Goal: Task Accomplishment & Management: Manage account settings

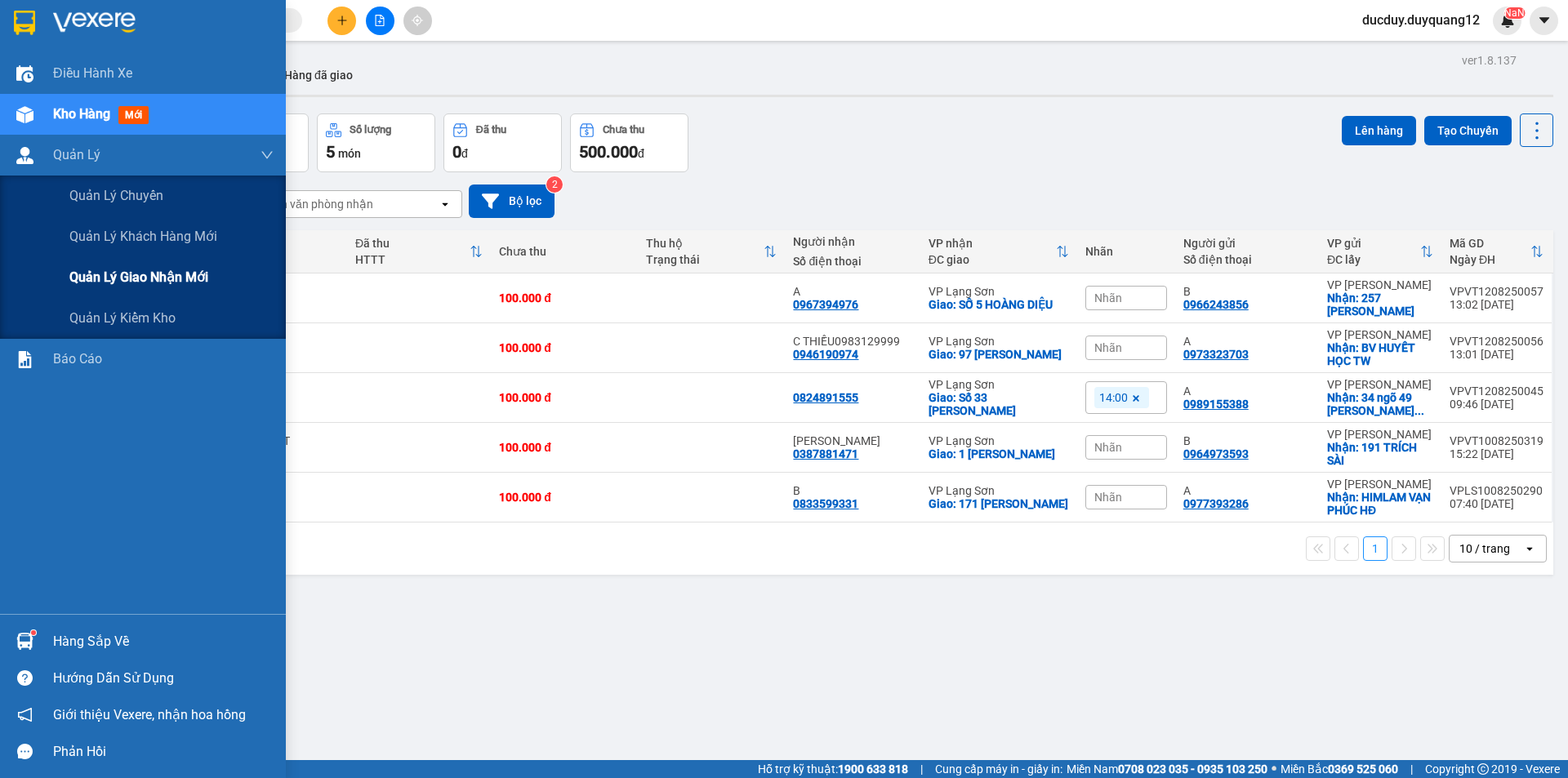
click at [110, 277] on span "Quản lý giao nhận mới" at bounding box center [139, 277] width 139 height 21
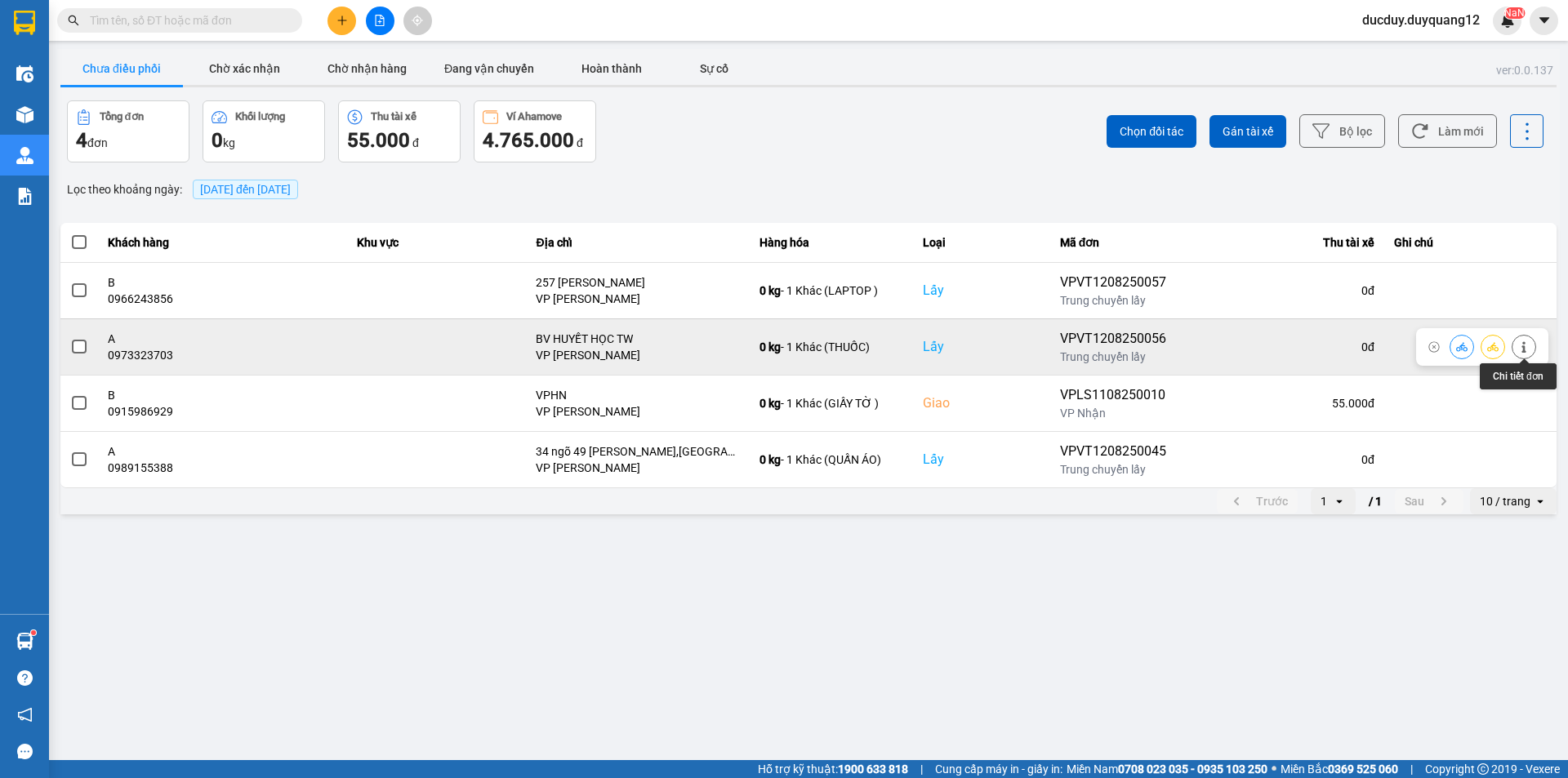
click at [1526, 349] on icon at bounding box center [1524, 347] width 12 height 12
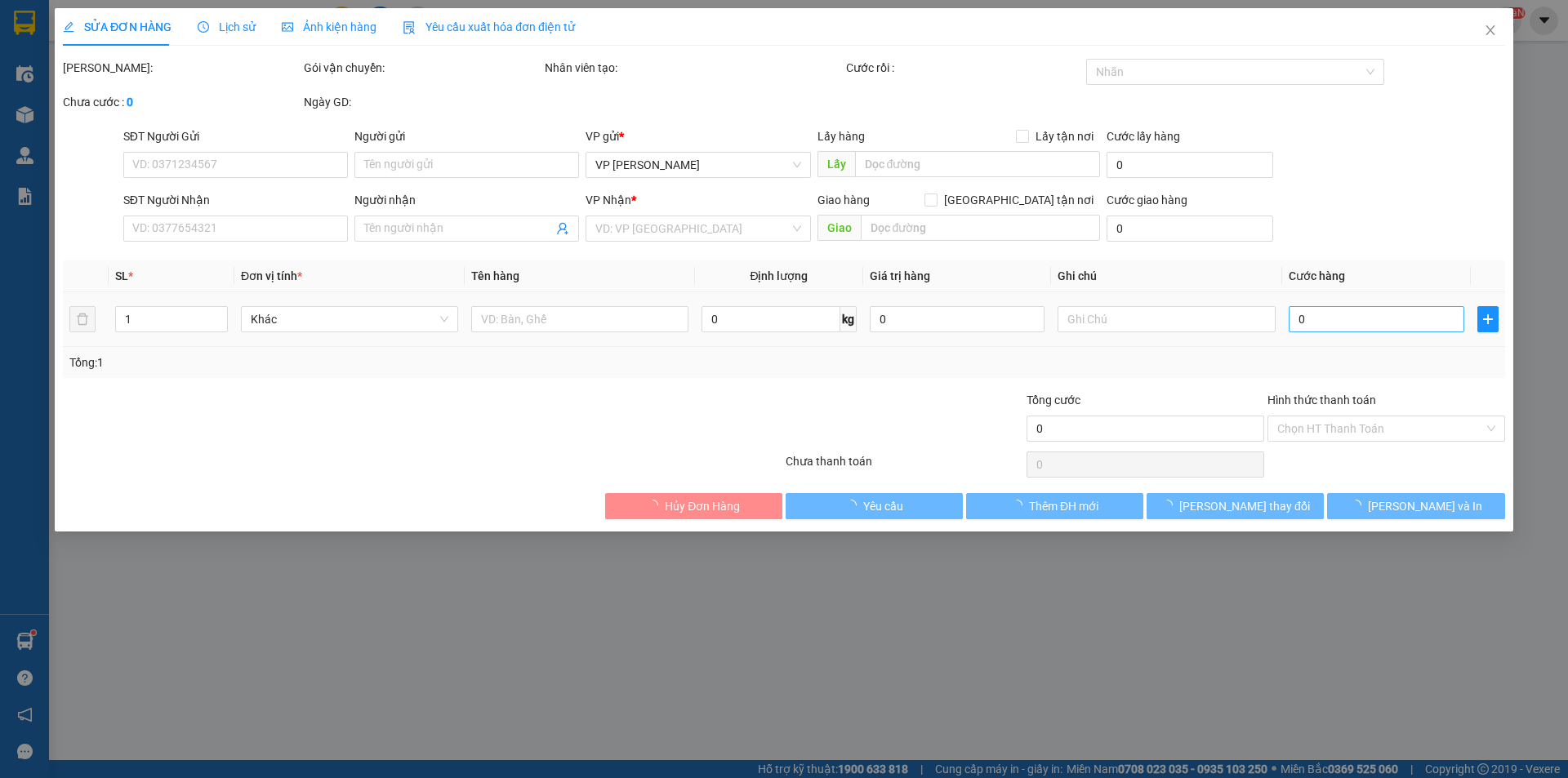
type input "0973323703"
type input "A"
checkbox input "true"
type input "BV HUYẾT HỌC TW"
type input "0946190974"
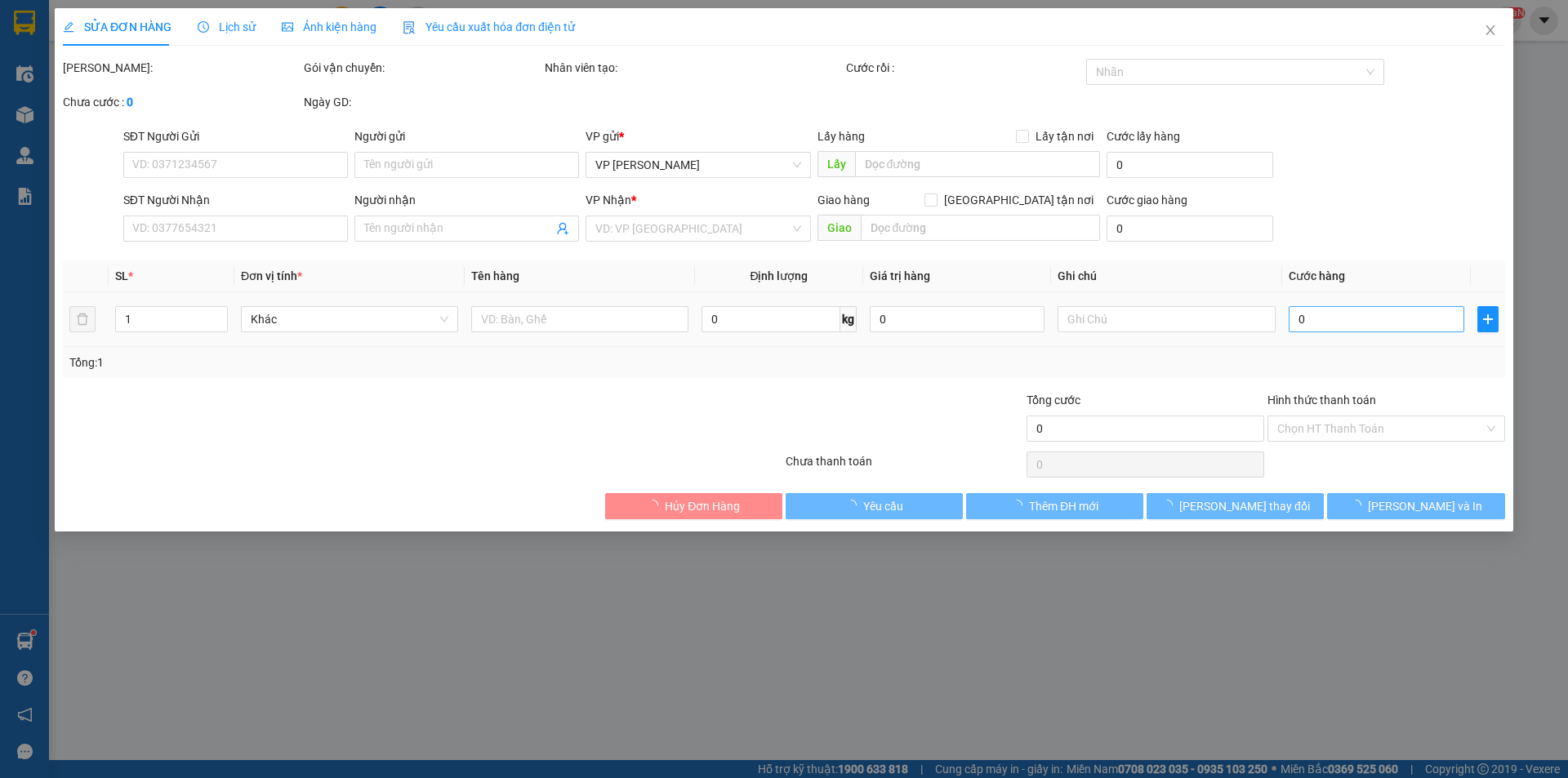
type input "C THIỀU0983129999"
checkbox input "true"
type input "97 TRẦN ĐĂNG NINH"
type input "100.000"
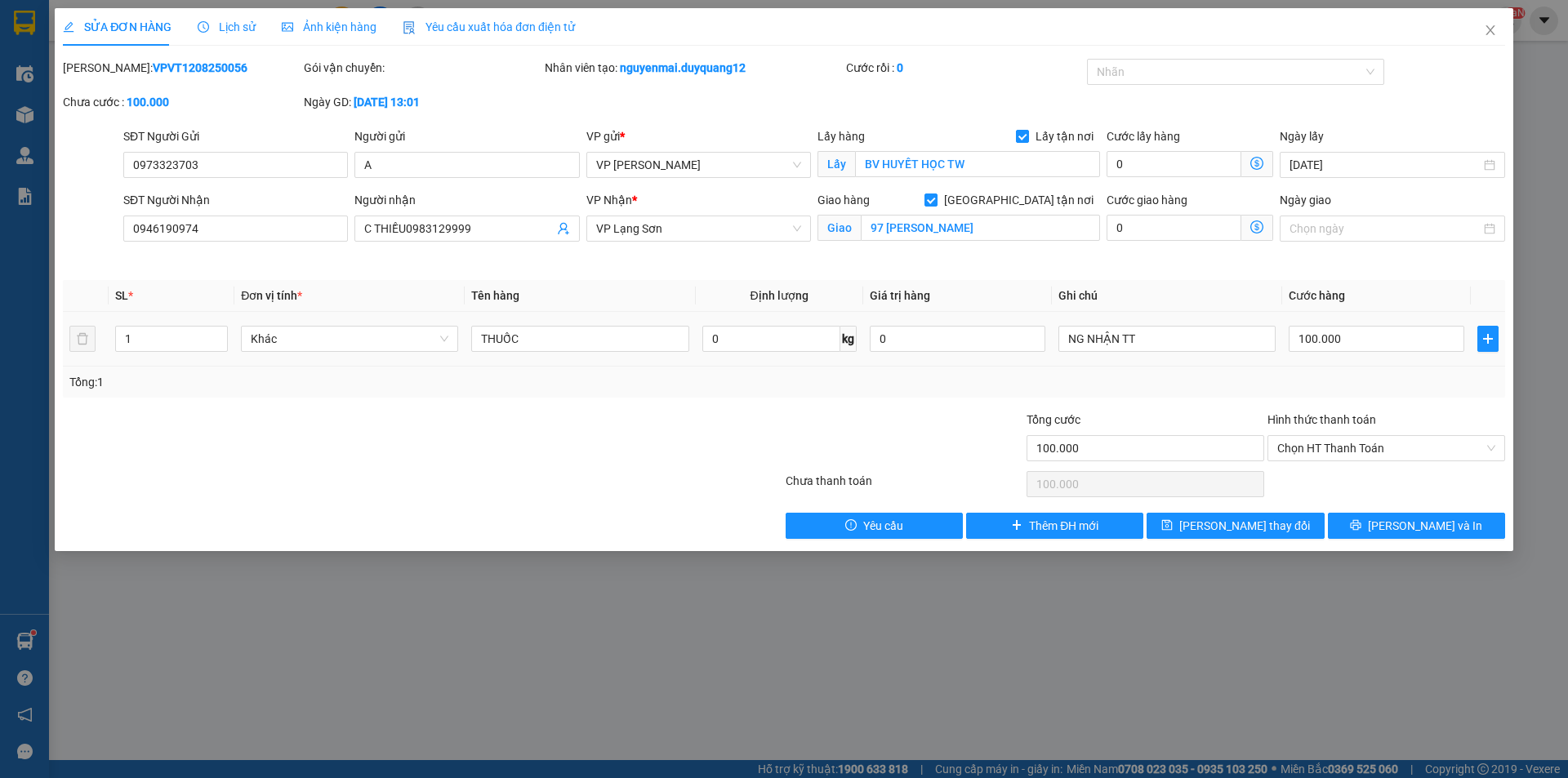
click at [1011, 179] on div "Lấy hàng Lấy tận nơi Lấy BV HUYẾT HỌC TW" at bounding box center [958, 155] width 282 height 57
click at [1014, 169] on input "BV HUYẾT HỌC TW" at bounding box center [978, 164] width 245 height 26
click at [1002, 178] on div "Lấy hàng Lấy tận nơi Lấy BV HUYẾT HỌC TW" at bounding box center [958, 155] width 282 height 57
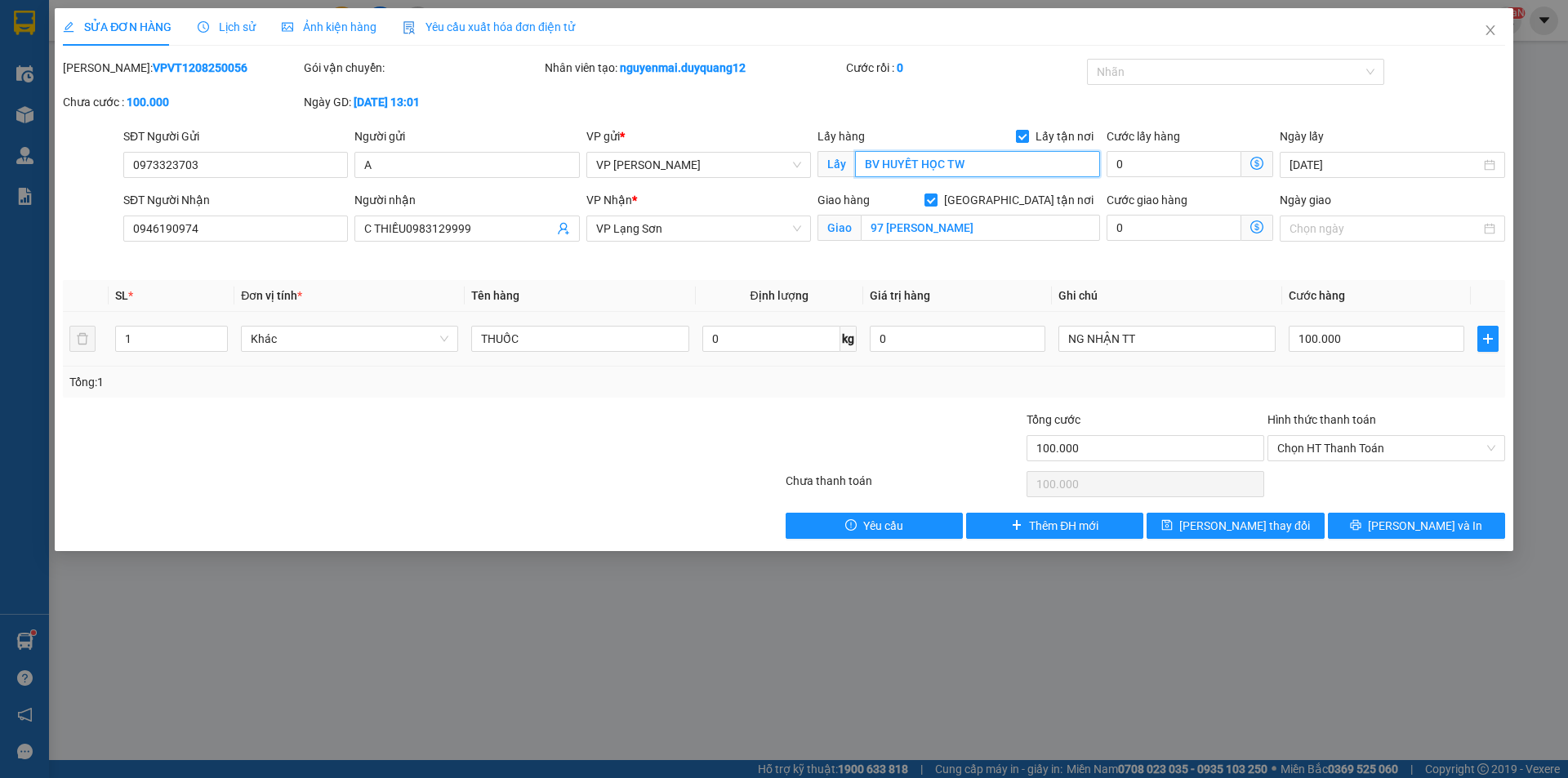
click at [1031, 168] on input "BV HUYẾT HỌC TW" at bounding box center [978, 164] width 245 height 26
type input "BV HUYẾT HỌC TW,[GEOGRAPHIC_DATA],[GEOGRAPHIC_DATA]"
click at [1208, 519] on button "[PERSON_NAME] thay đổi" at bounding box center [1235, 526] width 177 height 26
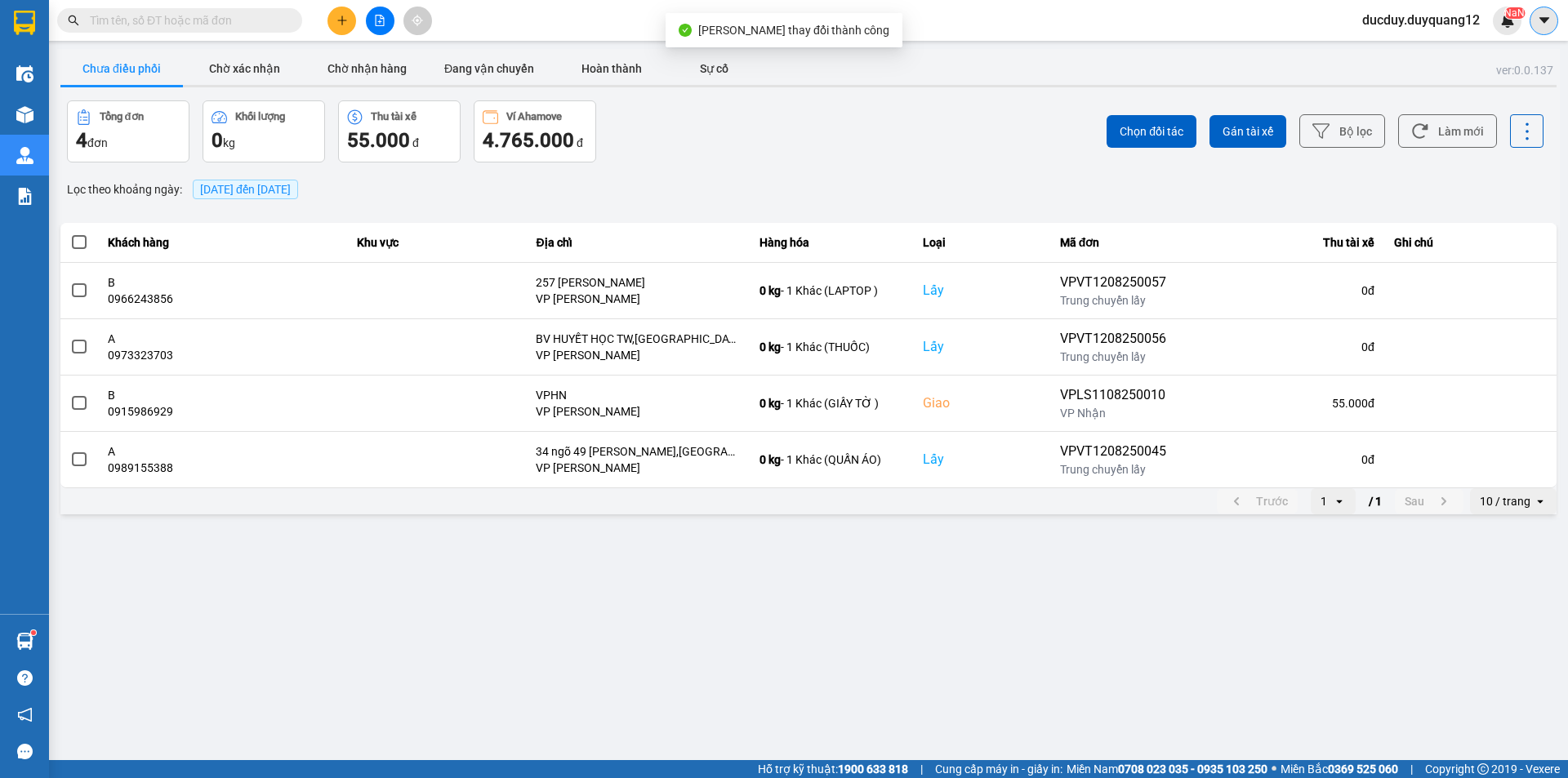
click at [1547, 20] on icon "caret-down" at bounding box center [1544, 20] width 10 height 6
click at [1494, 76] on div "Cấu hình nhà xe" at bounding box center [1487, 61] width 123 height 31
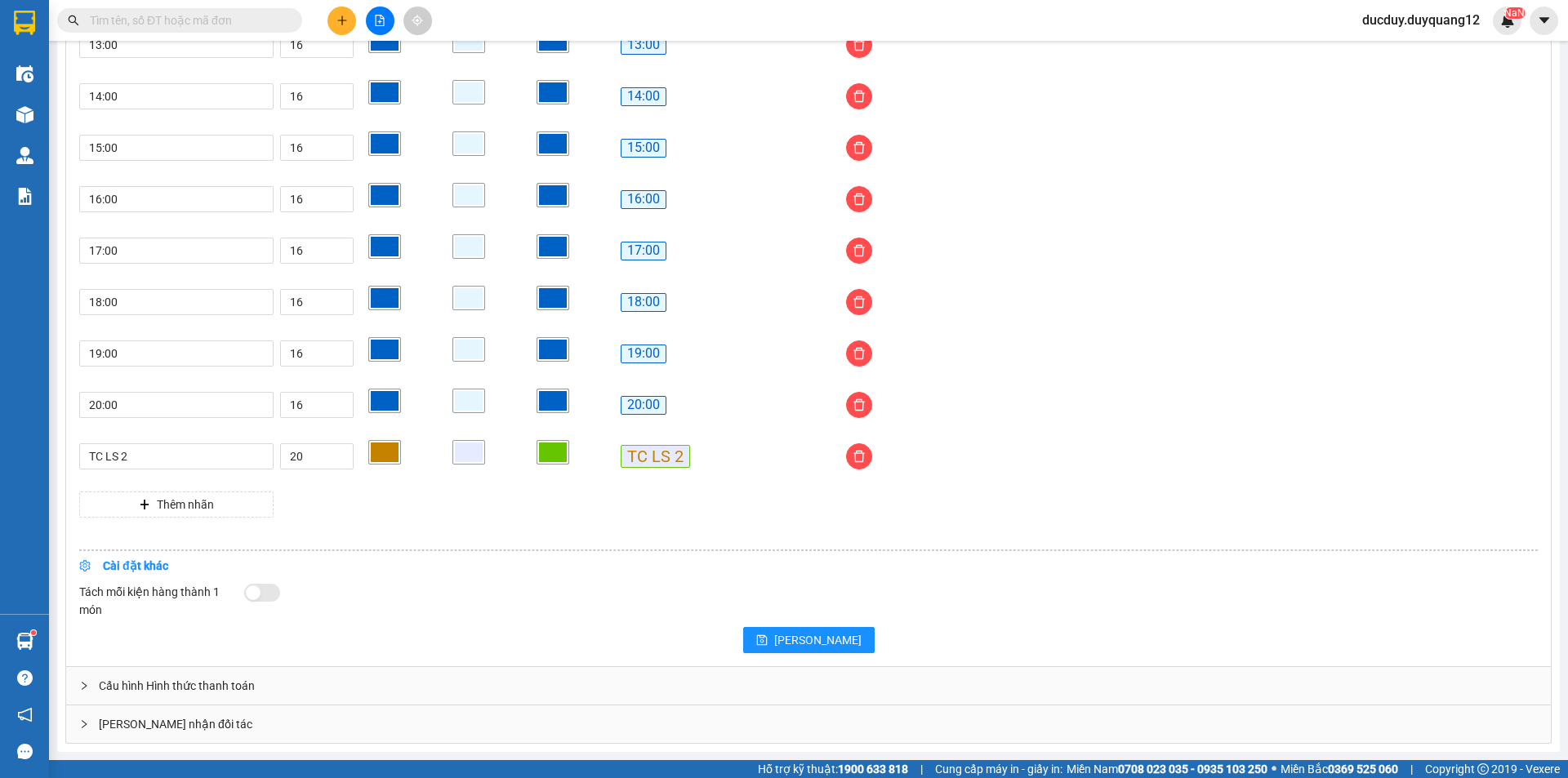
click at [233, 724] on div "Giao nhận đối tác" at bounding box center [809, 724] width 1485 height 37
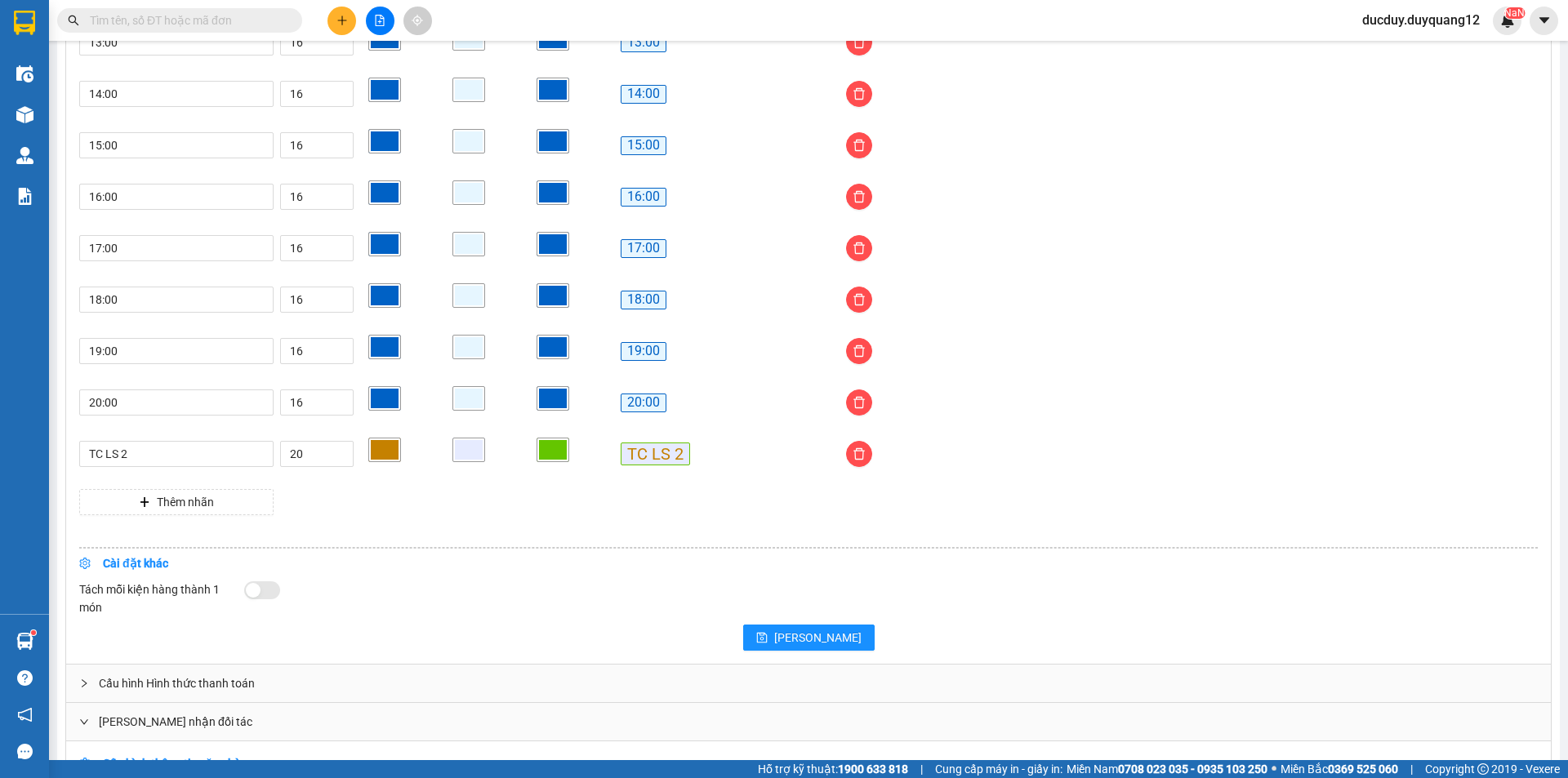
scroll to position [1541, 0]
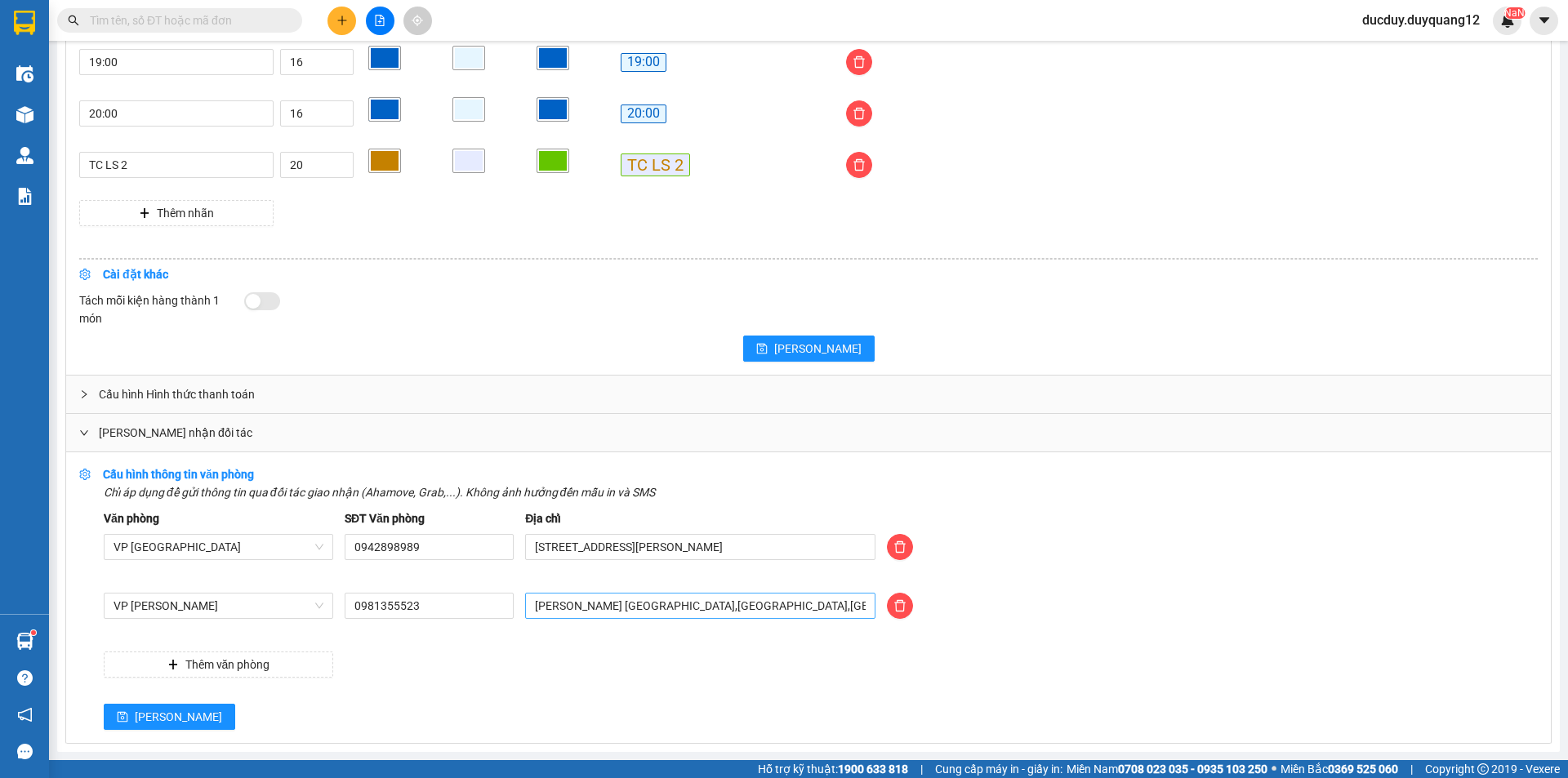
drag, startPoint x: 816, startPoint y: 589, endPoint x: 586, endPoint y: 614, distance: 231.4
click at [586, 614] on div "Văn phòng VP Hà Nội SĐT Văn phòng 0942898989 Địa chỉ 505 Minh Khai, Hai Bà Trưn…" at bounding box center [821, 594] width 1434 height 169
drag, startPoint x: 783, startPoint y: 614, endPoint x: 454, endPoint y: 633, distance: 329.5
click at [454, 633] on div "VP Minh Khai 0981355523 duy quang limousine sài đồng,long biên,hà nội" at bounding box center [821, 615] width 1446 height 46
type input "512 minh khai,hai bà trưng,hà nội"
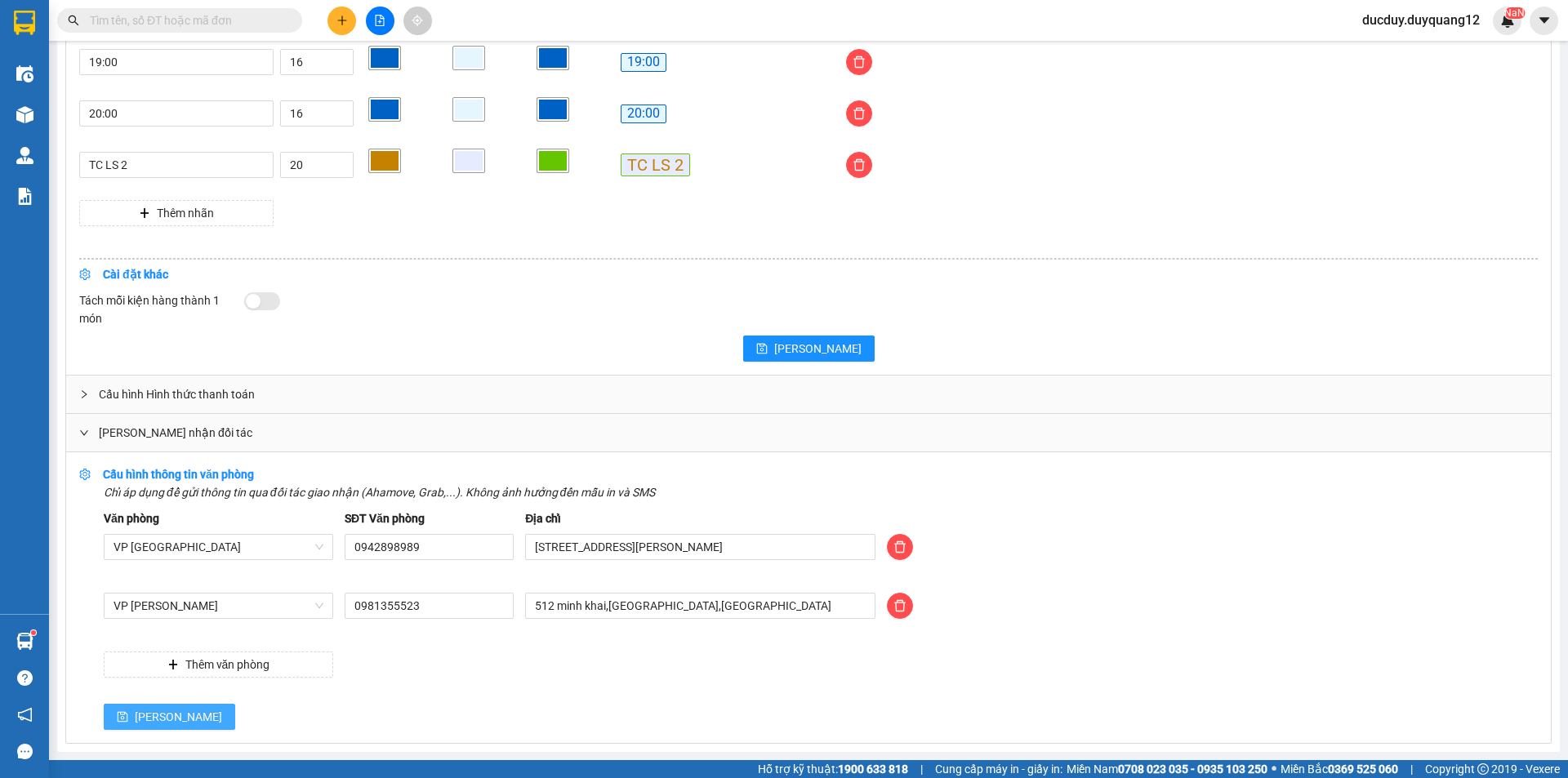
click at [139, 716] on span "Lưu" at bounding box center [178, 717] width 87 height 18
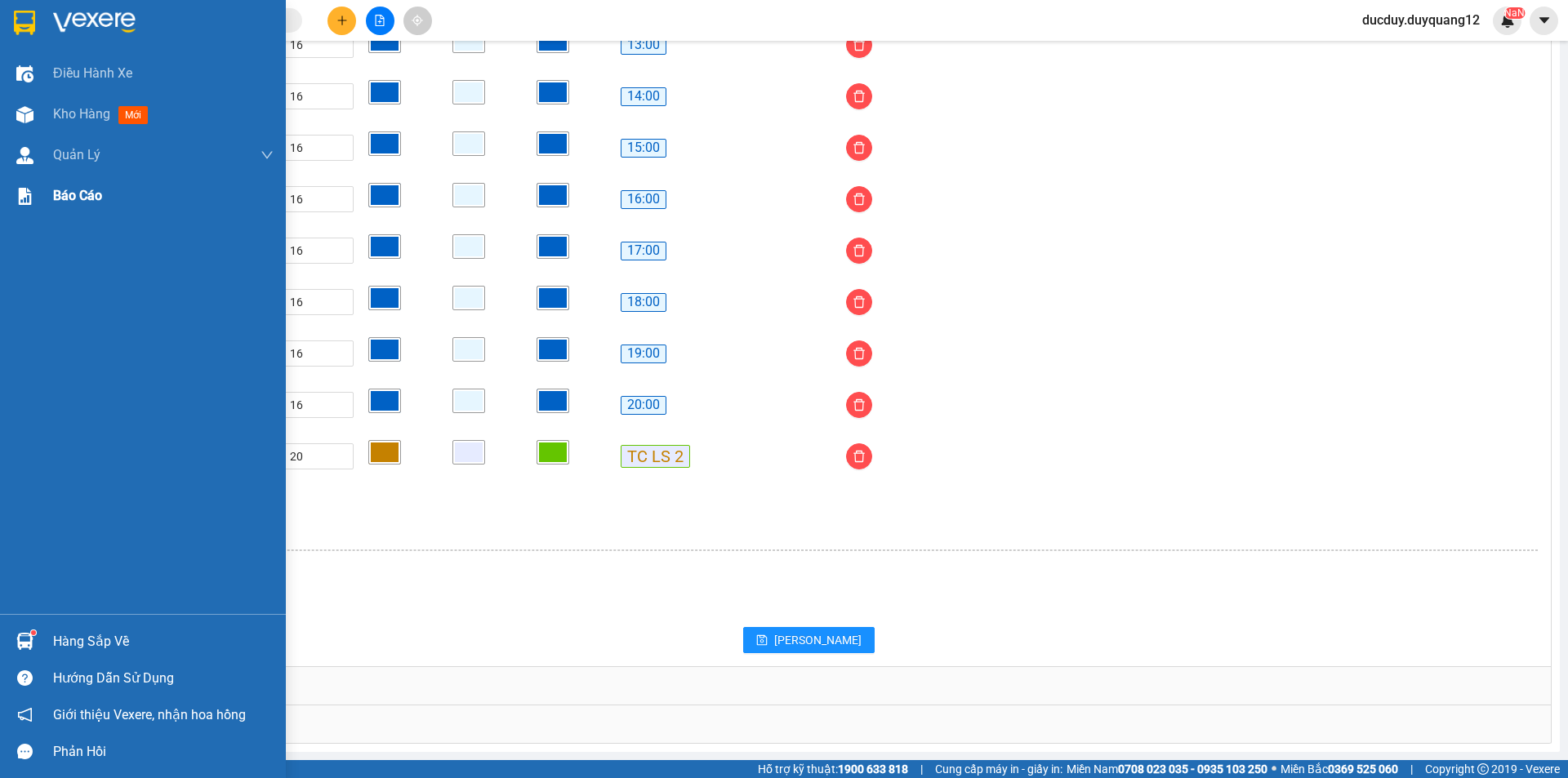
scroll to position [1250, 0]
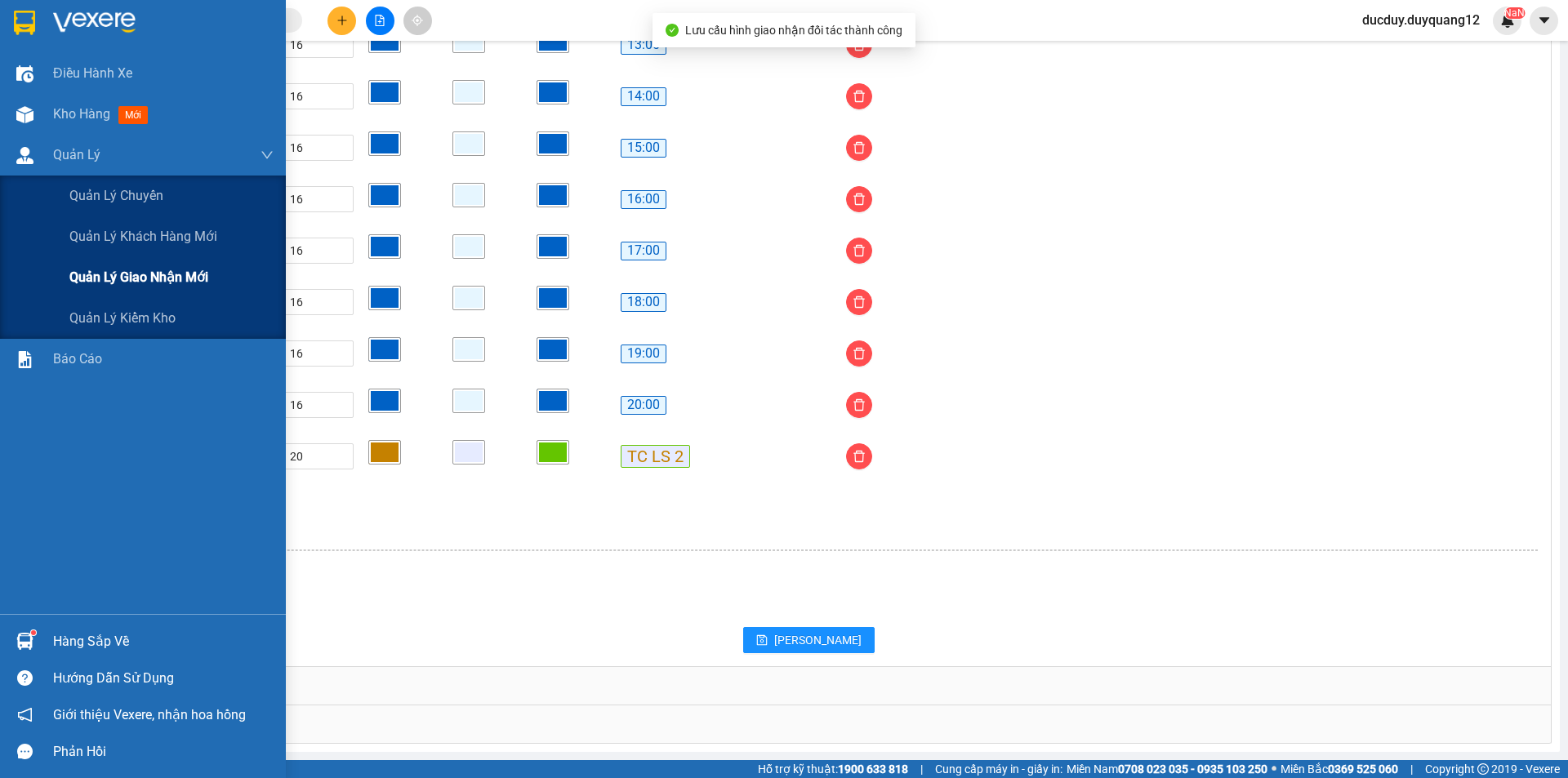
click at [135, 282] on span "Quản lý giao nhận mới" at bounding box center [139, 277] width 139 height 21
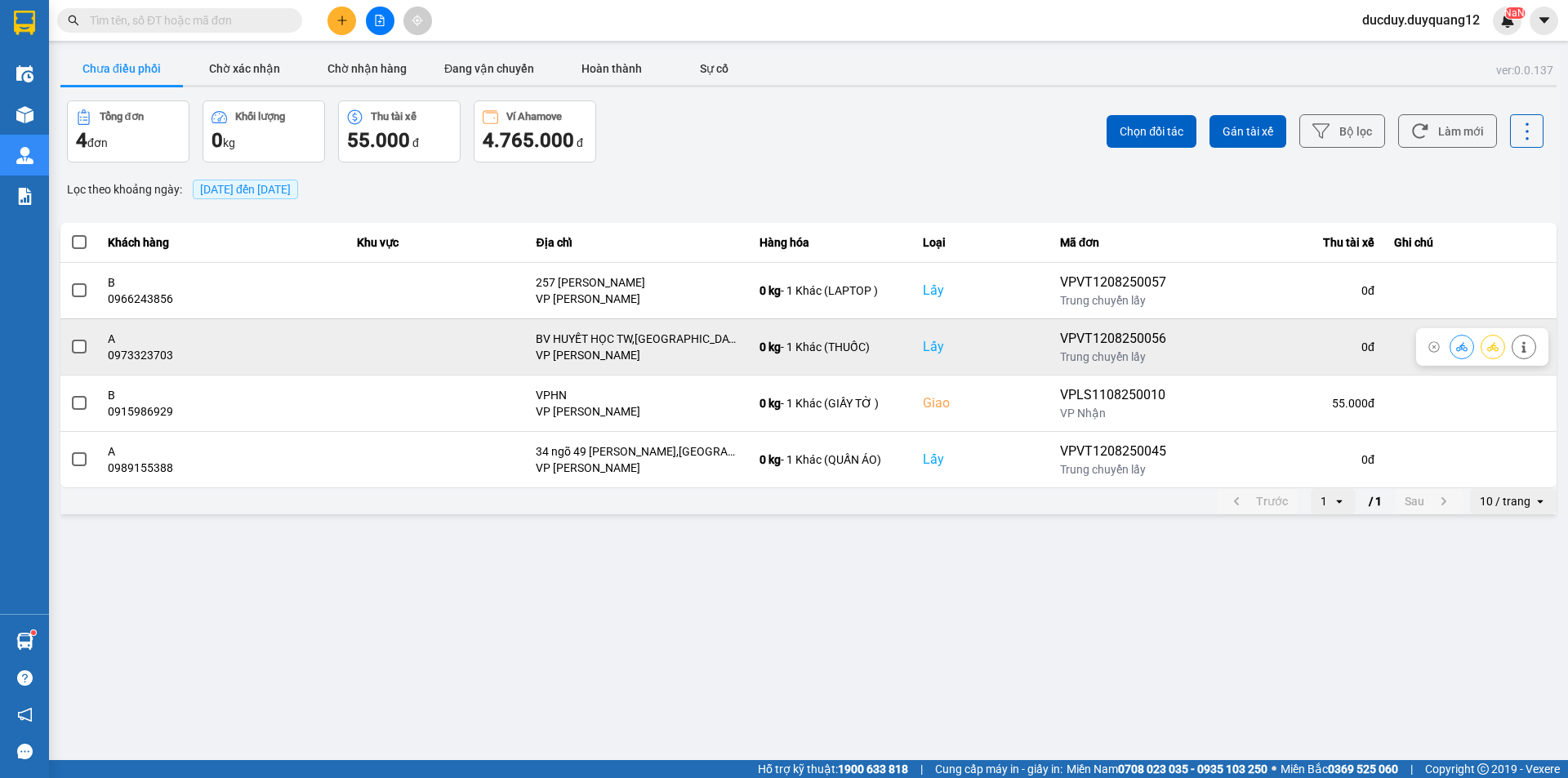
click at [88, 347] on td at bounding box center [79, 347] width 37 height 56
click at [84, 341] on span at bounding box center [80, 347] width 15 height 15
click at [71, 338] on input "checkbox" at bounding box center [71, 338] width 0 height 0
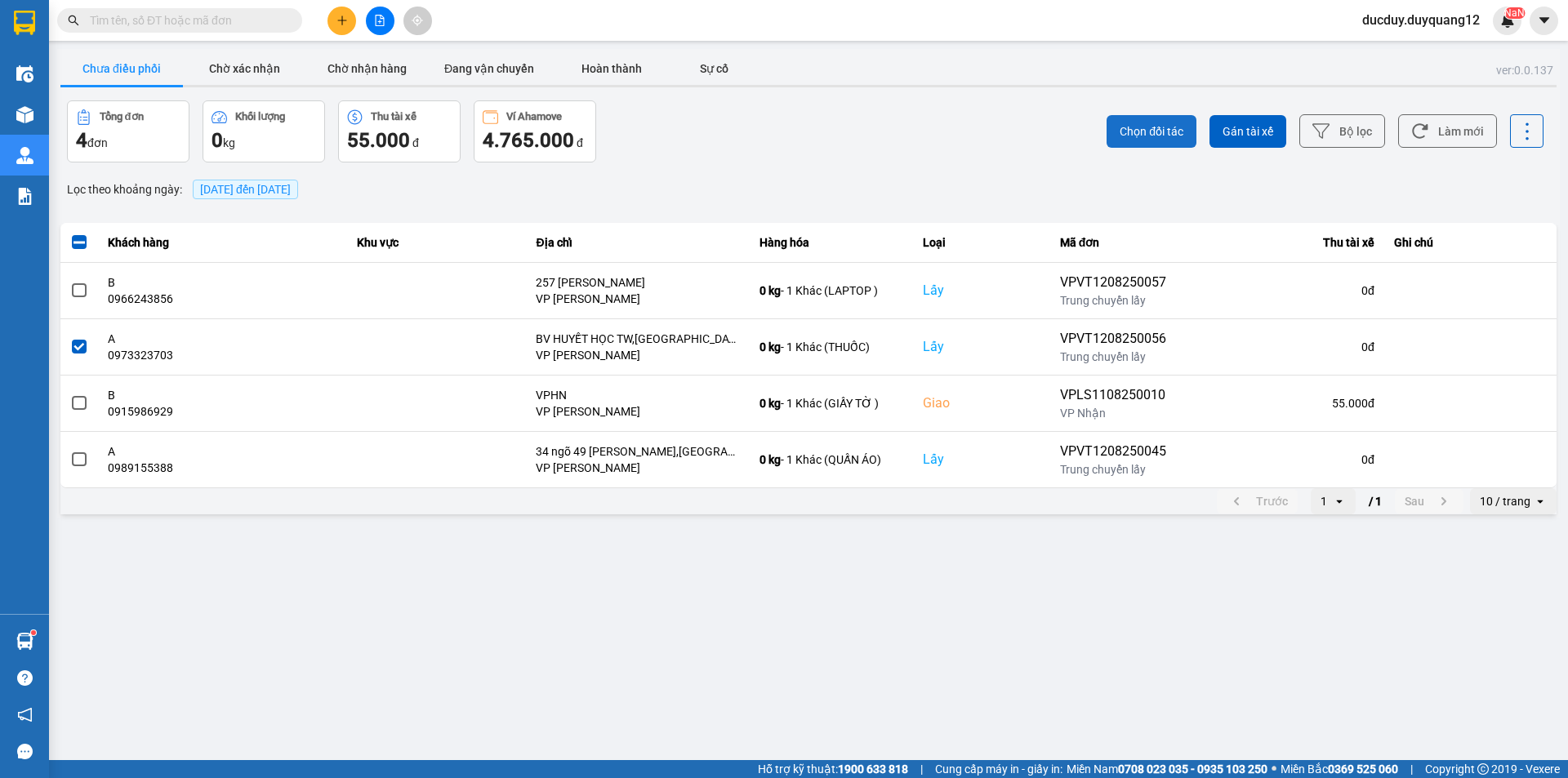
click at [1146, 135] on span "Chọn đối tác" at bounding box center [1151, 132] width 64 height 17
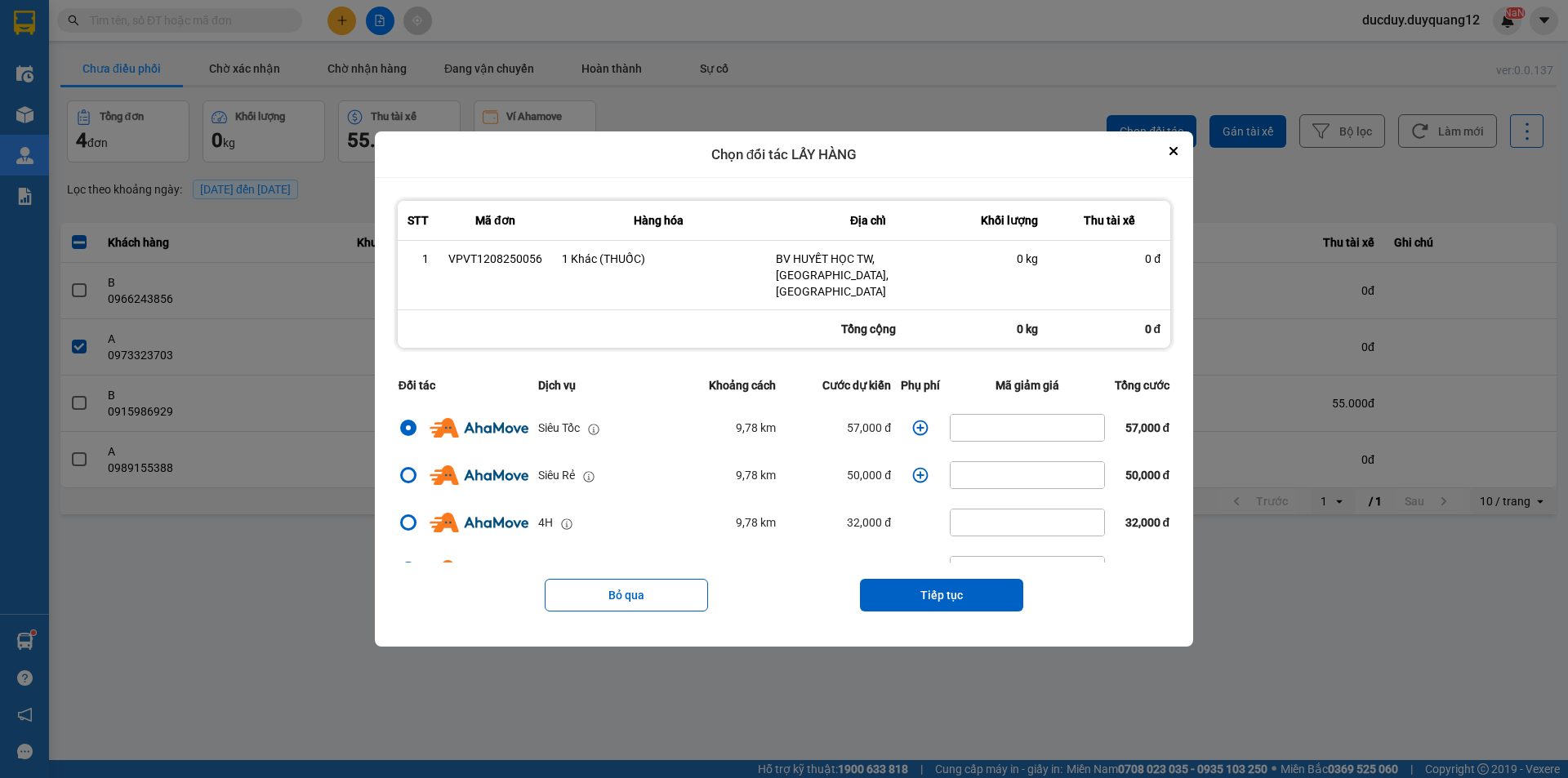
click at [403, 469] on div "dialog" at bounding box center [409, 475] width 12 height 12
click at [399, 475] on input "dialog" at bounding box center [399, 475] width 0 height 0
click at [908, 596] on button "Tiếp tục" at bounding box center [942, 595] width 164 height 32
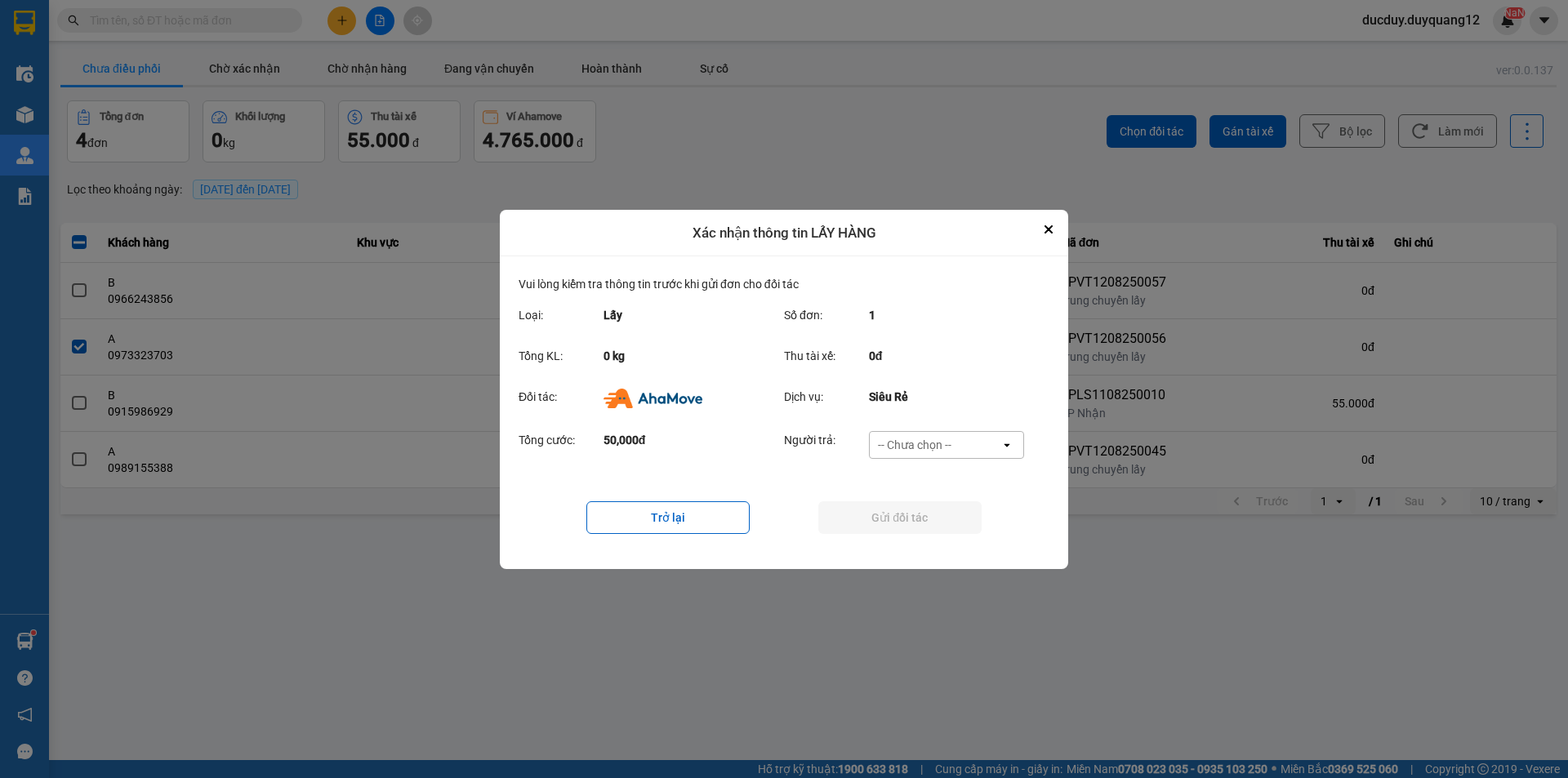
click at [909, 425] on div "Tổng cước: 50,000đ Người trả: -- Chưa chọn -- open" at bounding box center [783, 449] width 531 height 51
click at [929, 446] on div "-- Chưa chọn --" at bounding box center [914, 445] width 74 height 17
click at [918, 534] on span "Ví Ahamove" at bounding box center [914, 538] width 66 height 17
click at [924, 522] on button "Gửi đối tác" at bounding box center [899, 517] width 164 height 32
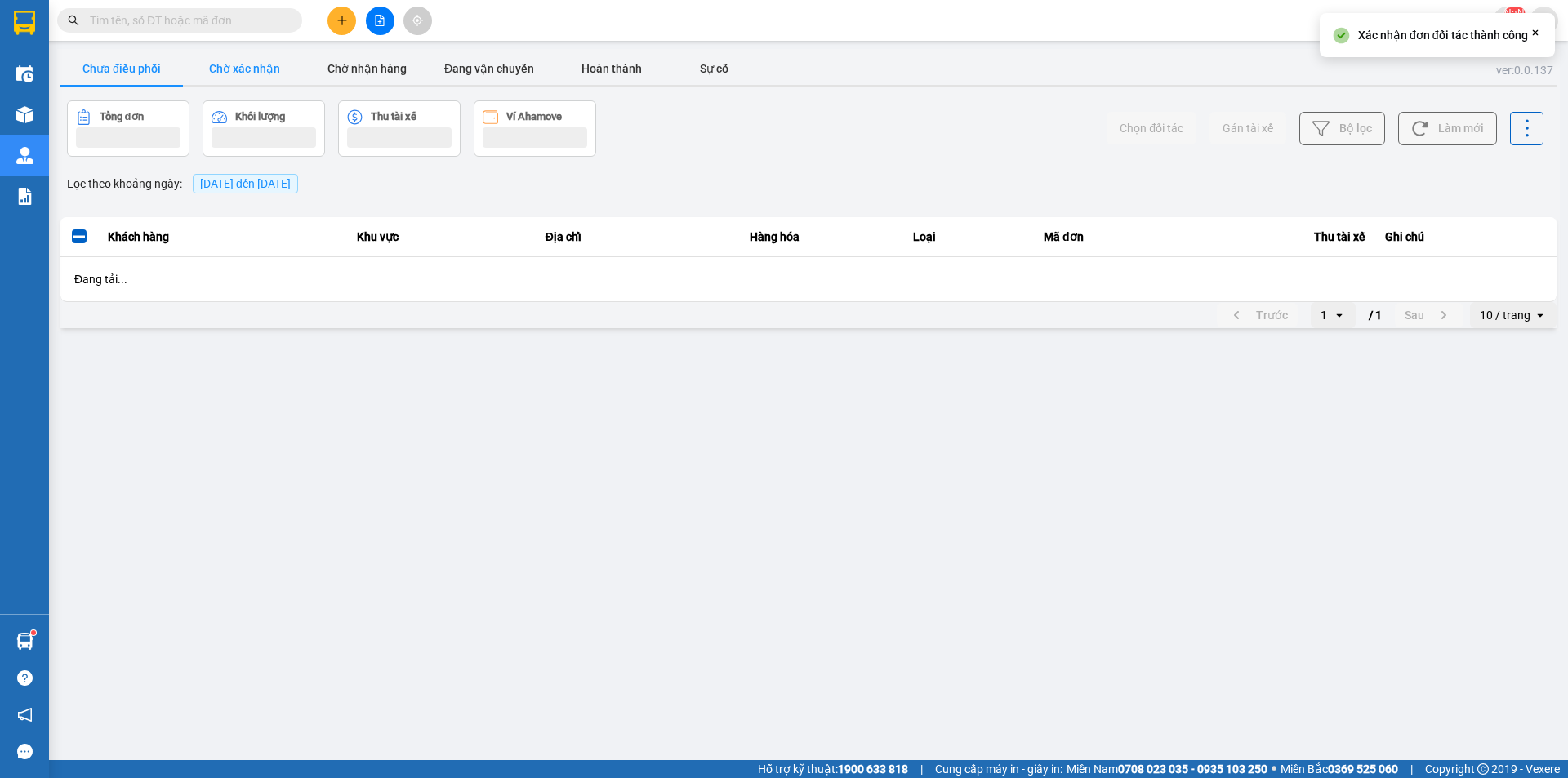
click at [246, 81] on button "Chờ xác nhận" at bounding box center [244, 68] width 123 height 32
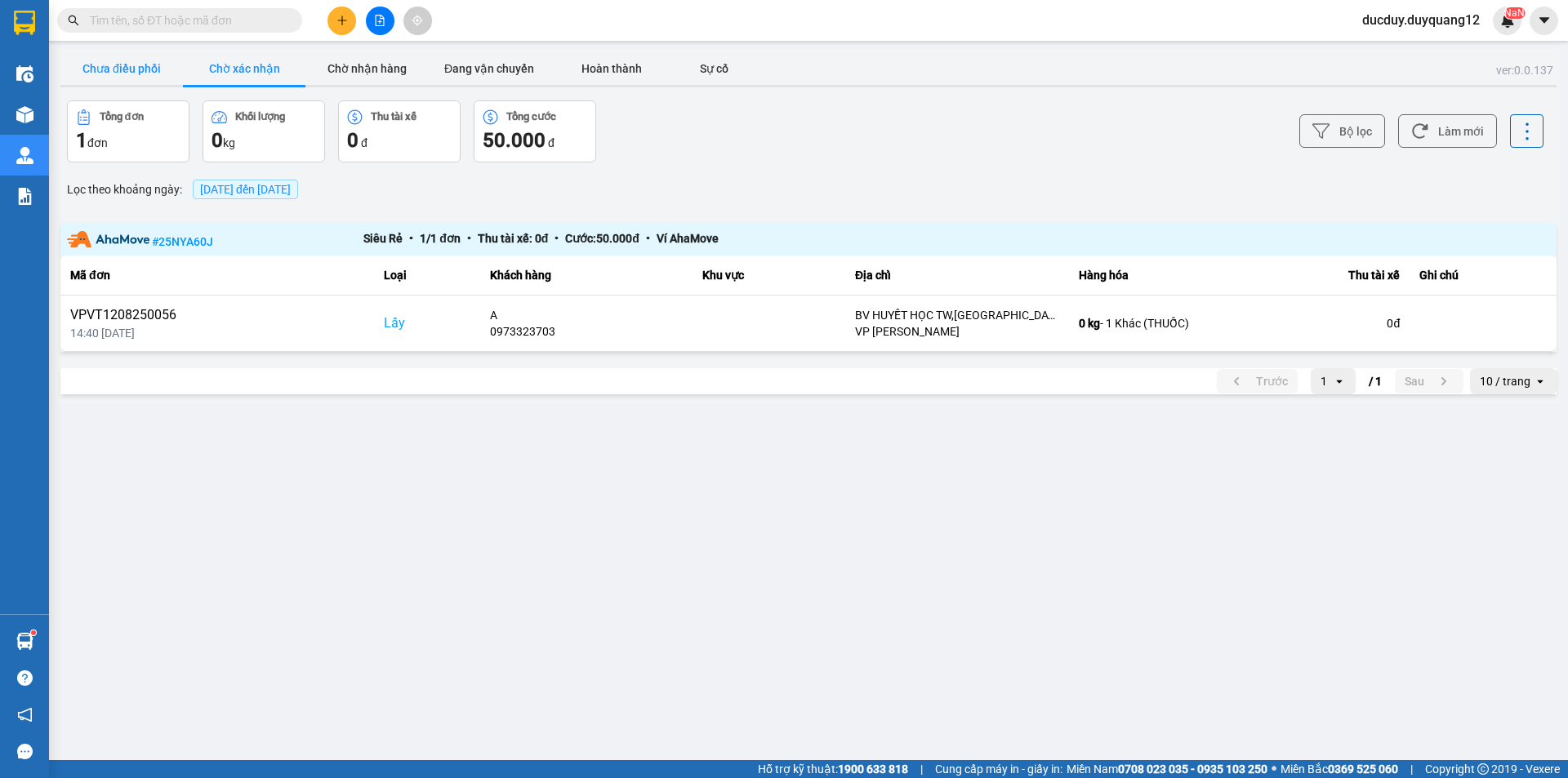
click at [108, 71] on button "Chưa điều phối" at bounding box center [122, 68] width 123 height 32
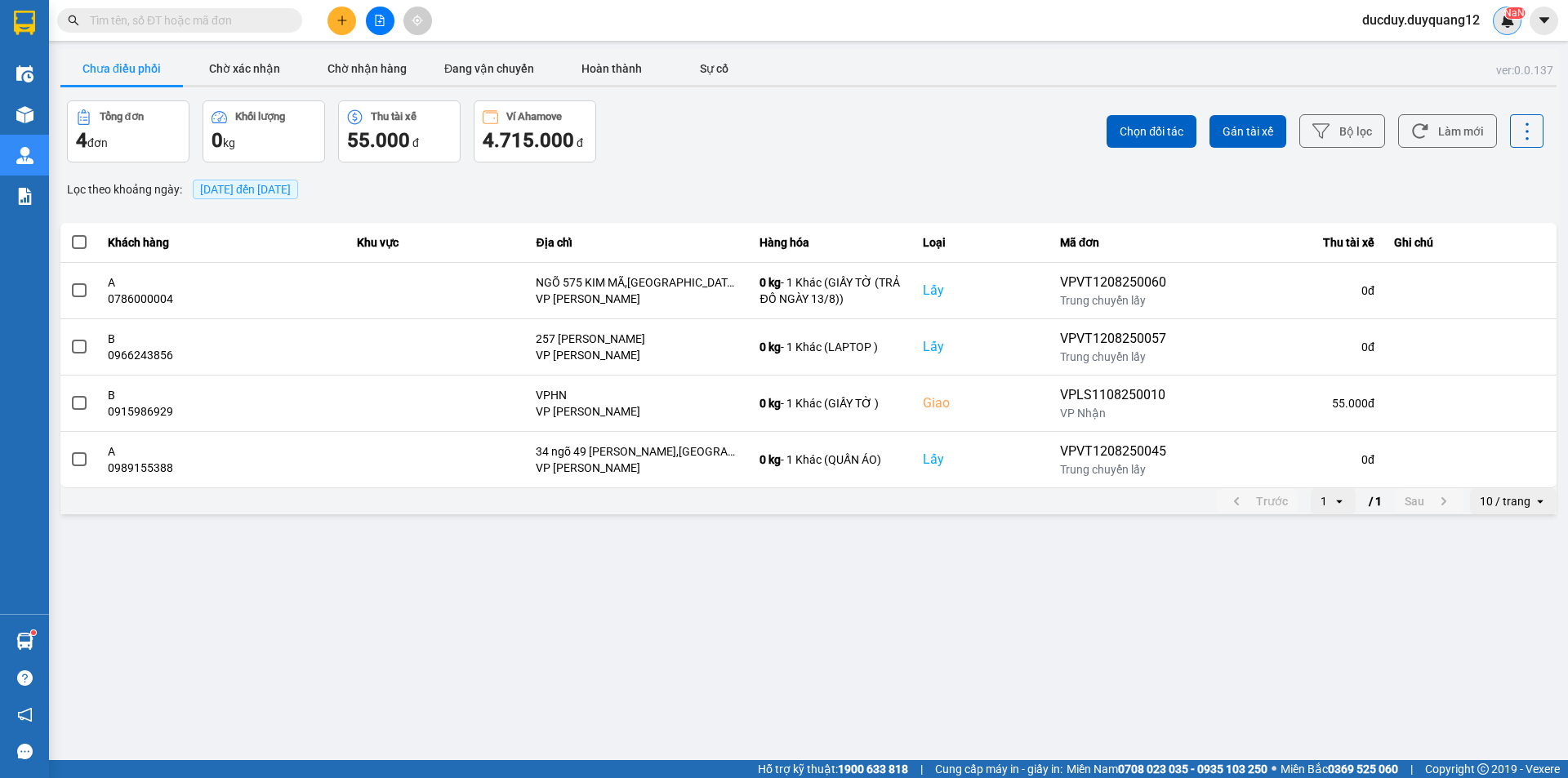
drag, startPoint x: 1528, startPoint y: 22, endPoint x: 1513, endPoint y: 31, distance: 17.5
click at [1529, 22] on div "ducduy.duyquang12 NaN" at bounding box center [1459, 21] width 219 height 28
click at [1550, 13] on icon "caret-down" at bounding box center [1545, 21] width 15 height 15
click at [1518, 68] on div "Cấu hình nhà xe" at bounding box center [1500, 61] width 82 height 18
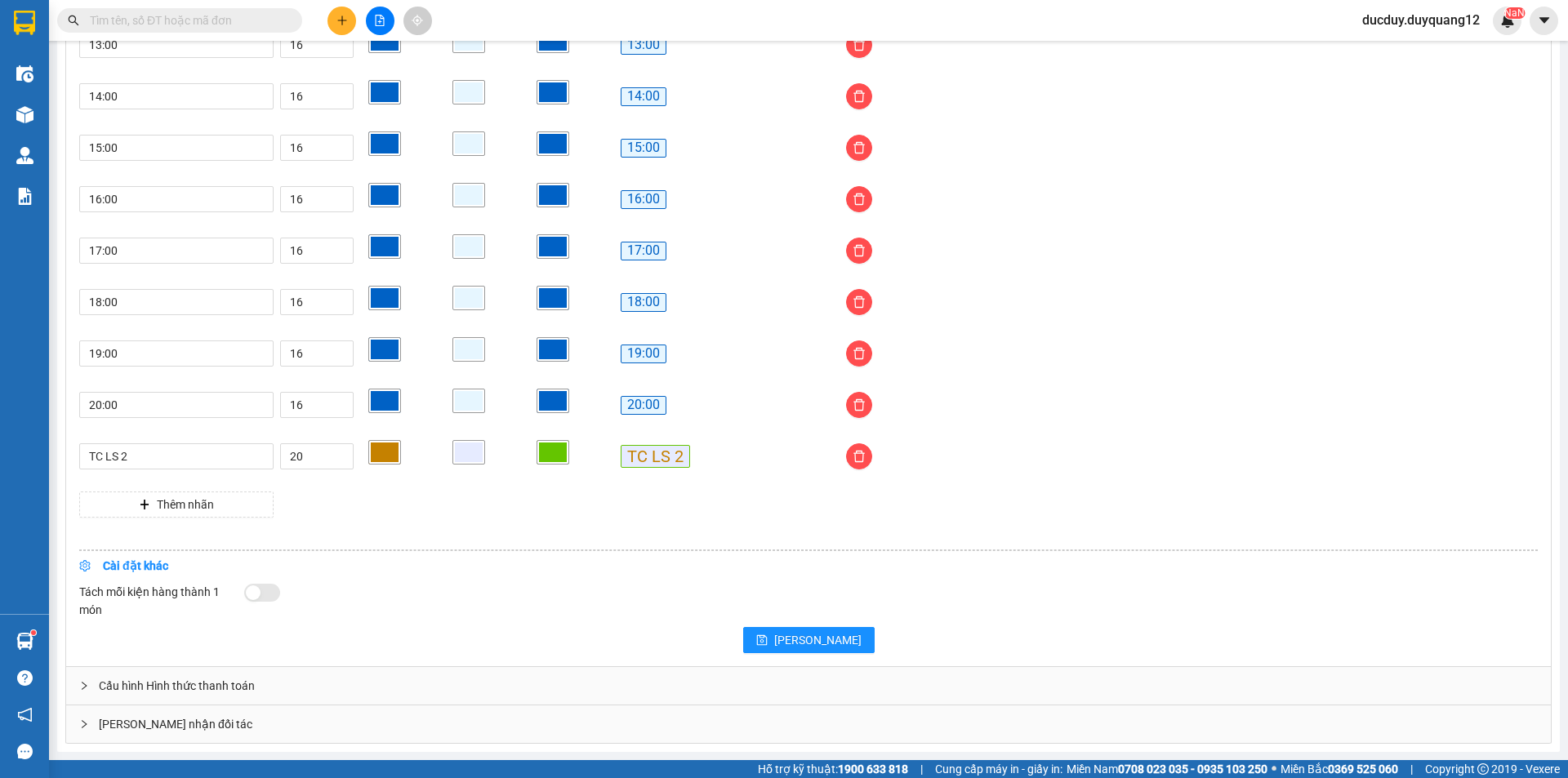
click at [180, 722] on div "Giao nhận đối tác" at bounding box center [809, 724] width 1485 height 37
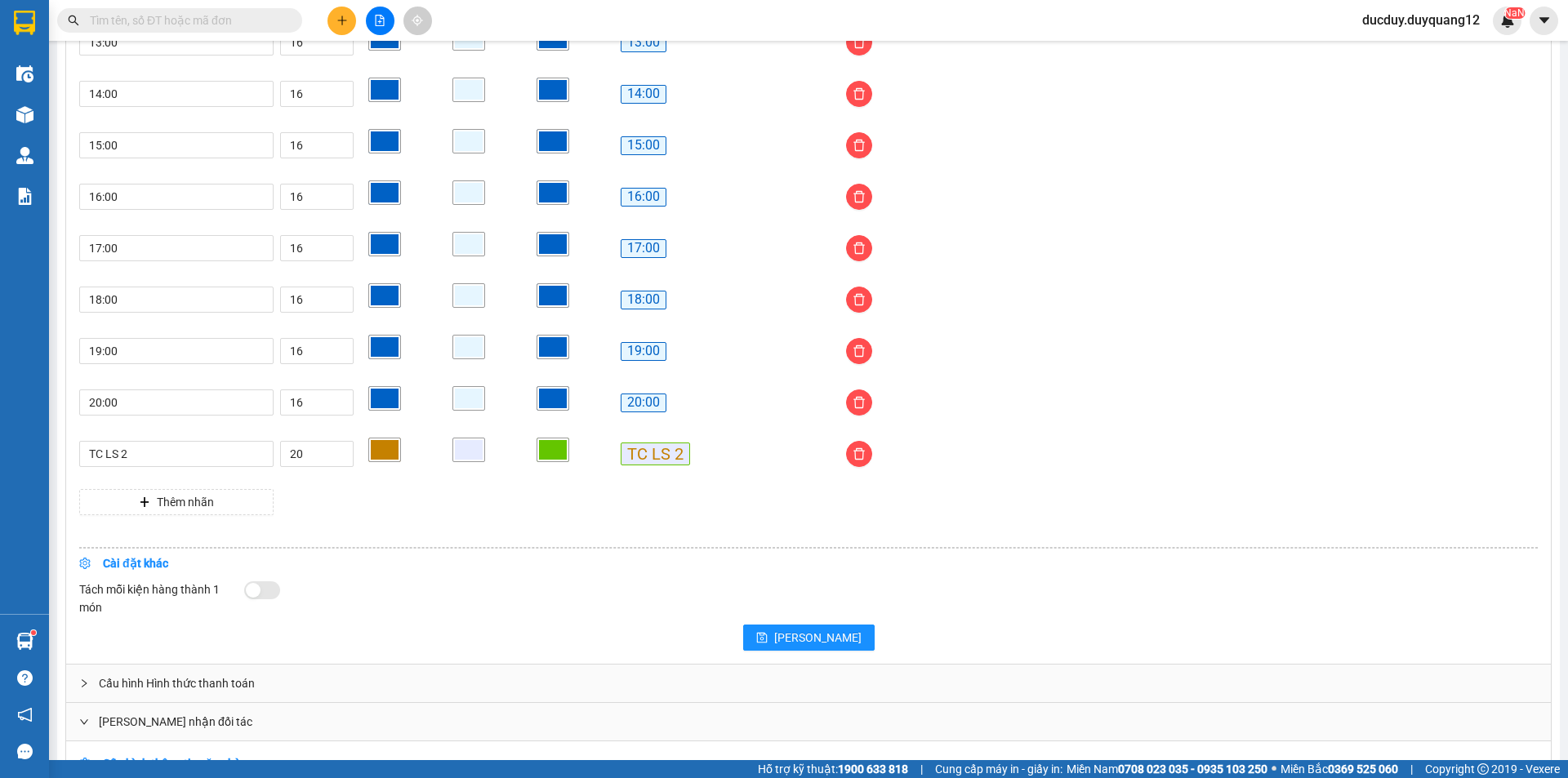
scroll to position [1539, 0]
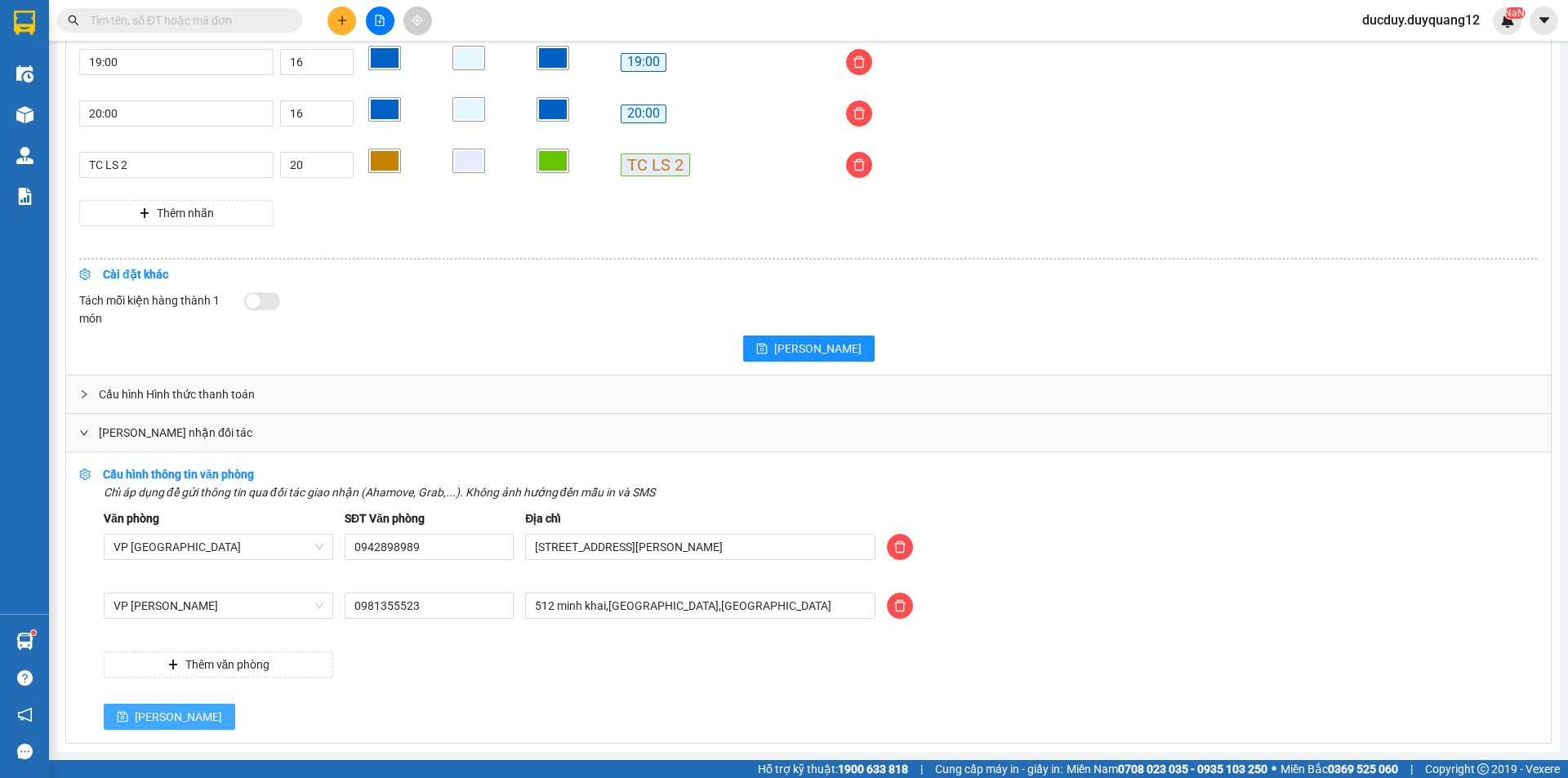
click at [130, 710] on button "Lưu" at bounding box center [169, 717] width 131 height 26
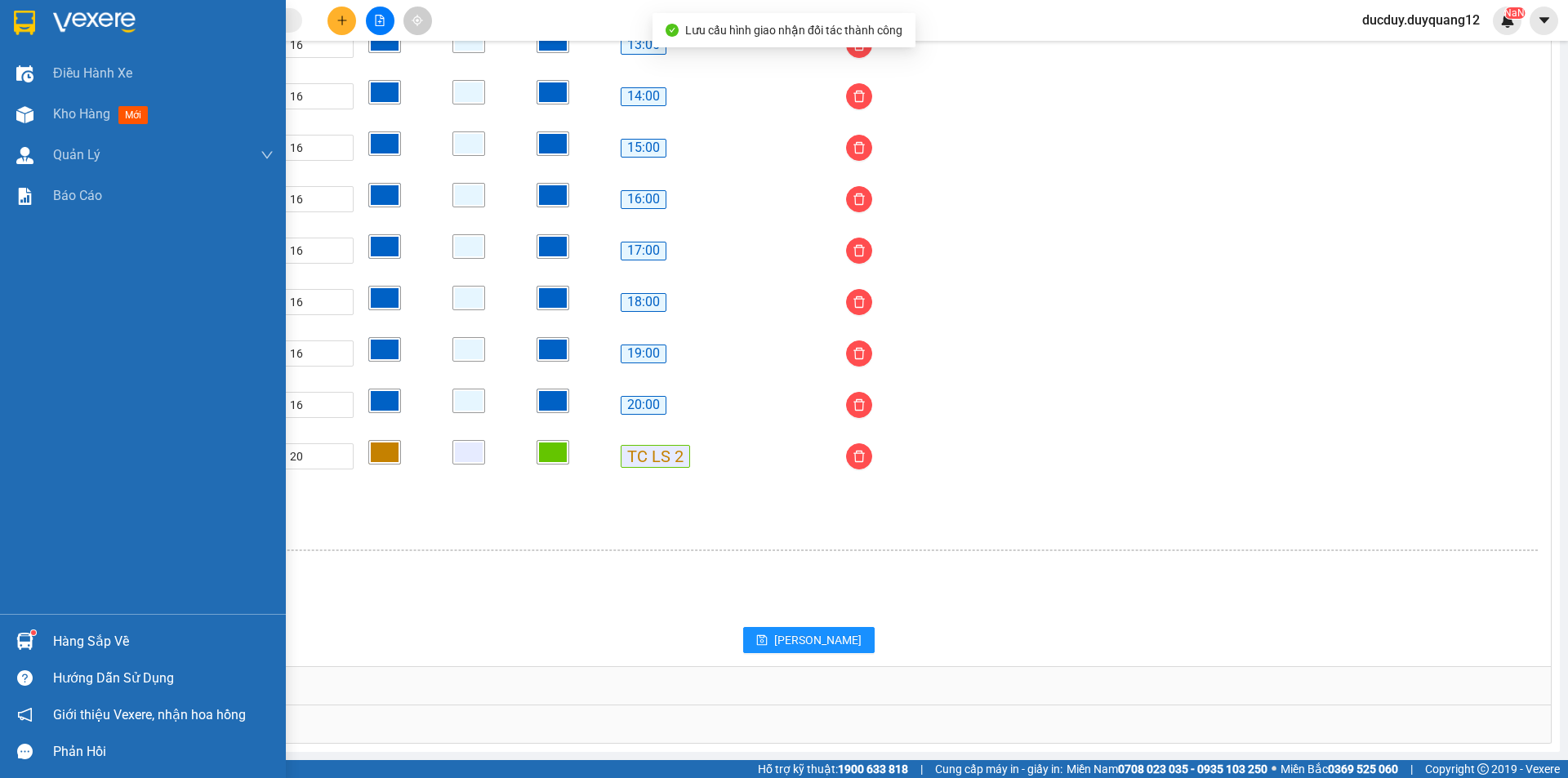
scroll to position [1250, 0]
click at [105, 634] on div "Hàng sắp về" at bounding box center [164, 642] width 221 height 25
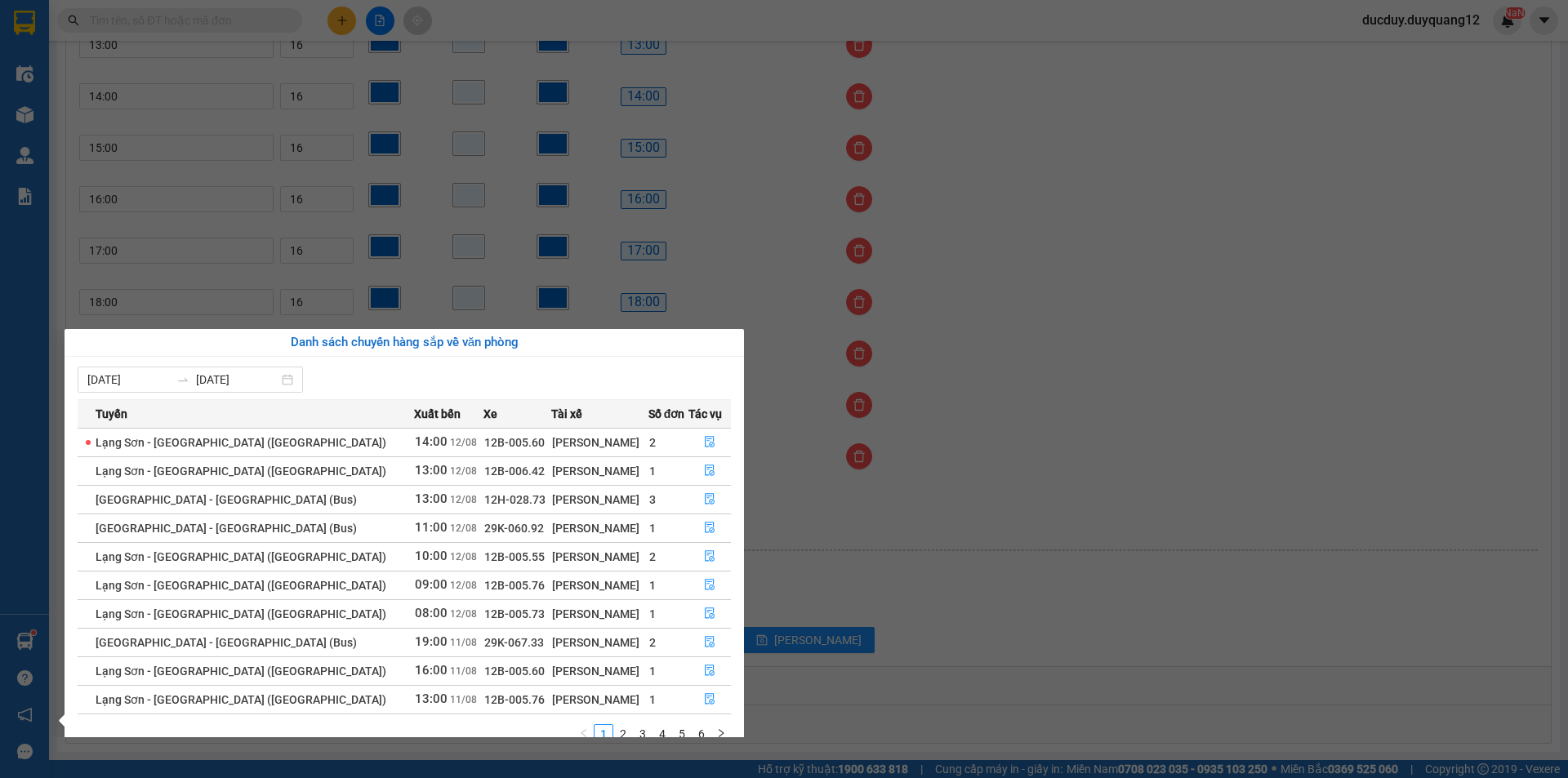
click at [24, 144] on div "Điều hành xe Kho hàng mới Quản Lý Quản lý chuyến Quản lý khách hàng mới Quản lý…" at bounding box center [24, 389] width 49 height 778
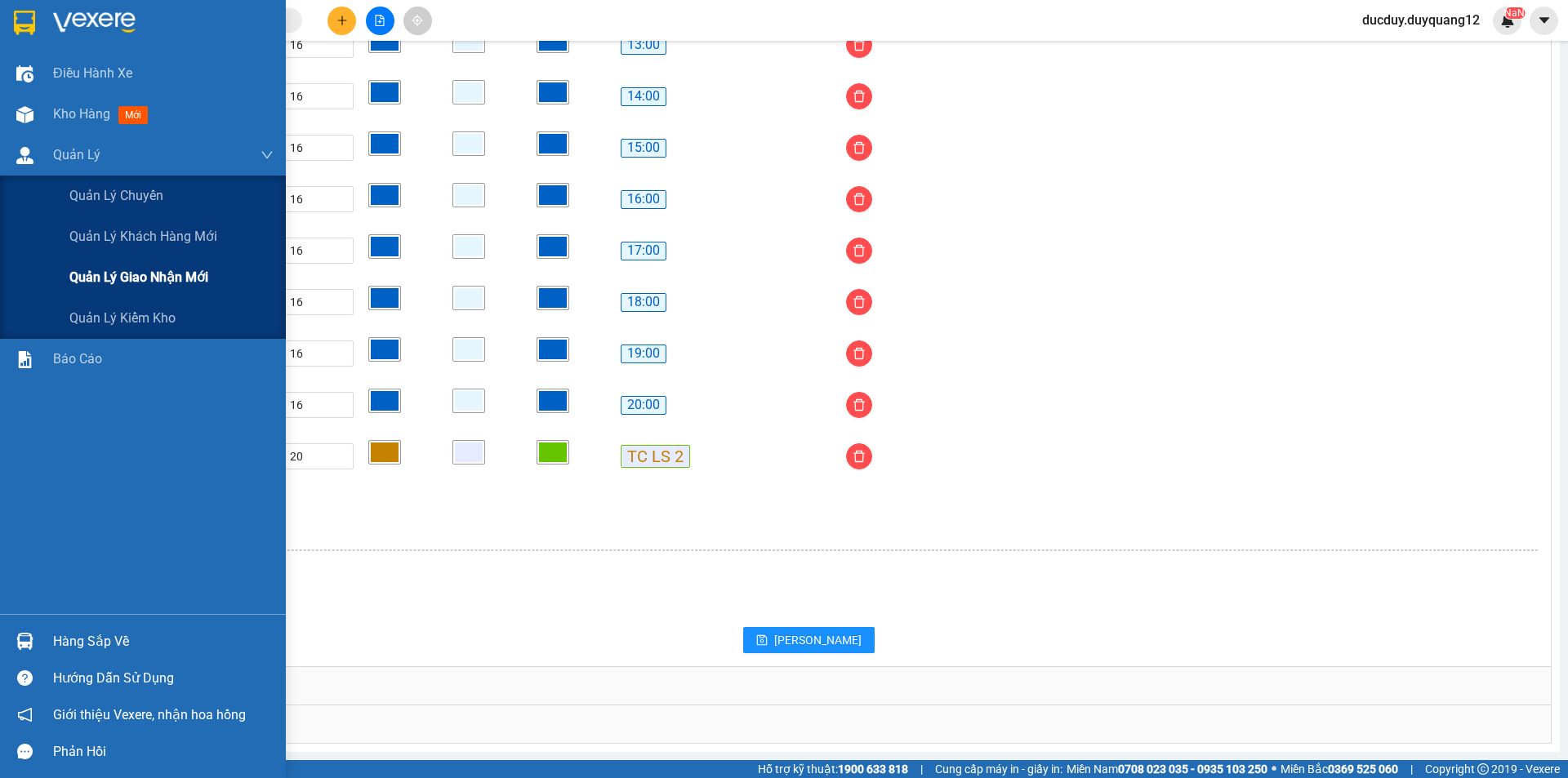
click at [149, 286] on span "Quản lý giao nhận mới" at bounding box center [139, 277] width 139 height 21
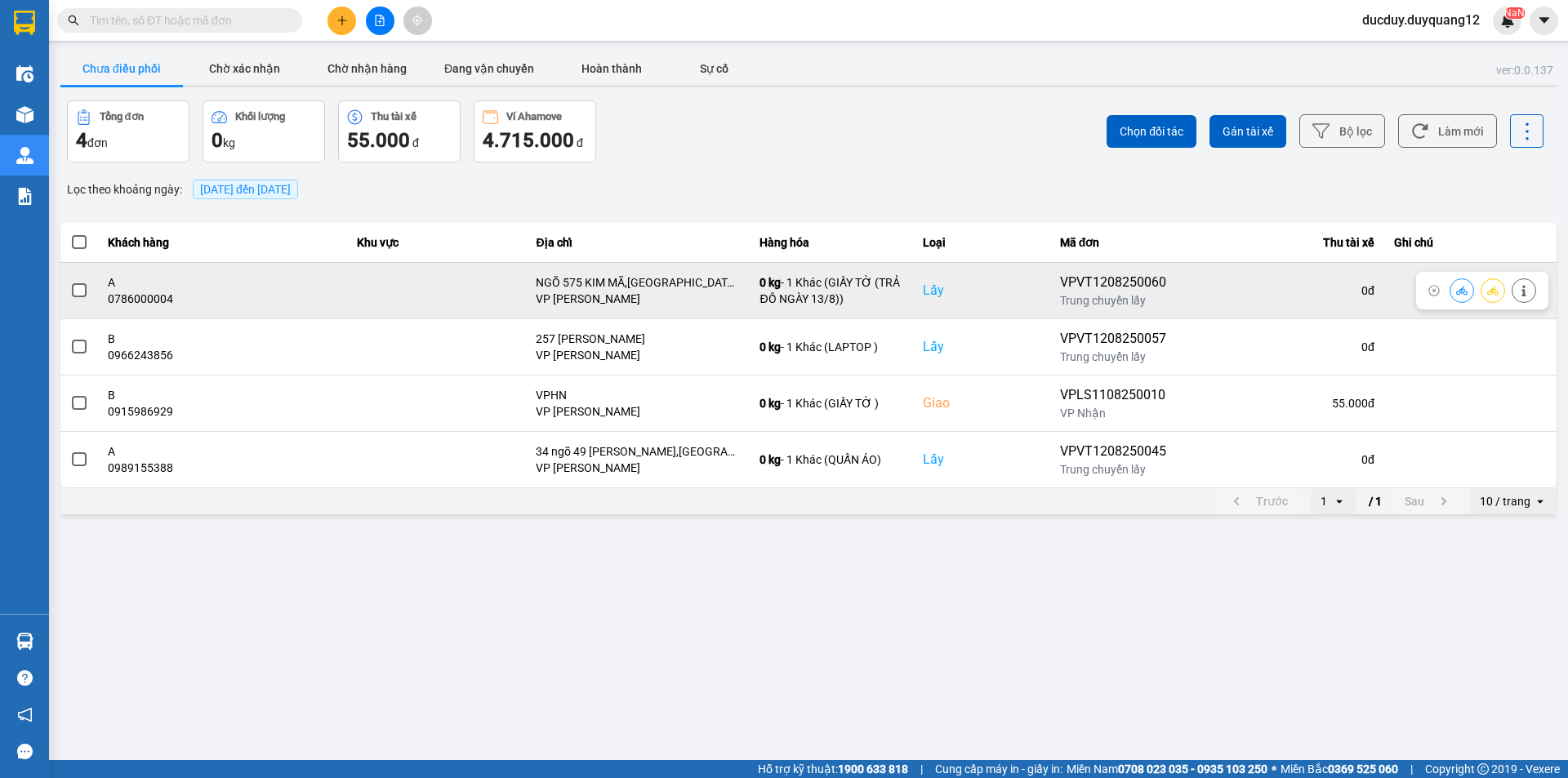
click at [81, 291] on span at bounding box center [80, 291] width 15 height 15
click at [71, 281] on input "checkbox" at bounding box center [71, 281] width 0 height 0
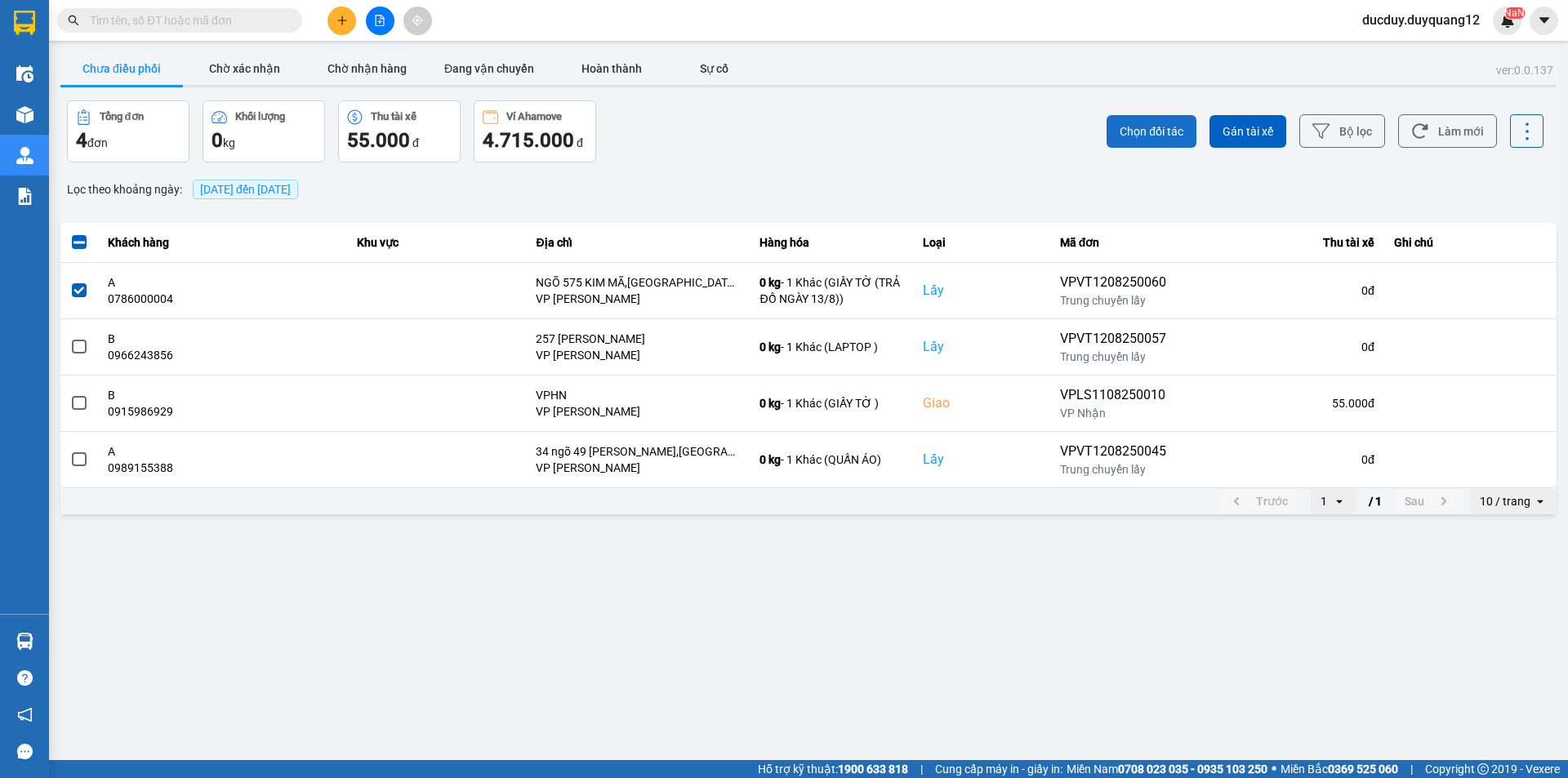
click at [1163, 131] on span "Chọn đối tác" at bounding box center [1151, 132] width 64 height 17
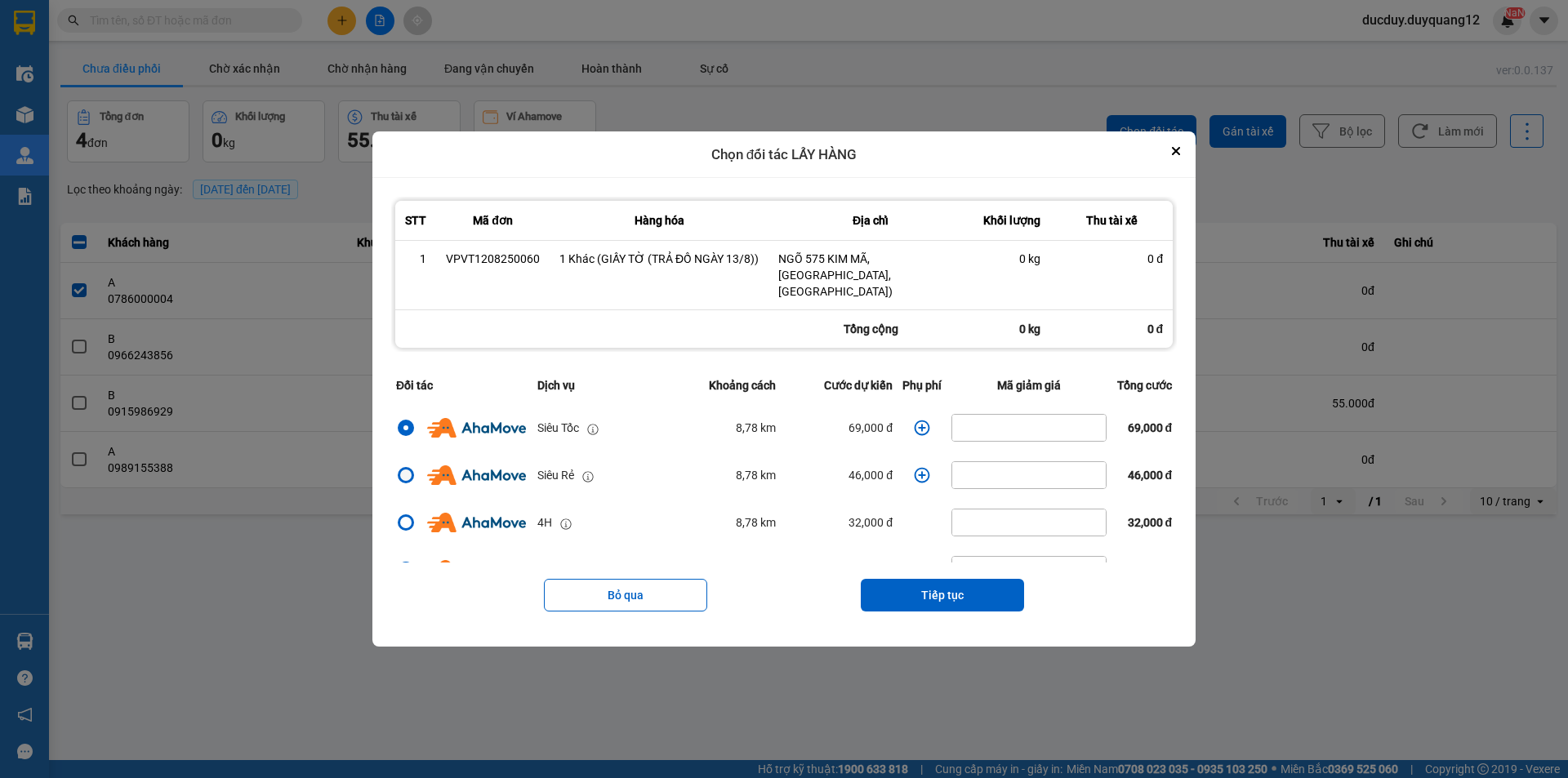
click at [402, 469] on div "dialog" at bounding box center [406, 475] width 12 height 12
click at [396, 475] on input "dialog" at bounding box center [396, 475] width 0 height 0
click at [973, 579] on button "Tiếp tục" at bounding box center [943, 595] width 164 height 32
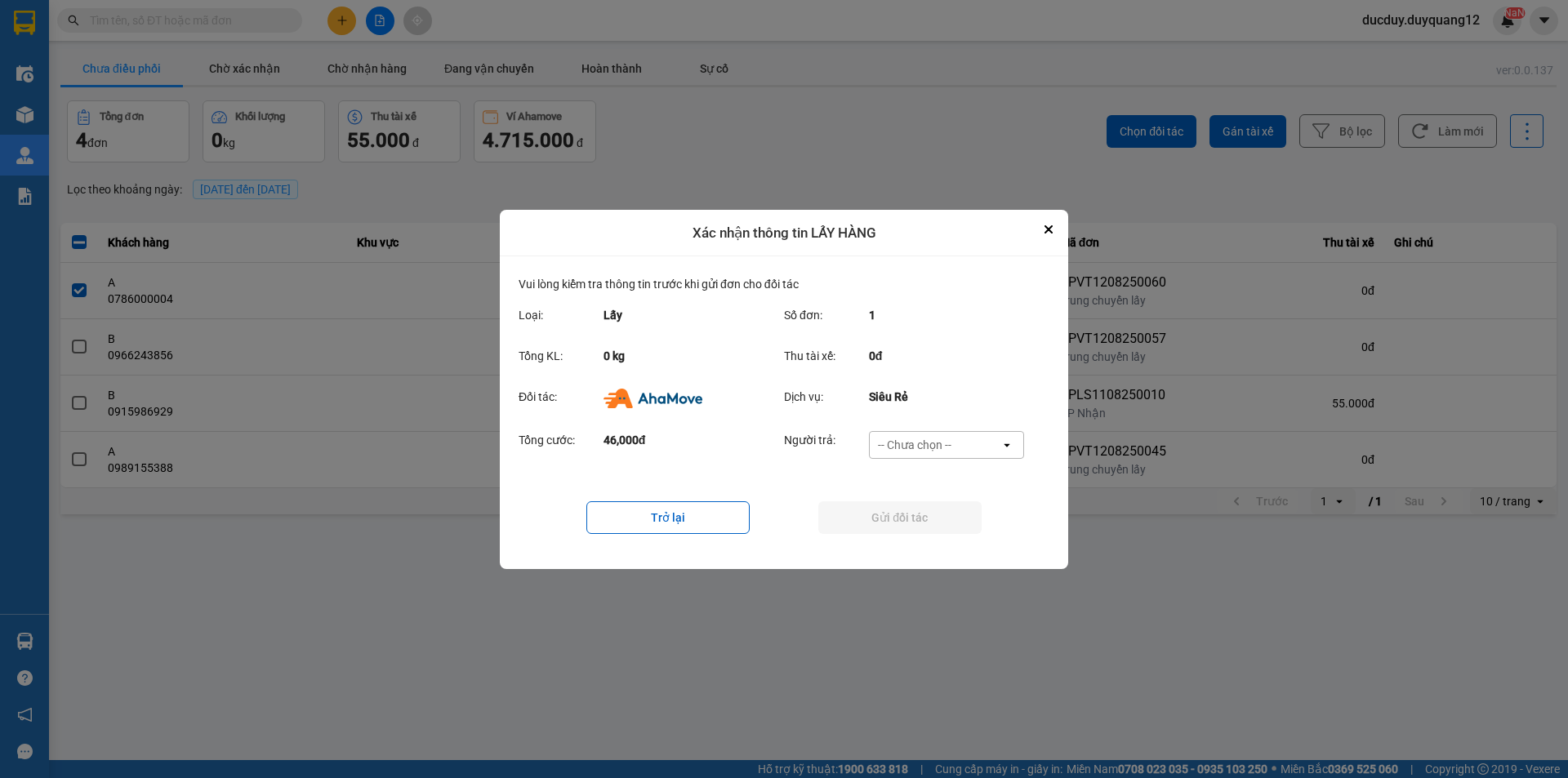
click at [934, 443] on div "-- Chưa chọn --" at bounding box center [914, 445] width 74 height 17
drag, startPoint x: 923, startPoint y: 534, endPoint x: 929, endPoint y: 518, distance: 17.1
click at [923, 531] on span "Ví Ahamove" at bounding box center [914, 538] width 66 height 17
click at [929, 516] on button "Gửi đối tác" at bounding box center [899, 517] width 164 height 32
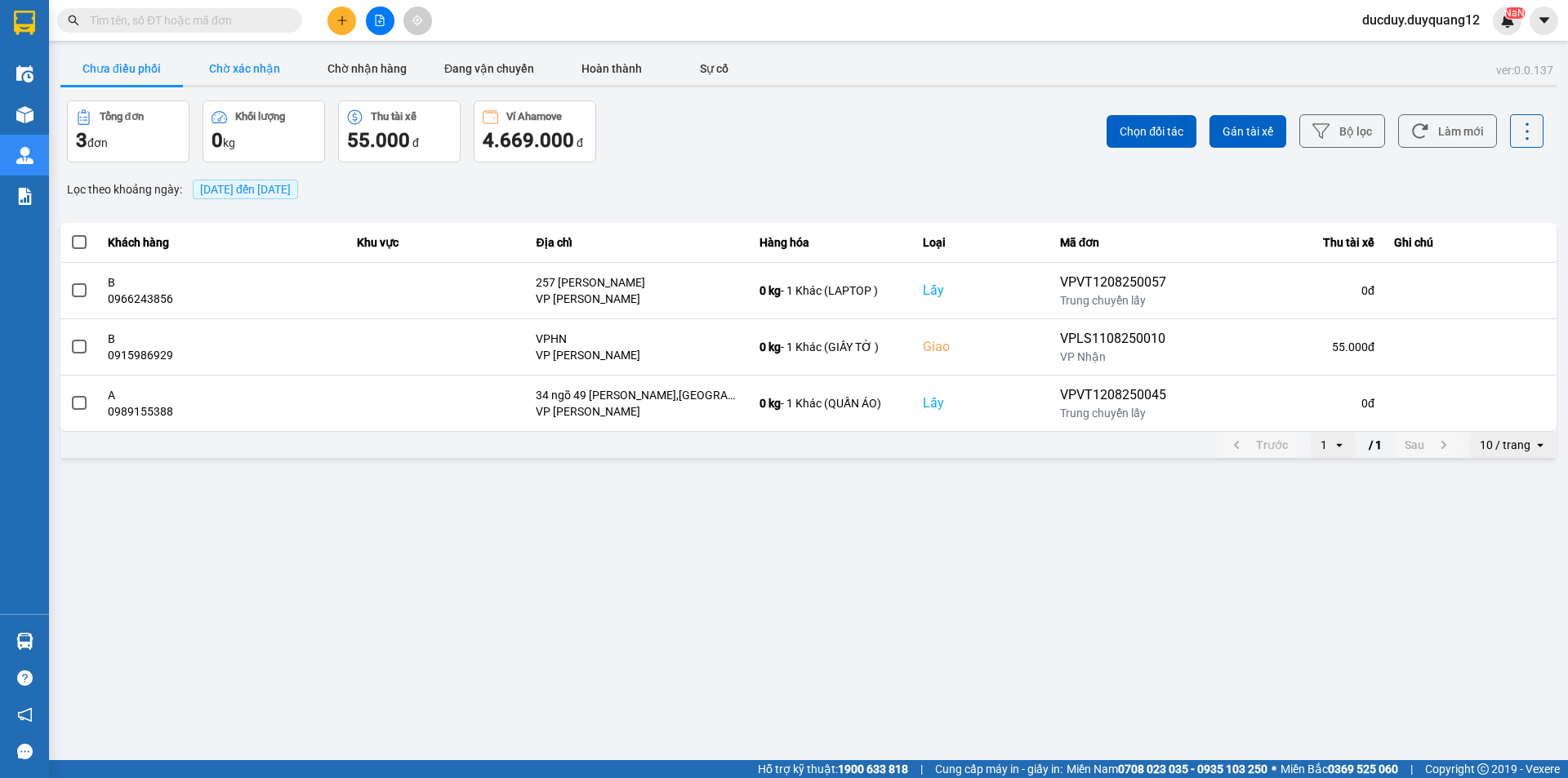
click at [252, 74] on button "Chờ xác nhận" at bounding box center [244, 68] width 123 height 32
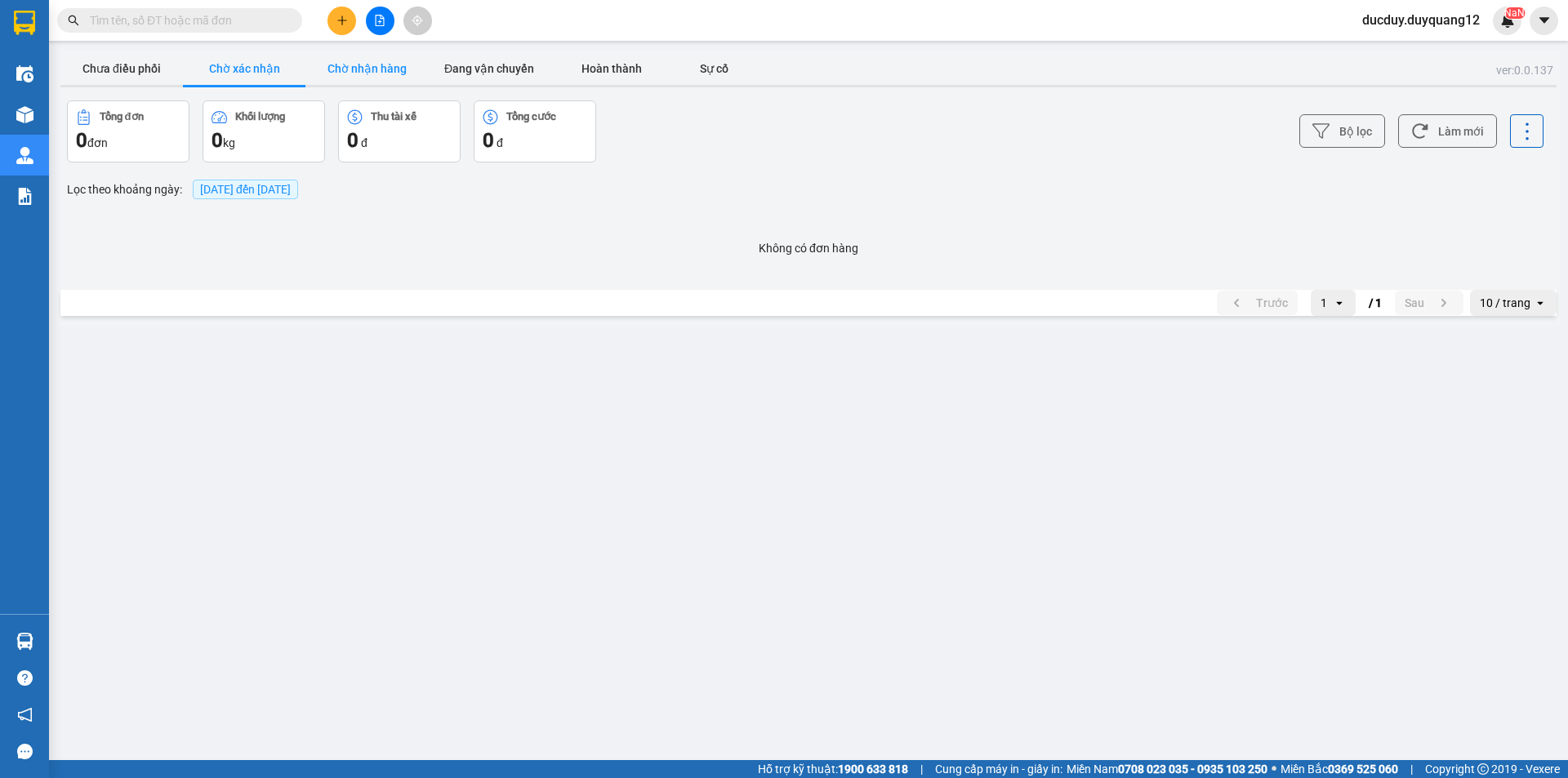
click at [350, 73] on button "Chờ nhận hàng" at bounding box center [367, 68] width 123 height 32
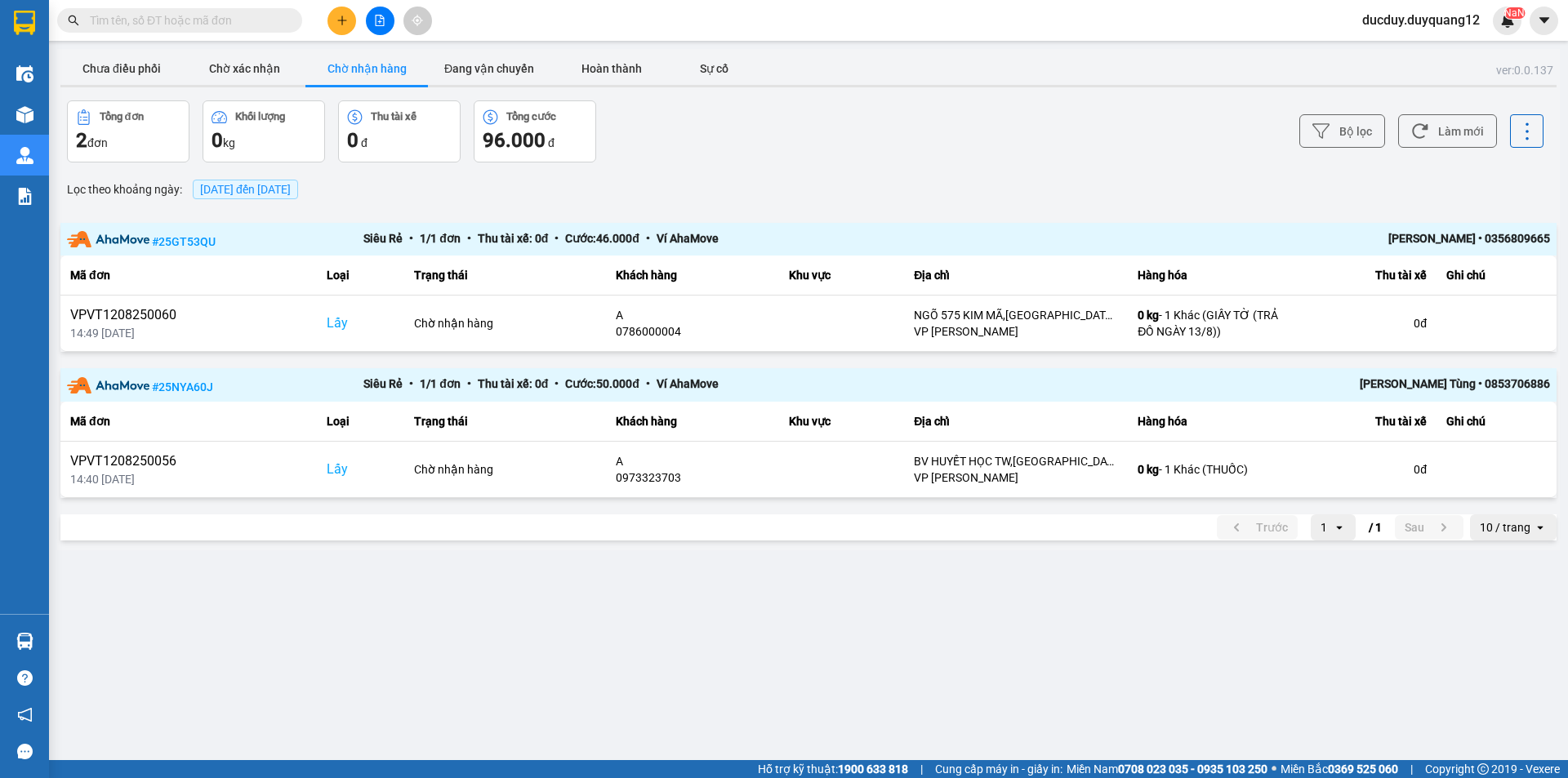
drag, startPoint x: 361, startPoint y: 75, endPoint x: 391, endPoint y: 66, distance: 31.3
click at [362, 75] on button "Chờ nhận hàng" at bounding box center [367, 68] width 123 height 32
click at [466, 64] on button "Đang vận chuyển" at bounding box center [489, 68] width 123 height 32
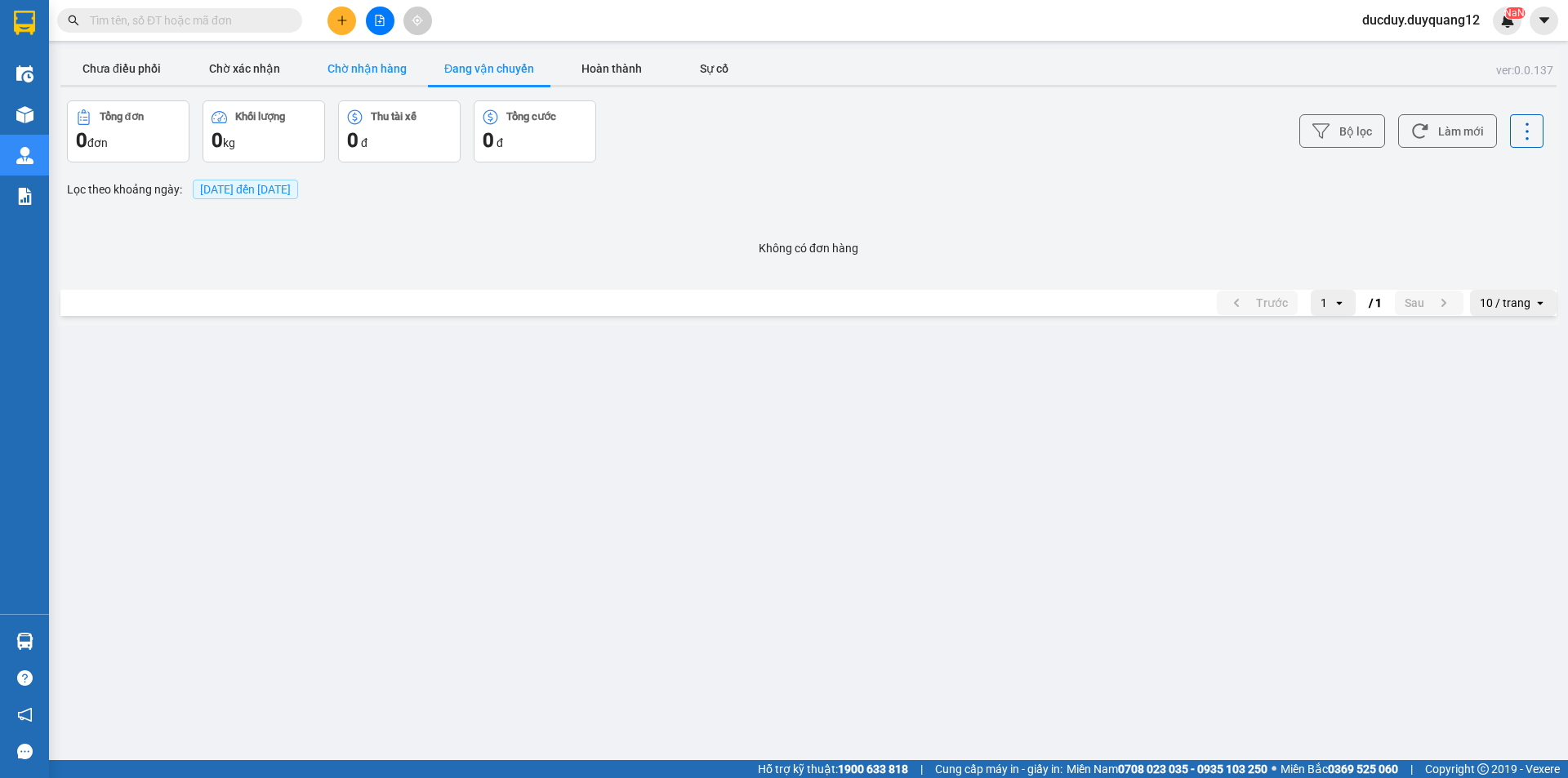
click at [366, 67] on button "Chờ nhận hàng" at bounding box center [367, 68] width 123 height 32
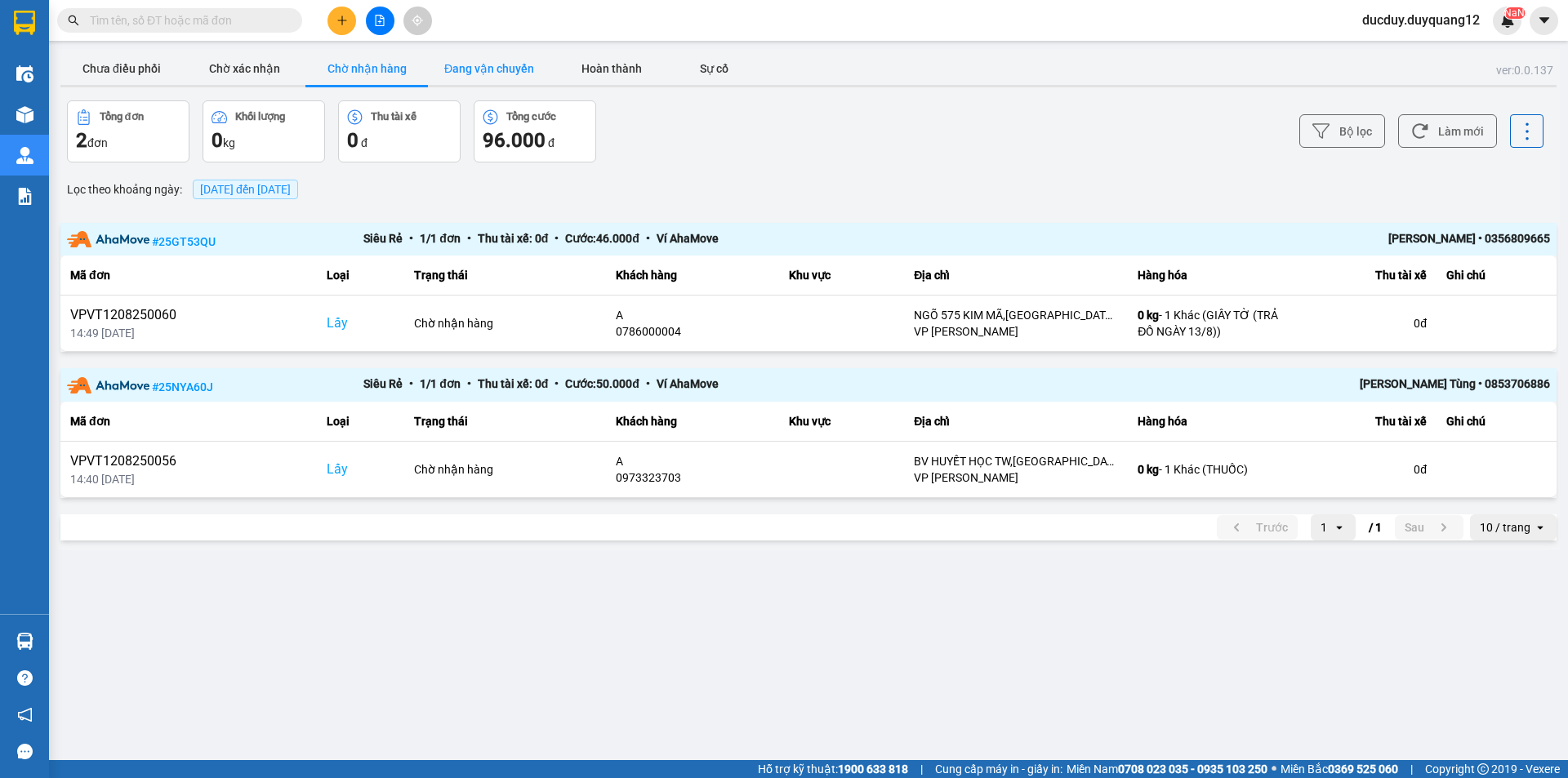
click at [508, 74] on button "Đang vận chuyển" at bounding box center [489, 68] width 123 height 32
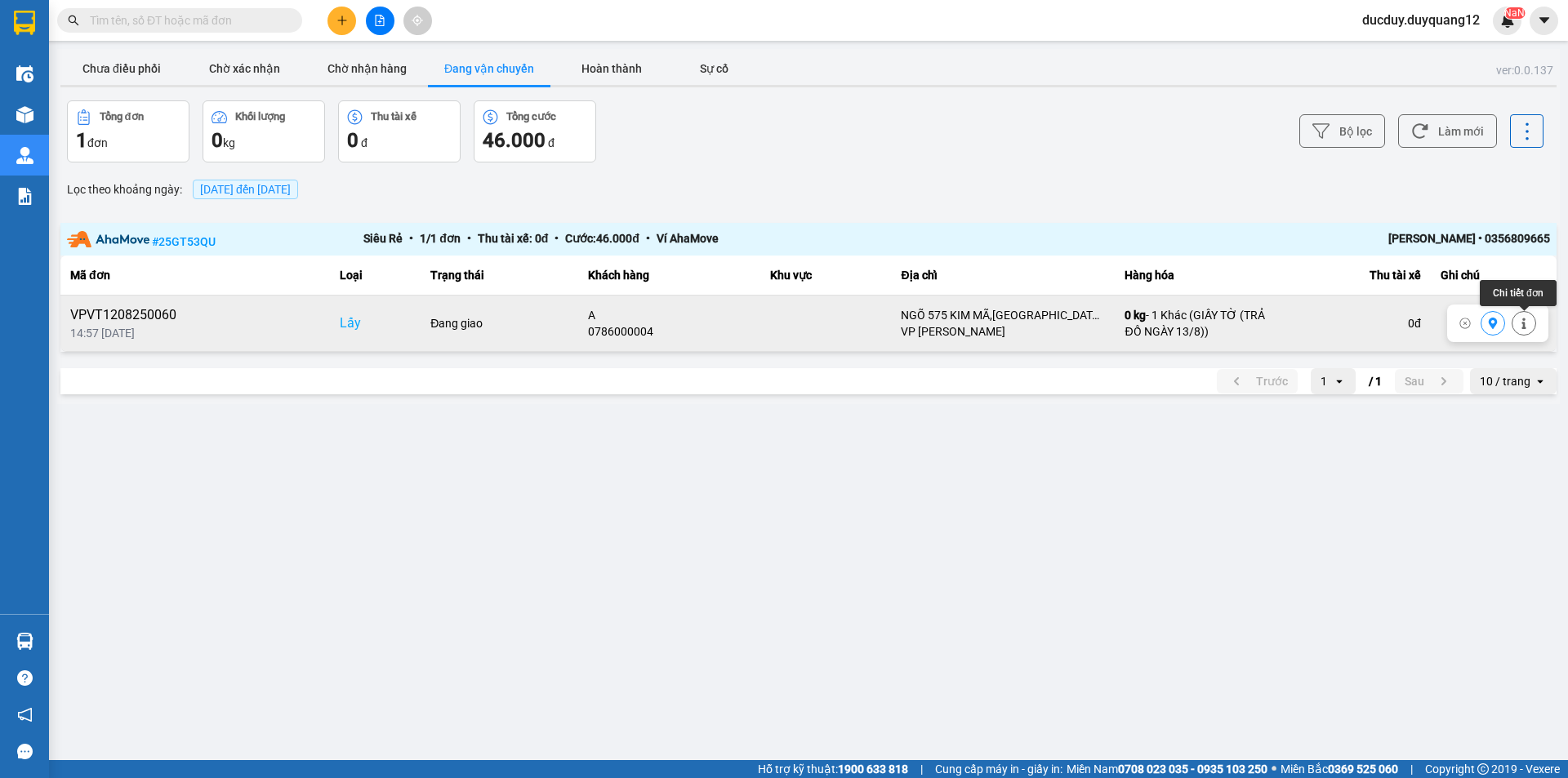
click at [1527, 320] on icon at bounding box center [1524, 324] width 12 height 12
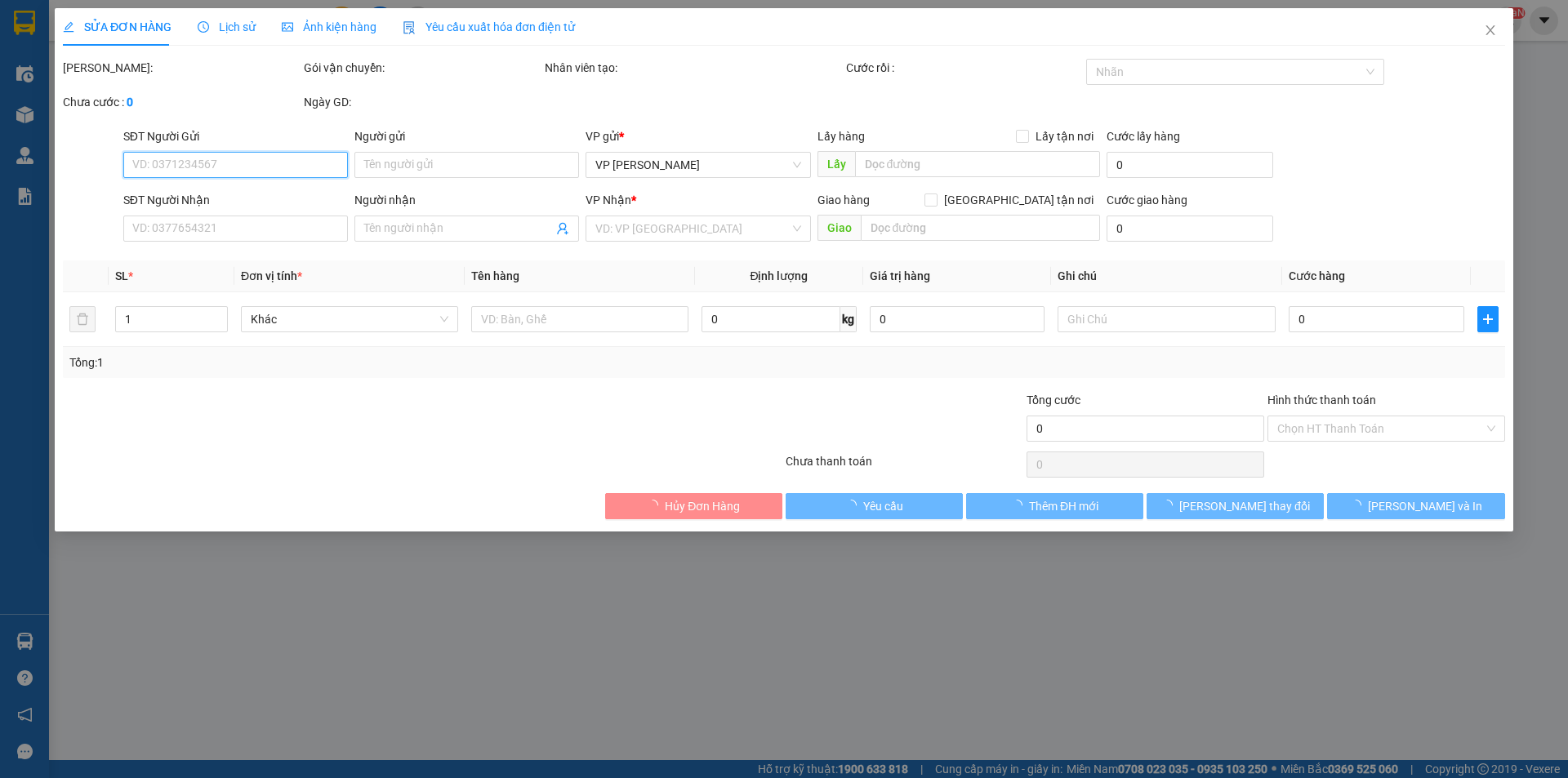
type input "0786000004"
type input "A"
checkbox input "true"
type input "NGÕ 575 KIM MÃ,[GEOGRAPHIC_DATA],[GEOGRAPHIC_DATA])"
type input "0986898794"
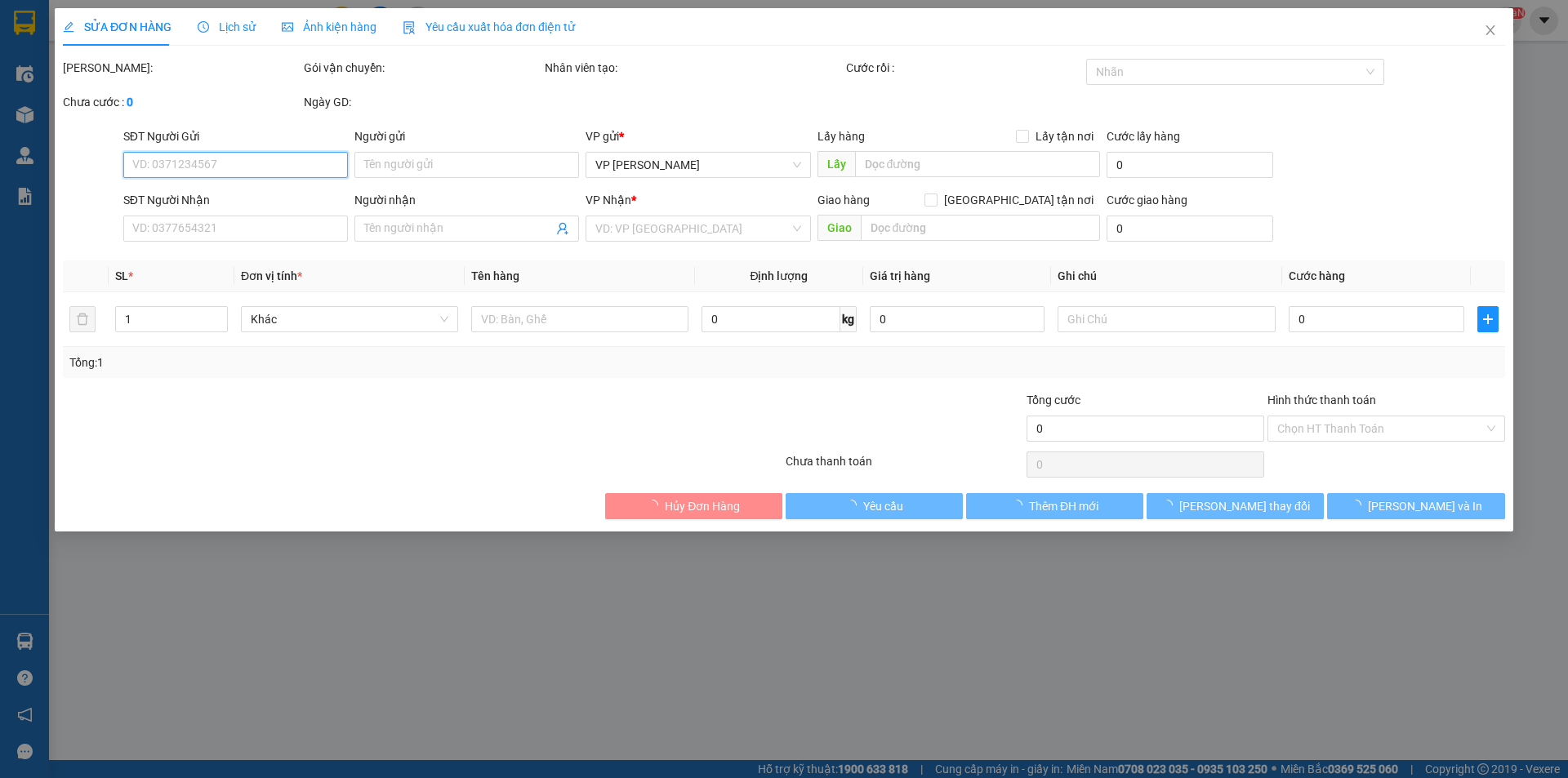
type input "B"
checkbox input "true"
type input "CỬA KHẨU HỮU NGHỊ"
type input "100.000"
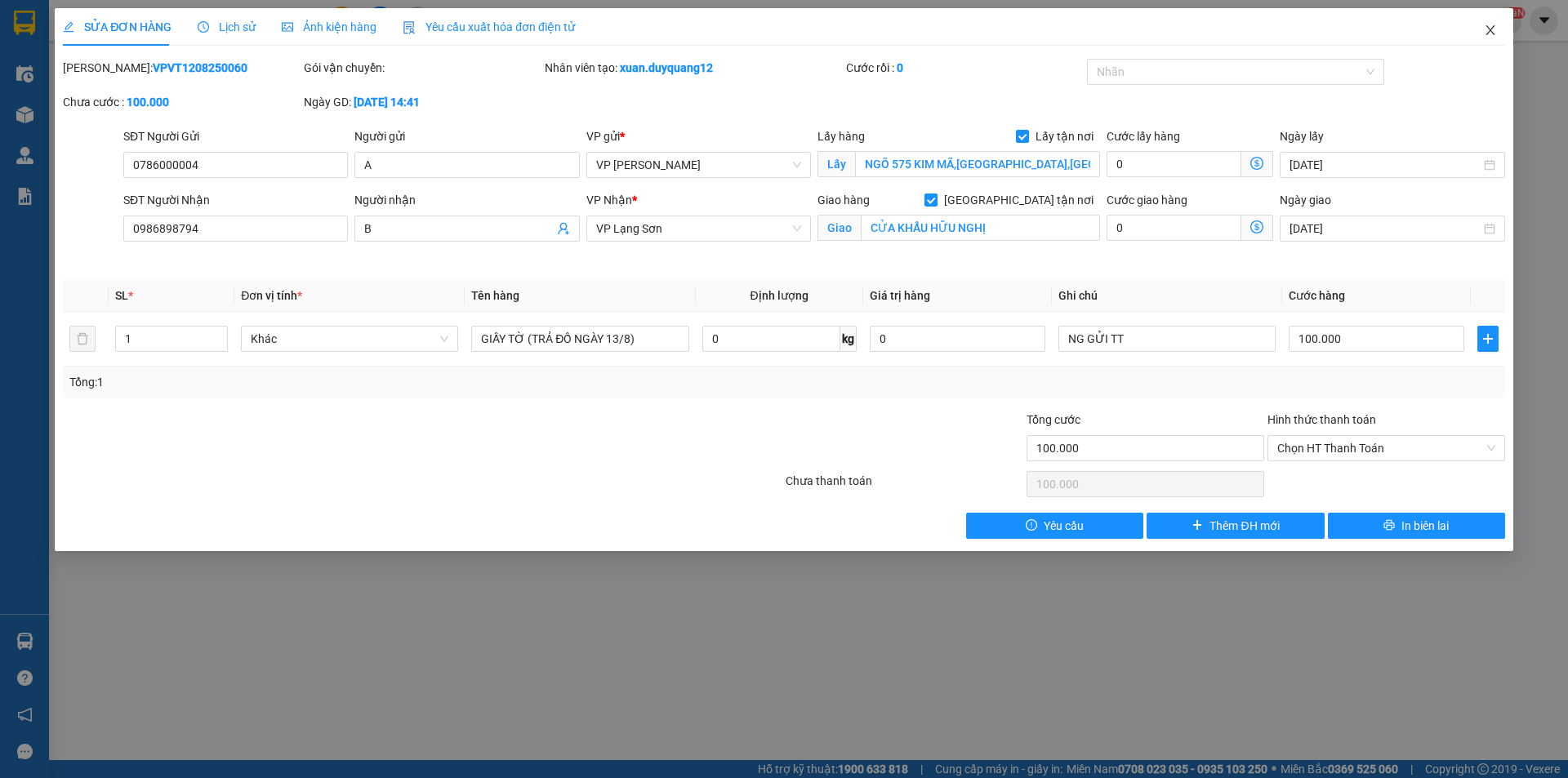
click at [1493, 26] on icon "close" at bounding box center [1491, 31] width 13 height 13
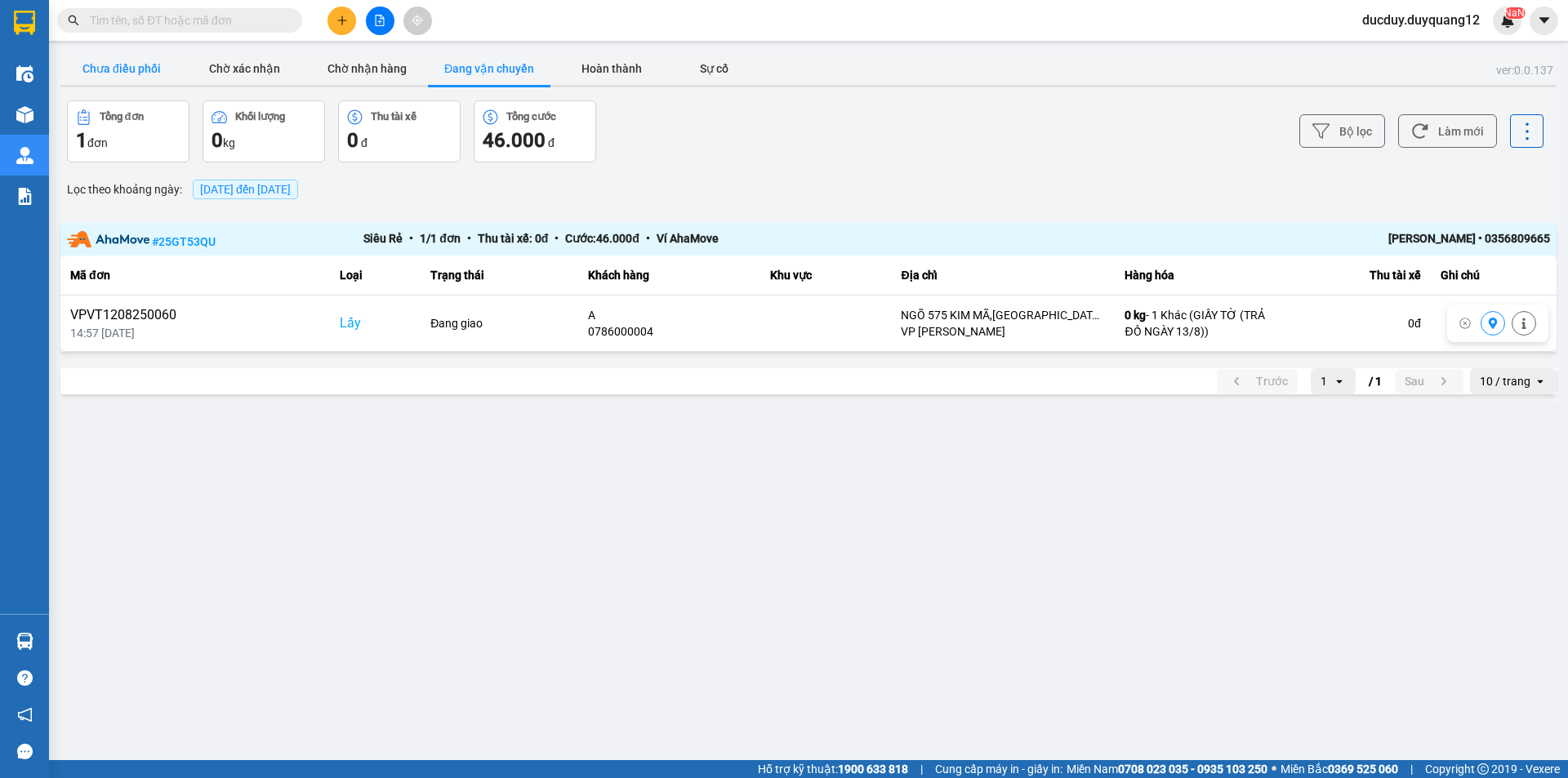
click at [119, 66] on button "Chưa điều phối" at bounding box center [122, 68] width 123 height 32
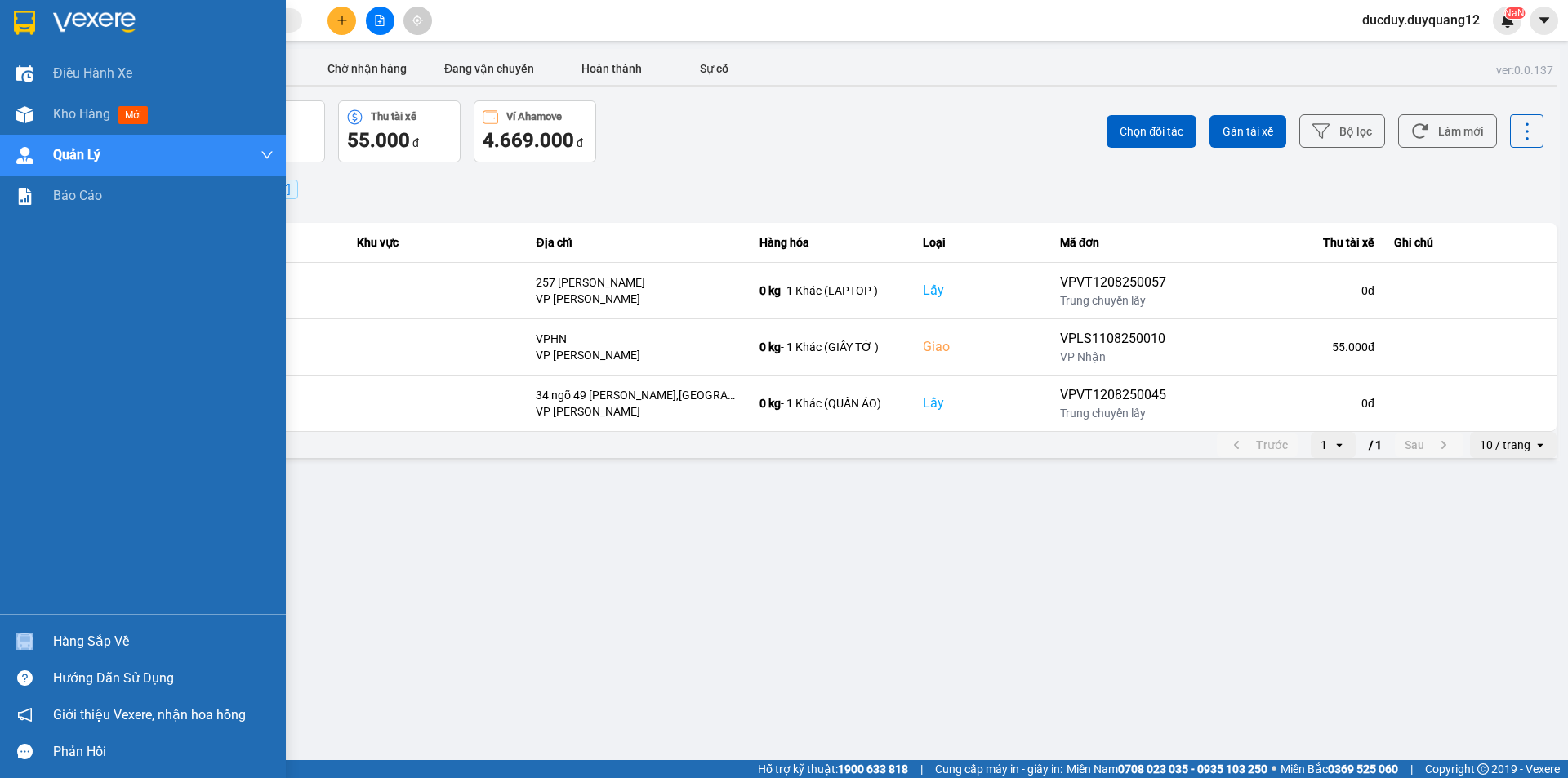
click at [102, 652] on div "Hàng sắp về" at bounding box center [143, 641] width 286 height 37
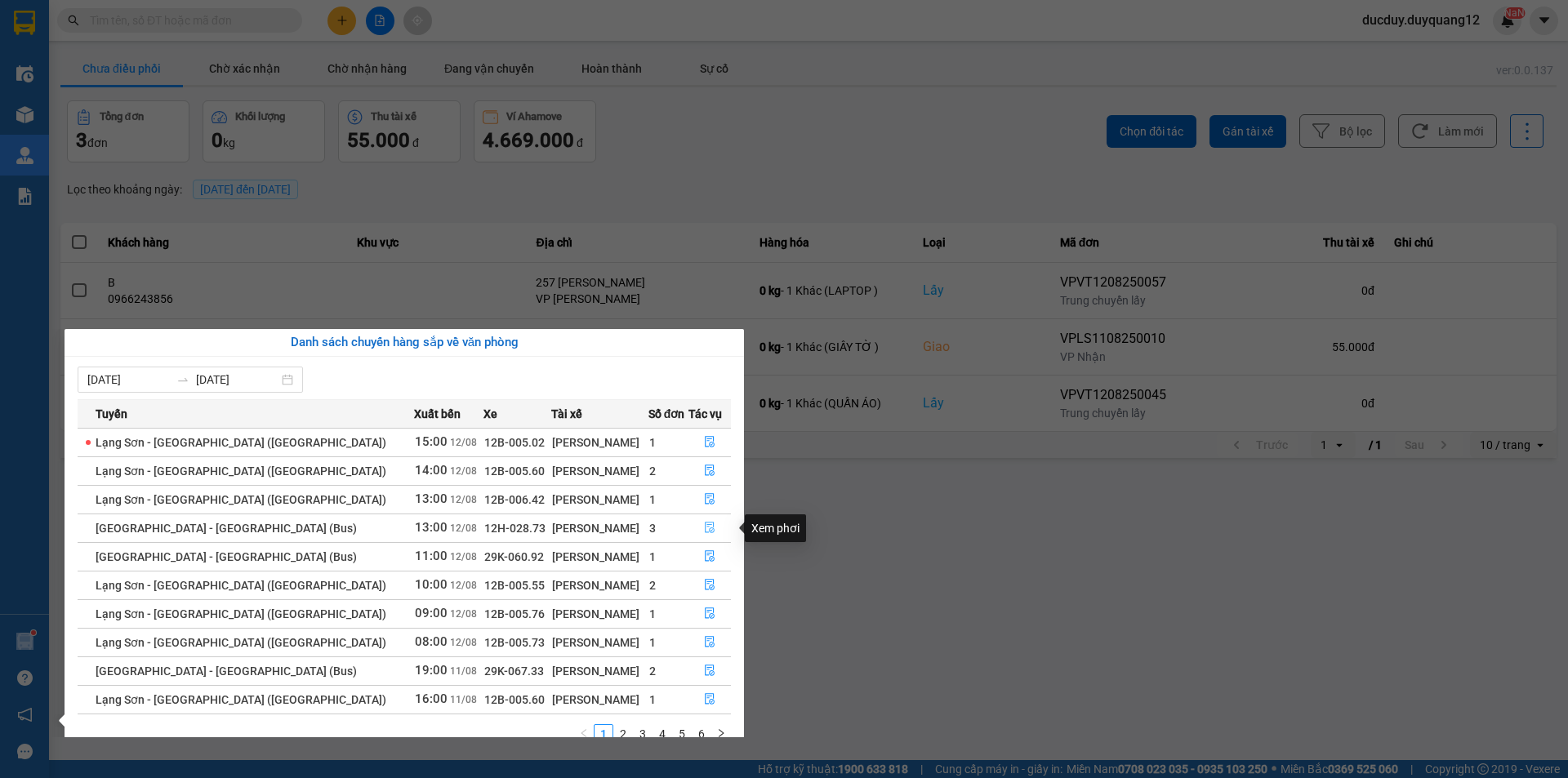
click at [695, 526] on button "button" at bounding box center [709, 528] width 41 height 26
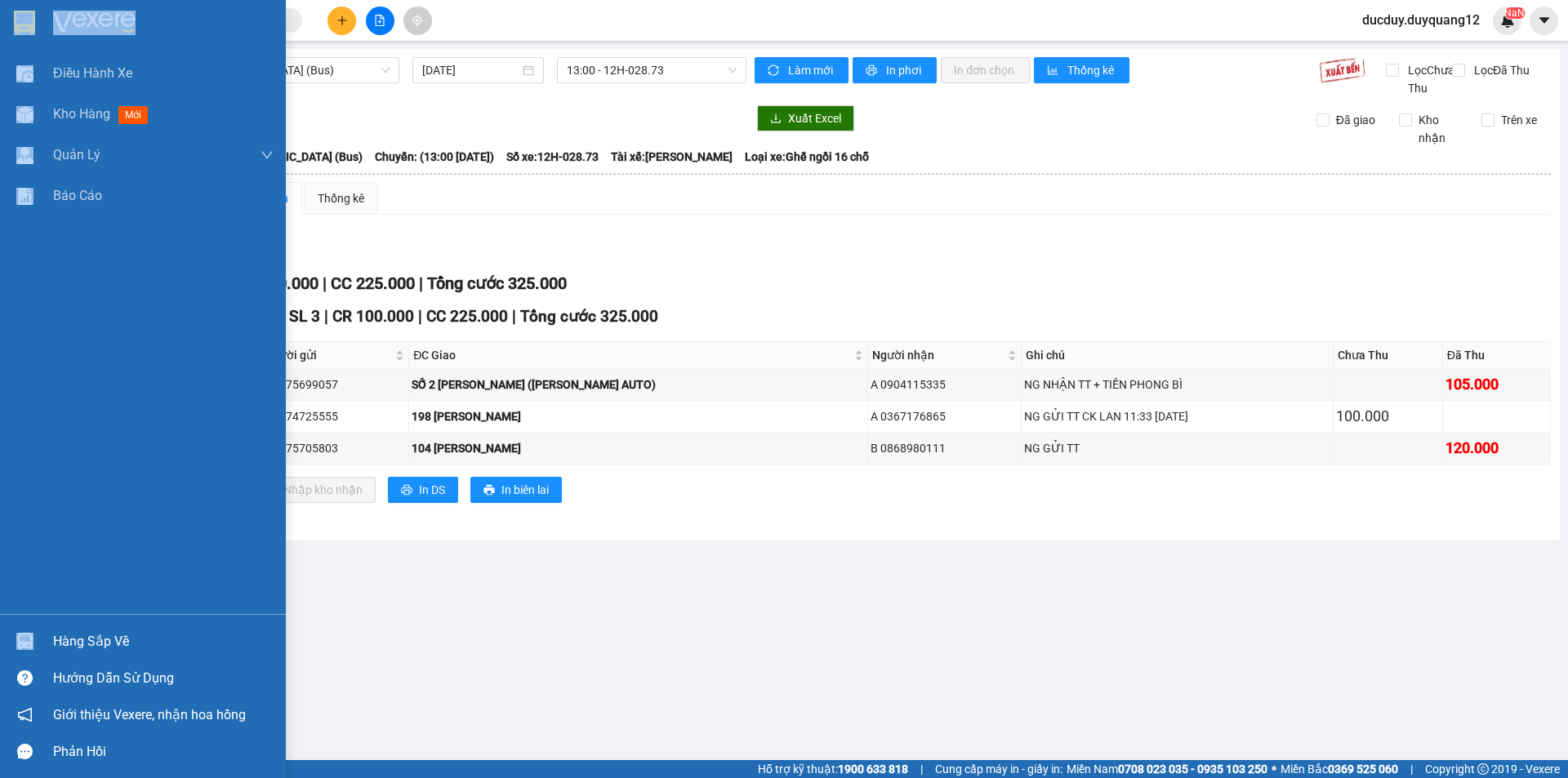
click at [61, 631] on div "Hàng sắp về" at bounding box center [164, 642] width 221 height 25
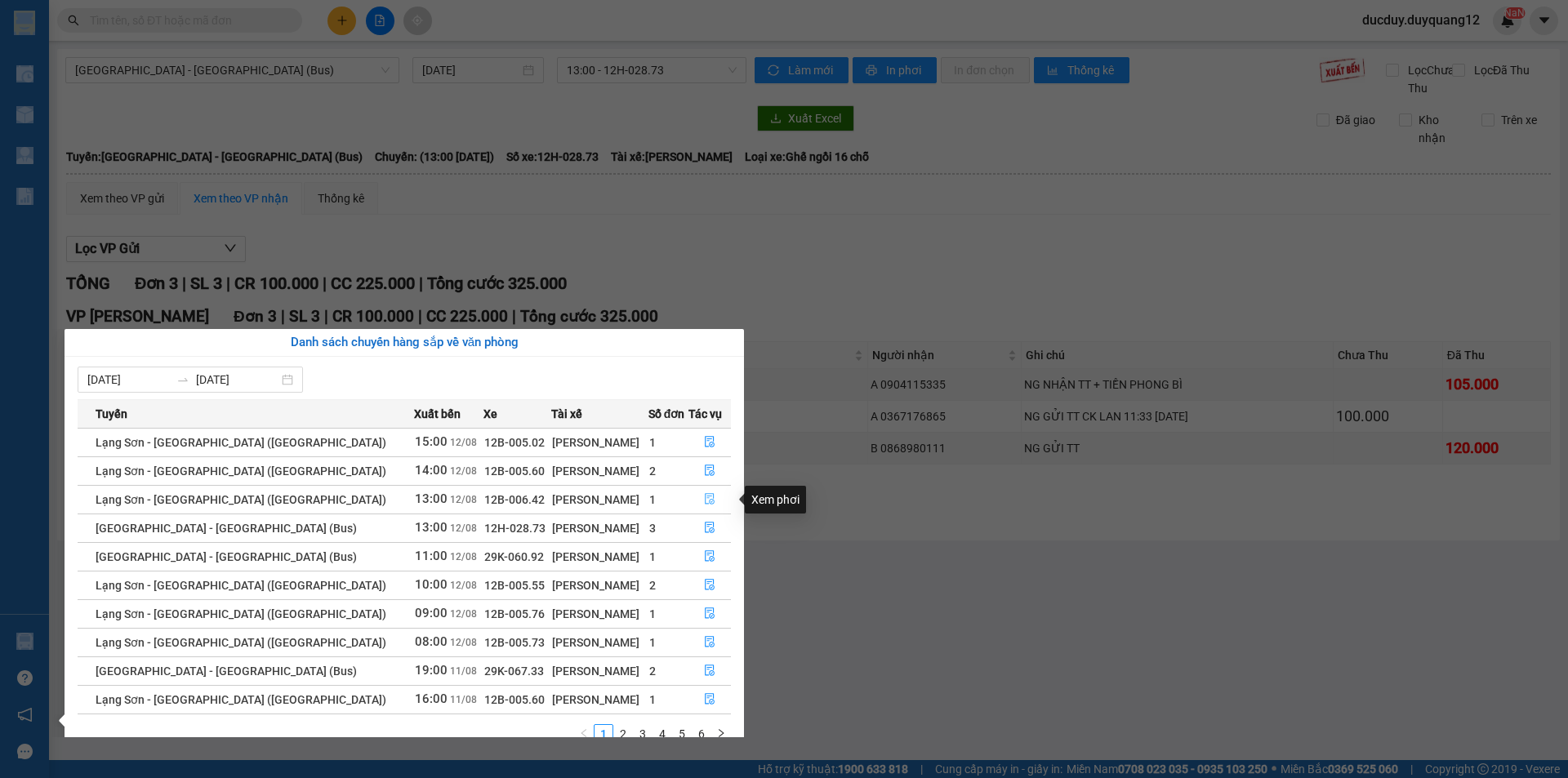
click at [696, 496] on button "button" at bounding box center [709, 499] width 41 height 26
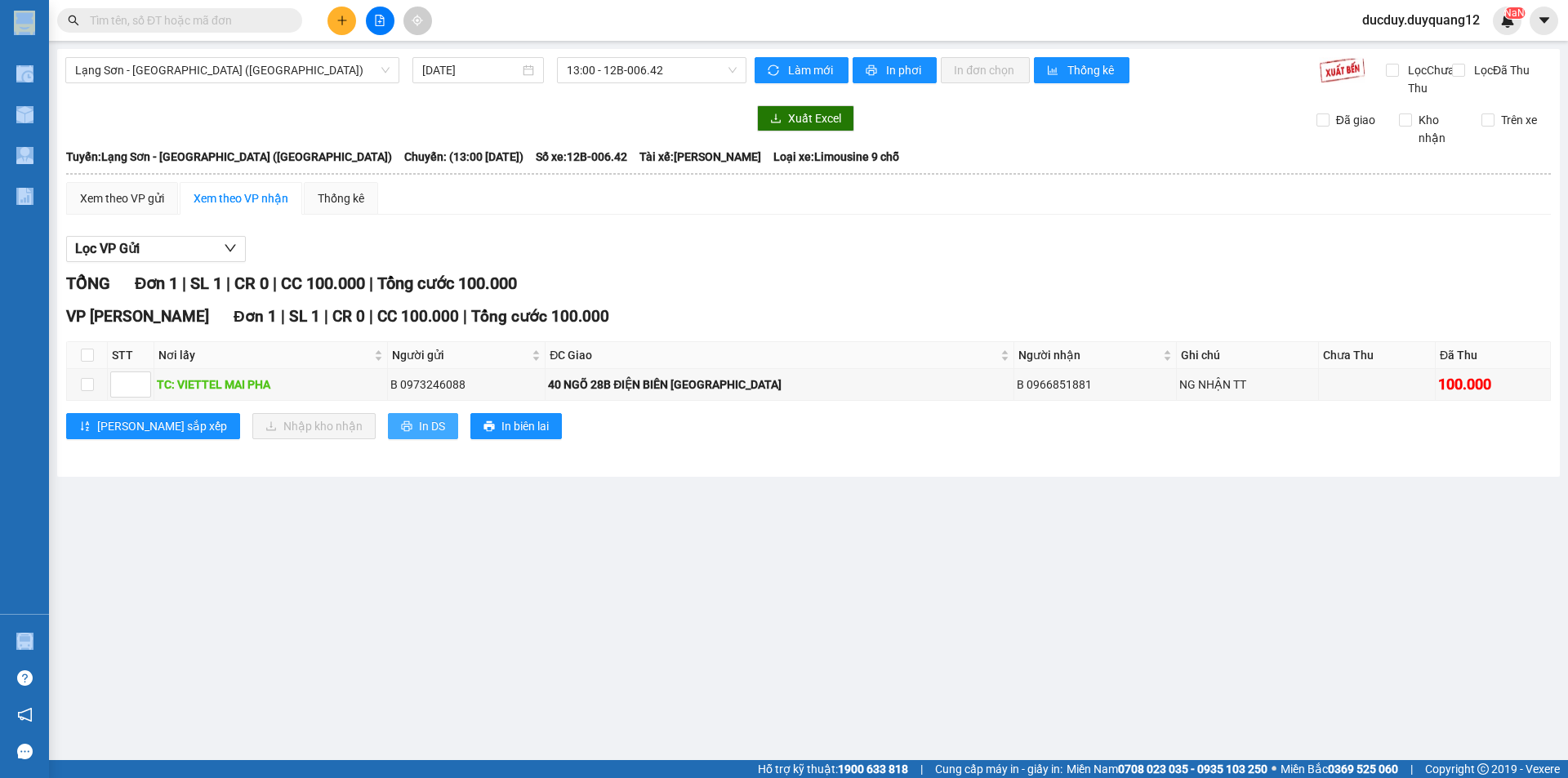
click at [419, 435] on span "In DS" at bounding box center [432, 427] width 26 height 18
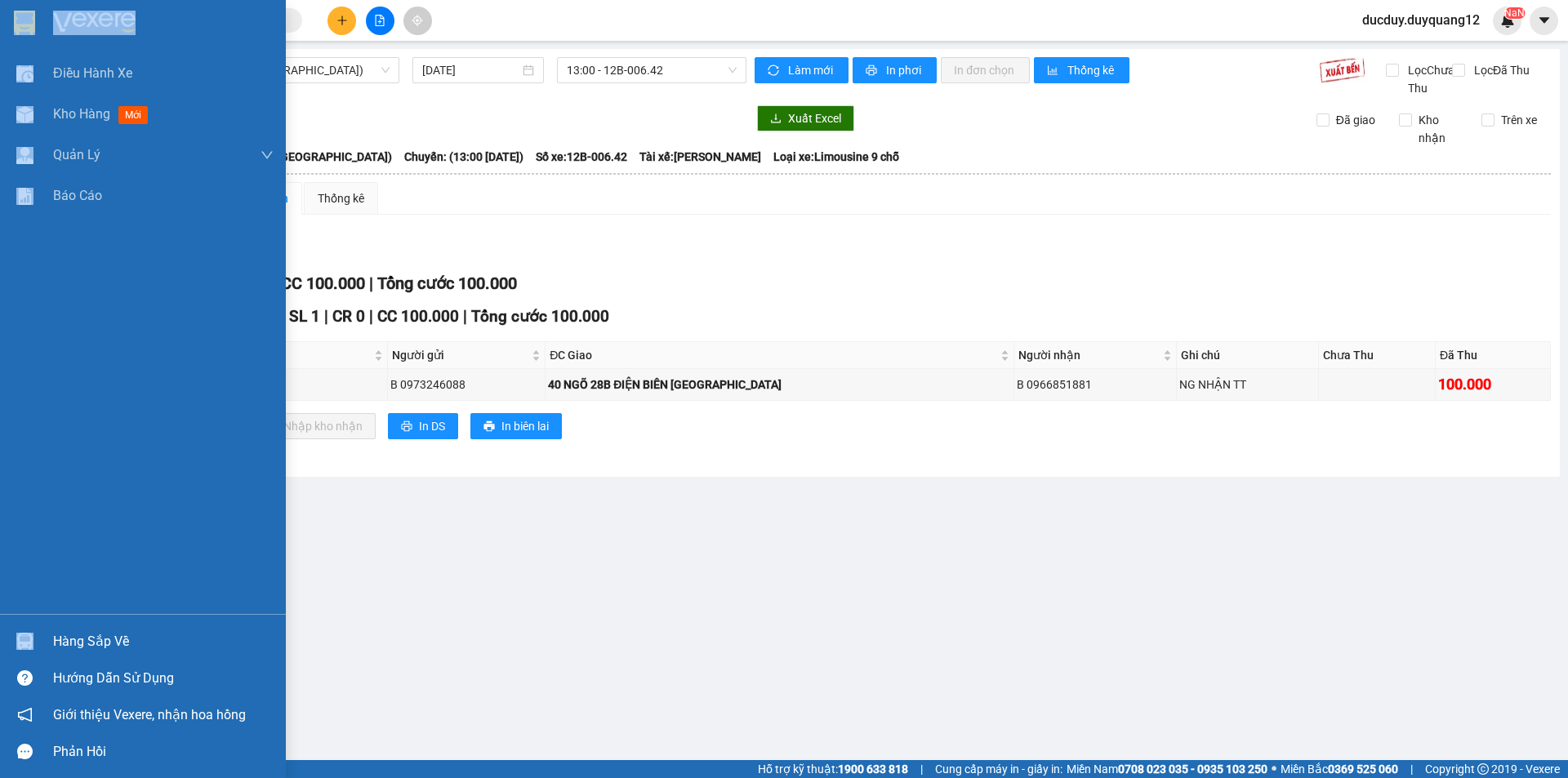
click at [74, 633] on div "Hàng sắp về" at bounding box center [164, 642] width 221 height 25
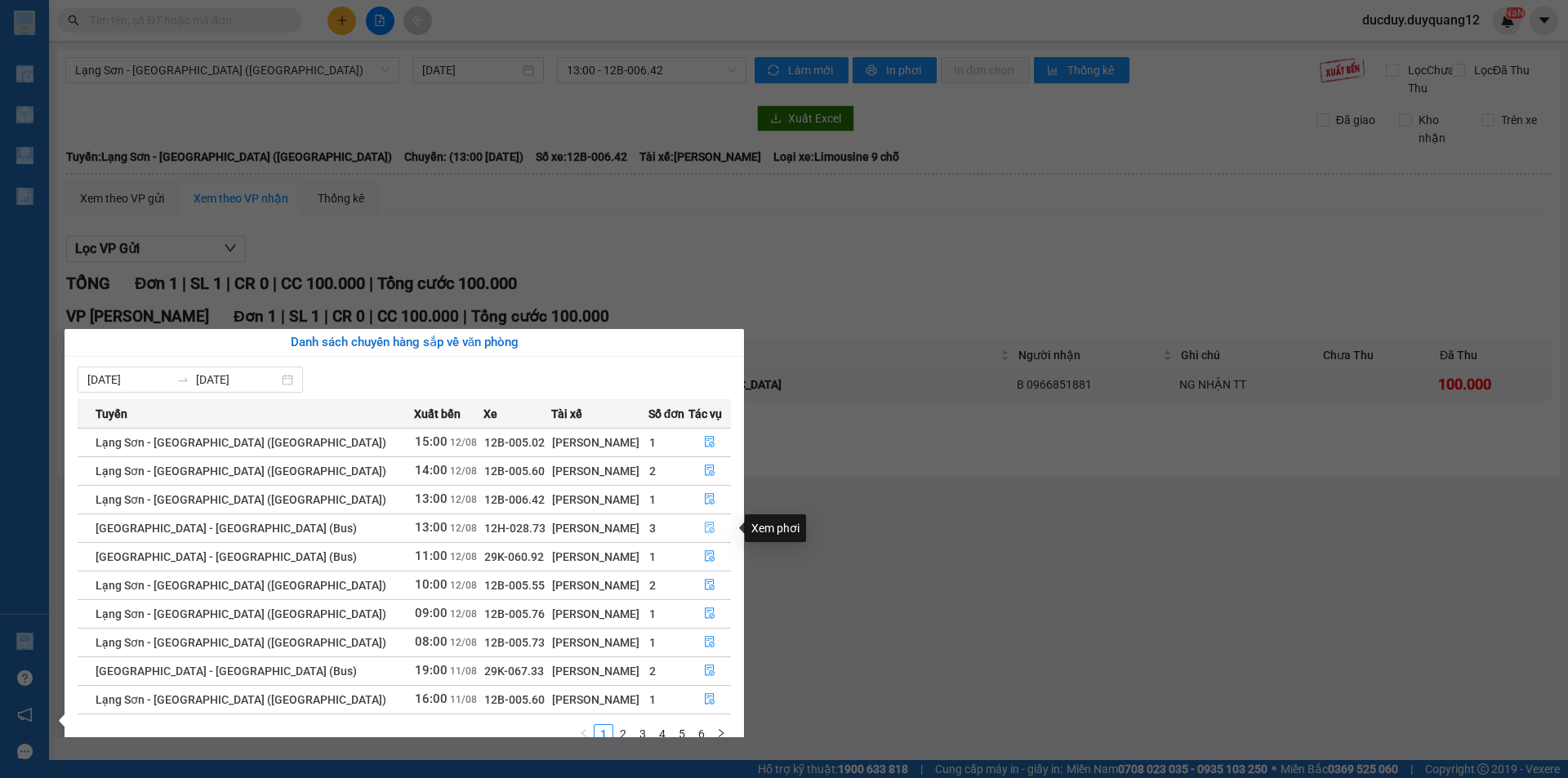
click at [695, 527] on button "button" at bounding box center [709, 528] width 41 height 26
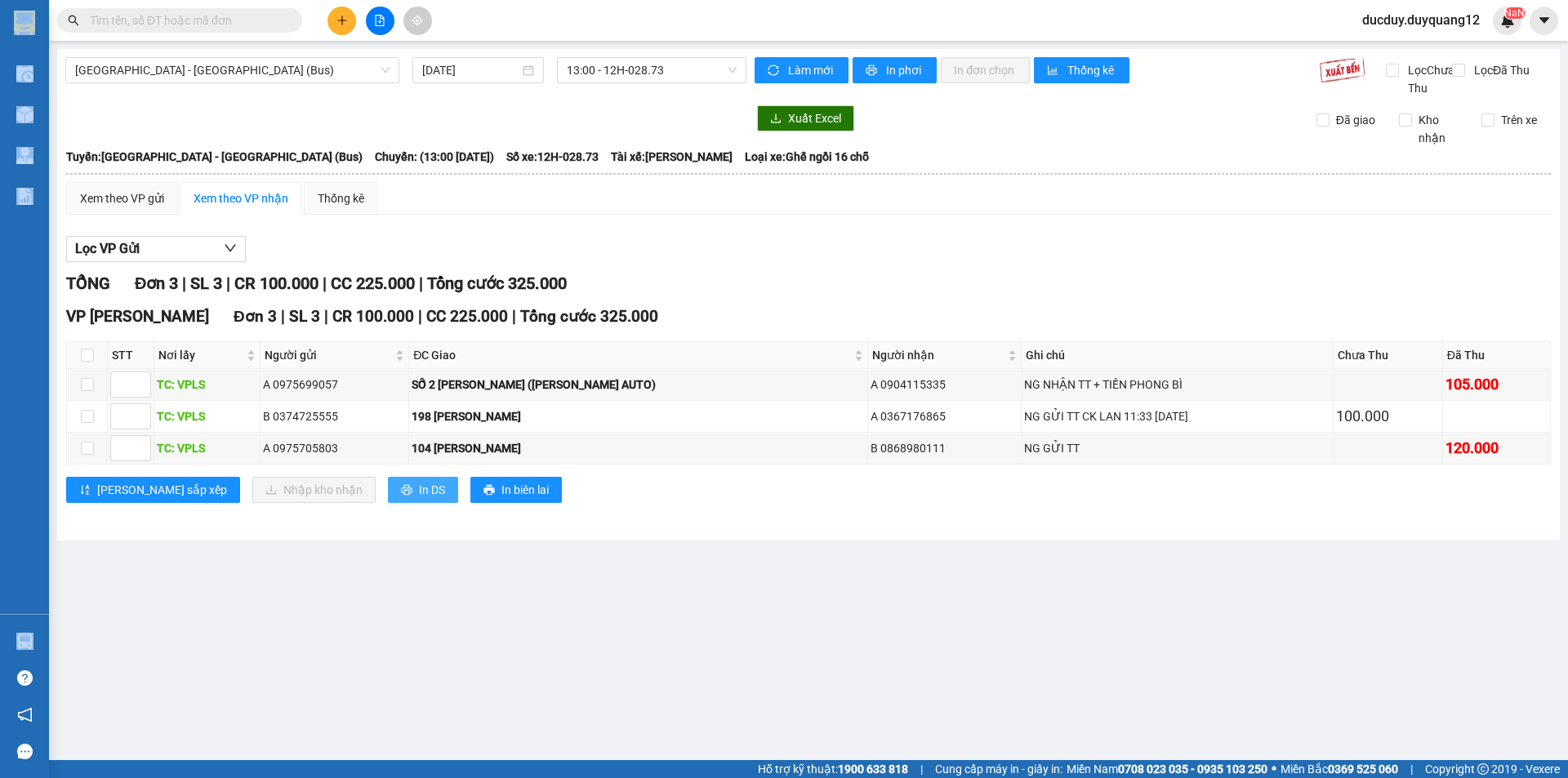
click at [388, 503] on button "In DS" at bounding box center [423, 489] width 71 height 26
click at [419, 499] on span "In DS" at bounding box center [432, 490] width 26 height 18
drag, startPoint x: 399, startPoint y: 427, endPoint x: 973, endPoint y: 419, distance: 574.1
click at [973, 419] on tr "TC: VPLS B 0374725555 198 NGUYỄN TUÂN A 0367176865 NG GỬI TT CK LAN 11:33 12/8 …" at bounding box center [809, 417] width 1484 height 32
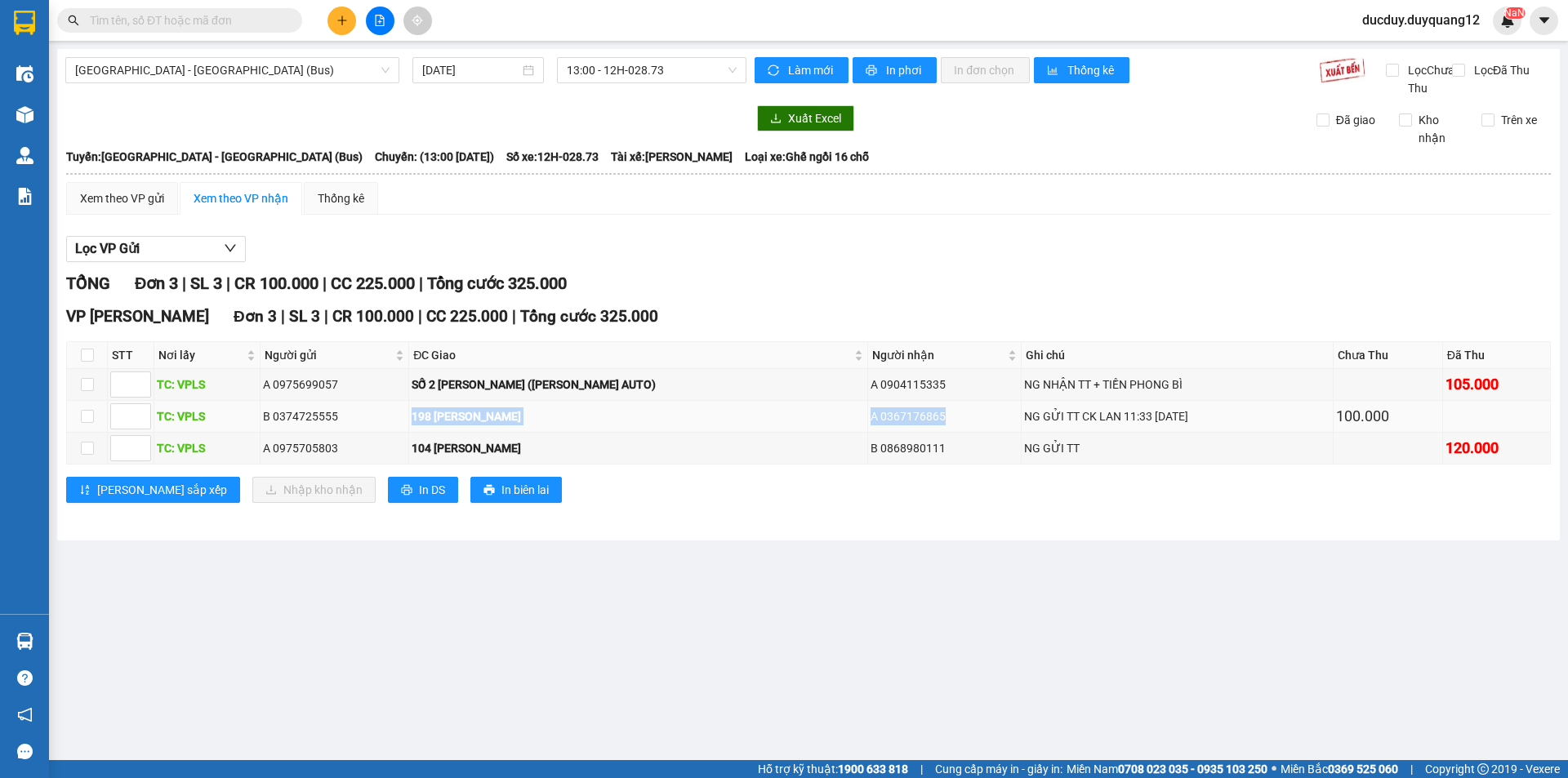
copy tr "198 NGUYỄN TUÂN A 0367176865"
click at [804, 584] on main "Lạng Sơn - Hà Nội (Bus) 12/08/2025 13:00 - 12H-028.73 Làm mới In phơi In đơn ch…" at bounding box center [784, 380] width 1568 height 761
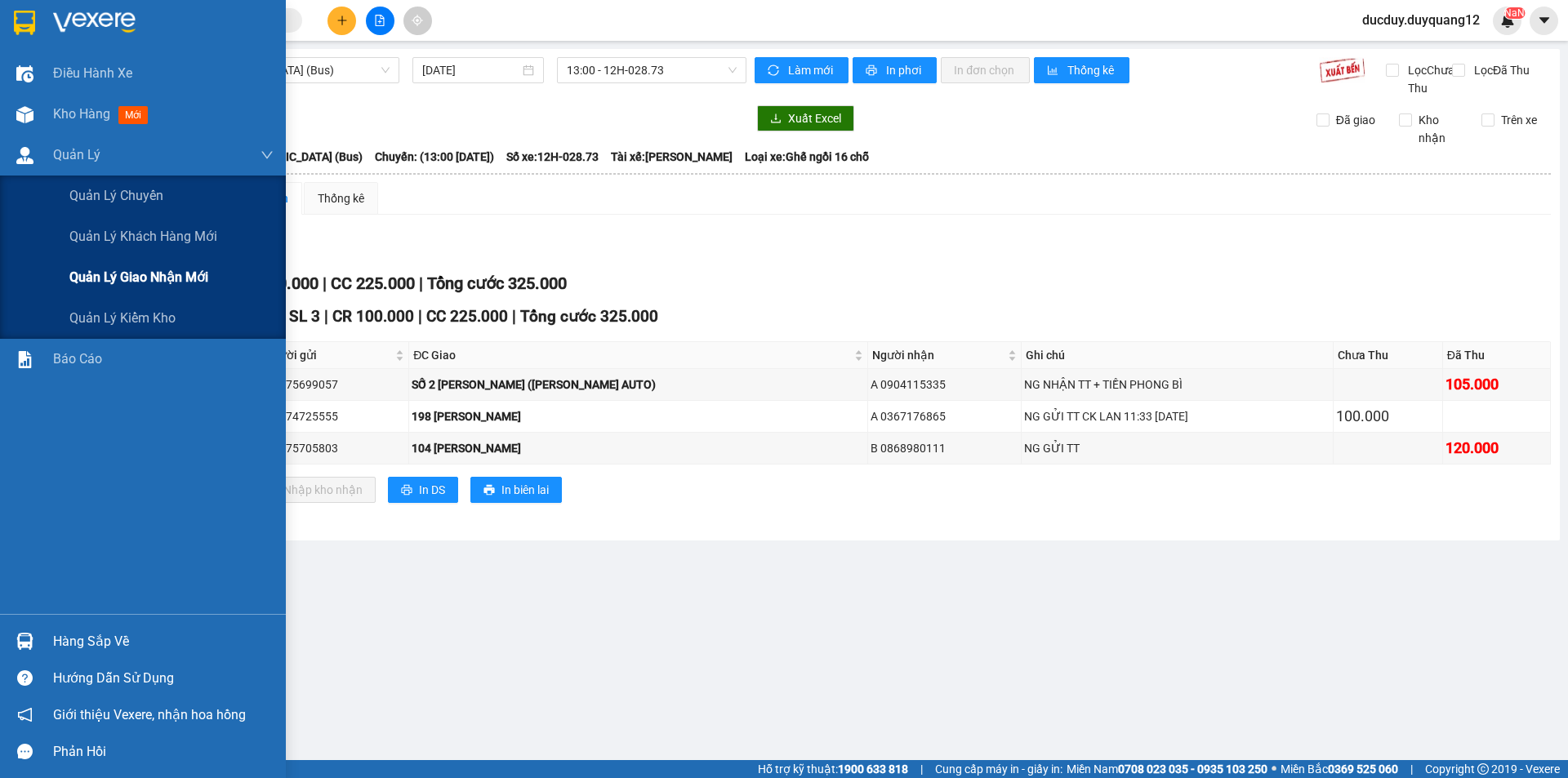
click at [146, 281] on span "Quản lý giao nhận mới" at bounding box center [139, 277] width 139 height 21
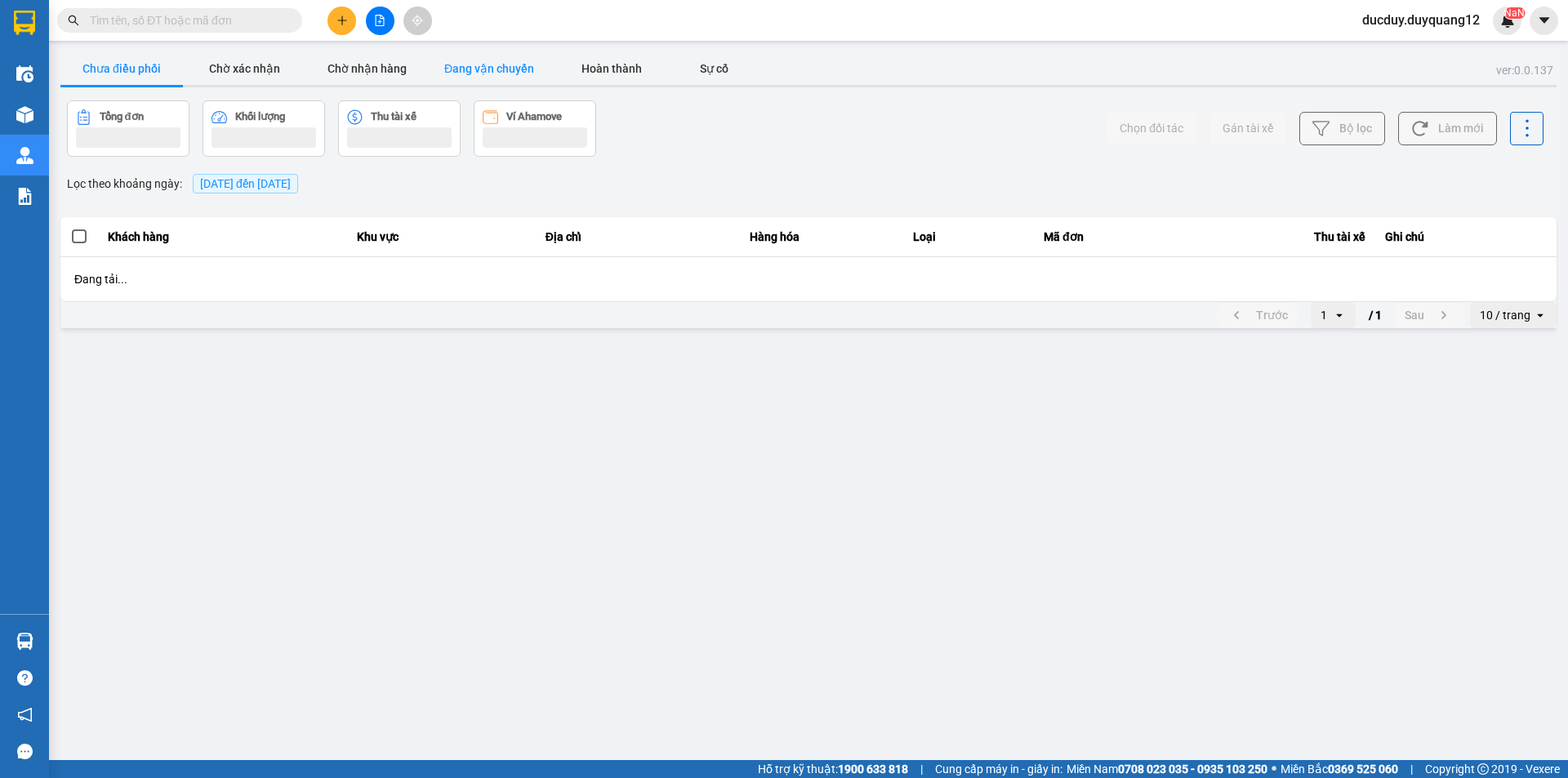
click at [473, 75] on button "Đang vận chuyển" at bounding box center [489, 68] width 123 height 32
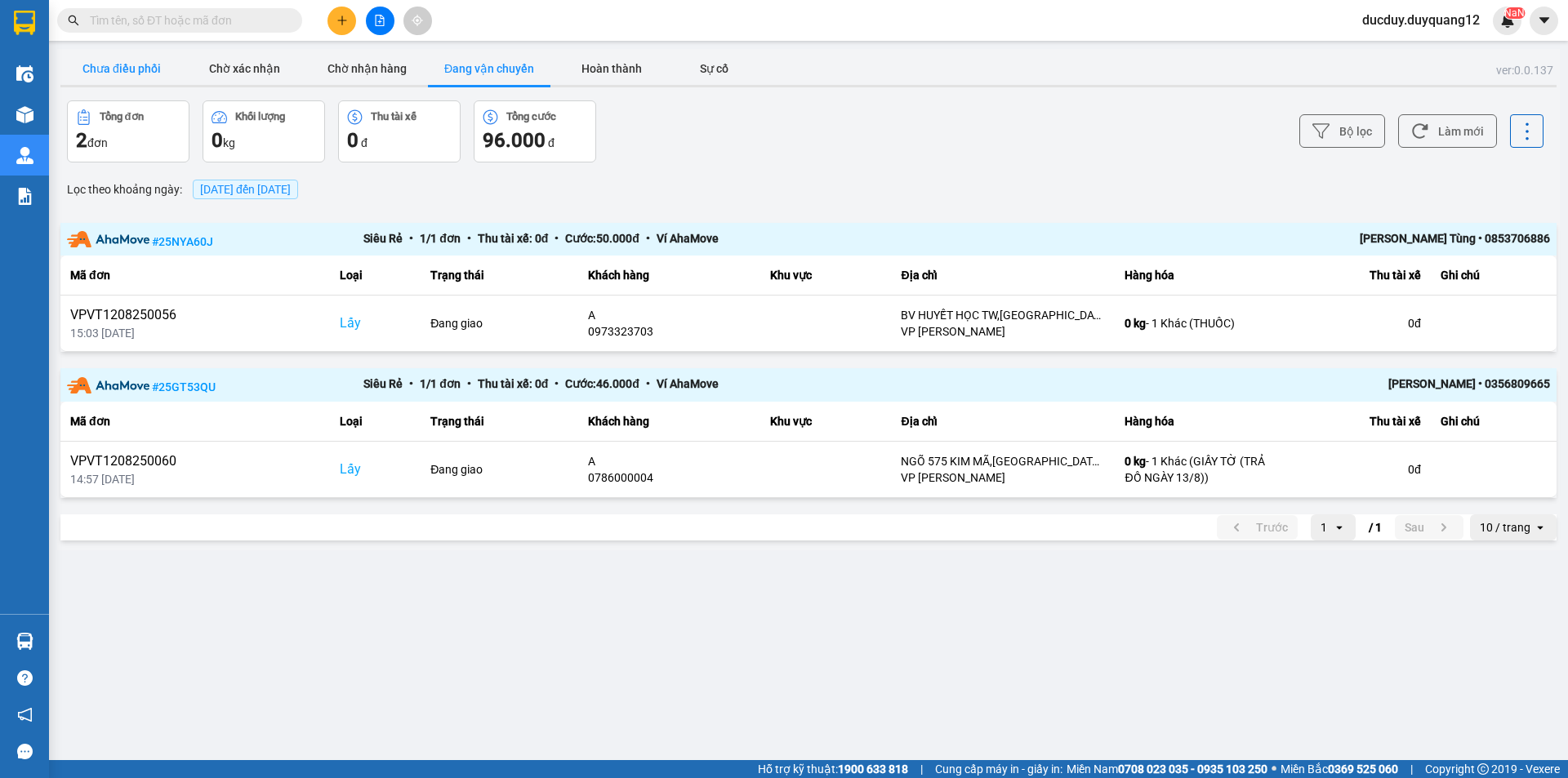
click at [145, 66] on button "Chưa điều phối" at bounding box center [122, 68] width 123 height 32
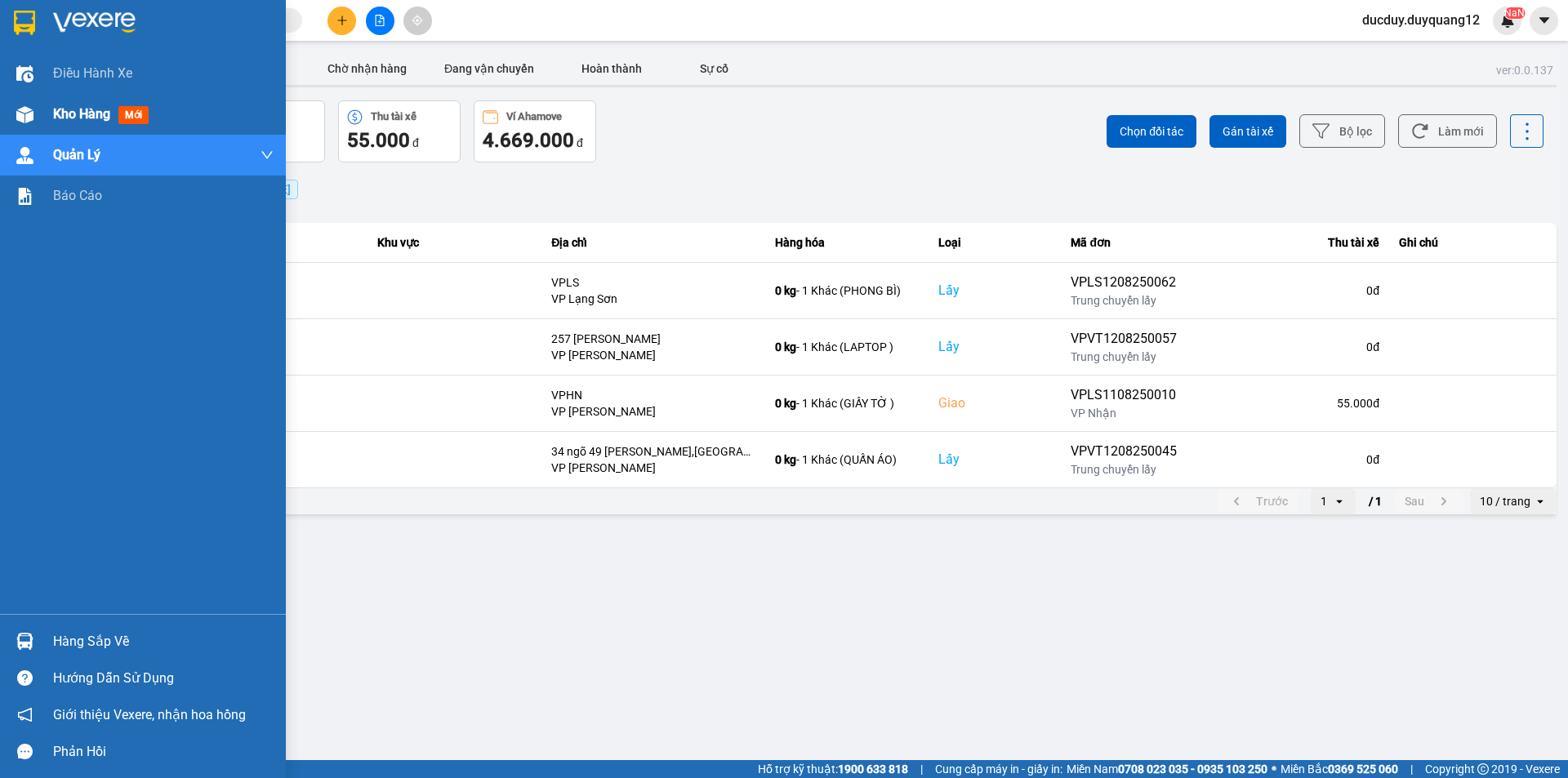
click at [77, 117] on span "Kho hàng" at bounding box center [81, 114] width 57 height 16
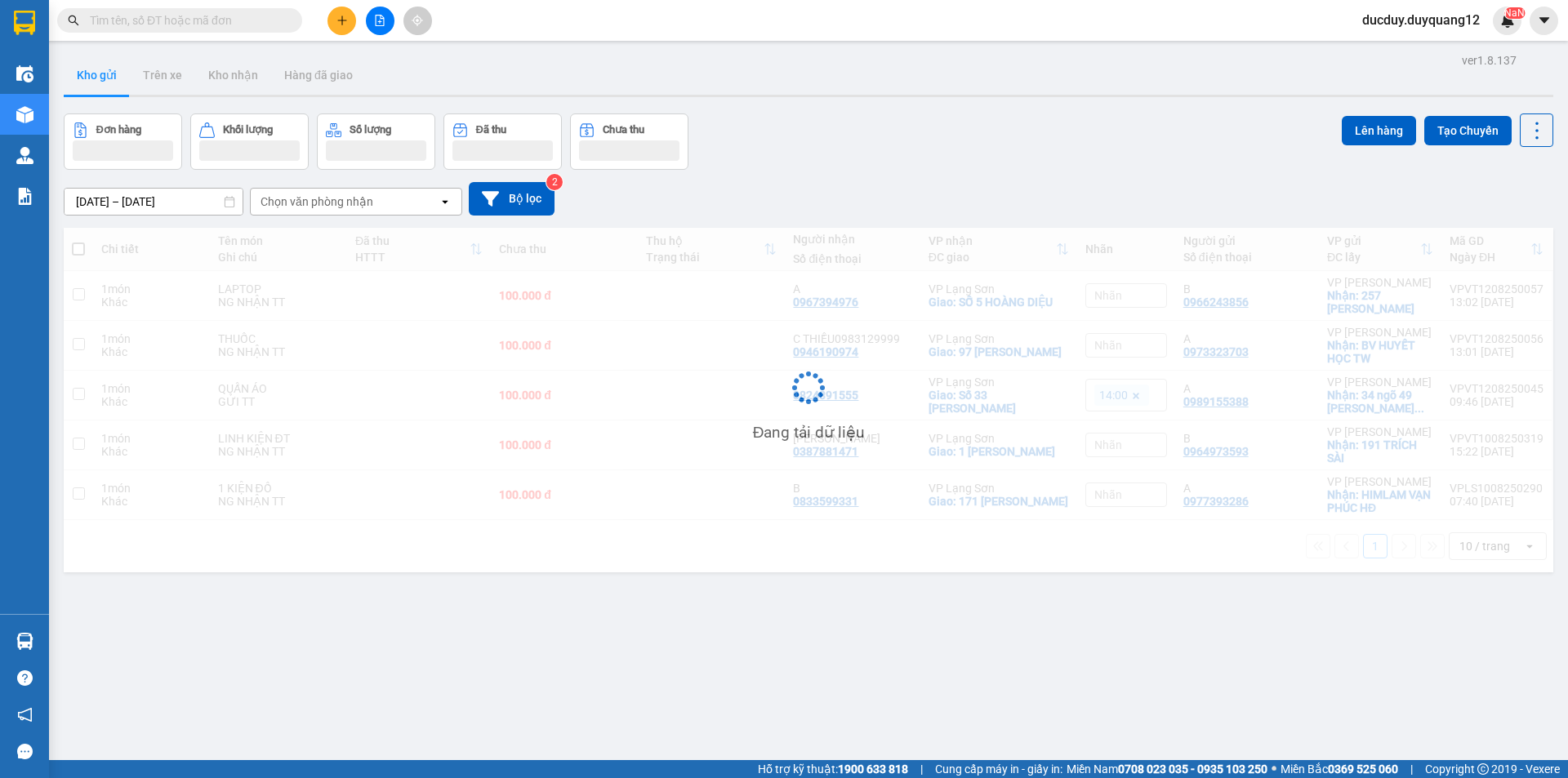
click at [90, 79] on button "Kho gửi" at bounding box center [97, 75] width 66 height 39
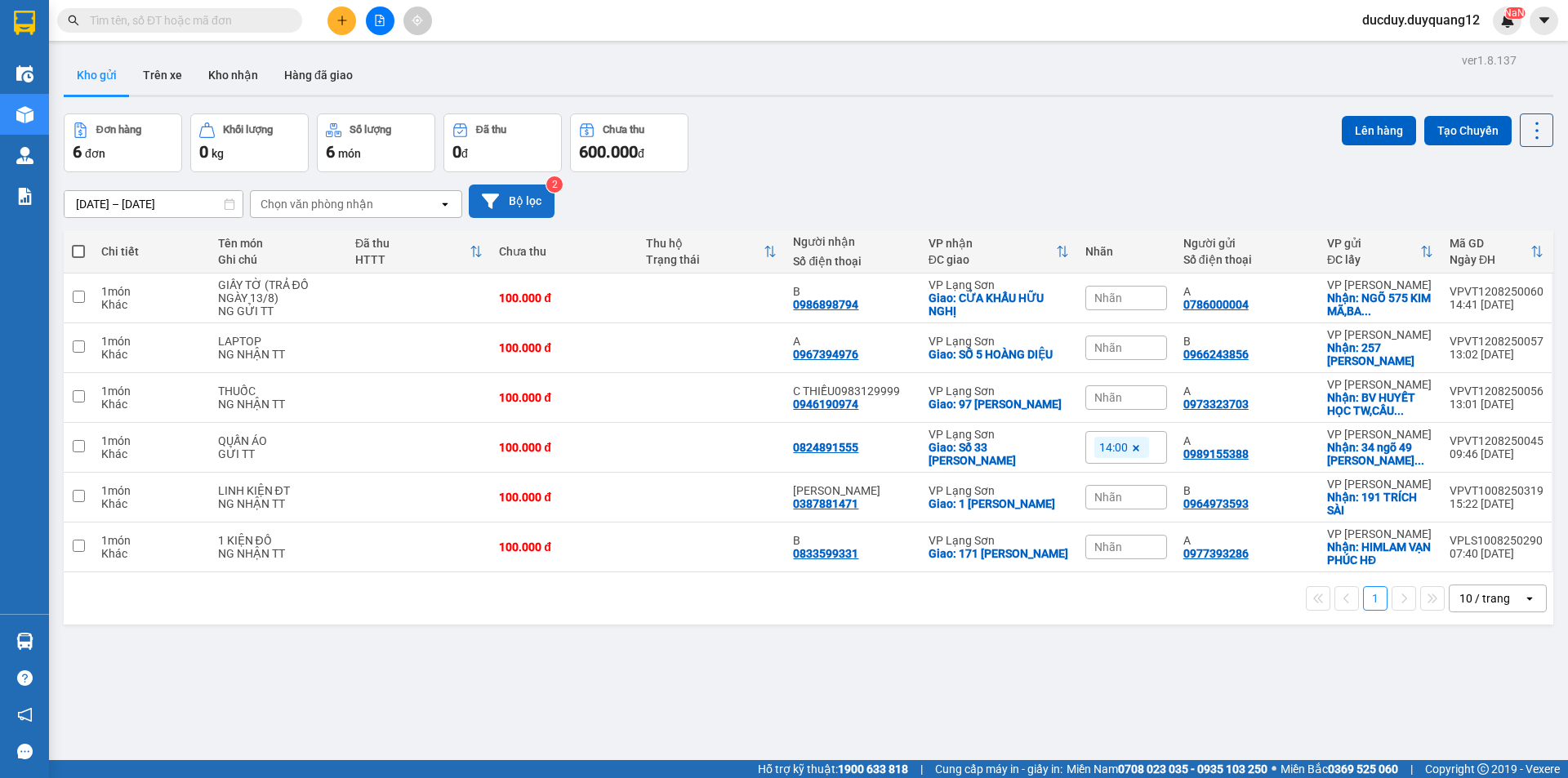
click at [522, 202] on button "Bộ lọc" at bounding box center [512, 201] width 86 height 33
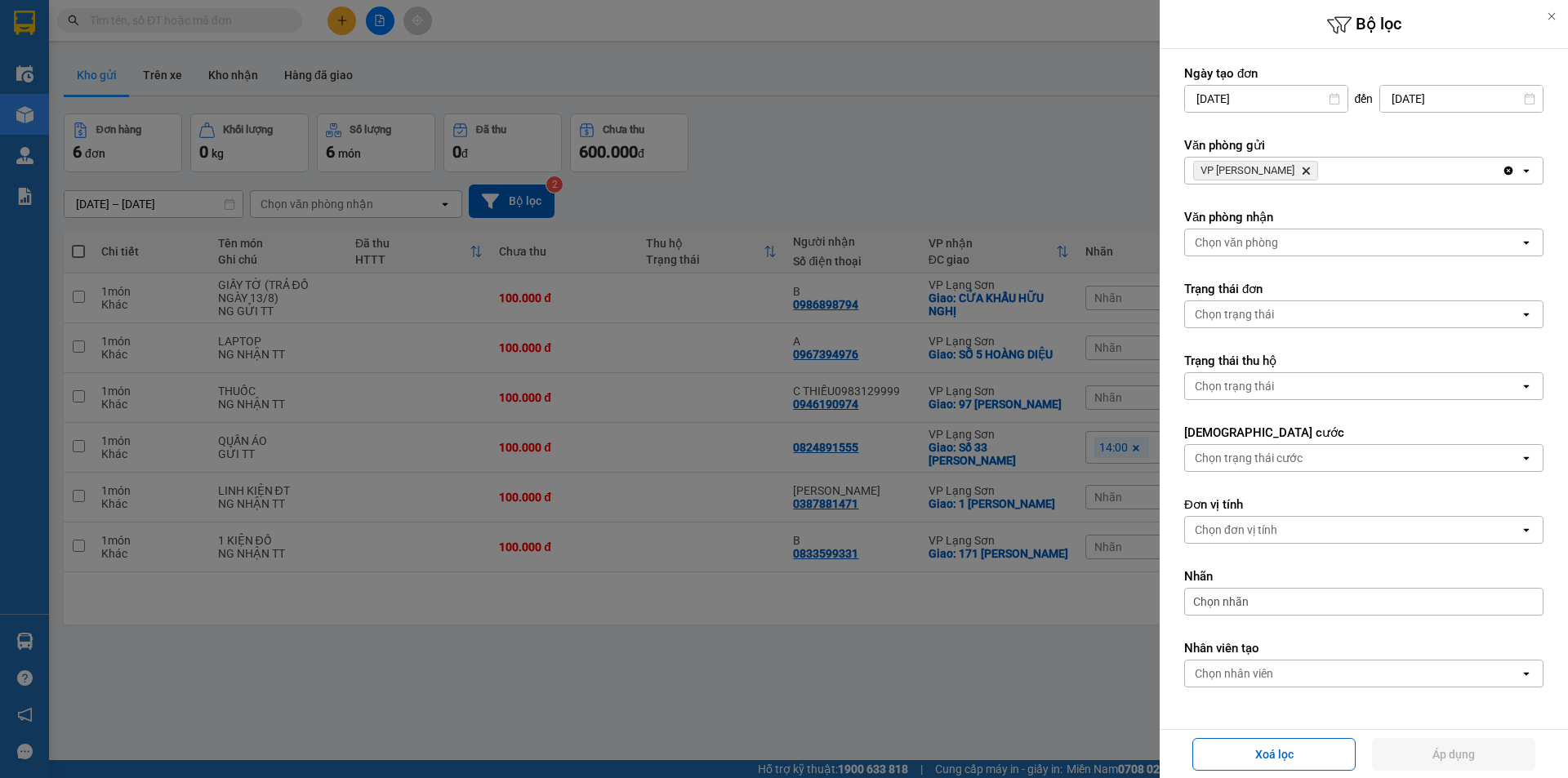
click at [1297, 93] on input "10/08/2025" at bounding box center [1267, 98] width 163 height 26
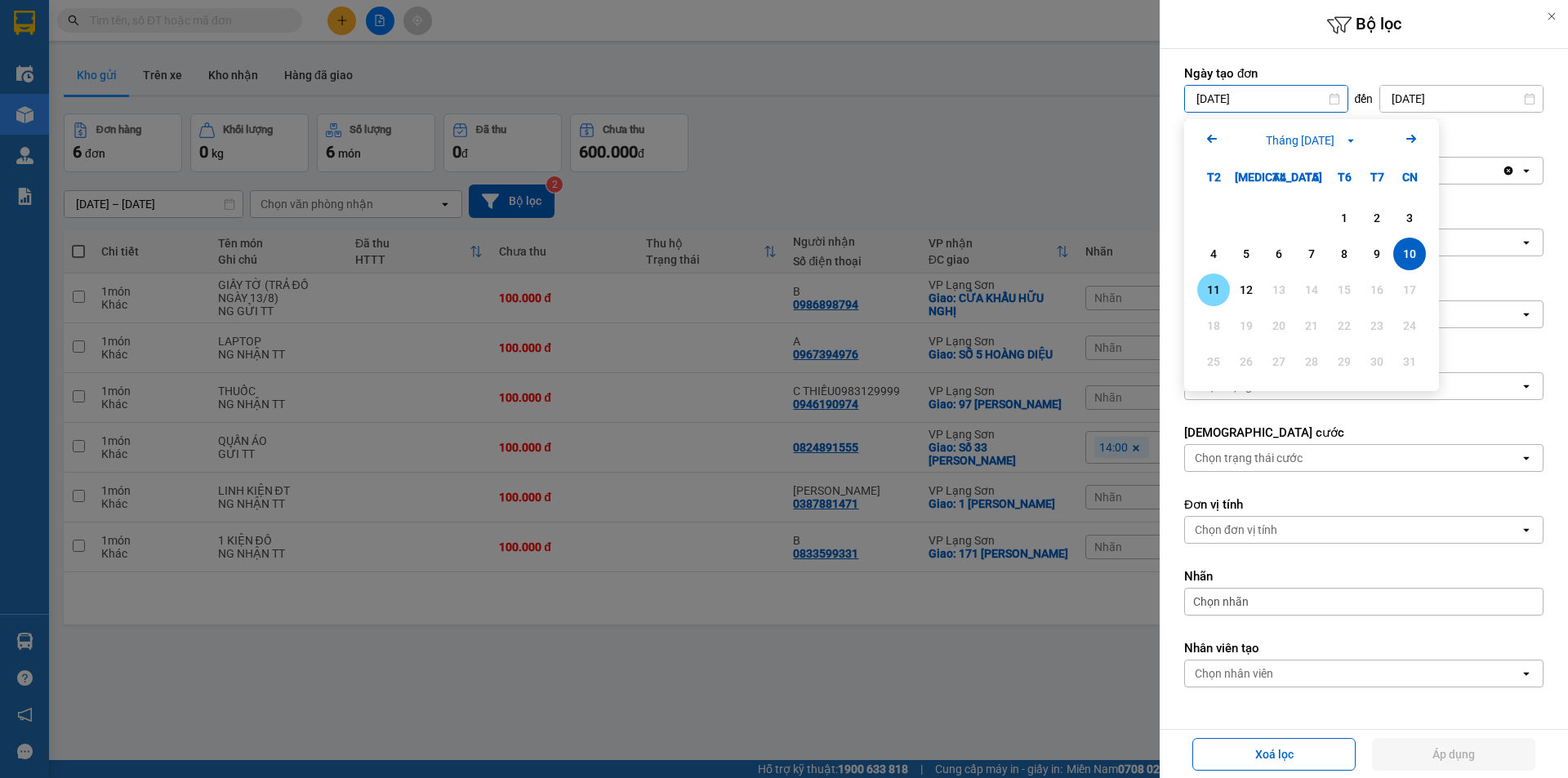
click at [1224, 284] on div "11" at bounding box center [1214, 290] width 23 height 20
type input "11/08/2025"
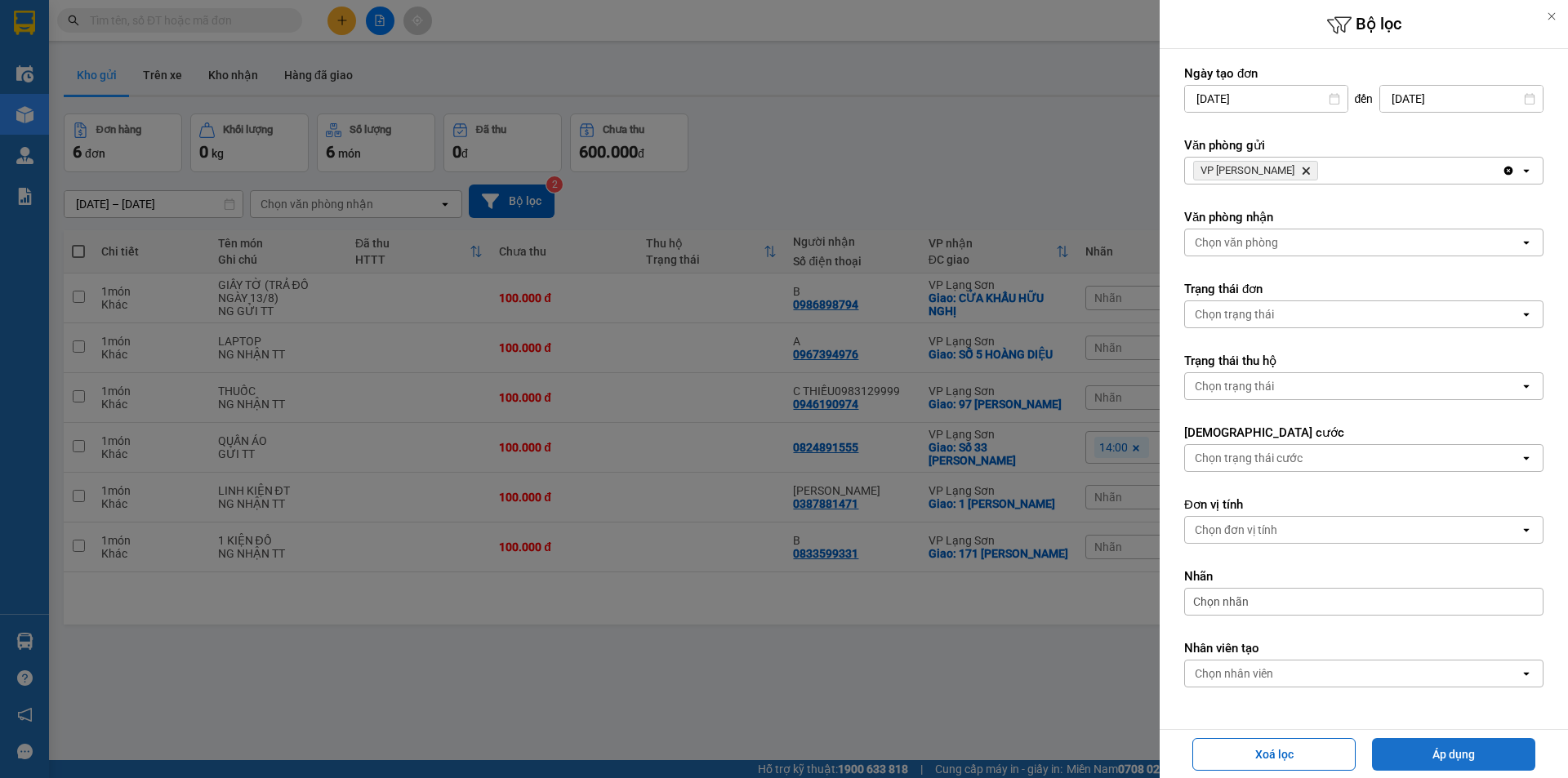
click at [1435, 752] on button "Áp dụng" at bounding box center [1453, 754] width 164 height 32
type input "[DATE] – [DATE]"
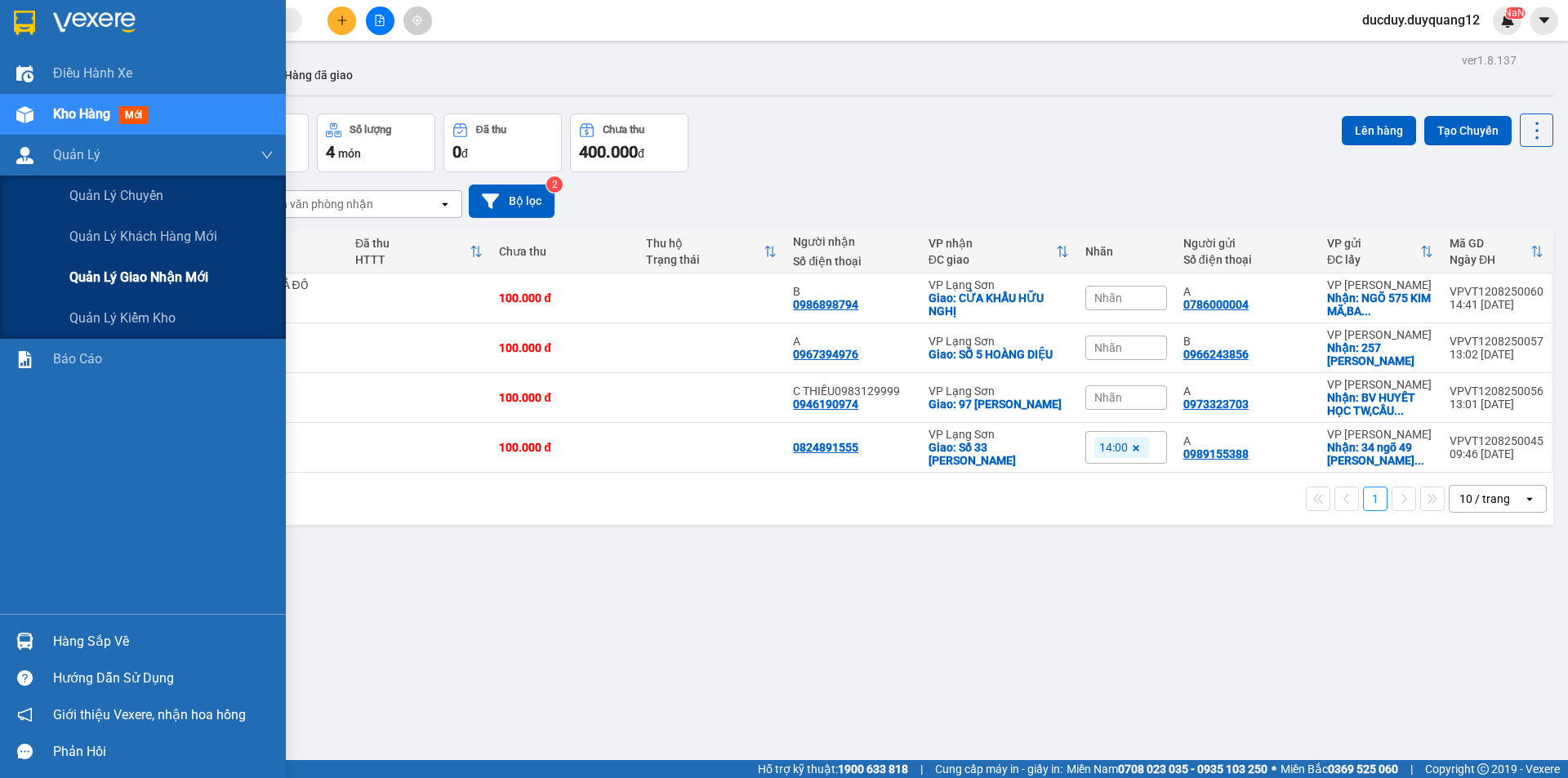
click at [125, 272] on span "Quản lý giao nhận mới" at bounding box center [139, 277] width 139 height 21
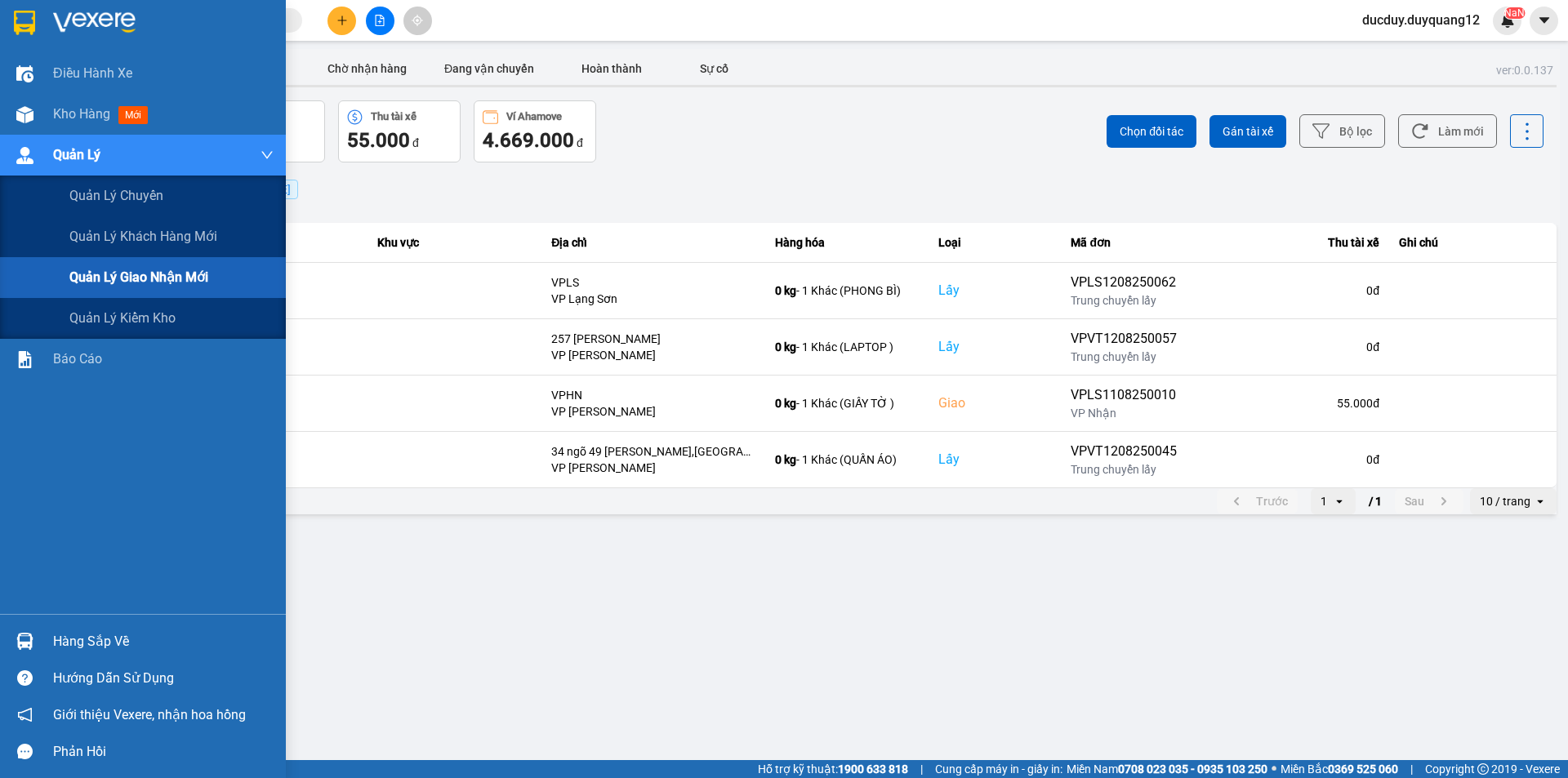
click at [163, 269] on span "Quản lý giao nhận mới" at bounding box center [139, 277] width 139 height 21
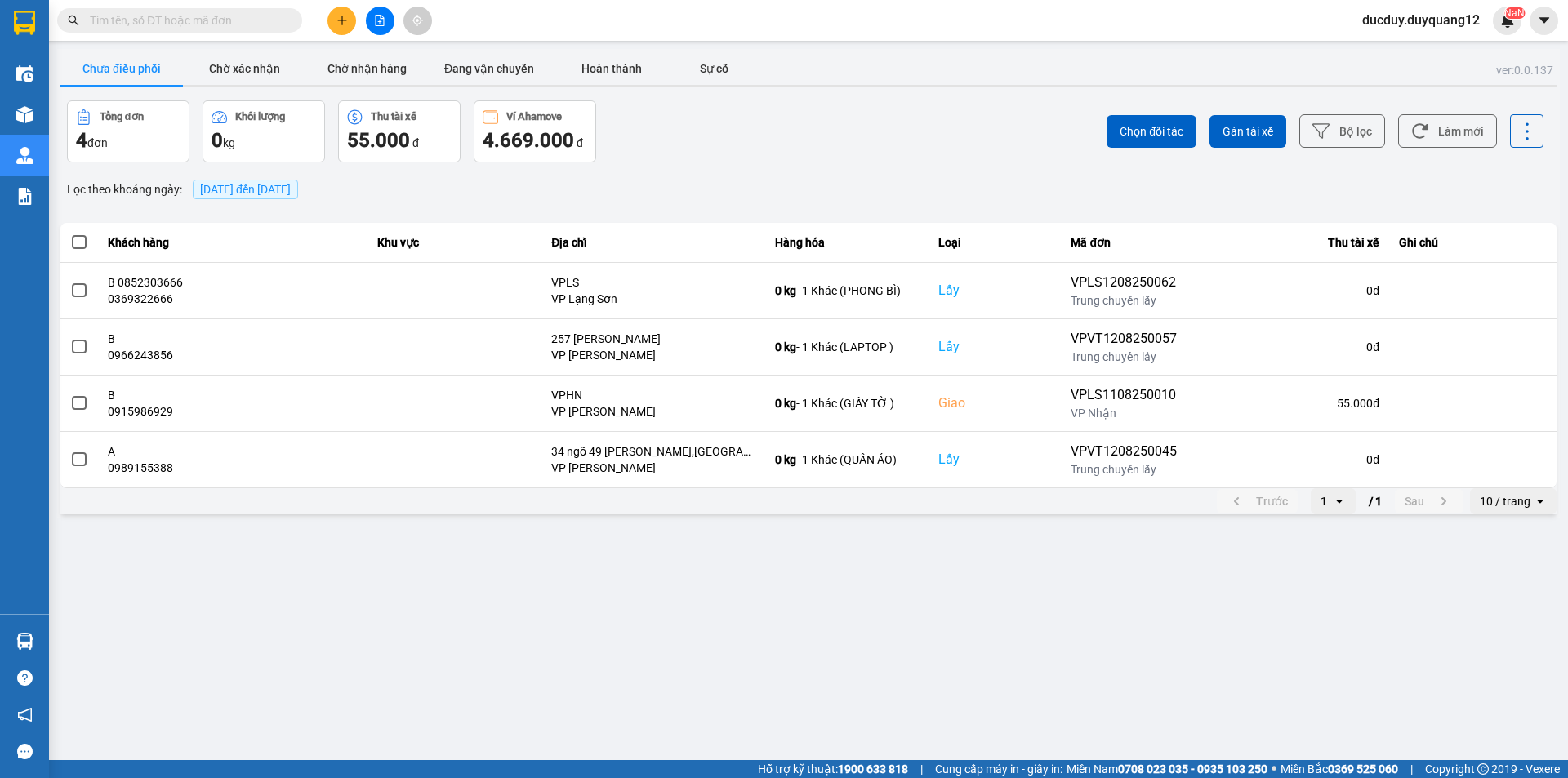
click at [117, 68] on button "Chưa điều phối" at bounding box center [122, 68] width 123 height 32
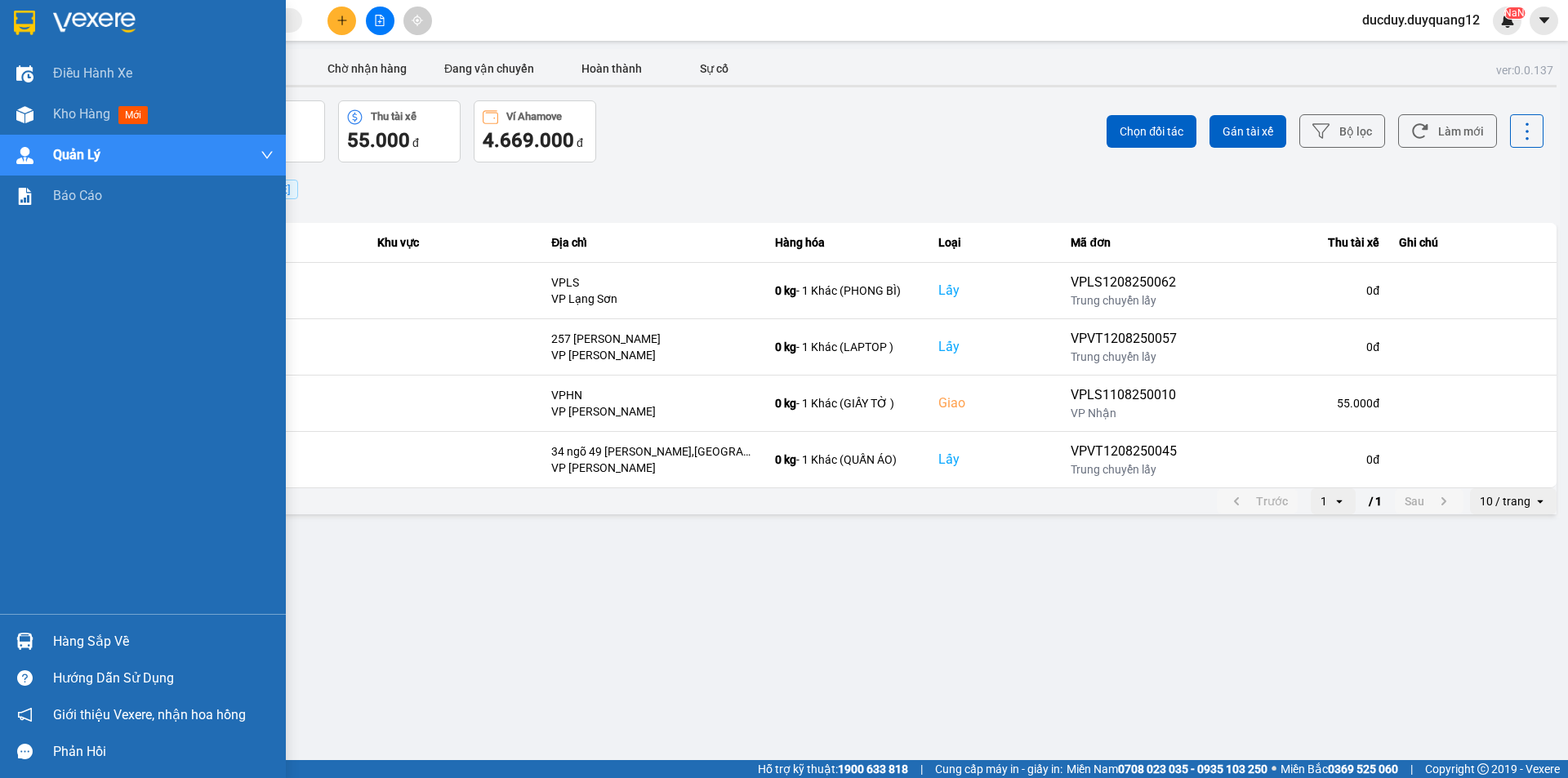
click at [71, 644] on div "Hàng sắp về" at bounding box center [164, 642] width 221 height 25
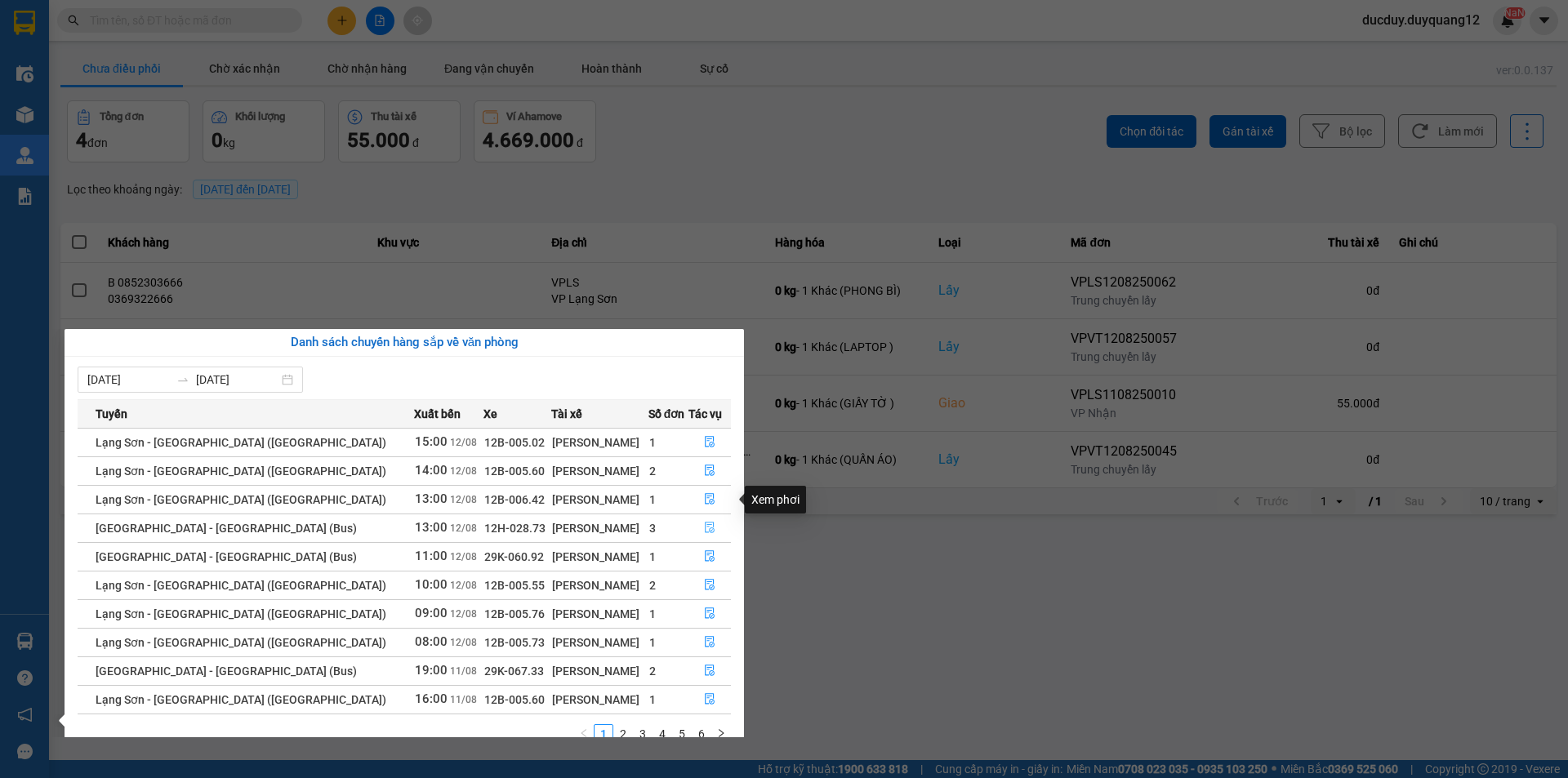
click at [709, 523] on icon "file-done" at bounding box center [710, 527] width 12 height 12
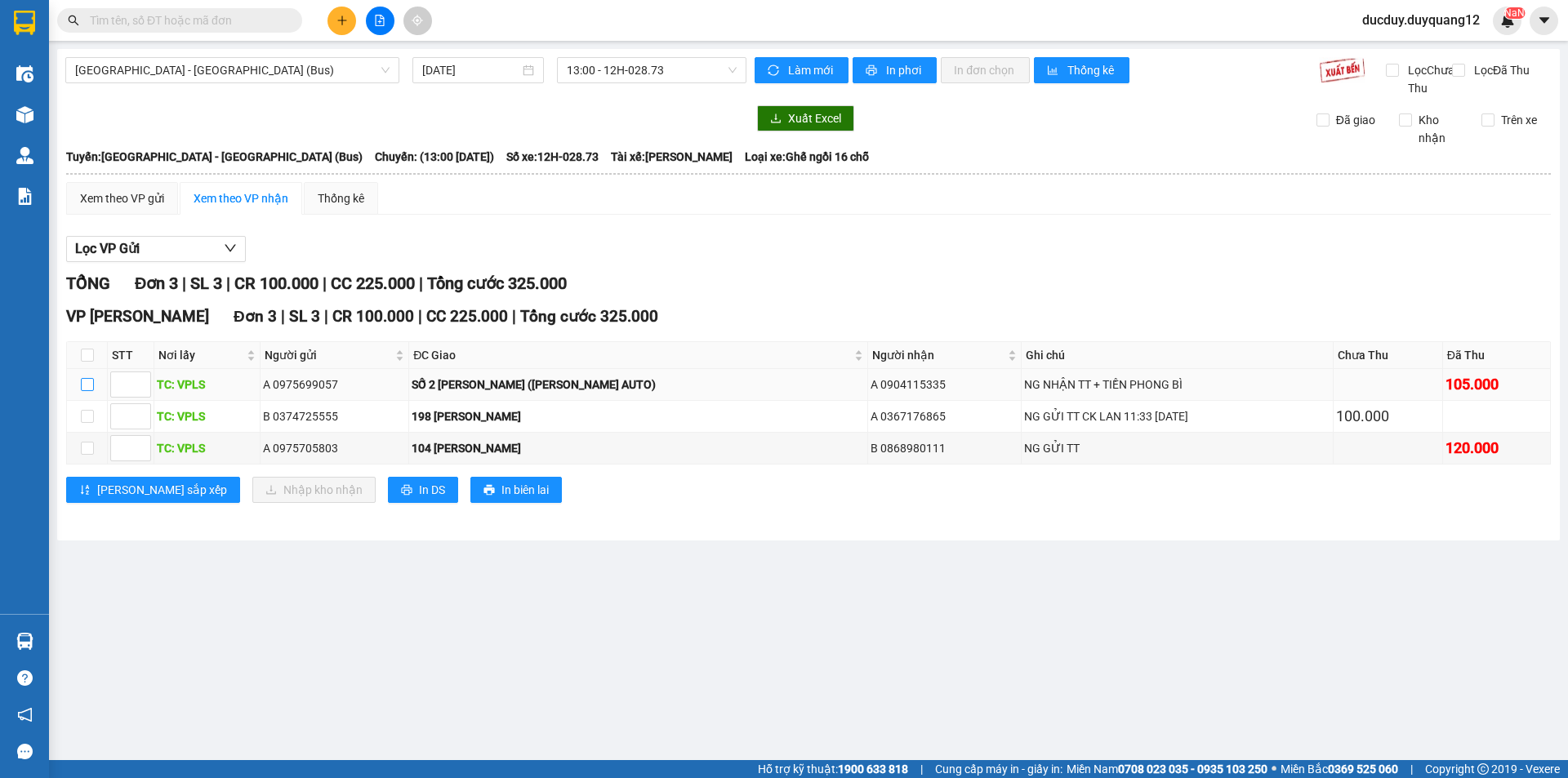
click at [83, 391] on input "checkbox" at bounding box center [87, 384] width 13 height 13
checkbox input "true"
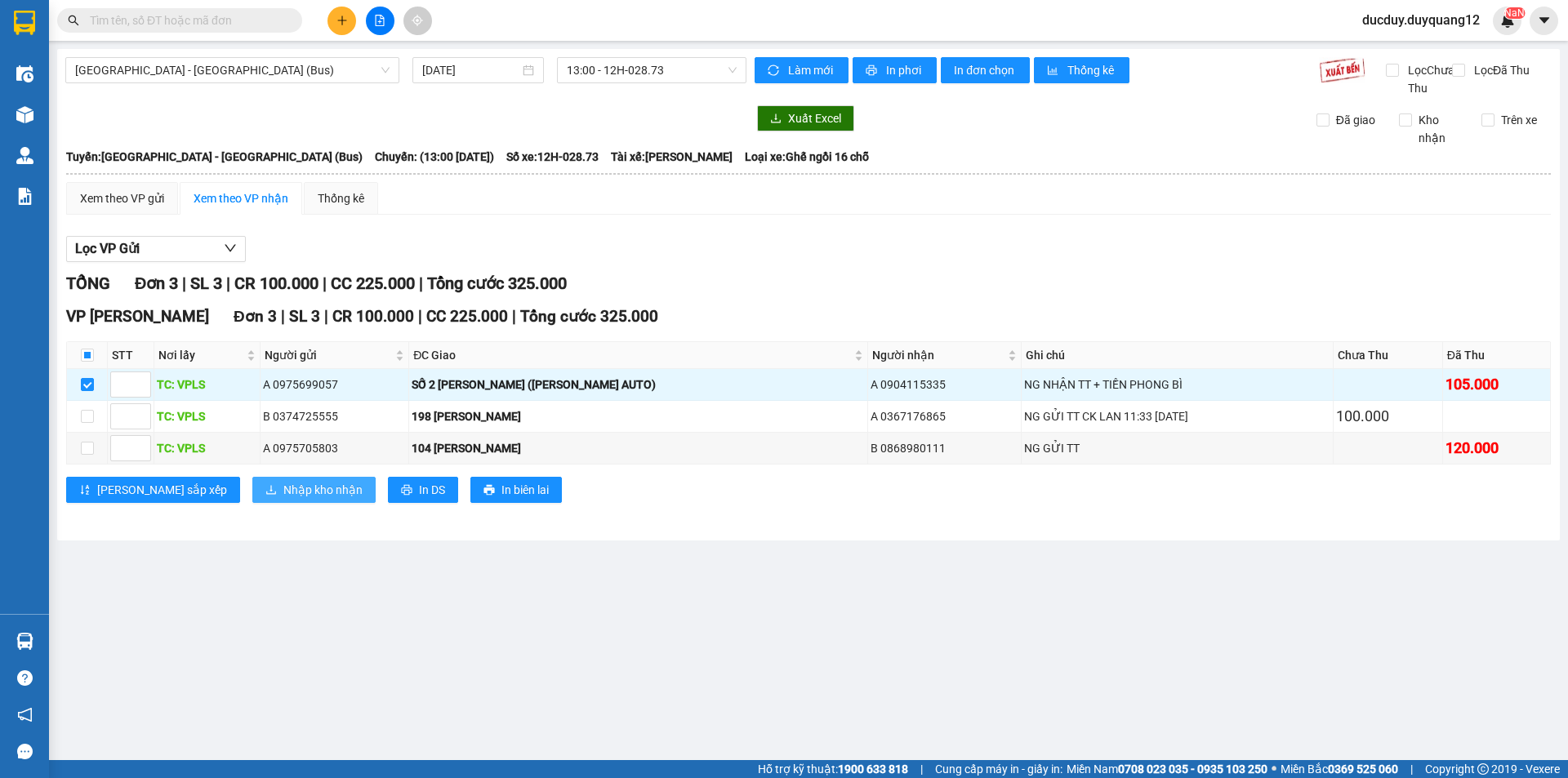
click at [283, 499] on span "Nhập kho nhận" at bounding box center [322, 490] width 79 height 18
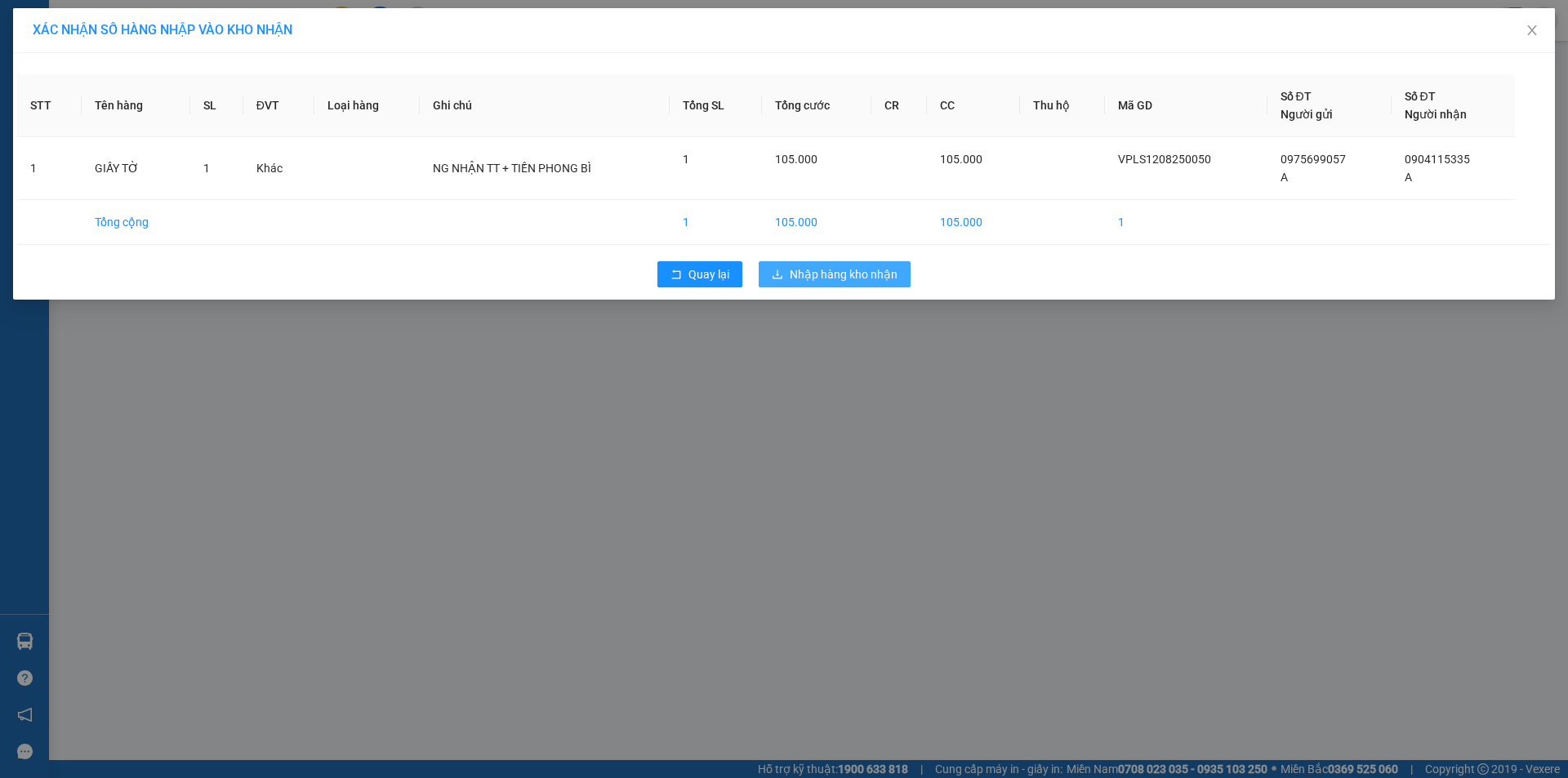
click at [874, 266] on span "Nhập hàng kho nhận" at bounding box center [844, 275] width 108 height 18
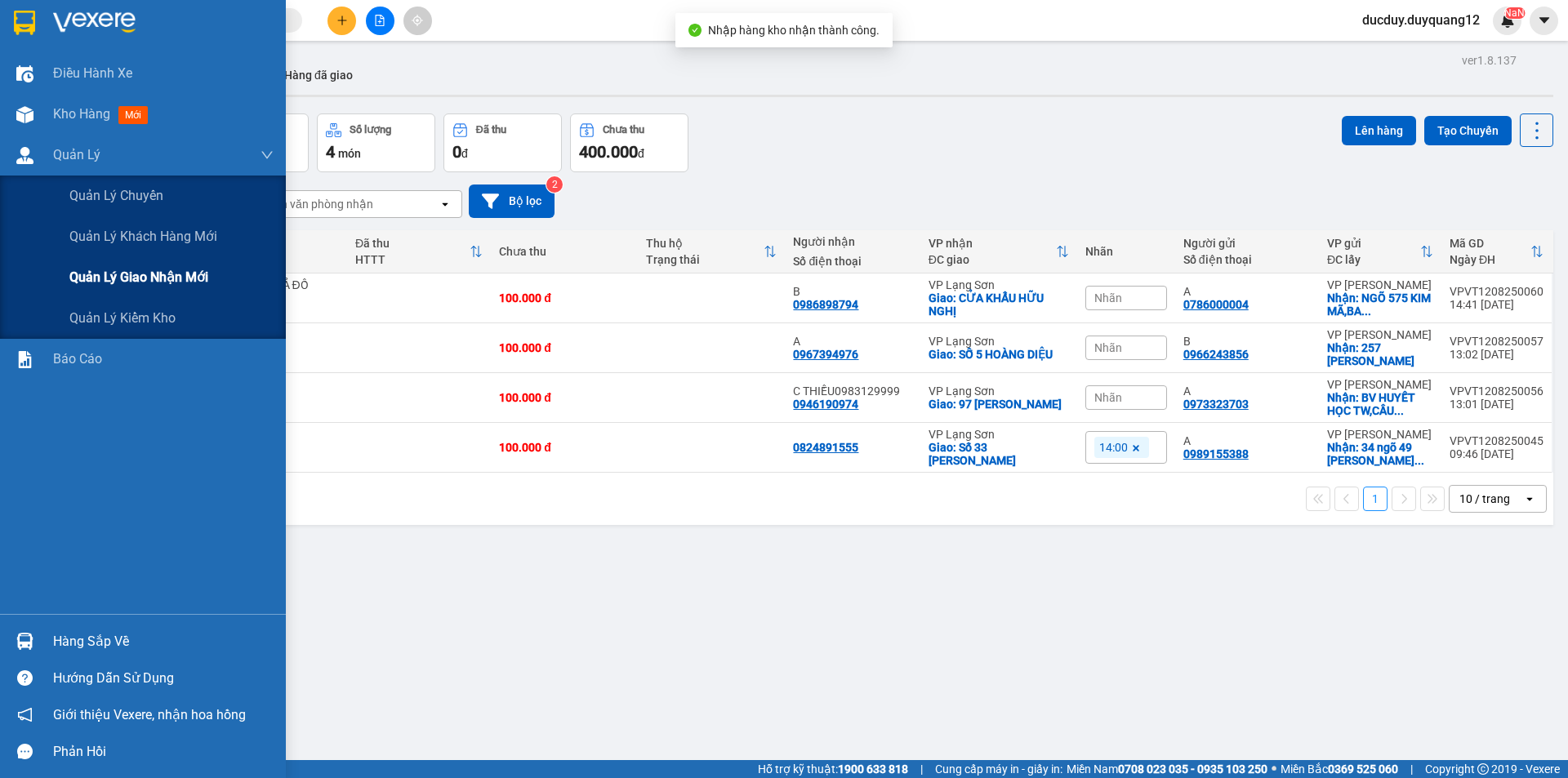
click at [111, 283] on span "Quản lý giao nhận mới" at bounding box center [139, 277] width 139 height 21
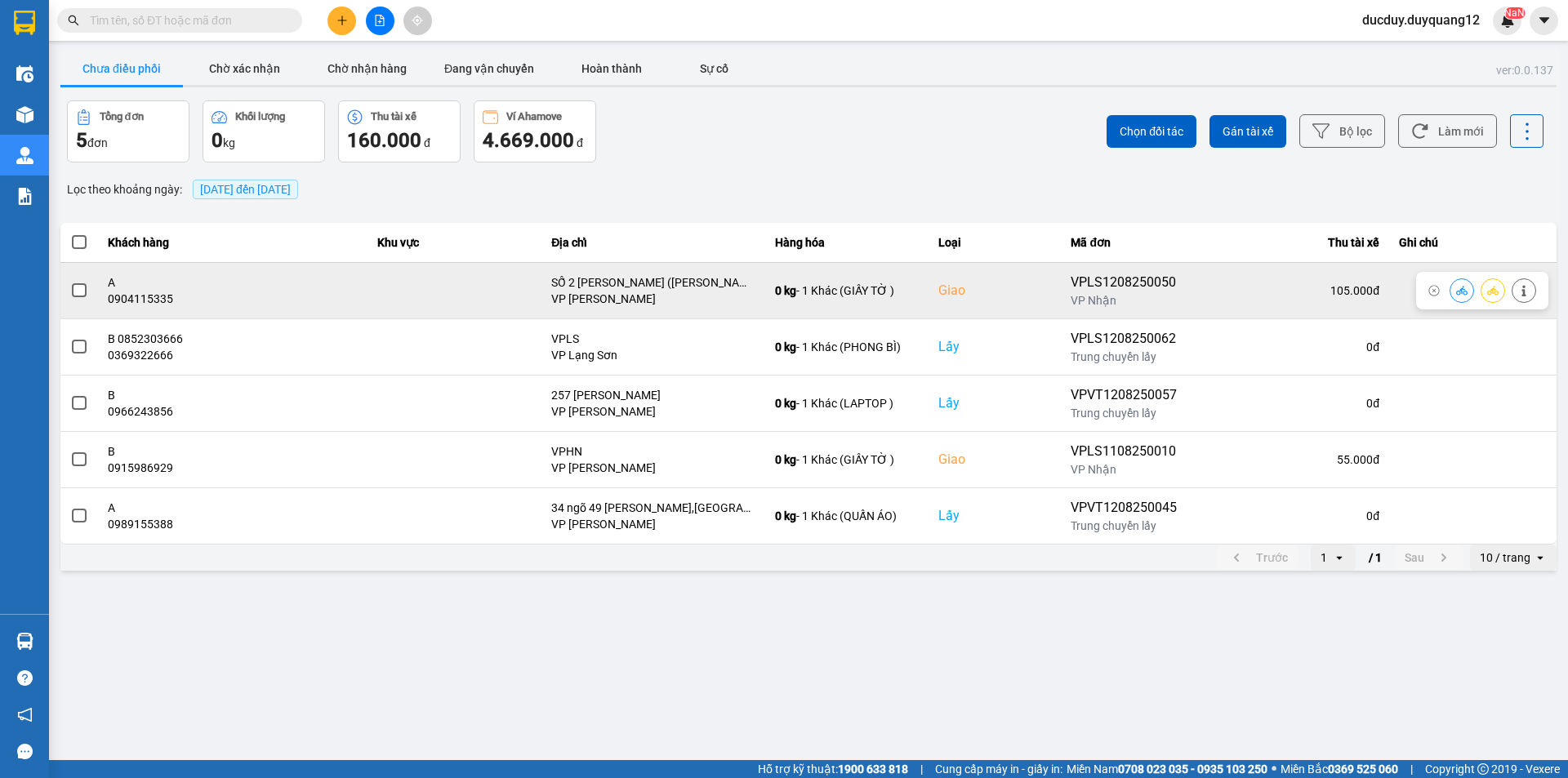
click at [1532, 276] on div at bounding box center [1482, 290] width 132 height 37
click at [1520, 288] on icon at bounding box center [1524, 291] width 12 height 12
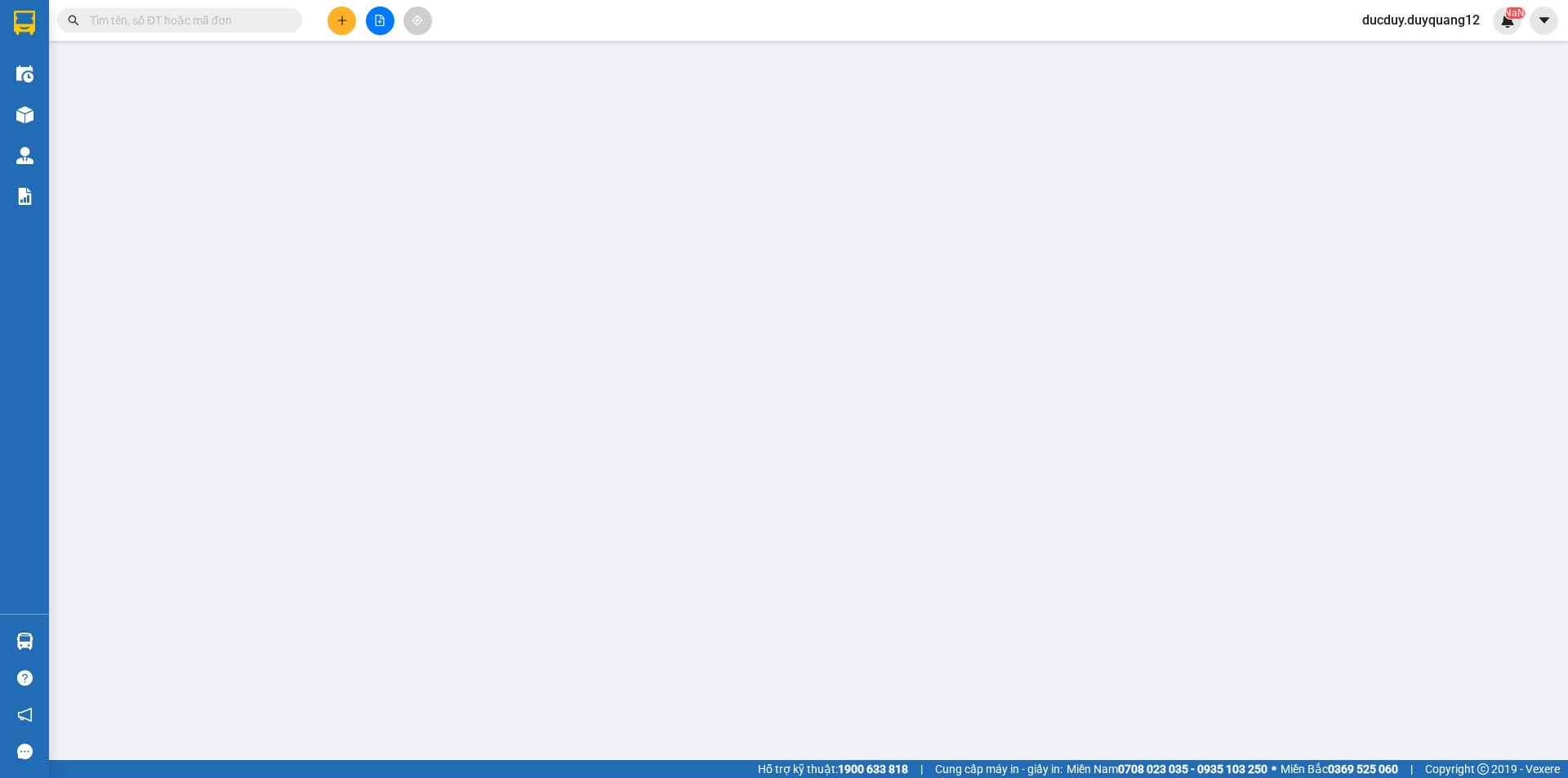
type input "0975699057"
type input "A"
checkbox input "true"
type input "VPLS"
type input "0904115335"
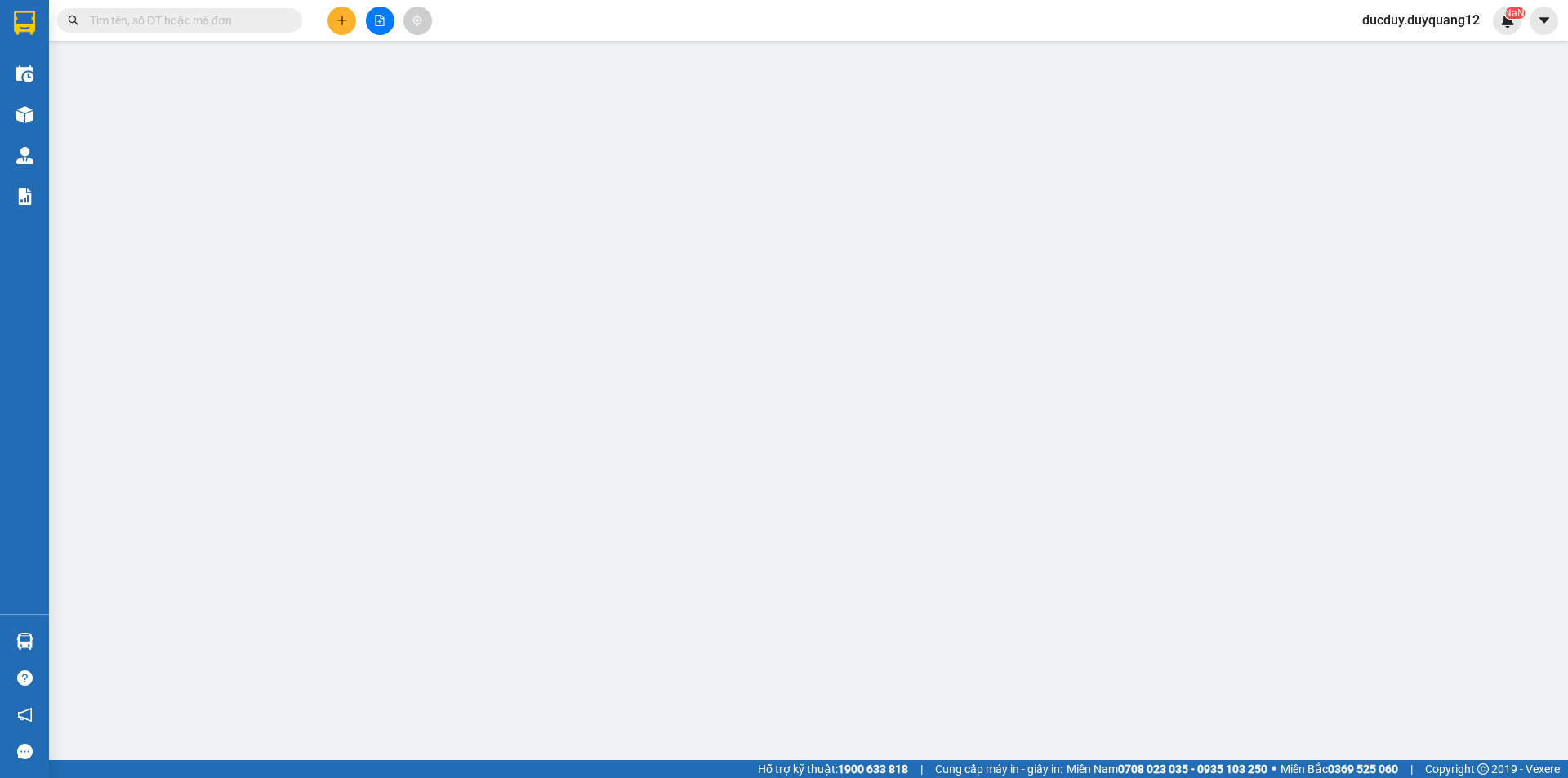
type input "A"
checkbox input "true"
type input "SỐ 2 TÔN THẤT THUYẾT (SƠN TÙNG AUTO)"
type input "105.000"
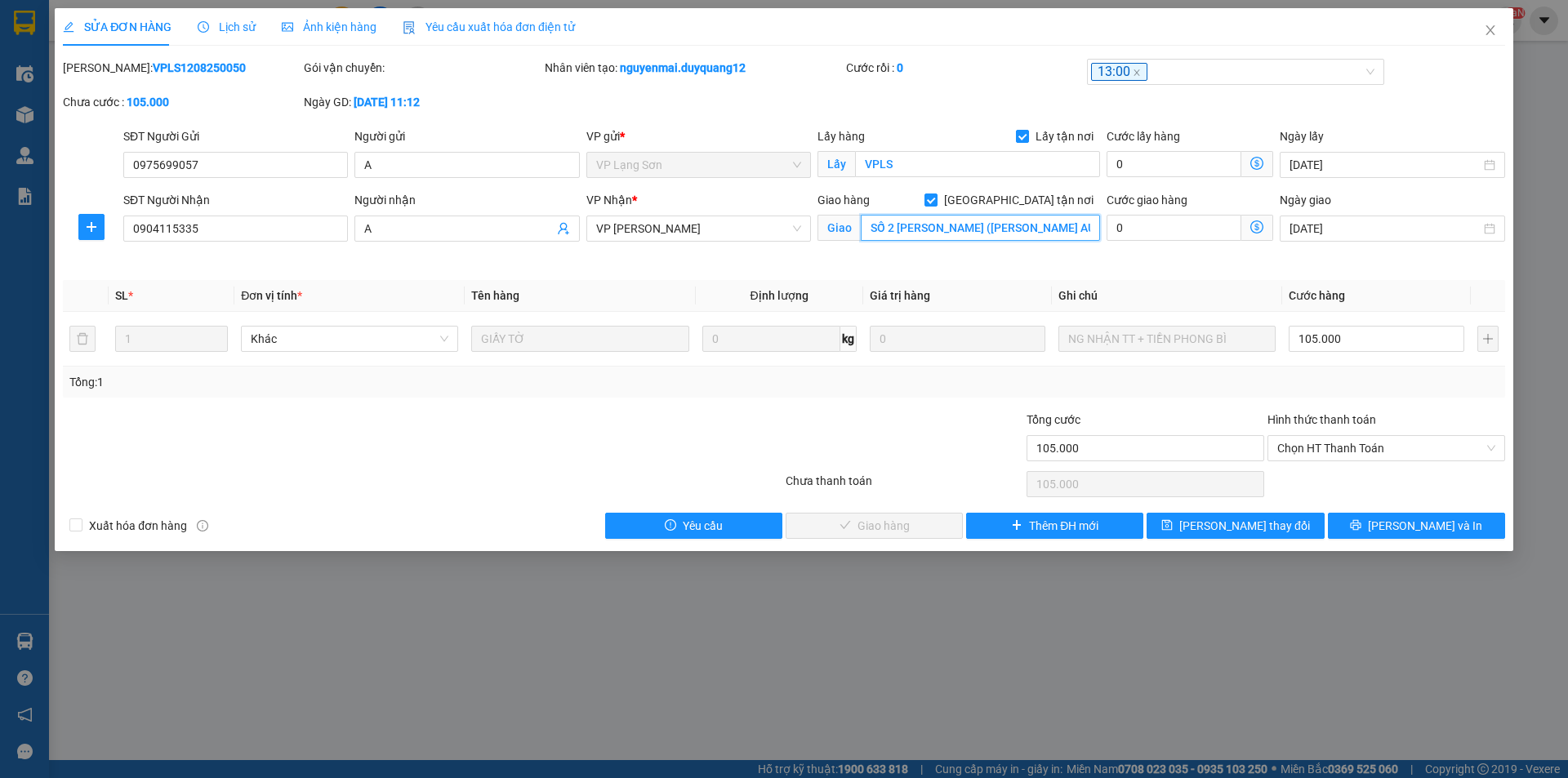
click at [1086, 228] on input "SỐ 2 TÔN THẤT THUYẾT (SƠN TÙNG AUTO)" at bounding box center [981, 228] width 239 height 26
click at [1005, 224] on input "SỐ 2 TÔN THẤT THUYẾT (SƠN TÙNG AUTO)" at bounding box center [981, 228] width 239 height 26
type input "SỐ 2 [PERSON_NAME],[GEOGRAPHIC_DATA],[GEOGRAPHIC_DATA]"
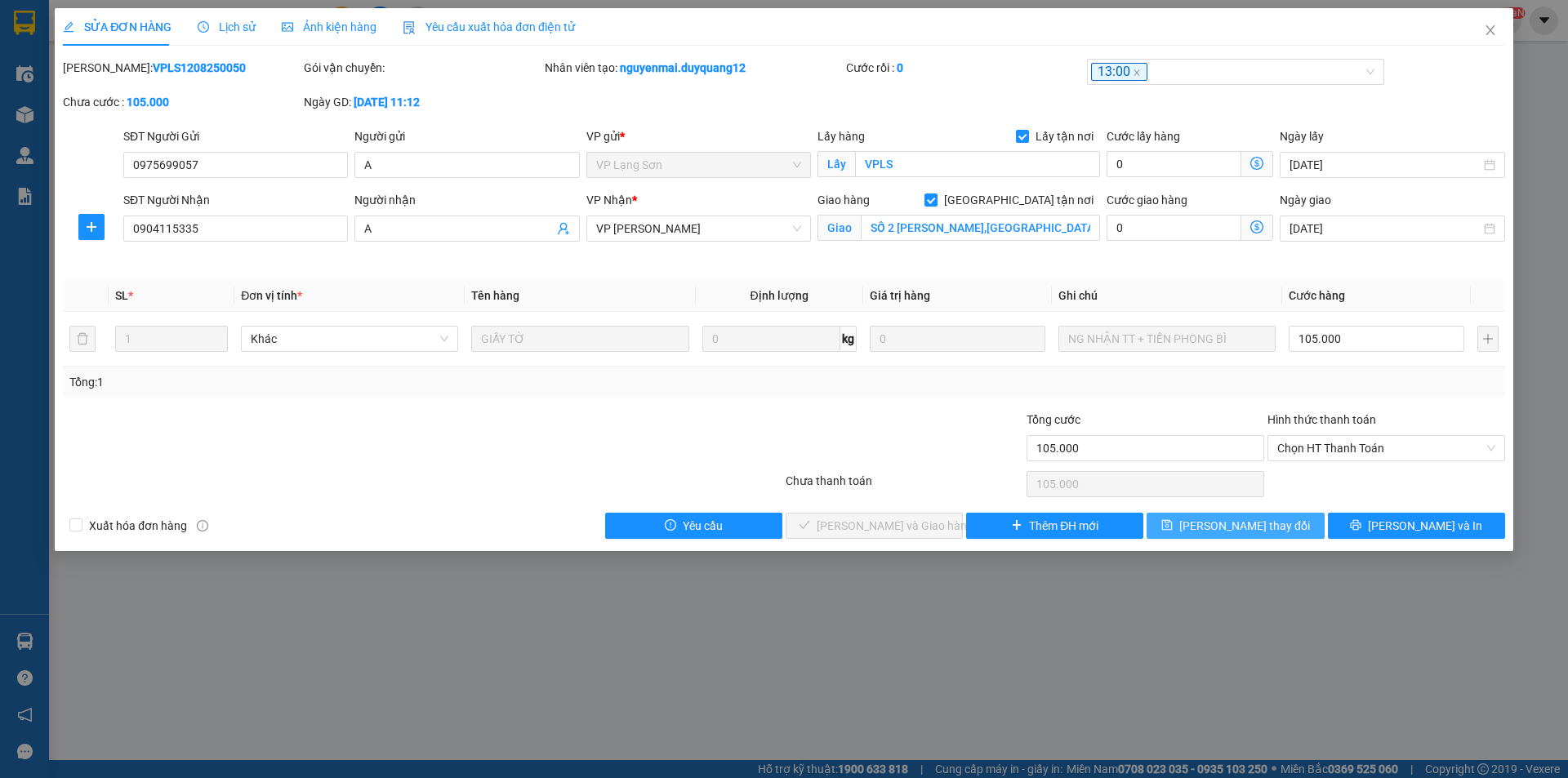
click at [1258, 521] on span "[PERSON_NAME] thay đổi" at bounding box center [1244, 526] width 130 height 18
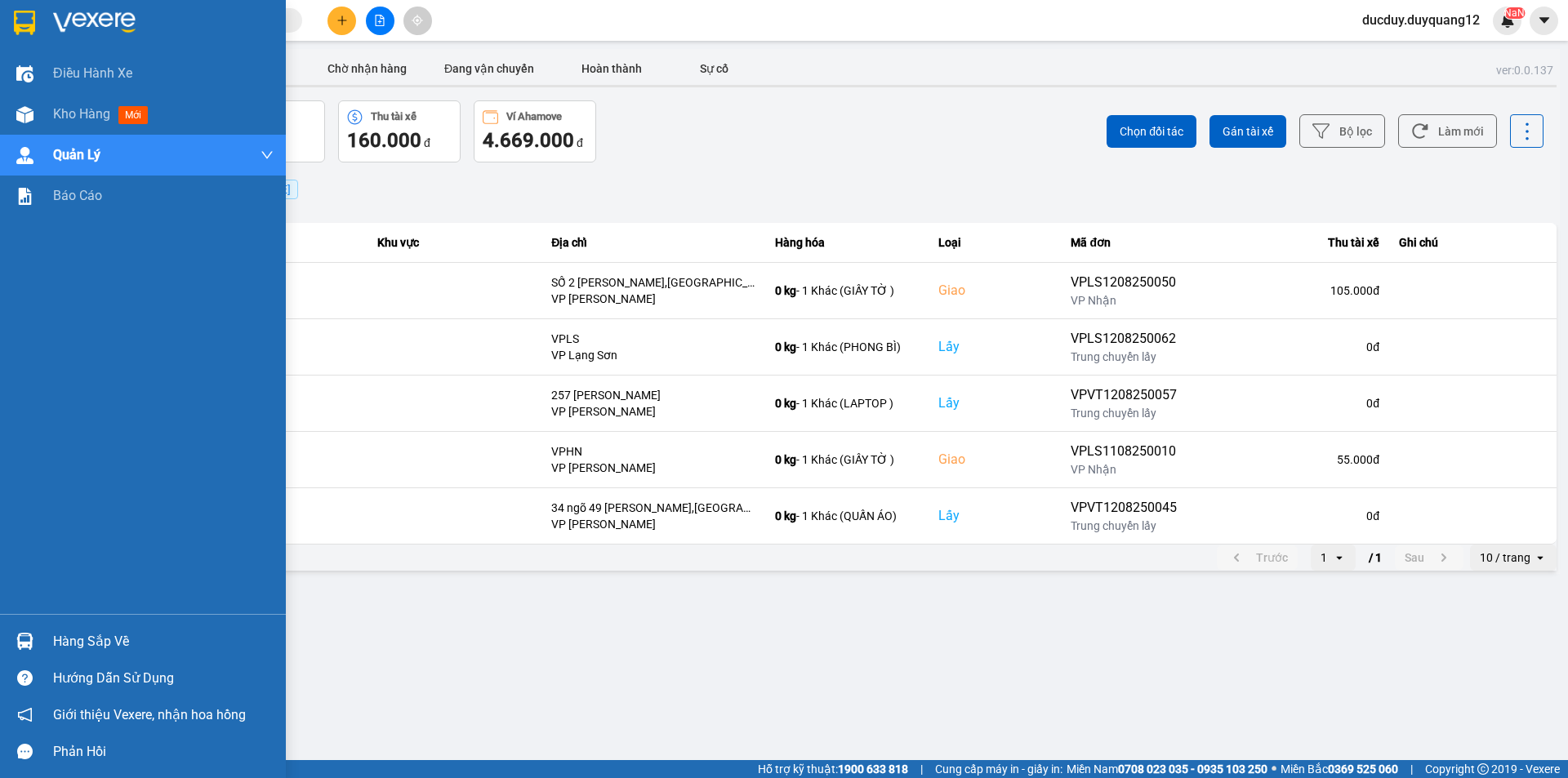
click at [61, 634] on div "Hàng sắp về" at bounding box center [164, 642] width 221 height 25
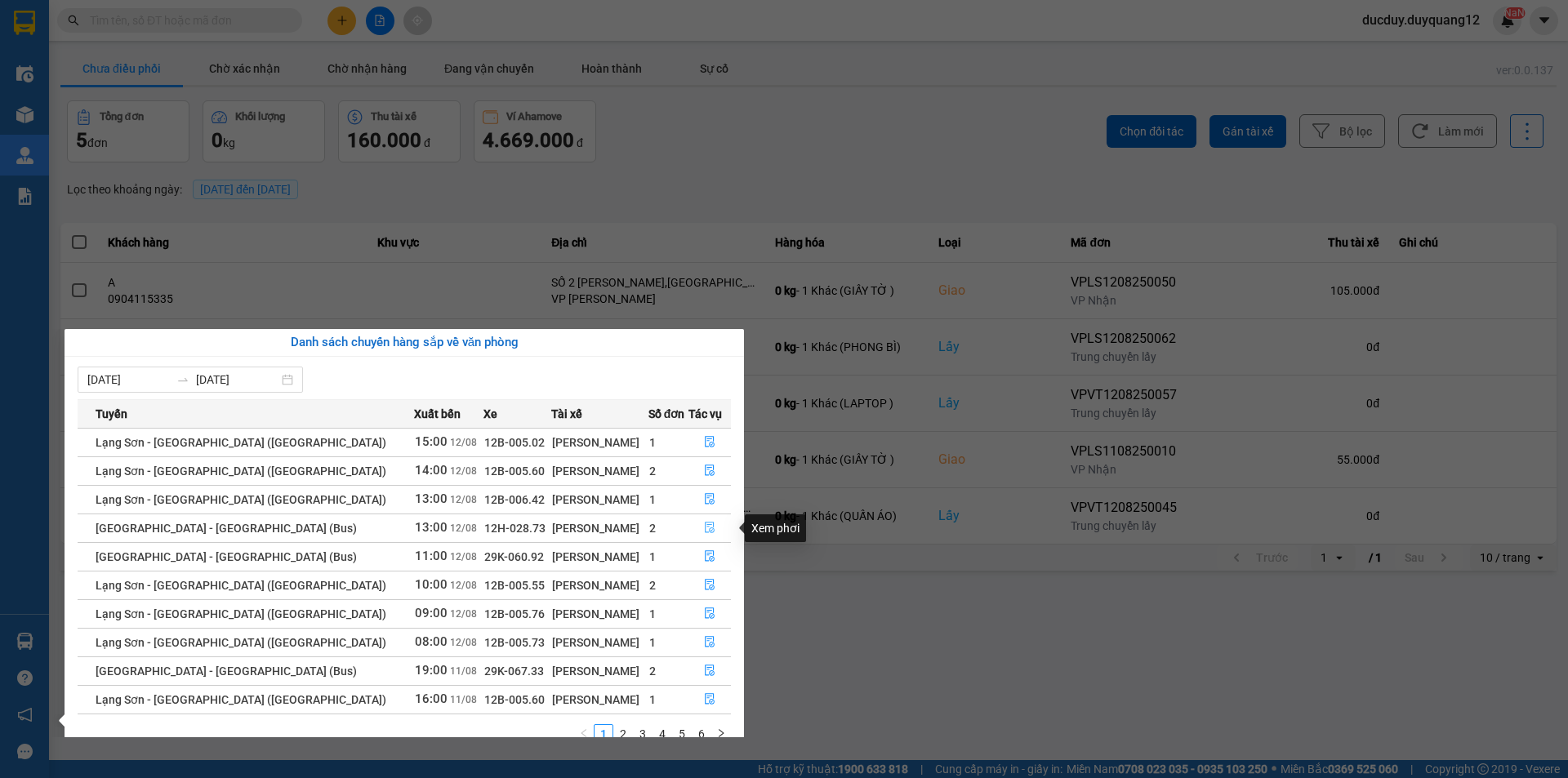
click at [709, 527] on icon "file-done" at bounding box center [710, 527] width 12 height 12
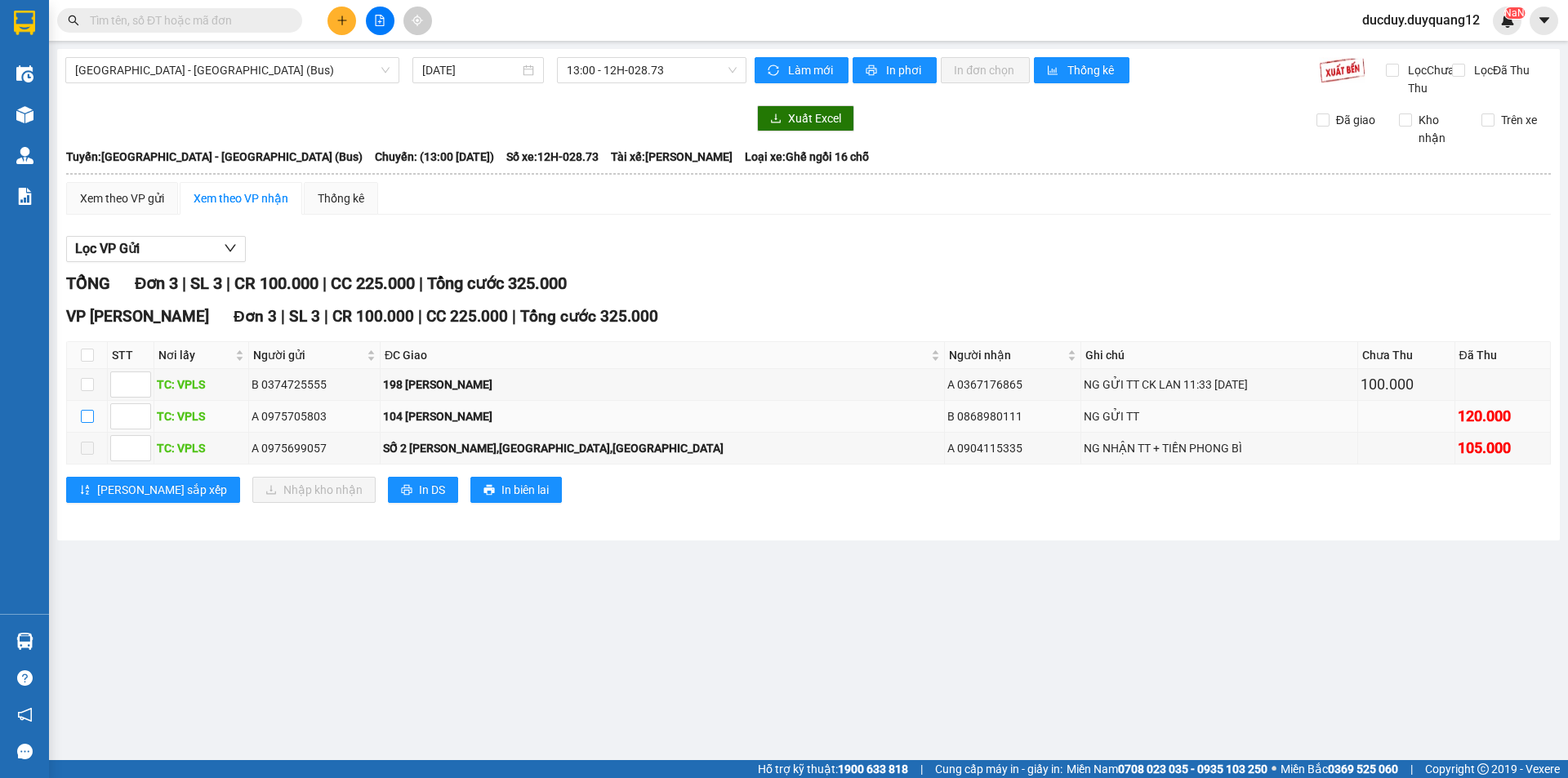
click at [89, 423] on input "checkbox" at bounding box center [87, 417] width 13 height 13
checkbox input "true"
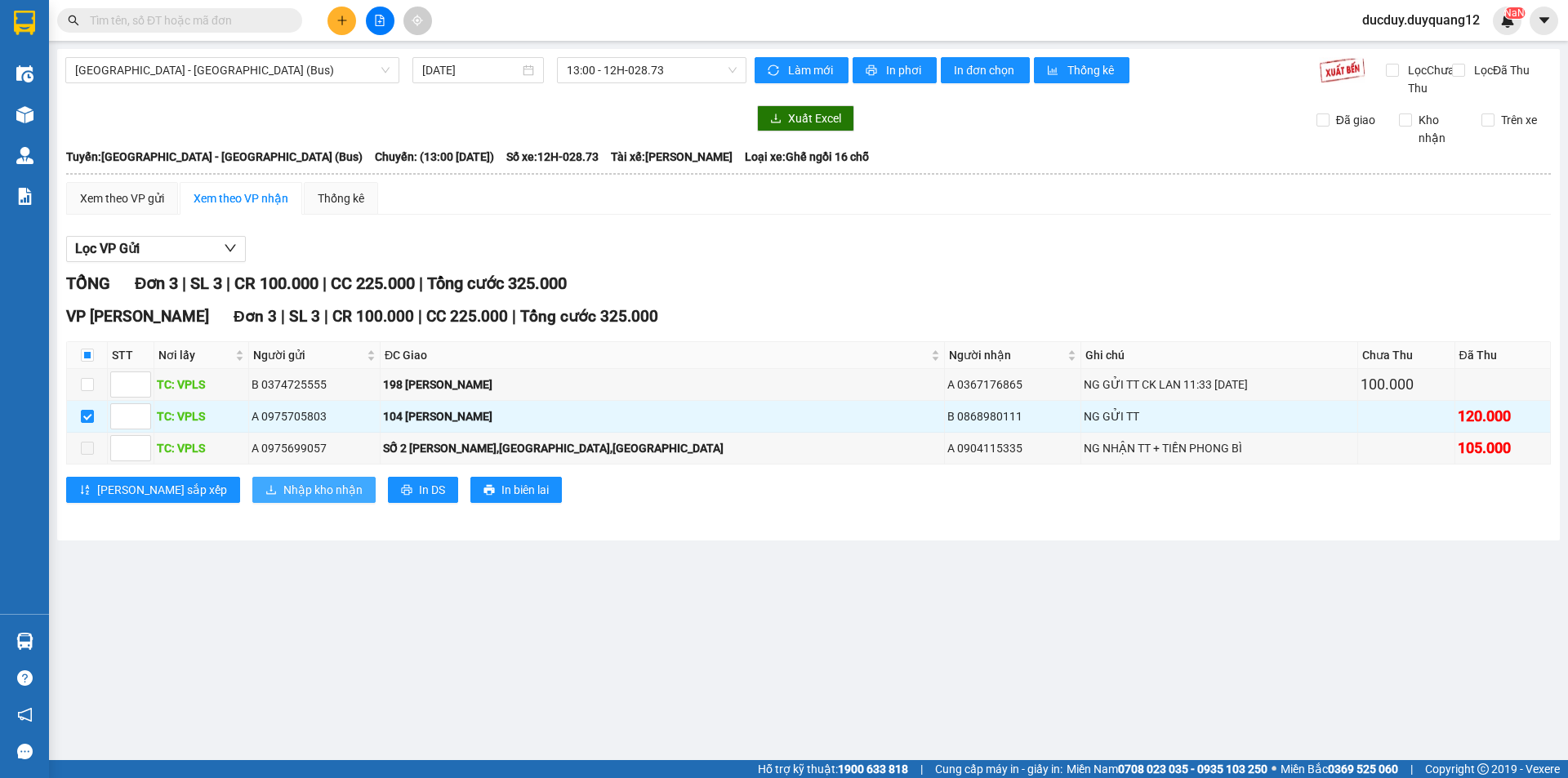
click at [252, 495] on button "Nhập kho nhận" at bounding box center [314, 489] width 124 height 26
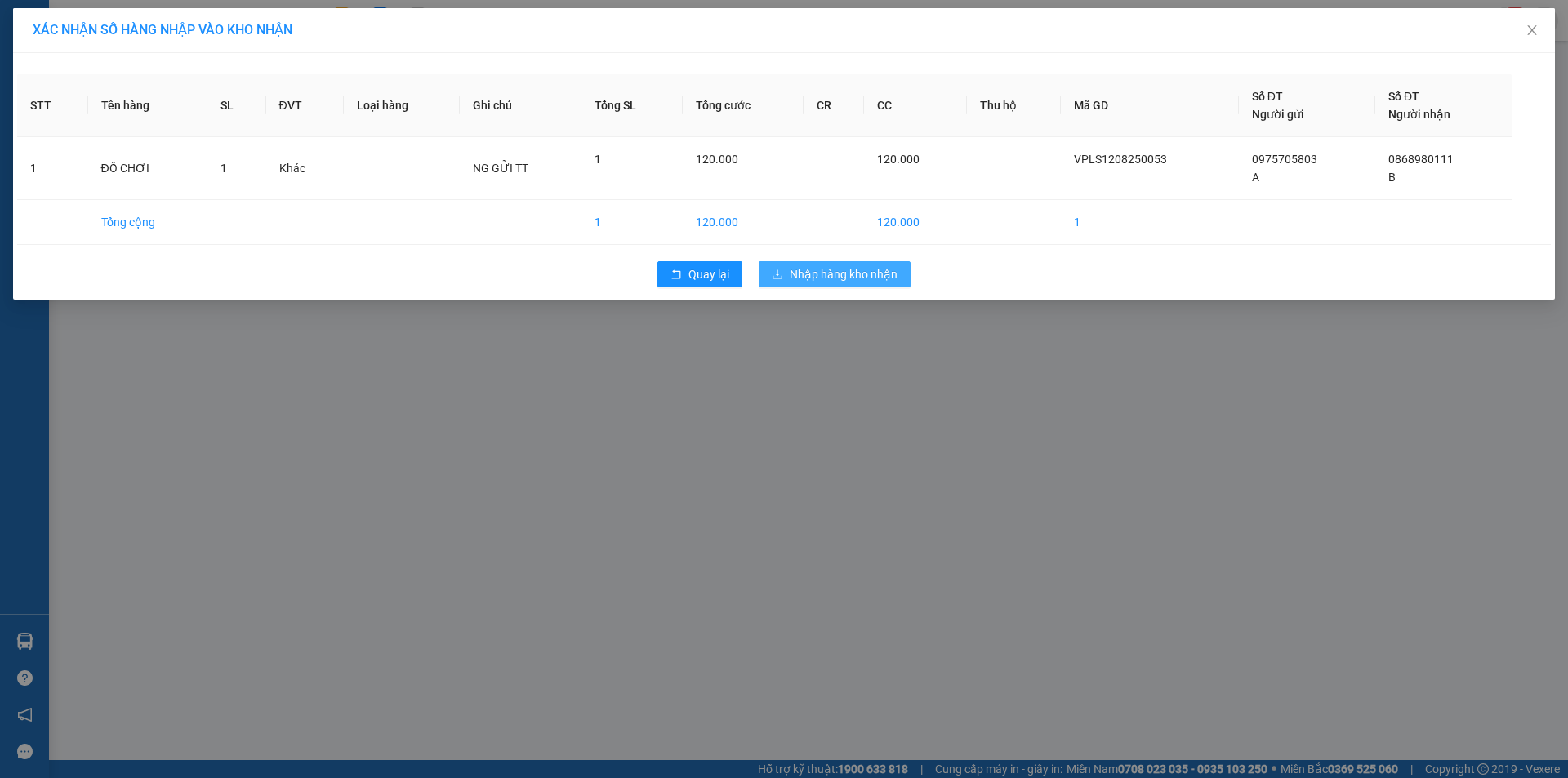
click at [821, 275] on span "Nhập hàng kho nhận" at bounding box center [844, 275] width 108 height 18
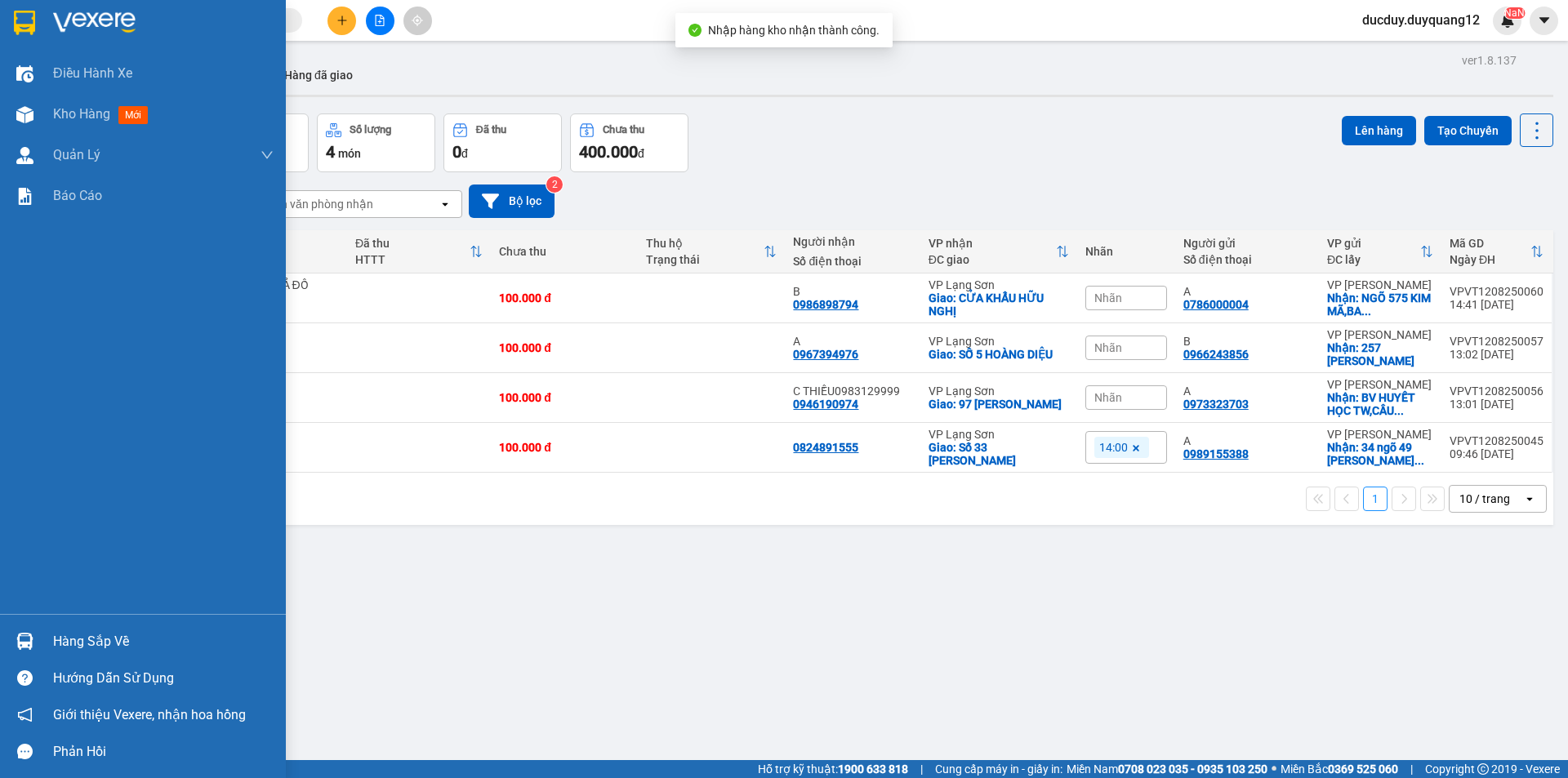
click at [69, 642] on div "Hàng sắp về" at bounding box center [164, 642] width 221 height 25
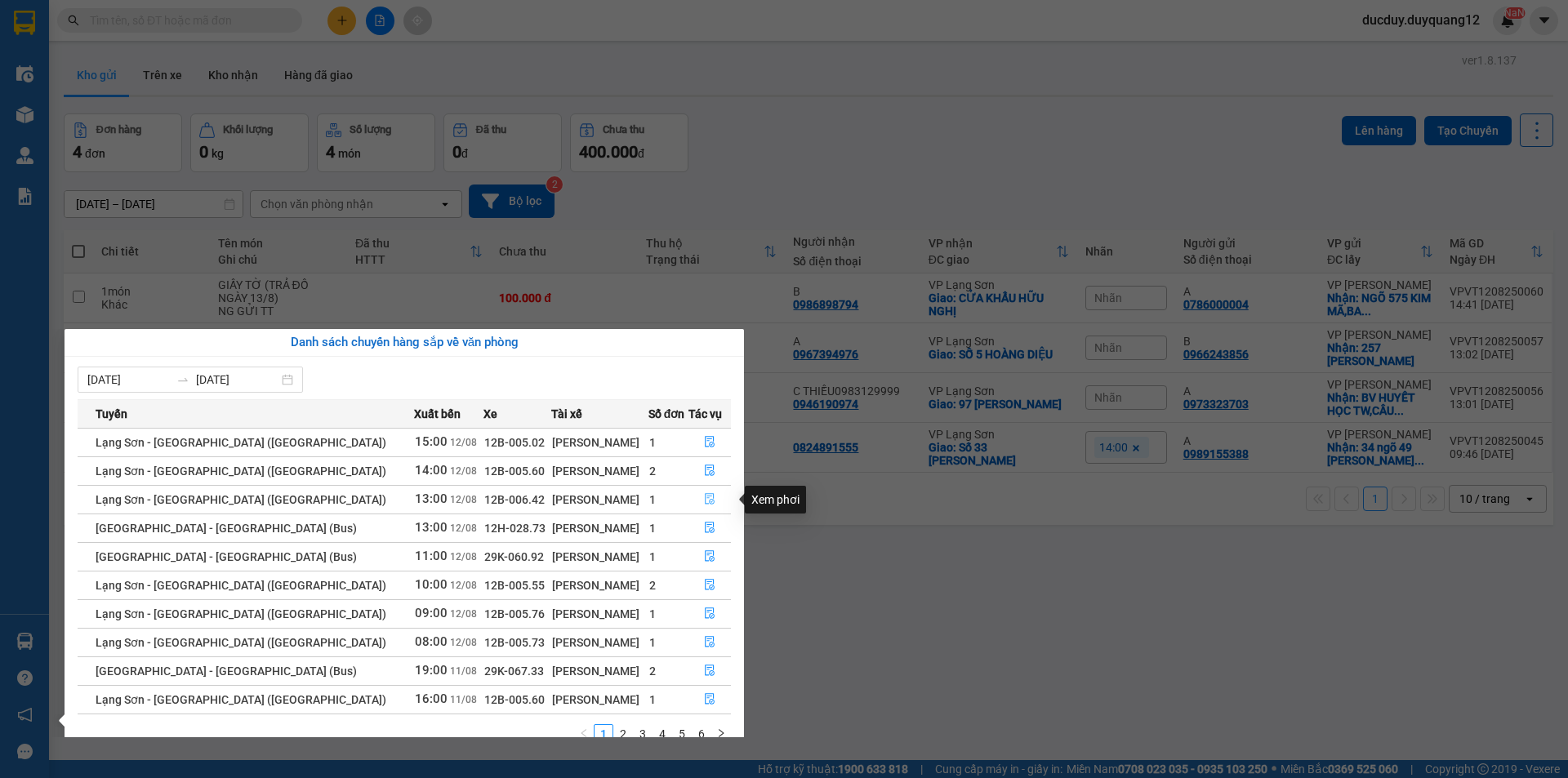
click at [711, 497] on button "button" at bounding box center [709, 499] width 41 height 26
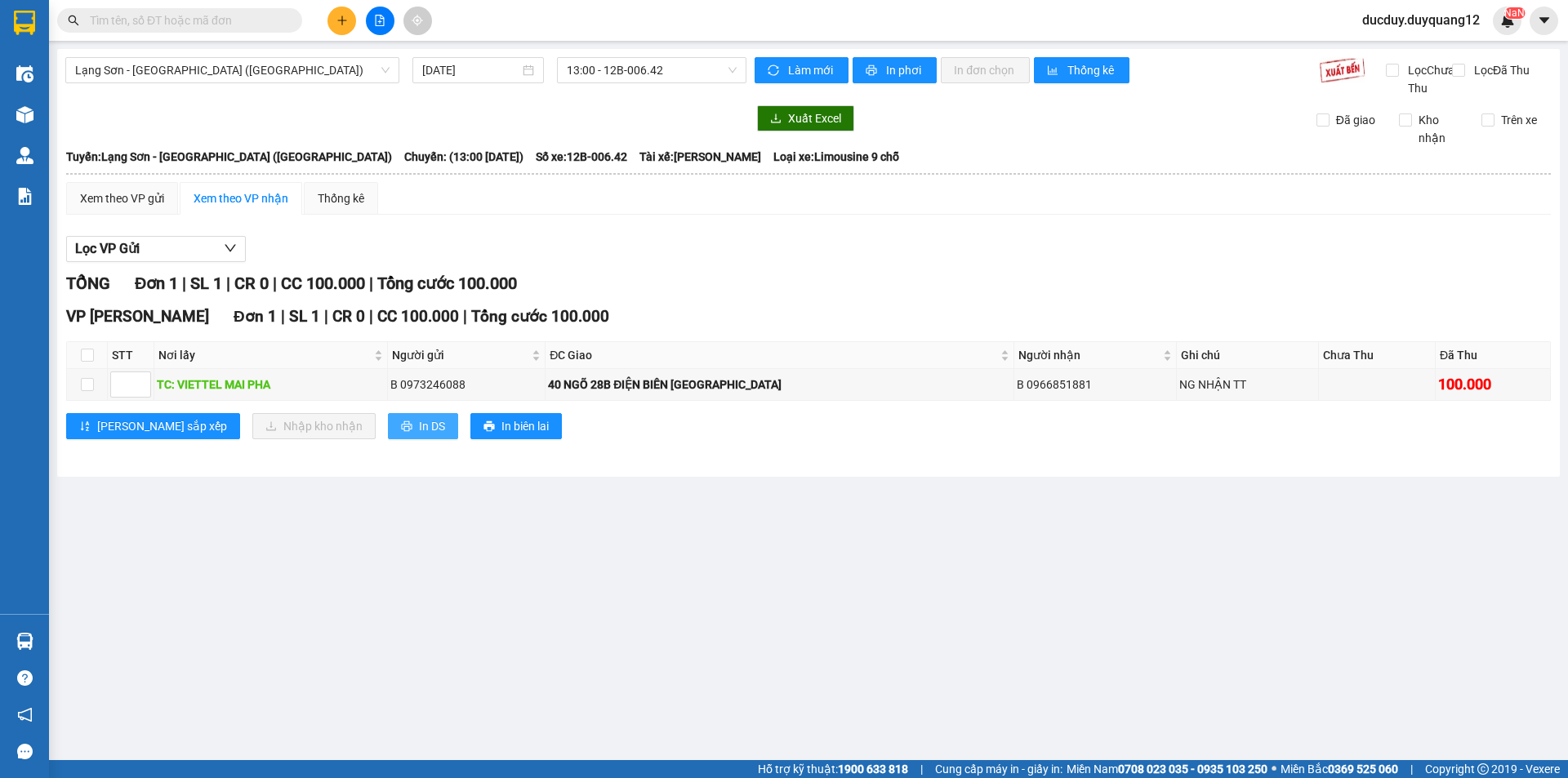
click at [419, 435] on span "In DS" at bounding box center [432, 427] width 26 height 18
click at [93, 391] on input "checkbox" at bounding box center [87, 384] width 13 height 13
checkbox input "true"
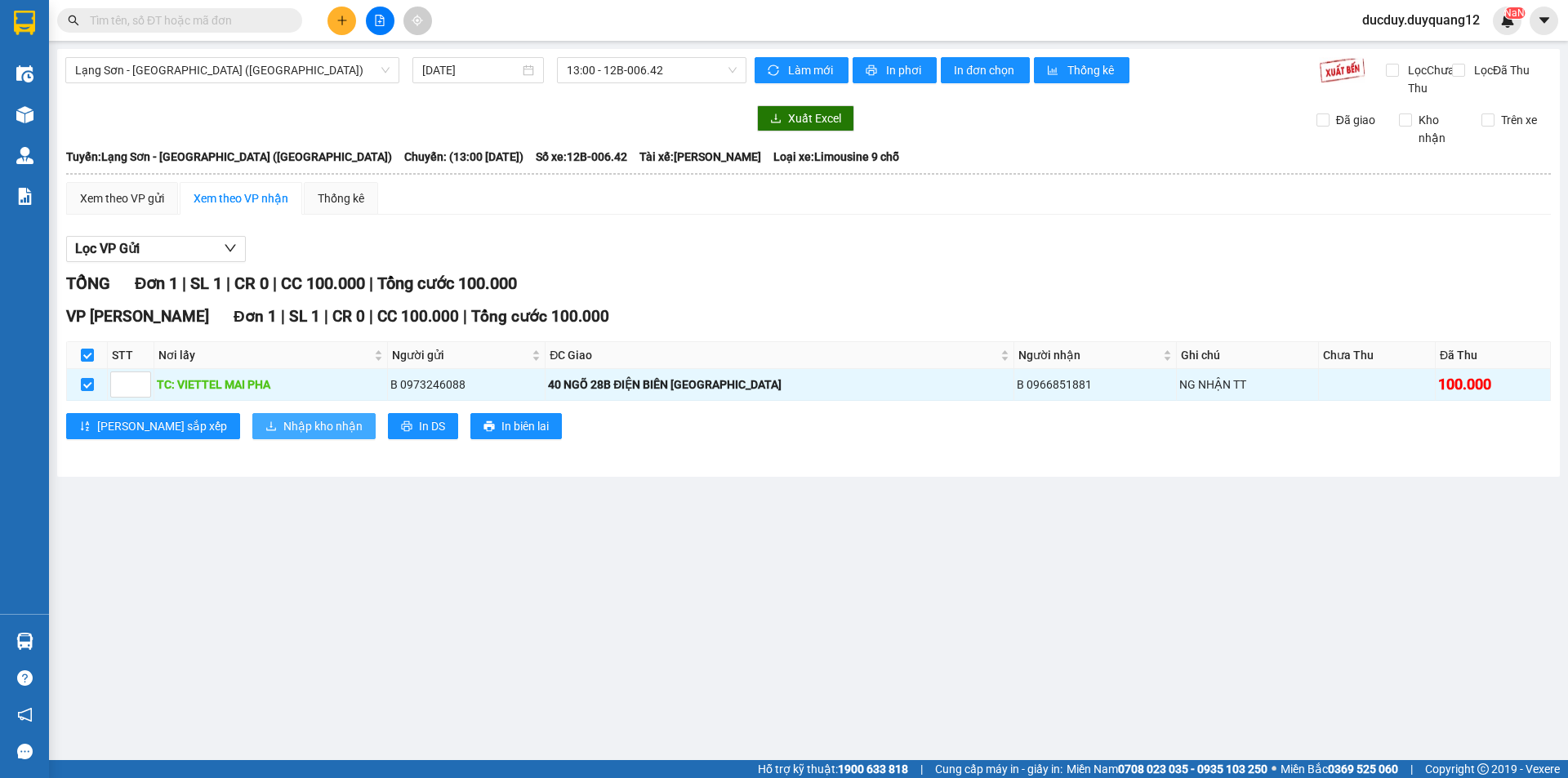
click at [283, 435] on span "Nhập kho nhận" at bounding box center [322, 427] width 79 height 18
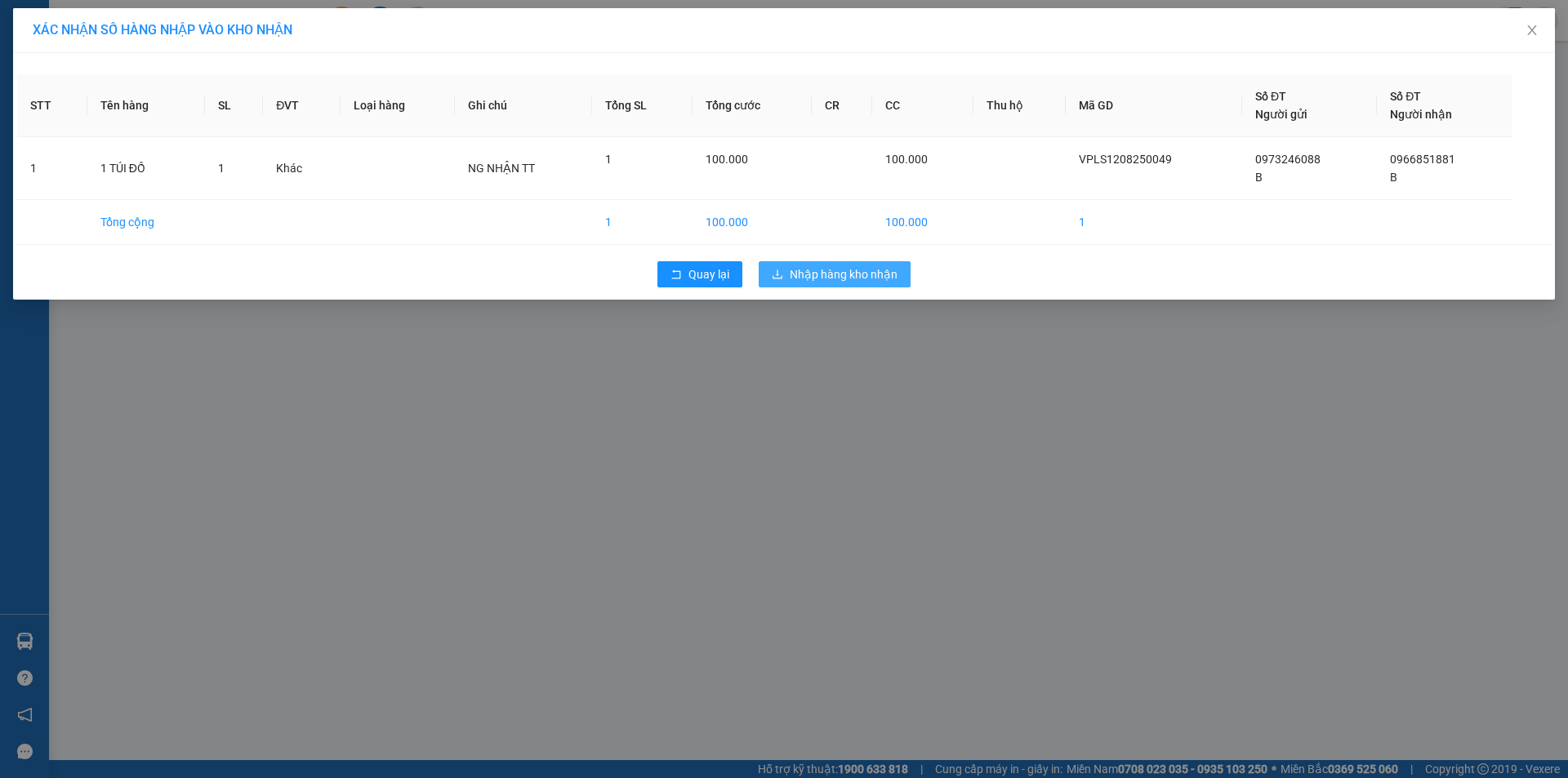
click at [870, 263] on button "Nhập hàng kho nhận" at bounding box center [835, 274] width 152 height 26
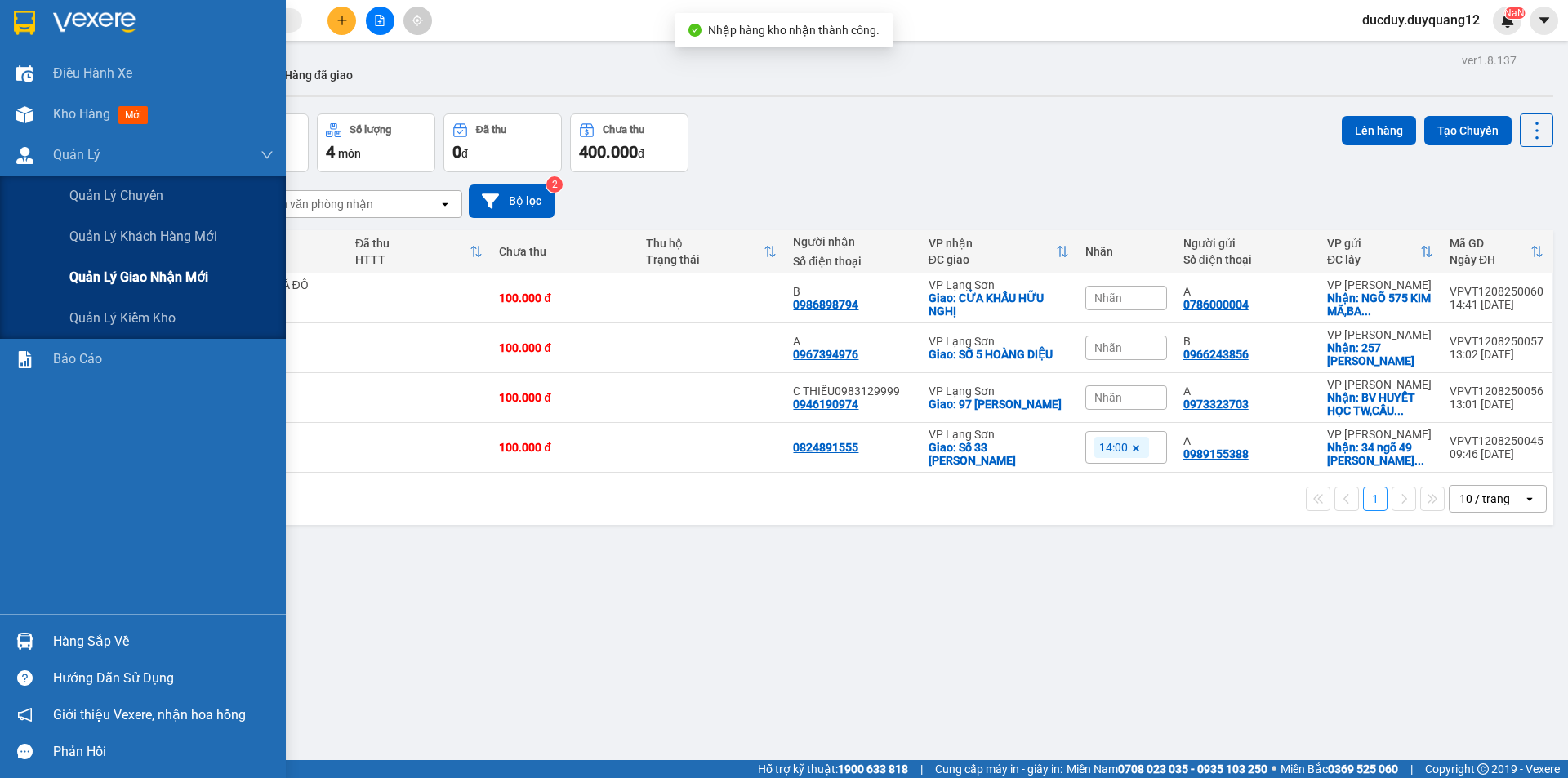
click at [127, 267] on div "Quản lý giao nhận mới" at bounding box center [172, 277] width 204 height 41
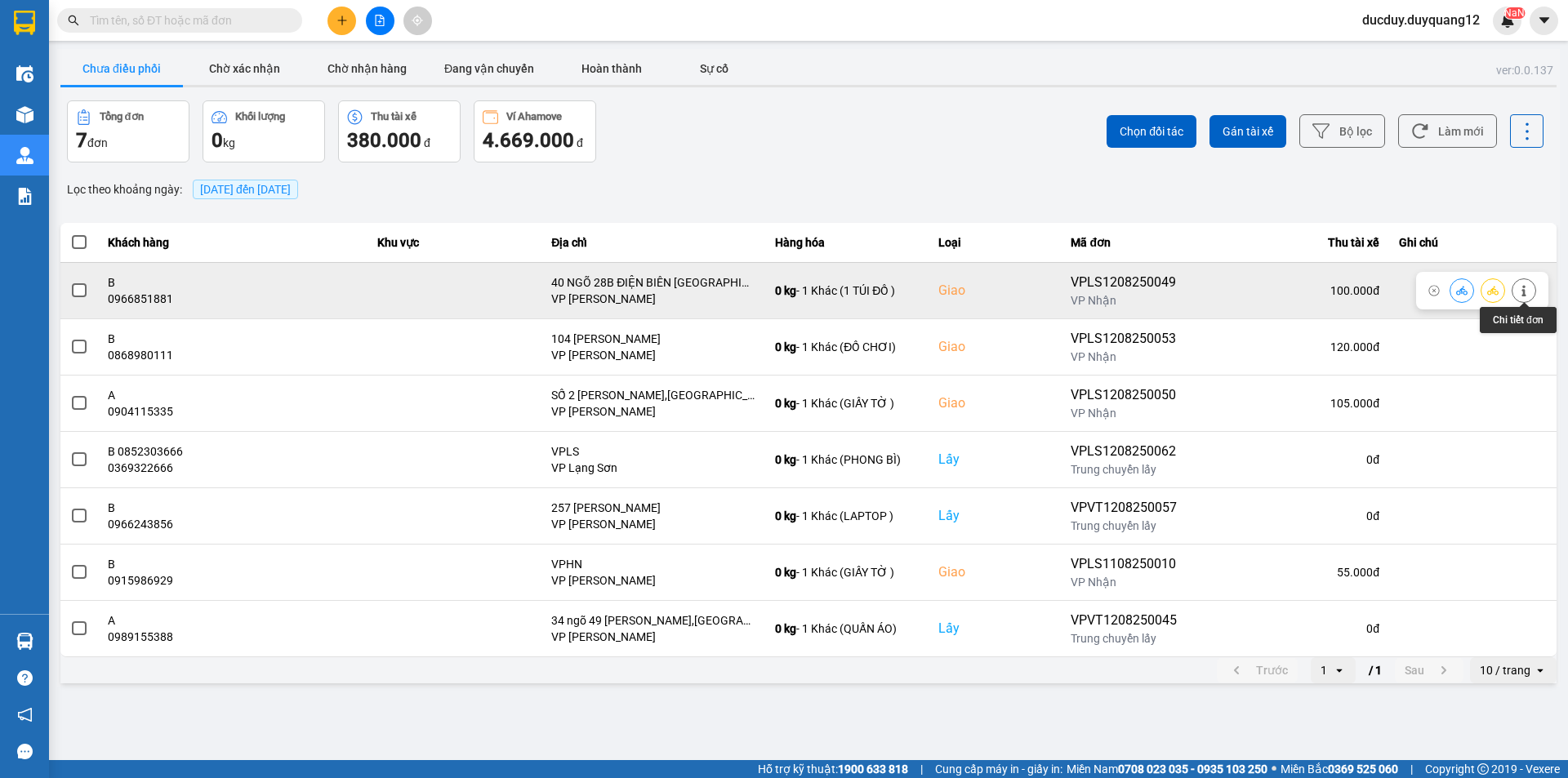
click at [1530, 289] on button at bounding box center [1524, 290] width 23 height 28
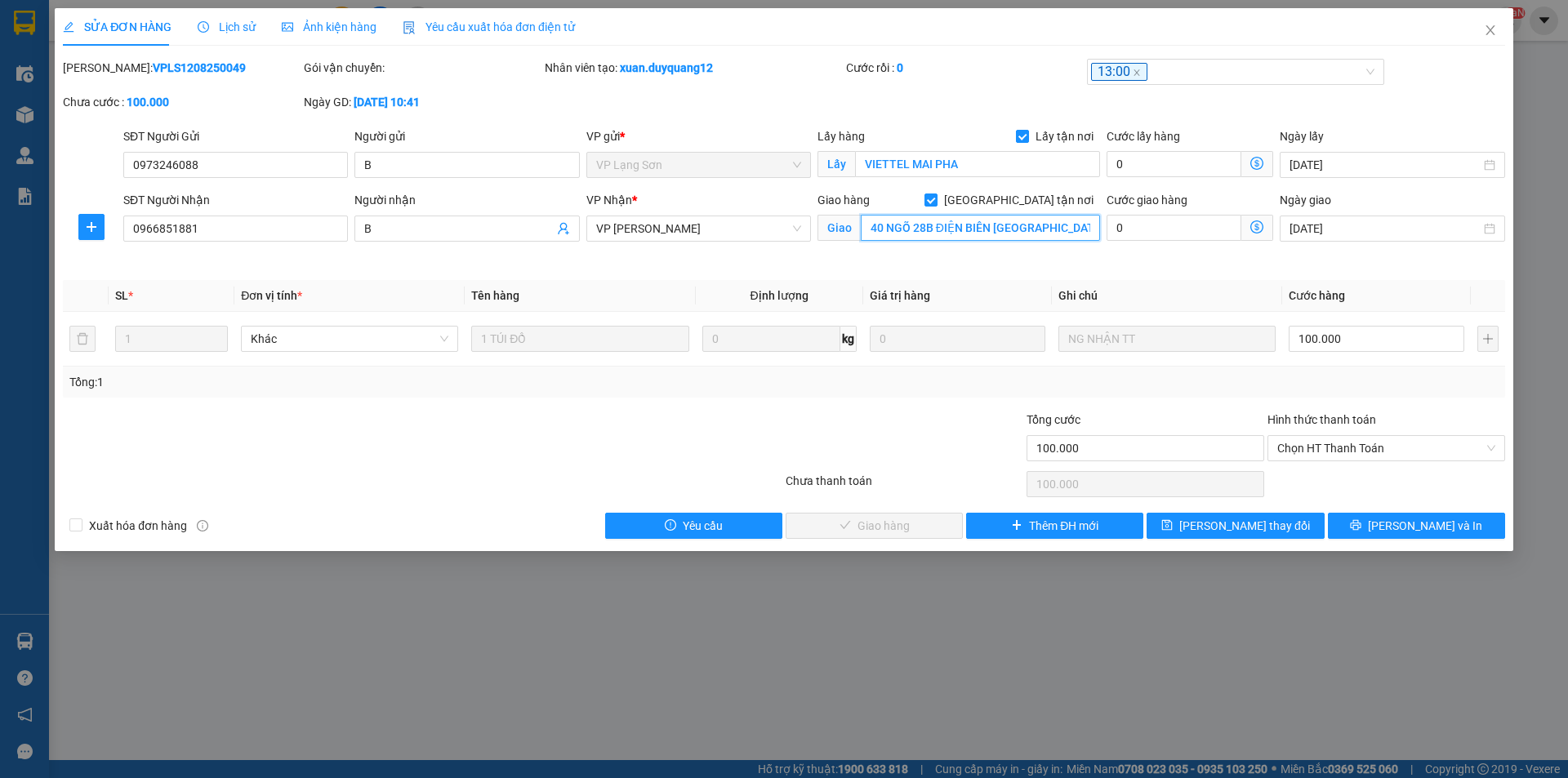
click at [999, 230] on input "40 NGÕ 28B ĐIỆN BIÊN PHÚ BA ĐÌNH" at bounding box center [981, 228] width 239 height 26
click at [997, 226] on input "40 NGÕ 28B ĐIỆN BIÊN PHÚ BA ĐÌNH" at bounding box center [981, 228] width 239 height 26
type input "40 NGÕ 28B [GEOGRAPHIC_DATA],[GEOGRAPHIC_DATA],[GEOGRAPHIC_DATA]"
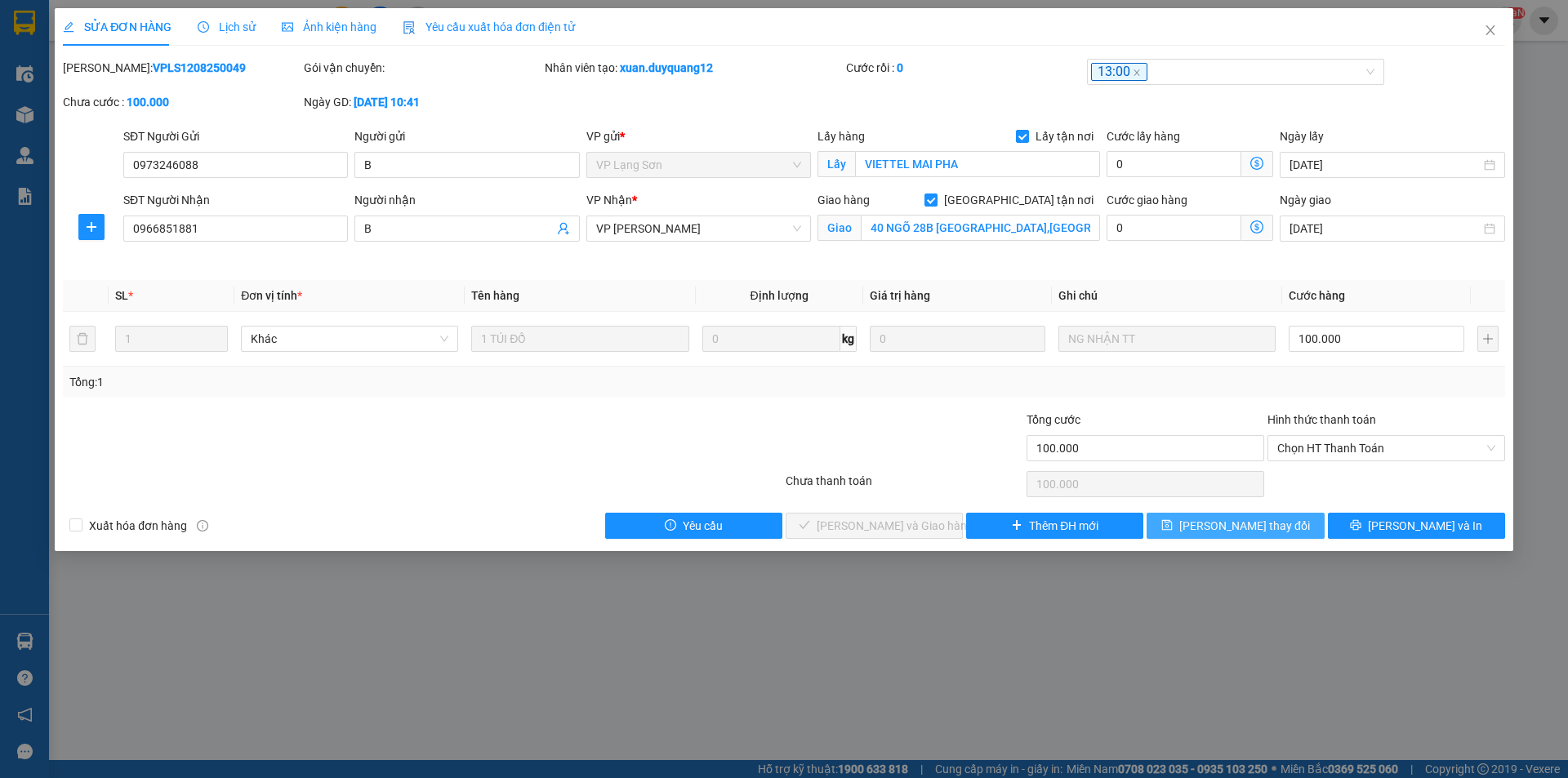
click at [1219, 524] on span "[PERSON_NAME] thay đổi" at bounding box center [1244, 526] width 130 height 18
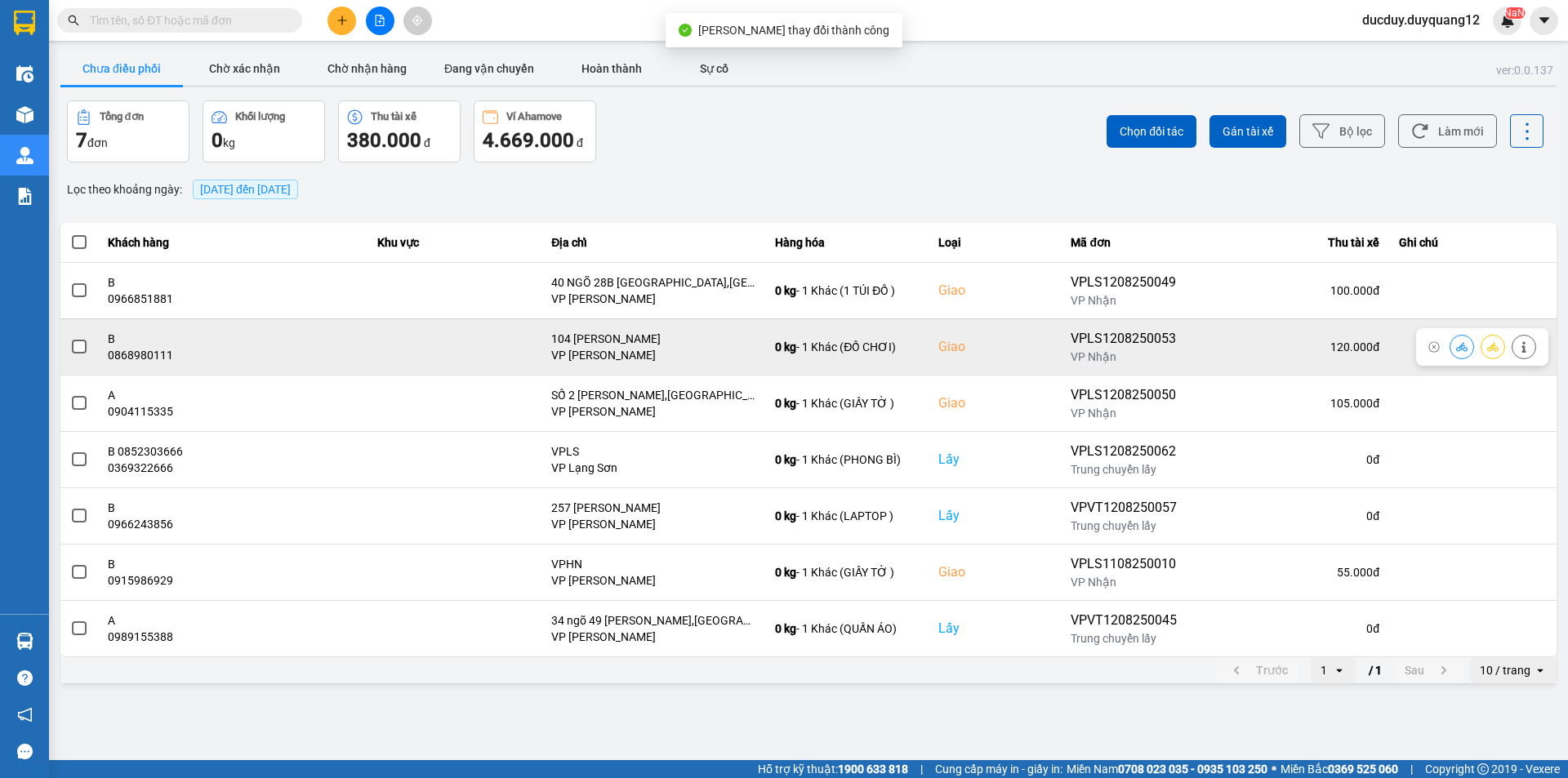
click at [1520, 345] on icon at bounding box center [1524, 347] width 12 height 12
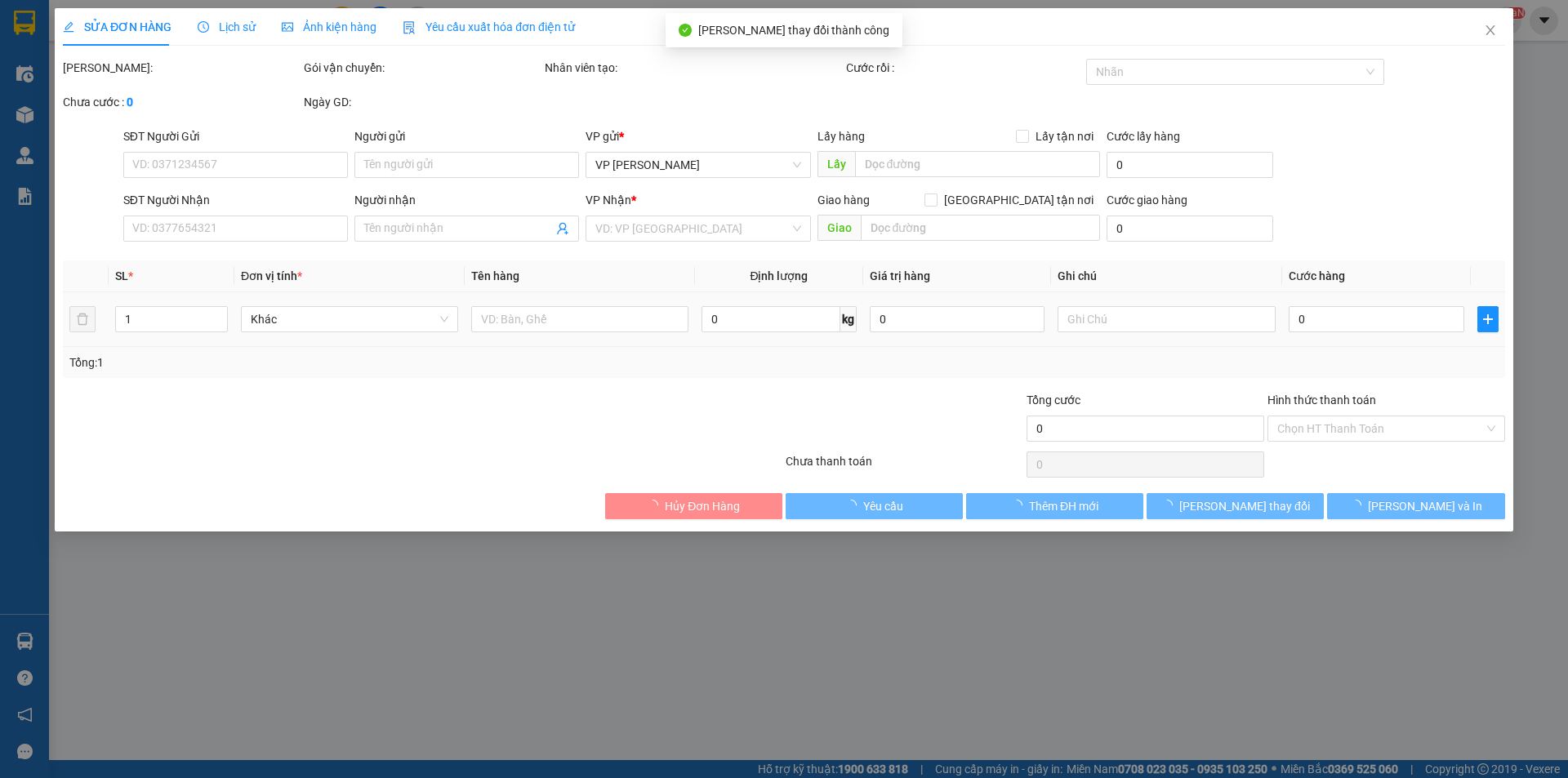
type input "0975705803"
type input "A"
checkbox input "true"
type input "VPLS"
type input "0868980111"
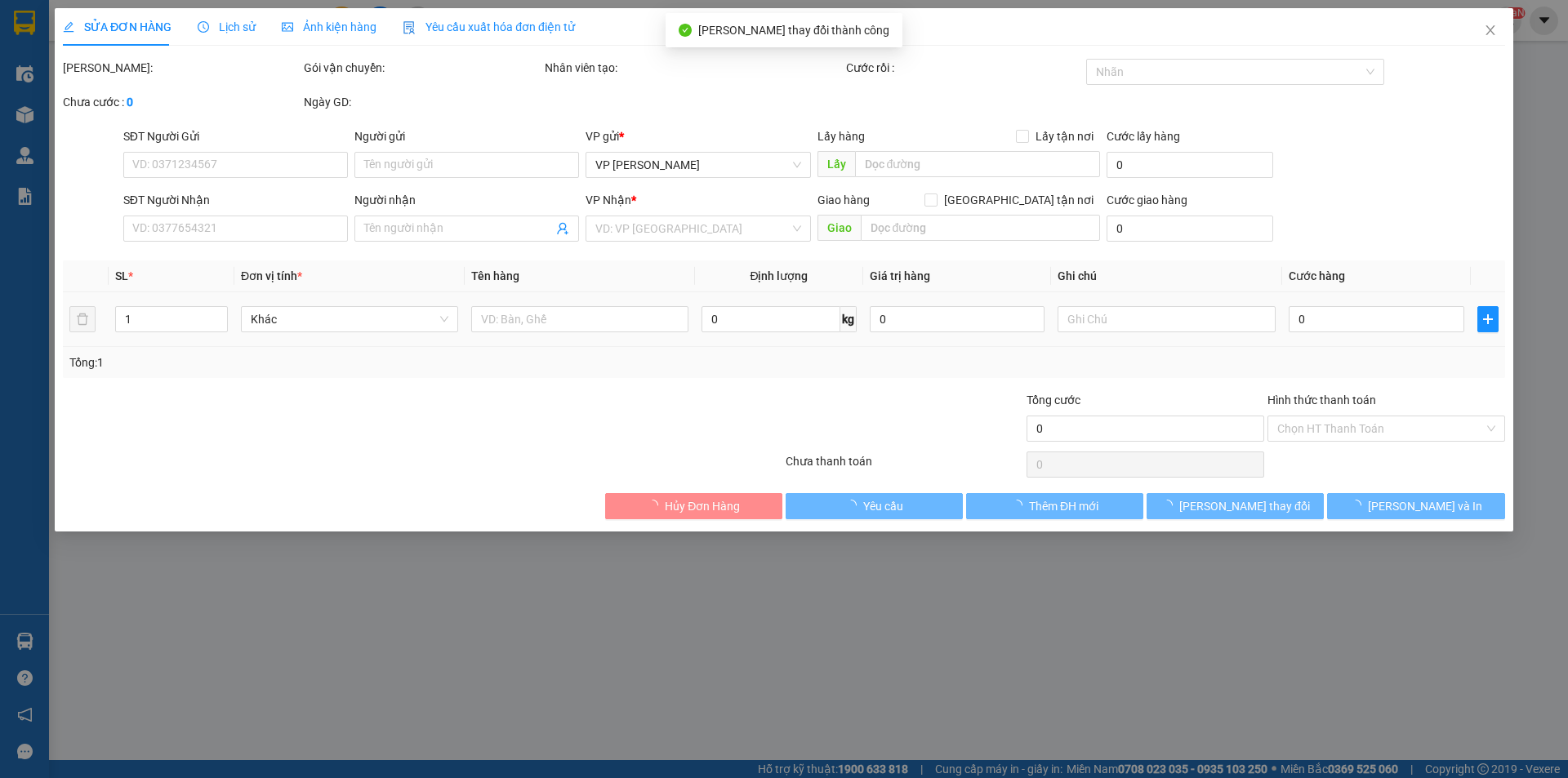
type input "B"
checkbox input "true"
type input "104 LÊ THANH NGHỊ"
type input "120.000"
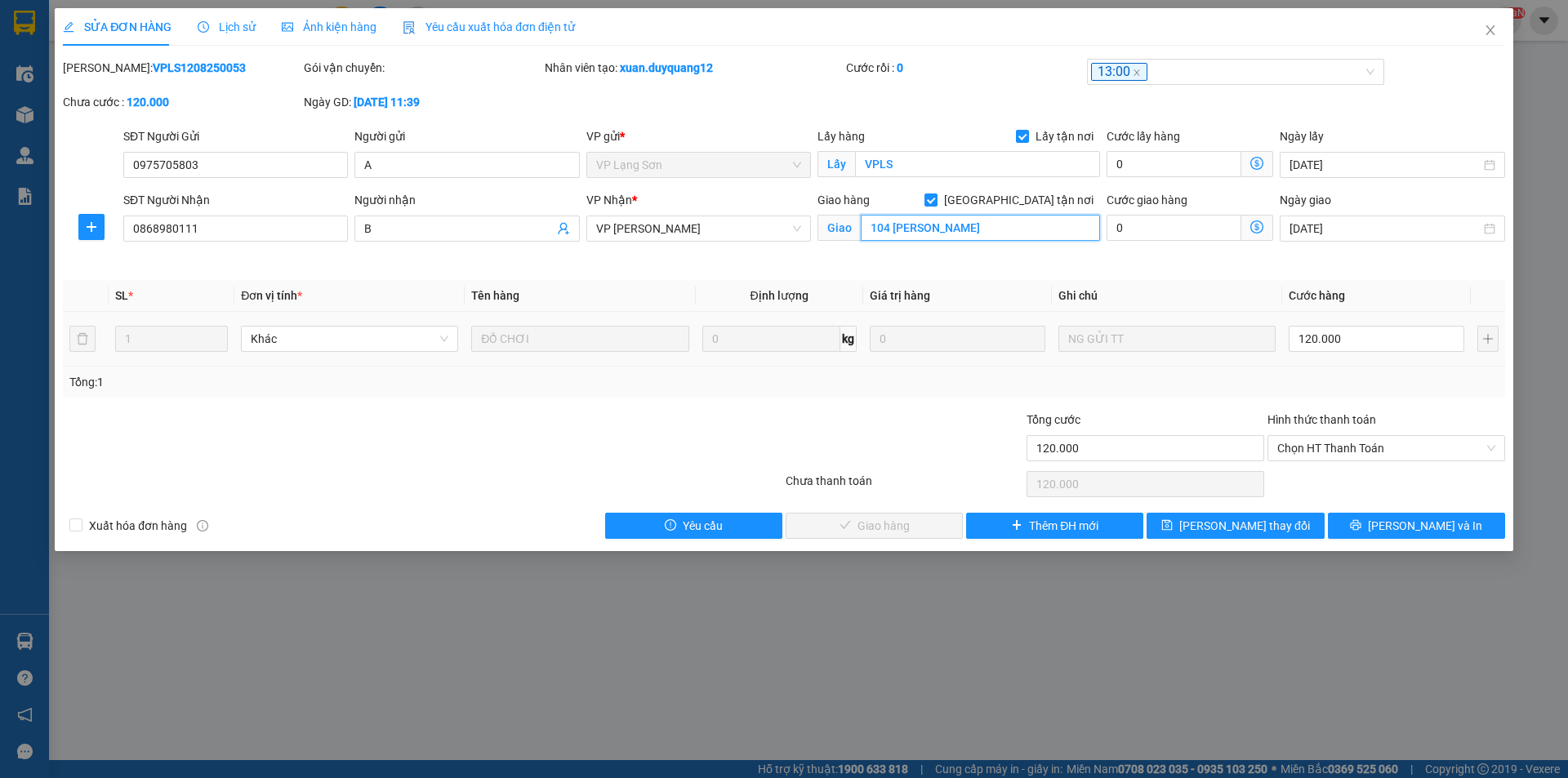
click at [1002, 228] on input "104 LÊ THANH NGHỊ" at bounding box center [981, 228] width 239 height 26
click at [1015, 227] on input "104 LÊ THANH NGHỊ" at bounding box center [981, 228] width 239 height 26
type input "104 LÊ THANH NGHỊ,HAI BÀ TRƯNG,HÀ NỘI"
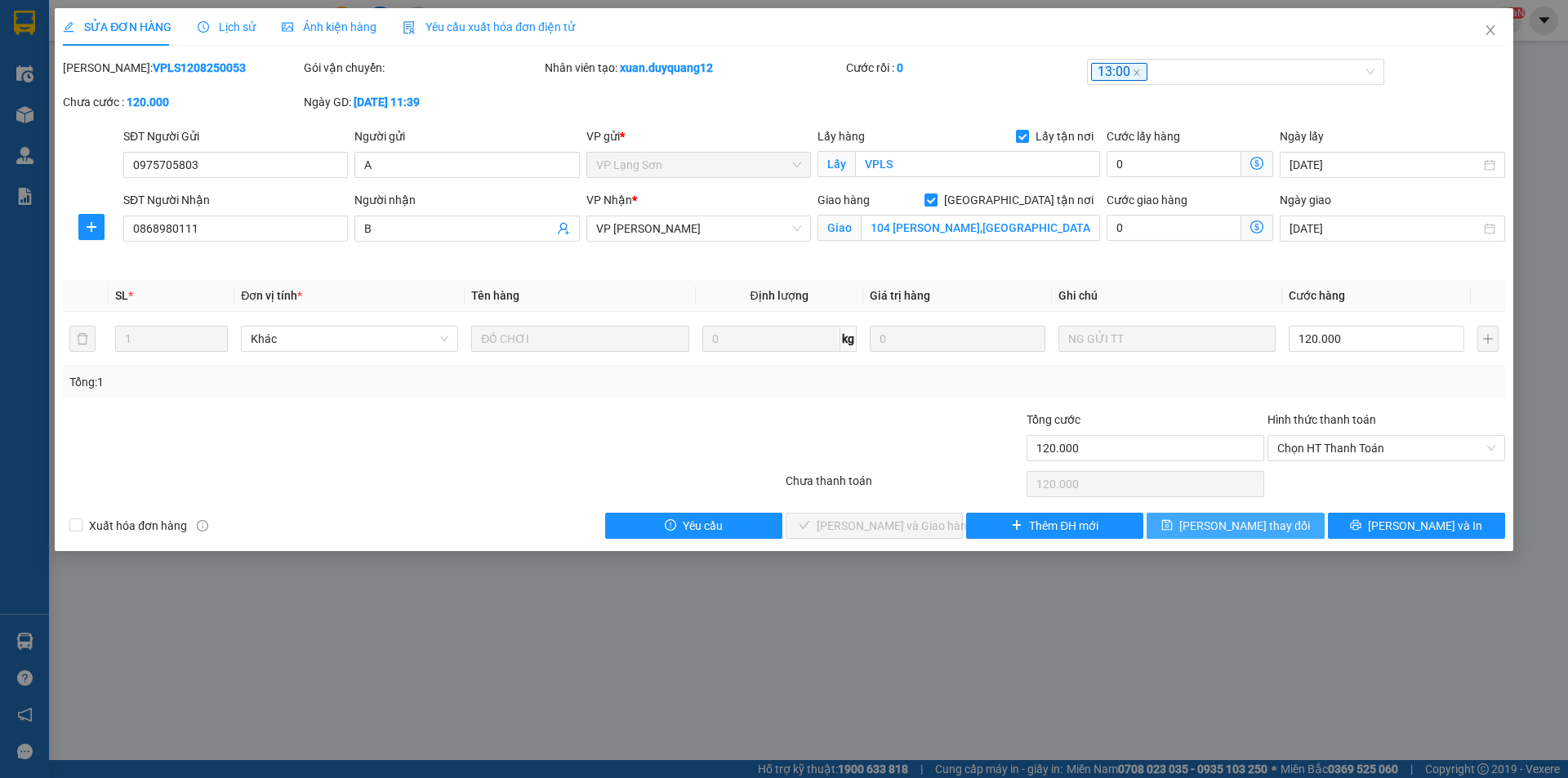
click at [1239, 524] on span "[PERSON_NAME] thay đổi" at bounding box center [1244, 526] width 130 height 18
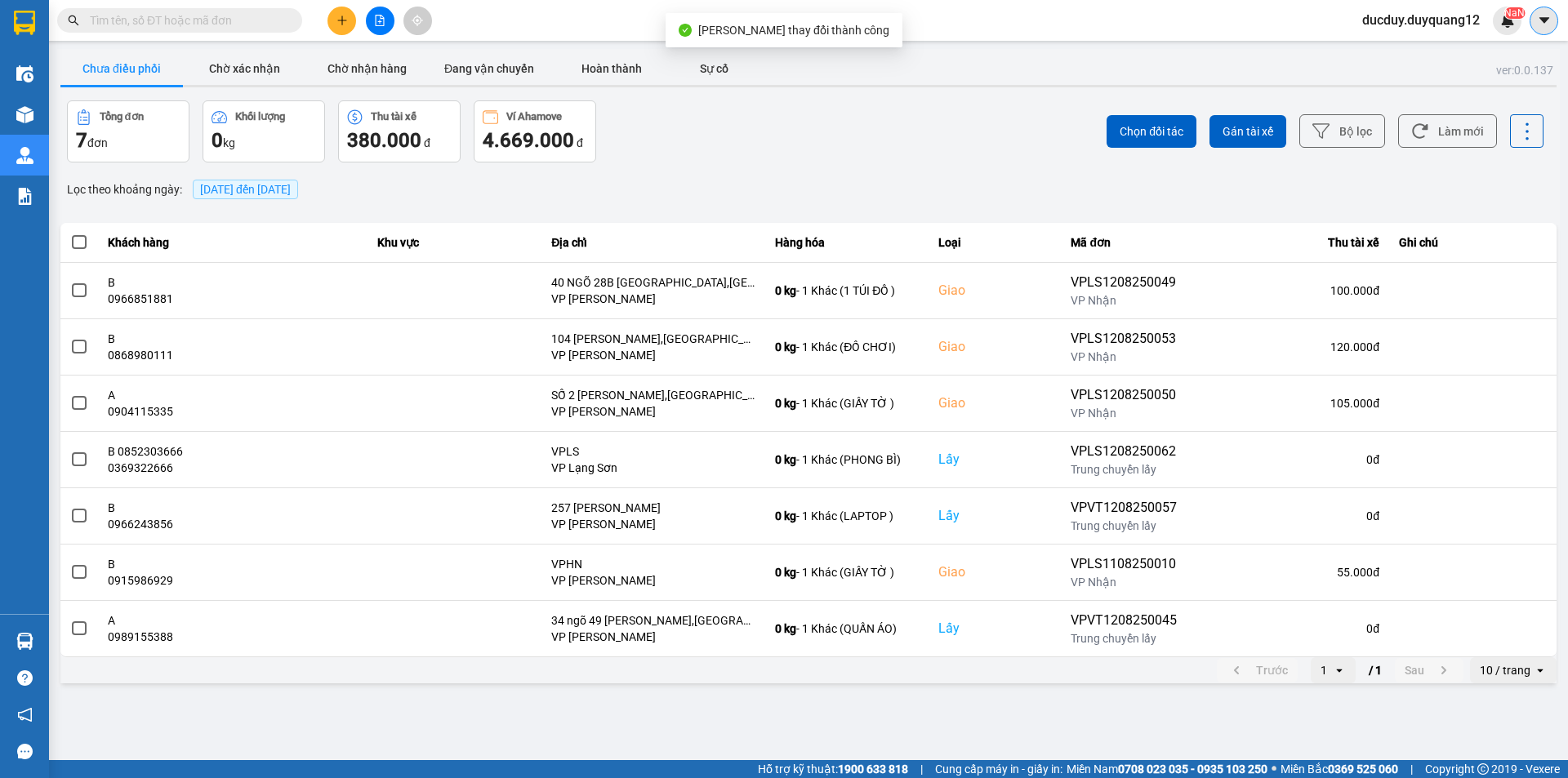
click at [1536, 10] on button at bounding box center [1544, 21] width 28 height 28
click at [1472, 56] on div "Cấu hình nhà xe" at bounding box center [1500, 61] width 82 height 18
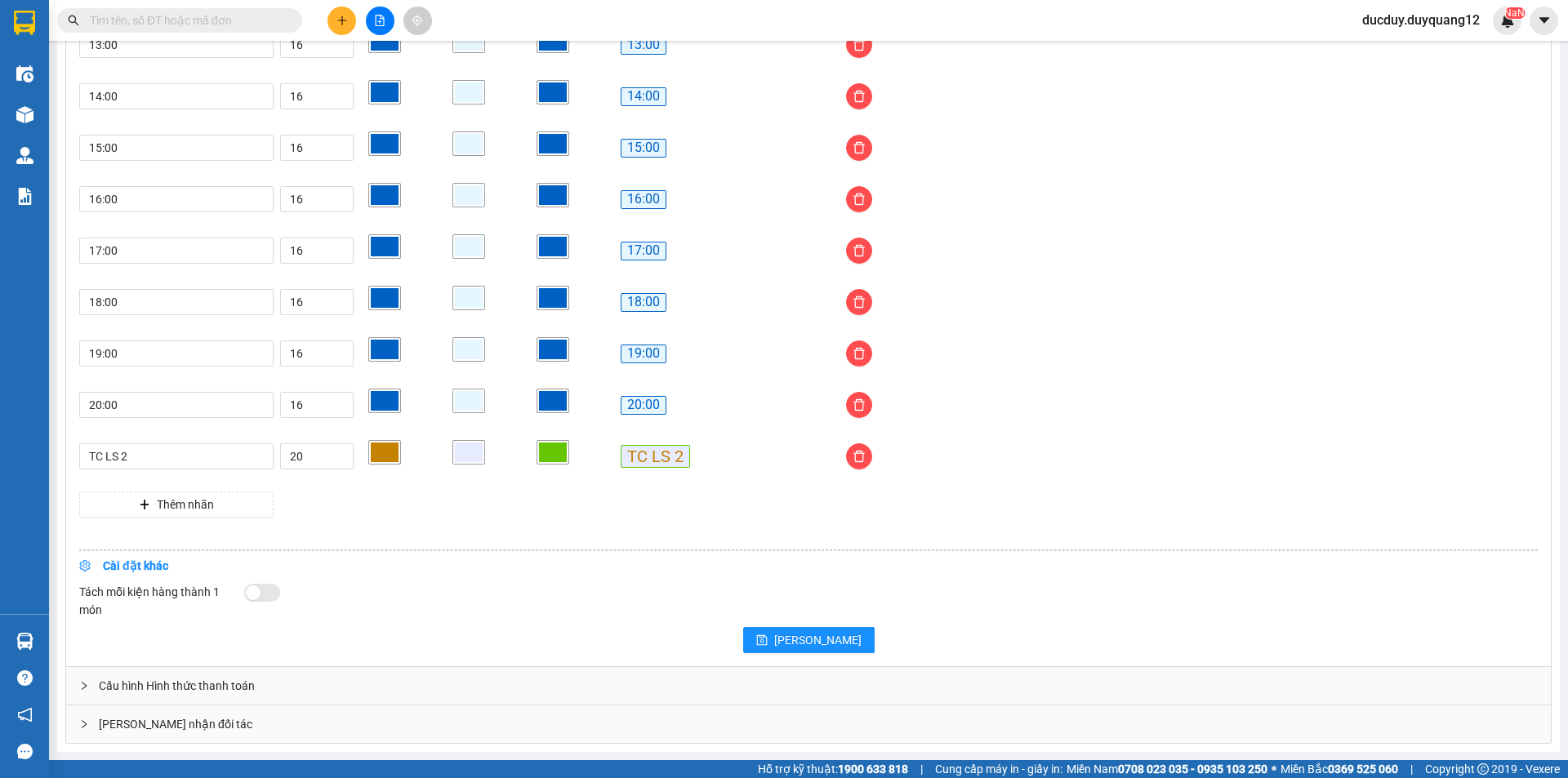
click at [356, 727] on div "Giao nhận đối tác" at bounding box center [809, 724] width 1485 height 37
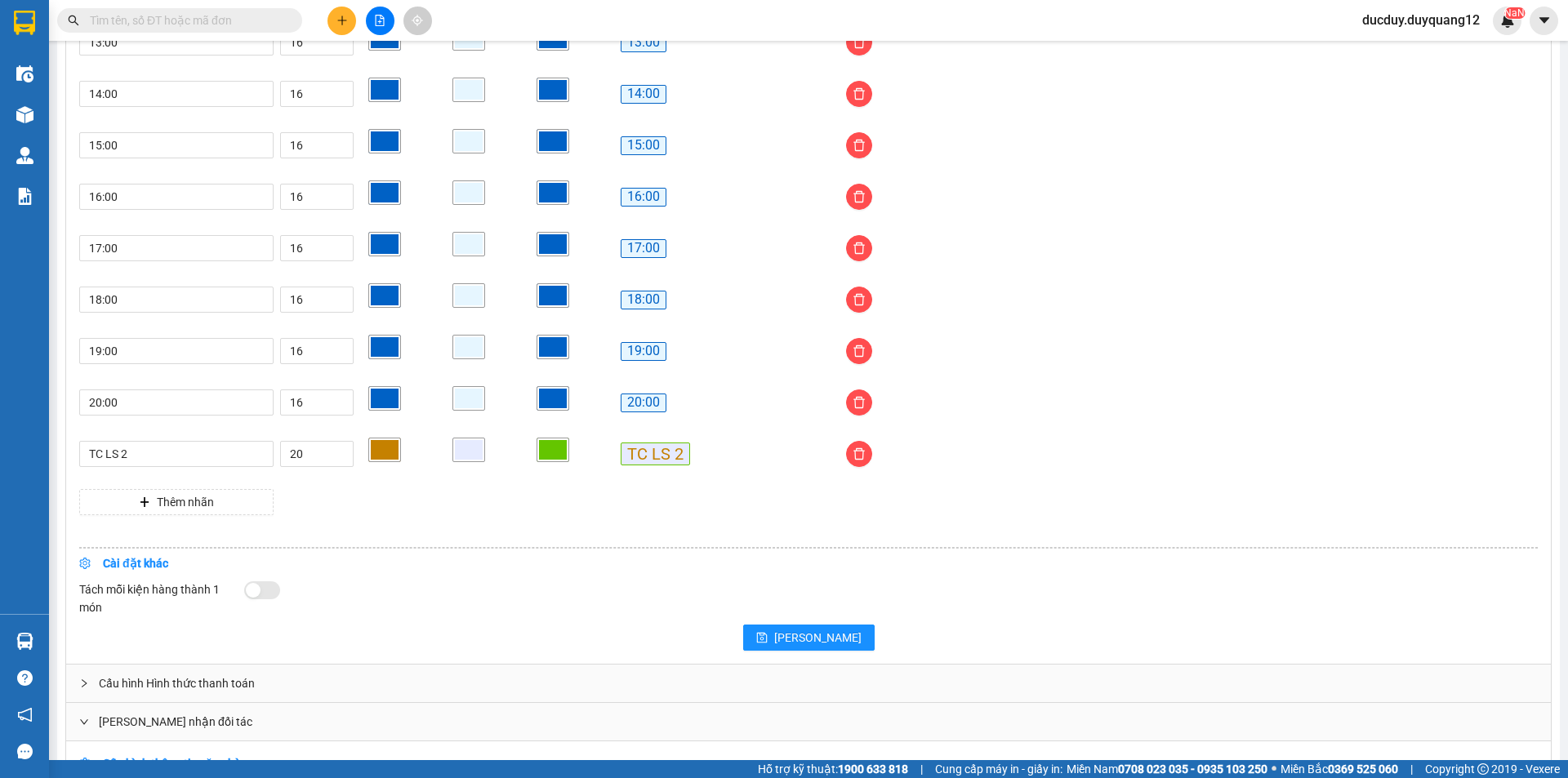
scroll to position [1533, 0]
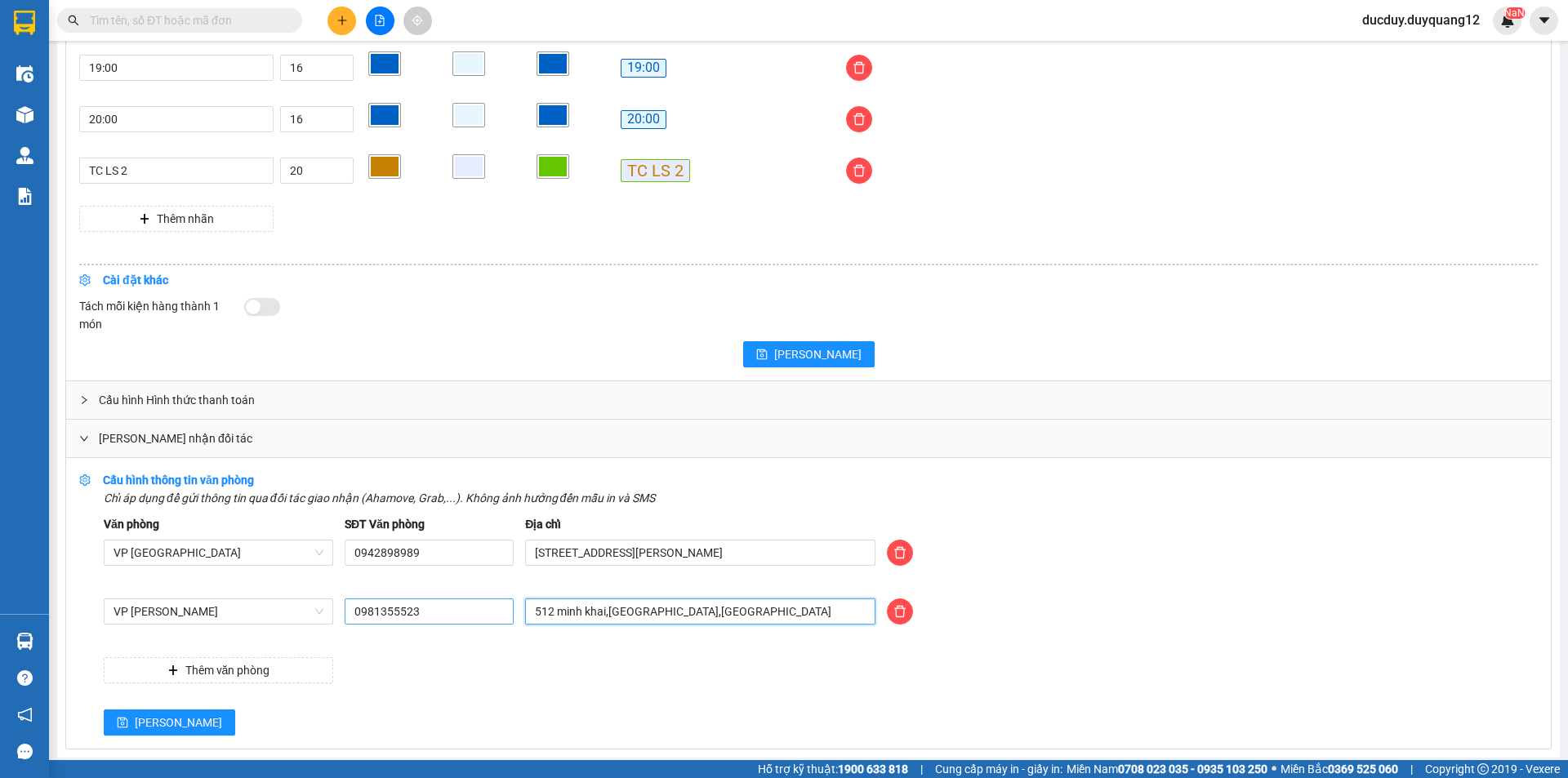
drag, startPoint x: 742, startPoint y: 616, endPoint x: 462, endPoint y: 624, distance: 280.1
click at [462, 624] on div "VP Minh Khai 0981355523 512 minh khai,hai bà trưng,hà nội" at bounding box center [821, 621] width 1446 height 46
type input "473 MINH KHAI,HAI BÀ TRƯNG,HÀ NỘI"
click at [159, 724] on button "Lưu" at bounding box center [169, 722] width 131 height 26
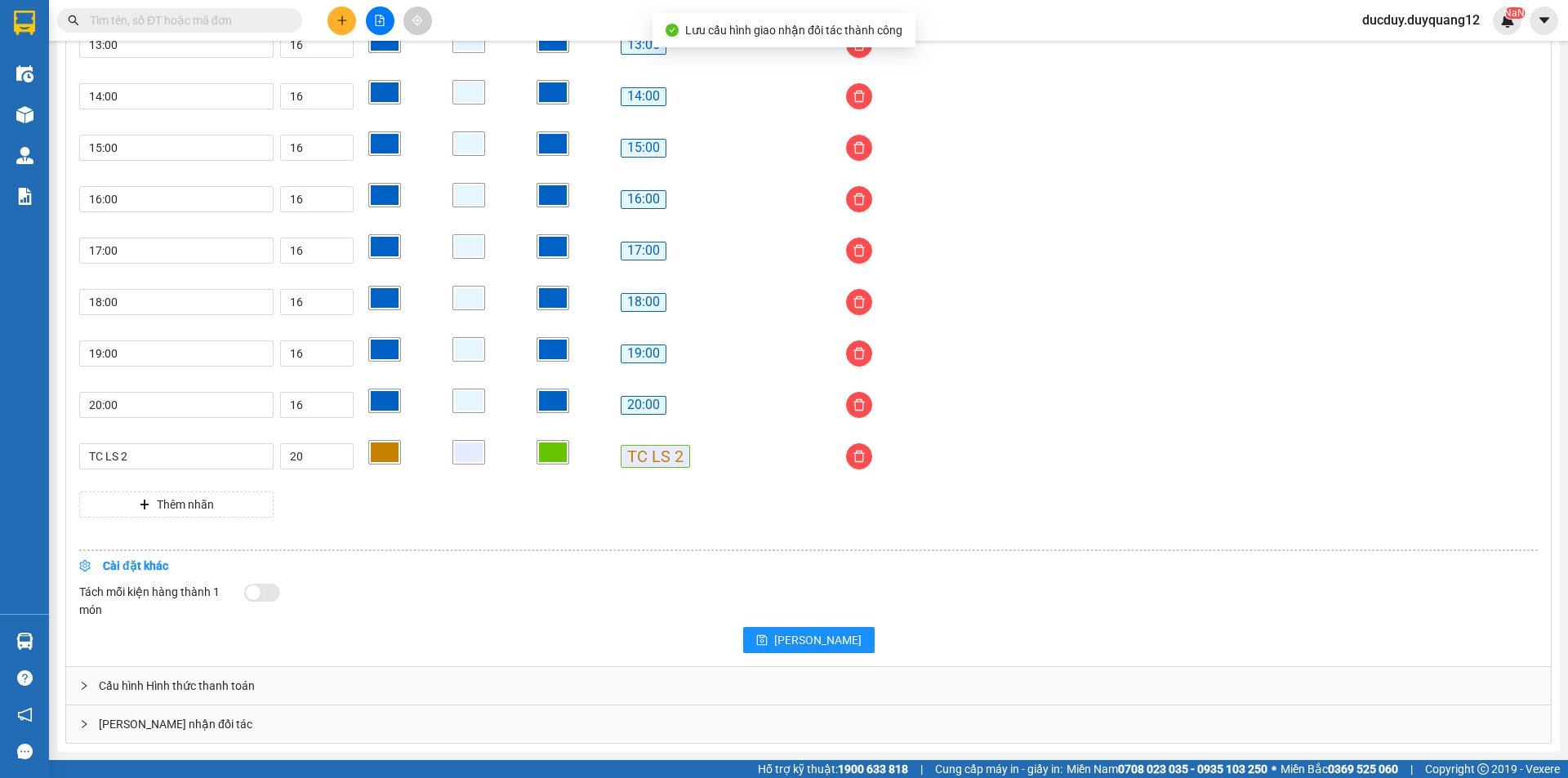
scroll to position [1250, 0]
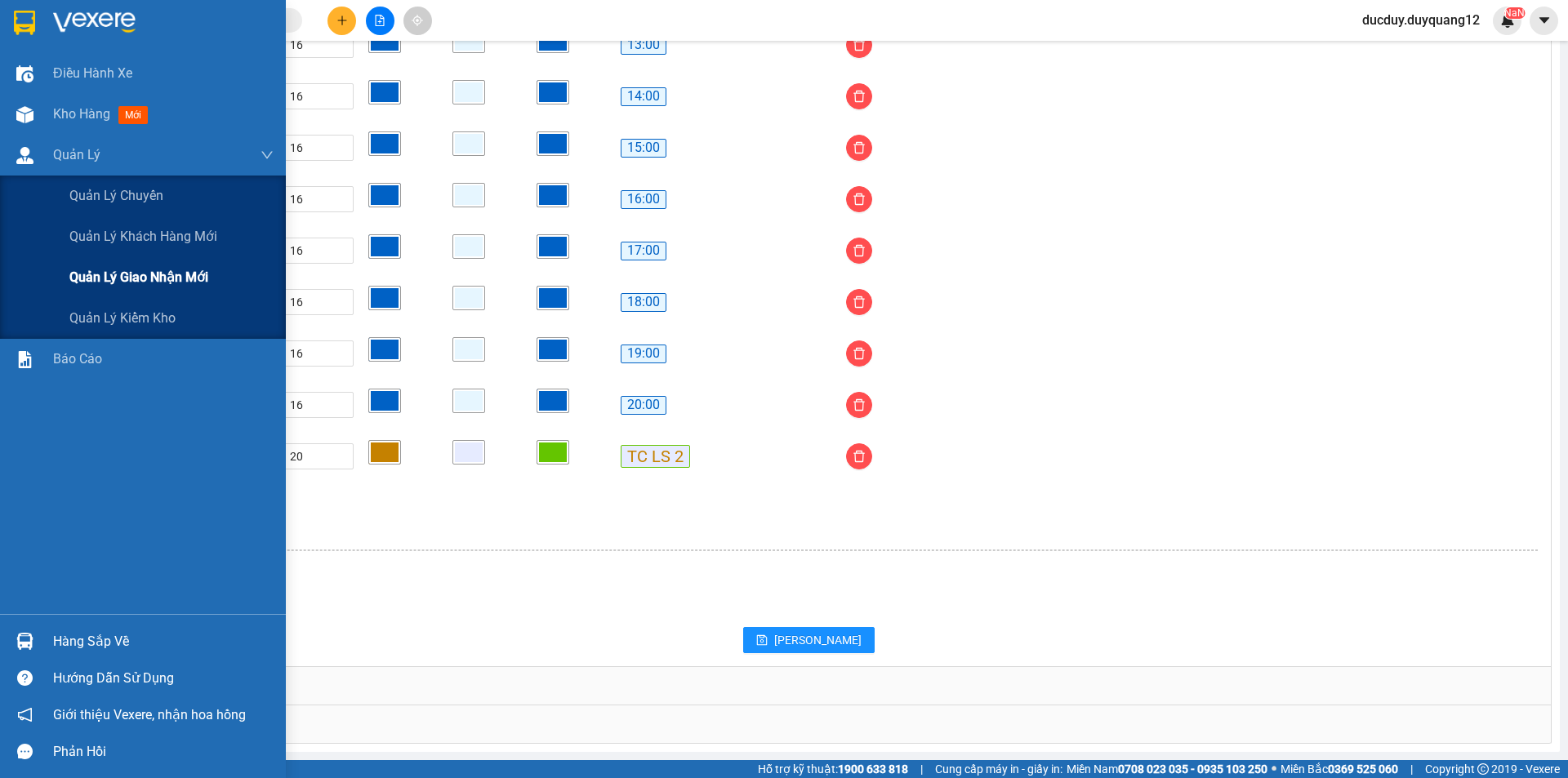
click at [140, 272] on div "Quản lý giao nhận mới" at bounding box center [172, 277] width 204 height 41
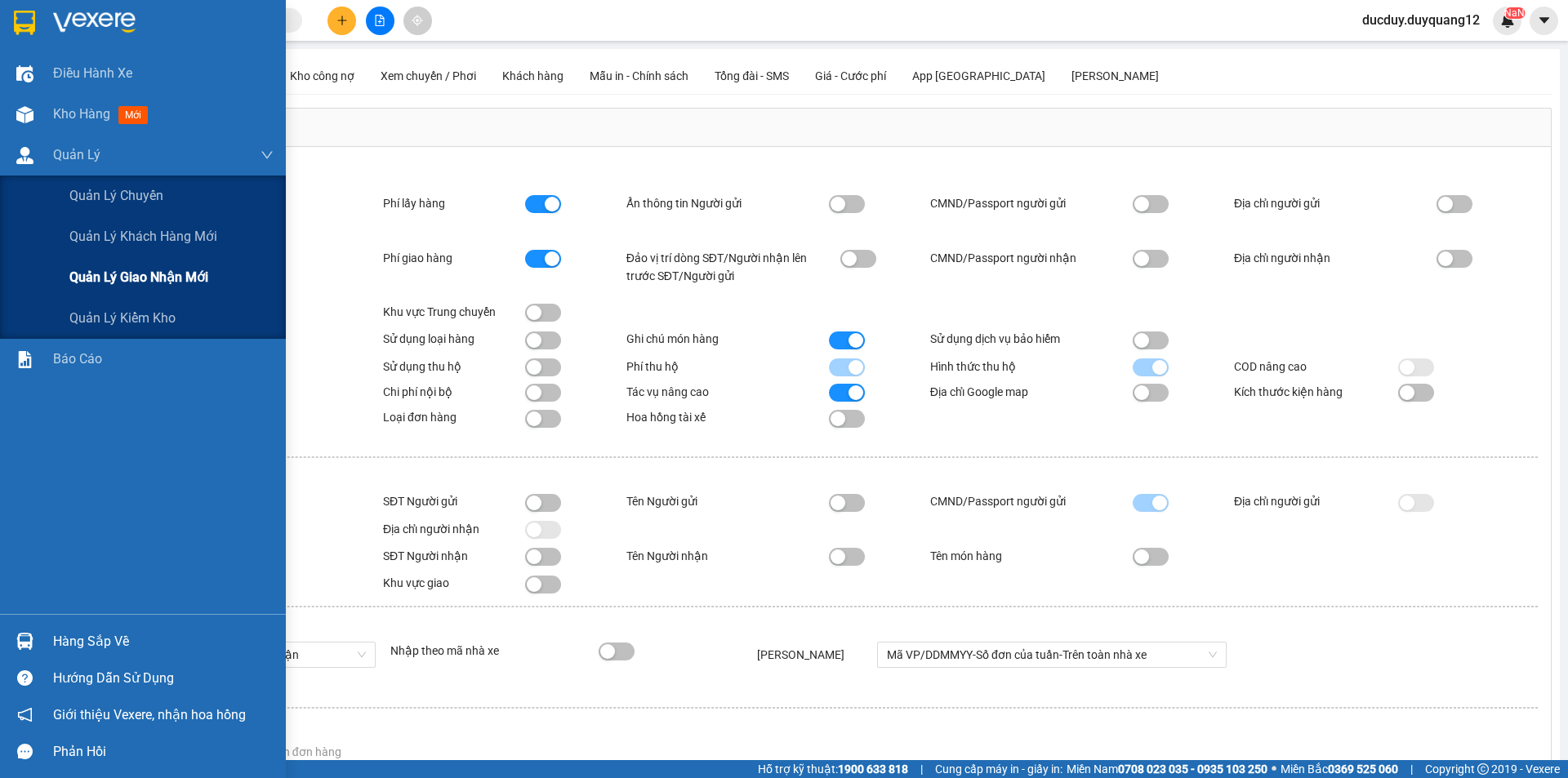
click at [140, 269] on span "Quản lý giao nhận mới" at bounding box center [139, 277] width 139 height 21
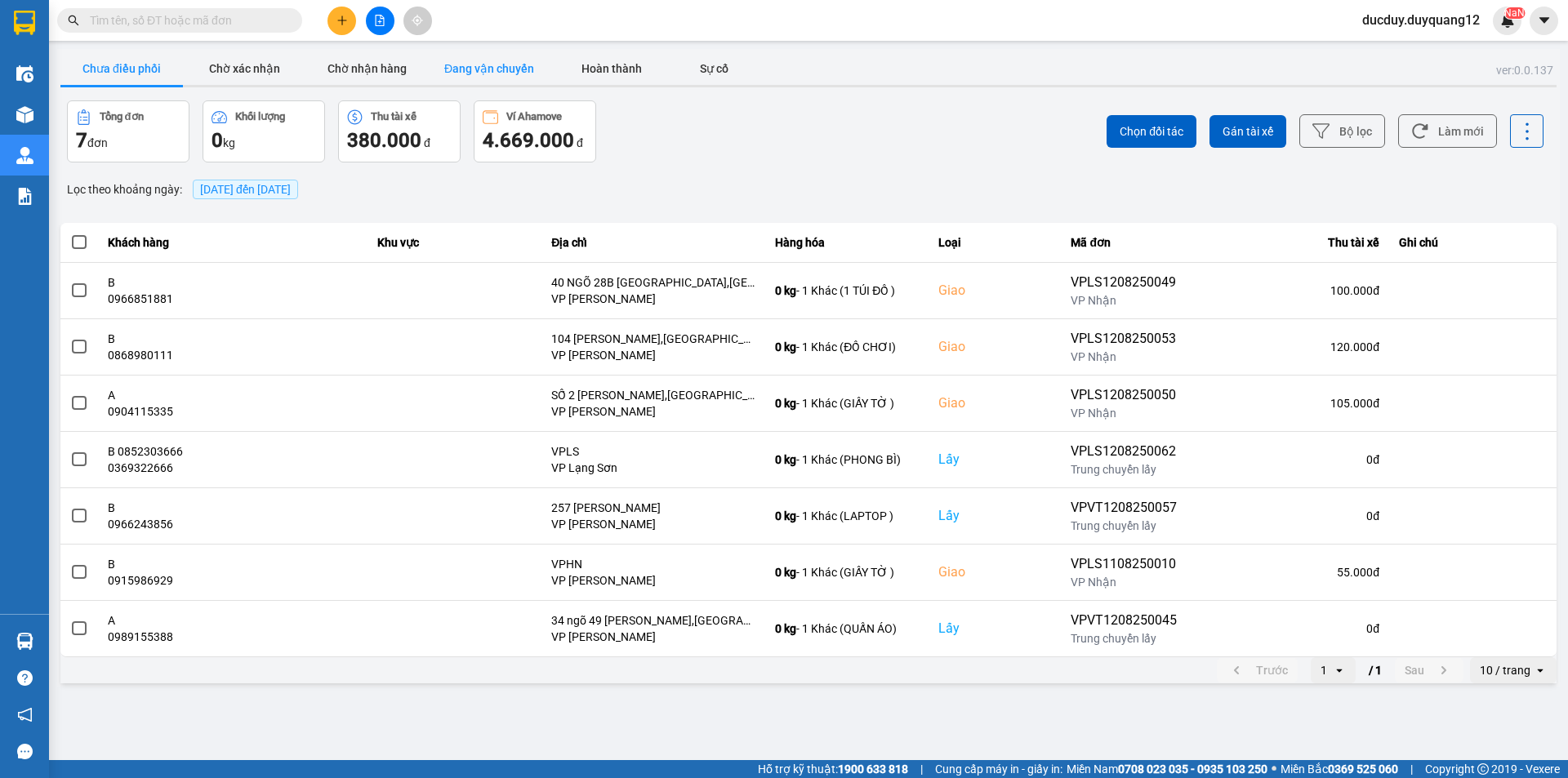
click at [511, 75] on button "Đang vận chuyển" at bounding box center [489, 68] width 123 height 32
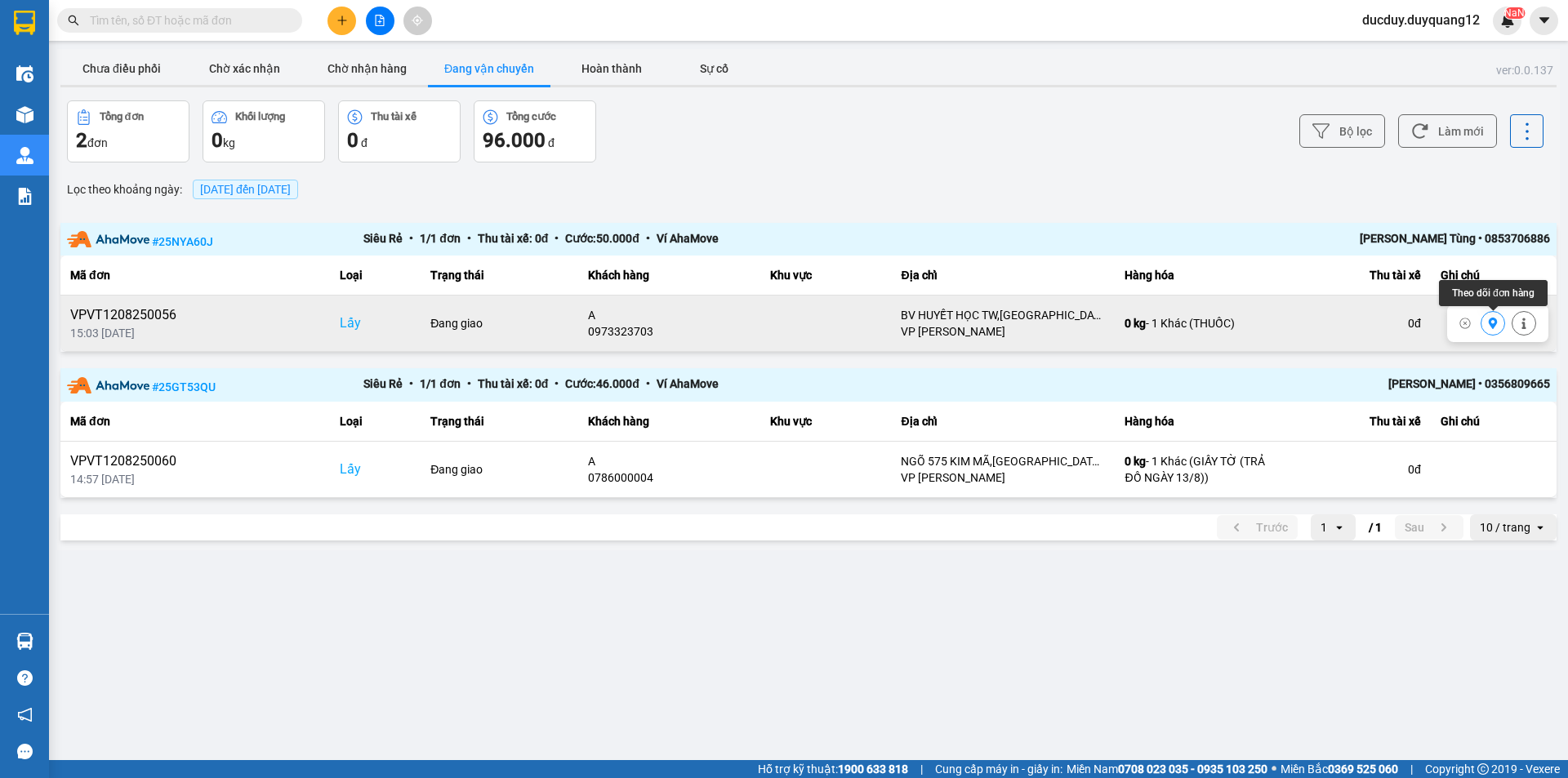
click at [1494, 323] on icon at bounding box center [1493, 324] width 12 height 12
click at [149, 58] on button "Chưa điều phối" at bounding box center [122, 68] width 123 height 32
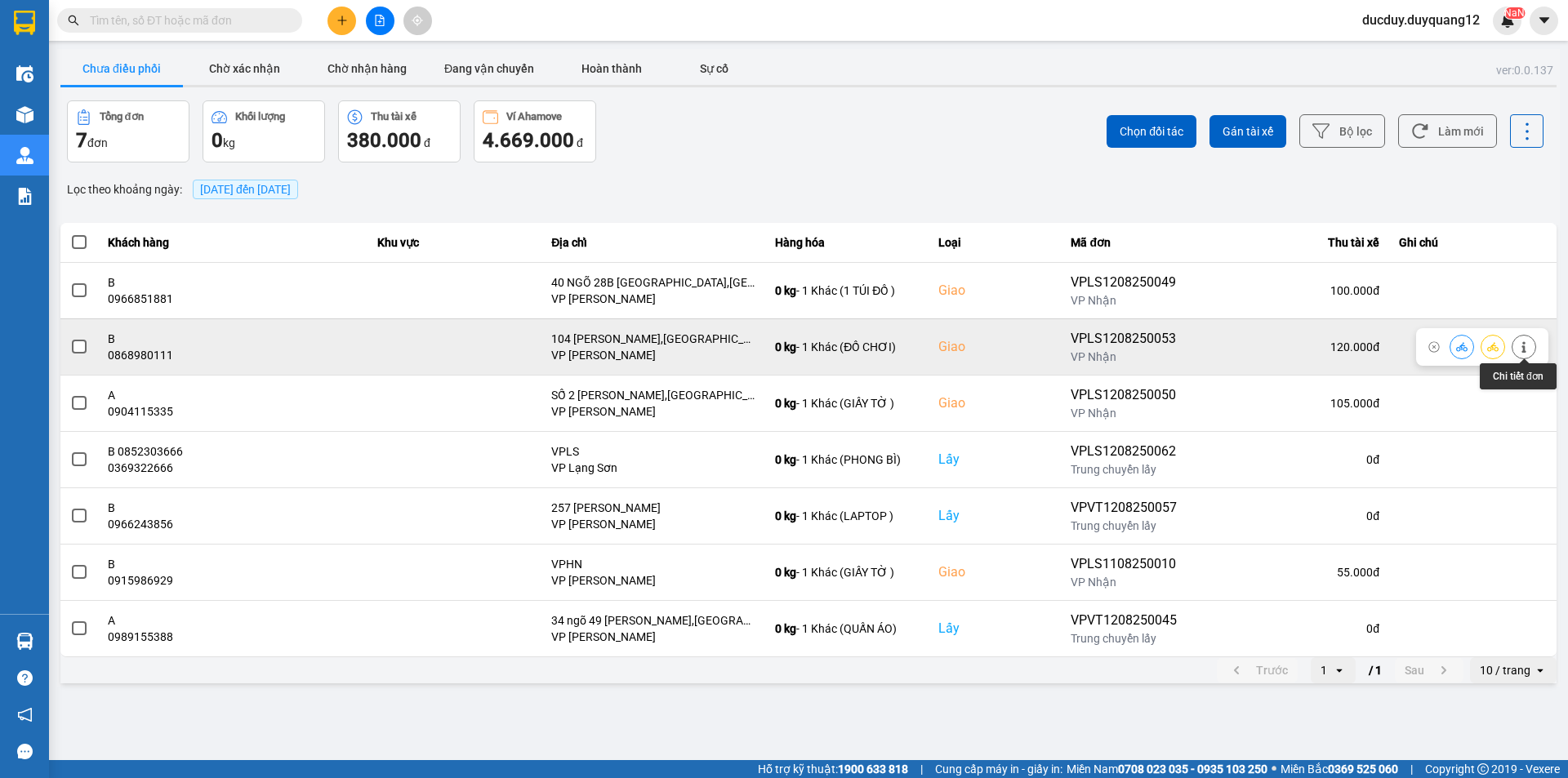
click at [1524, 346] on icon at bounding box center [1523, 347] width 4 height 12
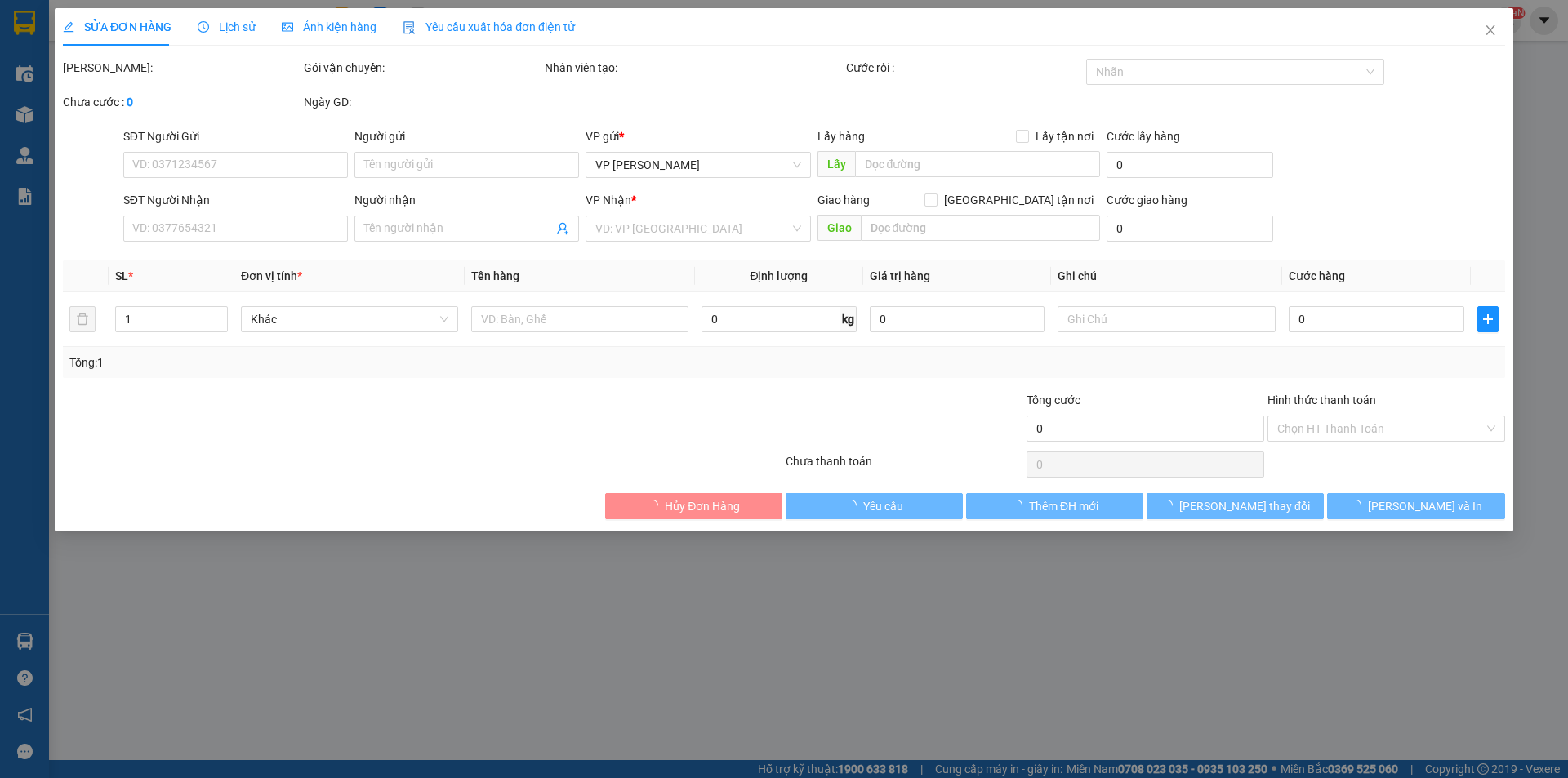
type input "0975705803"
type input "A"
checkbox input "true"
type input "VPLS"
type input "0868980111"
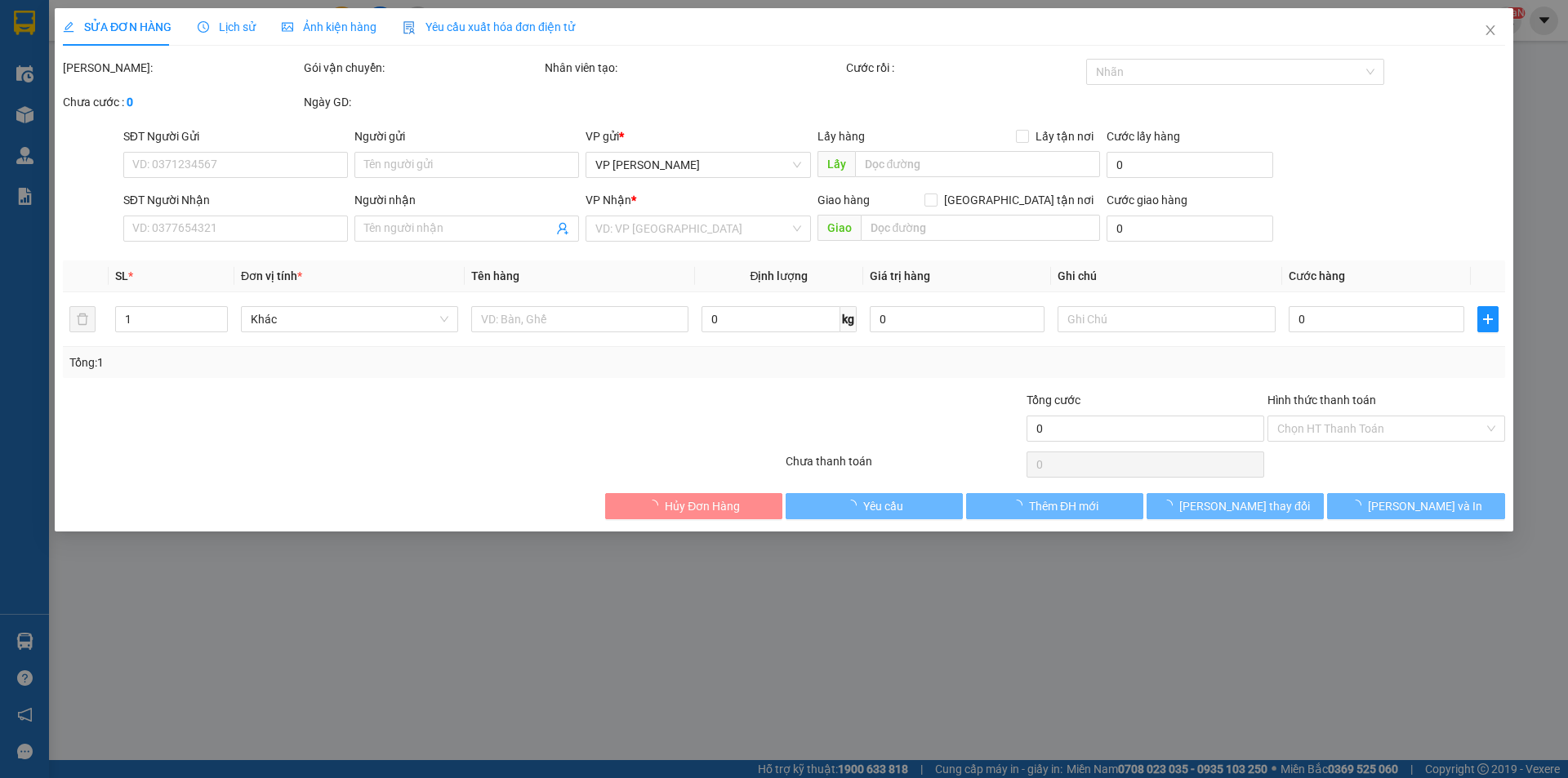
type input "B"
checkbox input "true"
type input "104 LÊ THANH NGHỊ,HAI BÀ TRƯNG,HÀ NỘI"
type input "120.000"
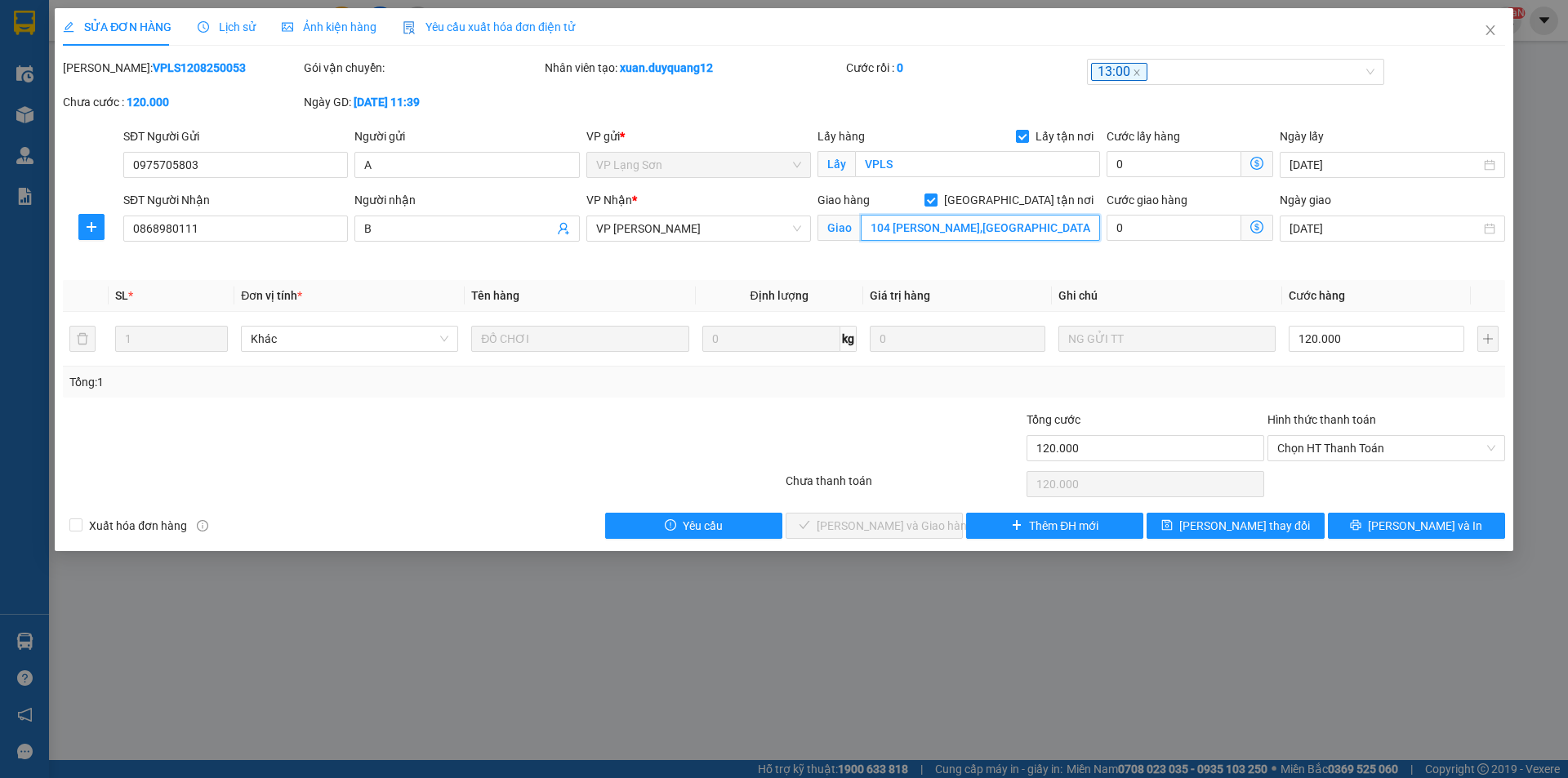
click at [987, 229] on input "104 LÊ THANH NGHỊ,HAI BÀ TRƯNG,HÀ NỘI" at bounding box center [981, 228] width 239 height 26
click at [976, 226] on input "104 LÊ THANH NGHỊ,HAI BÀ TRƯNG,HÀ NỘI" at bounding box center [981, 228] width 239 height 26
click at [978, 228] on input "104 LÊ THANH NGHỊ,HAI BÀ TRƯNG,HÀ NỘI" at bounding box center [981, 228] width 239 height 26
type input "109 MINH KHAI,[GEOGRAPHIC_DATA],[GEOGRAPHIC_DATA]"
click at [1229, 523] on span "[PERSON_NAME] thay đổi" at bounding box center [1244, 526] width 130 height 18
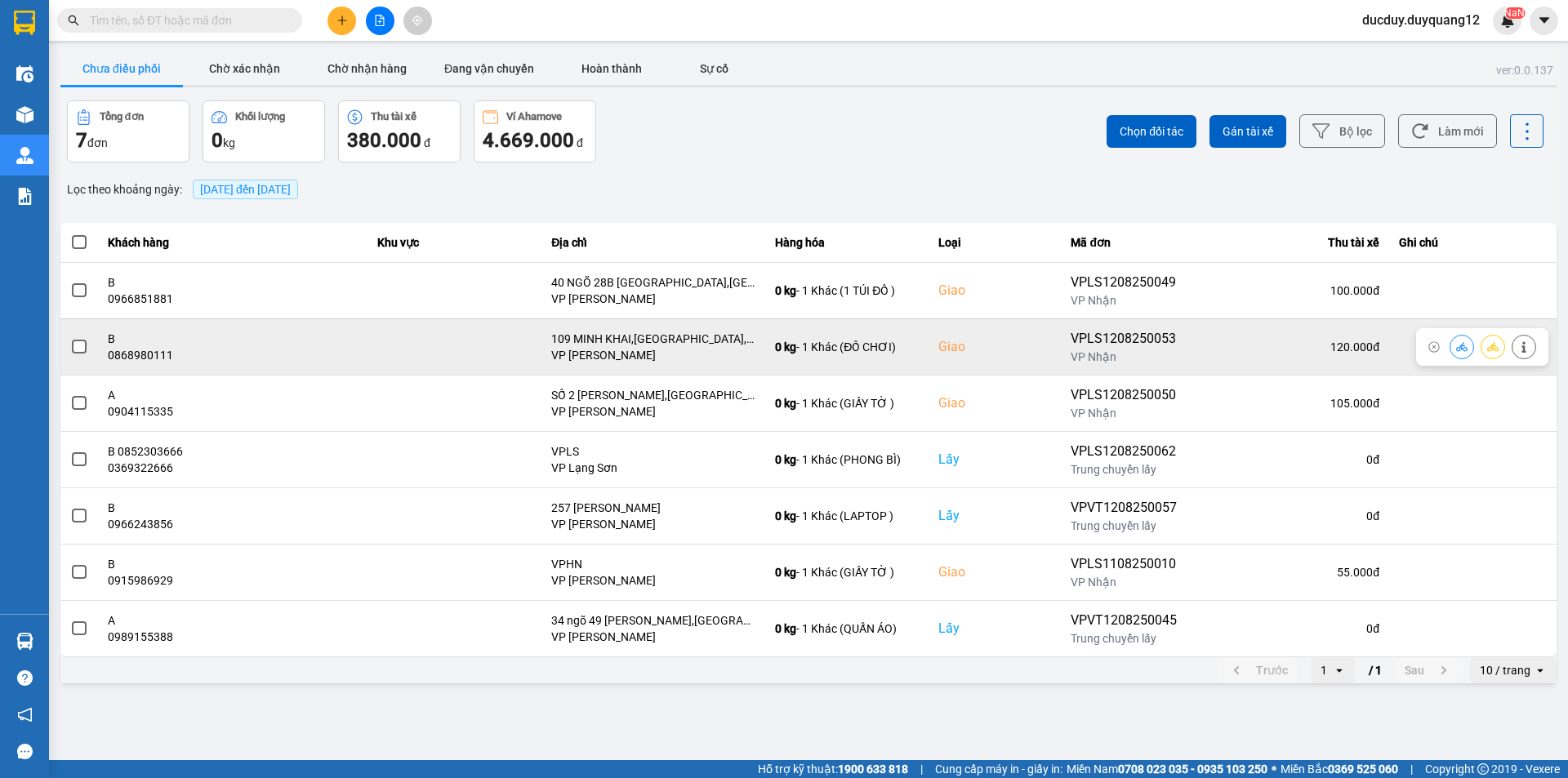
click at [80, 348] on span at bounding box center [80, 347] width 15 height 15
click at [71, 338] on input "checkbox" at bounding box center [71, 338] width 0 height 0
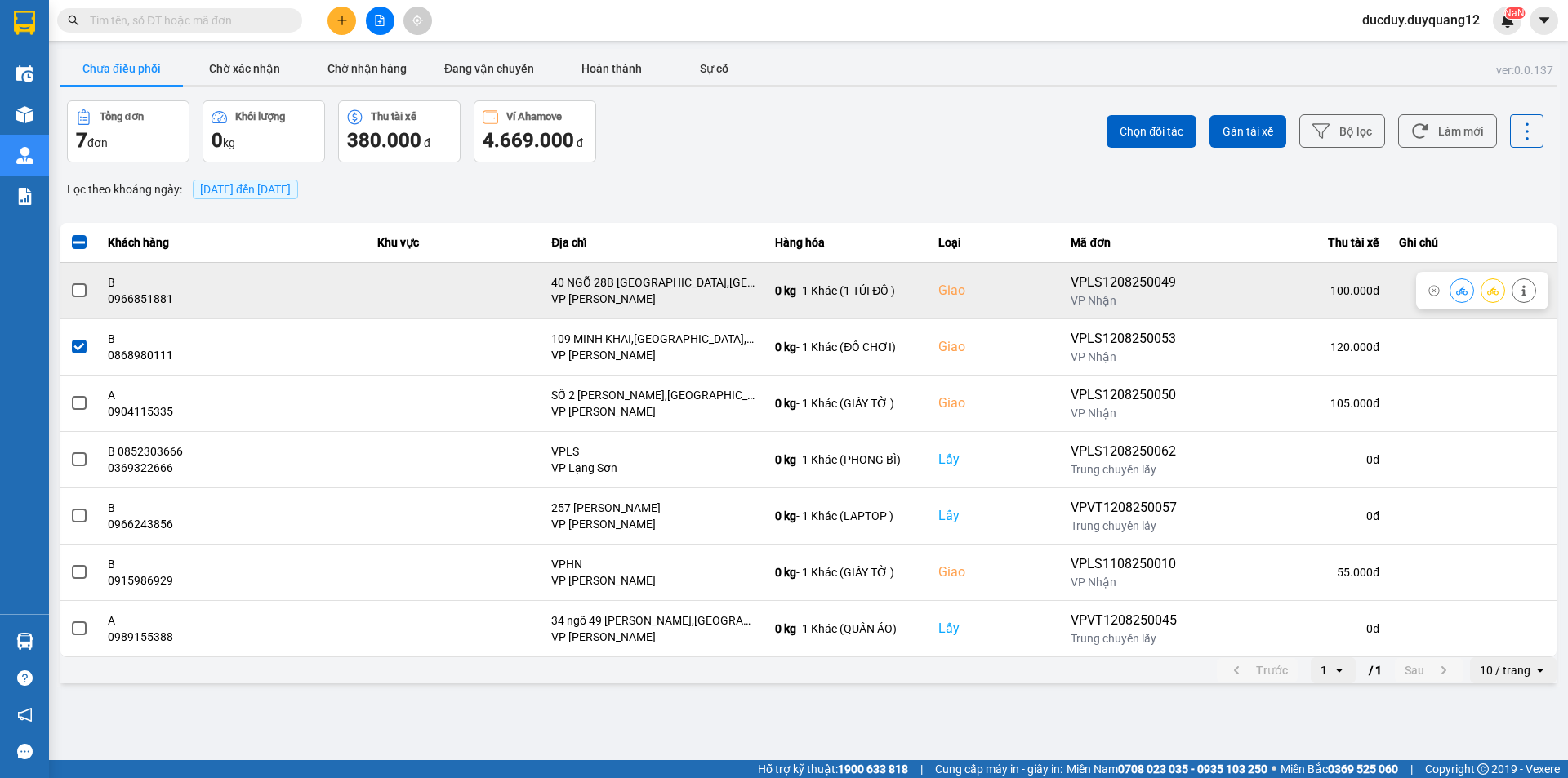
click at [75, 293] on span at bounding box center [80, 291] width 15 height 15
click at [71, 281] on input "checkbox" at bounding box center [71, 281] width 0 height 0
click at [1519, 287] on icon at bounding box center [1524, 291] width 12 height 12
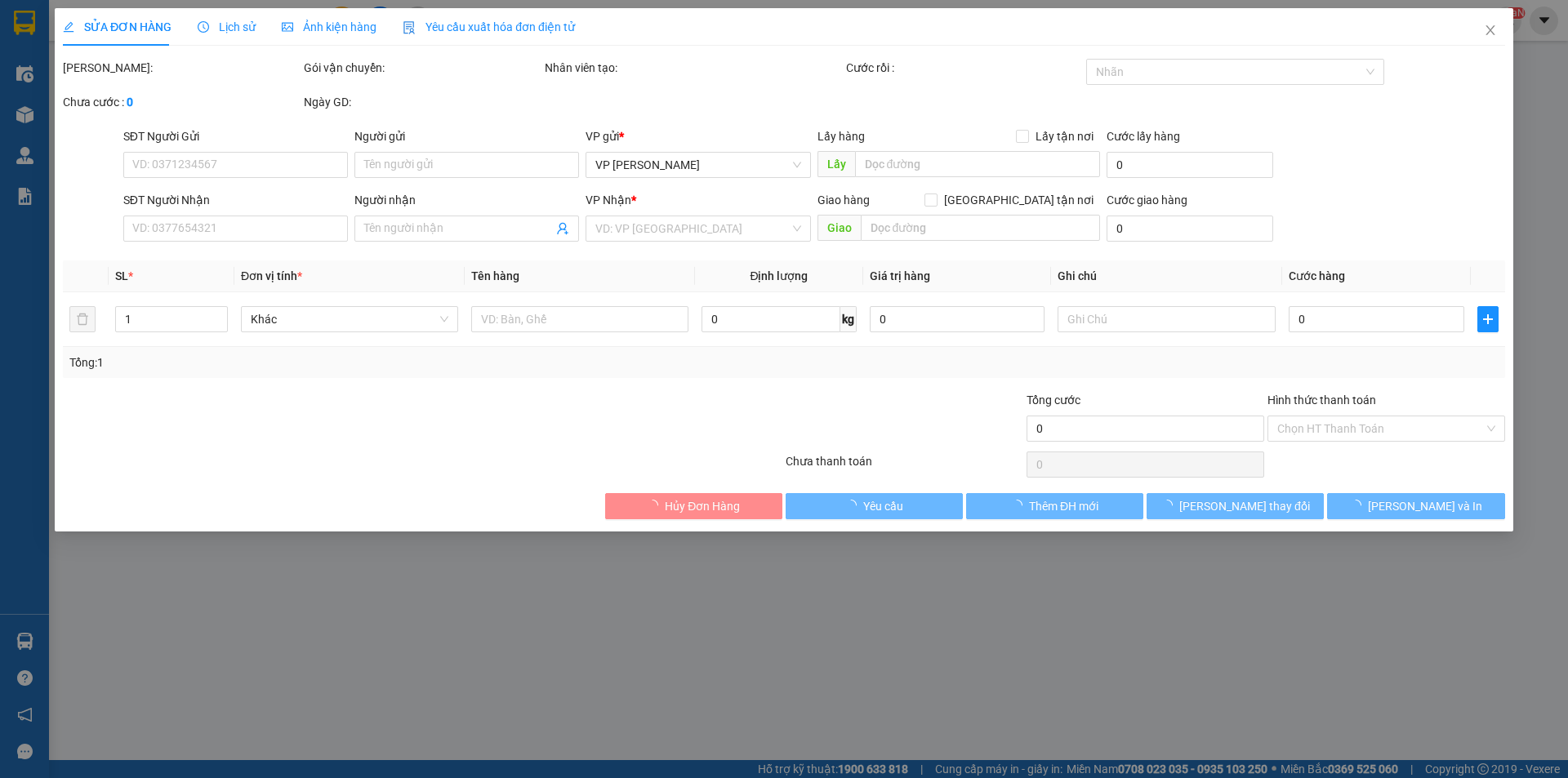
type input "0973246088"
type input "B"
checkbox input "true"
type input "VIETTEL MAI PHA"
type input "0966851881"
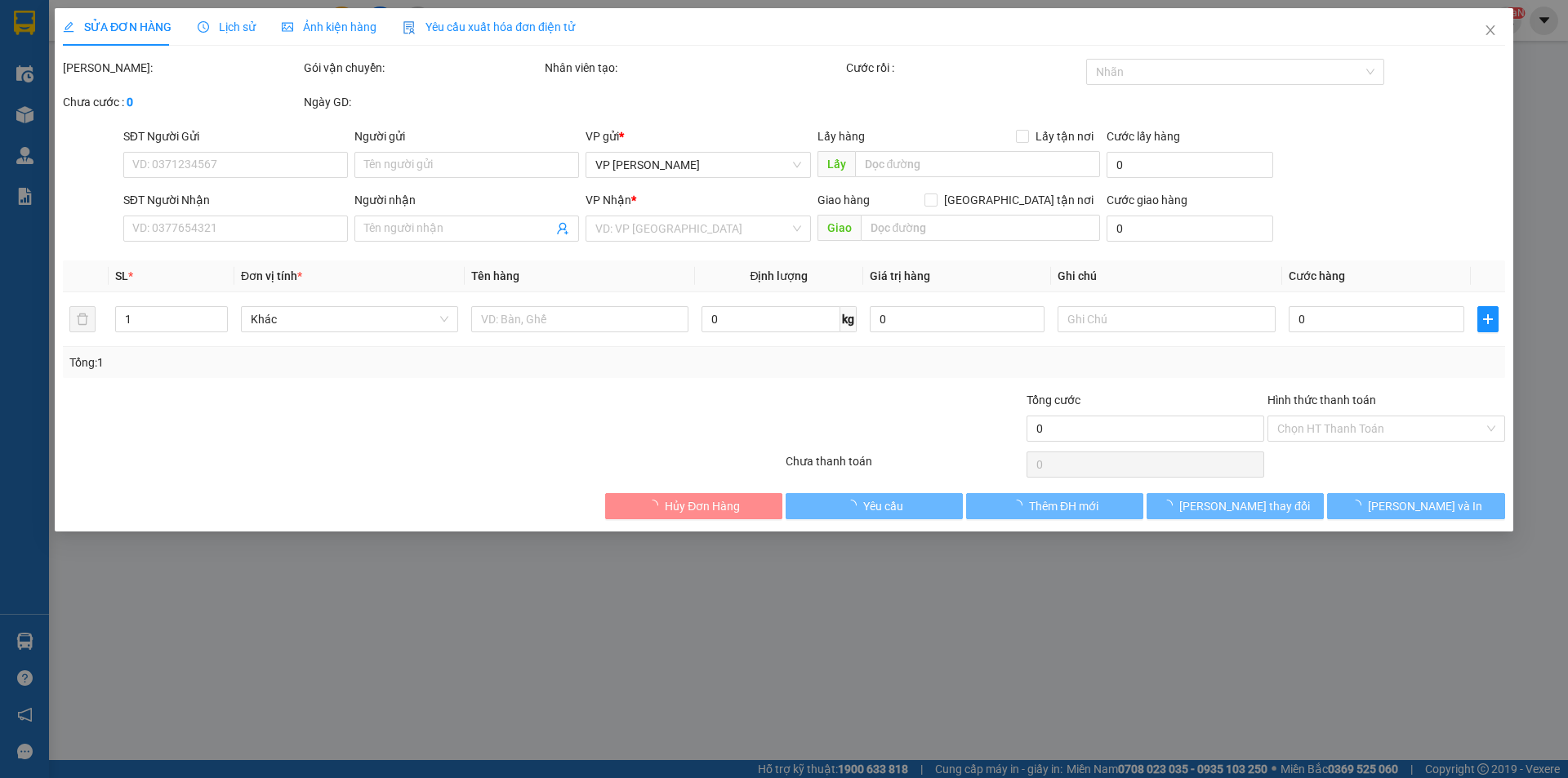
type input "B"
checkbox input "true"
type input "40 NGÕ 28B [GEOGRAPHIC_DATA],[GEOGRAPHIC_DATA],[GEOGRAPHIC_DATA]"
type input "100.000"
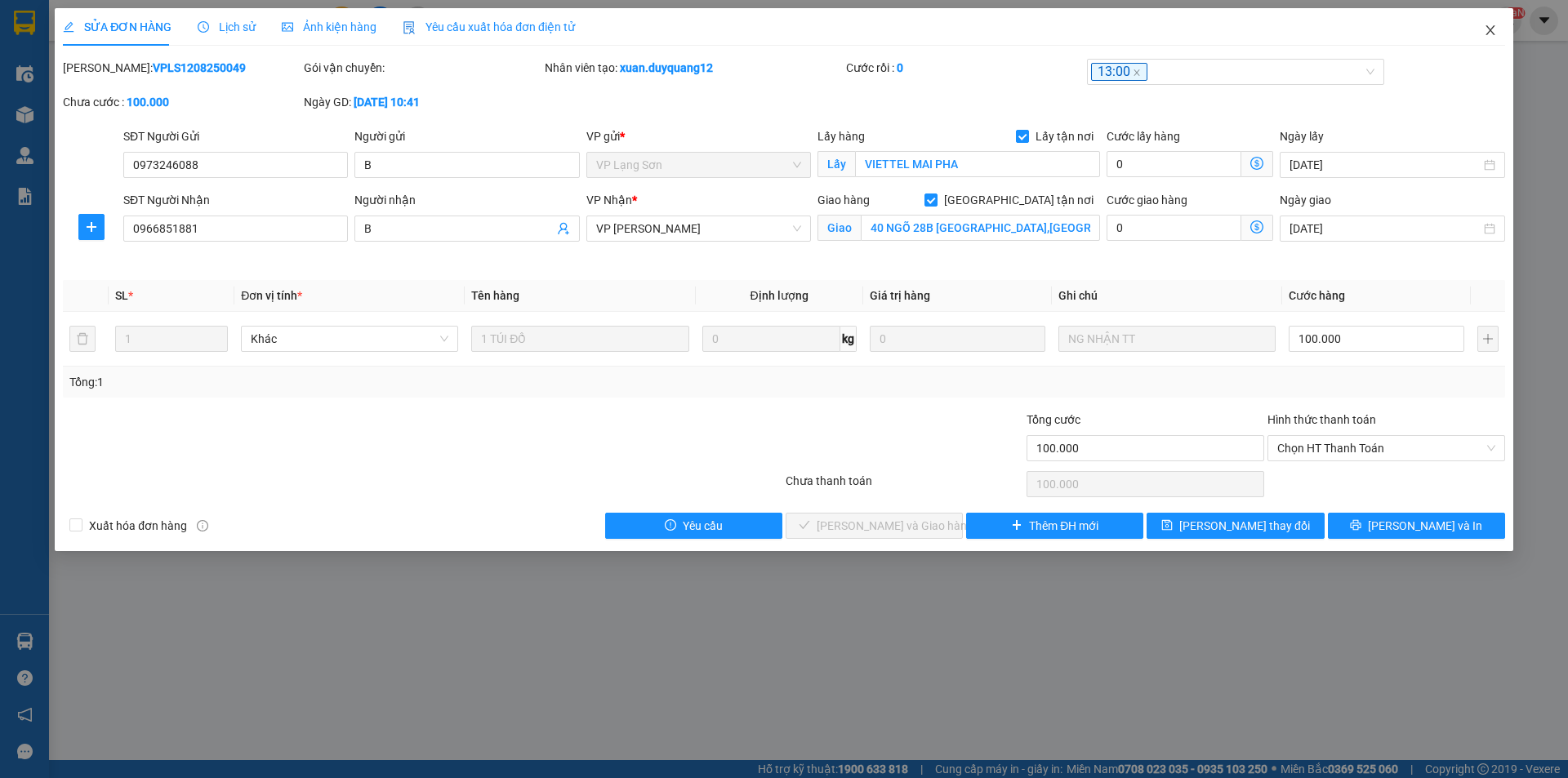
click at [1487, 33] on icon "close" at bounding box center [1491, 31] width 13 height 13
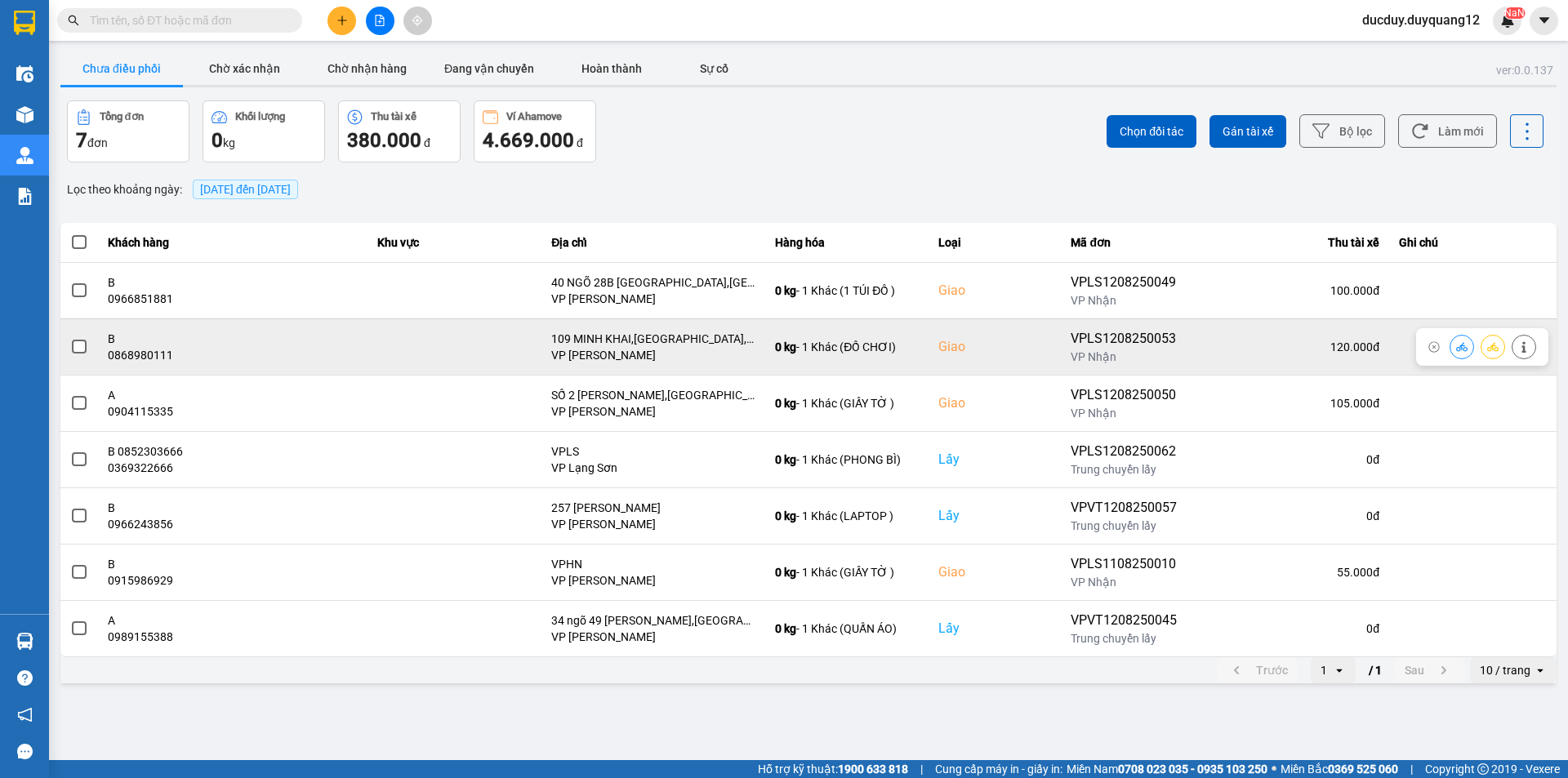
click at [76, 346] on span at bounding box center [80, 347] width 15 height 15
click at [71, 338] on input "checkbox" at bounding box center [71, 338] width 0 height 0
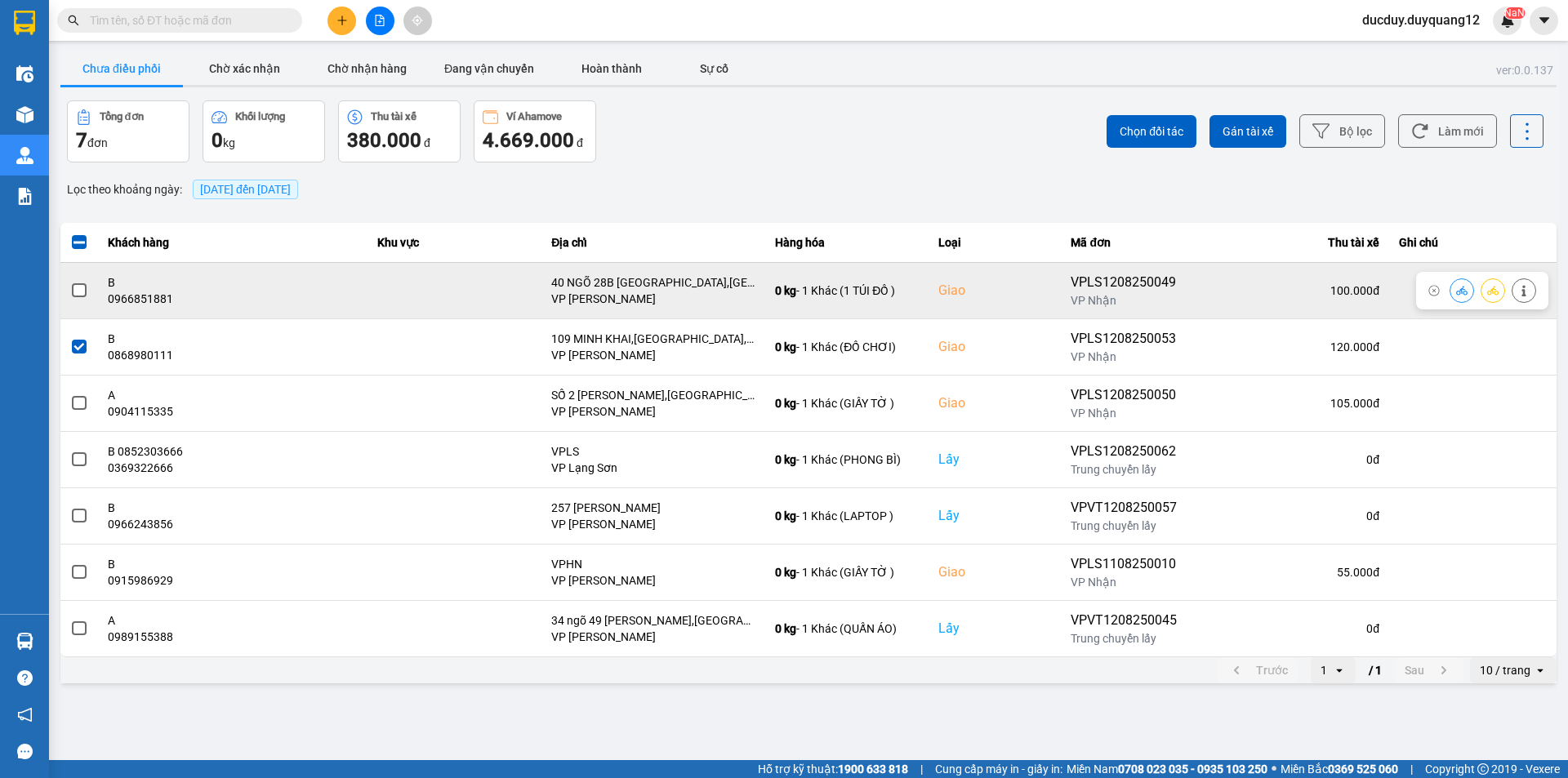
click at [74, 285] on span at bounding box center [80, 291] width 15 height 15
click at [71, 281] on input "checkbox" at bounding box center [71, 281] width 0 height 0
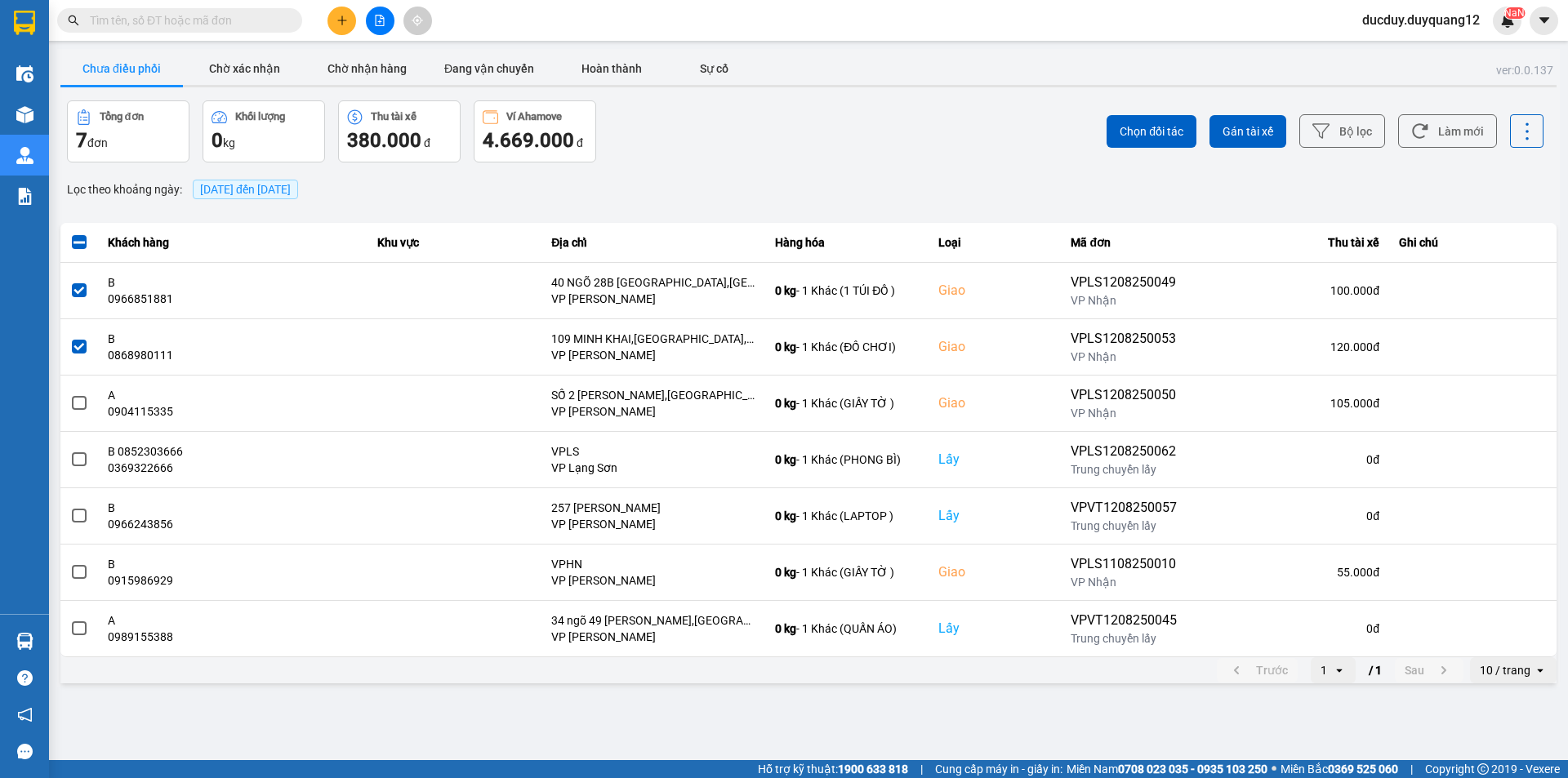
click at [1202, 124] on div "Chọn đối tác Gán tài xế Bộ lọc Làm mới" at bounding box center [1174, 131] width 738 height 62
click at [1178, 124] on span "Chọn đối tác" at bounding box center [1151, 132] width 64 height 17
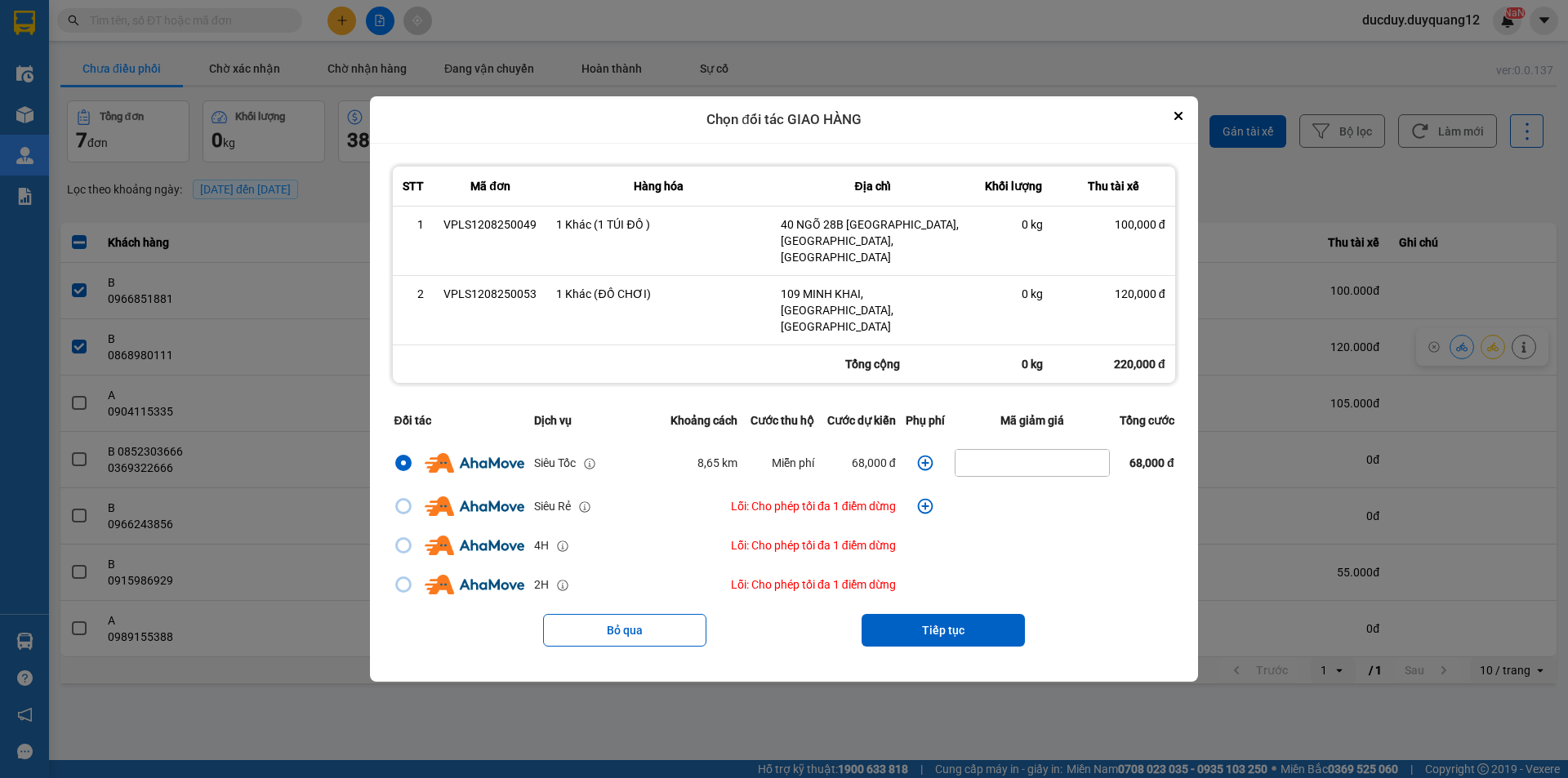
click at [924, 455] on icon "dialog" at bounding box center [925, 463] width 17 height 17
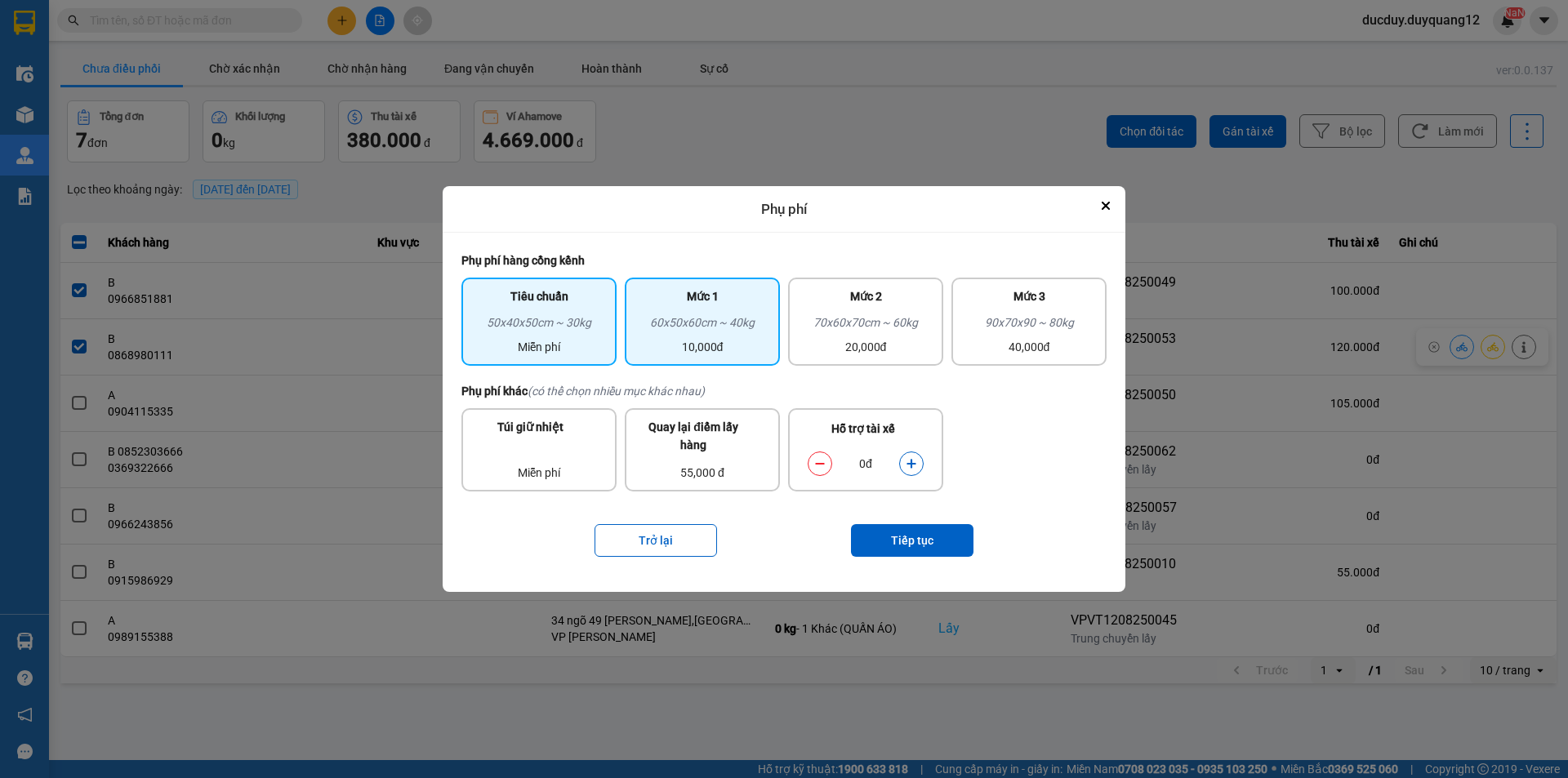
click at [727, 342] on div "10,000đ" at bounding box center [702, 347] width 135 height 18
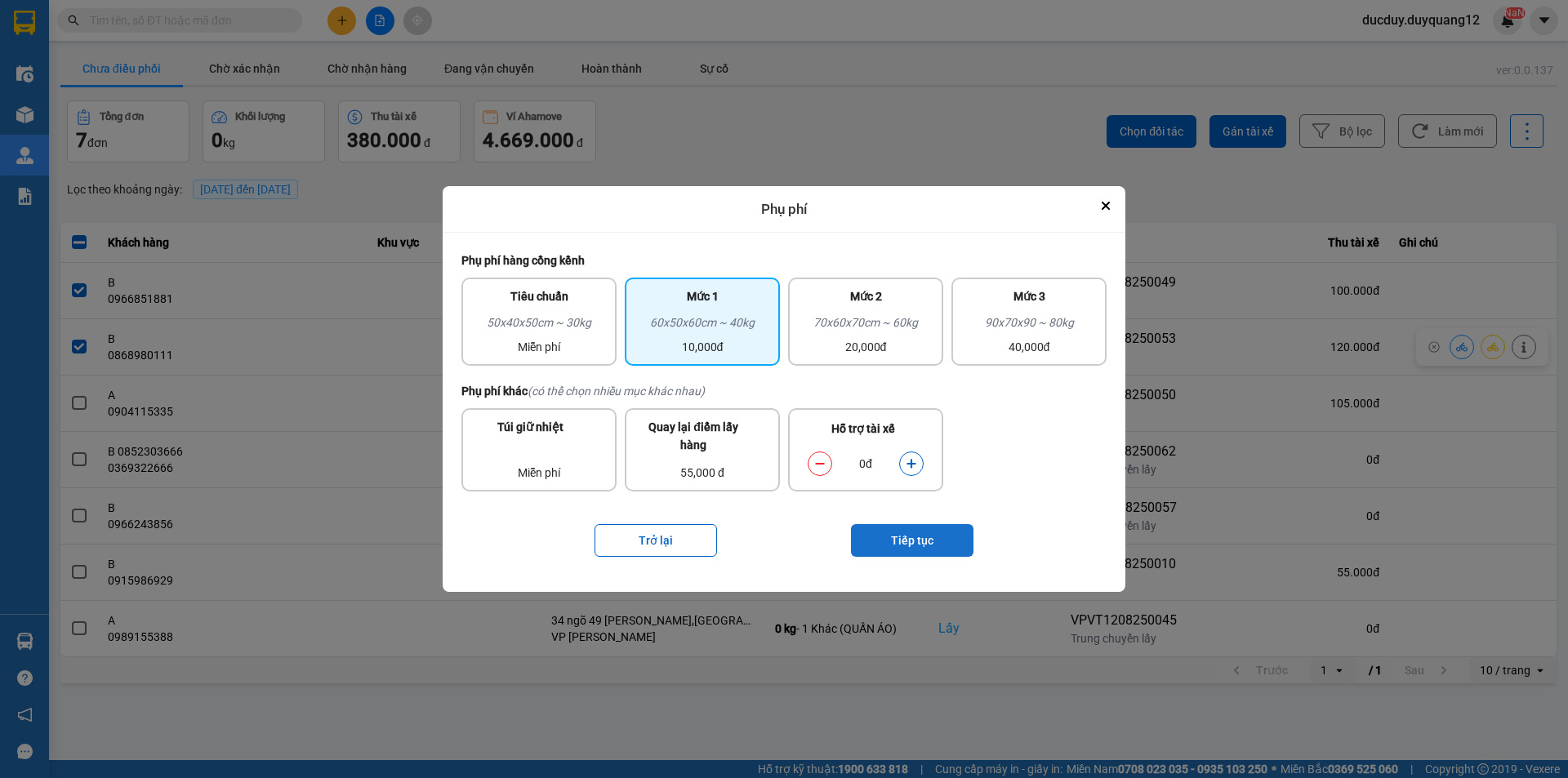
click at [904, 529] on button "Tiếp tục" at bounding box center [913, 540] width 123 height 32
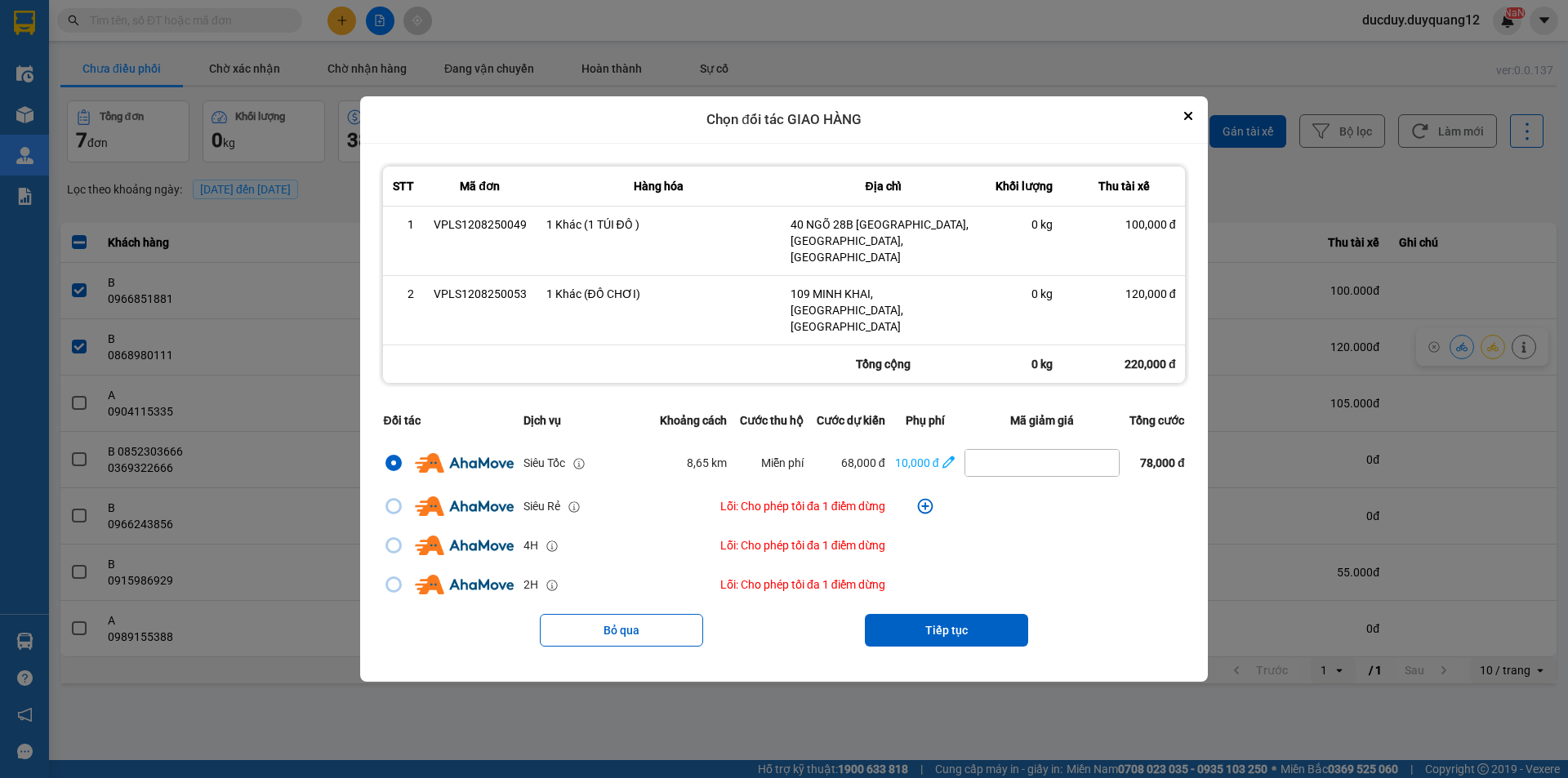
drag, startPoint x: 973, startPoint y: 622, endPoint x: 957, endPoint y: 581, distance: 44.0
click at [971, 616] on button "Tiếp tục" at bounding box center [946, 630] width 164 height 32
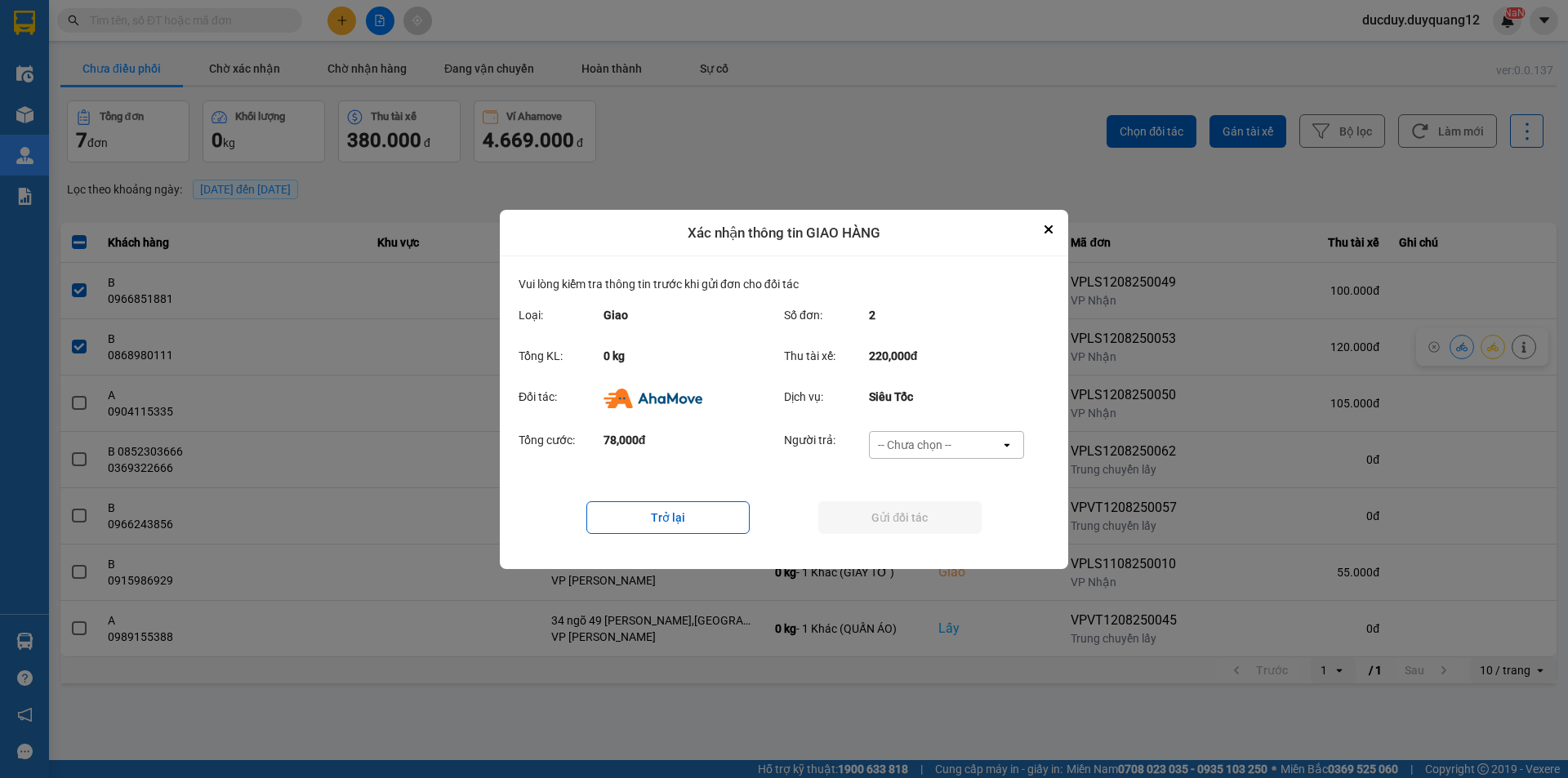
click at [924, 441] on div "-- Chưa chọn --" at bounding box center [914, 445] width 74 height 17
click at [924, 516] on span "Ví Ahamove" at bounding box center [914, 509] width 66 height 17
click at [912, 520] on button "Gửi đối tác" at bounding box center [899, 517] width 164 height 32
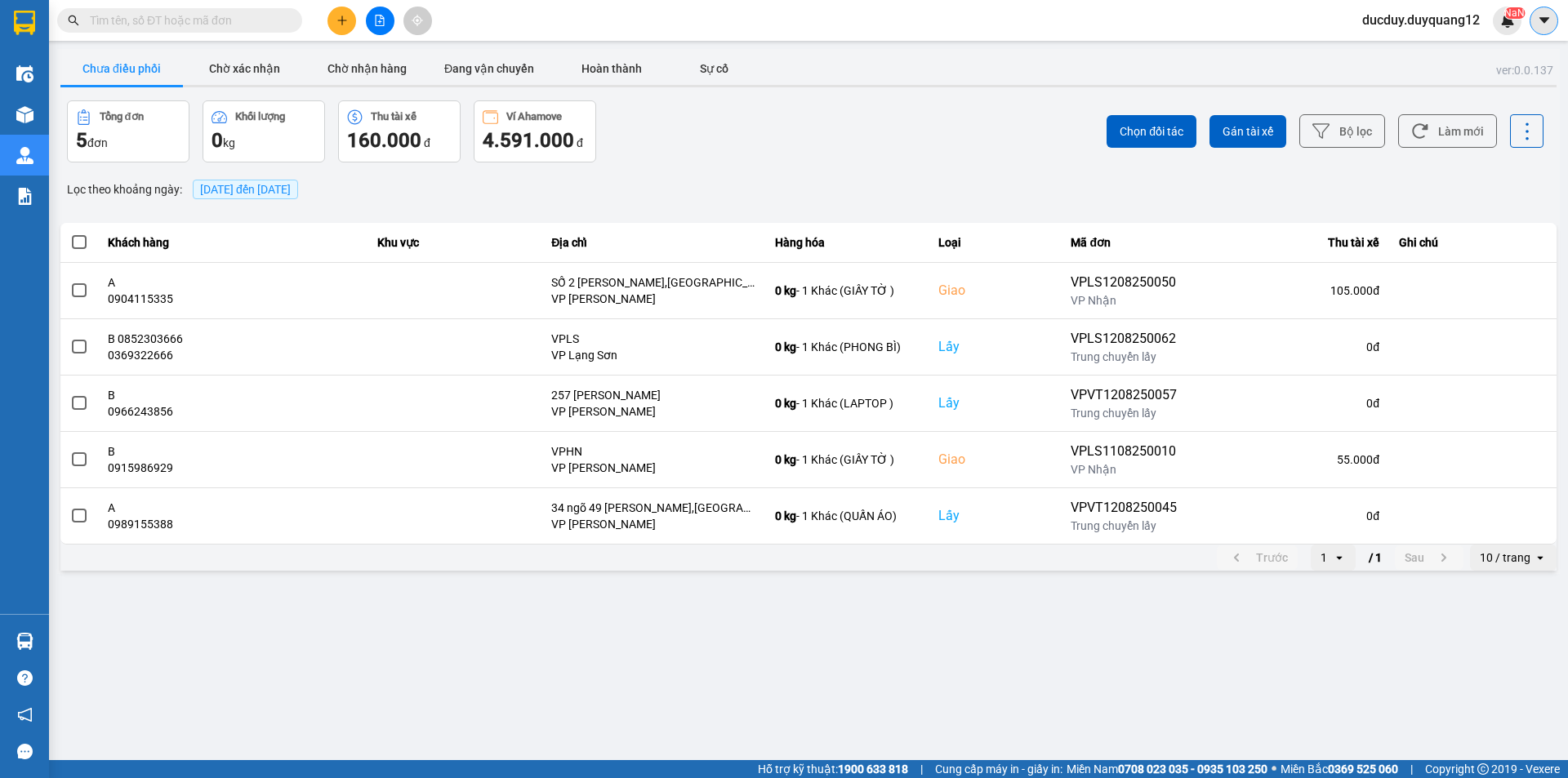
click at [1546, 16] on icon "caret-down" at bounding box center [1545, 21] width 15 height 15
click at [1456, 65] on div "Cấu hình nhà xe" at bounding box center [1487, 61] width 123 height 31
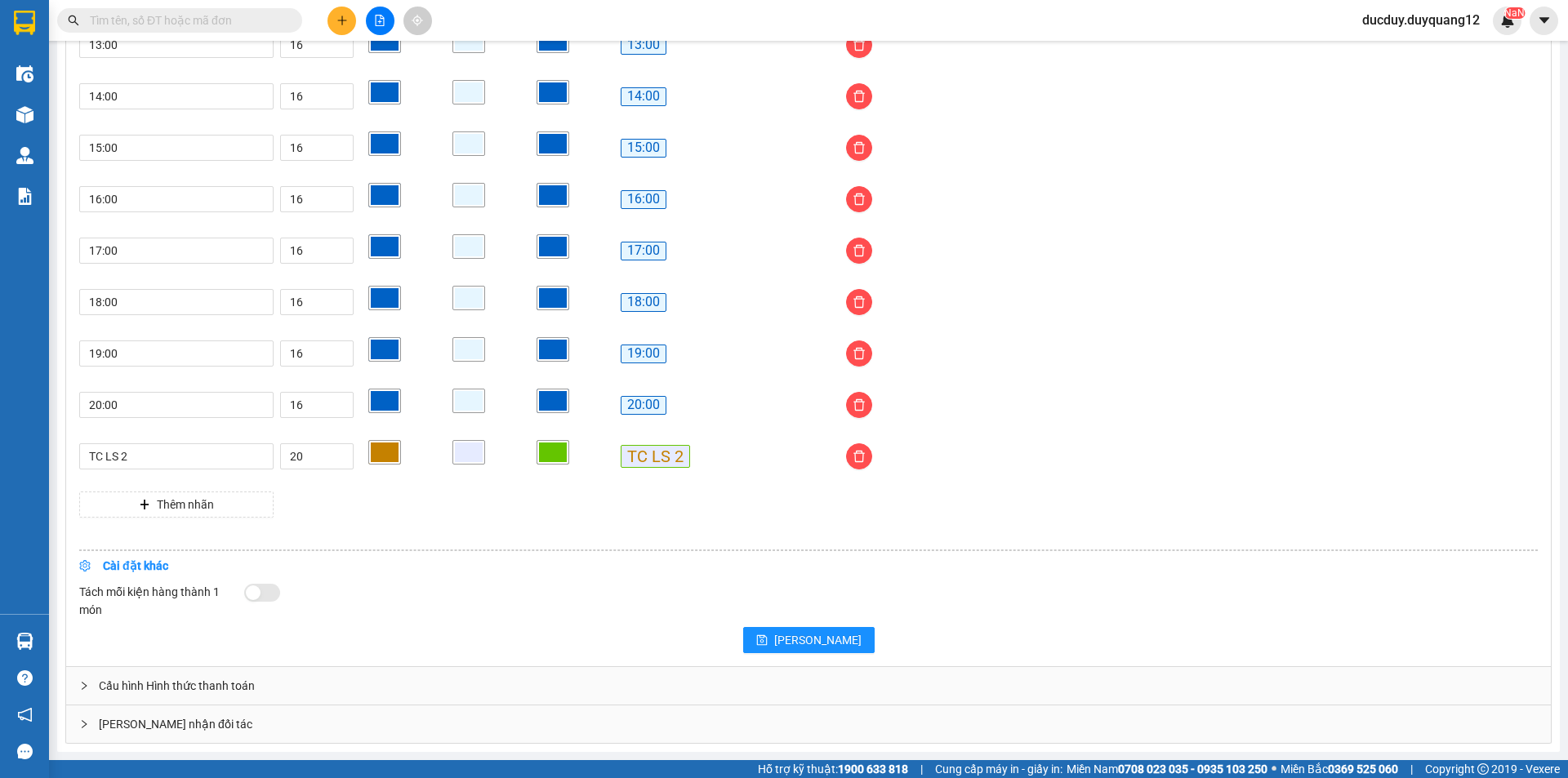
click at [224, 716] on div "Giao nhận đối tác" at bounding box center [809, 724] width 1485 height 37
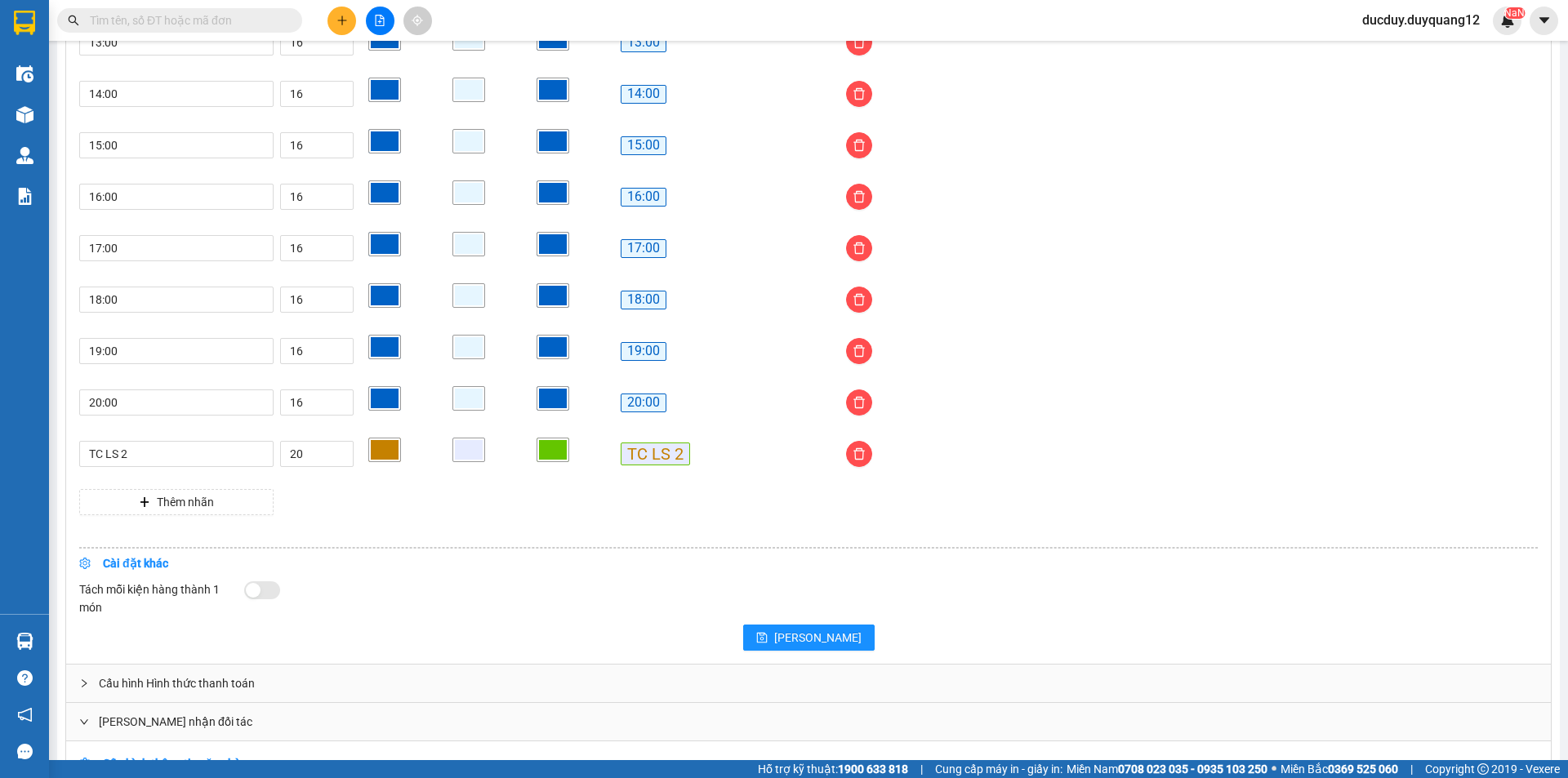
scroll to position [1541, 0]
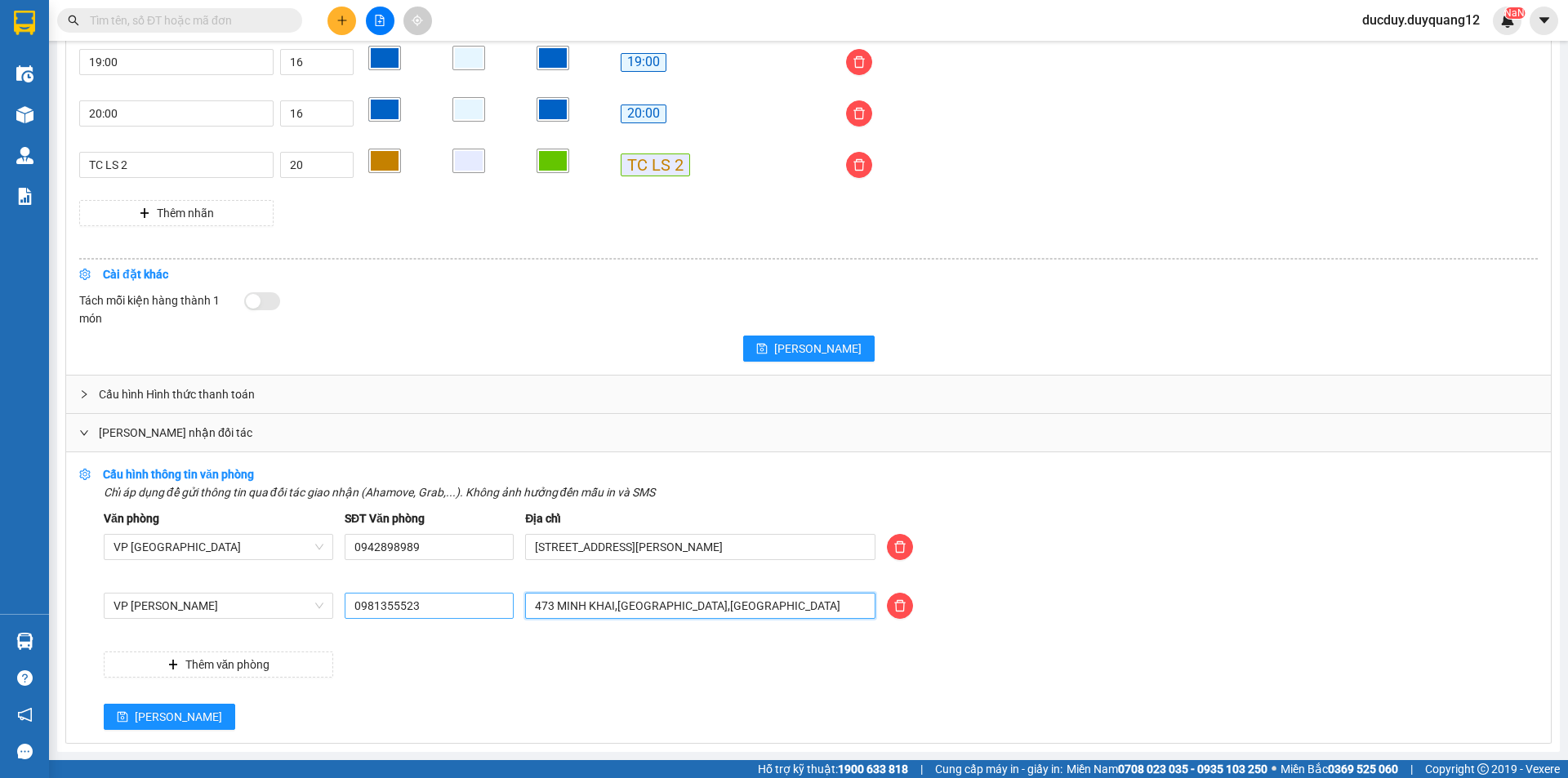
drag, startPoint x: 733, startPoint y: 599, endPoint x: 462, endPoint y: 611, distance: 271.3
click at [462, 611] on div "VP Minh Khai 0981355523 473 MINH KHAI,HAI BÀ TRƯNG,HÀ NỘI" at bounding box center [821, 615] width 1446 height 46
type input "NGÕ 2 XUÂN ĐỈNH,XUÂN TẢO,BẮC TỪ LIÊM,HÀ NỘI"
drag, startPoint x: 399, startPoint y: 614, endPoint x: 310, endPoint y: 632, distance: 90.8
click at [310, 632] on div "VP Minh Khai 0981355523 NGÕ 2 XUÂN ĐỈNH,XUÂN TẢO,BẮC TỪ LIÊM,HÀ NỘI" at bounding box center [821, 615] width 1446 height 46
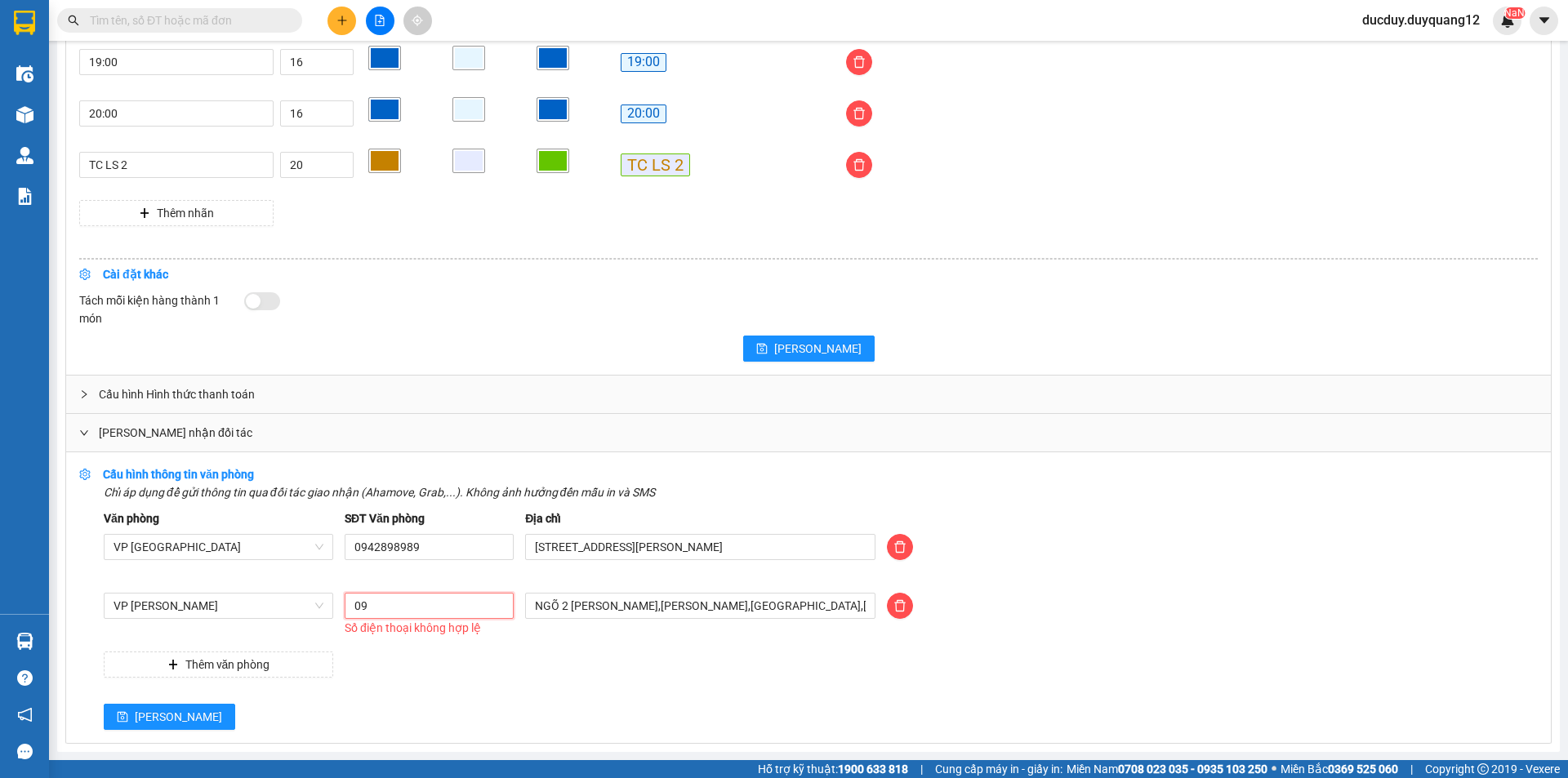
type input "0981355524"
click at [130, 717] on button "Lưu" at bounding box center [169, 717] width 131 height 26
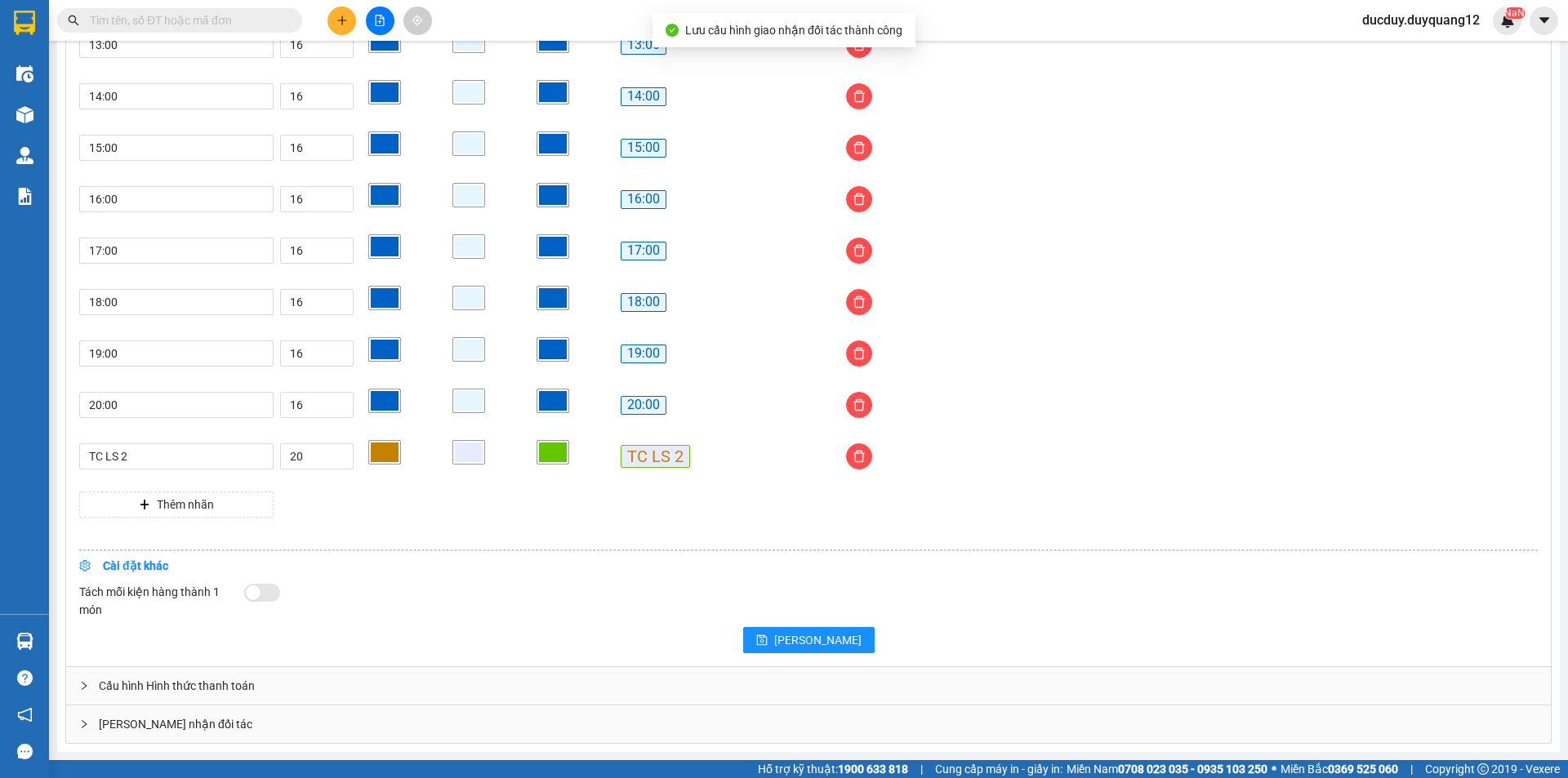
scroll to position [1250, 0]
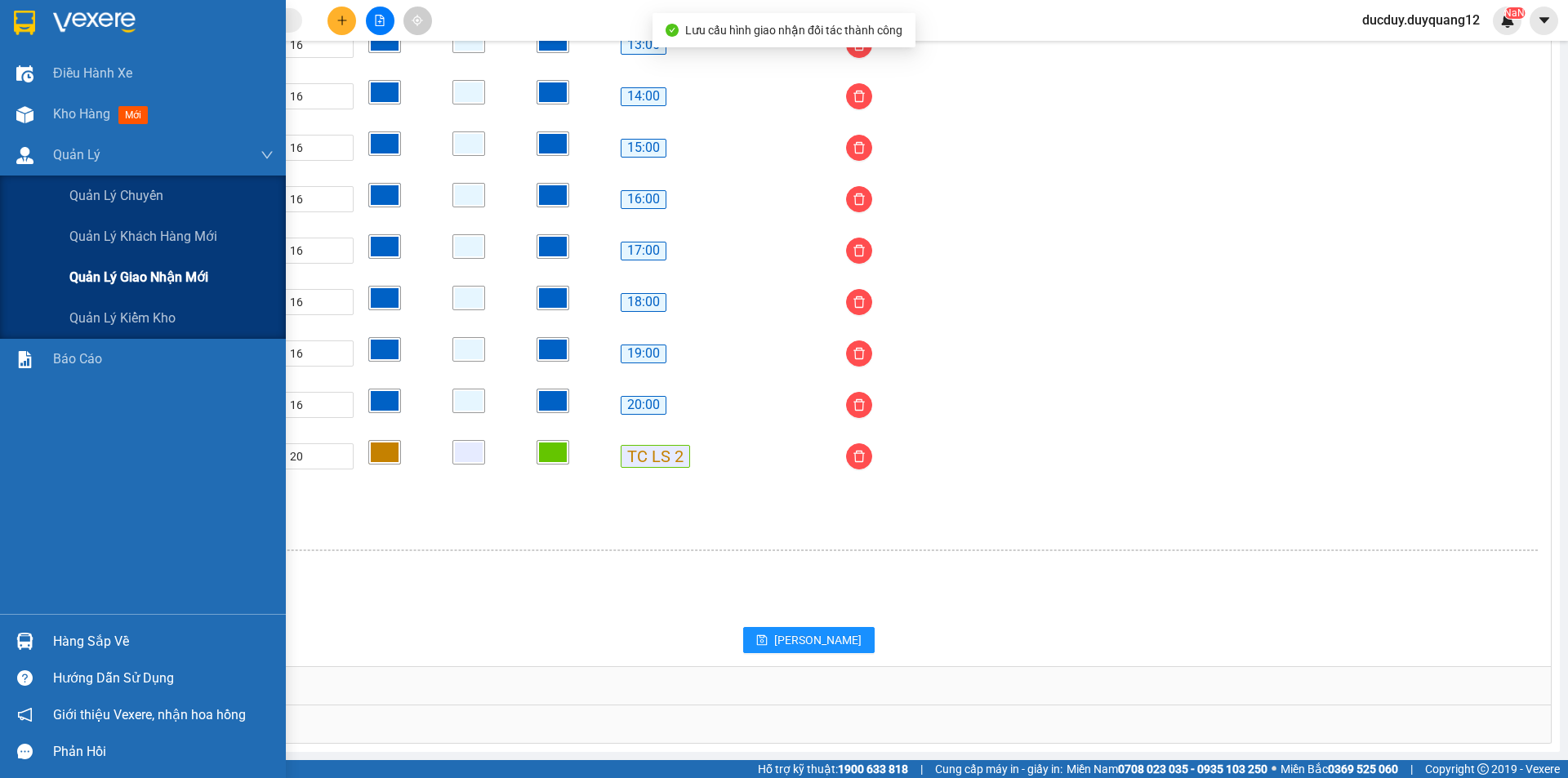
click at [99, 279] on span "Quản lý giao nhận mới" at bounding box center [139, 277] width 139 height 21
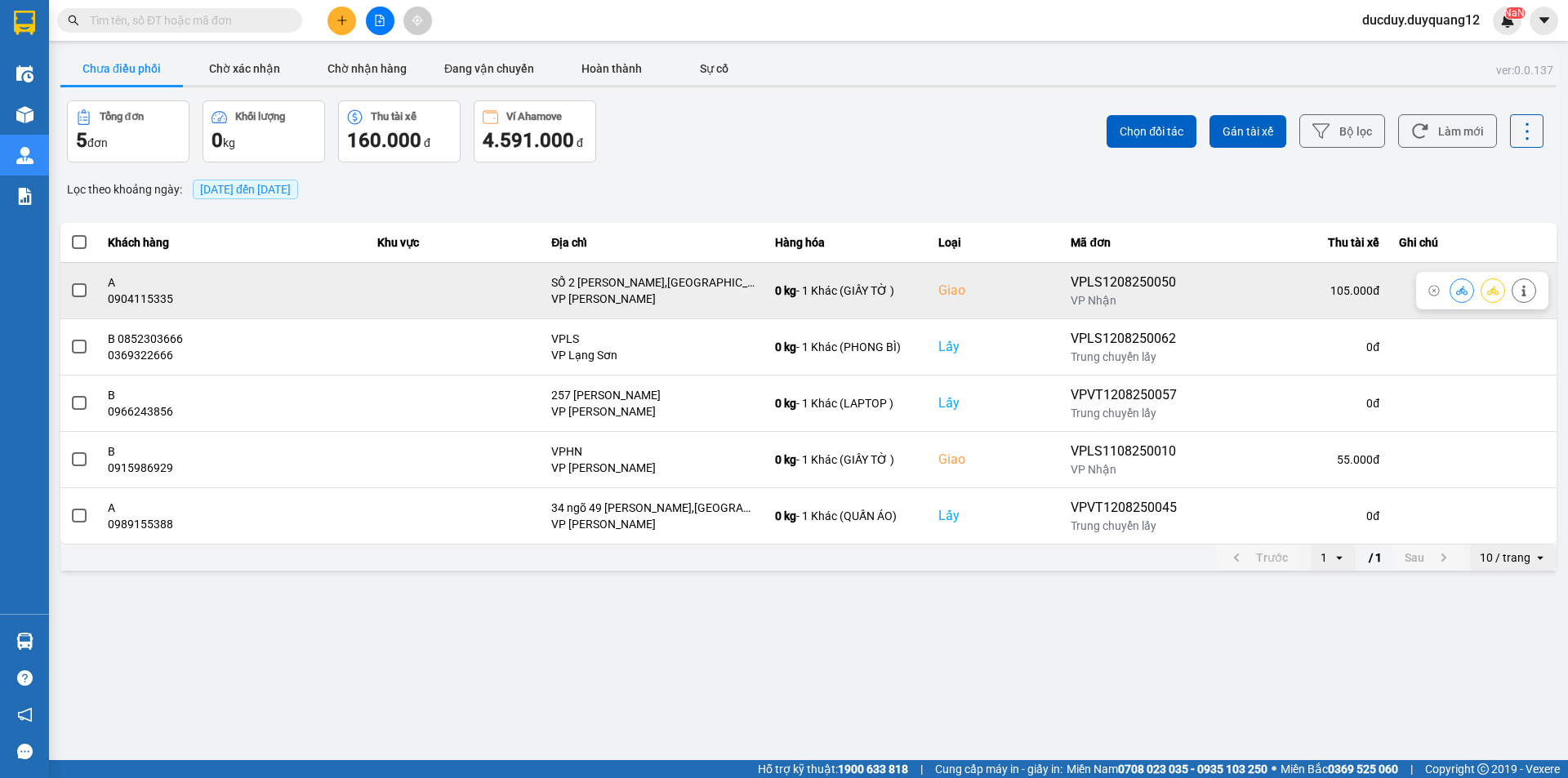
click at [82, 295] on span at bounding box center [80, 291] width 15 height 15
click at [71, 281] on input "checkbox" at bounding box center [71, 281] width 0 height 0
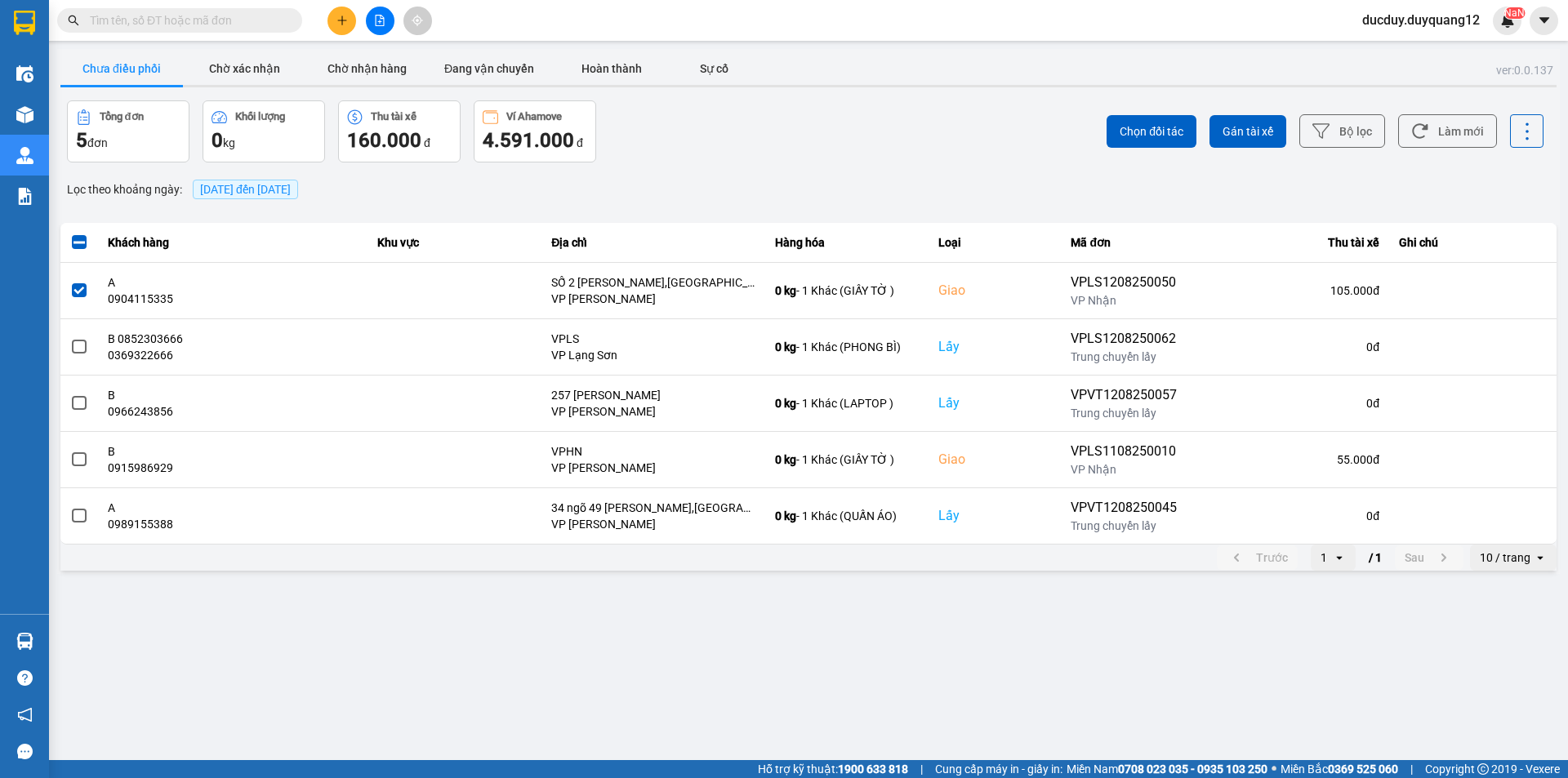
click at [1206, 122] on div "Chọn đối tác Gán tài xế Bộ lọc Làm mới" at bounding box center [1174, 131] width 738 height 62
click at [1167, 129] on span "Chọn đối tác" at bounding box center [1151, 132] width 64 height 17
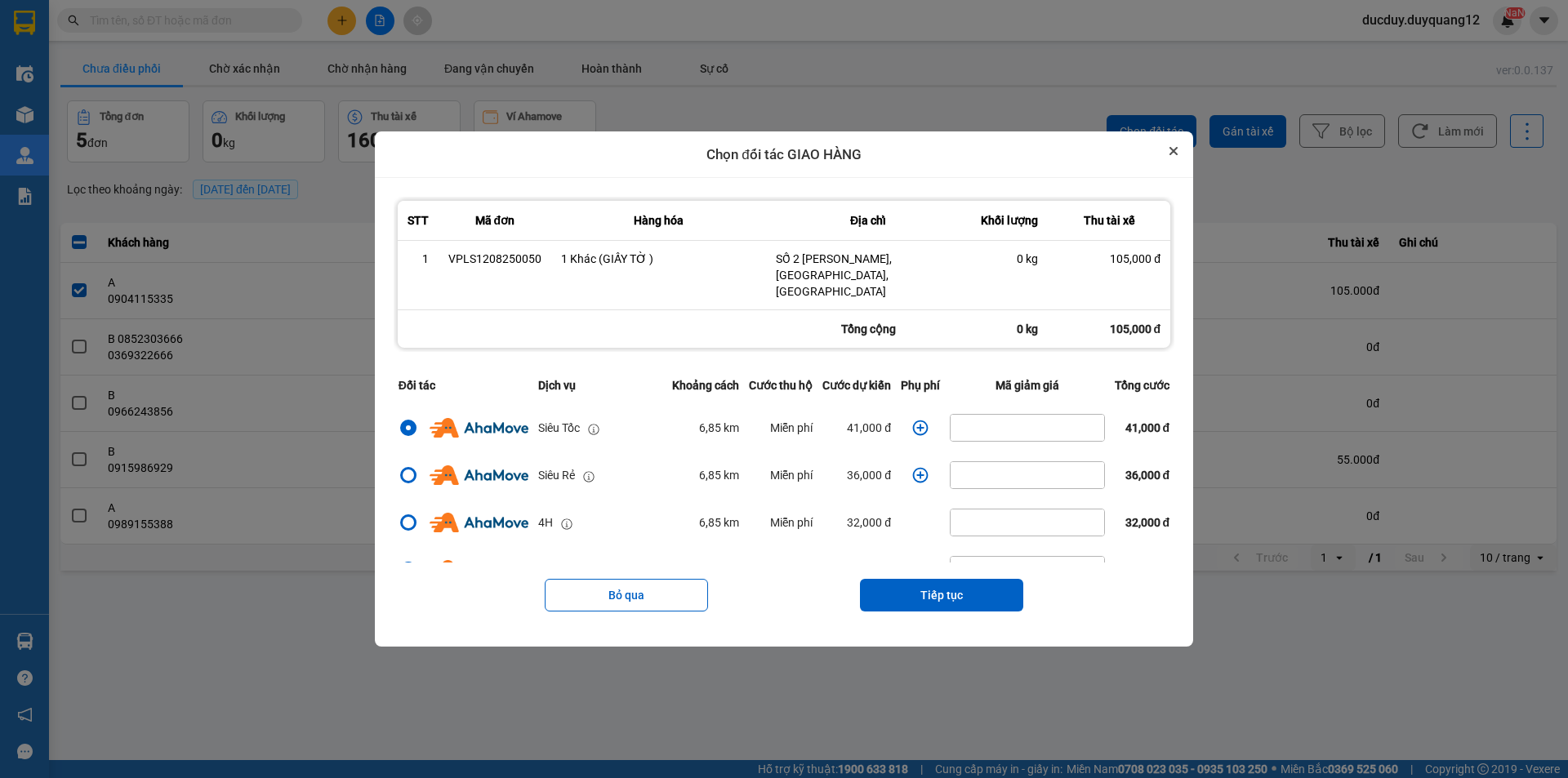
click at [1177, 154] on icon "Close" at bounding box center [1174, 151] width 7 height 7
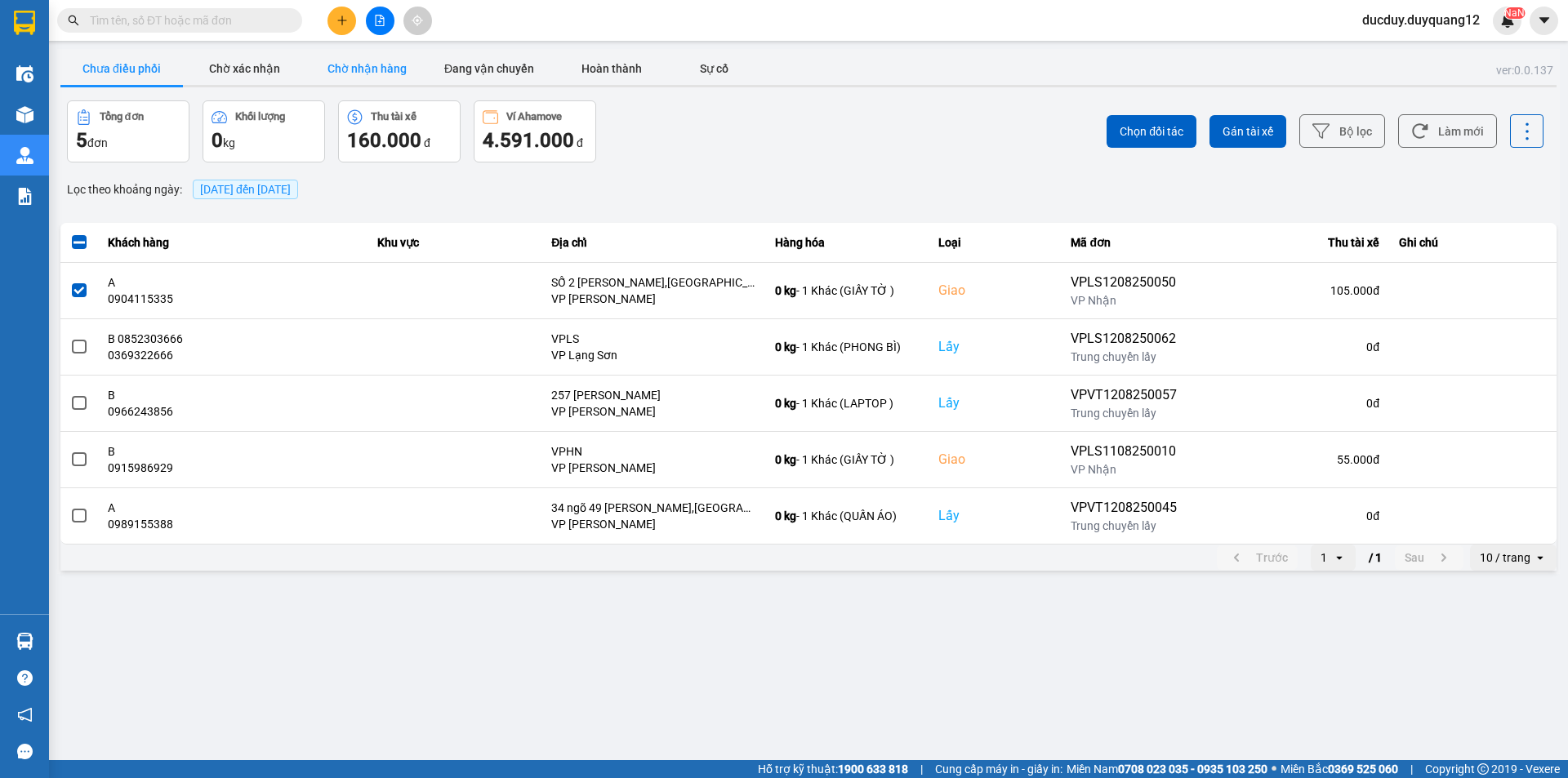
click at [381, 59] on button "Chờ nhận hàng" at bounding box center [367, 68] width 123 height 32
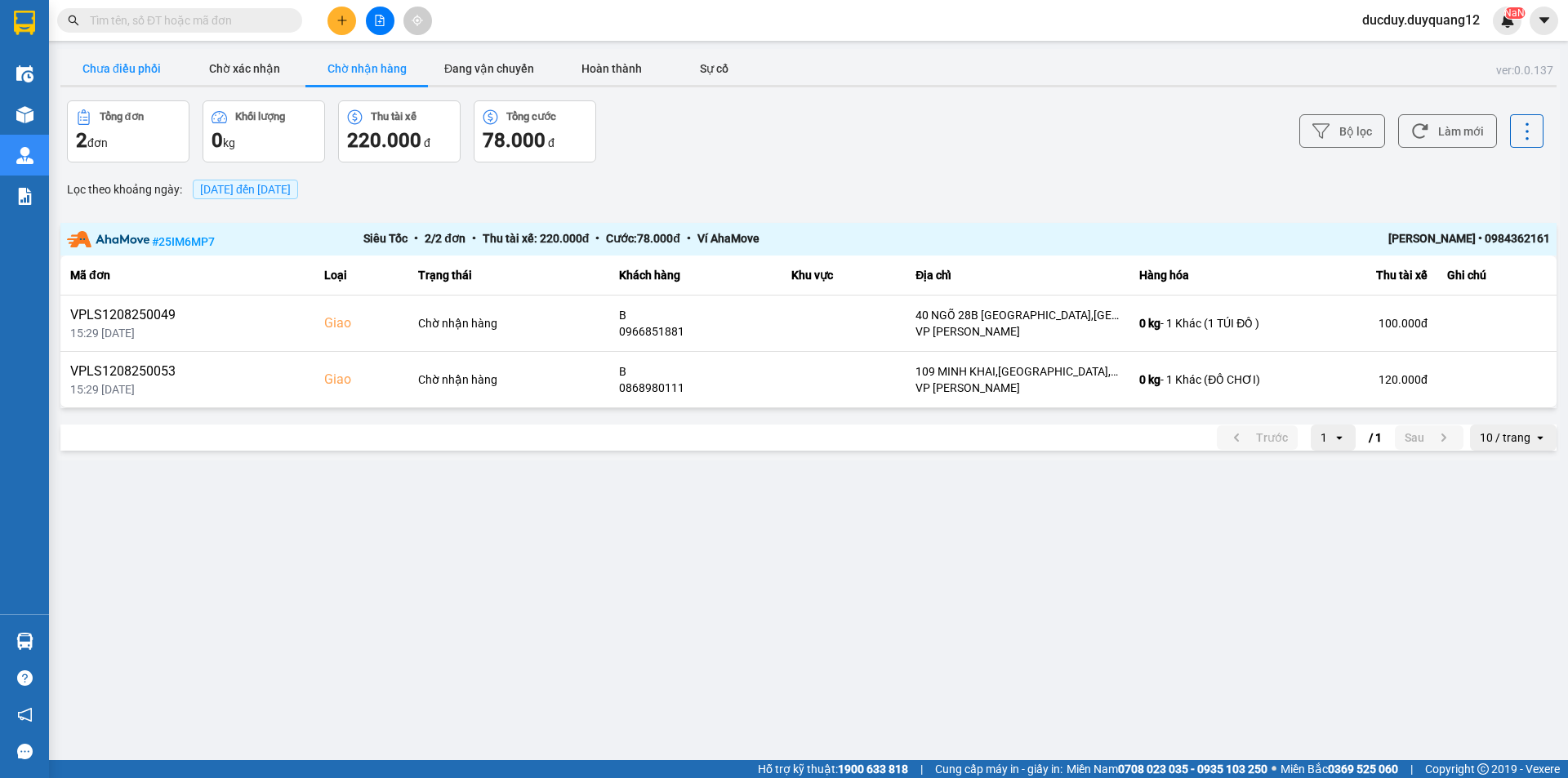
click at [157, 59] on button "Chưa điều phối" at bounding box center [122, 68] width 123 height 32
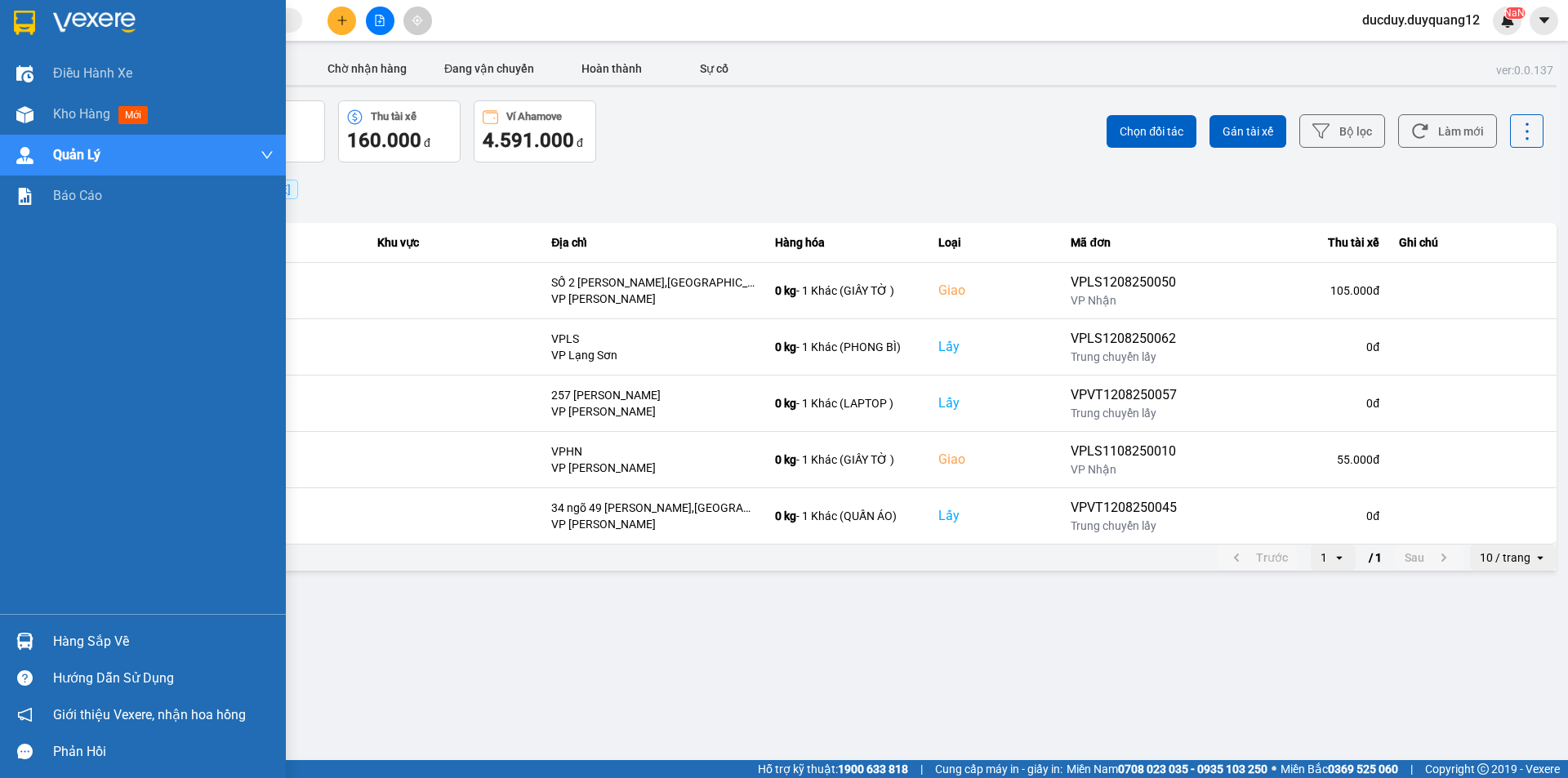
click at [80, 634] on div "Hàng sắp về" at bounding box center [164, 642] width 221 height 25
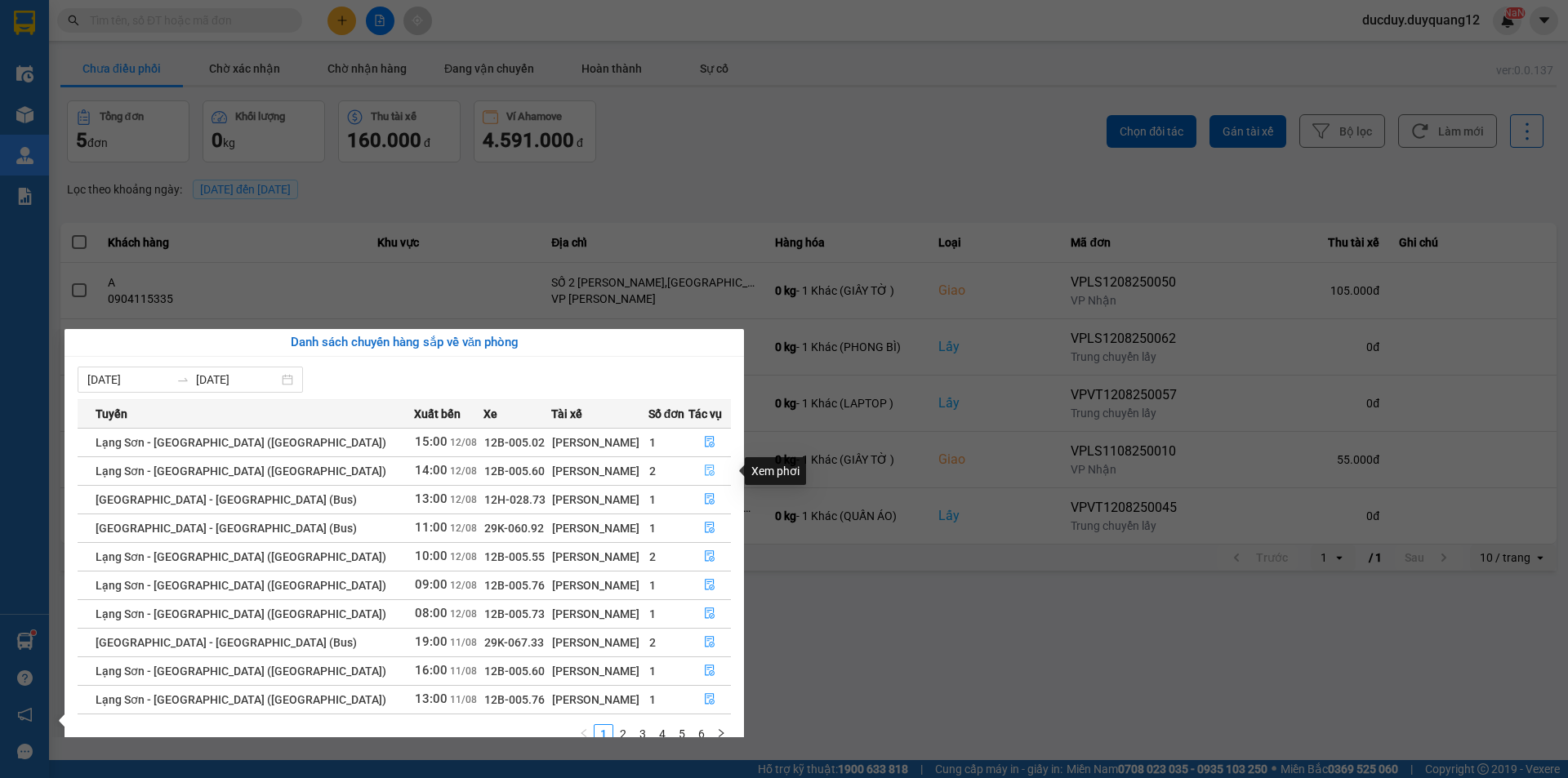
click at [705, 466] on icon "file-done" at bounding box center [710, 472] width 10 height 12
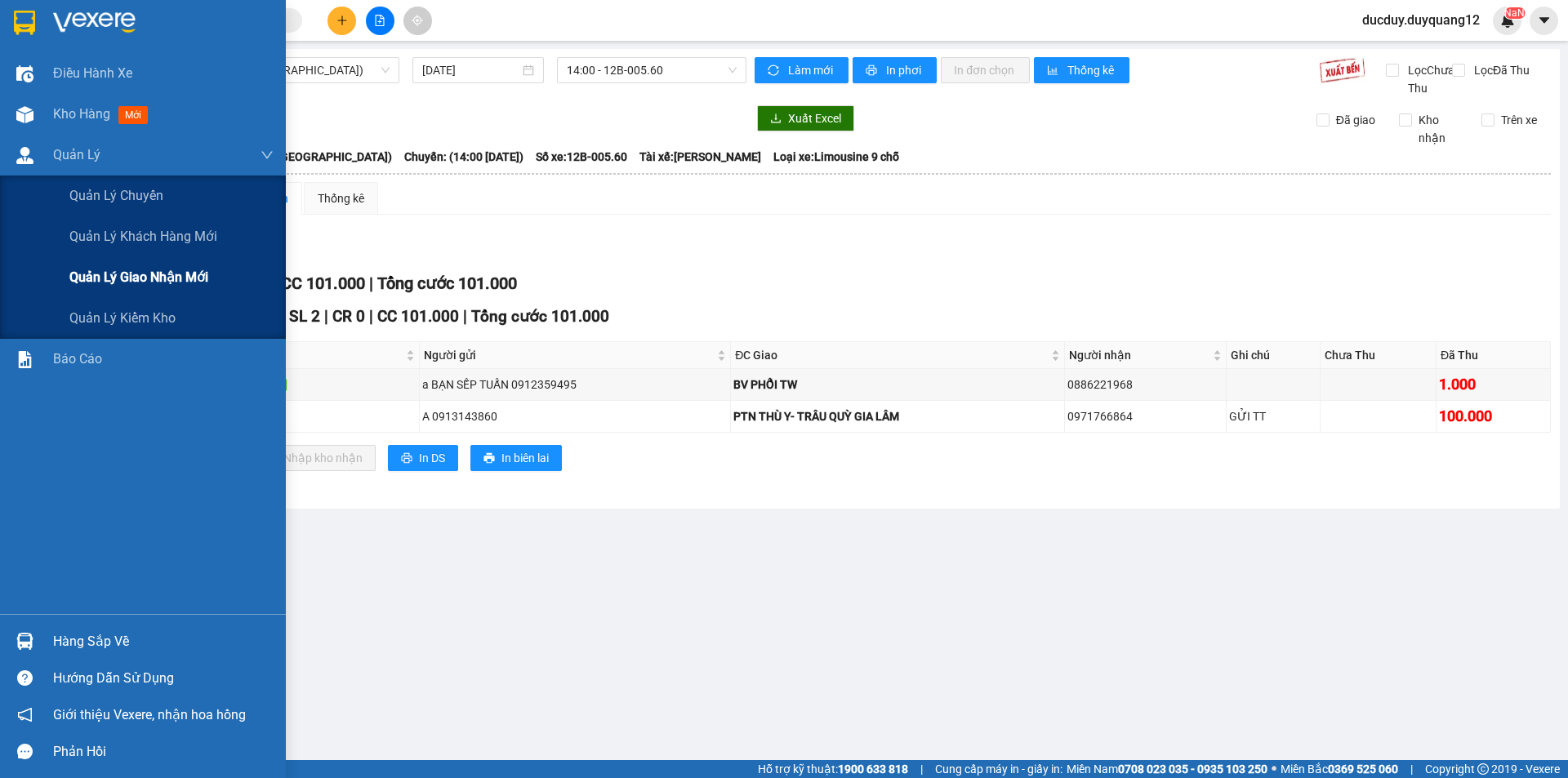
click at [108, 268] on span "Quản lý giao nhận mới" at bounding box center [139, 277] width 139 height 21
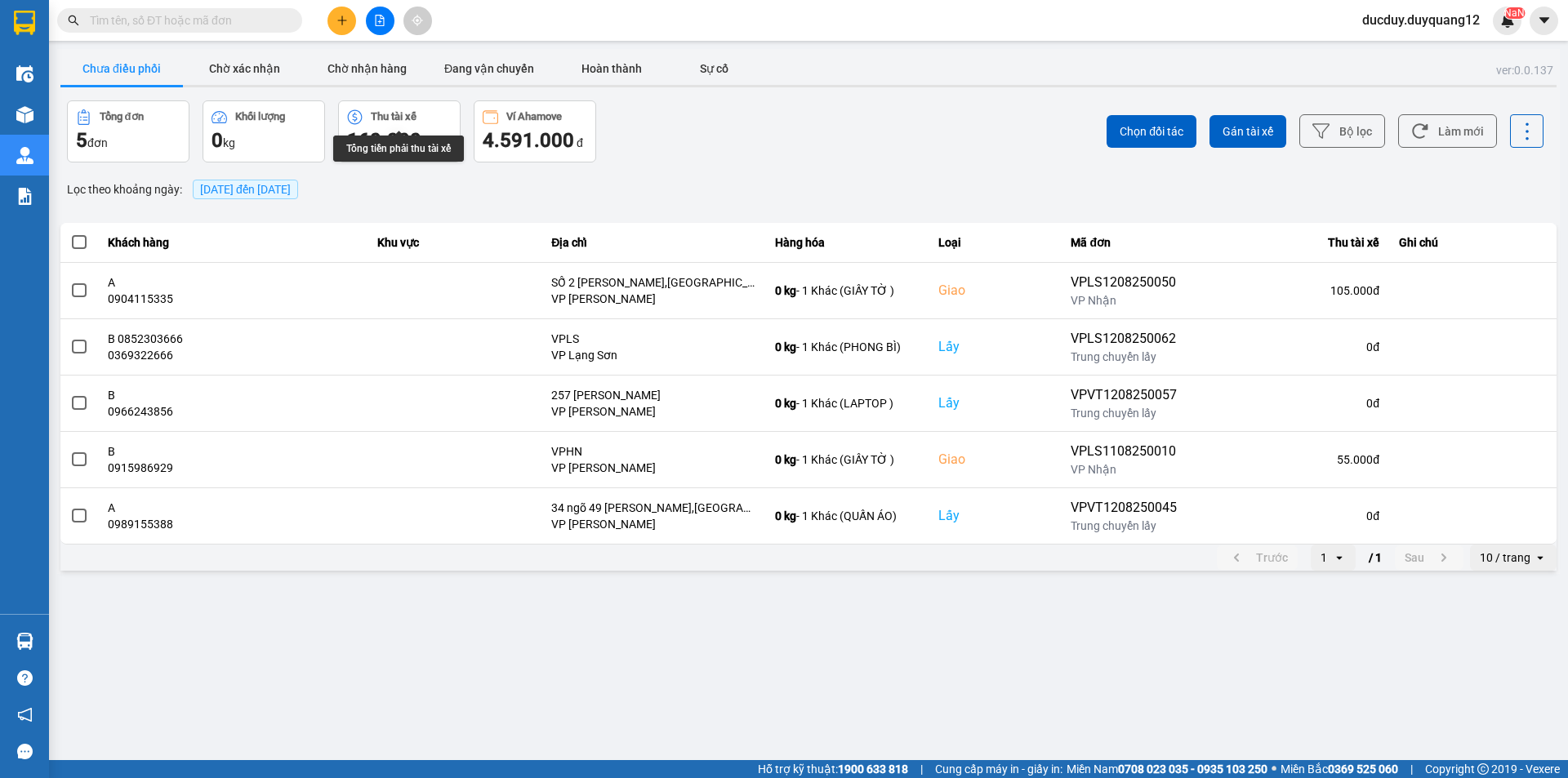
click at [506, 51] on div "ver: 0.0.137 Chưa điều phối Chờ xác nhận Chờ nhận hàng Đang vận chuyển Hoàn thà…" at bounding box center [809, 311] width 1503 height 525
click at [503, 61] on button "Đang vận chuyển" at bounding box center [489, 68] width 123 height 32
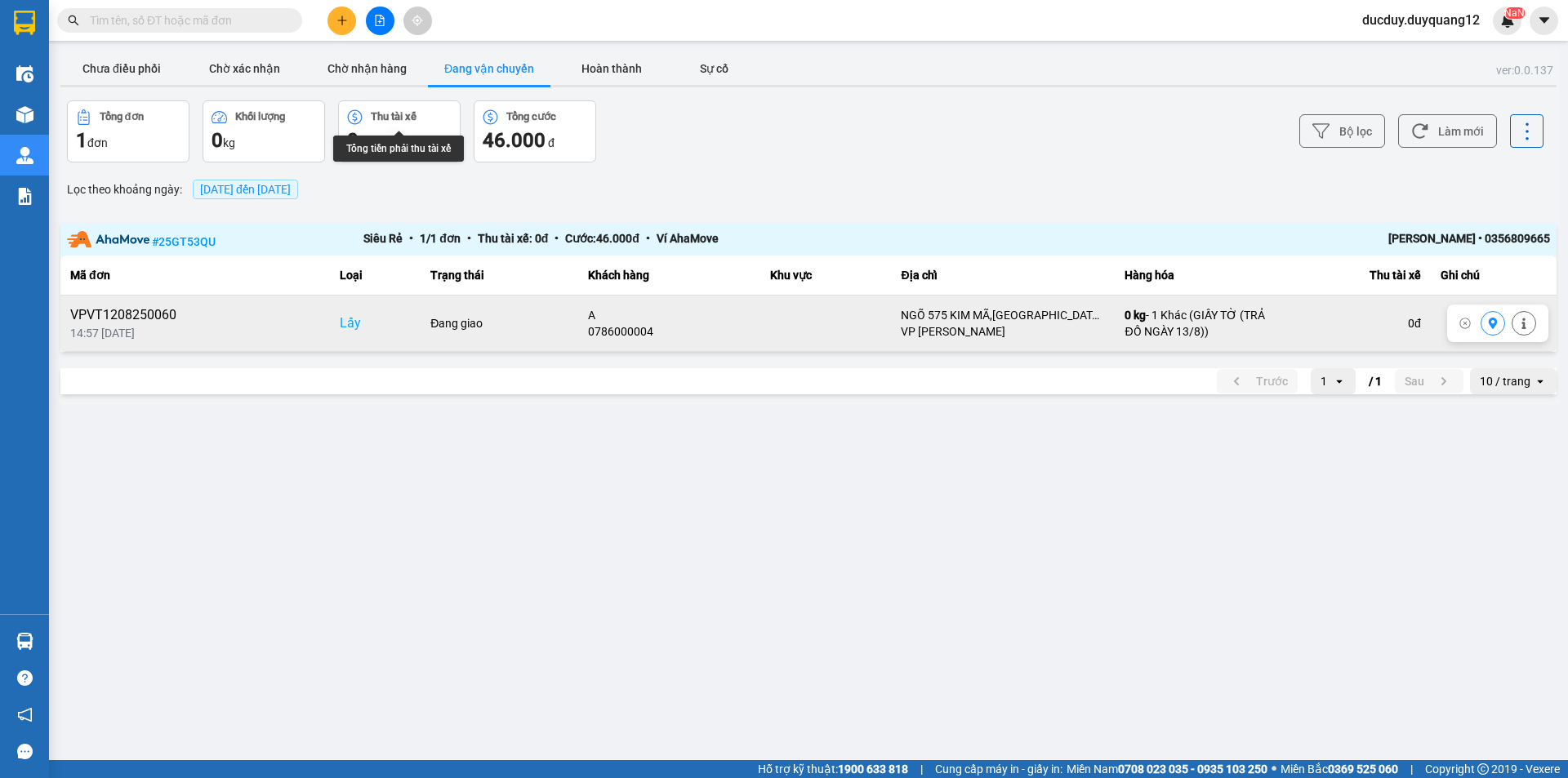
click at [1477, 320] on div at bounding box center [1498, 323] width 101 height 37
click at [1483, 320] on button at bounding box center [1493, 324] width 23 height 28
click at [125, 72] on button "Chưa điều phối" at bounding box center [122, 68] width 123 height 32
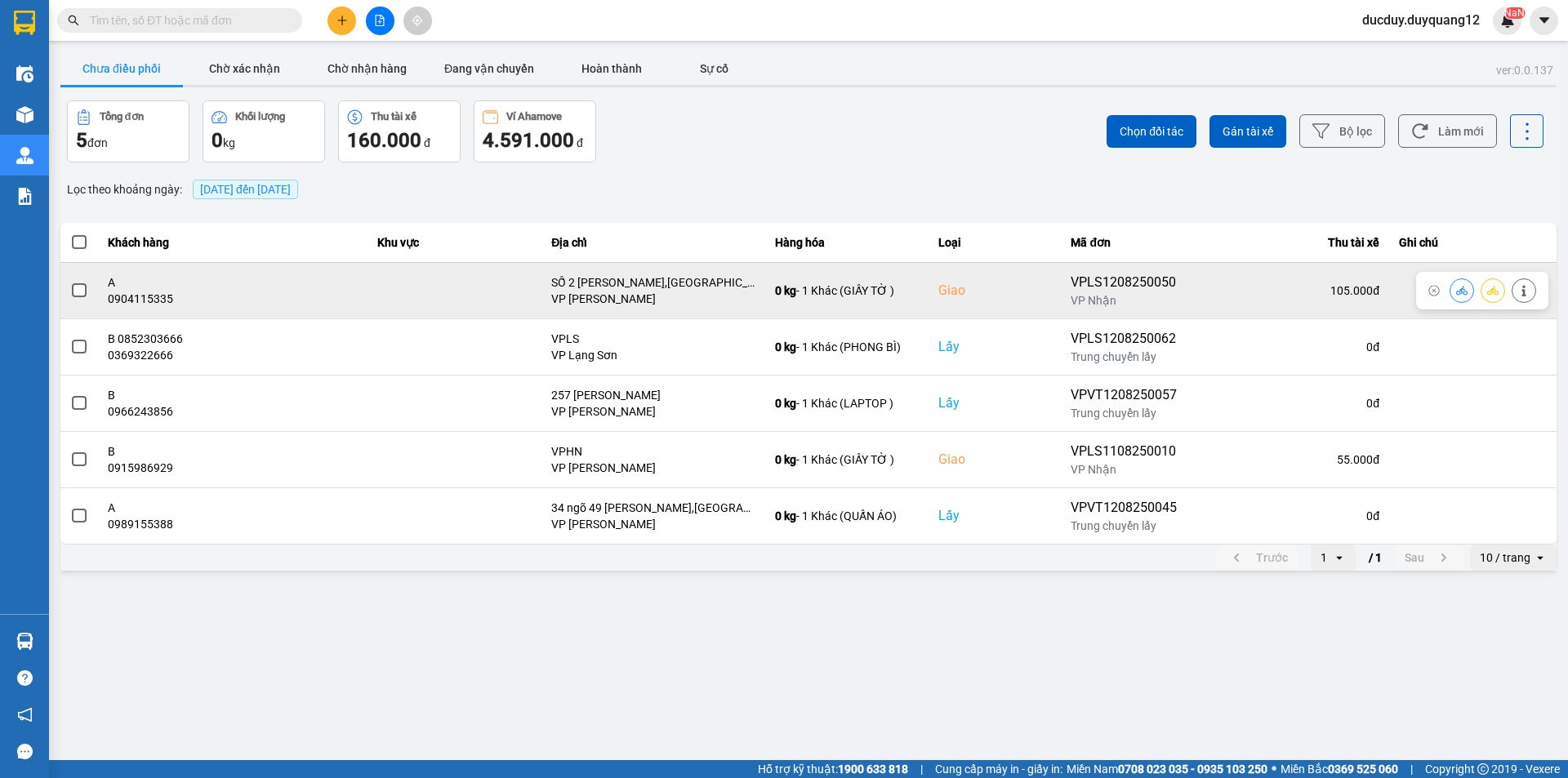
click at [75, 297] on span at bounding box center [80, 291] width 15 height 15
click at [71, 281] on input "checkbox" at bounding box center [71, 281] width 0 height 0
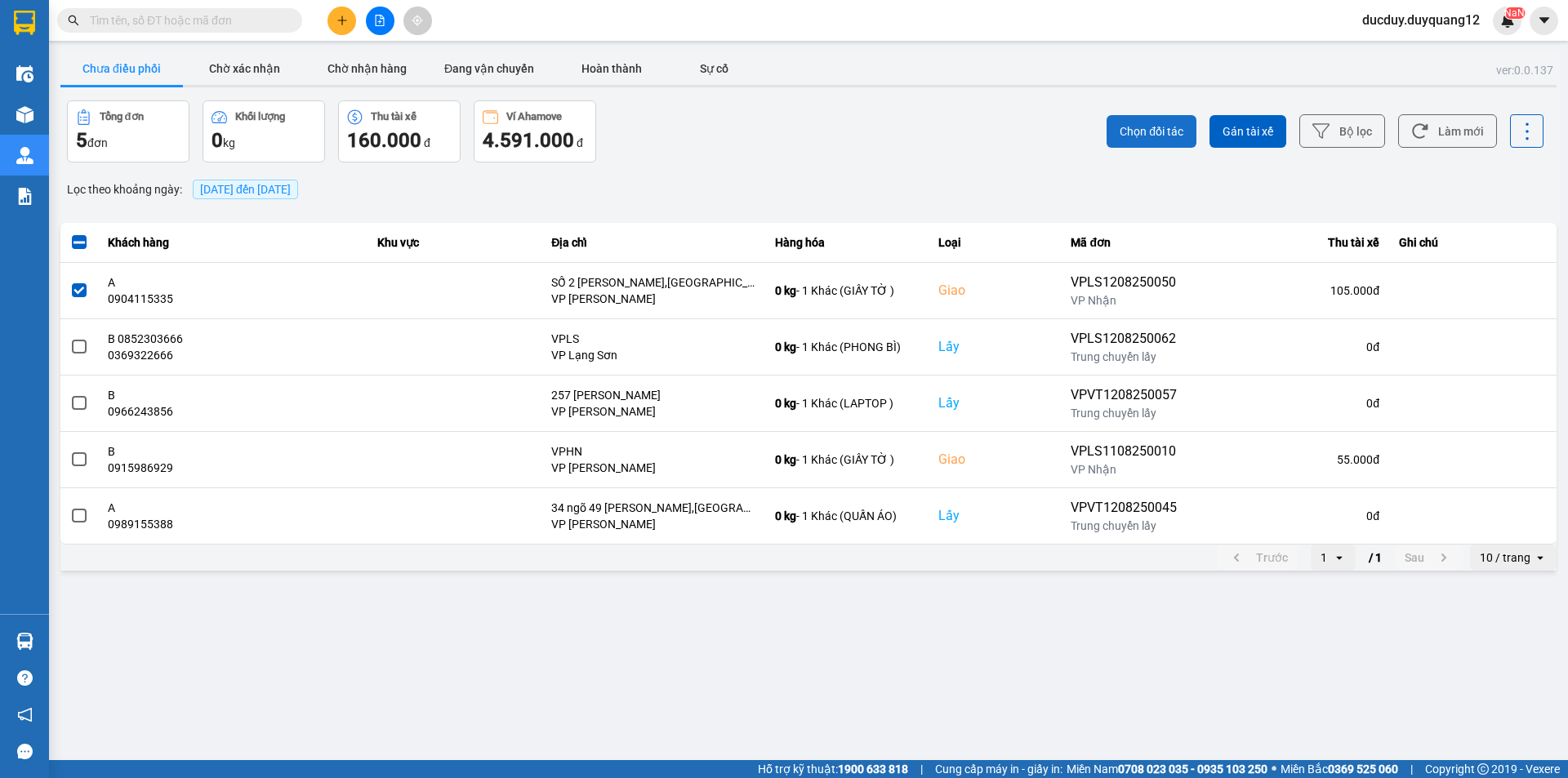
click at [1171, 131] on span "Chọn đối tác" at bounding box center [1151, 132] width 64 height 17
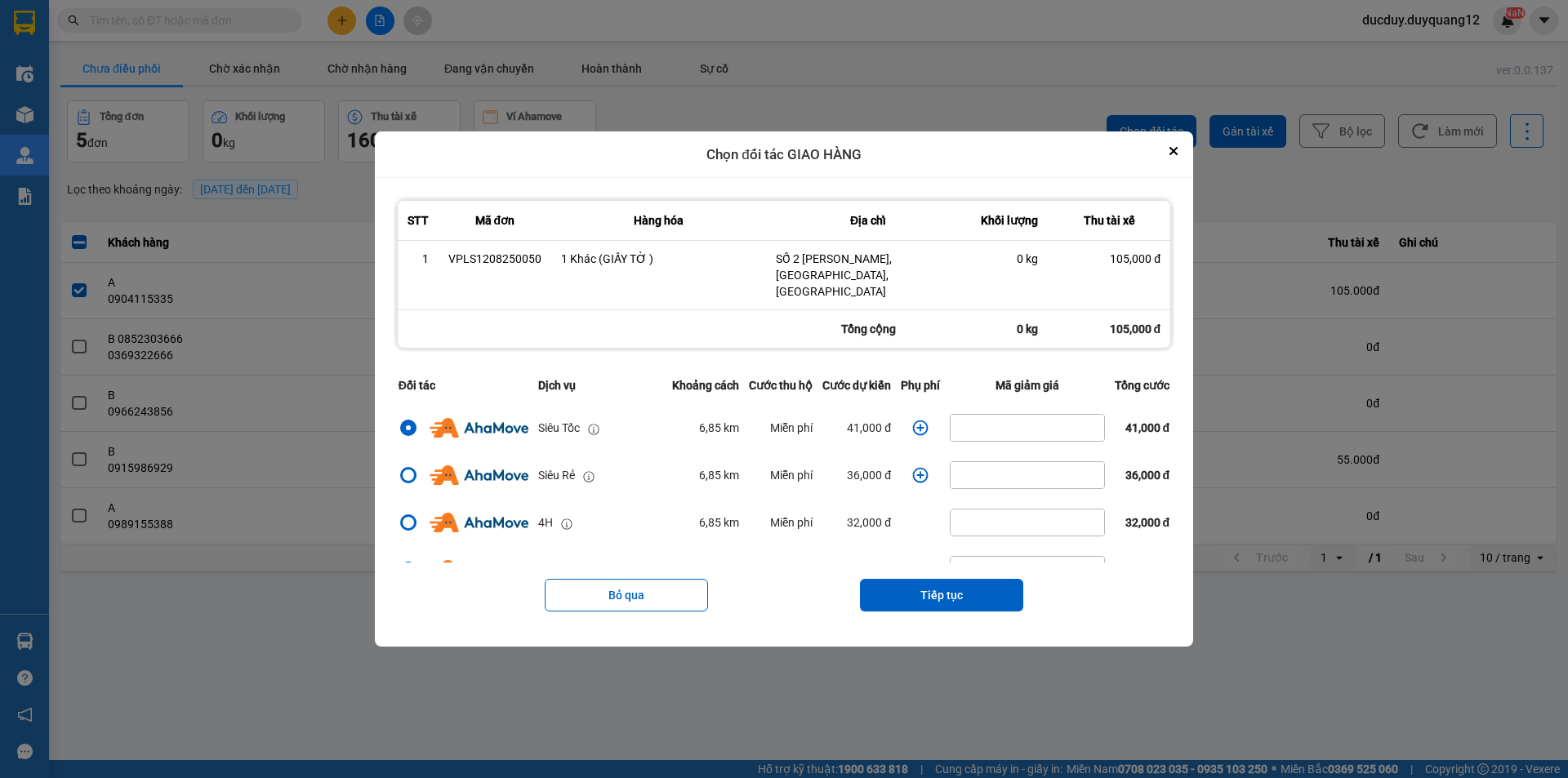
drag, startPoint x: 919, startPoint y: 589, endPoint x: 931, endPoint y: 553, distance: 37.9
click at [922, 589] on button "Tiếp tục" at bounding box center [942, 595] width 164 height 32
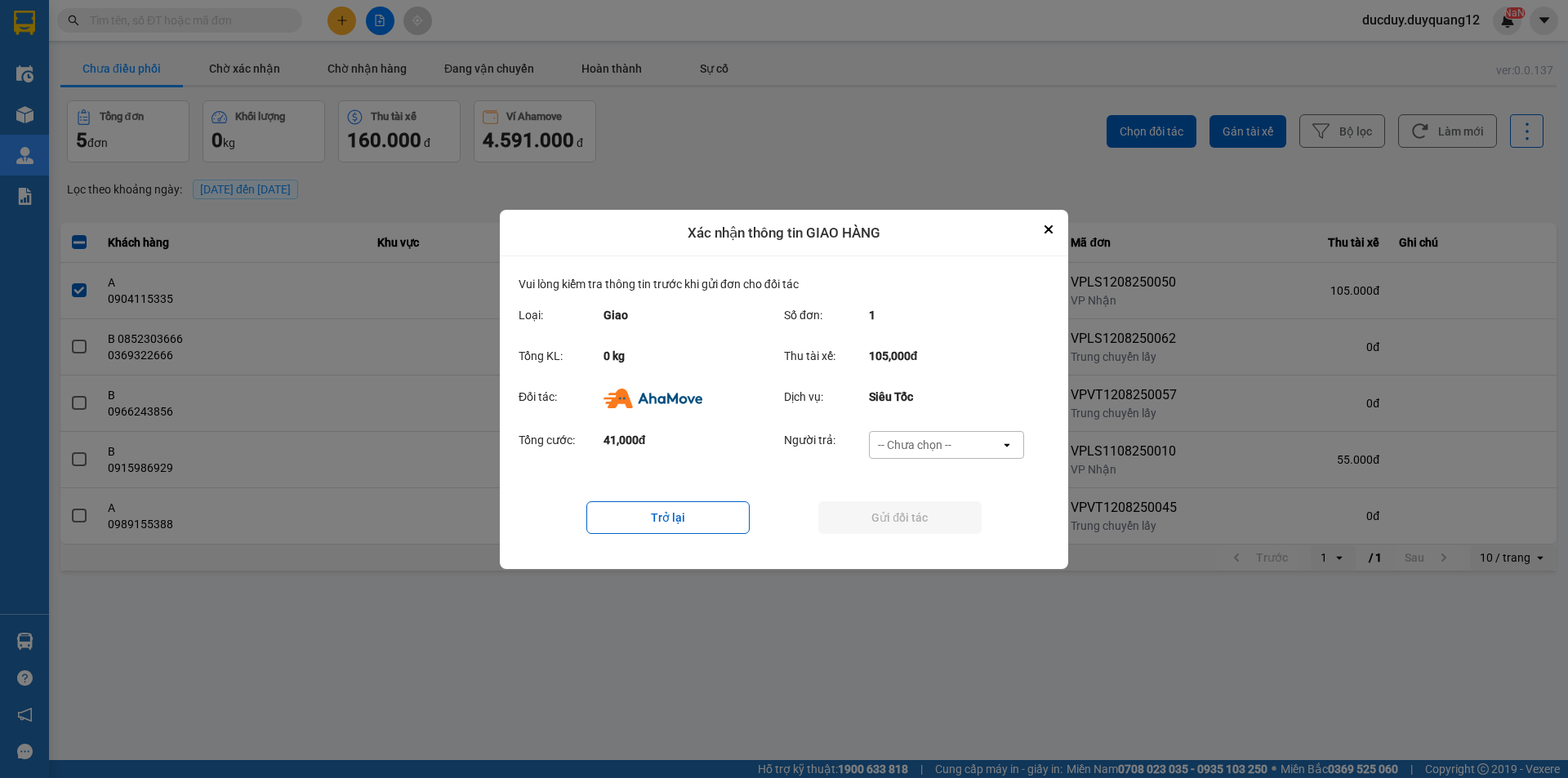
click at [923, 441] on div "-- Chưa chọn --" at bounding box center [914, 445] width 74 height 17
click at [946, 527] on div "Ví Ahamove" at bounding box center [945, 537] width 155 height 29
click at [938, 516] on button "Gửi đối tác" at bounding box center [899, 517] width 164 height 32
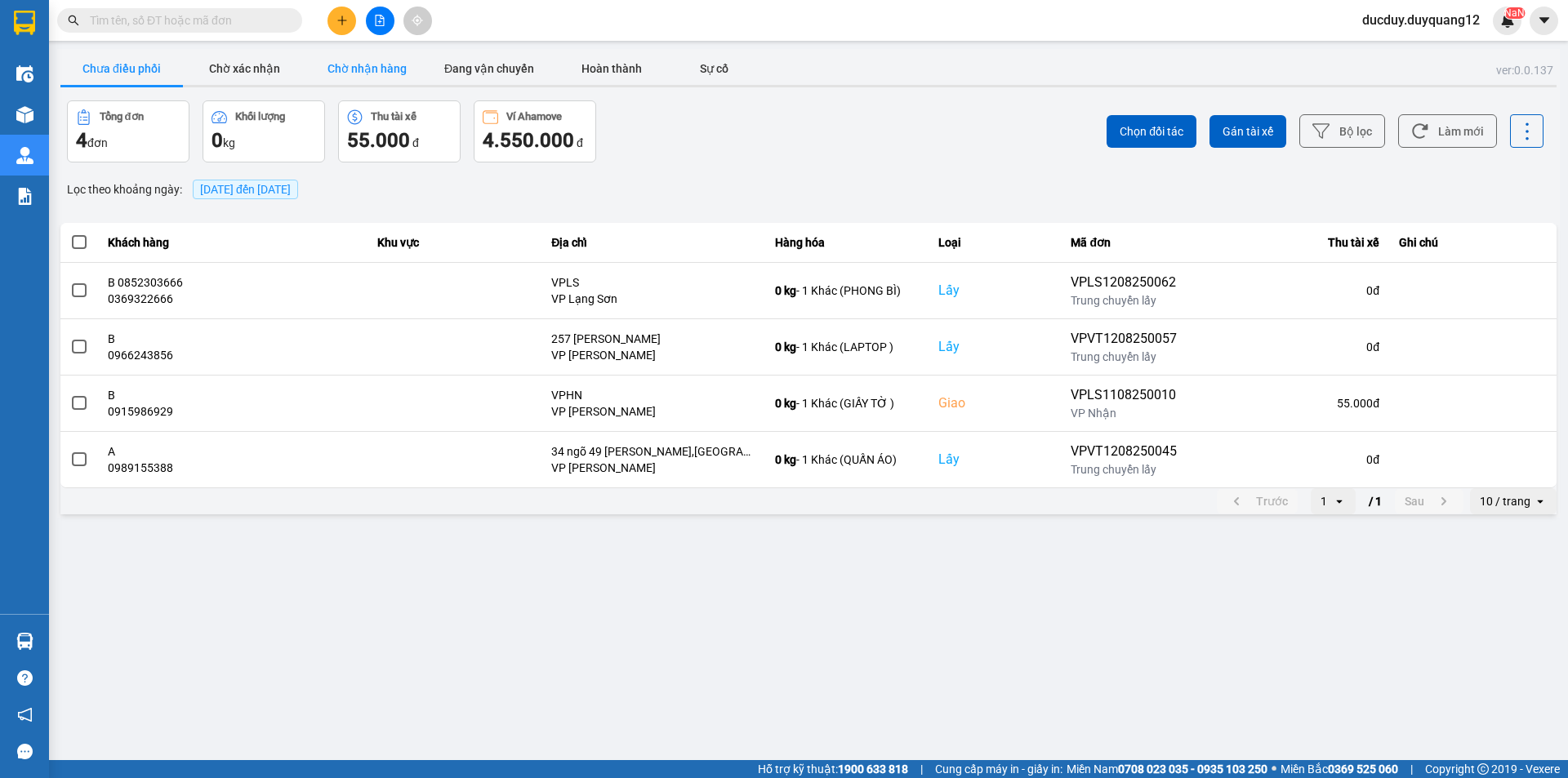
click at [386, 71] on button "Chờ nhận hàng" at bounding box center [367, 68] width 123 height 32
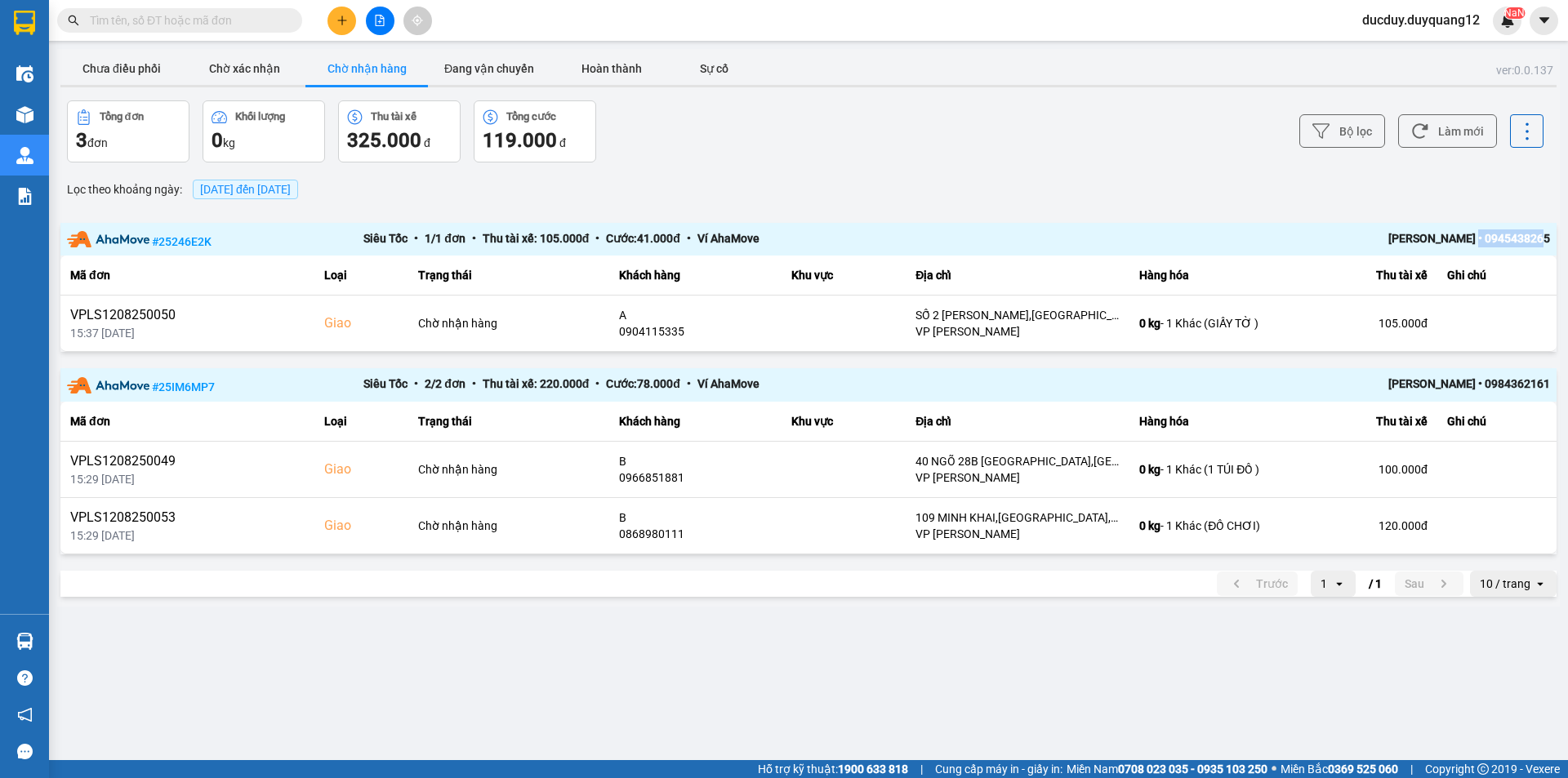
drag, startPoint x: 1482, startPoint y: 235, endPoint x: 1561, endPoint y: 228, distance: 79.3
click at [1561, 228] on main "ver: 0.0.137 Chưa điều phối Chờ xác nhận Chờ nhận hàng Đang vận chuyển Hoàn thà…" at bounding box center [784, 380] width 1568 height 761
copy div "0945438265"
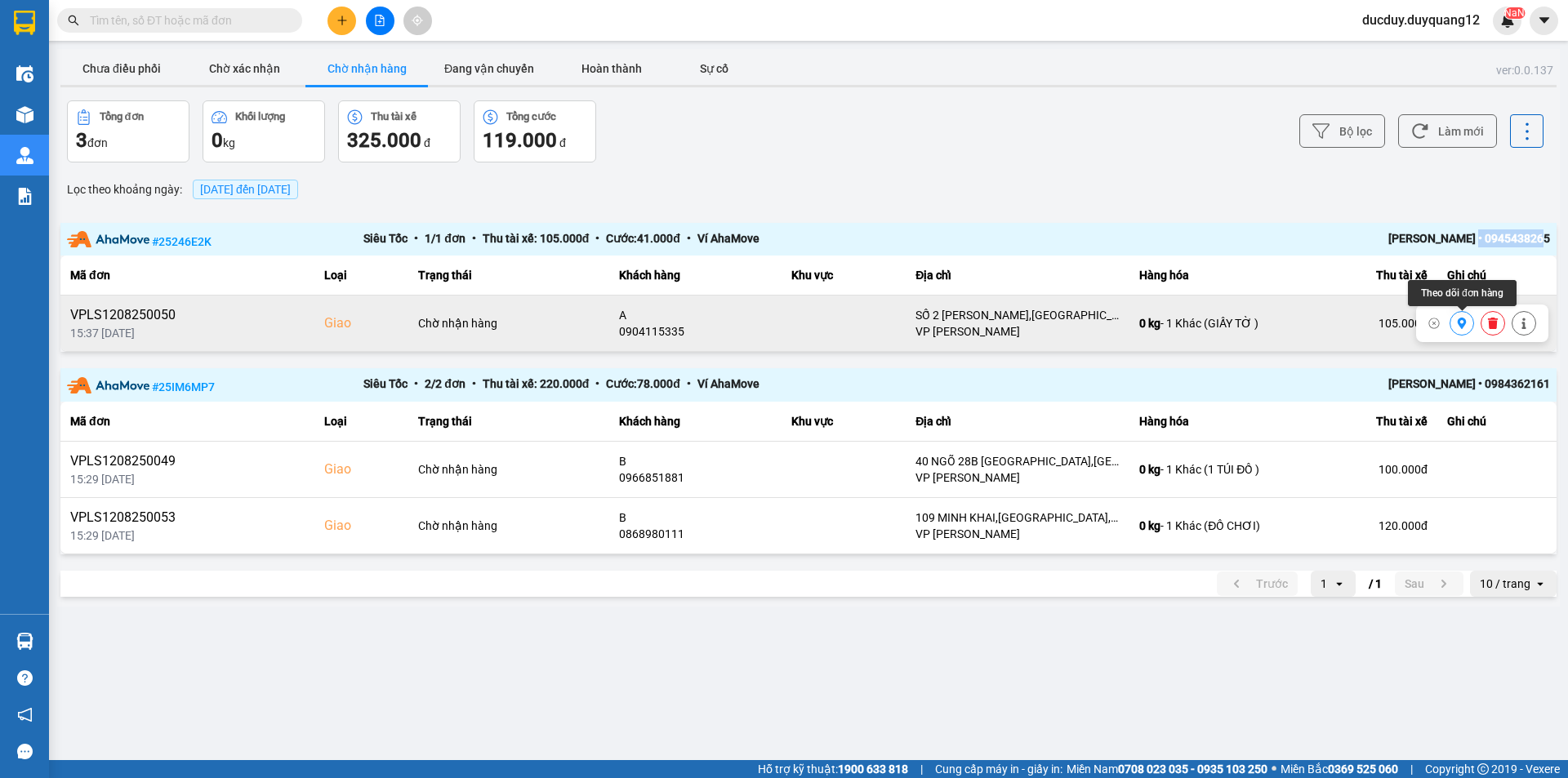
click at [1462, 325] on icon at bounding box center [1462, 324] width 9 height 12
click at [115, 52] on button "Chưa điều phối" at bounding box center [122, 68] width 123 height 32
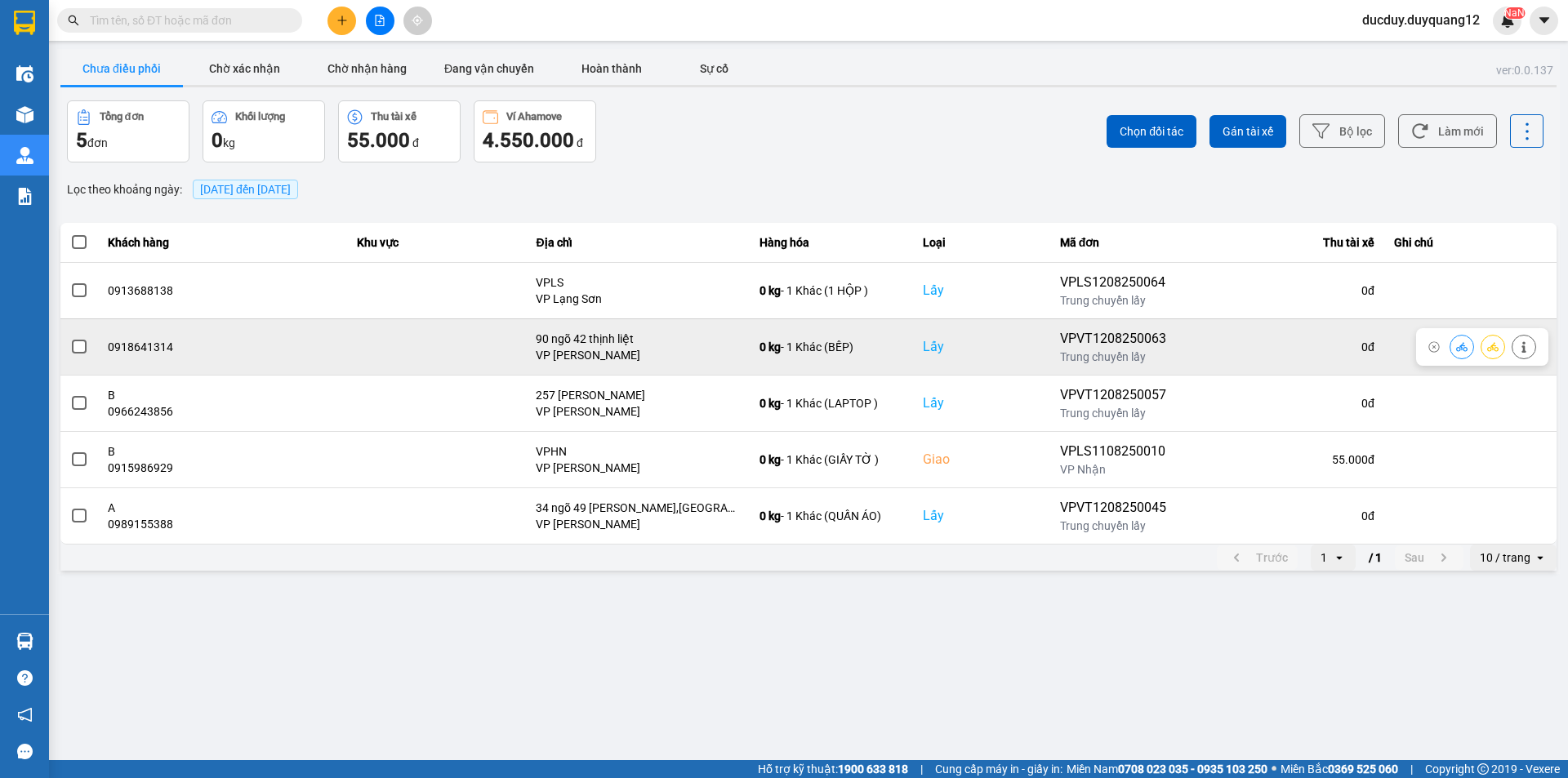
click at [1530, 345] on button at bounding box center [1524, 346] width 23 height 28
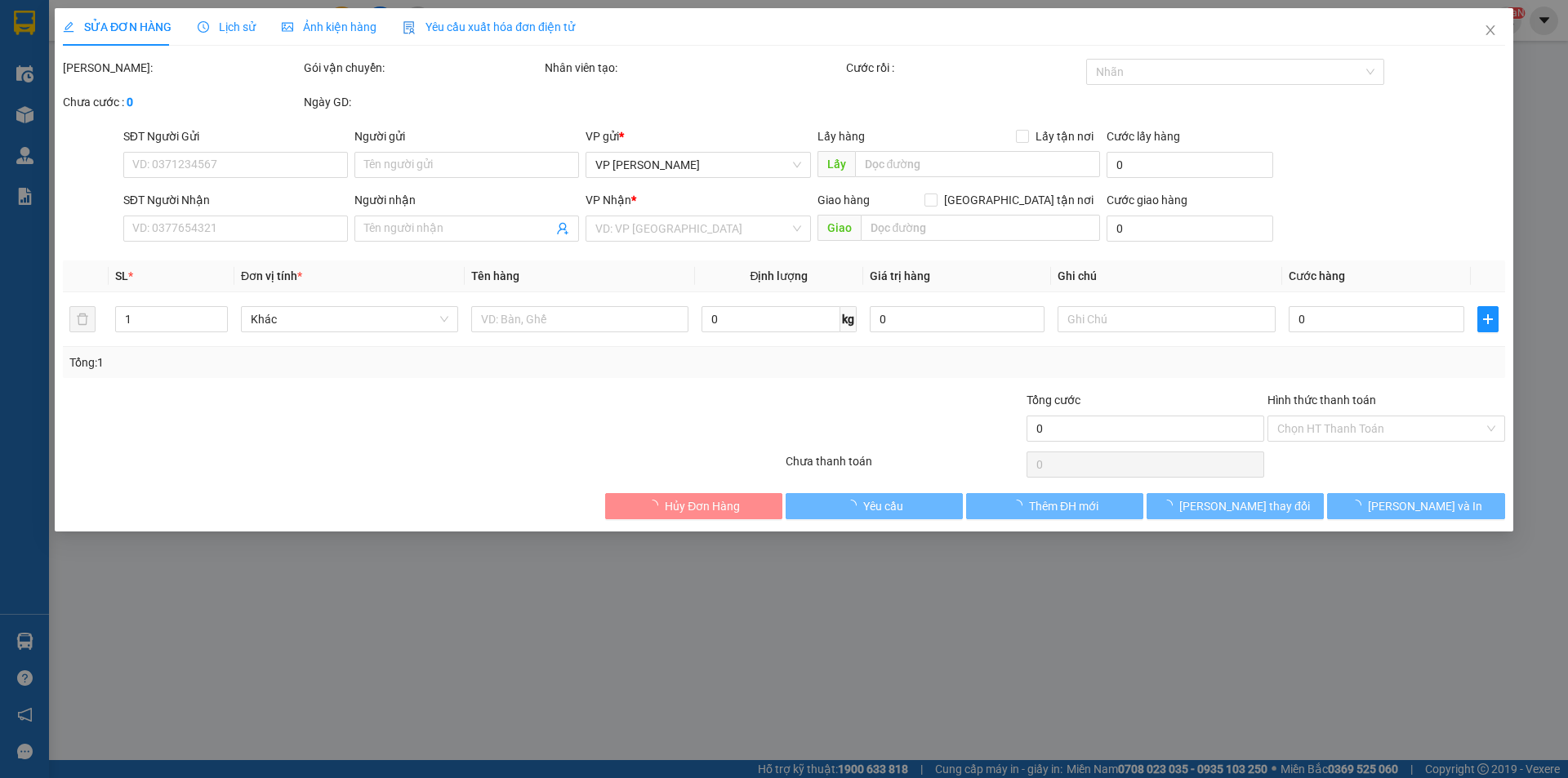
type input "0918641314"
checkbox input "true"
type input "90 ngõ 42 thịnh liệt"
type input "0979688494"
checkbox input "true"
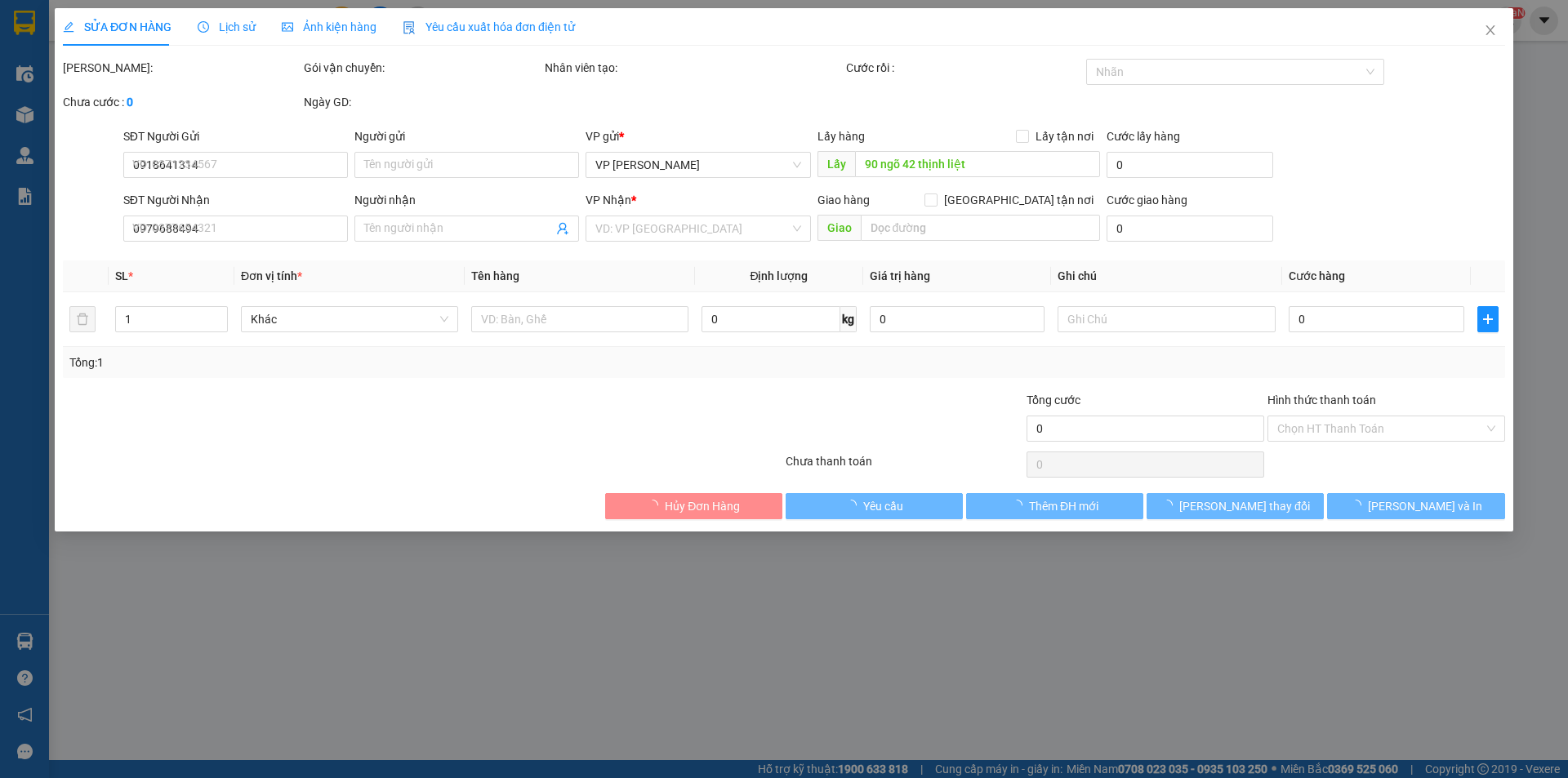
type input "105 nguyễn phi khanh"
type input "130.000"
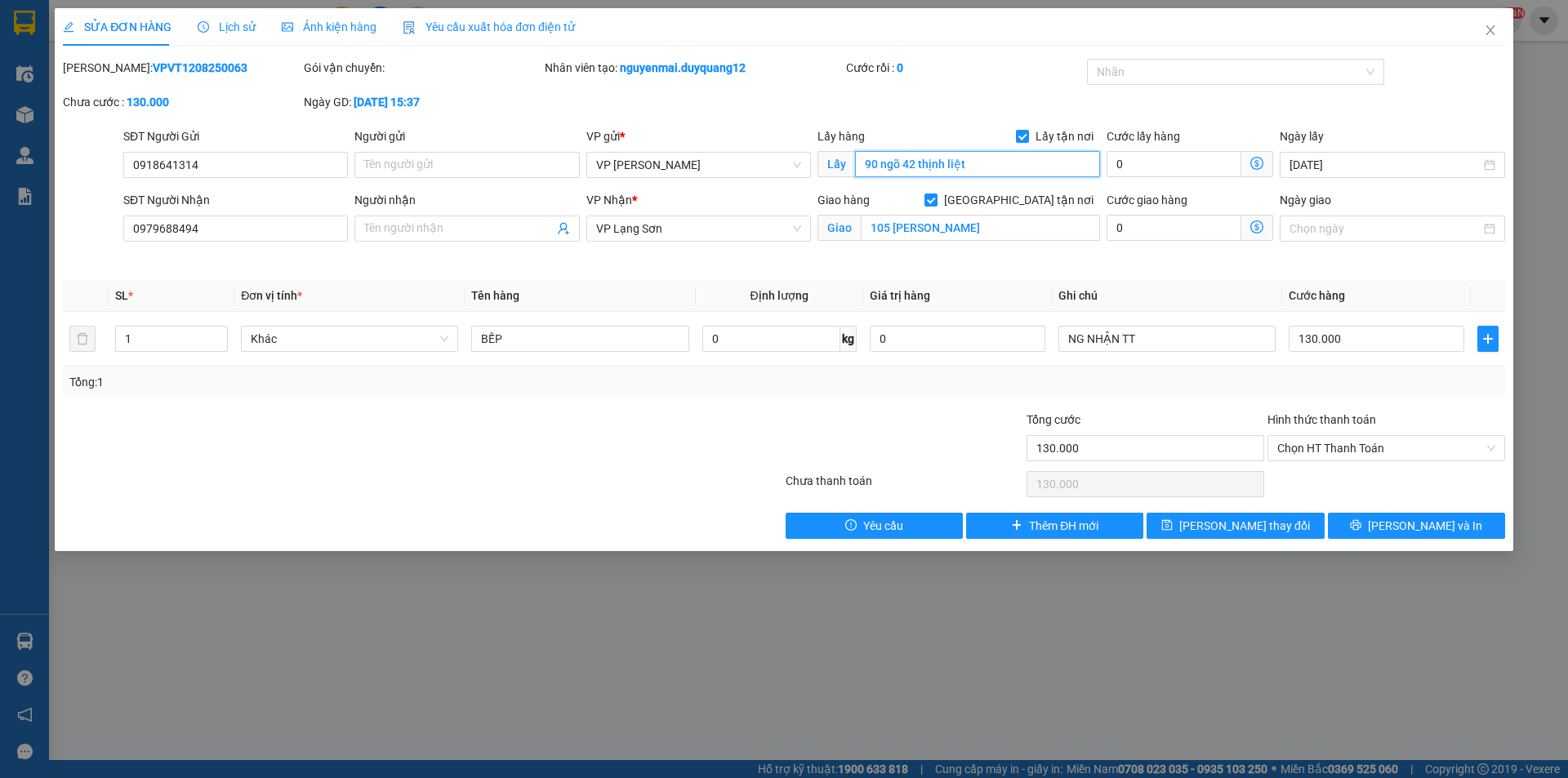
click at [978, 174] on input "90 ngõ 42 thịnh liệt" at bounding box center [978, 164] width 245 height 26
click at [984, 167] on input "90 ngõ 42 thịnh liệt" at bounding box center [978, 164] width 245 height 26
type input "90 ngõ 42 thịnh liệt,[PERSON_NAME],[GEOGRAPHIC_DATA]"
click at [546, 169] on input "Người gửi" at bounding box center [467, 164] width 224 height 26
type input "A"
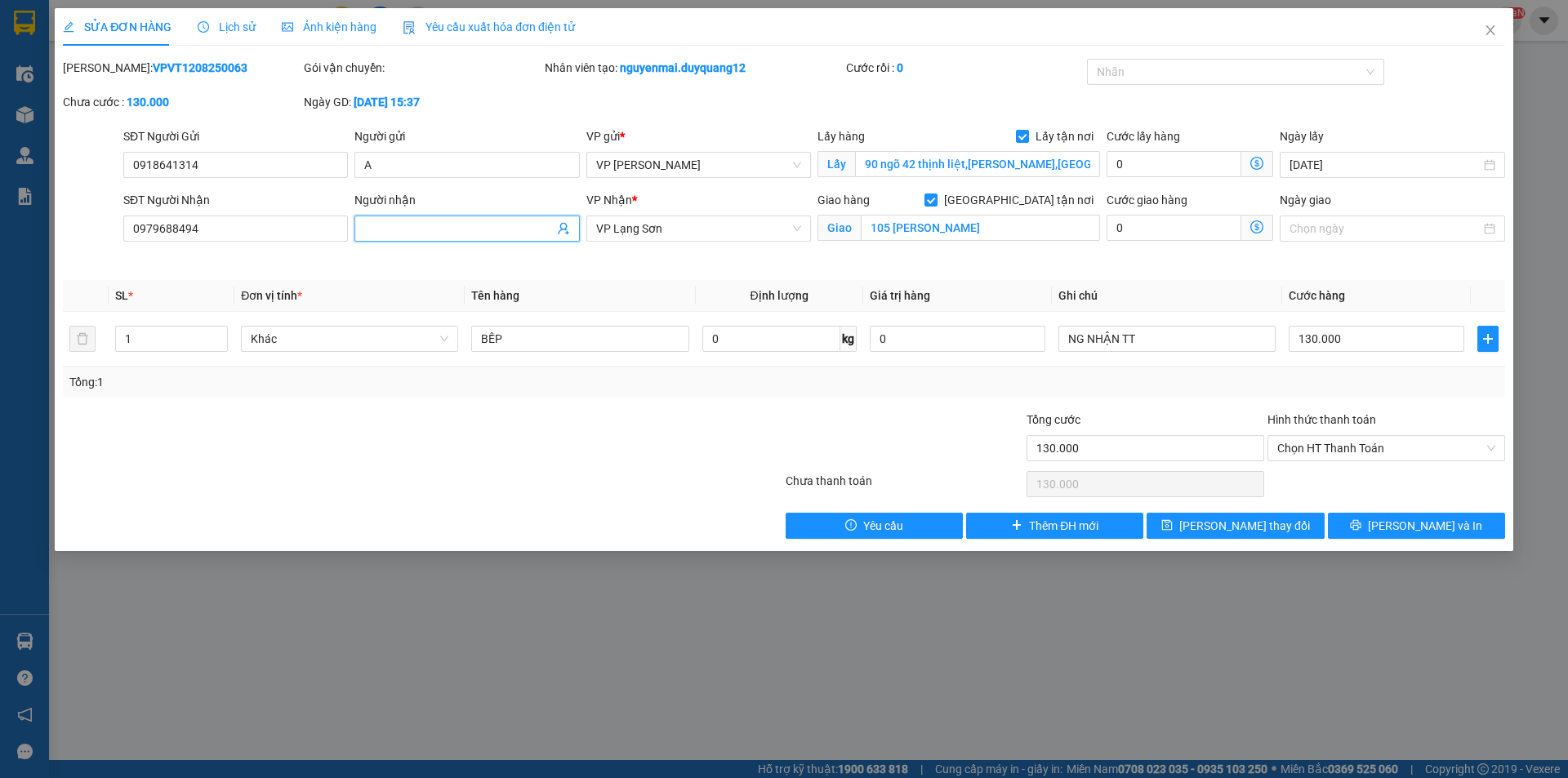
click at [427, 235] on input "Người nhận" at bounding box center [458, 229] width 189 height 18
type input "B"
click at [1173, 527] on icon "save" at bounding box center [1167, 525] width 12 height 12
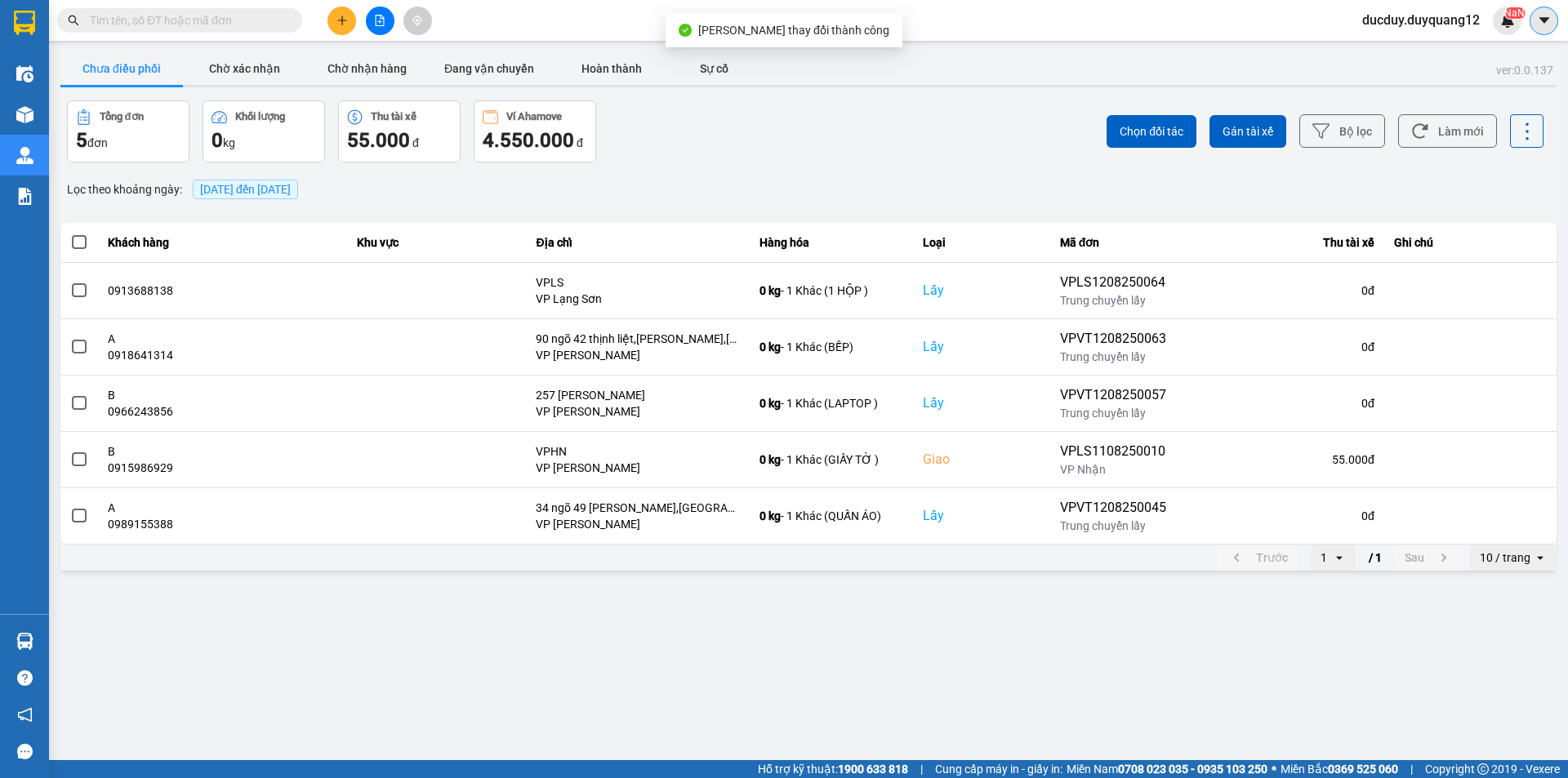
click at [1545, 19] on icon "caret-down" at bounding box center [1544, 20] width 10 height 6
click at [1513, 65] on div "Cấu hình nhà xe" at bounding box center [1500, 61] width 82 height 18
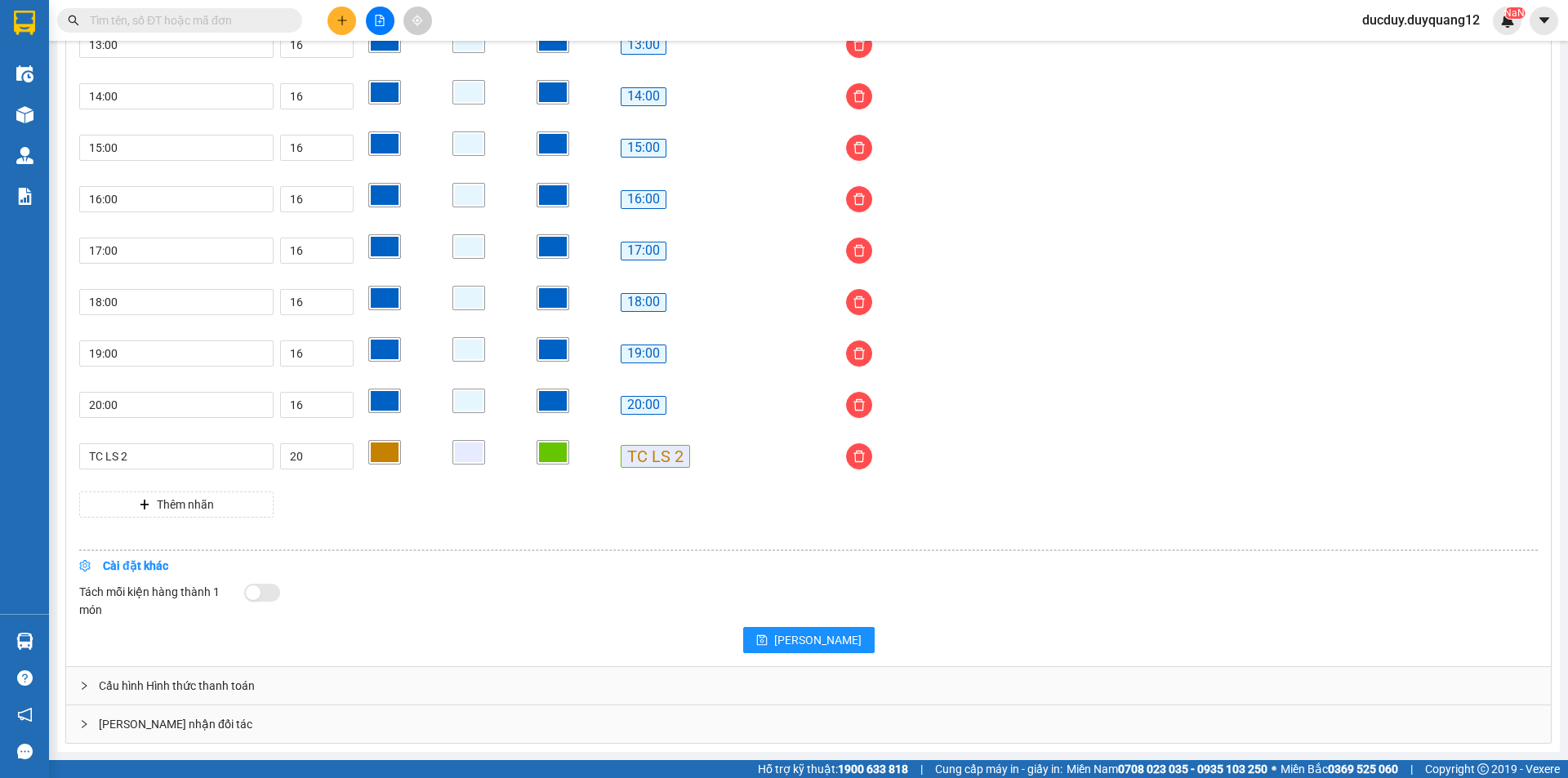
click at [174, 722] on div "Giao nhận đối tác" at bounding box center [809, 724] width 1485 height 37
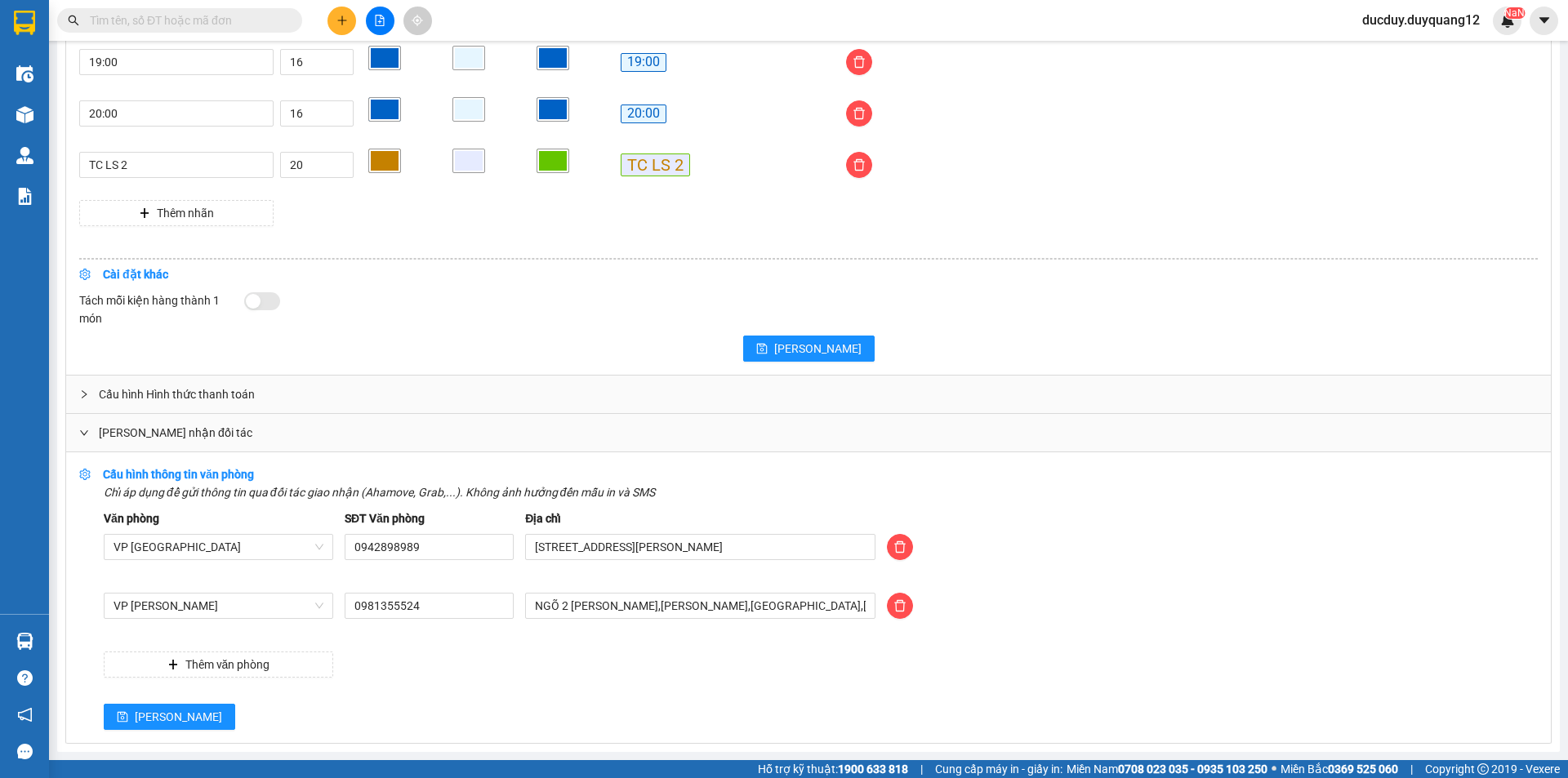
scroll to position [1541, 0]
drag, startPoint x: 823, startPoint y: 606, endPoint x: 319, endPoint y: 657, distance: 506.6
click at [319, 657] on div "Văn phòng VP Hà Nội SĐT Văn phòng 0942898989 Địa chỉ 505 Minh Khai, Hai Bà Trưn…" at bounding box center [821, 594] width 1434 height 169
click at [672, 604] on input "text" at bounding box center [700, 605] width 350 height 26
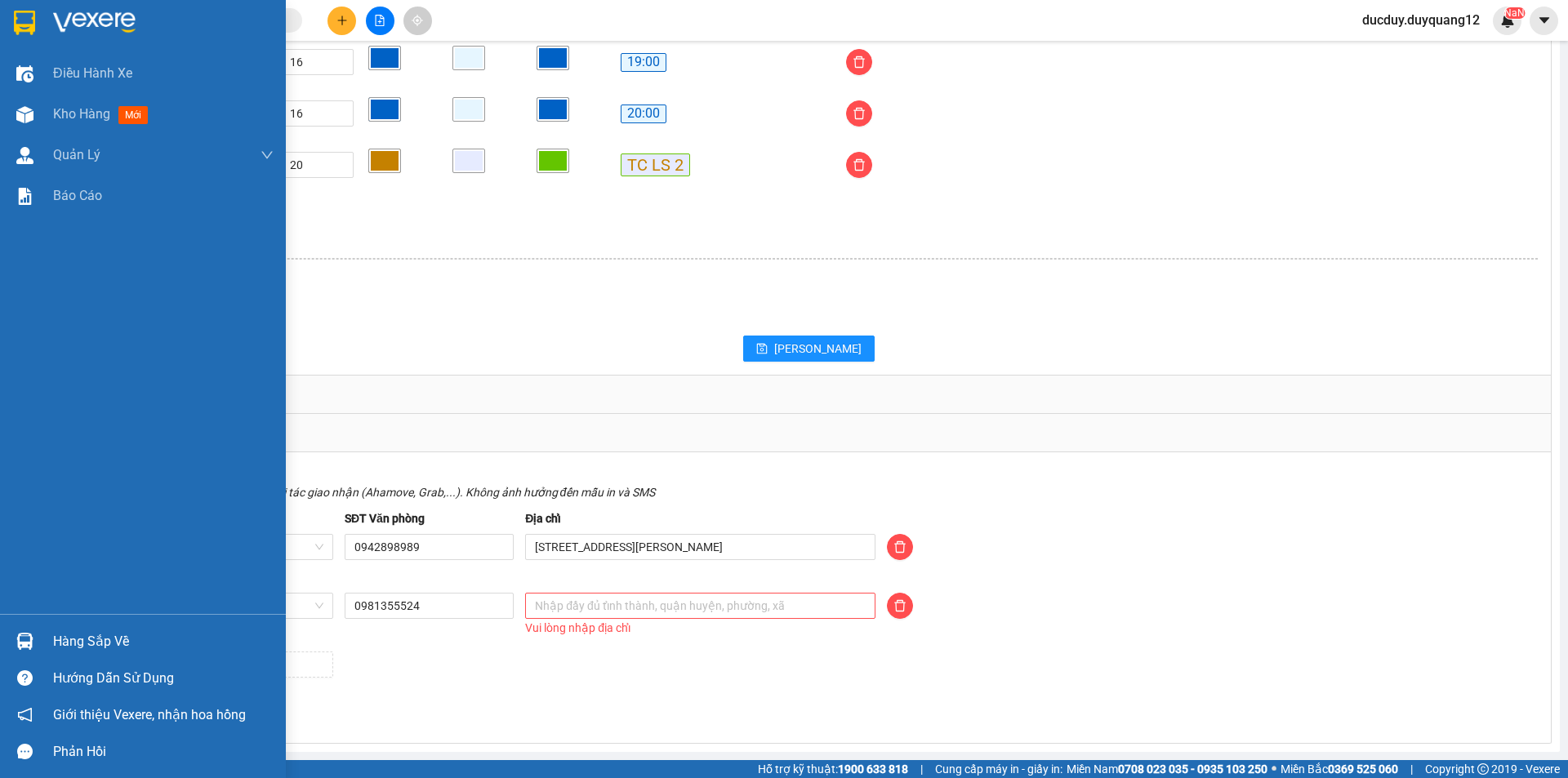
click at [64, 638] on div "Hàng sắp về" at bounding box center [164, 642] width 221 height 25
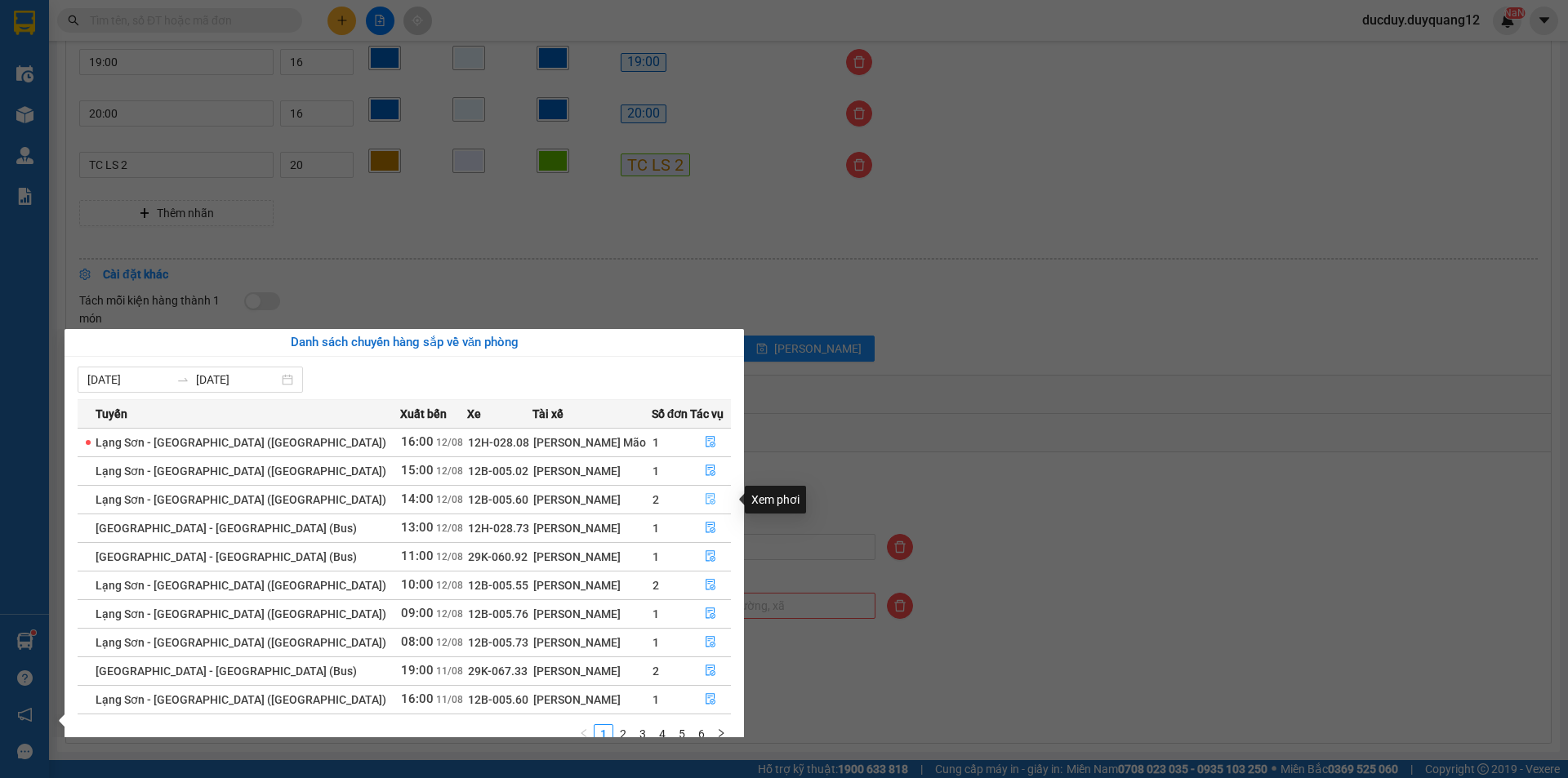
click at [706, 499] on icon "file-done" at bounding box center [711, 500] width 10 height 12
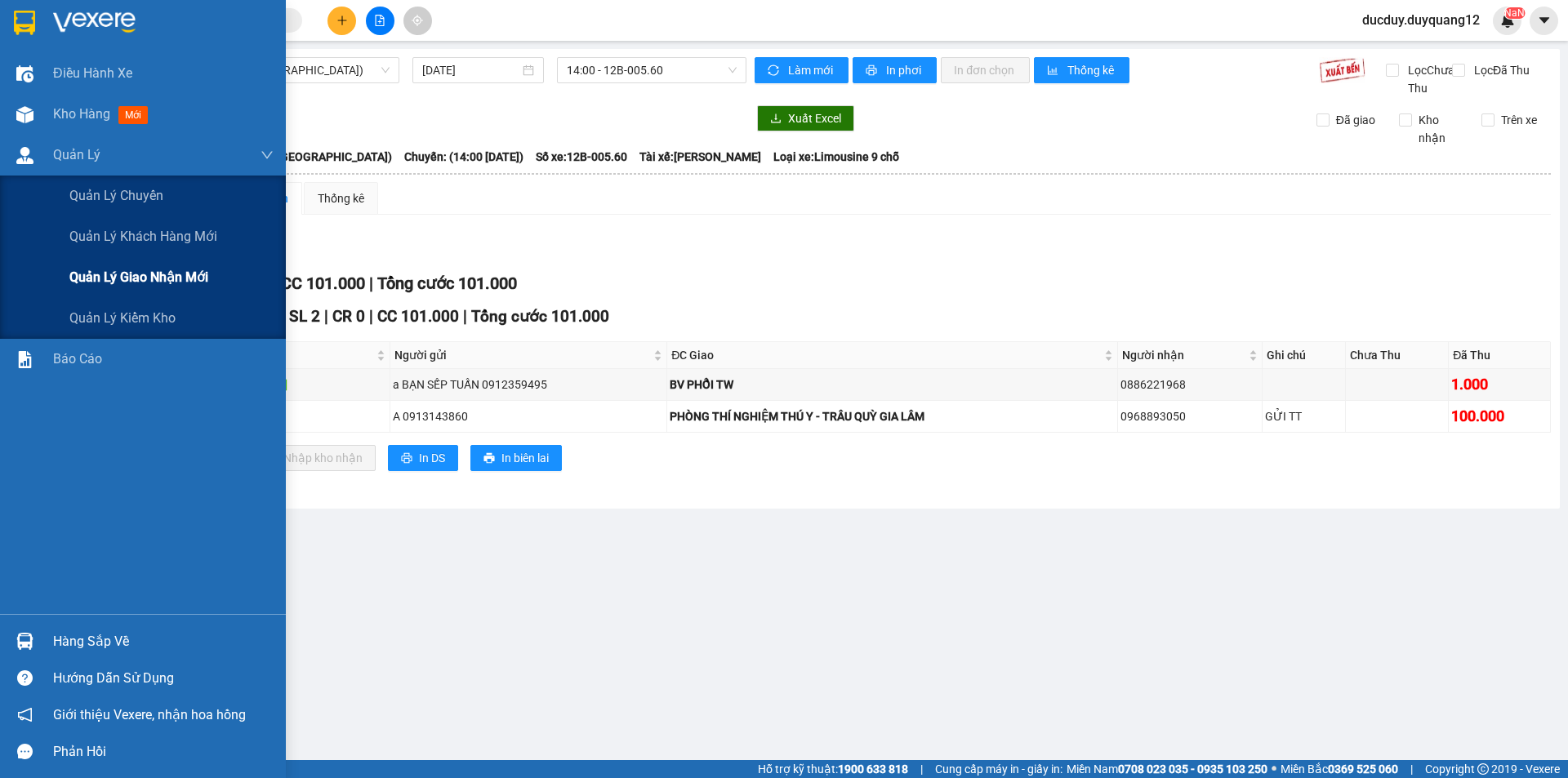
click at [118, 272] on span "Quản lý giao nhận mới" at bounding box center [139, 277] width 139 height 21
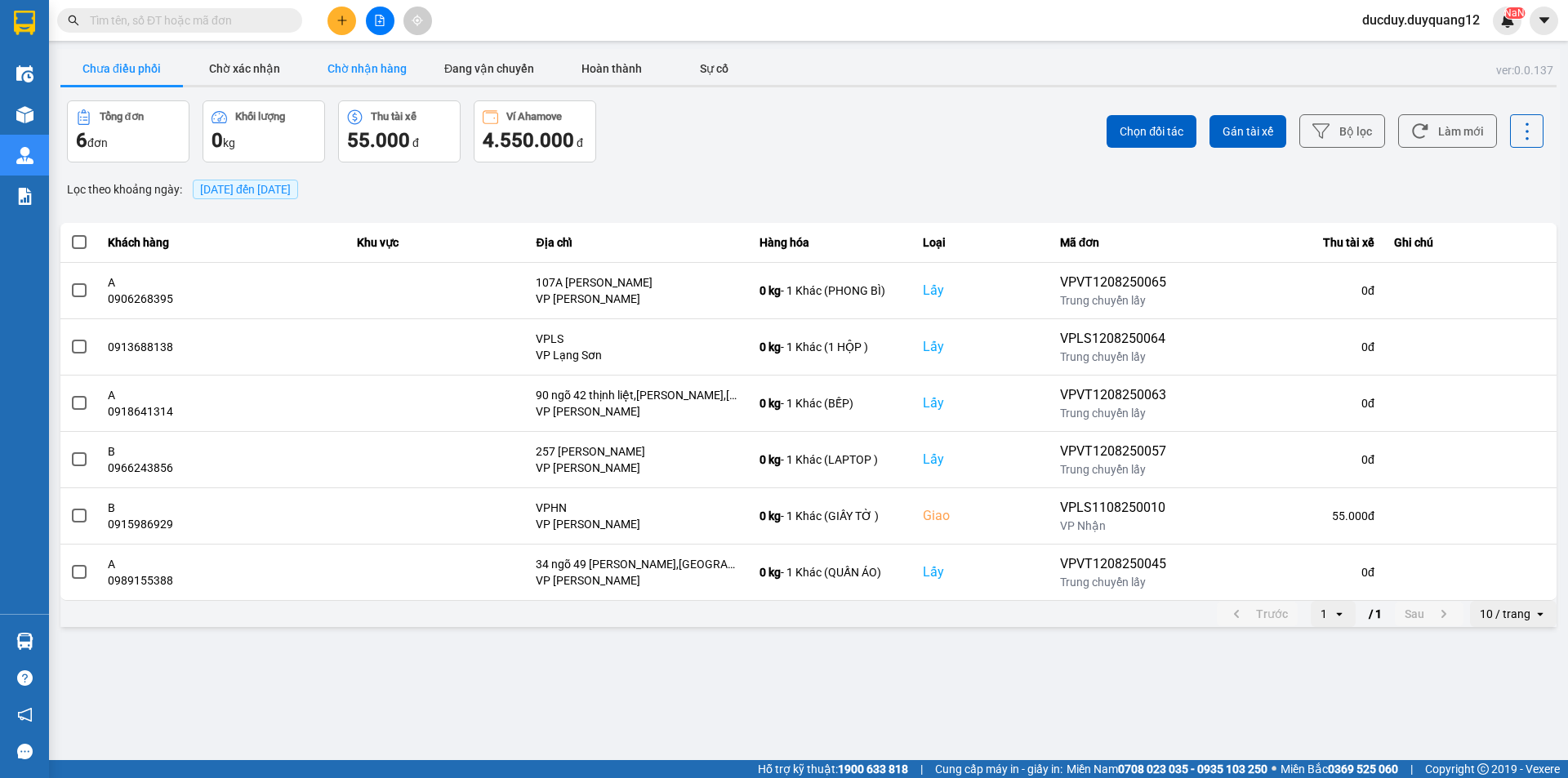
click at [359, 61] on button "Chờ nhận hàng" at bounding box center [367, 68] width 123 height 32
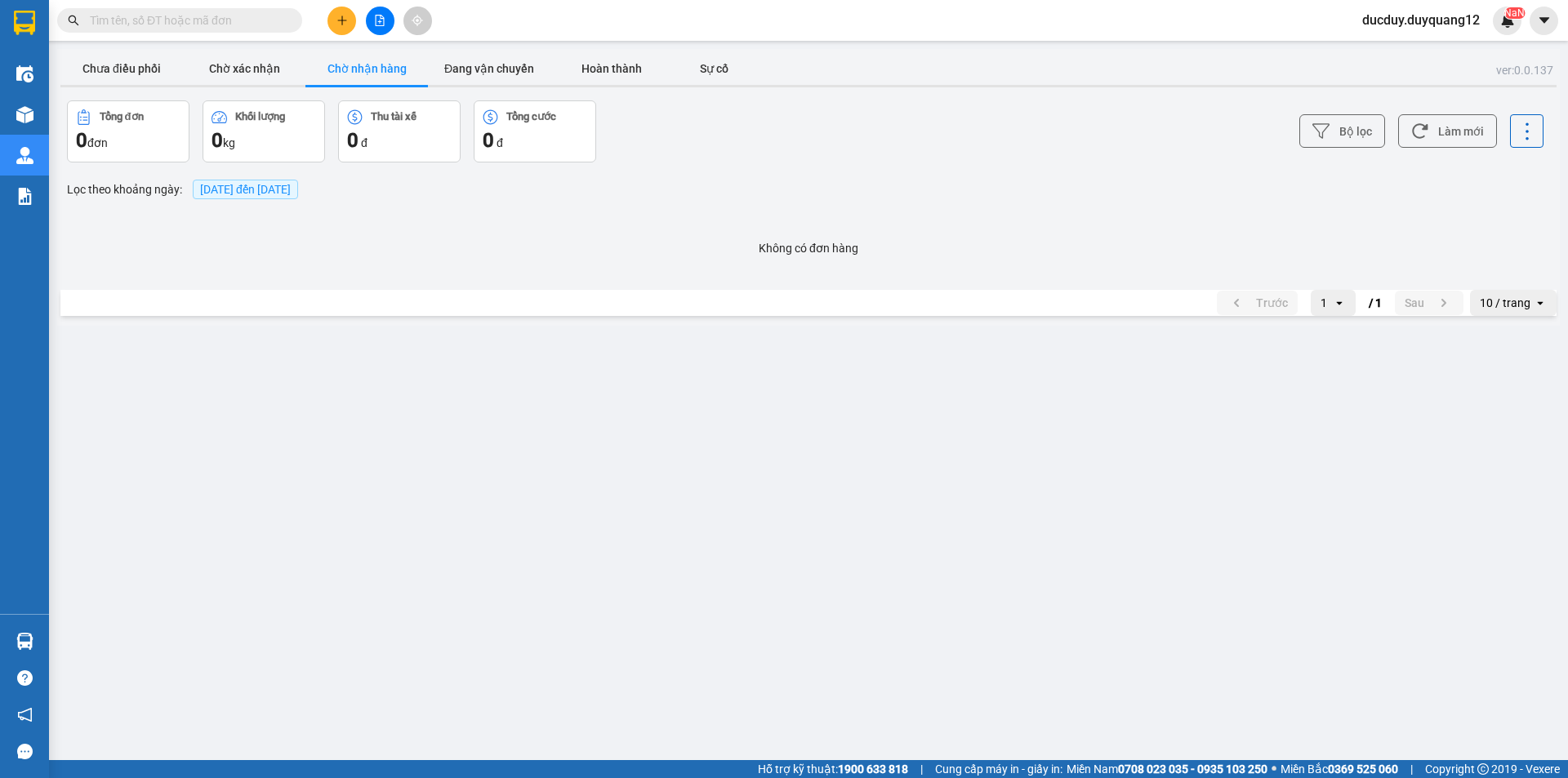
click at [272, 50] on main "ver: 0.0.137 Chưa điều phối Chờ xác nhận Chờ nhận hàng Đang vận chuyển Hoàn thà…" at bounding box center [784, 380] width 1568 height 761
click at [262, 64] on button "Chờ xác nhận" at bounding box center [244, 68] width 123 height 32
click at [153, 69] on button "Chưa điều phối" at bounding box center [122, 68] width 123 height 32
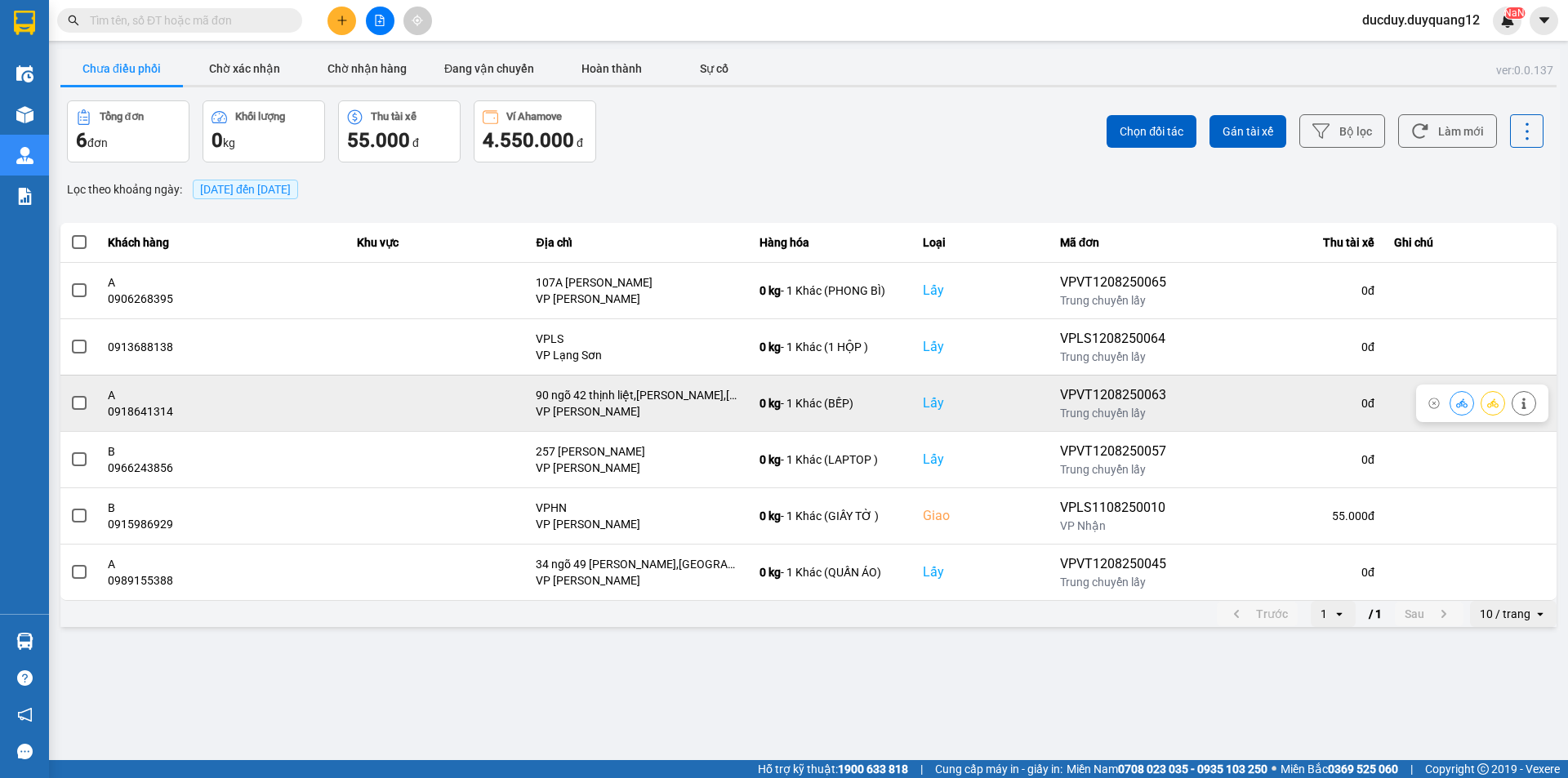
click at [75, 402] on span at bounding box center [80, 404] width 15 height 15
click at [71, 394] on input "checkbox" at bounding box center [71, 394] width 0 height 0
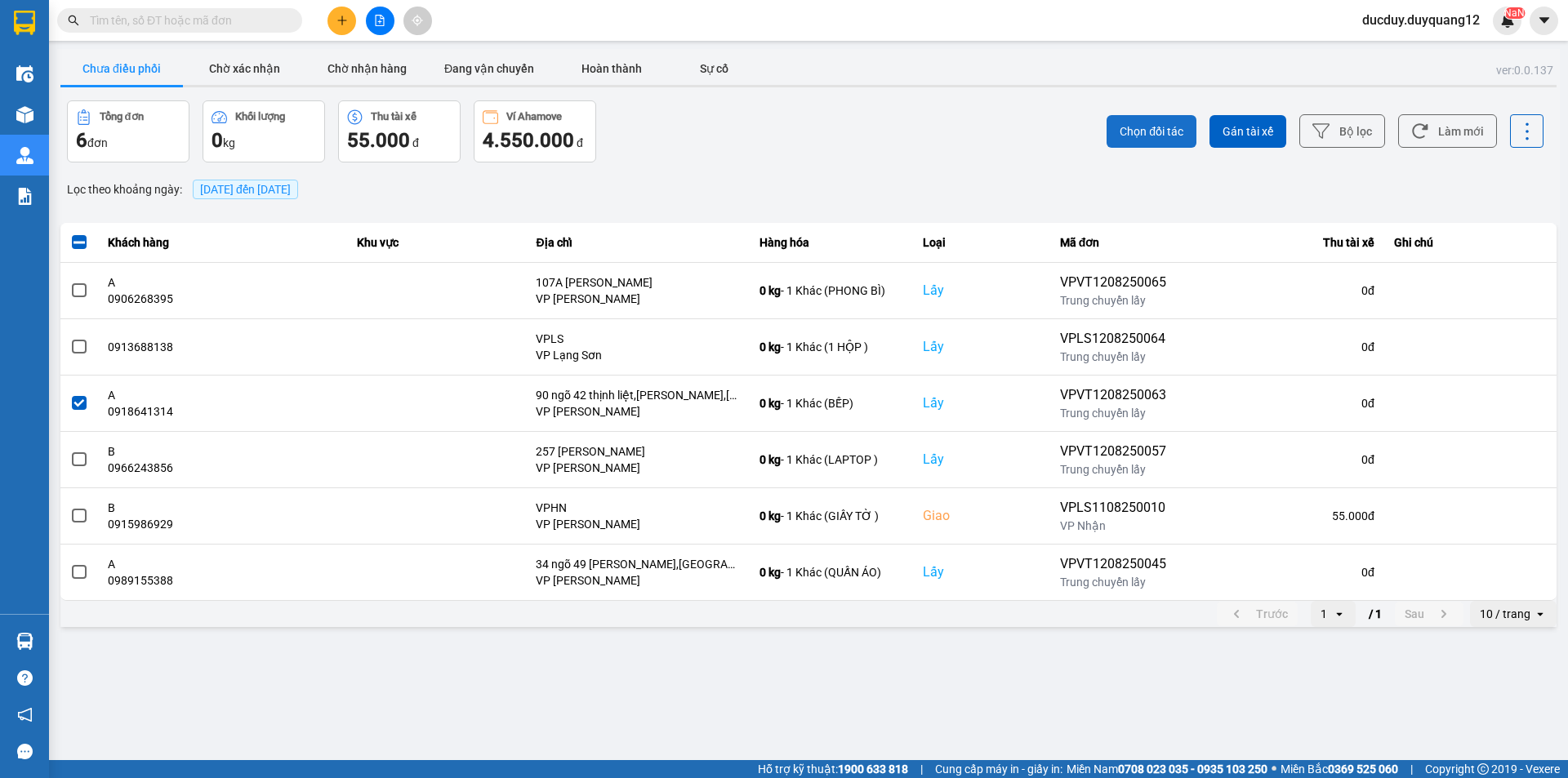
click at [1159, 124] on span "Chọn đối tác" at bounding box center [1151, 132] width 64 height 17
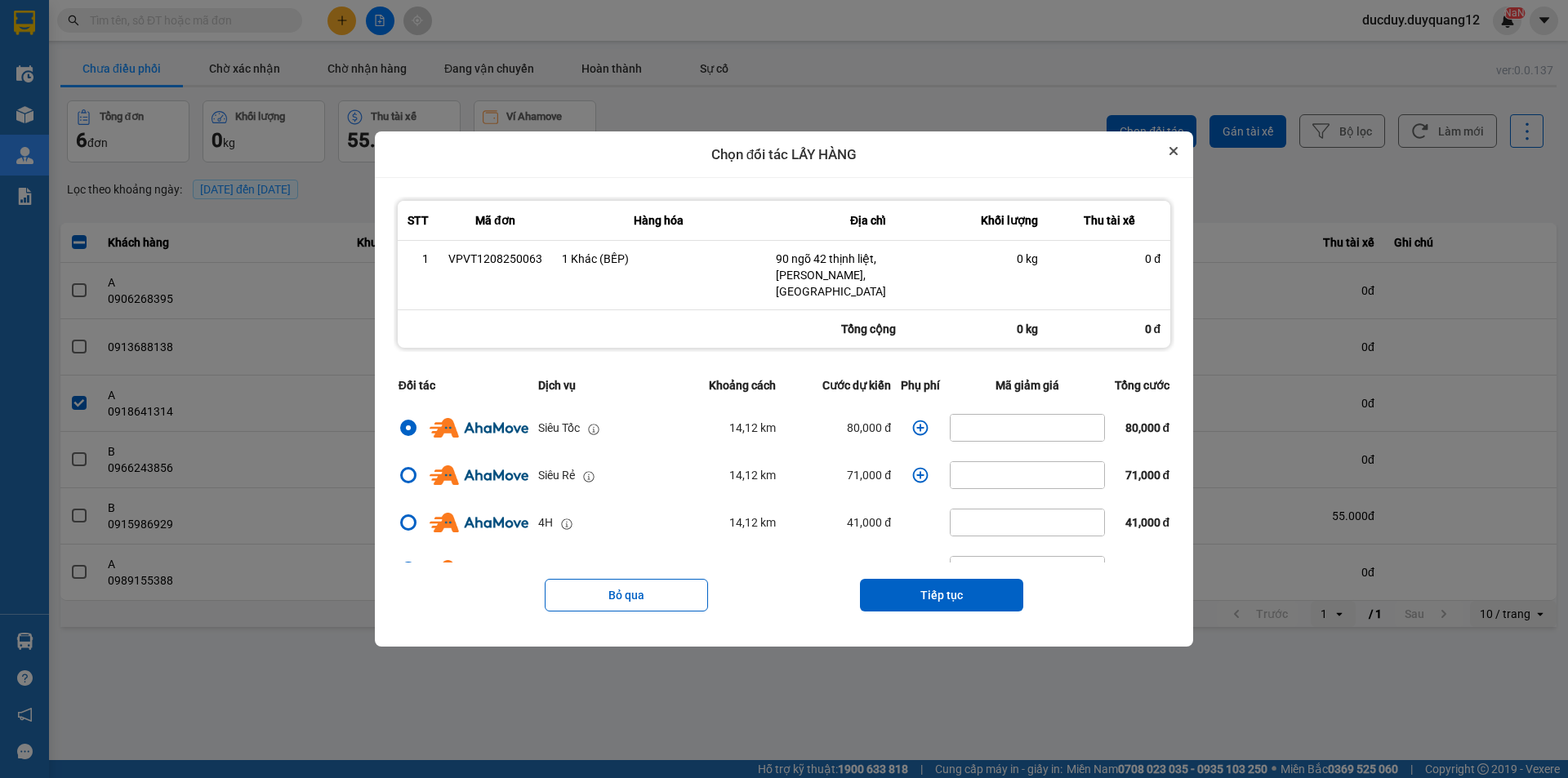
click at [1180, 149] on button "Close" at bounding box center [1174, 151] width 20 height 20
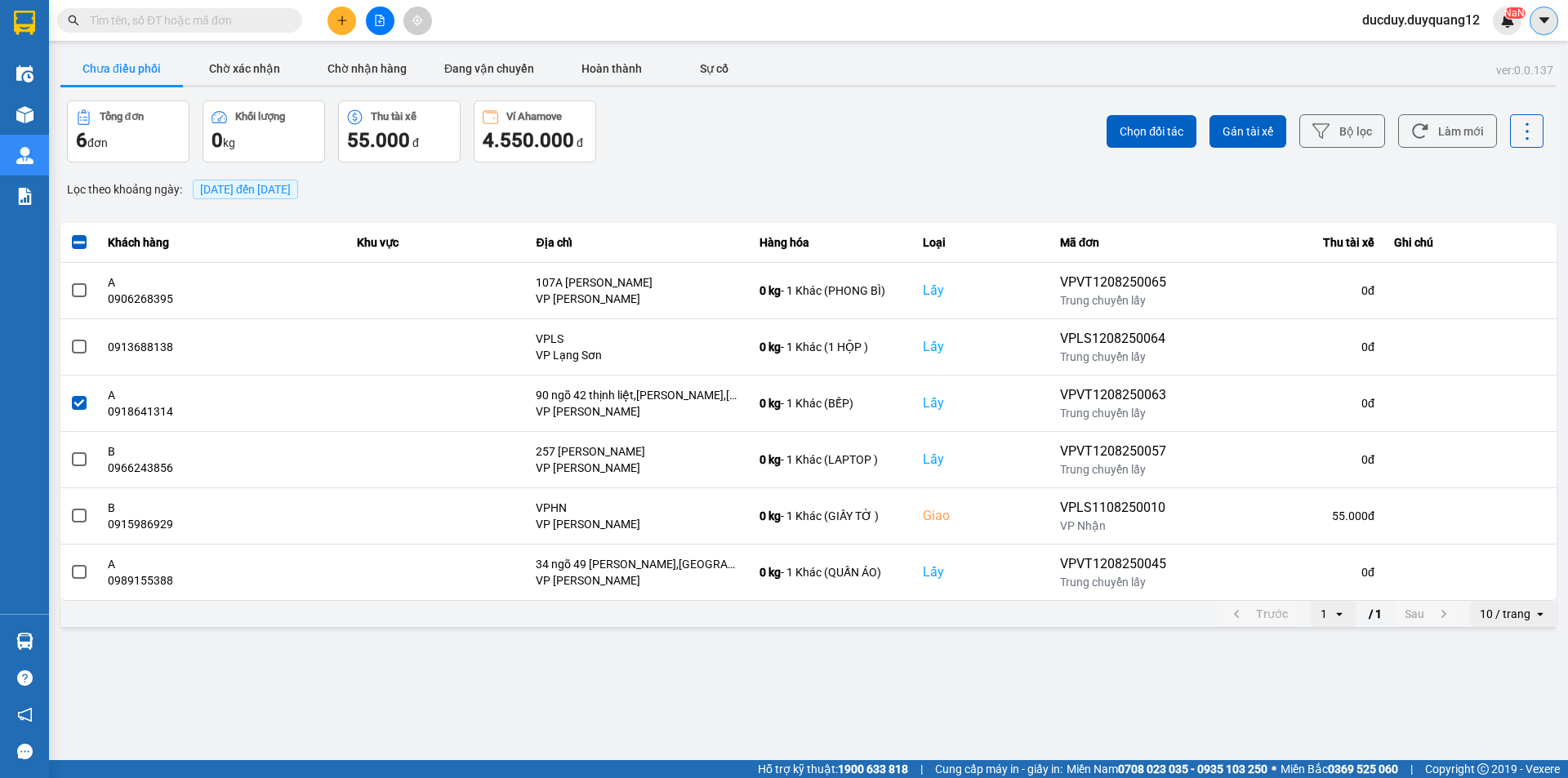
click at [1549, 23] on icon "caret-down" at bounding box center [1545, 21] width 15 height 15
click at [1472, 67] on div "Cấu hình nhà xe" at bounding box center [1500, 61] width 82 height 18
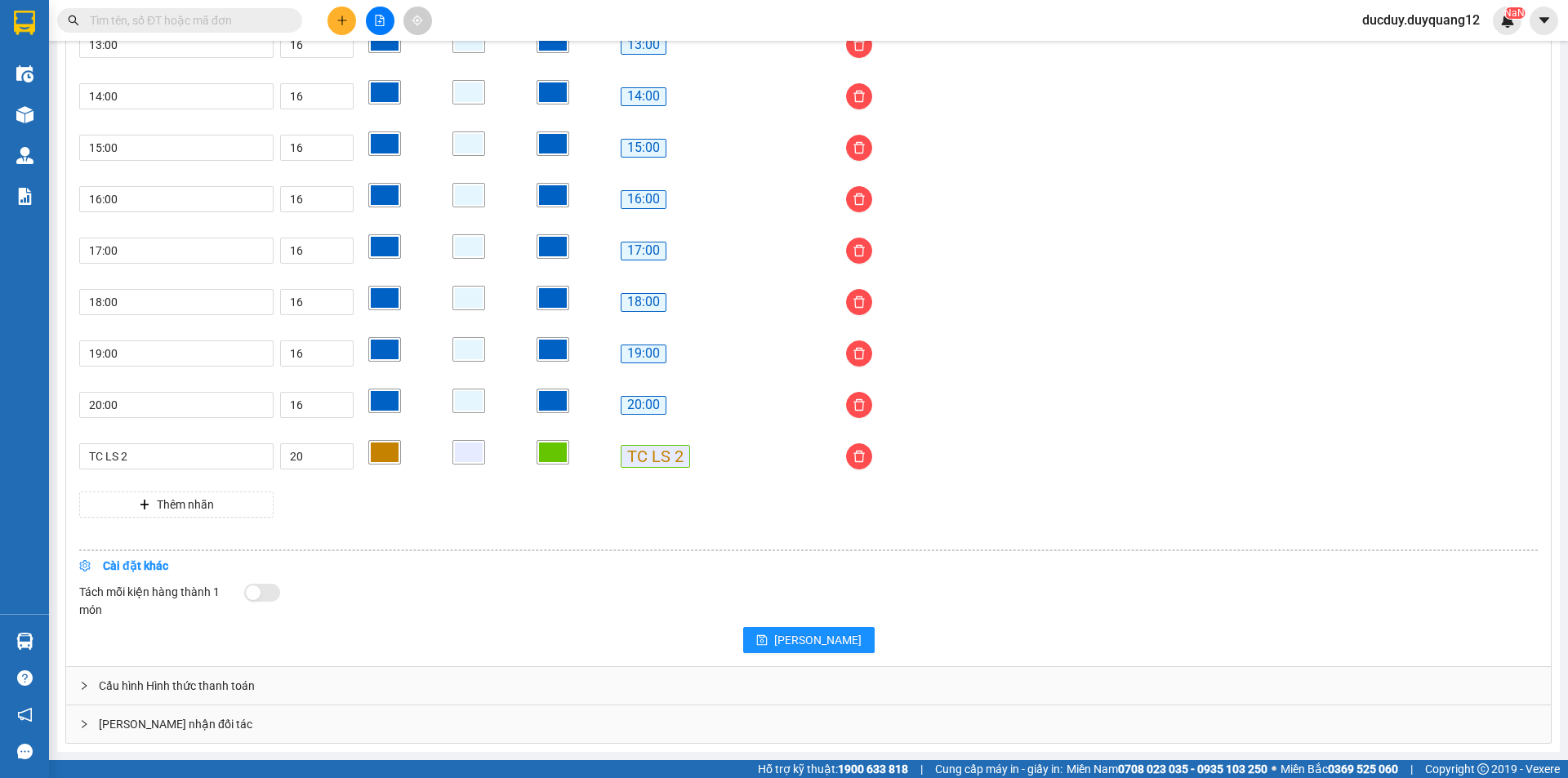
click at [340, 723] on div "Giao nhận đối tác" at bounding box center [809, 724] width 1485 height 37
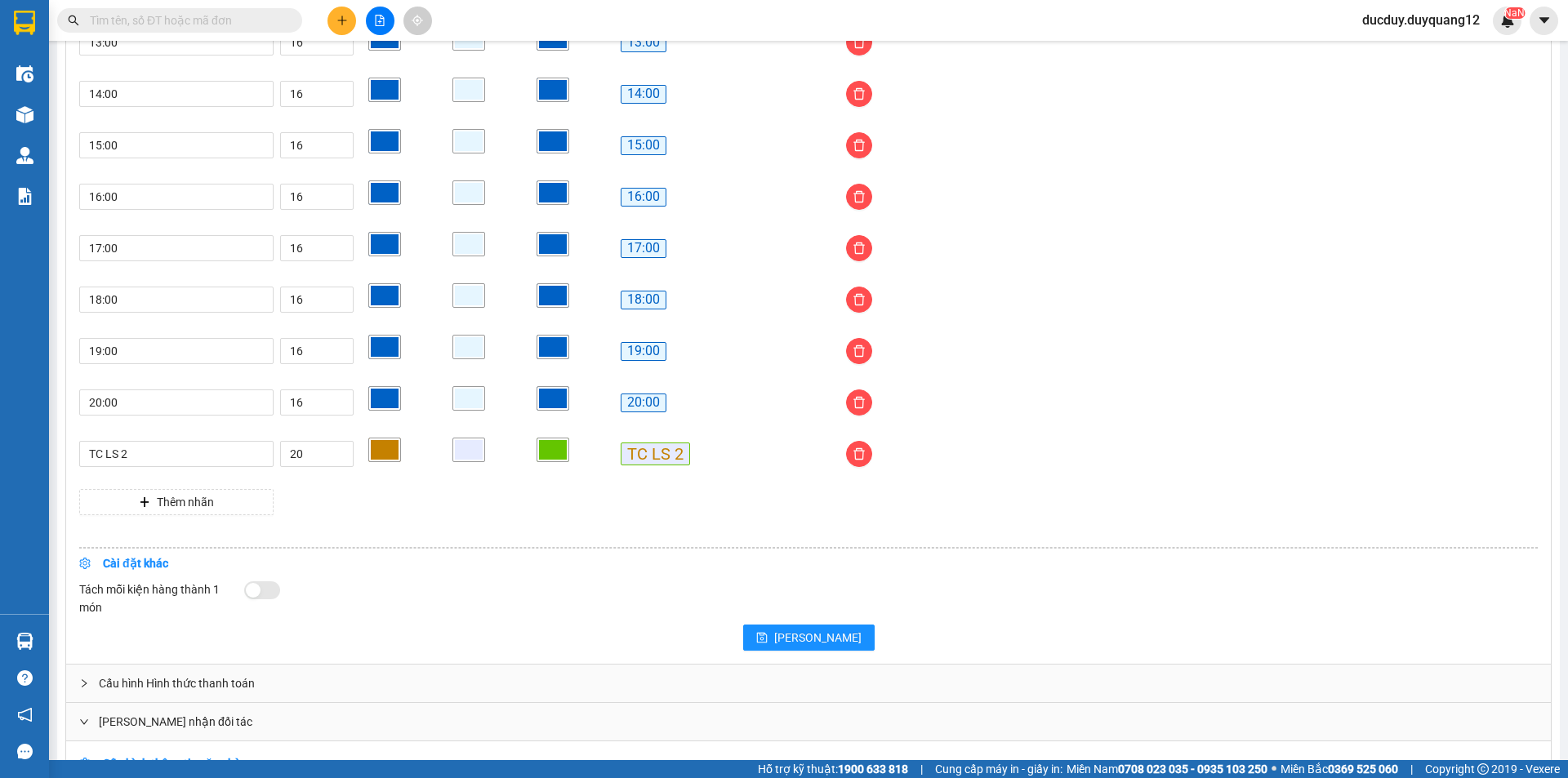
scroll to position [1541, 0]
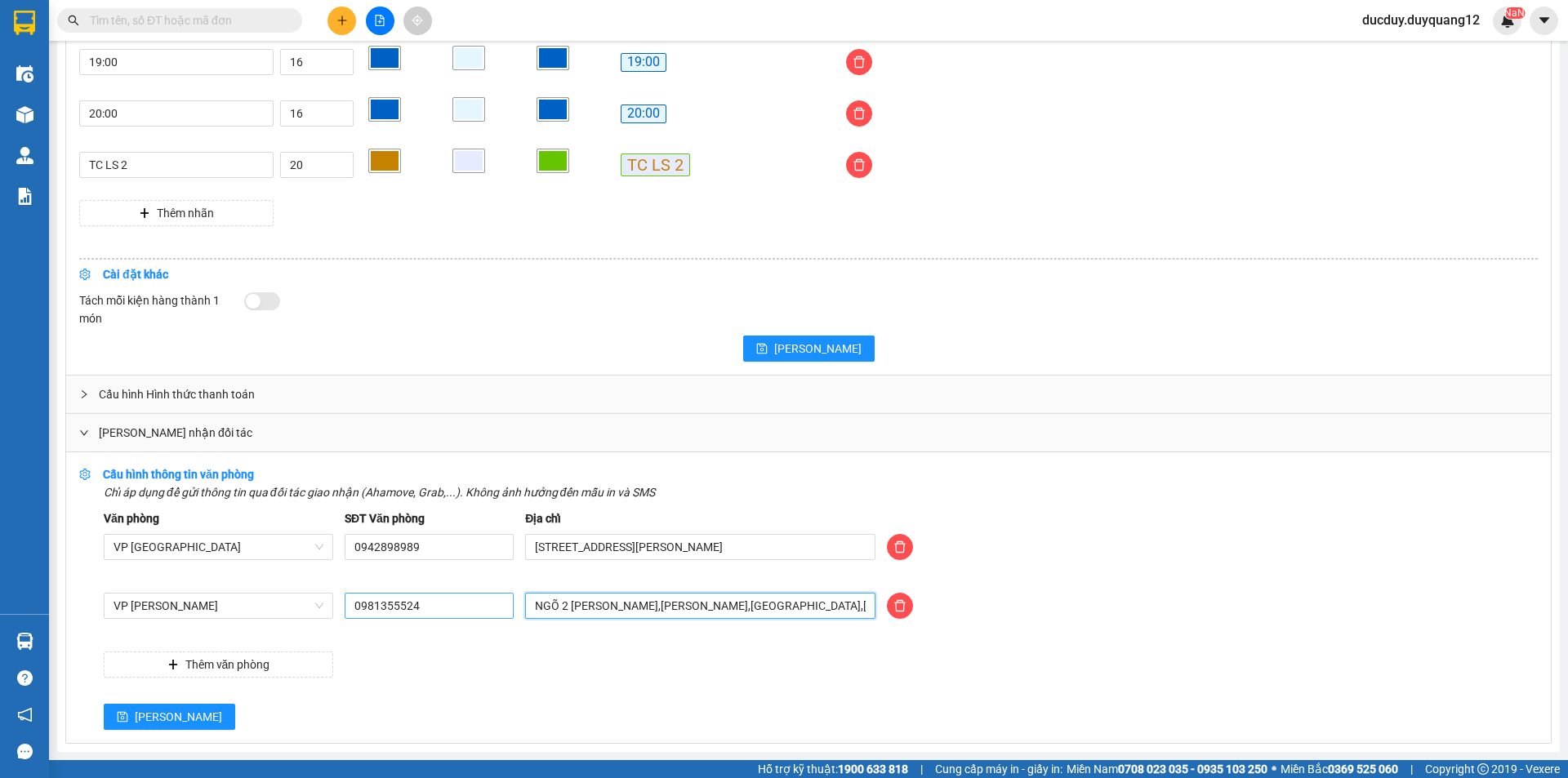
drag, startPoint x: 808, startPoint y: 602, endPoint x: 405, endPoint y: 603, distance: 403.0
click at [405, 603] on div "VP Minh Khai 0981355524 NGÕ 2 XUÂN ĐỈNH,XUÂN TẢO,BẮC TỪ LIÊM,HÀ NỘI" at bounding box center [821, 615] width 1446 height 46
type input "512 minh khai,hai bà trưng,hà nội"
click at [459, 609] on input "0981355524" at bounding box center [429, 605] width 169 height 26
type input "0981355523"
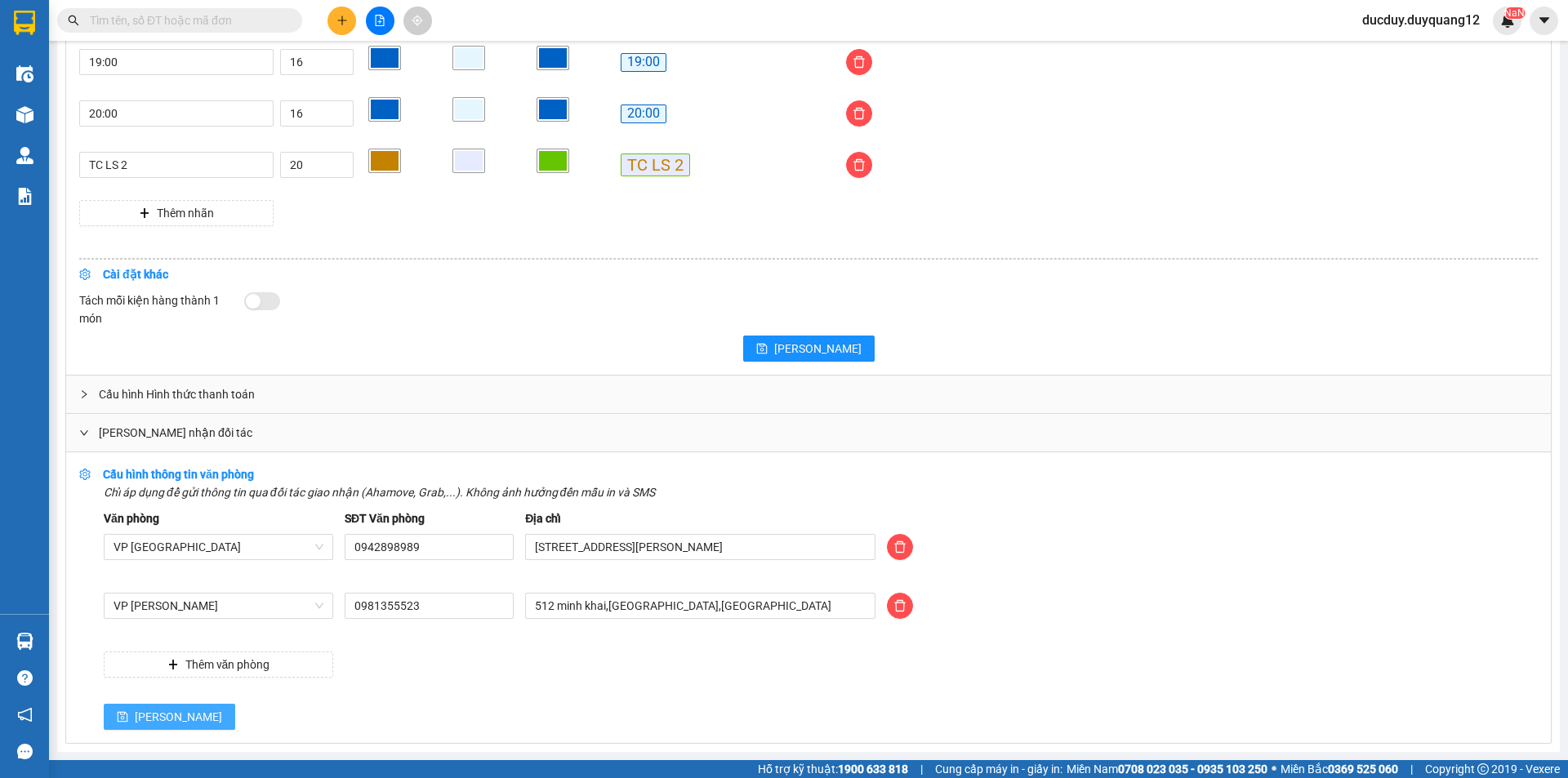
click at [134, 711] on button "Lưu" at bounding box center [169, 717] width 131 height 26
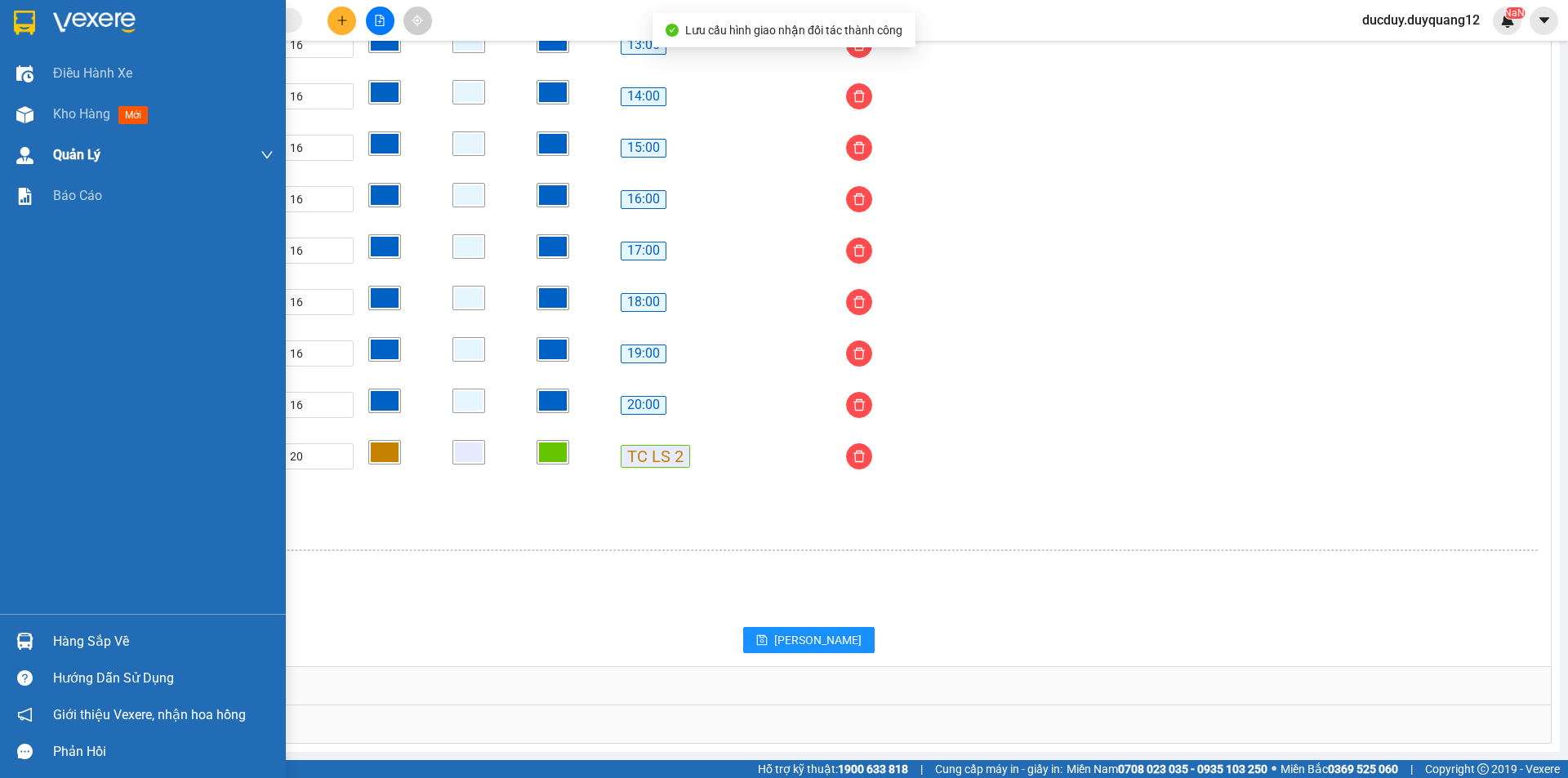
scroll to position [1250, 0]
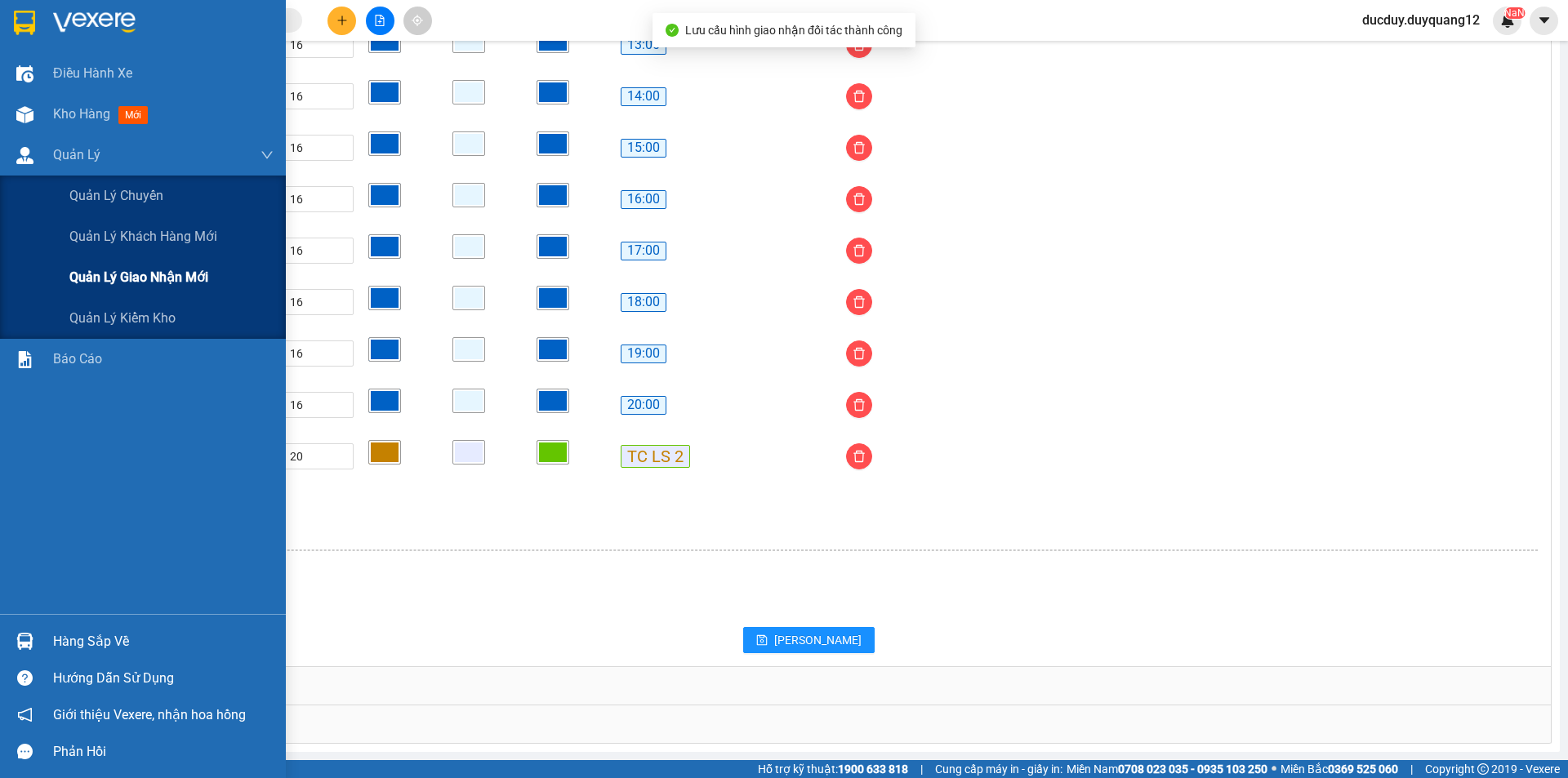
click at [114, 276] on span "Quản lý giao nhận mới" at bounding box center [139, 277] width 139 height 21
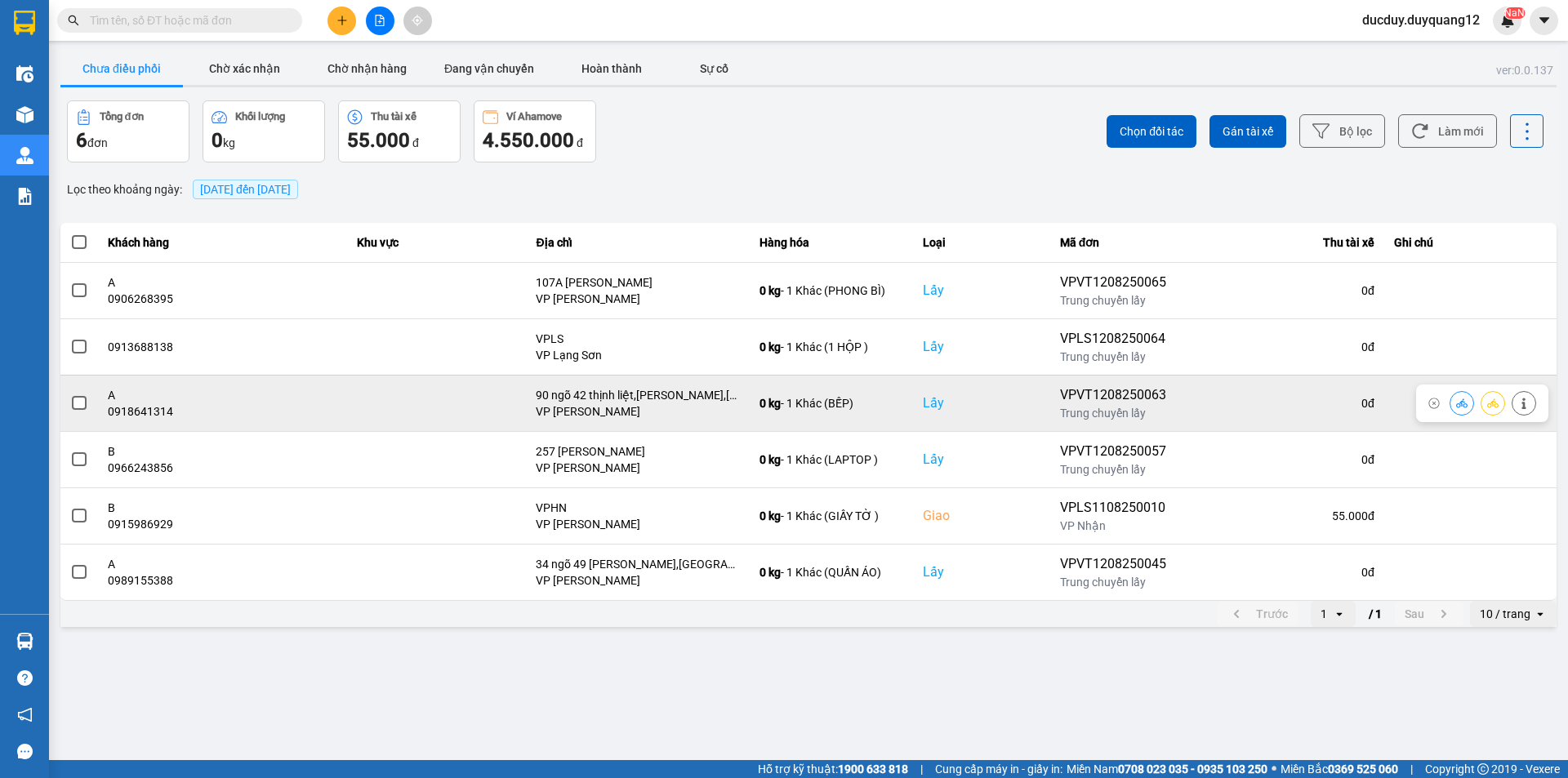
click at [76, 404] on span at bounding box center [80, 404] width 15 height 15
click at [71, 394] on input "checkbox" at bounding box center [71, 394] width 0 height 0
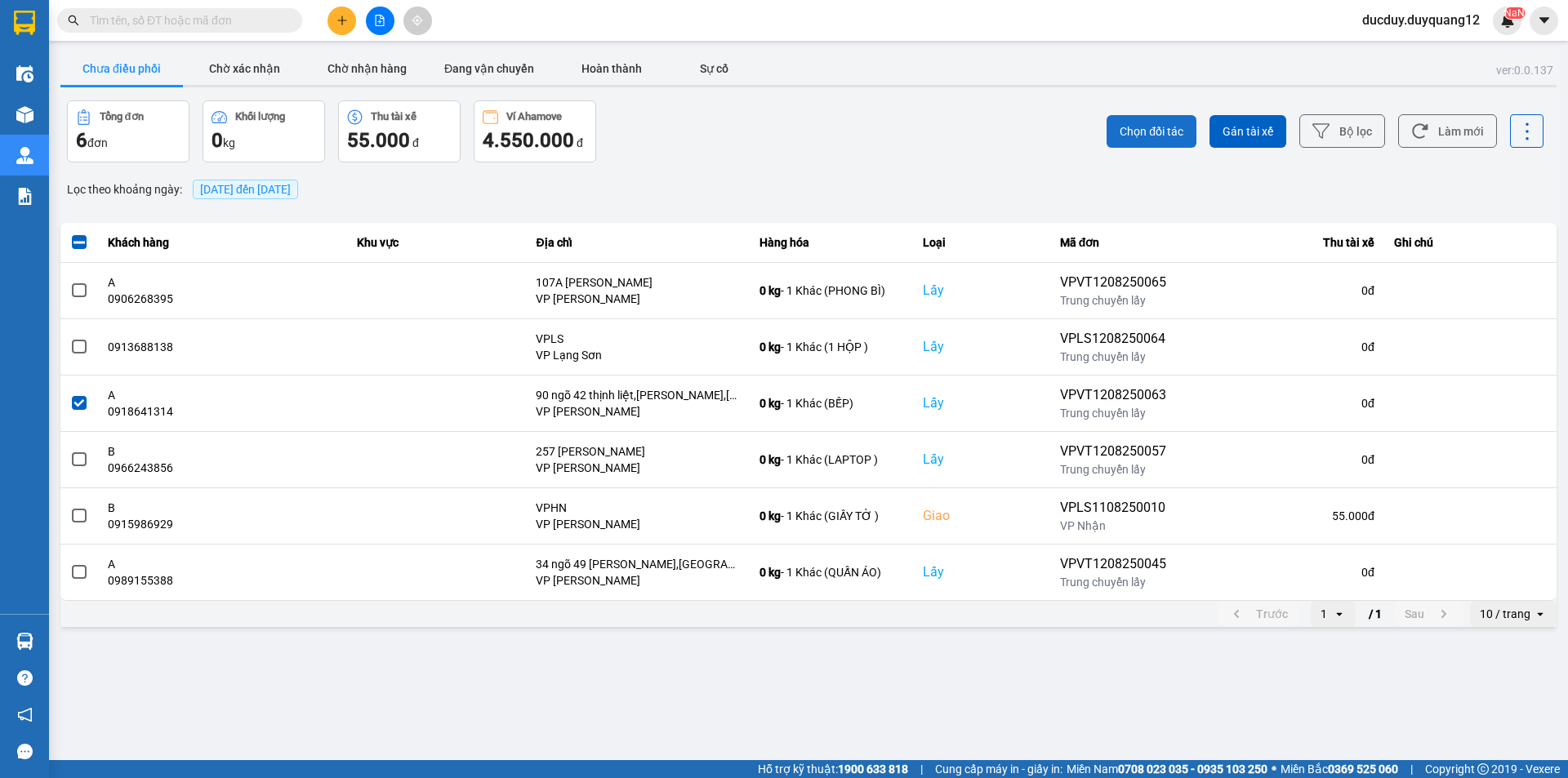
click at [1149, 120] on button "Chọn đối tác" at bounding box center [1152, 131] width 90 height 32
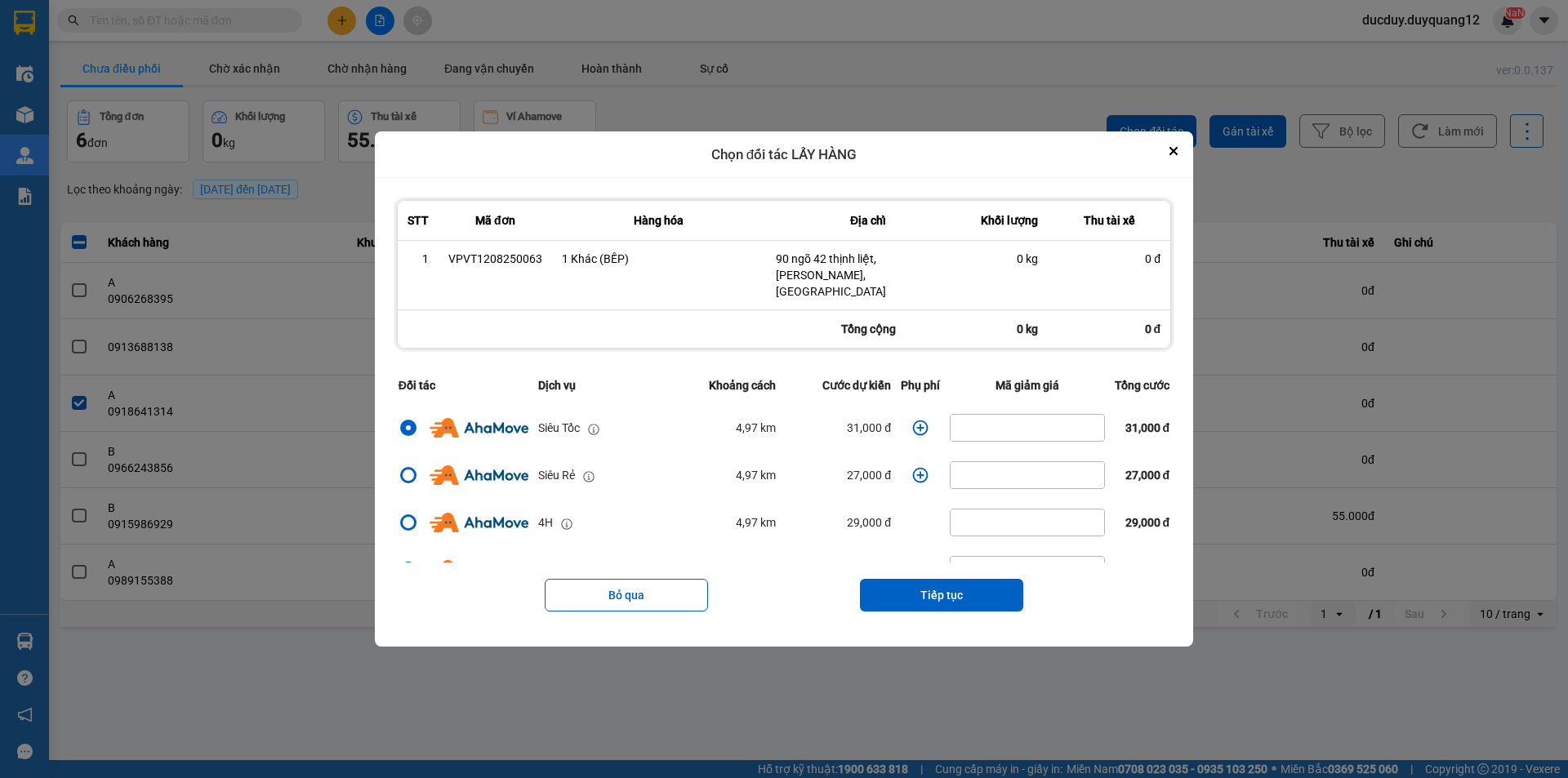
click at [913, 420] on icon "dialog" at bounding box center [921, 428] width 17 height 17
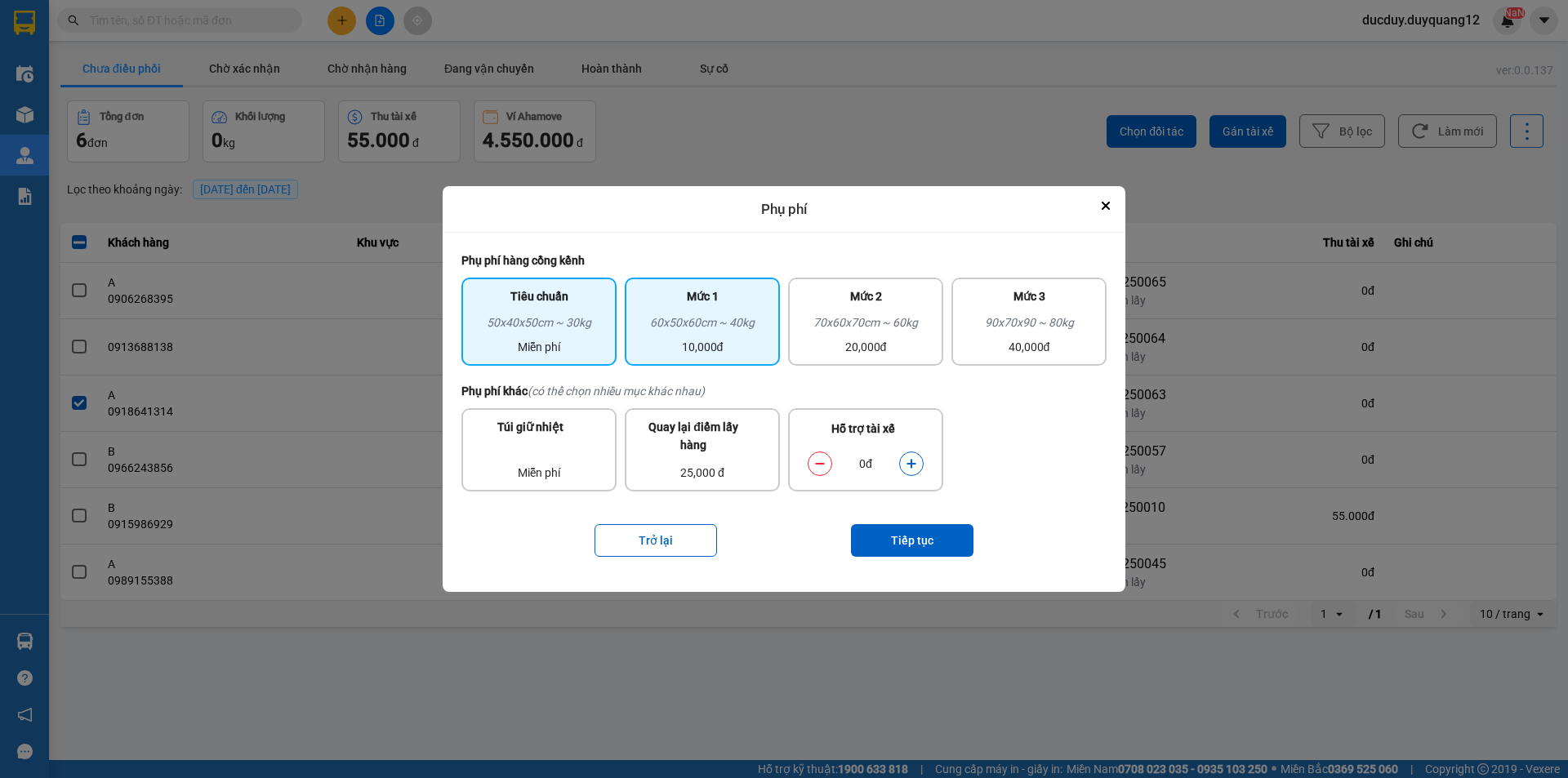
click at [723, 320] on div "60x50x60cm ~ 40kg" at bounding box center [702, 326] width 135 height 25
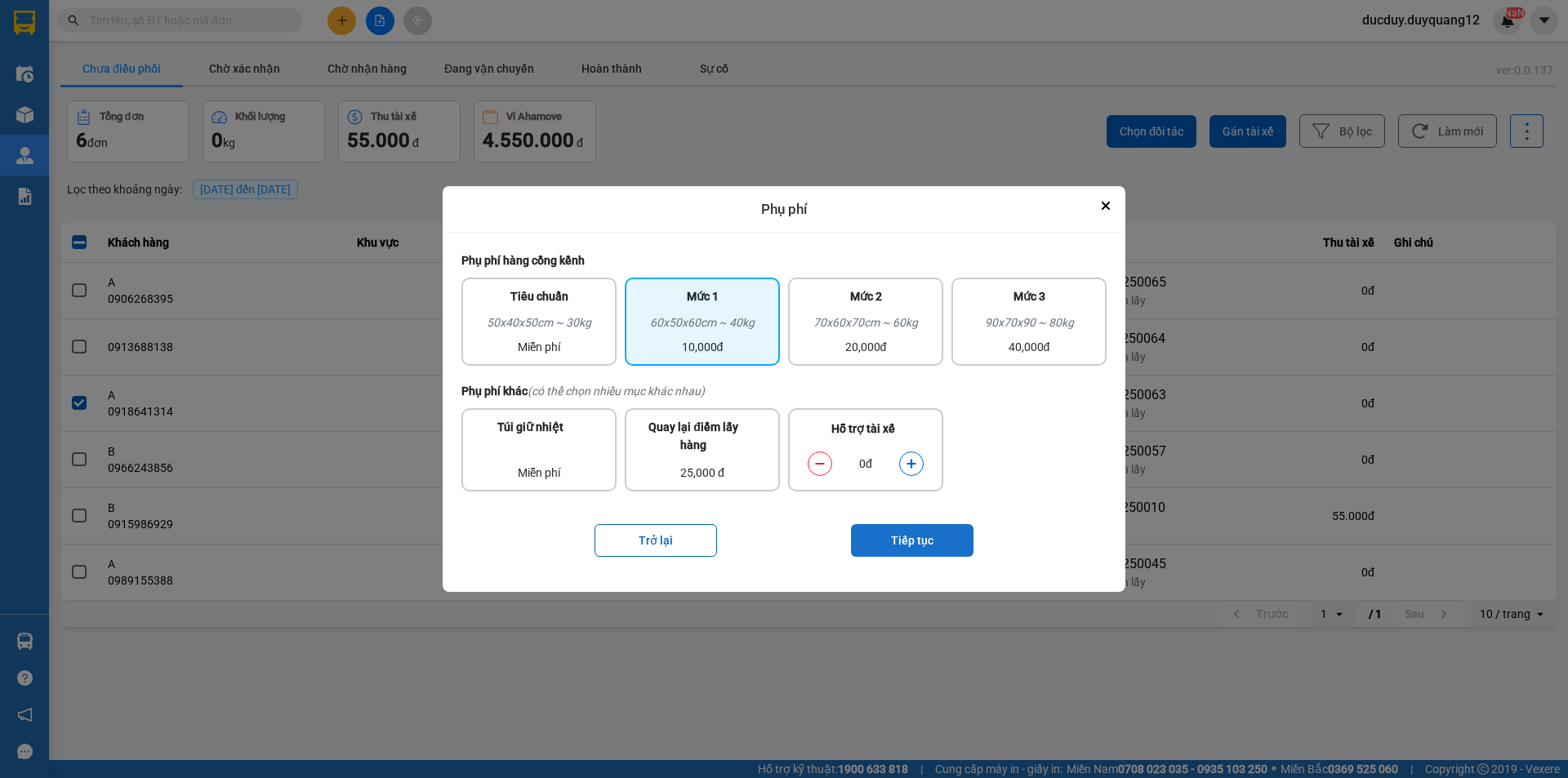
click at [908, 536] on button "Tiếp tục" at bounding box center [913, 540] width 123 height 32
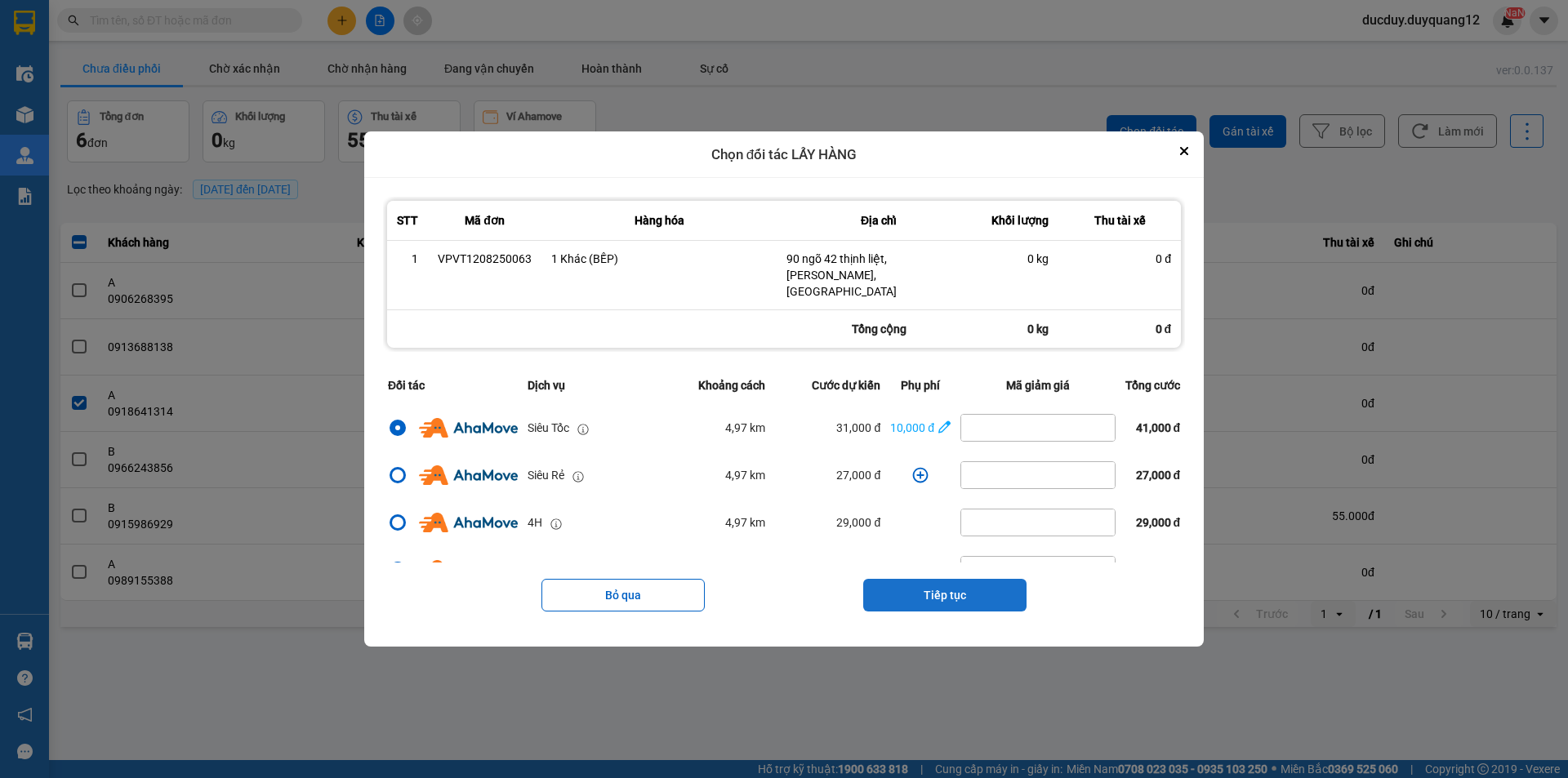
click at [987, 584] on button "Tiếp tục" at bounding box center [945, 595] width 164 height 32
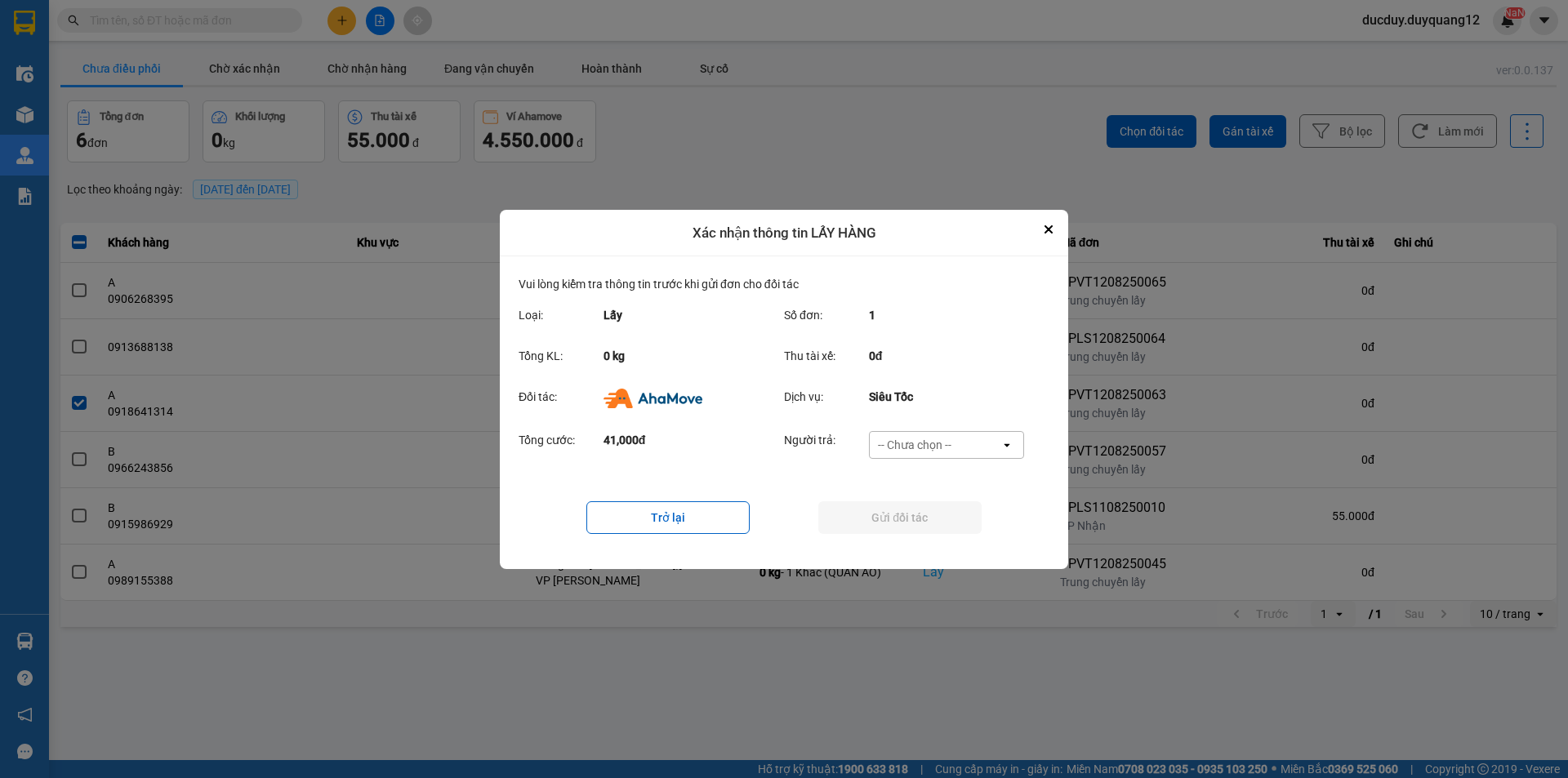
click at [947, 437] on div "-- Chưa chọn --" at bounding box center [914, 445] width 74 height 17
click at [915, 533] on span "Ví Ahamove" at bounding box center [914, 538] width 66 height 17
click at [919, 514] on button "Gửi đối tác" at bounding box center [899, 517] width 164 height 32
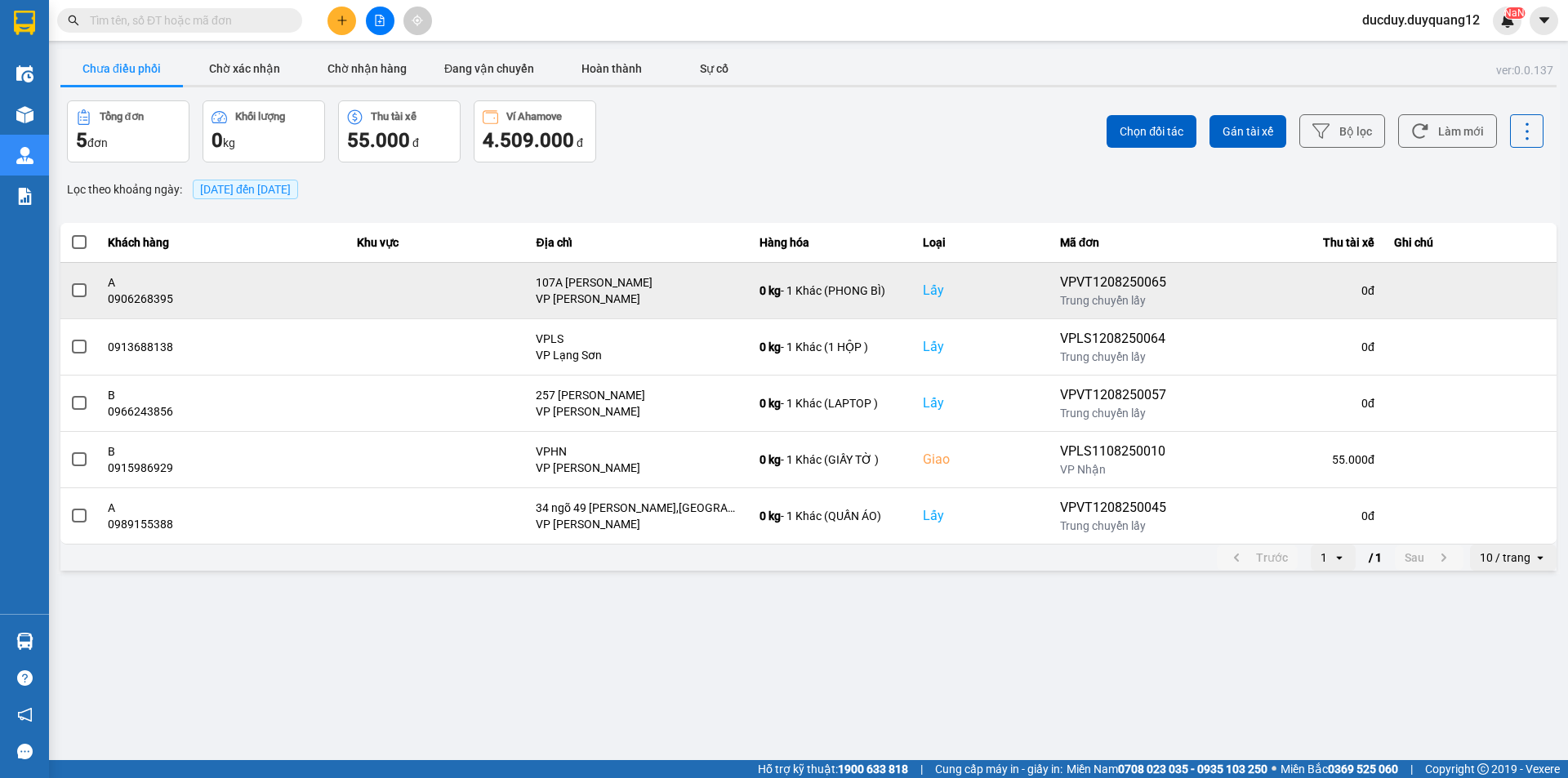
click at [70, 283] on td at bounding box center [79, 291] width 37 height 56
click at [84, 294] on span at bounding box center [80, 291] width 15 height 15
click at [71, 281] on input "checkbox" at bounding box center [71, 281] width 0 height 0
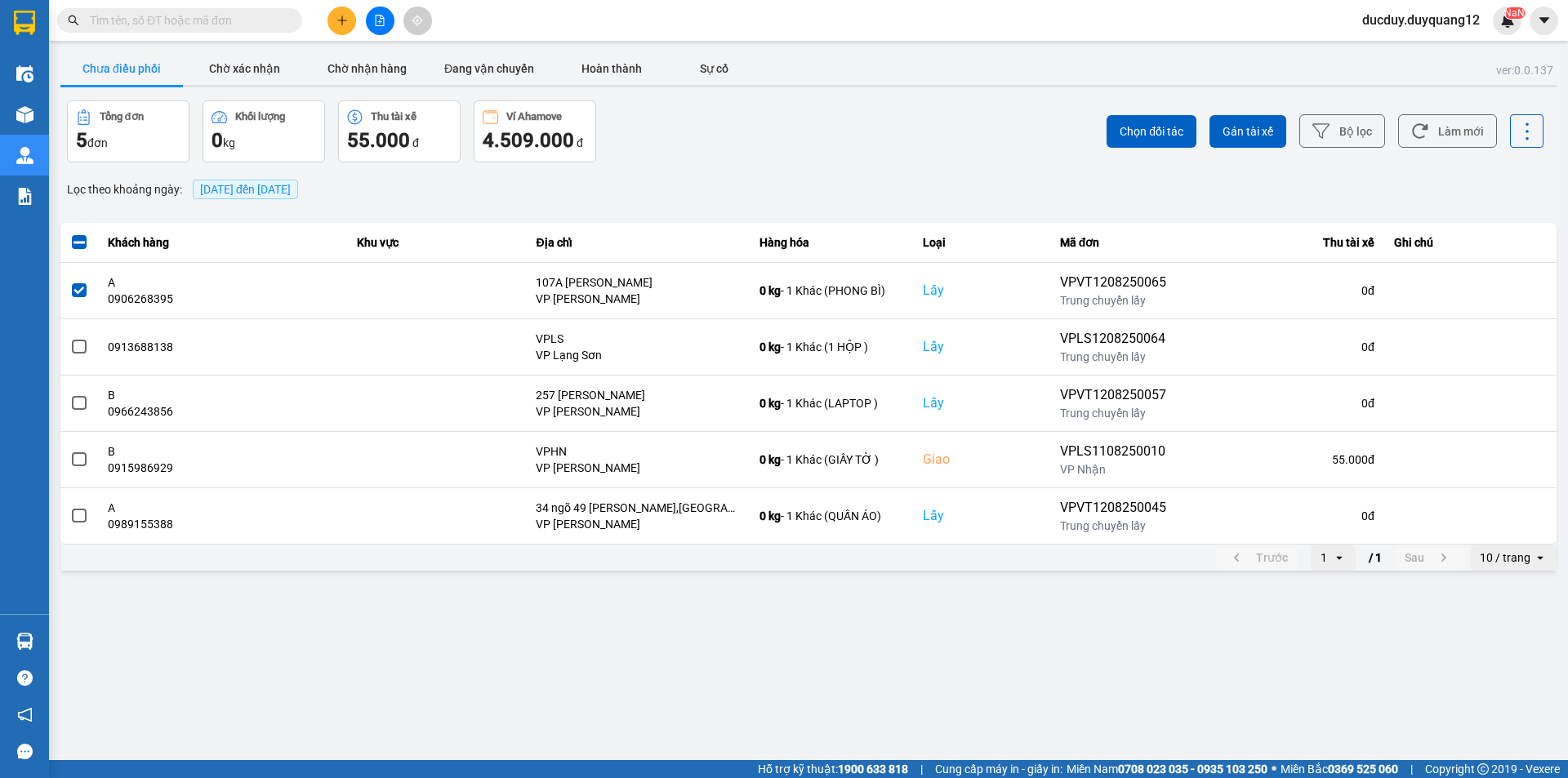
click at [1162, 100] on div "Chọn đối tác Gán tài xế Bộ lọc Làm mới" at bounding box center [1174, 131] width 738 height 62
click at [1156, 127] on span "Chọn đối tác" at bounding box center [1151, 132] width 64 height 17
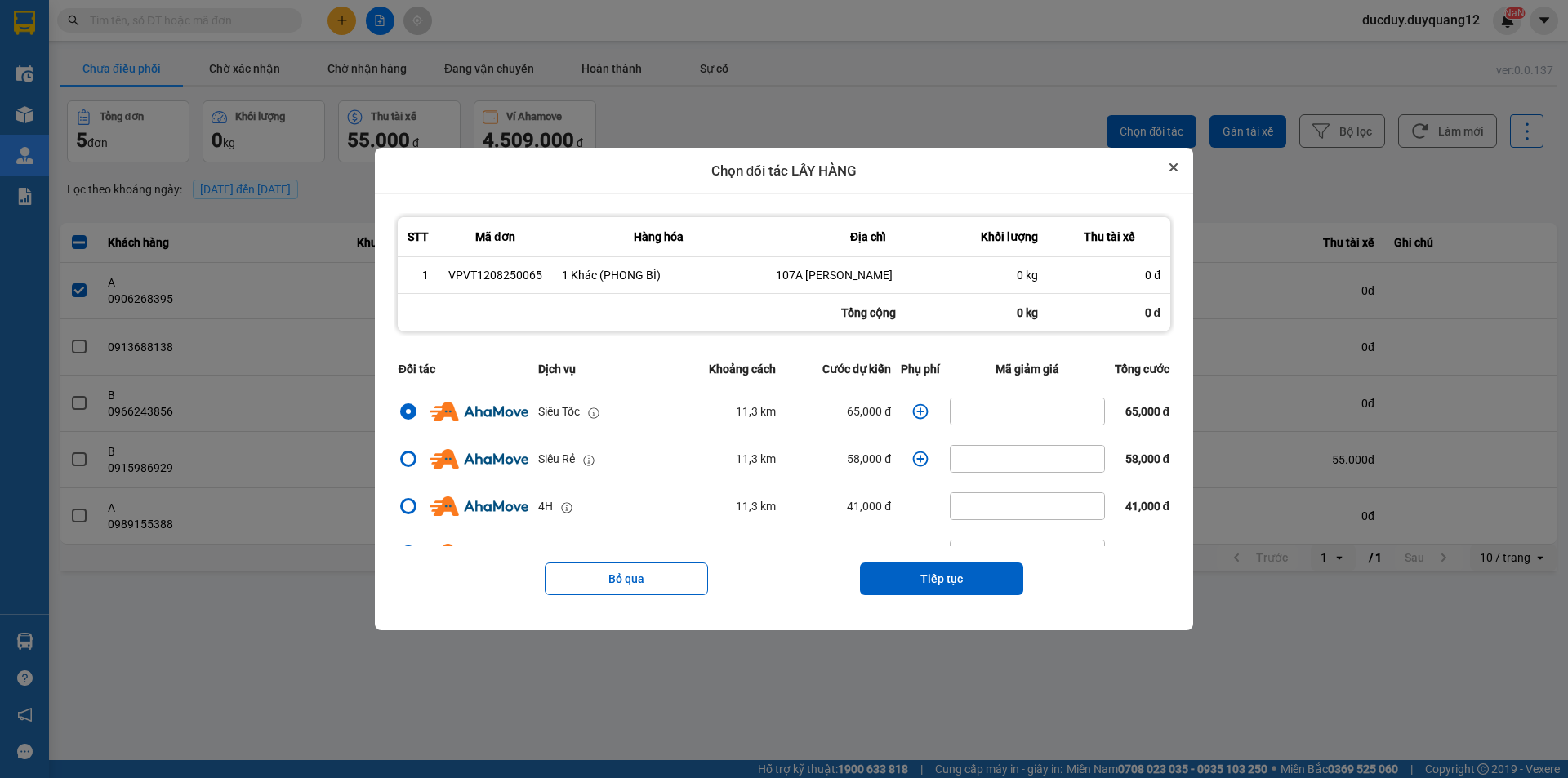
click at [1177, 169] on icon "Close" at bounding box center [1174, 168] width 7 height 7
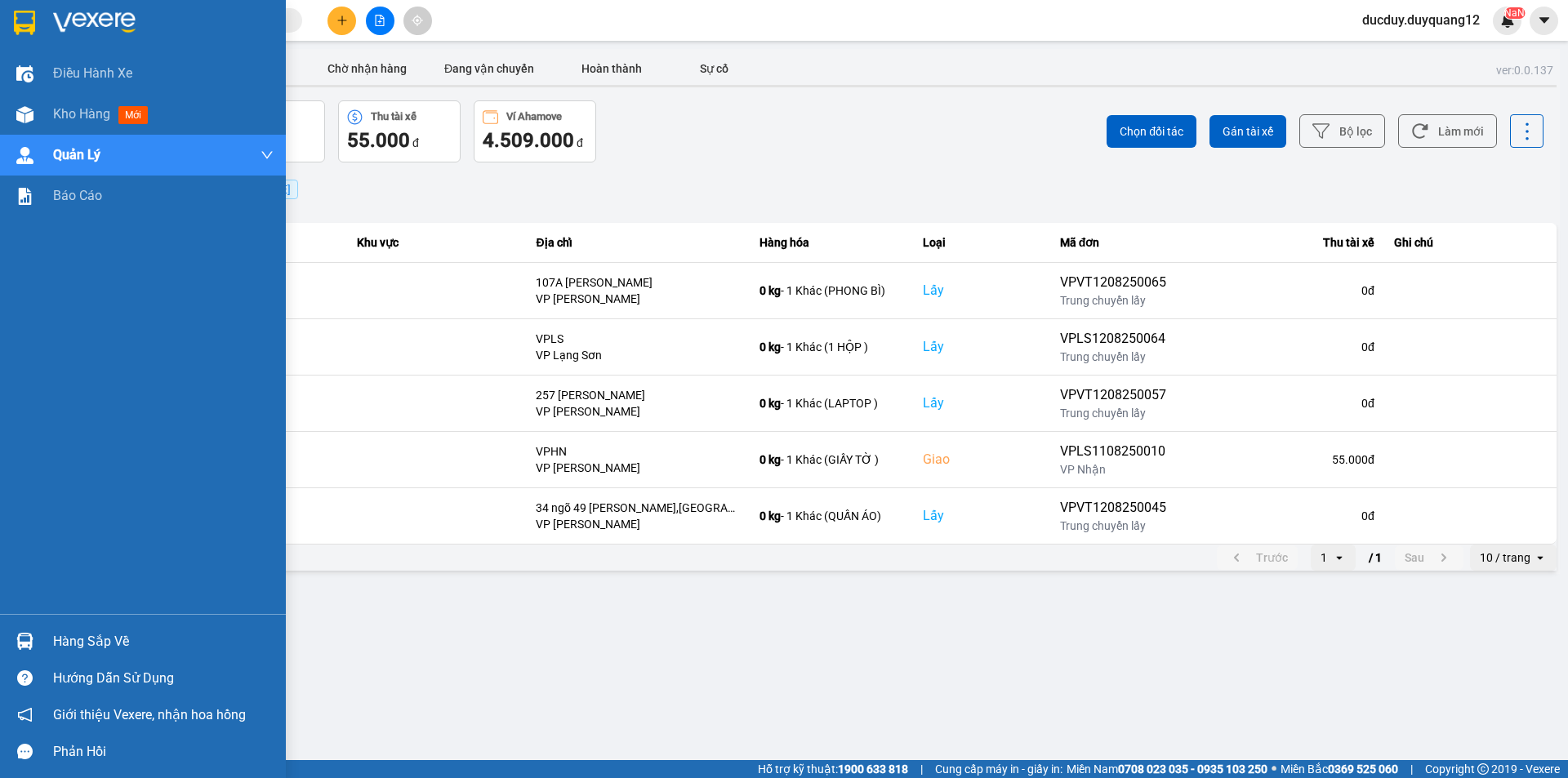
click at [109, 639] on div "Hàng sắp về" at bounding box center [164, 642] width 221 height 25
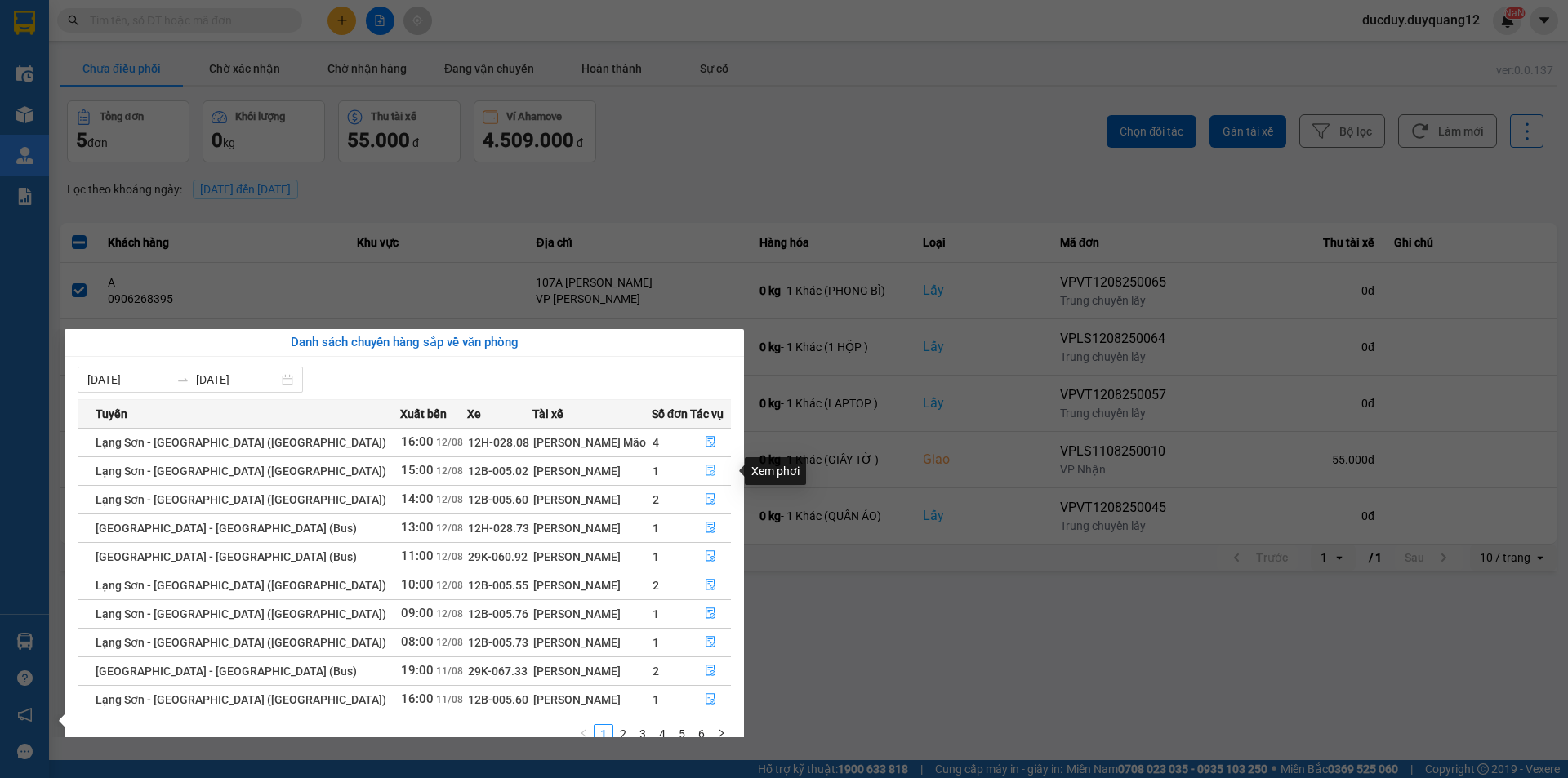
click at [705, 465] on icon "file-done" at bounding box center [711, 471] width 12 height 12
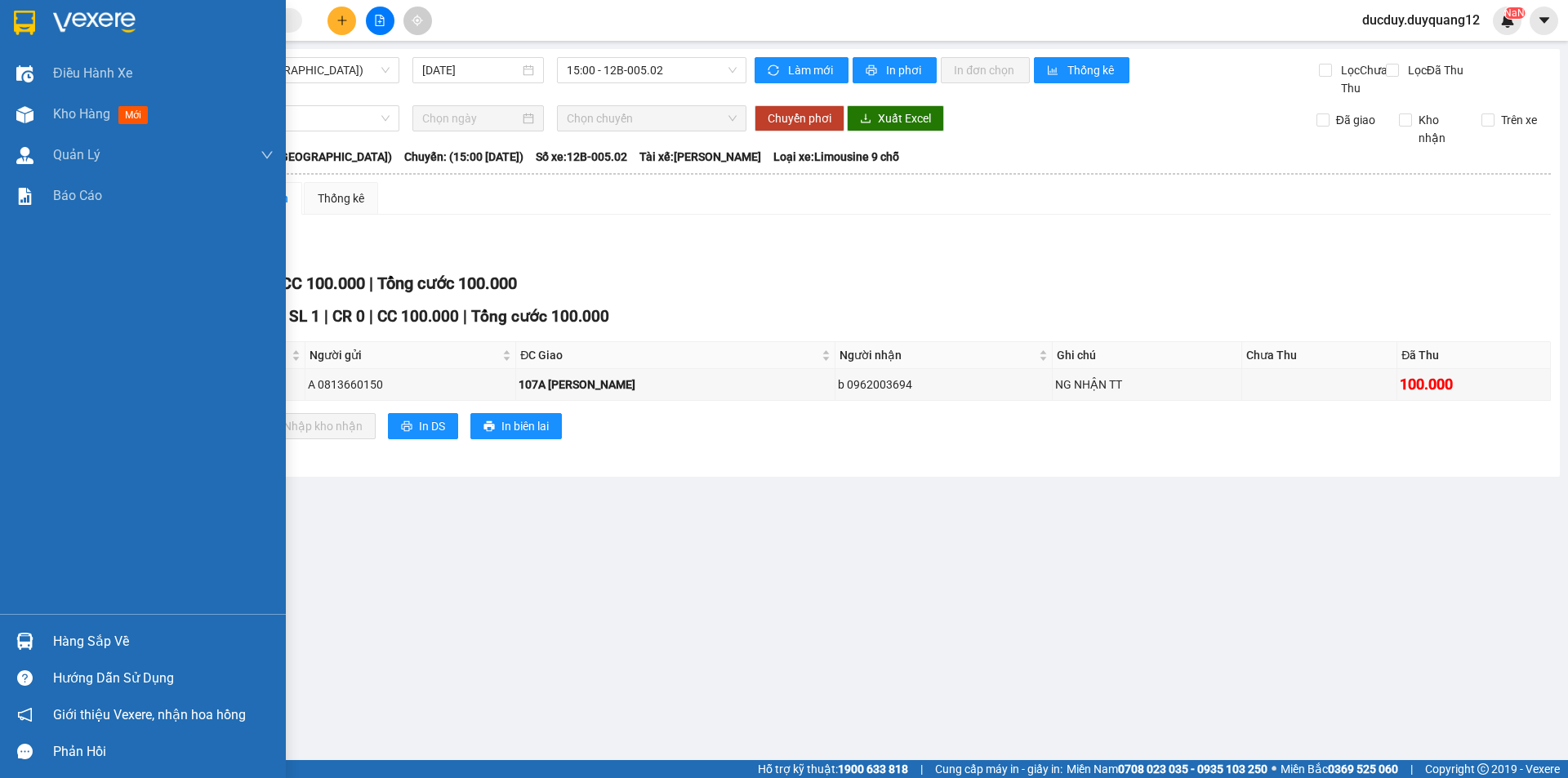
click at [81, 644] on div "Hàng sắp về" at bounding box center [164, 642] width 221 height 25
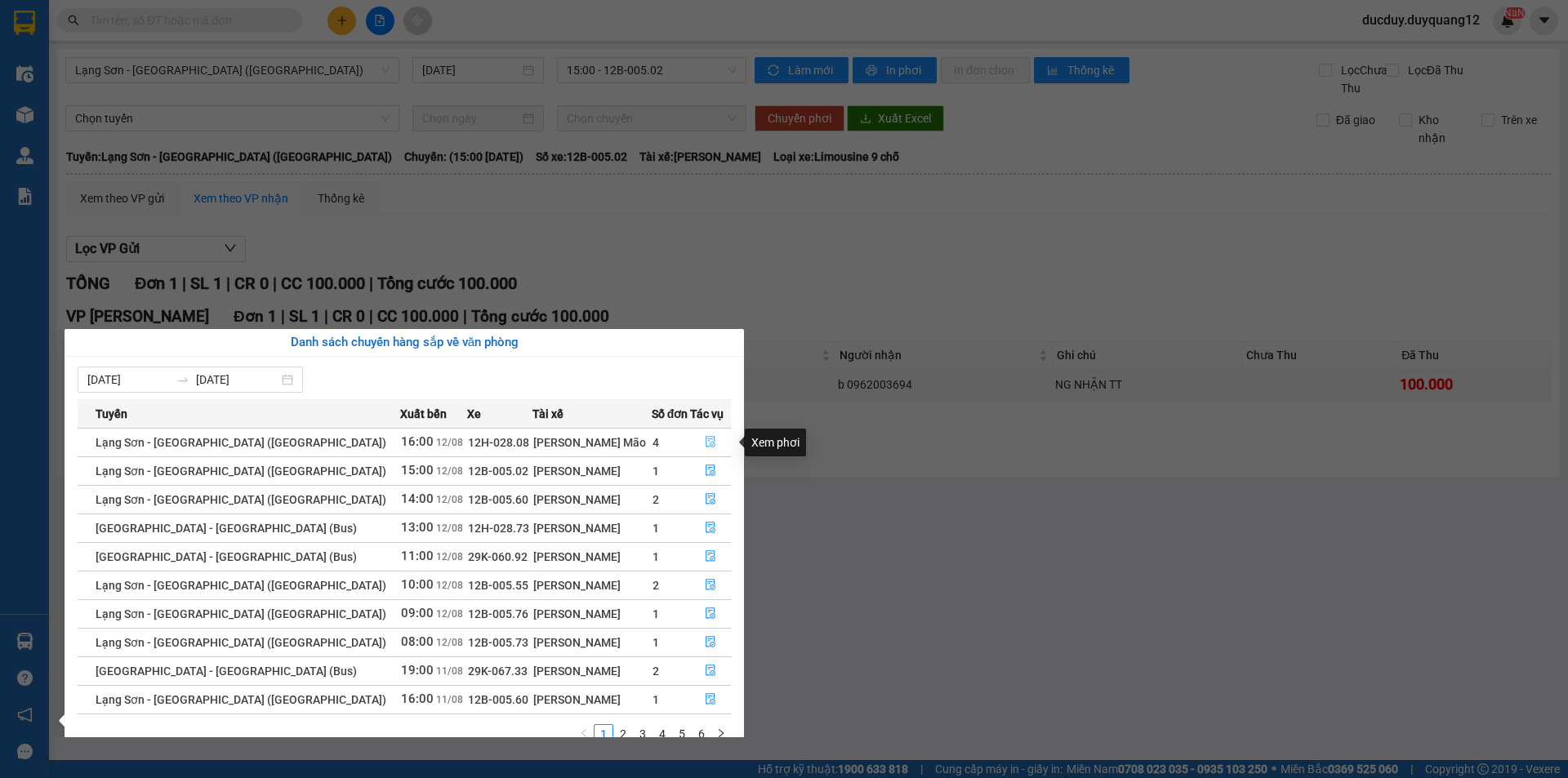
click at [698, 438] on button "button" at bounding box center [710, 442] width 39 height 26
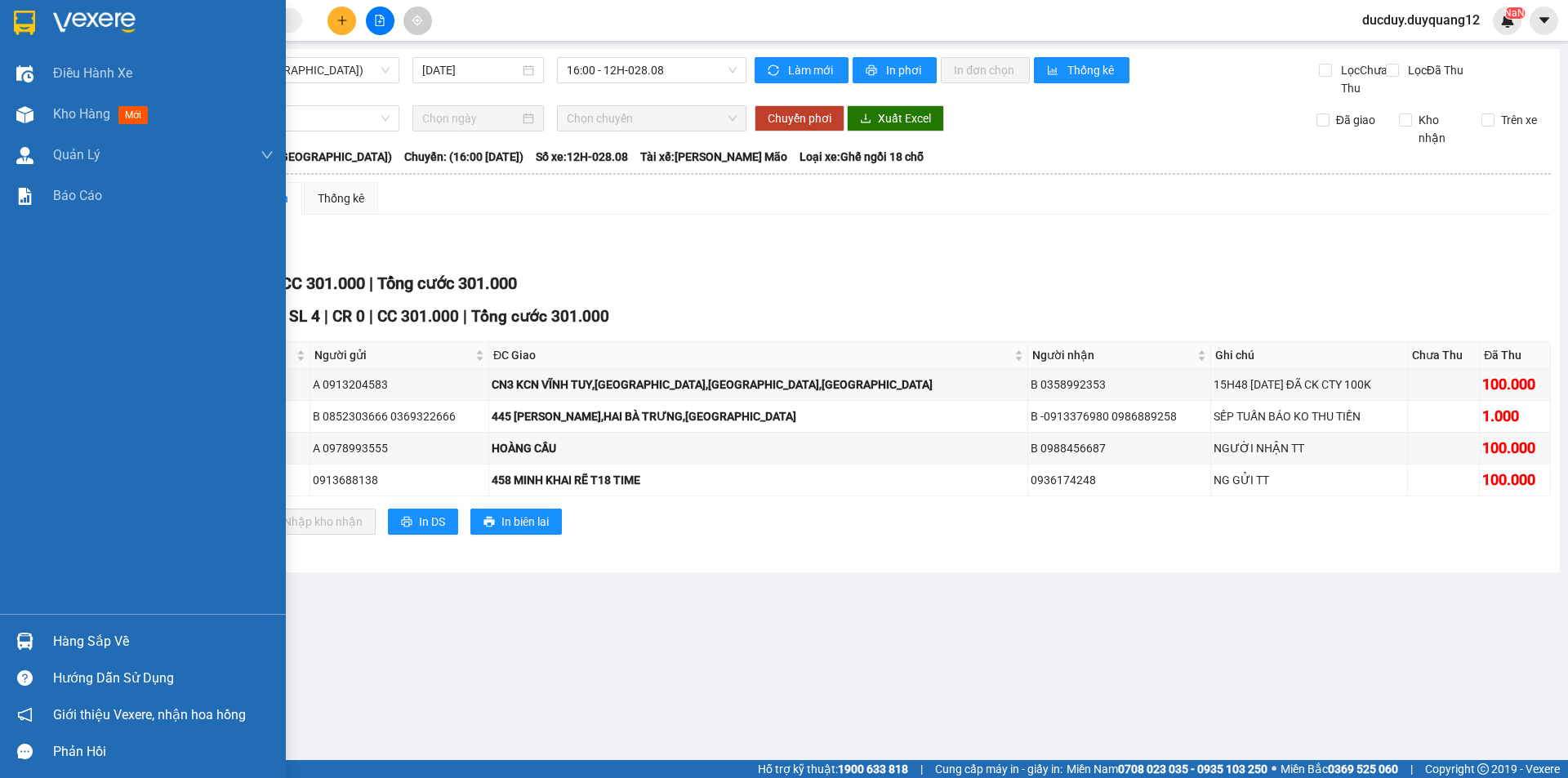
click at [102, 639] on div "Hàng sắp về" at bounding box center [164, 642] width 221 height 25
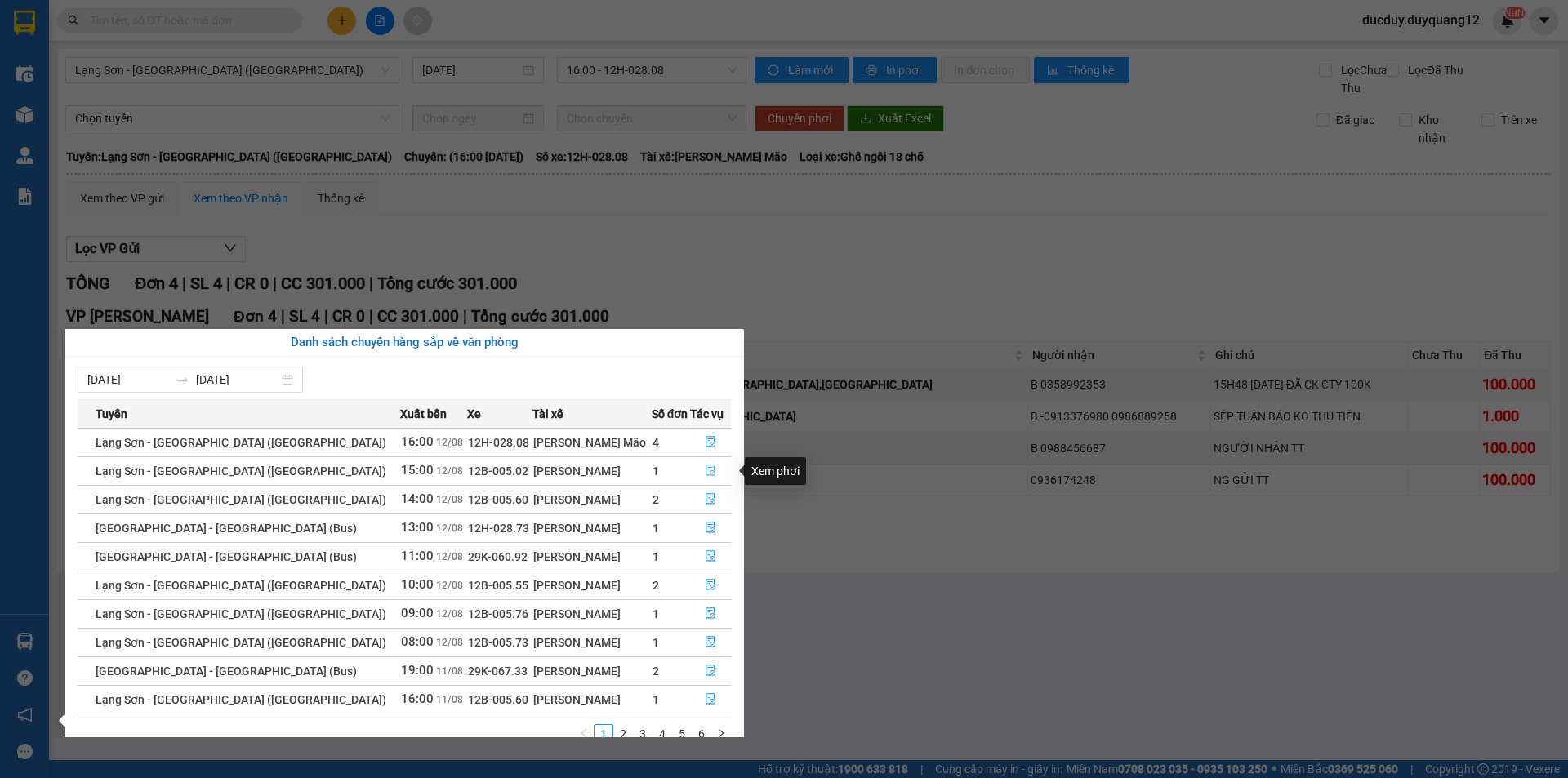
click at [705, 467] on icon "file-done" at bounding box center [711, 471] width 12 height 12
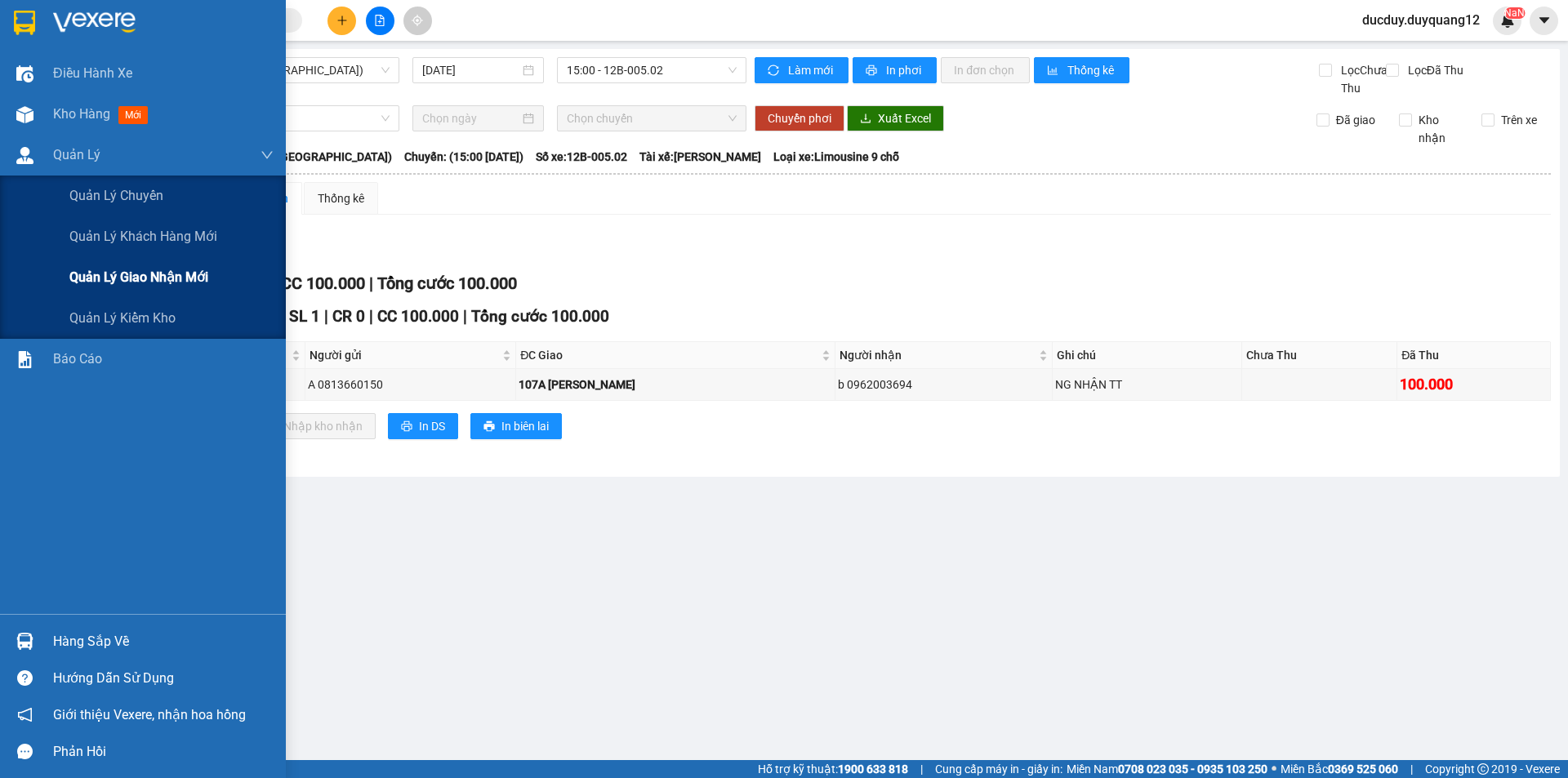
click at [110, 272] on span "Quản lý giao nhận mới" at bounding box center [139, 277] width 139 height 21
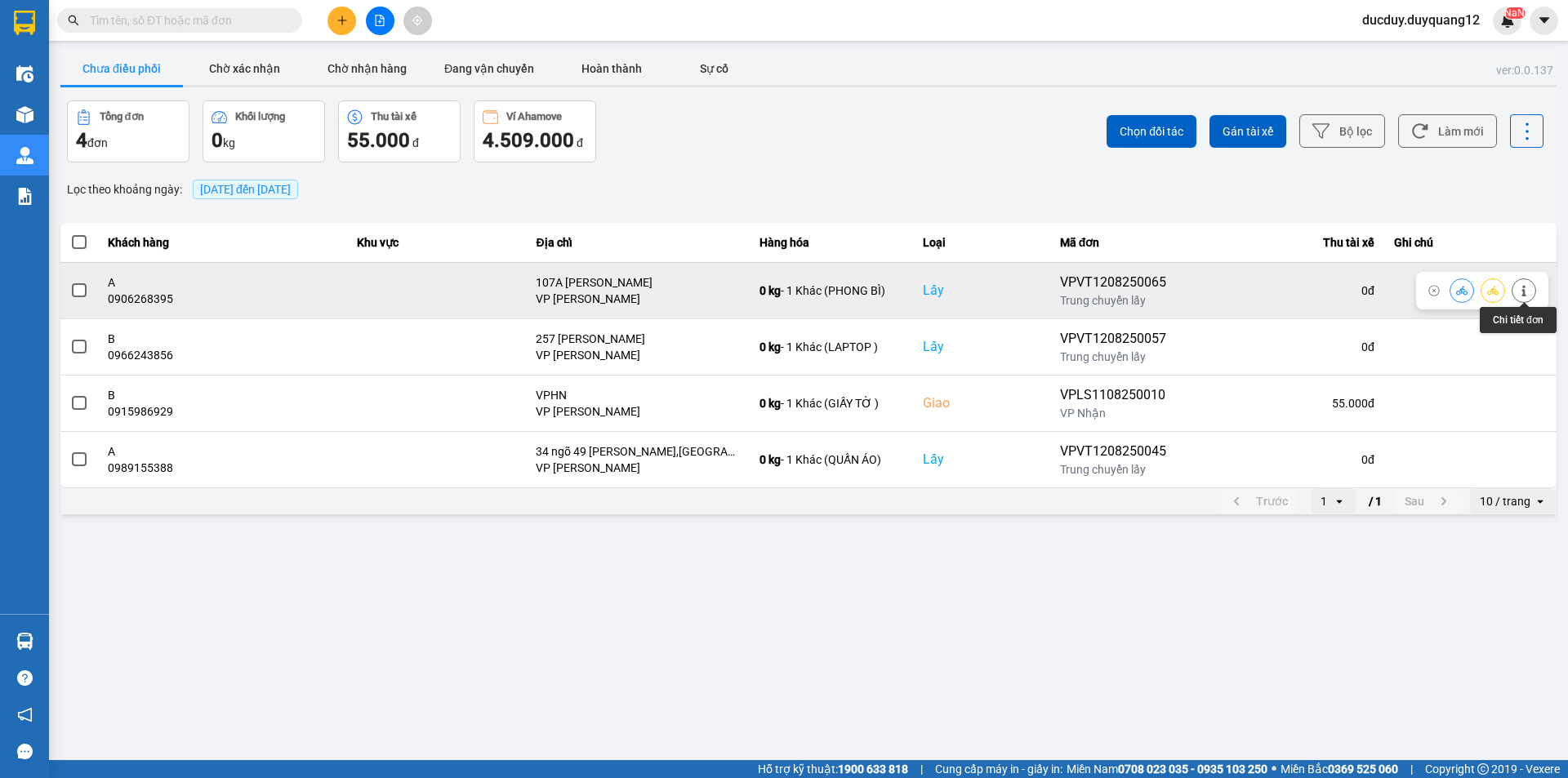
click at [1521, 292] on icon at bounding box center [1524, 291] width 12 height 12
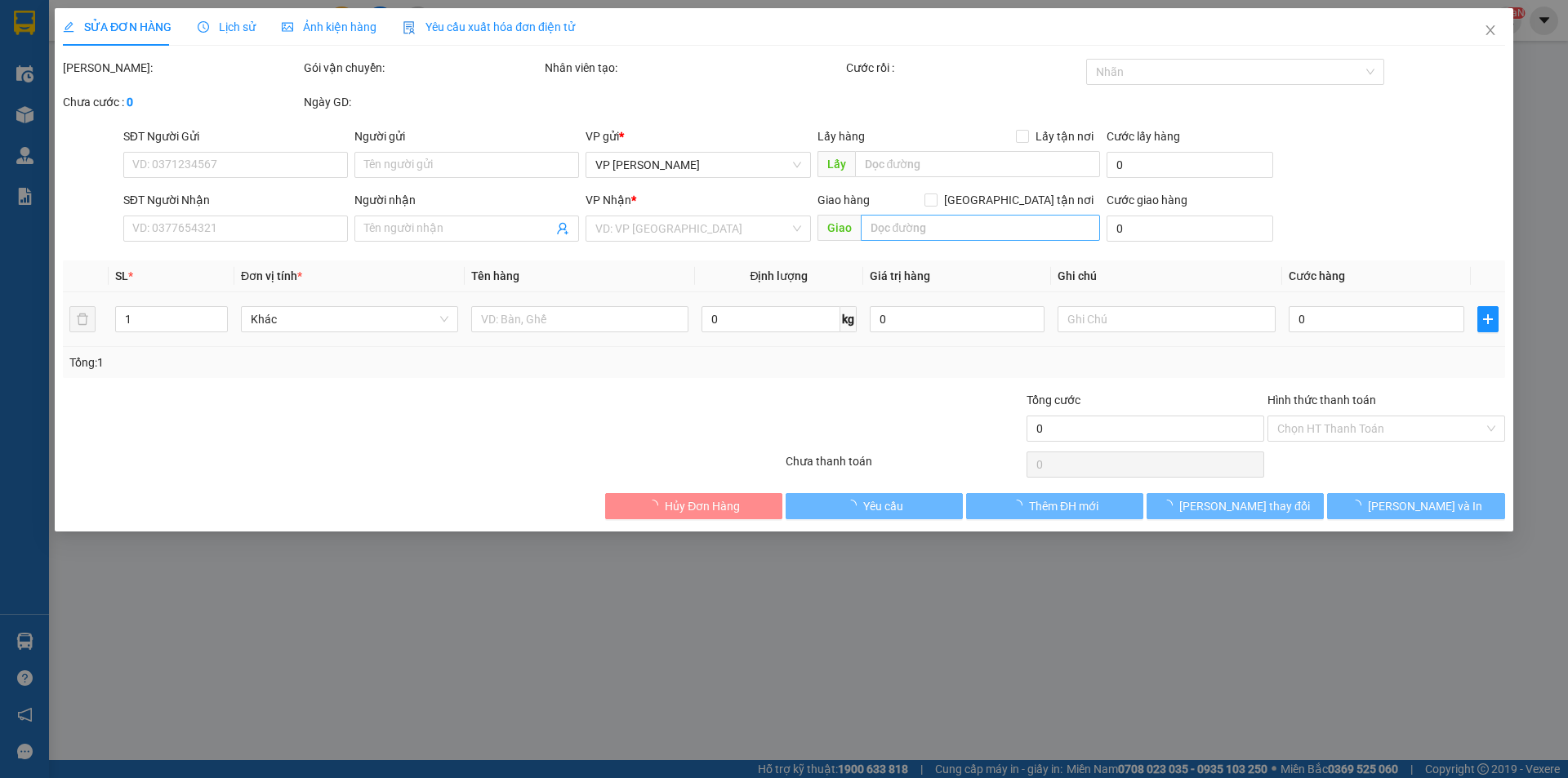
type input "0906268395"
type input "A"
checkbox input "true"
type input "107A NGUYỄN PHONG SẮC"
type input "0363092888"
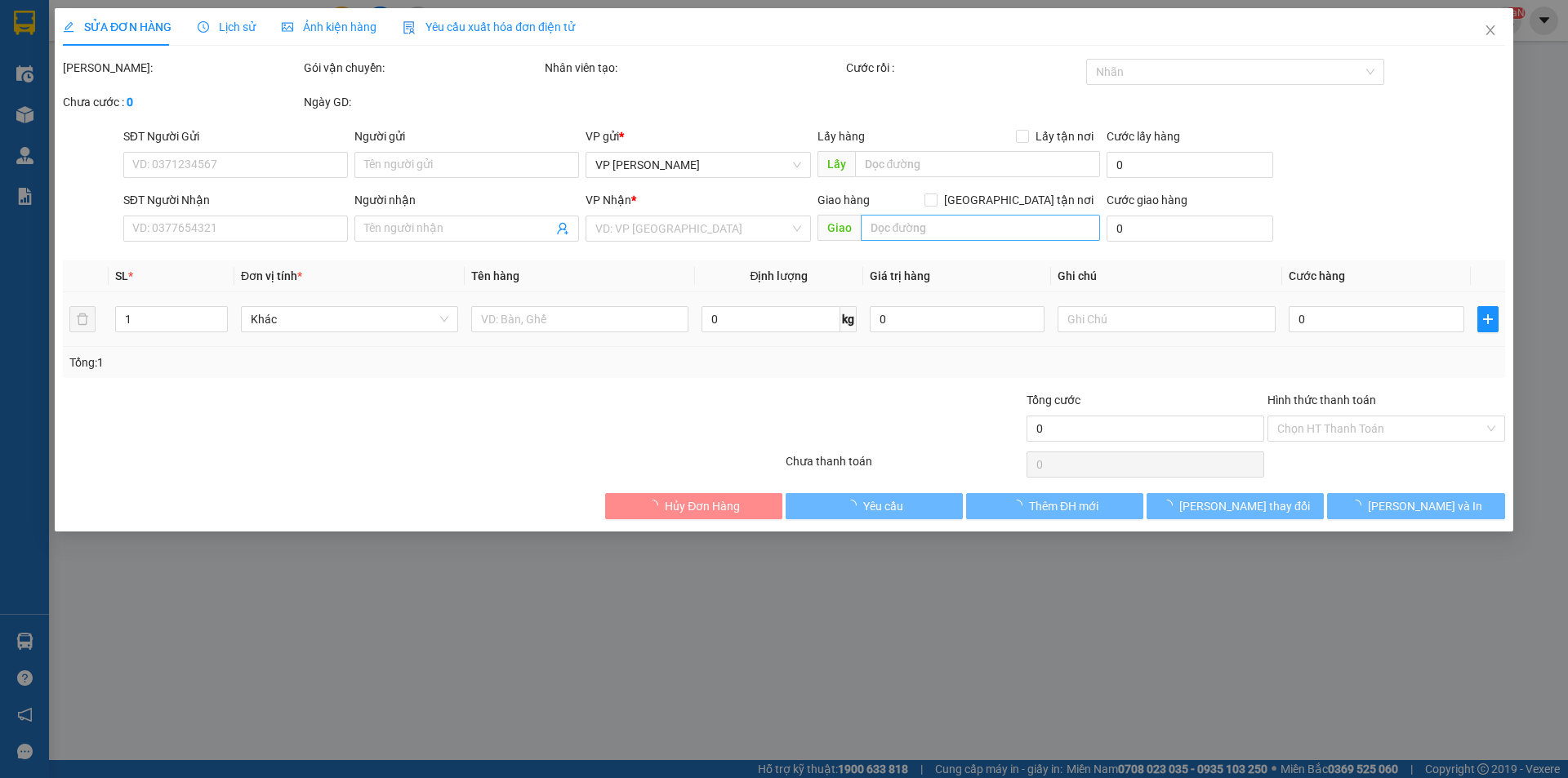
type input "B"
checkbox input "true"
type input "145 KHÒN CUỔNG"
type input "100.000"
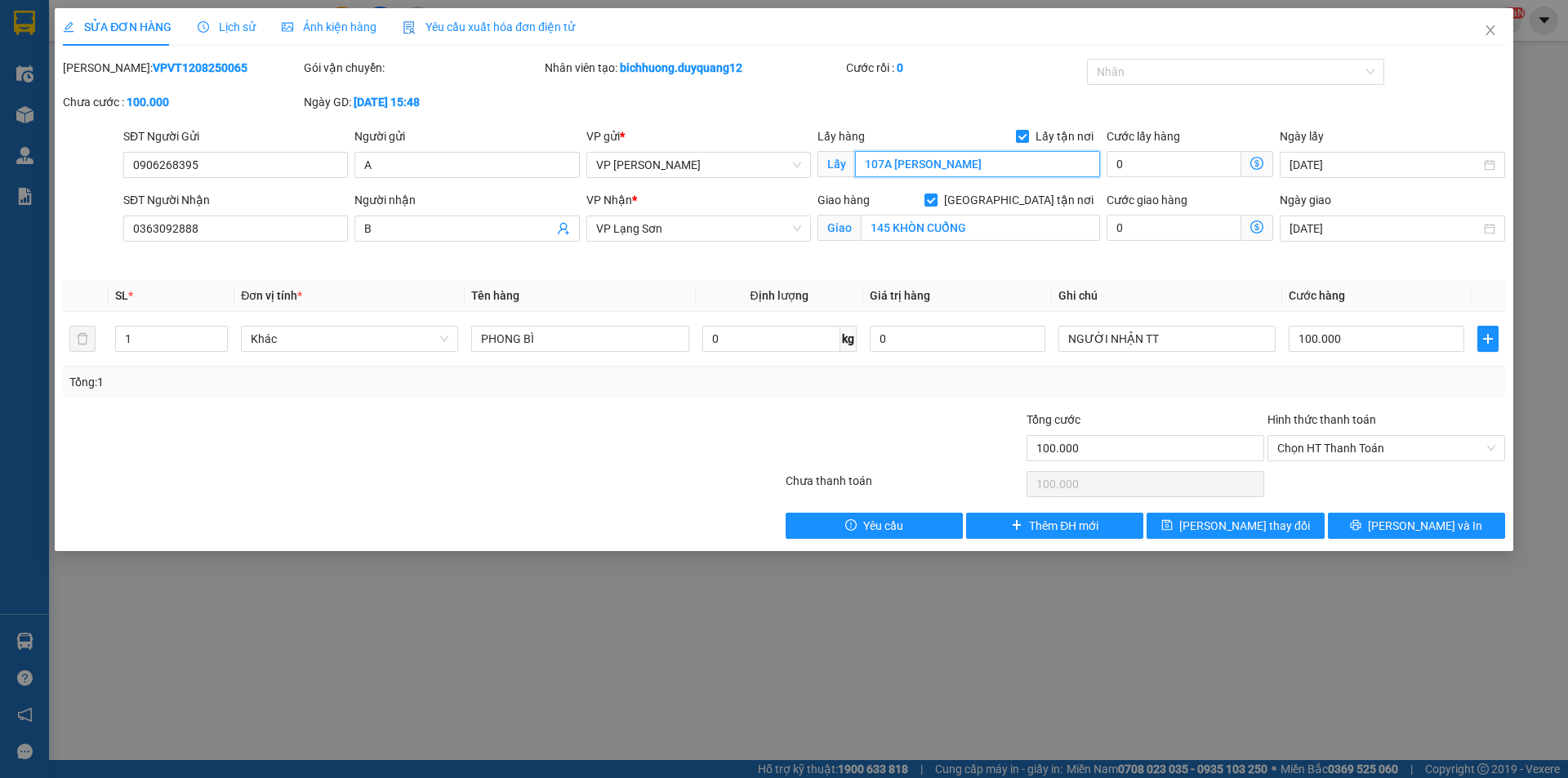
click at [1010, 159] on input "107A NGUYỄN PHONG SẮC" at bounding box center [978, 164] width 245 height 26
click at [1052, 179] on div "Lấy hàng Lấy tận nơi Lấy 107A NGUYỄN PHONG SẮC" at bounding box center [958, 155] width 282 height 57
click at [1051, 169] on input "107A NGUYỄN PHONG SẮC" at bounding box center [978, 164] width 245 height 26
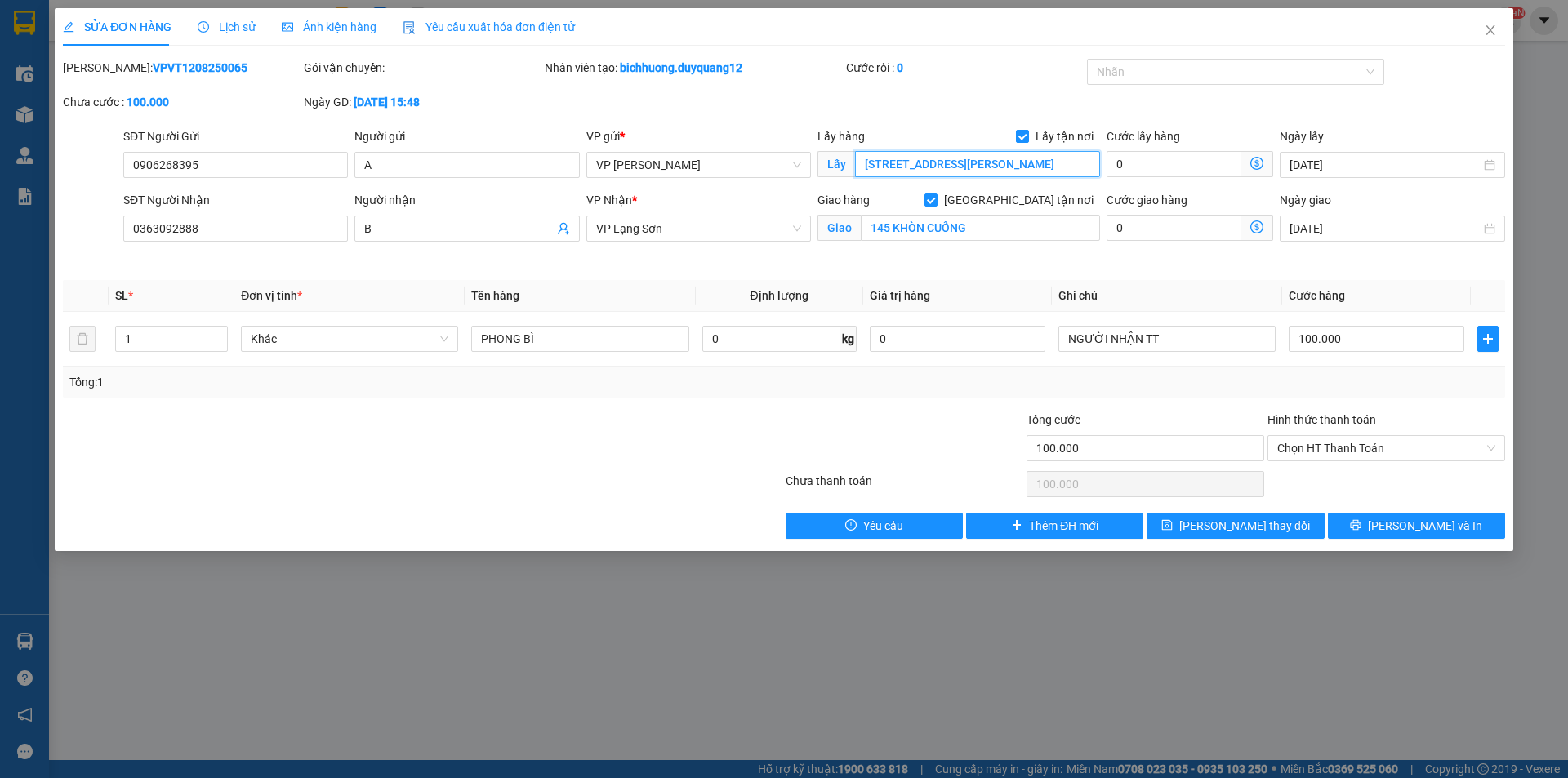
type input "[STREET_ADDRESS][PERSON_NAME]"
click at [1253, 511] on div "Total Paid Fee 0 Total UnPaid Fee 100.000 Cash Collection Total Fee Mã ĐH: VPVT…" at bounding box center [784, 299] width 1443 height 480
click at [1248, 518] on span "[PERSON_NAME] thay đổi" at bounding box center [1244, 526] width 130 height 18
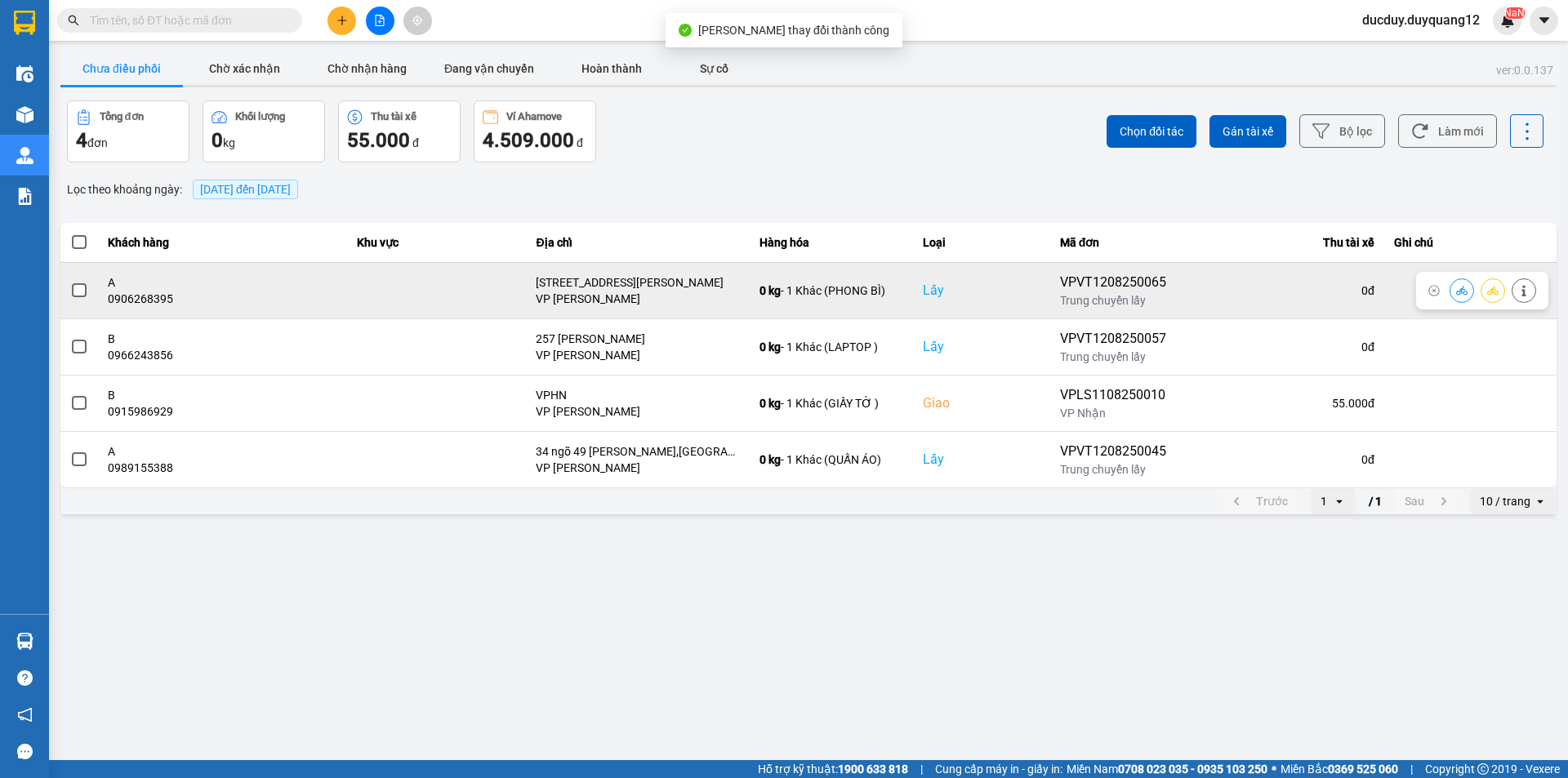
click at [81, 291] on span at bounding box center [80, 291] width 15 height 15
click at [71, 281] on input "checkbox" at bounding box center [71, 281] width 0 height 0
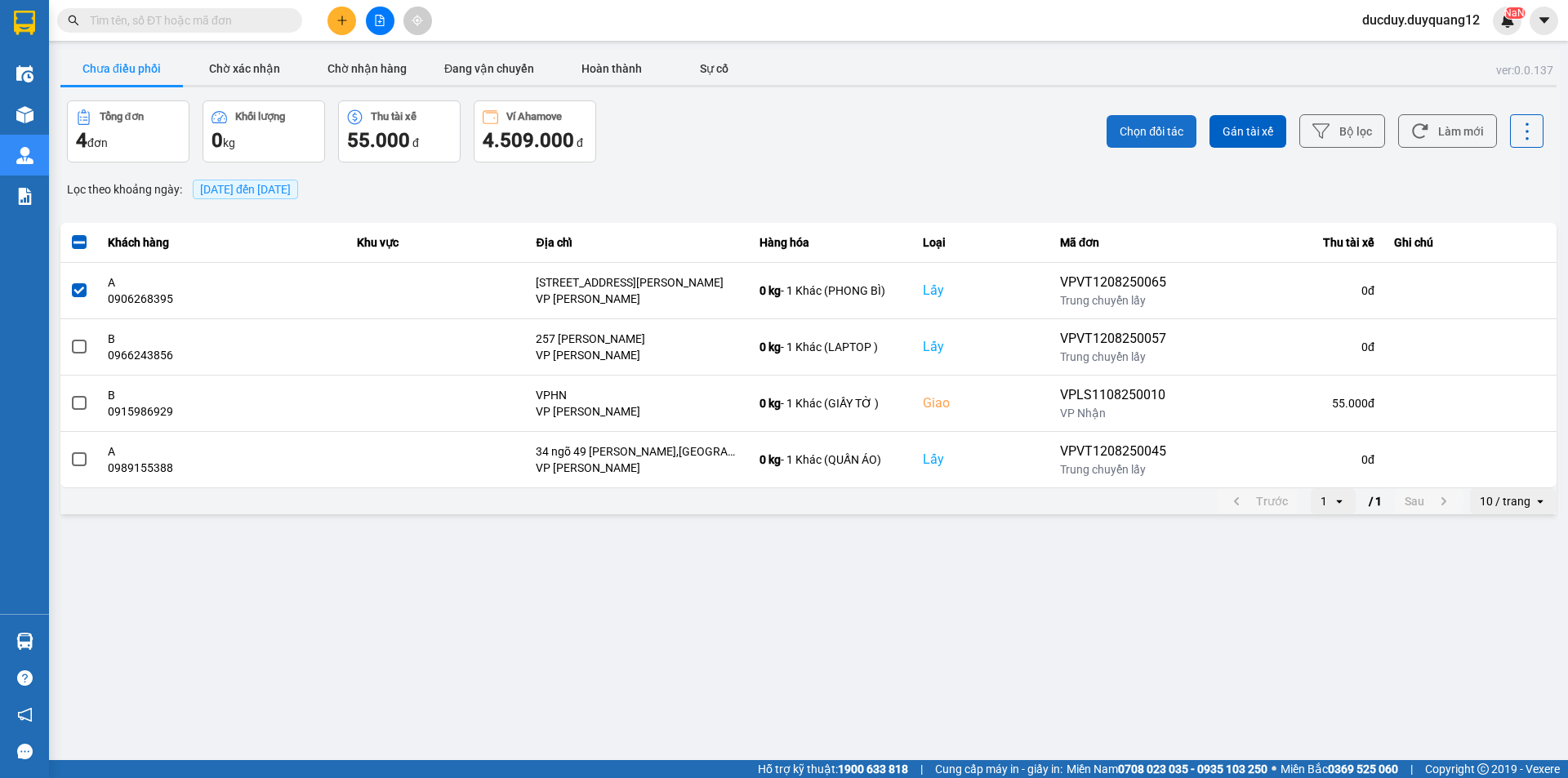
click at [1154, 133] on span "Chọn đối tác" at bounding box center [1151, 132] width 64 height 17
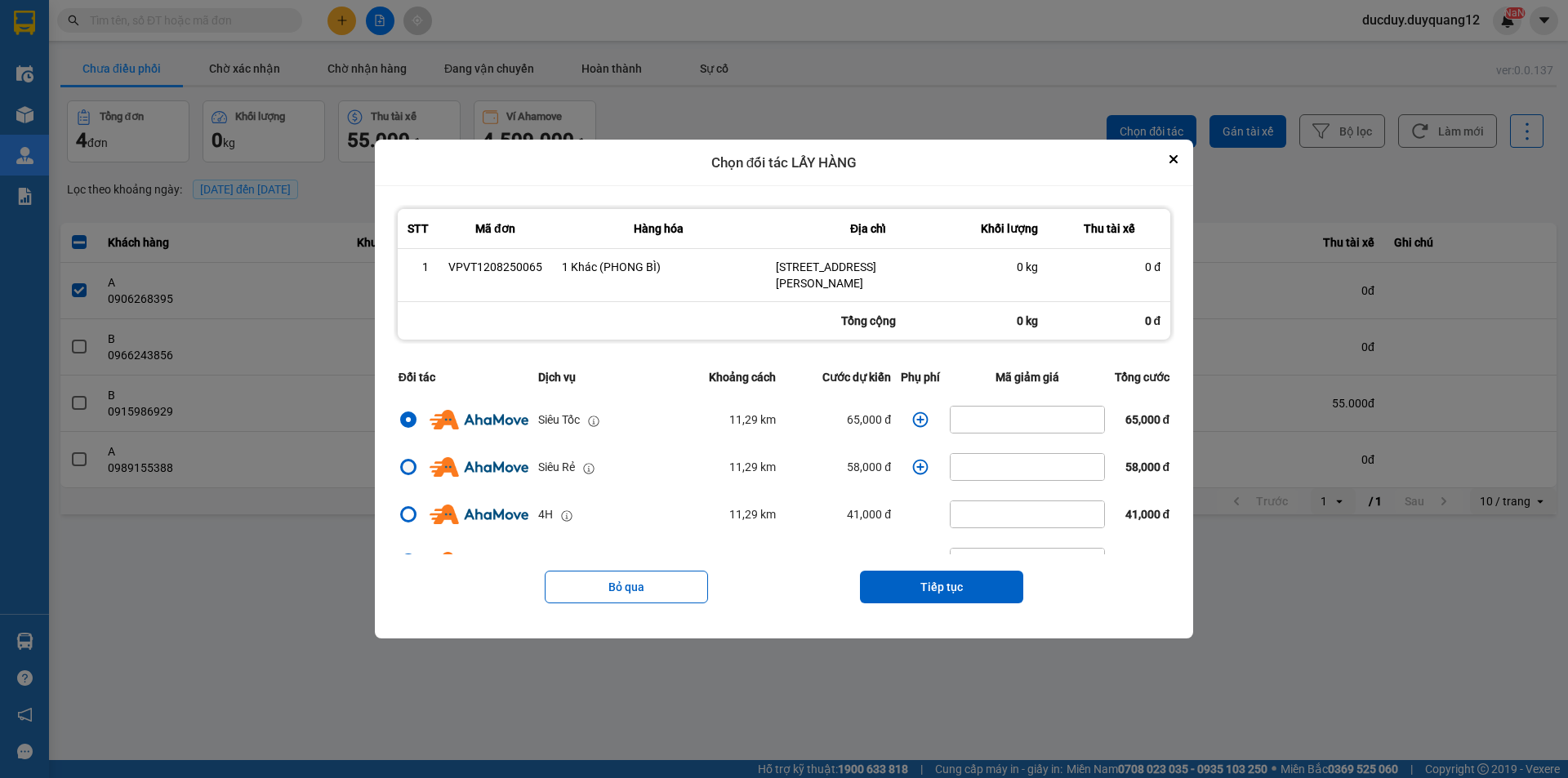
click at [409, 462] on div "dialog" at bounding box center [409, 467] width 17 height 17
click at [399, 467] on input "dialog" at bounding box center [399, 467] width 0 height 0
click at [968, 592] on button "Tiếp tục" at bounding box center [942, 586] width 164 height 32
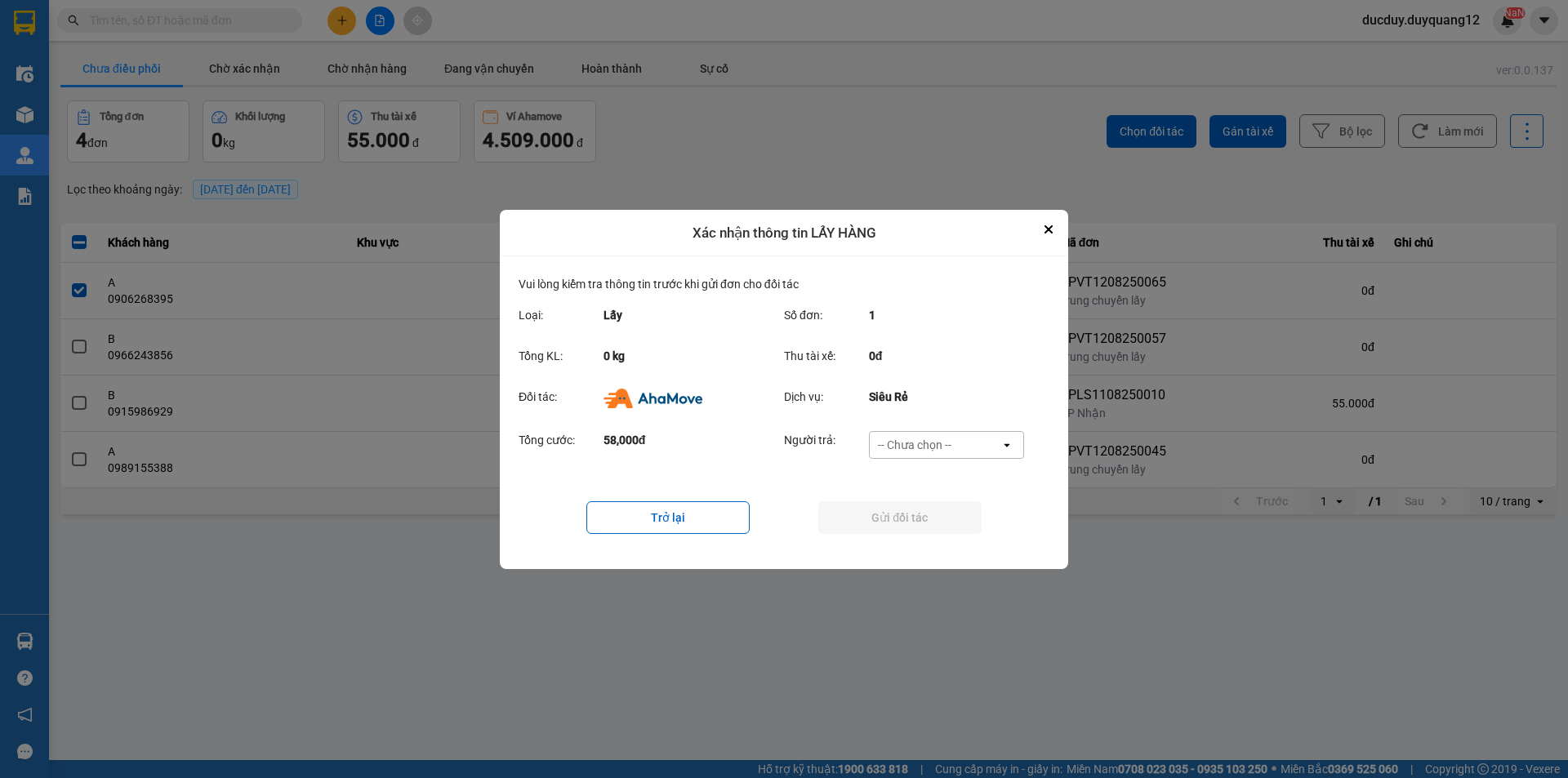
click at [918, 437] on div "-- Chưa chọn --" at bounding box center [914, 445] width 74 height 17
click at [922, 534] on span "Ví Ahamove" at bounding box center [914, 538] width 66 height 17
click at [925, 518] on button "Gửi đối tác" at bounding box center [899, 517] width 164 height 32
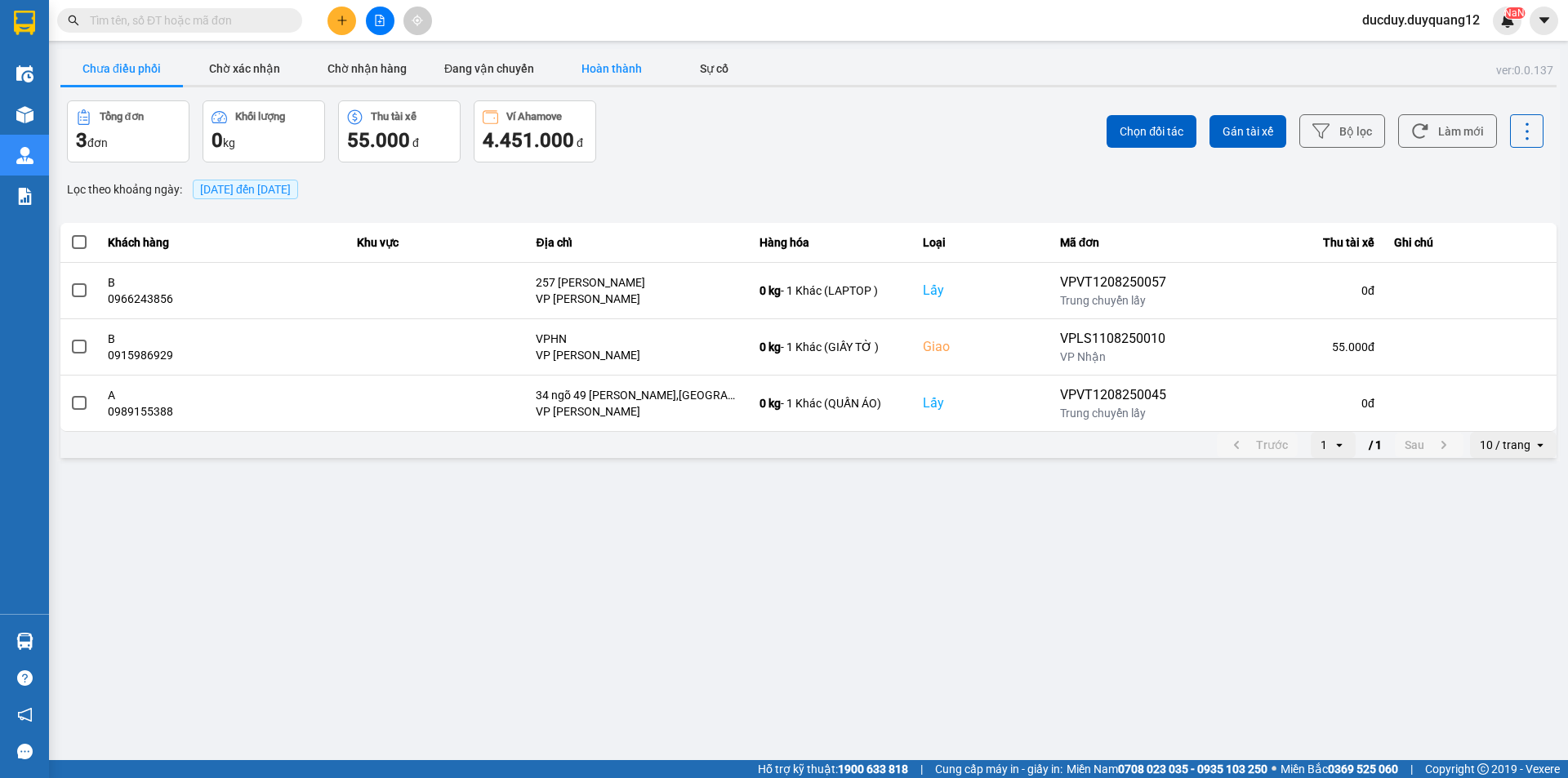
click at [614, 66] on button "Hoàn thành" at bounding box center [612, 68] width 123 height 32
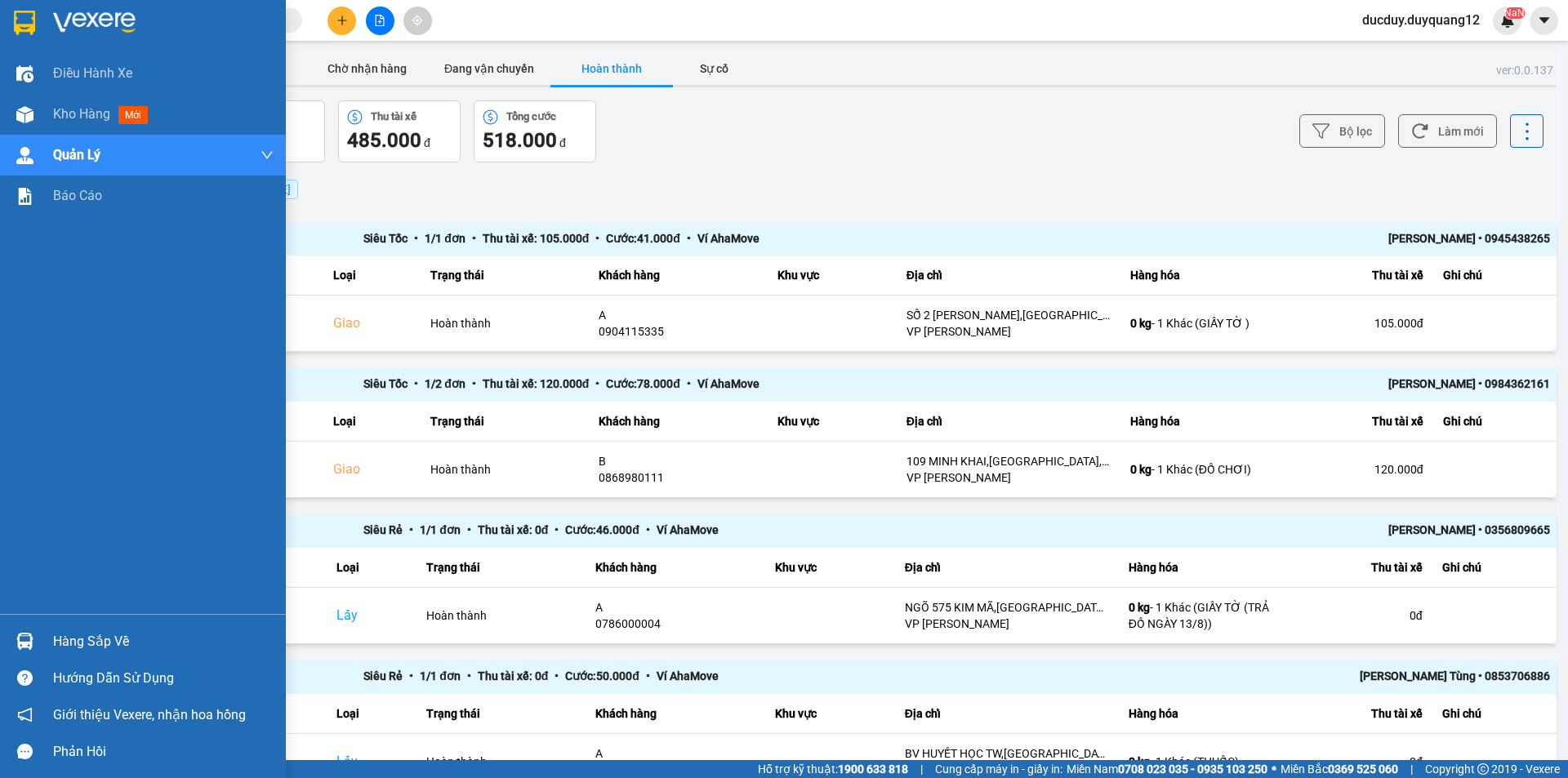
click at [91, 638] on div "Hàng sắp về" at bounding box center [164, 642] width 221 height 25
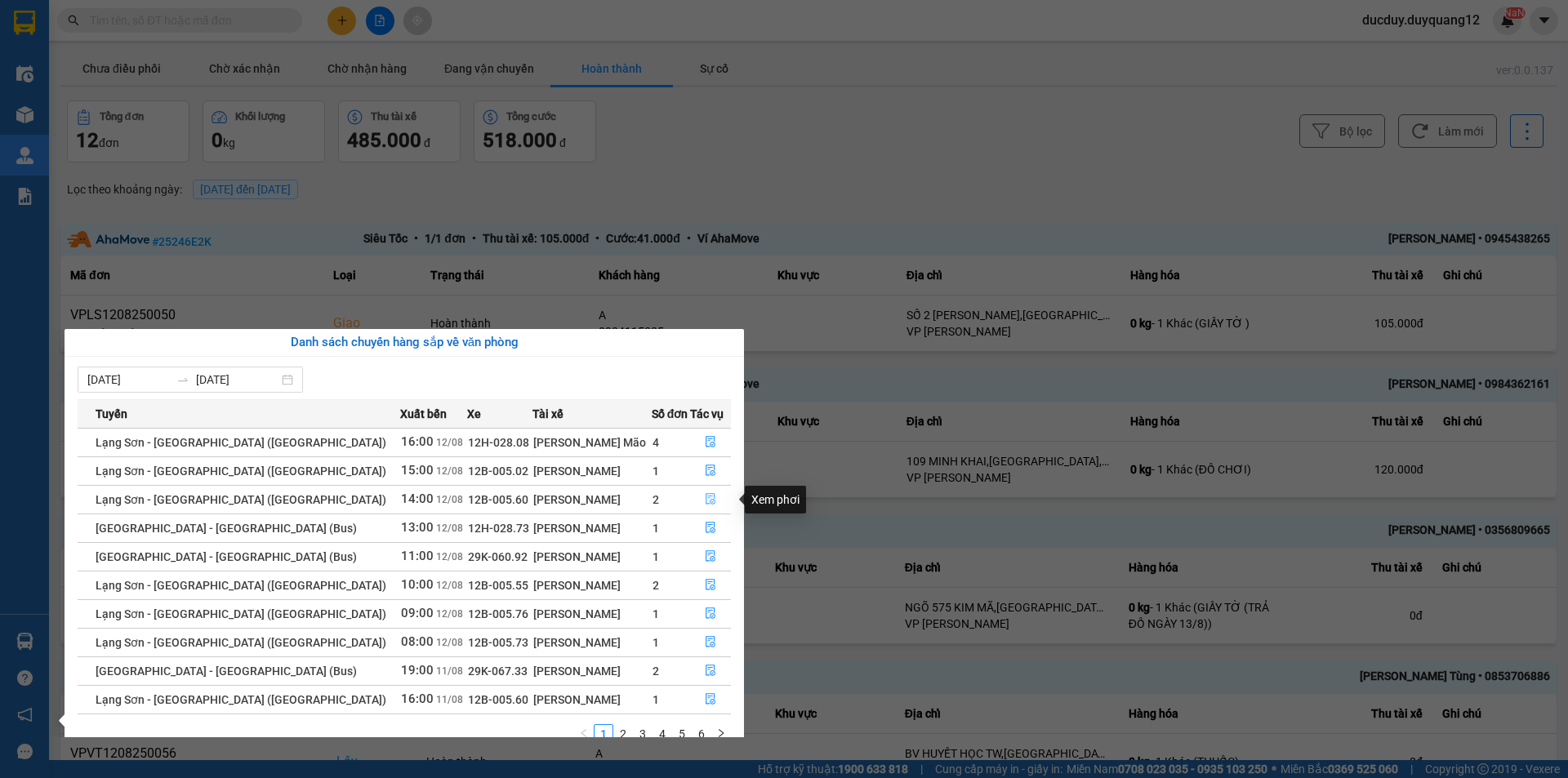
click at [705, 499] on icon "file-done" at bounding box center [711, 499] width 12 height 12
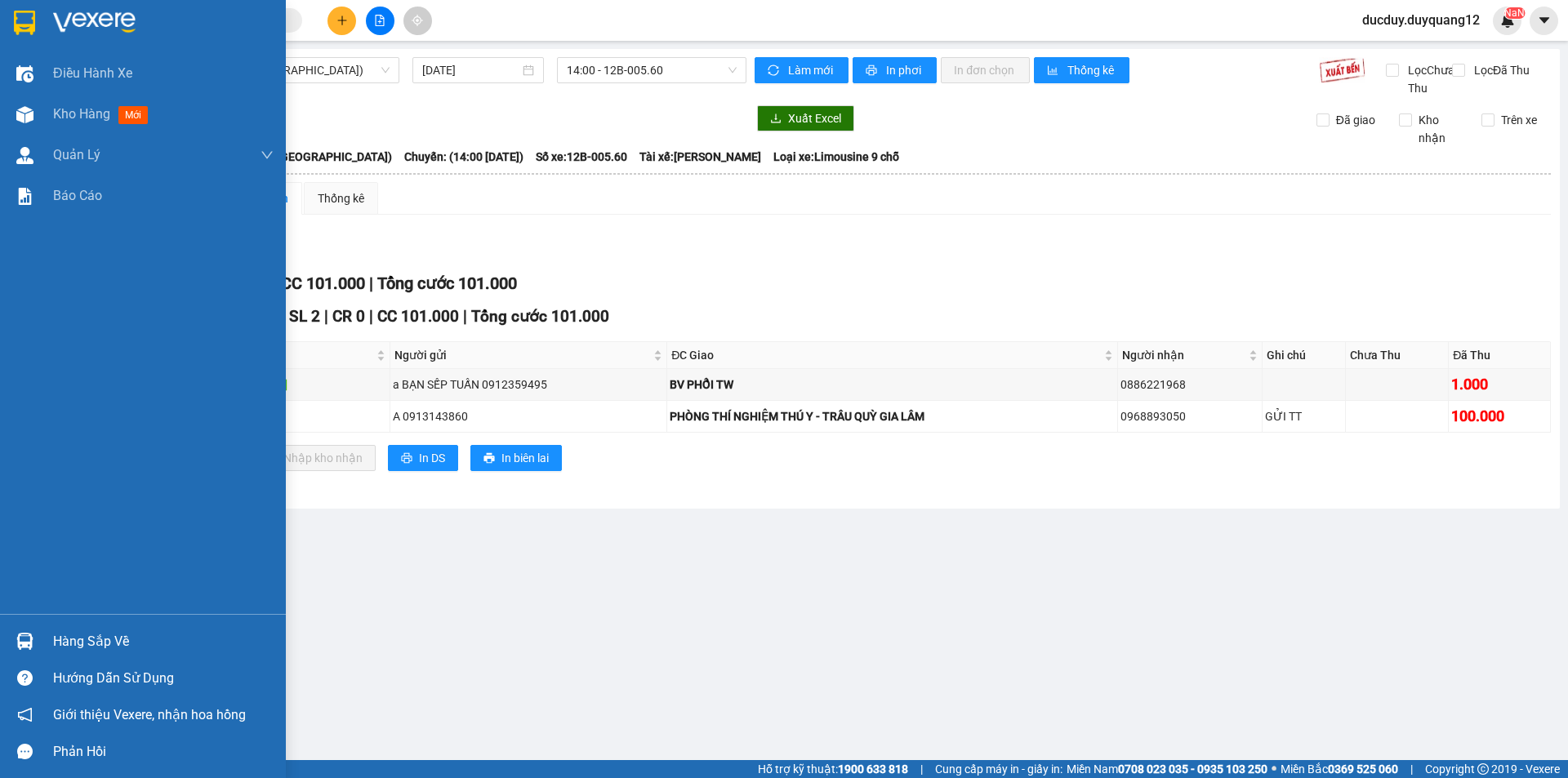
click at [91, 636] on div "Hàng sắp về" at bounding box center [164, 642] width 221 height 25
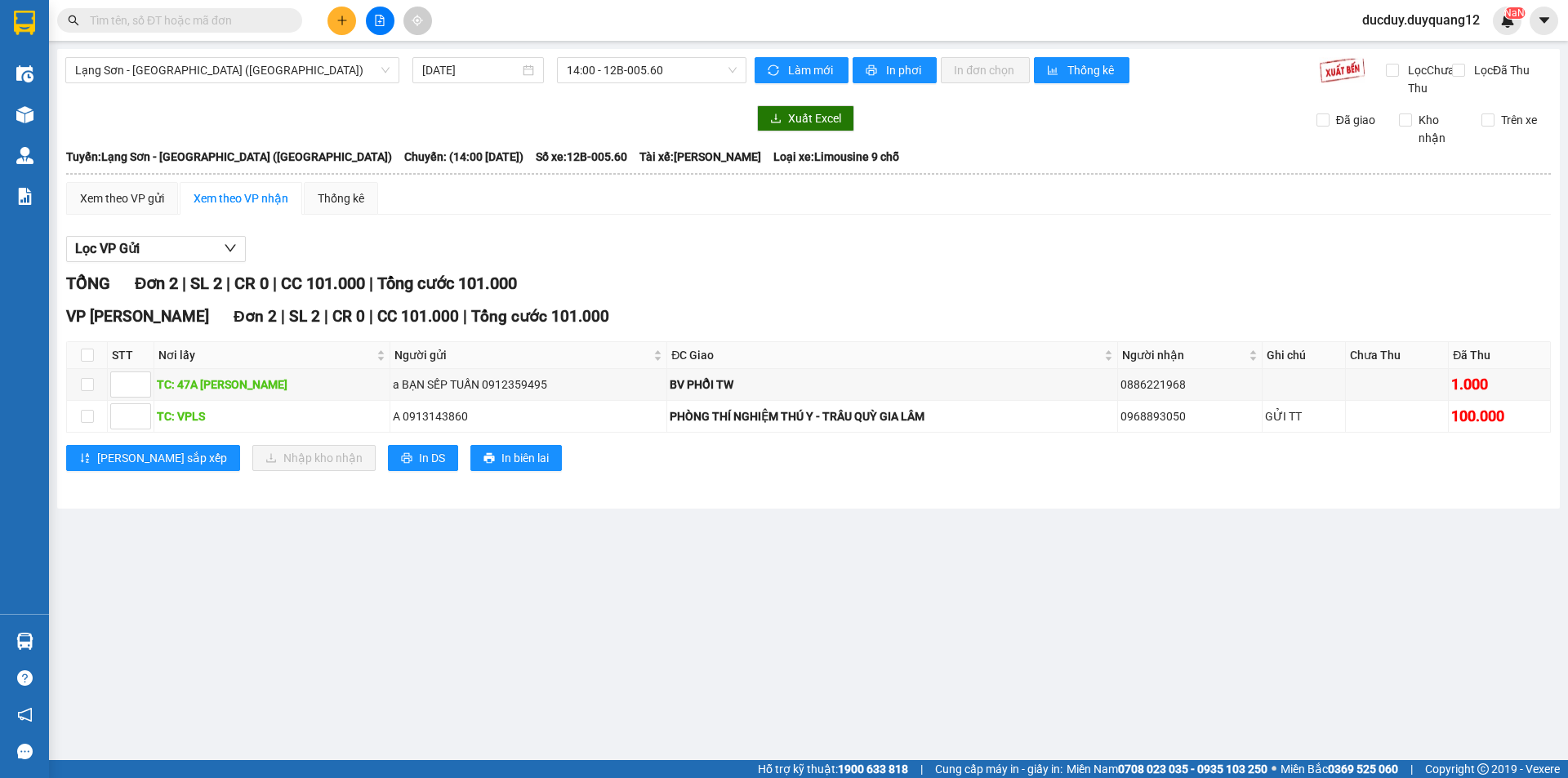
drag, startPoint x: 685, startPoint y: 284, endPoint x: 667, endPoint y: 277, distance: 19.3
click at [676, 278] on section "Kết quả tìm kiếm ( 0 ) Bộ lọc No Data ducduy.duyquang12 NaN Điều hành xe Kho hà…" at bounding box center [784, 389] width 1568 height 778
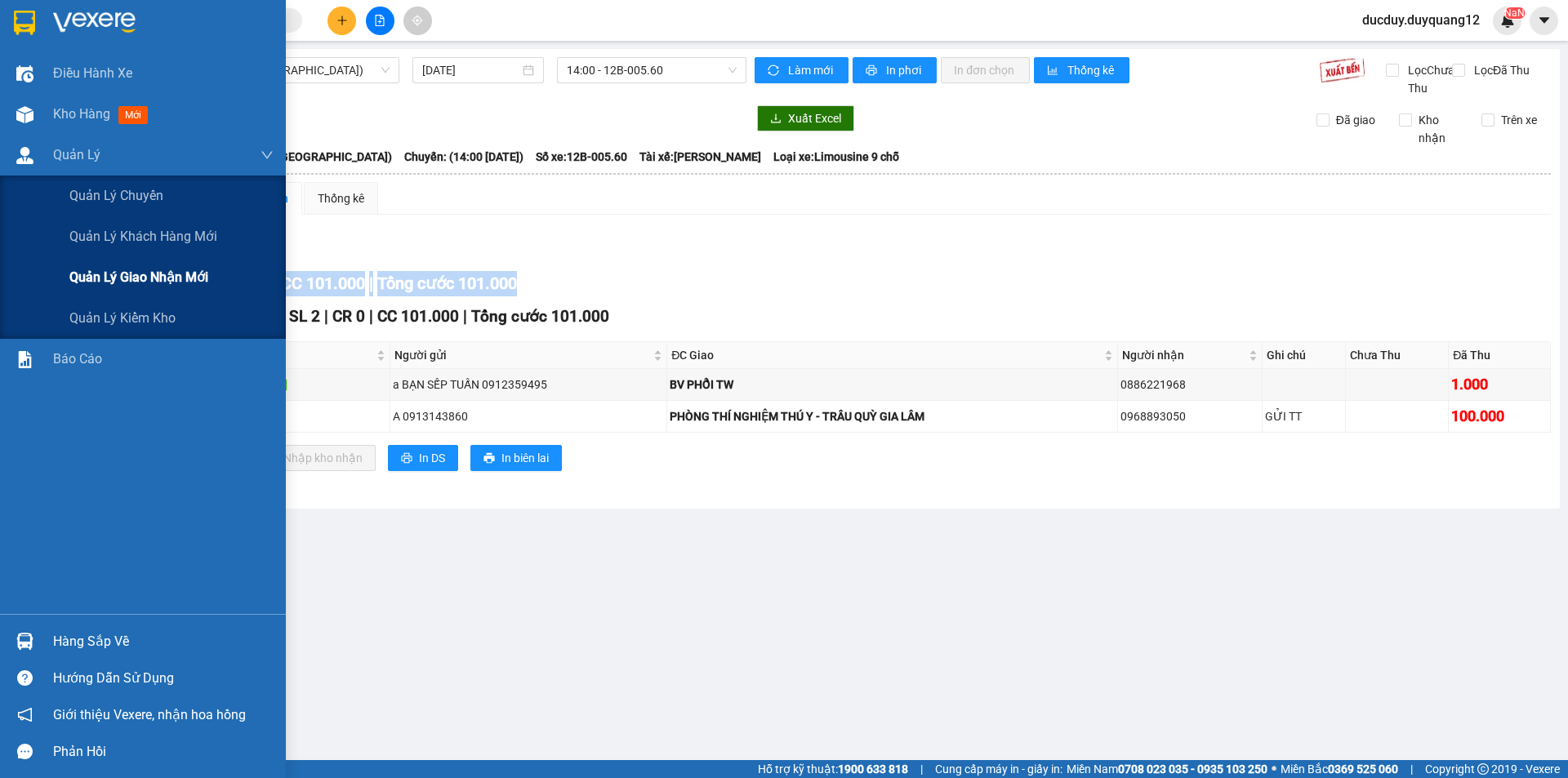
drag, startPoint x: 138, startPoint y: 275, endPoint x: 171, endPoint y: 267, distance: 34.0
click at [140, 275] on span "Quản lý giao nhận mới" at bounding box center [139, 277] width 139 height 21
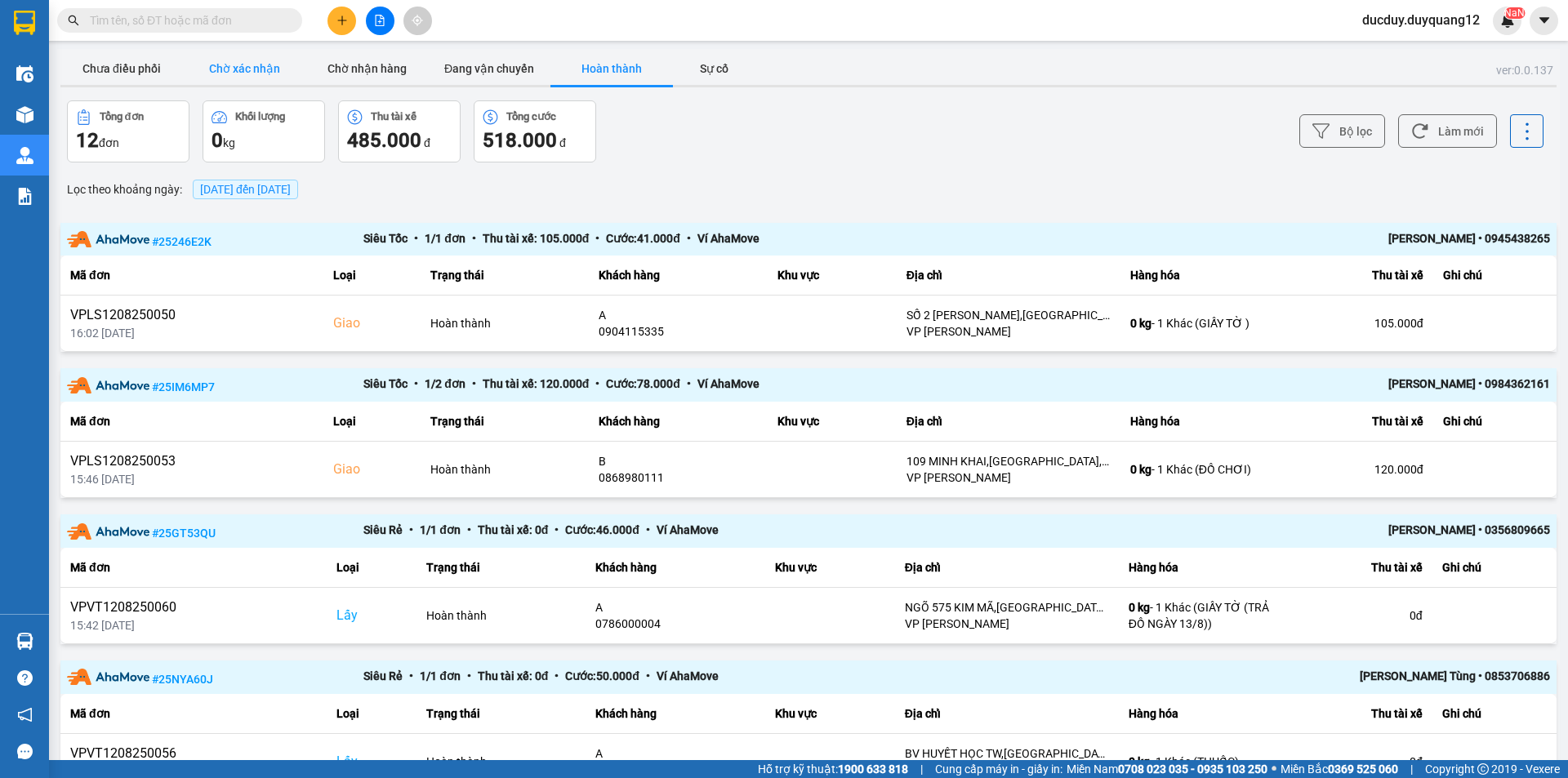
click at [257, 73] on button "Chờ xác nhận" at bounding box center [244, 68] width 123 height 32
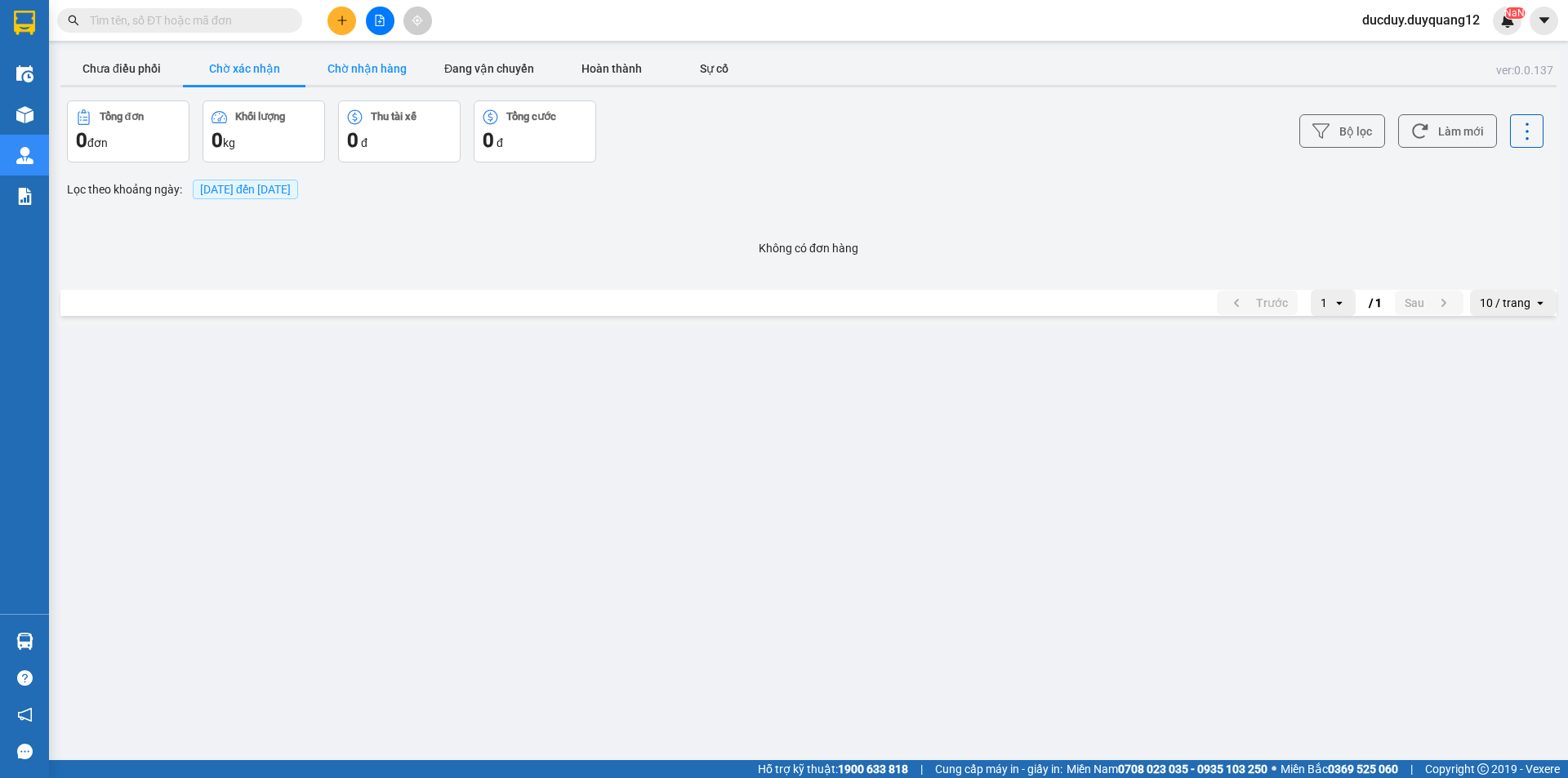
drag, startPoint x: 370, startPoint y: 71, endPoint x: 382, endPoint y: 71, distance: 12.0
click at [370, 71] on button "Chờ nhận hàng" at bounding box center [367, 68] width 123 height 32
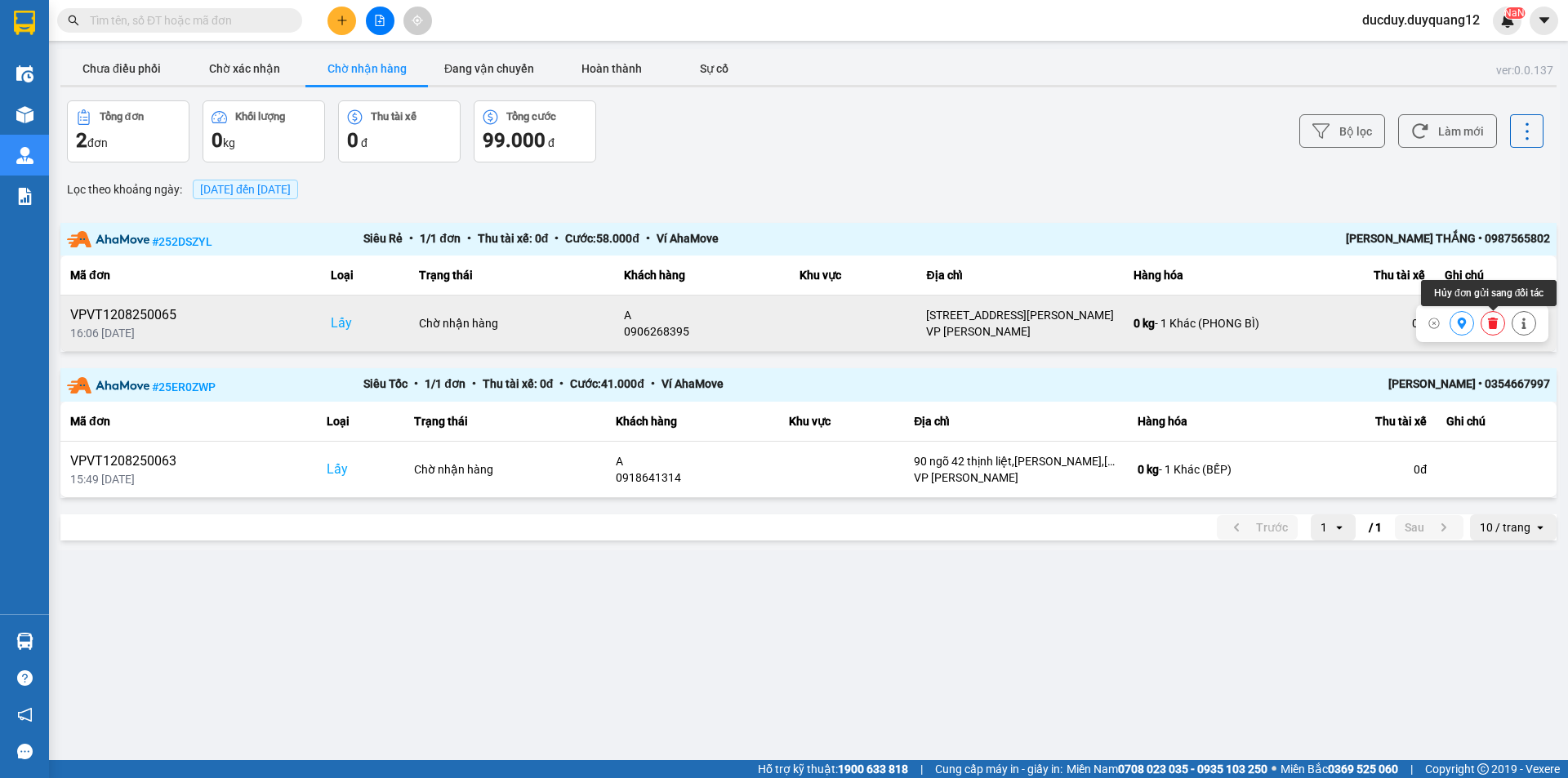
click at [1489, 321] on button at bounding box center [1493, 324] width 23 height 28
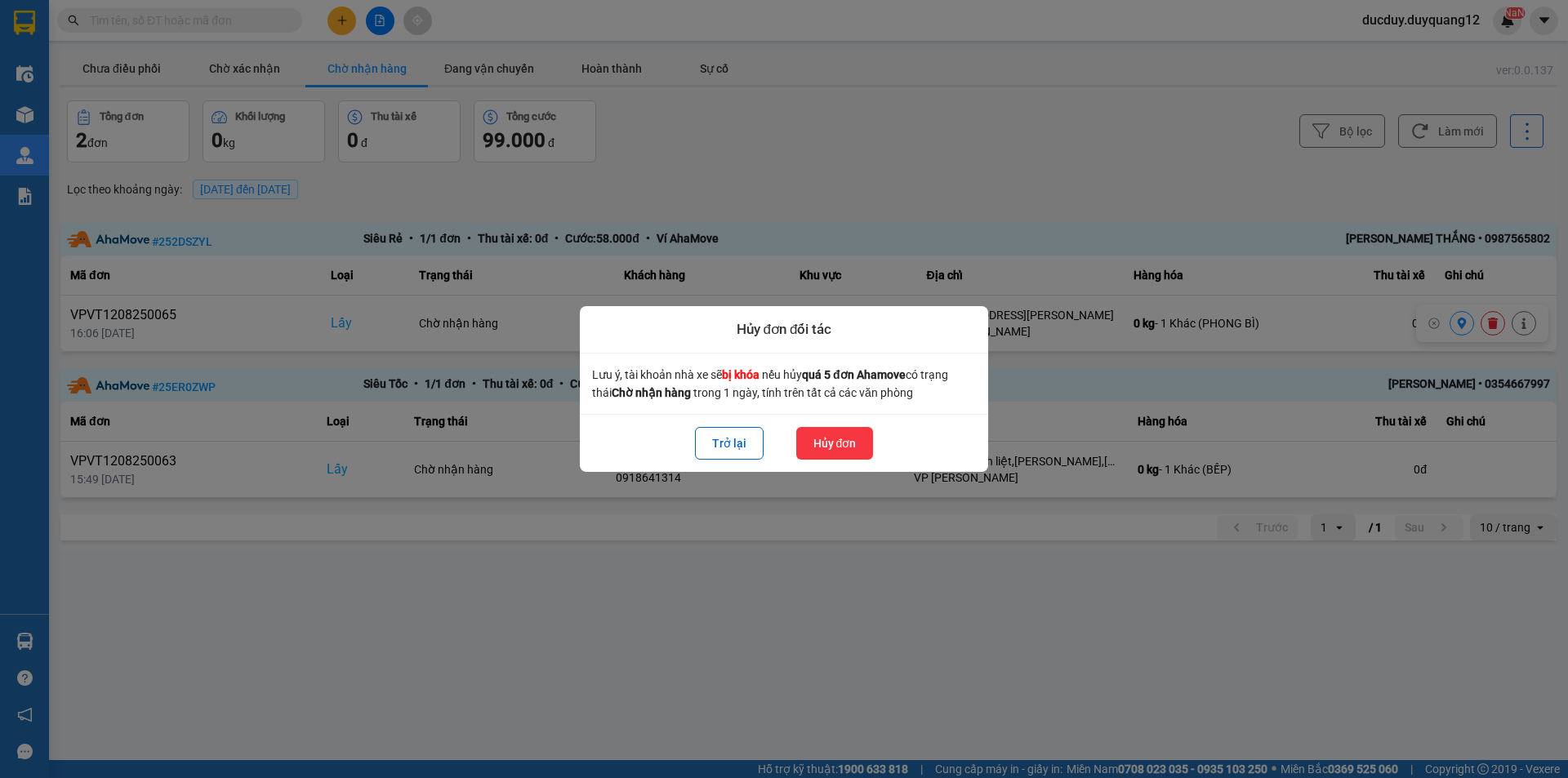
click at [809, 438] on button "Hủy đơn" at bounding box center [835, 443] width 77 height 32
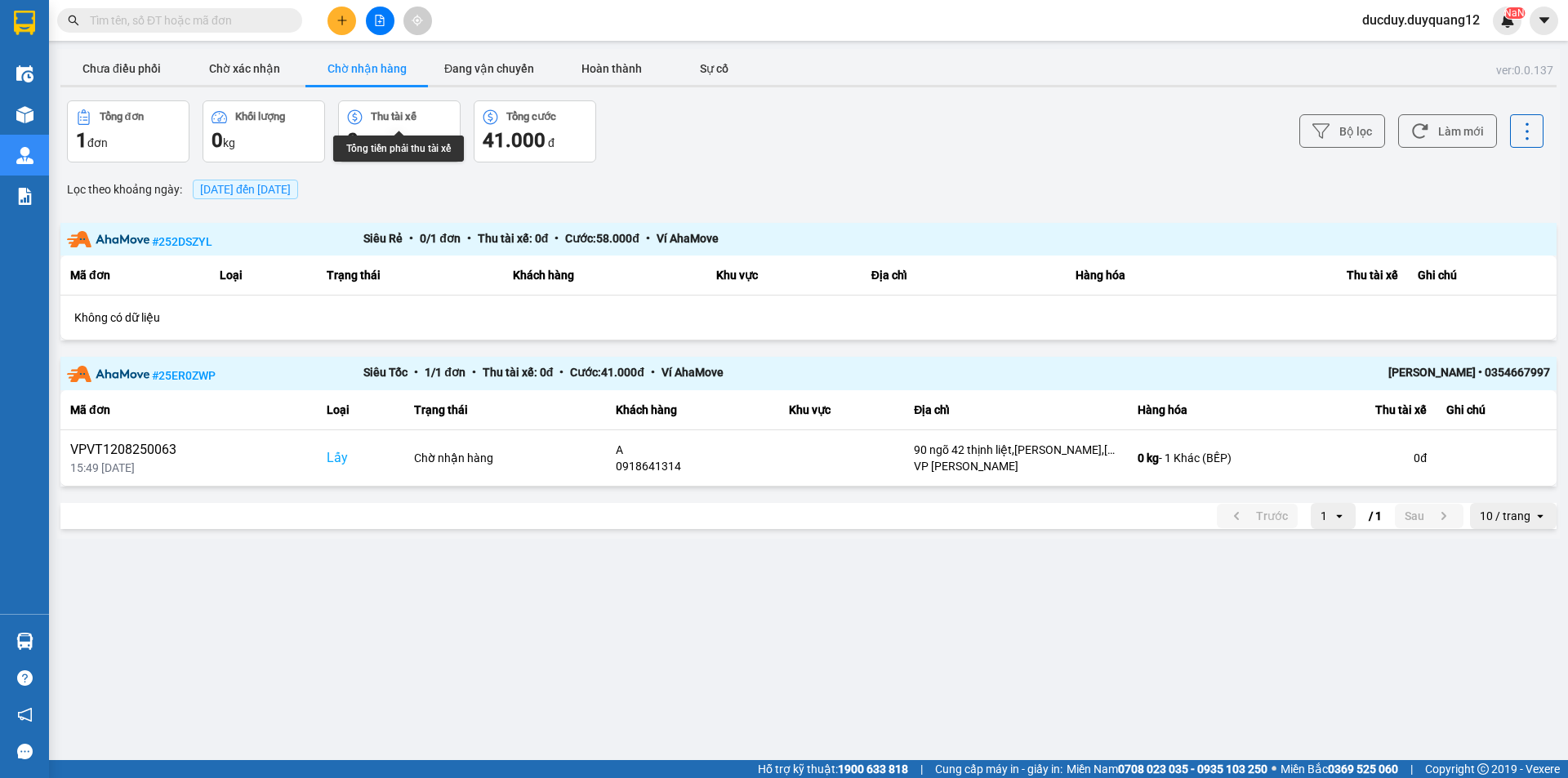
click at [379, 67] on button "Chờ nhận hàng" at bounding box center [367, 68] width 123 height 32
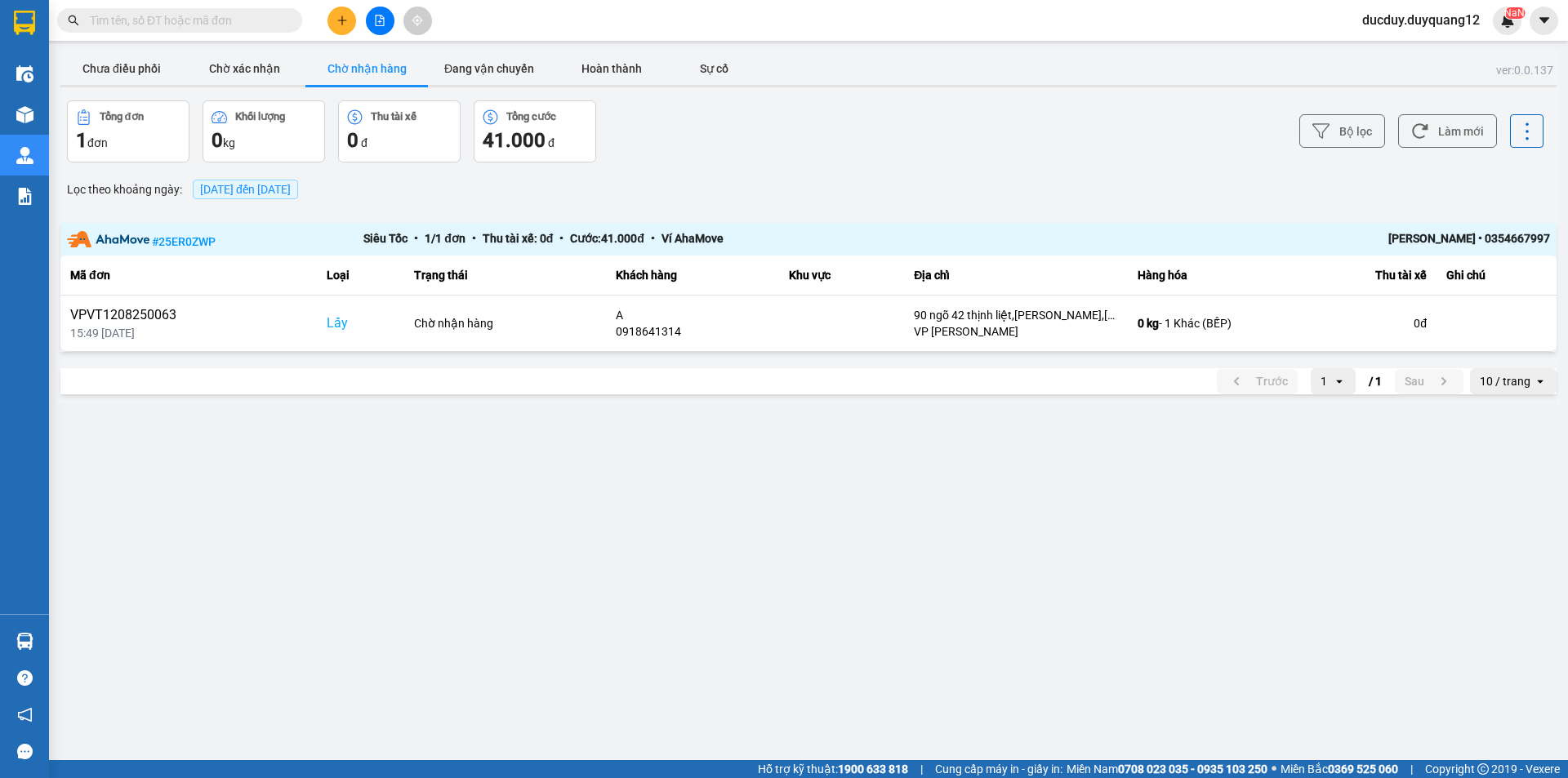
click at [84, 51] on div "ver: 0.0.137 Chưa điều phối Chờ xác nhận Chờ nhận hàng Đang vận chuyển Hoàn thà…" at bounding box center [809, 227] width 1503 height 355
click at [110, 61] on button "Chưa điều phối" at bounding box center [122, 68] width 123 height 32
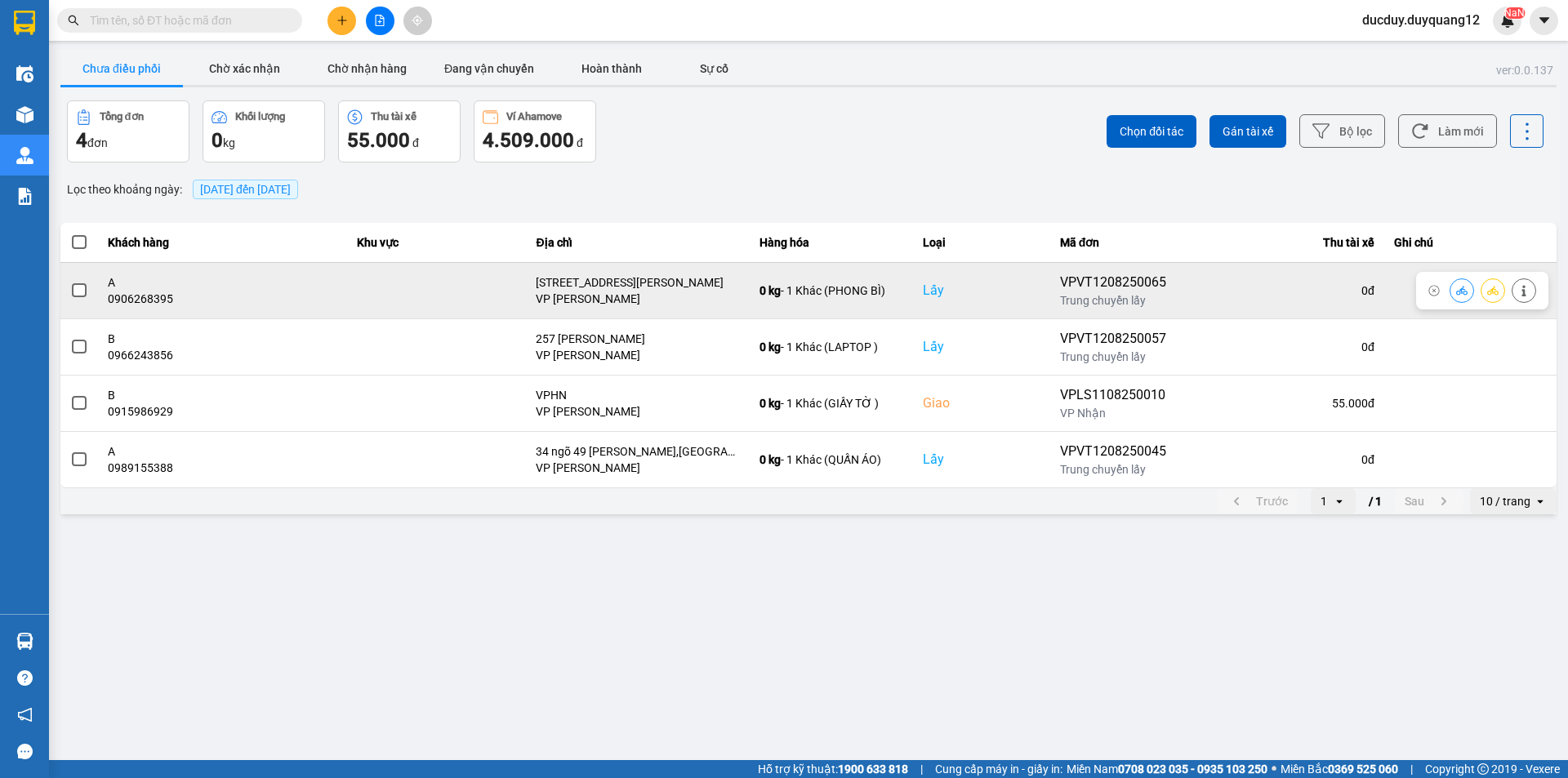
click at [75, 288] on span at bounding box center [80, 291] width 15 height 15
click at [71, 281] on input "checkbox" at bounding box center [71, 281] width 0 height 0
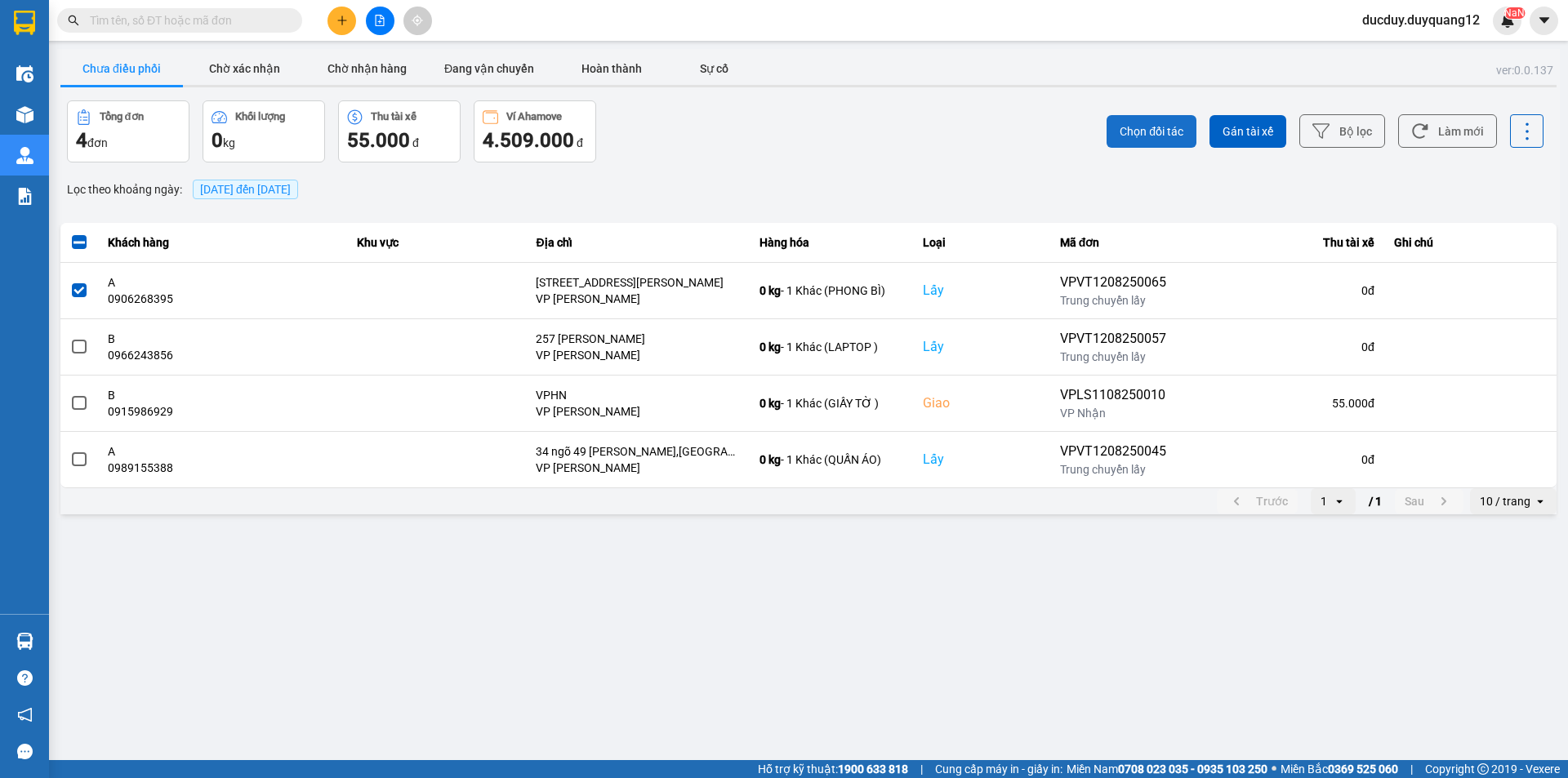
click at [1169, 124] on span "Chọn đối tác" at bounding box center [1151, 132] width 64 height 17
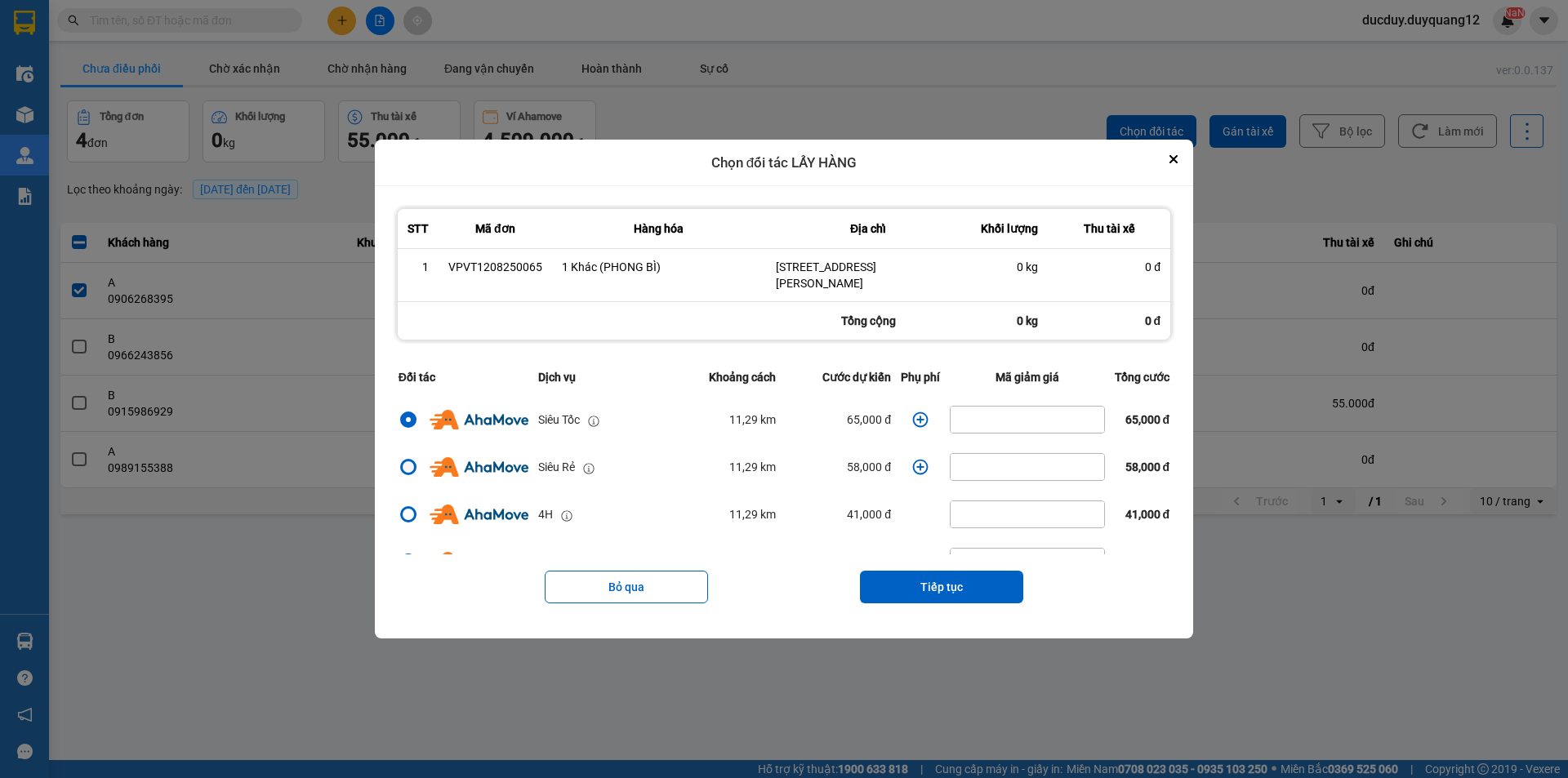
click at [400, 467] on div "dialog" at bounding box center [409, 467] width 17 height 17
click at [399, 467] on input "dialog" at bounding box center [399, 467] width 0 height 0
click at [956, 585] on button "Tiếp tục" at bounding box center [942, 586] width 164 height 32
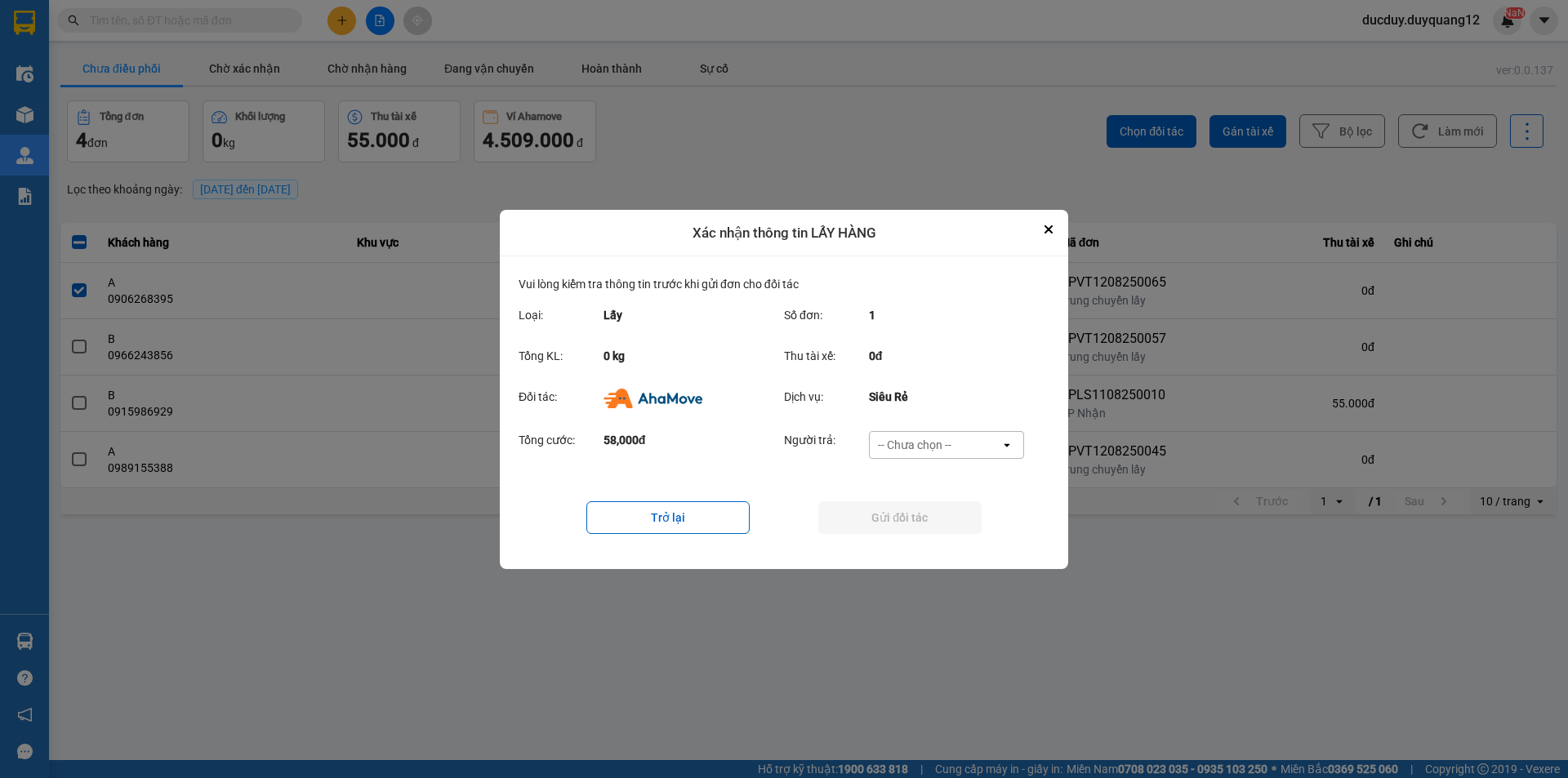
click at [935, 423] on div "Đối tác: Dịch vụ: Siêu Rẻ" at bounding box center [783, 402] width 531 height 42
click at [926, 435] on div "-- Chưa chọn --" at bounding box center [934, 444] width 130 height 26
click at [916, 536] on span "Ví Ahamove" at bounding box center [914, 538] width 66 height 17
click at [924, 515] on button "Gửi đối tác" at bounding box center [899, 517] width 164 height 32
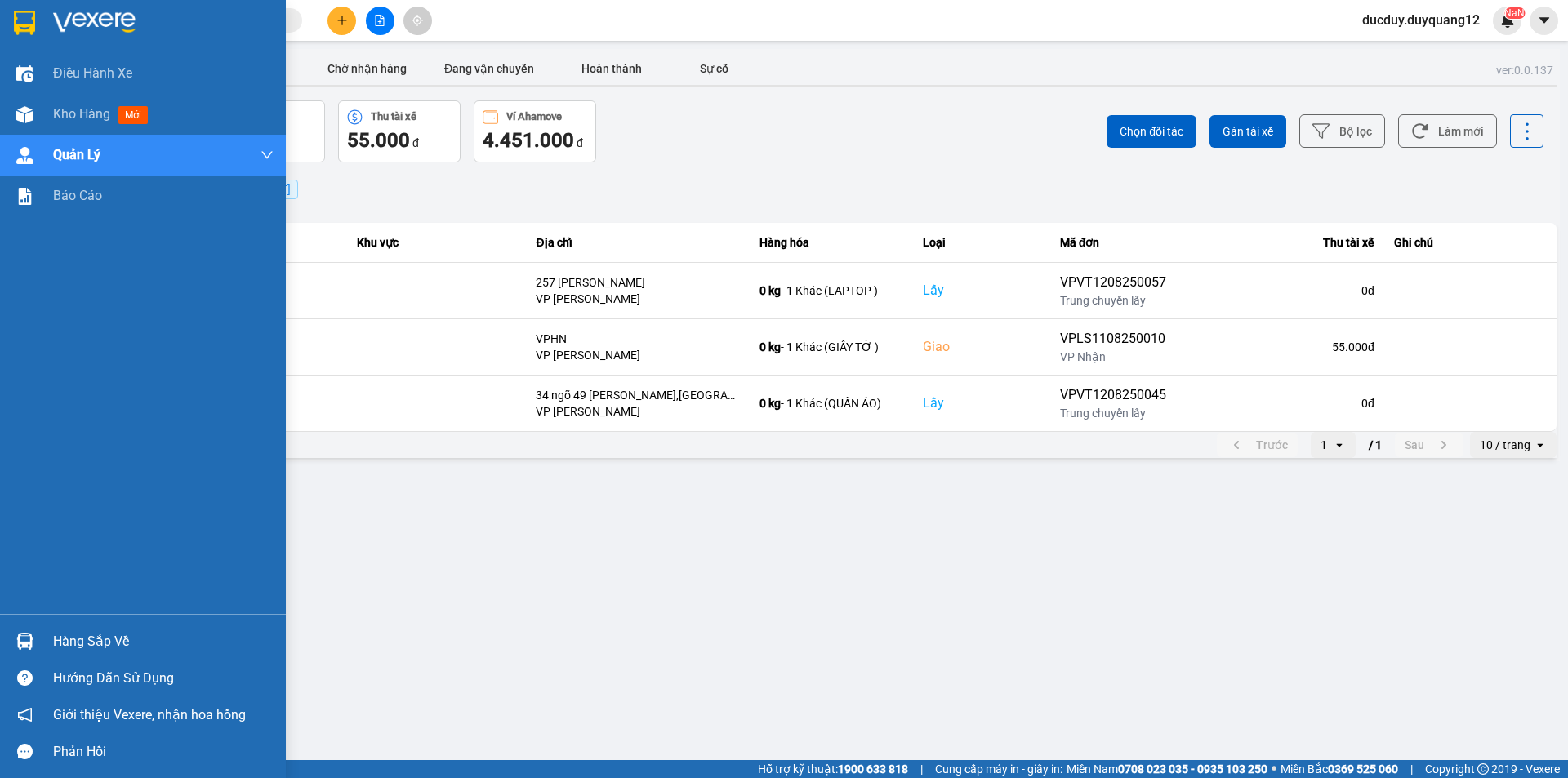
click at [88, 643] on div "Hàng sắp về" at bounding box center [164, 642] width 221 height 25
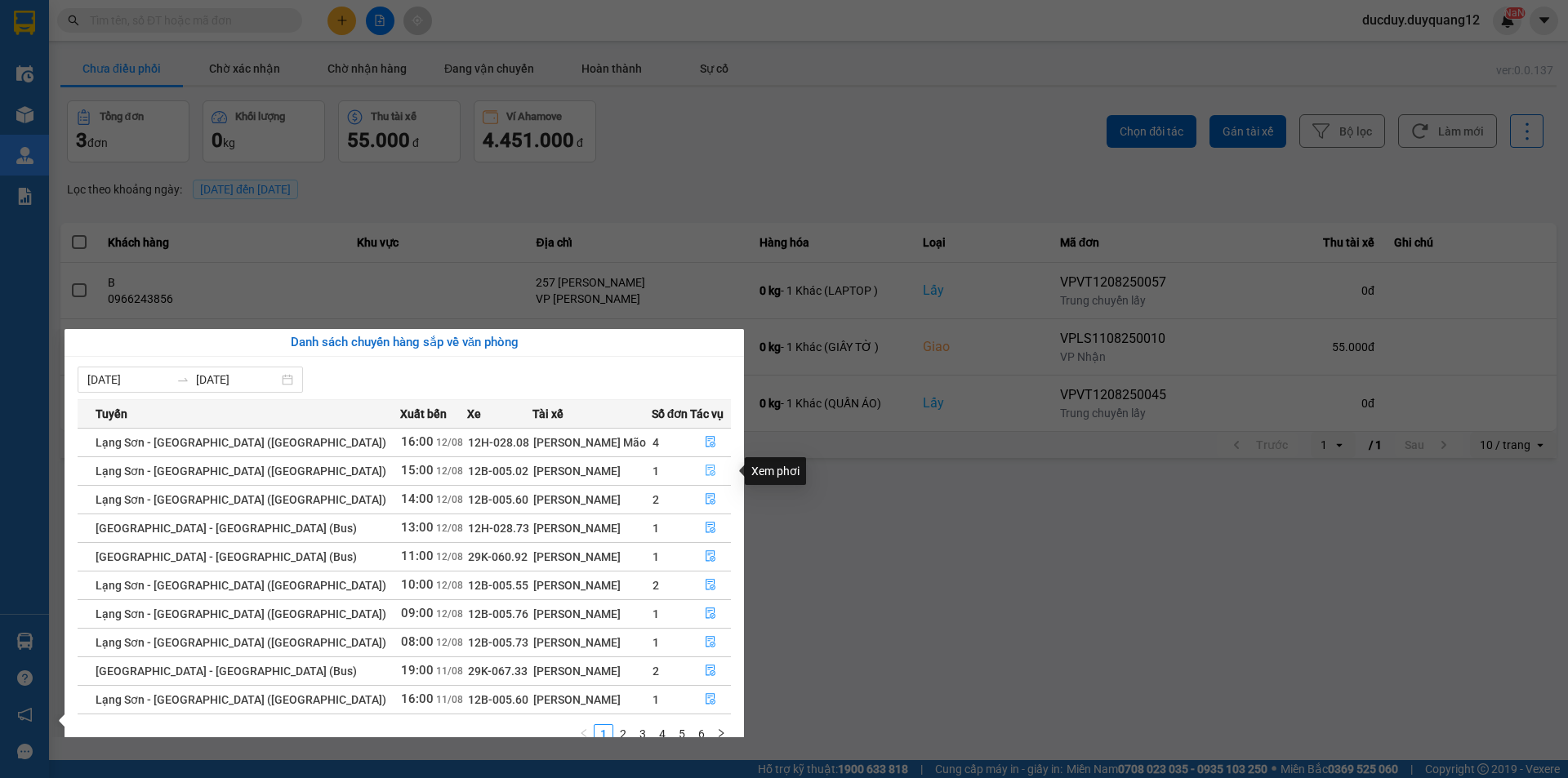
click at [705, 470] on icon "file-done" at bounding box center [711, 471] width 12 height 12
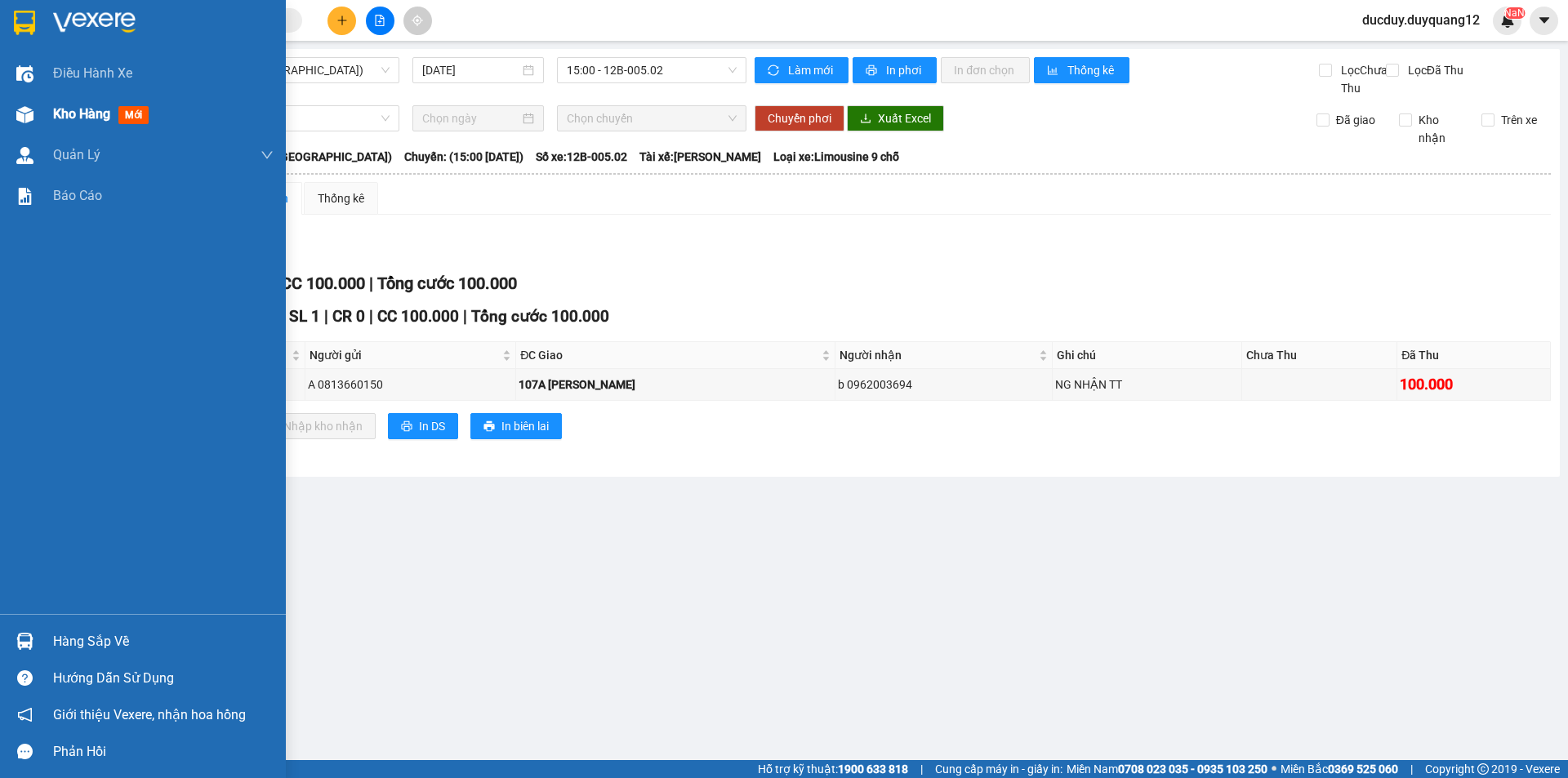
click at [73, 114] on span "Kho hàng" at bounding box center [81, 114] width 57 height 16
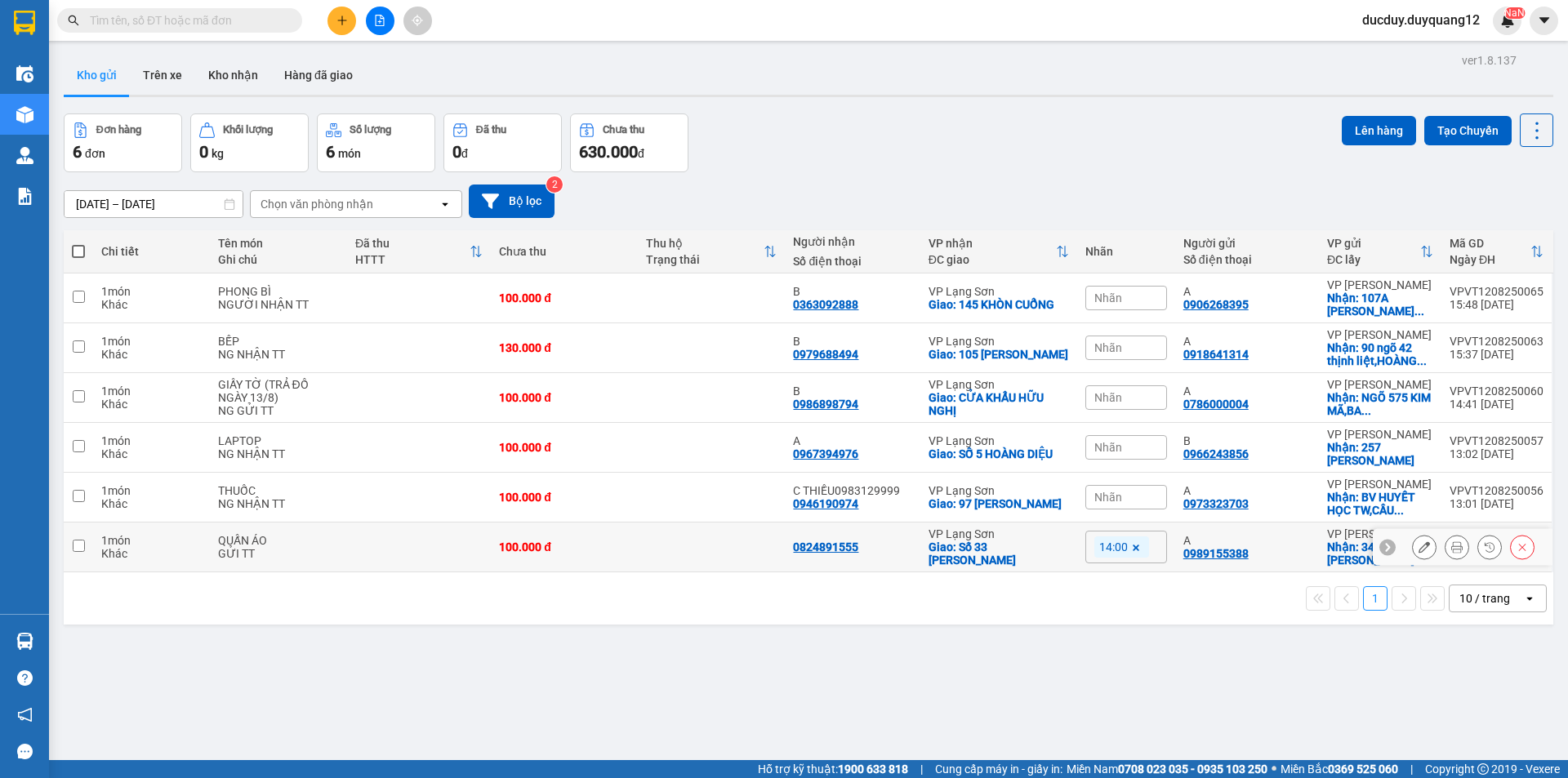
click at [76, 547] on input "checkbox" at bounding box center [79, 546] width 12 height 12
checkbox input "true"
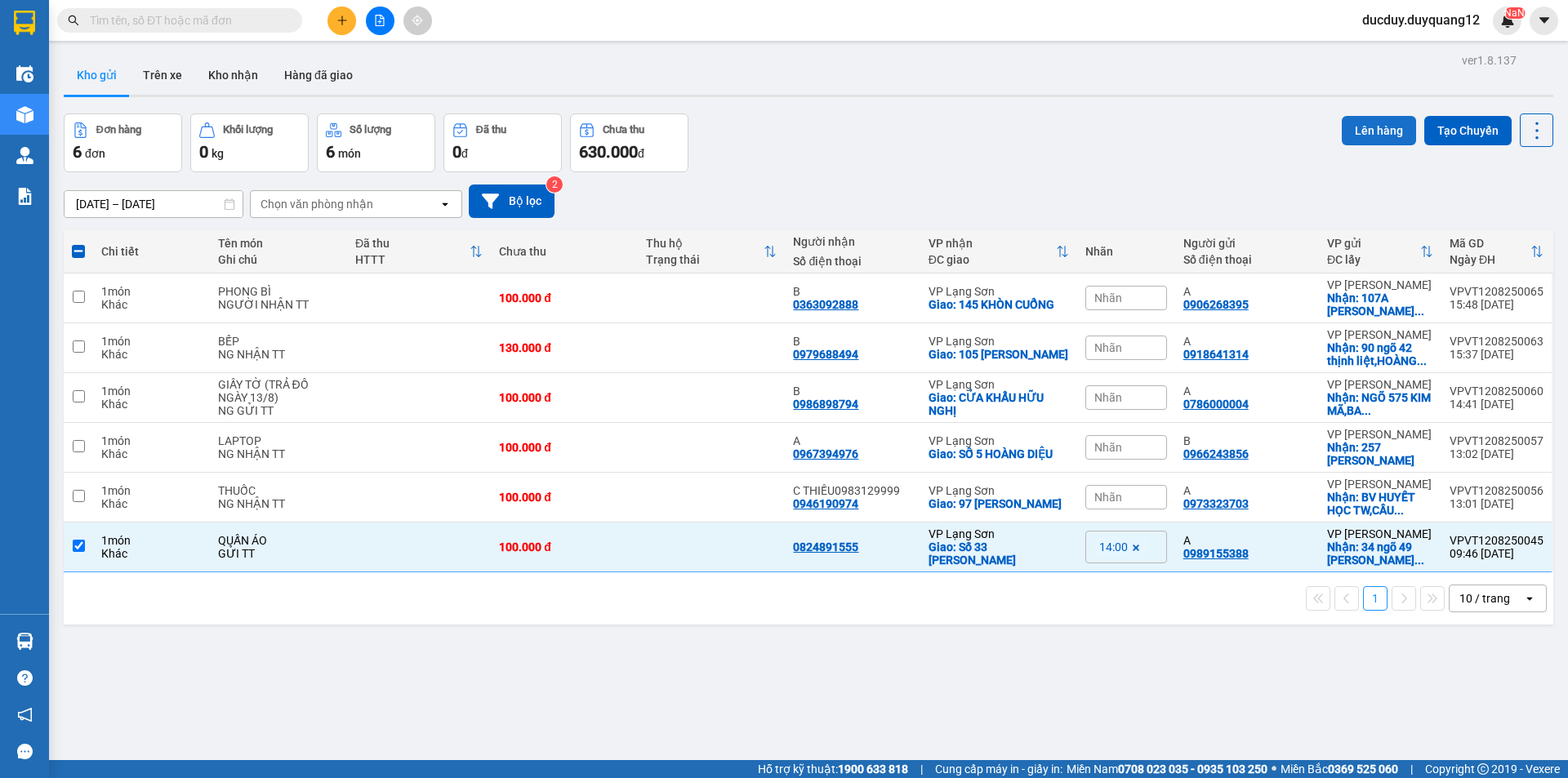
click at [1383, 128] on button "Lên hàng" at bounding box center [1379, 130] width 74 height 29
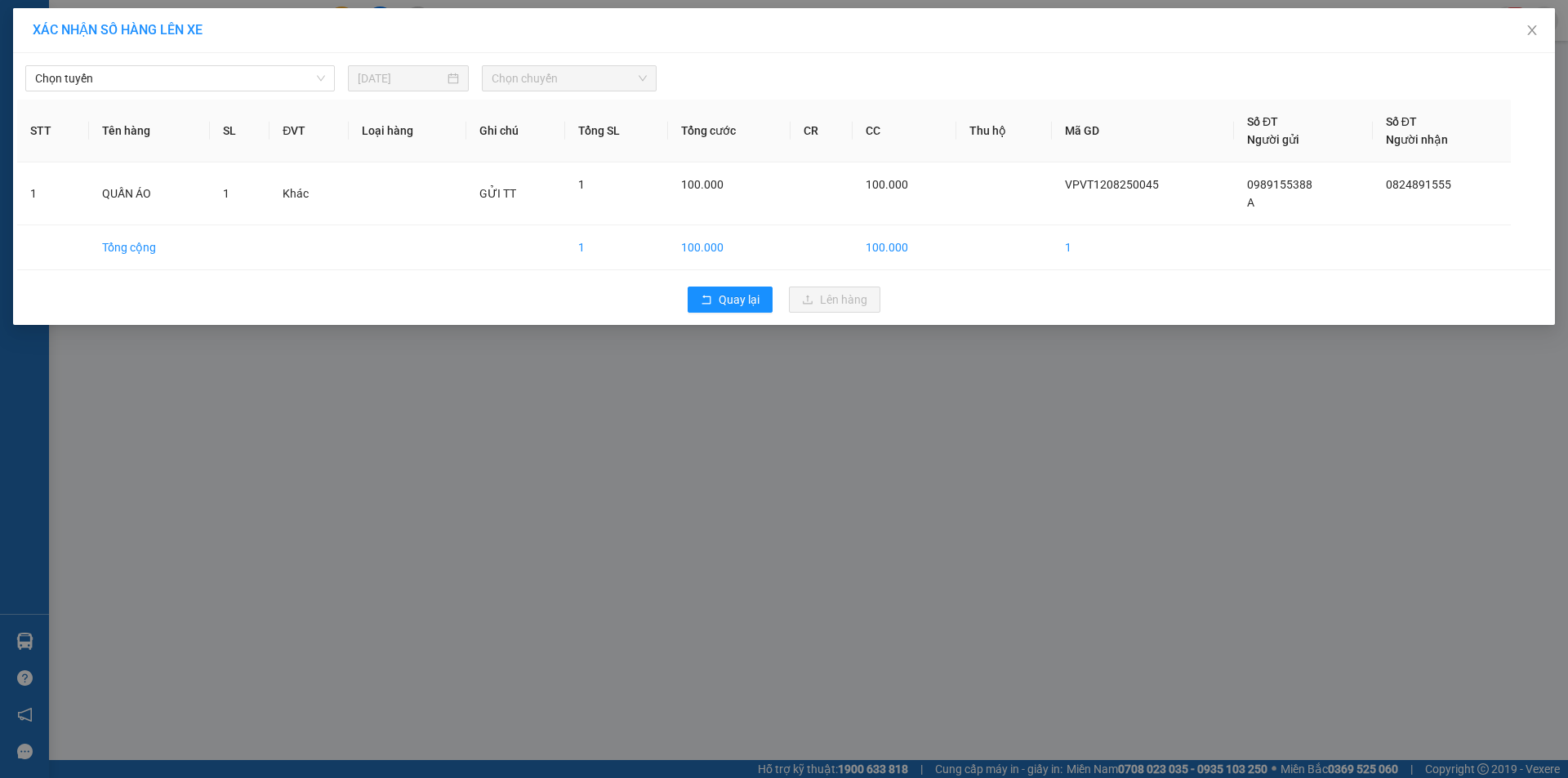
click at [175, 59] on div "Chọn tuyến 12/08/2025 Chọn chuyến" at bounding box center [784, 74] width 1534 height 34
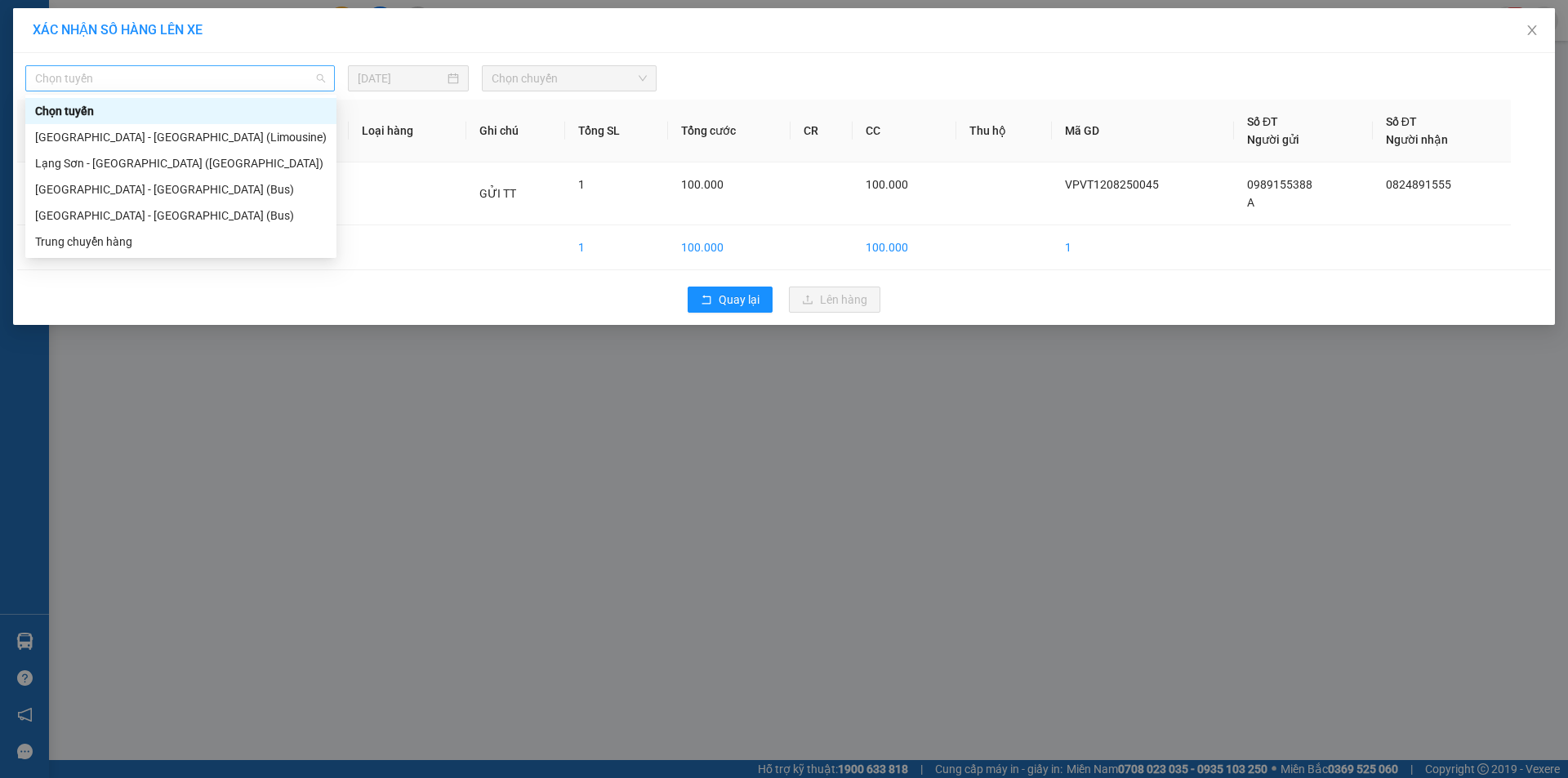
click at [168, 72] on span "Chọn tuyến" at bounding box center [179, 79] width 290 height 25
click at [127, 183] on div "[GEOGRAPHIC_DATA] - [GEOGRAPHIC_DATA] (Bus)" at bounding box center [180, 189] width 292 height 18
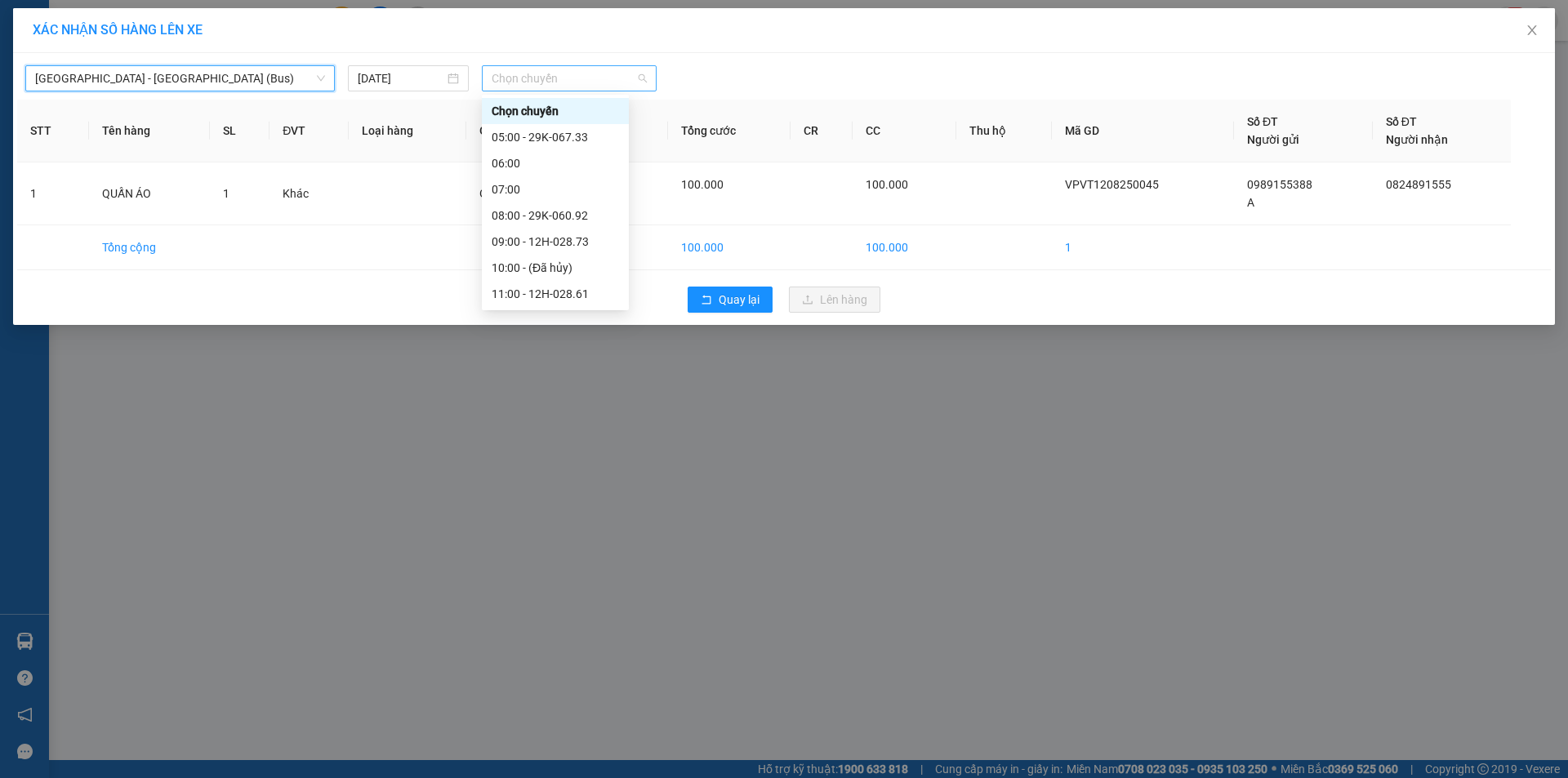
click at [547, 70] on span "Chọn chuyến" at bounding box center [569, 79] width 155 height 25
click at [558, 191] on div "16:00 - 29K-060.92" at bounding box center [555, 189] width 127 height 18
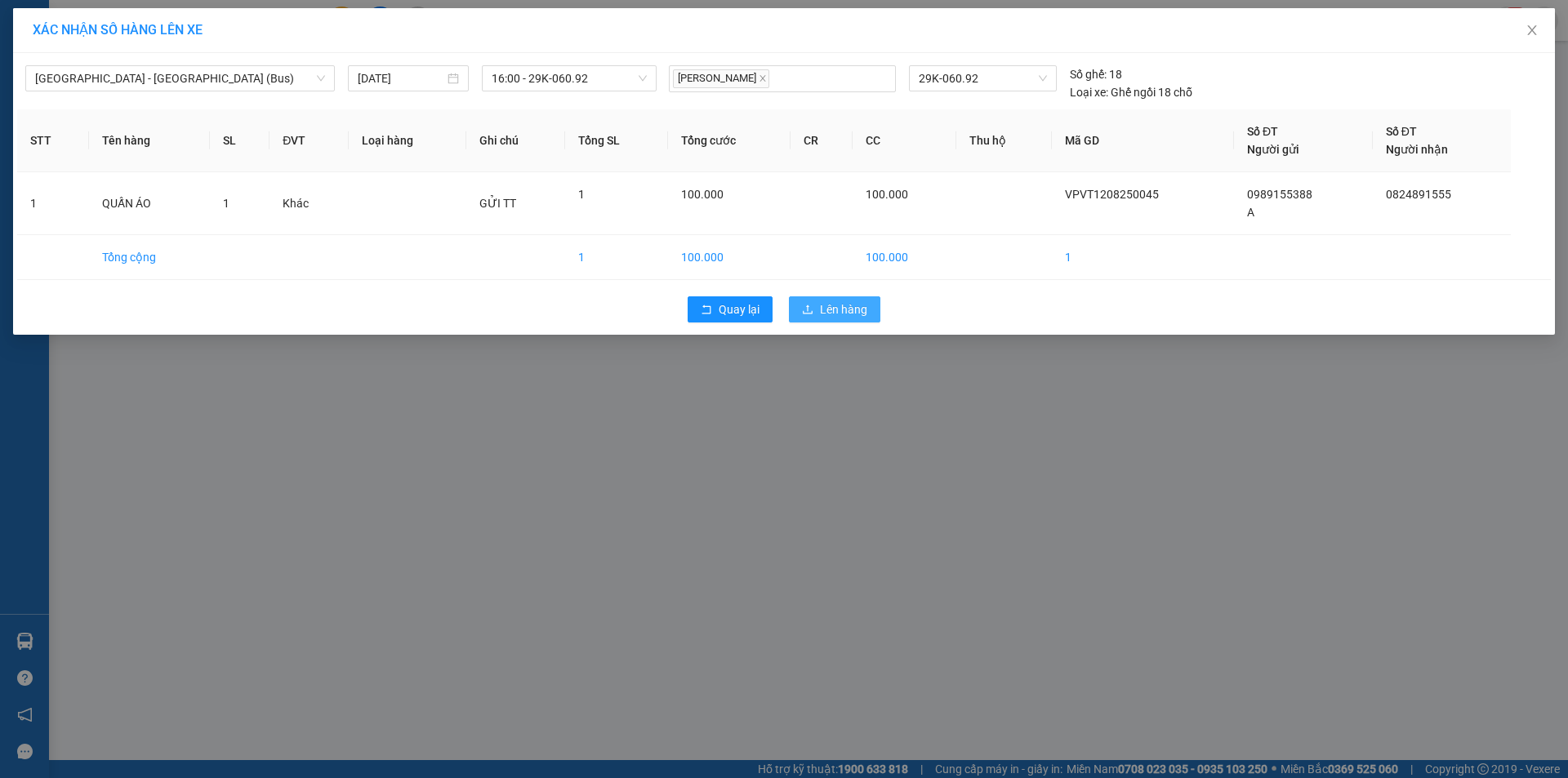
click at [823, 320] on button "Lên hàng" at bounding box center [835, 309] width 91 height 26
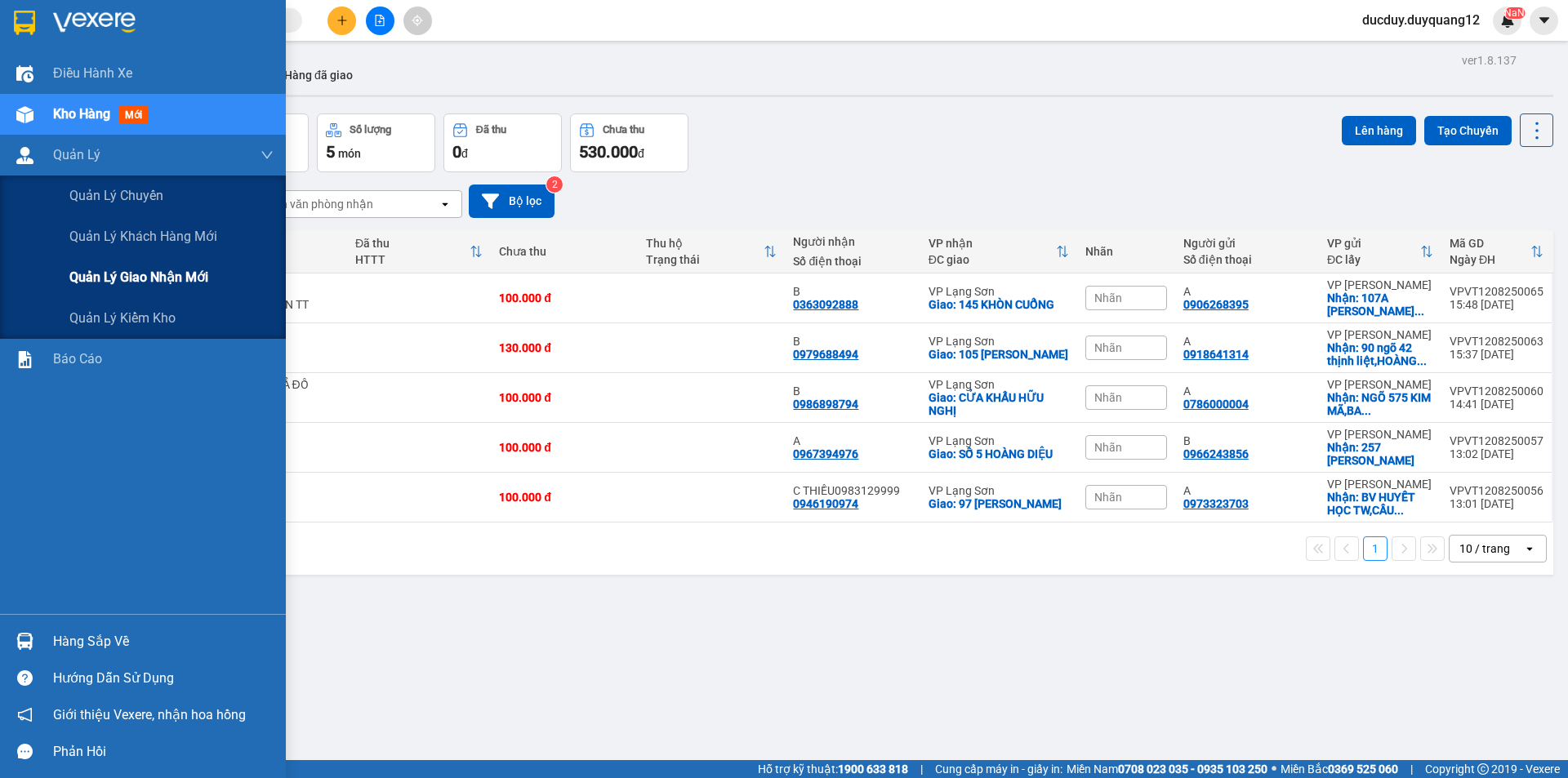
click at [108, 289] on div "Quản lý giao nhận mới" at bounding box center [172, 277] width 204 height 41
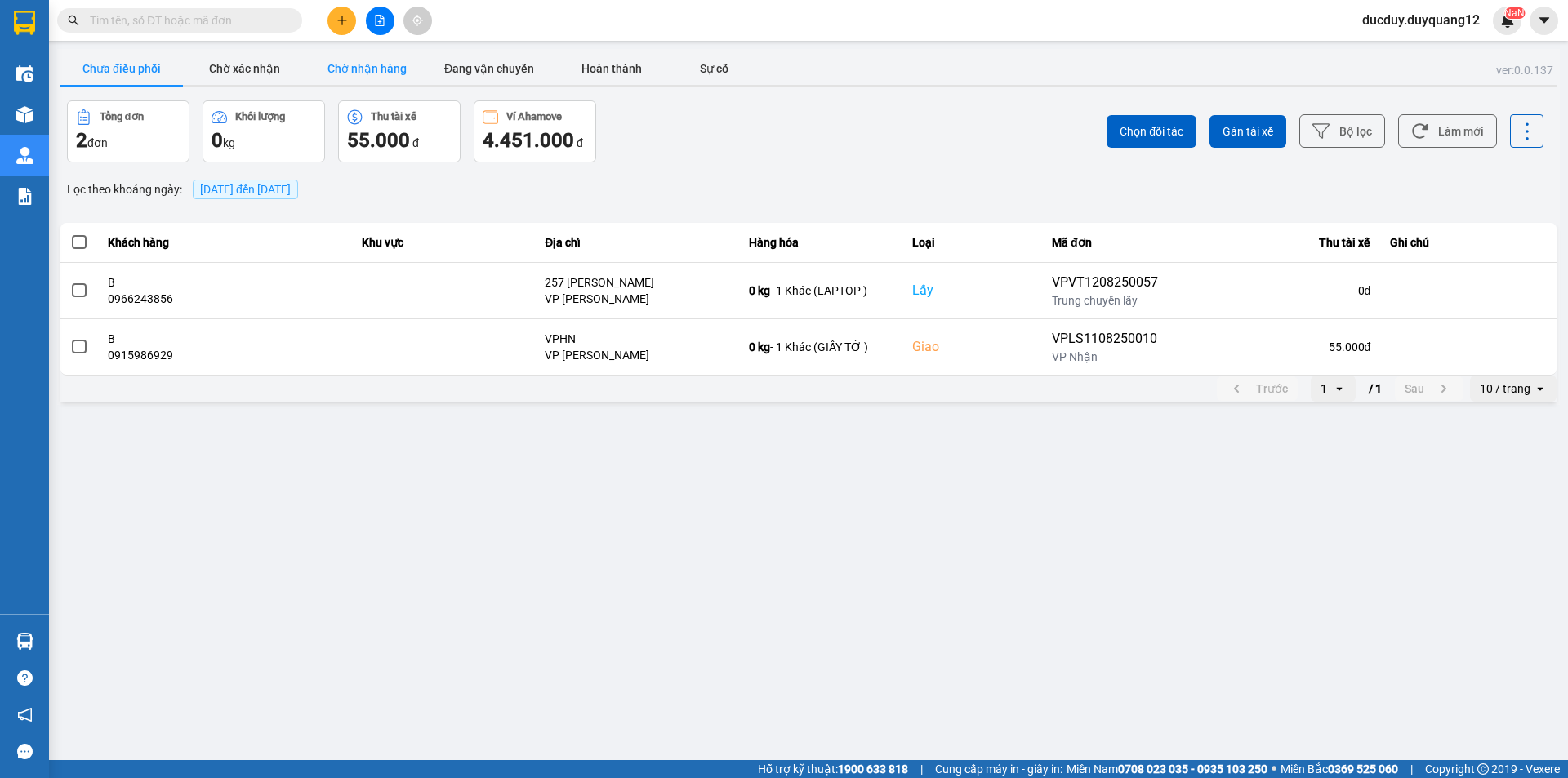
click at [412, 73] on button "Chờ nhận hàng" at bounding box center [367, 68] width 123 height 32
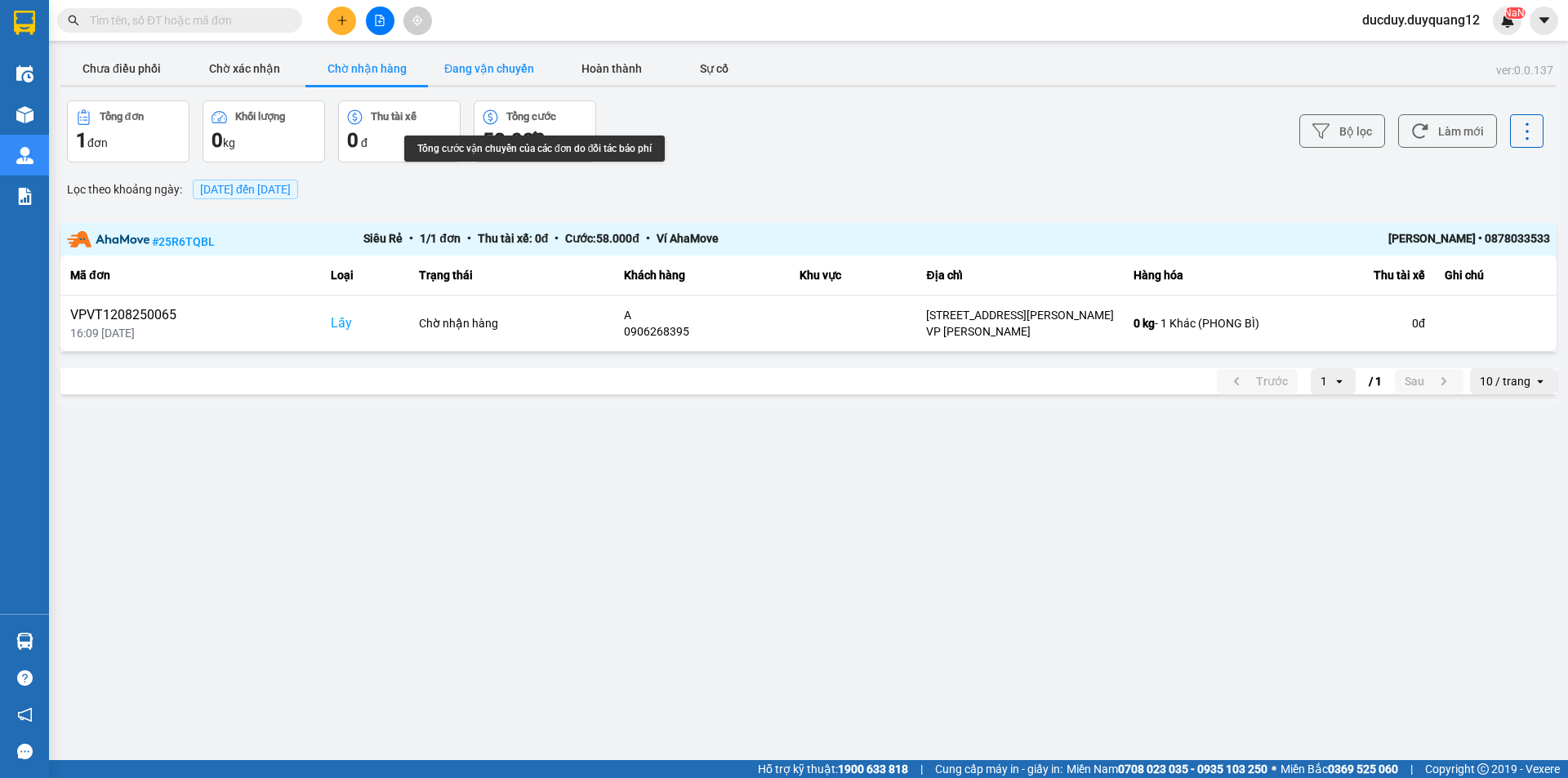
click at [482, 61] on button "Đang vận chuyển" at bounding box center [489, 68] width 123 height 32
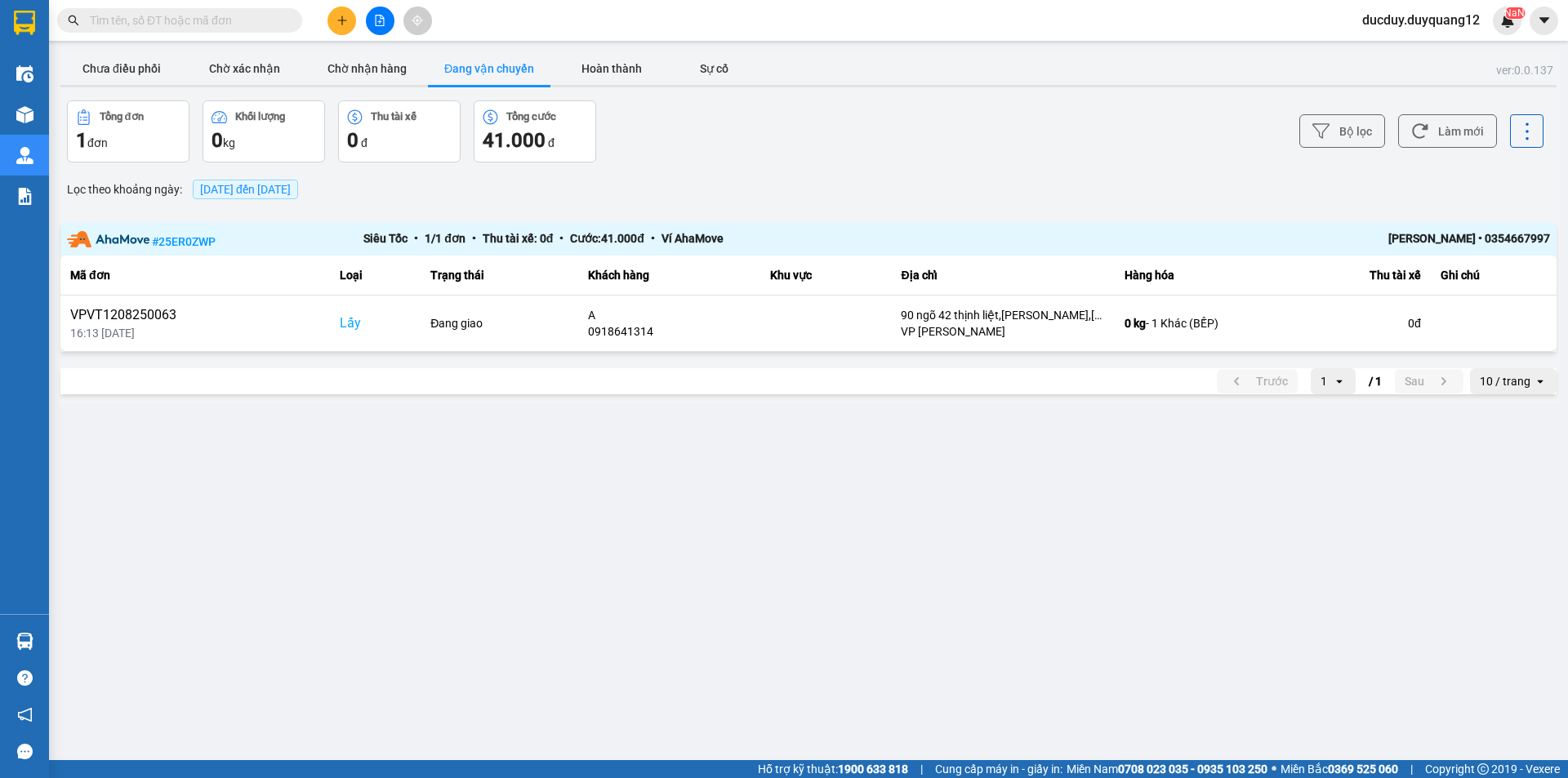
click at [463, 76] on button "Đang vận chuyển" at bounding box center [489, 68] width 123 height 32
click at [373, 72] on button "Chờ nhận hàng" at bounding box center [367, 68] width 123 height 32
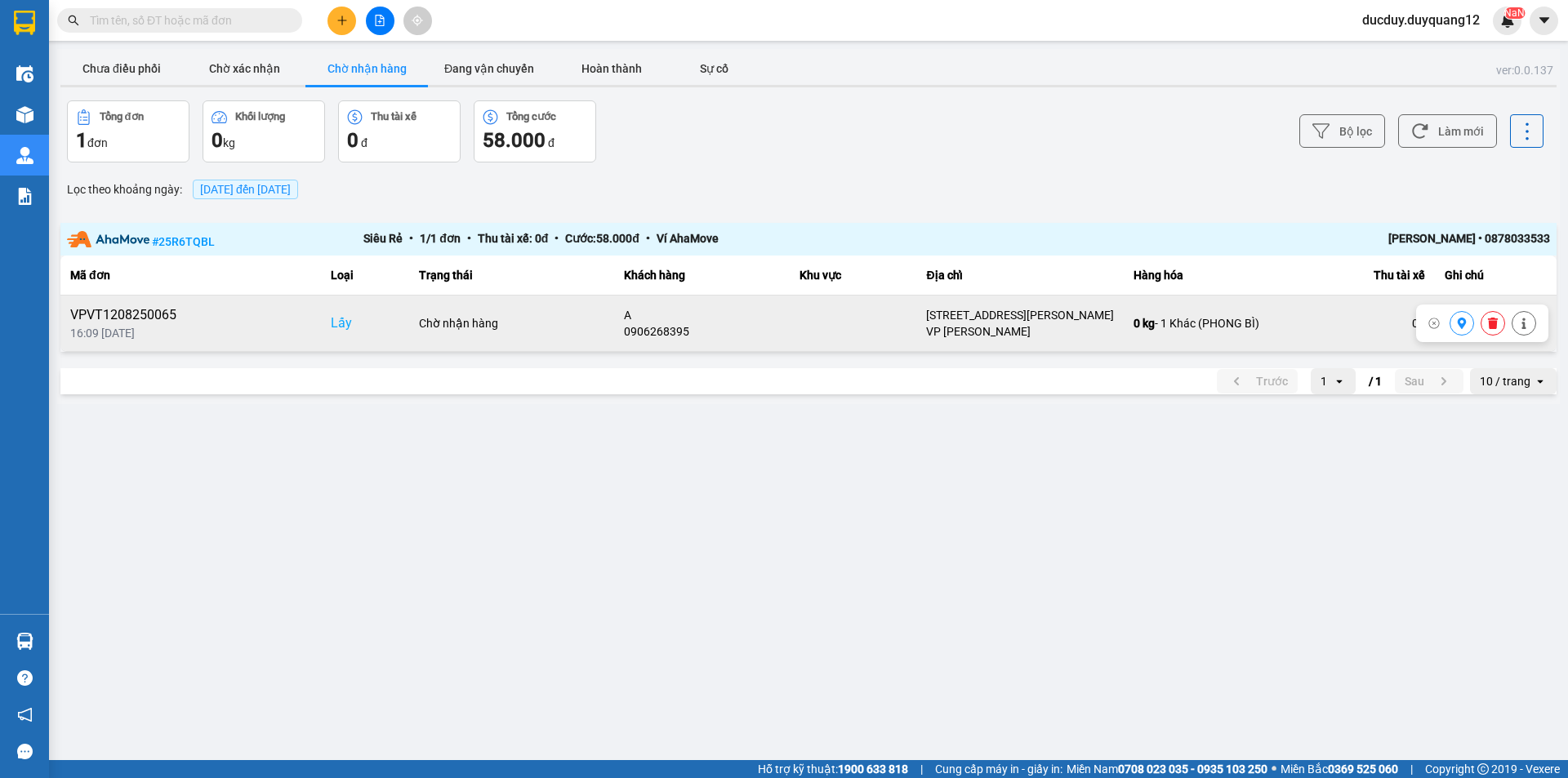
click at [1459, 324] on icon at bounding box center [1462, 324] width 9 height 12
click at [145, 74] on button "Chưa điều phối" at bounding box center [122, 68] width 123 height 32
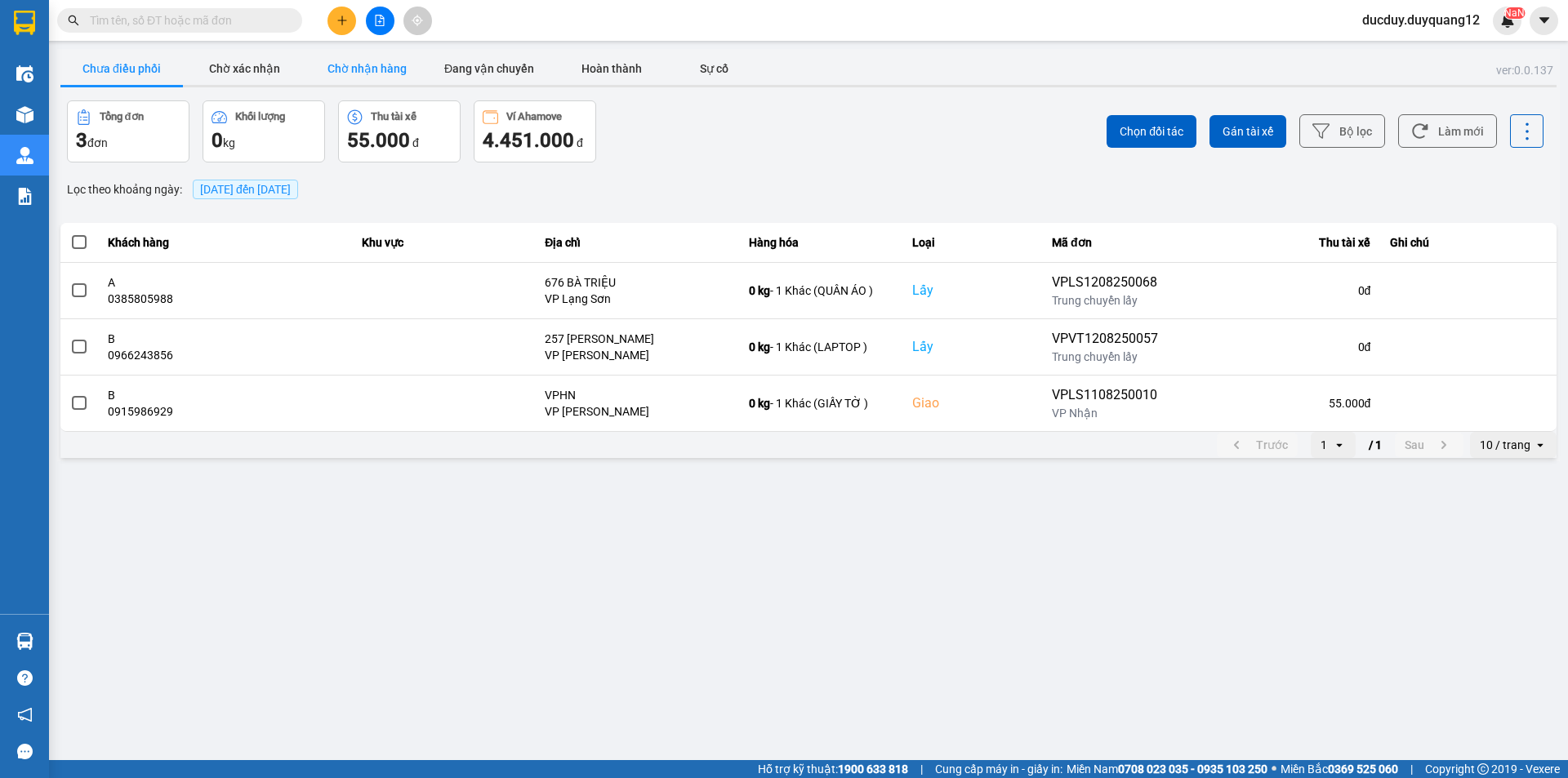
click at [354, 74] on button "Chờ nhận hàng" at bounding box center [367, 68] width 123 height 32
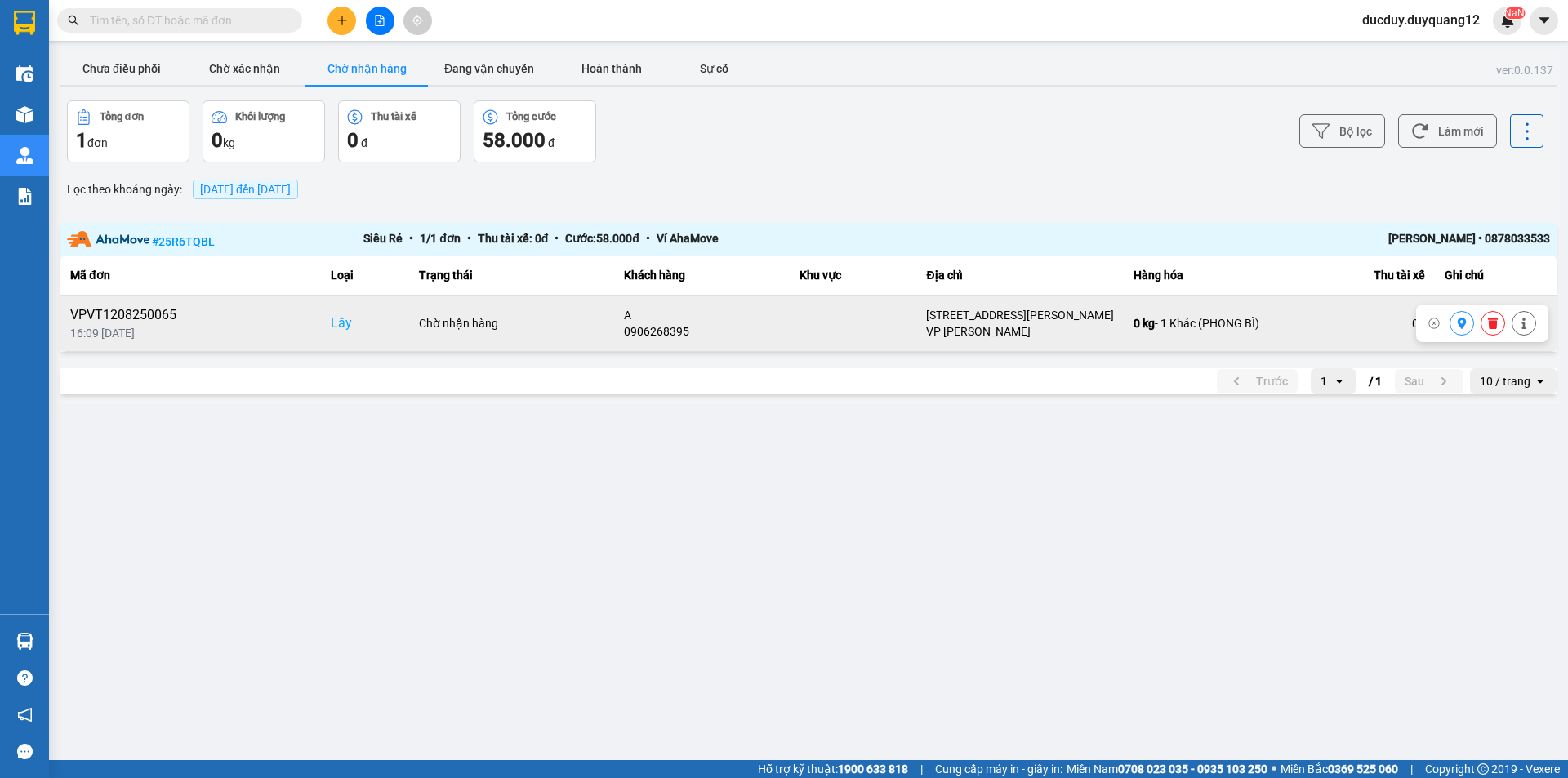
click at [1461, 323] on icon at bounding box center [1463, 324] width 12 height 12
click at [1497, 321] on icon at bounding box center [1493, 324] width 10 height 12
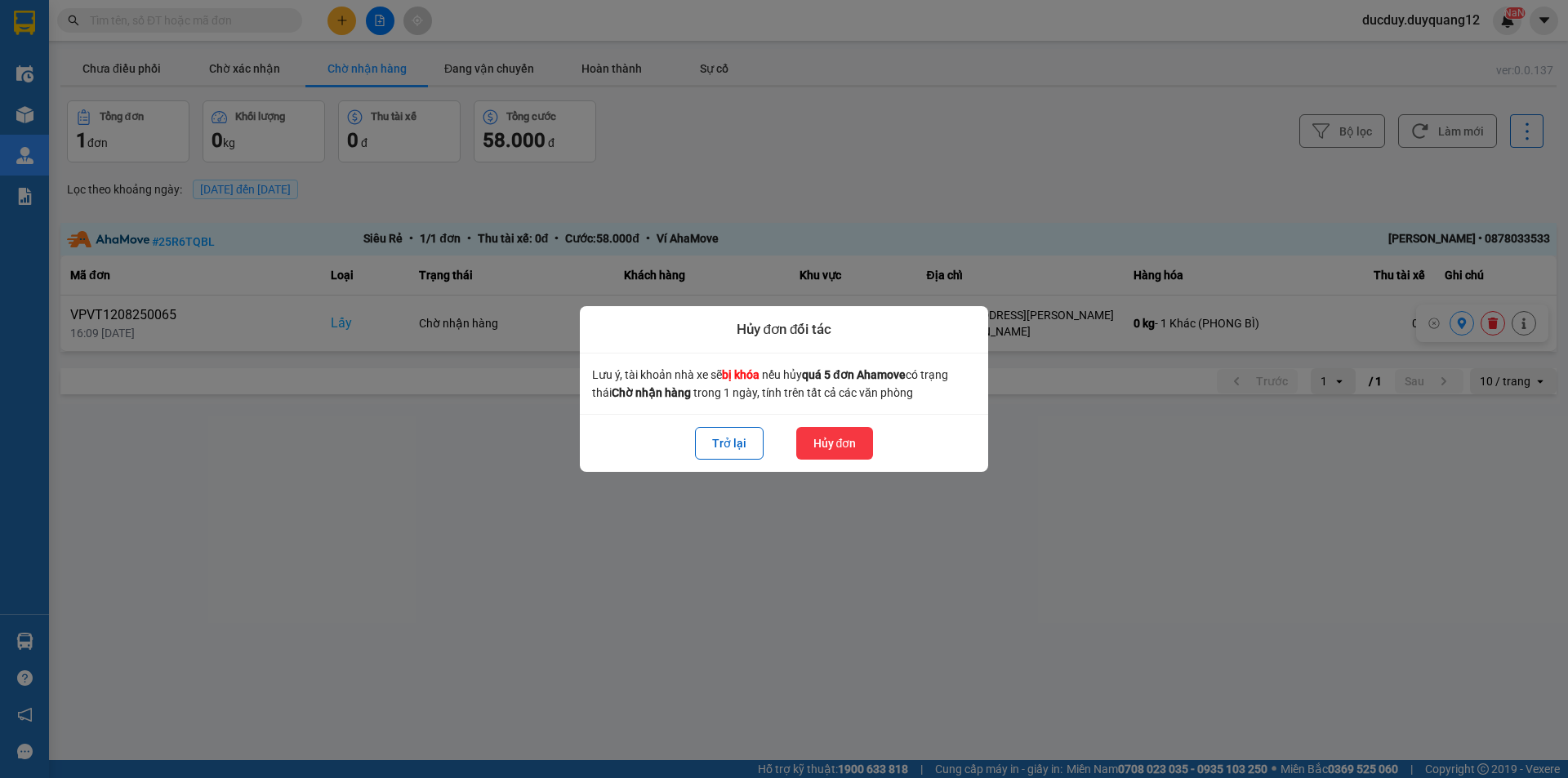
click at [840, 448] on button "Hủy đơn" at bounding box center [835, 443] width 77 height 32
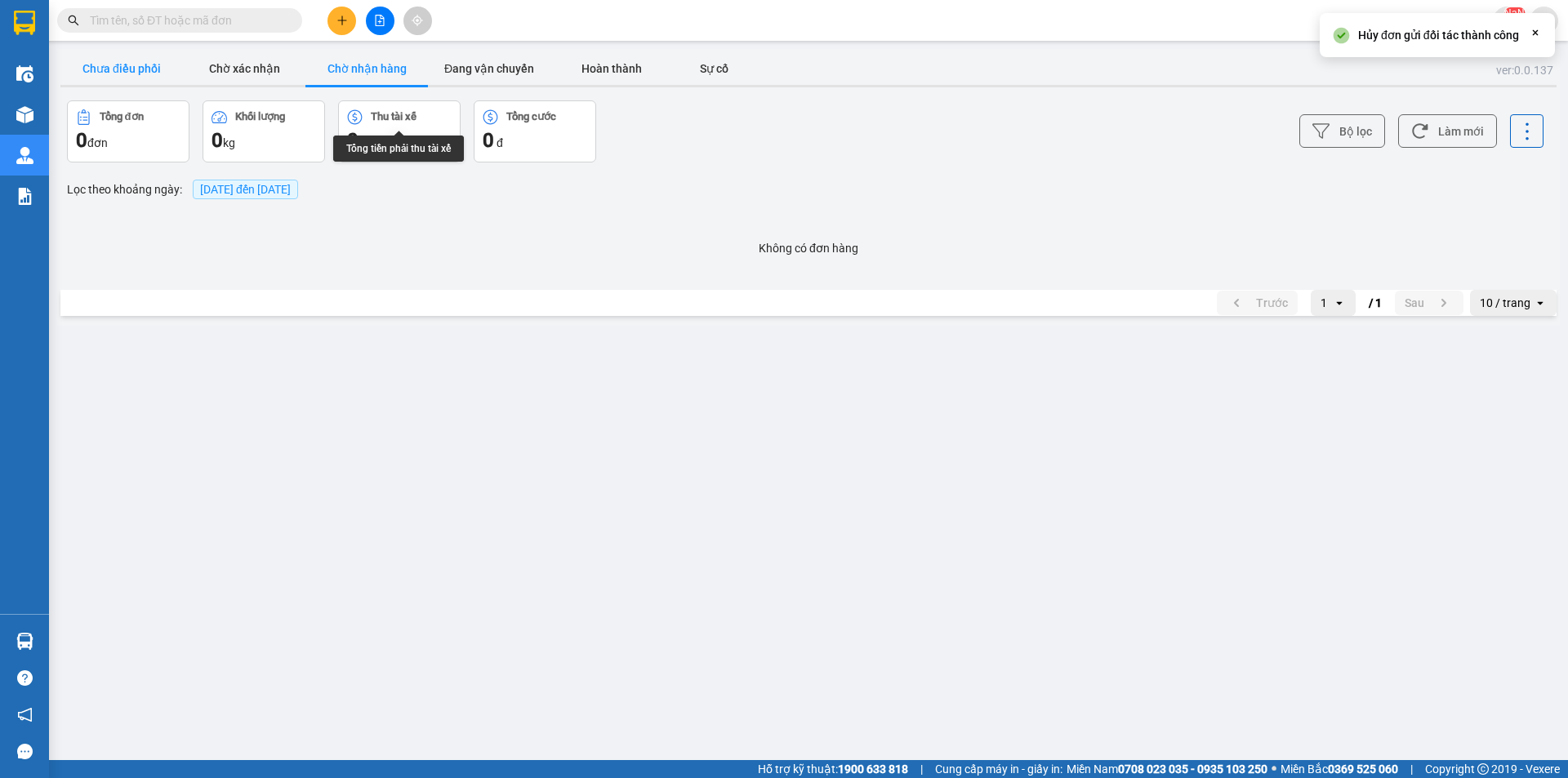
click at [140, 66] on button "Chưa điều phối" at bounding box center [122, 68] width 123 height 32
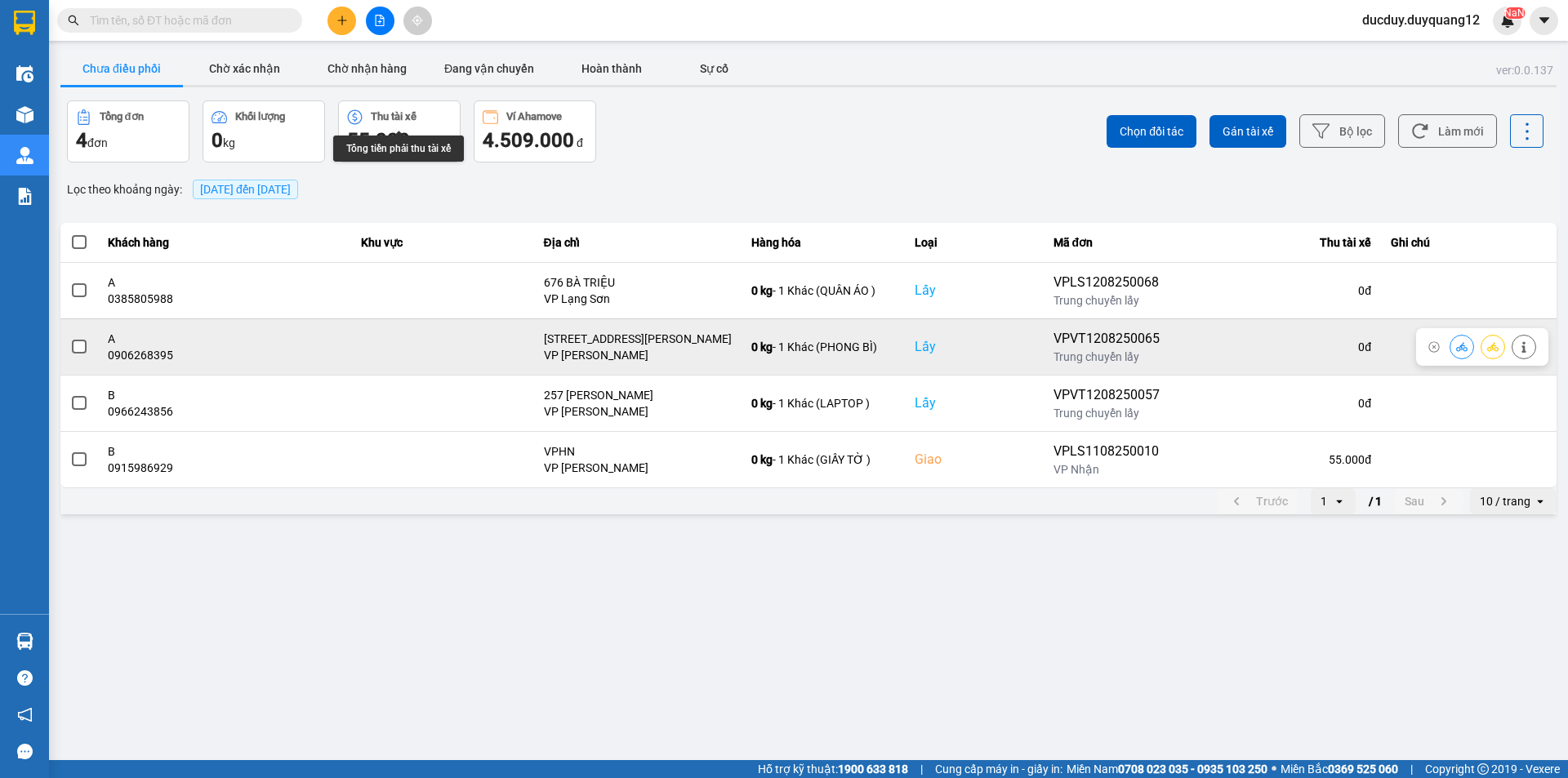
click at [75, 343] on span at bounding box center [80, 347] width 15 height 15
click at [71, 338] on input "checkbox" at bounding box center [71, 338] width 0 height 0
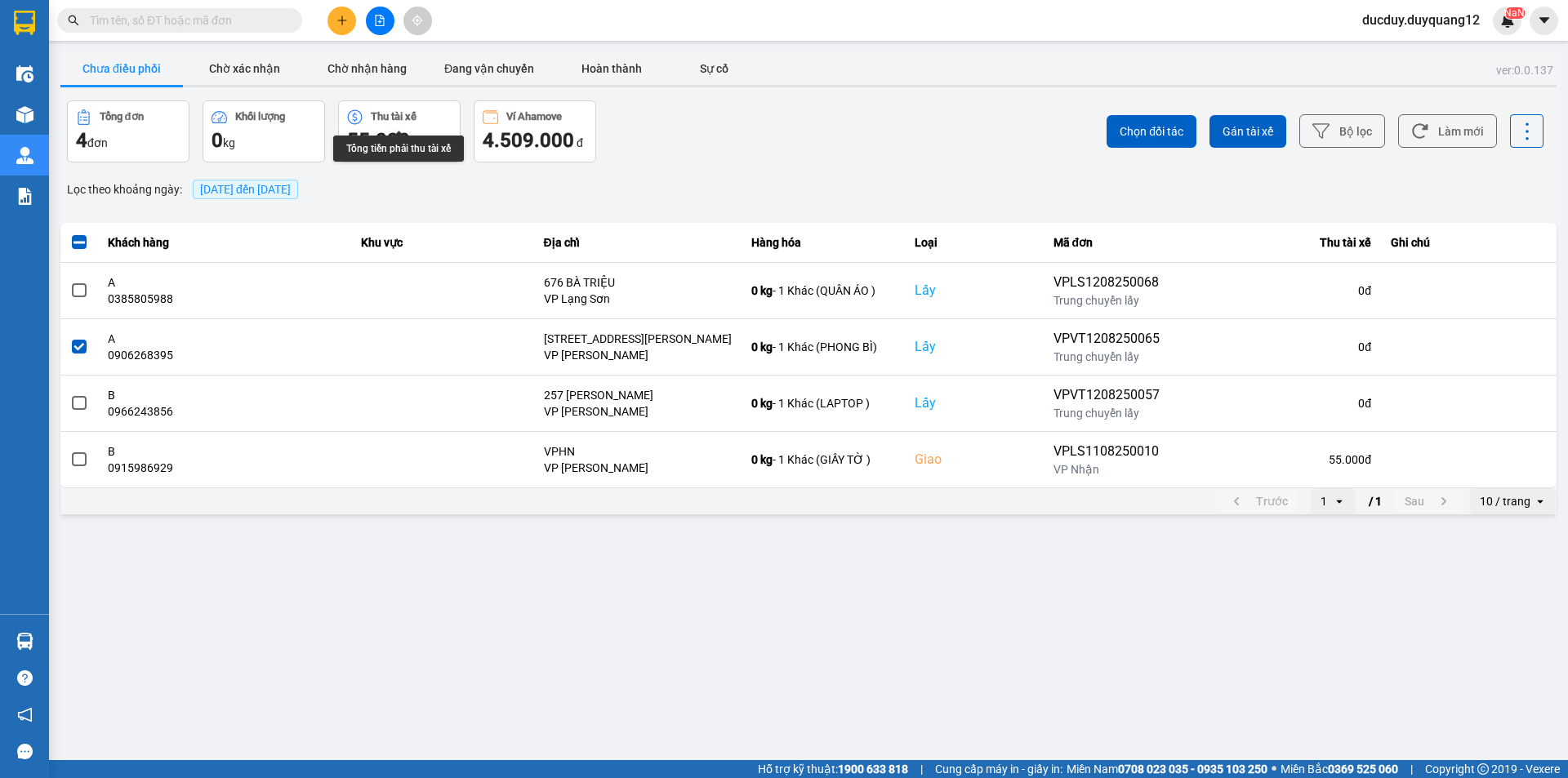
click at [1159, 149] on div "Chọn đối tác Gán tài xế Bộ lọc Làm mới" at bounding box center [1174, 131] width 738 height 62
drag, startPoint x: 1159, startPoint y: 147, endPoint x: 1159, endPoint y: 137, distance: 10.0
click at [1159, 137] on button "Chọn đối tác" at bounding box center [1152, 131] width 90 height 32
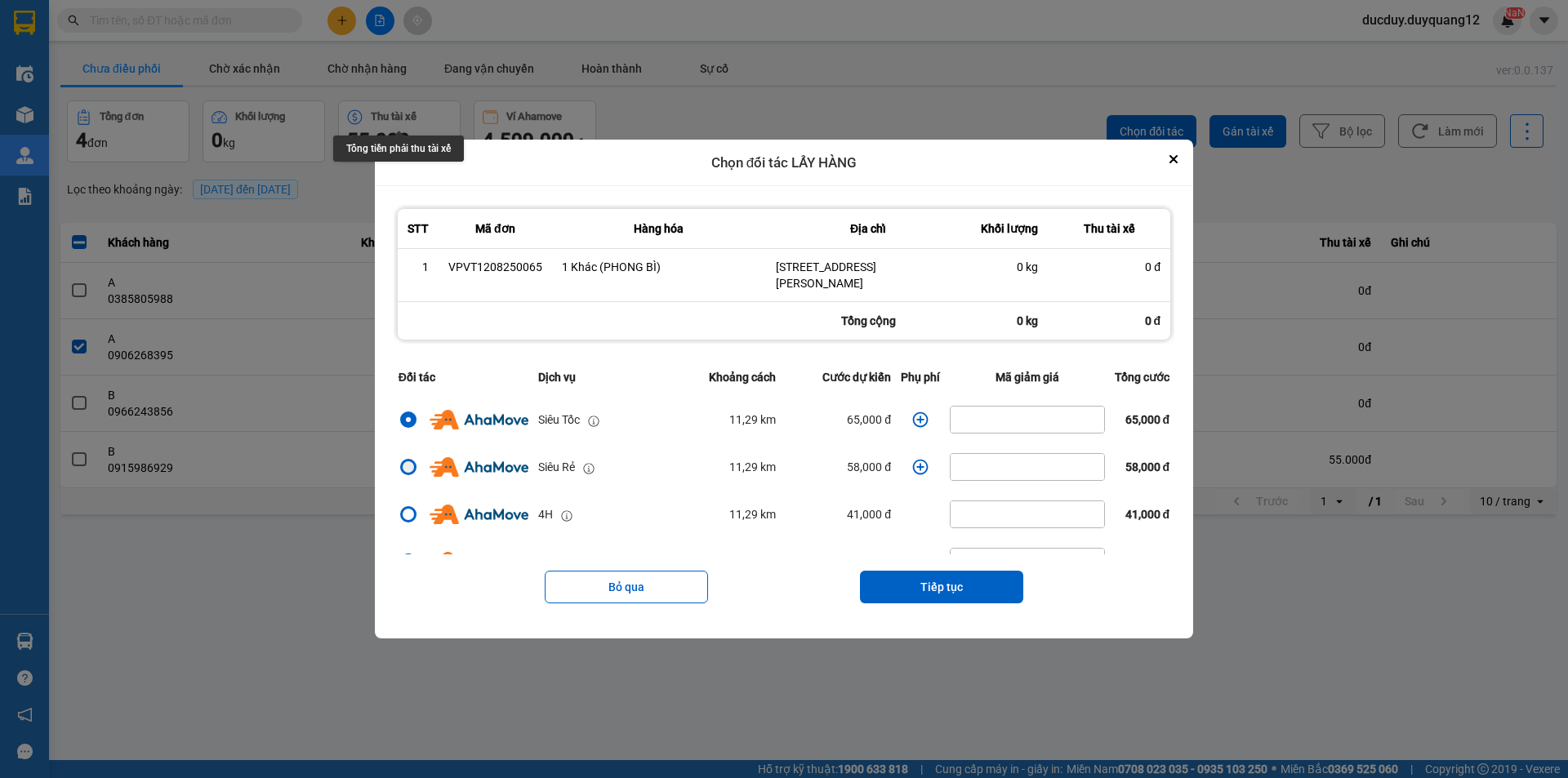
click at [403, 467] on div "dialog" at bounding box center [409, 467] width 12 height 12
click at [399, 467] on input "dialog" at bounding box center [399, 467] width 0 height 0
click at [945, 575] on button "Tiếp tục" at bounding box center [942, 586] width 164 height 32
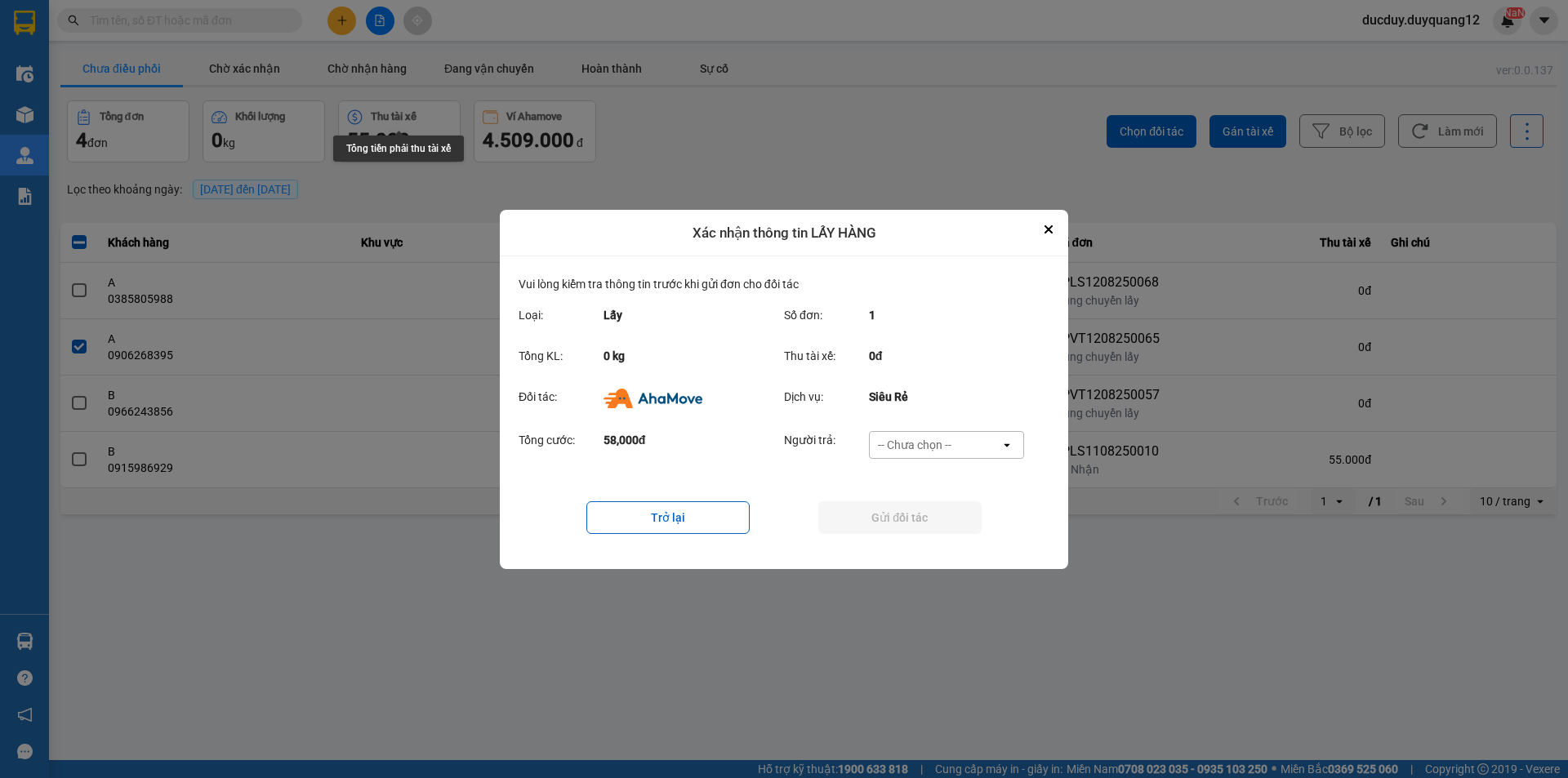
click at [936, 433] on div "-- Chưa chọn --" at bounding box center [934, 444] width 130 height 26
click at [920, 546] on div "Ví Ahamove" at bounding box center [945, 537] width 155 height 29
click at [933, 522] on button "Gửi đối tác" at bounding box center [899, 517] width 164 height 32
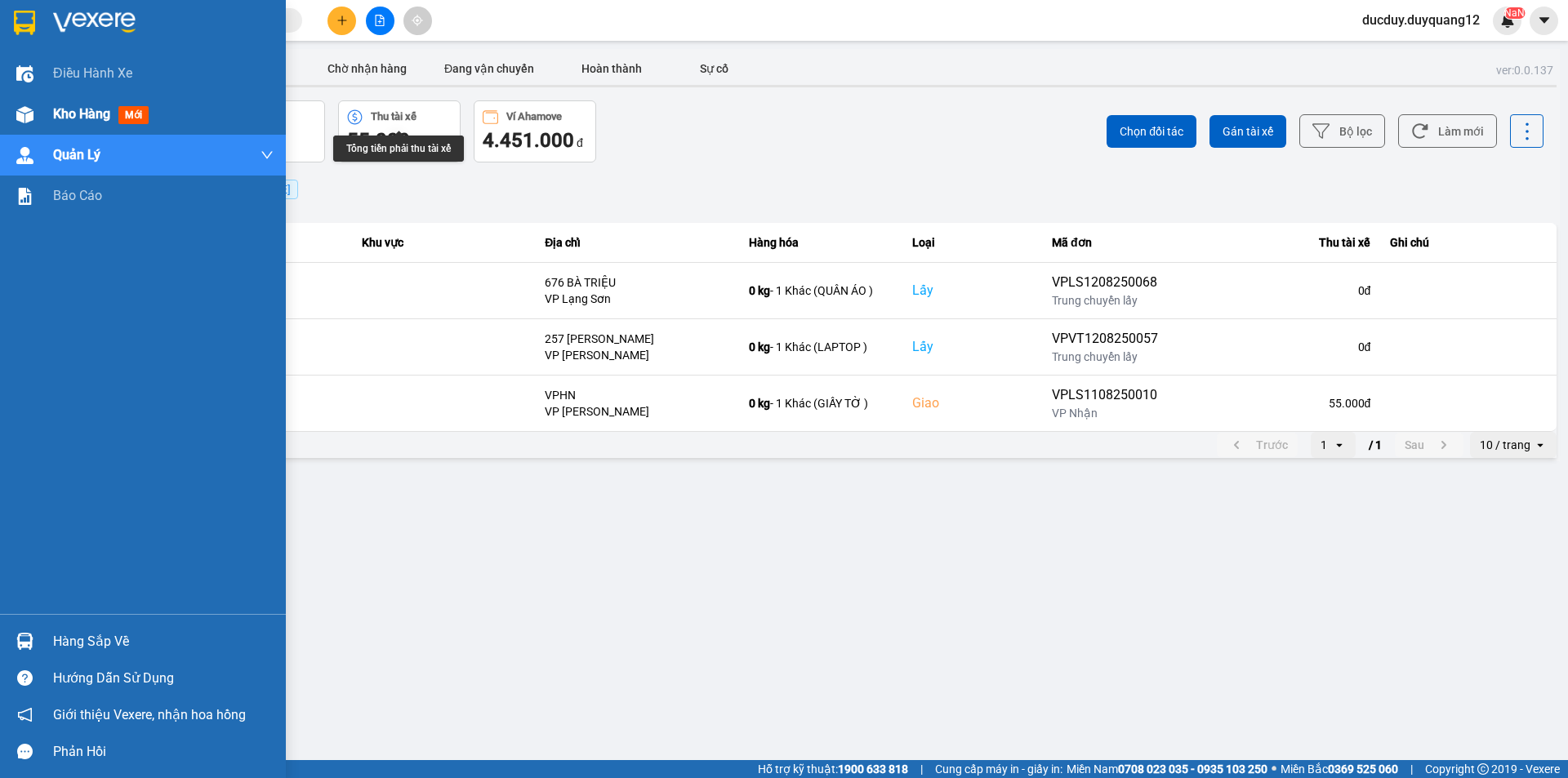
click at [67, 98] on div "Kho hàng mới" at bounding box center [164, 114] width 221 height 41
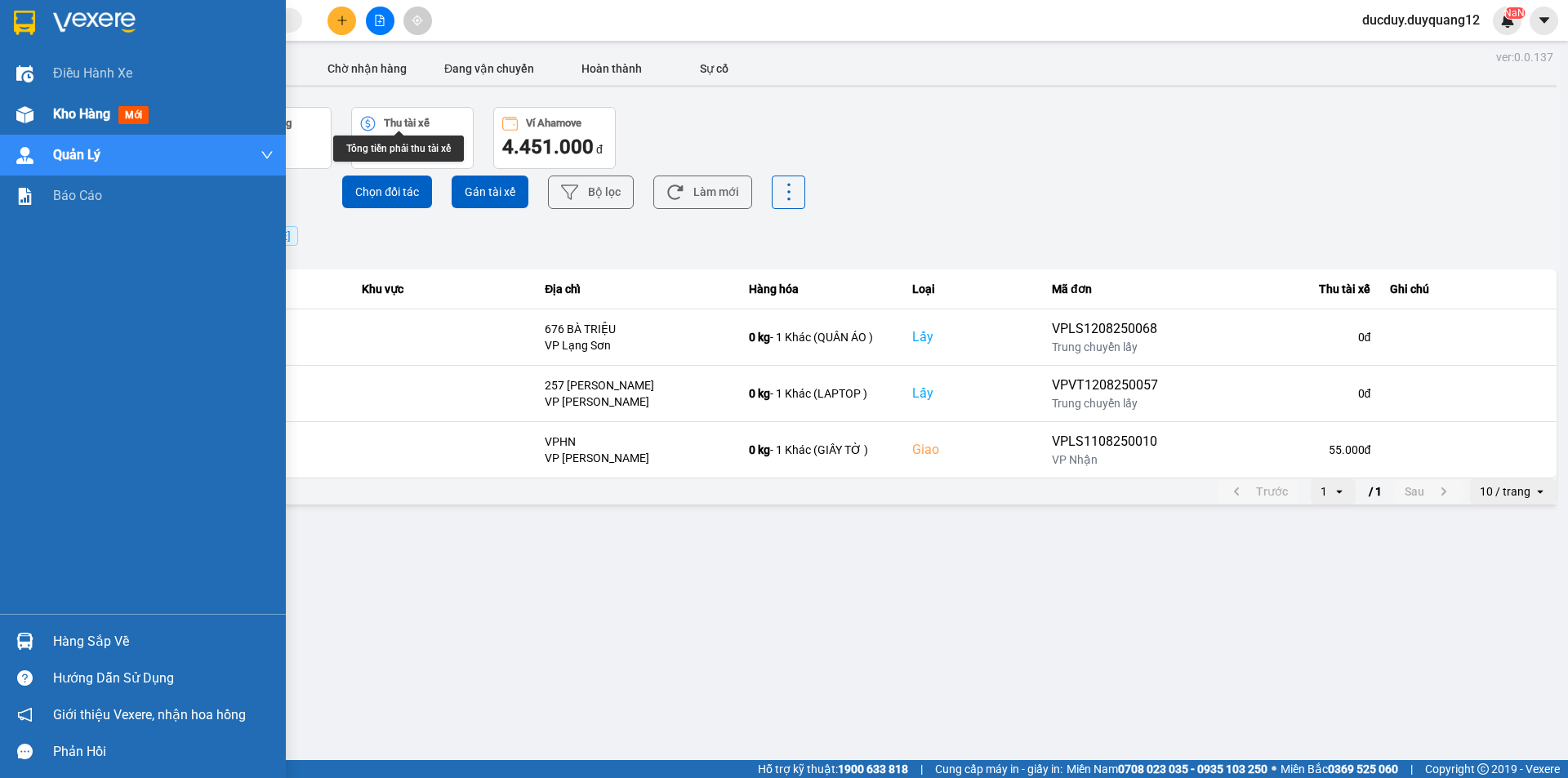
click at [68, 110] on span "Kho hàng" at bounding box center [81, 114] width 57 height 16
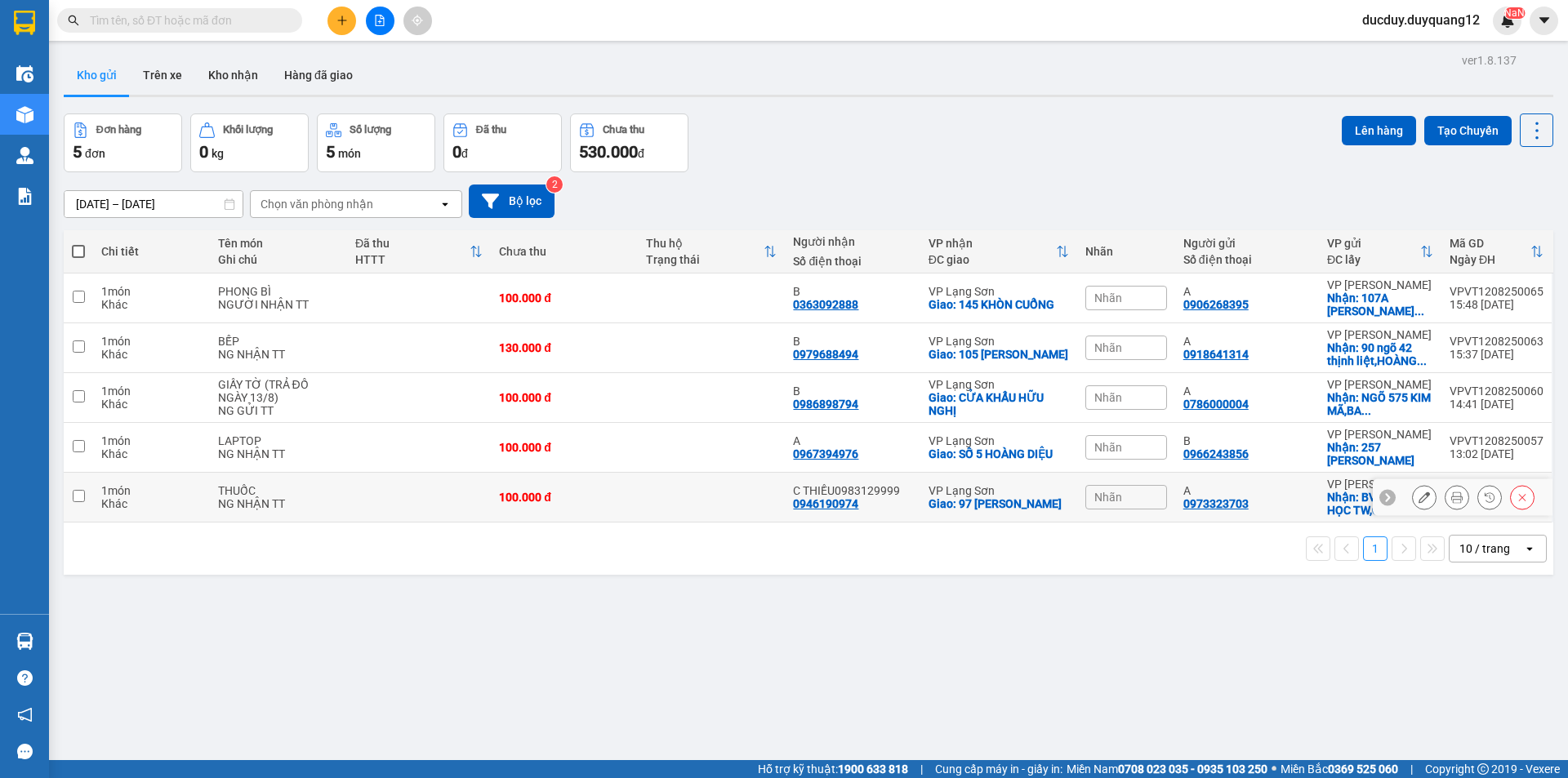
click at [80, 491] on input "checkbox" at bounding box center [79, 496] width 12 height 12
checkbox input "true"
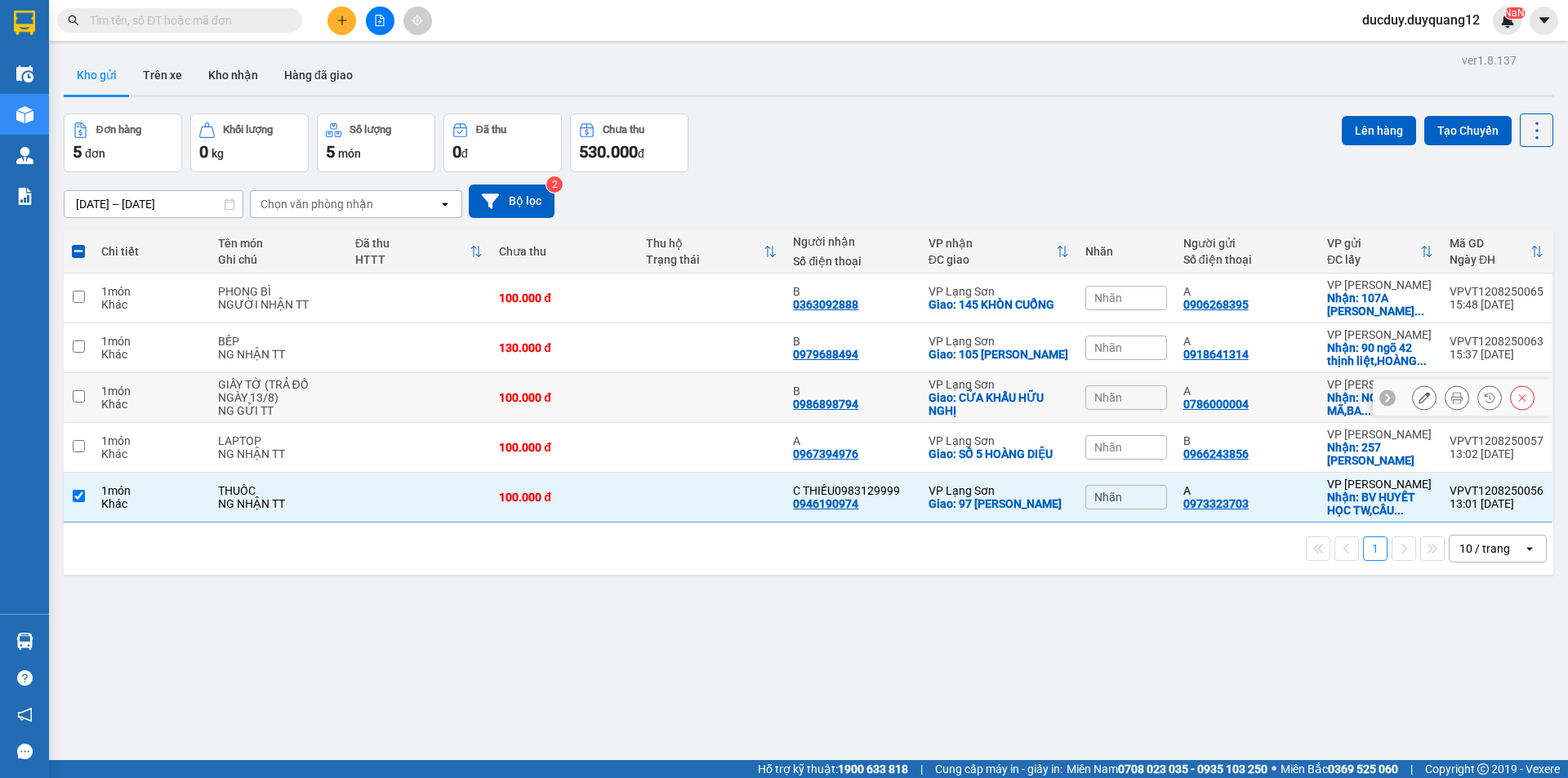
click at [81, 399] on input "checkbox" at bounding box center [79, 396] width 12 height 12
checkbox input "true"
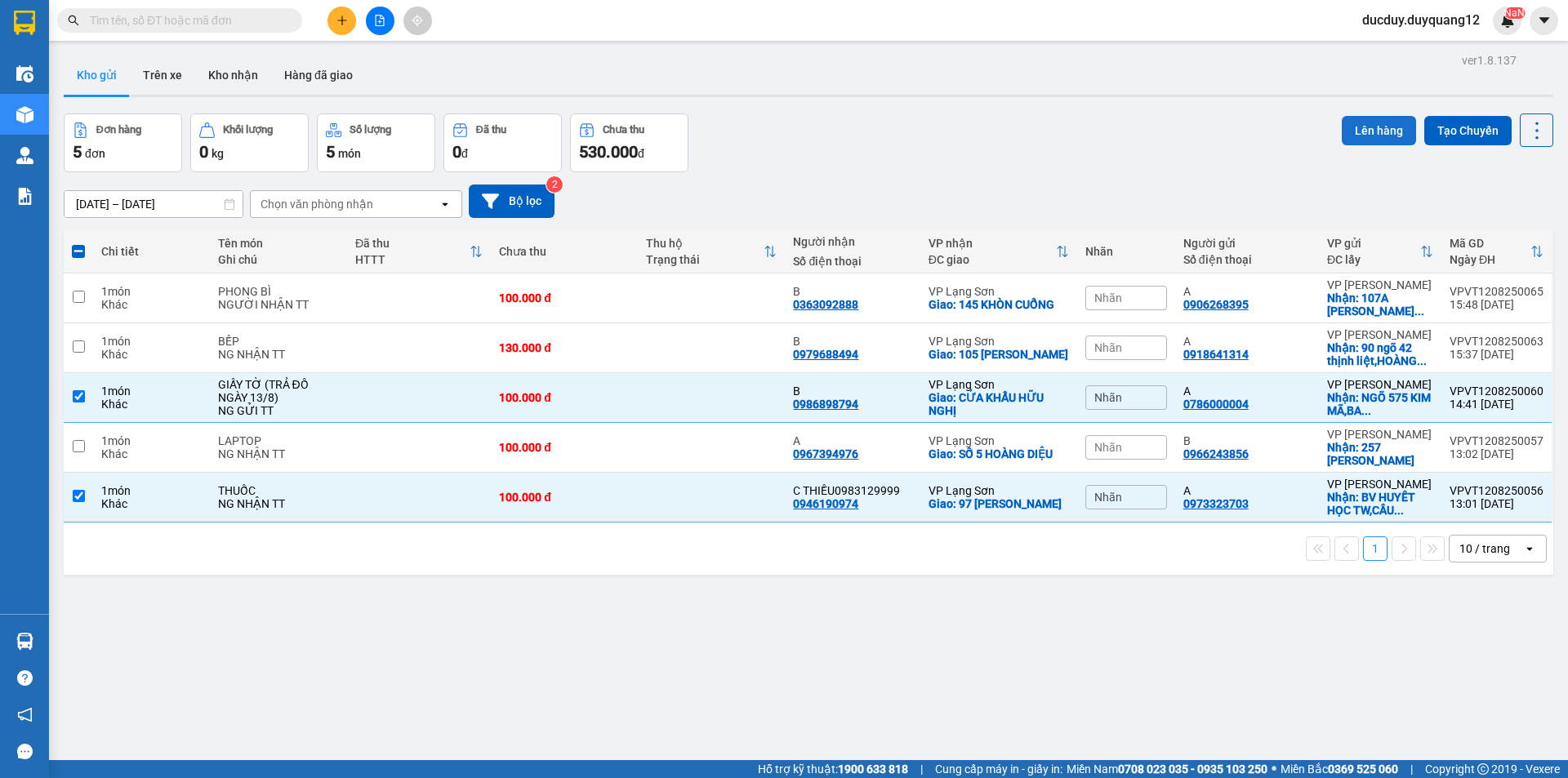
click at [1355, 125] on button "Lên hàng" at bounding box center [1379, 130] width 74 height 29
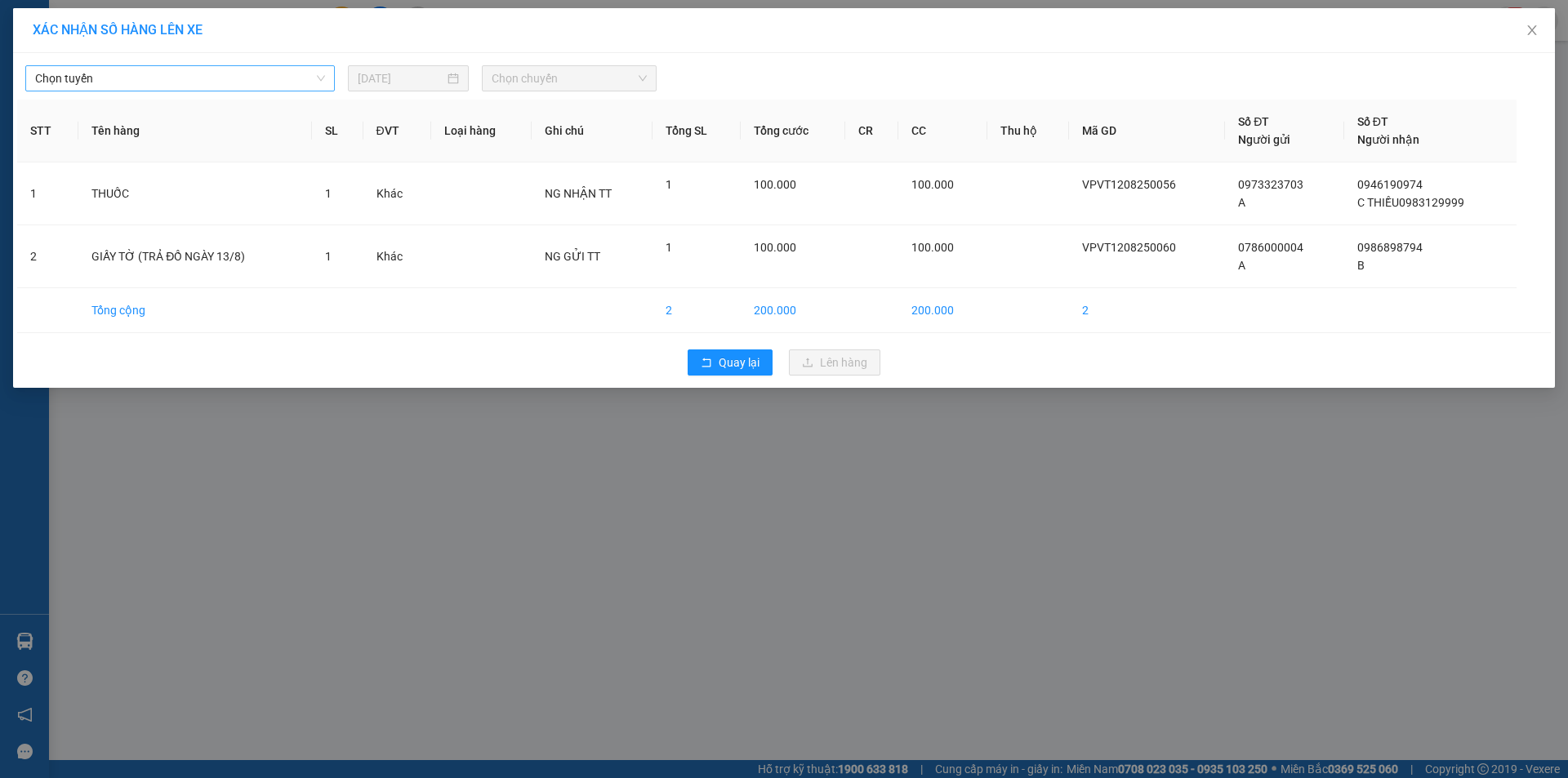
click at [269, 80] on span "Chọn tuyến" at bounding box center [179, 79] width 290 height 25
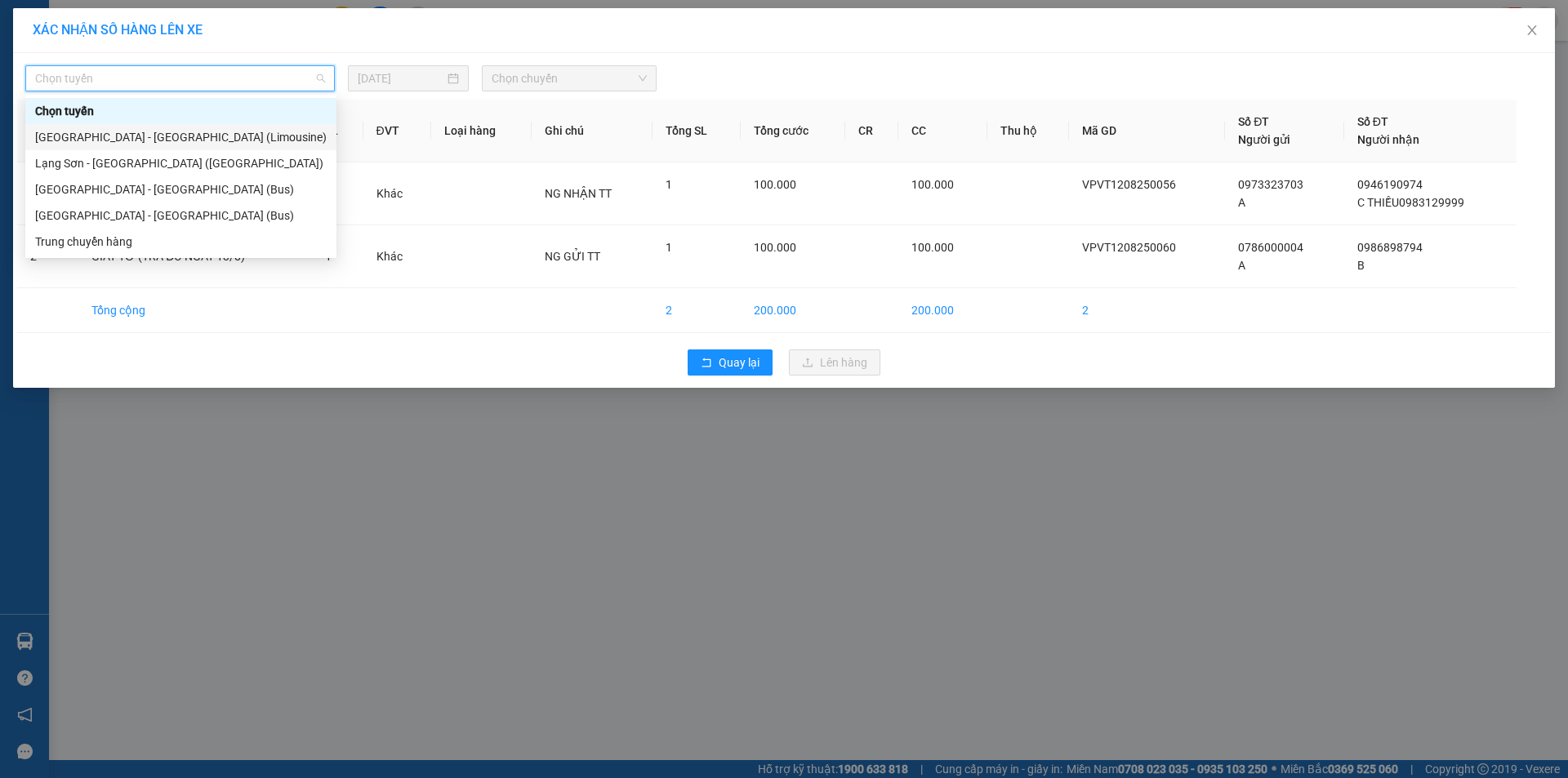
click at [175, 140] on div "[GEOGRAPHIC_DATA] - [GEOGRAPHIC_DATA] (Limousine)" at bounding box center [180, 137] width 292 height 18
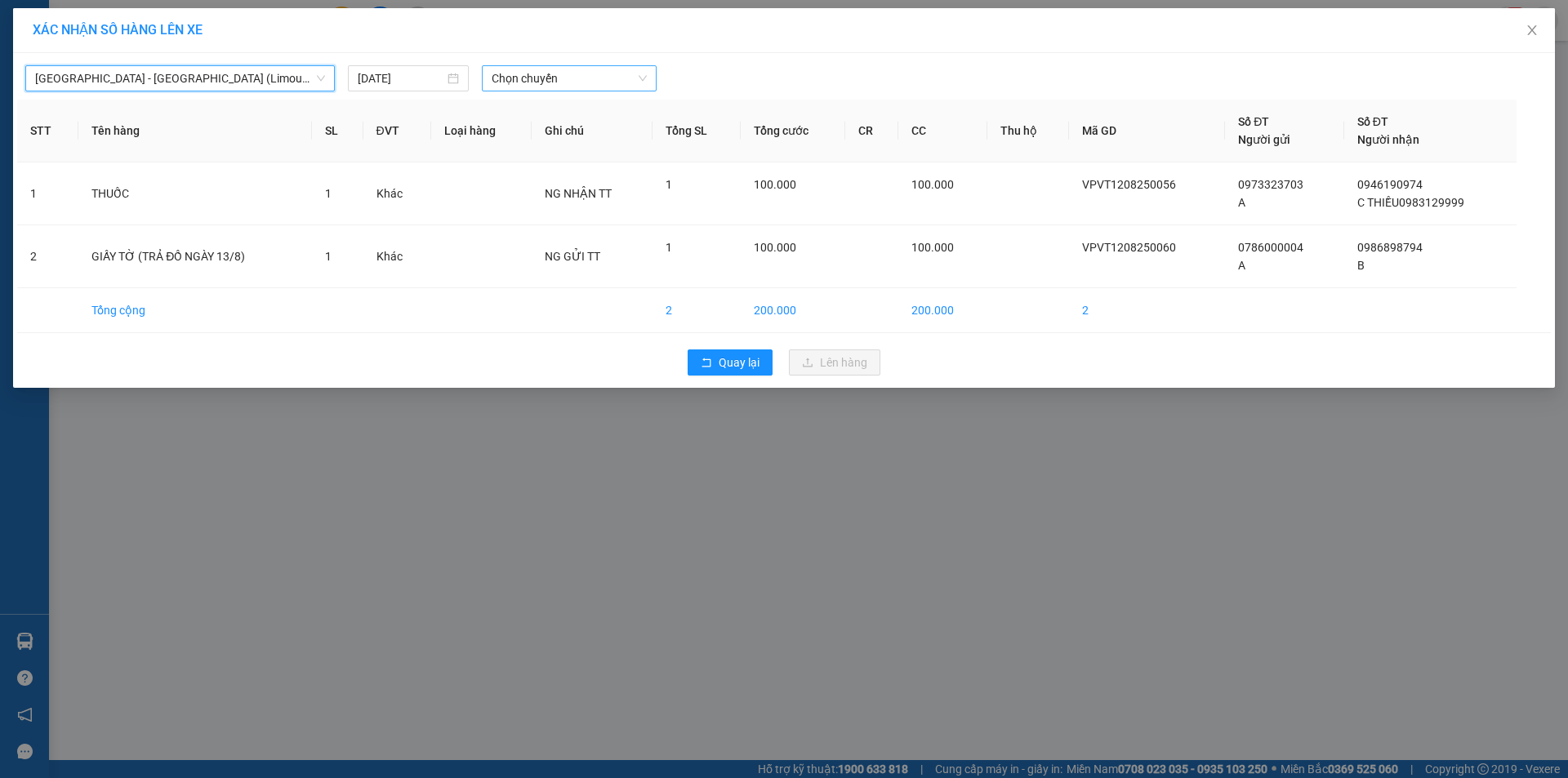
click at [546, 72] on span "Chọn chuyến" at bounding box center [569, 79] width 155 height 25
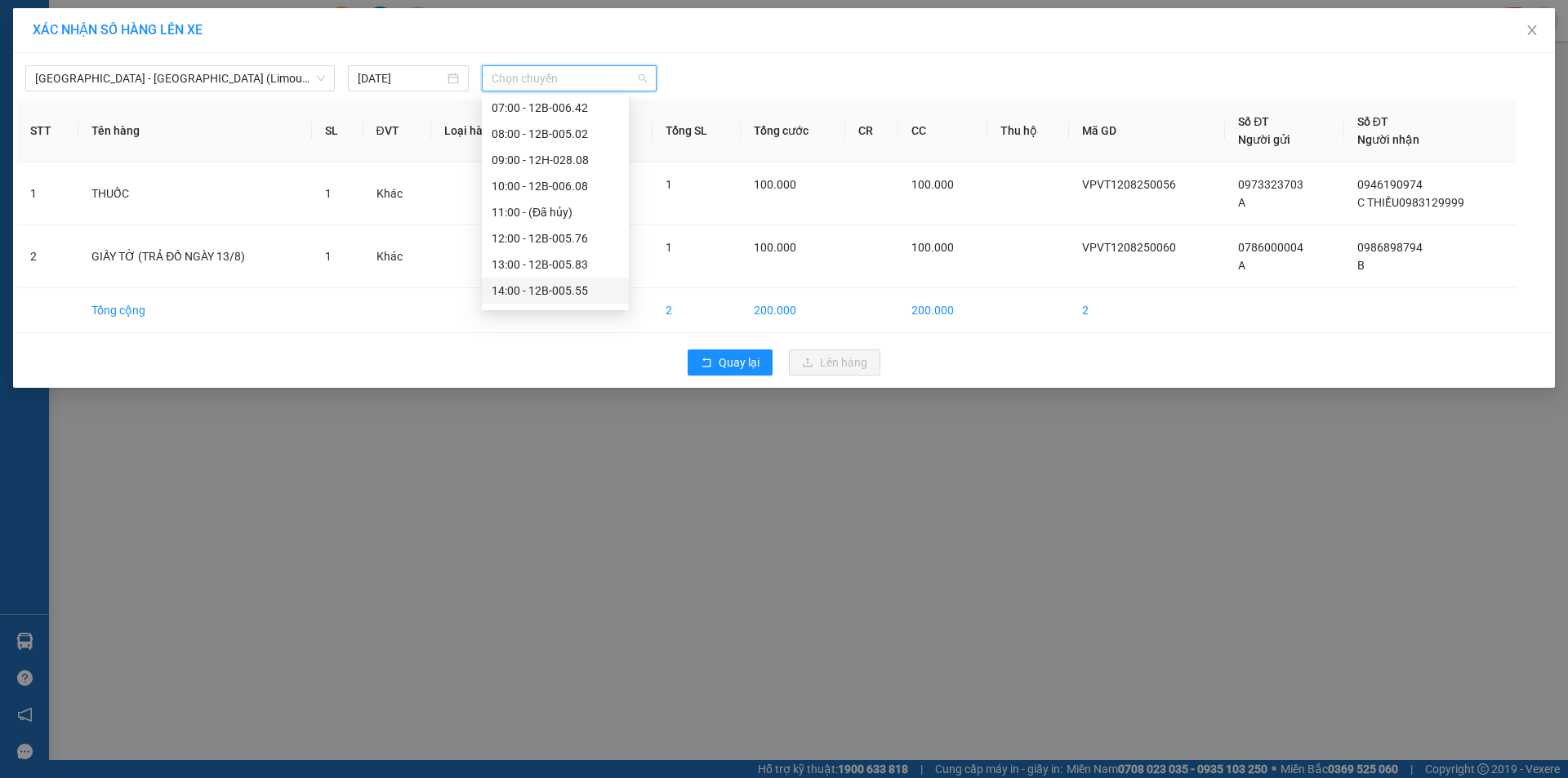
scroll to position [164, 0]
click at [566, 262] on div "16:00 - 12B-006.42" at bounding box center [555, 262] width 127 height 18
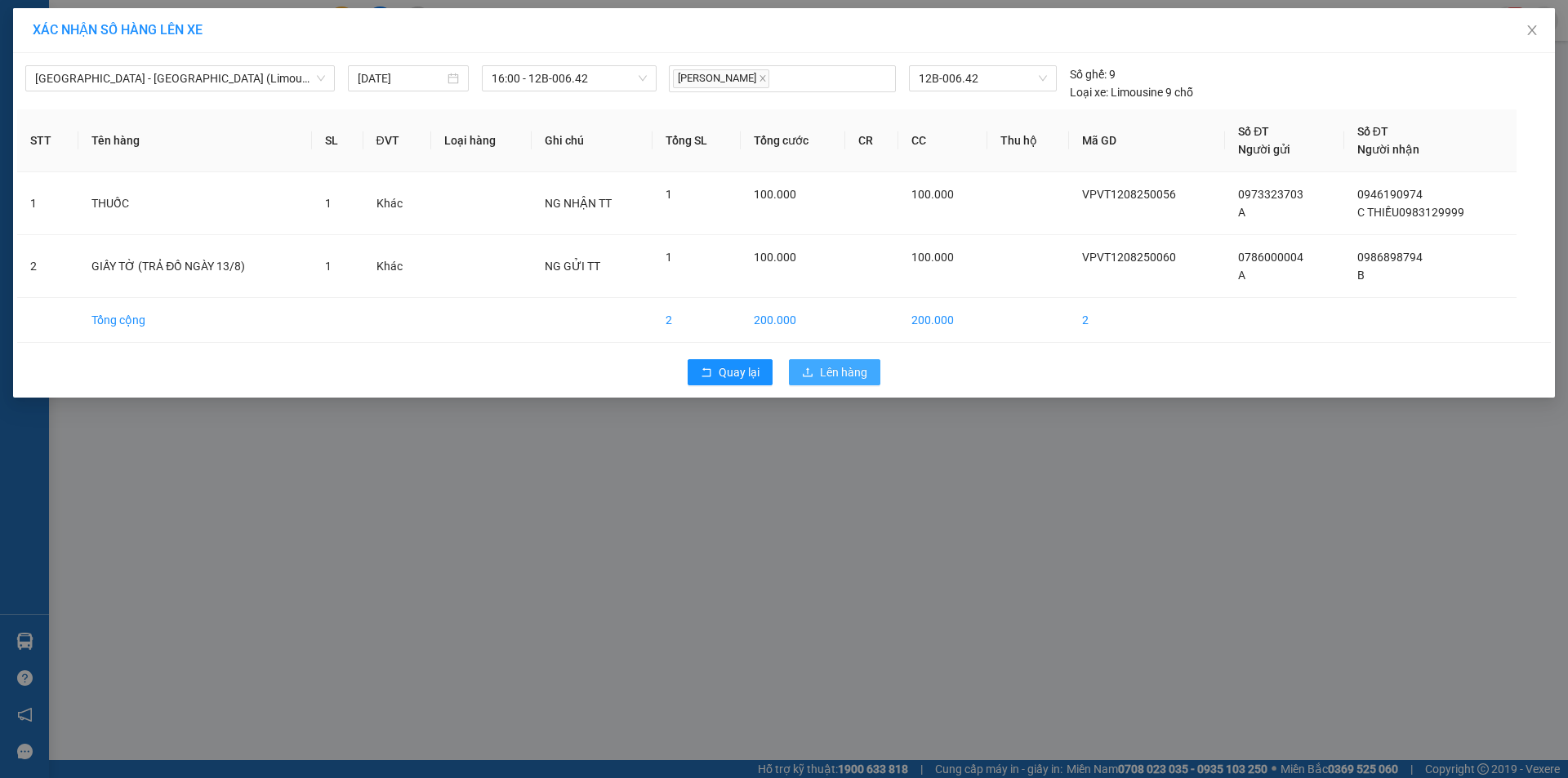
click at [852, 373] on span "Lên hàng" at bounding box center [843, 373] width 47 height 18
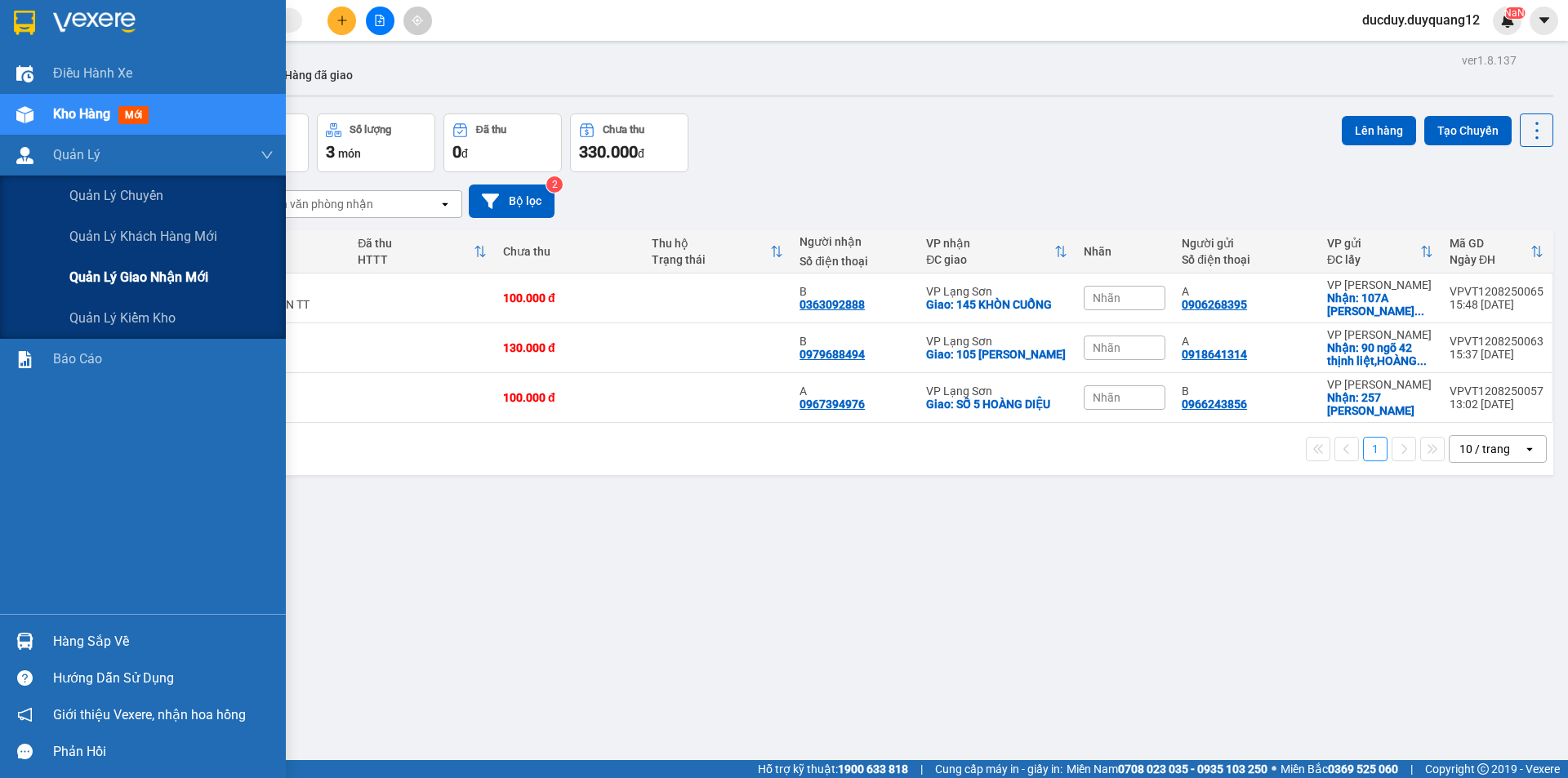
click at [115, 277] on span "Quản lý giao nhận mới" at bounding box center [139, 277] width 139 height 21
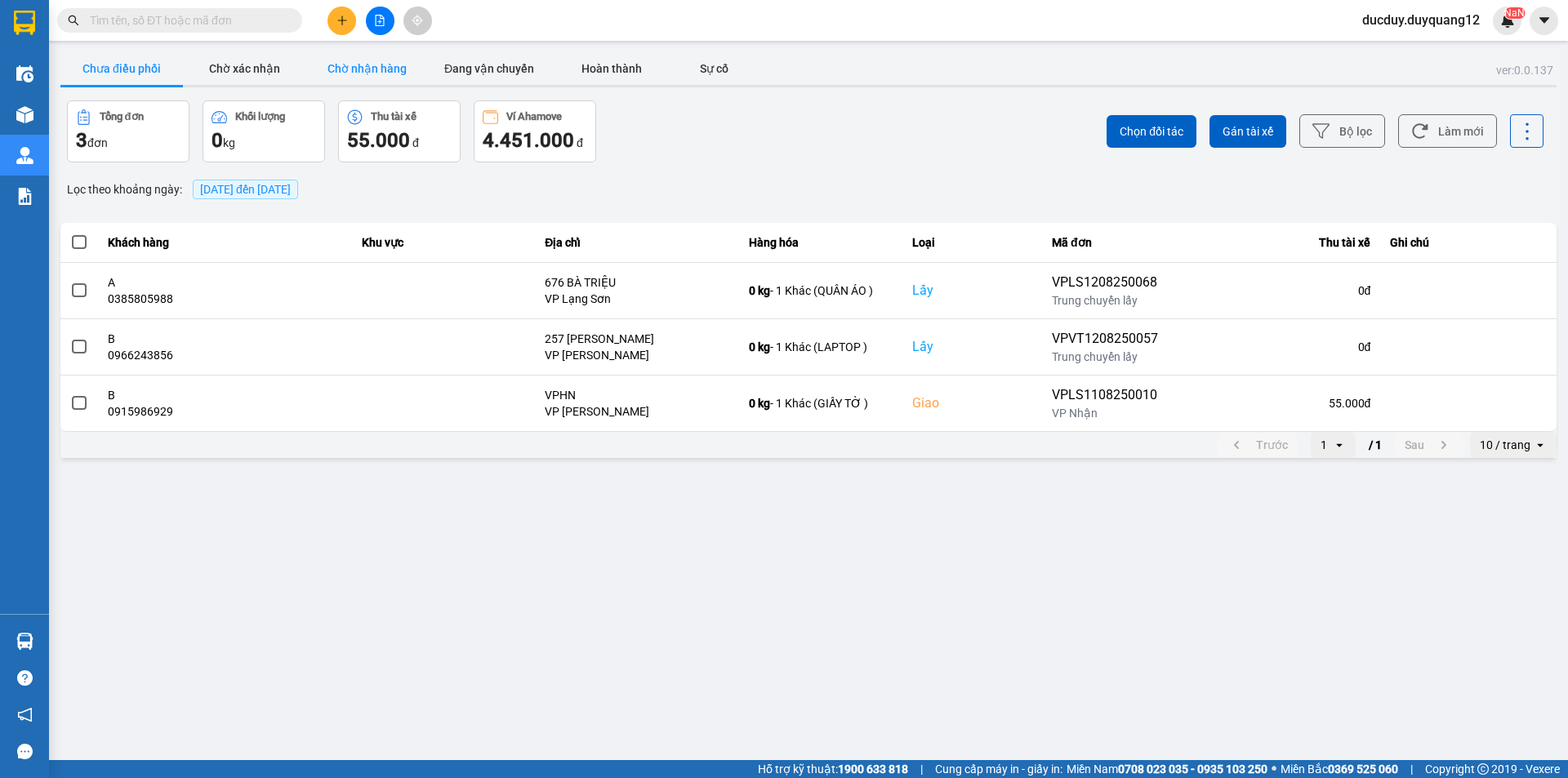
click at [370, 60] on button "Chờ nhận hàng" at bounding box center [367, 68] width 123 height 32
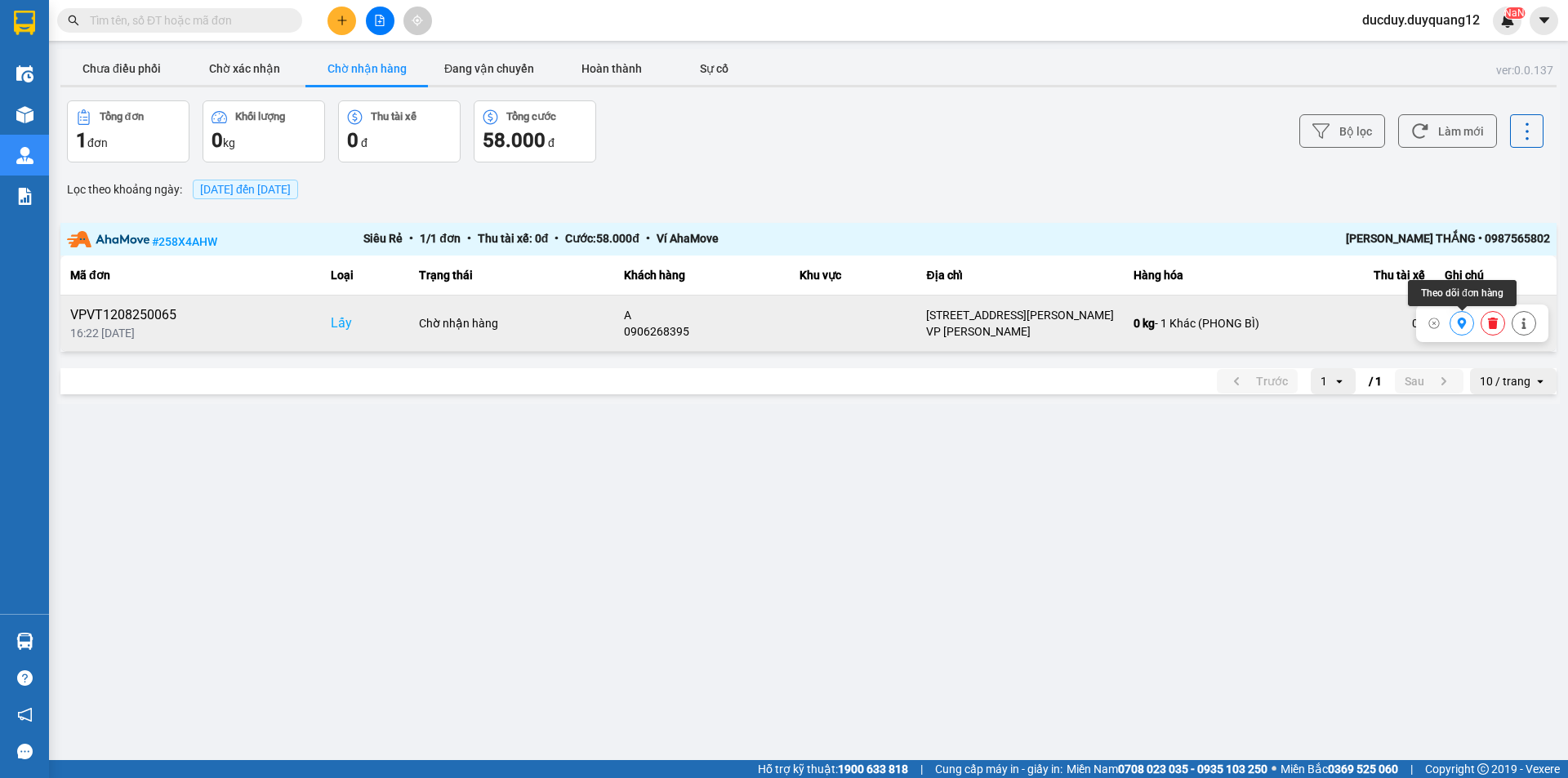
click at [1456, 324] on button at bounding box center [1463, 324] width 23 height 28
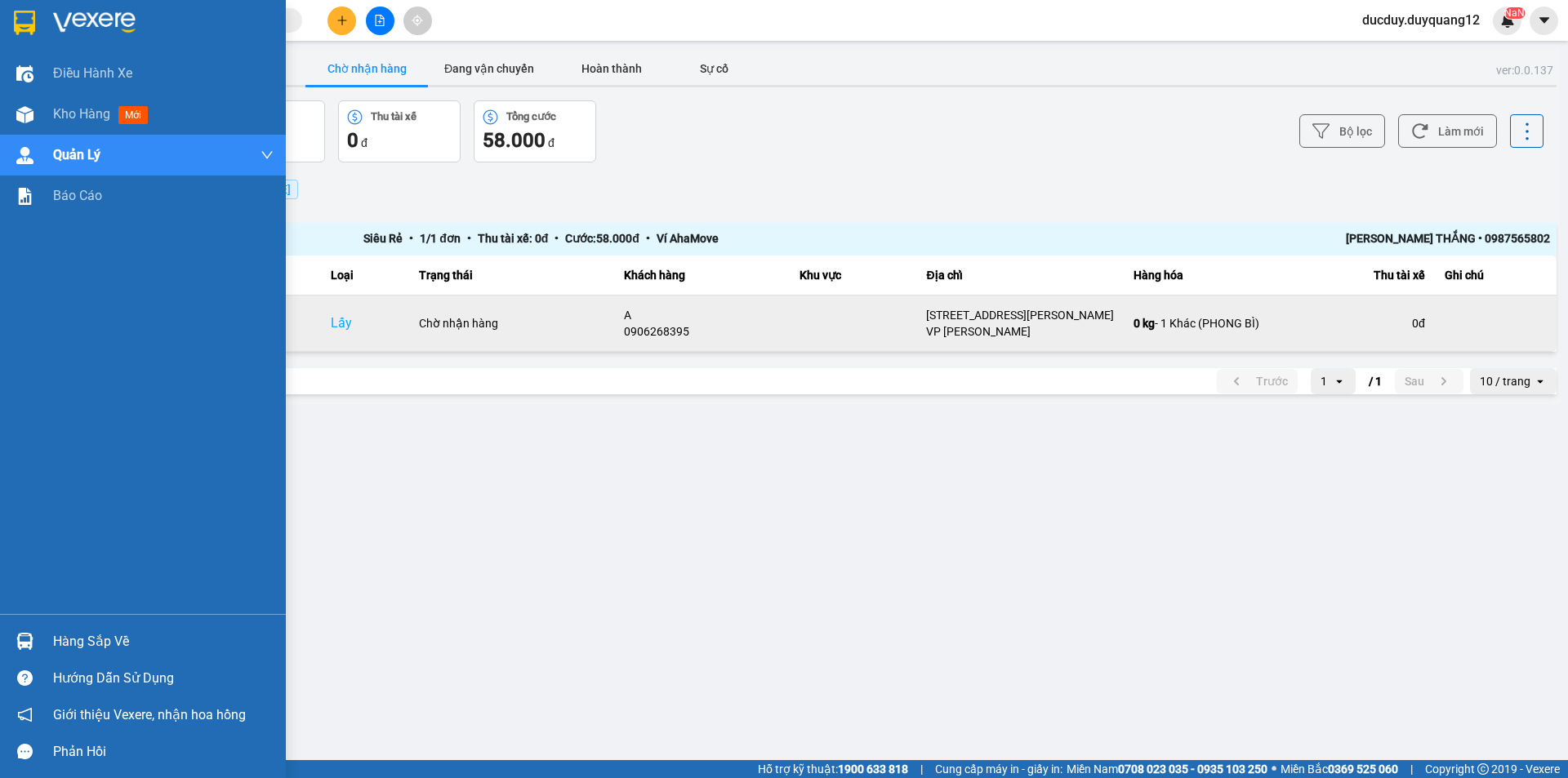
click at [81, 644] on div "Hàng sắp về" at bounding box center [164, 642] width 221 height 25
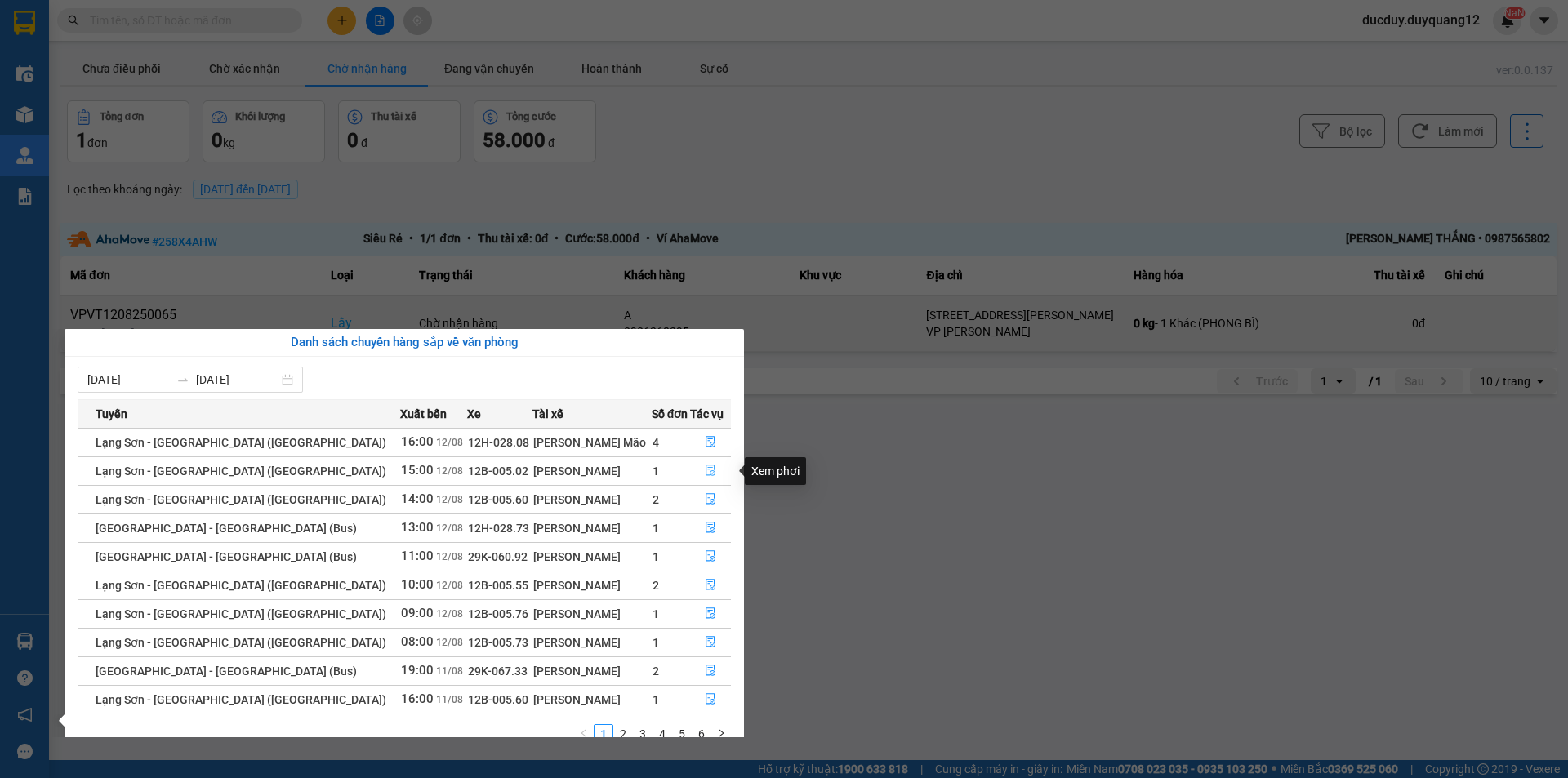
click at [705, 470] on icon "file-done" at bounding box center [711, 471] width 12 height 12
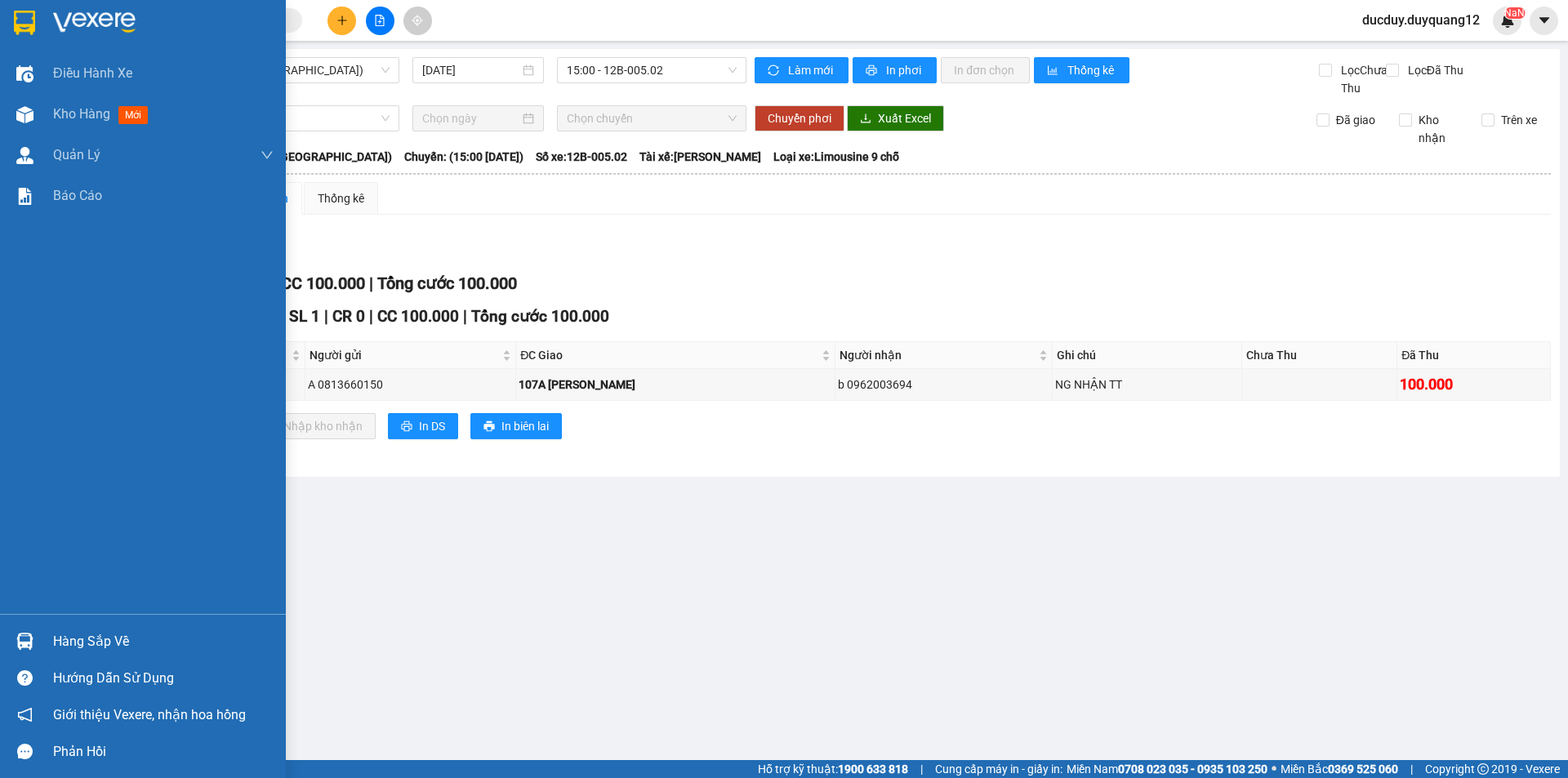
click at [53, 649] on div "Hàng sắp về" at bounding box center [164, 642] width 221 height 25
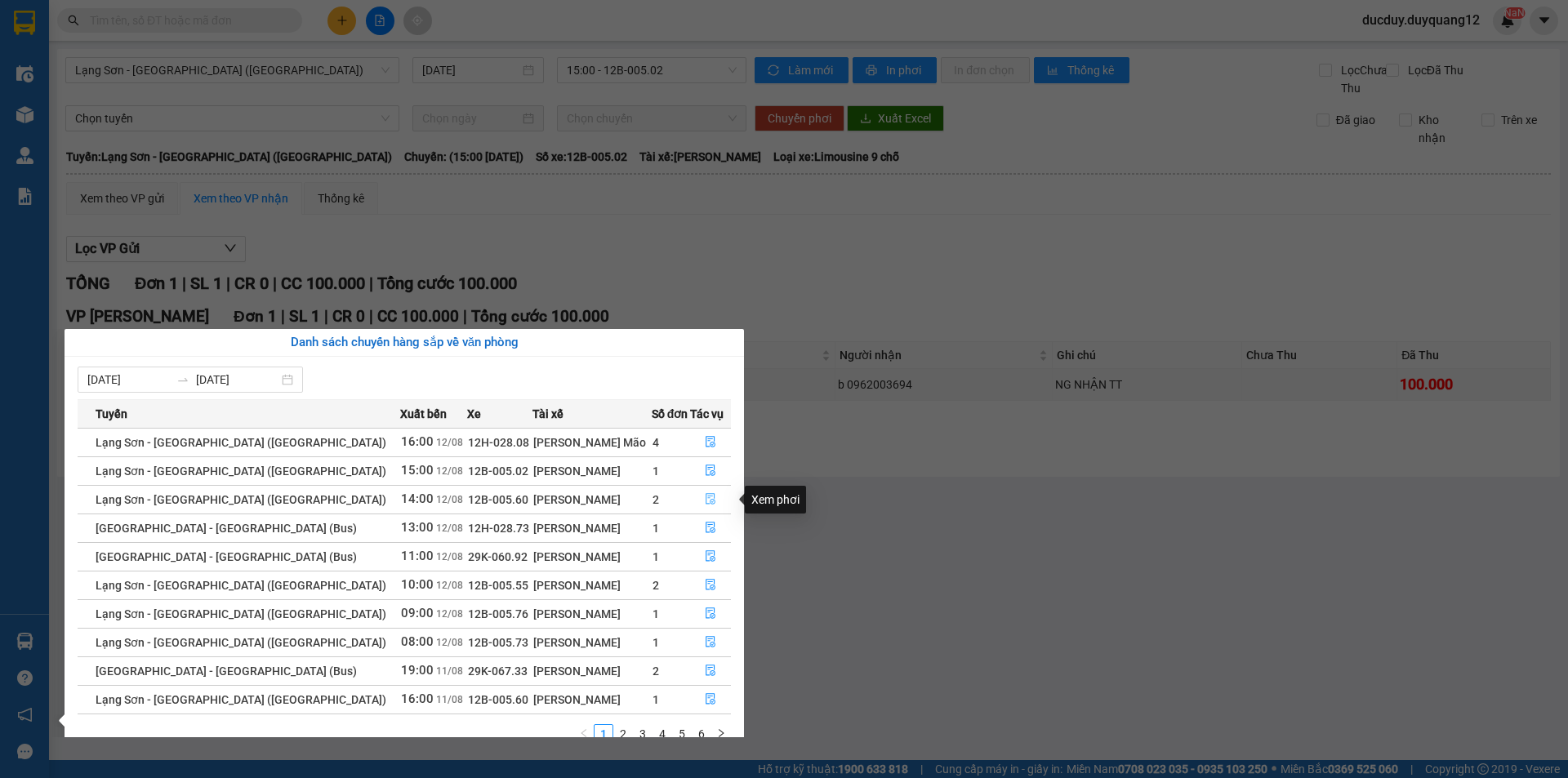
click at [705, 497] on icon "file-done" at bounding box center [711, 499] width 12 height 12
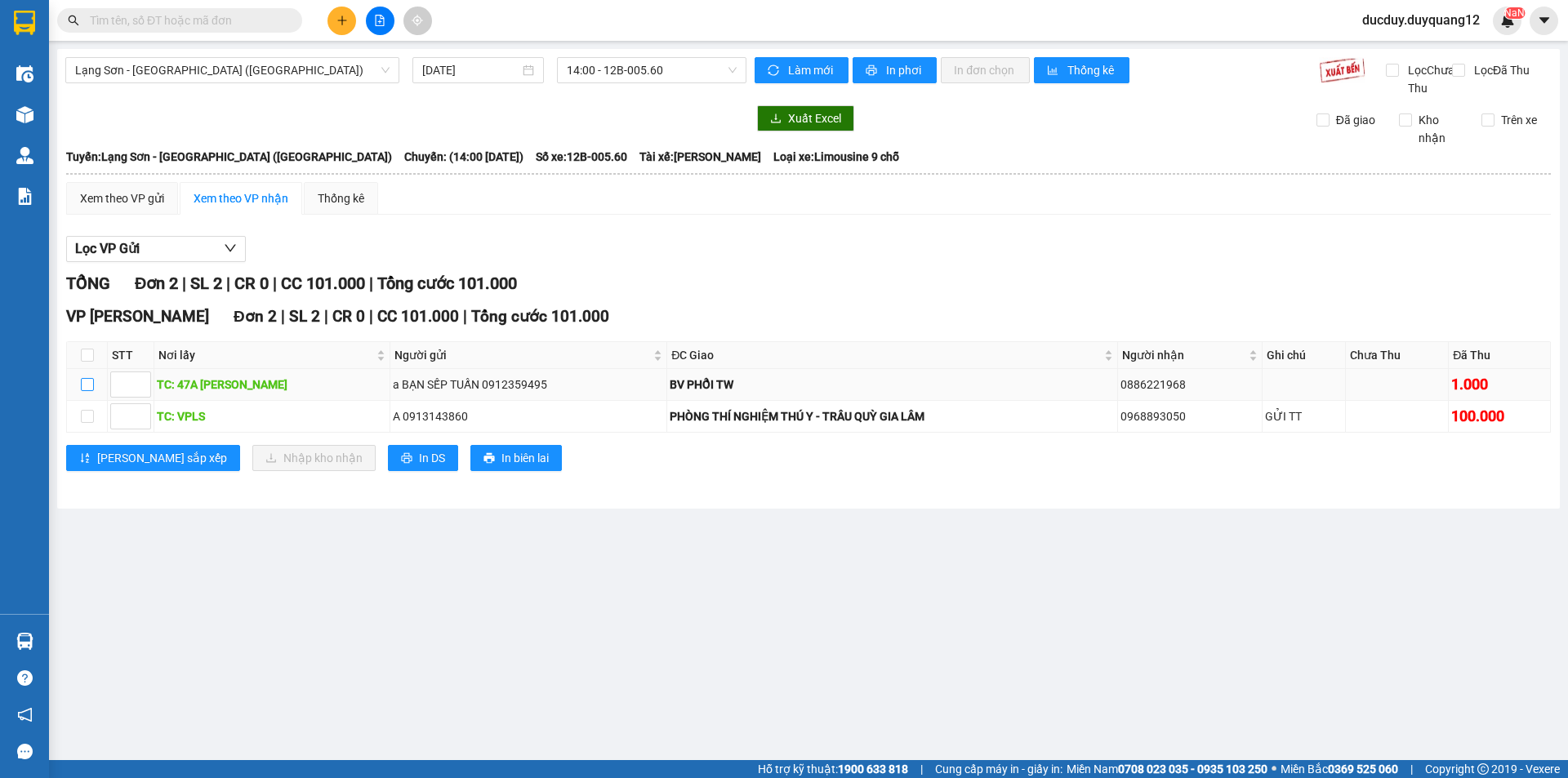
click at [91, 391] on input "checkbox" at bounding box center [87, 384] width 13 height 13
checkbox input "true"
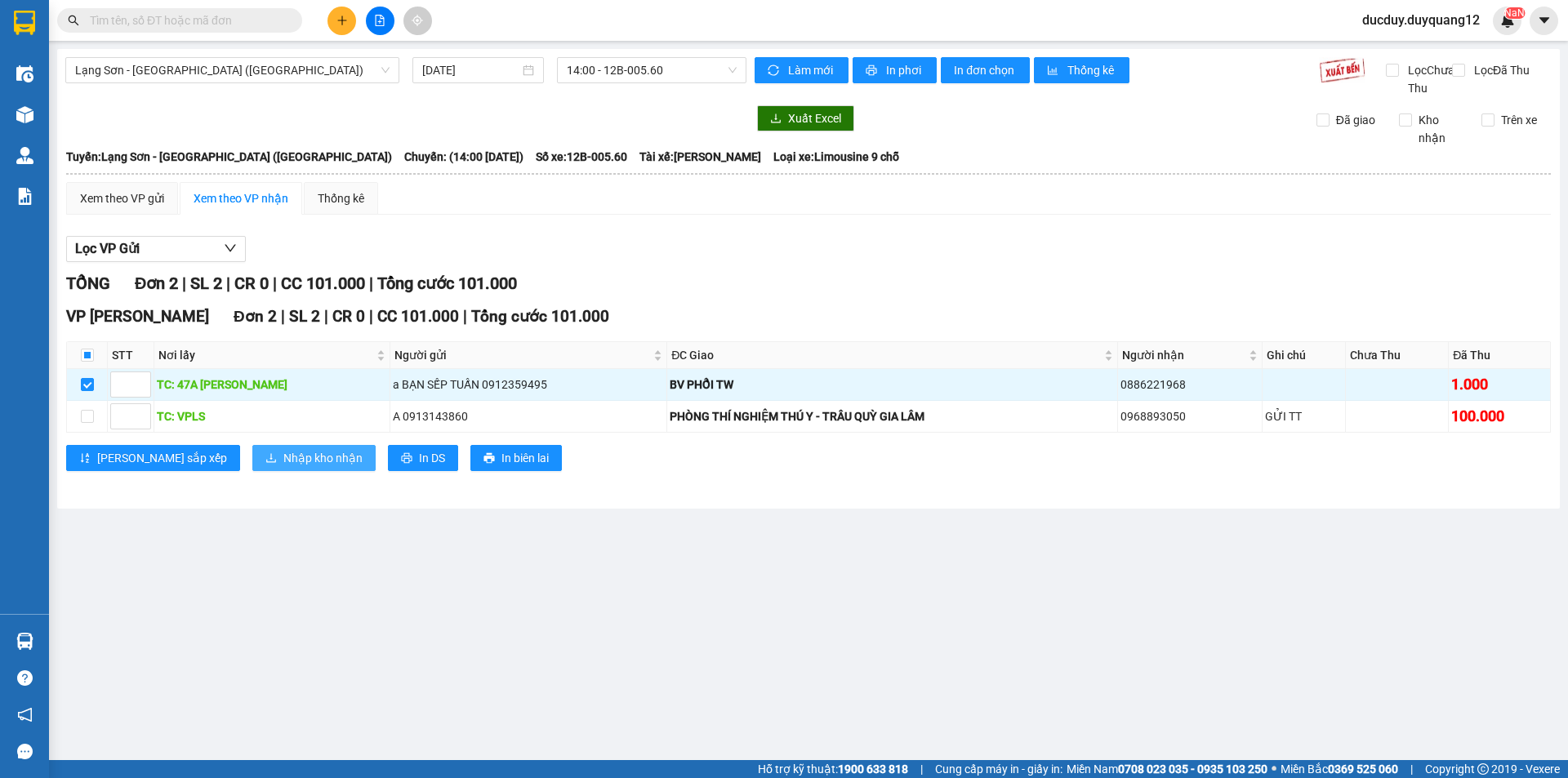
click at [283, 467] on span "Nhập kho nhận" at bounding box center [322, 458] width 79 height 18
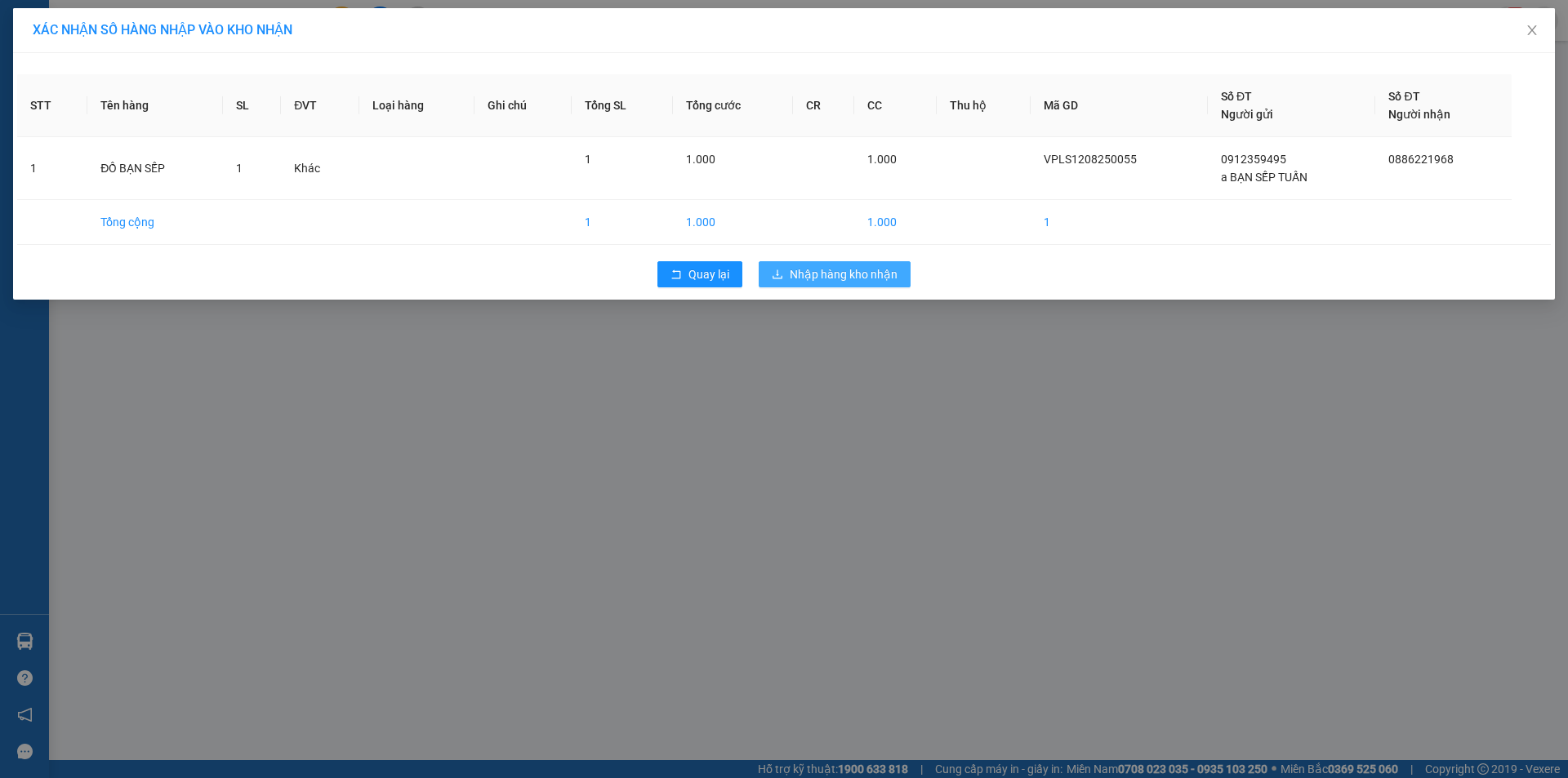
click at [844, 278] on span "Nhập hàng kho nhận" at bounding box center [844, 275] width 108 height 18
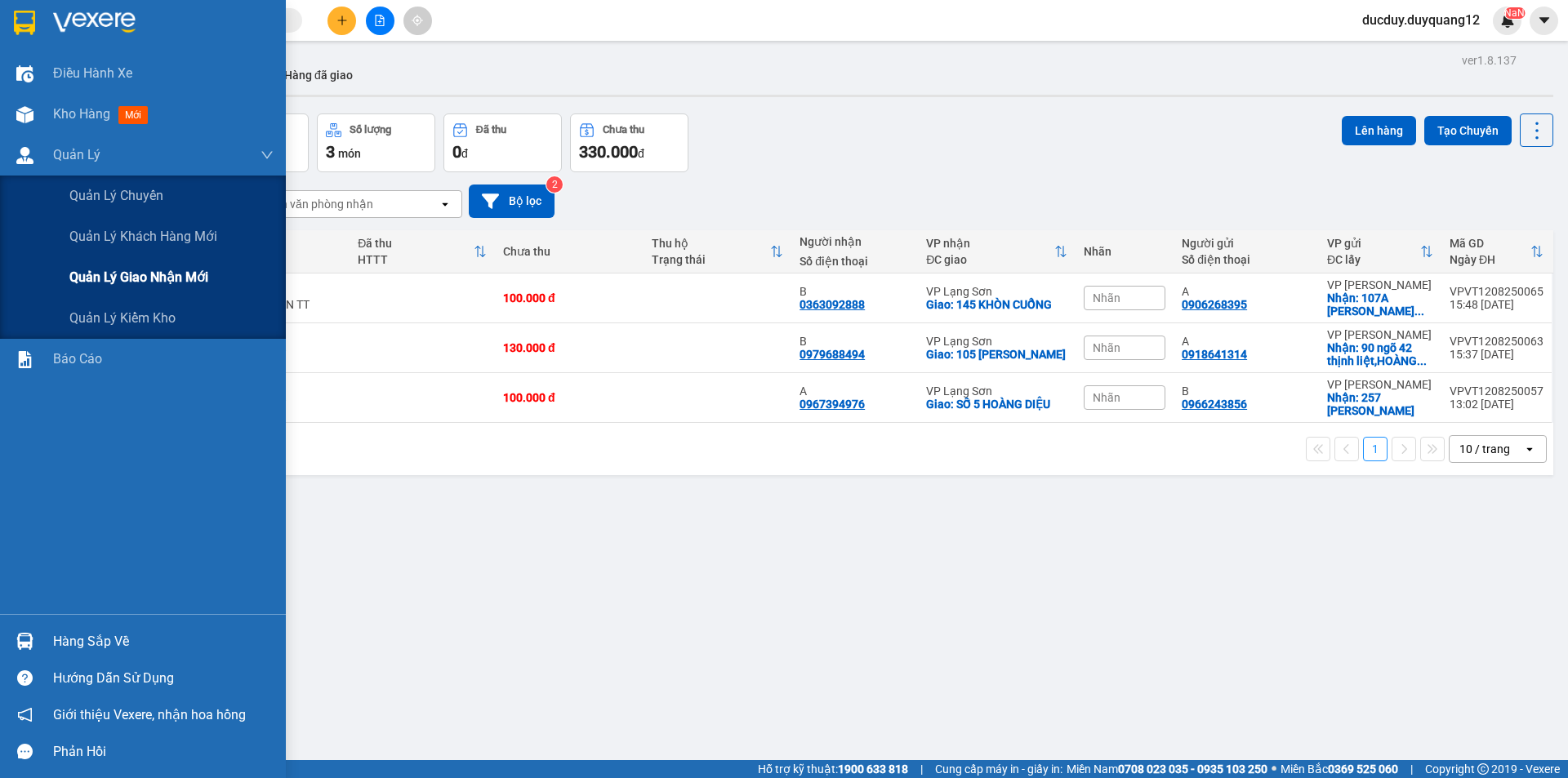
click at [122, 282] on span "Quản lý giao nhận mới" at bounding box center [139, 277] width 139 height 21
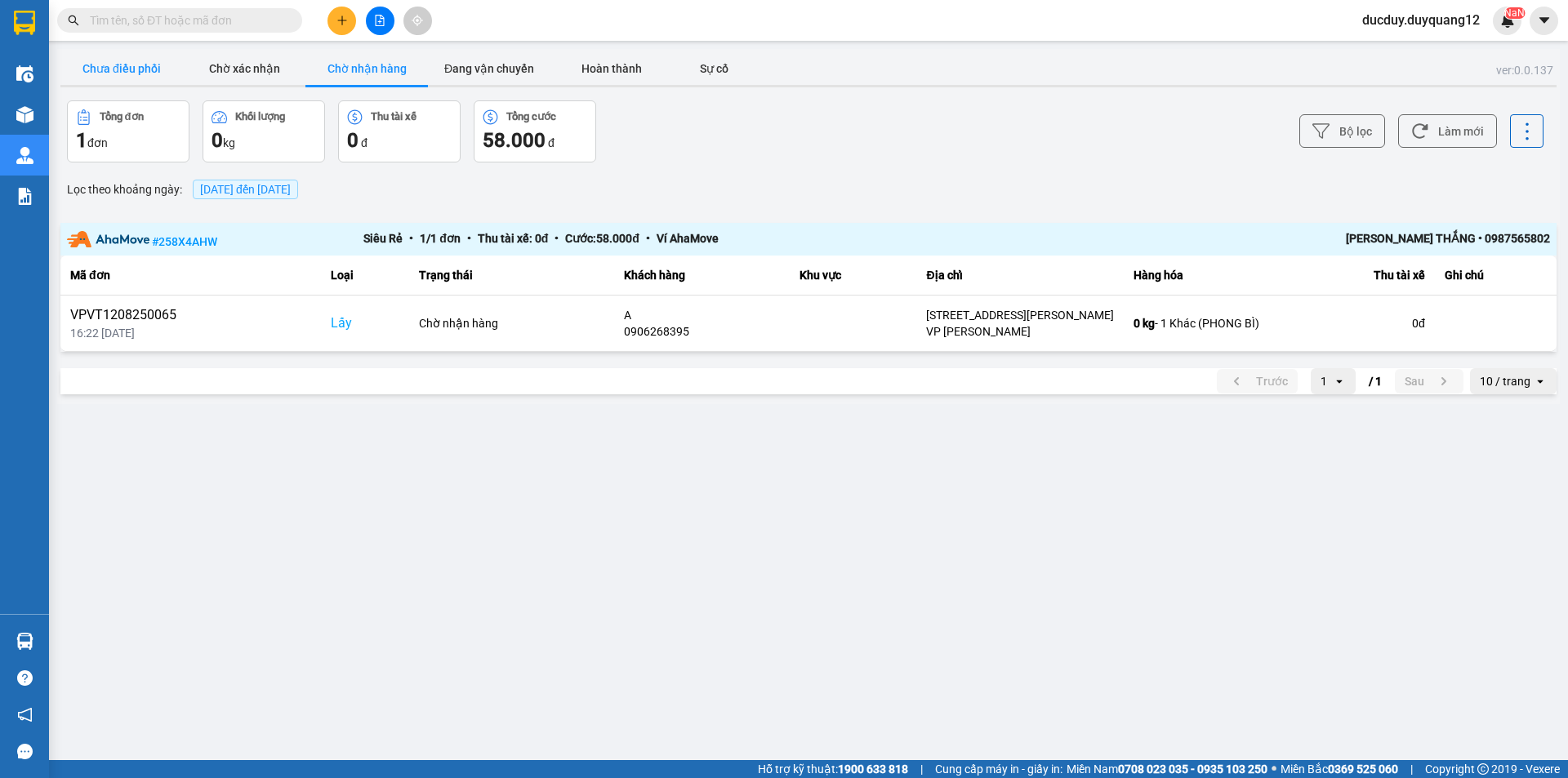
click at [111, 70] on button "Chưa điều phối" at bounding box center [122, 68] width 123 height 32
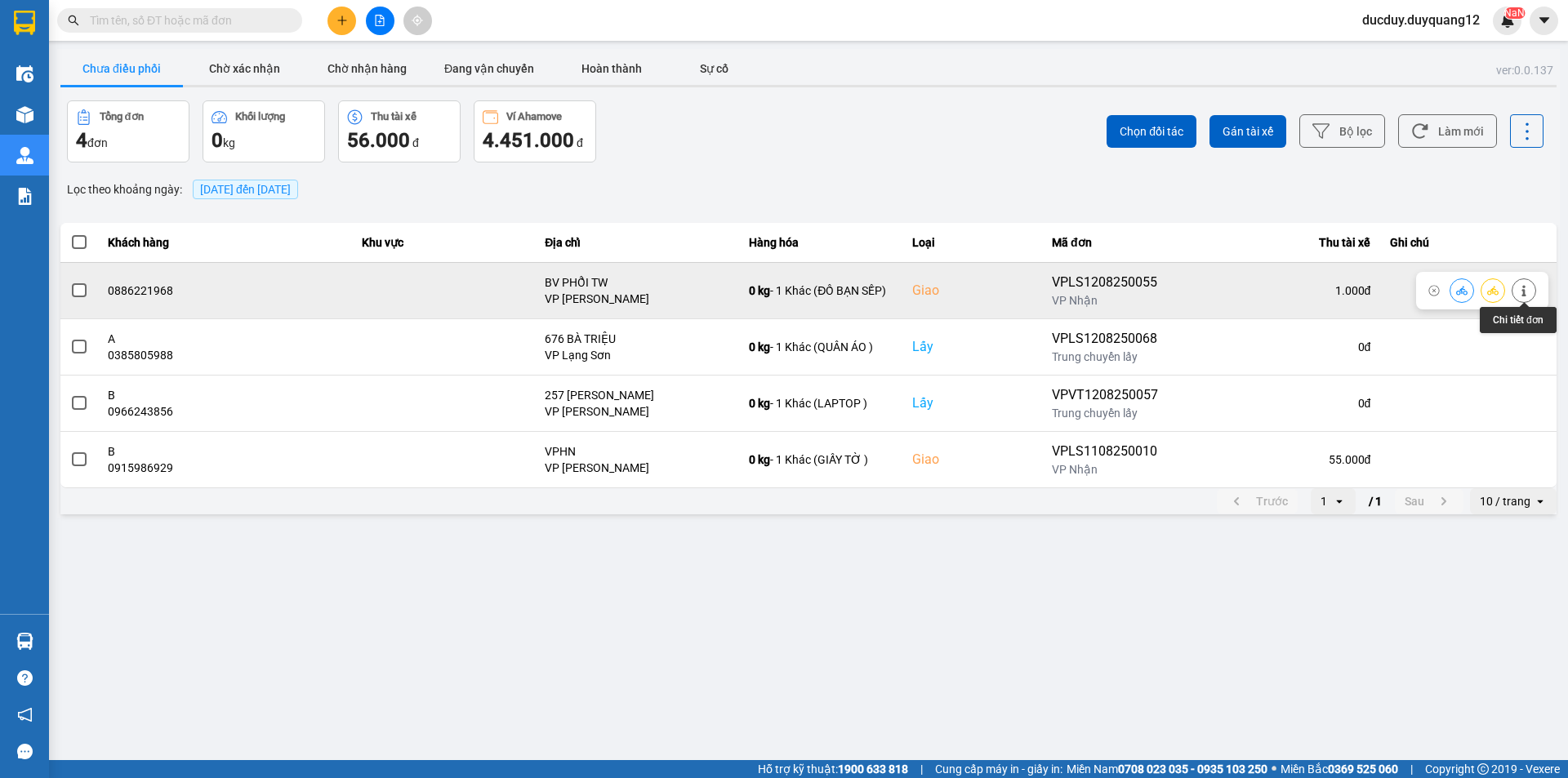
click at [1527, 291] on icon at bounding box center [1524, 291] width 12 height 12
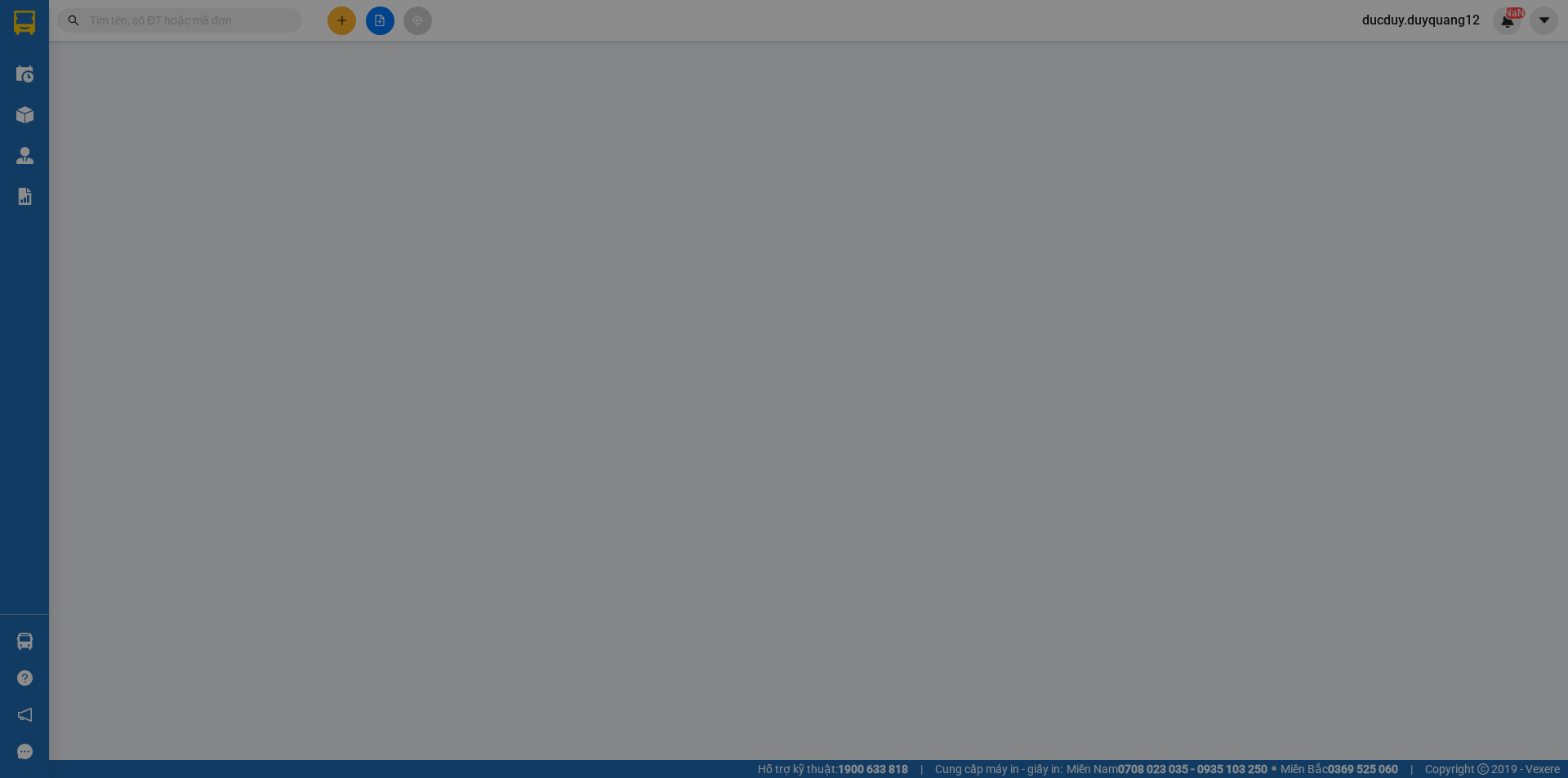
type input "0912359495"
type input "a BẠN SẾP TUẤN"
checkbox input "true"
type input "47A MINH KHAI"
type input "0886221968"
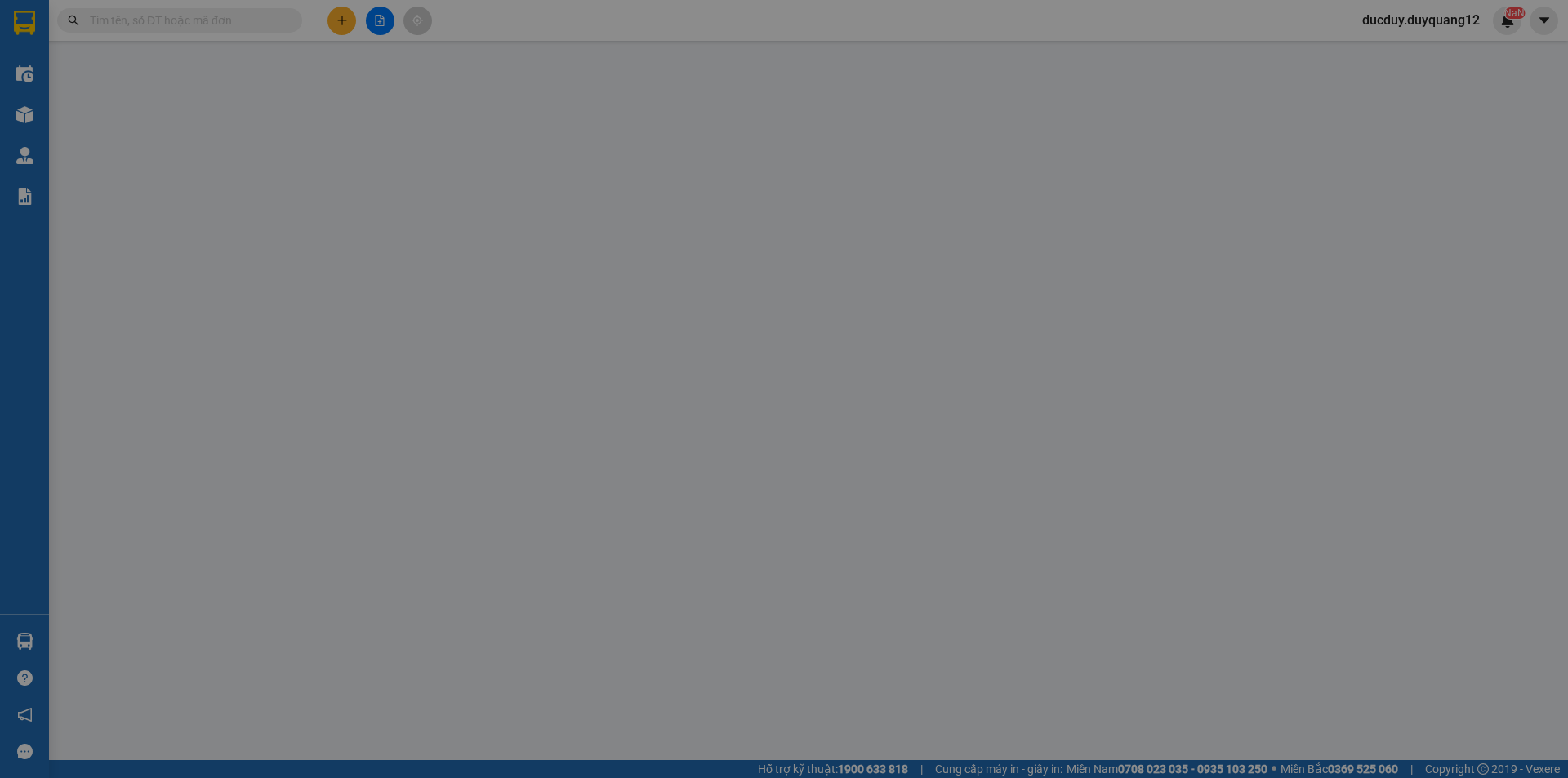
checkbox input "true"
type input "BV PHỔI TW"
type input "1.000"
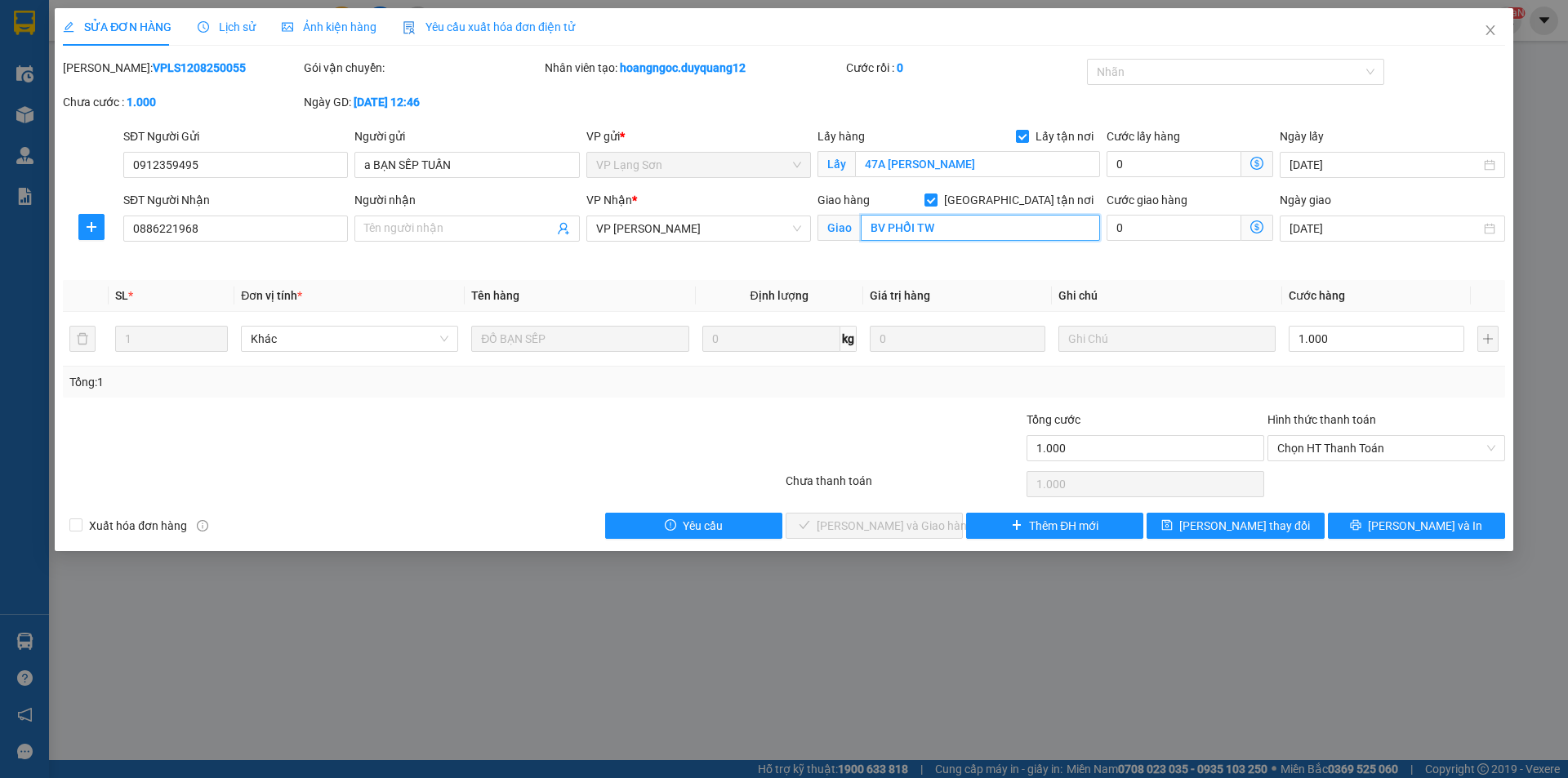
click at [957, 226] on input "BV PHỔI TW" at bounding box center [981, 228] width 239 height 26
type input "BV PHỔI TW,BA ĐÌNH,HÀ NỘI"
click at [415, 226] on input "Người nhận" at bounding box center [458, 229] width 189 height 18
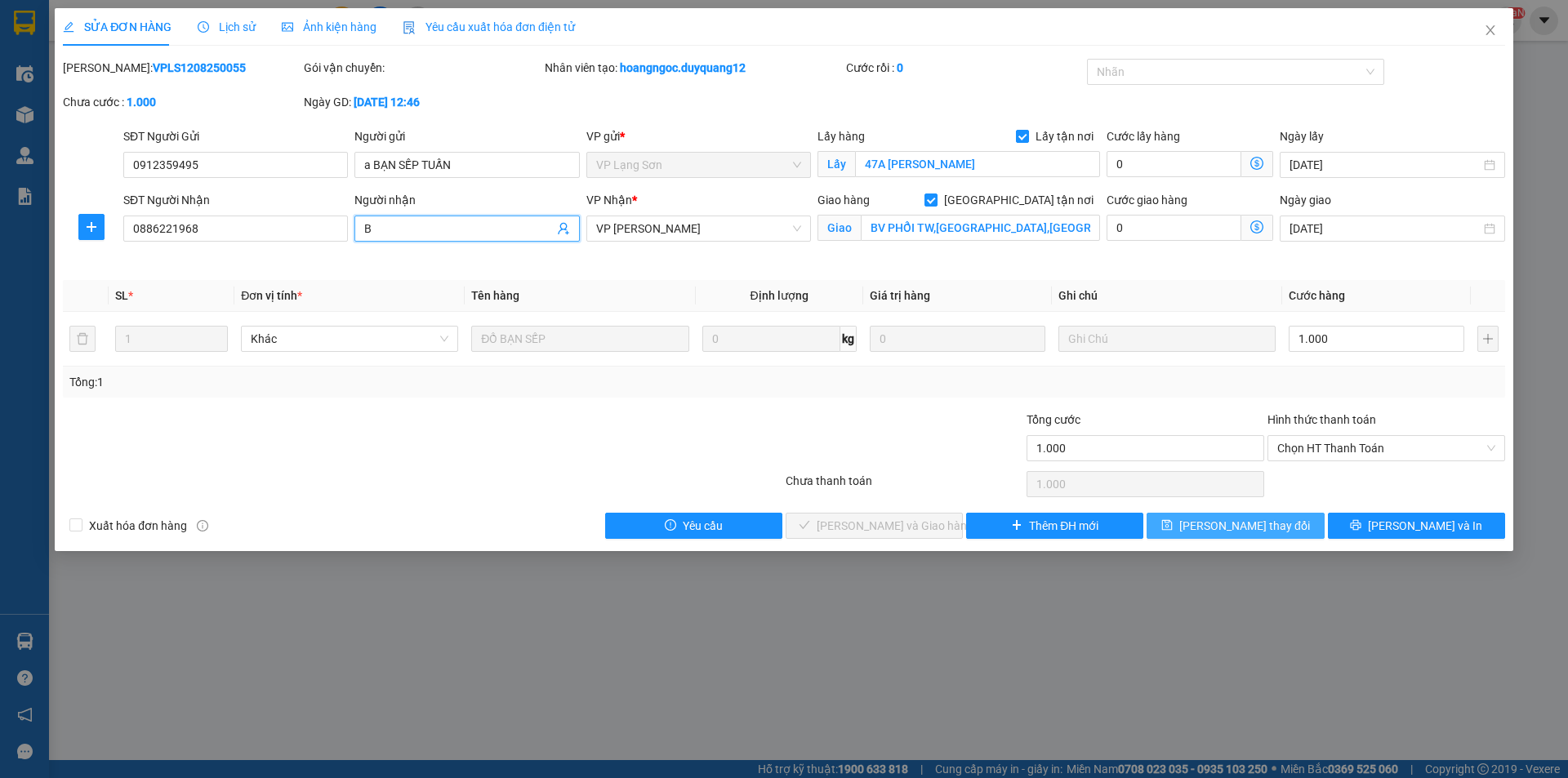
type input "B"
click at [1211, 517] on button "[PERSON_NAME] thay đổi" at bounding box center [1235, 526] width 177 height 26
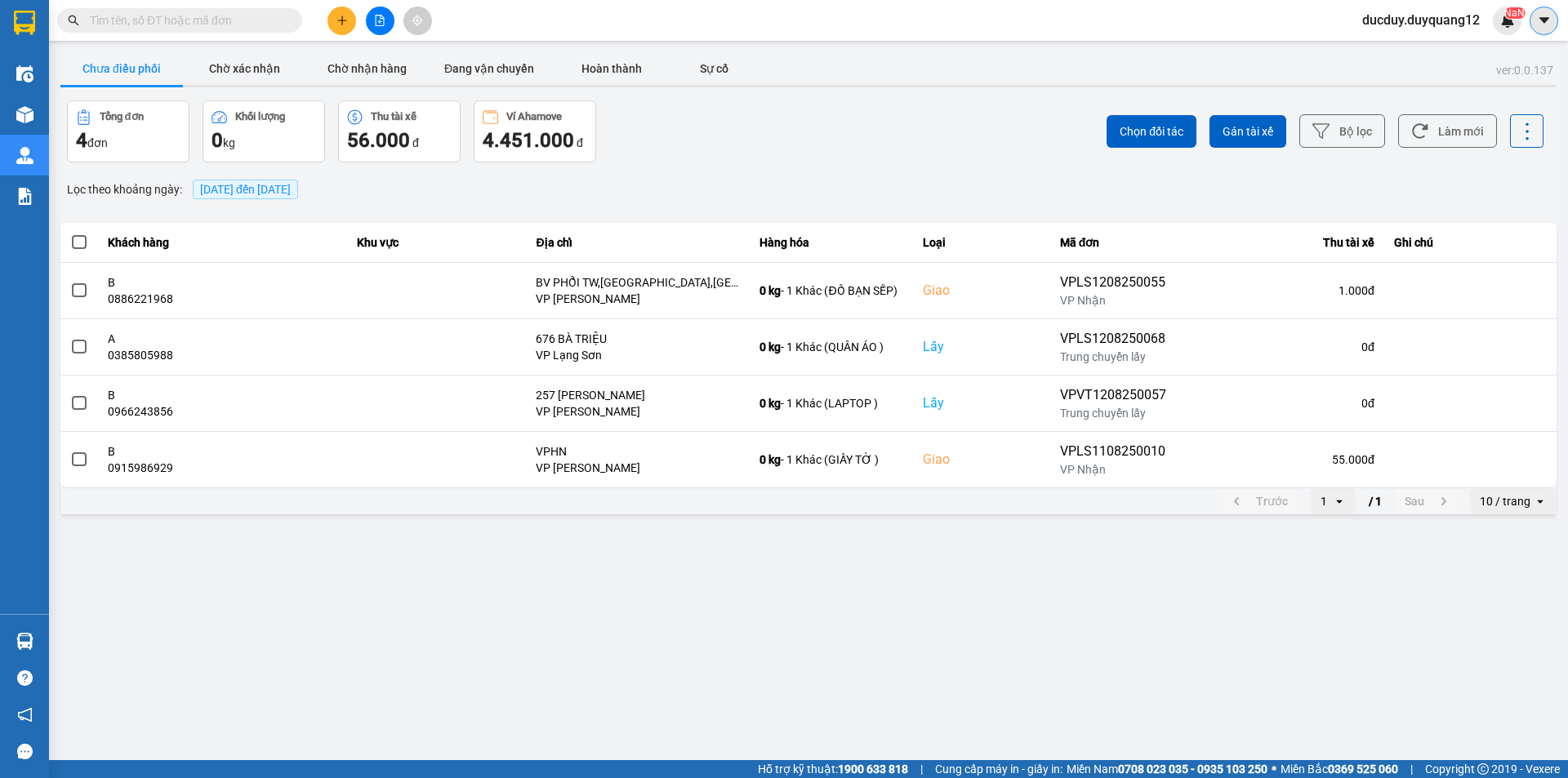
click at [1548, 17] on icon "caret-down" at bounding box center [1545, 21] width 15 height 15
click at [1502, 62] on div "Cấu hình nhà xe" at bounding box center [1500, 61] width 82 height 18
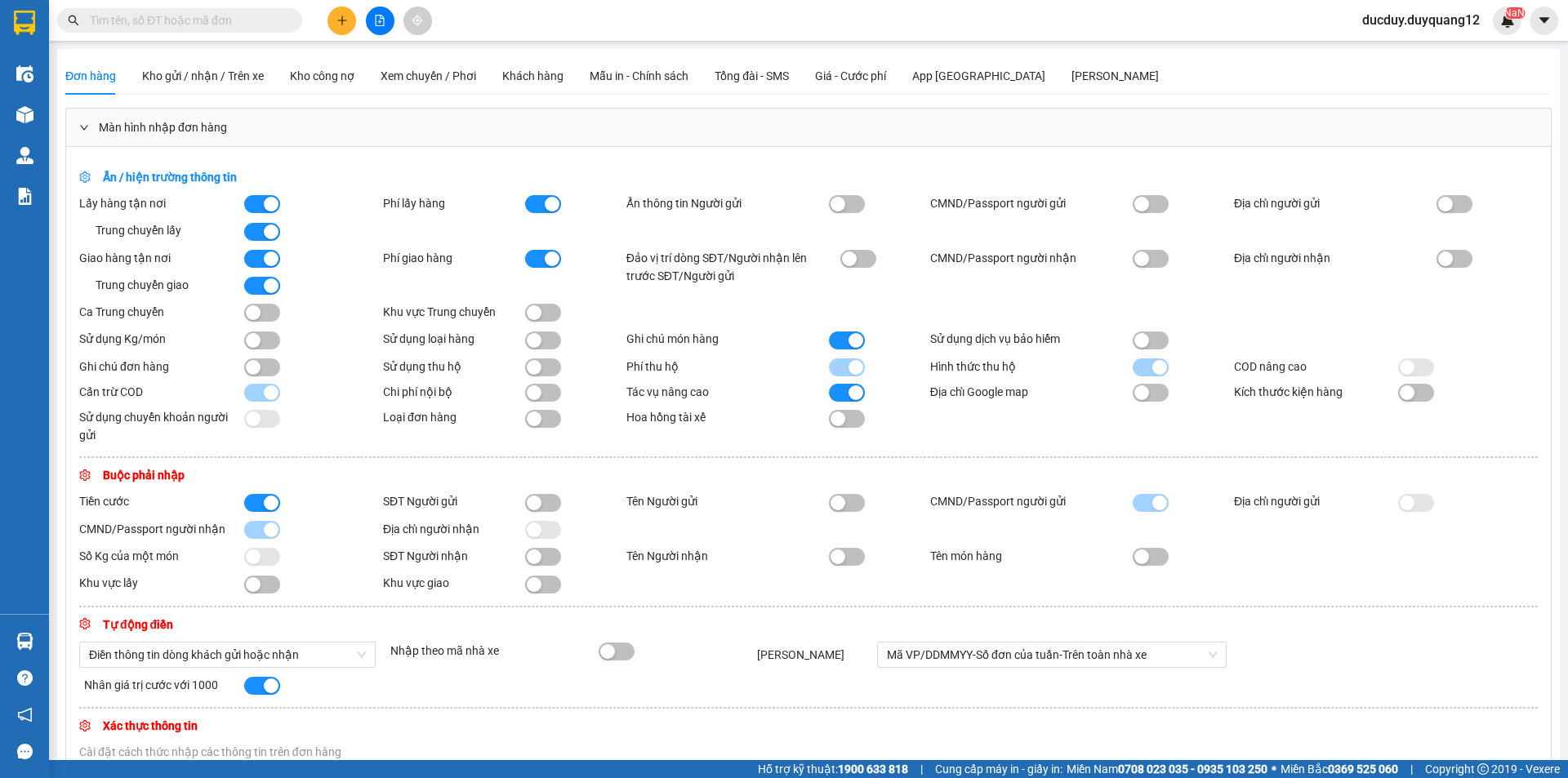
scroll to position [164, 0]
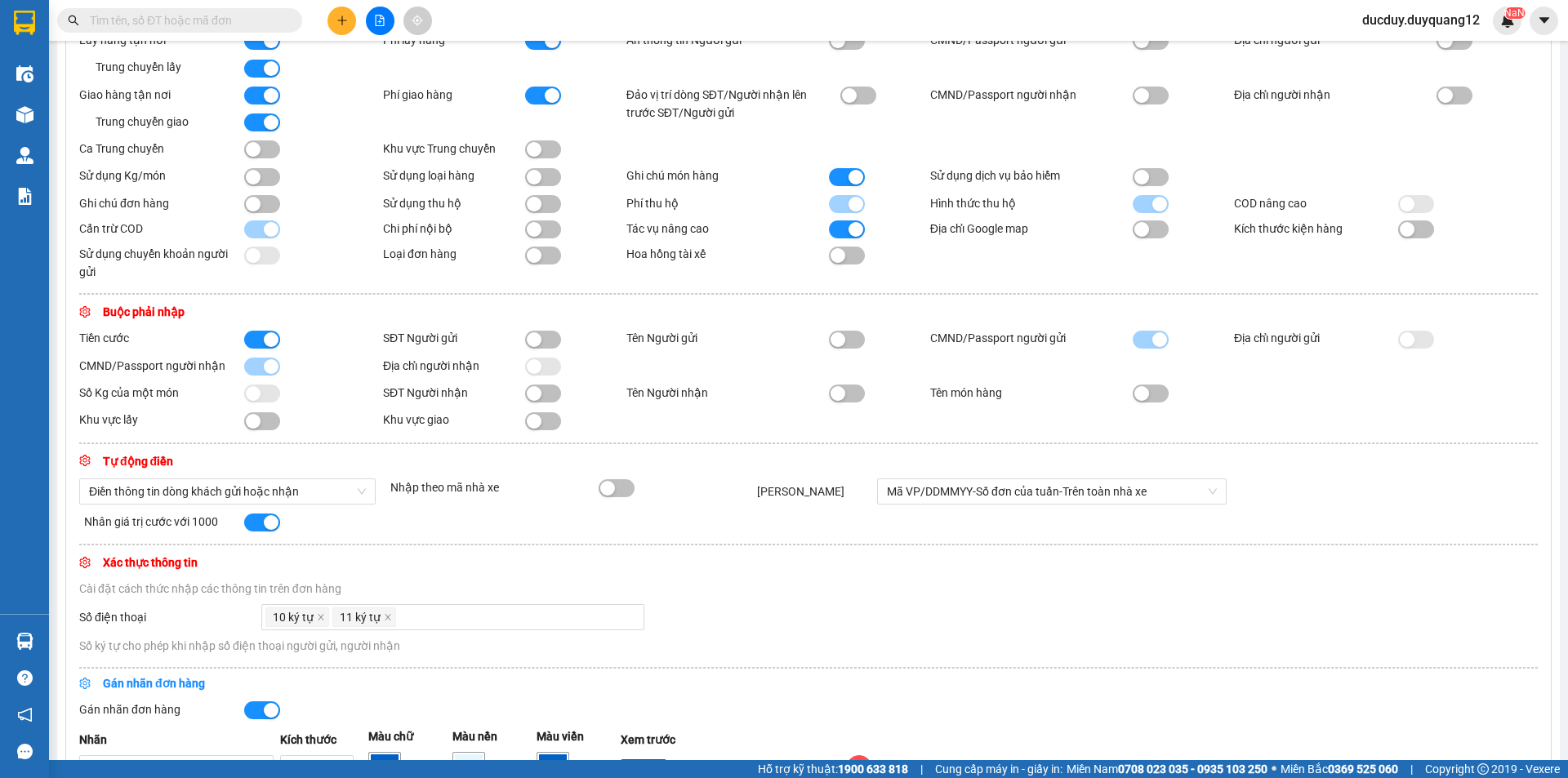
click at [175, 278] on div "Sử dụng chuyển khoản người gửi" at bounding box center [161, 262] width 165 height 36
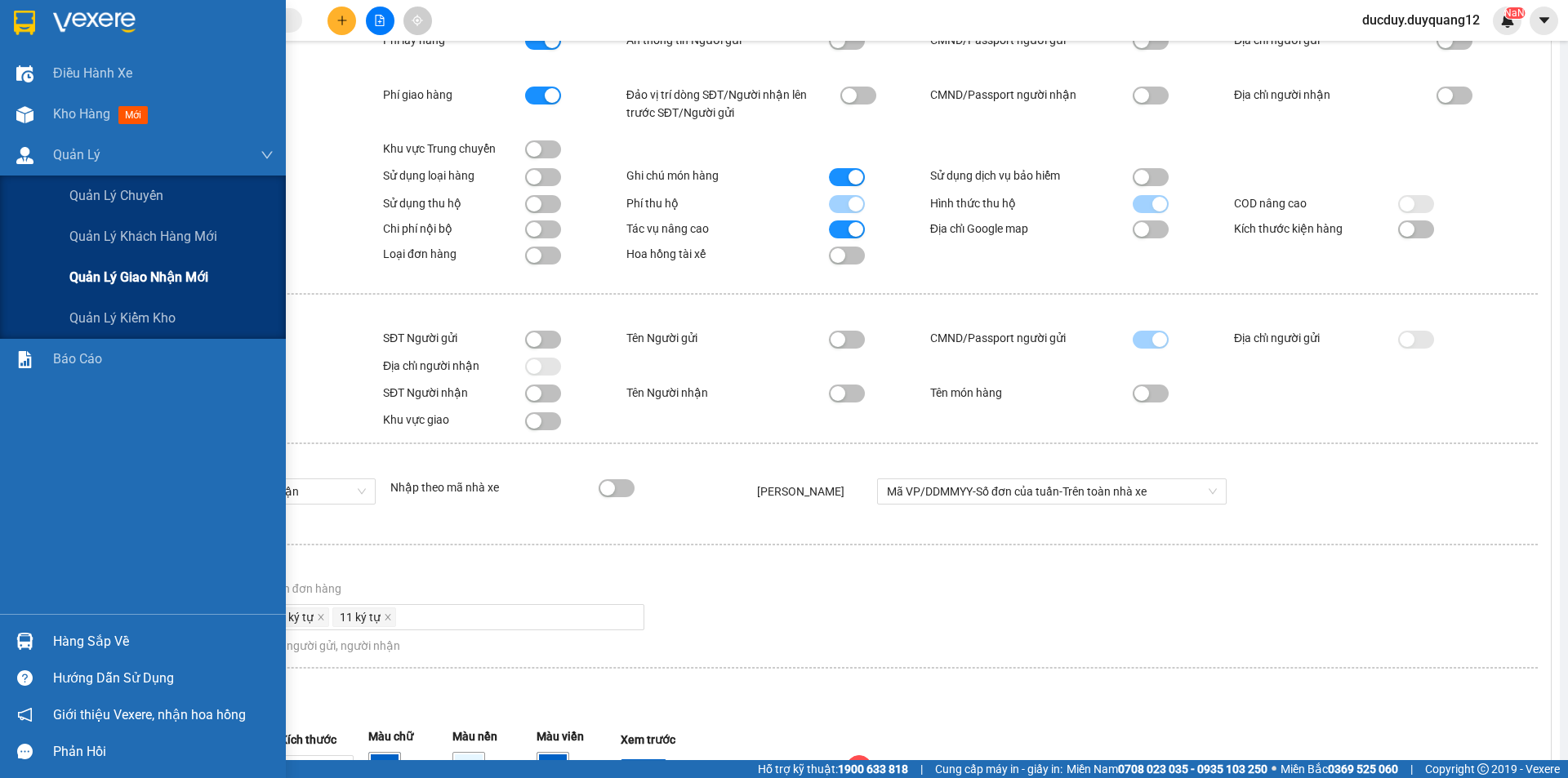
click at [125, 280] on span "Quản lý giao nhận mới" at bounding box center [139, 277] width 139 height 21
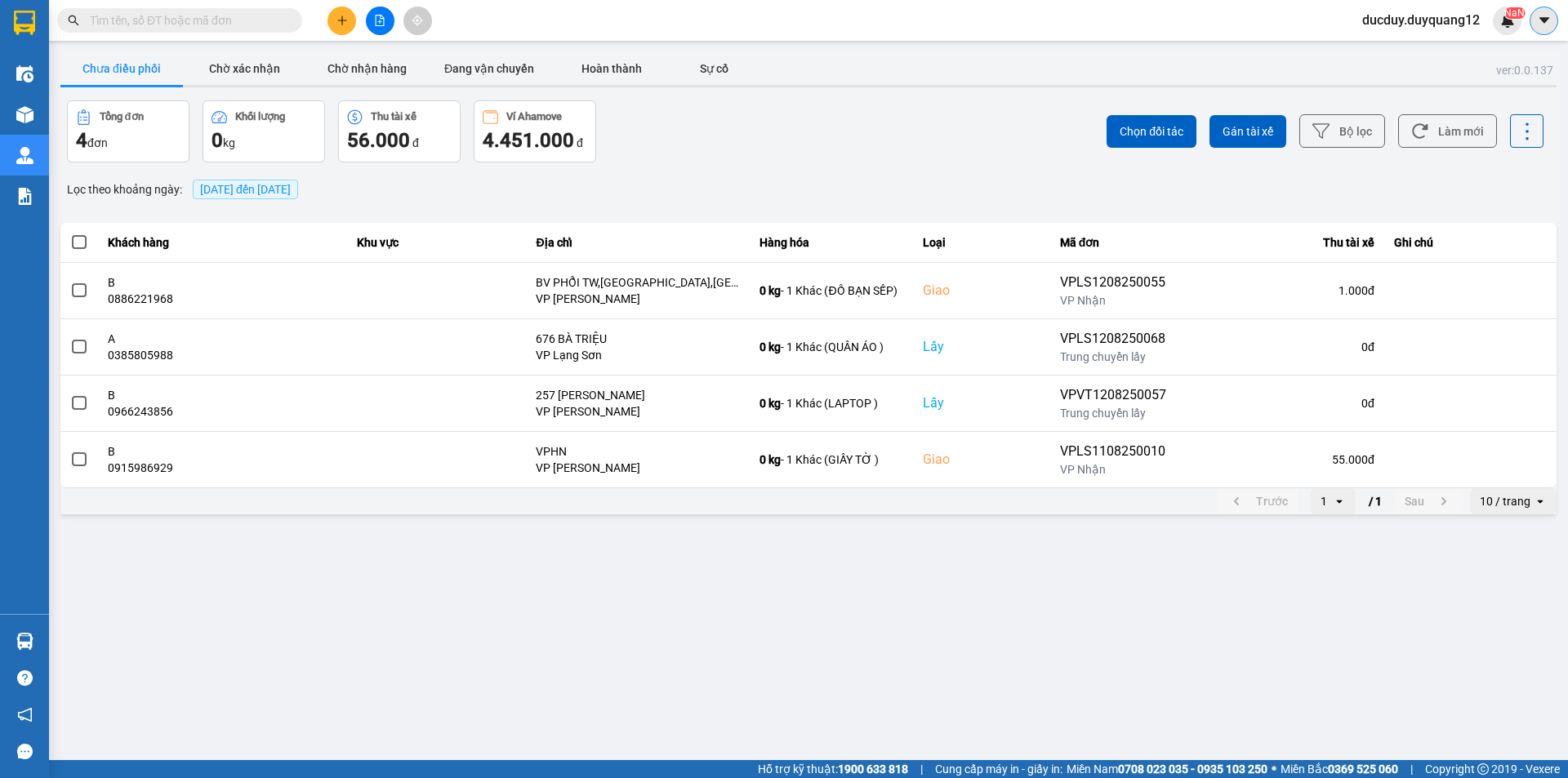
click at [1547, 17] on icon "caret-down" at bounding box center [1545, 21] width 15 height 15
click at [1498, 56] on div "Cấu hình nhà xe" at bounding box center [1500, 61] width 82 height 18
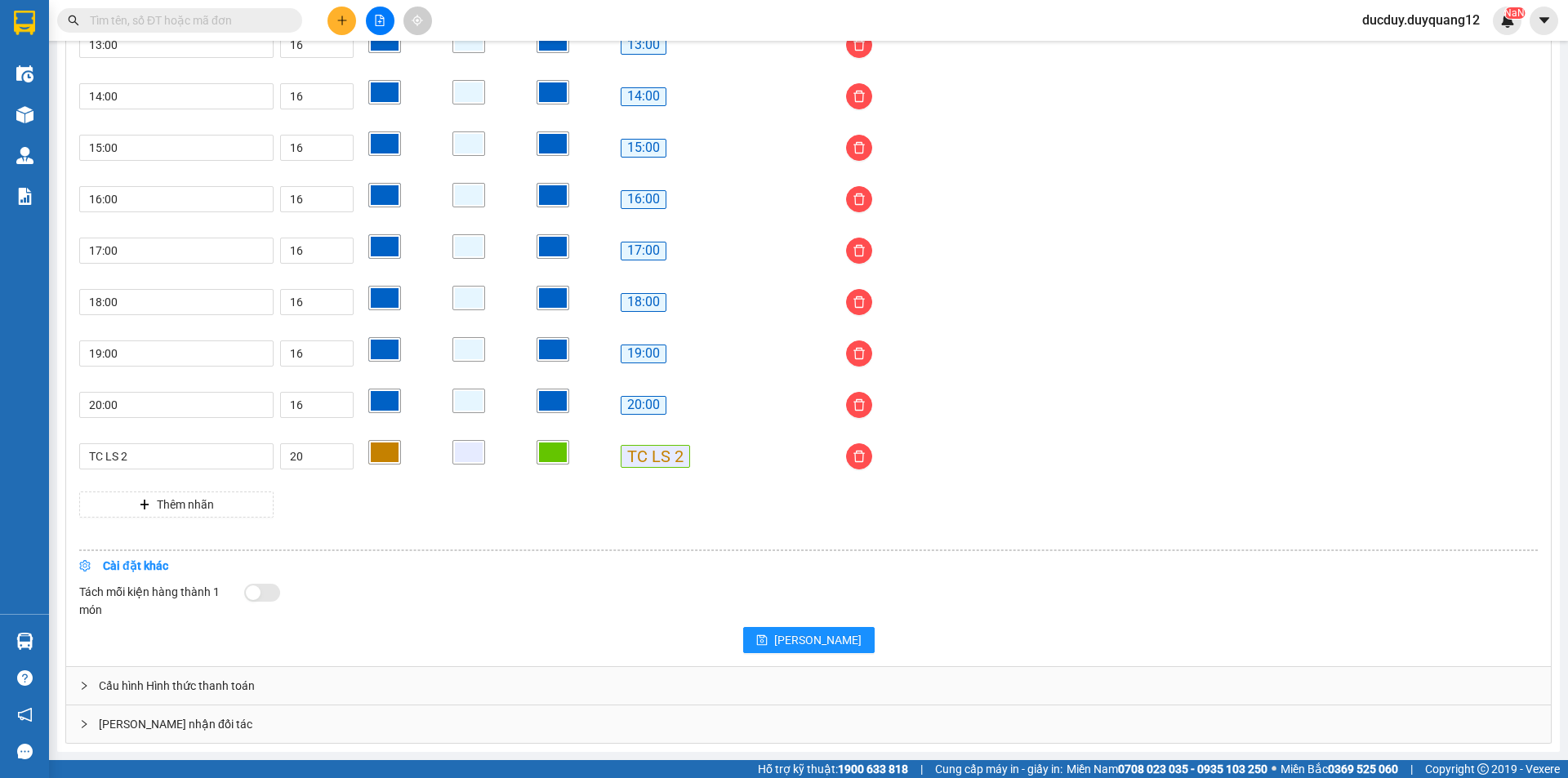
click at [178, 726] on div "Giao nhận đối tác" at bounding box center [809, 724] width 1485 height 37
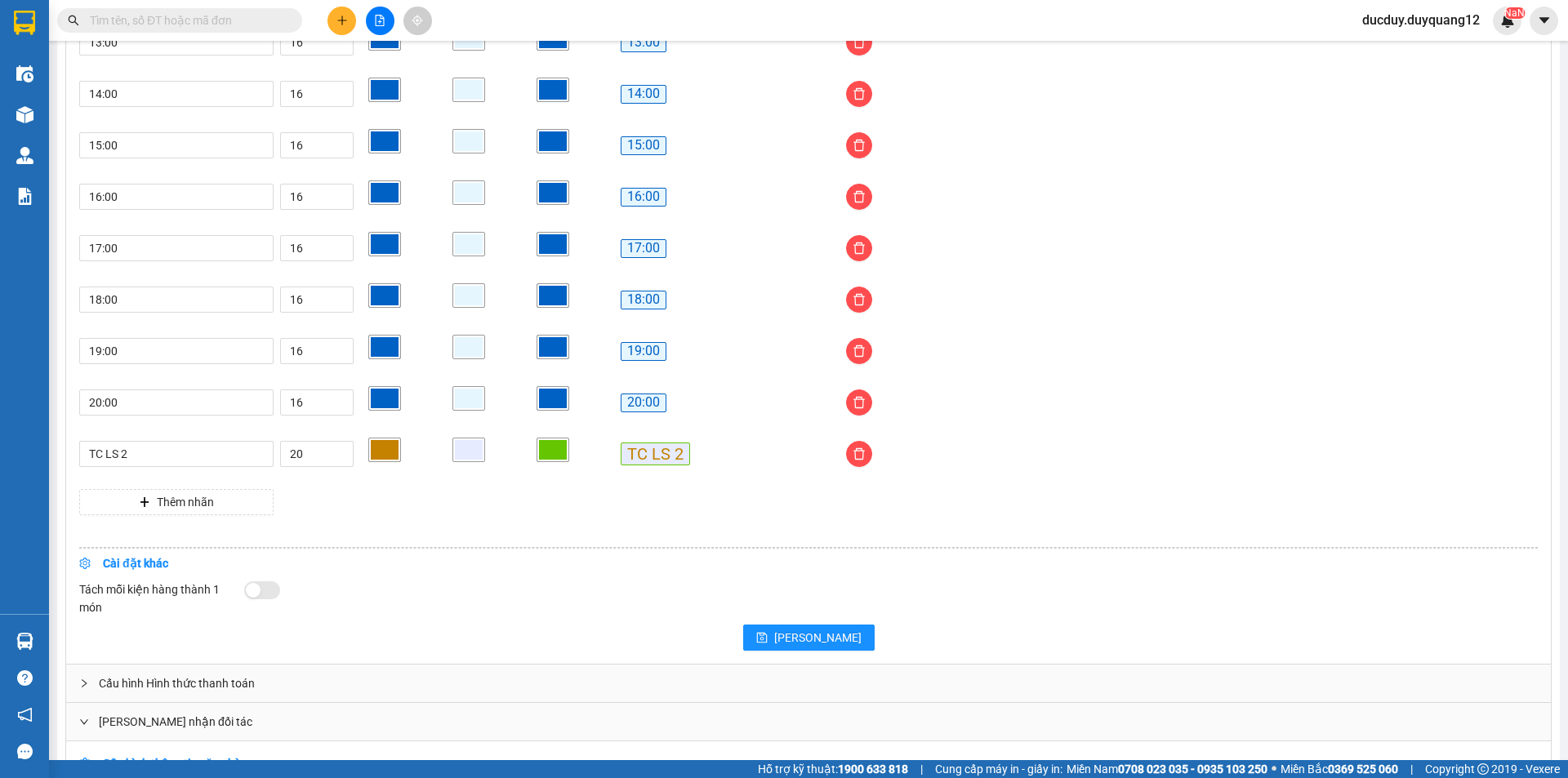
scroll to position [1533, 0]
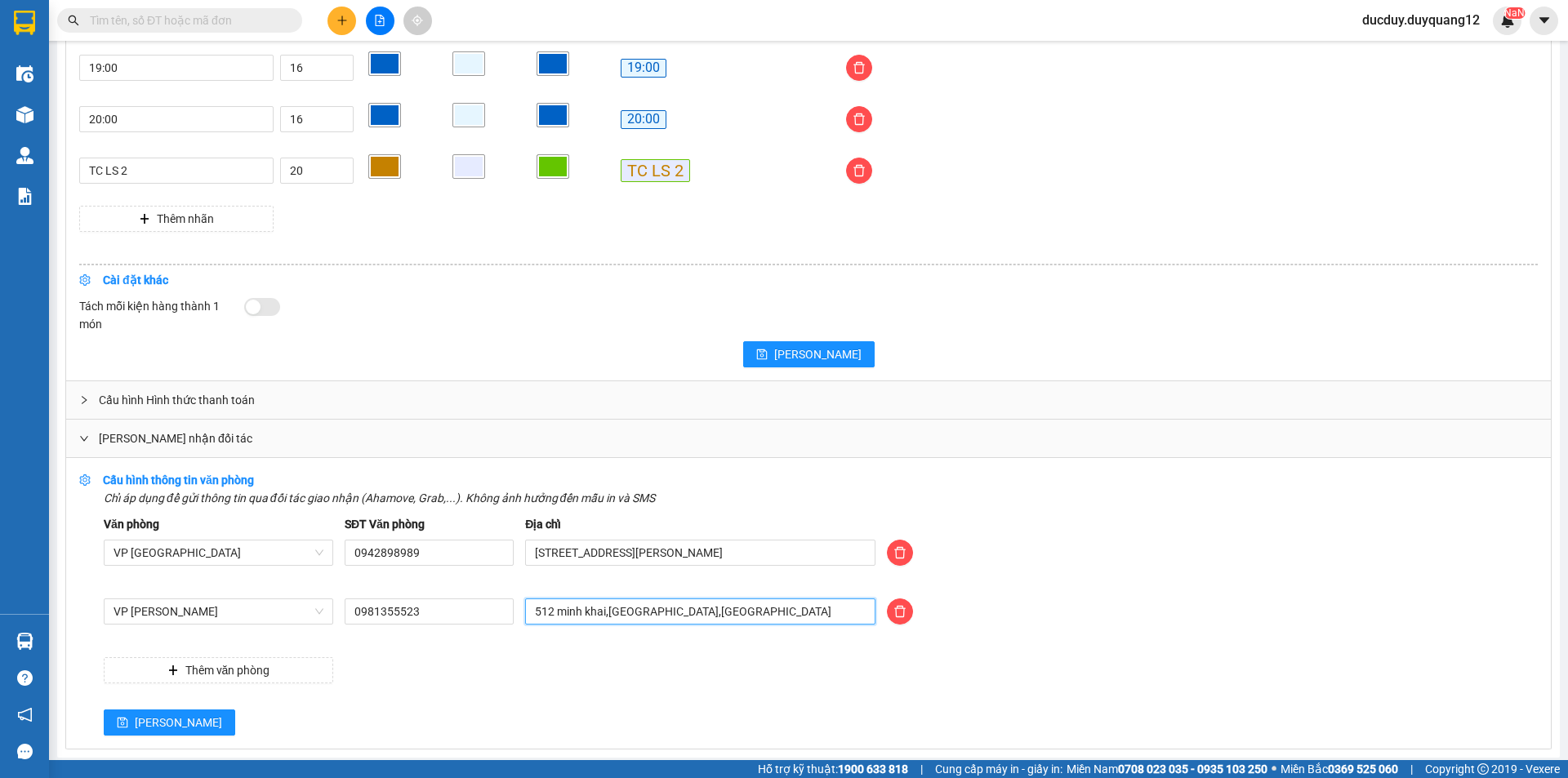
drag, startPoint x: 732, startPoint y: 610, endPoint x: 329, endPoint y: 724, distance: 418.8
click at [373, 690] on form "Văn phòng VP Hà Nội SĐT Văn phòng 0942898989 Địa chỉ 505 Minh Khai, Hai Bà Trưn…" at bounding box center [821, 626] width 1434 height 221
click at [793, 707] on form "Văn phòng VP Hà Nội SĐT Văn phòng 0942898989 Địa chỉ 505 Minh Khai, Hai Bà Trưn…" at bounding box center [821, 626] width 1434 height 221
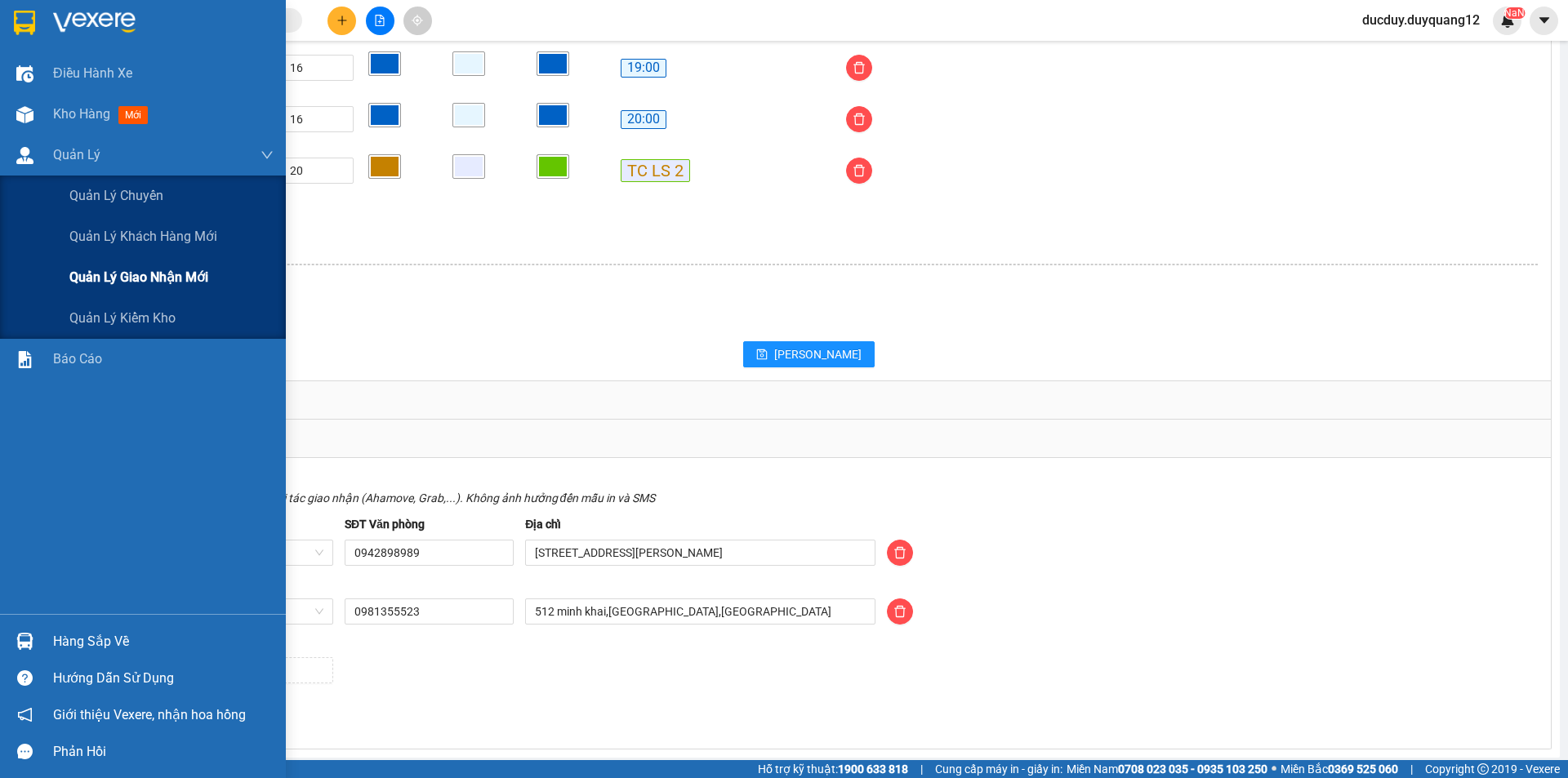
click at [159, 279] on span "Quản lý giao nhận mới" at bounding box center [139, 277] width 139 height 21
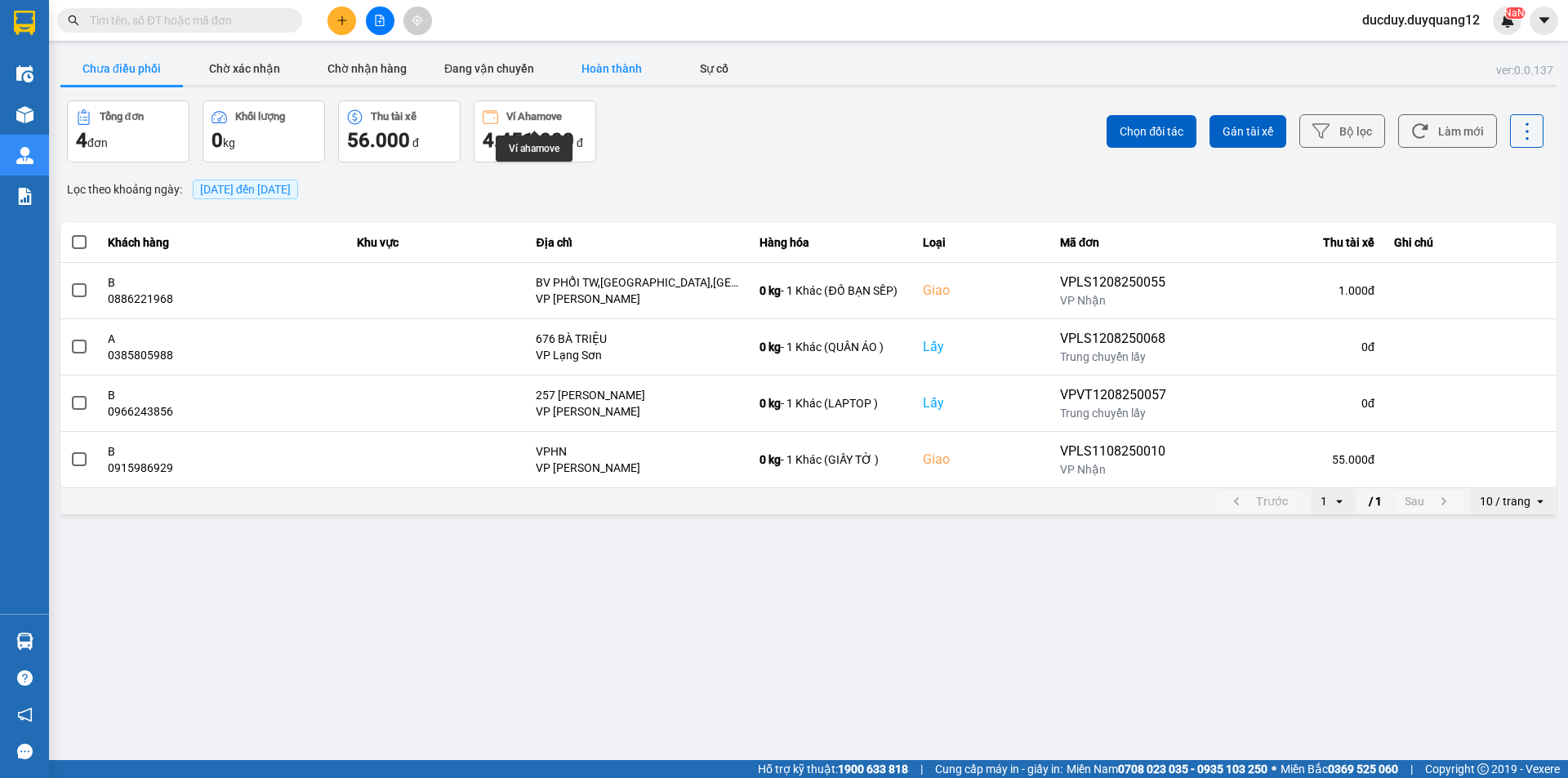
click at [593, 74] on button "Hoàn thành" at bounding box center [612, 68] width 123 height 32
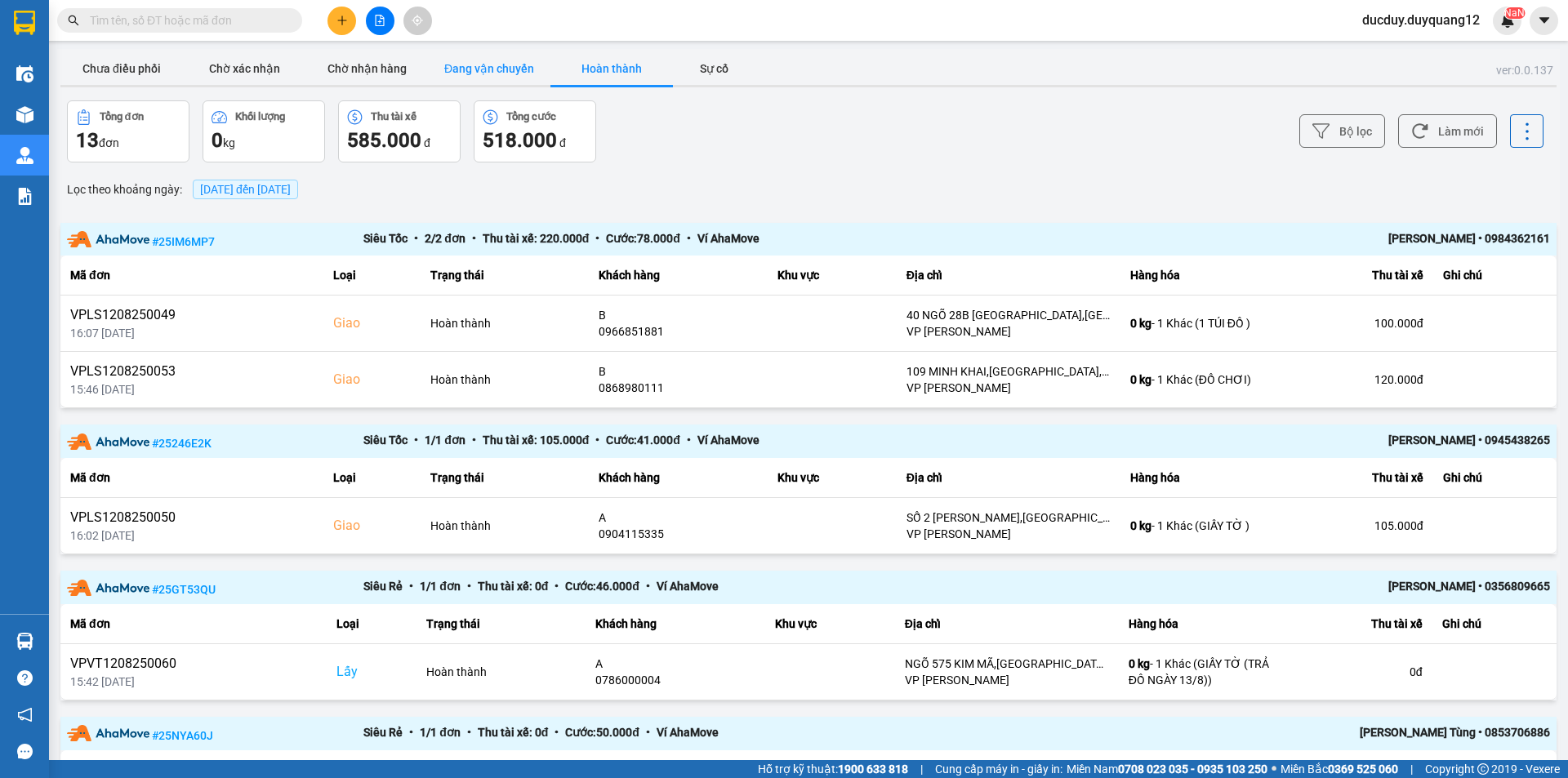
click at [486, 73] on button "Đang vận chuyển" at bounding box center [489, 68] width 123 height 32
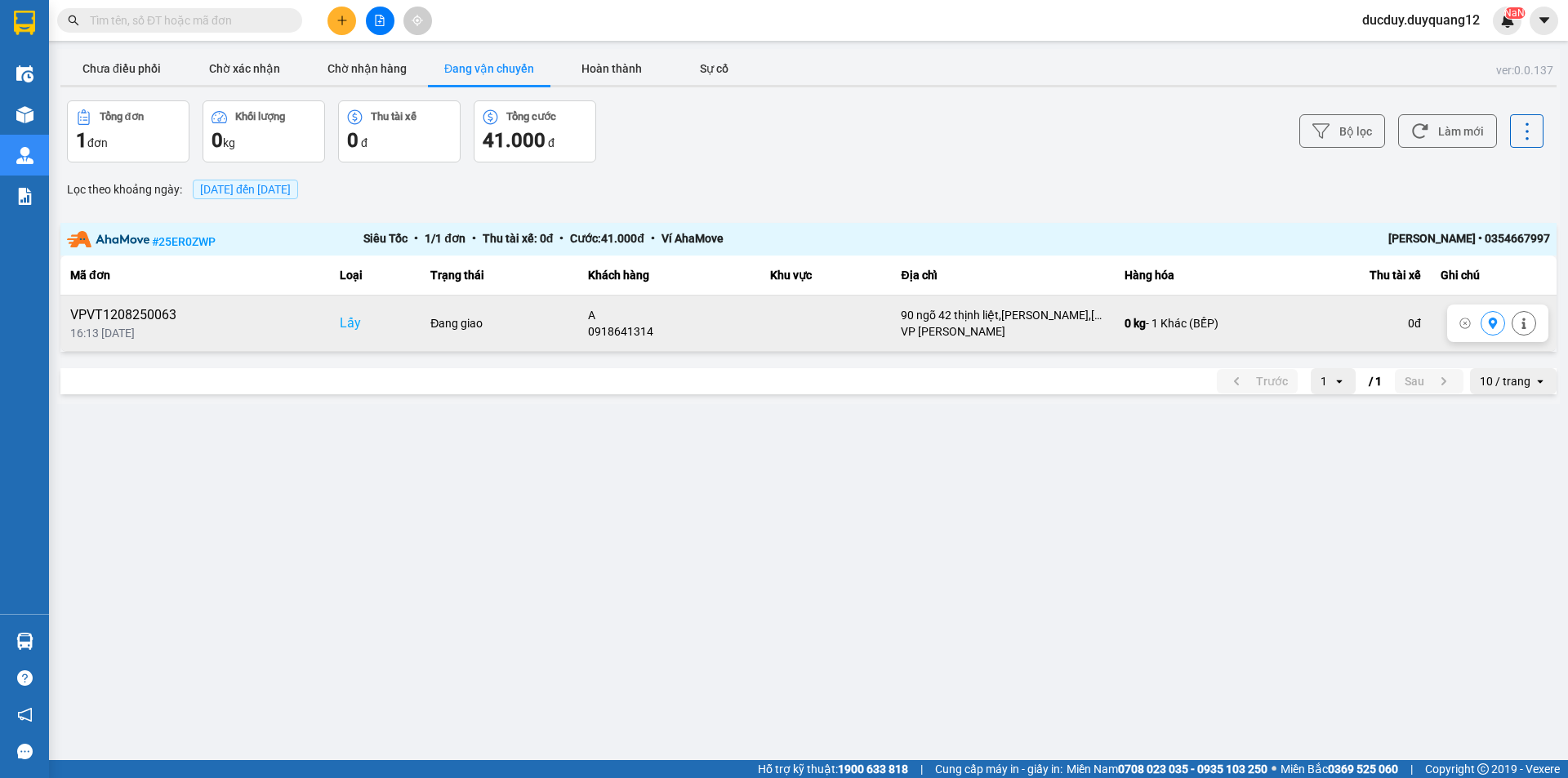
click at [1494, 329] on icon at bounding box center [1493, 324] width 12 height 12
click at [151, 75] on button "Chưa điều phối" at bounding box center [122, 68] width 123 height 32
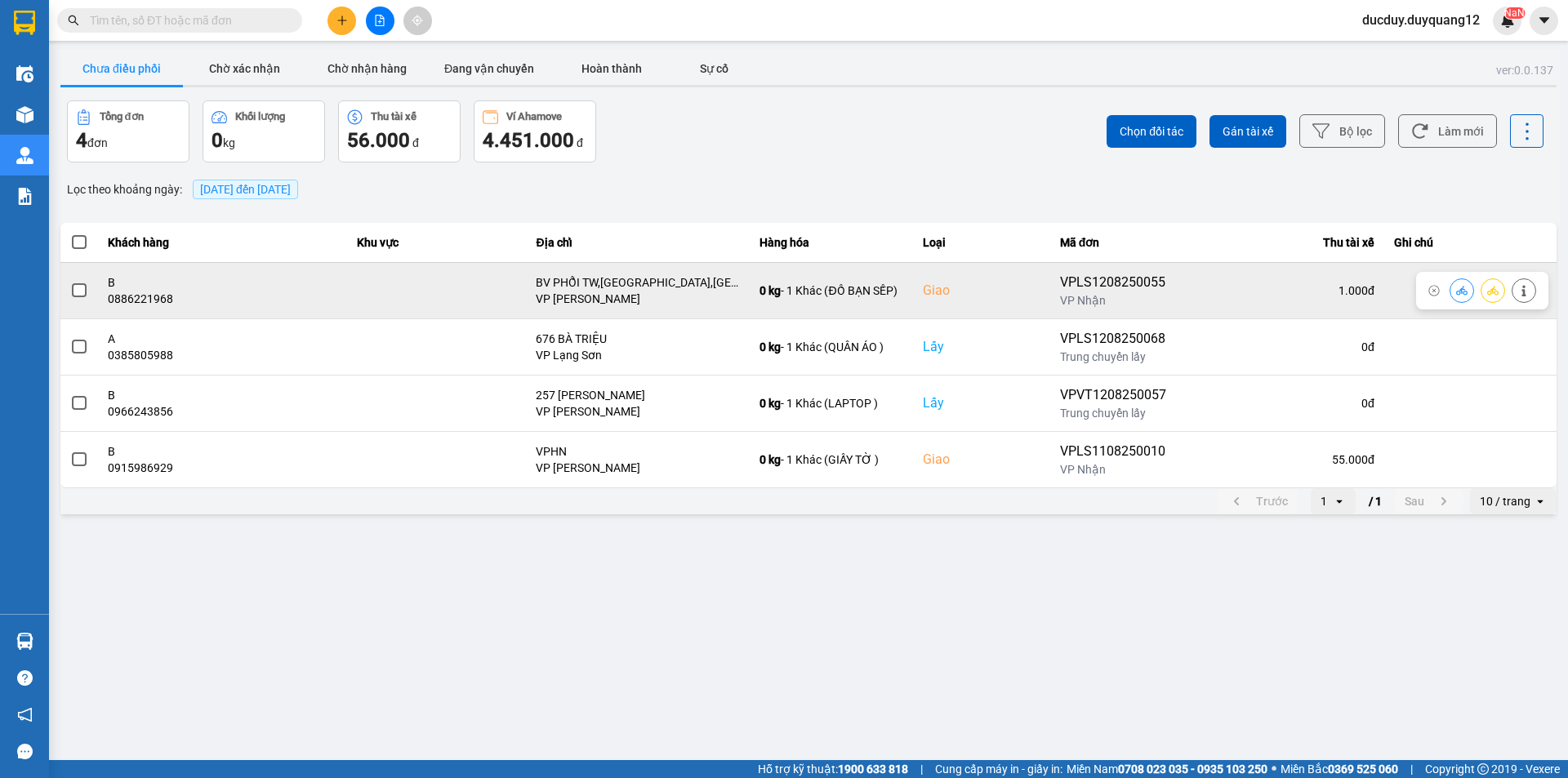
click at [67, 287] on td at bounding box center [79, 291] width 37 height 56
click at [70, 287] on td at bounding box center [79, 291] width 37 height 56
click at [81, 291] on span at bounding box center [80, 291] width 15 height 15
click at [71, 281] on input "checkbox" at bounding box center [71, 281] width 0 height 0
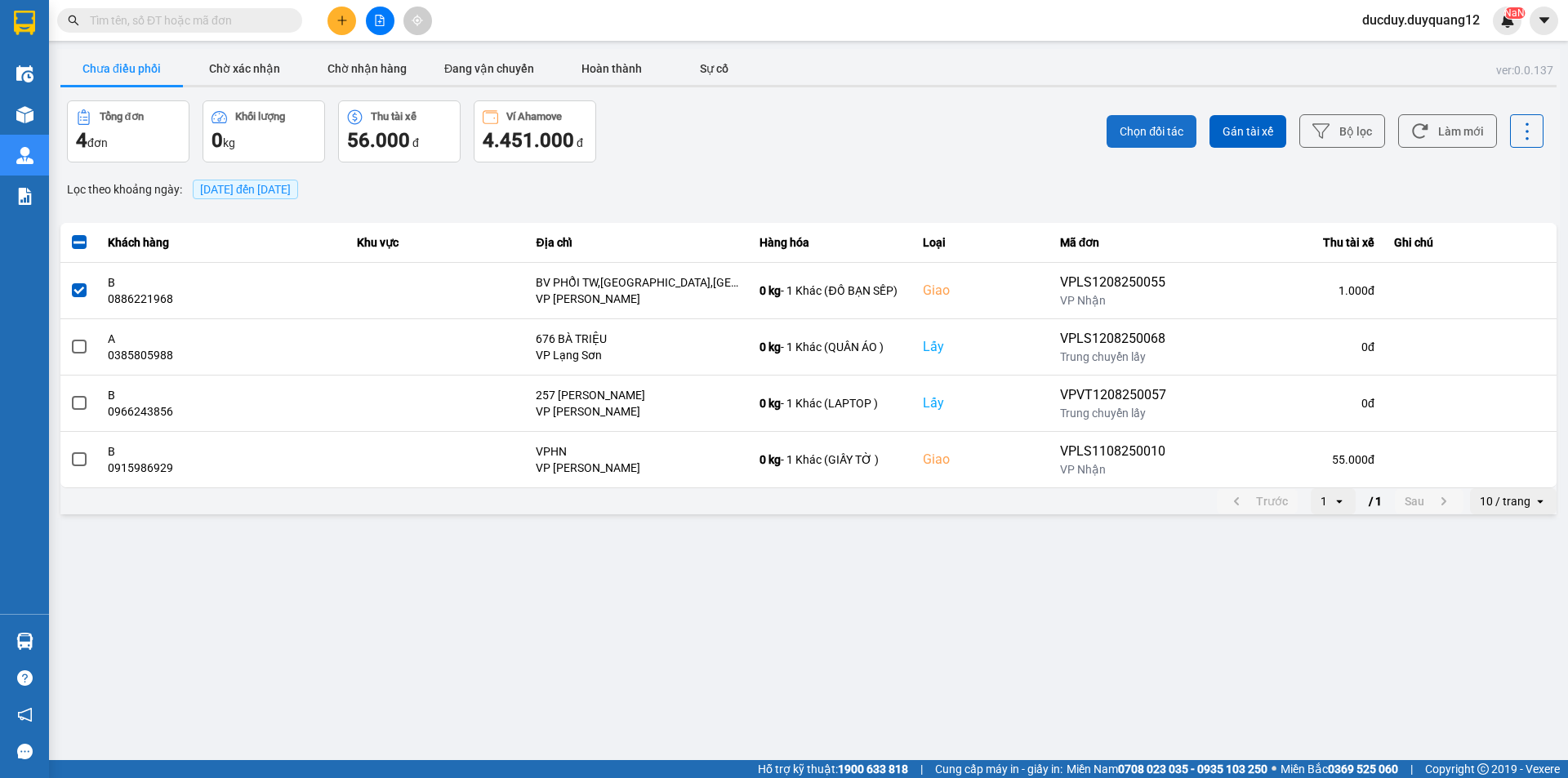
click at [1155, 120] on button "Chọn đối tác" at bounding box center [1152, 131] width 90 height 32
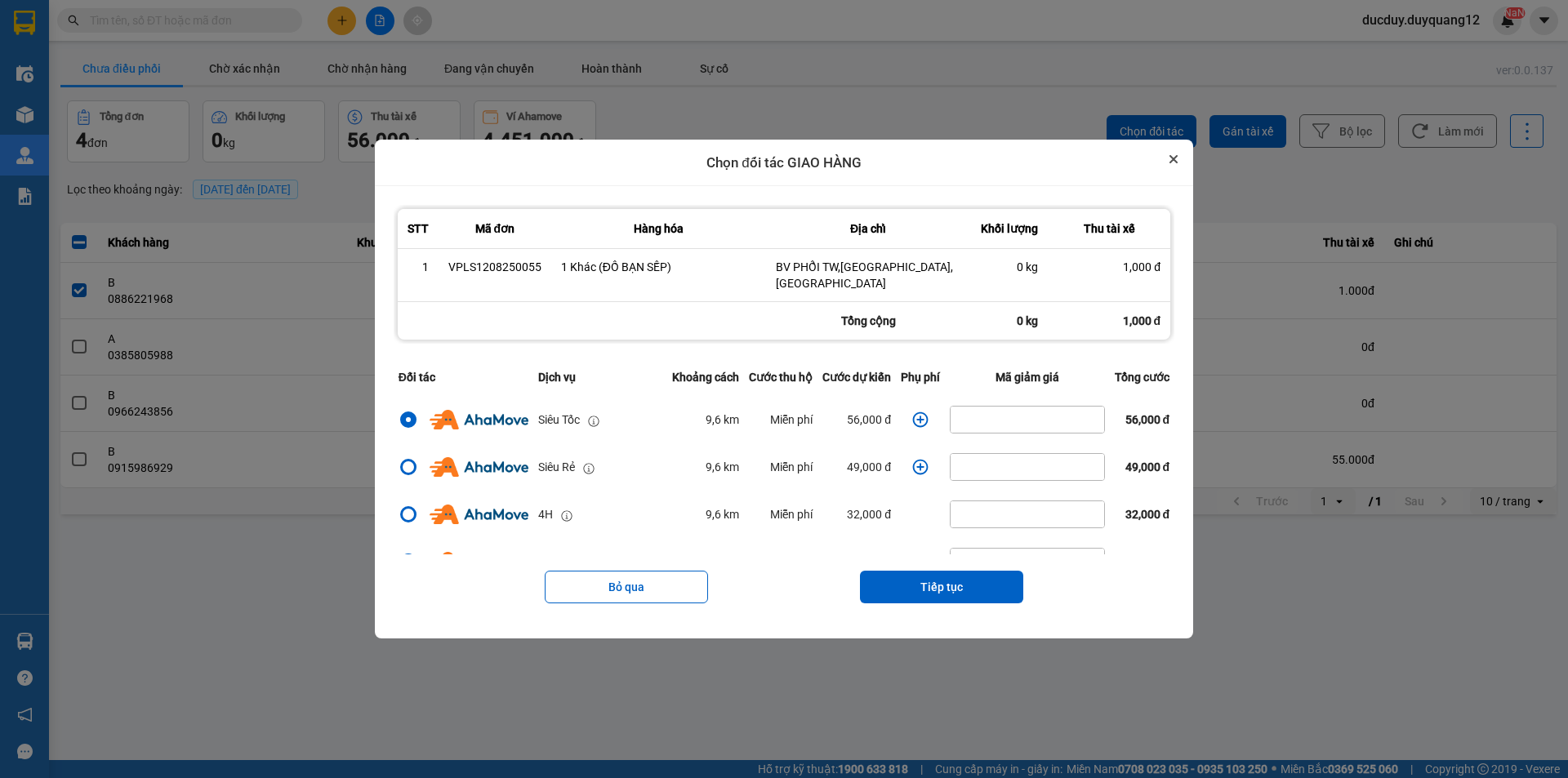
click at [1178, 164] on icon "Close" at bounding box center [1174, 159] width 8 height 8
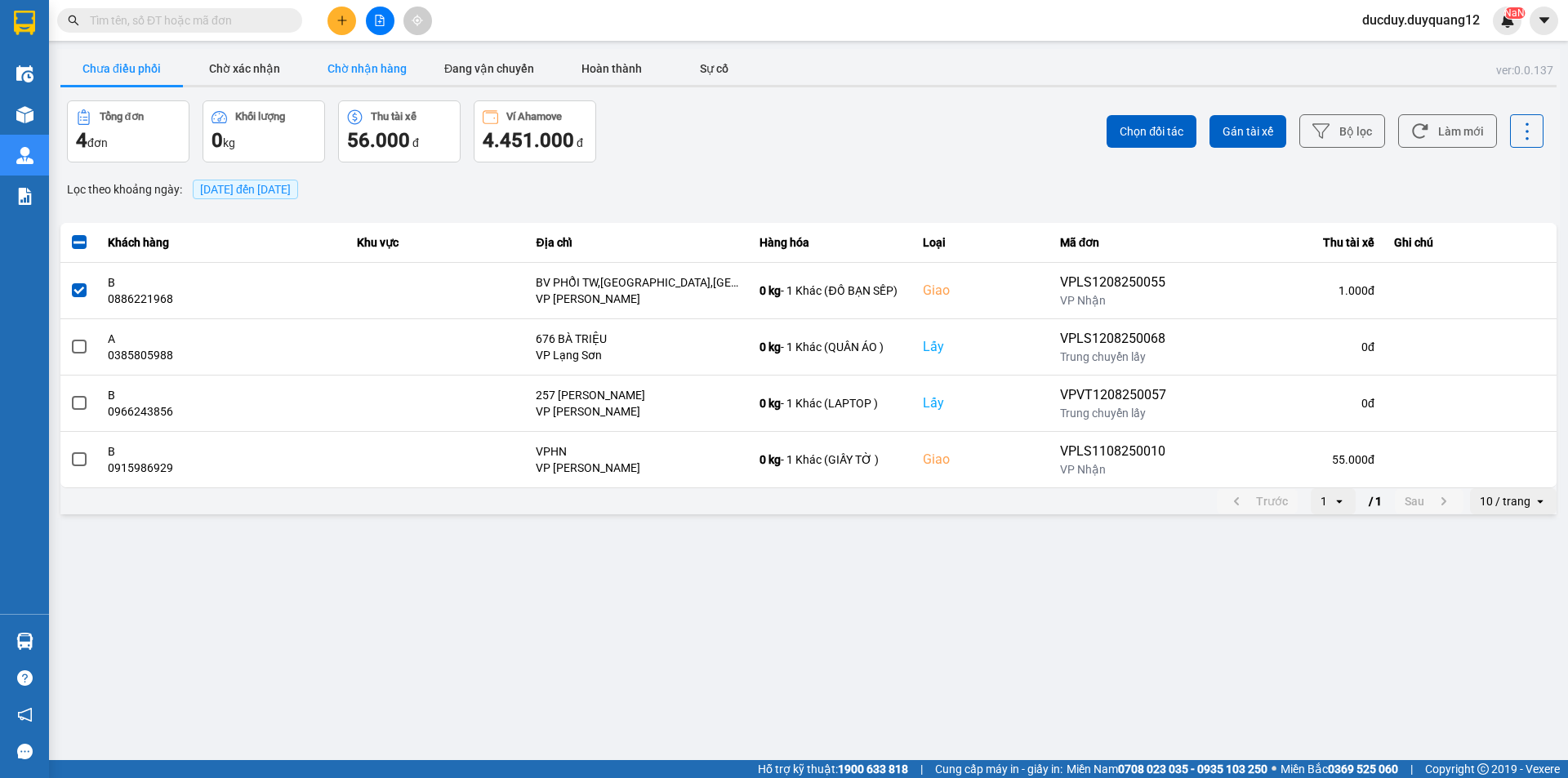
click at [385, 65] on button "Chờ nhận hàng" at bounding box center [367, 68] width 123 height 32
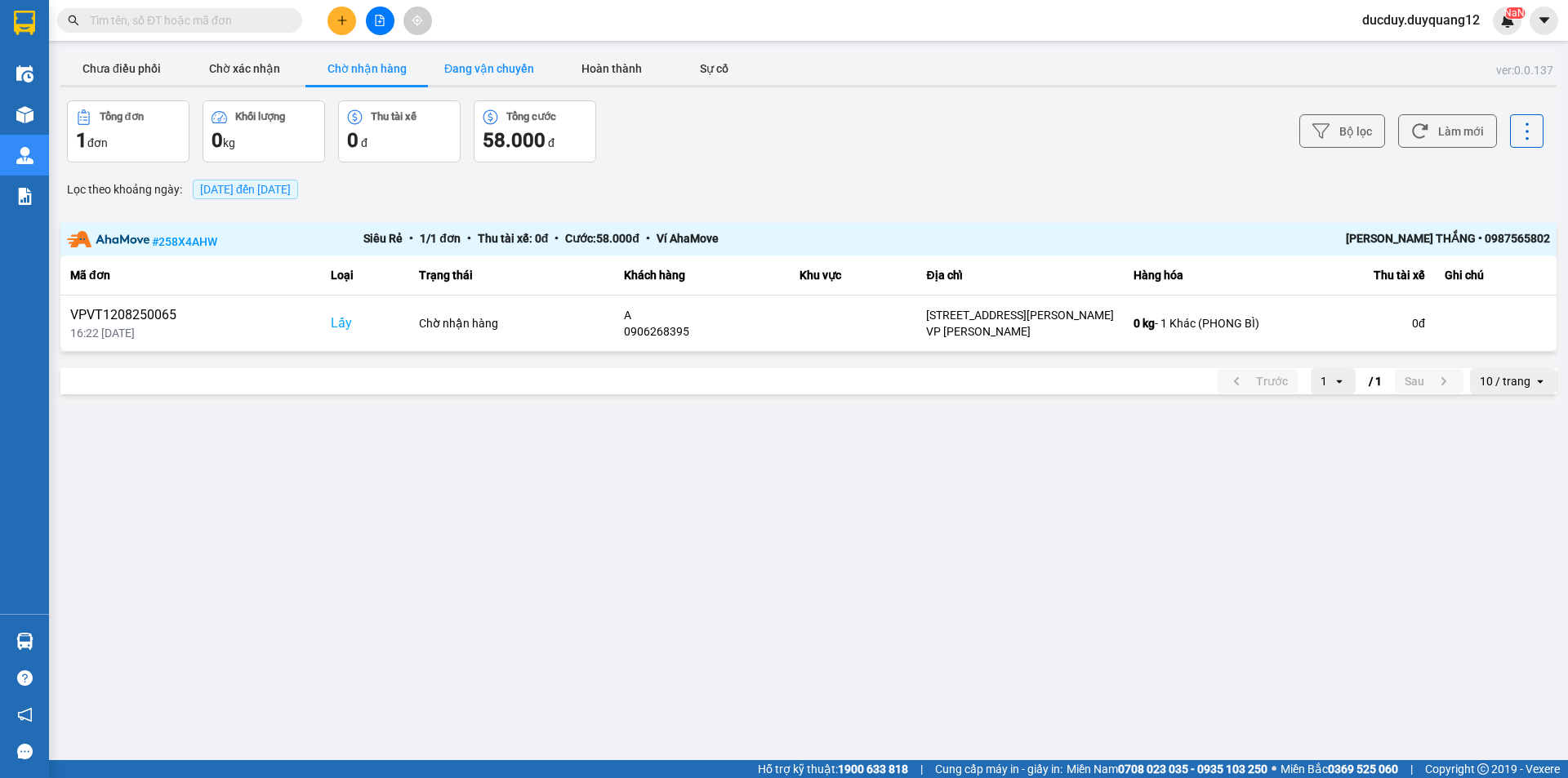
click at [522, 79] on button "Đang vận chuyển" at bounding box center [489, 68] width 123 height 32
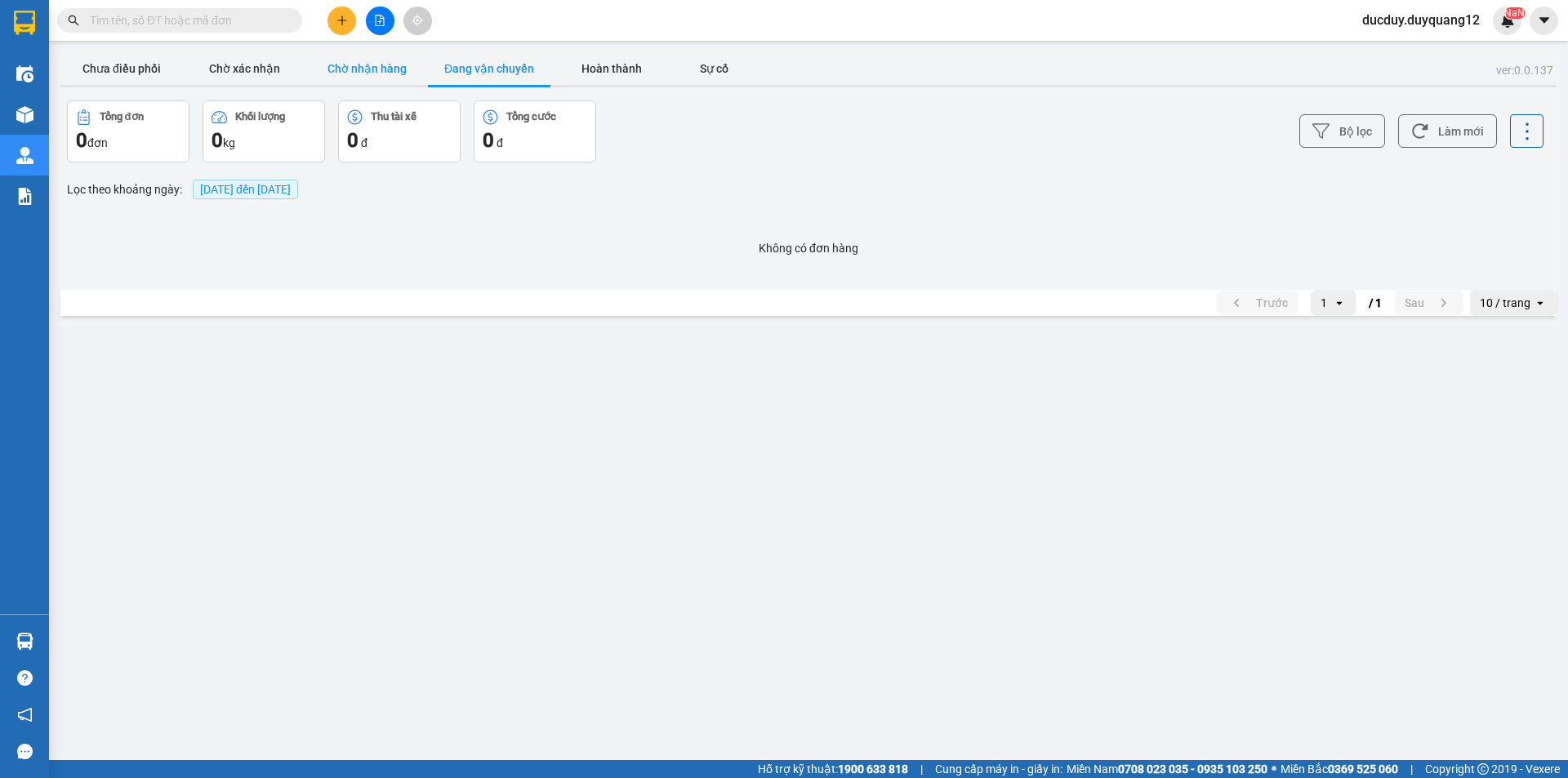
click at [368, 76] on button "Chờ nhận hàng" at bounding box center [367, 68] width 123 height 32
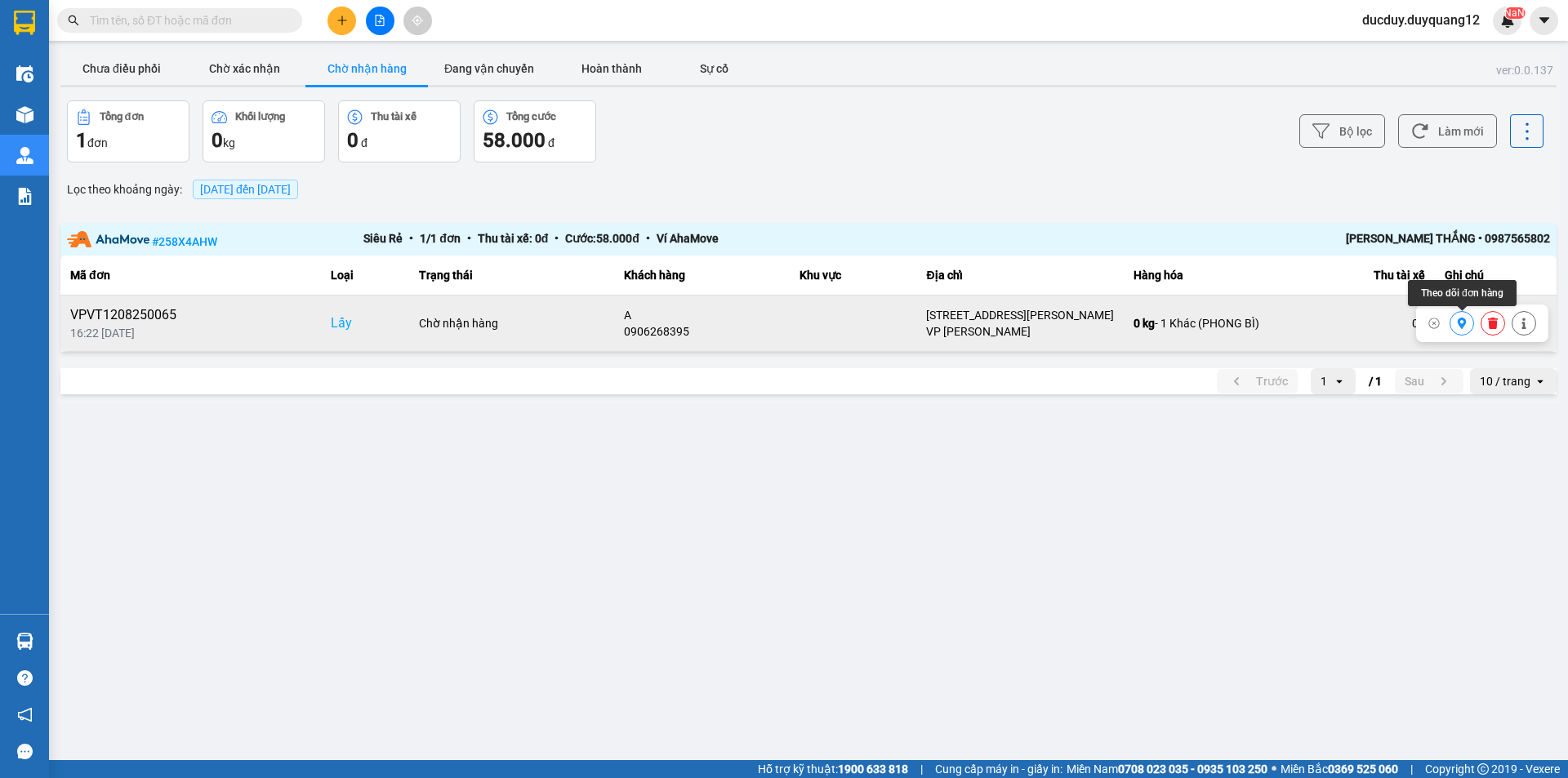
click at [1465, 322] on icon at bounding box center [1462, 324] width 9 height 12
click at [149, 76] on button "Chưa điều phối" at bounding box center [122, 68] width 123 height 32
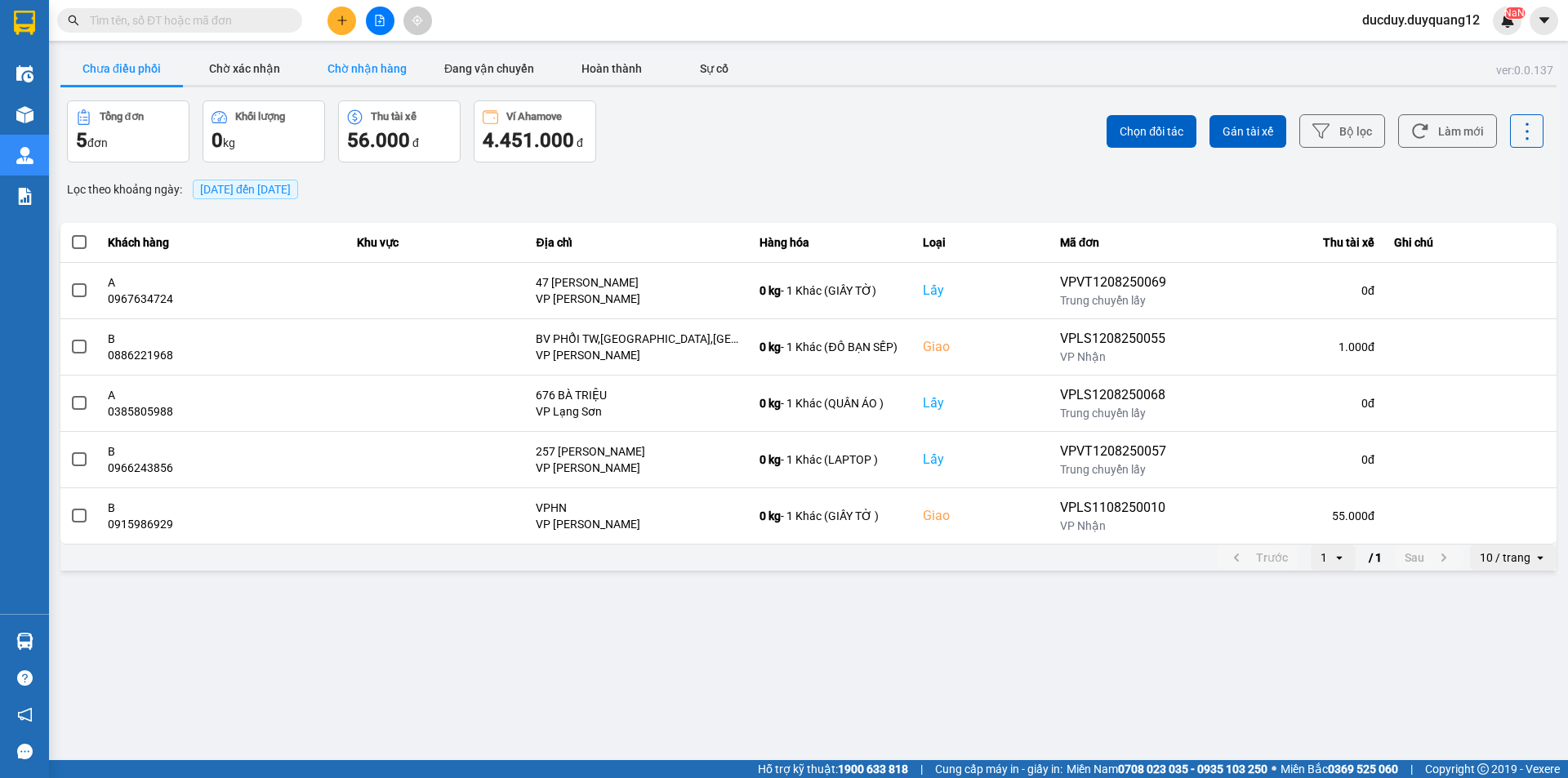
click at [385, 79] on button "Chờ nhận hàng" at bounding box center [367, 68] width 123 height 32
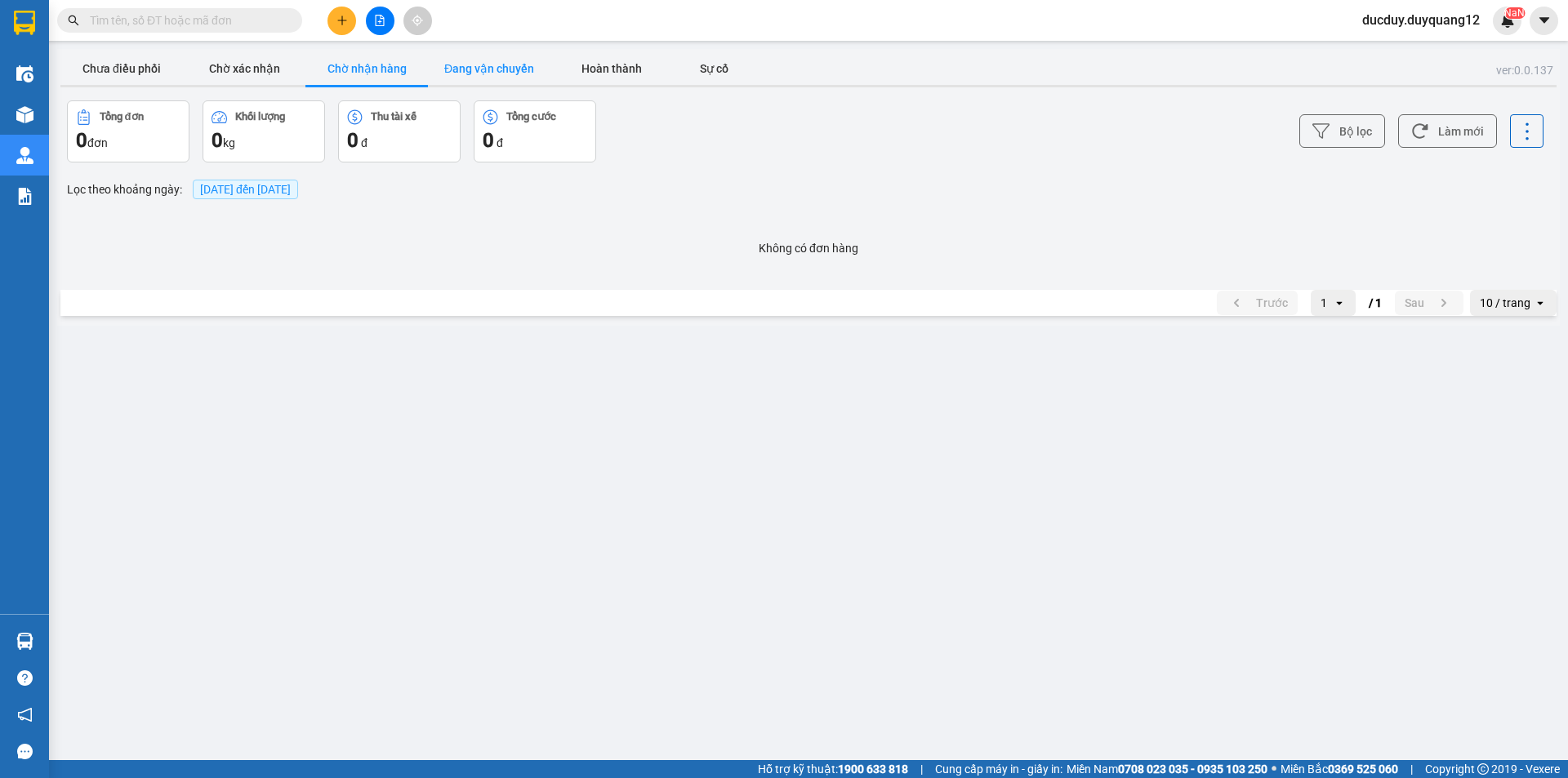
click at [510, 67] on button "Đang vận chuyển" at bounding box center [489, 68] width 123 height 32
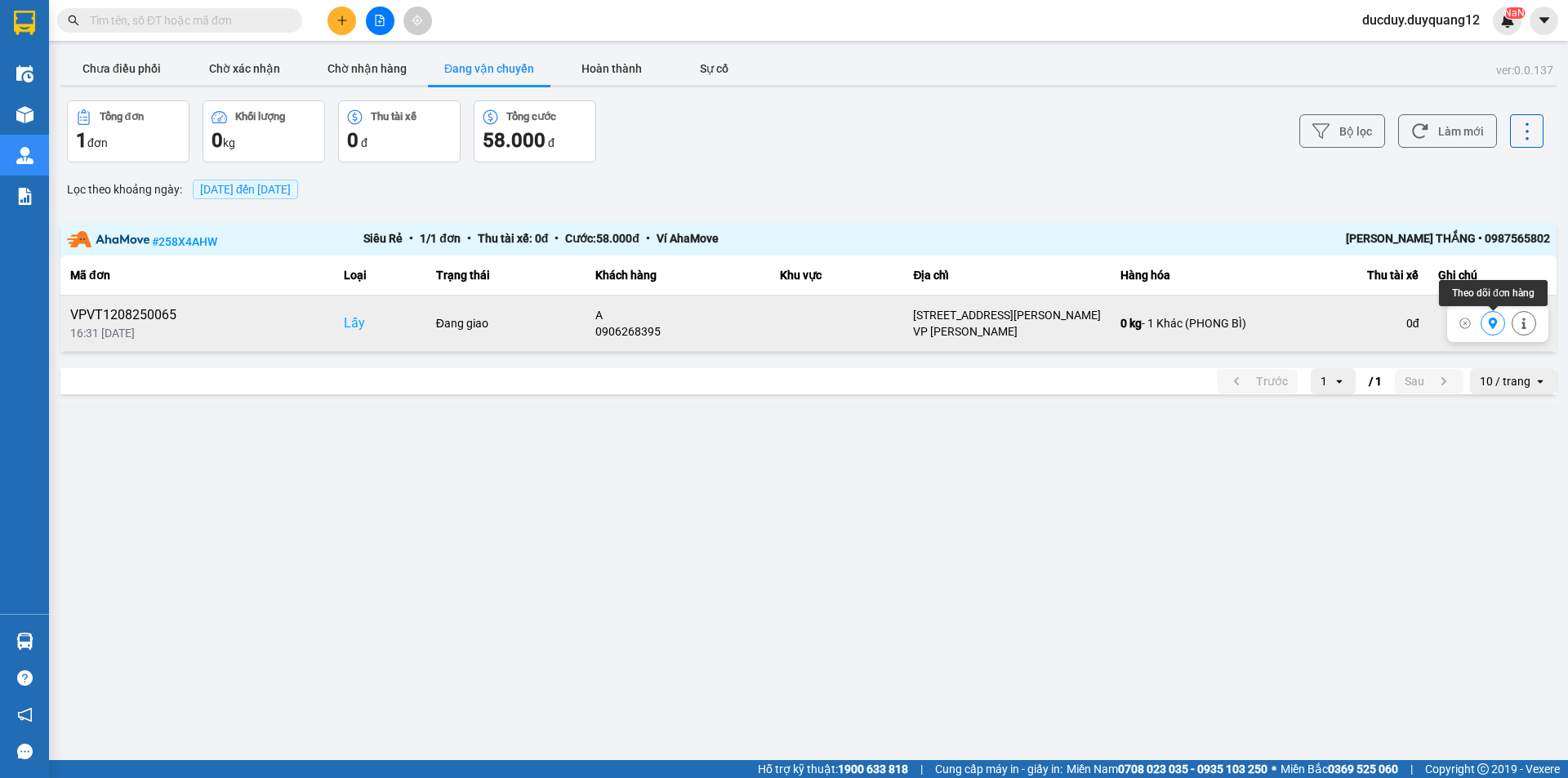
click at [1492, 325] on icon at bounding box center [1493, 324] width 9 height 12
click at [341, 25] on icon "plus" at bounding box center [342, 21] width 12 height 12
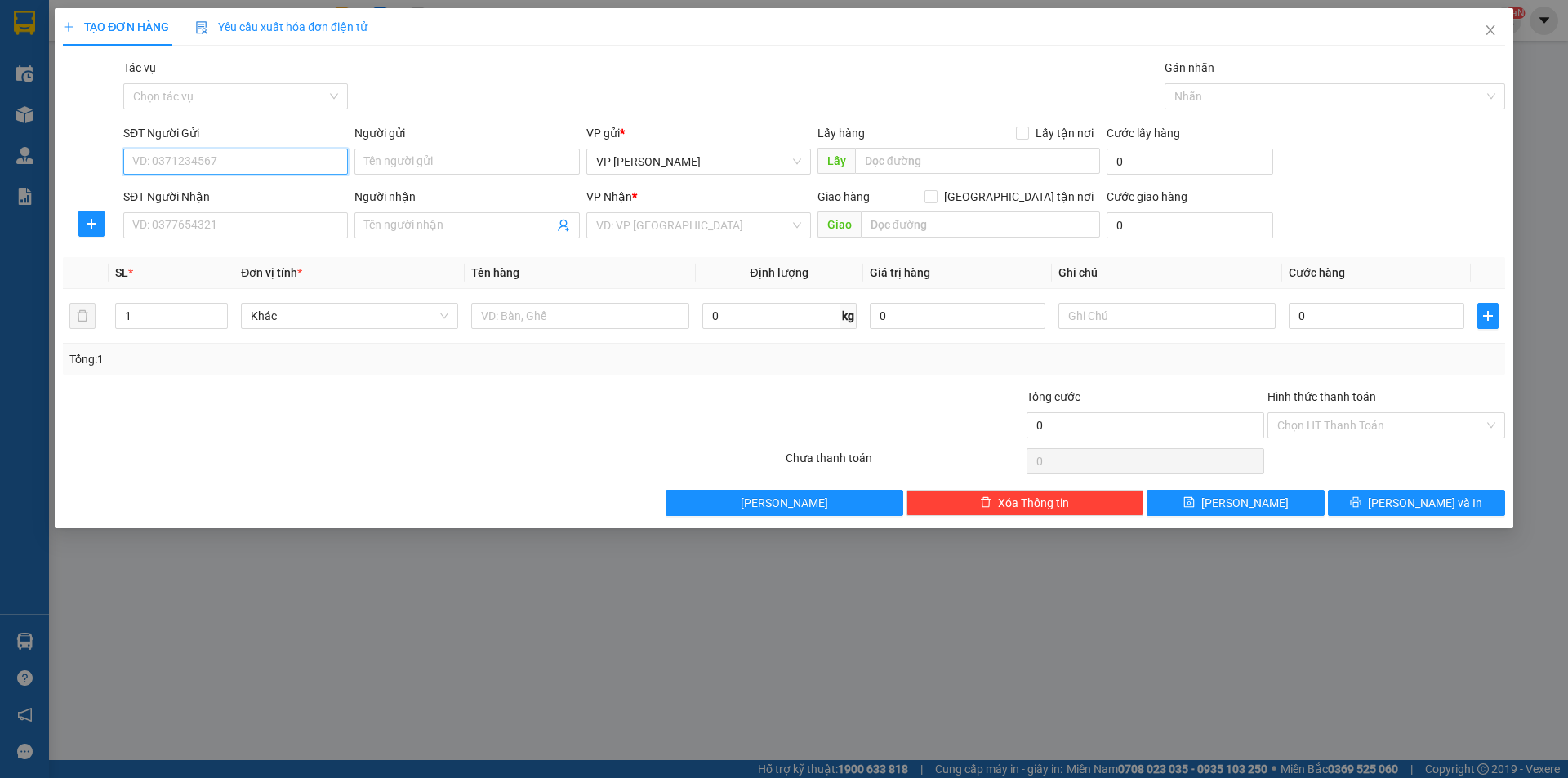
click at [288, 164] on input "SĐT Người Gửi" at bounding box center [236, 161] width 224 height 26
click at [262, 158] on input "0961" at bounding box center [236, 161] width 224 height 26
click at [206, 160] on input "0961178" at bounding box center [236, 161] width 224 height 26
type input "0961178350"
click at [1027, 128] on input "Lấy tận nơi" at bounding box center [1022, 132] width 12 height 12
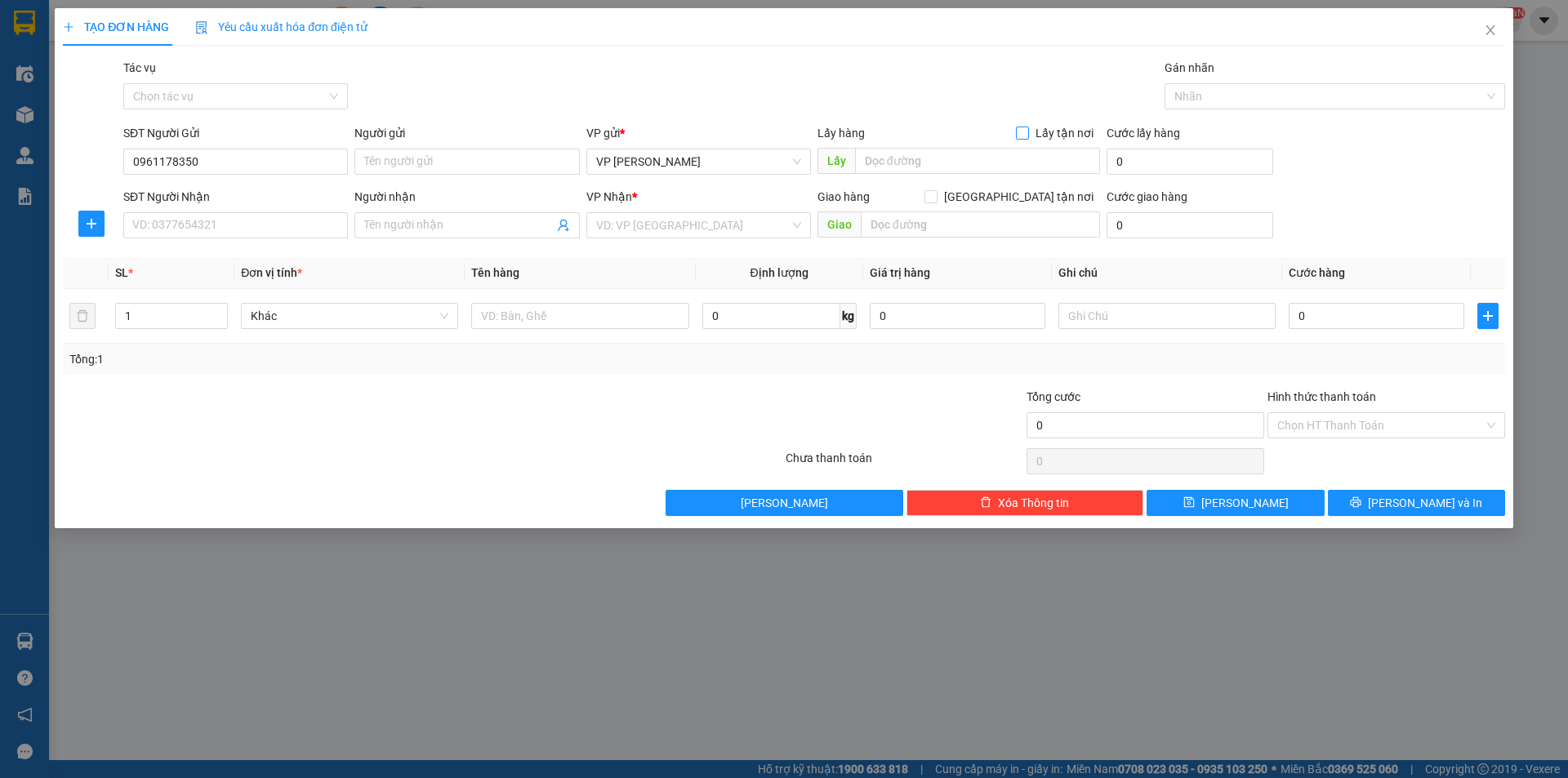
checkbox input "true"
click at [927, 154] on input "text" at bounding box center [978, 160] width 245 height 26
click at [910, 160] on input "text" at bounding box center [978, 160] width 245 height 26
type input "VPHN"
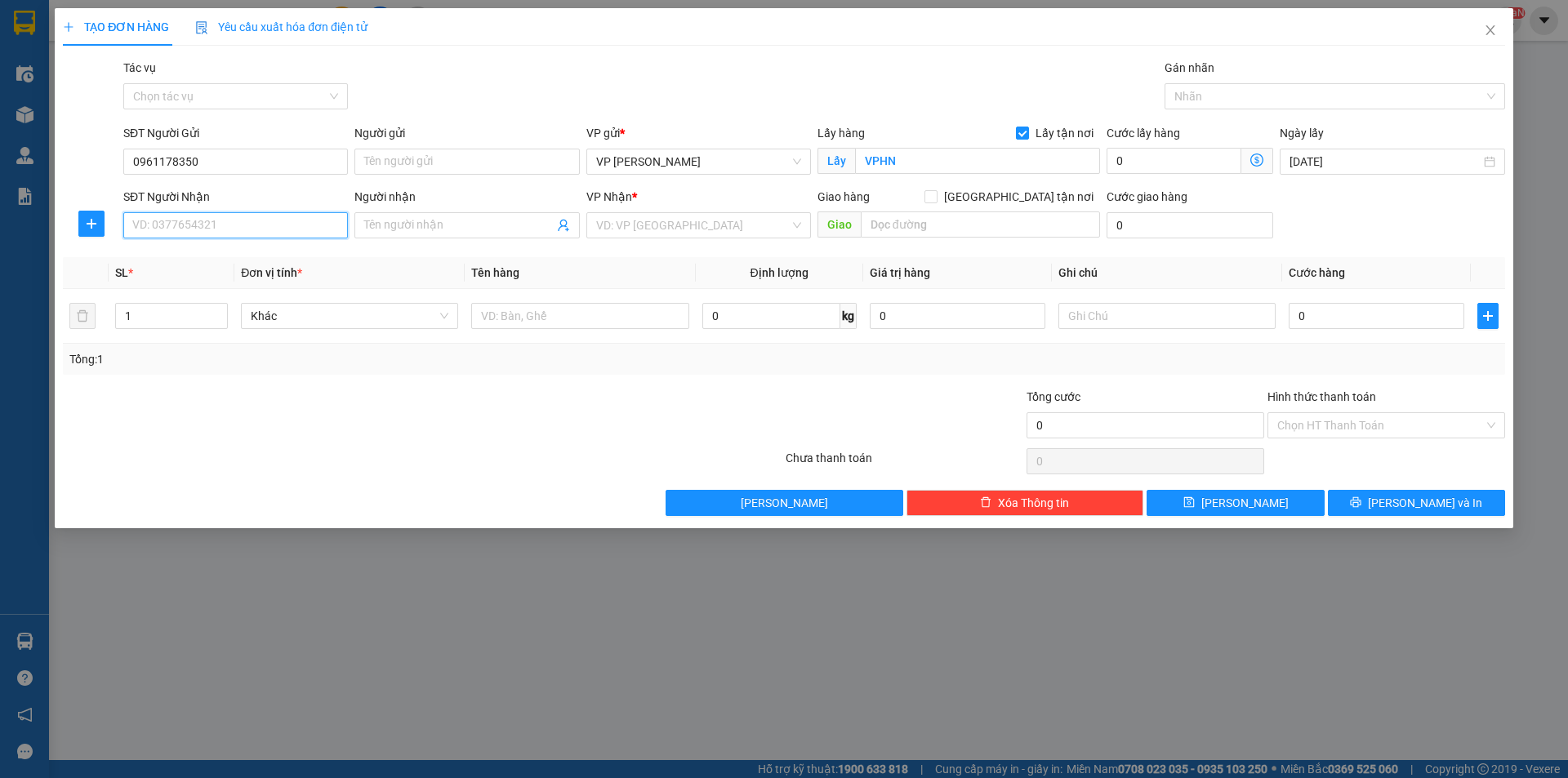
click at [183, 229] on input "SĐT Người Nhận" at bounding box center [236, 225] width 224 height 26
type input "0348012348"
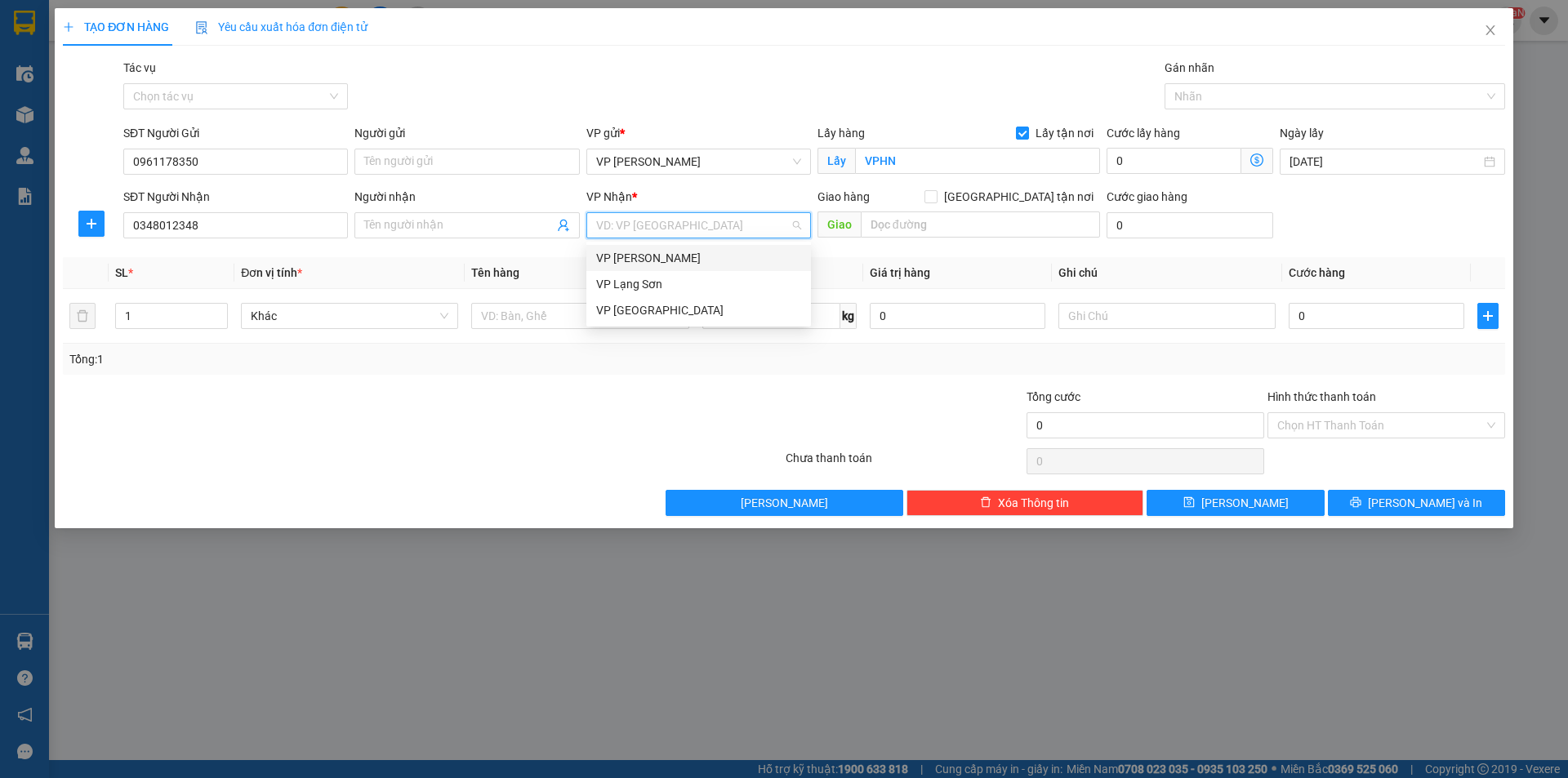
click at [635, 228] on input "search" at bounding box center [693, 226] width 194 height 25
click at [618, 272] on div "VP Minh Khai VP Lạng Sơn VP Hà Nội" at bounding box center [698, 284] width 224 height 78
click at [617, 280] on div "VP Lạng Sơn" at bounding box center [698, 284] width 205 height 18
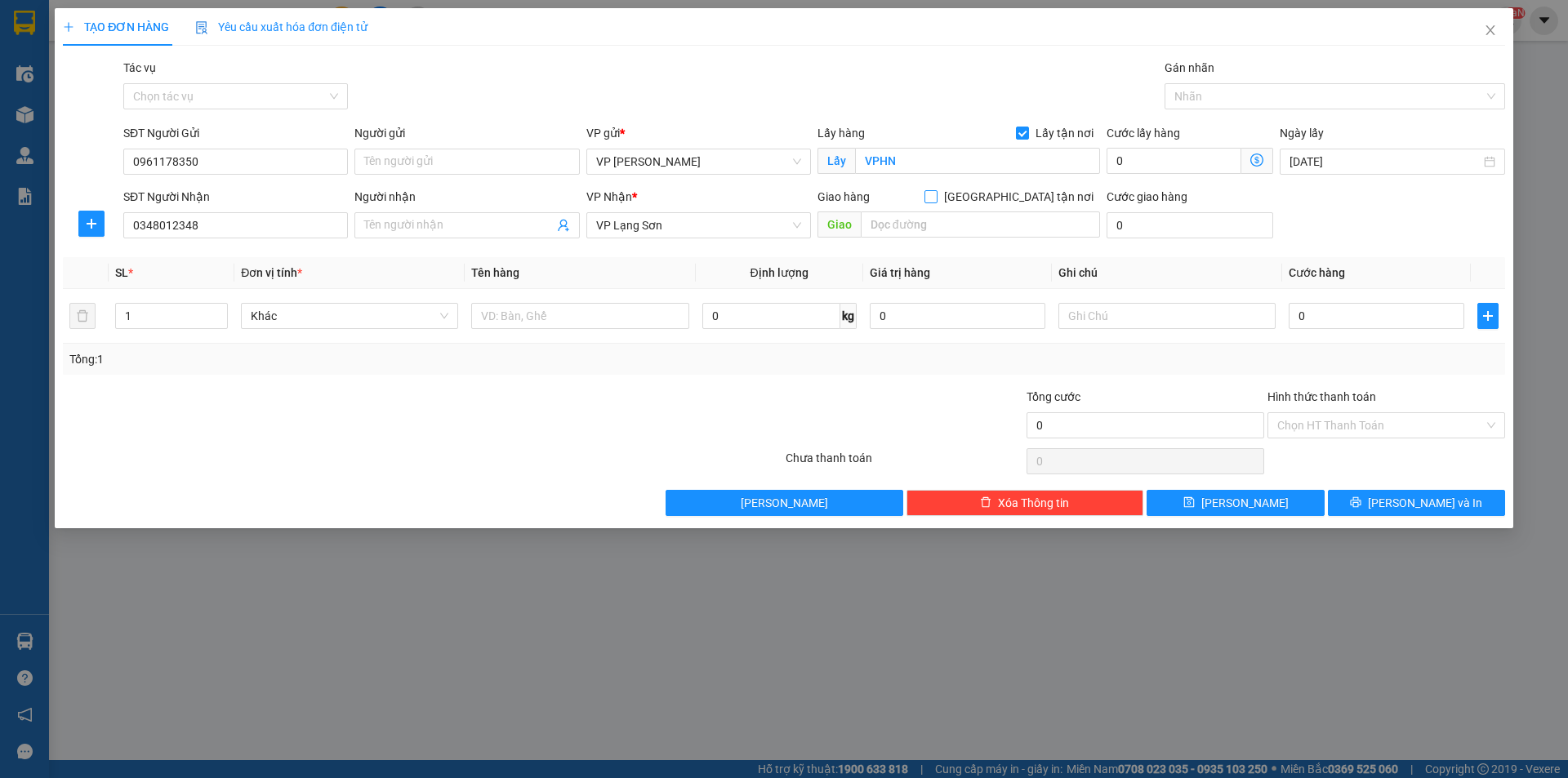
click at [936, 192] on input "[GEOGRAPHIC_DATA] tận nơi" at bounding box center [930, 196] width 12 height 12
checkbox input "true"
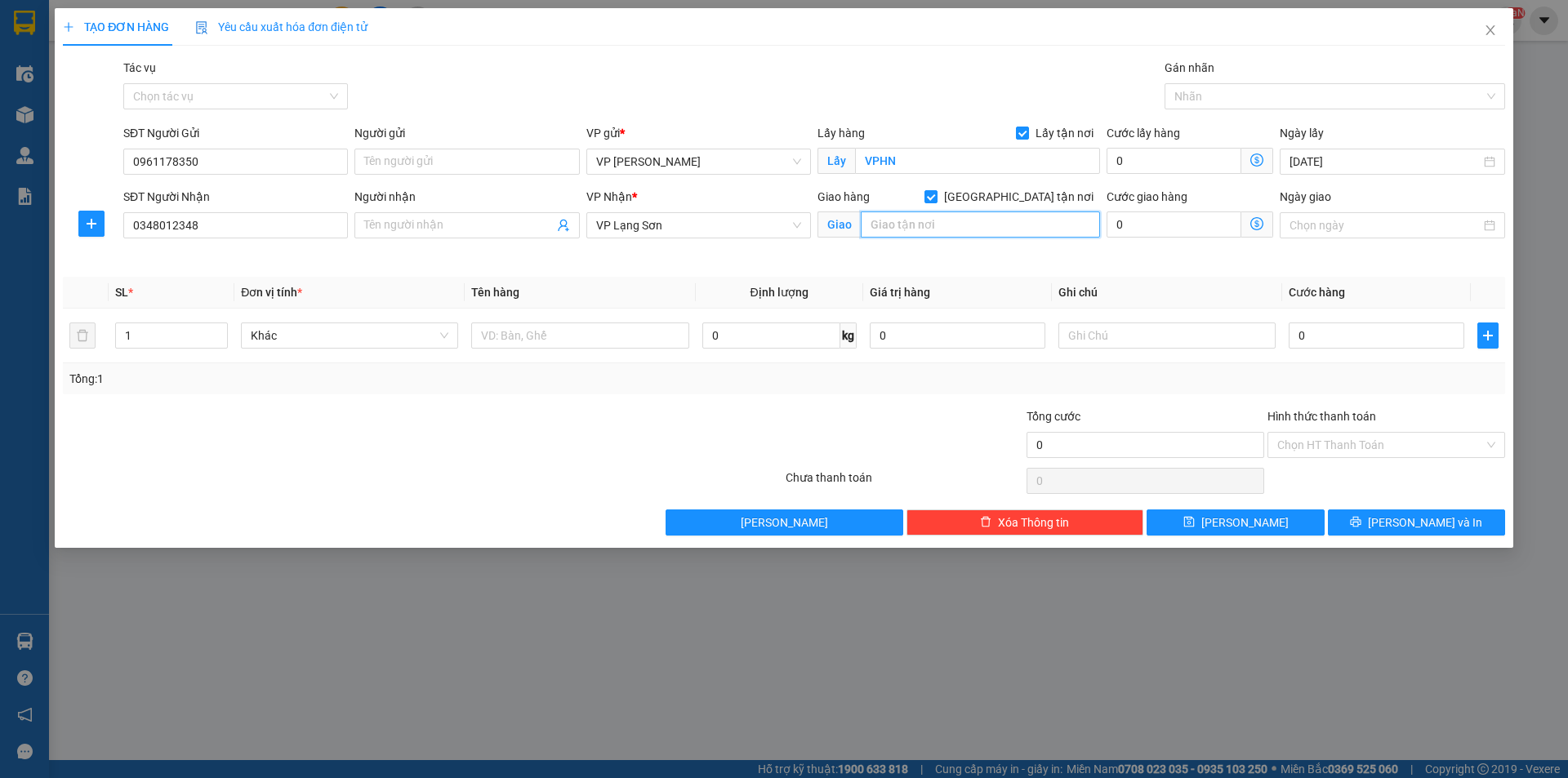
click at [945, 218] on input "text" at bounding box center [981, 224] width 239 height 26
type input "TAM THANH LS"
click at [1407, 326] on input "0" at bounding box center [1376, 335] width 175 height 26
click at [1391, 328] on input "0" at bounding box center [1376, 335] width 175 height 26
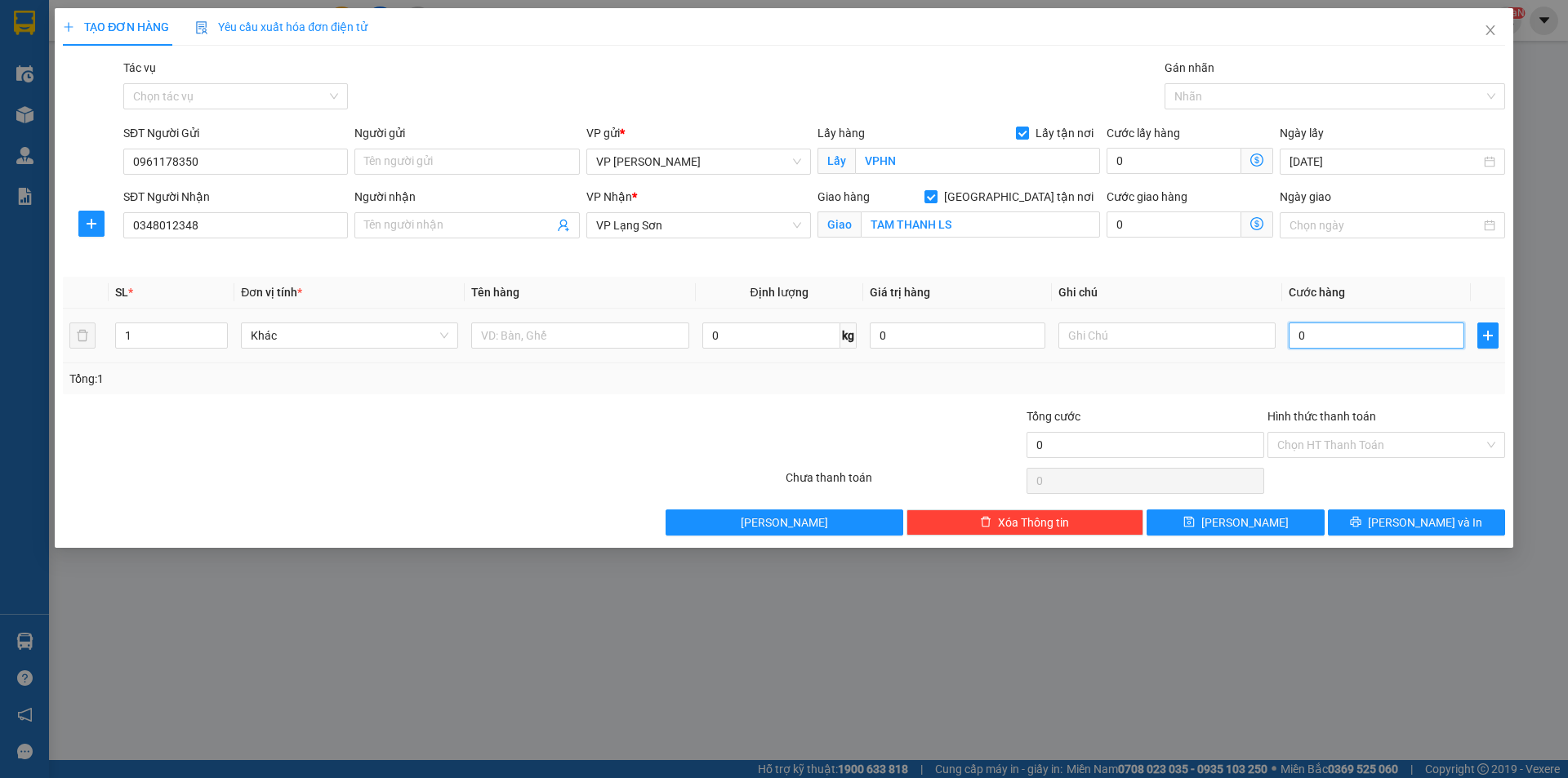
type input "05"
type input "5"
type input "055"
type input "55"
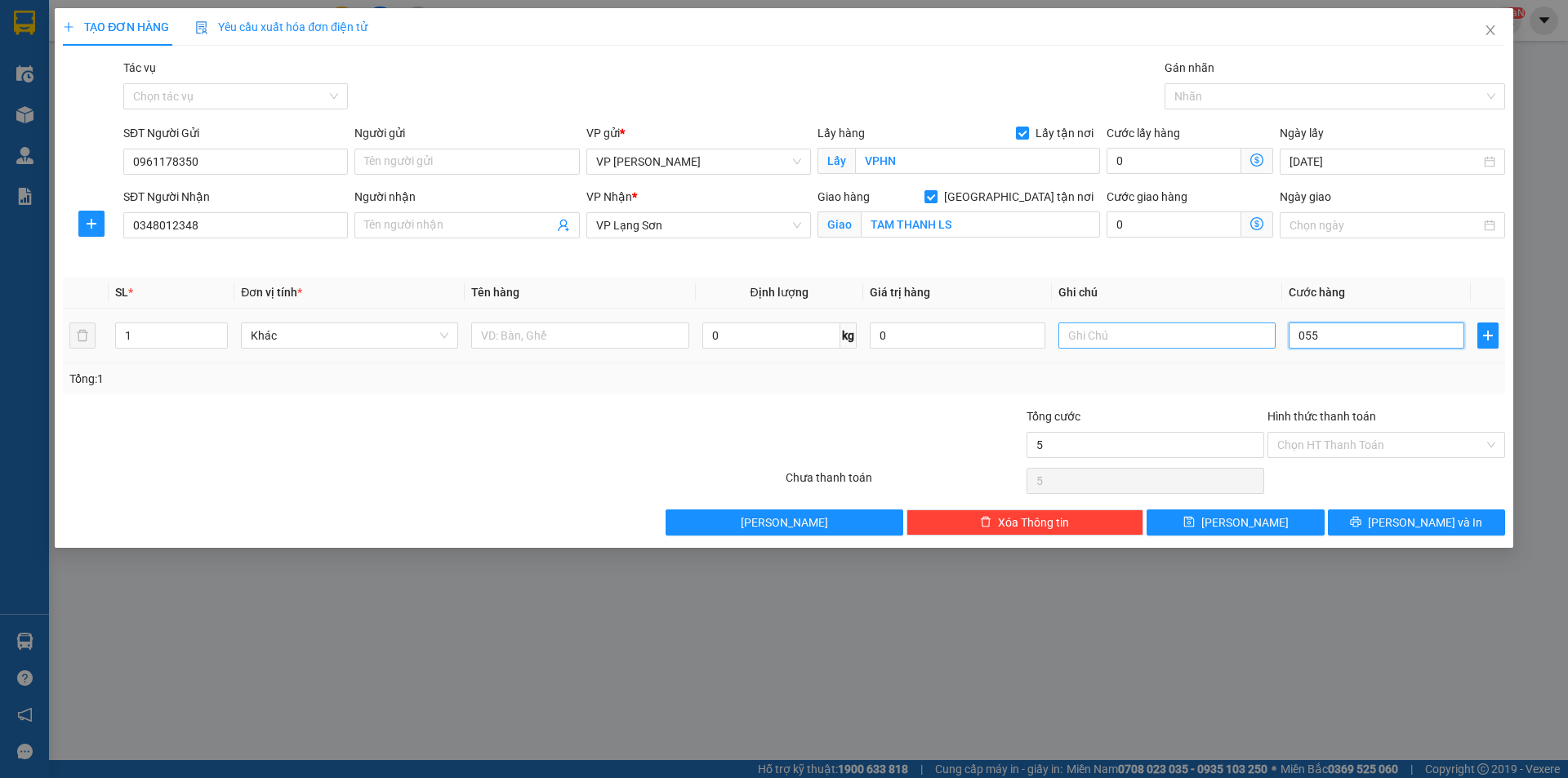
type input "55"
type input "55.000"
click at [1161, 335] on input "text" at bounding box center [1168, 335] width 218 height 26
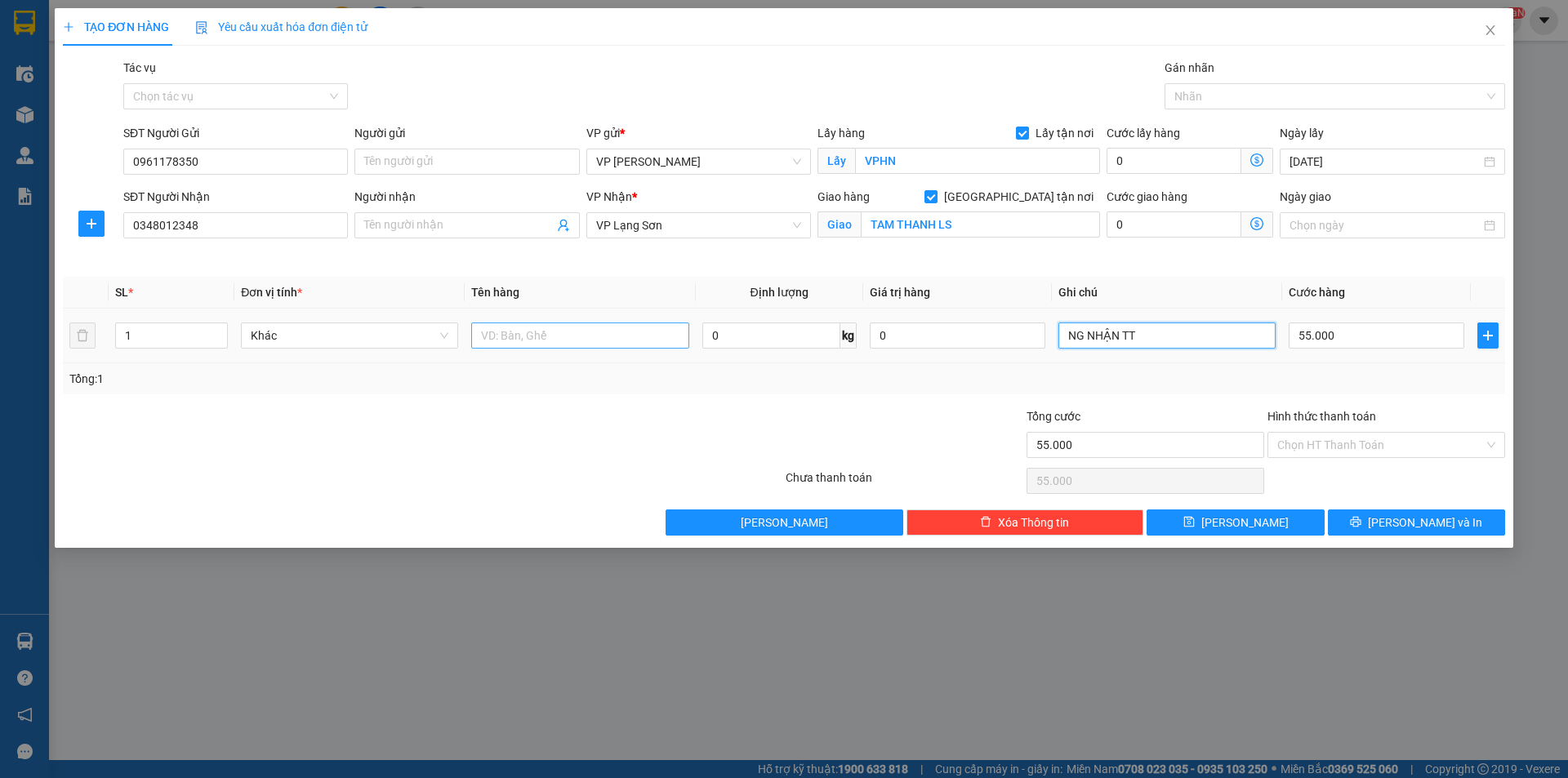
type input "NG NHẬN TT"
click at [563, 335] on input "text" at bounding box center [580, 335] width 218 height 26
click at [564, 335] on input "text" at bounding box center [580, 335] width 218 height 26
type input "1 KIỆN"
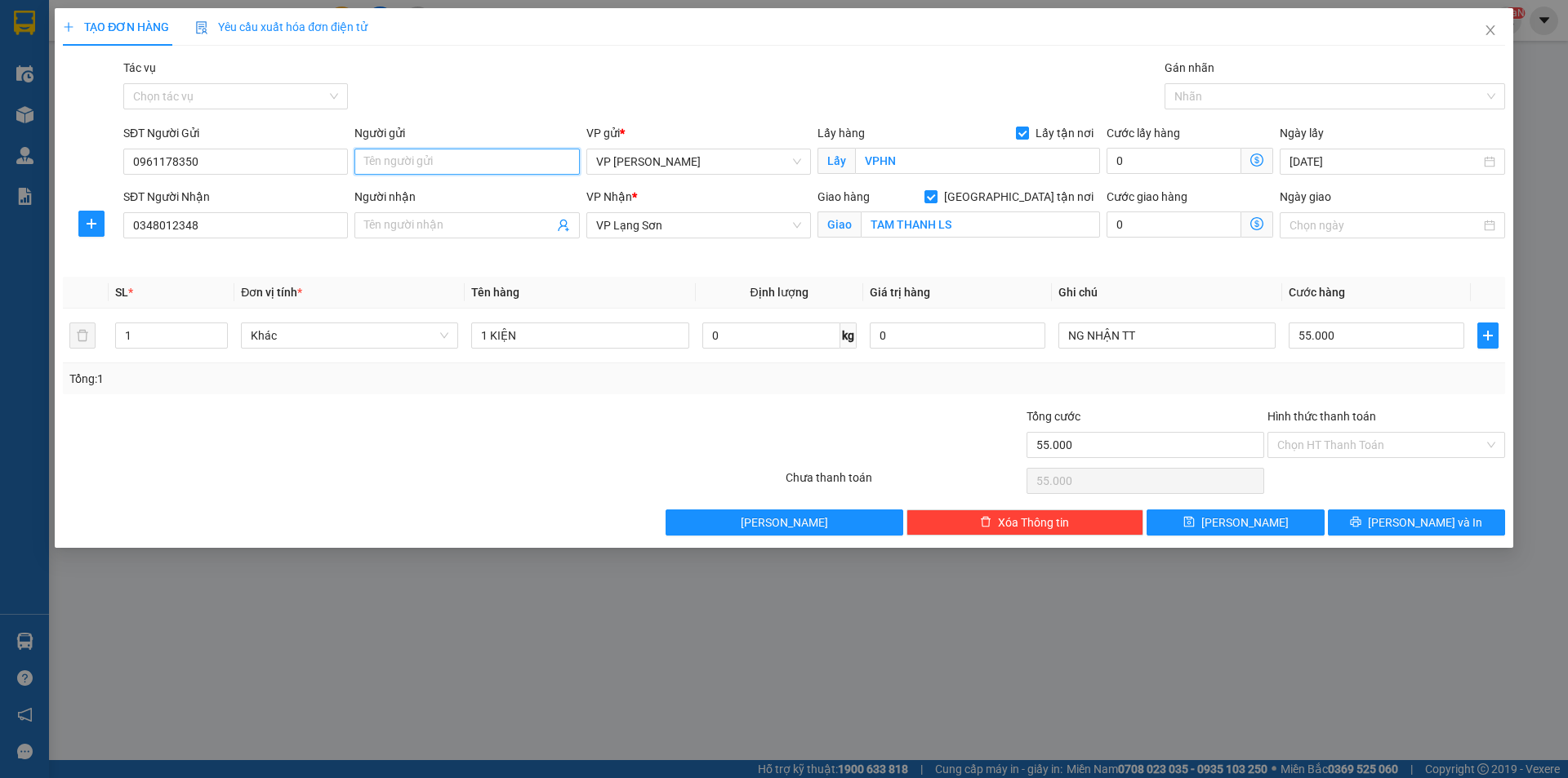
click at [424, 154] on input "Người gửi" at bounding box center [467, 161] width 224 height 26
type input "A"
click at [469, 218] on input "Người nhận" at bounding box center [458, 226] width 189 height 18
type input "B"
click at [1232, 524] on button "Lưu" at bounding box center [1235, 522] width 177 height 26
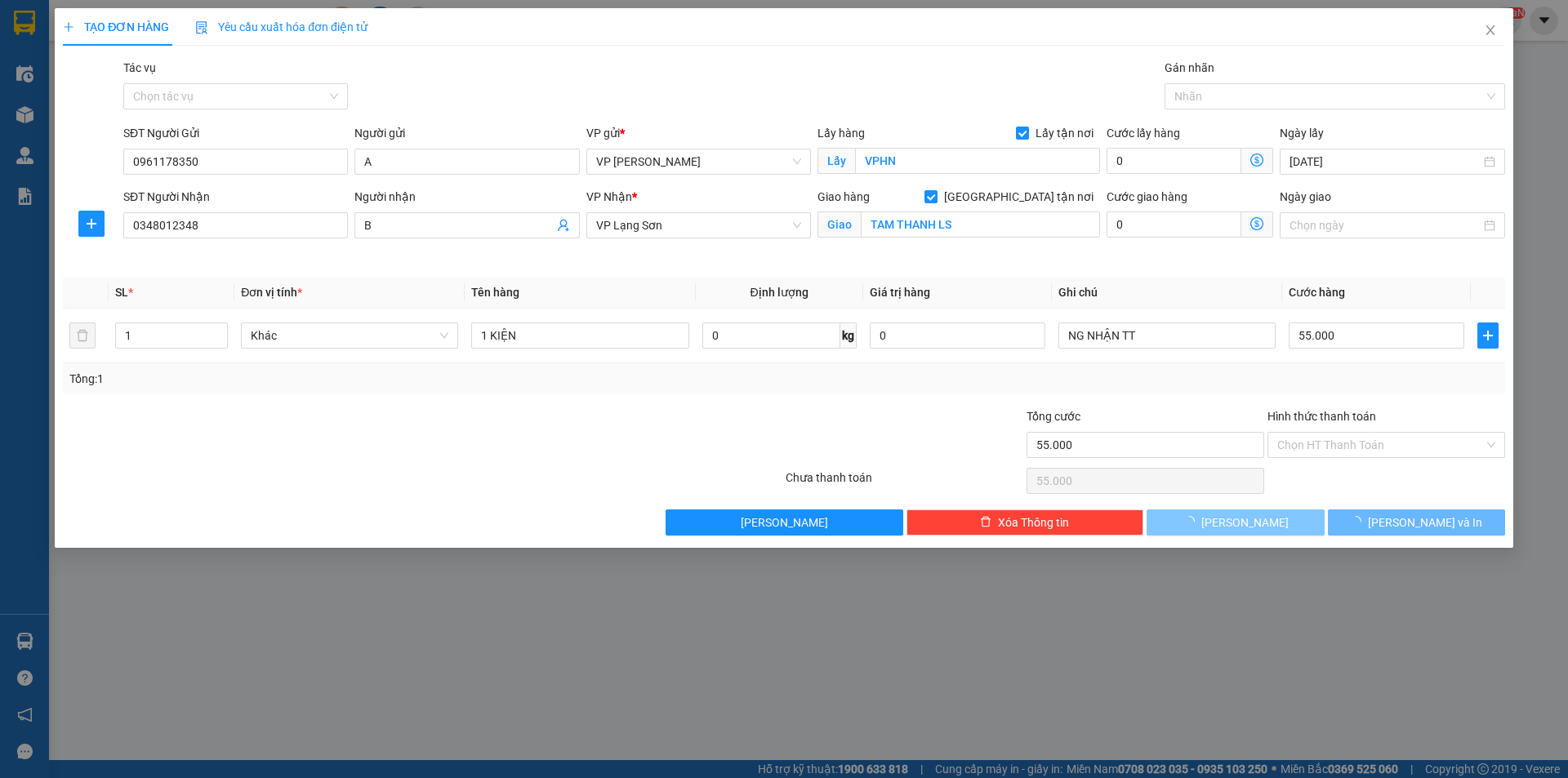
checkbox input "false"
type input "0"
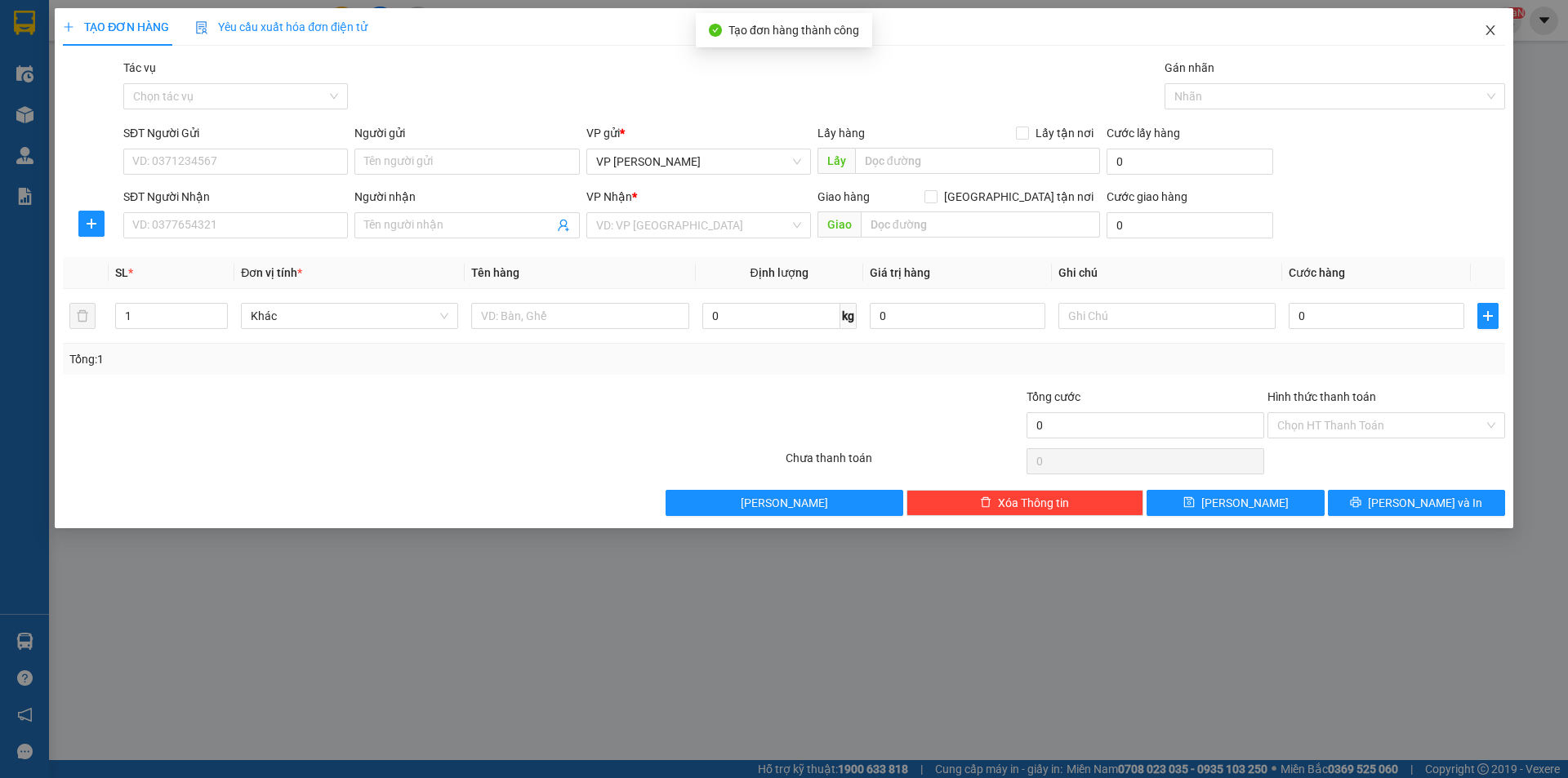
click at [1498, 26] on span "Close" at bounding box center [1490, 31] width 46 height 46
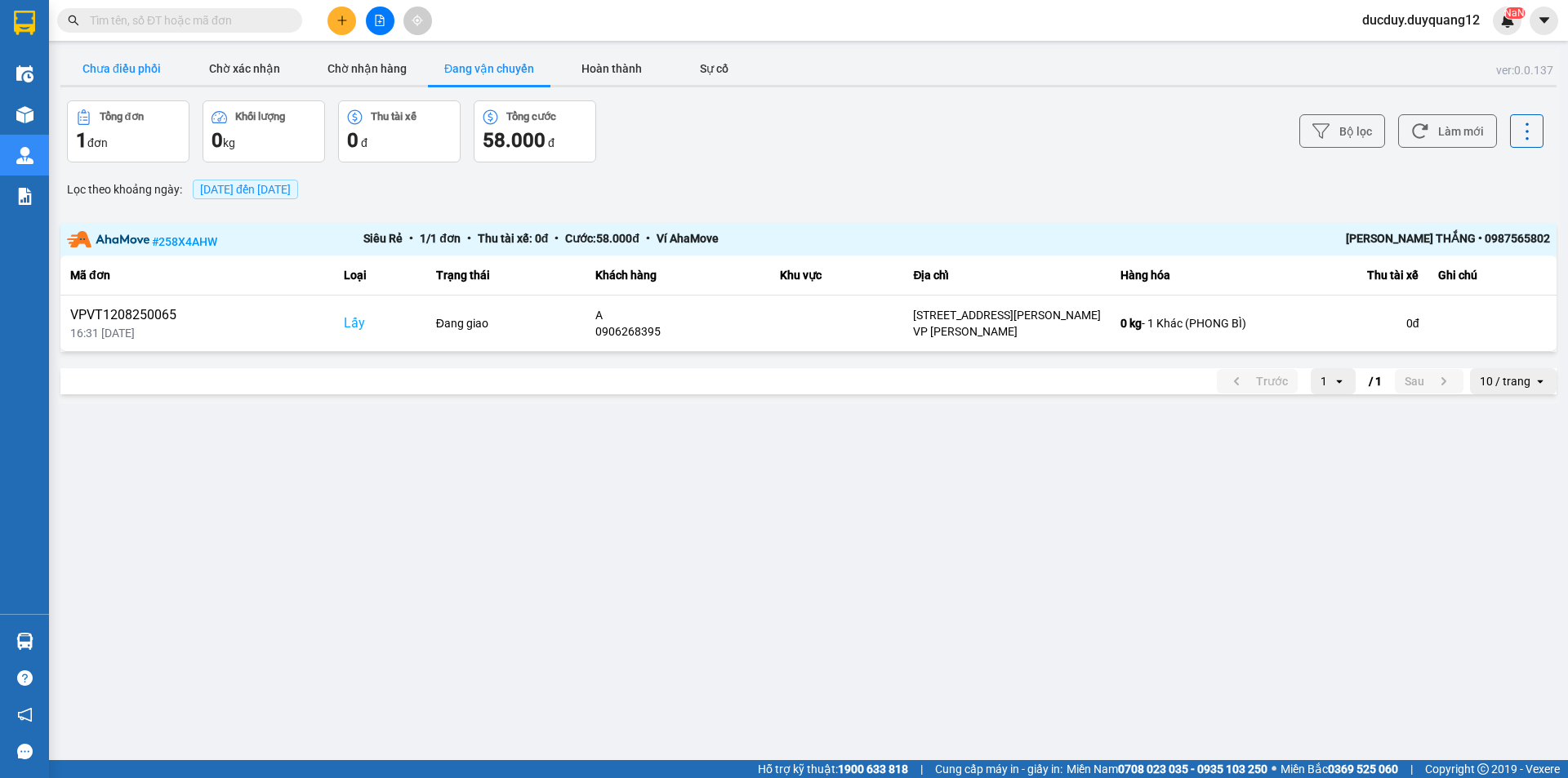
click at [128, 67] on button "Chưa điều phối" at bounding box center [122, 68] width 123 height 32
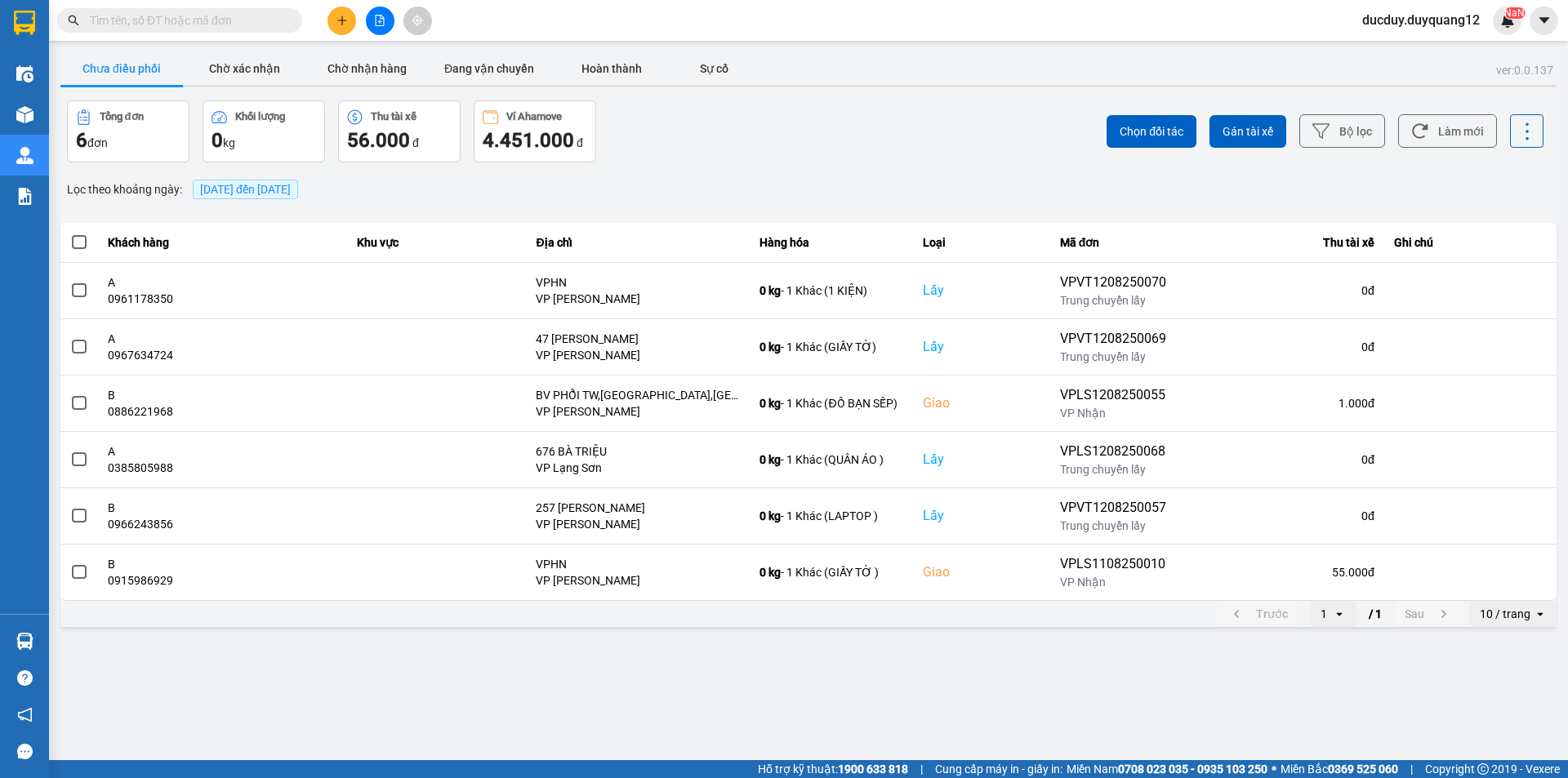
click at [1546, 5] on div "Kết quả tìm kiếm ( 0 ) Bộ lọc No Data ducduy.duyquang12 NaN" at bounding box center [784, 20] width 1568 height 41
click at [1549, 24] on icon "caret-down" at bounding box center [1545, 21] width 15 height 15
click at [1501, 61] on div "Cấu hình nhà xe" at bounding box center [1500, 61] width 82 height 18
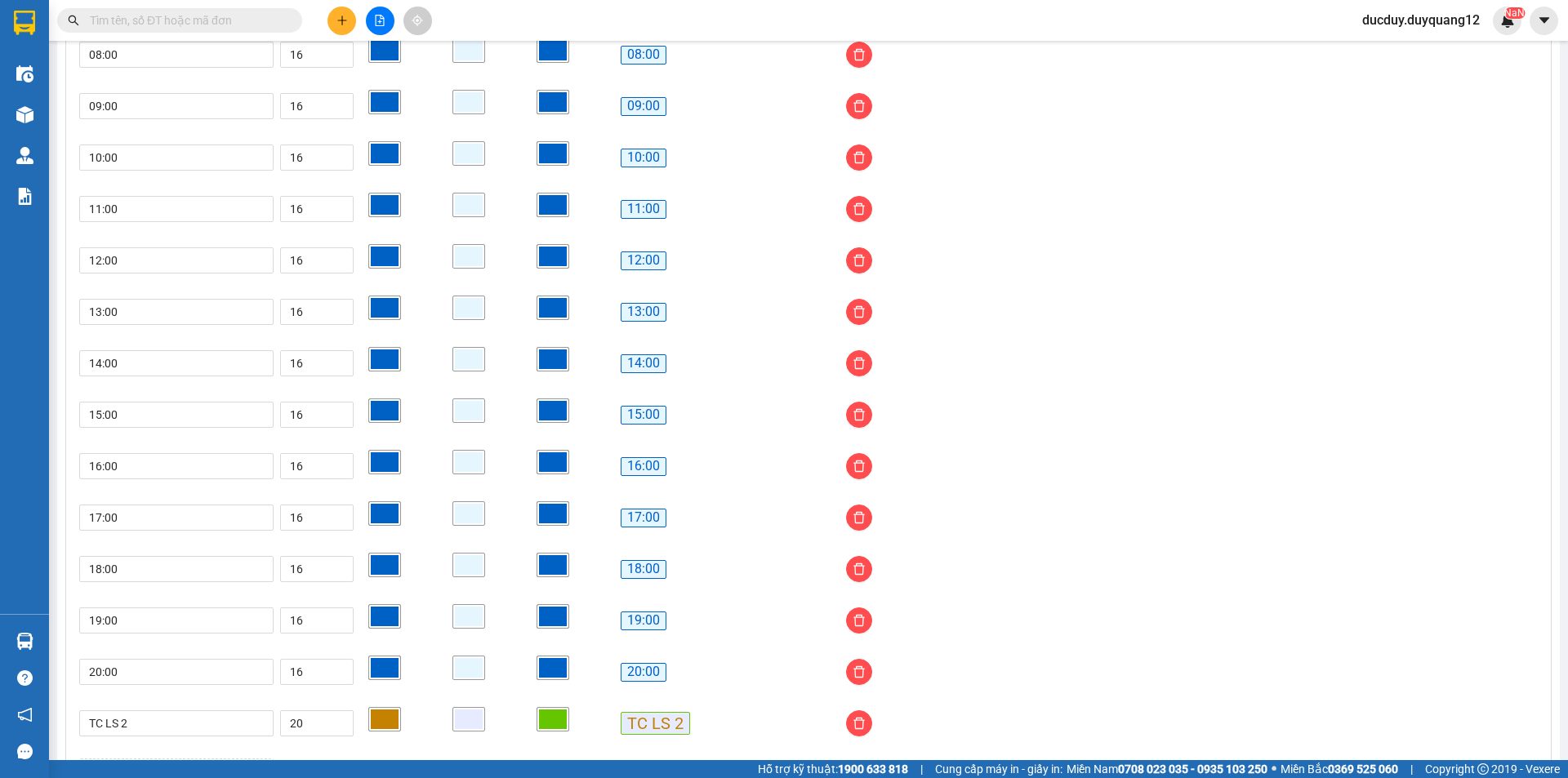
scroll to position [1250, 0]
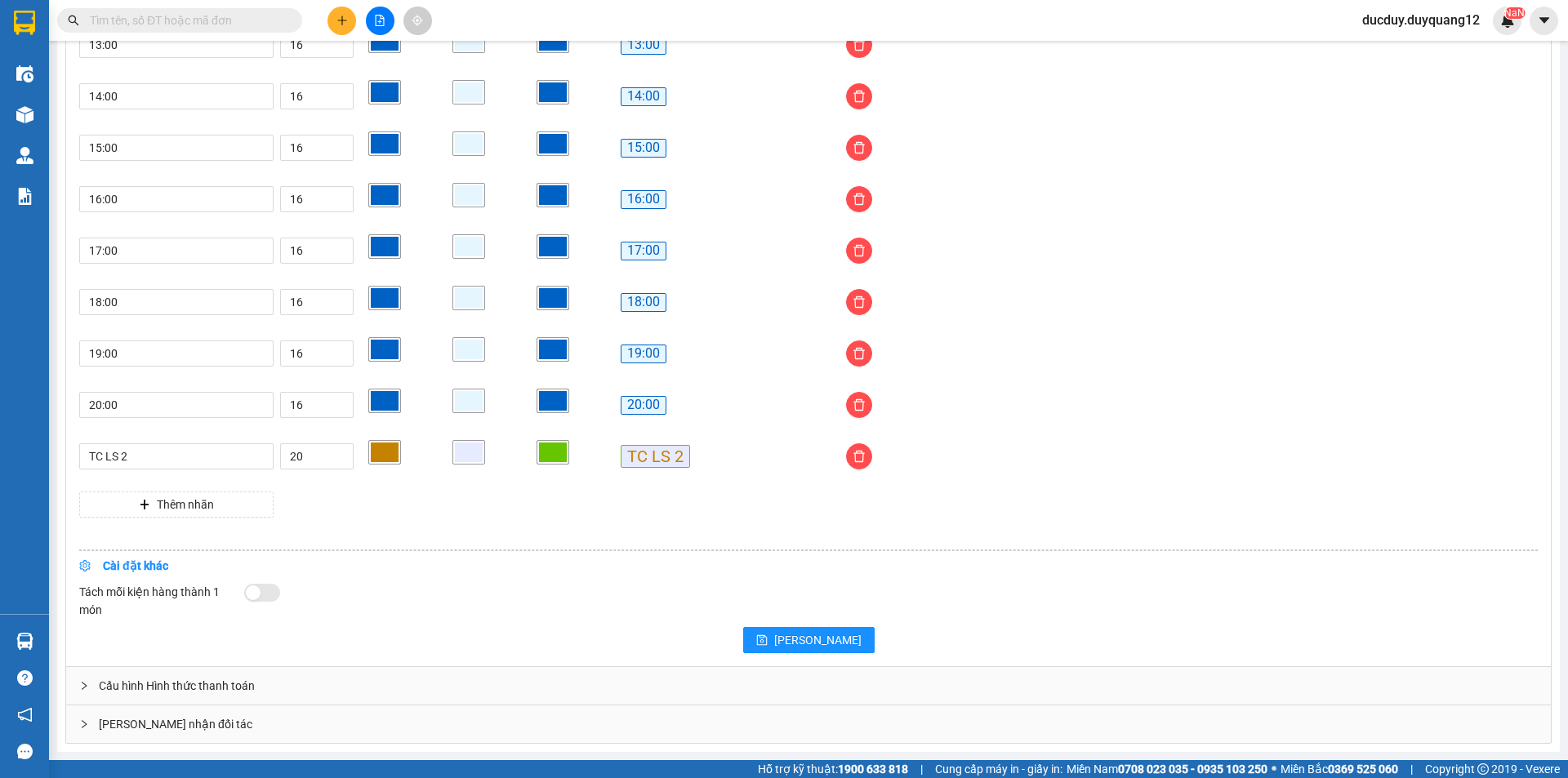
click at [197, 721] on div "Giao nhận đối tác" at bounding box center [809, 724] width 1485 height 37
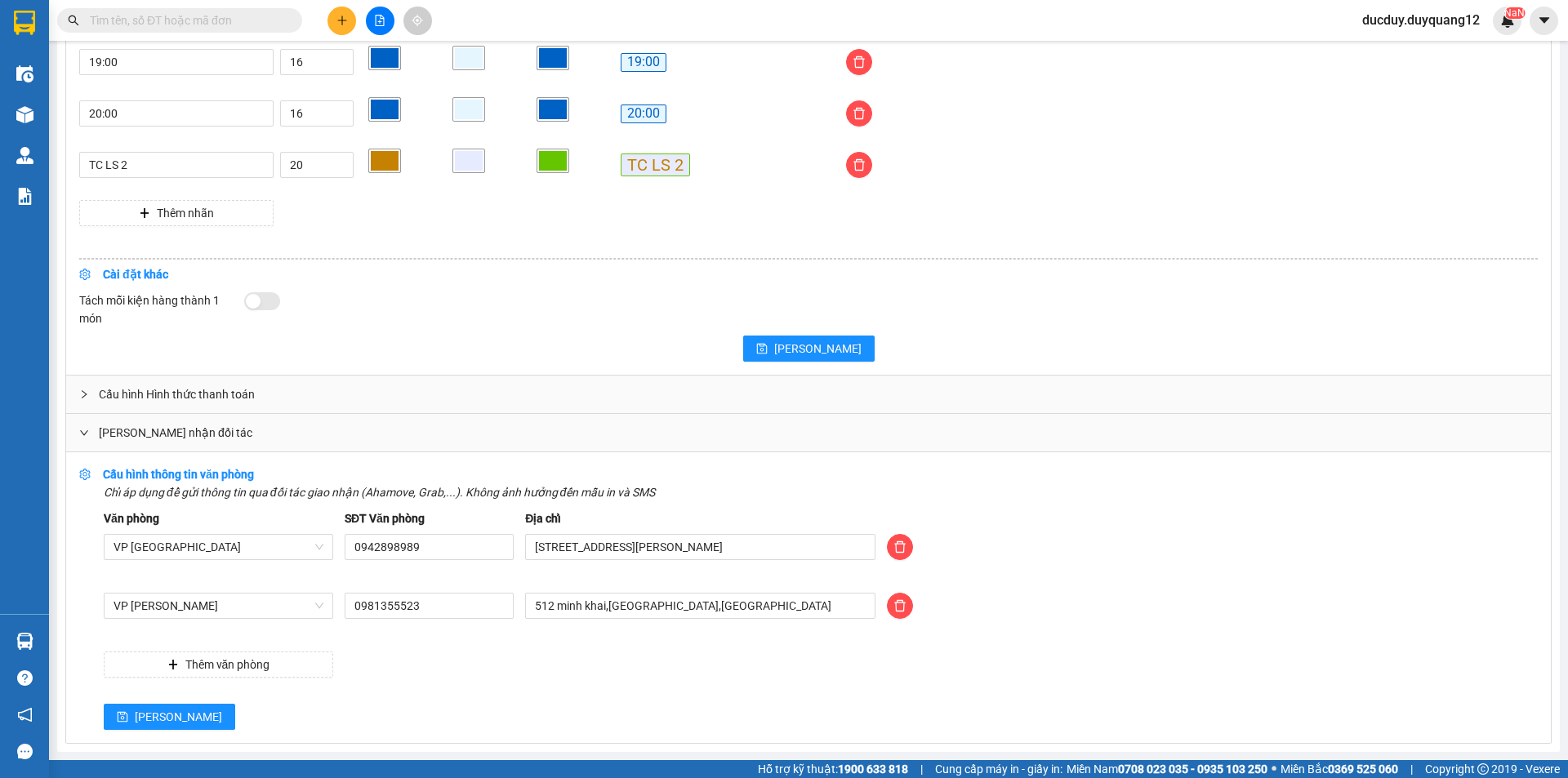
scroll to position [1541, 0]
drag, startPoint x: 764, startPoint y: 609, endPoint x: 419, endPoint y: 622, distance: 345.2
click at [419, 622] on div "VP Minh Khai 0981355523 512 minh khai,hai bà trưng,hà nội" at bounding box center [821, 615] width 1446 height 46
drag, startPoint x: 656, startPoint y: 609, endPoint x: 509, endPoint y: 609, distance: 147.0
click at [448, 635] on div "VP Minh Khai 0981355523 97 TÔN ĐỨC THẮNG" at bounding box center [821, 615] width 1446 height 46
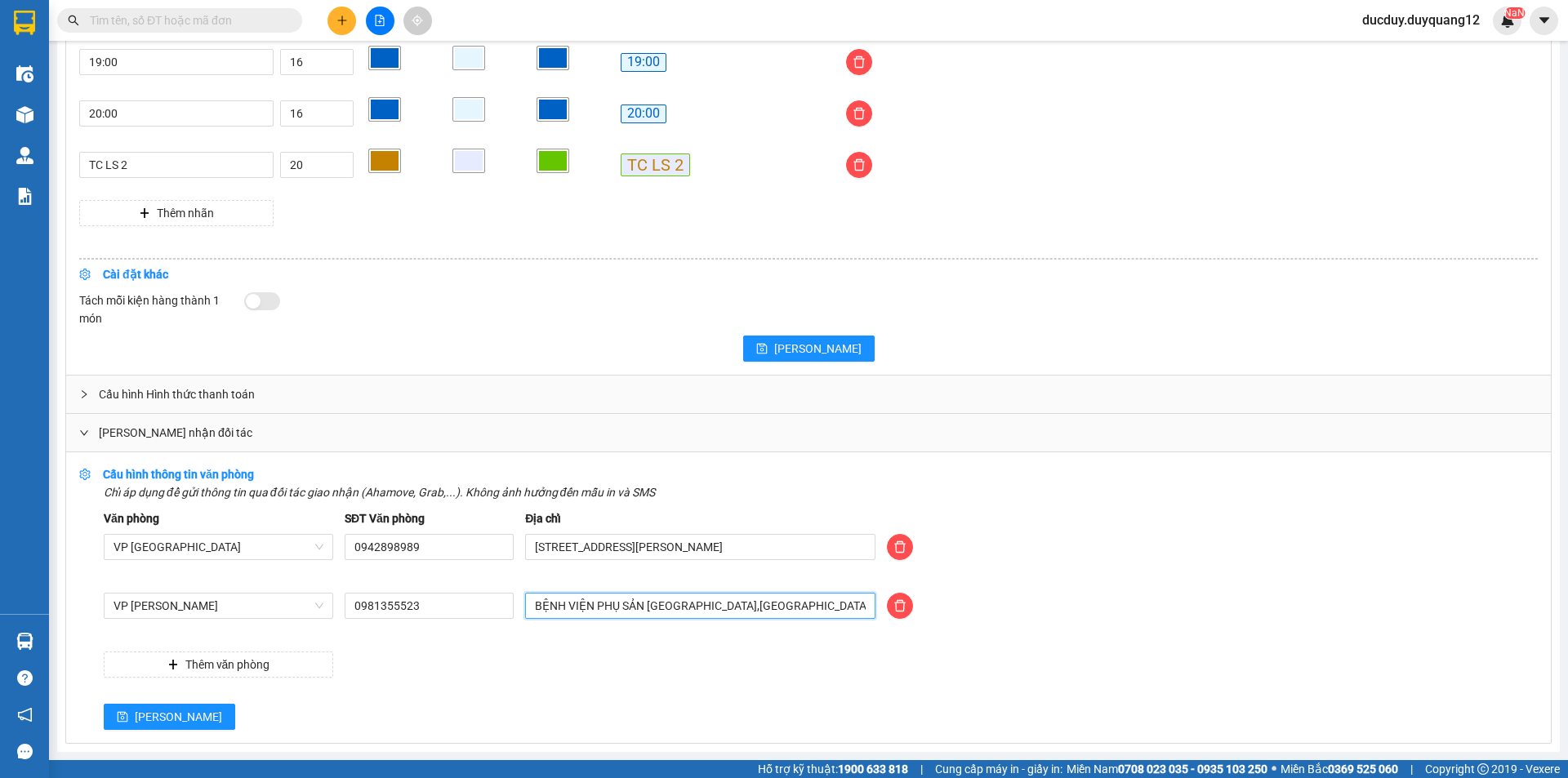
type input "BỆNH VIỆN PHỤ SẢN HÀ NỘI,NGỌC KHÁNH,BA ĐÌNH,HÀ NỘI"
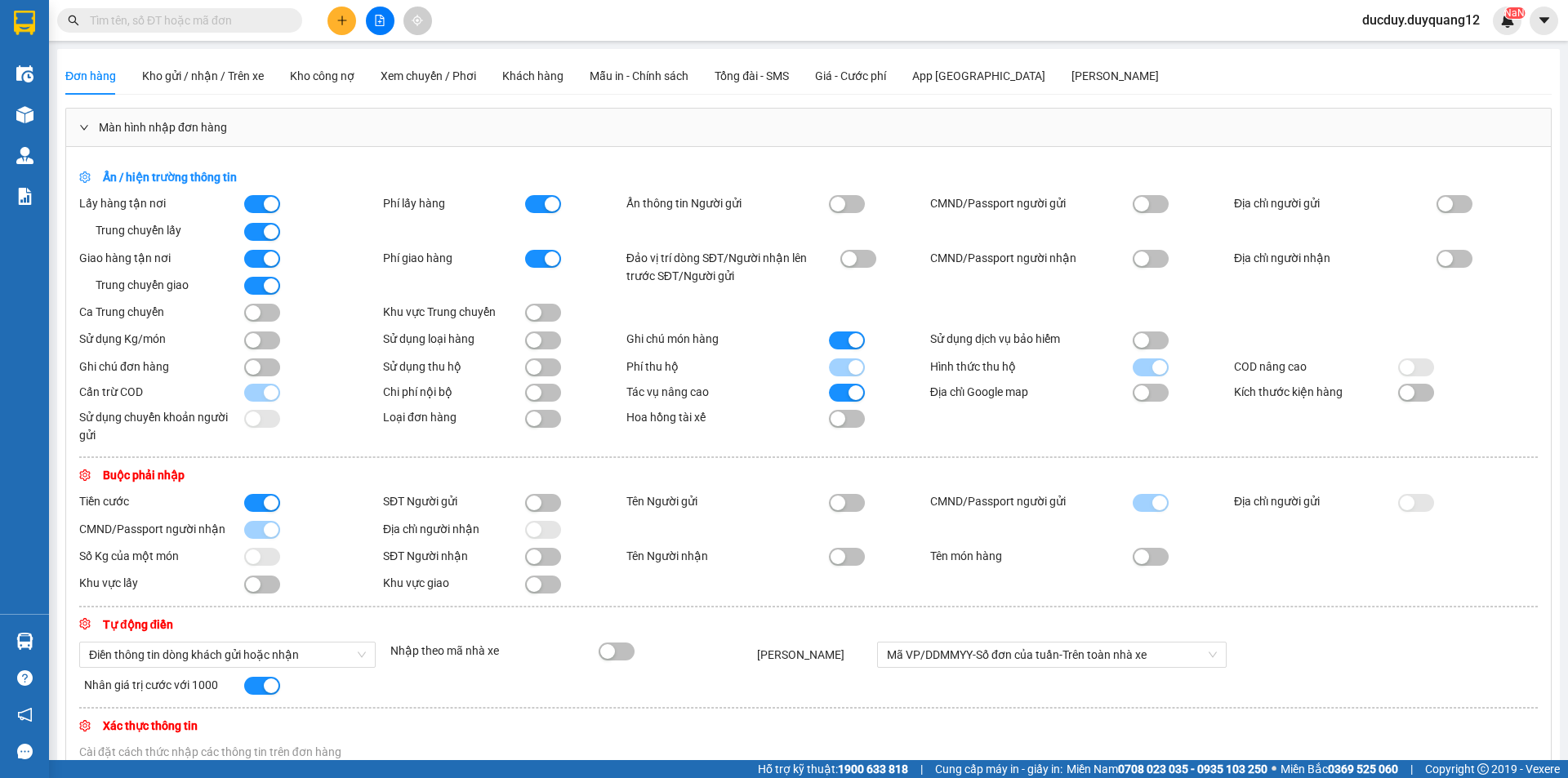
scroll to position [1541, 0]
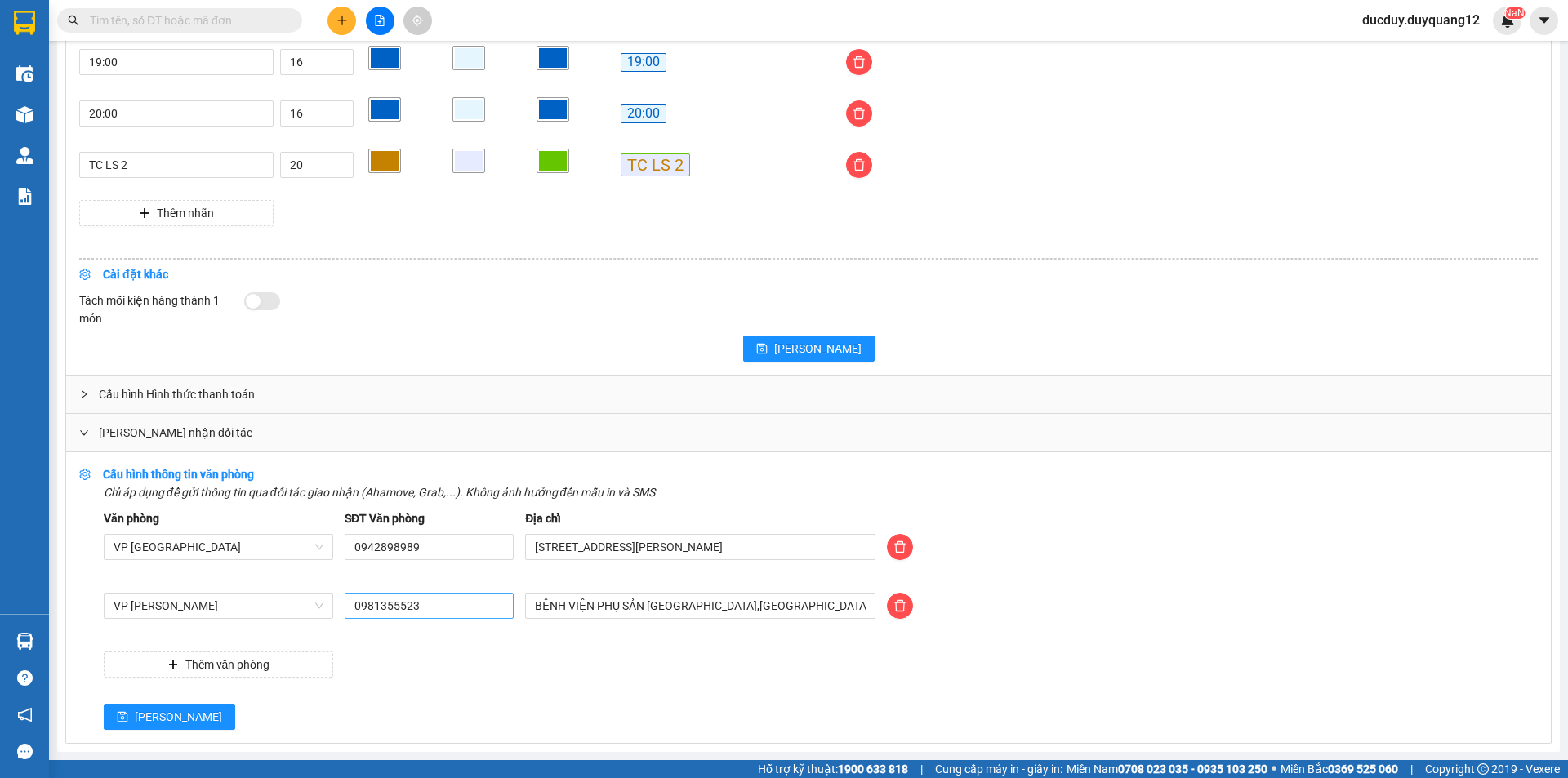
type input "BỆNH VIỆN PHỤ SẢN [GEOGRAPHIC_DATA],[GEOGRAPHIC_DATA],[GEOGRAPHIC_DATA],[GEOGRA…"
click at [434, 604] on input "0981355523" at bounding box center [429, 605] width 169 height 26
type input "0981355506"
click at [149, 711] on span "[PERSON_NAME]" at bounding box center [178, 717] width 87 height 18
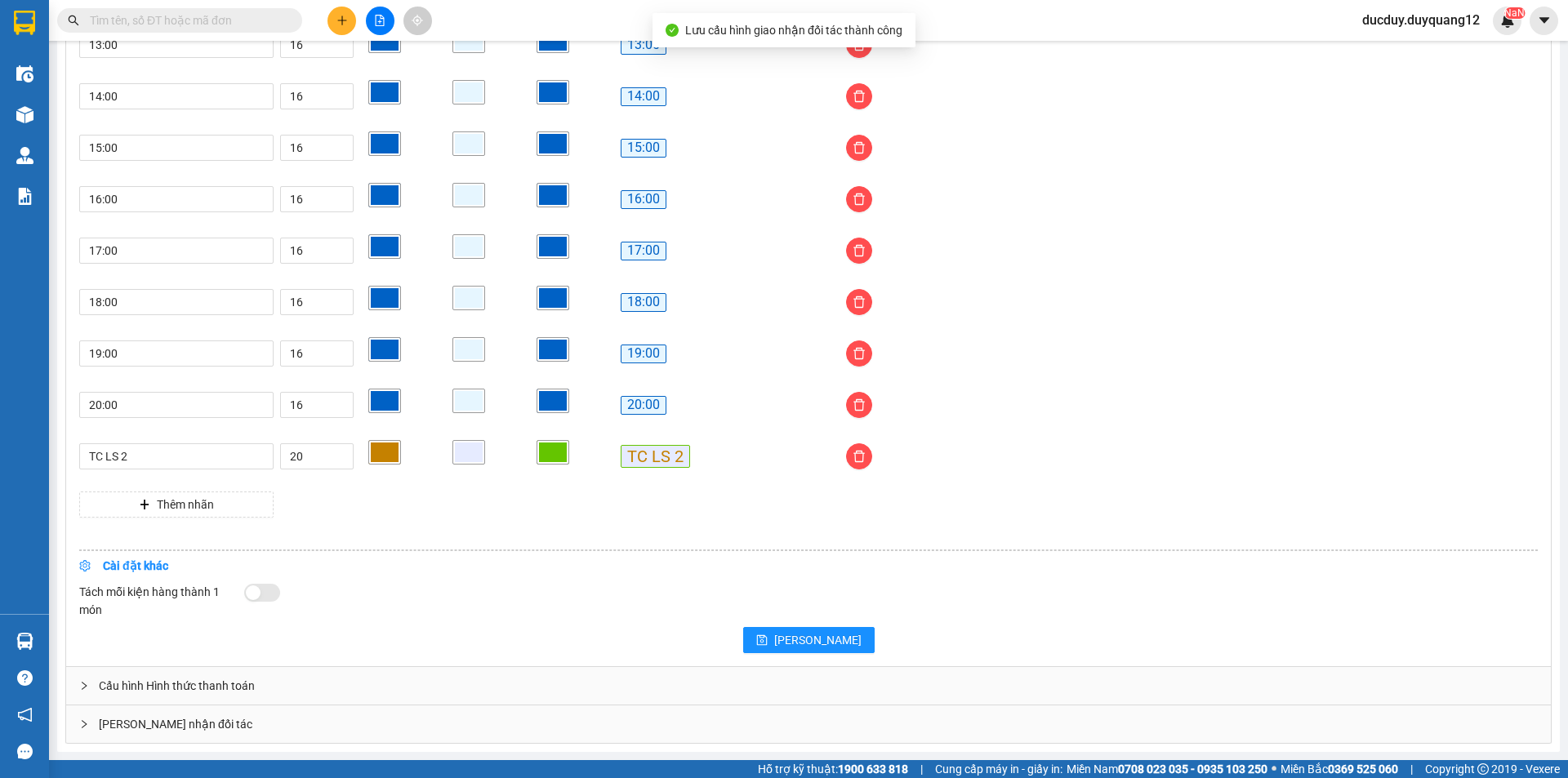
scroll to position [1250, 0]
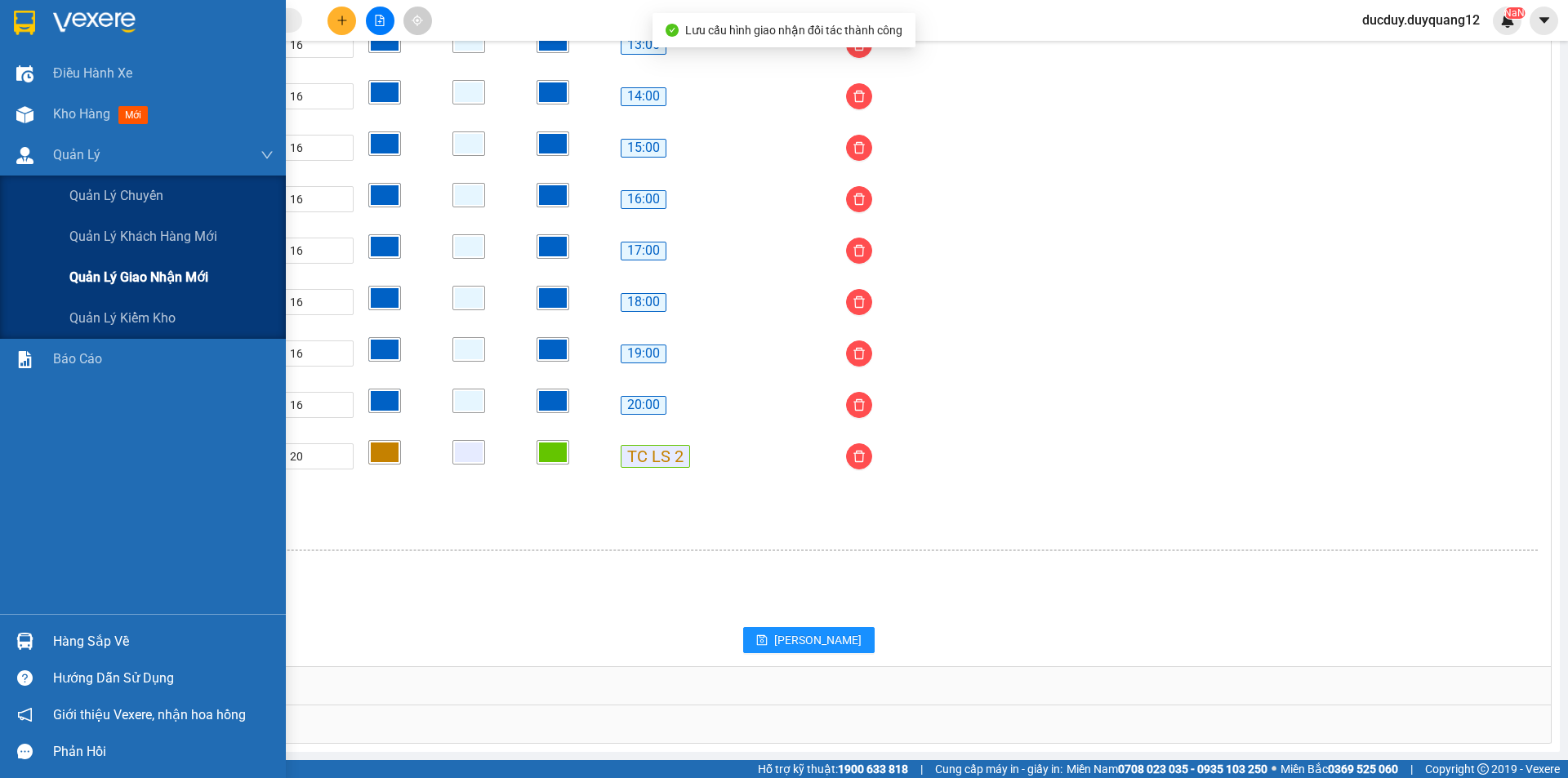
click at [80, 279] on span "Quản lý giao nhận mới" at bounding box center [139, 277] width 139 height 21
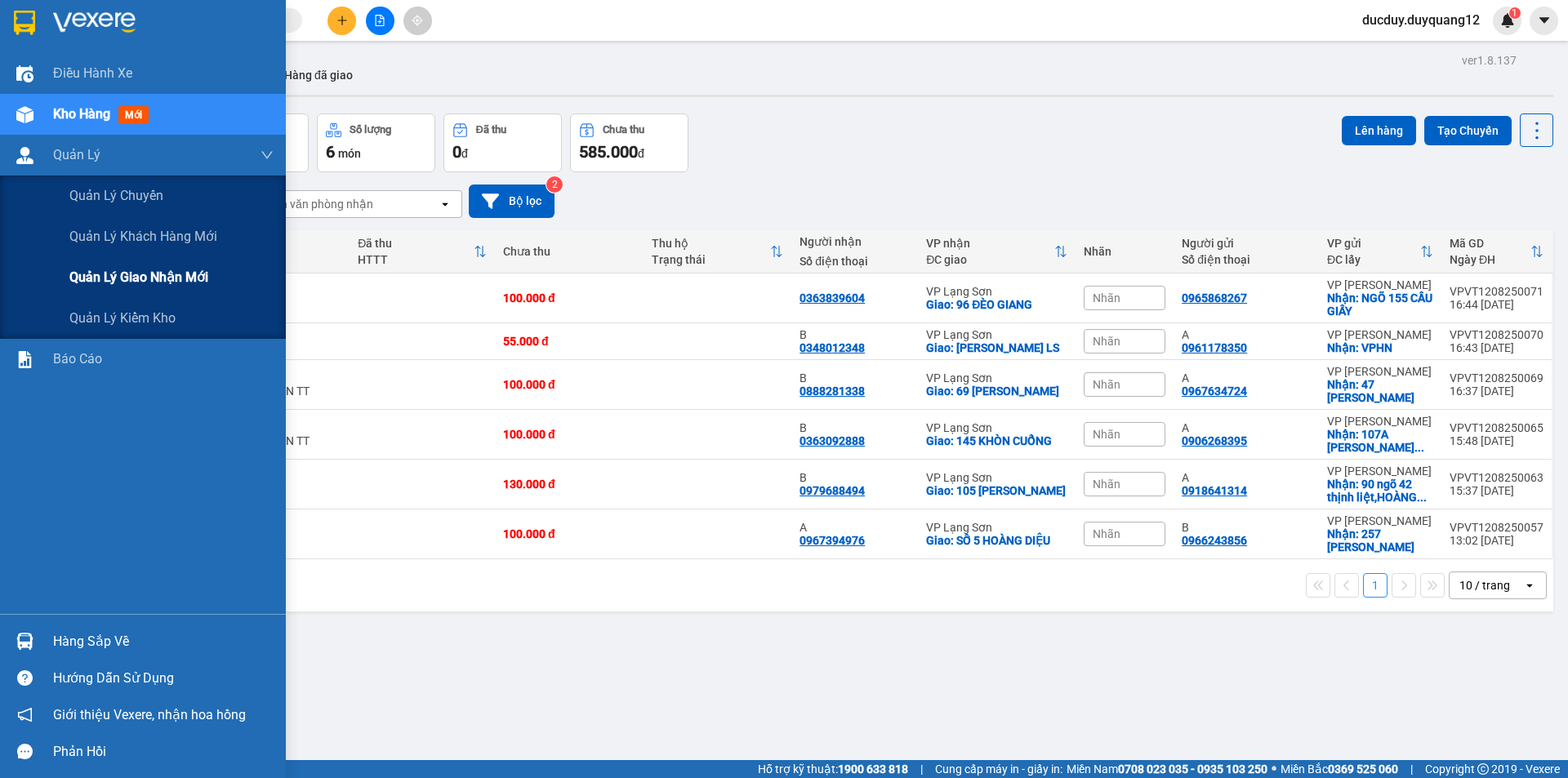
click at [124, 286] on span "Quản lý giao nhận mới" at bounding box center [139, 277] width 139 height 21
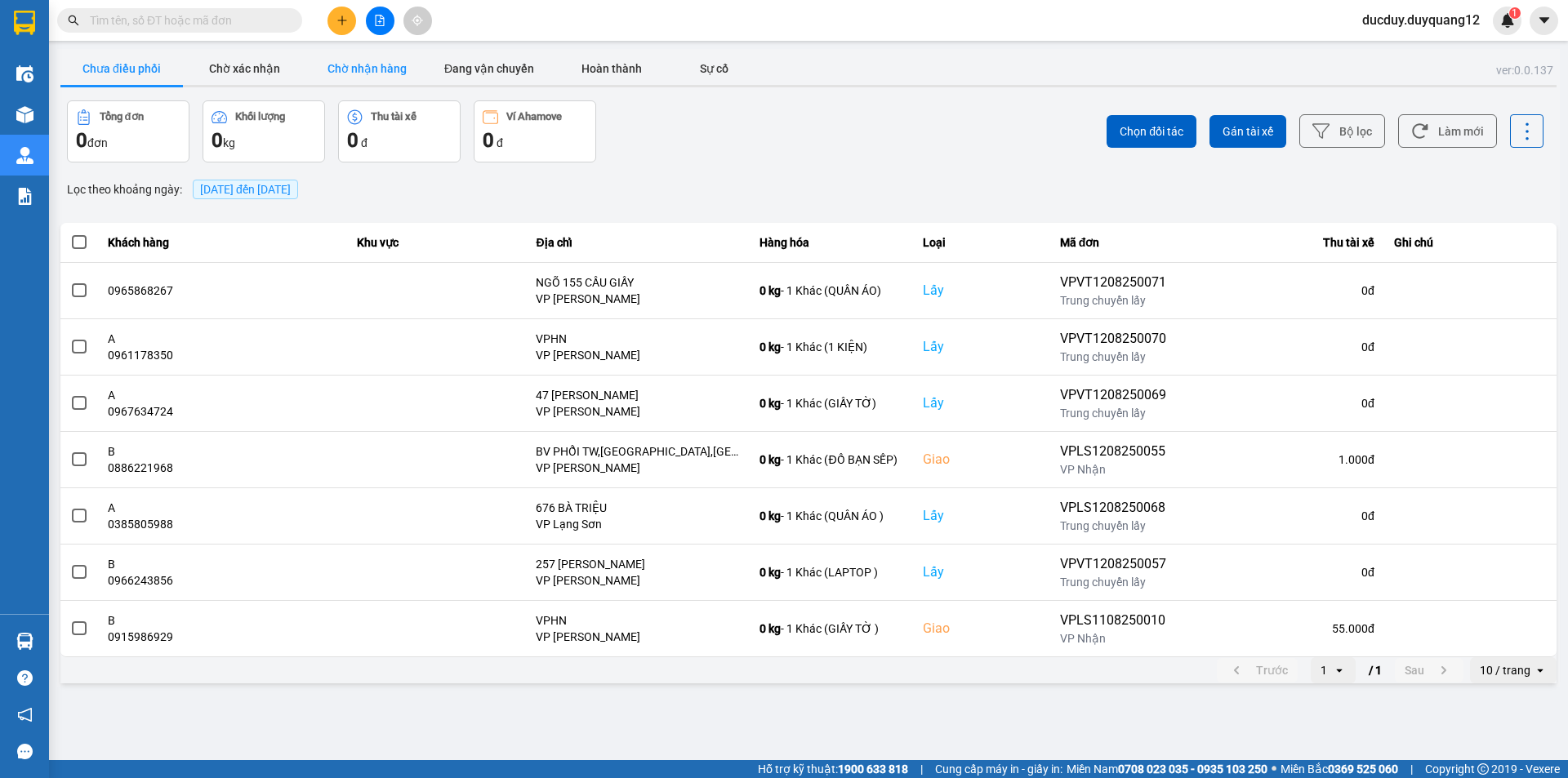
click at [378, 71] on button "Chờ nhận hàng" at bounding box center [367, 68] width 123 height 32
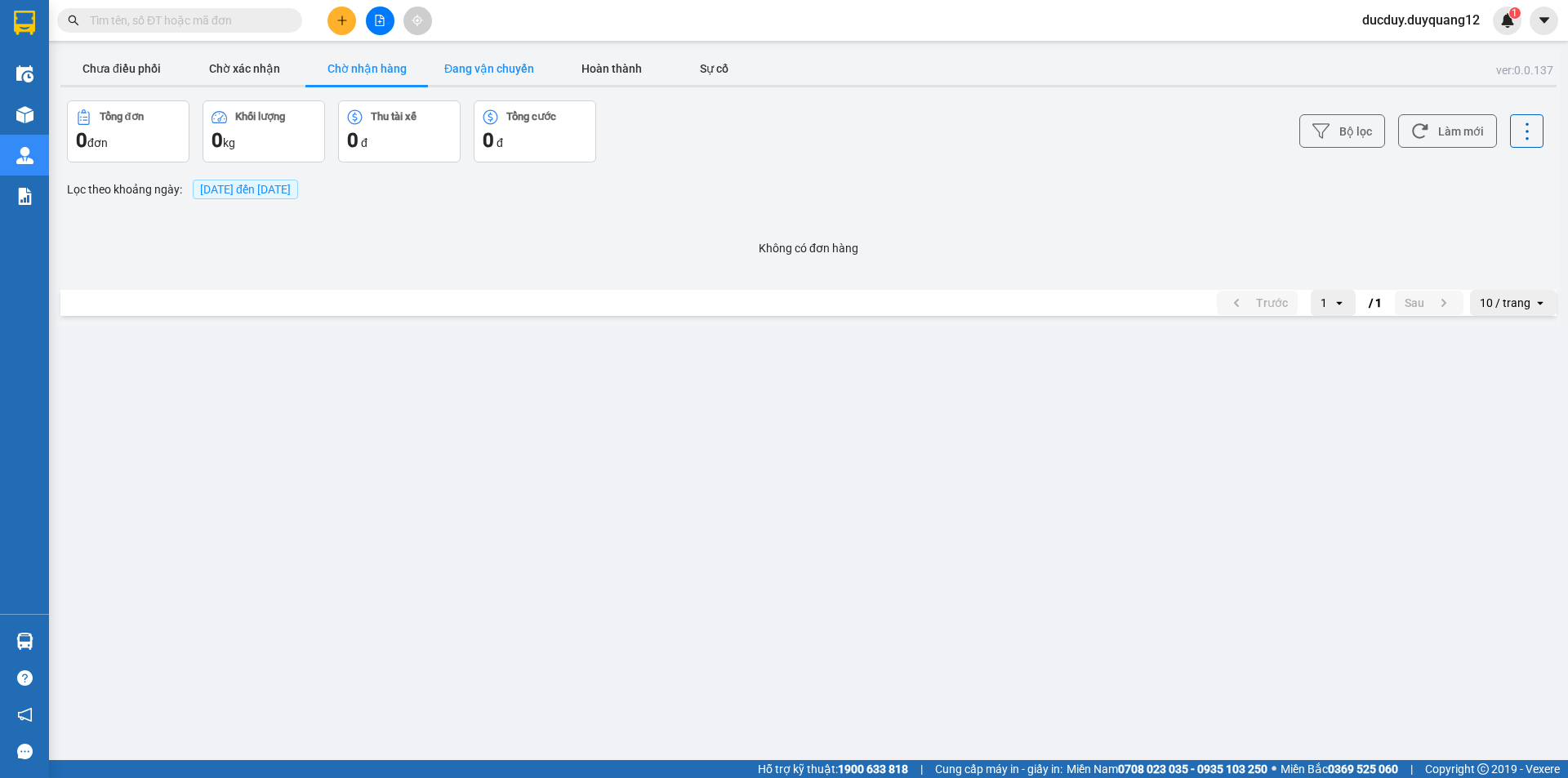
click at [470, 74] on button "Đang vận chuyển" at bounding box center [489, 68] width 123 height 32
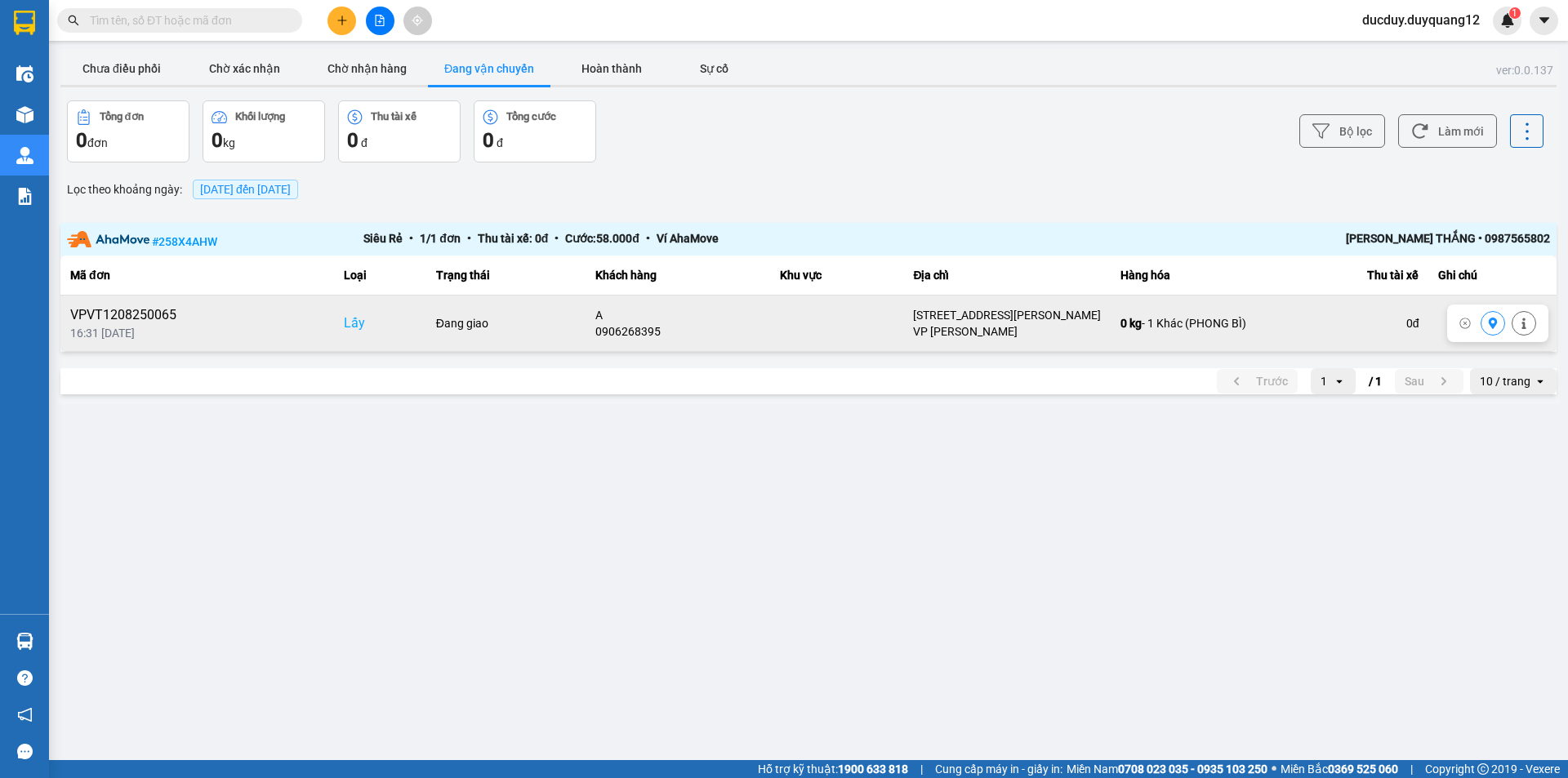
click at [1495, 322] on icon at bounding box center [1493, 324] width 12 height 12
click at [139, 62] on button "Chưa điều phối" at bounding box center [122, 68] width 123 height 32
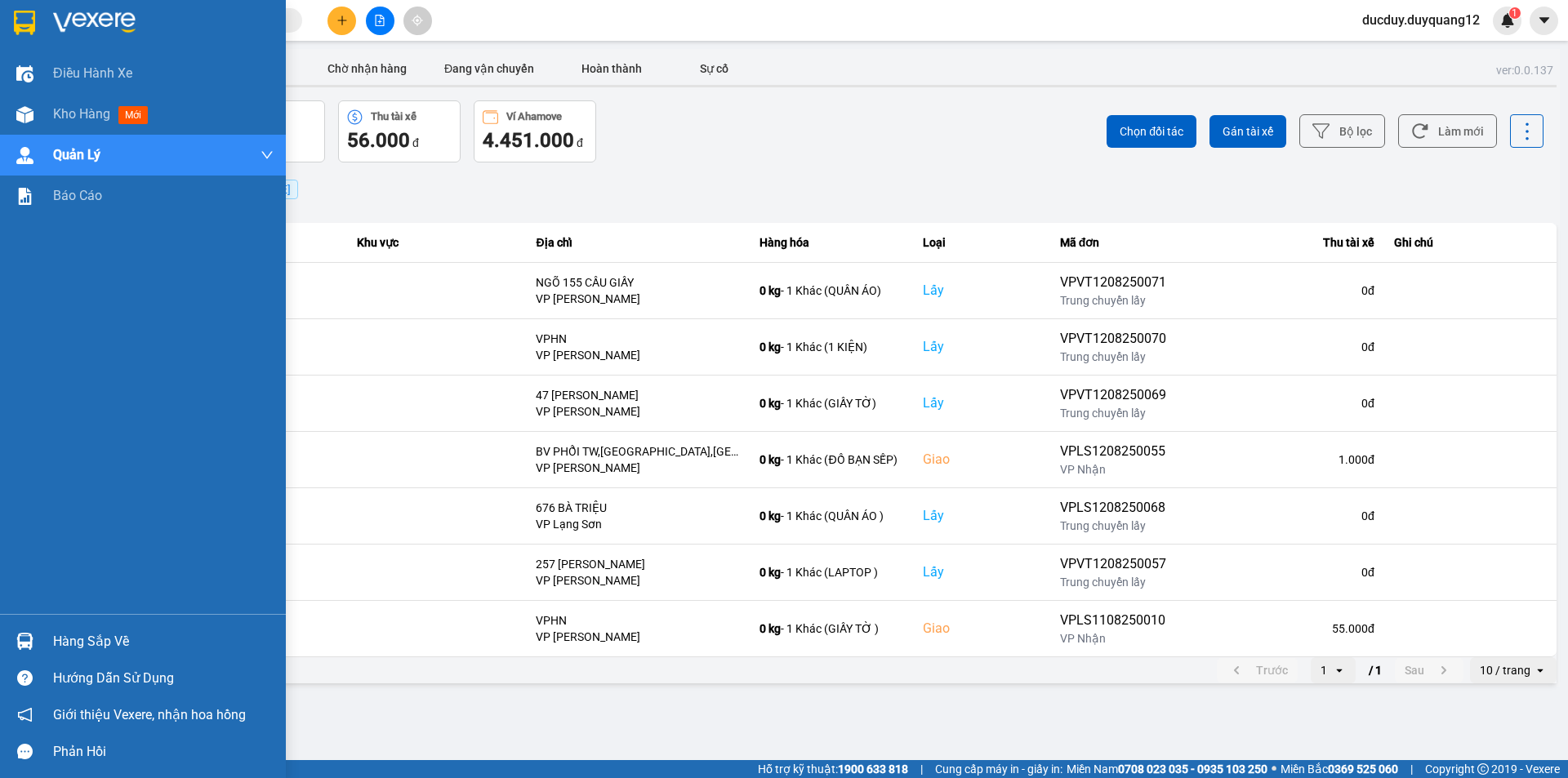
click at [96, 648] on div "Hàng sắp về" at bounding box center [164, 642] width 221 height 25
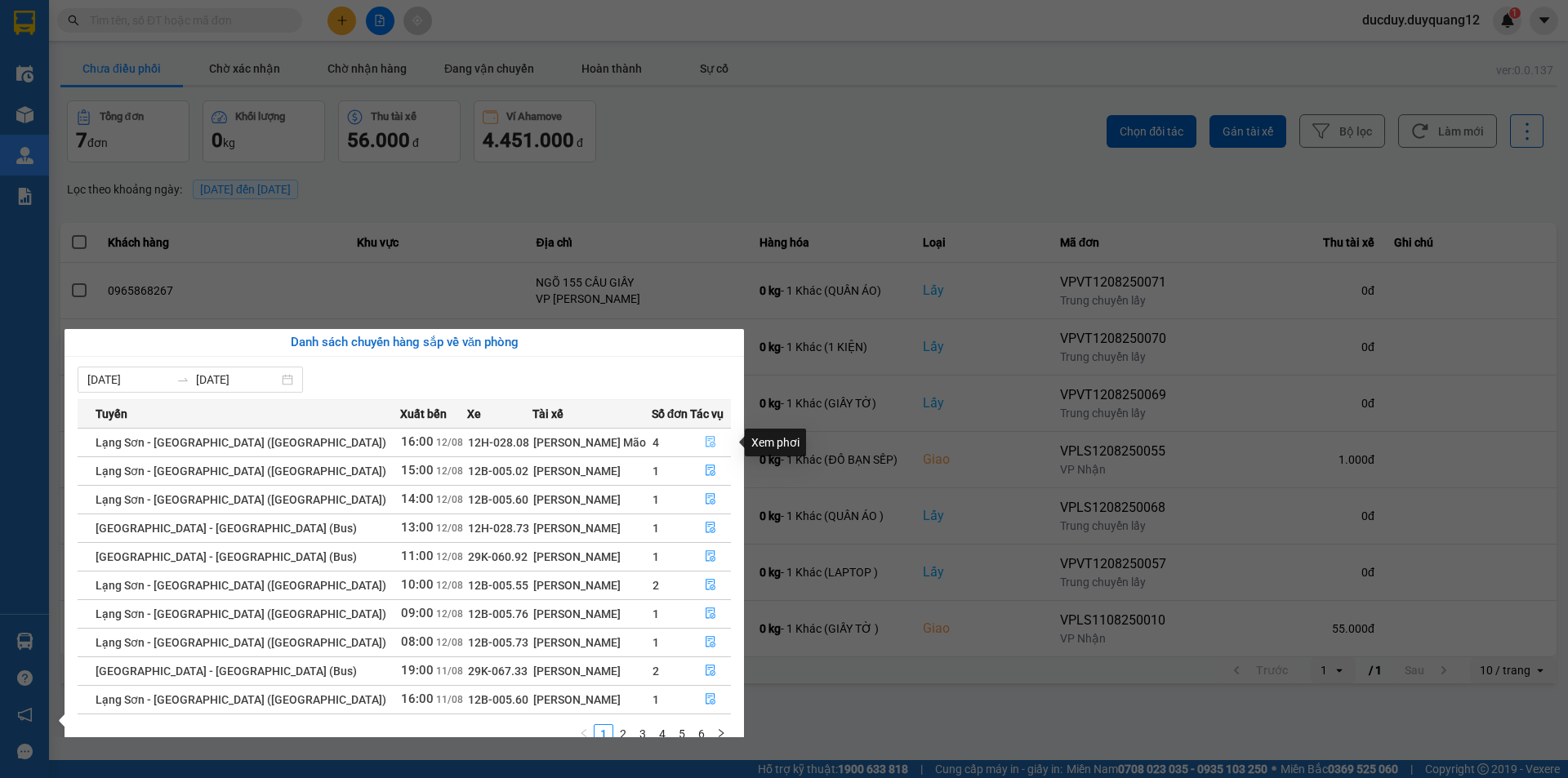
click at [705, 442] on icon "file-done" at bounding box center [711, 442] width 12 height 12
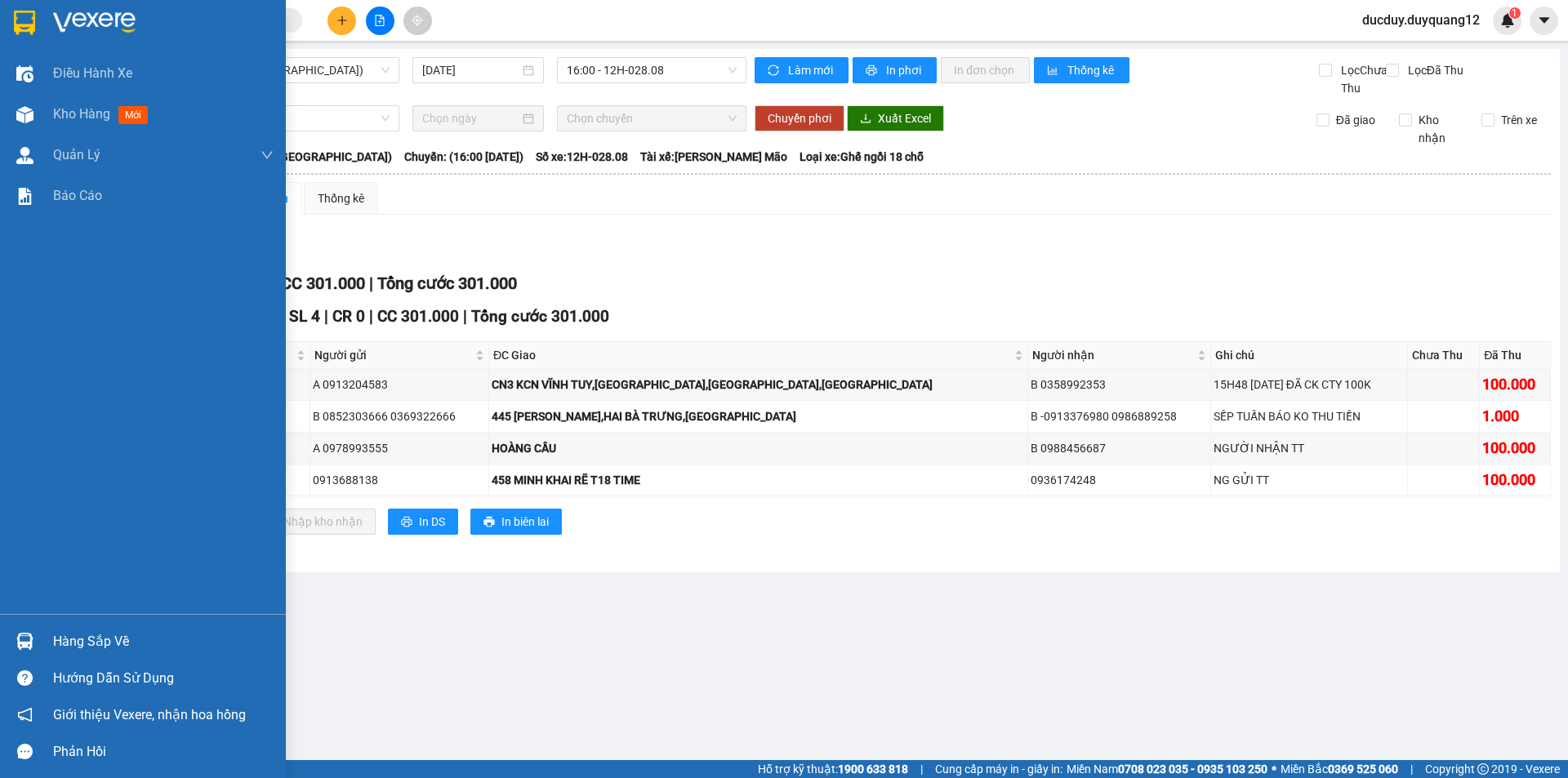
click at [73, 661] on div "Hướng dẫn sử dụng" at bounding box center [143, 678] width 286 height 37
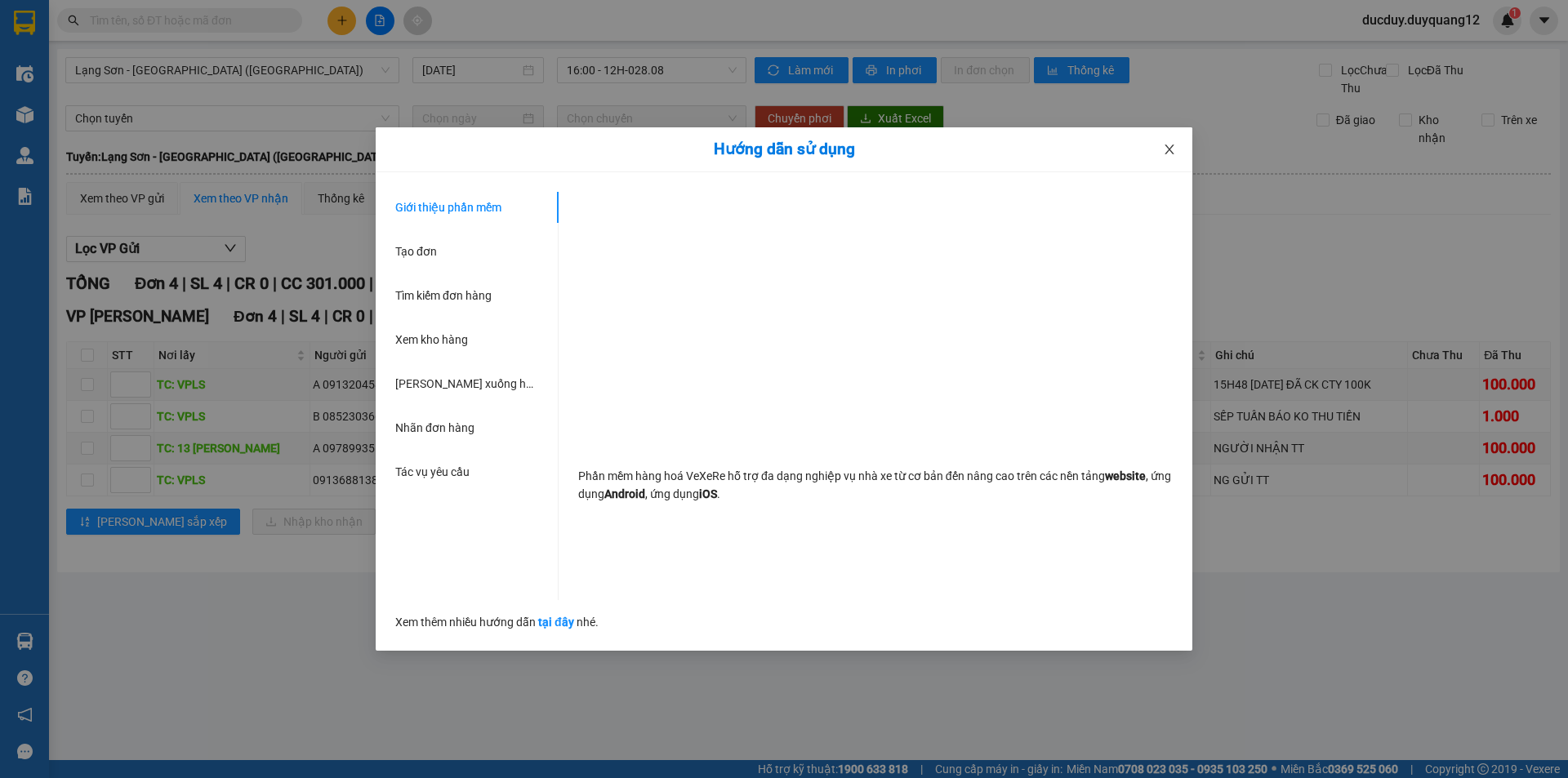
click at [1175, 144] on icon "close" at bounding box center [1169, 149] width 13 height 13
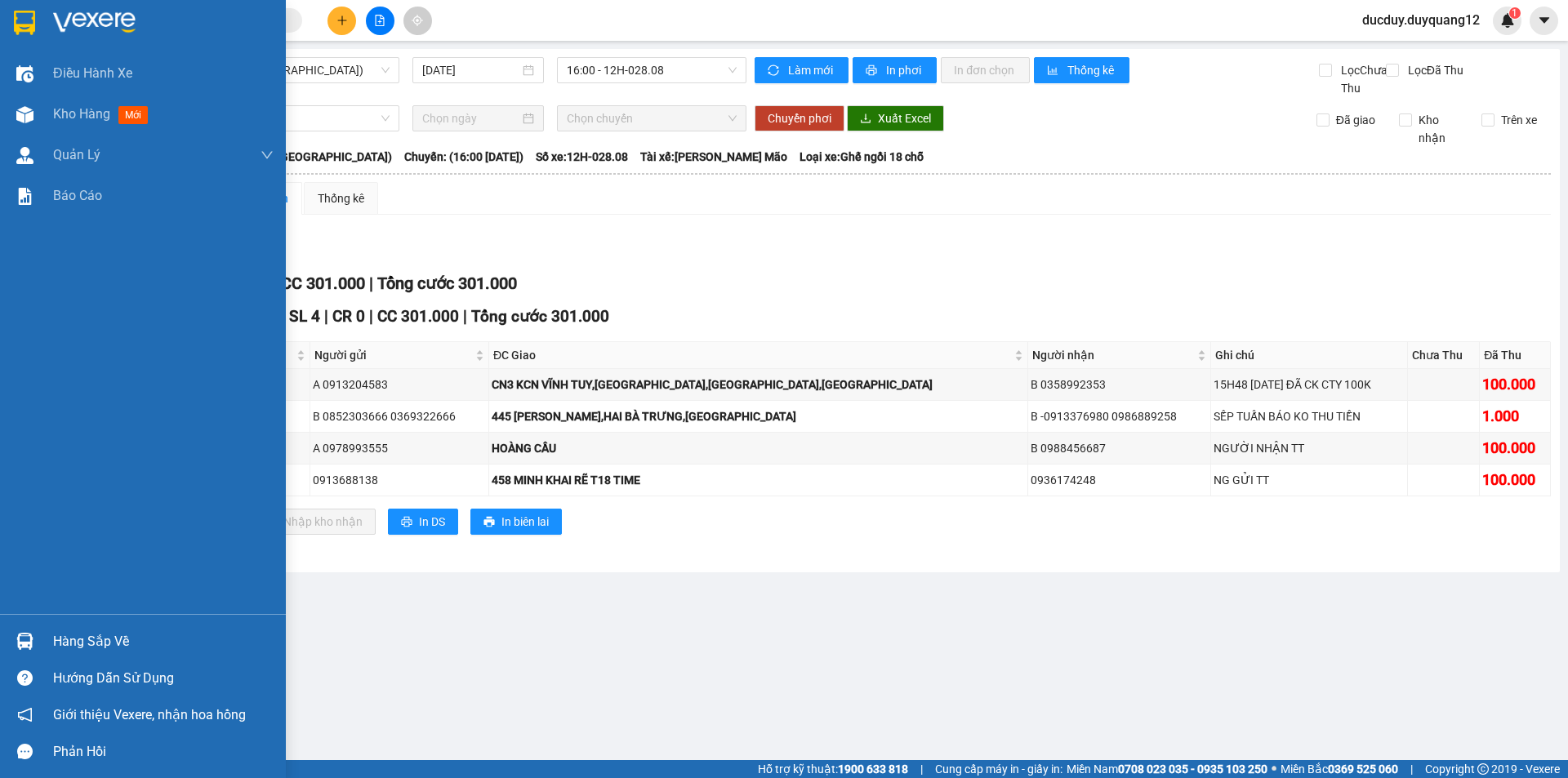
click at [106, 639] on div "Hàng sắp về" at bounding box center [164, 642] width 221 height 25
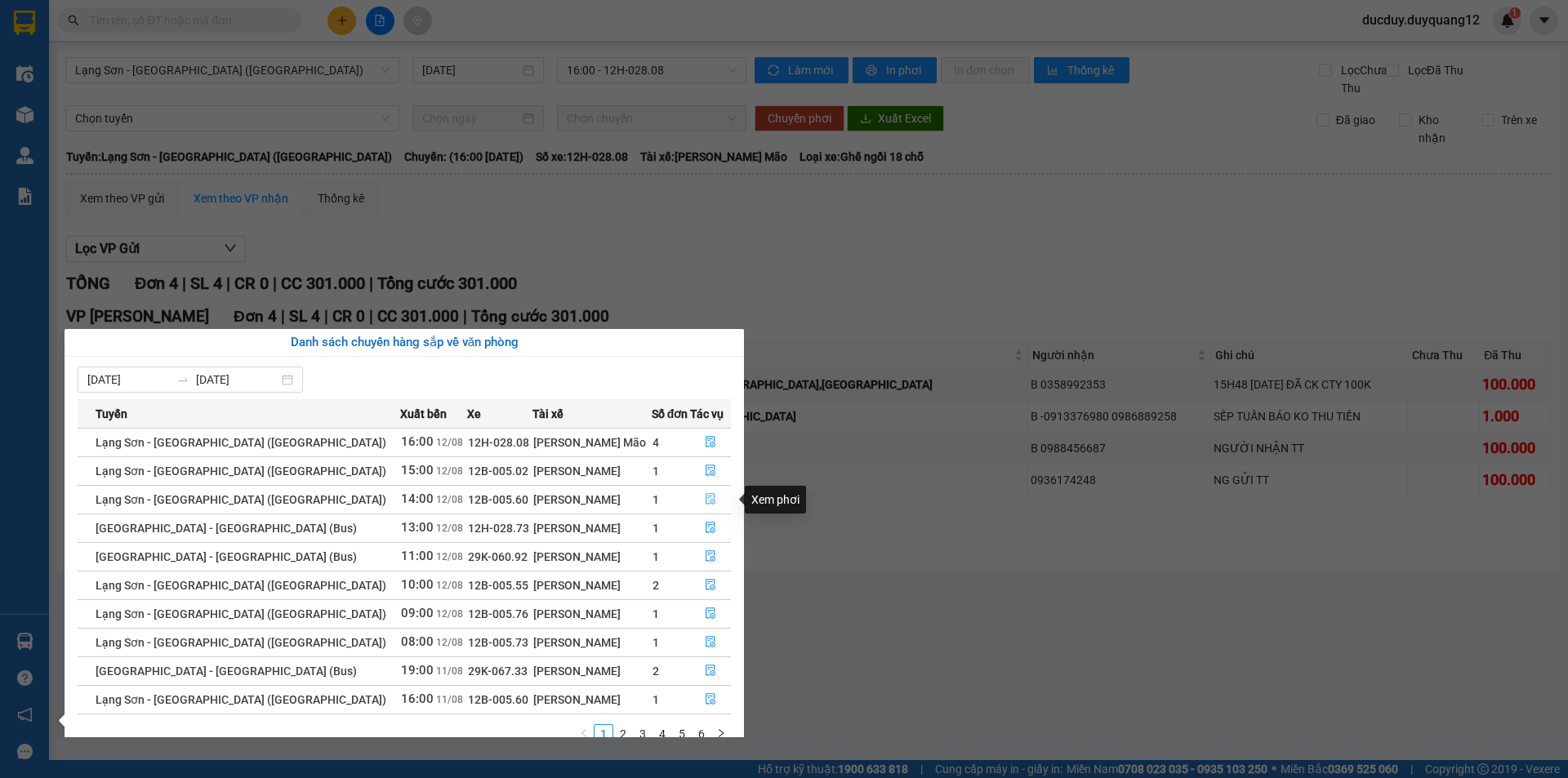
click at [703, 492] on button "button" at bounding box center [710, 499] width 39 height 26
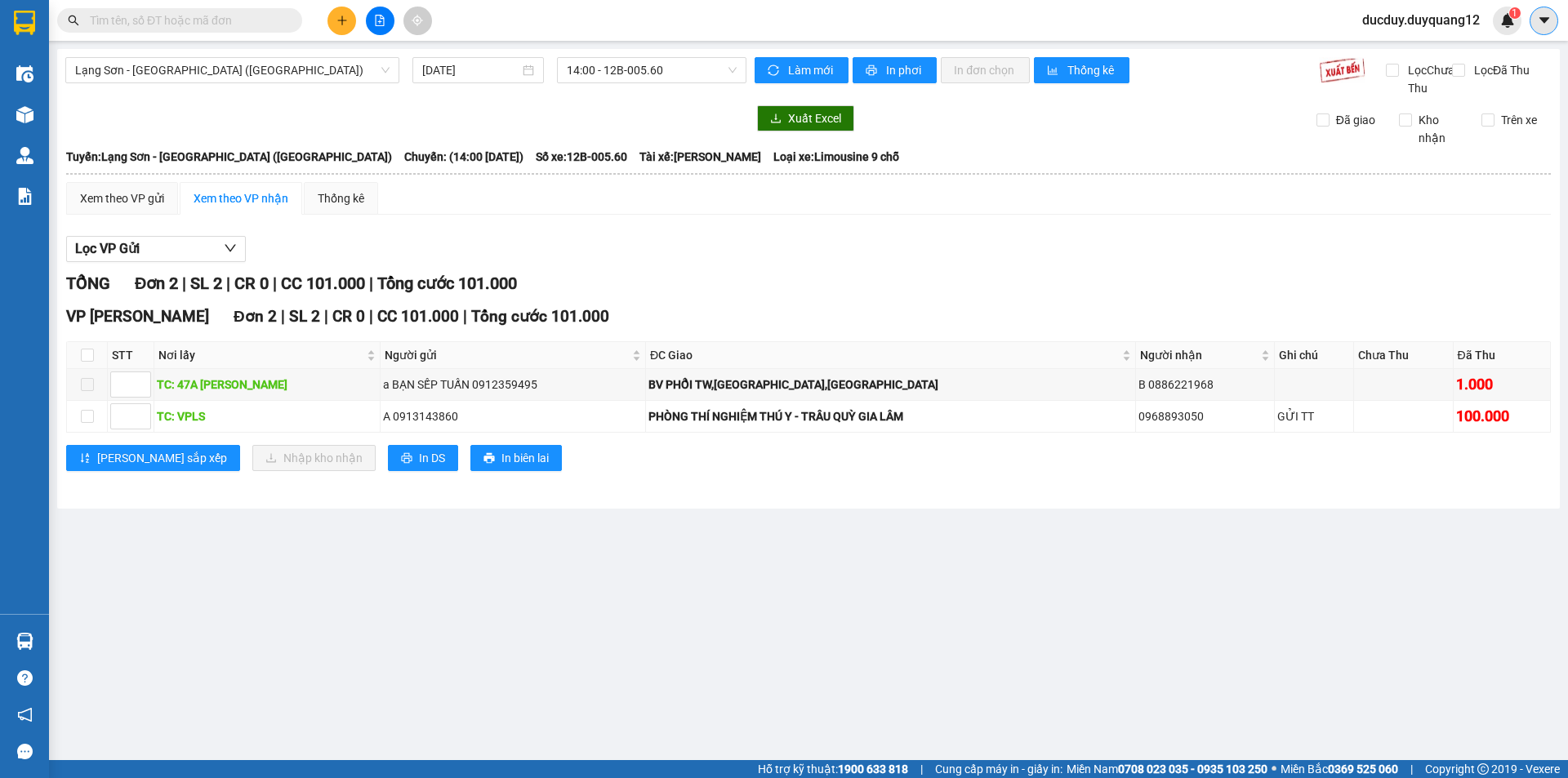
click at [1539, 17] on icon "caret-down" at bounding box center [1545, 21] width 15 height 15
click at [1495, 61] on div "Cấu hình nhà xe" at bounding box center [1500, 61] width 82 height 18
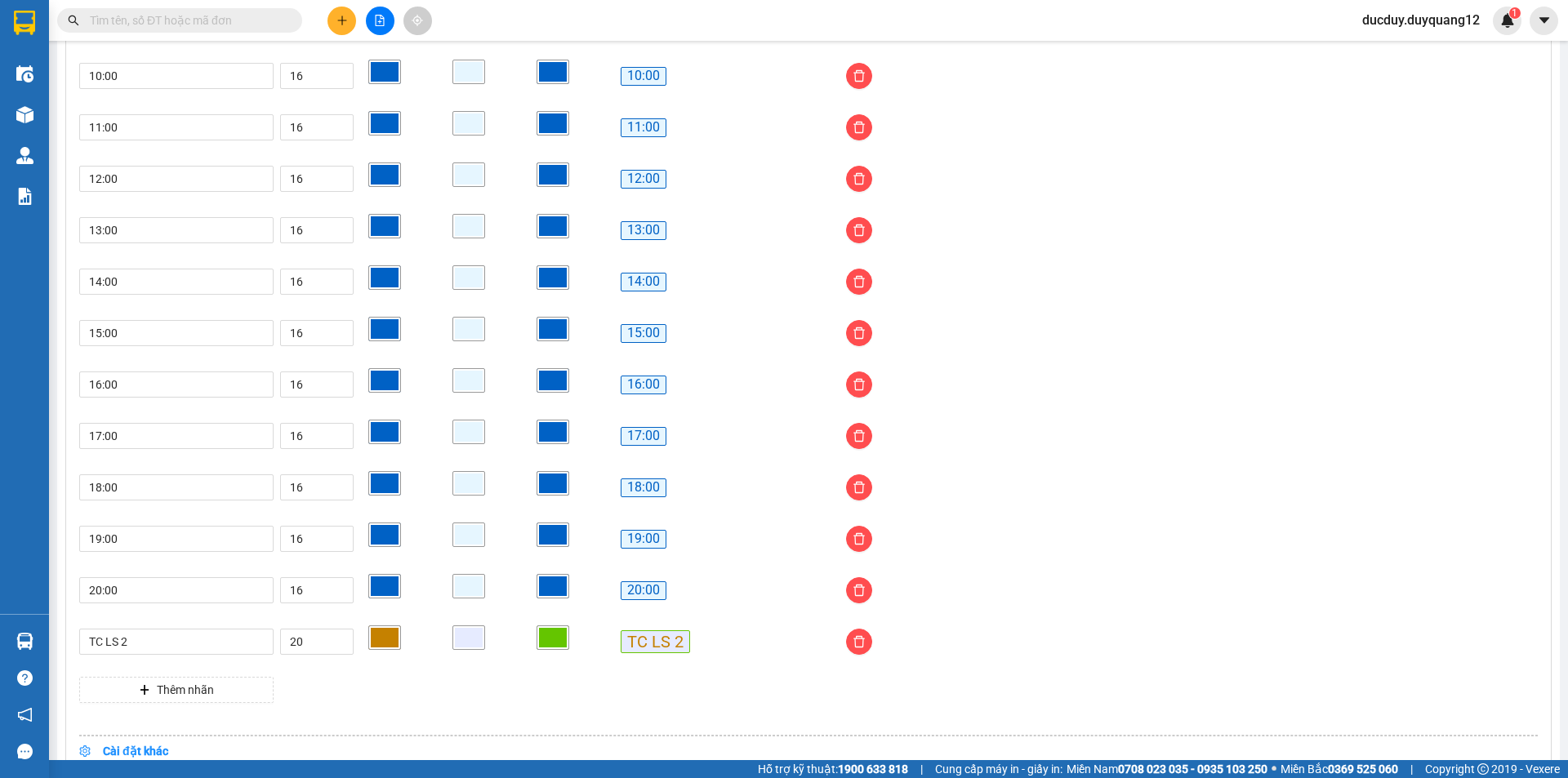
scroll to position [1250, 0]
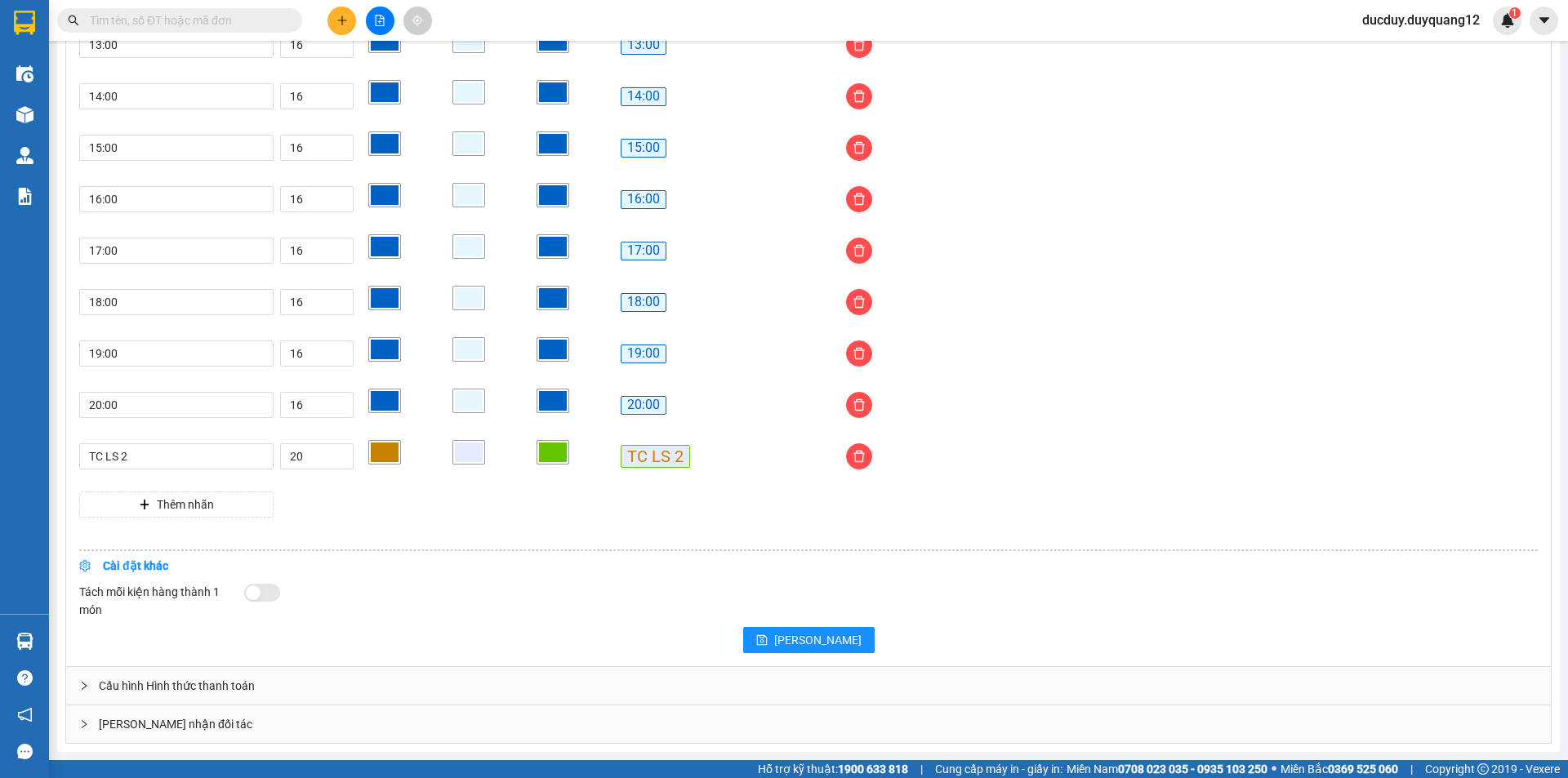
click at [247, 719] on div "Giao nhận đối tác" at bounding box center [809, 724] width 1485 height 37
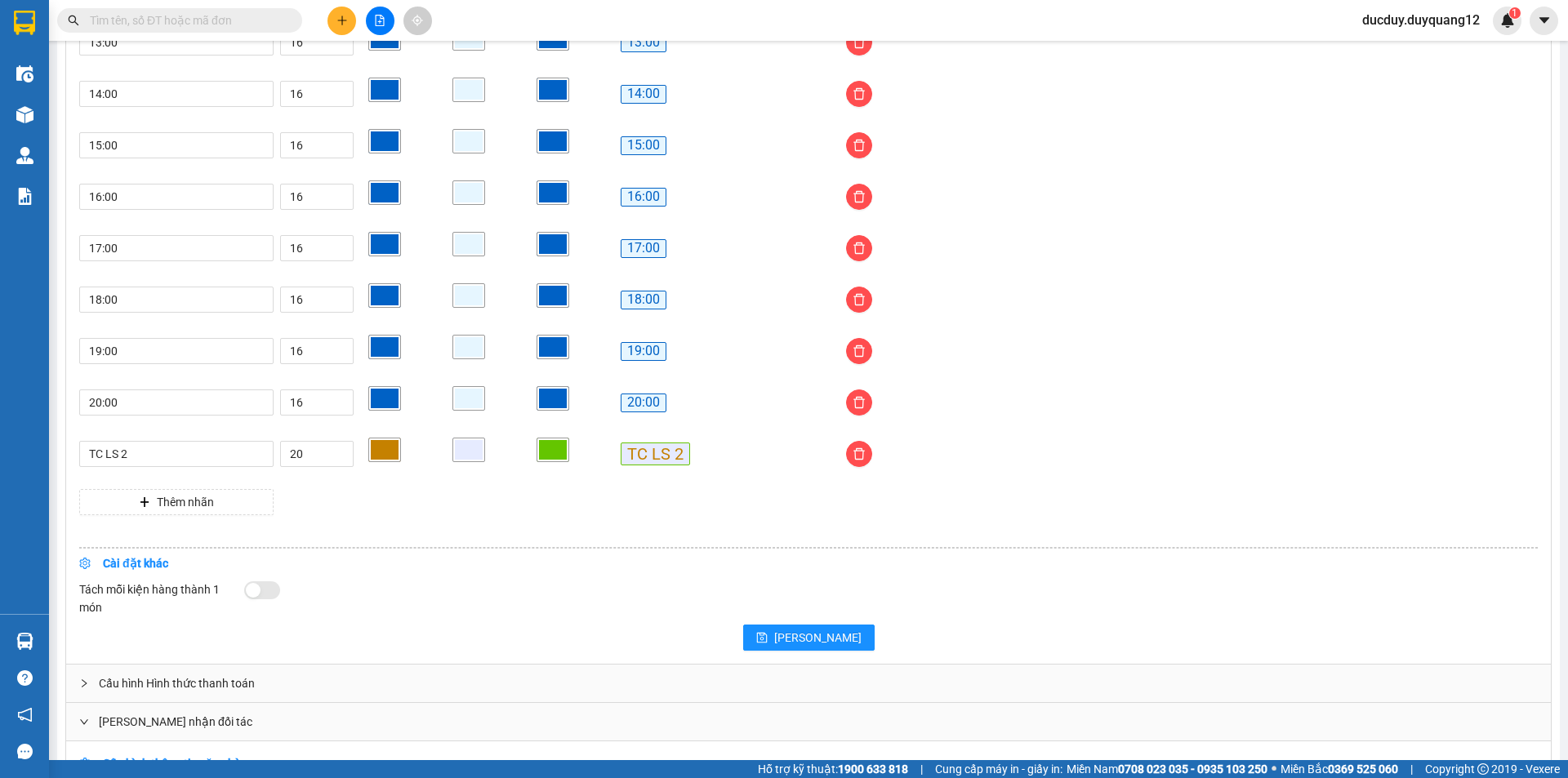
scroll to position [1541, 0]
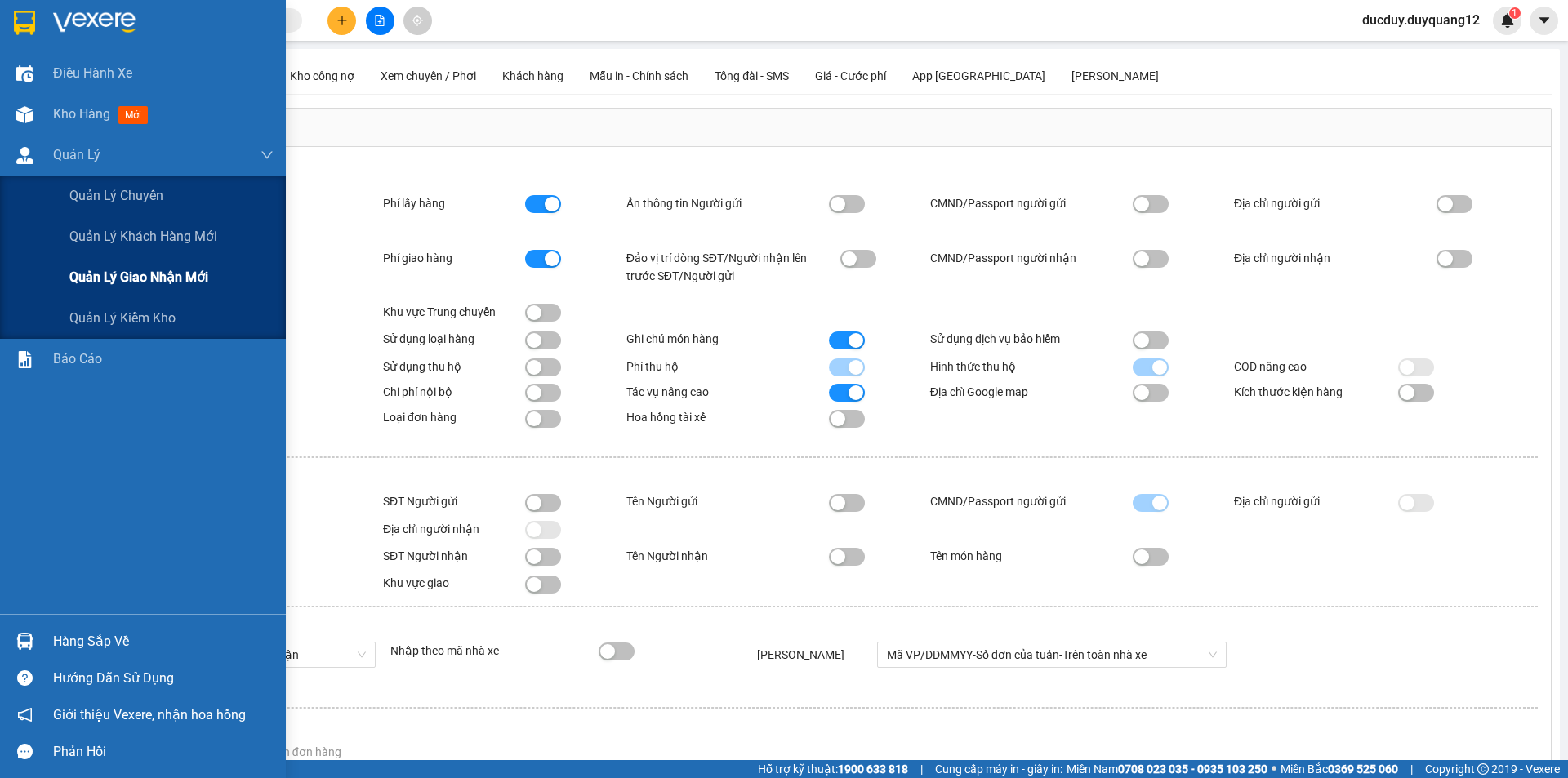
click at [142, 272] on span "Quản lý giao nhận mới" at bounding box center [139, 277] width 139 height 21
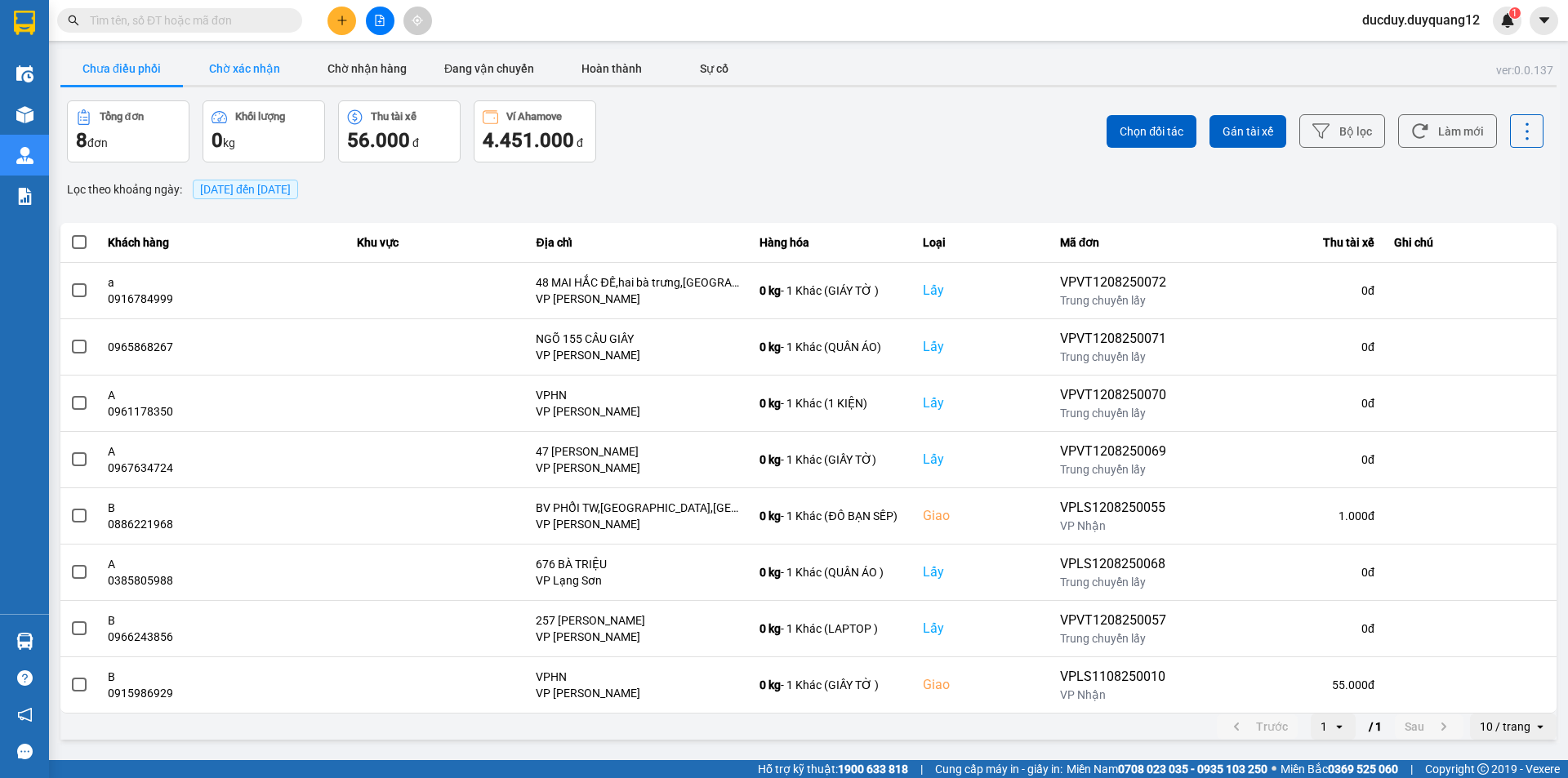
click at [220, 66] on button "Chờ xác nhận" at bounding box center [244, 68] width 123 height 32
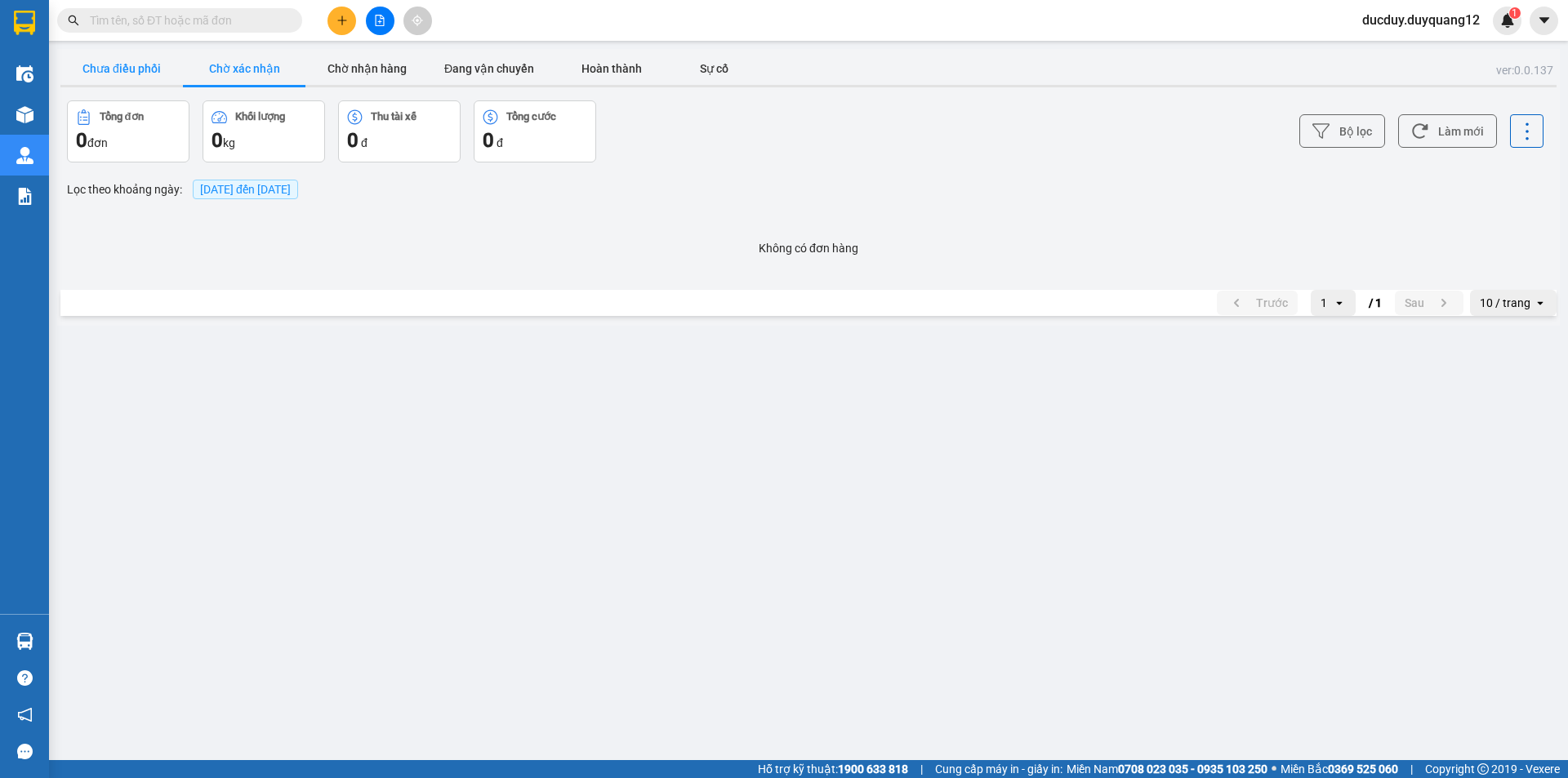
click at [139, 66] on button "Chưa điều phối" at bounding box center [122, 68] width 123 height 32
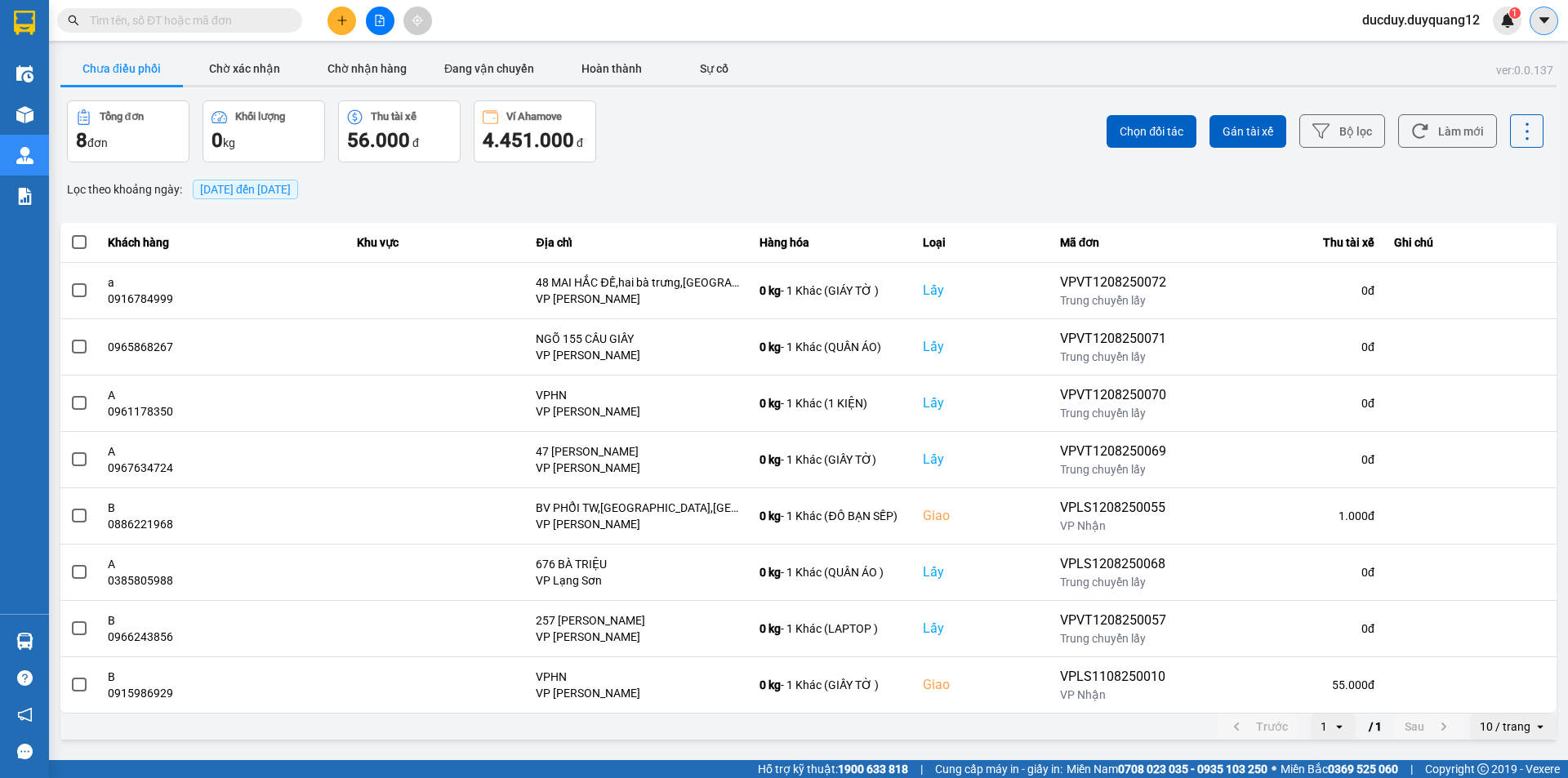
click at [1546, 16] on icon "caret-down" at bounding box center [1545, 21] width 15 height 15
click at [1503, 56] on div "Cấu hình nhà xe" at bounding box center [1500, 61] width 82 height 18
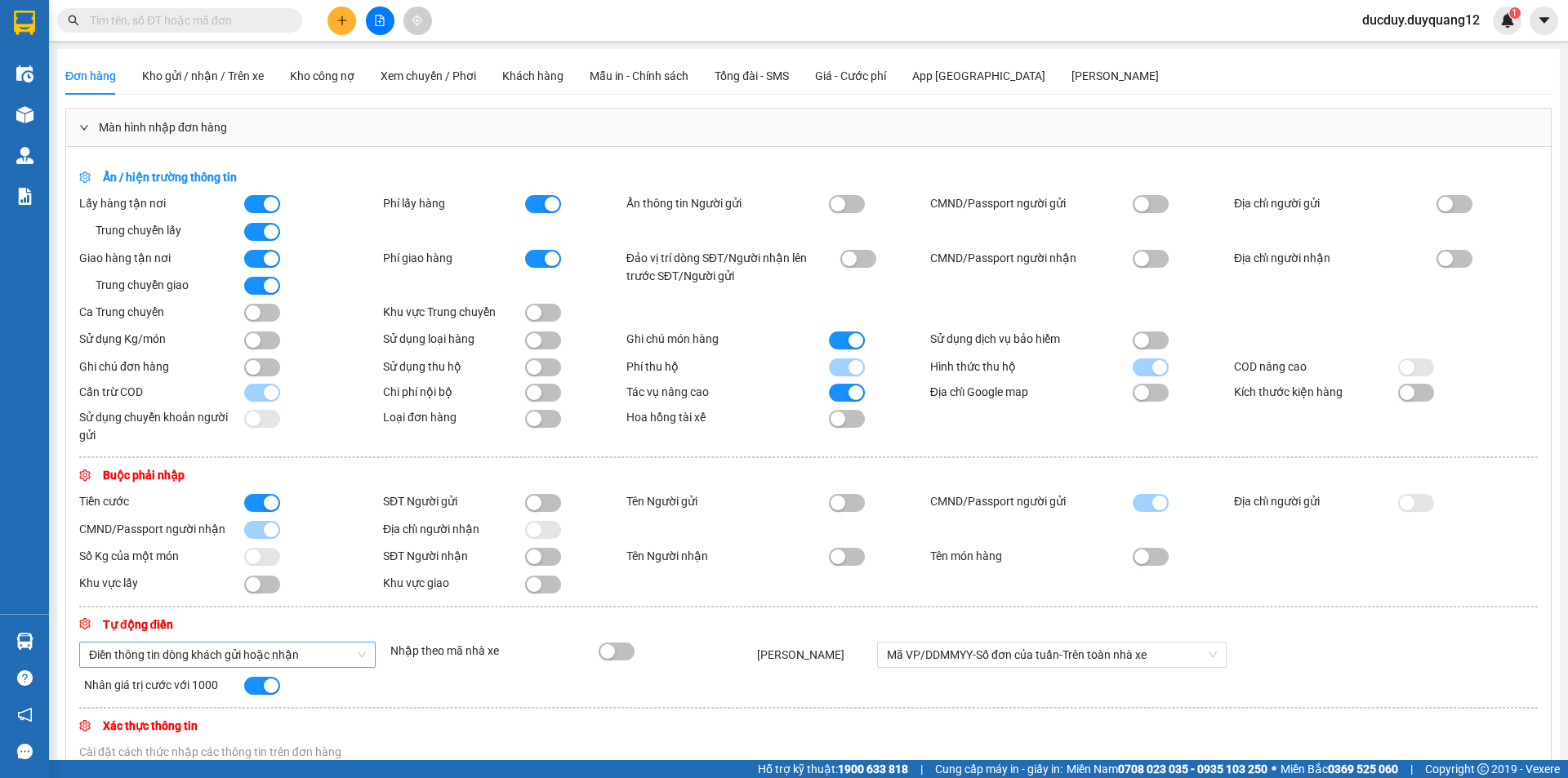
scroll to position [245, 0]
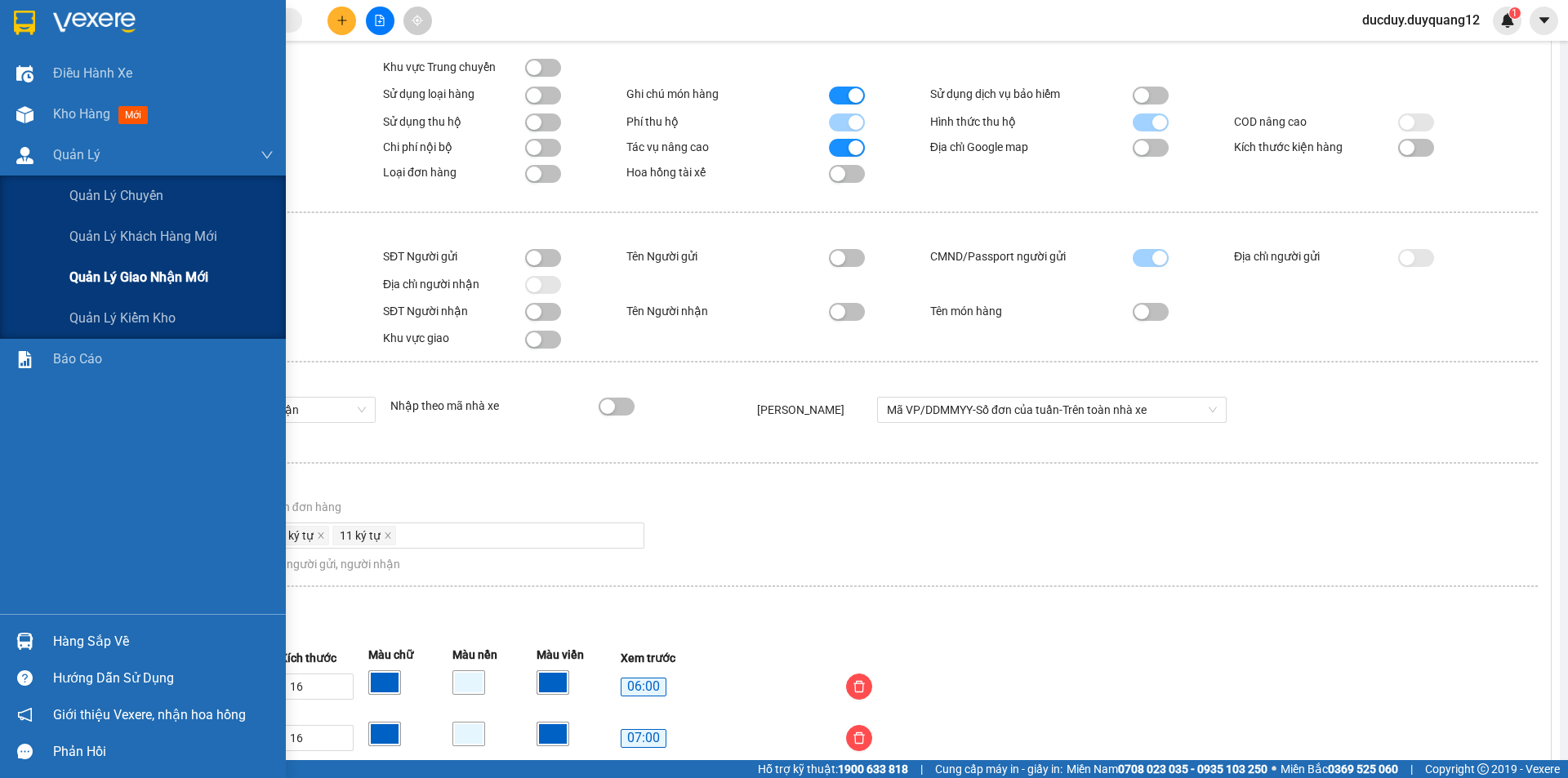
click at [96, 276] on span "Quản lý giao nhận mới" at bounding box center [139, 277] width 139 height 21
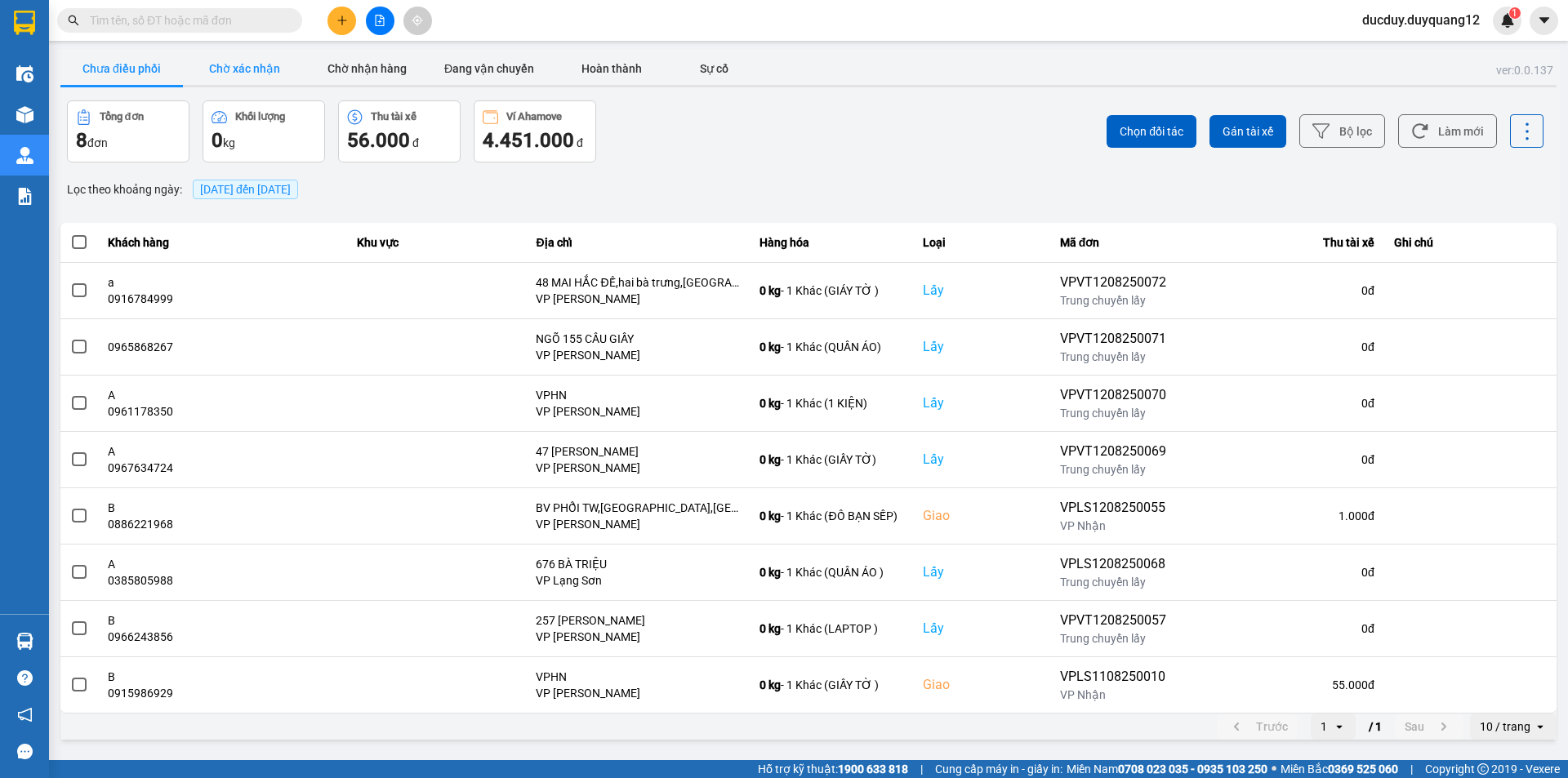
click at [242, 66] on button "Chờ xác nhận" at bounding box center [244, 68] width 123 height 32
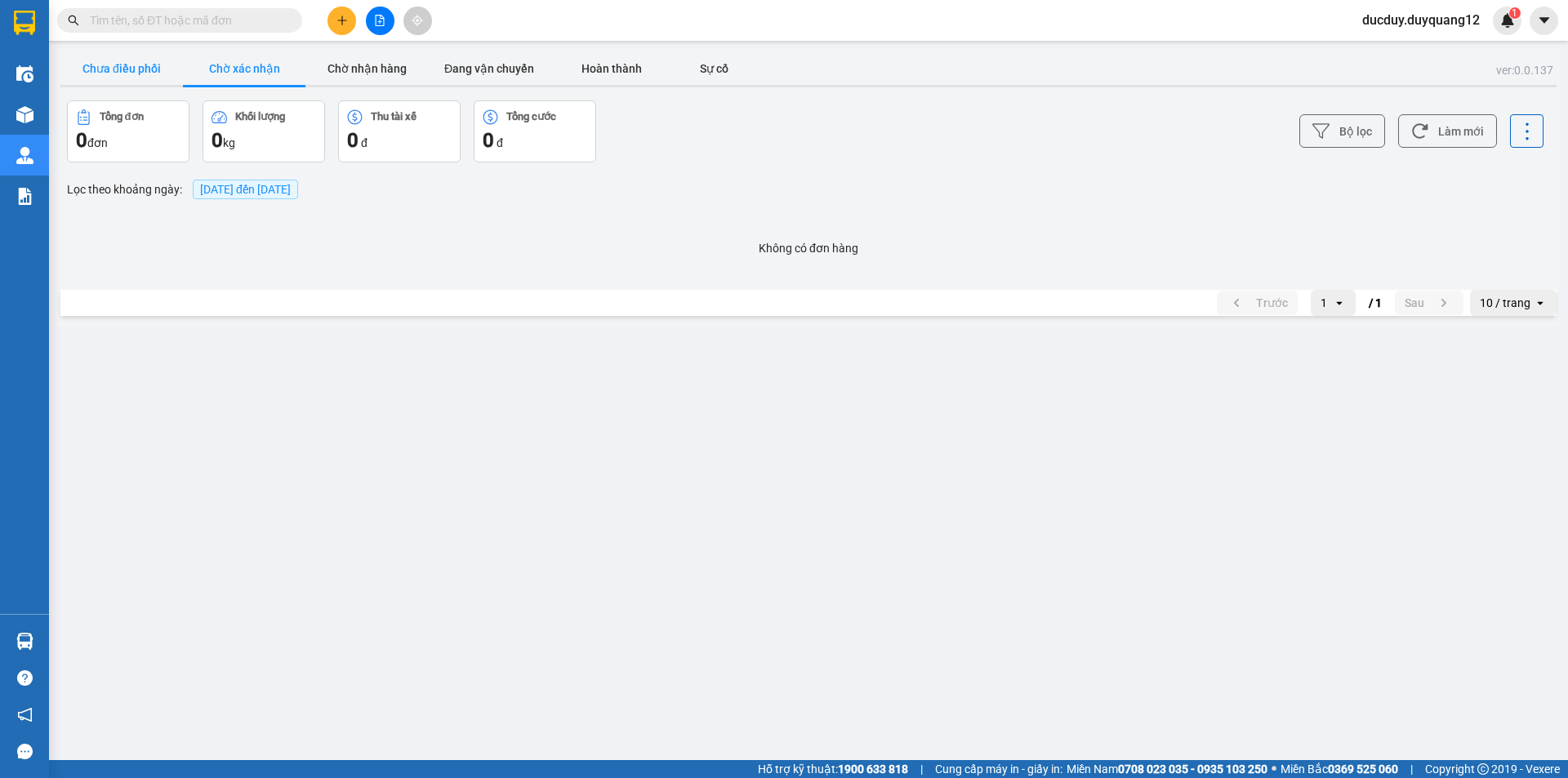
click at [103, 56] on button "Chưa điều phối" at bounding box center [122, 68] width 123 height 32
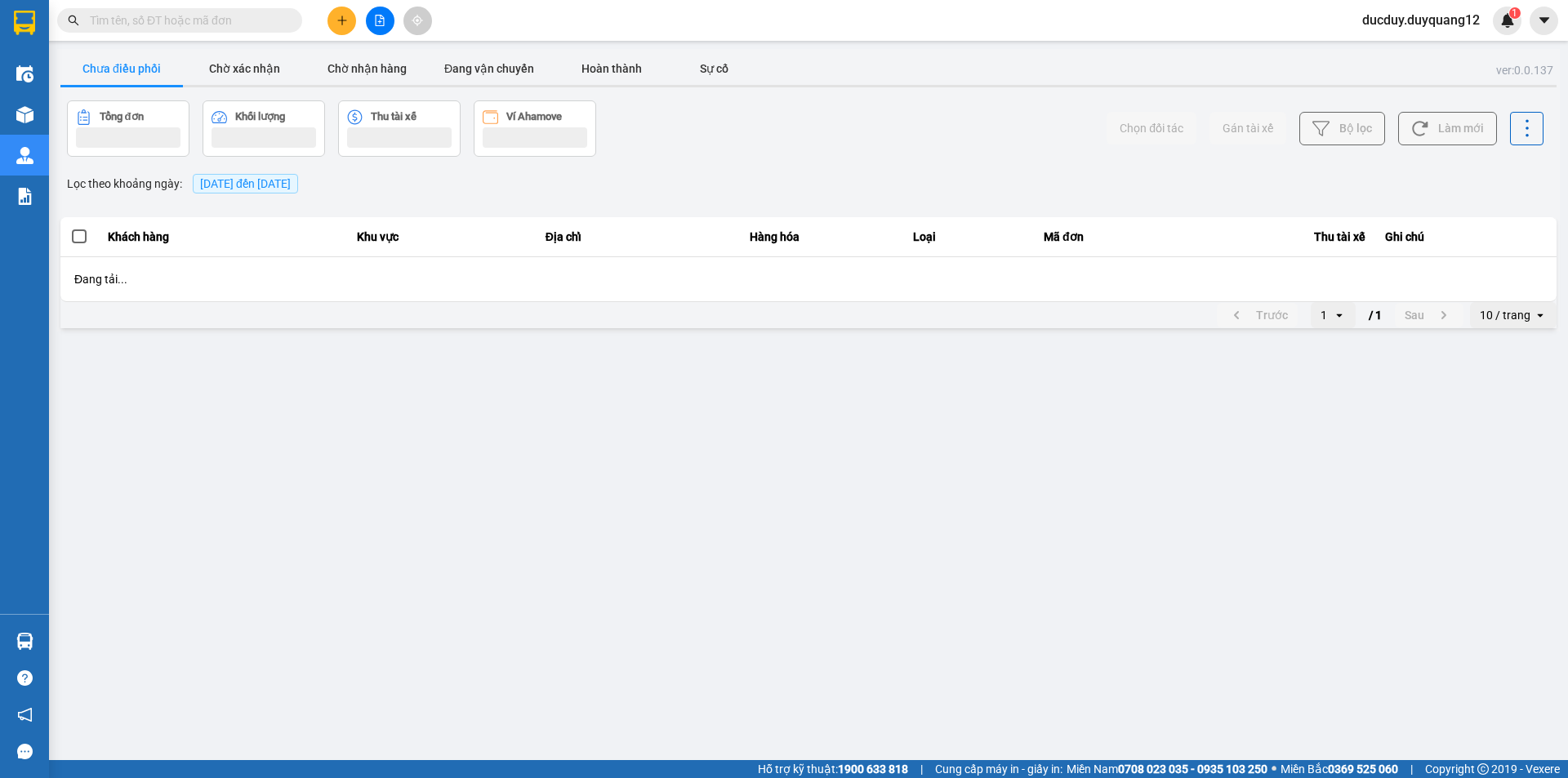
click at [103, 56] on button "Chưa điều phối" at bounding box center [122, 68] width 123 height 32
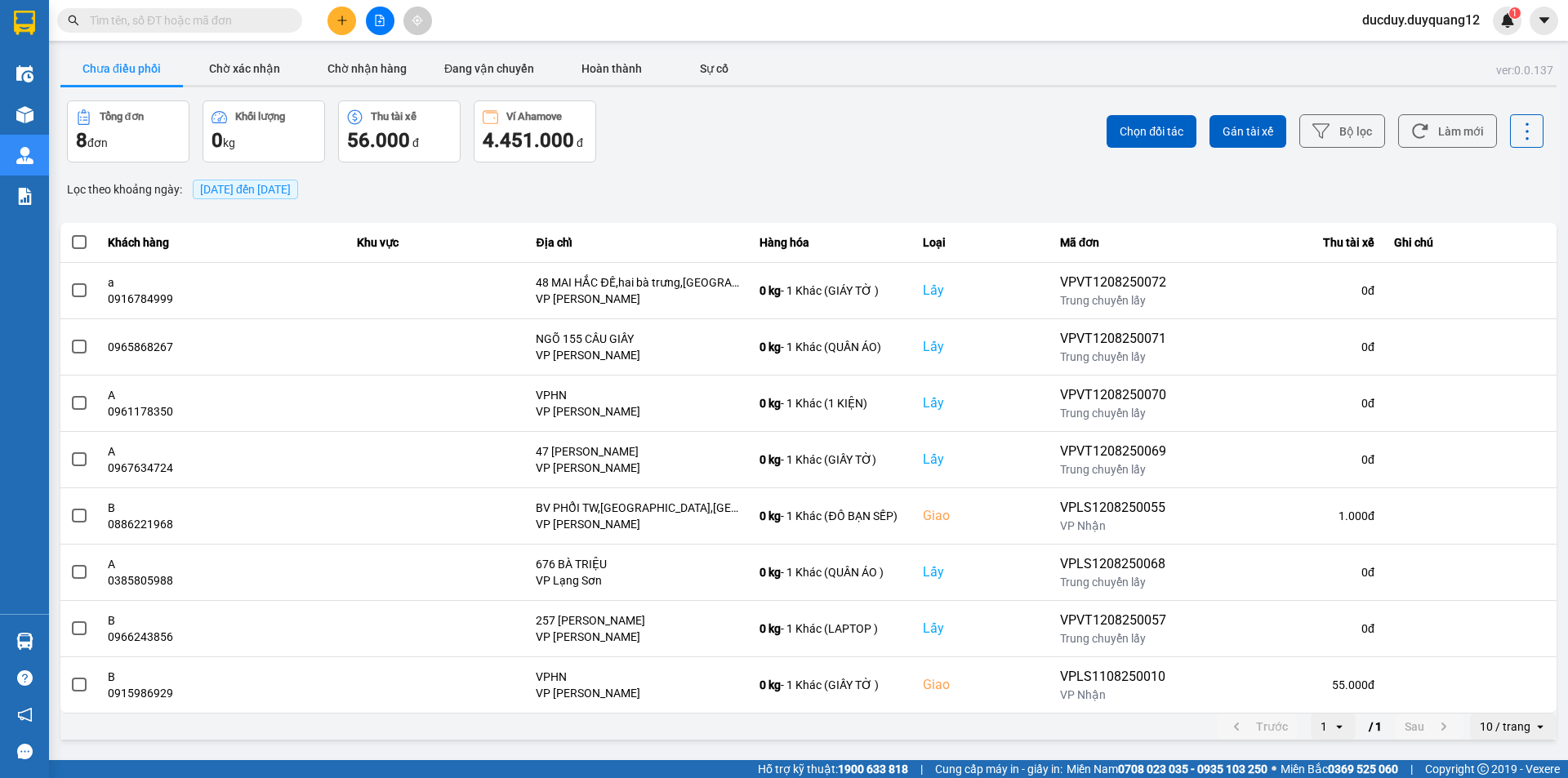
click at [103, 56] on button "Chưa điều phối" at bounding box center [122, 68] width 123 height 32
click at [1549, 20] on icon "caret-down" at bounding box center [1545, 21] width 15 height 15
click at [1503, 68] on div "Cấu hình nhà xe" at bounding box center [1500, 61] width 82 height 18
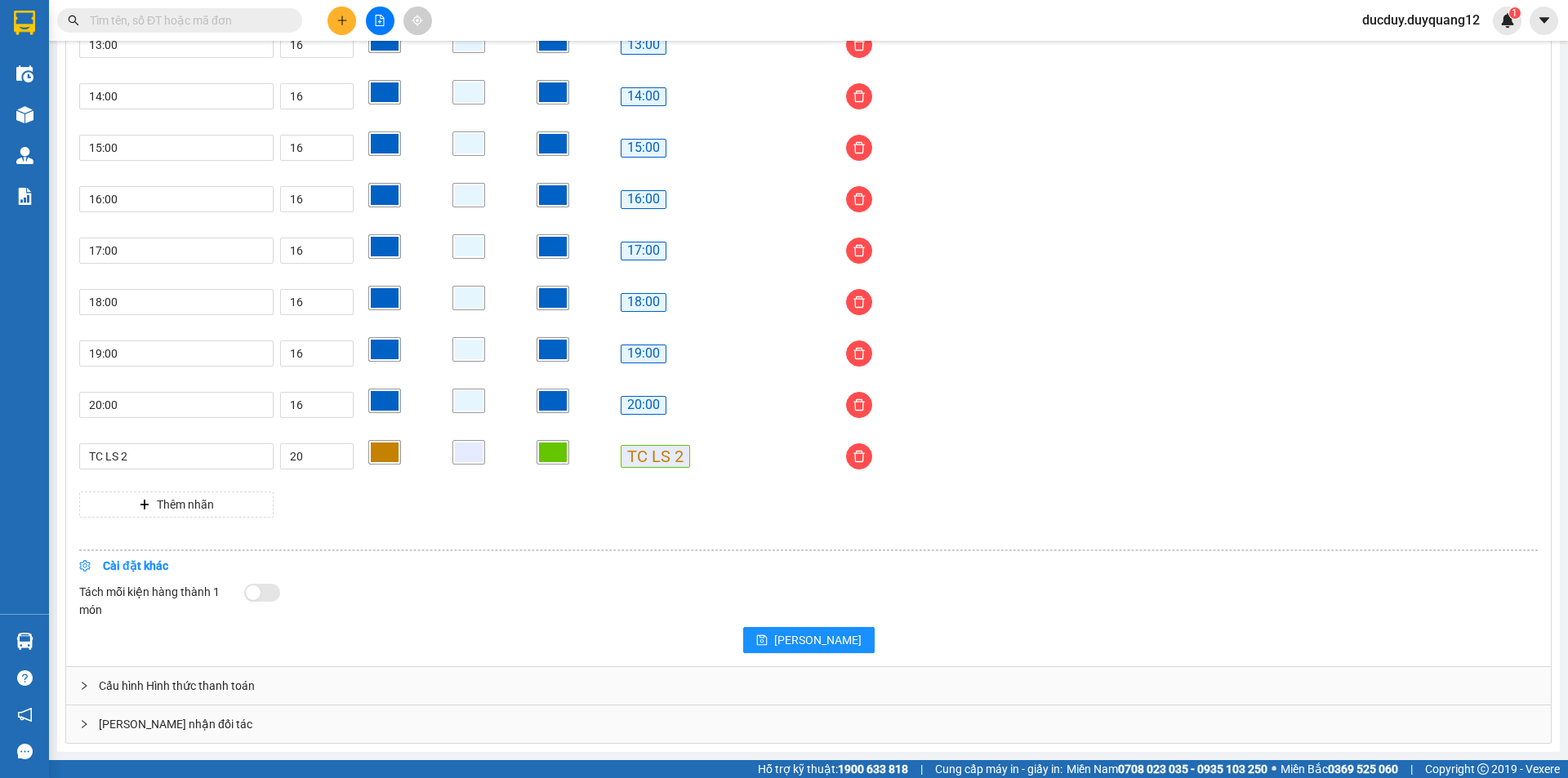
click at [140, 718] on div "Giao nhận đối tác" at bounding box center [809, 724] width 1485 height 37
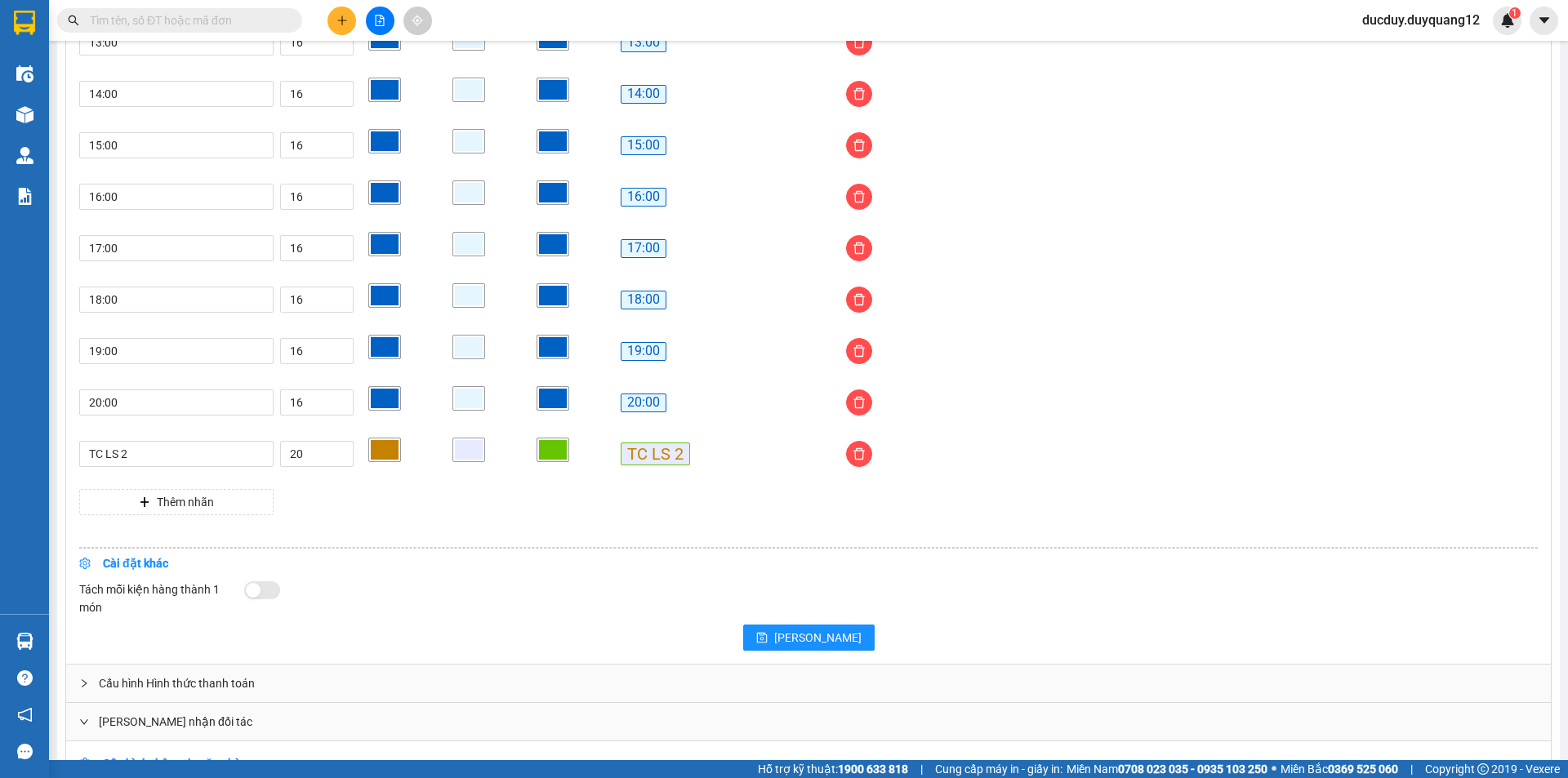
scroll to position [1541, 0]
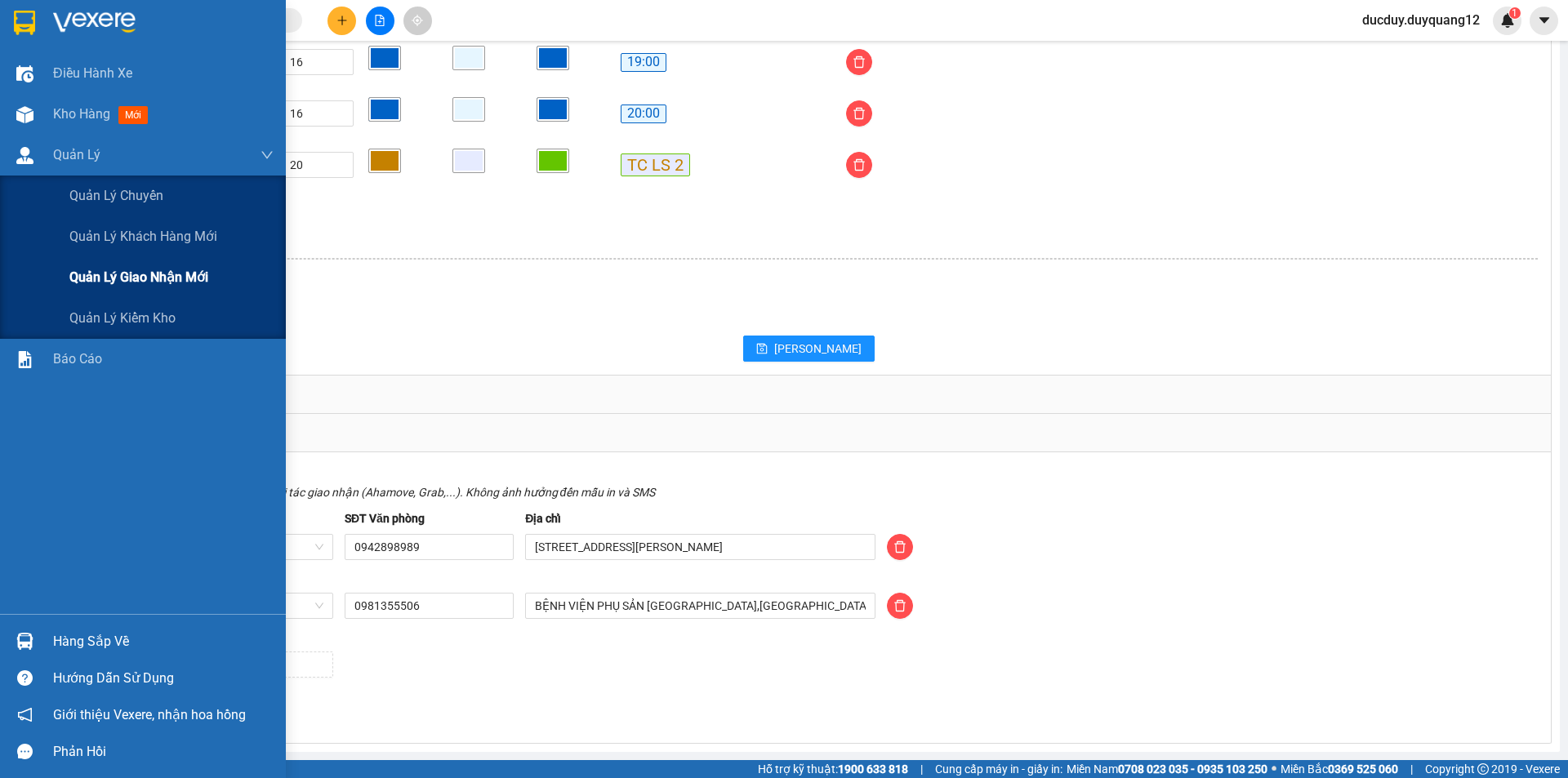
click at [182, 278] on span "Quản lý giao nhận mới" at bounding box center [139, 277] width 139 height 21
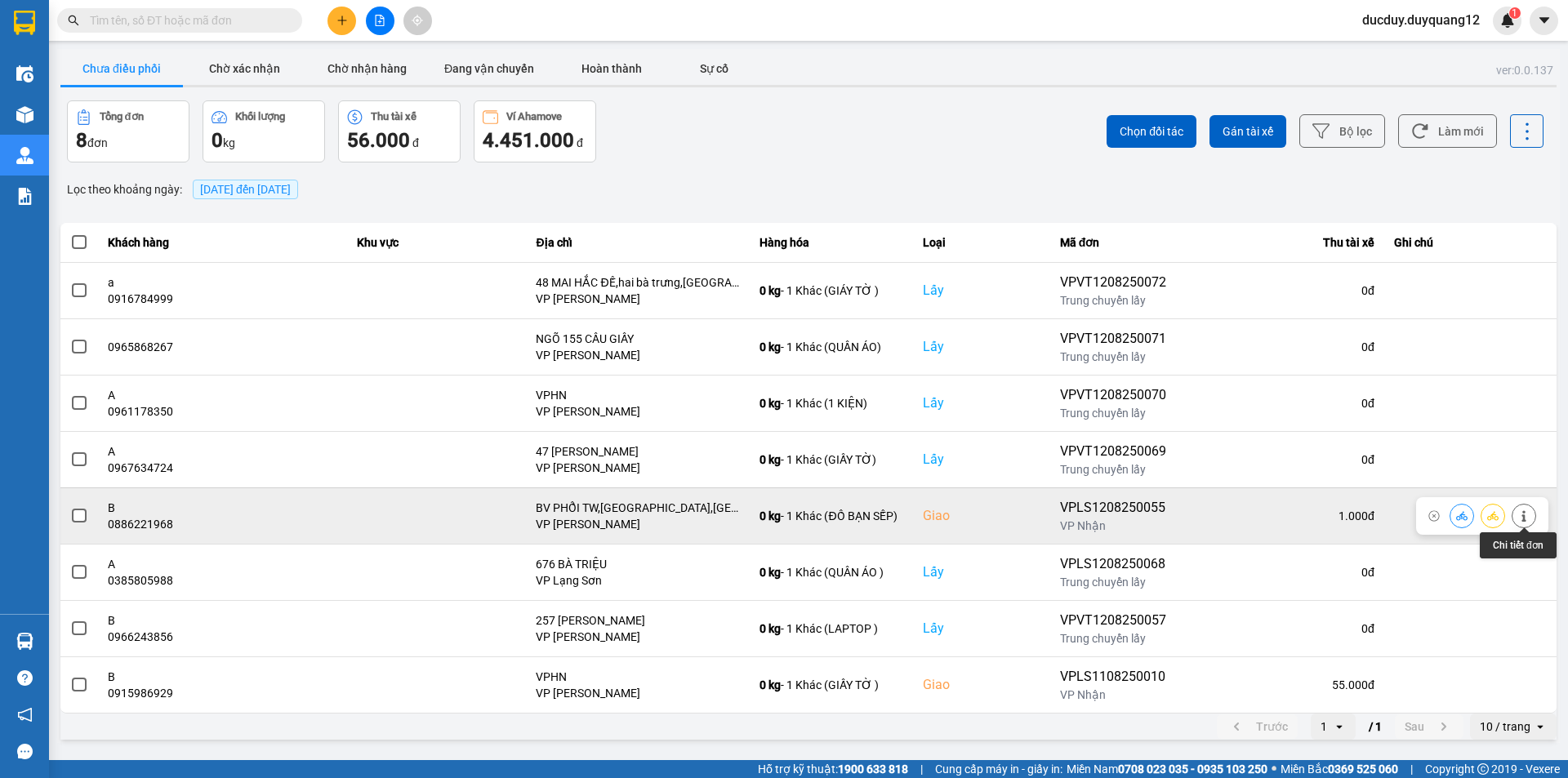
click at [1527, 511] on icon at bounding box center [1524, 516] width 12 height 12
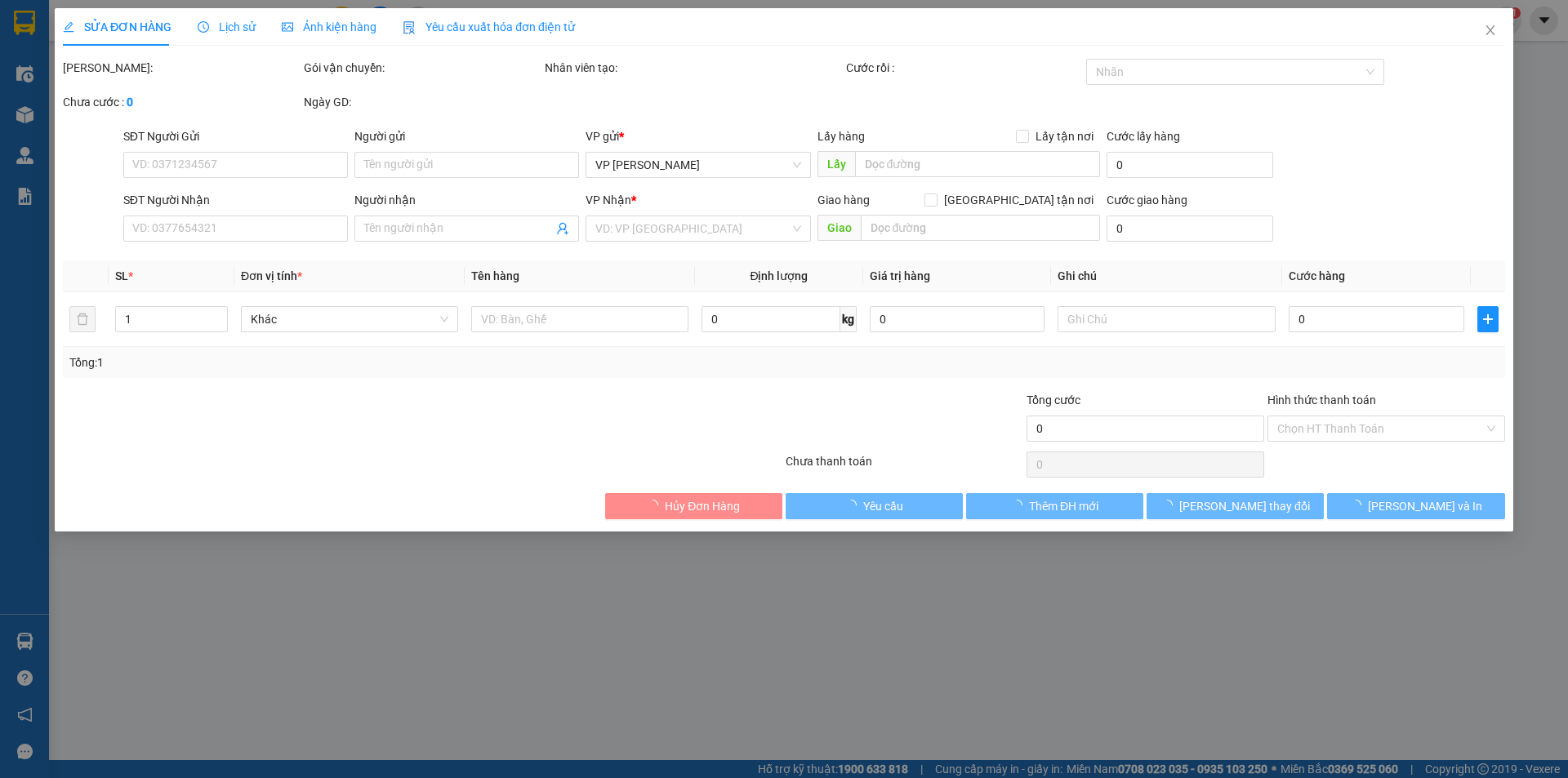
type input "0912359495"
type input "a BẠN SẾP TUẤN"
checkbox input "true"
type input "47A MINH KHAI"
type input "0886221968"
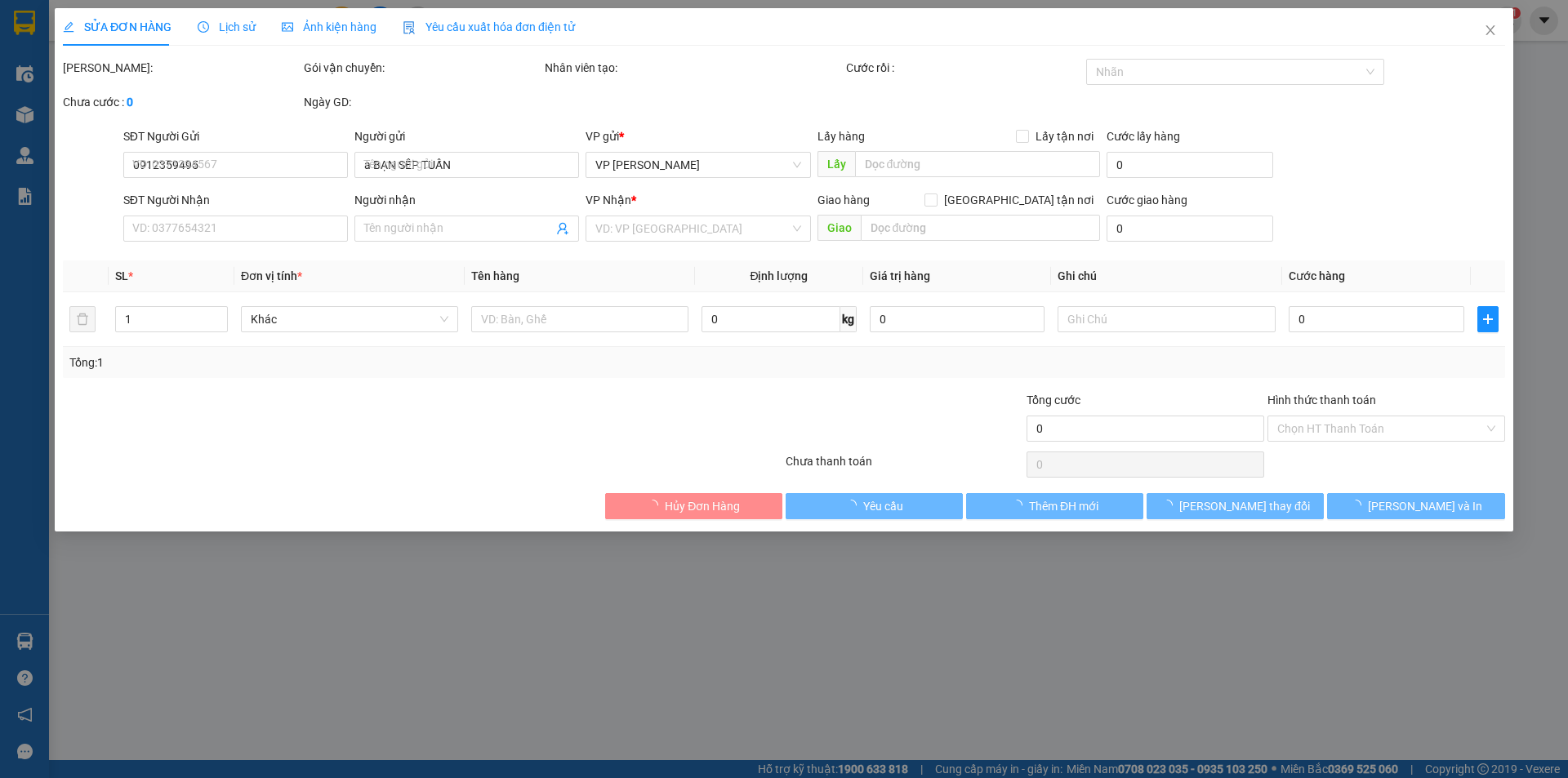
type input "B"
checkbox input "true"
type input "BV PHỔI TW,BA ĐÌNH,HÀ NỘI"
type input "1.000"
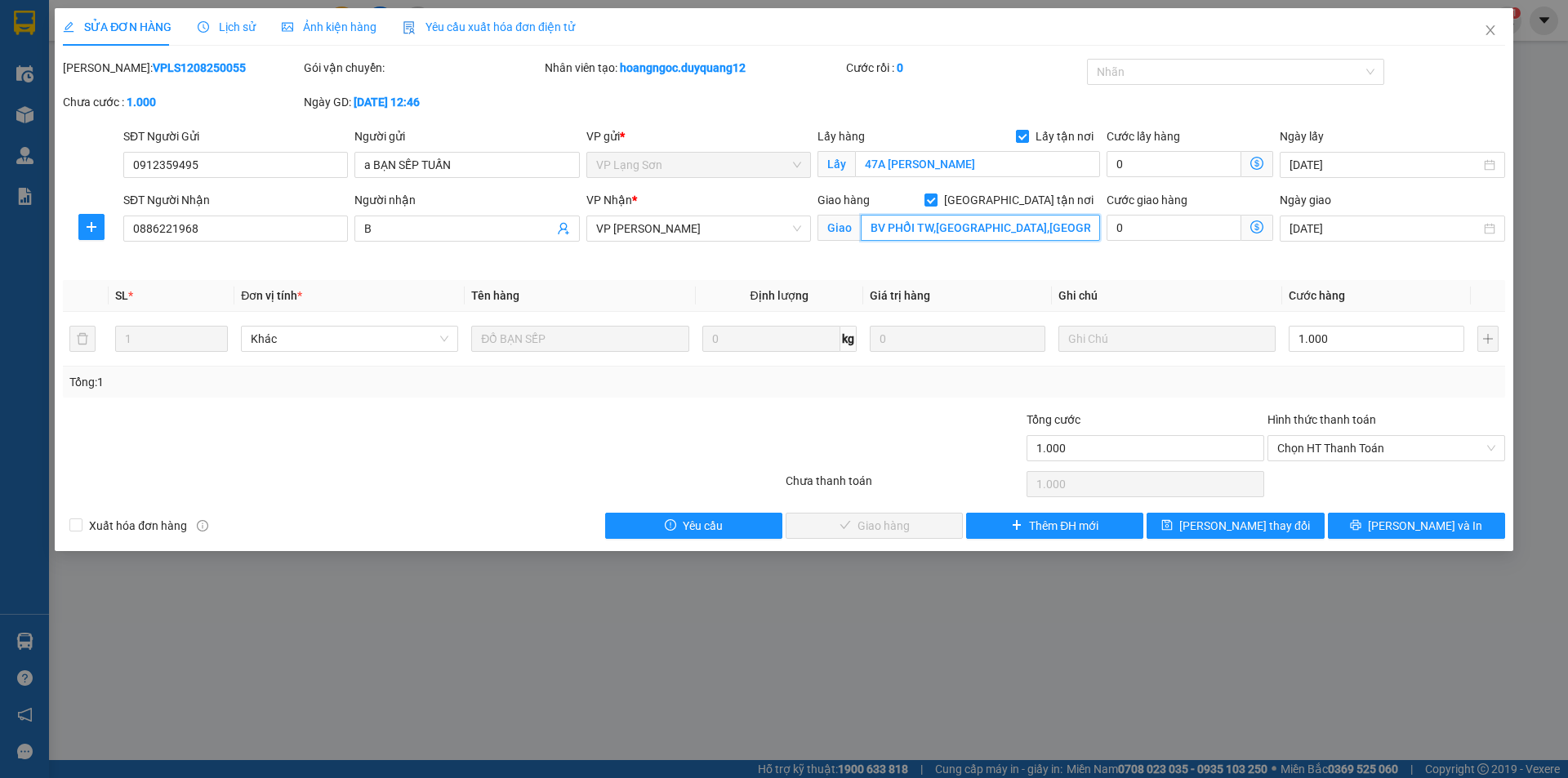
click at [889, 228] on input "BV PHỔI TW,BA ĐÌNH,HÀ NỘI" at bounding box center [981, 228] width 239 height 26
click at [933, 223] on input "BV PHỔI TW,BA ĐÌNH,HÀ NỘI" at bounding box center [981, 228] width 239 height 26
click at [881, 225] on input "2V ĐỘI NHÂN,BA ĐÌNH,HÀ NỘI" at bounding box center [981, 228] width 239 height 26
type input "2 ĐỘI NHÂN,[GEOGRAPHIC_DATA],[GEOGRAPHIC_DATA]"
click at [1225, 531] on span "[PERSON_NAME] thay đổi" at bounding box center [1244, 526] width 130 height 18
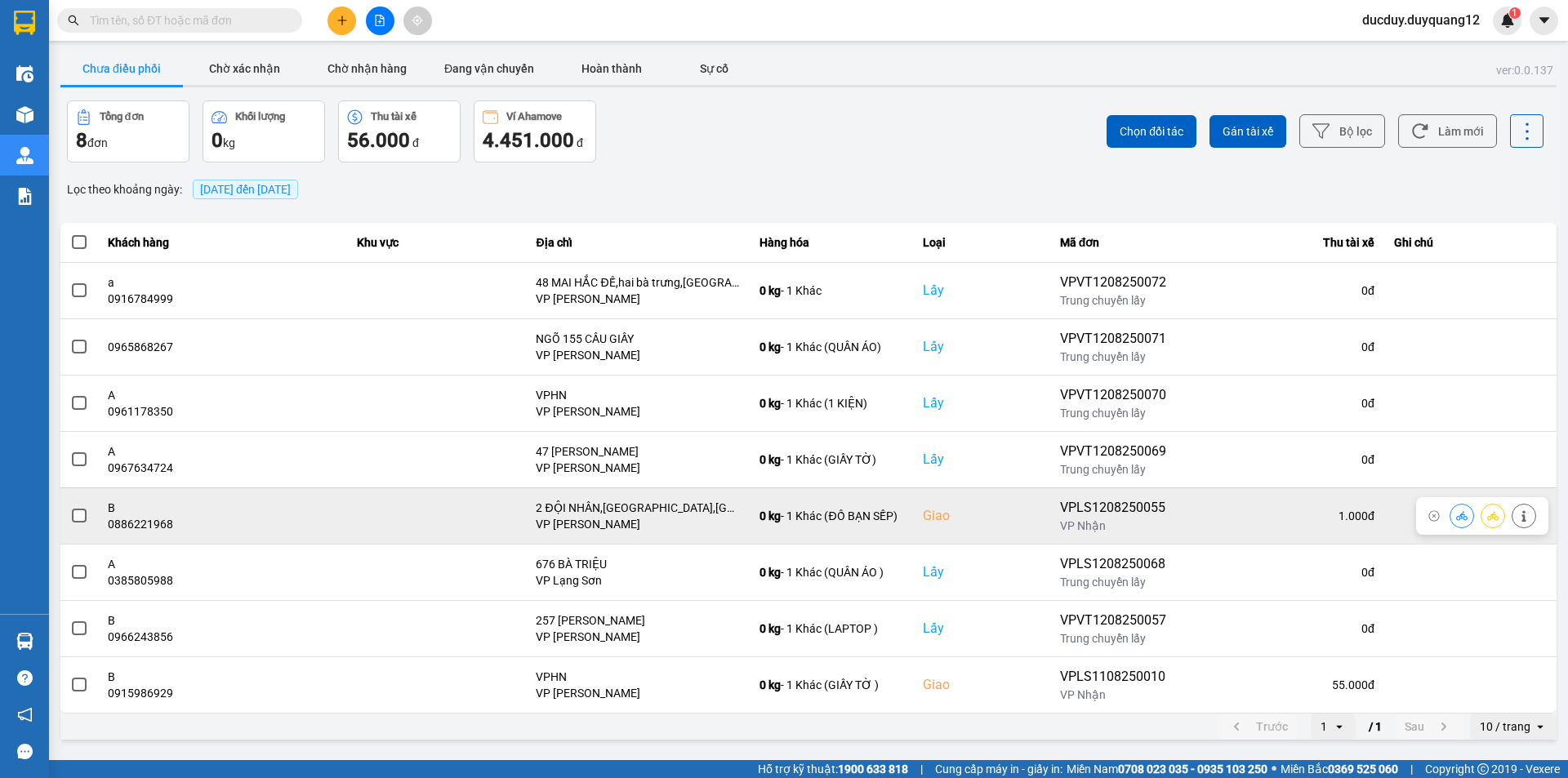
click at [82, 513] on span at bounding box center [80, 516] width 15 height 15
click at [71, 507] on input "checkbox" at bounding box center [71, 507] width 0 height 0
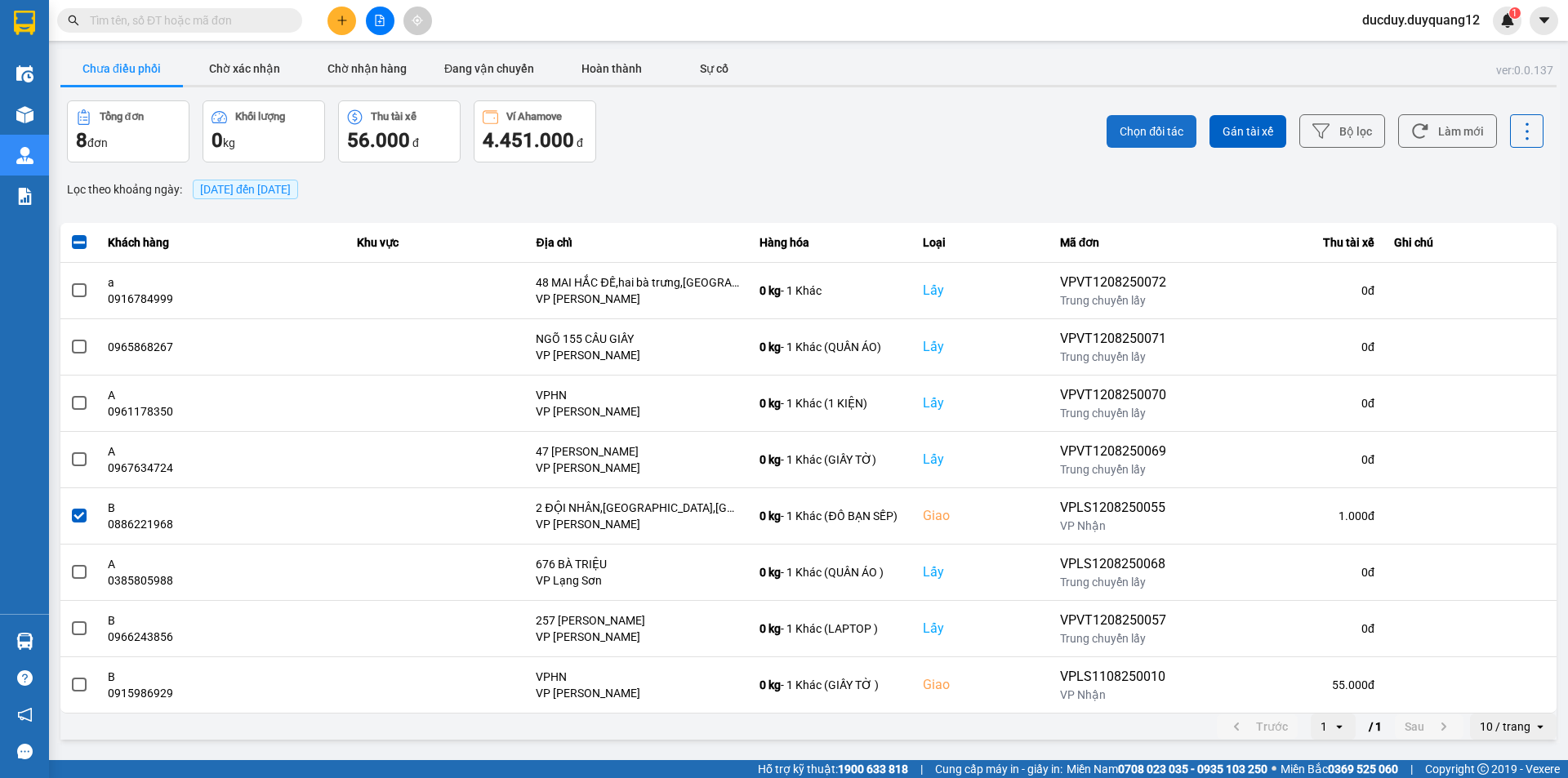
click at [1178, 122] on button "Chọn đối tác" at bounding box center [1152, 131] width 90 height 32
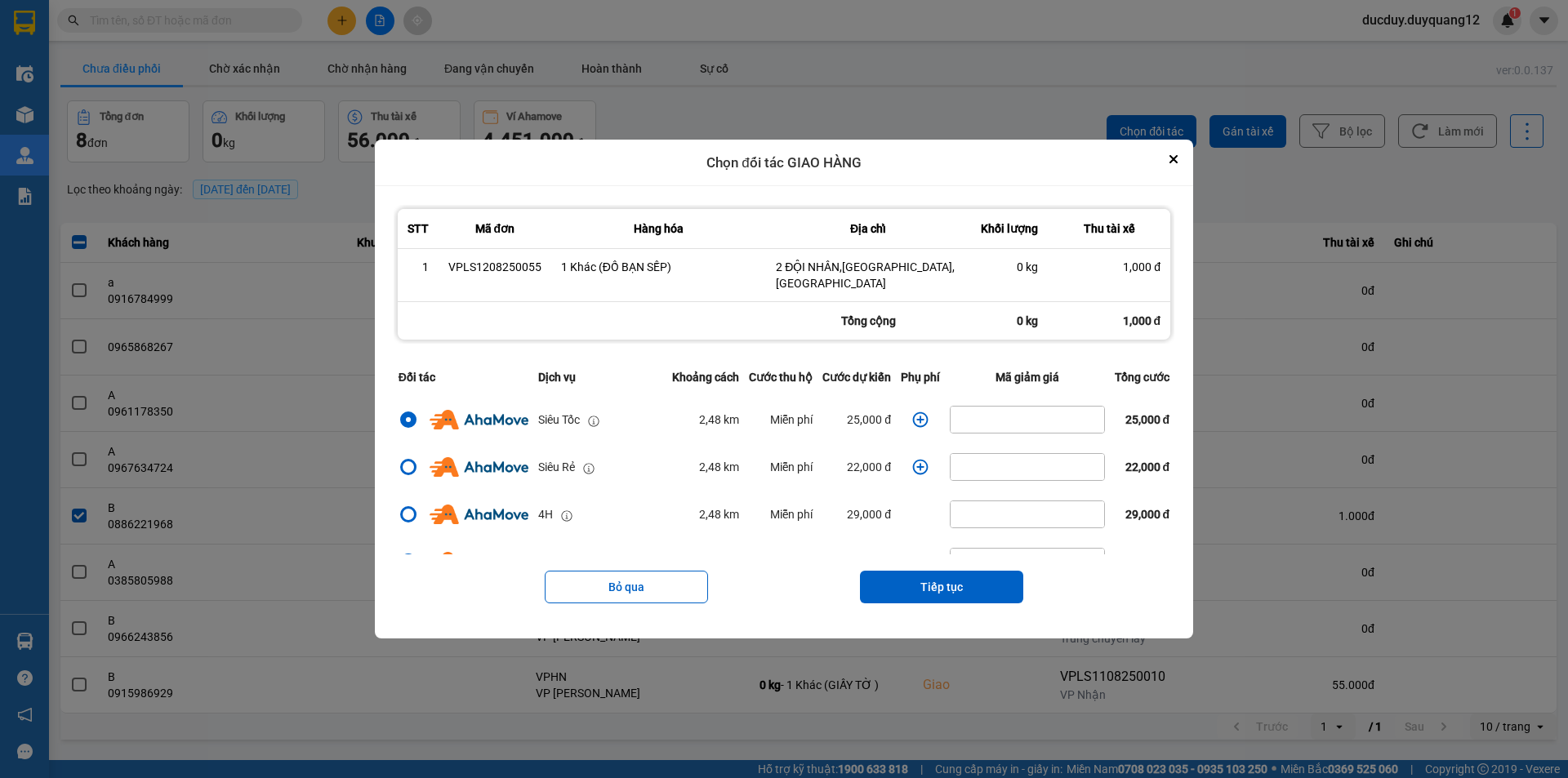
click at [918, 413] on icon "dialog" at bounding box center [921, 420] width 17 height 17
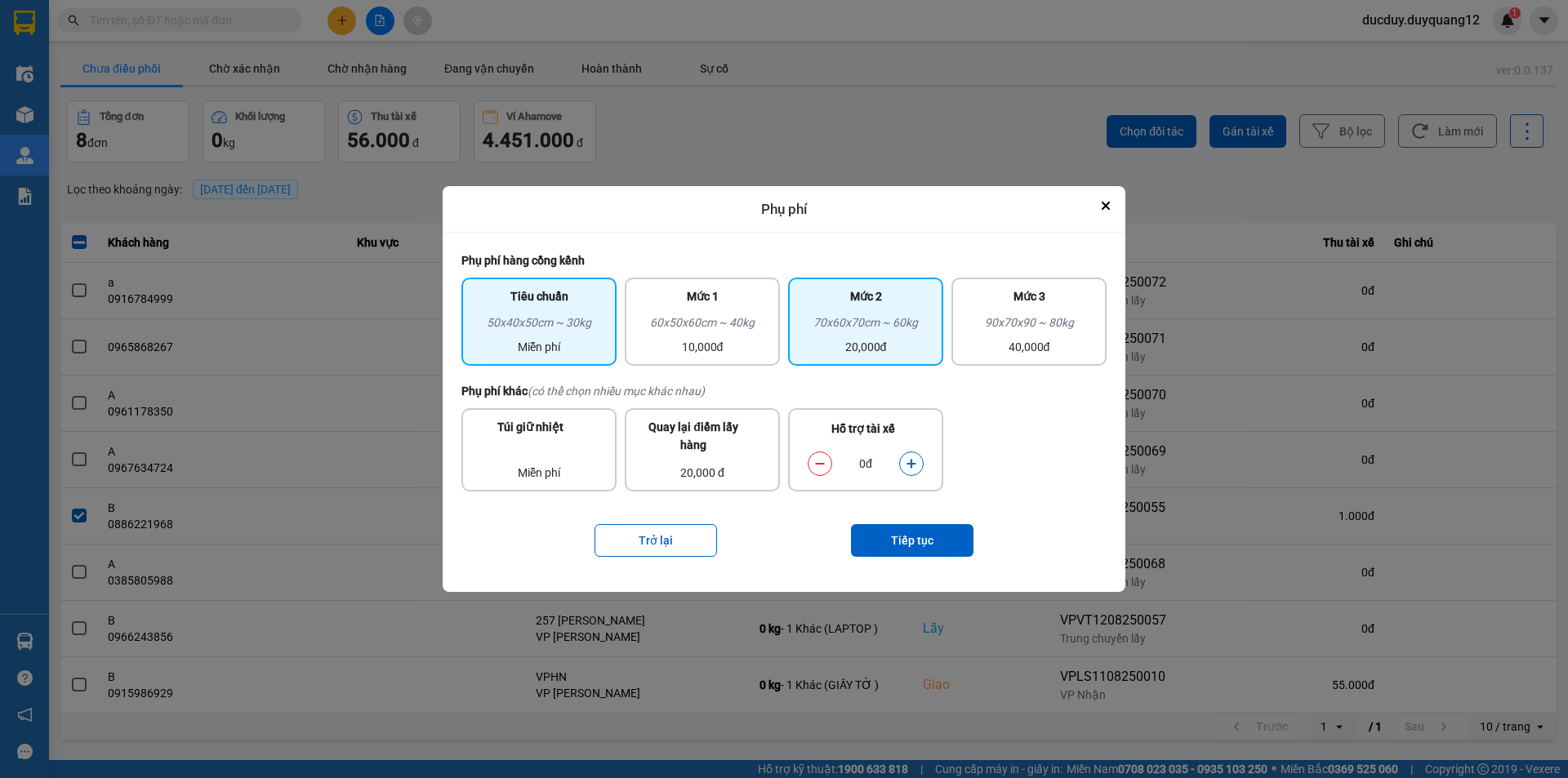
click at [856, 325] on div "70x60x70cm ~ 60kg" at bounding box center [865, 326] width 135 height 25
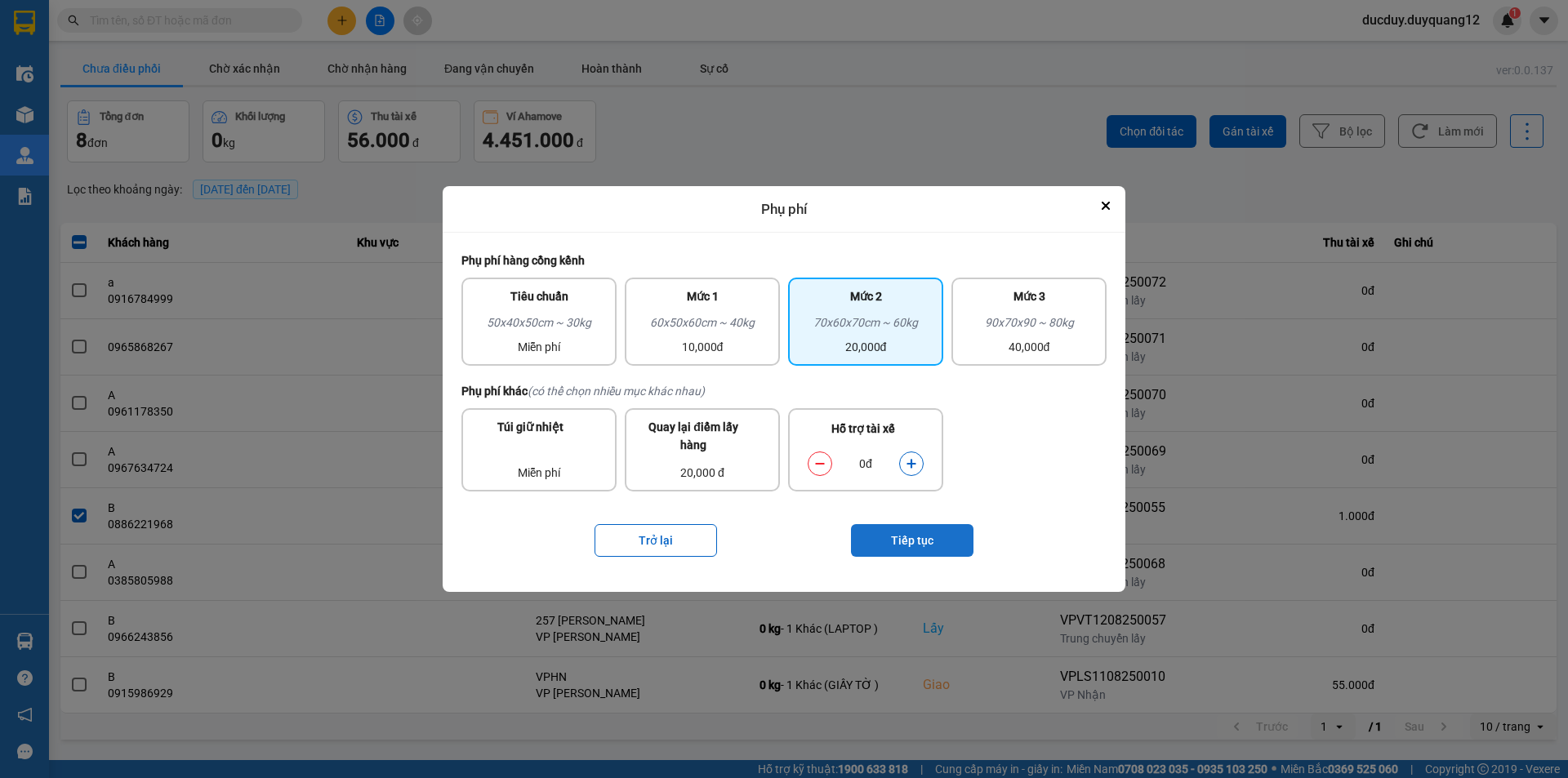
click at [907, 536] on button "Tiếp tục" at bounding box center [913, 540] width 123 height 32
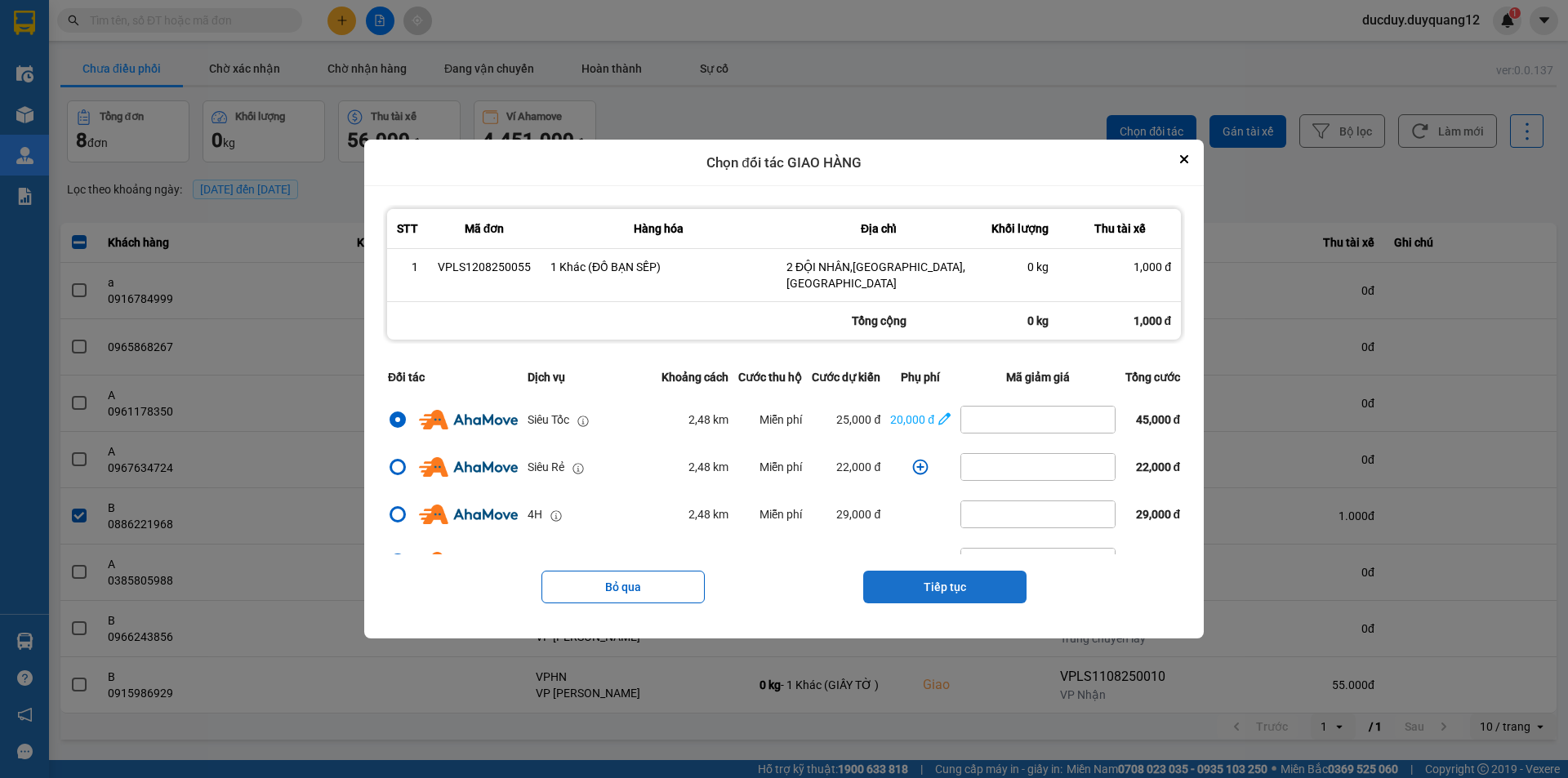
click at [938, 573] on button "Tiếp tục" at bounding box center [945, 586] width 164 height 32
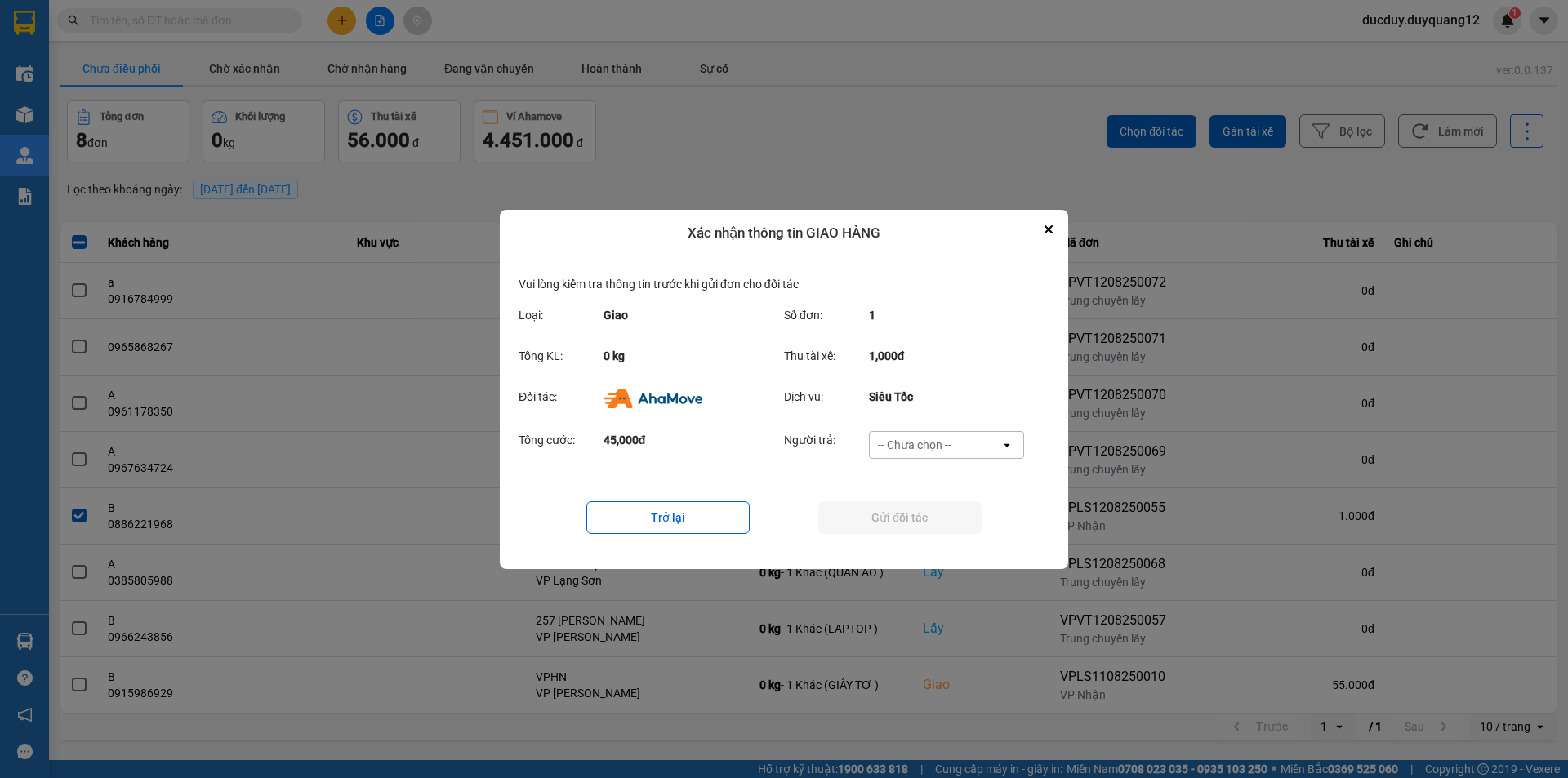
click at [948, 434] on div "-- Chưa chọn --" at bounding box center [934, 444] width 130 height 26
click at [931, 530] on span "Ví Ahamove" at bounding box center [914, 538] width 66 height 17
click at [929, 514] on button "Gửi đối tác" at bounding box center [899, 517] width 164 height 32
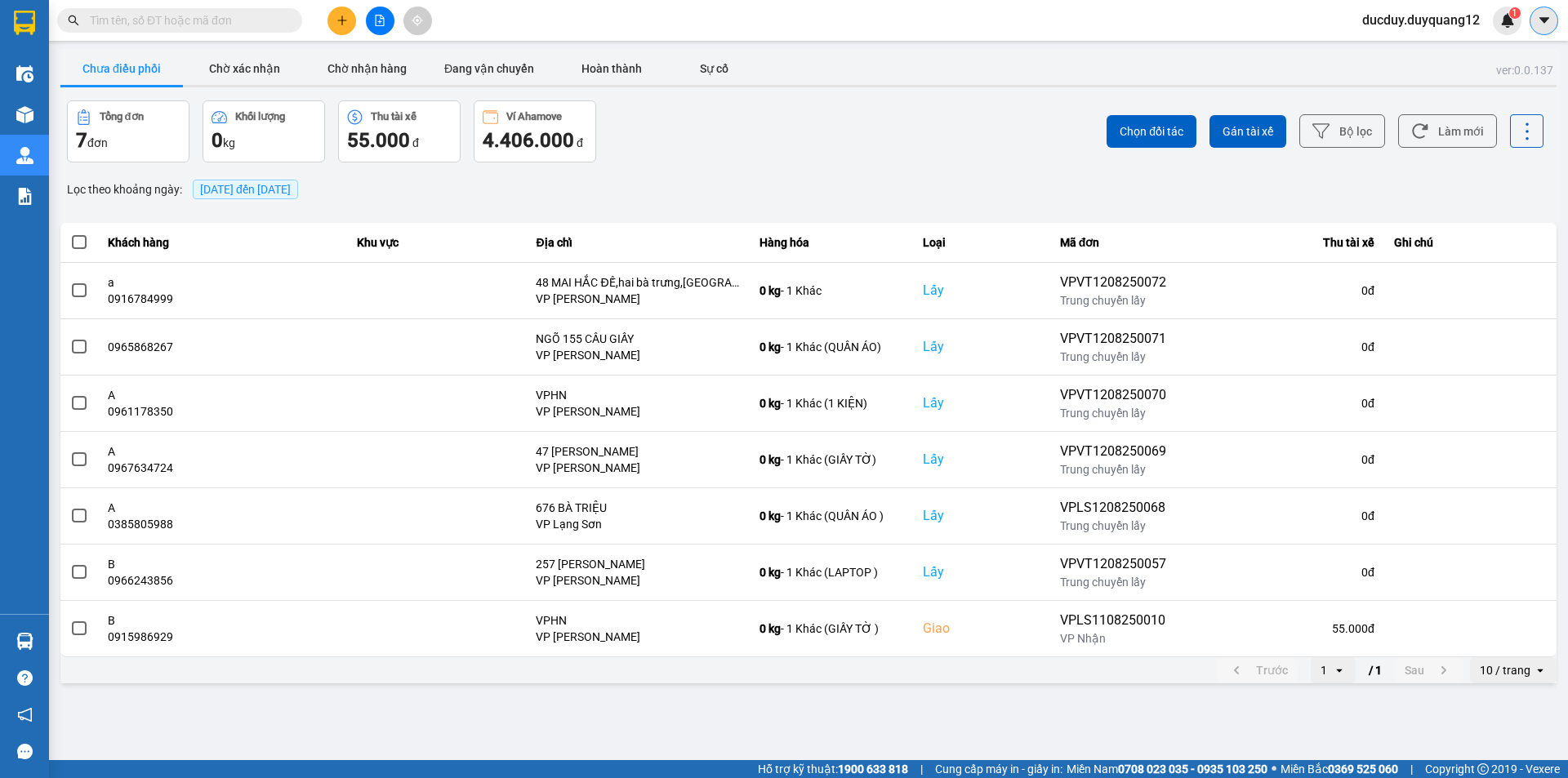
click at [1537, 27] on button at bounding box center [1544, 21] width 28 height 28
click at [1471, 65] on div "Cấu hình nhà xe" at bounding box center [1500, 61] width 82 height 18
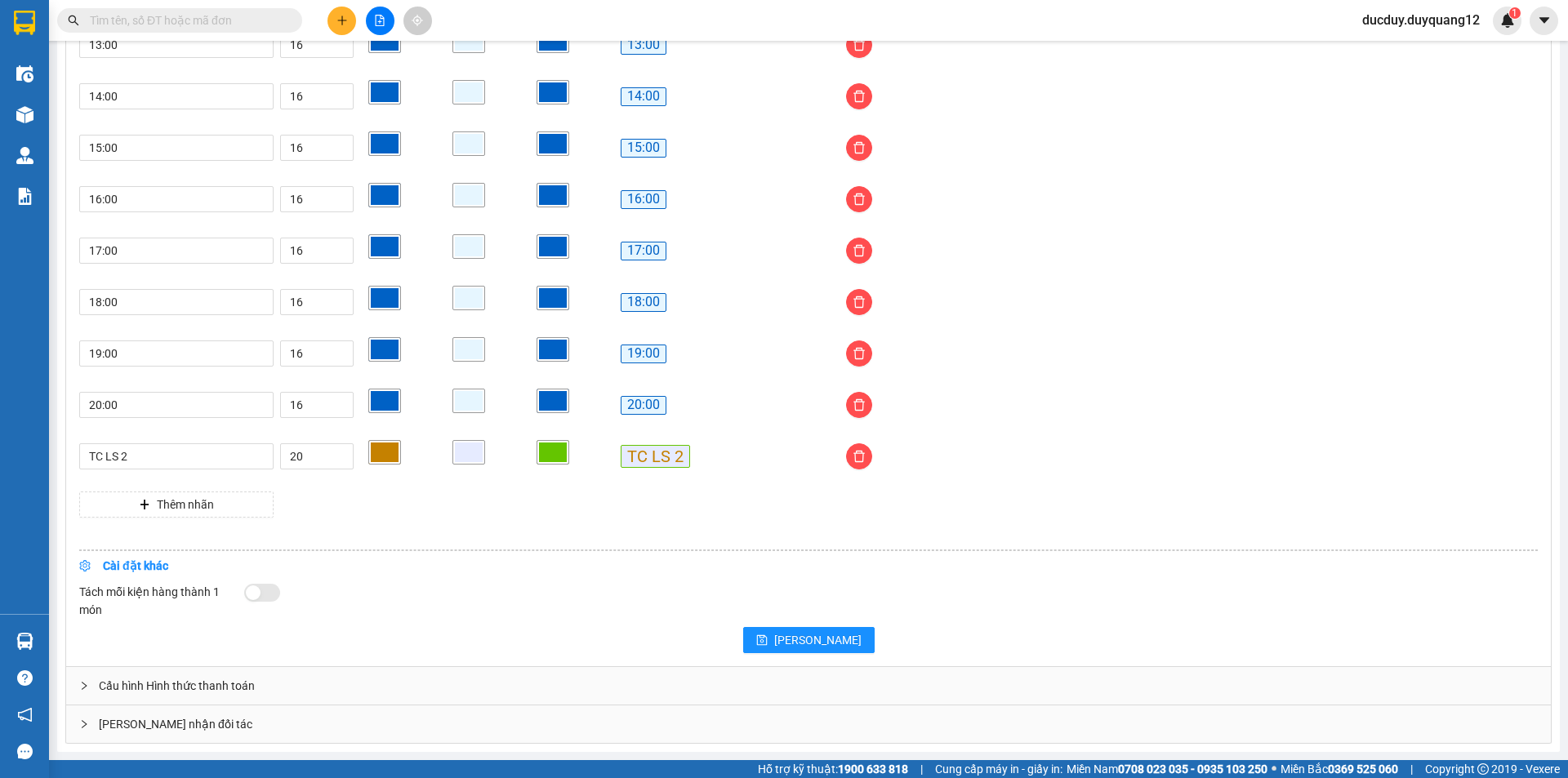
click at [170, 723] on div "Giao nhận đối tác" at bounding box center [809, 724] width 1485 height 37
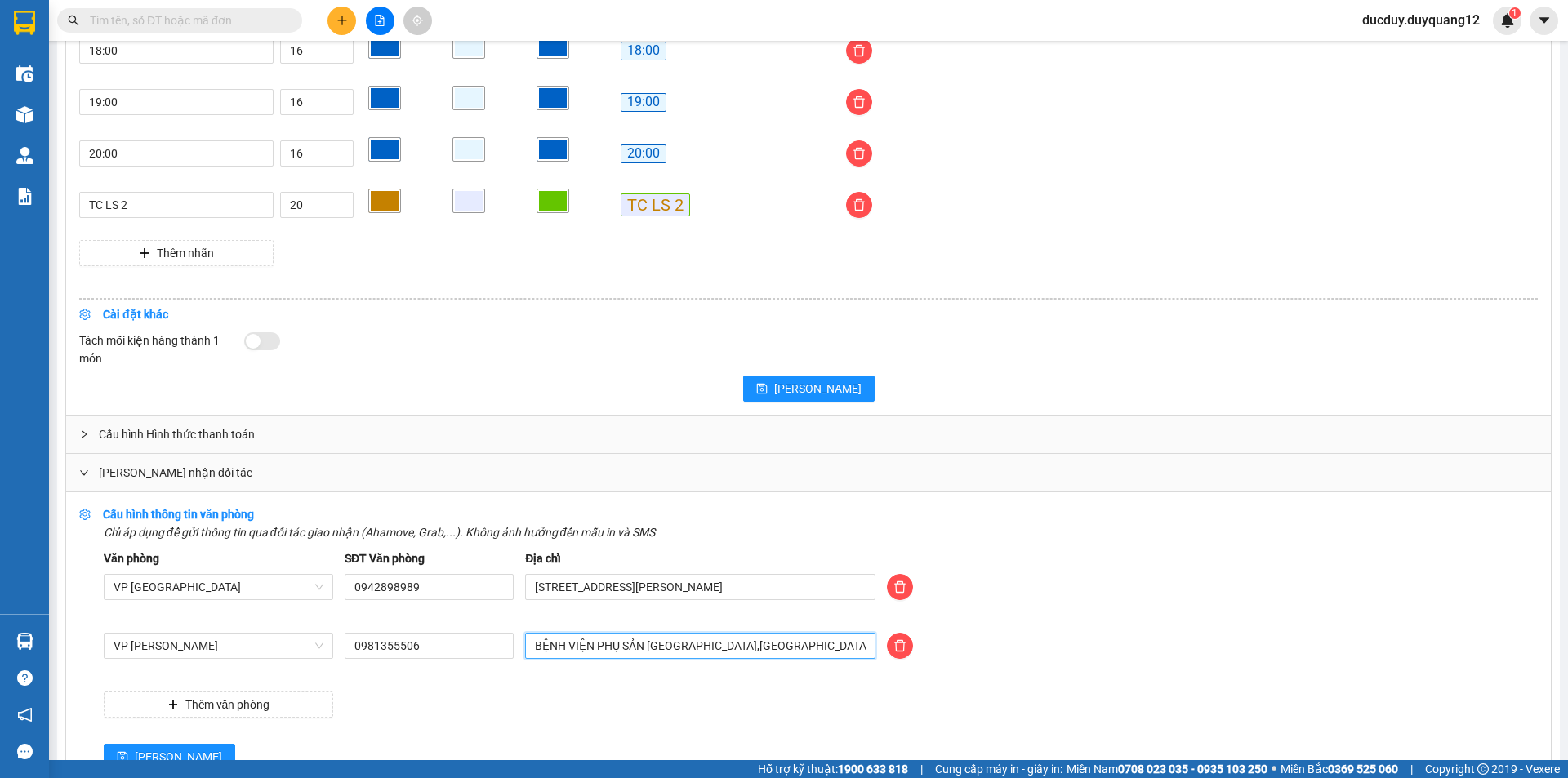
drag, startPoint x: 857, startPoint y: 649, endPoint x: 459, endPoint y: 667, distance: 398.4
click at [459, 667] on div "VP Minh Khai 0981355506 BỆNH VIỆN PHỤ SẢN HÀ NỘI,NGỌC KHÁNH,BA ĐÌNH,HÀ NỘI" at bounding box center [821, 655] width 1446 height 46
type input "512 minh khai,hai bà trưng,hà nội"
drag, startPoint x: 446, startPoint y: 651, endPoint x: 251, endPoint y: 657, distance: 195.1
click at [251, 657] on div "VP Minh Khai 0981355506 512 minh khai,hai bà trưng,hà nội" at bounding box center [821, 655] width 1446 height 46
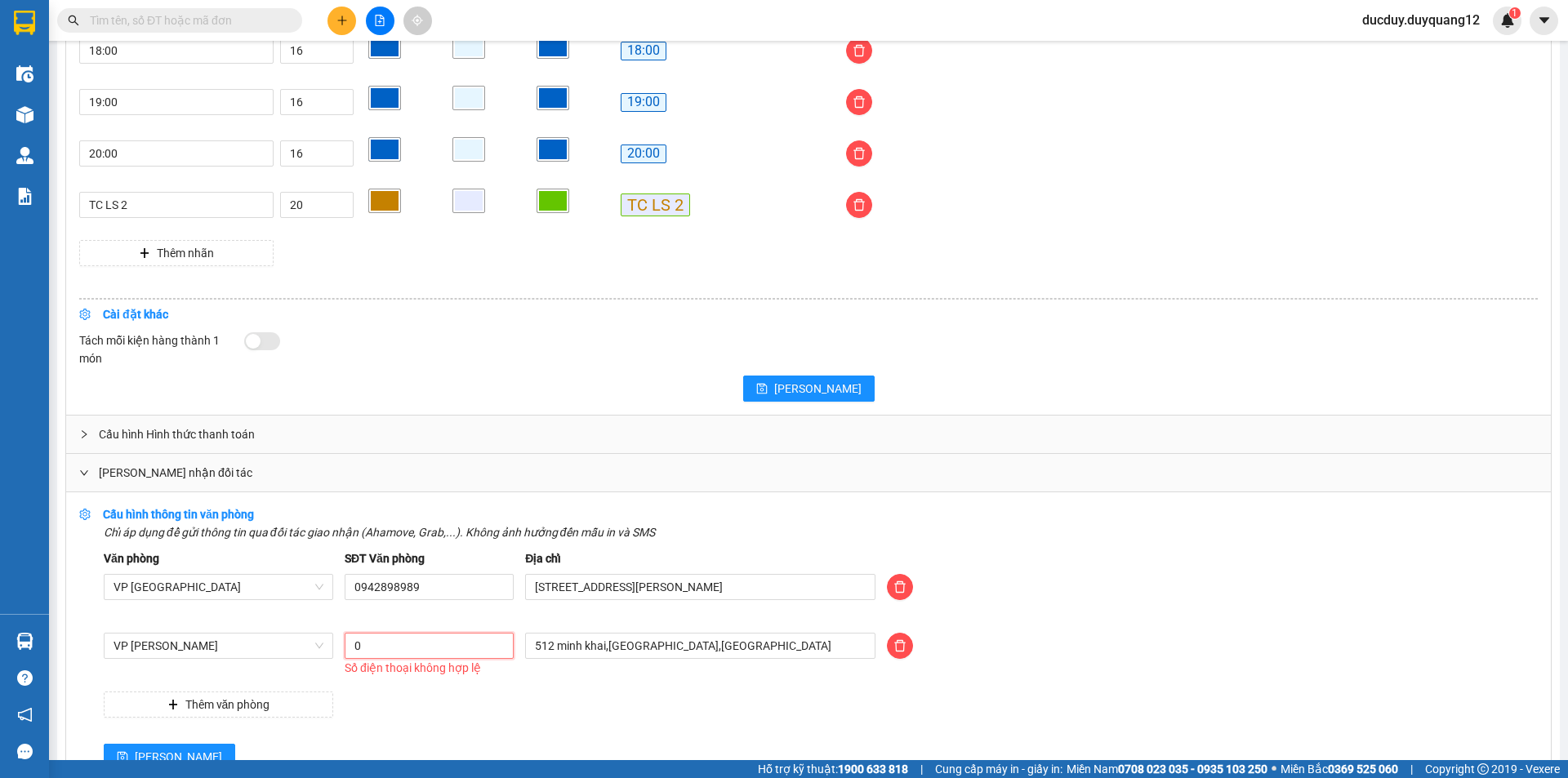
type input "0981355523"
click at [151, 751] on span "Lưu" at bounding box center [178, 757] width 87 height 18
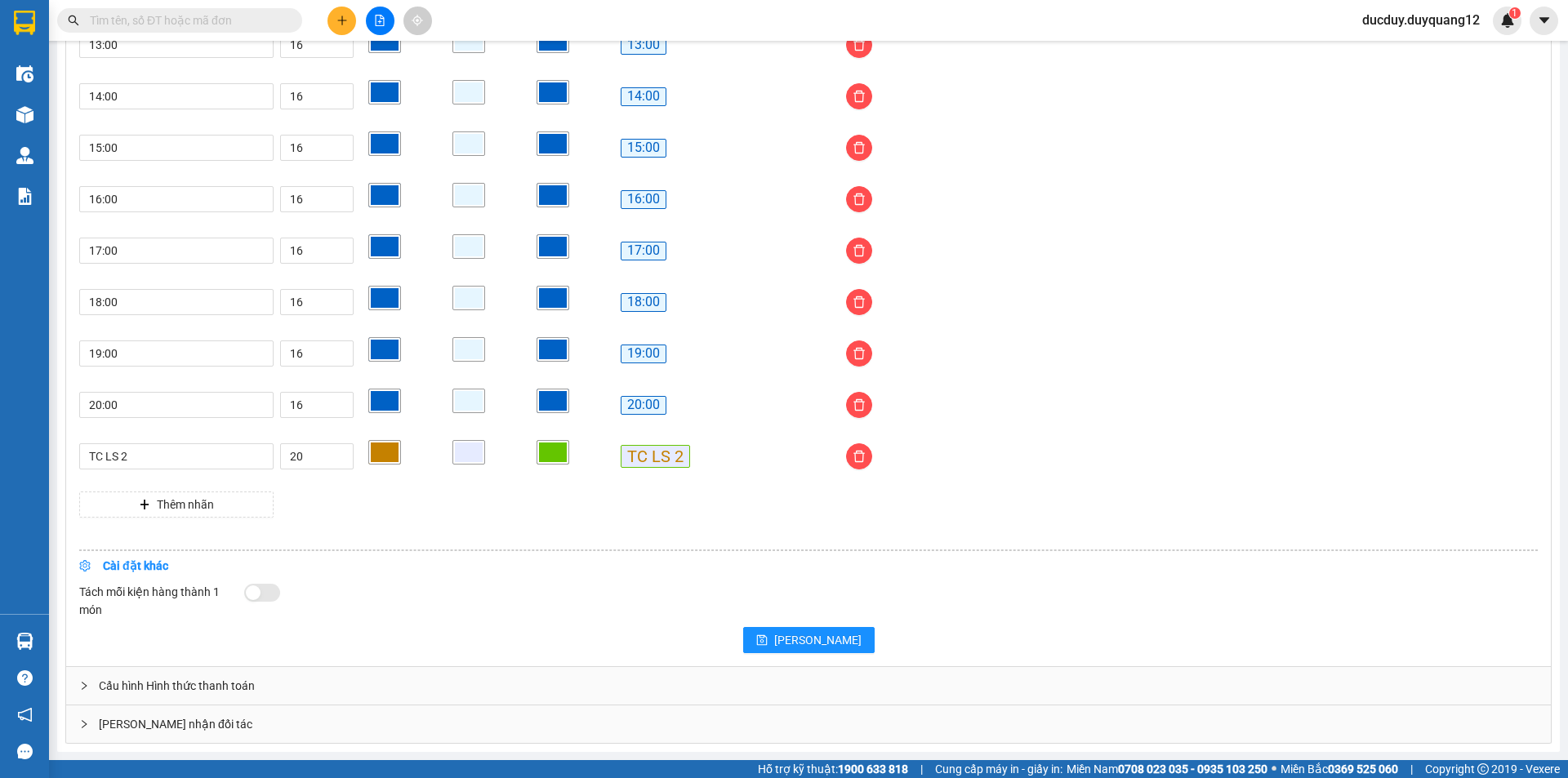
scroll to position [1250, 0]
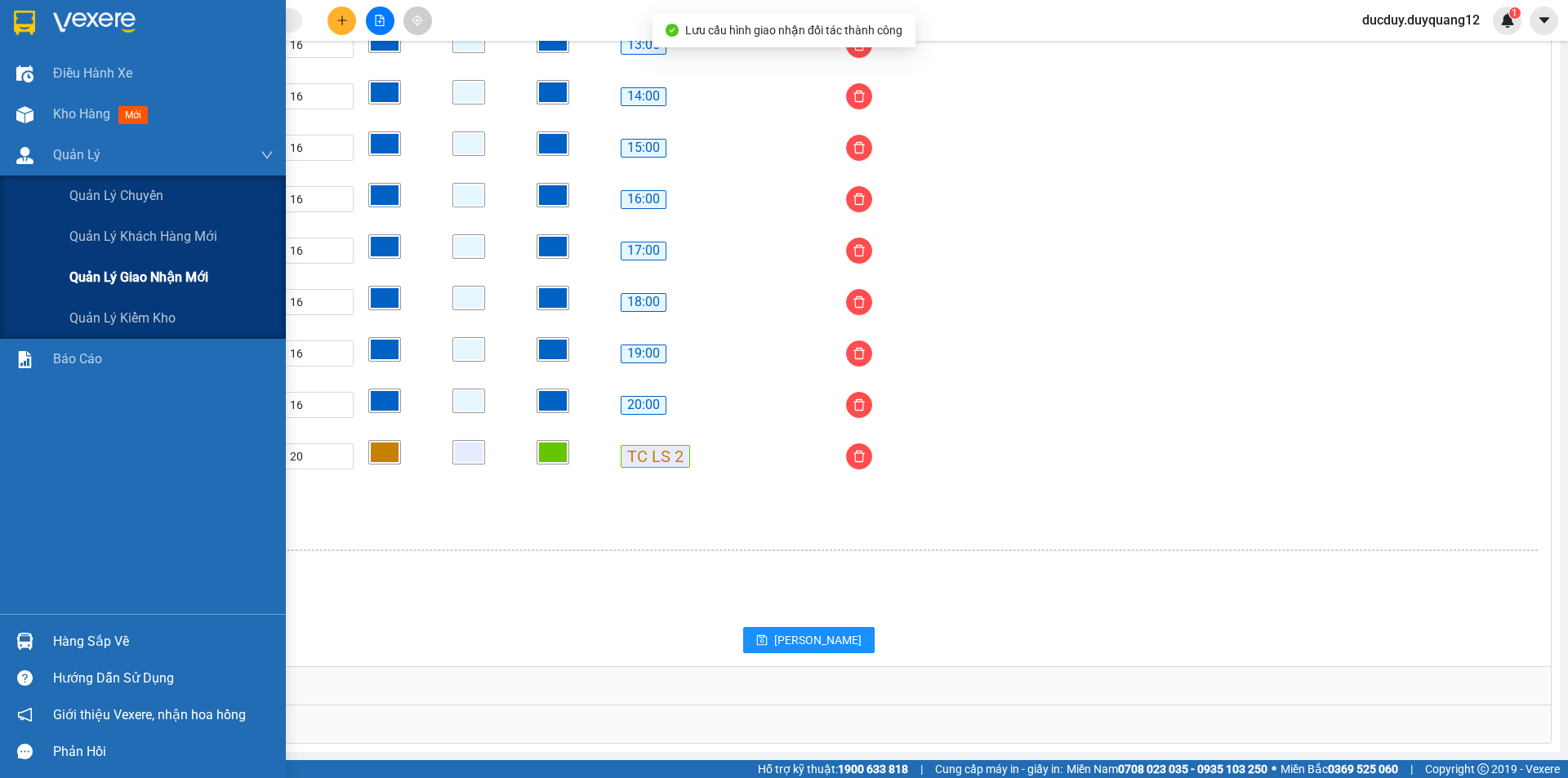
click at [84, 272] on span "Quản lý giao nhận mới" at bounding box center [139, 277] width 139 height 21
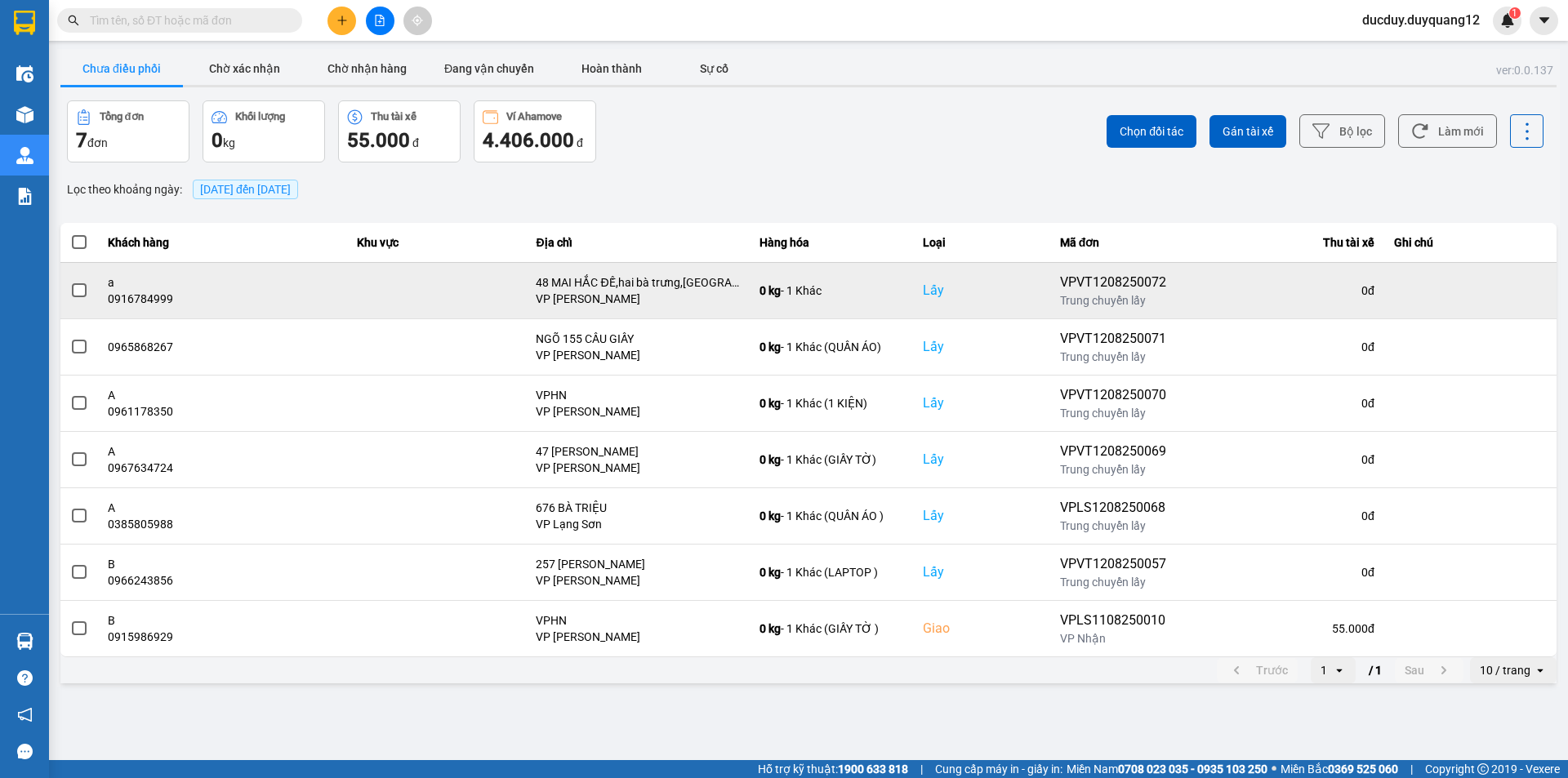
click at [81, 295] on span at bounding box center [80, 291] width 15 height 15
click at [71, 281] on input "checkbox" at bounding box center [71, 281] width 0 height 0
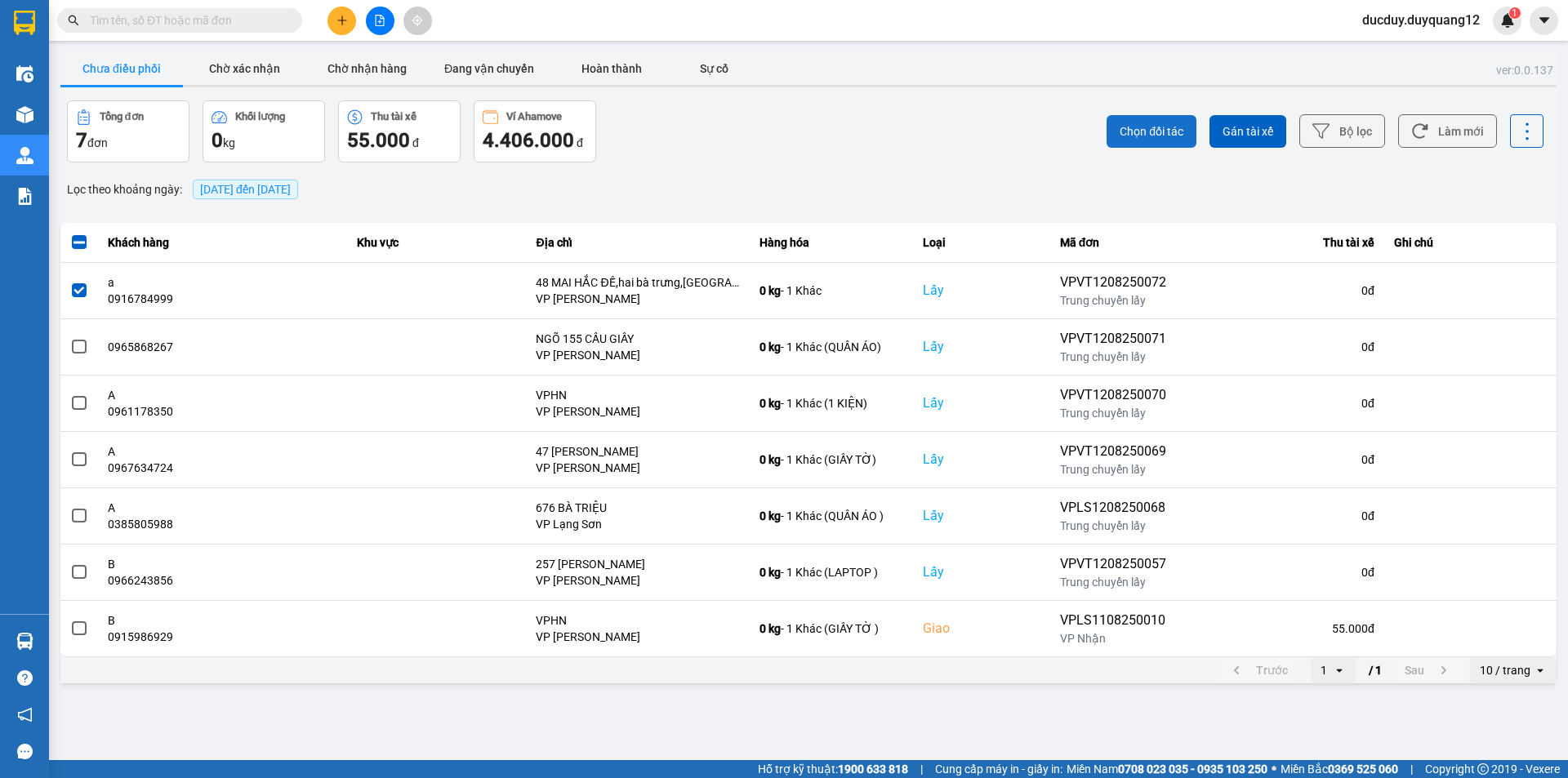
click at [1139, 135] on span "Chọn đối tác" at bounding box center [1151, 132] width 64 height 17
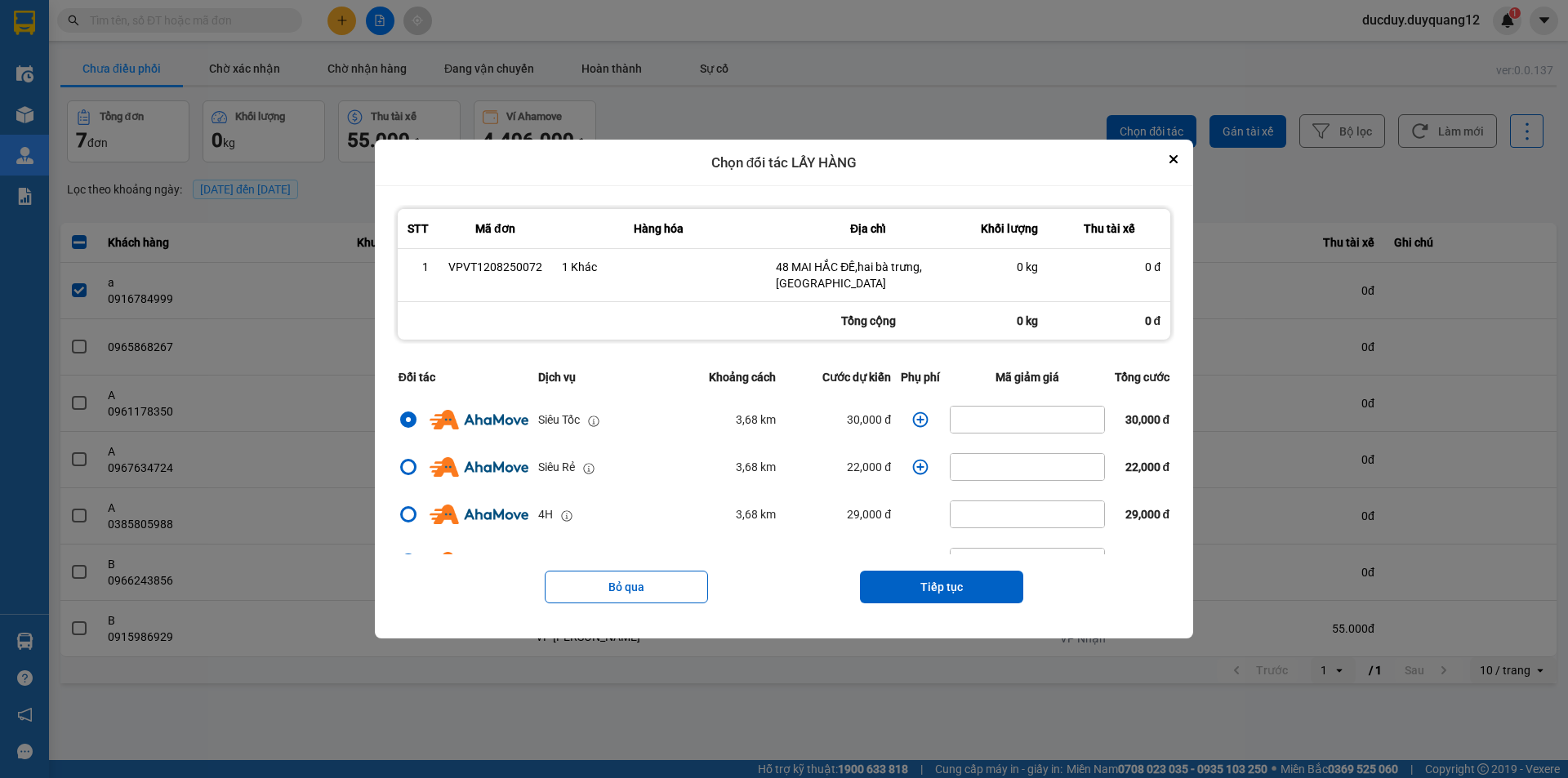
drag, startPoint x: 1010, startPoint y: 294, endPoint x: 1047, endPoint y: 365, distance: 80.1
click at [1042, 365] on div "STT Mã đơn Hàng hóa Địa chỉ Khối lượng Thu tài xế 1 VPVT1208250072 1 Khác 48 MA…" at bounding box center [784, 413] width 781 height 415
click at [942, 574] on button "Tiếp tục" at bounding box center [942, 586] width 164 height 32
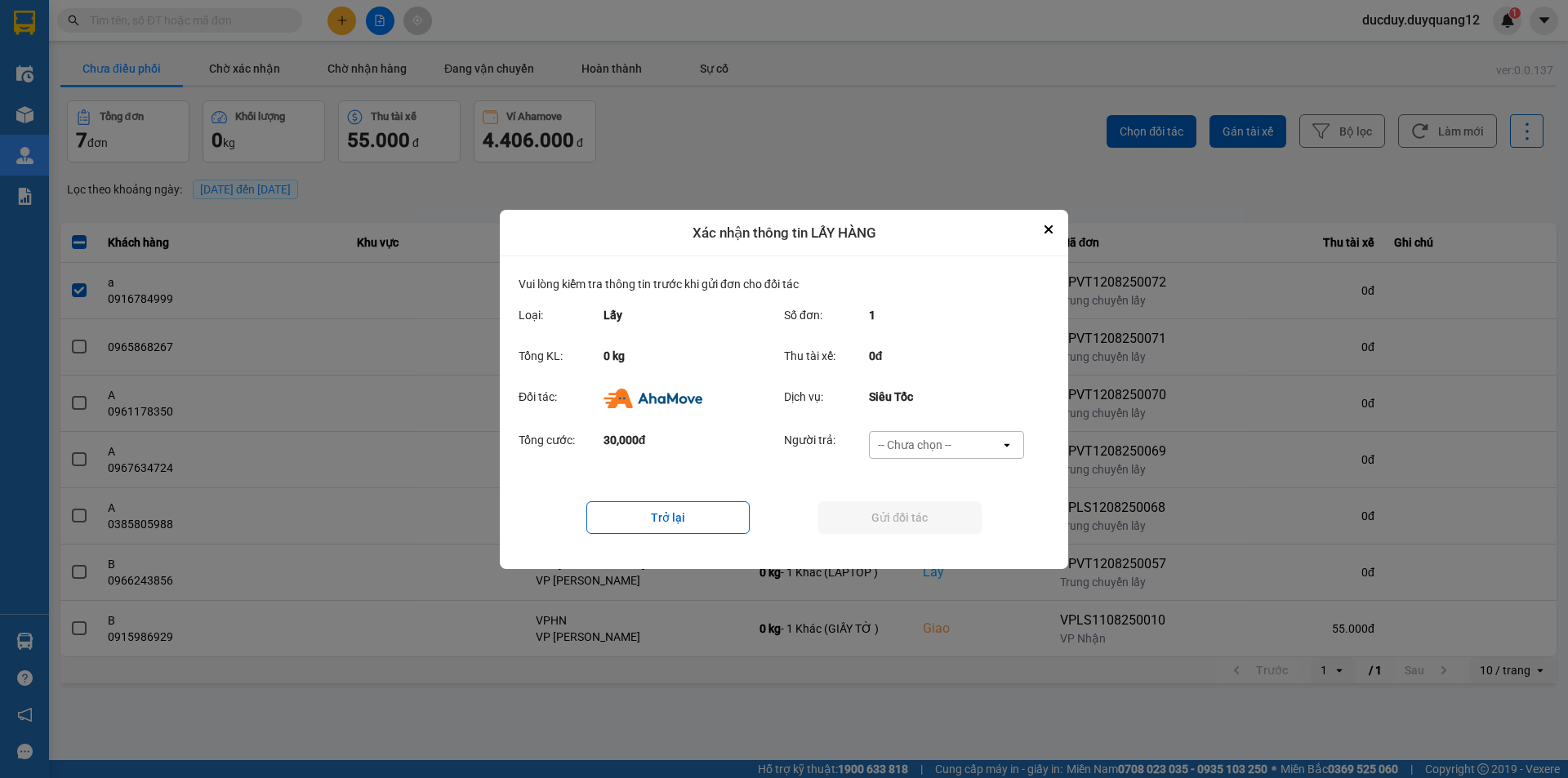
click at [929, 442] on div "-- Chưa chọn --" at bounding box center [914, 445] width 74 height 17
drag, startPoint x: 916, startPoint y: 538, endPoint x: 921, endPoint y: 513, distance: 25.5
click at [917, 531] on span "Ví Ahamove" at bounding box center [914, 538] width 66 height 17
click at [923, 506] on button "Gửi đối tác" at bounding box center [899, 517] width 164 height 32
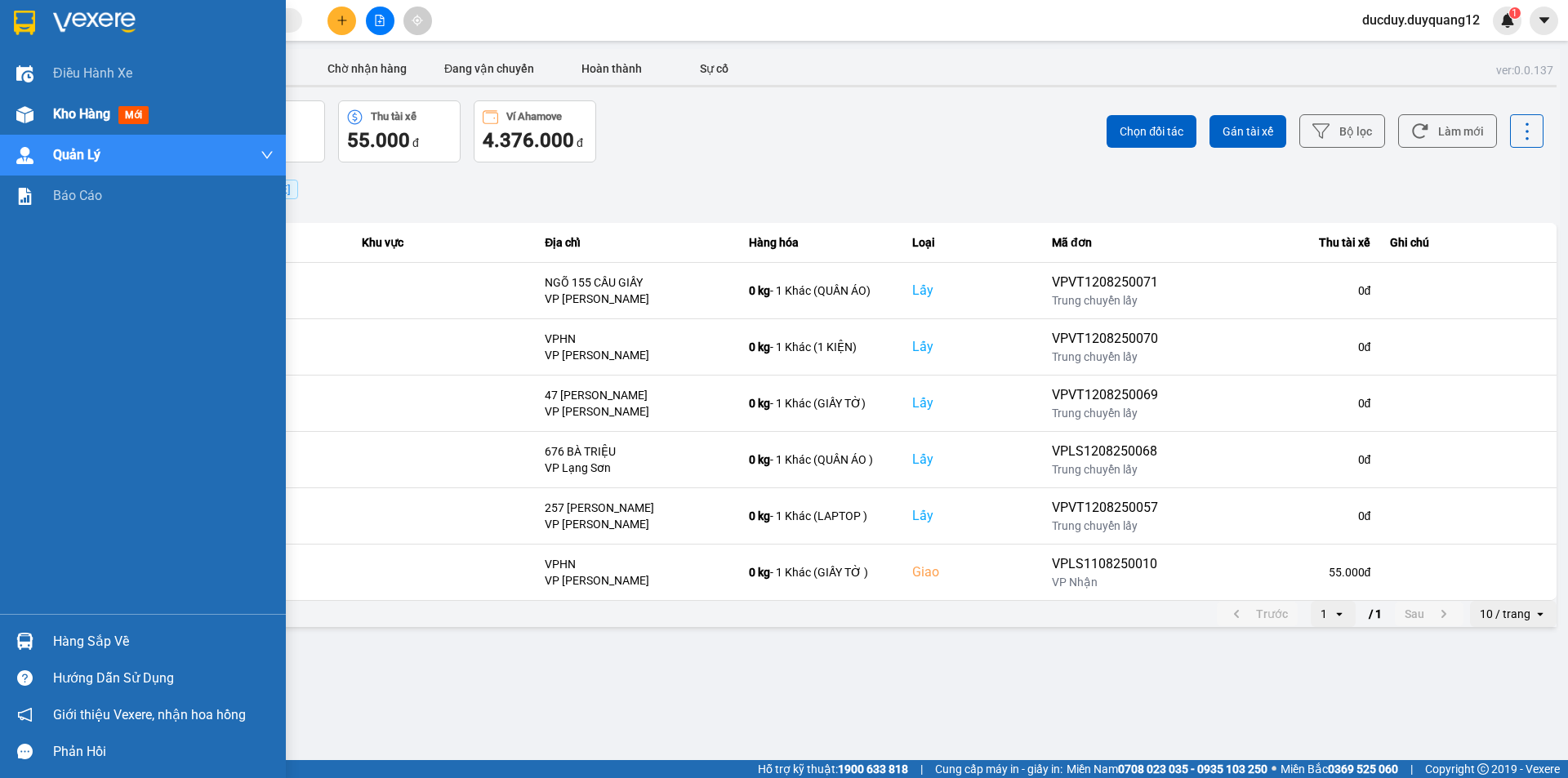
click at [77, 114] on span "Kho hàng" at bounding box center [81, 114] width 57 height 16
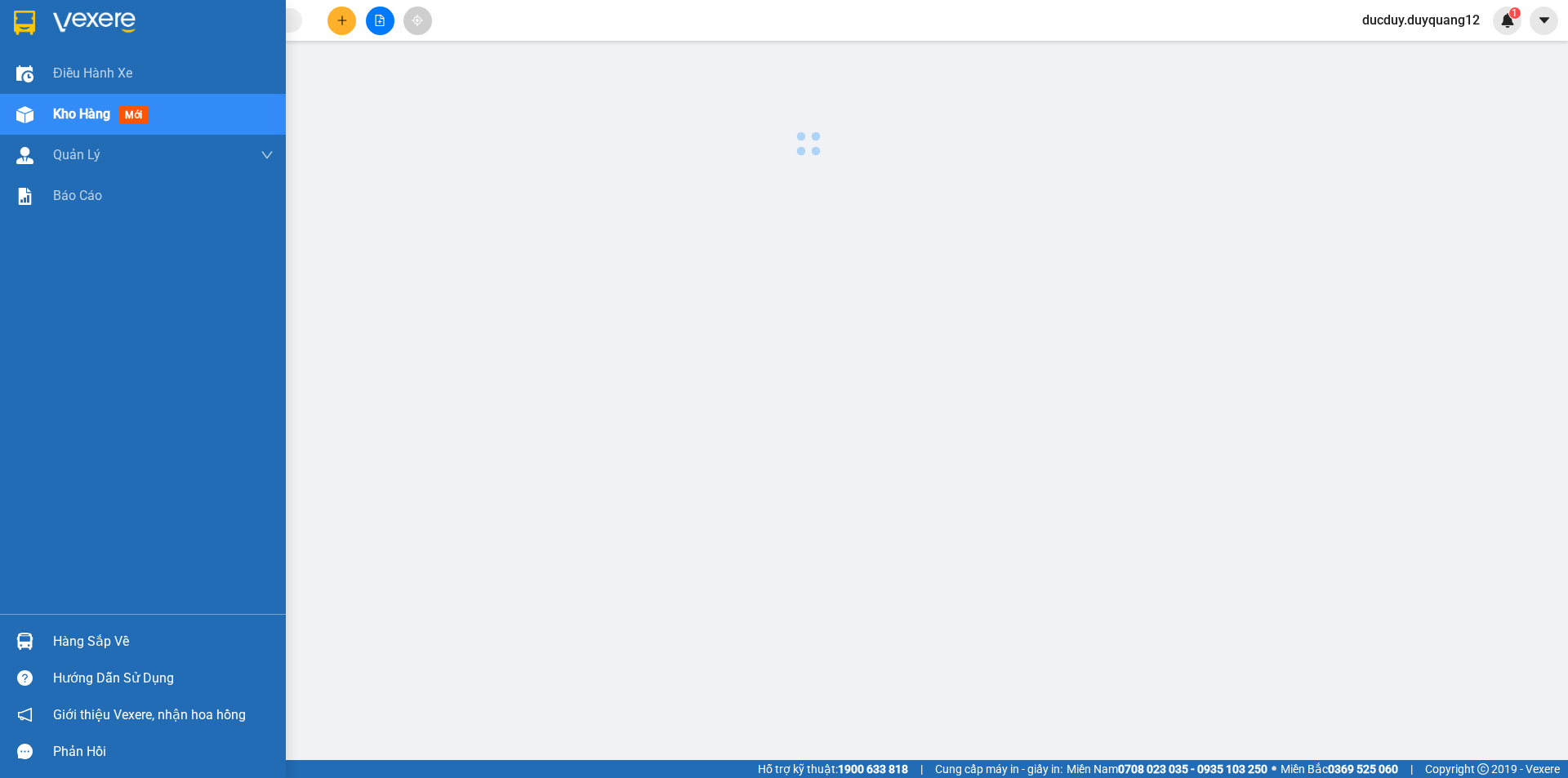
click at [77, 114] on span "Kho hàng" at bounding box center [81, 114] width 57 height 16
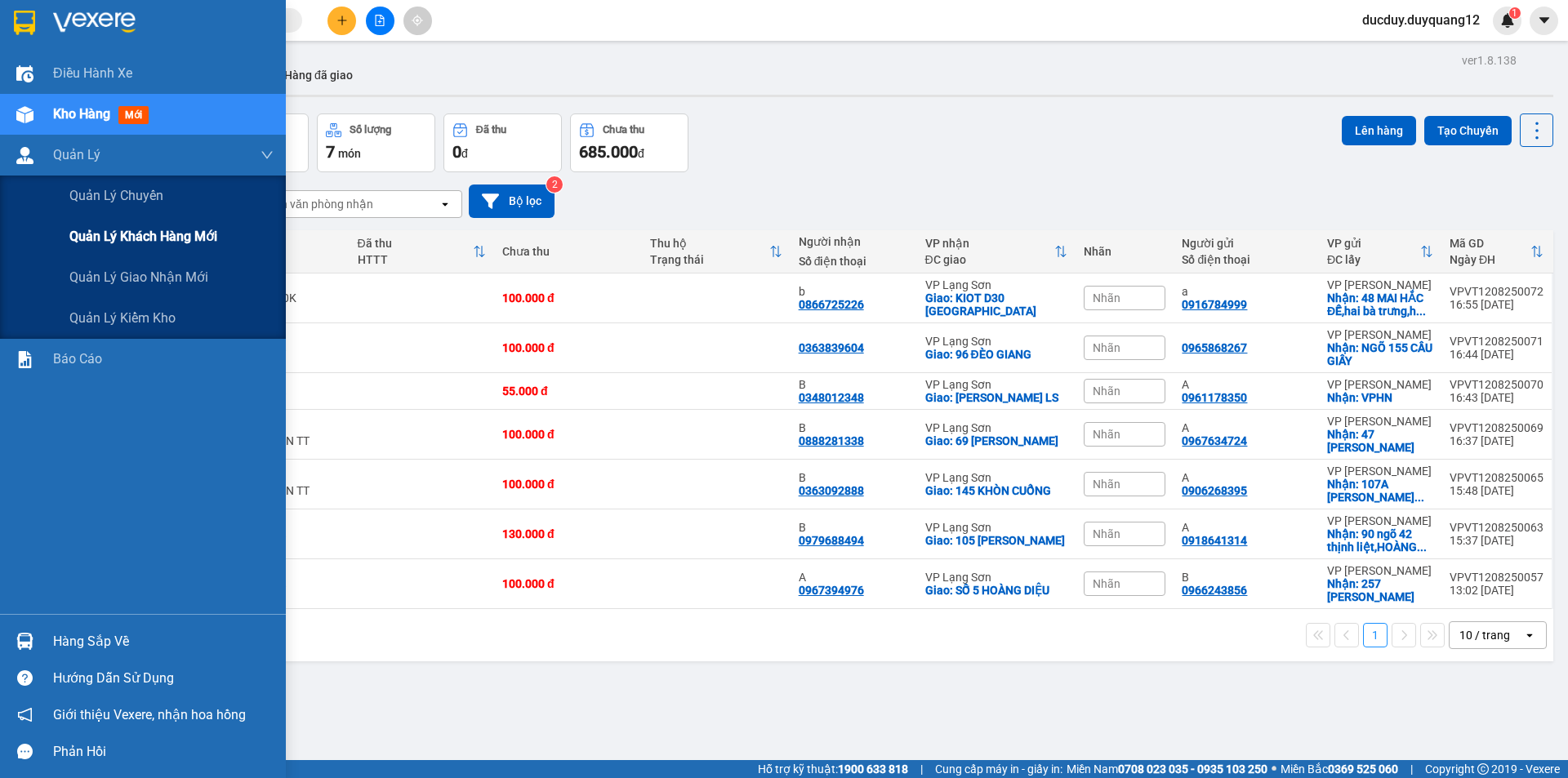
drag, startPoint x: 126, startPoint y: 281, endPoint x: 158, endPoint y: 250, distance: 44.6
click at [127, 279] on span "Quản lý giao nhận mới" at bounding box center [139, 277] width 139 height 21
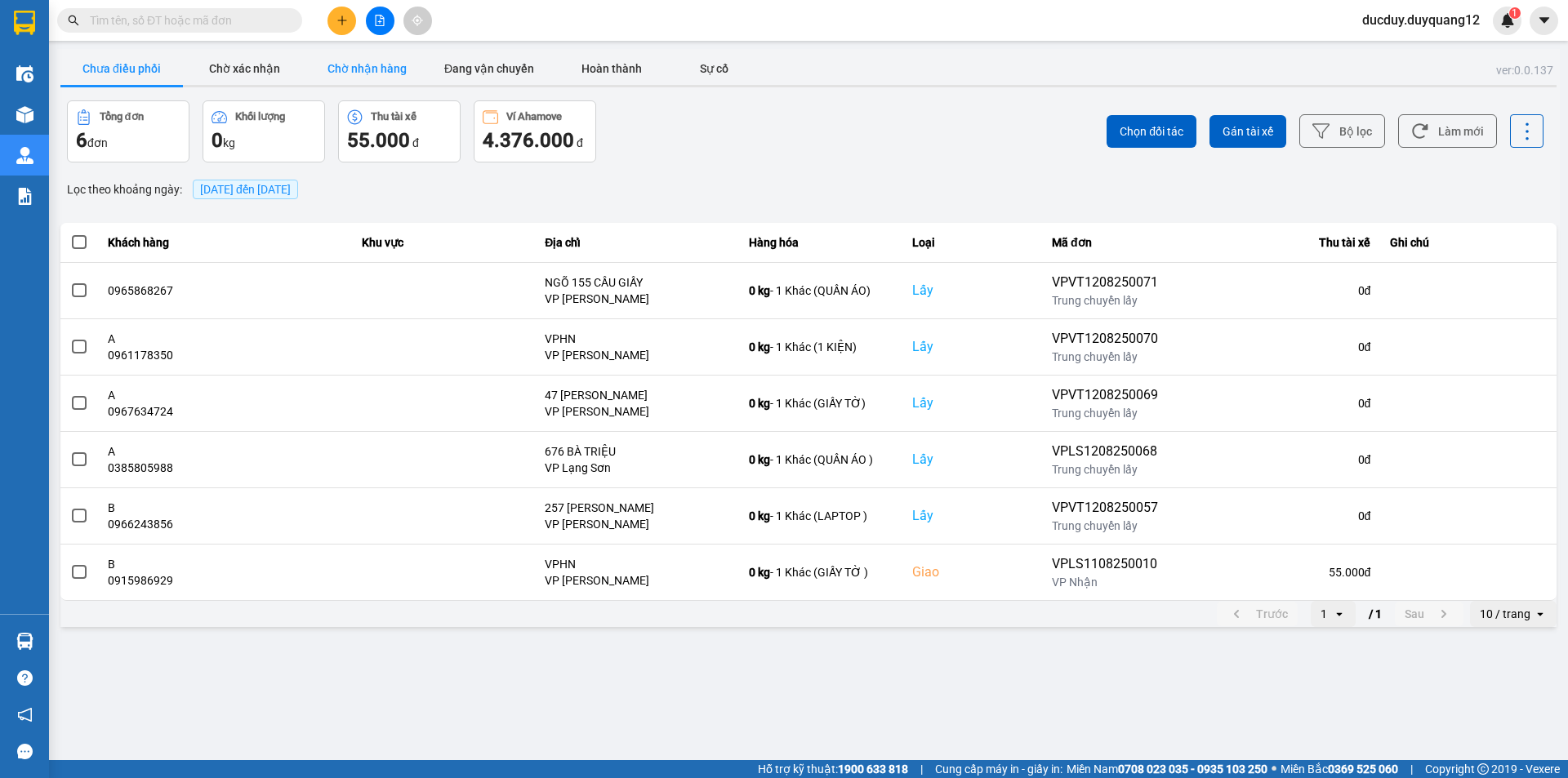
click at [353, 65] on button "Chờ nhận hàng" at bounding box center [367, 68] width 123 height 32
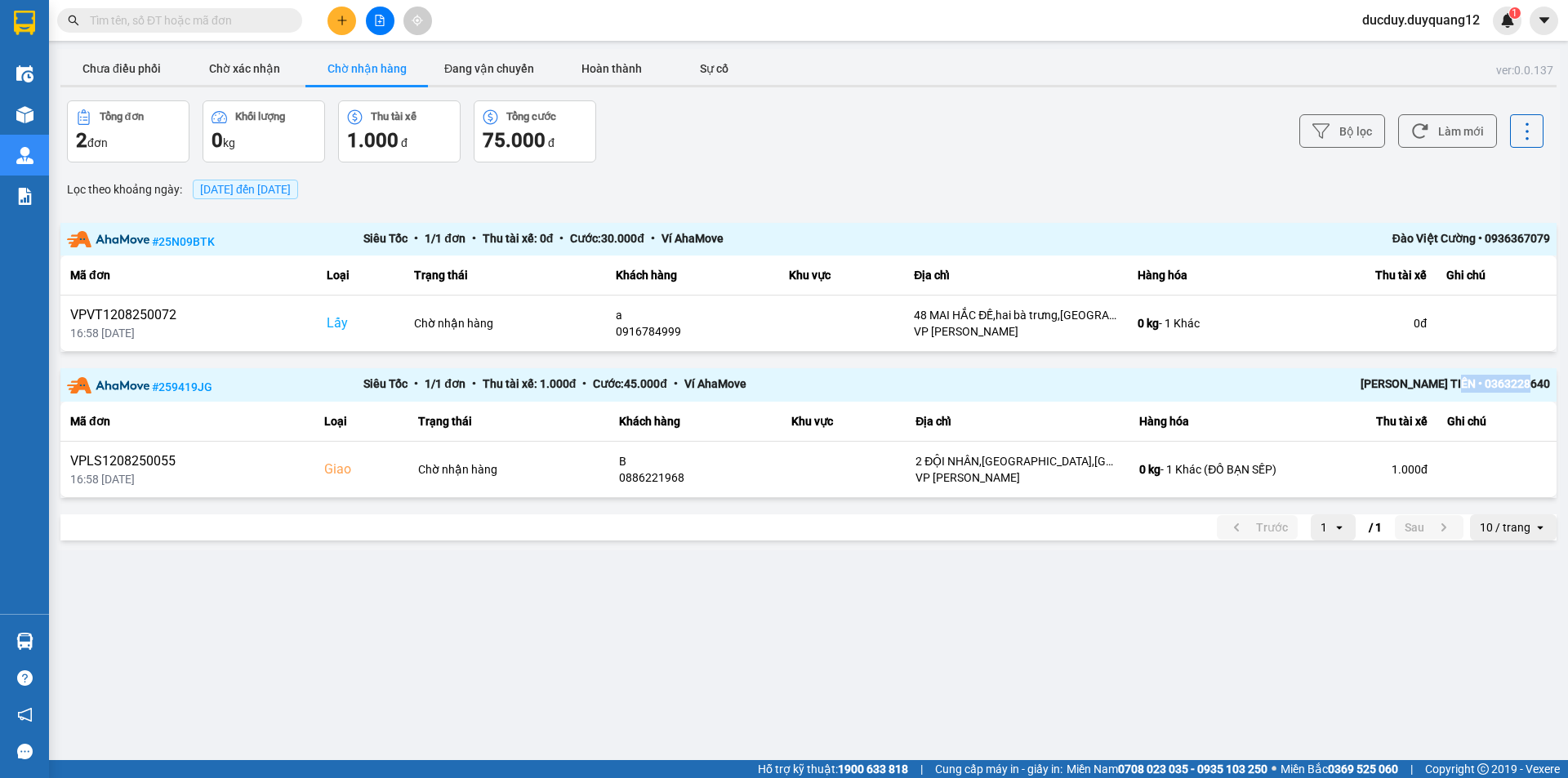
drag, startPoint x: 1477, startPoint y: 381, endPoint x: 1567, endPoint y: 388, distance: 90.3
click at [1567, 388] on main "ver: 0.0.137 Chưa điều phối Chờ xác nhận Chờ nhận hàng Đang vận chuyển Hoàn thà…" at bounding box center [784, 380] width 1568 height 761
copy div "• 0363228640"
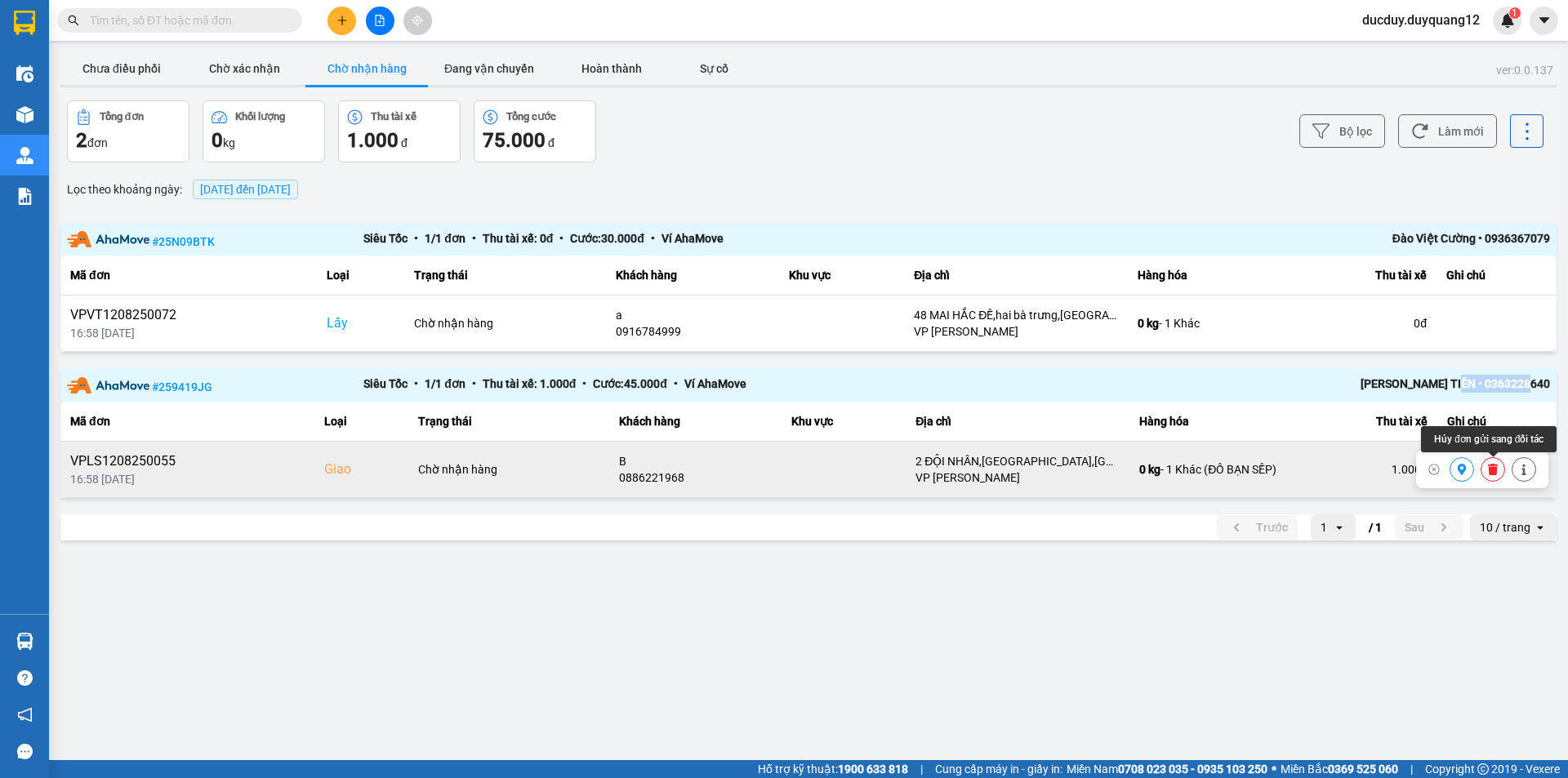
click at [1460, 469] on icon at bounding box center [1463, 470] width 12 height 12
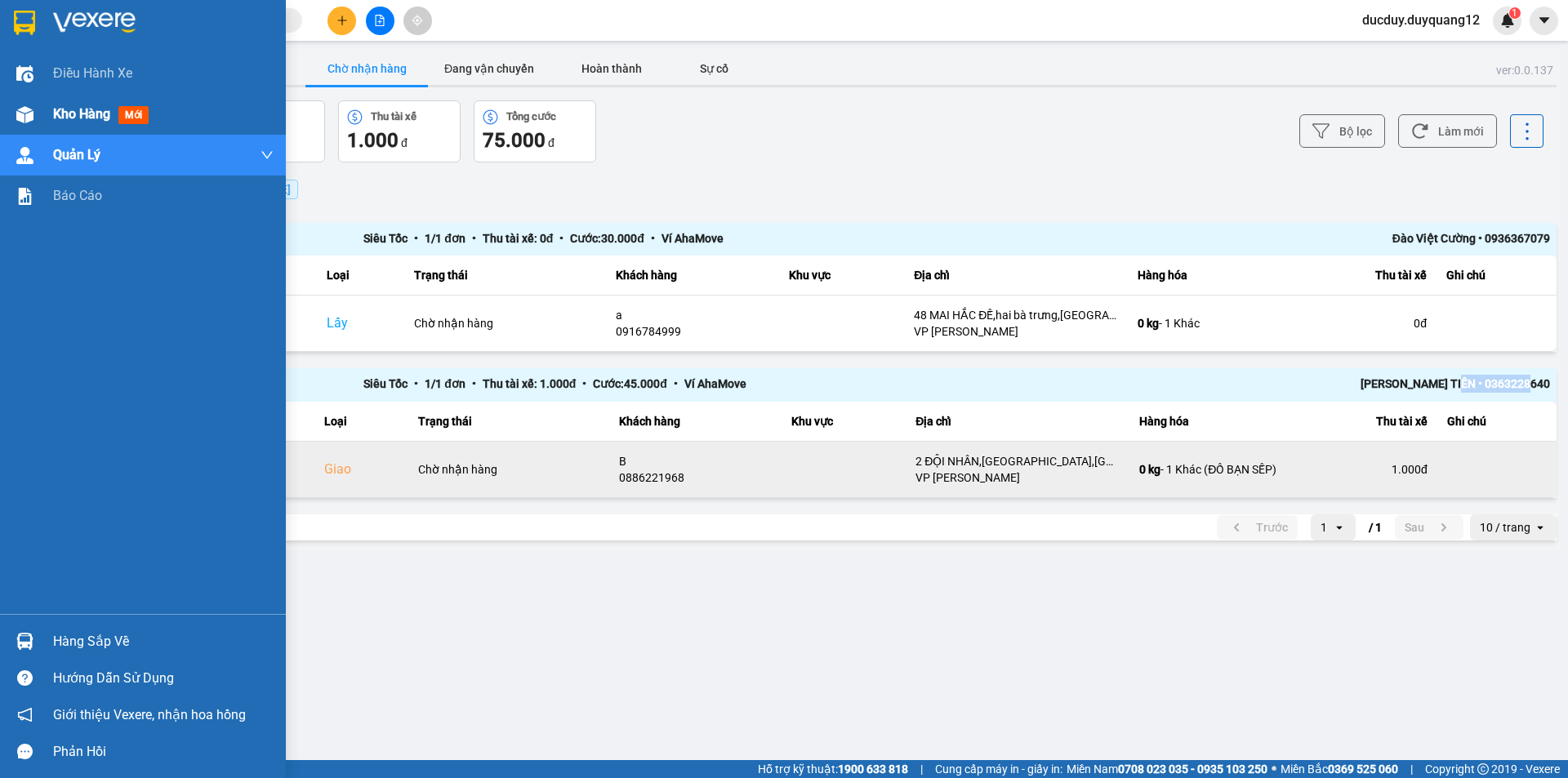
click at [82, 111] on span "Kho hàng" at bounding box center [81, 114] width 57 height 16
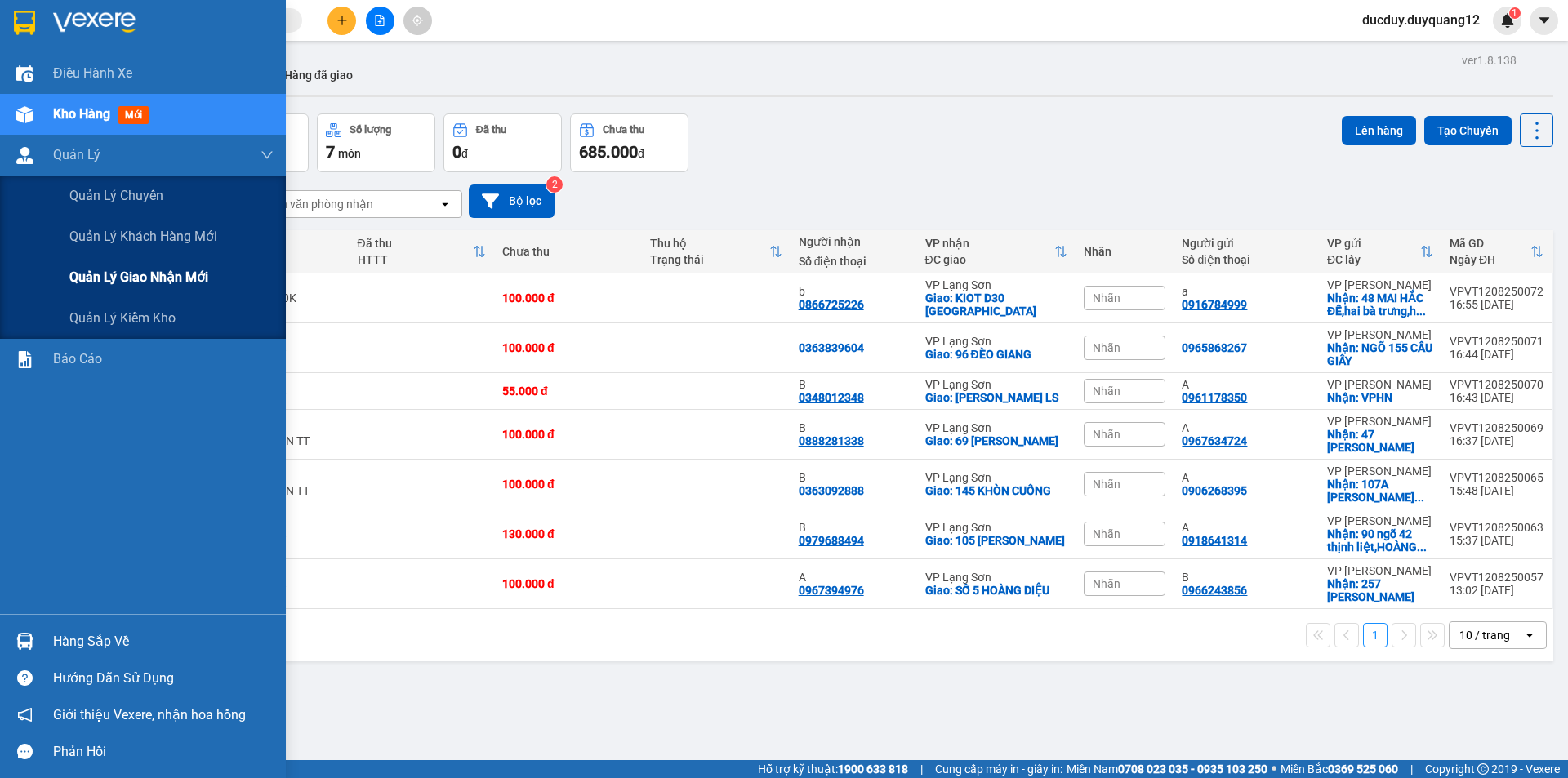
click at [134, 271] on span "Quản lý giao nhận mới" at bounding box center [139, 277] width 139 height 21
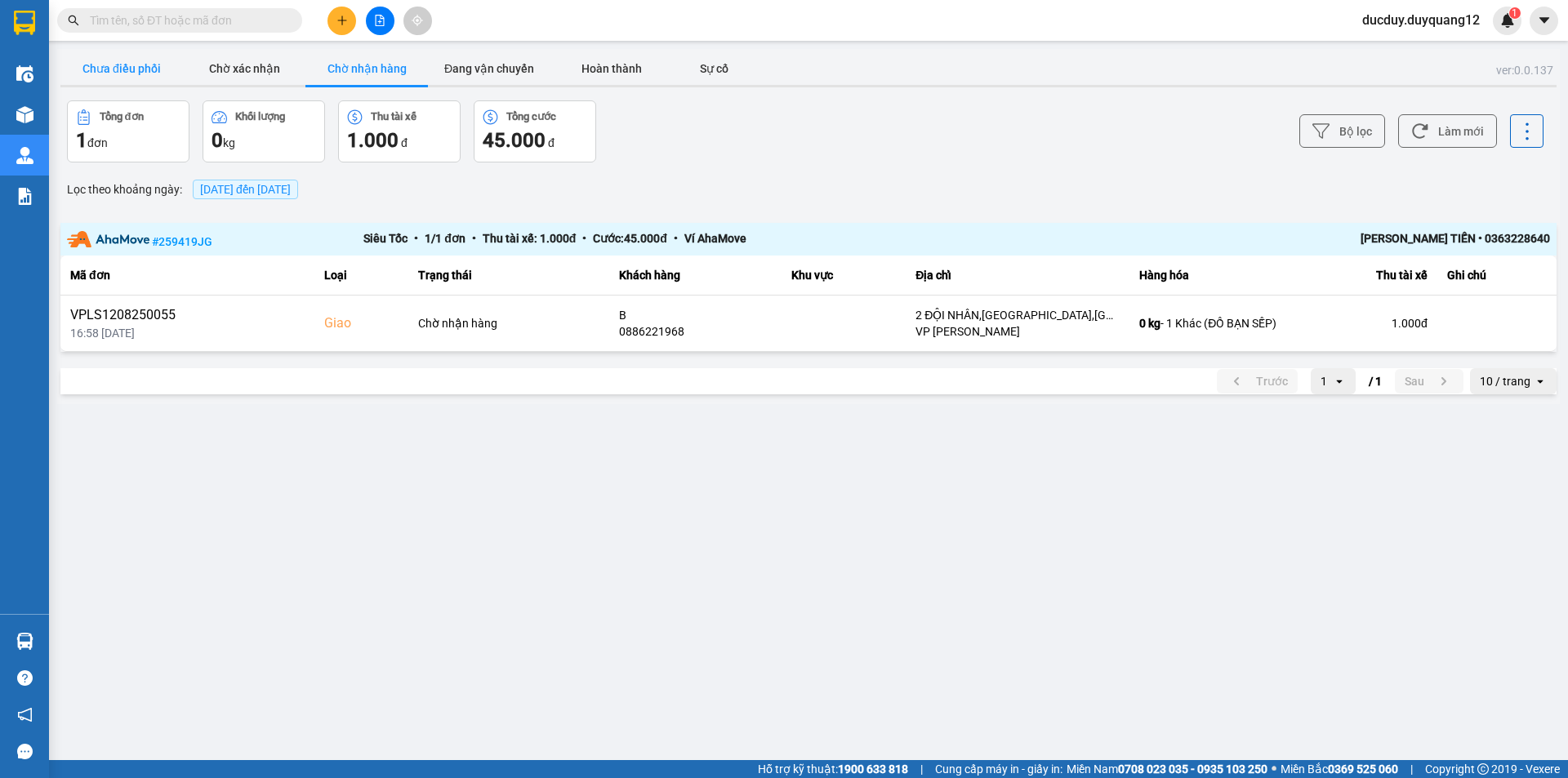
click at [121, 66] on button "Chưa điều phối" at bounding box center [122, 68] width 123 height 32
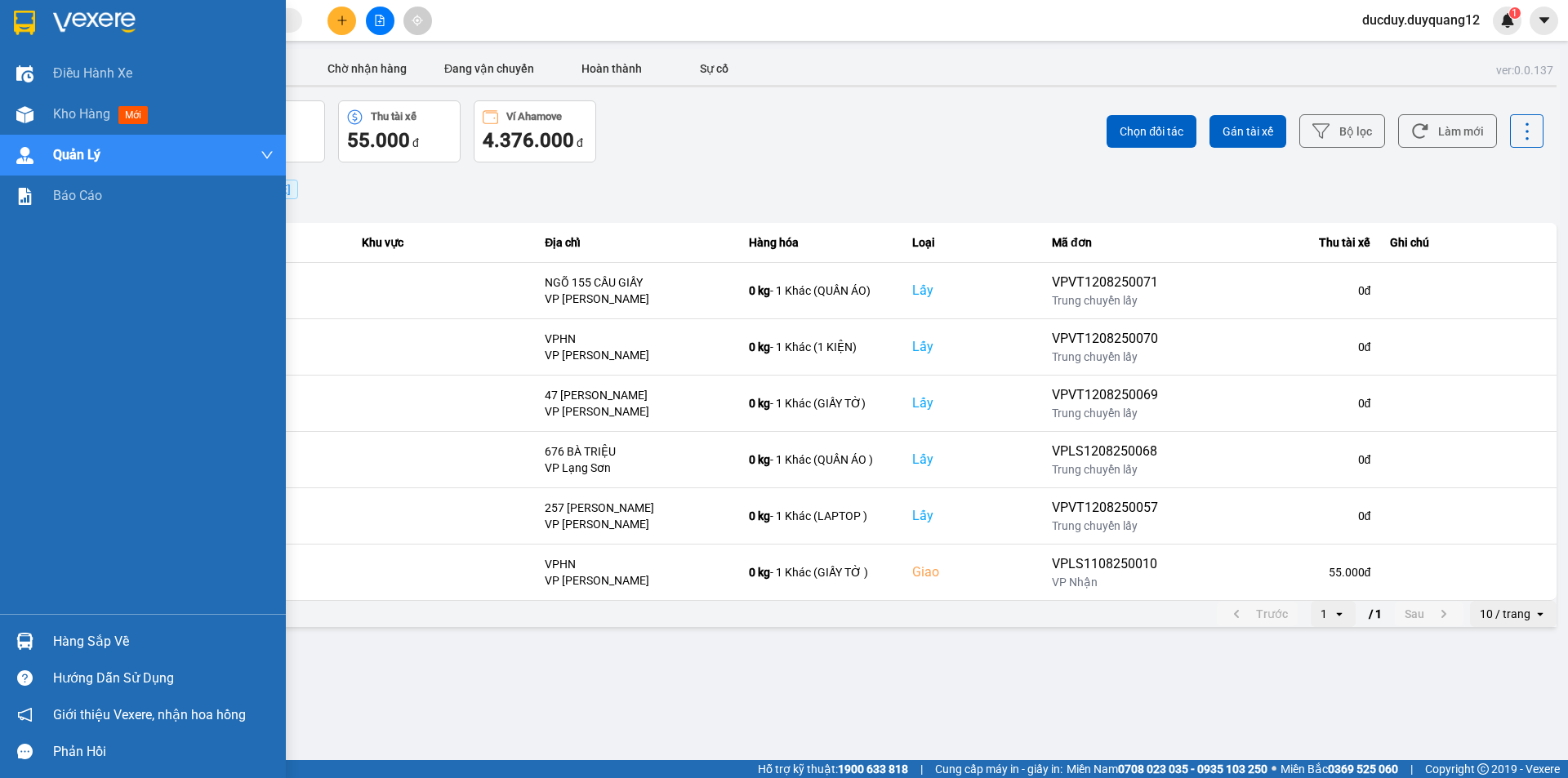
click at [83, 642] on div "Hàng sắp về" at bounding box center [164, 642] width 221 height 25
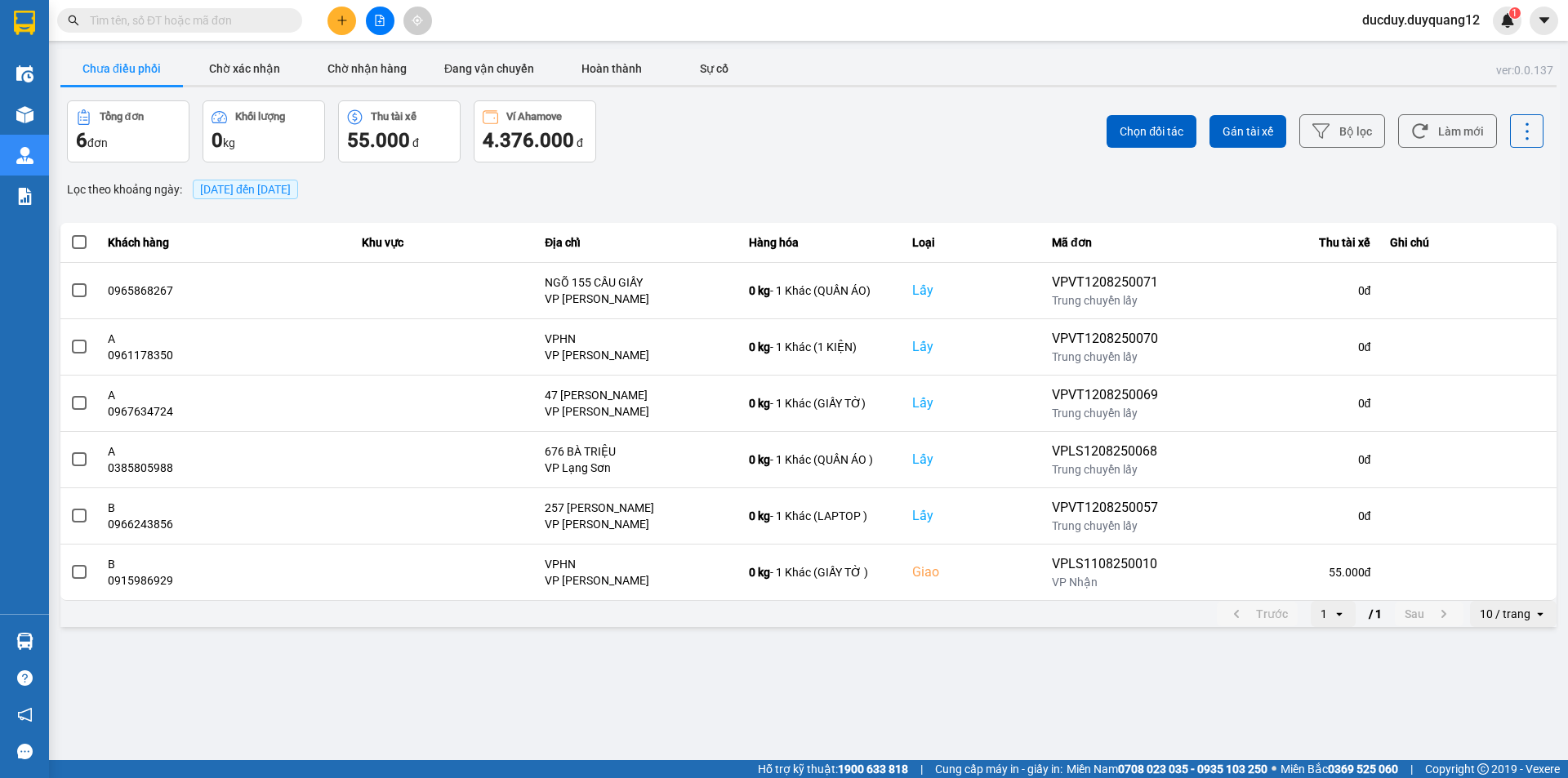
click at [791, 131] on section "Kết quả tìm kiếm ( 0 ) Bộ lọc No Data ducduy.duyquang12 1 Điều hành xe Kho hàng…" at bounding box center [784, 389] width 1568 height 778
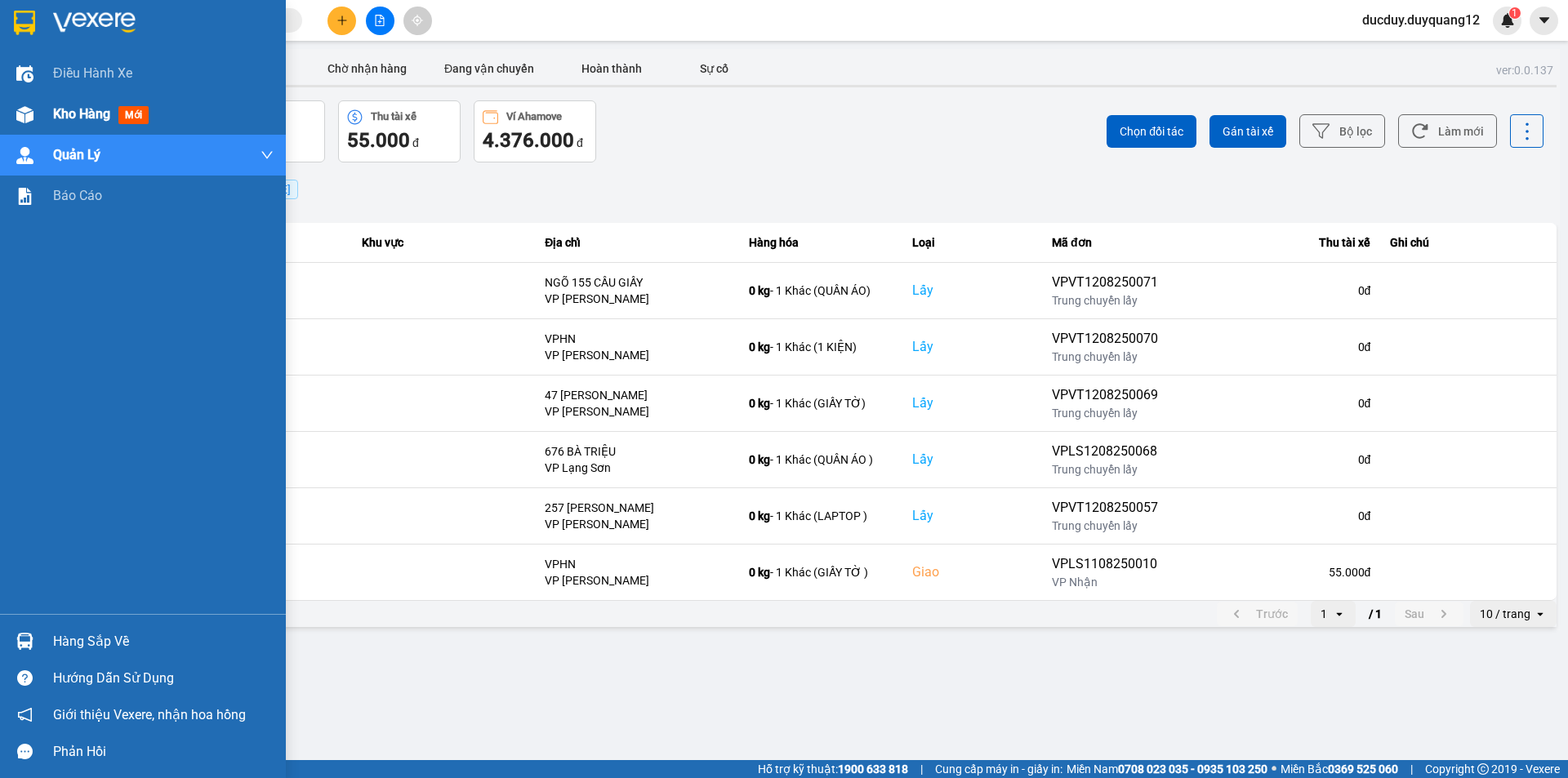
click at [67, 104] on div "Kho hàng mới" at bounding box center [104, 114] width 102 height 21
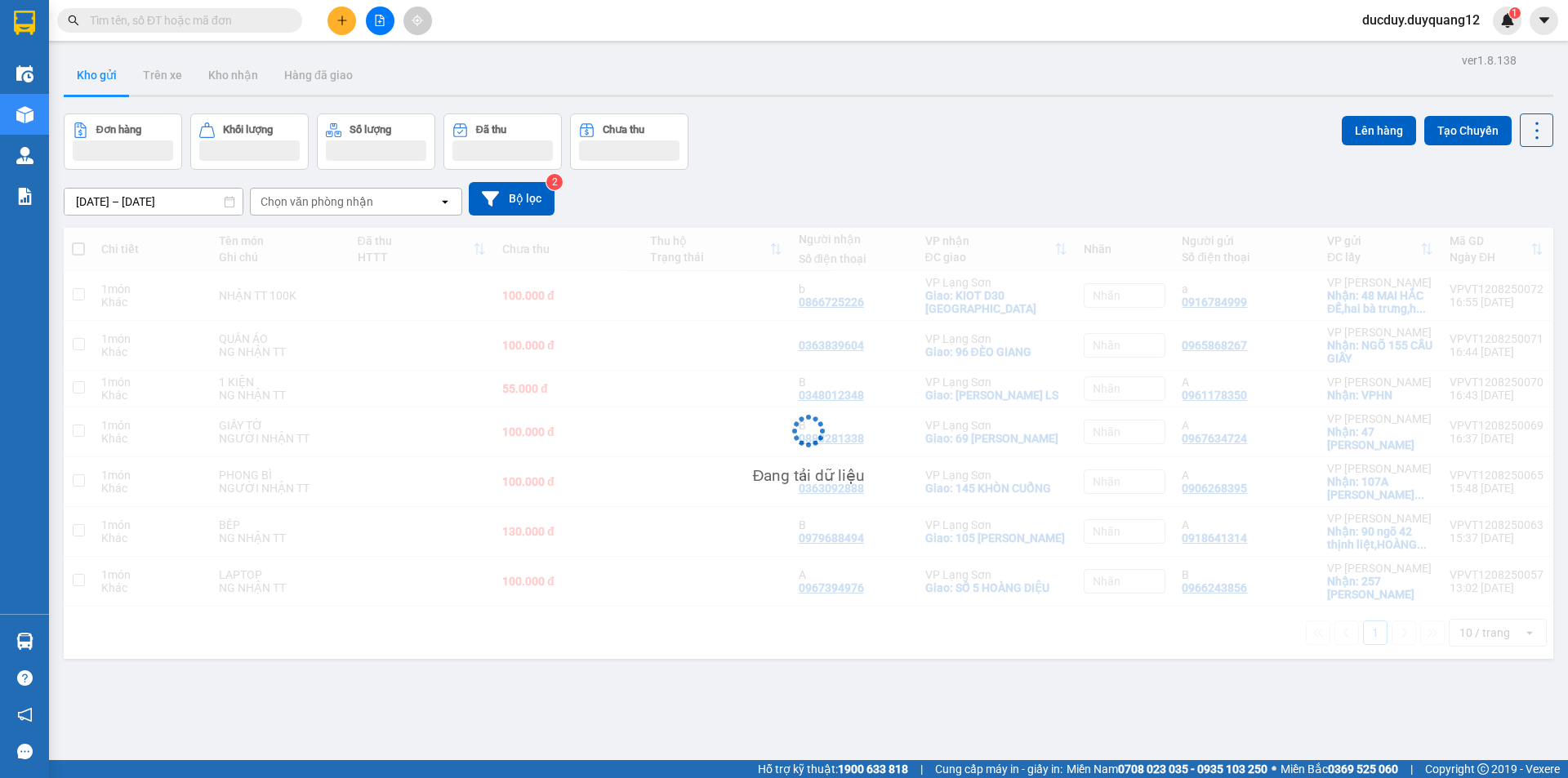
click at [74, 71] on button "Kho gửi" at bounding box center [97, 75] width 66 height 39
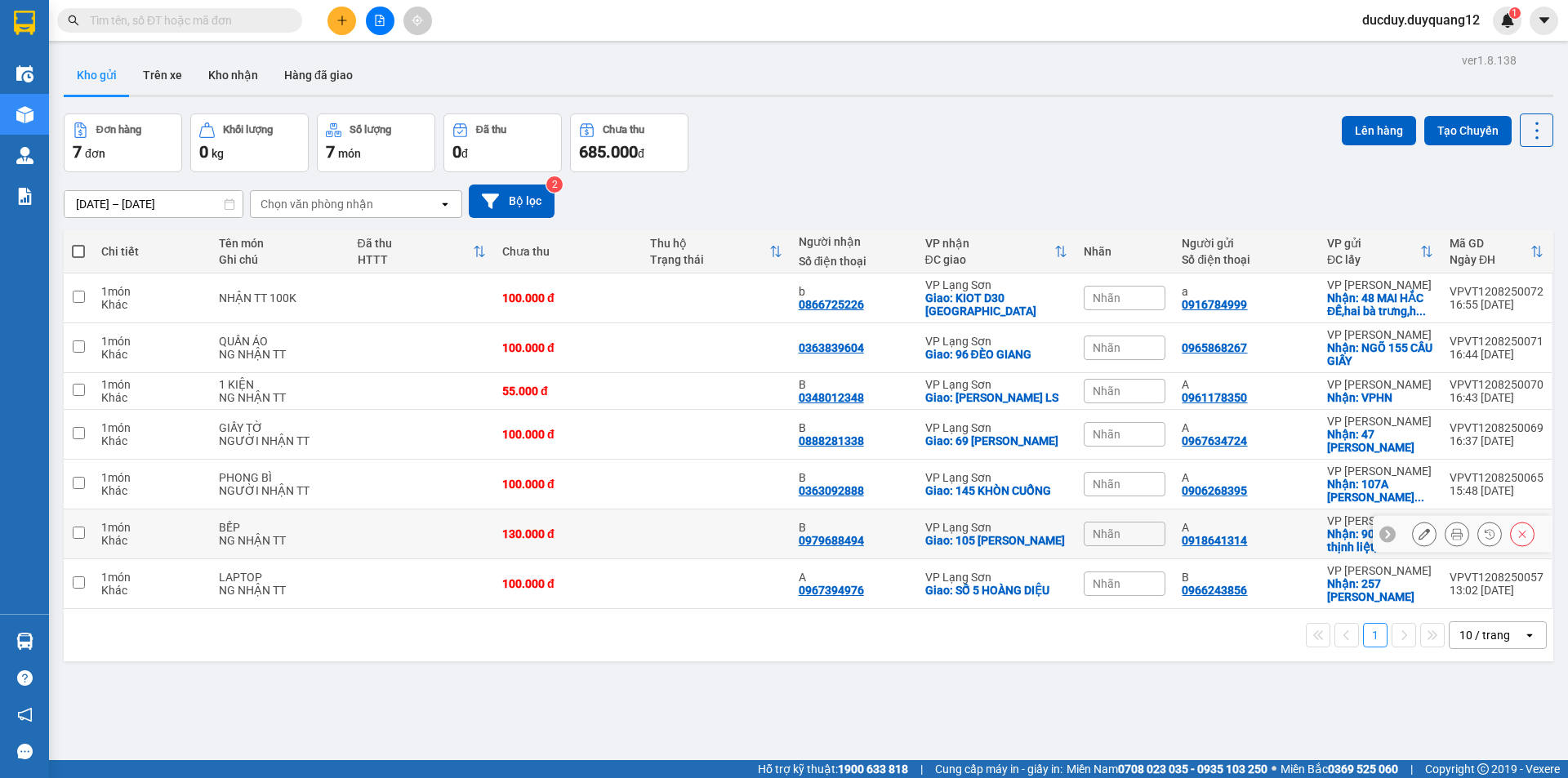
click at [97, 535] on td "1 món Khác" at bounding box center [151, 535] width 117 height 50
checkbox input "true"
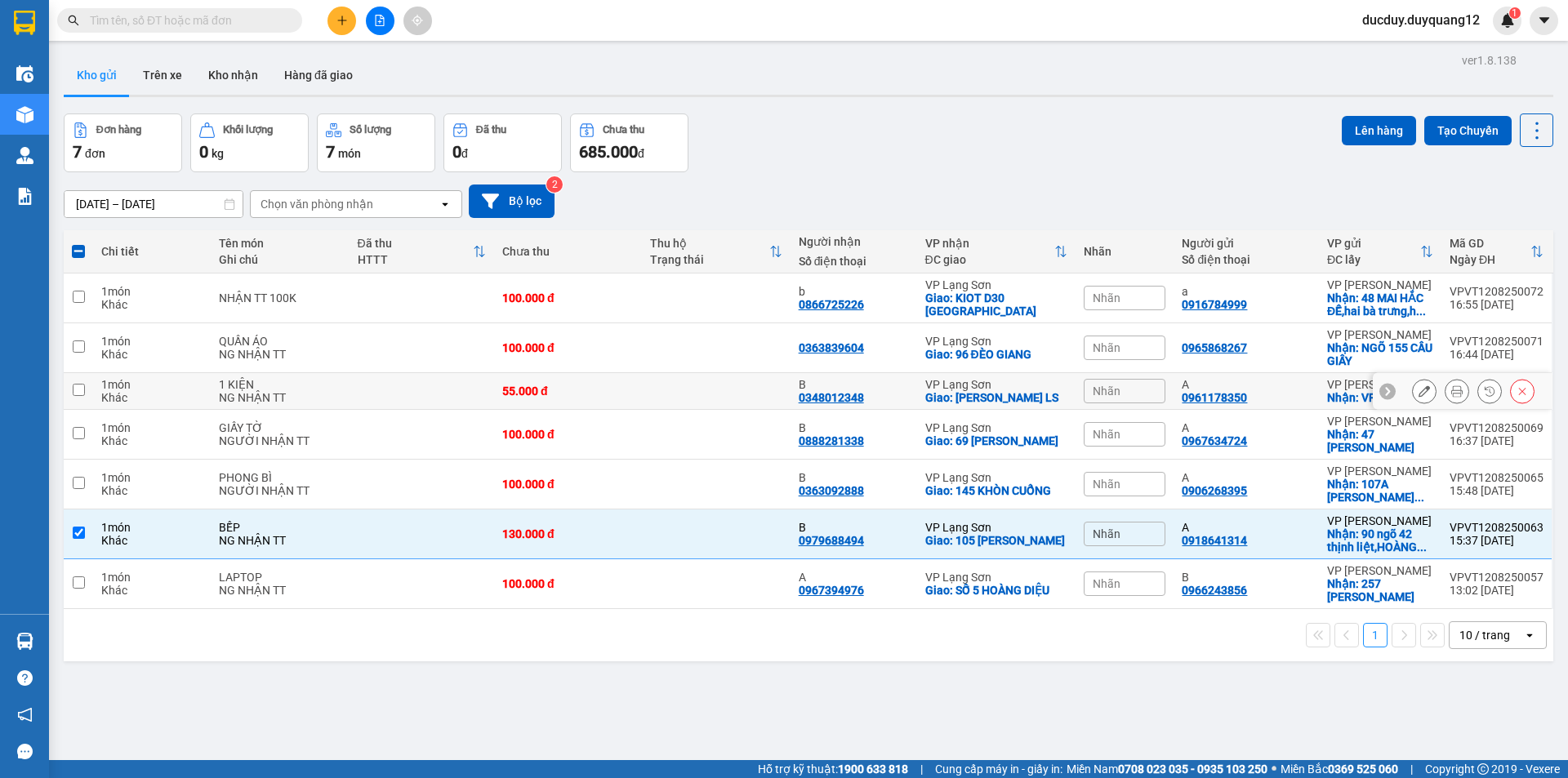
click at [84, 381] on td at bounding box center [78, 391] width 29 height 37
checkbox input "true"
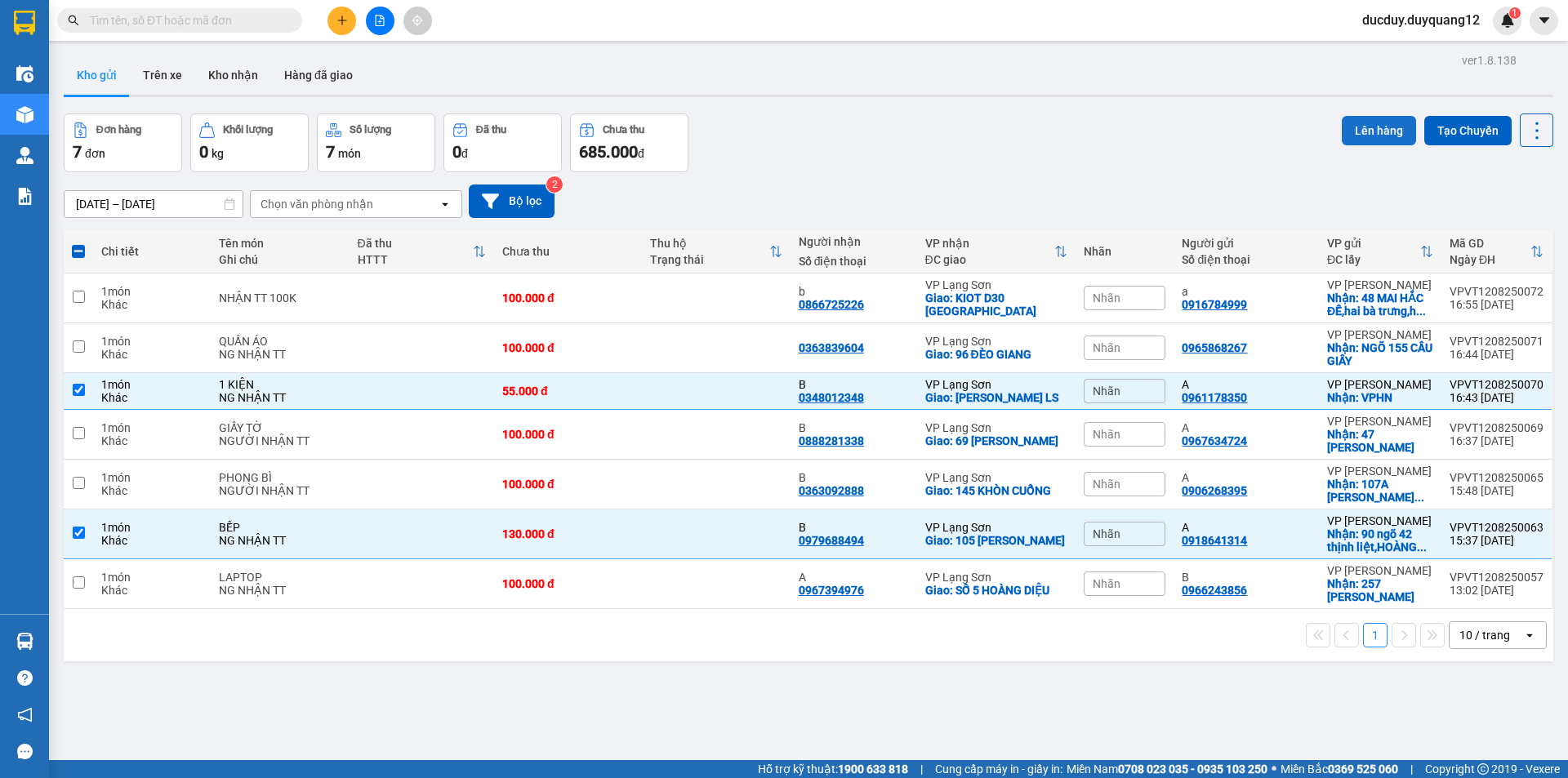
click at [1365, 132] on button "Lên hàng" at bounding box center [1379, 130] width 74 height 29
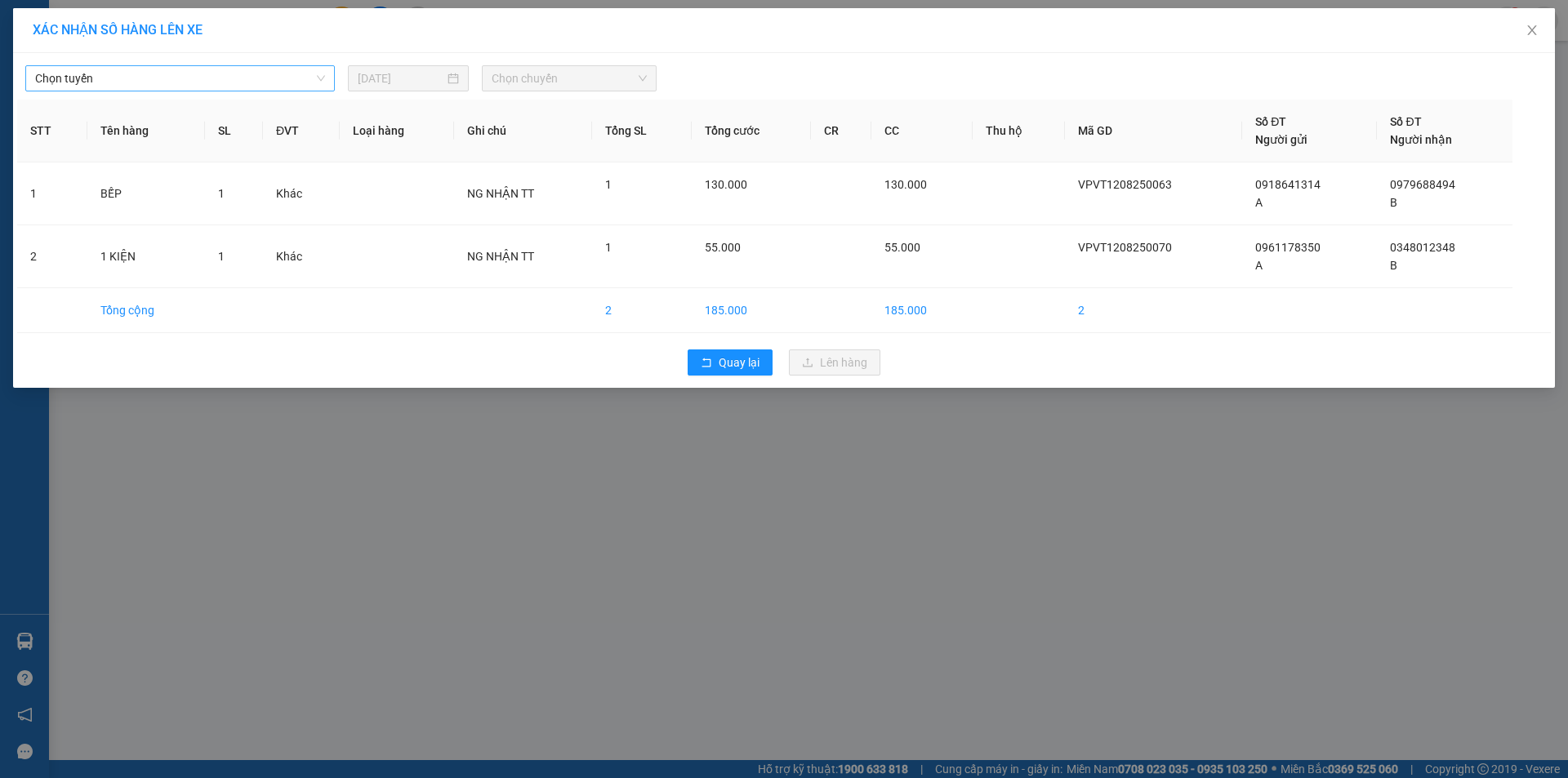
click at [186, 72] on span "Chọn tuyến" at bounding box center [179, 79] width 290 height 25
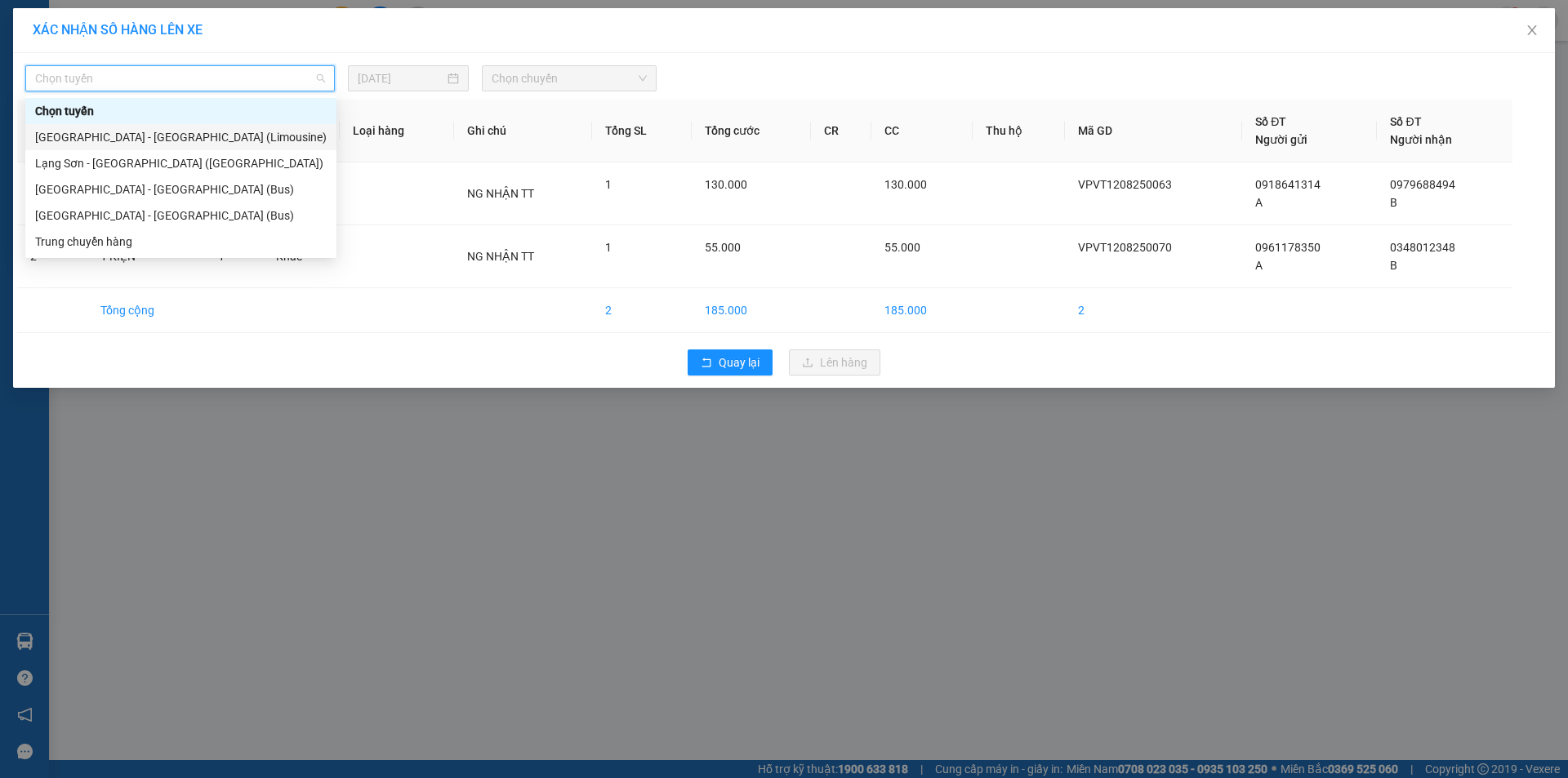
click at [153, 139] on div "[GEOGRAPHIC_DATA] - [GEOGRAPHIC_DATA] (Limousine)" at bounding box center [180, 137] width 292 height 18
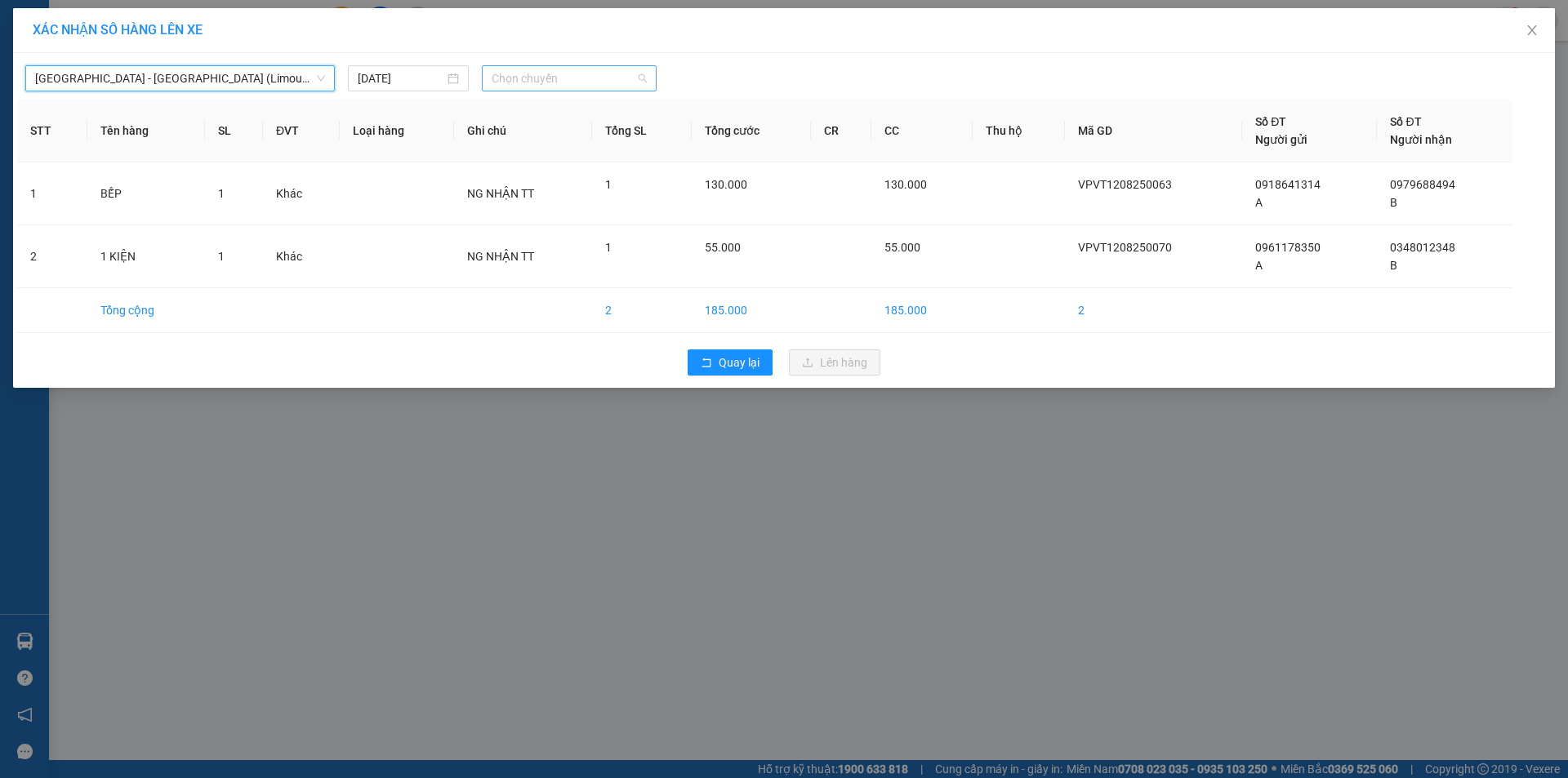
click at [540, 78] on span "Chọn chuyến" at bounding box center [569, 79] width 155 height 25
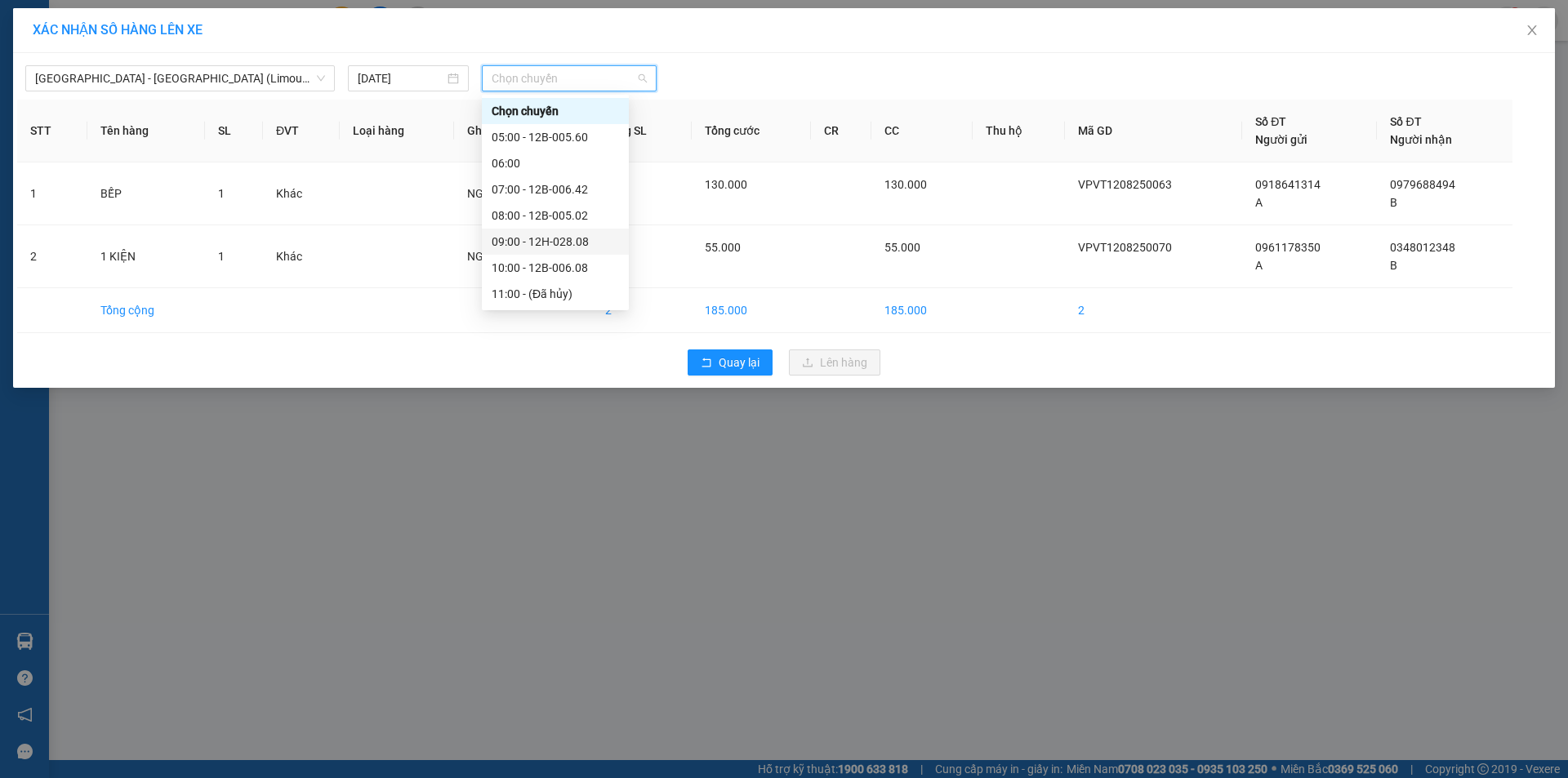
scroll to position [164, 0]
click at [569, 281] on div "17:00 - 12B-005.60" at bounding box center [555, 287] width 127 height 18
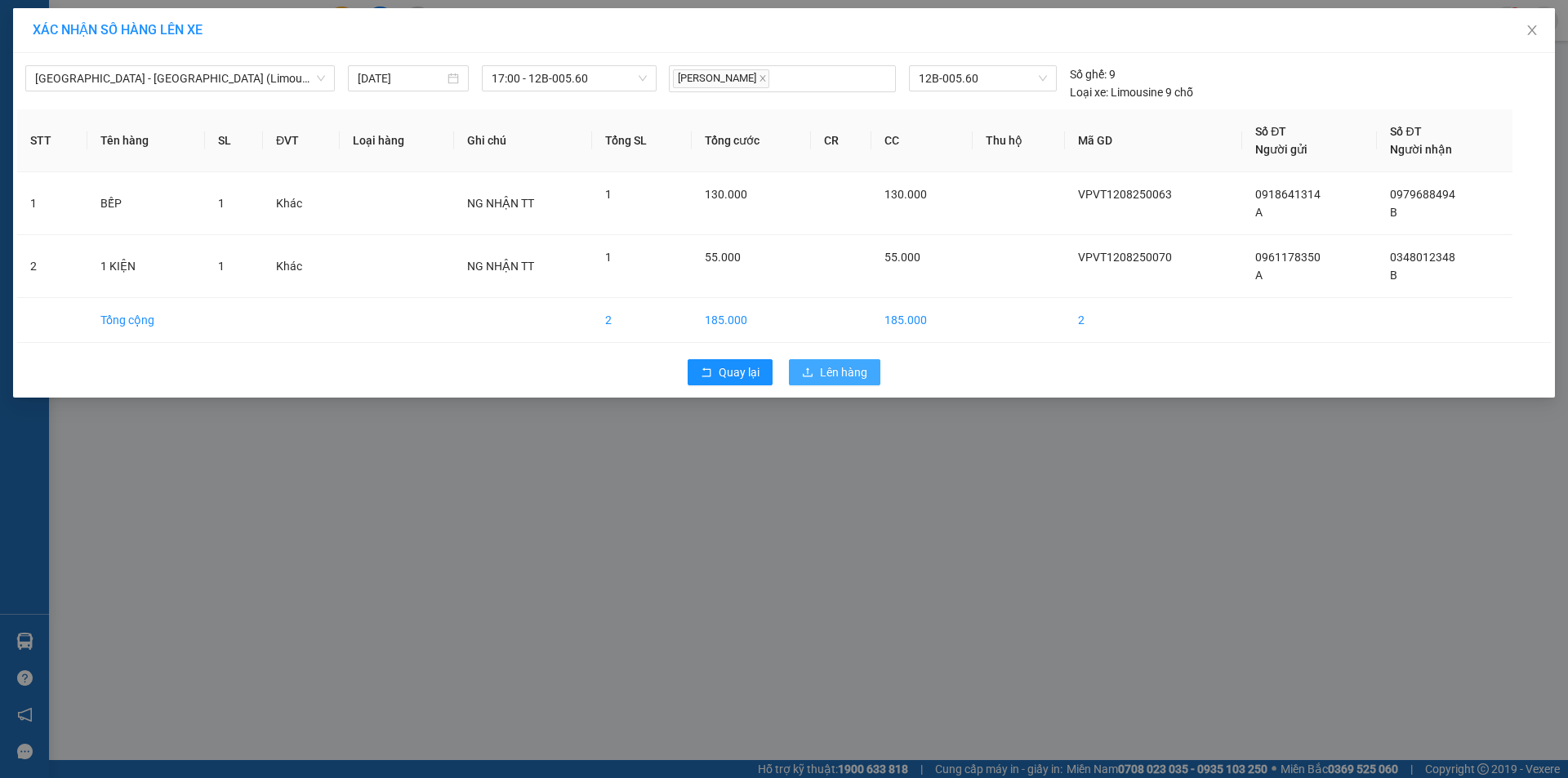
click at [845, 368] on span "Lên hàng" at bounding box center [843, 373] width 47 height 18
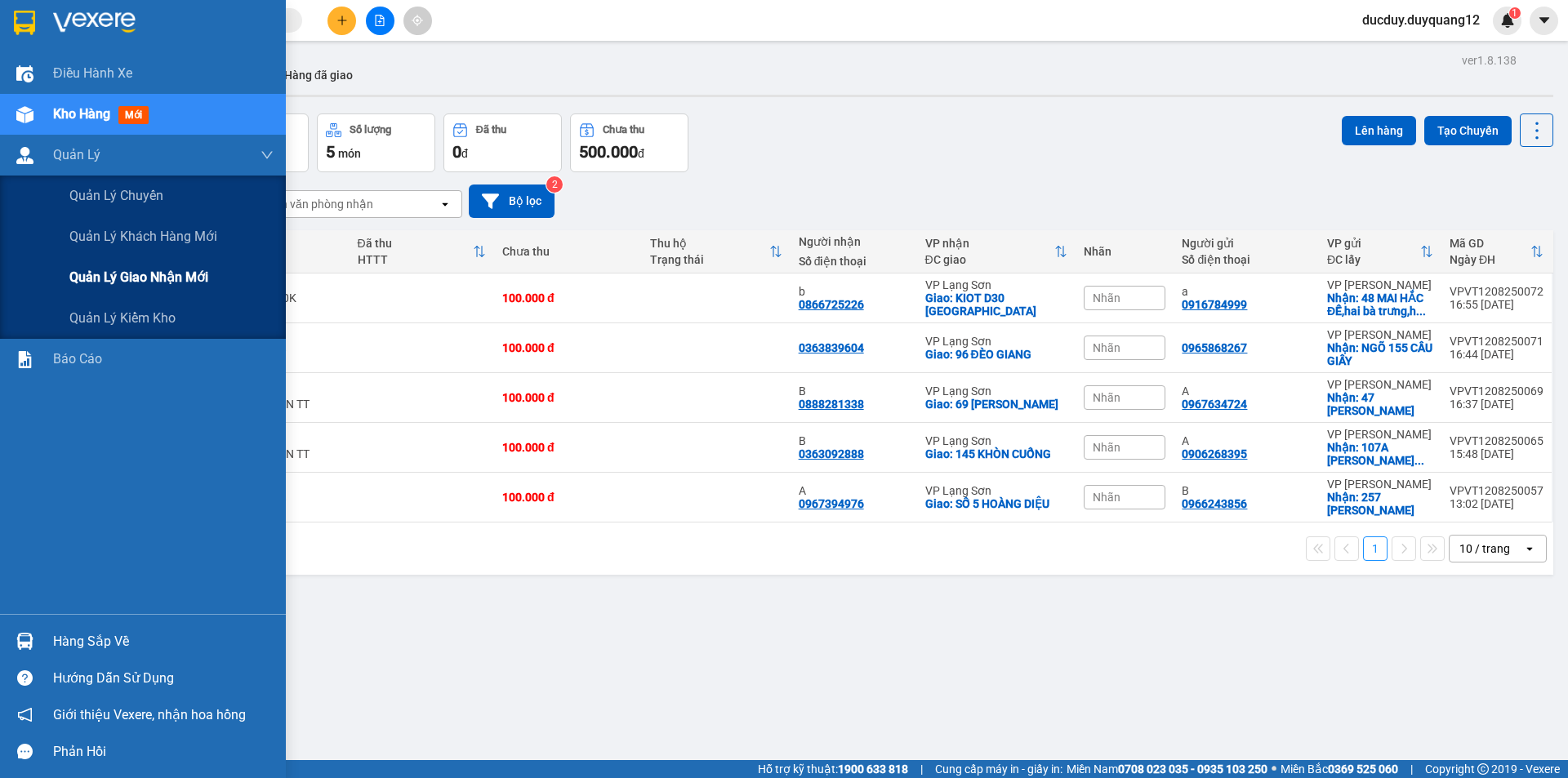
click at [117, 273] on span "Quản lý giao nhận mới" at bounding box center [139, 277] width 139 height 21
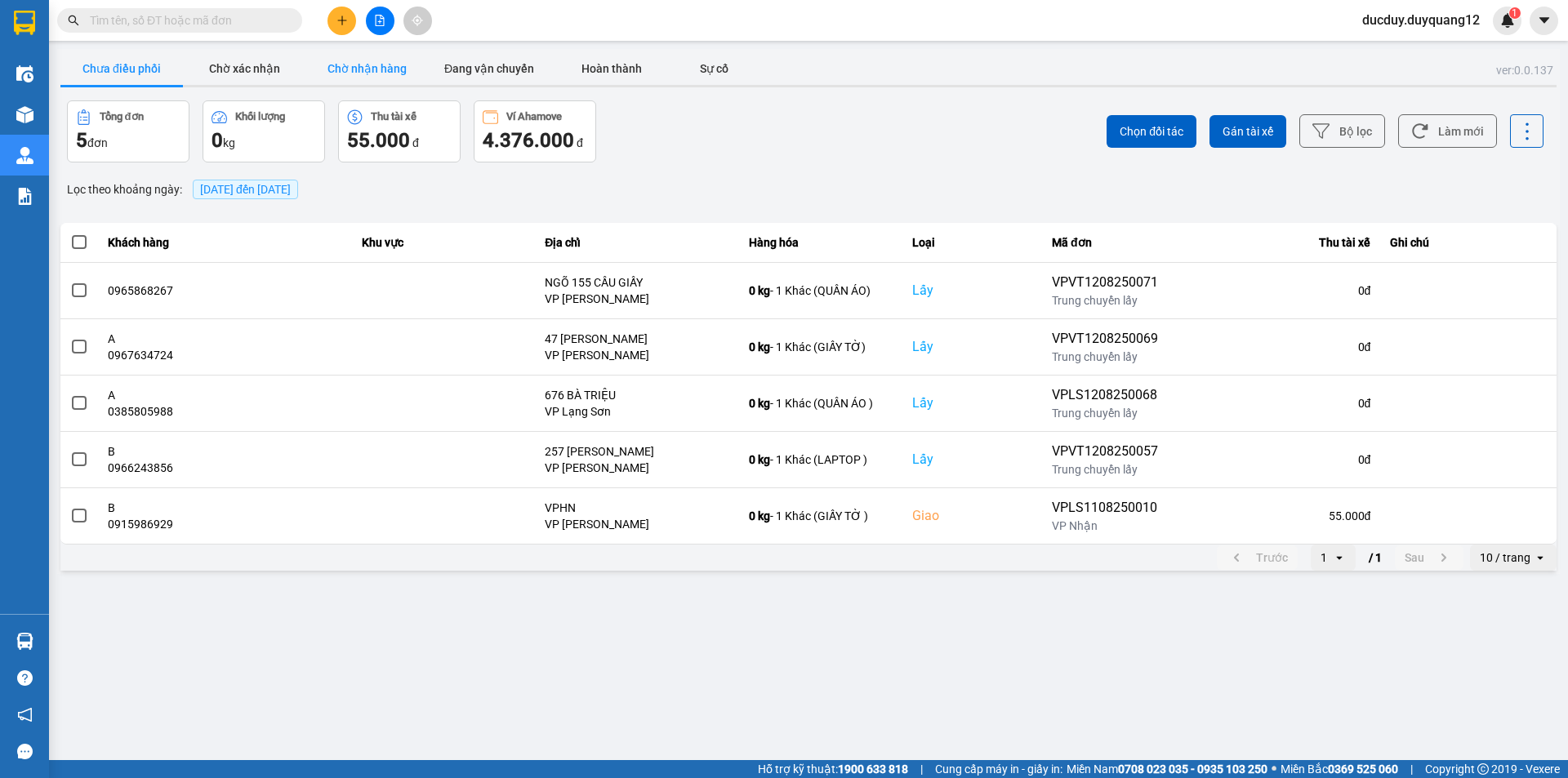
drag, startPoint x: 259, startPoint y: 69, endPoint x: 331, endPoint y: 69, distance: 72.0
click at [260, 69] on button "Chờ xác nhận" at bounding box center [244, 68] width 123 height 32
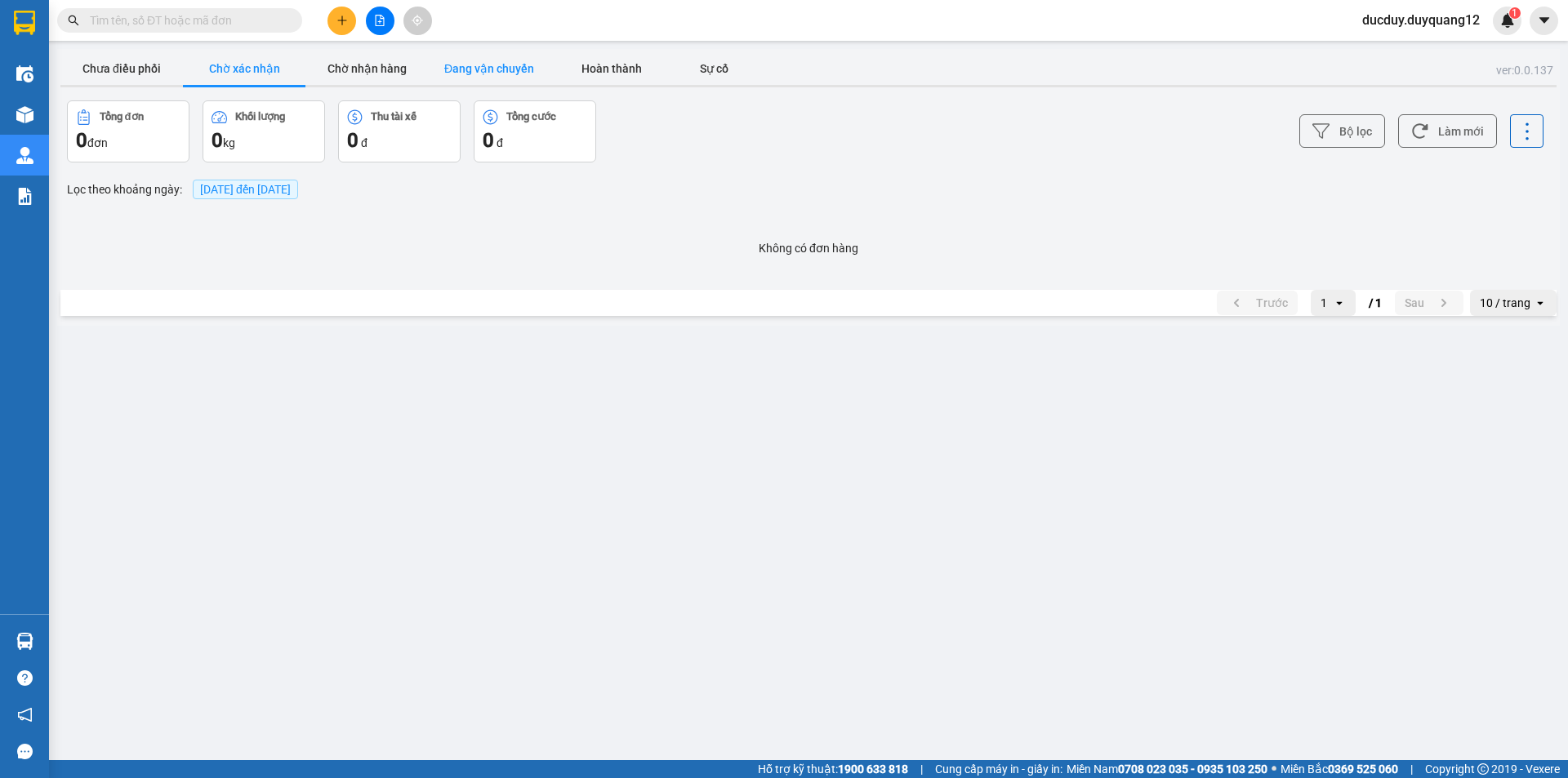
click at [500, 66] on button "Đang vận chuyển" at bounding box center [489, 68] width 123 height 32
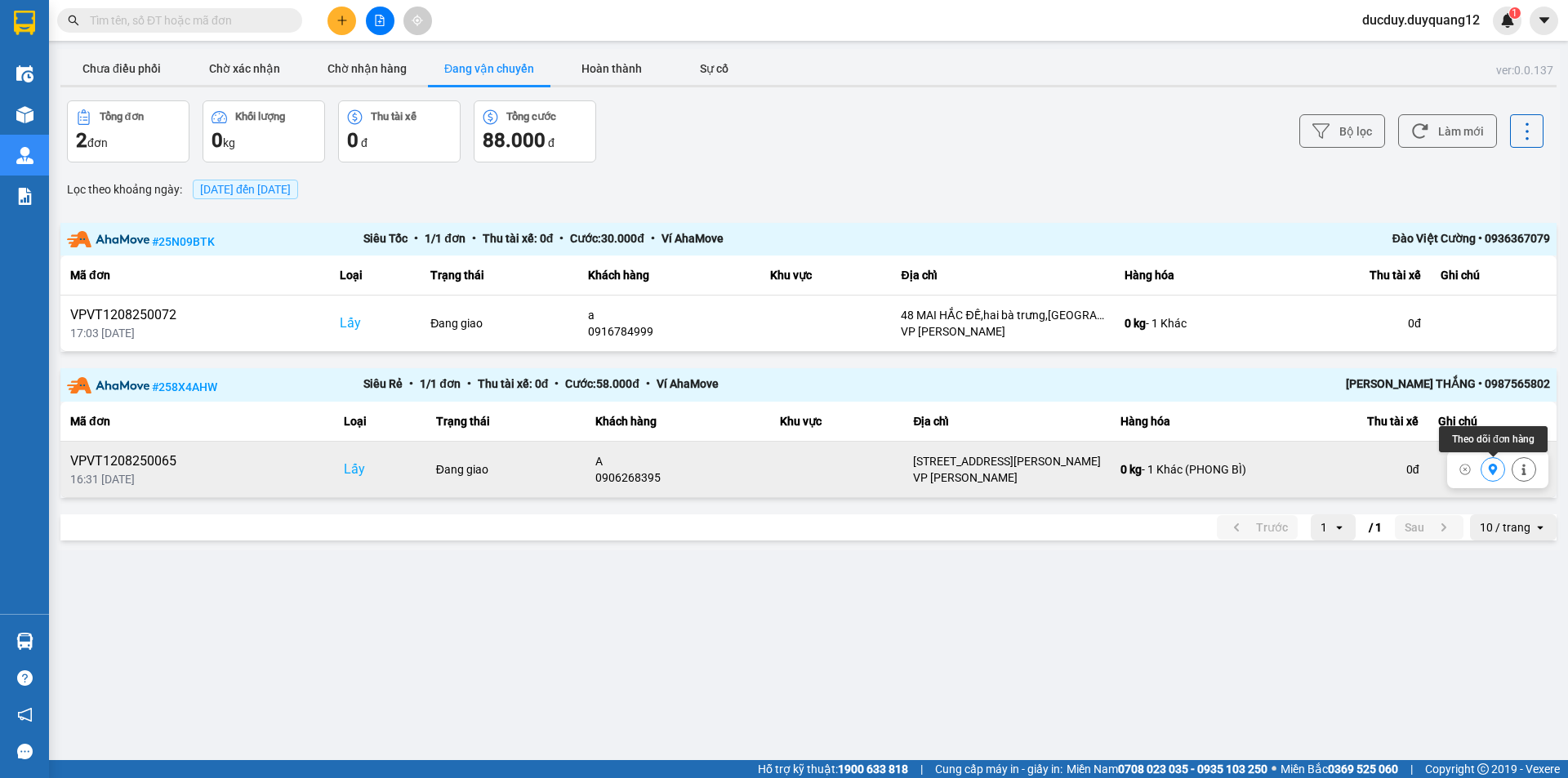
click at [1482, 468] on button at bounding box center [1493, 470] width 23 height 28
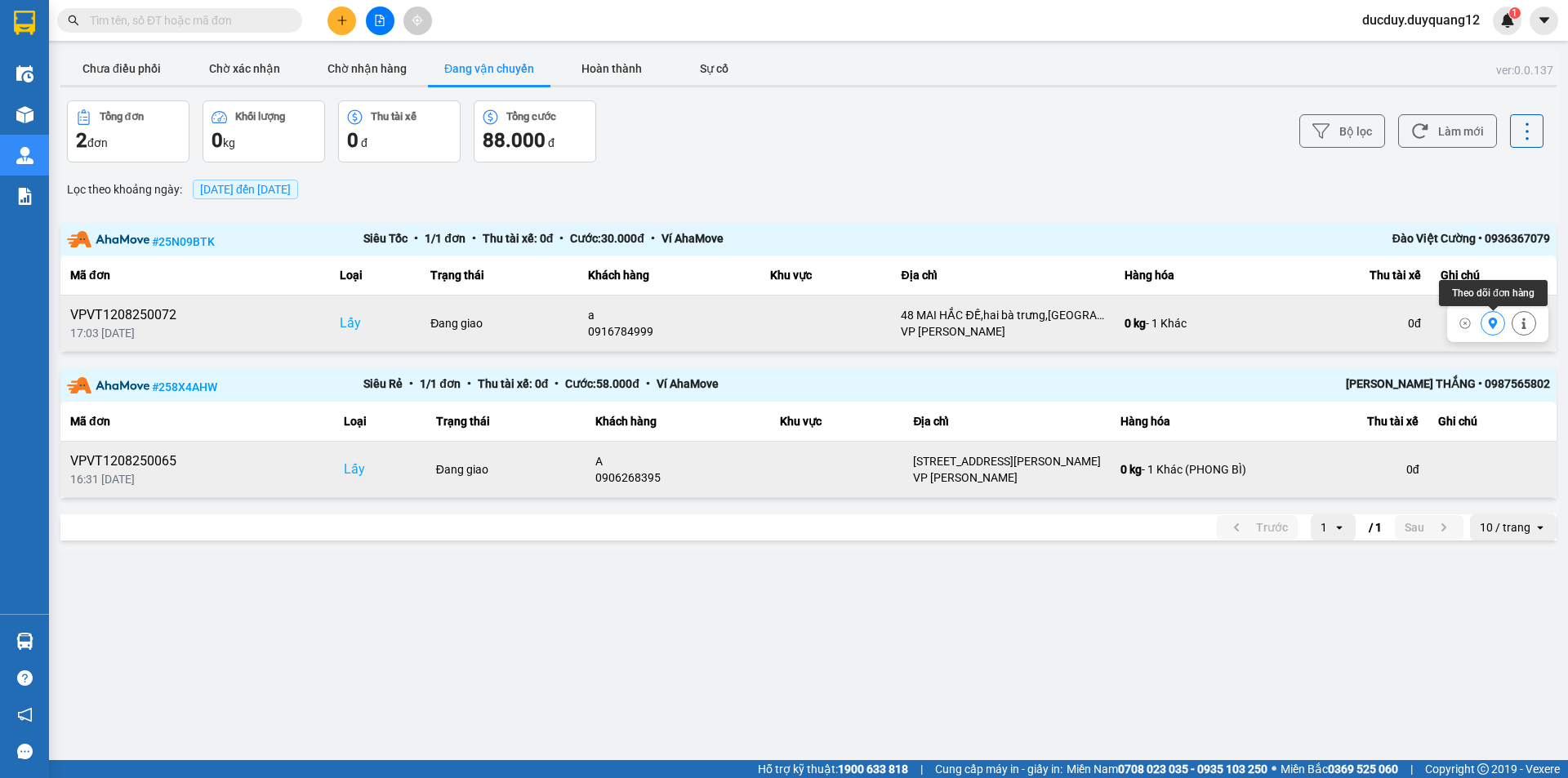
click at [1498, 325] on icon at bounding box center [1493, 324] width 12 height 12
click at [512, 71] on button "Đang vận chuyển" at bounding box center [489, 68] width 123 height 32
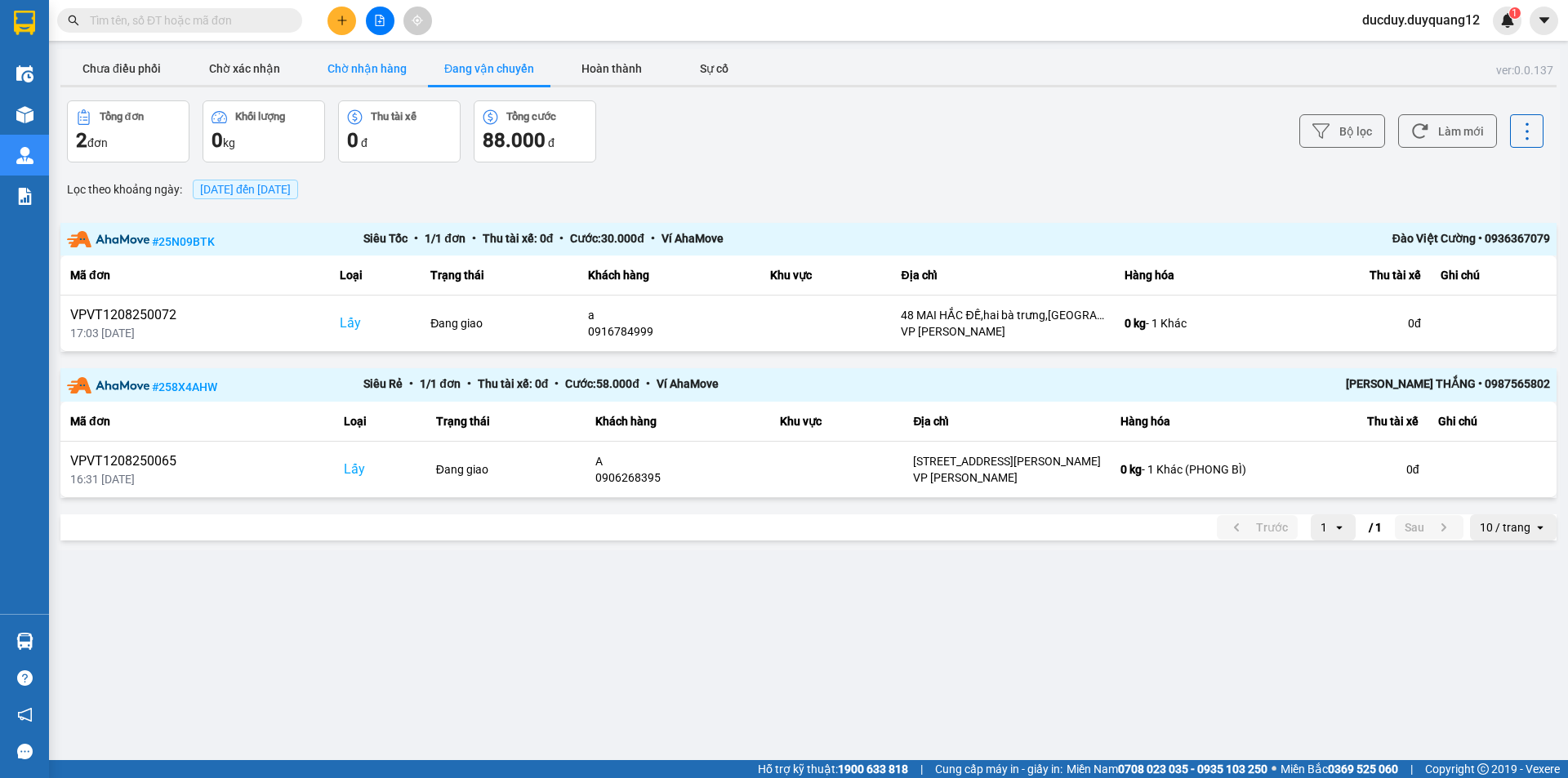
click at [370, 67] on button "Chờ nhận hàng" at bounding box center [367, 68] width 123 height 32
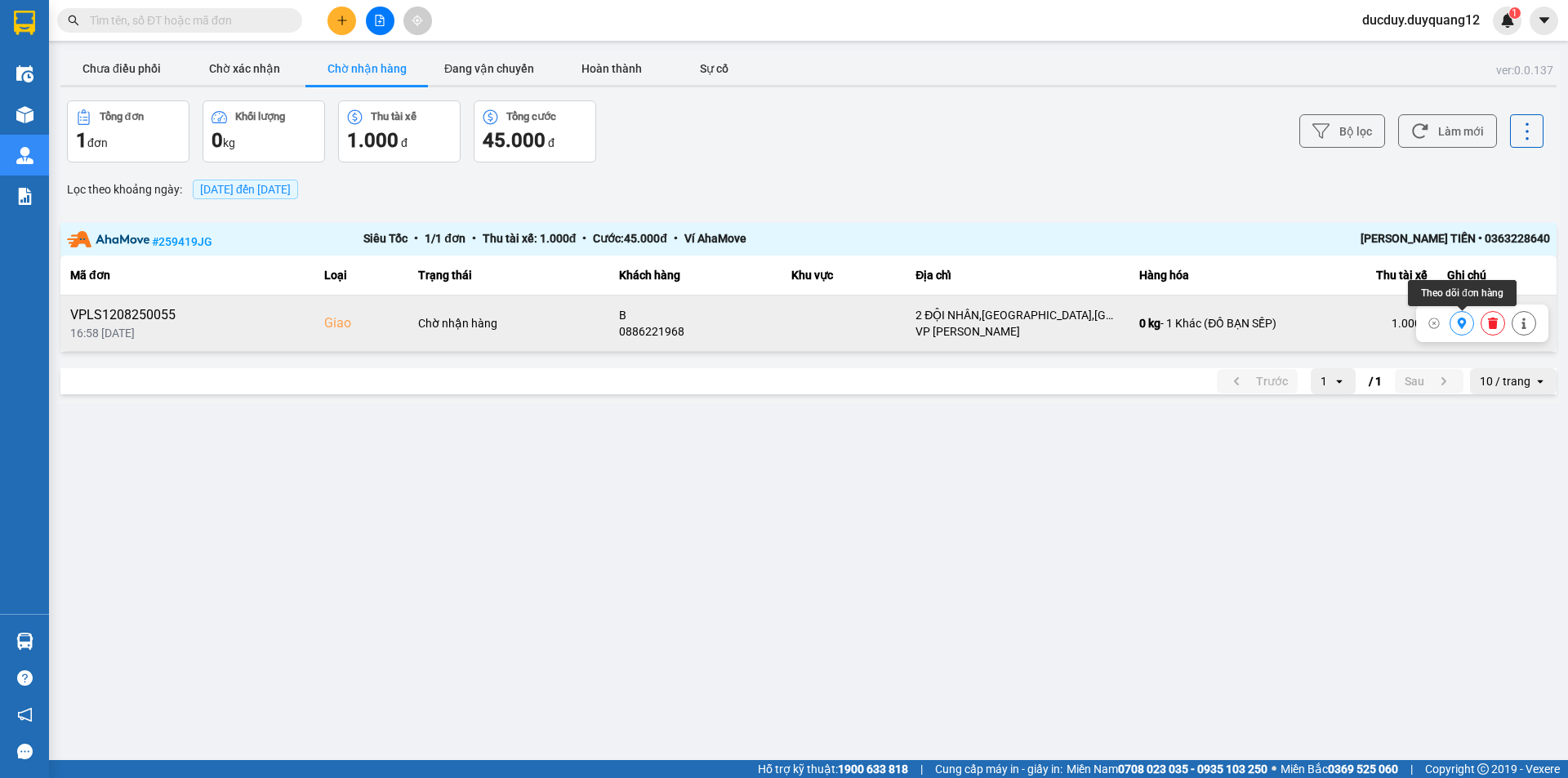
click at [1461, 319] on icon at bounding box center [1462, 324] width 9 height 12
click at [411, 67] on button "Chờ nhận hàng" at bounding box center [367, 68] width 123 height 32
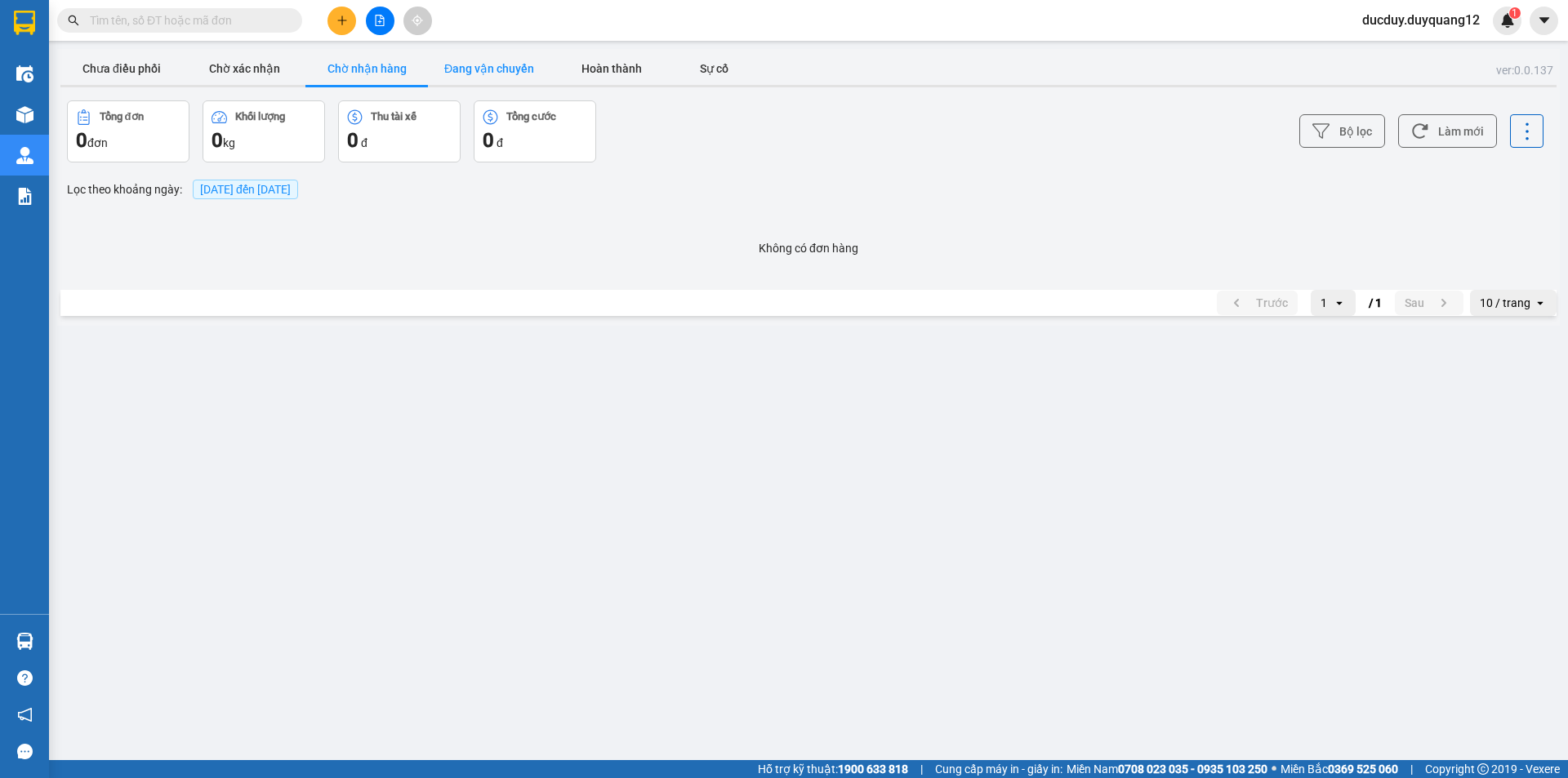
drag, startPoint x: 481, startPoint y: 83, endPoint x: 481, endPoint y: 64, distance: 19.0
click at [480, 79] on button "Đang vận chuyển" at bounding box center [489, 68] width 123 height 32
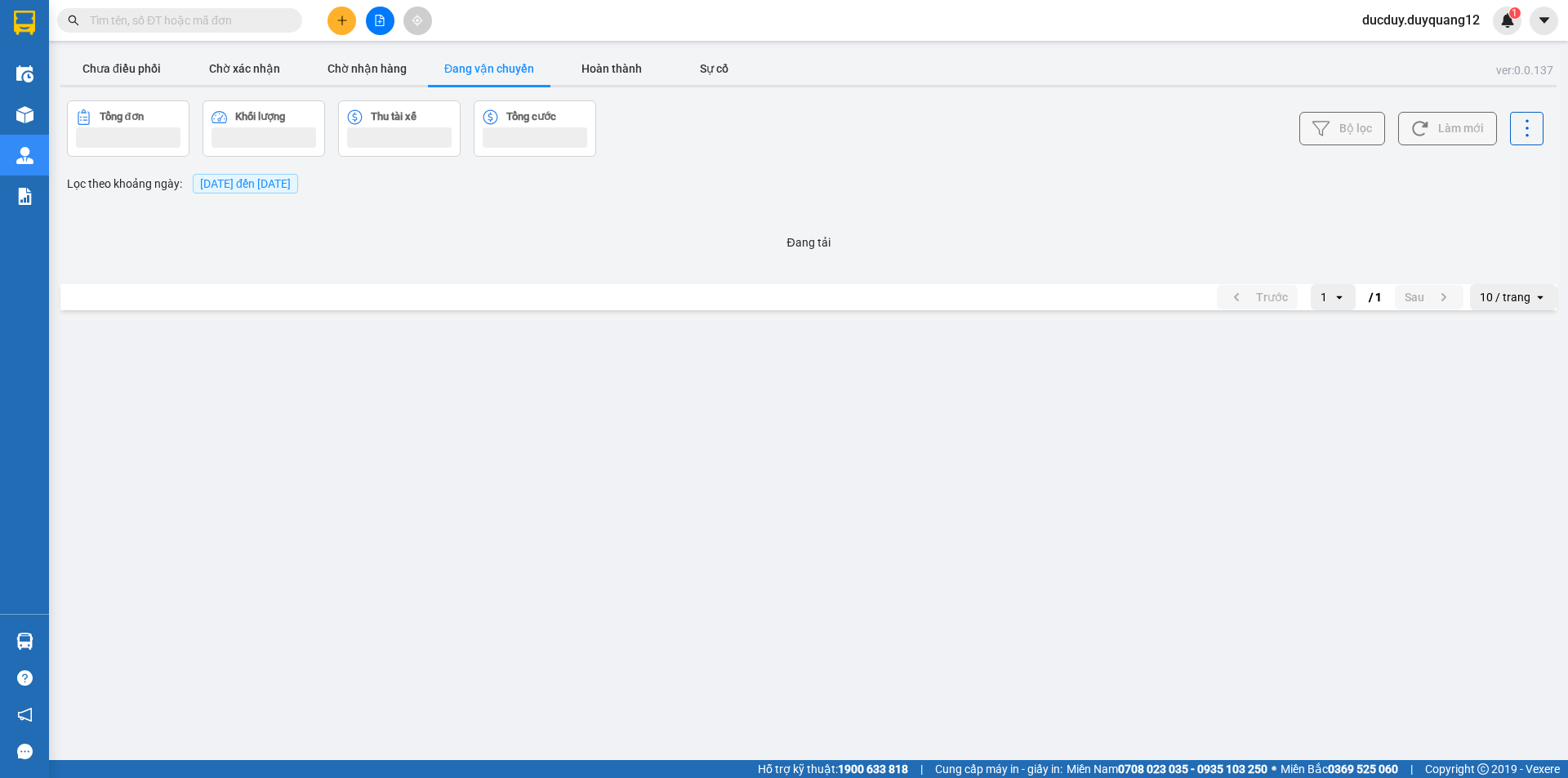
click at [481, 64] on button "Đang vận chuyển" at bounding box center [489, 68] width 123 height 32
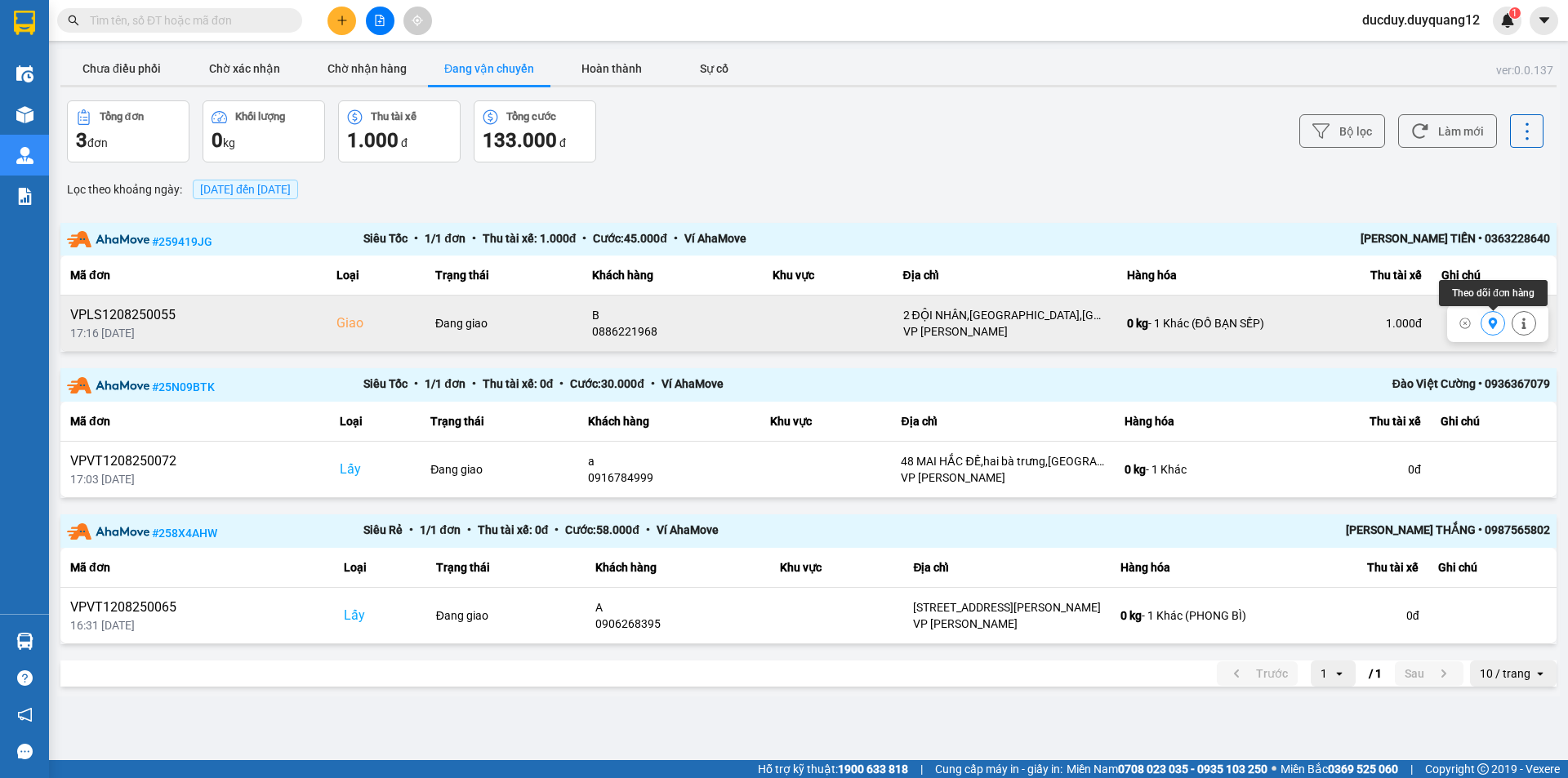
click at [1495, 326] on icon at bounding box center [1493, 324] width 9 height 12
click at [619, 66] on button "Hoàn thành" at bounding box center [612, 68] width 123 height 32
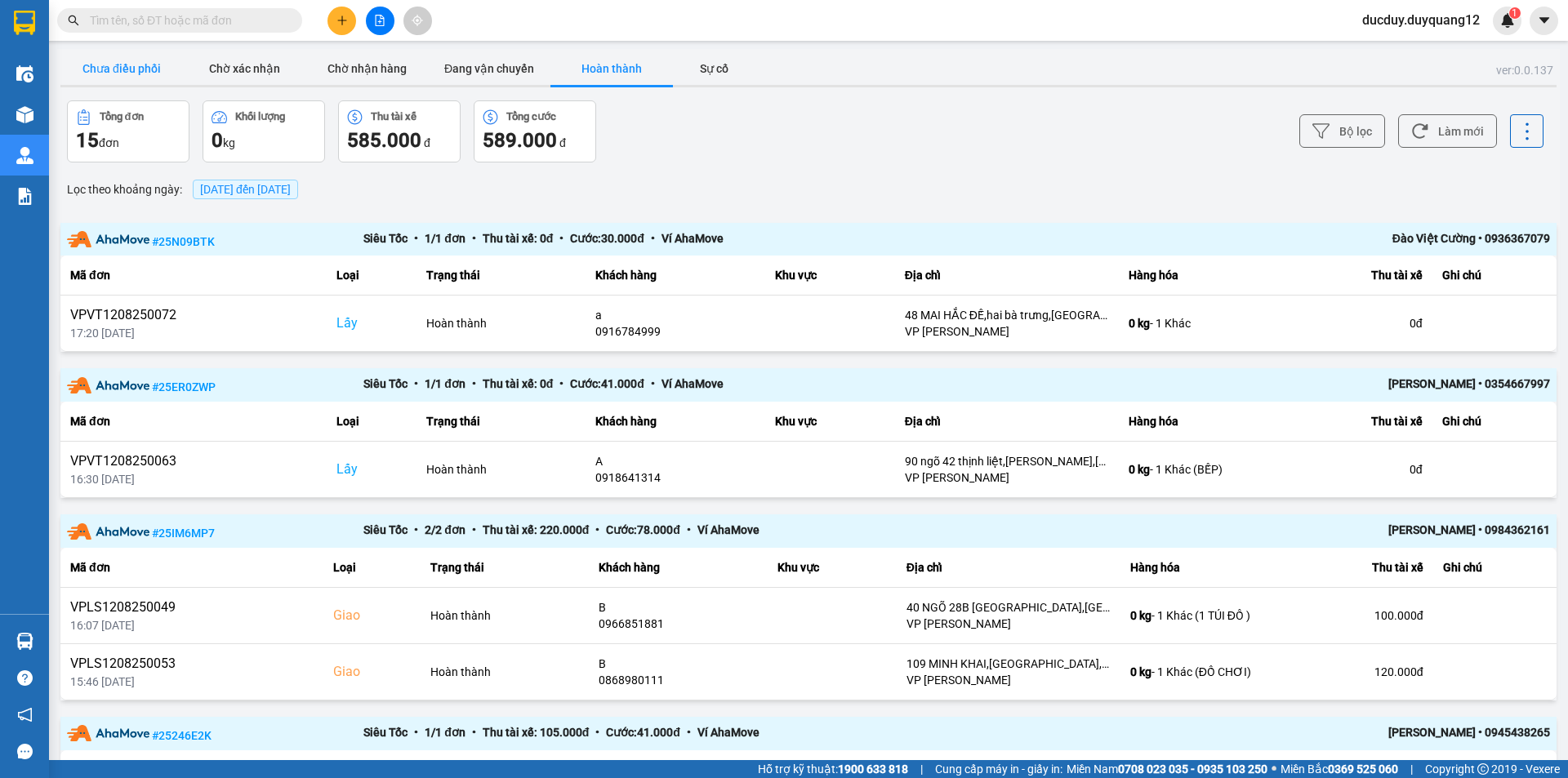
click at [166, 77] on button "Chưa điều phối" at bounding box center [122, 68] width 123 height 32
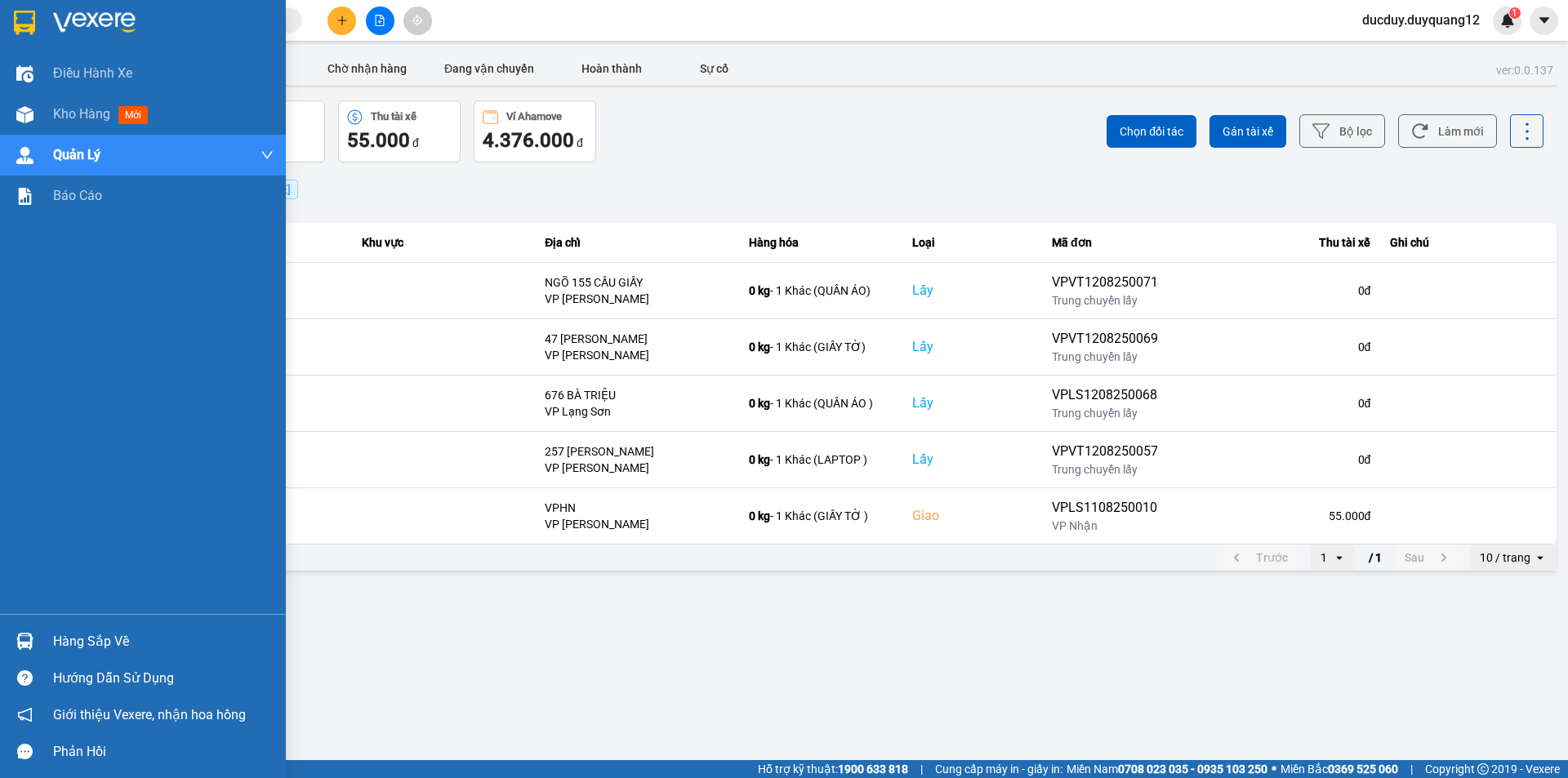
drag, startPoint x: 83, startPoint y: 655, endPoint x: 86, endPoint y: 643, distance: 12.4
click at [83, 653] on div "Hàng sắp về" at bounding box center [143, 641] width 286 height 37
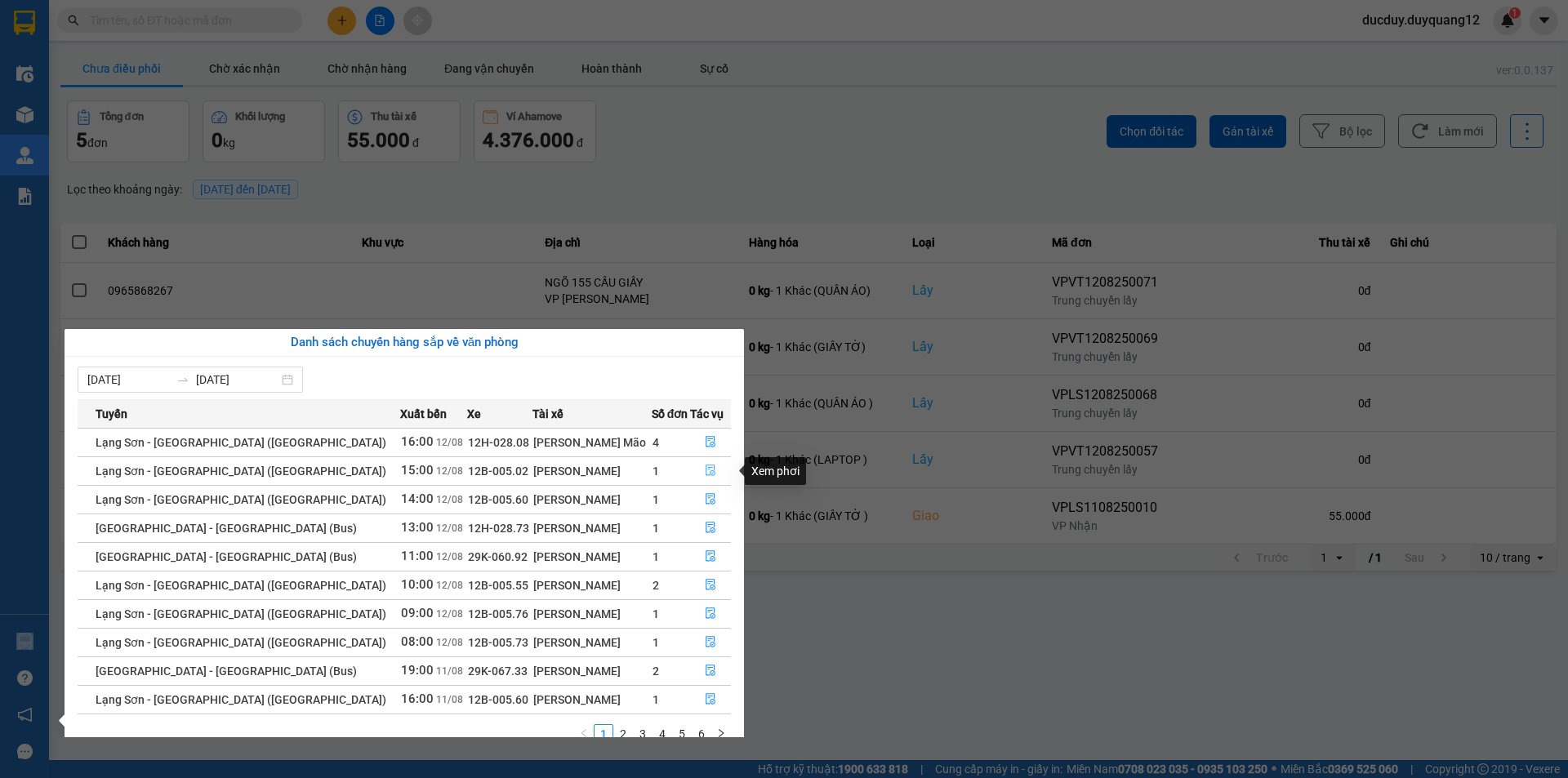
click at [705, 469] on icon "file-done" at bounding box center [711, 471] width 12 height 12
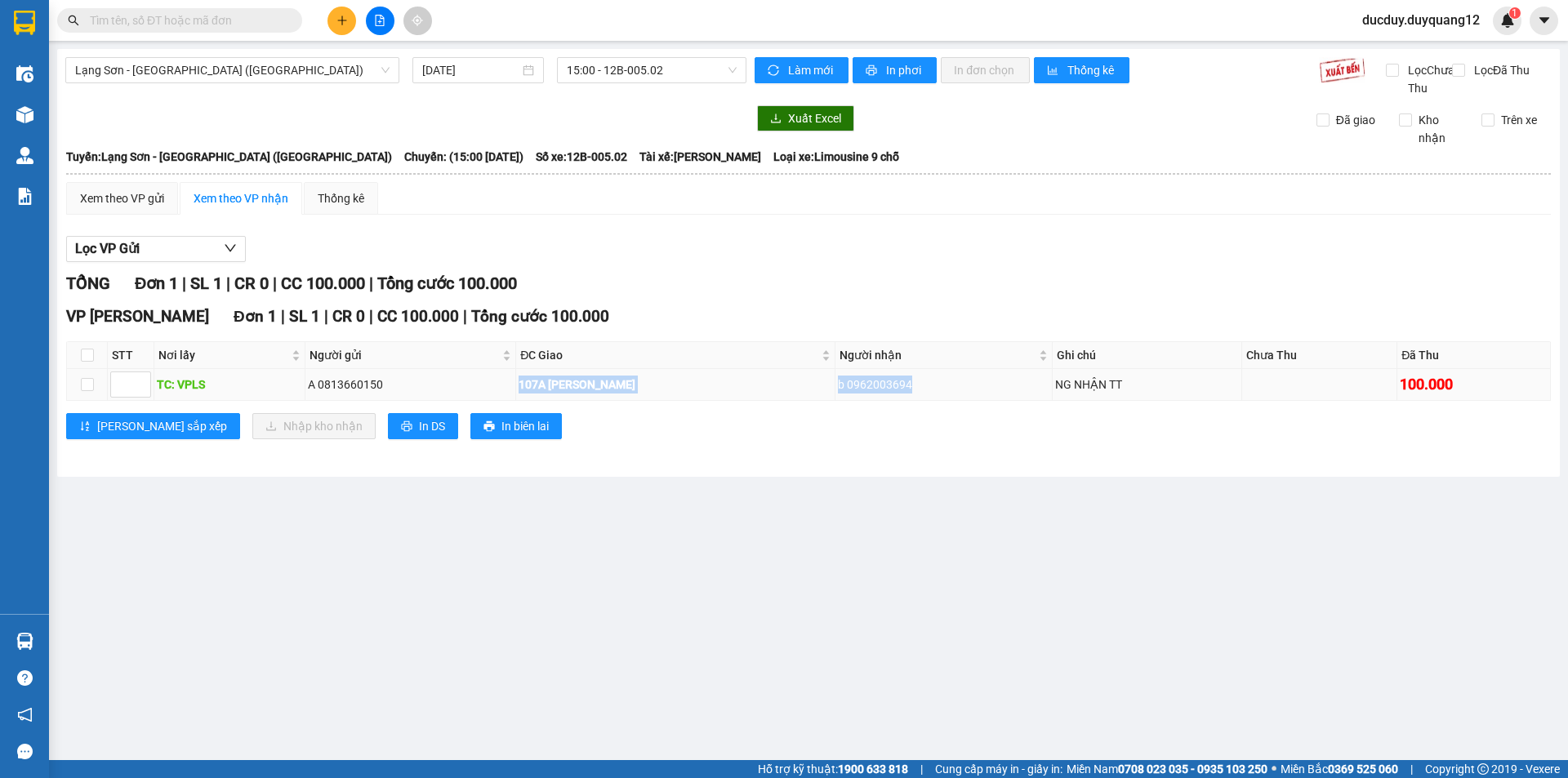
drag, startPoint x: 464, startPoint y: 407, endPoint x: 998, endPoint y: 400, distance: 534.0
click at [998, 400] on tr "TC: VPLS A 0813660150 107A NGUYỄN PHONG SẮC b 0962003694 NG NHẬN TT 100.000" at bounding box center [809, 385] width 1484 height 32
copy tr "107A NGUYỄN PHONG SẮC b 0962003694"
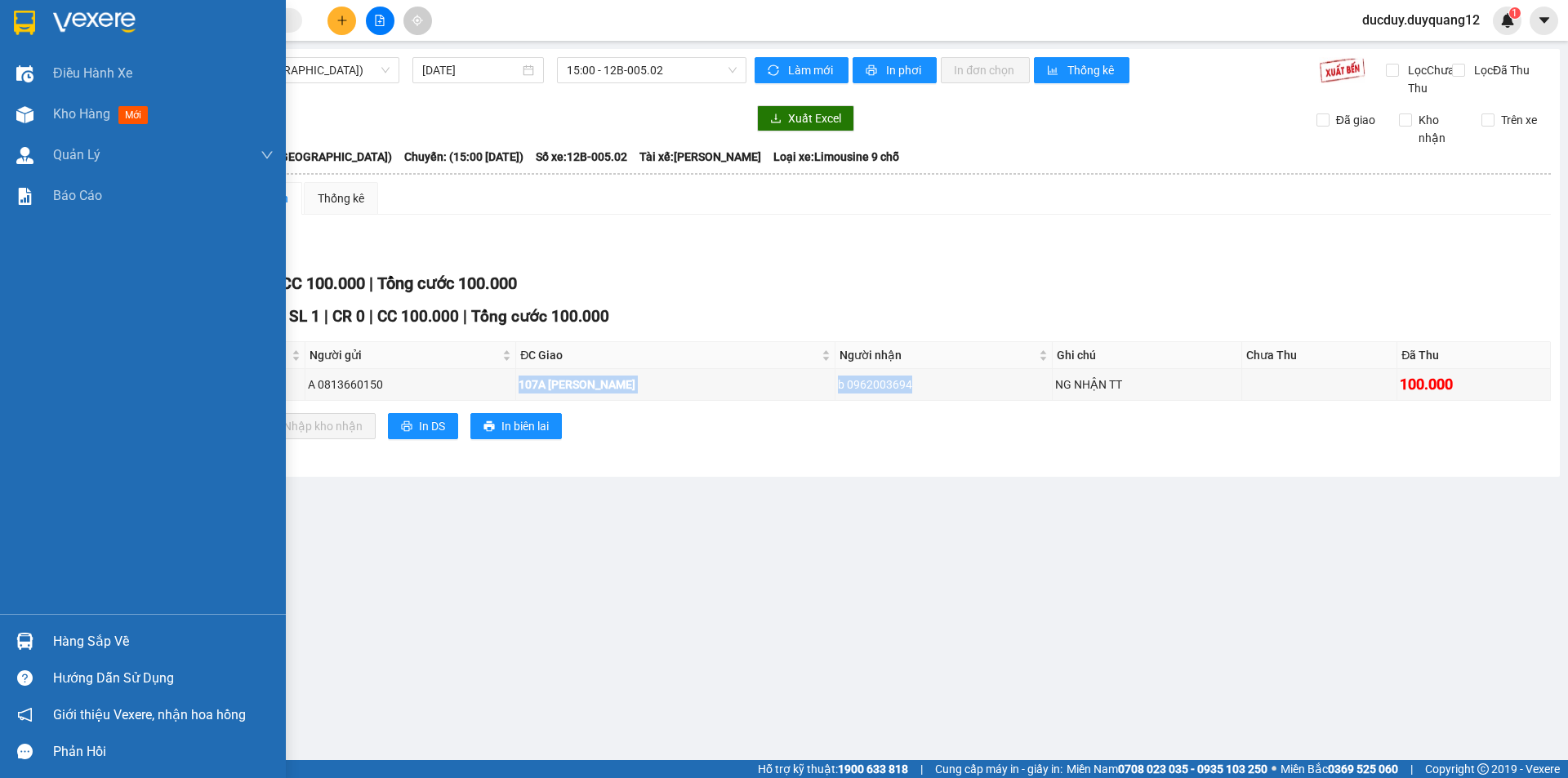
click at [71, 639] on div "Hàng sắp về" at bounding box center [164, 642] width 221 height 25
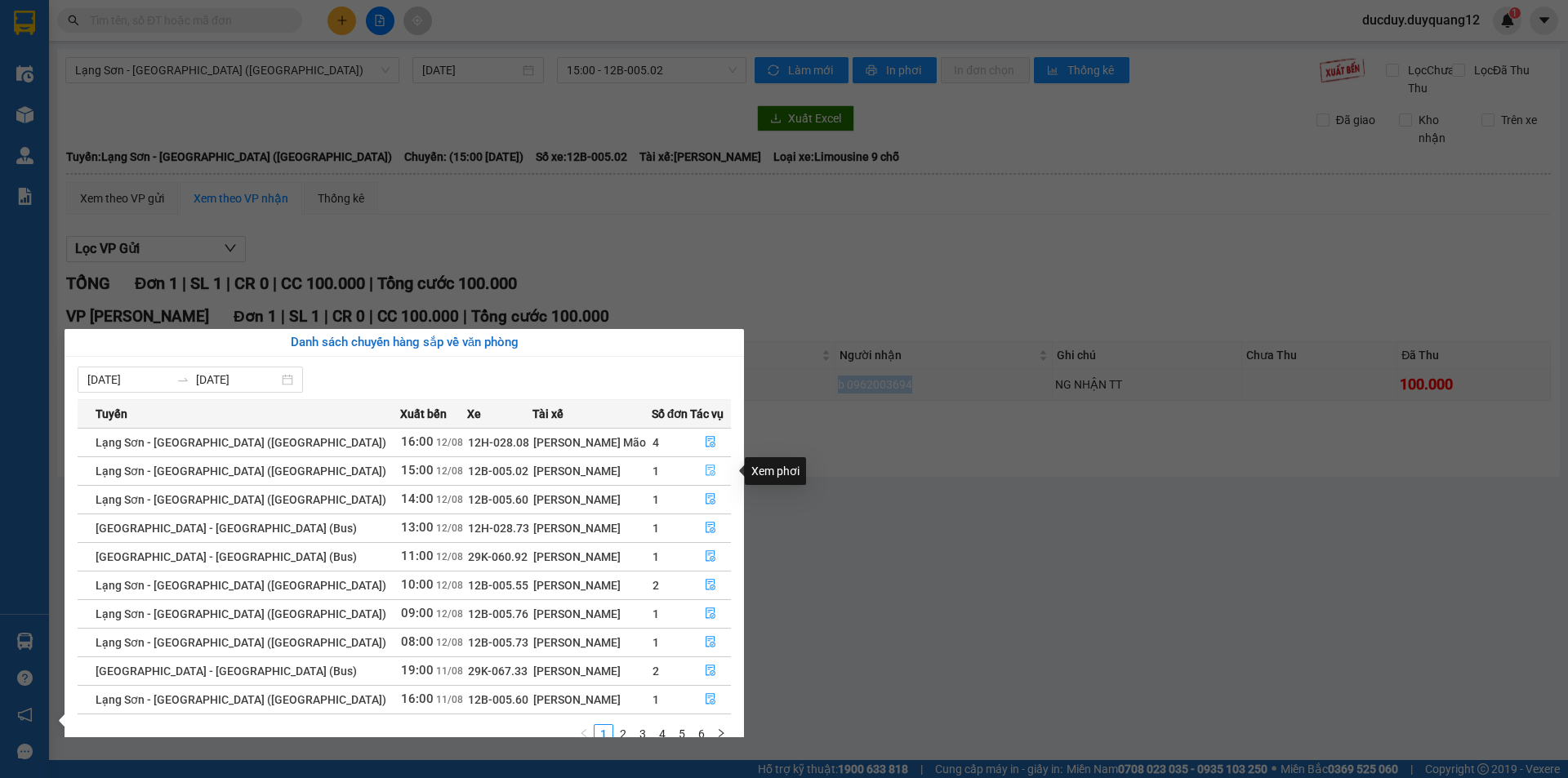
click at [706, 470] on icon "file-done" at bounding box center [711, 471] width 12 height 12
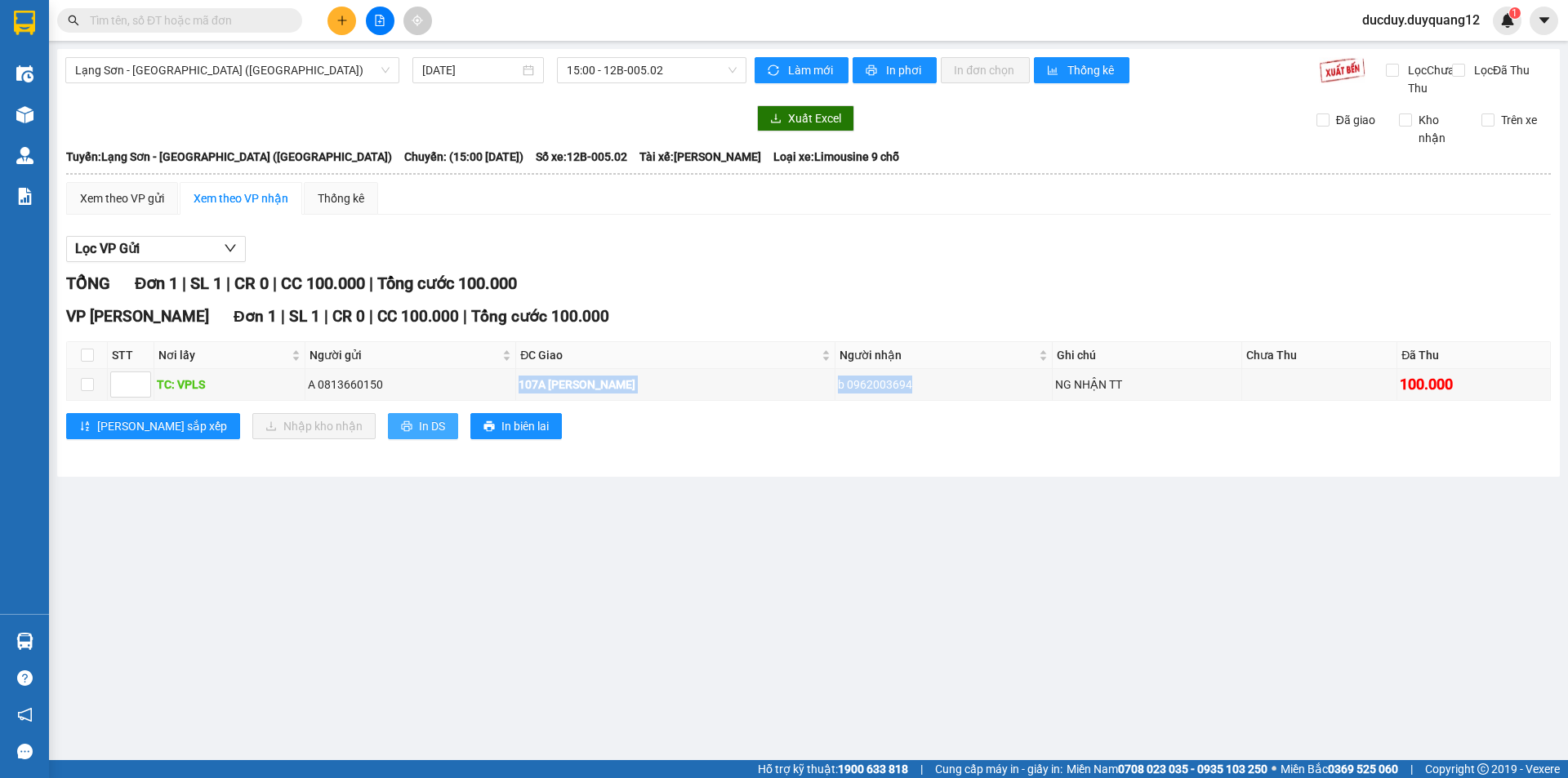
click at [419, 435] on span "In DS" at bounding box center [432, 427] width 26 height 18
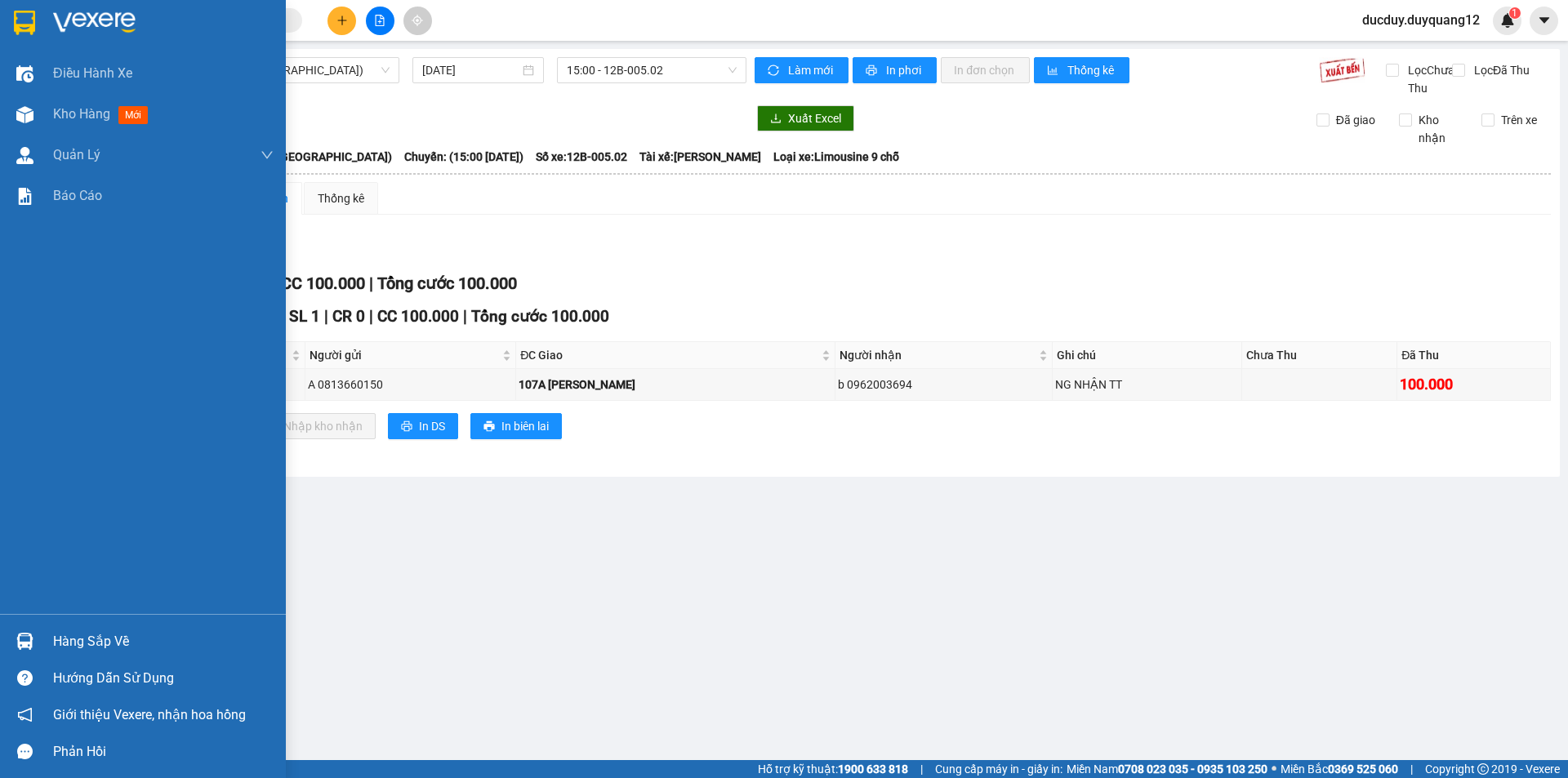
click at [72, 657] on div "Hàng sắp về" at bounding box center [143, 641] width 286 height 37
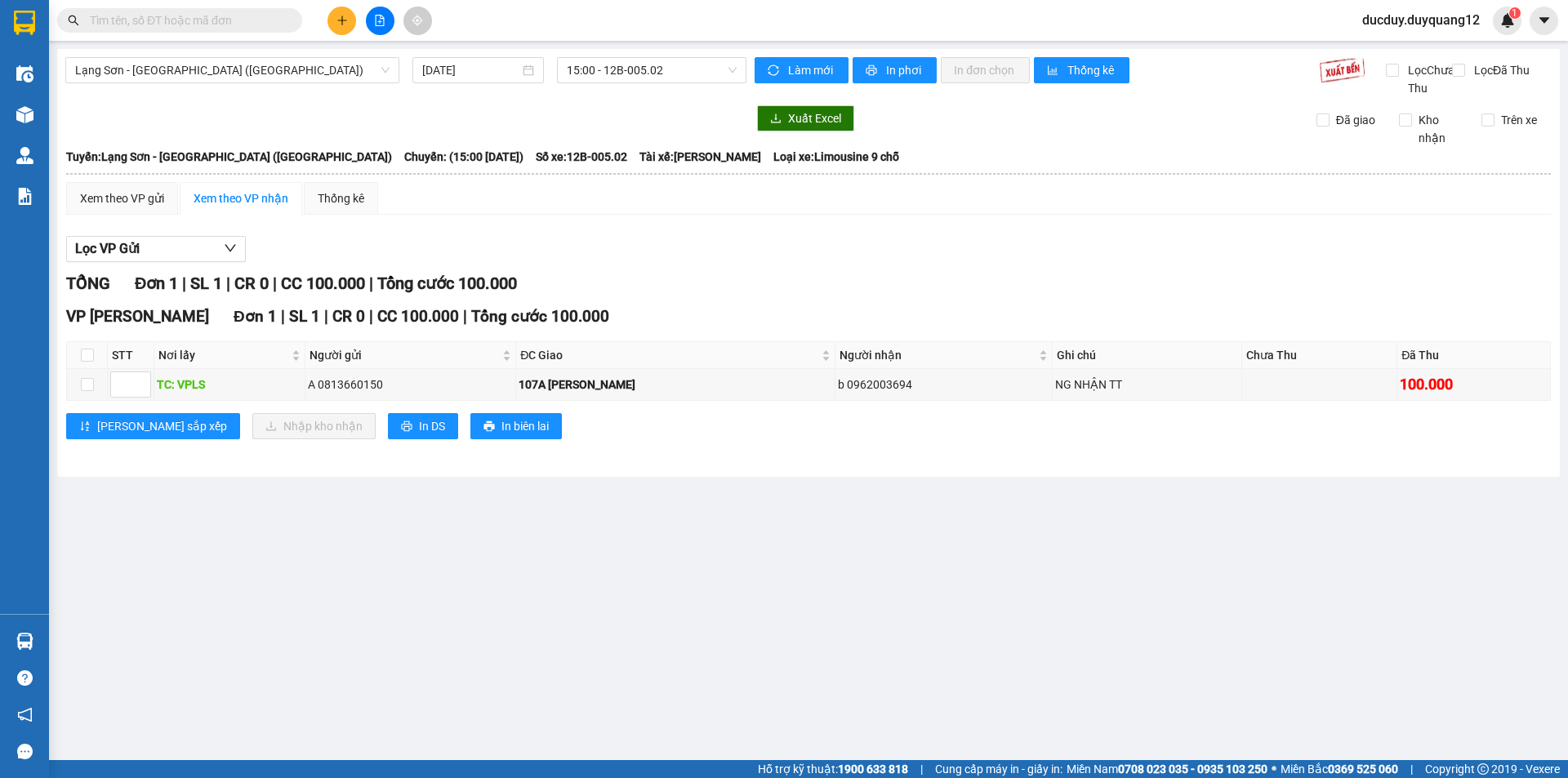
click at [635, 224] on section "Kết quả tìm kiếm ( 0 ) Bộ lọc No Data ducduy.duyquang12 1 Điều hành xe Kho hàng…" at bounding box center [784, 389] width 1568 height 778
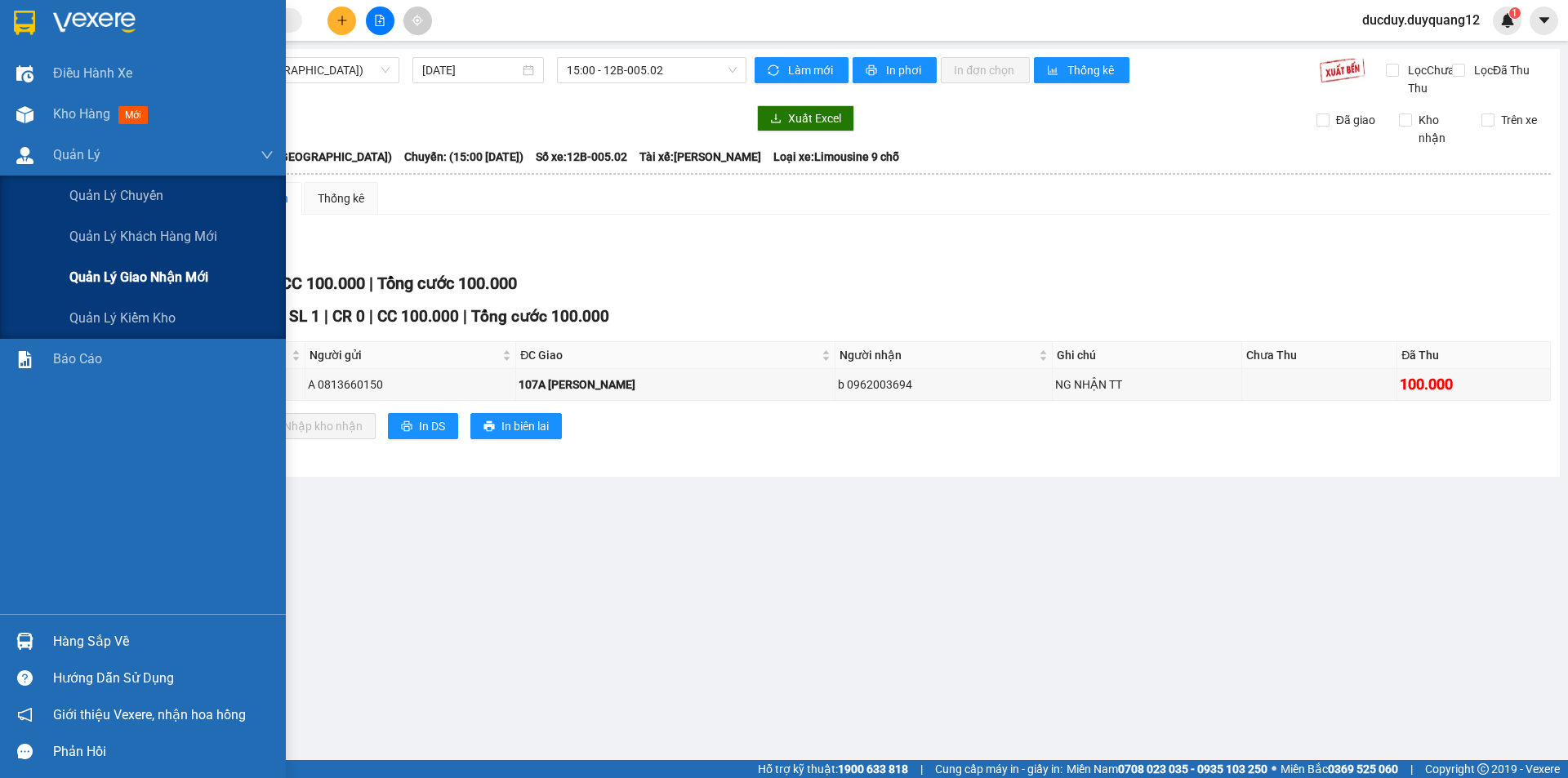
click at [136, 286] on span "Quản lý giao nhận mới" at bounding box center [139, 277] width 139 height 21
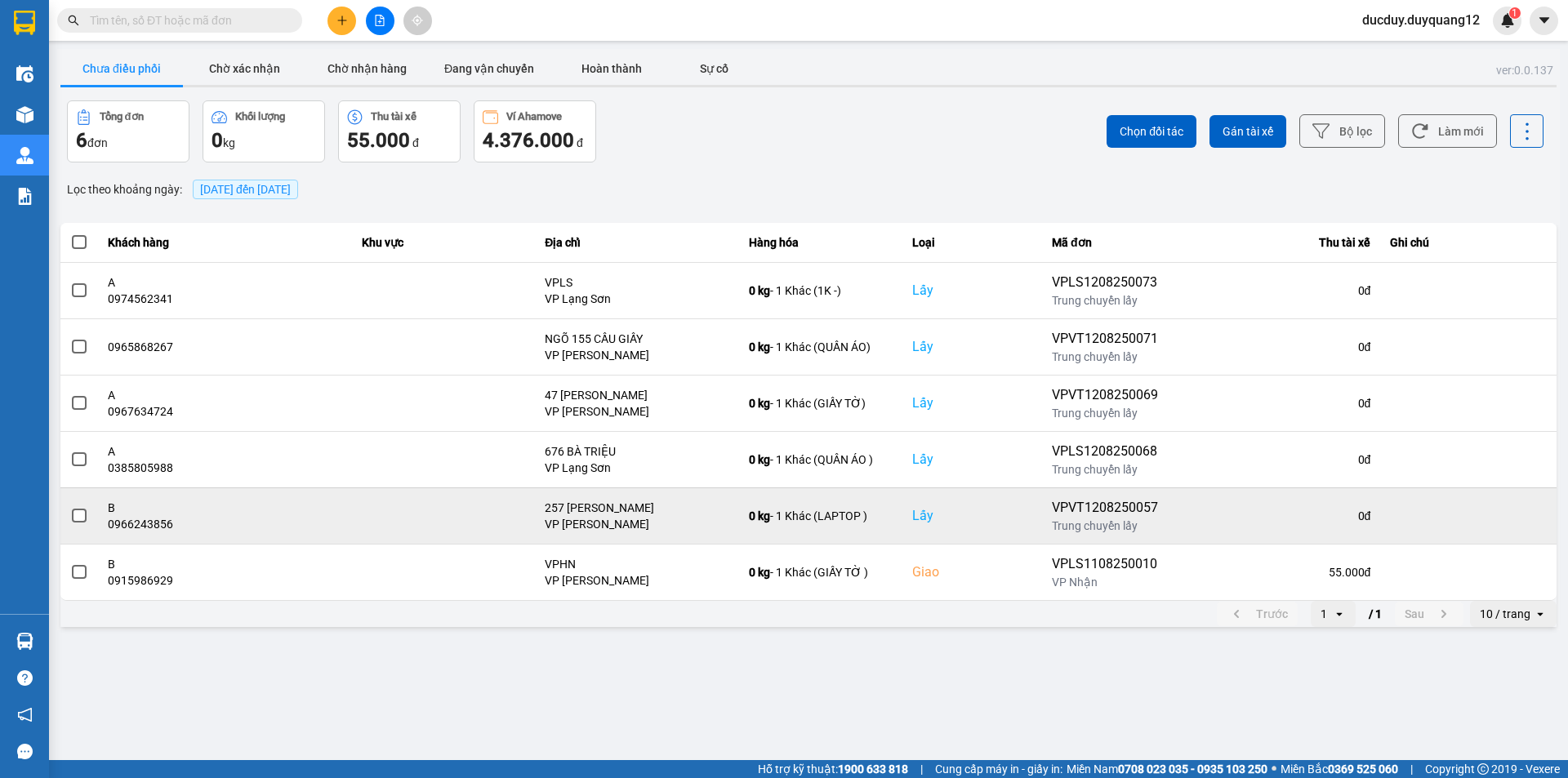
drag, startPoint x: 681, startPoint y: 499, endPoint x: 105, endPoint y: 526, distance: 576.6
click at [105, 526] on tr "B 0966243856 257 TRẦN QUỐC HOÀN VP Minh Khai 0 kg - 1 Khác (LAPTOP ) Lấy VPVT12…" at bounding box center [809, 516] width 1497 height 56
copy tr "0966243856 257 TRẦN QUỐC HOÀN"
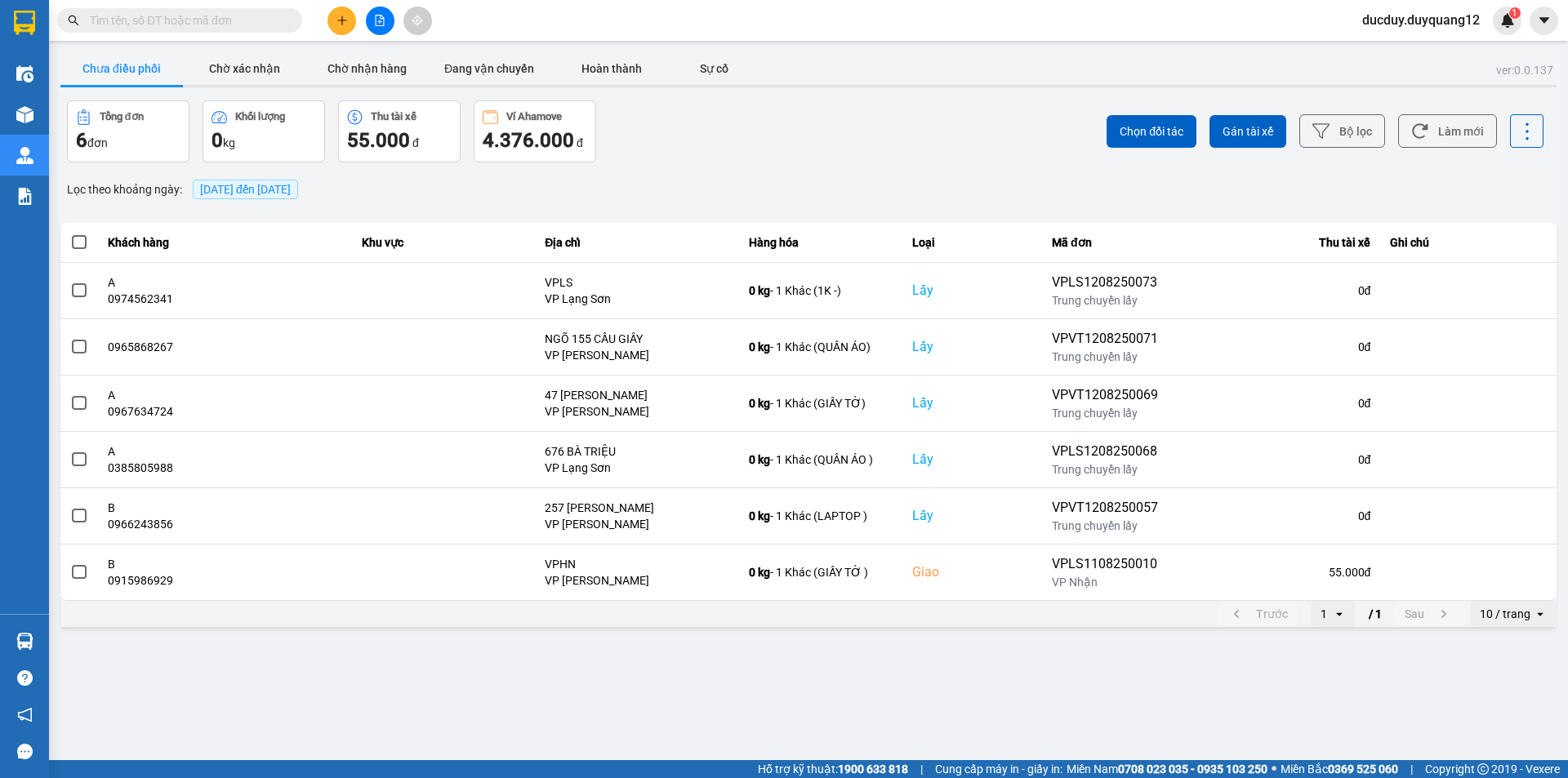
click at [810, 170] on div "ver: 0.0.137 Chưa điều phối Chờ xác nhận Chờ nhận hàng Đang vận chuyển Hoàn thà…" at bounding box center [809, 340] width 1503 height 581
click at [265, 67] on button "Chờ xác nhận" at bounding box center [244, 68] width 123 height 32
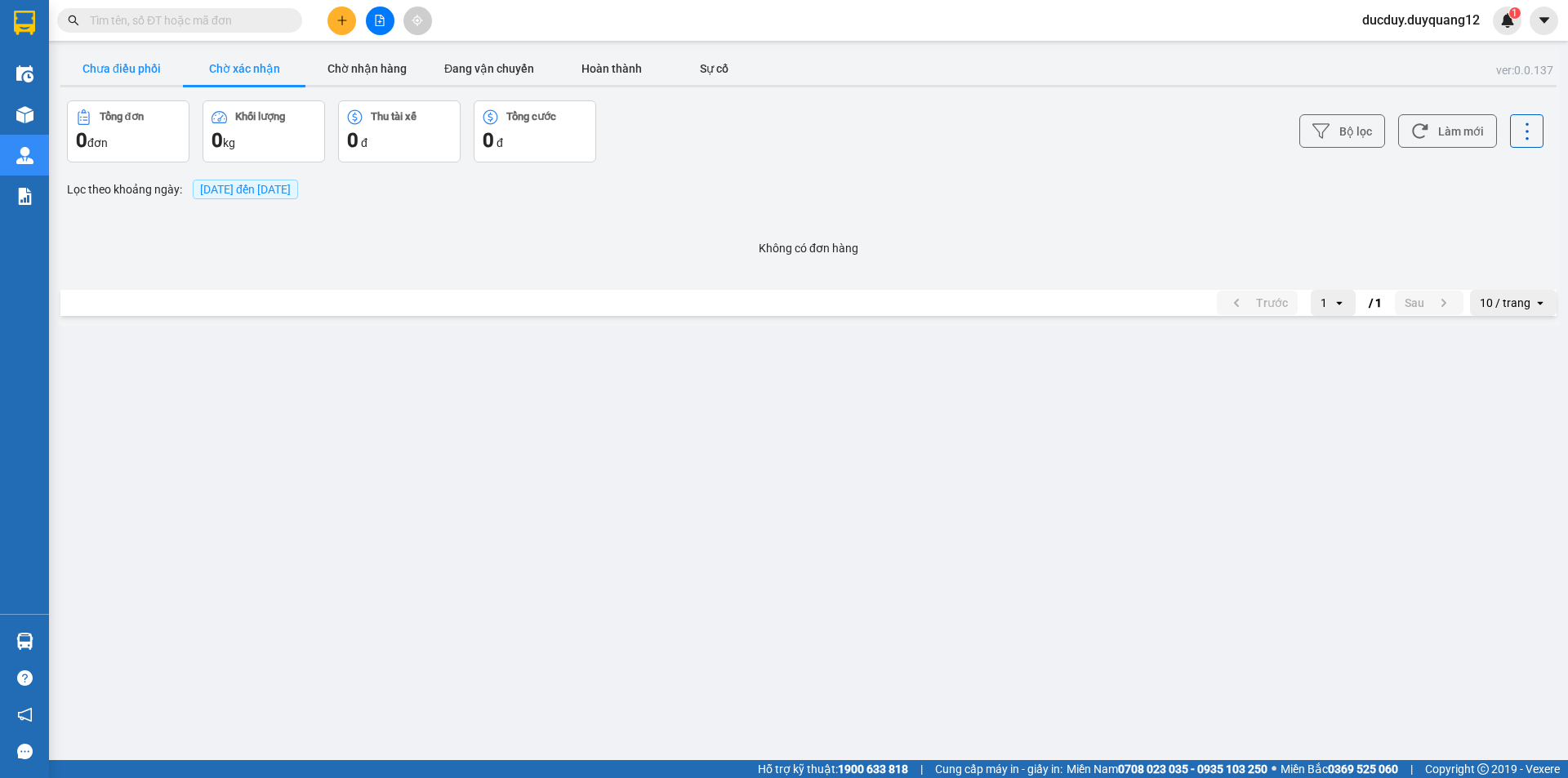
click at [158, 76] on button "Chưa điều phối" at bounding box center [122, 68] width 123 height 32
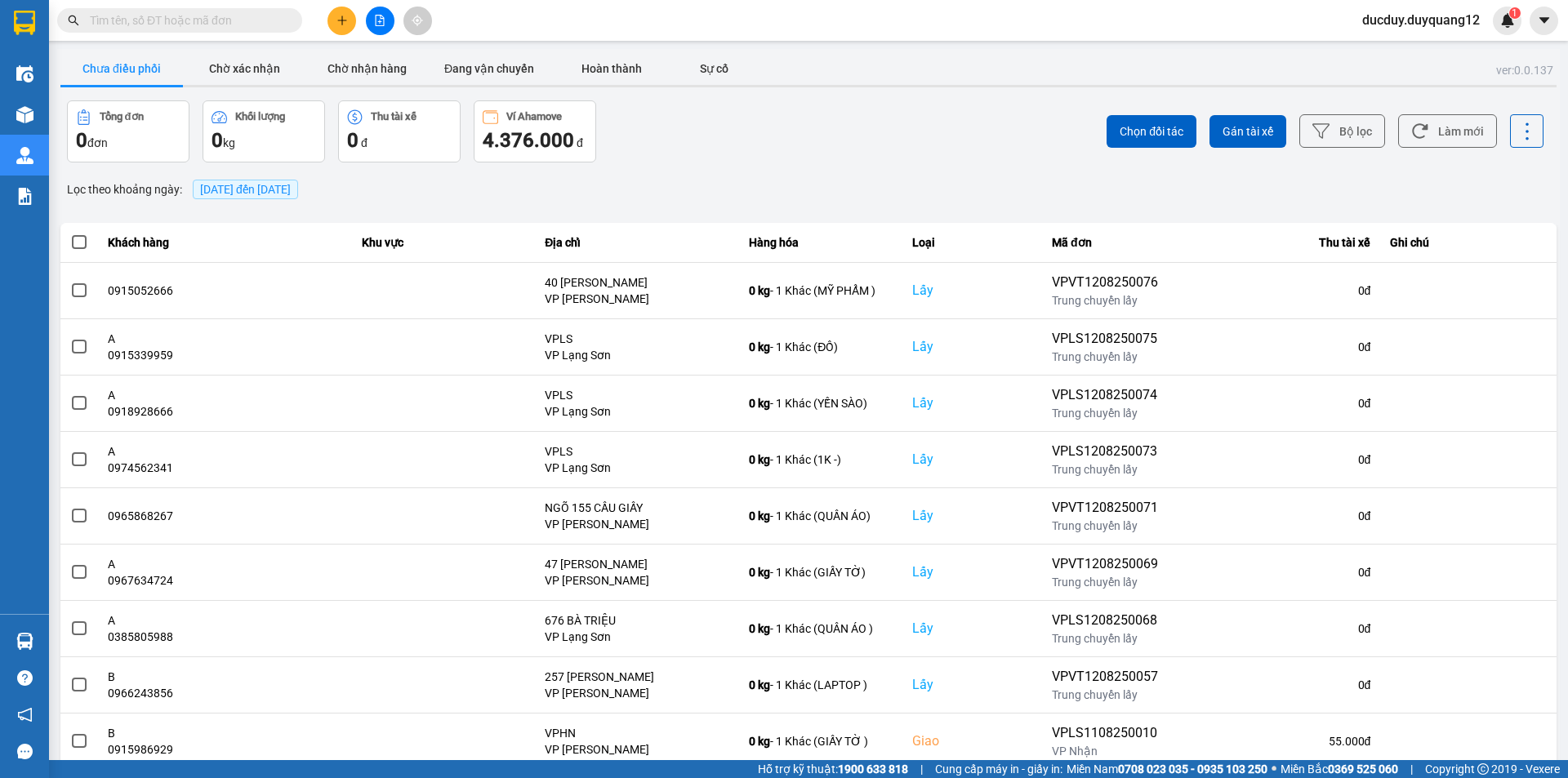
click at [158, 76] on button "Chưa điều phối" at bounding box center [122, 68] width 123 height 32
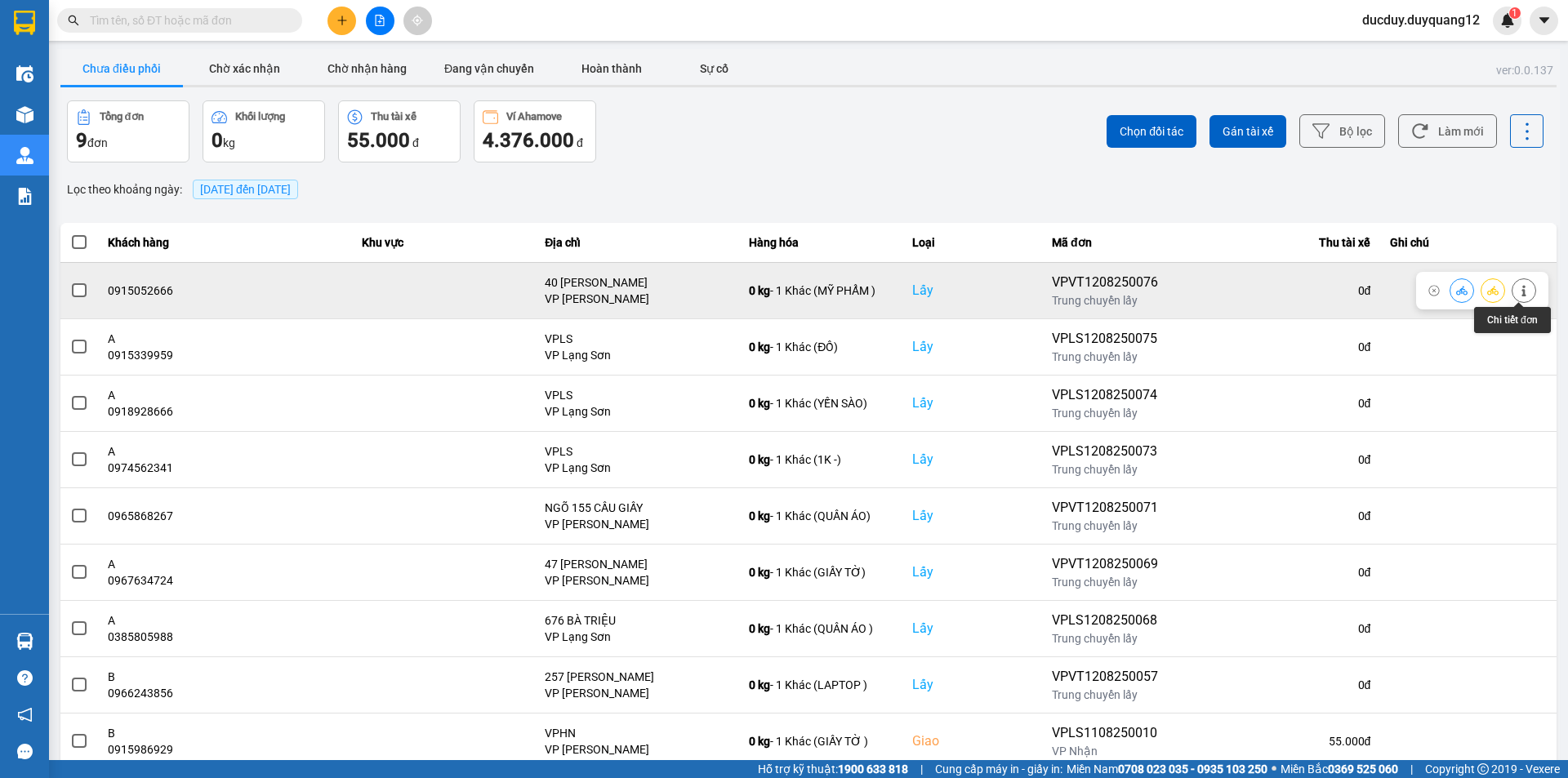
click at [1521, 287] on icon at bounding box center [1523, 291] width 4 height 12
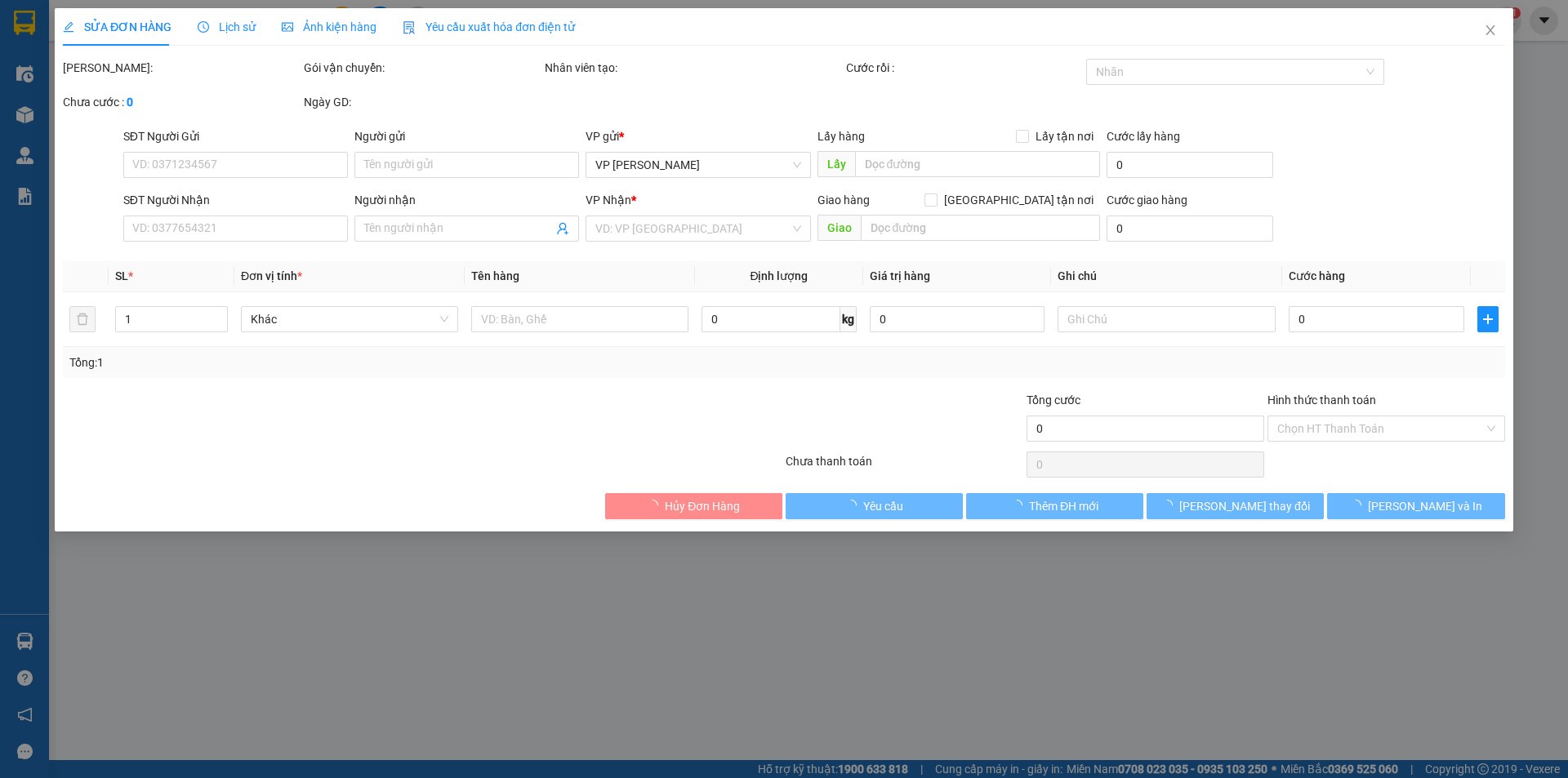
type input "0915052666"
checkbox input "true"
type input "40 TRƯƠNG DƯƠNG ĐỘ"
type input "0968818018"
checkbox input "true"
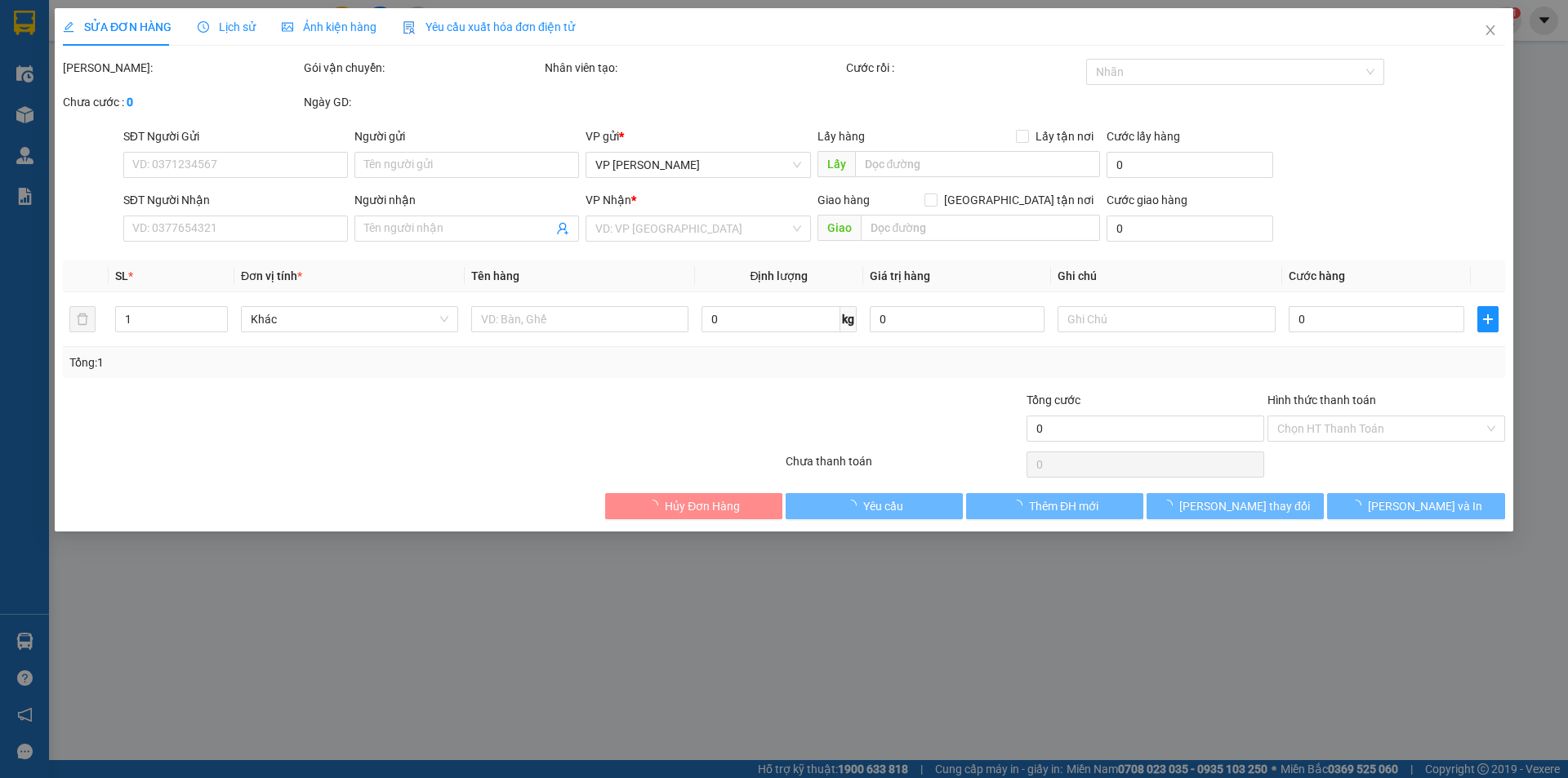
type input "175 LÊ HỒNG PHONG"
type input "100.000"
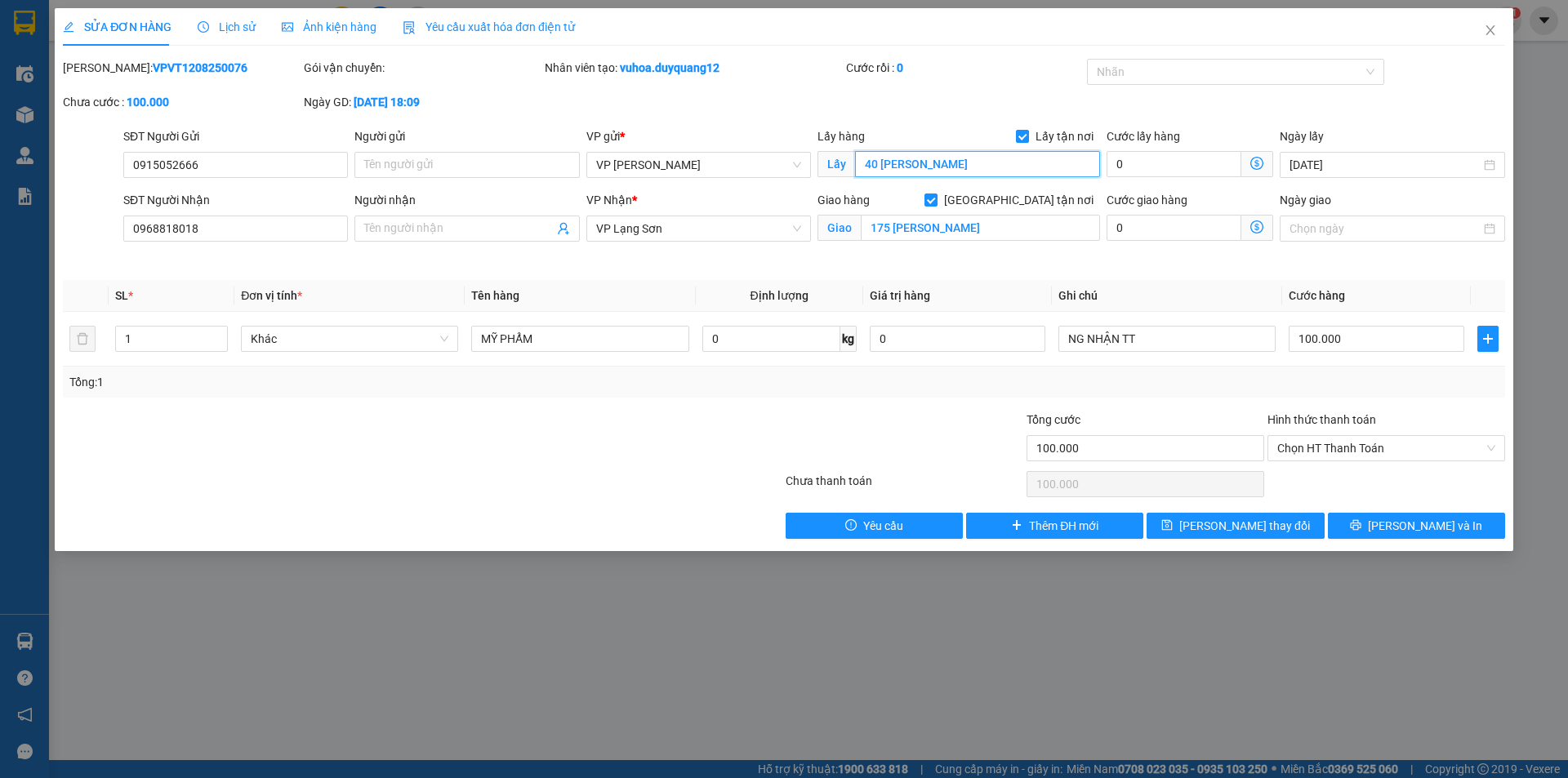
click at [1001, 169] on input "40 TRƯƠNG DƯƠNG ĐỘ" at bounding box center [978, 164] width 245 height 26
click at [1021, 164] on input "40 TRƯƠNG DƯƠNG ĐỘ" at bounding box center [978, 164] width 245 height 26
type input "40 [PERSON_NAME],HOÀN KIẾM,[GEOGRAPHIC_DATA]"
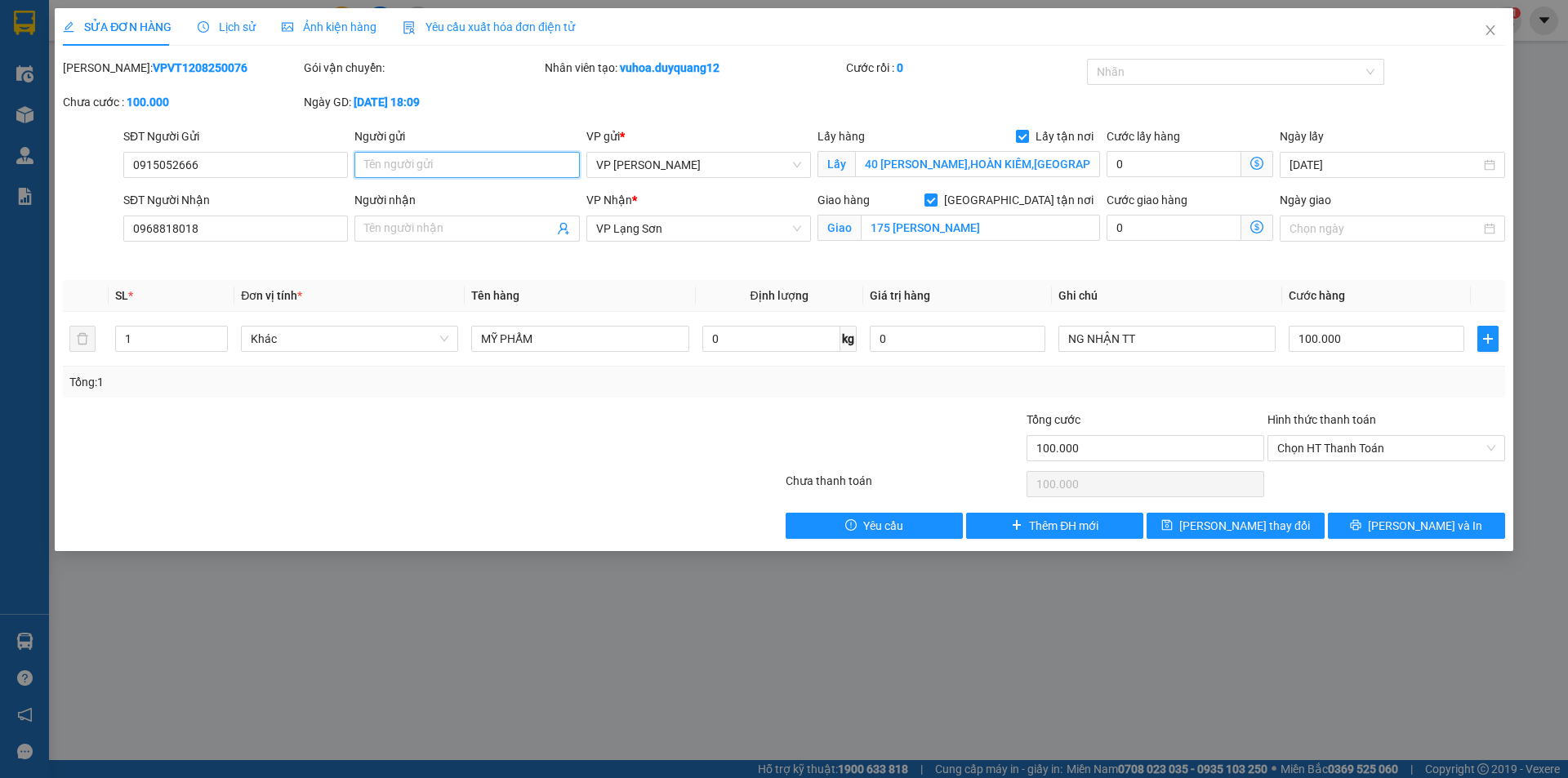
click at [481, 169] on input "Người gửi" at bounding box center [467, 164] width 224 height 26
type input "S"
type input "A"
click at [444, 223] on input "Người nhận" at bounding box center [458, 229] width 189 height 18
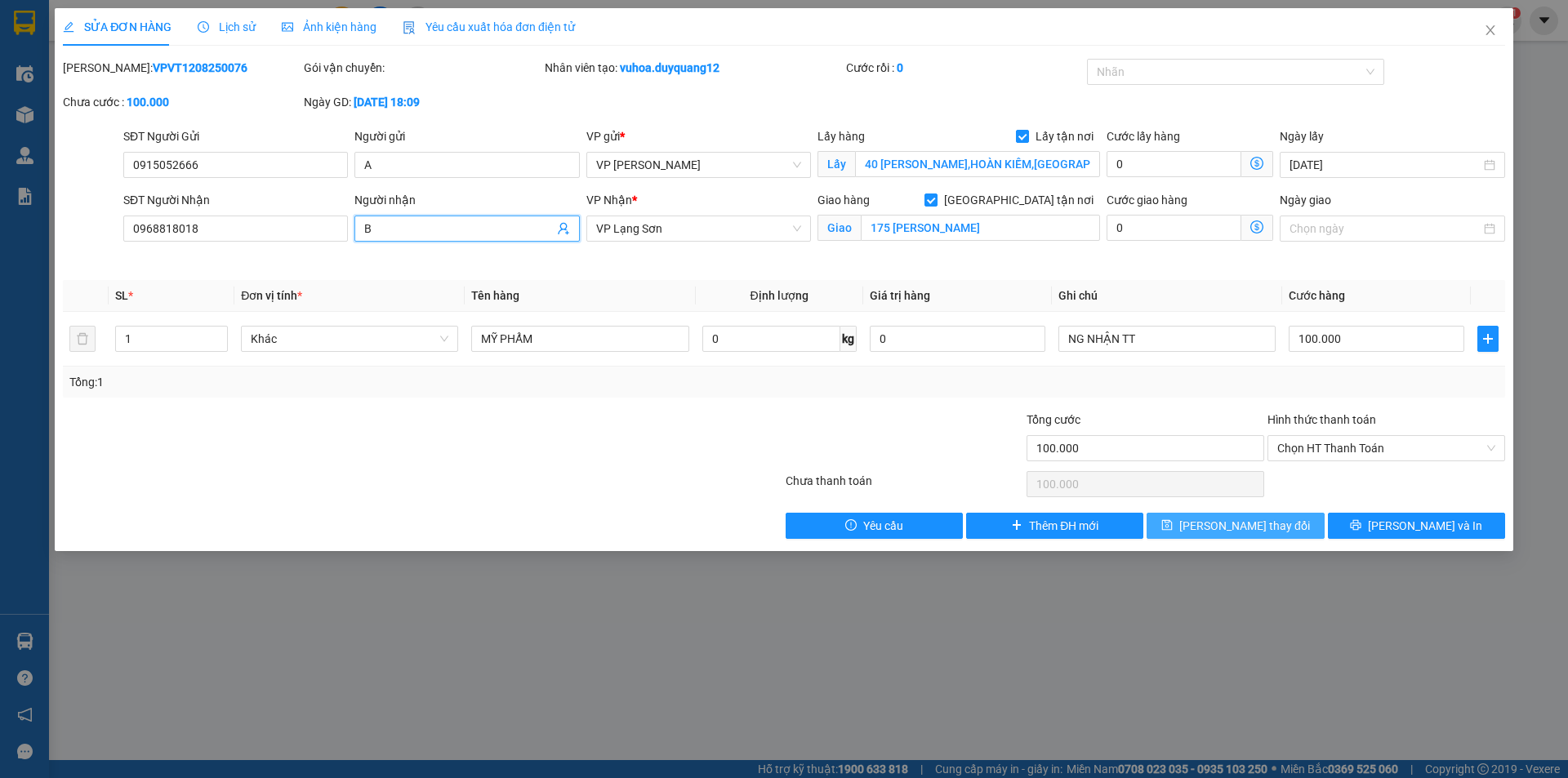
type input "B"
click at [1204, 533] on button "[PERSON_NAME] thay đổi" at bounding box center [1235, 526] width 177 height 26
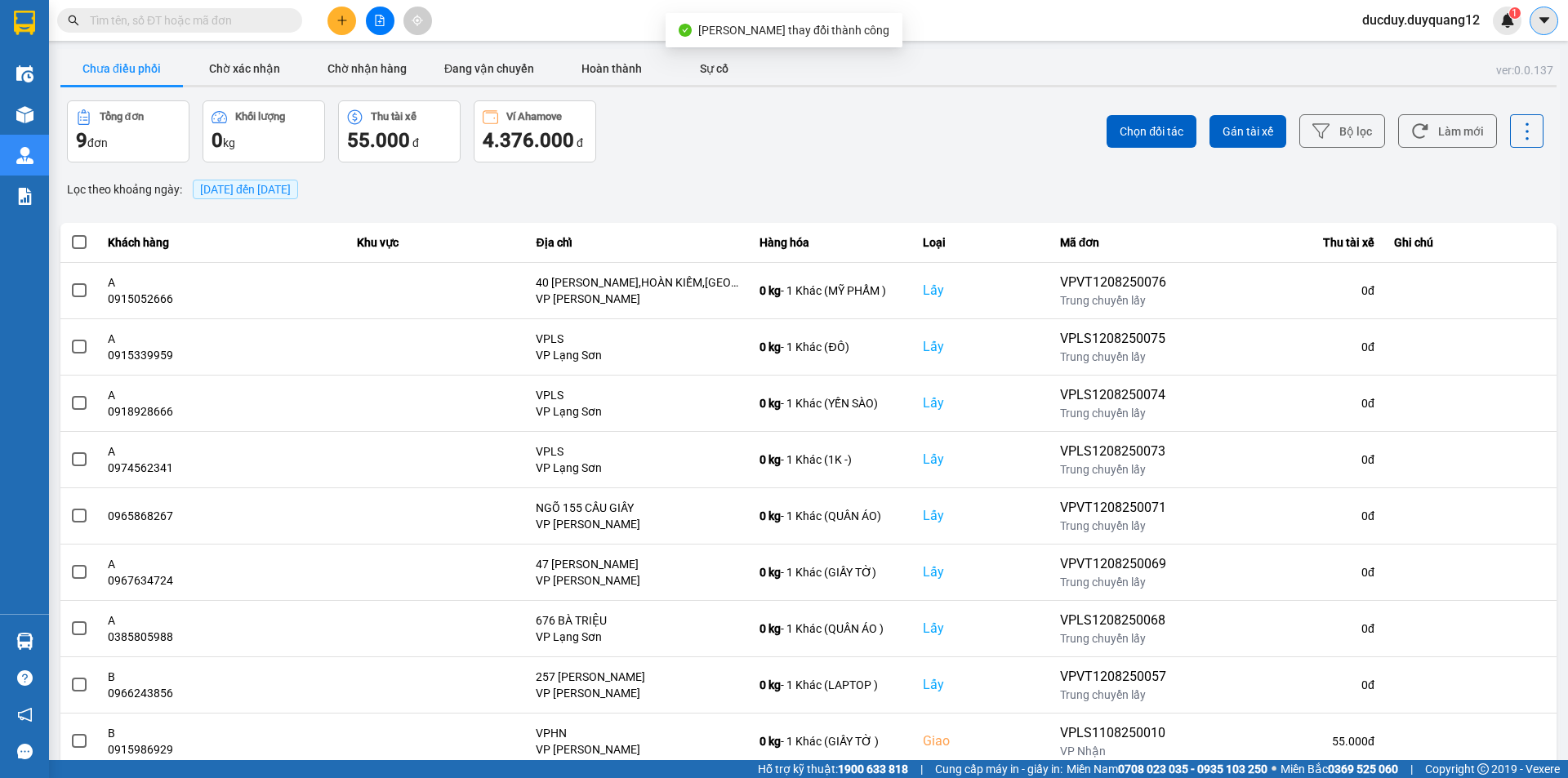
click at [1546, 20] on icon "caret-down" at bounding box center [1544, 20] width 10 height 6
click at [1506, 60] on div "Cấu hình nhà xe" at bounding box center [1500, 61] width 82 height 18
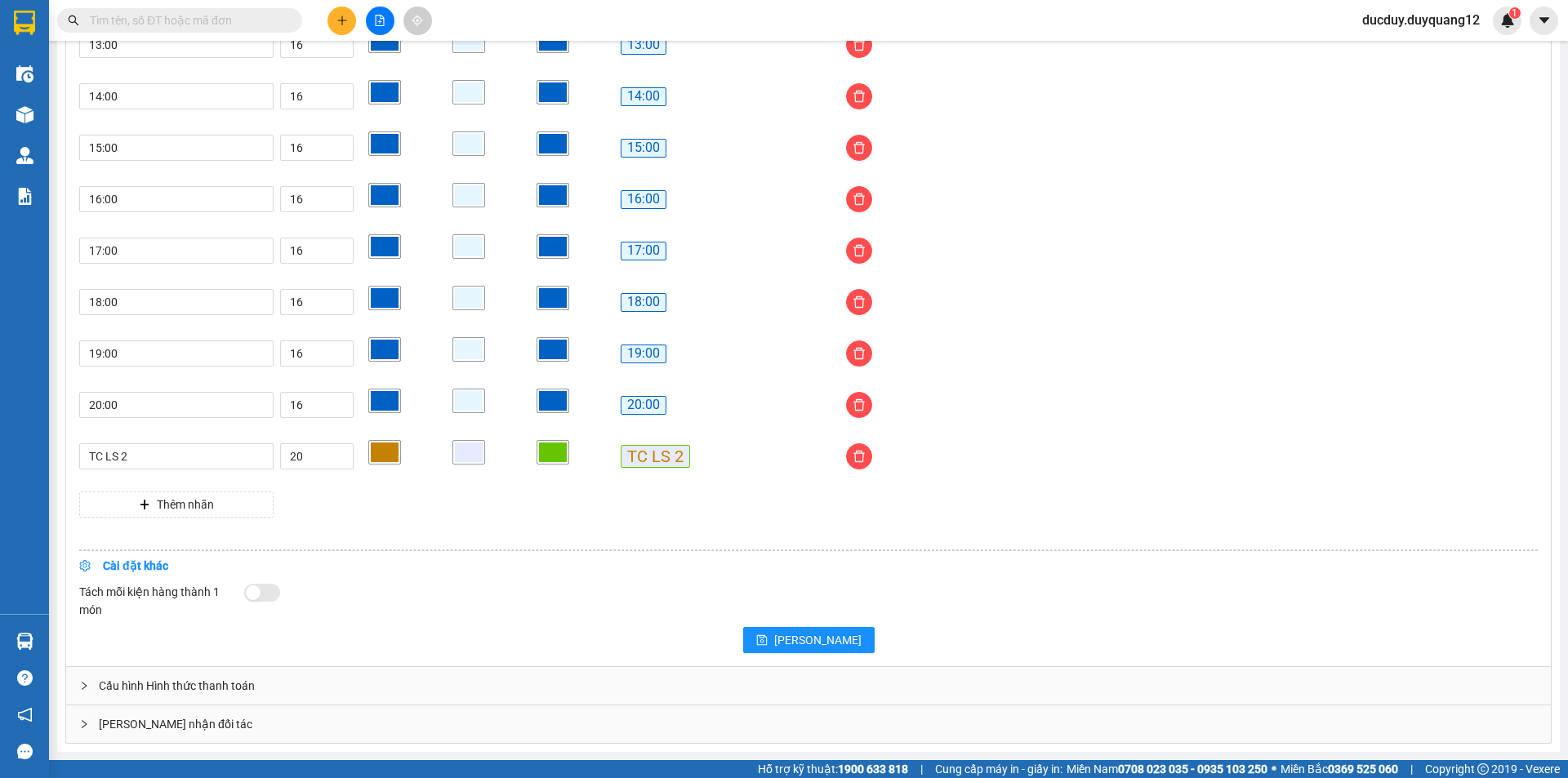
click at [160, 725] on div "Giao nhận đối tác" at bounding box center [809, 724] width 1485 height 37
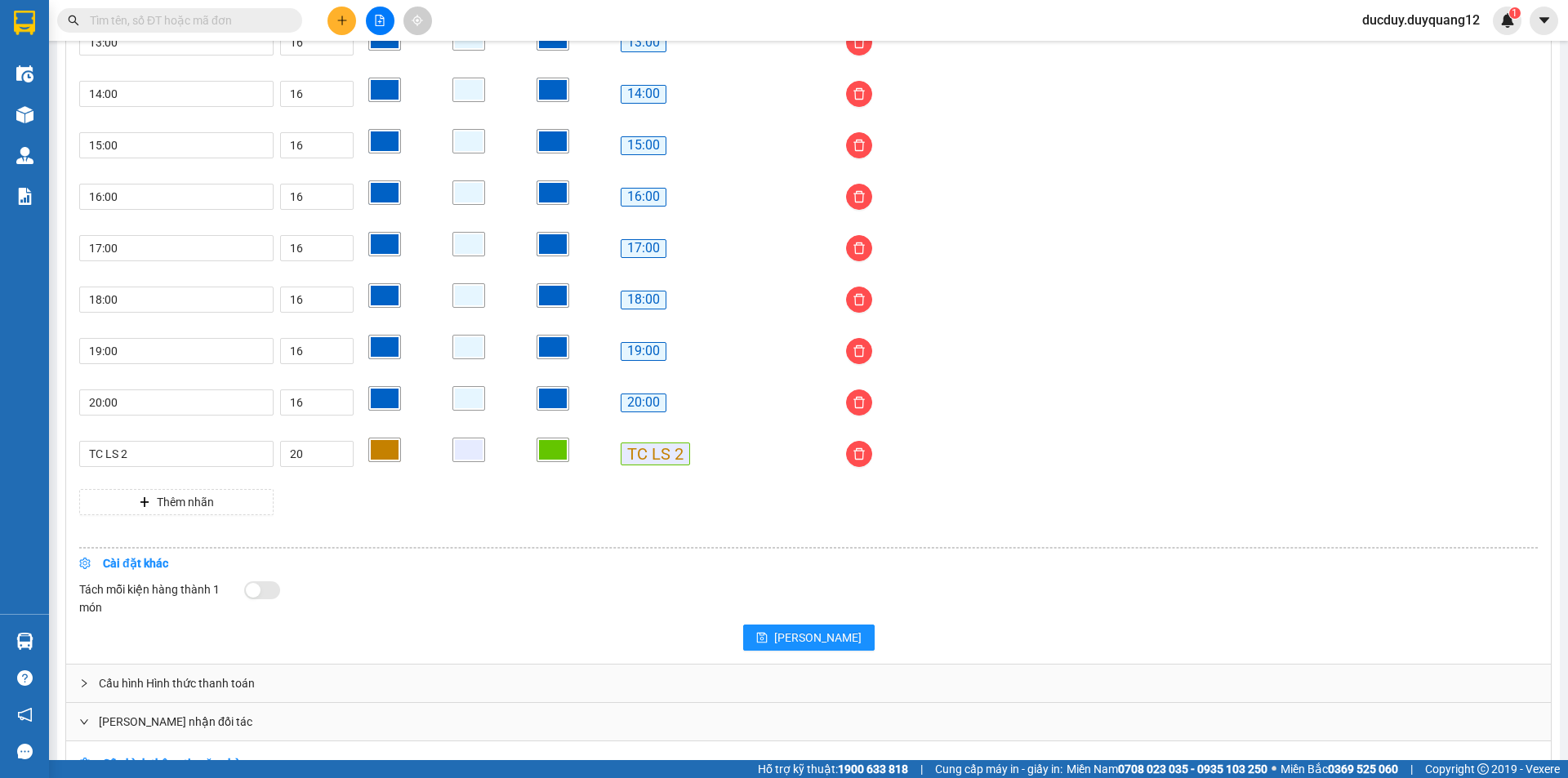
scroll to position [1541, 0]
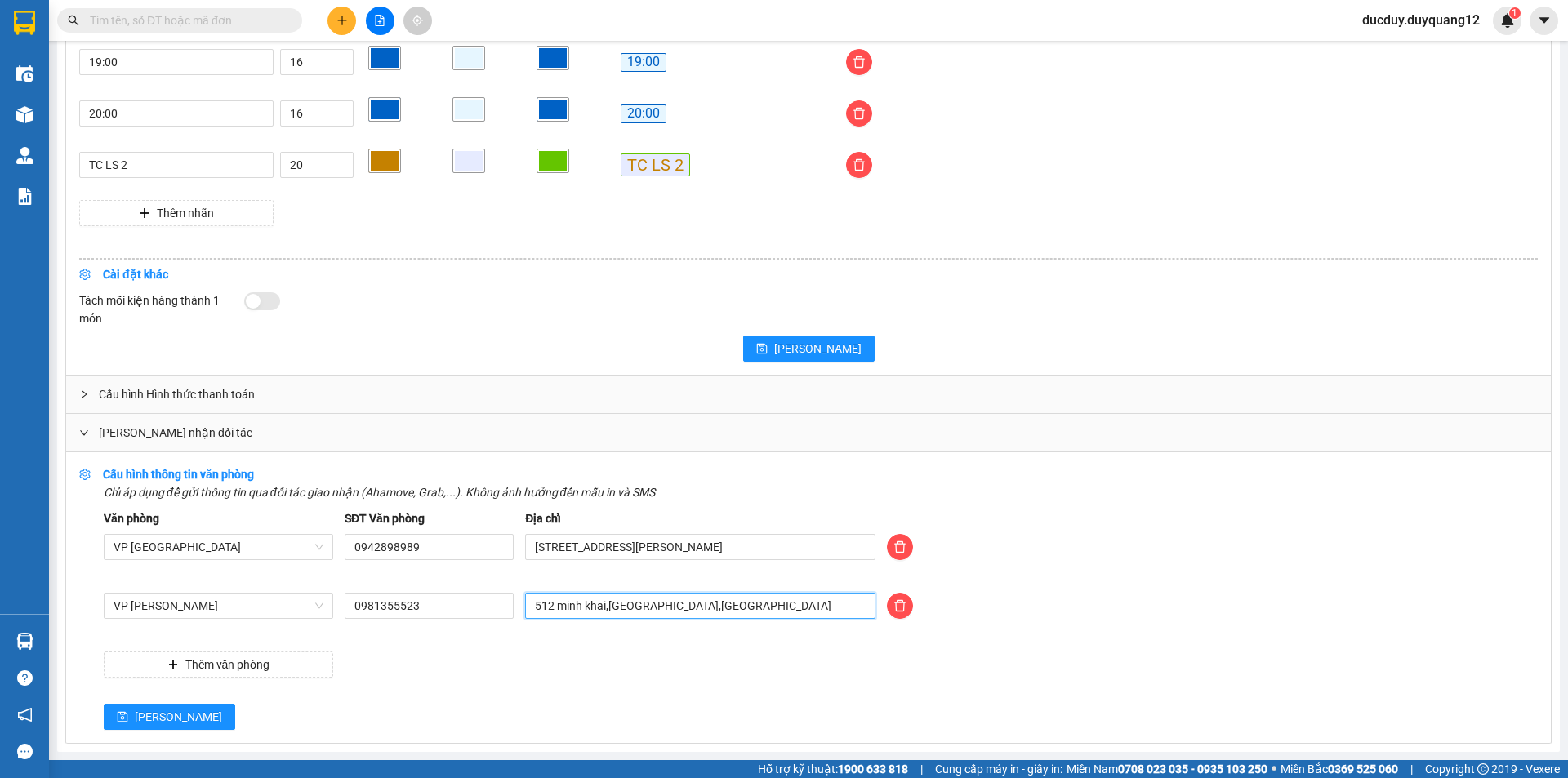
click at [728, 609] on input "512 minh khai,hai bà trưng,hà nội" at bounding box center [700, 605] width 350 height 26
click at [468, 718] on div "Lưu" at bounding box center [821, 717] width 1434 height 26
click at [123, 709] on button "Lưu" at bounding box center [169, 717] width 131 height 26
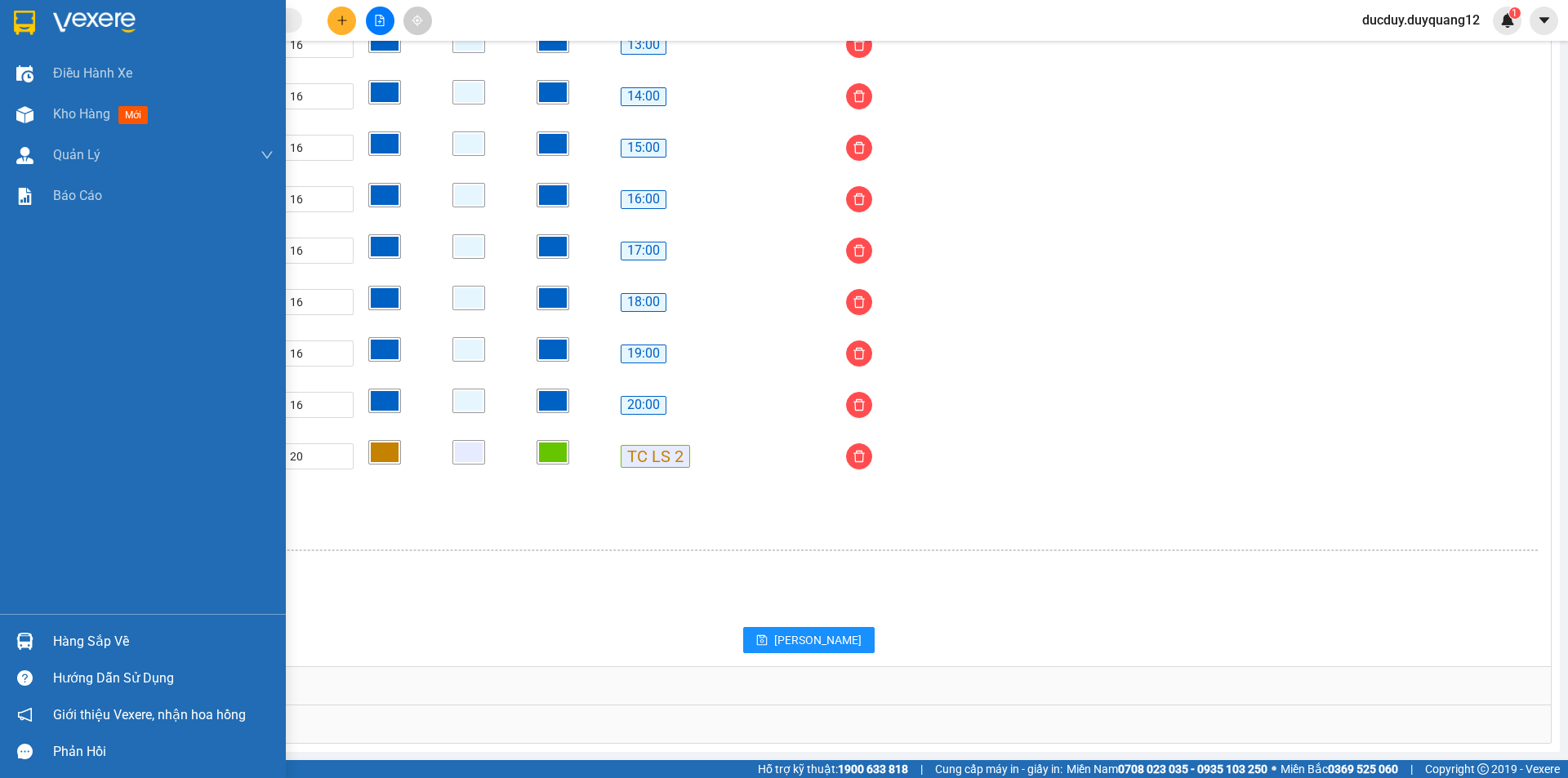
scroll to position [1250, 0]
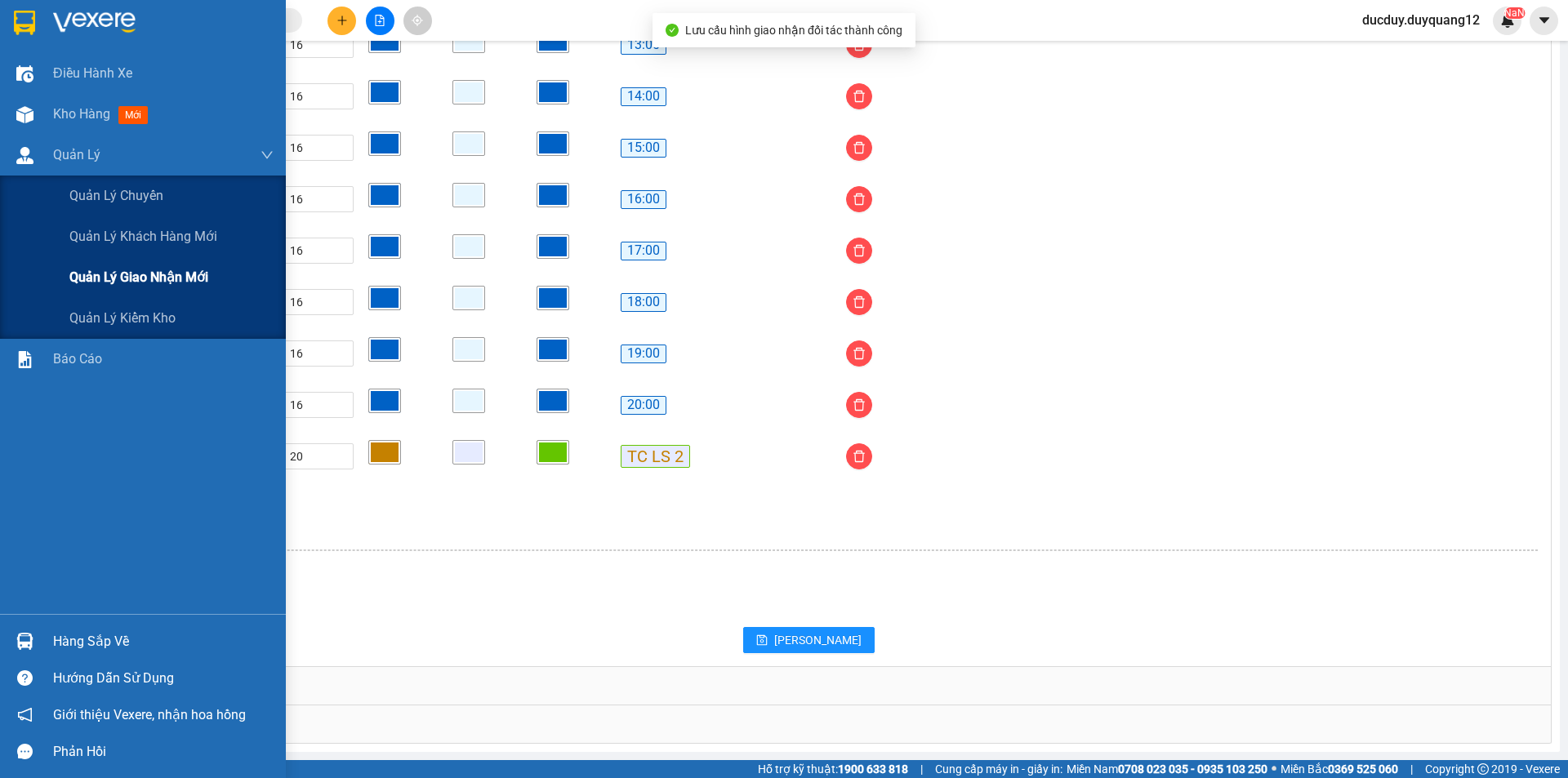
click at [116, 276] on span "Quản lý giao nhận mới" at bounding box center [139, 277] width 139 height 21
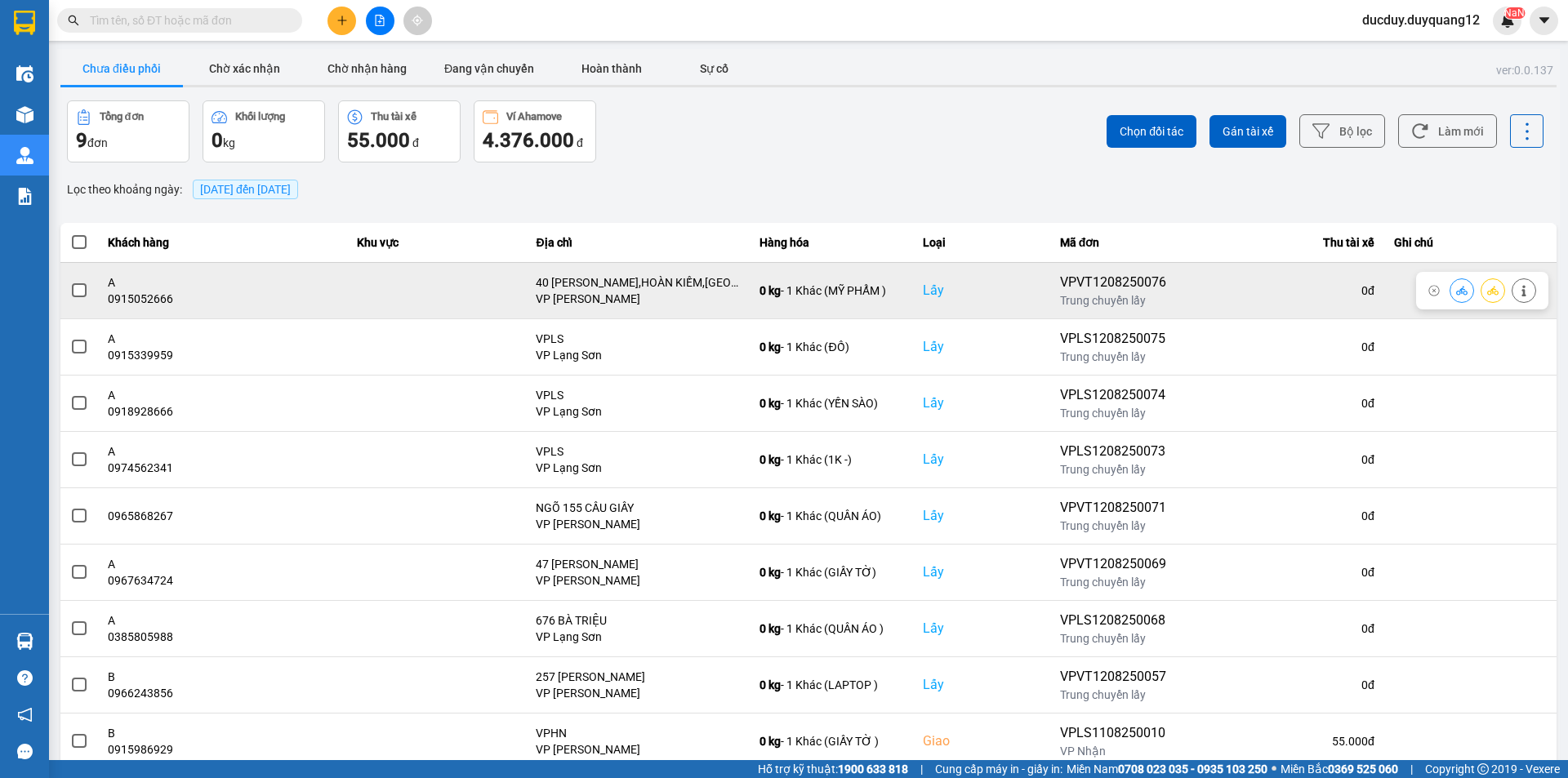
click at [74, 288] on span at bounding box center [80, 291] width 15 height 15
click at [71, 281] on input "checkbox" at bounding box center [71, 281] width 0 height 0
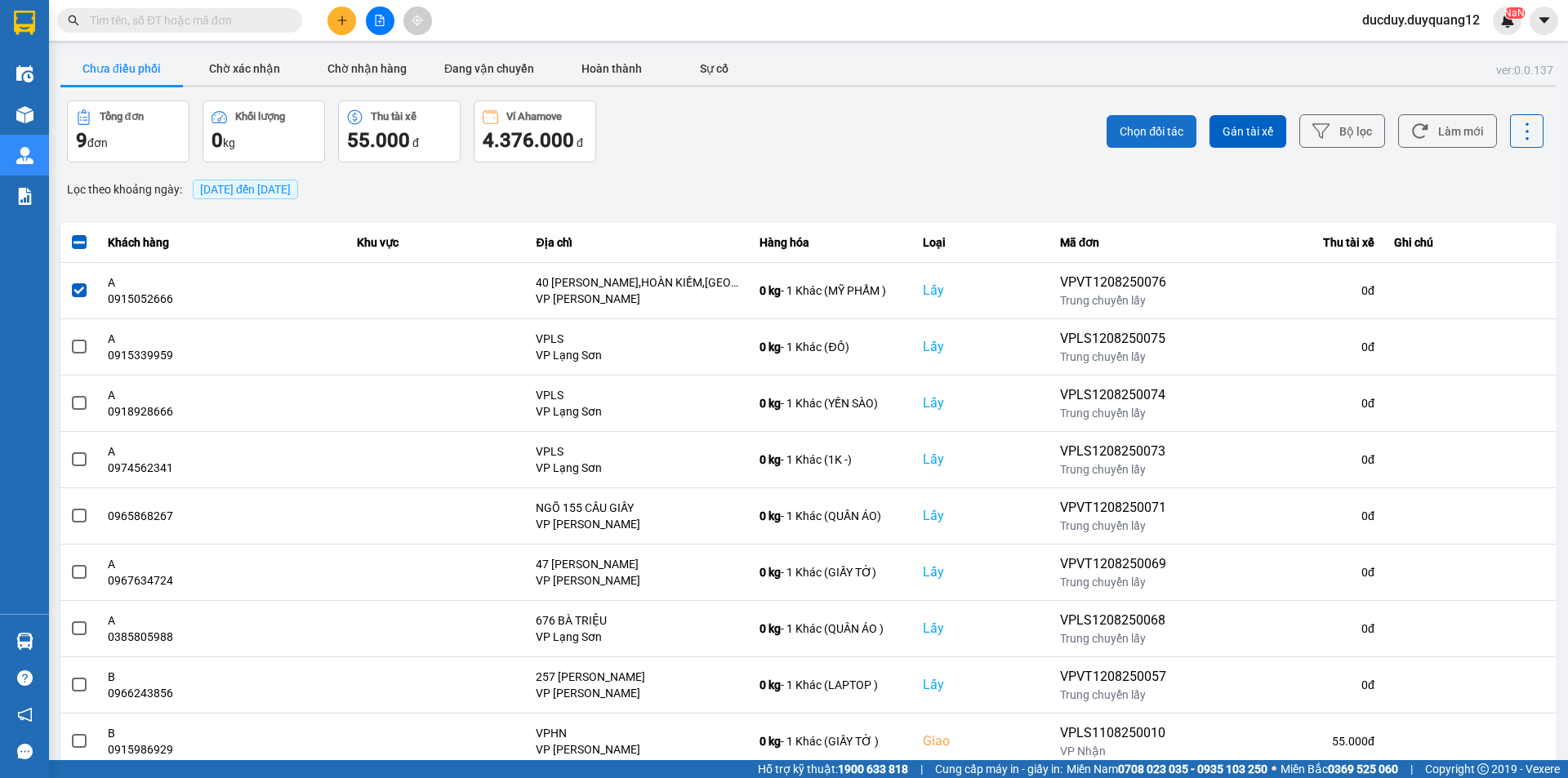
click at [1162, 130] on span "Chọn đối tác" at bounding box center [1151, 132] width 64 height 17
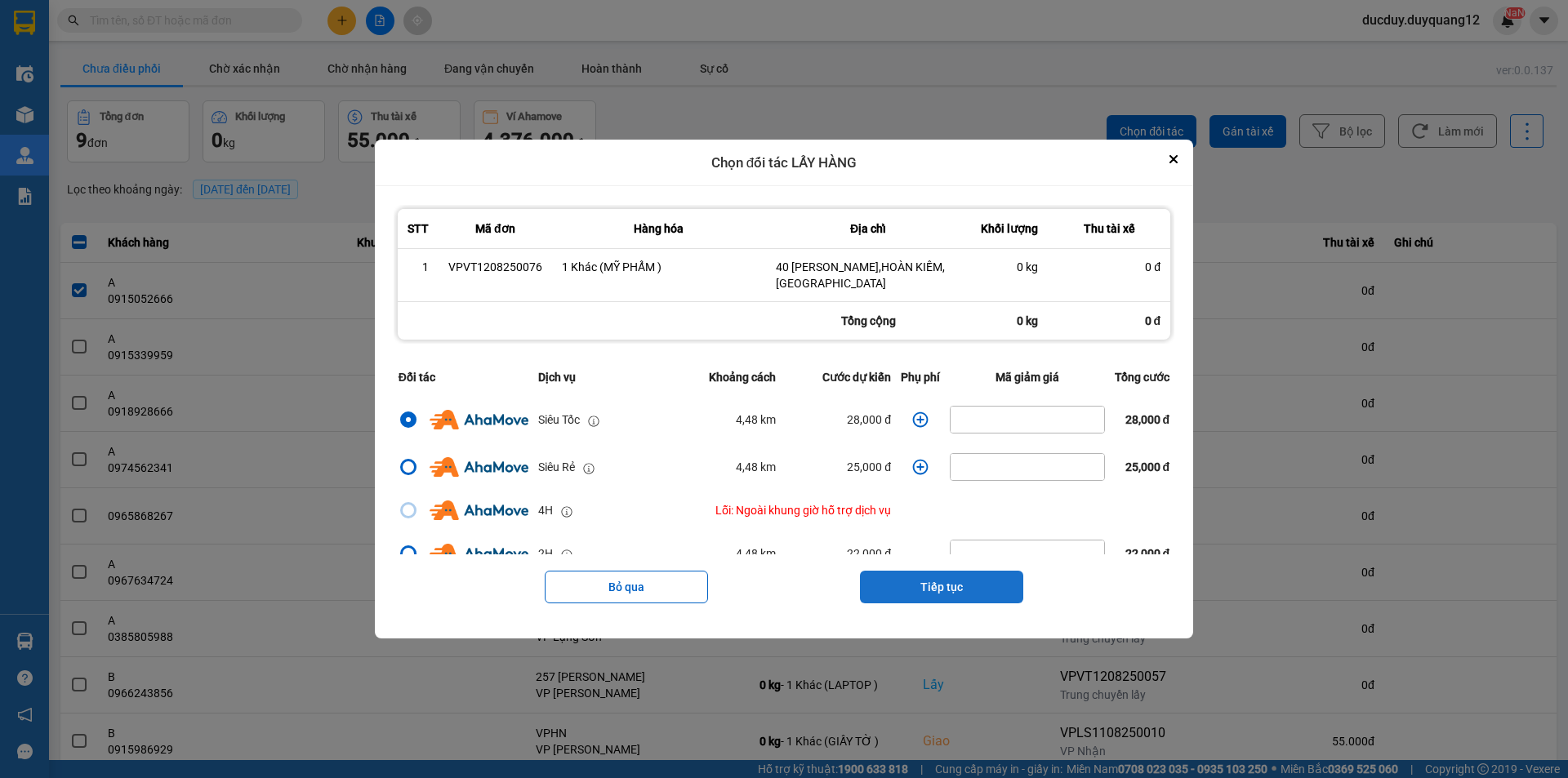
click at [965, 576] on button "Tiếp tục" at bounding box center [942, 586] width 164 height 32
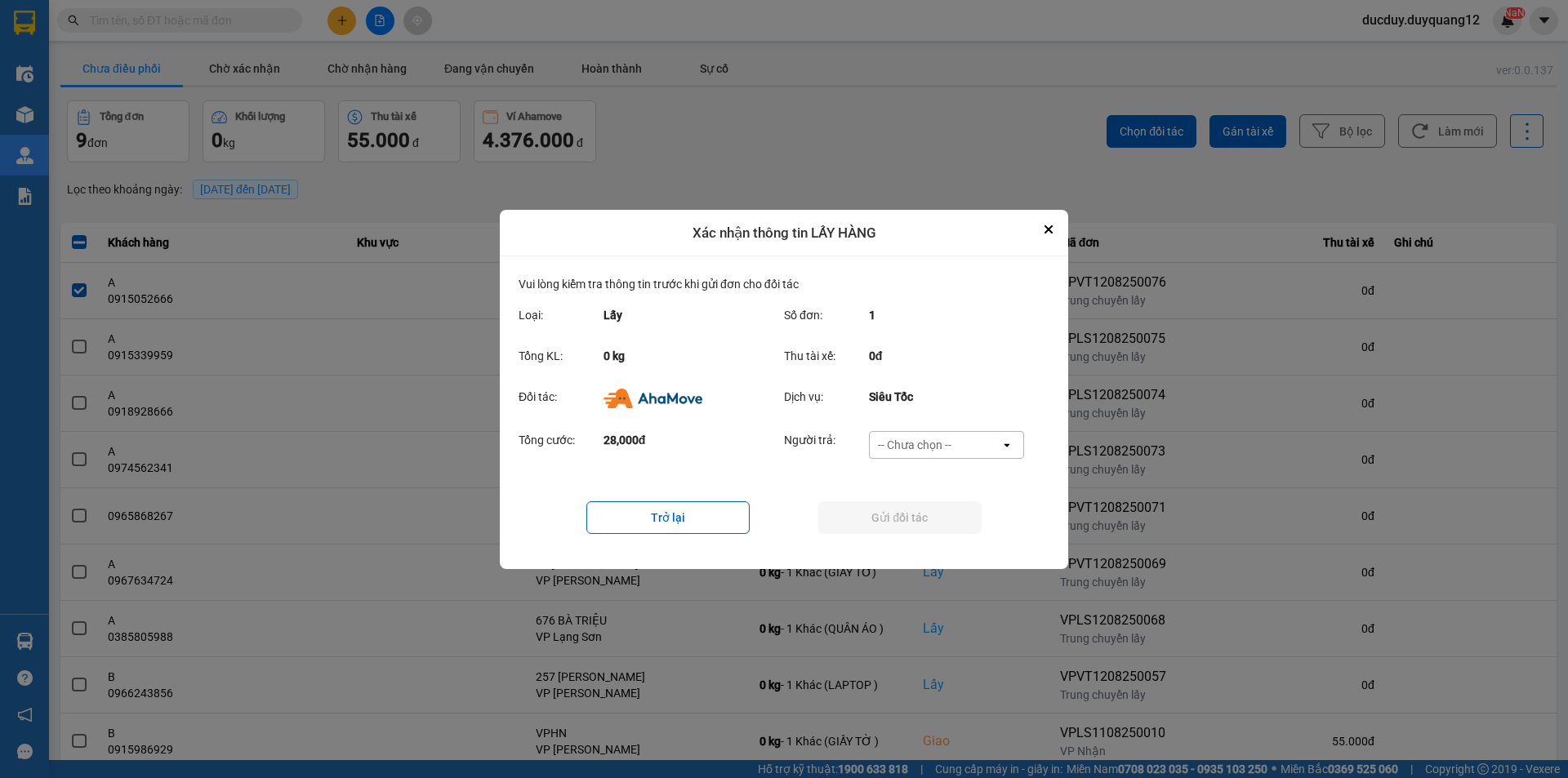
click at [929, 438] on div "-- Chưa chọn --" at bounding box center [914, 445] width 74 height 17
click at [928, 545] on span "Ví Ahamove" at bounding box center [914, 538] width 66 height 17
click at [929, 520] on button "Gửi đối tác" at bounding box center [899, 517] width 164 height 32
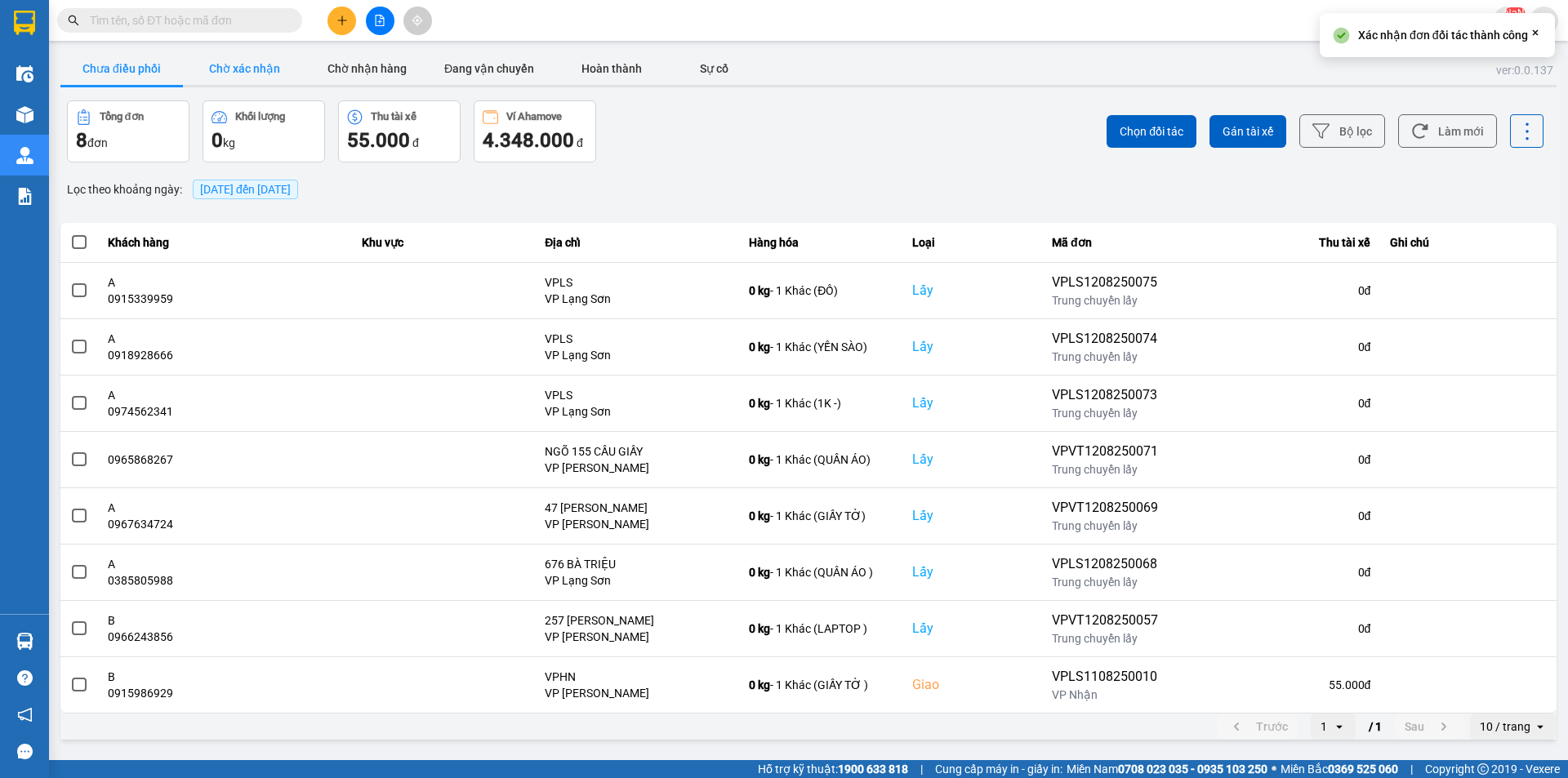
click at [277, 55] on button "Chờ xác nhận" at bounding box center [244, 68] width 123 height 32
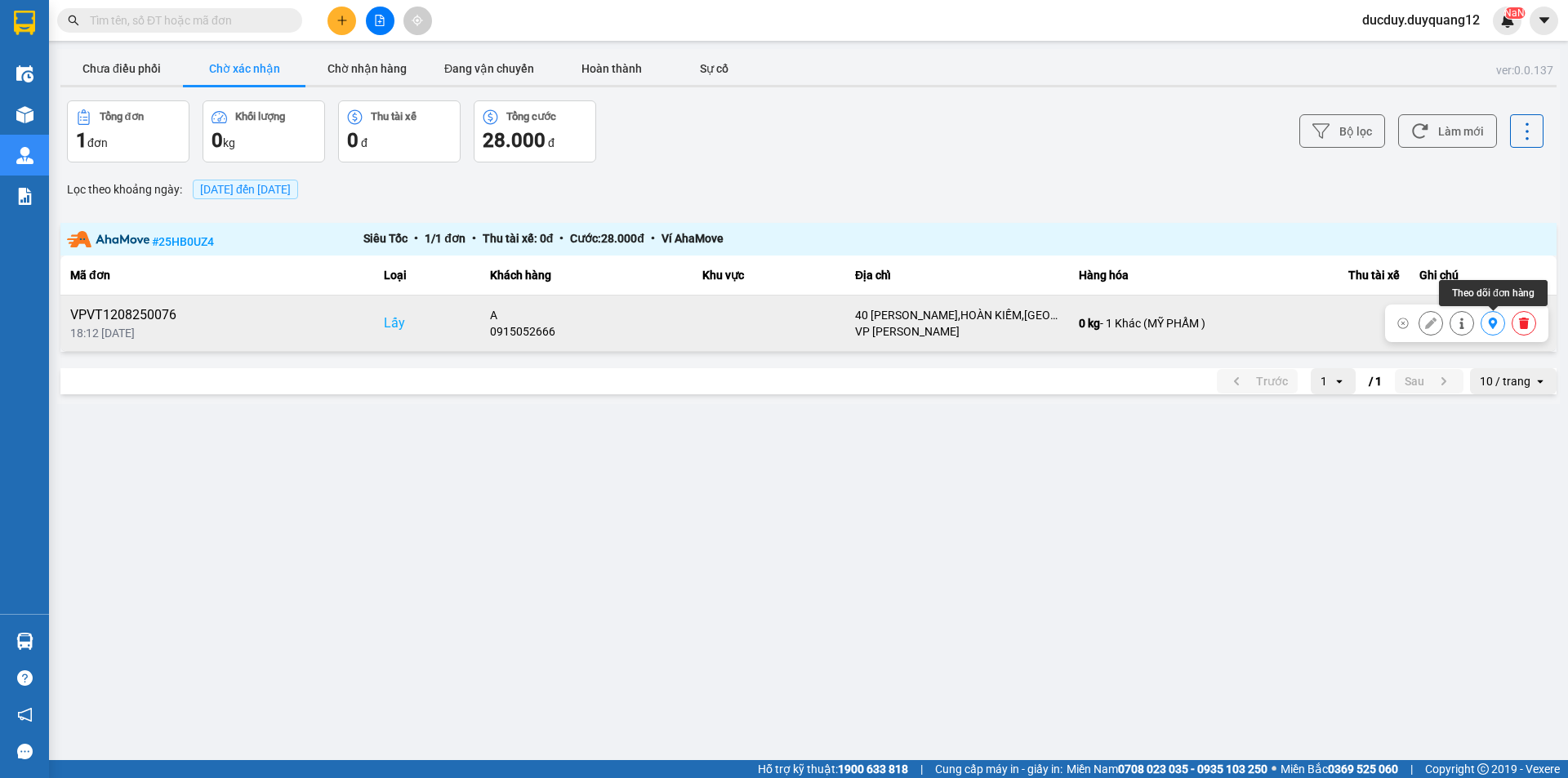
click at [1493, 323] on icon at bounding box center [1493, 324] width 12 height 12
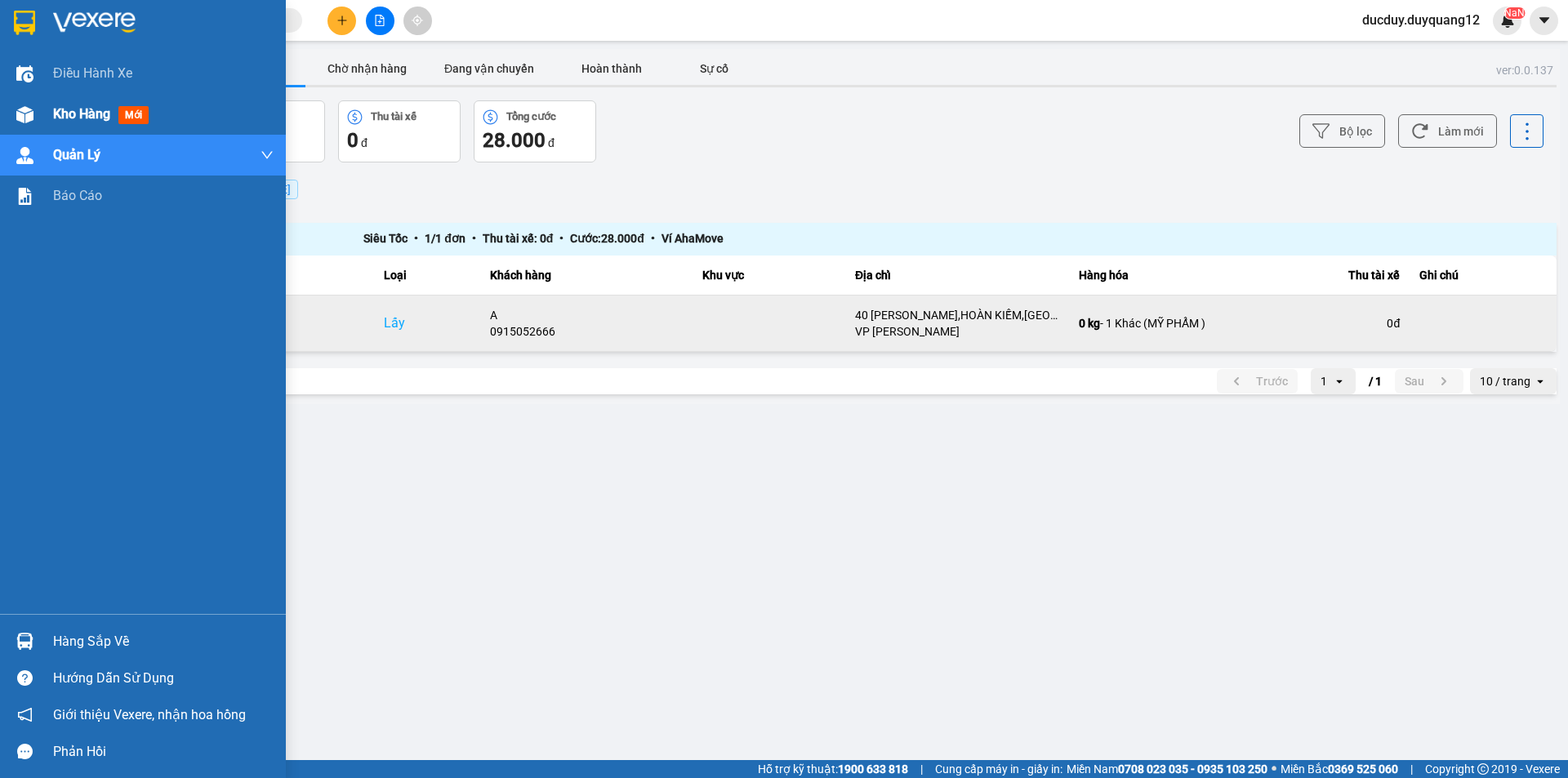
click at [66, 121] on span "Kho hàng" at bounding box center [81, 114] width 57 height 16
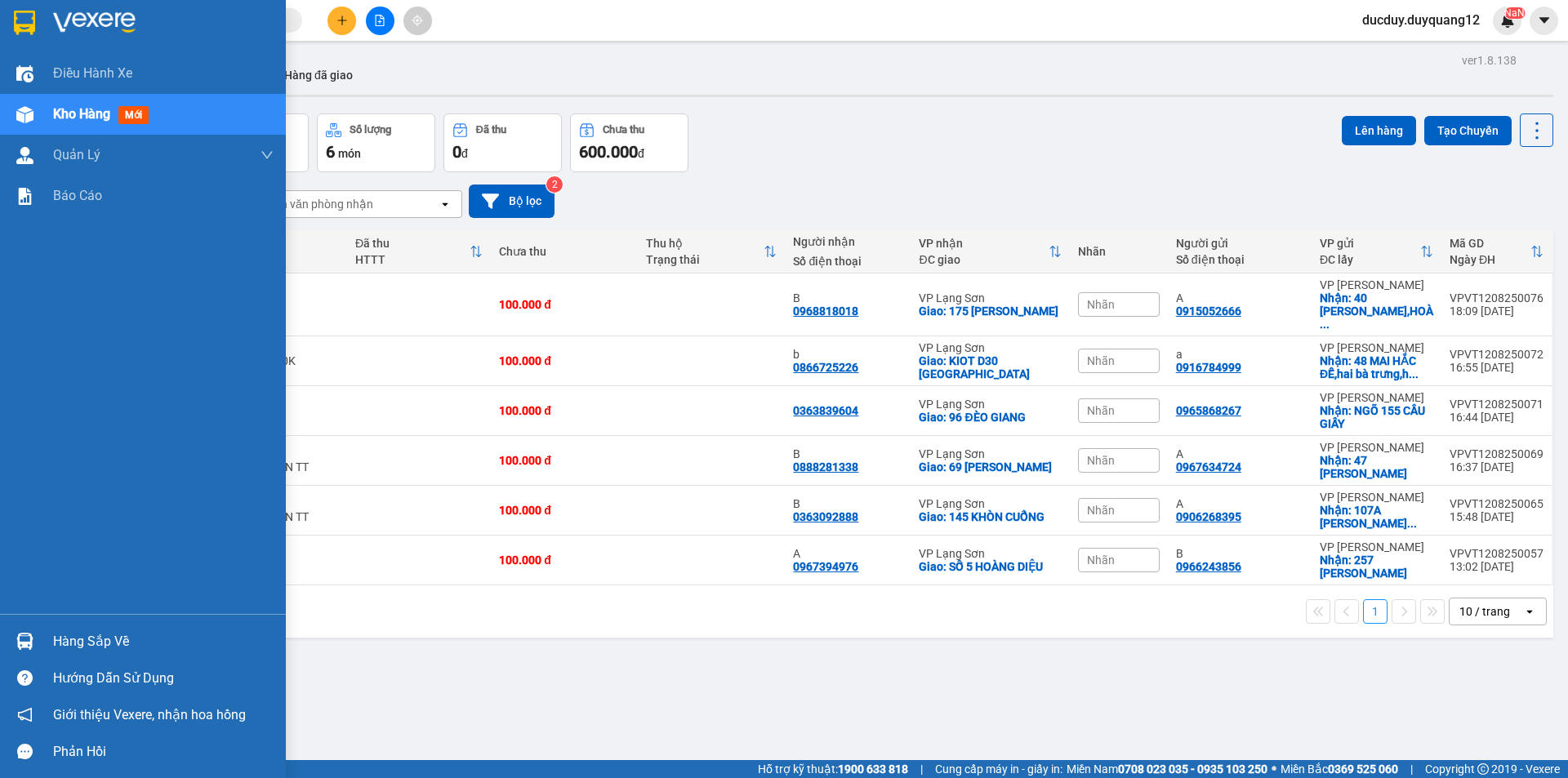
drag, startPoint x: 91, startPoint y: 648, endPoint x: 161, endPoint y: 629, distance: 72.5
click at [96, 647] on div "Hàng sắp về" at bounding box center [164, 642] width 221 height 25
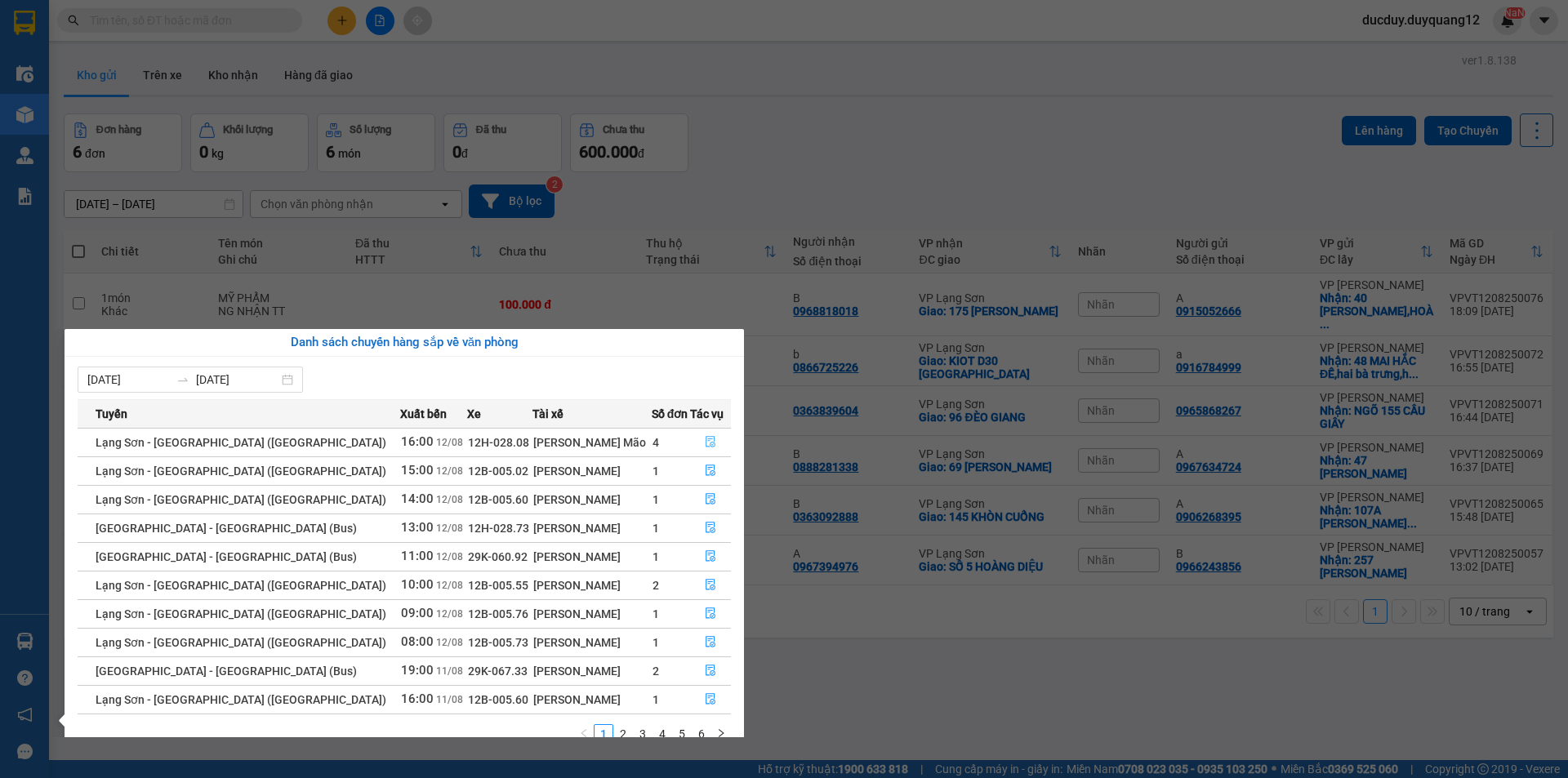
click at [697, 436] on button "button" at bounding box center [710, 442] width 39 height 26
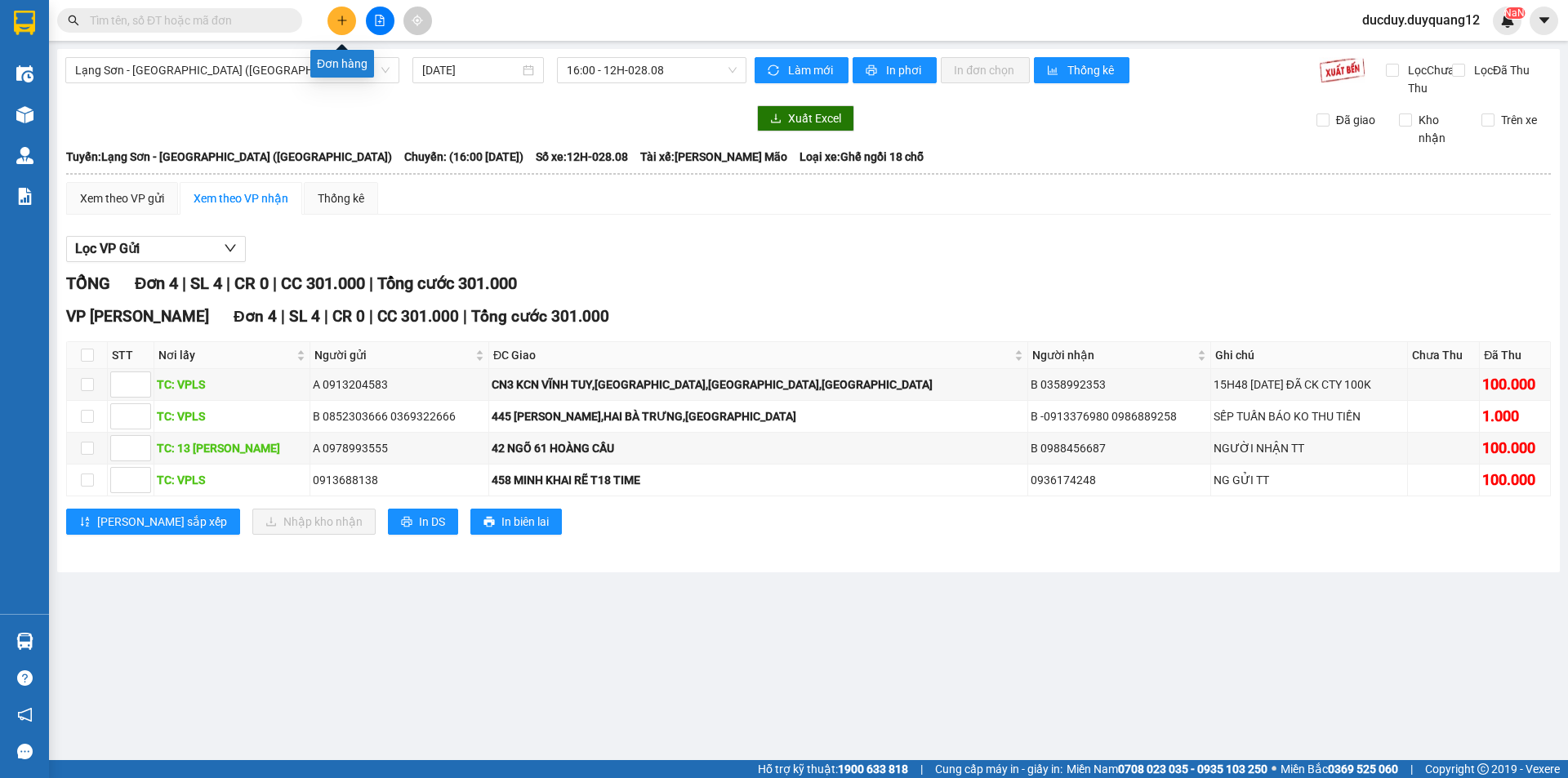
click at [336, 18] on icon "plus" at bounding box center [342, 21] width 12 height 12
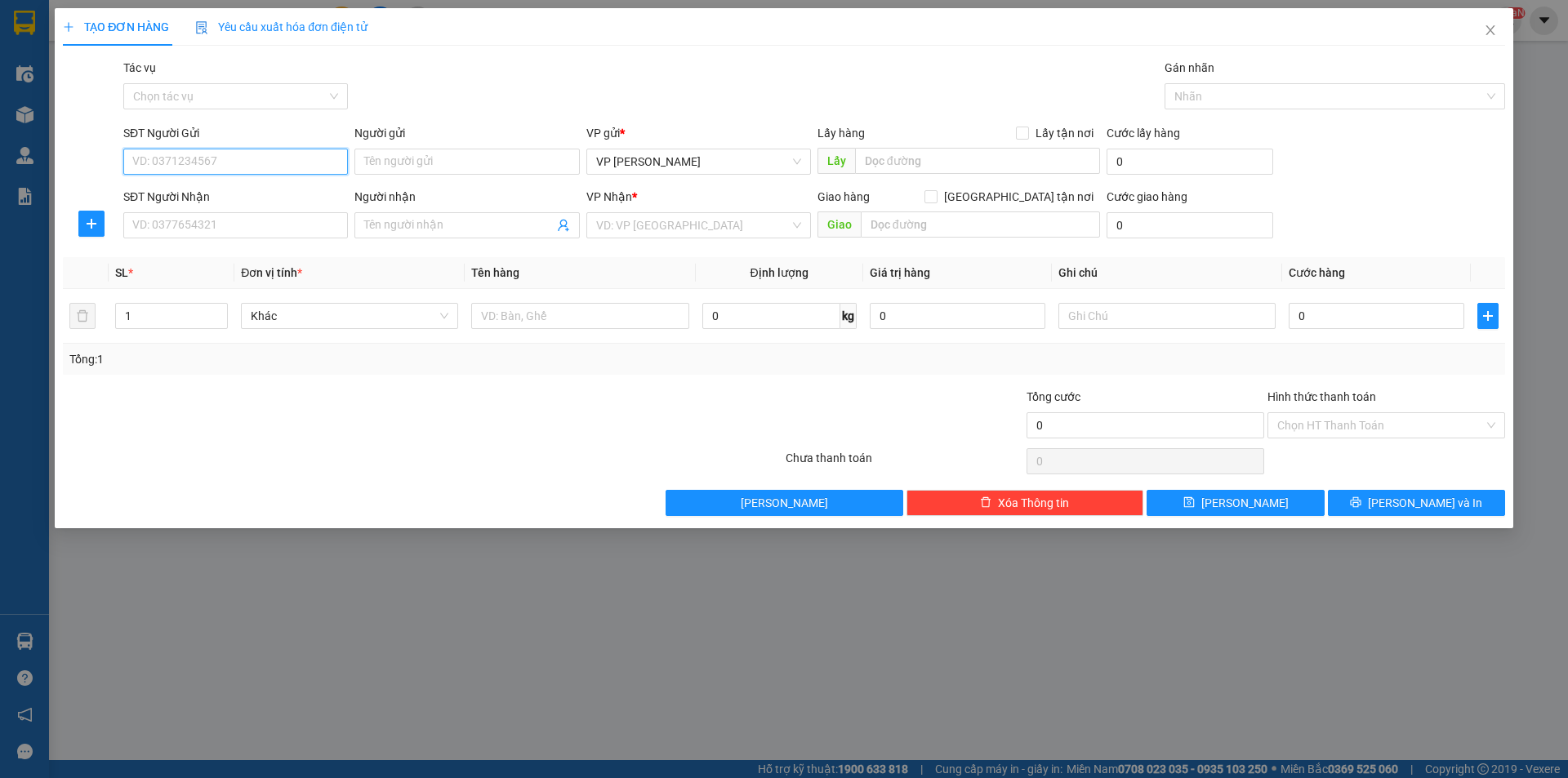
click at [310, 159] on input "SĐT Người Gửi" at bounding box center [236, 161] width 224 height 26
click at [311, 159] on input "SĐT Người Gửi" at bounding box center [236, 161] width 224 height 26
click at [312, 159] on input "SĐT Người Gửi" at bounding box center [236, 161] width 224 height 26
type input "0368686849"
click at [259, 201] on div "0368686849 - A" at bounding box center [235, 194] width 205 height 18
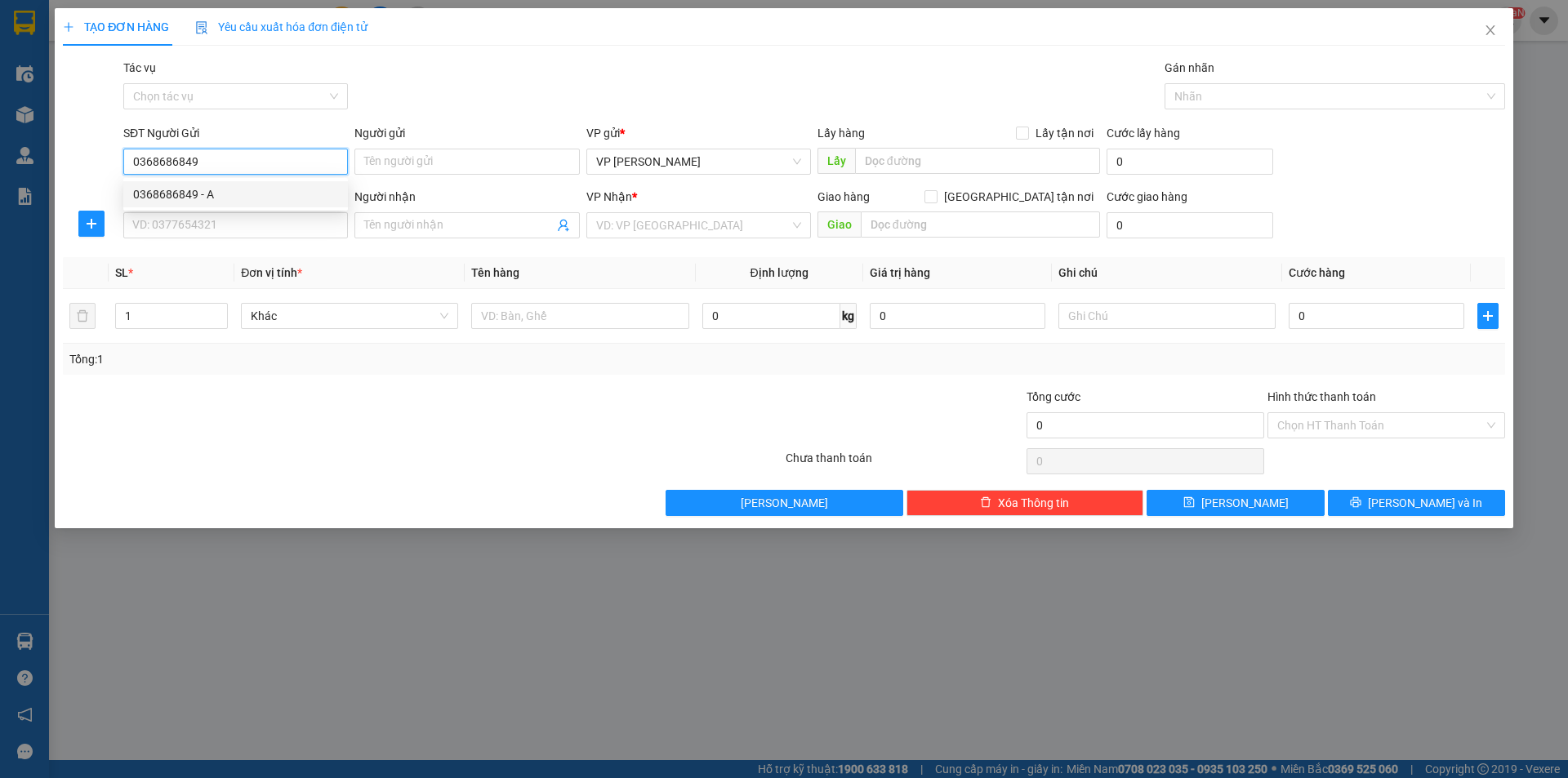
type input "A"
checkbox input "true"
type input "CC HOPE LONG BIÊN"
type input "0368686849"
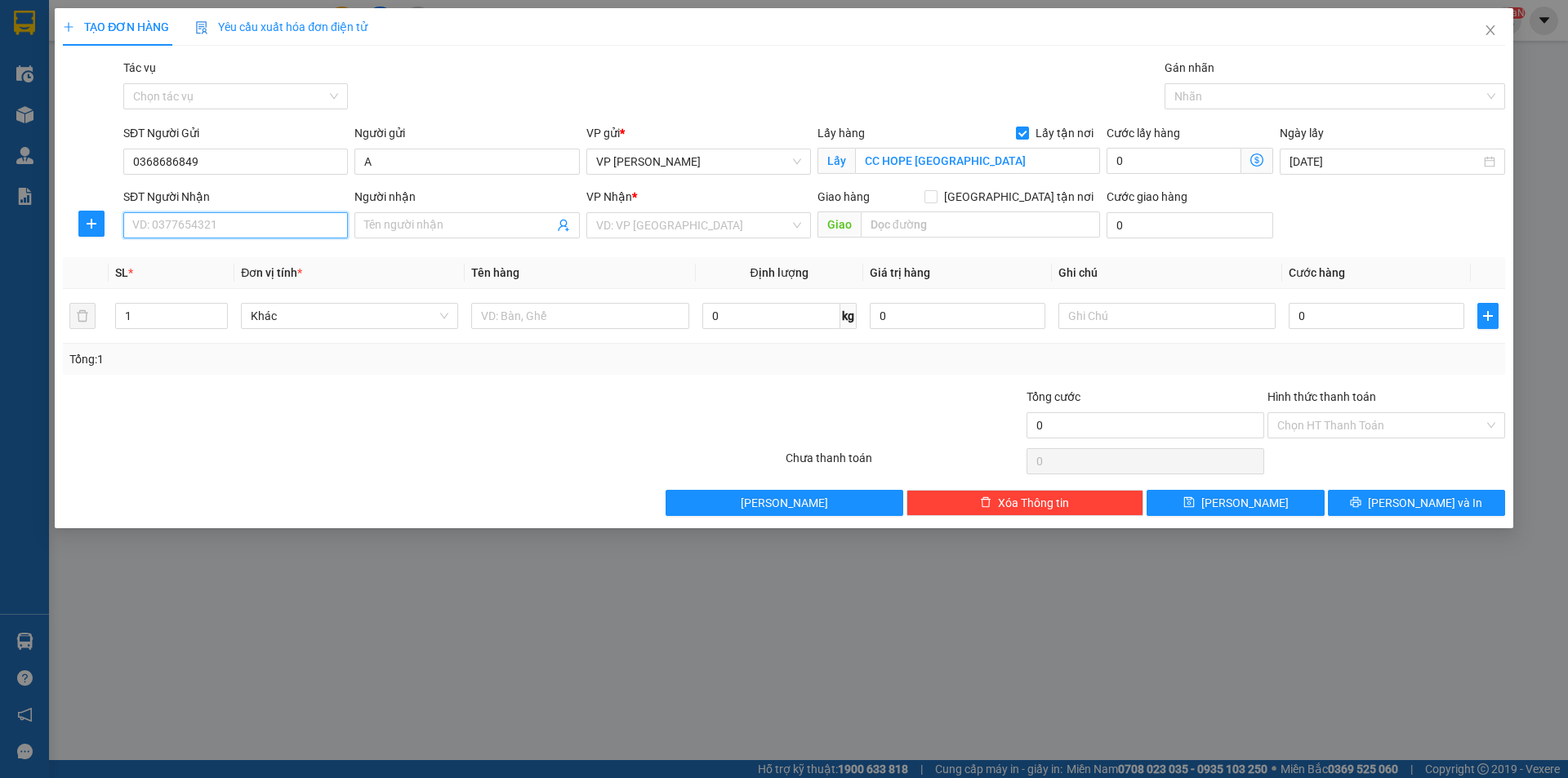
click at [266, 226] on input "SĐT Người Nhận" at bounding box center [236, 225] width 224 height 26
click at [1027, 160] on input "CC HOPE LONG BIÊN" at bounding box center [978, 160] width 245 height 26
type input "VPHN"
click at [237, 225] on input "SĐT Người Nhận" at bounding box center [236, 225] width 224 height 26
type input "0822533338"
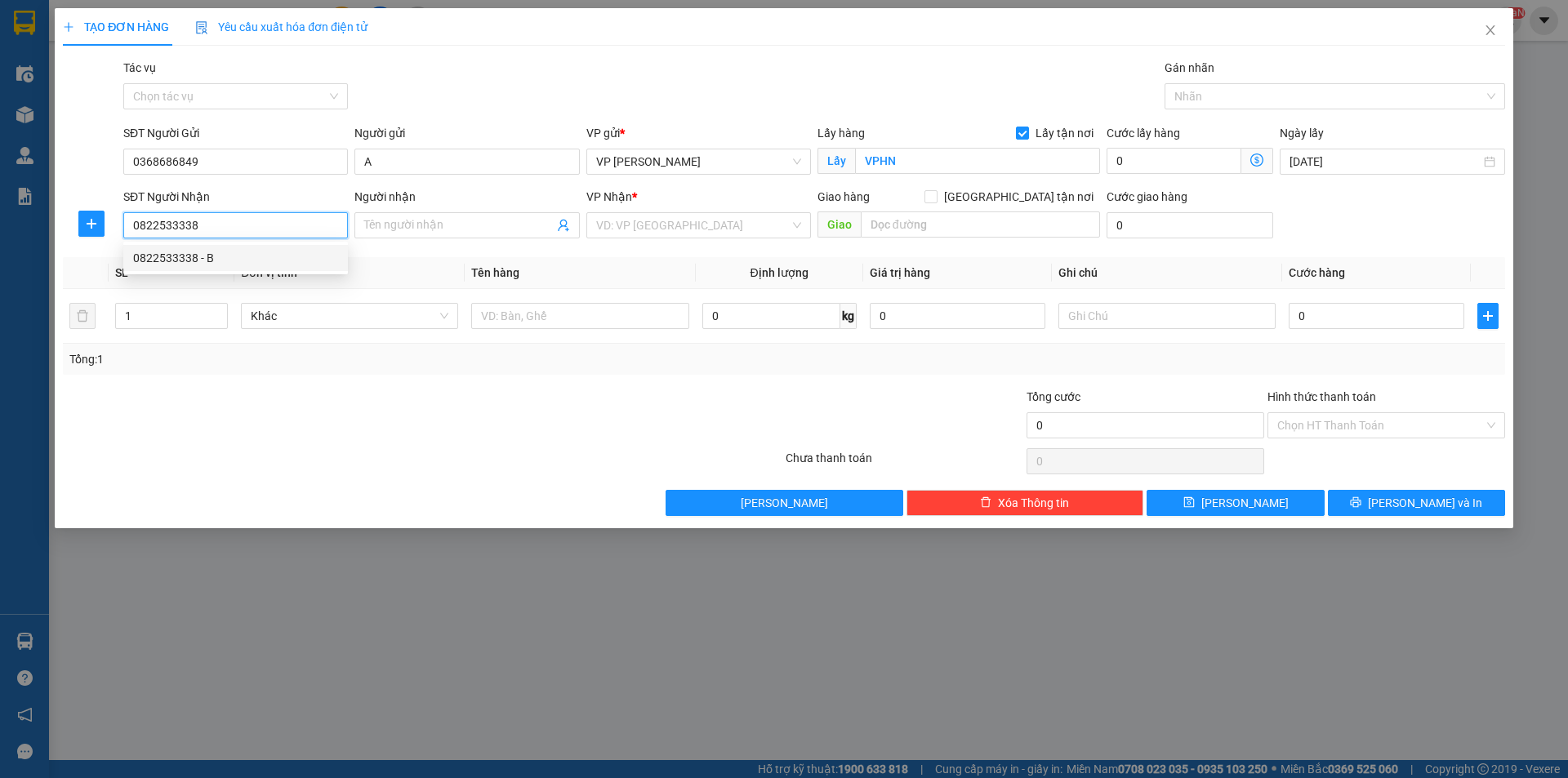
click at [184, 259] on div "0822533338 - B" at bounding box center [235, 258] width 205 height 18
type input "B"
checkbox input "true"
type input "200 PHAI VỆ"
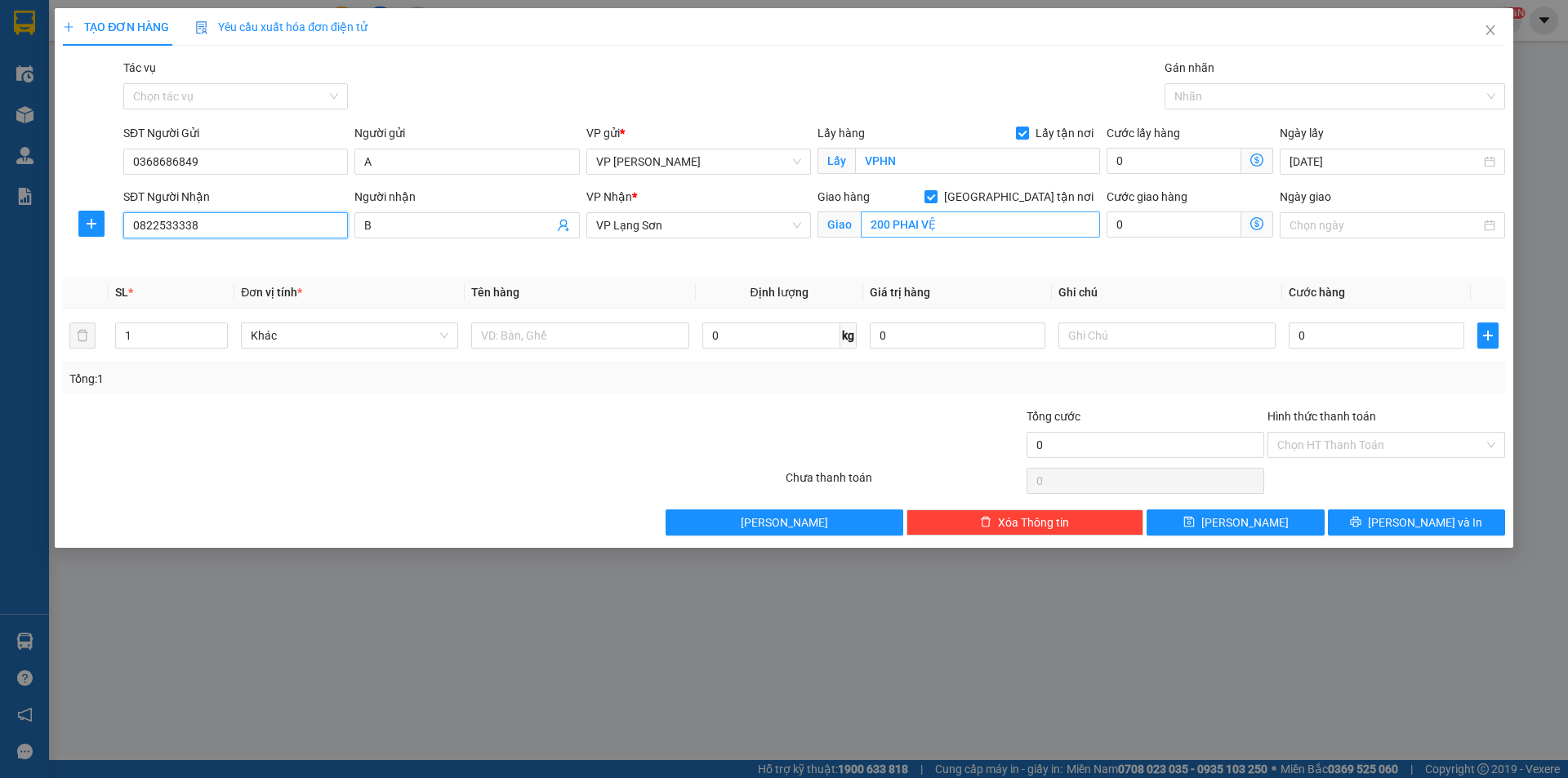
type input "0822533338"
click at [968, 226] on input "200 PHAI VỆ" at bounding box center [981, 224] width 239 height 26
type input "VPLS"
click at [1320, 340] on input "0" at bounding box center [1376, 335] width 175 height 26
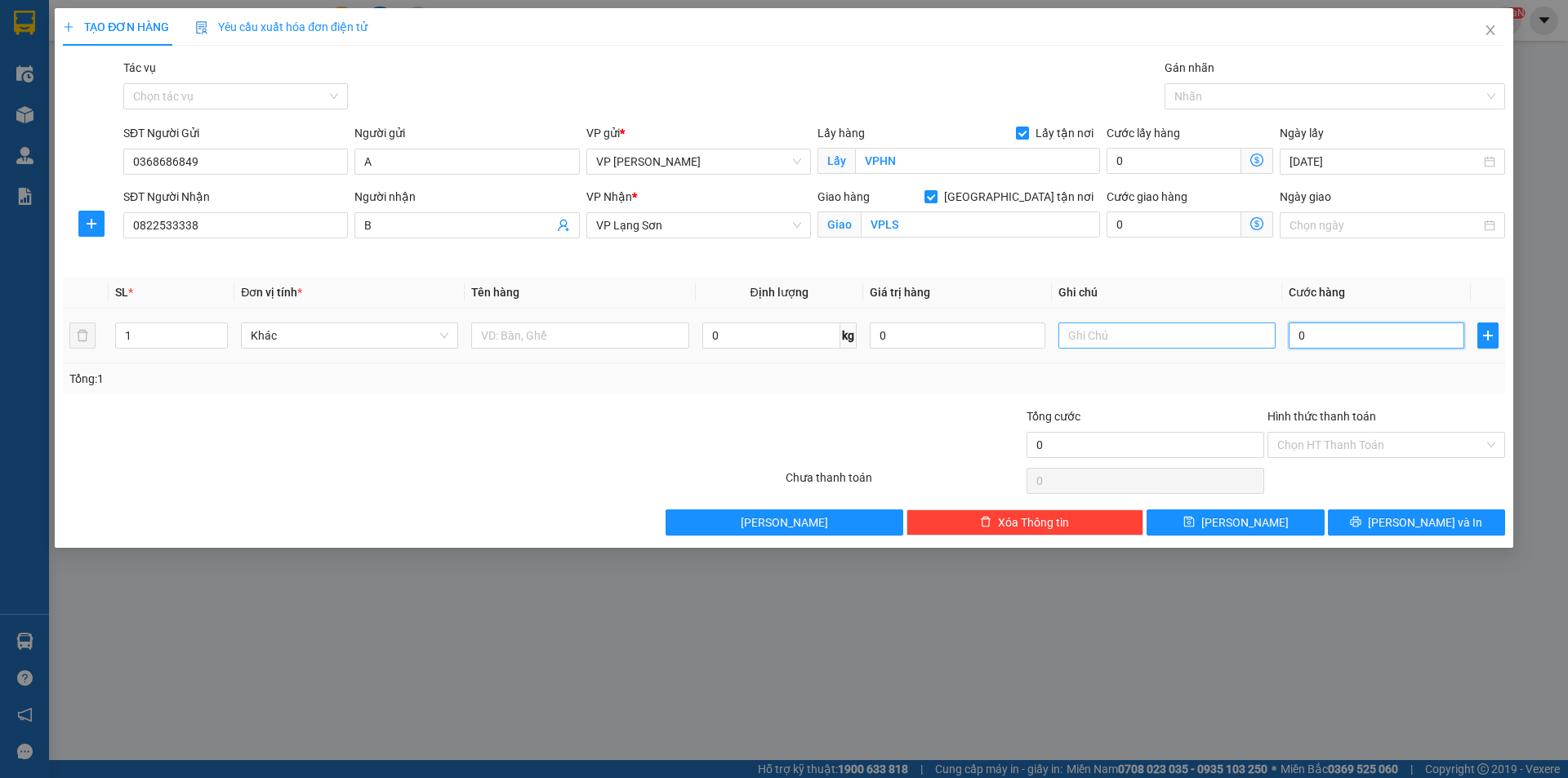
type input "5"
type input "55"
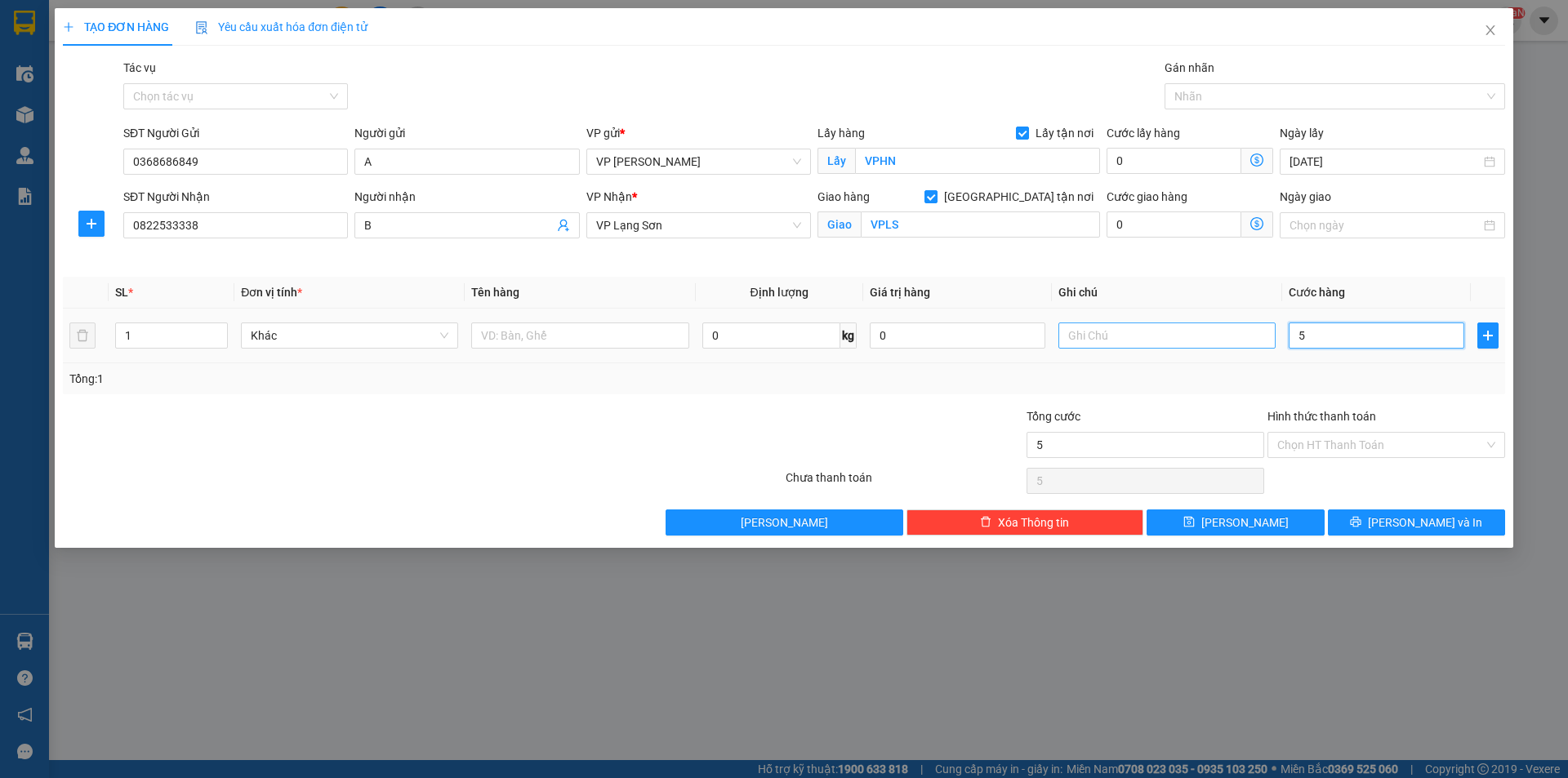
type input "55"
type input "55.000"
click at [1110, 333] on input "text" at bounding box center [1168, 335] width 218 height 26
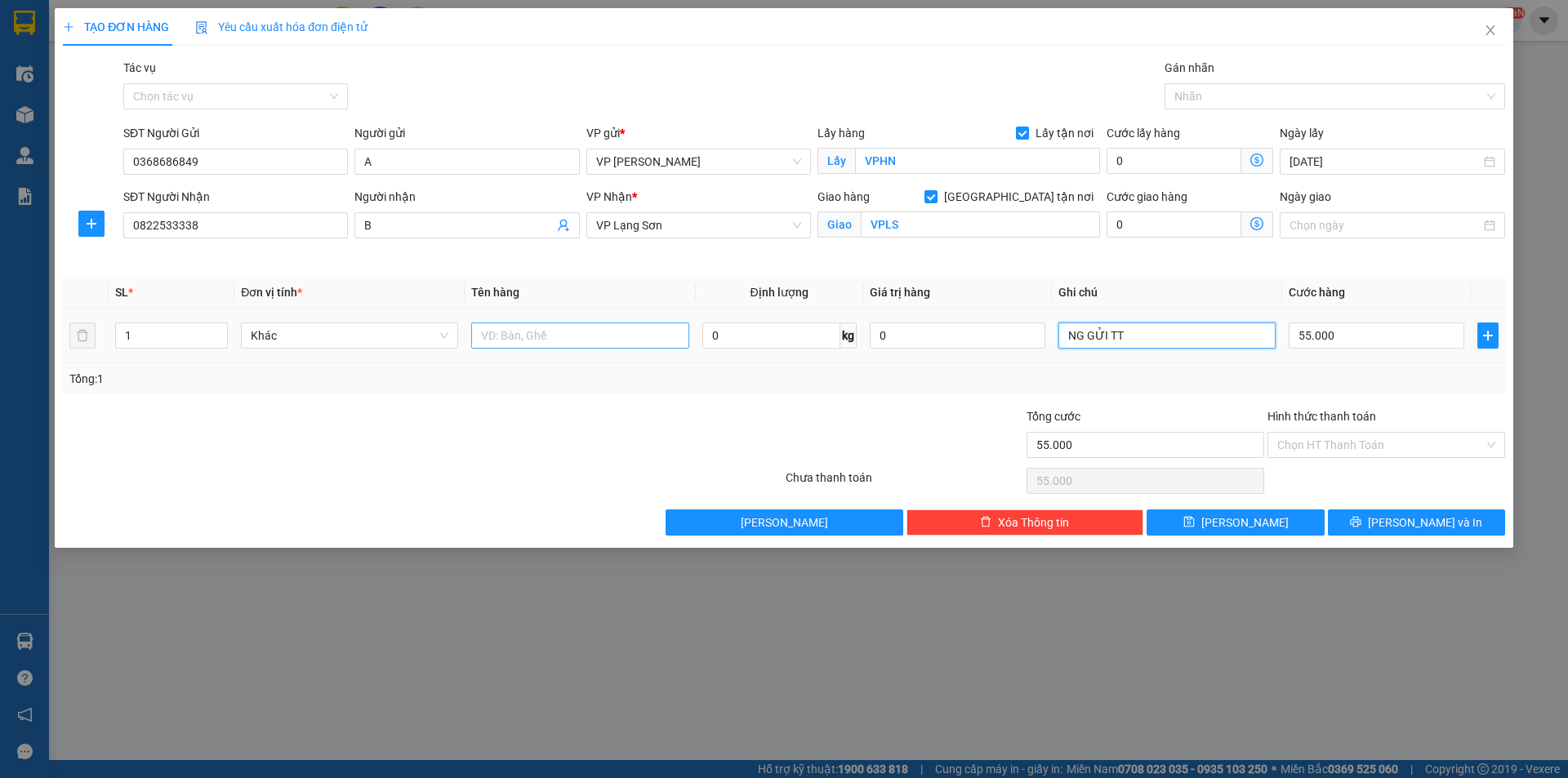
type input "NG GỬI TT"
click at [576, 333] on input "text" at bounding box center [580, 335] width 218 height 26
type input "CHÌA KHOÁ"
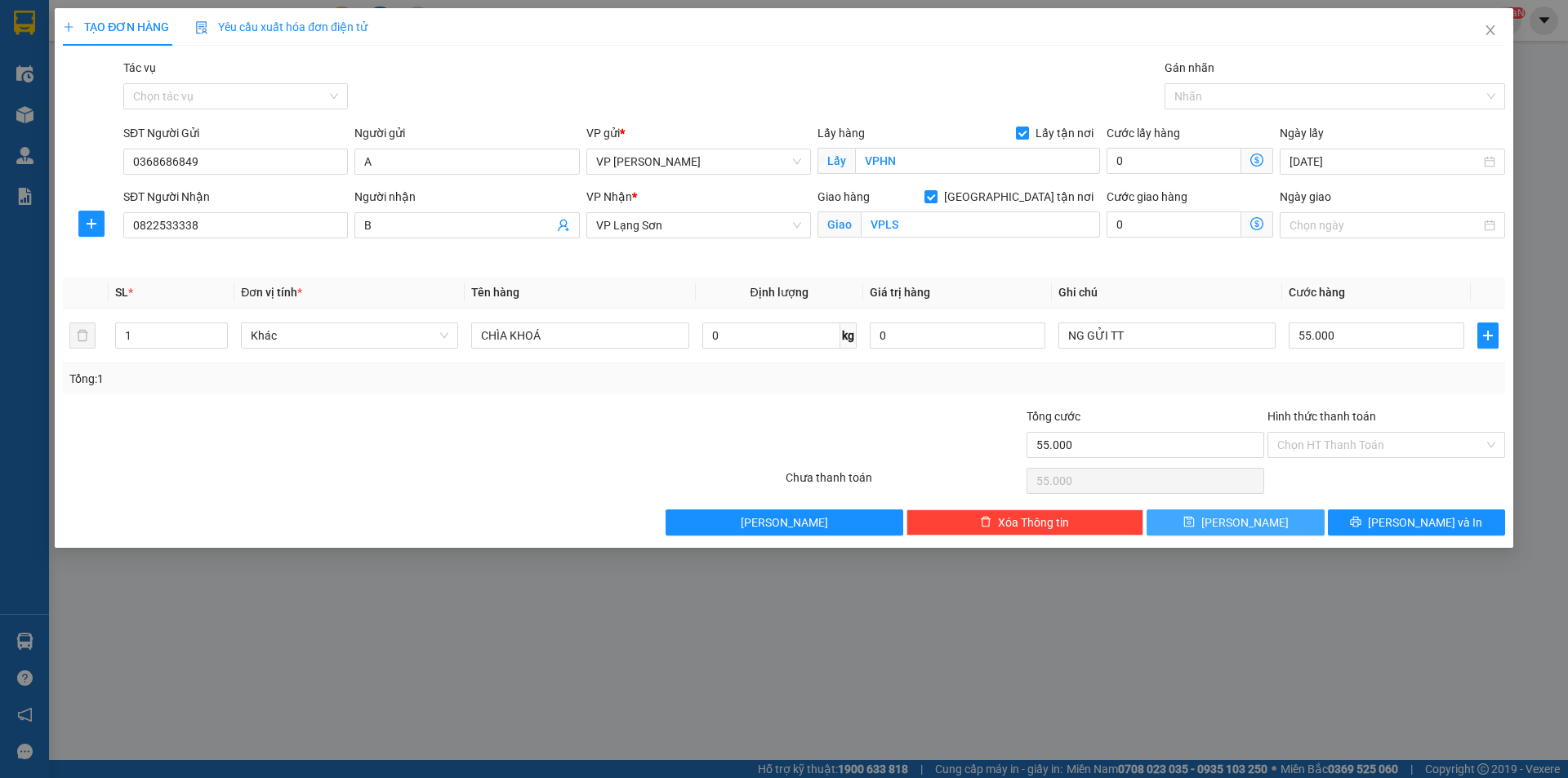
click at [1276, 513] on button "Lưu" at bounding box center [1235, 522] width 177 height 26
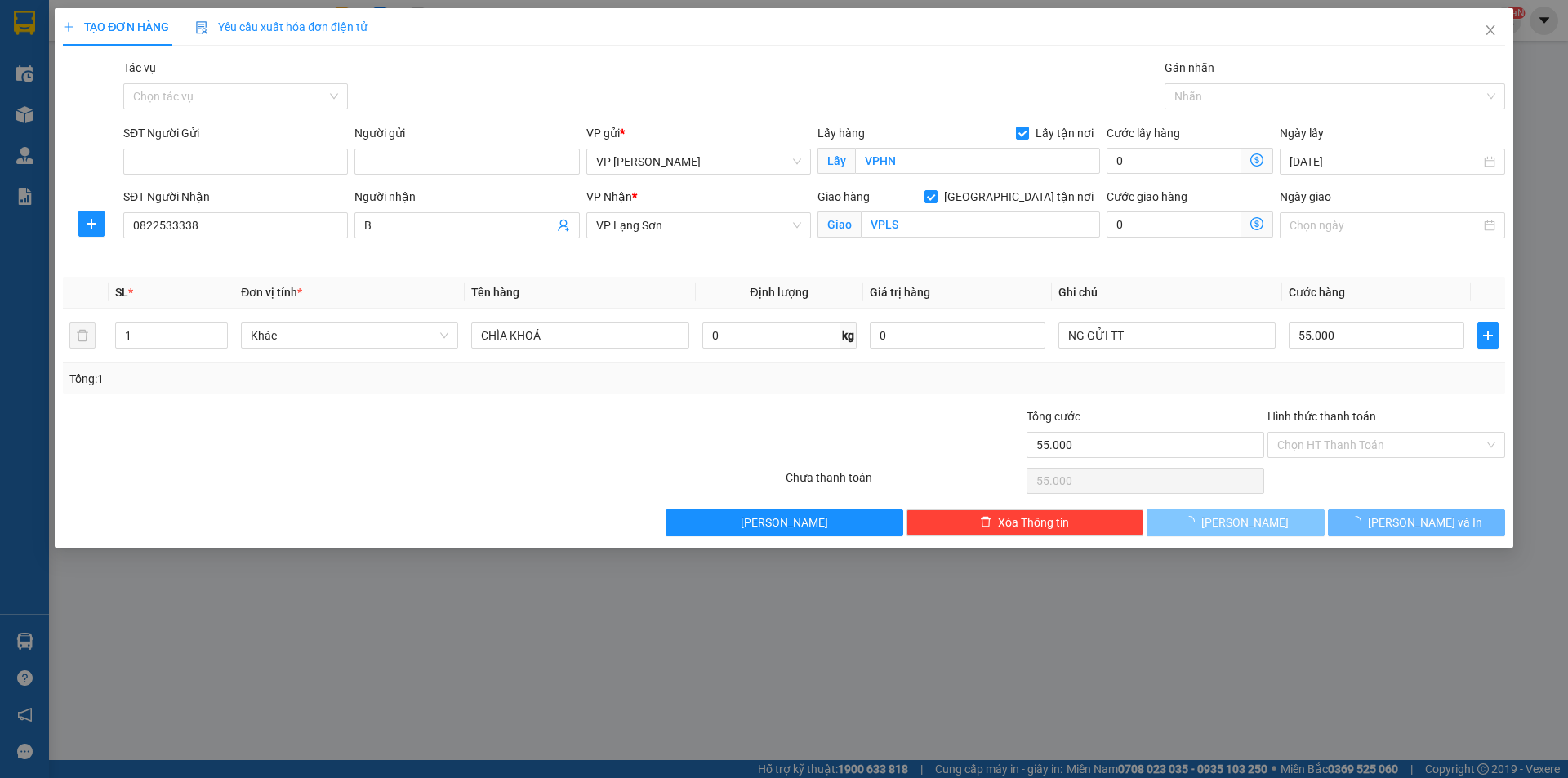
checkbox input "false"
type input "0"
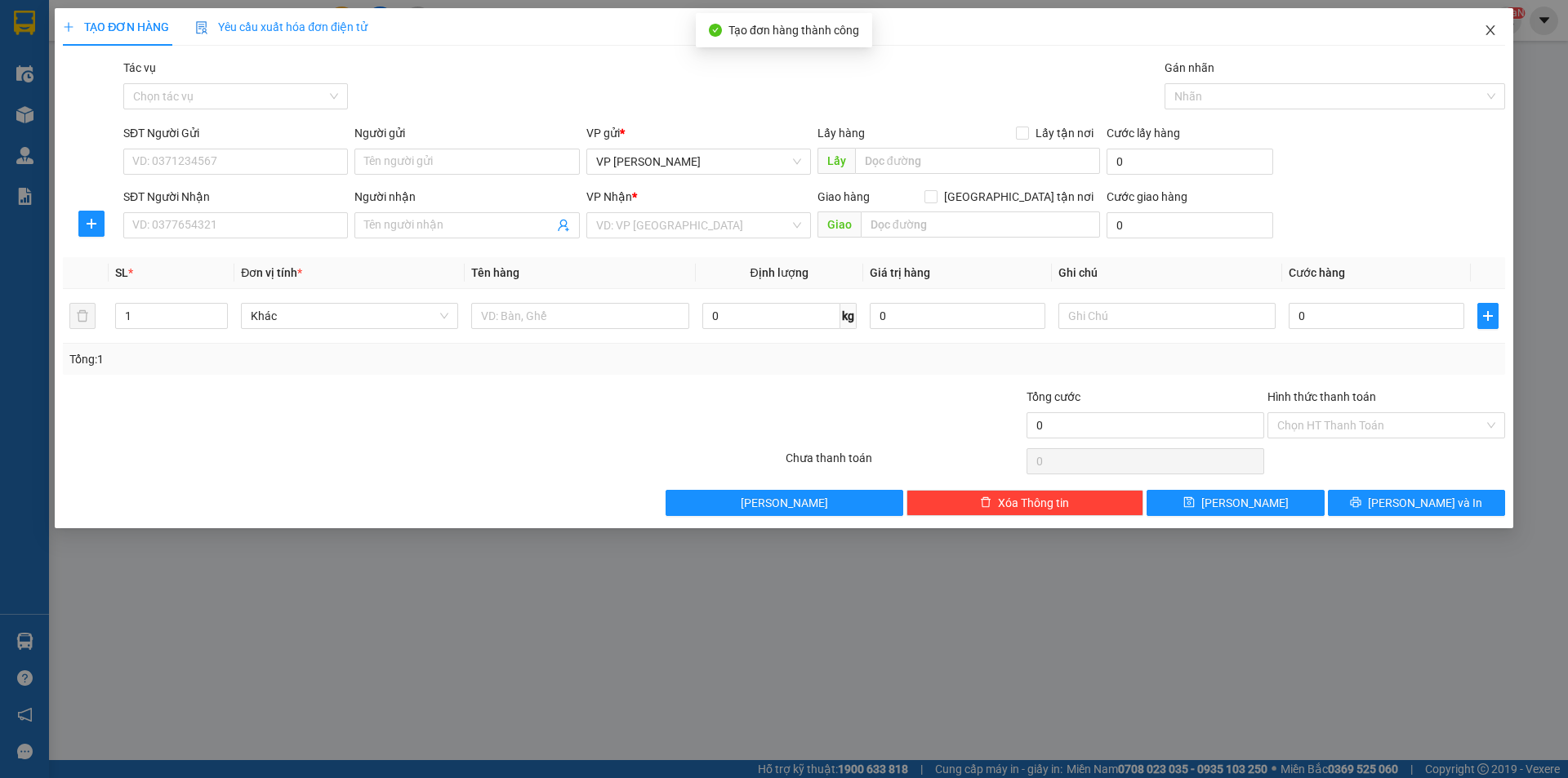
click at [1495, 23] on span "Close" at bounding box center [1490, 31] width 46 height 46
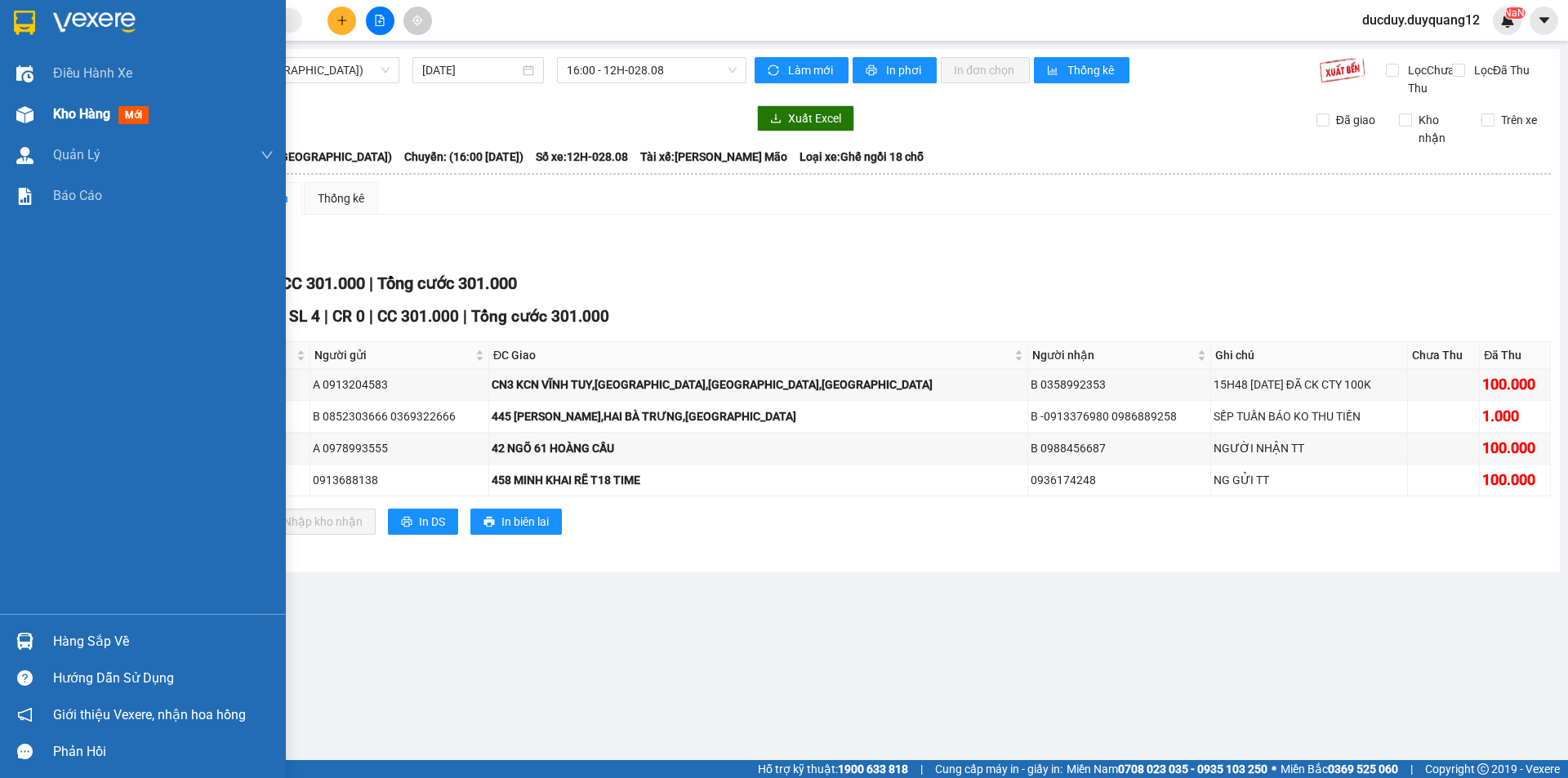
click at [55, 107] on span "Kho hàng" at bounding box center [81, 114] width 57 height 16
click at [86, 118] on span "Kho hàng" at bounding box center [81, 114] width 57 height 16
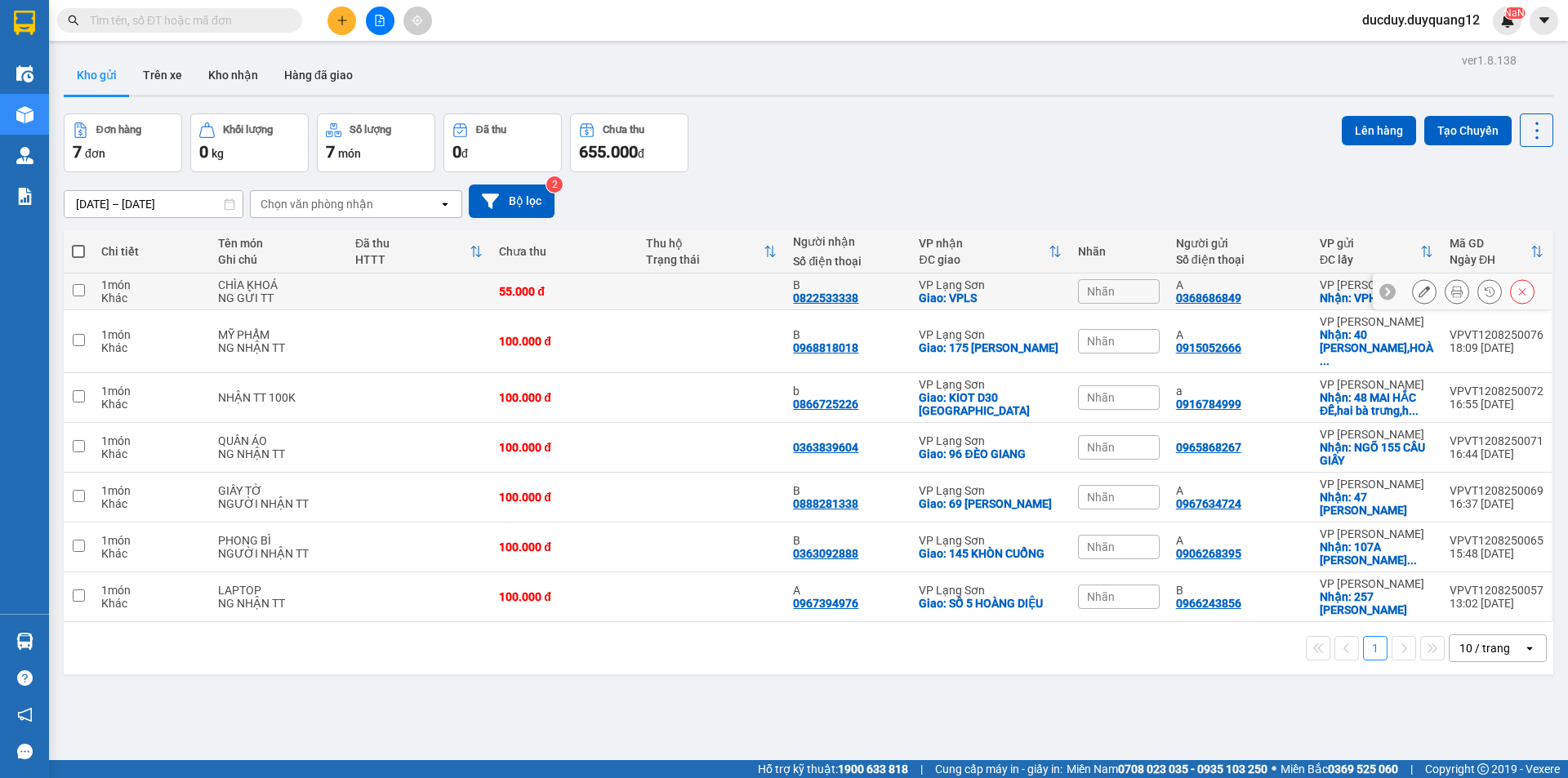
click at [89, 297] on td at bounding box center [78, 291] width 29 height 37
checkbox input "true"
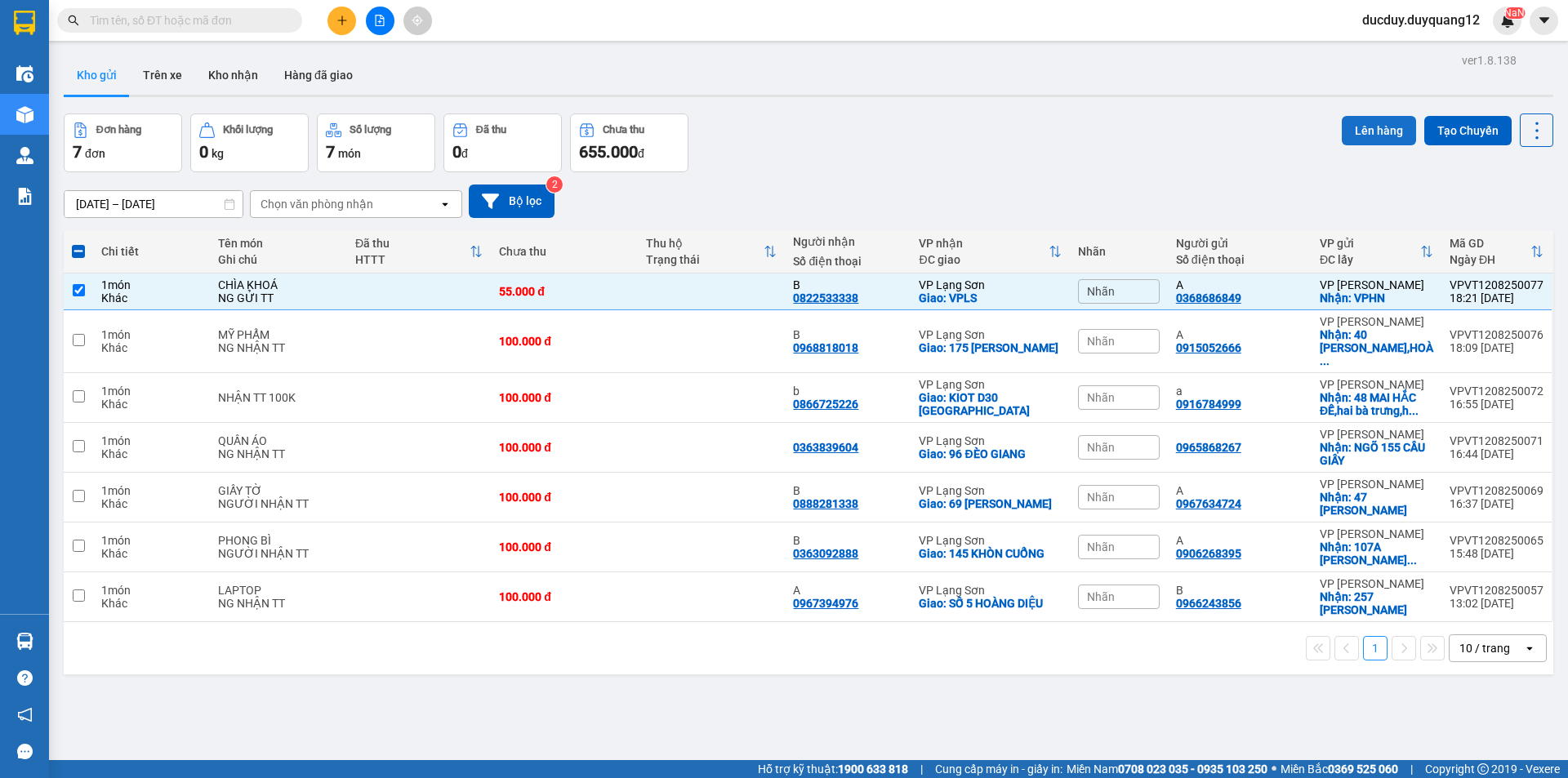
click at [1391, 131] on button "Lên hàng" at bounding box center [1379, 130] width 74 height 29
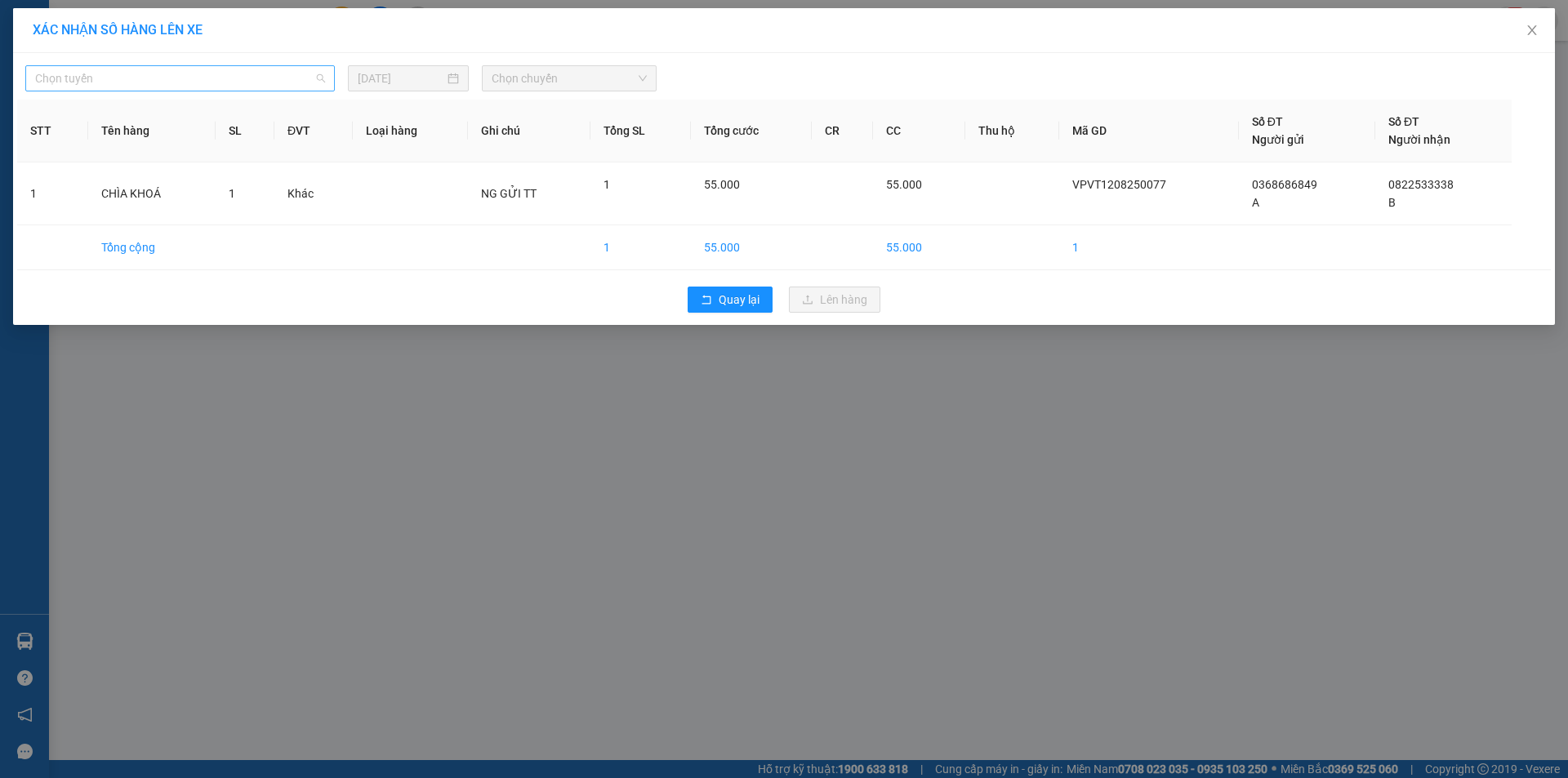
click at [162, 76] on span "Chọn tuyến" at bounding box center [179, 79] width 290 height 25
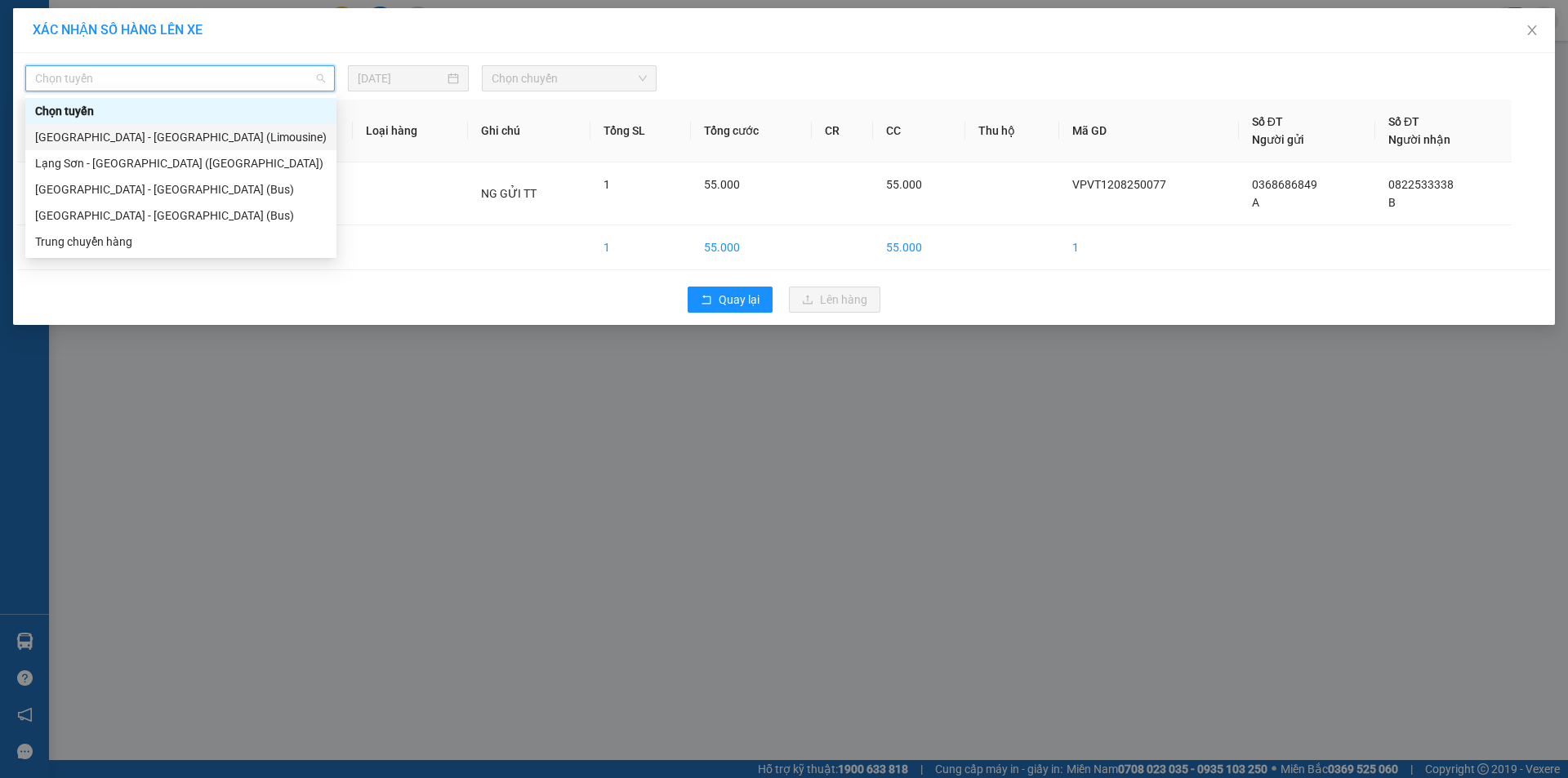
click at [123, 137] on div "[GEOGRAPHIC_DATA] - [GEOGRAPHIC_DATA] (Limousine)" at bounding box center [180, 137] width 292 height 18
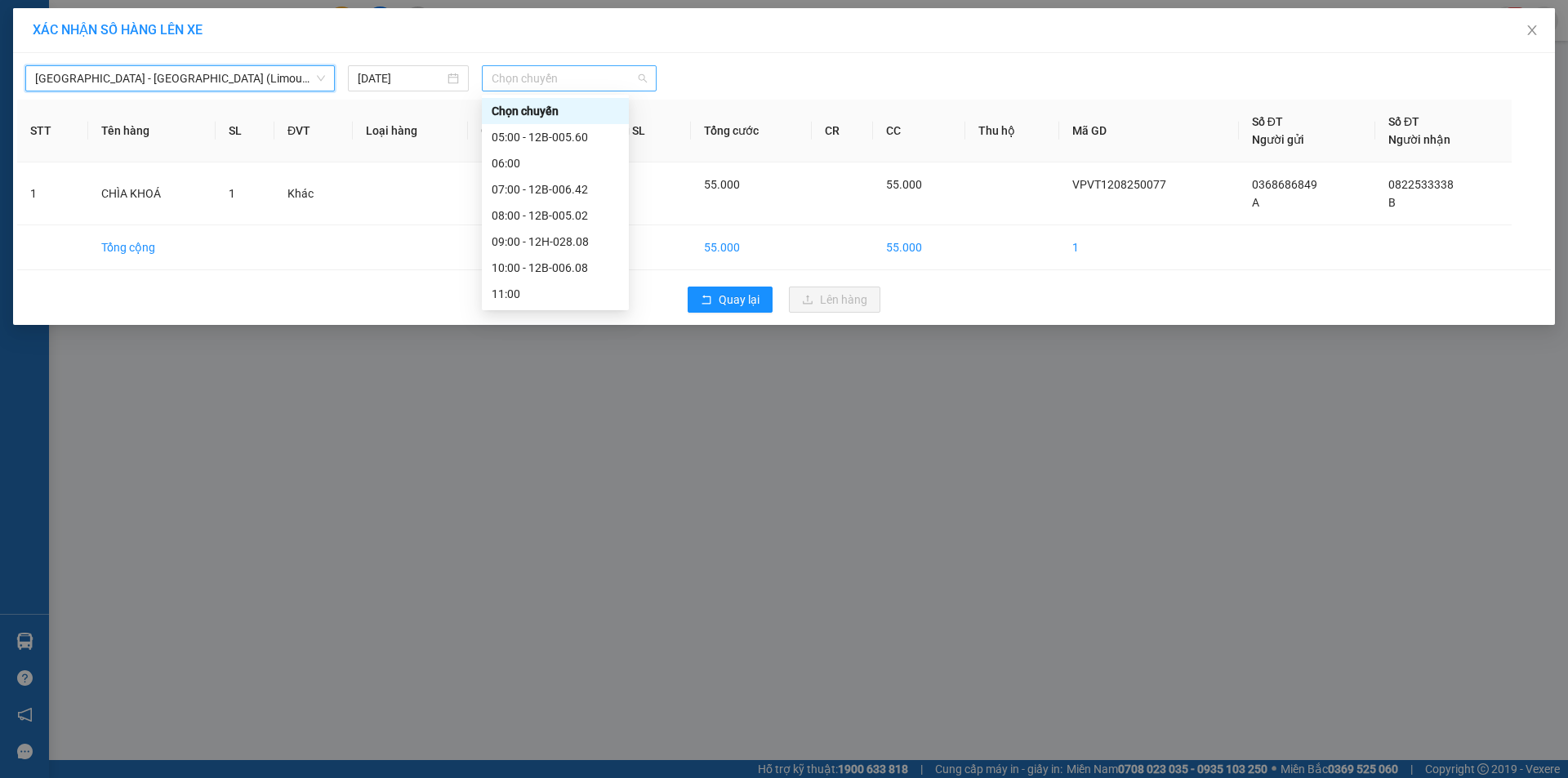
click at [547, 75] on span "Chọn chuyến" at bounding box center [569, 79] width 155 height 25
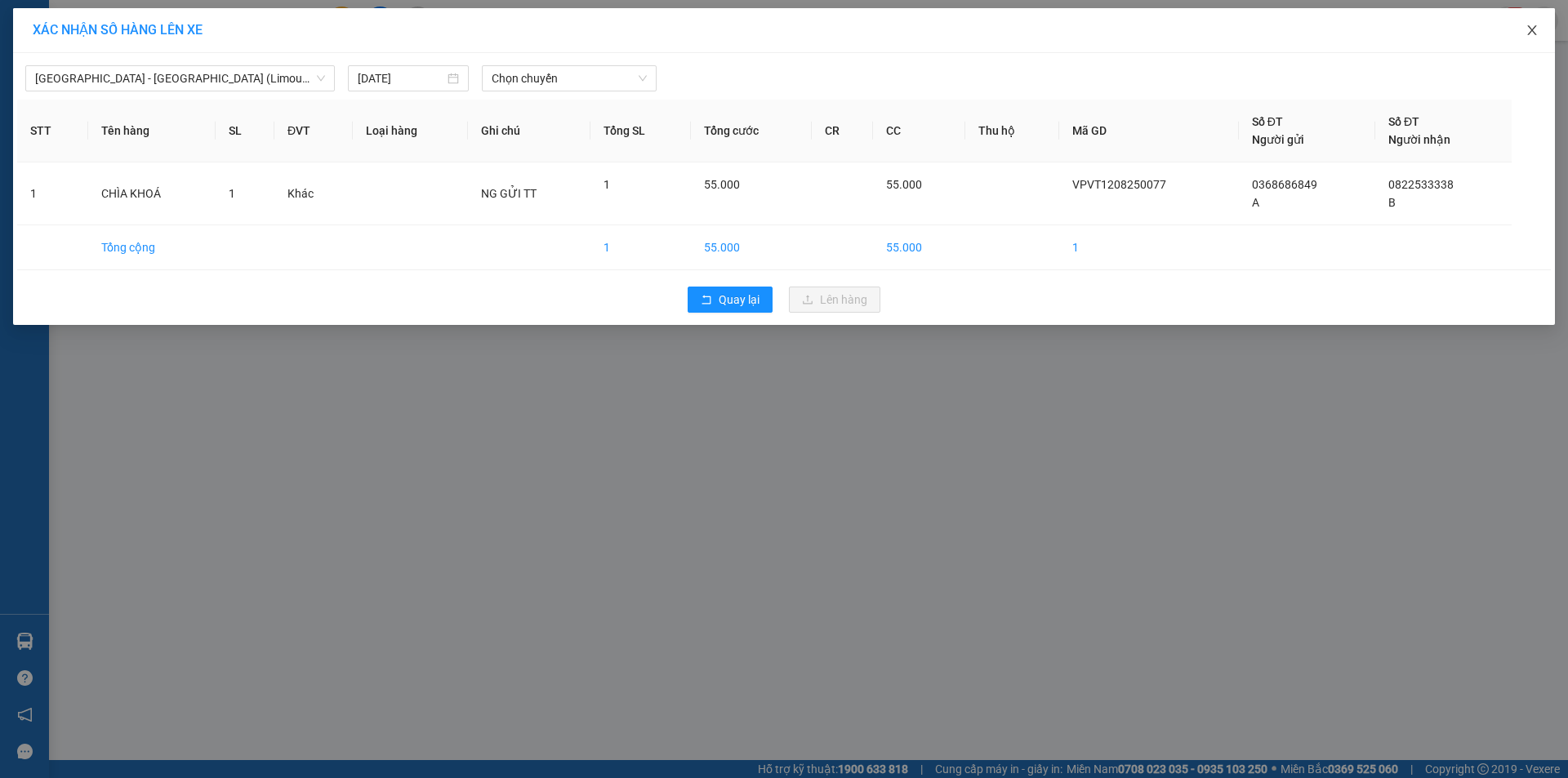
click at [1545, 30] on span "Close" at bounding box center [1531, 31] width 46 height 46
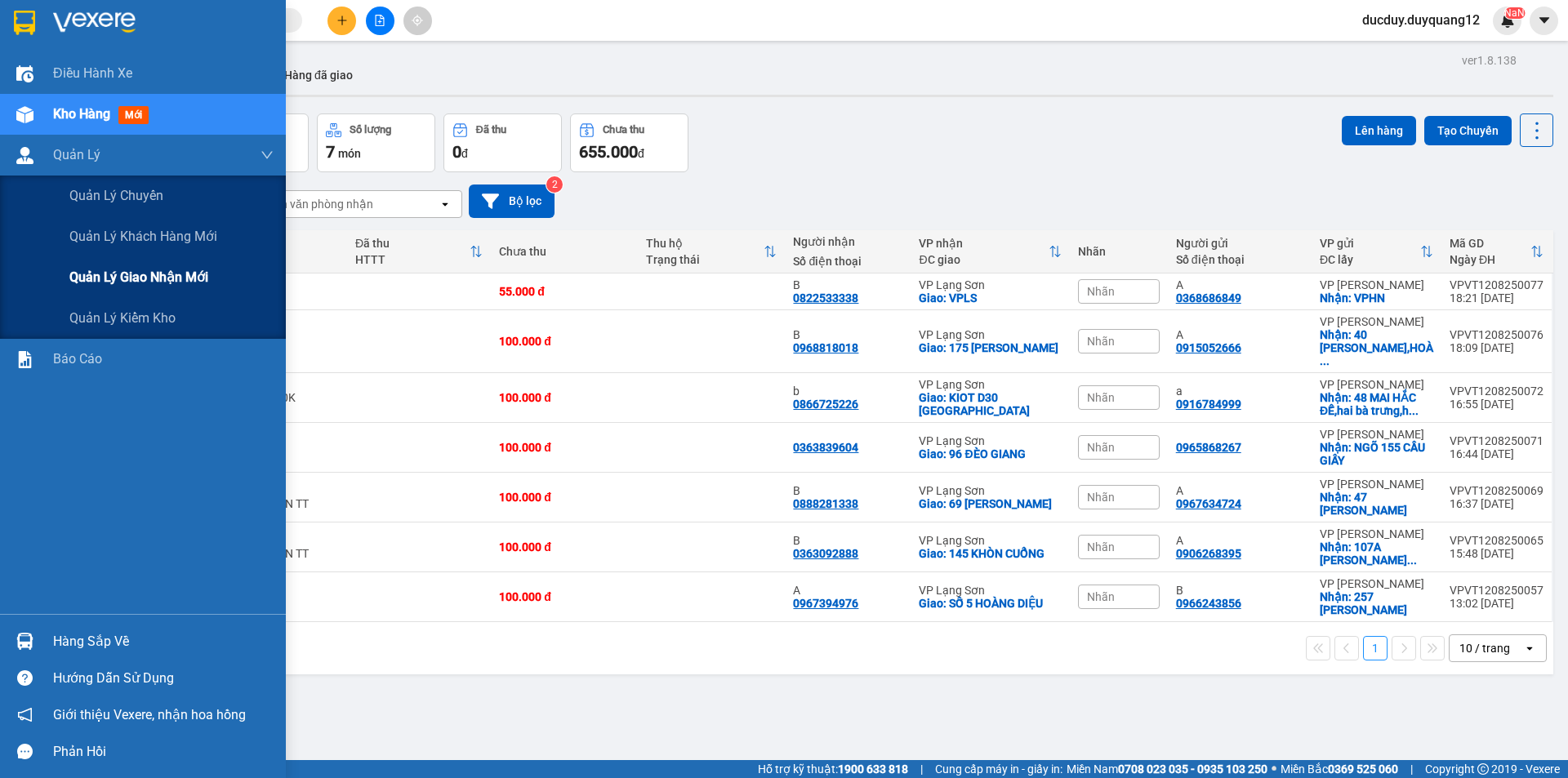
click at [135, 282] on span "Quản lý giao nhận mới" at bounding box center [139, 277] width 139 height 21
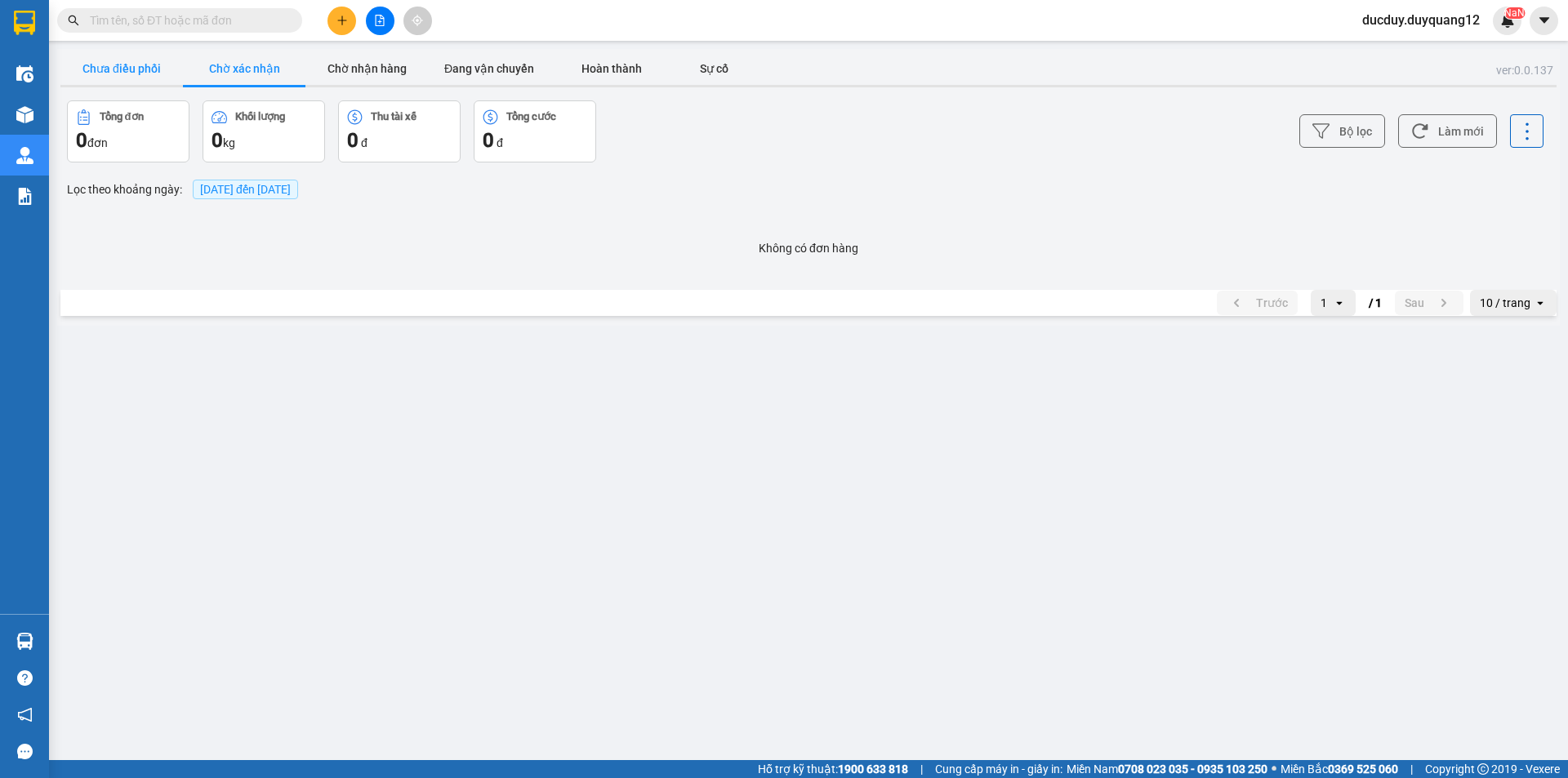
click at [149, 61] on button "Chưa điều phối" at bounding box center [122, 68] width 123 height 32
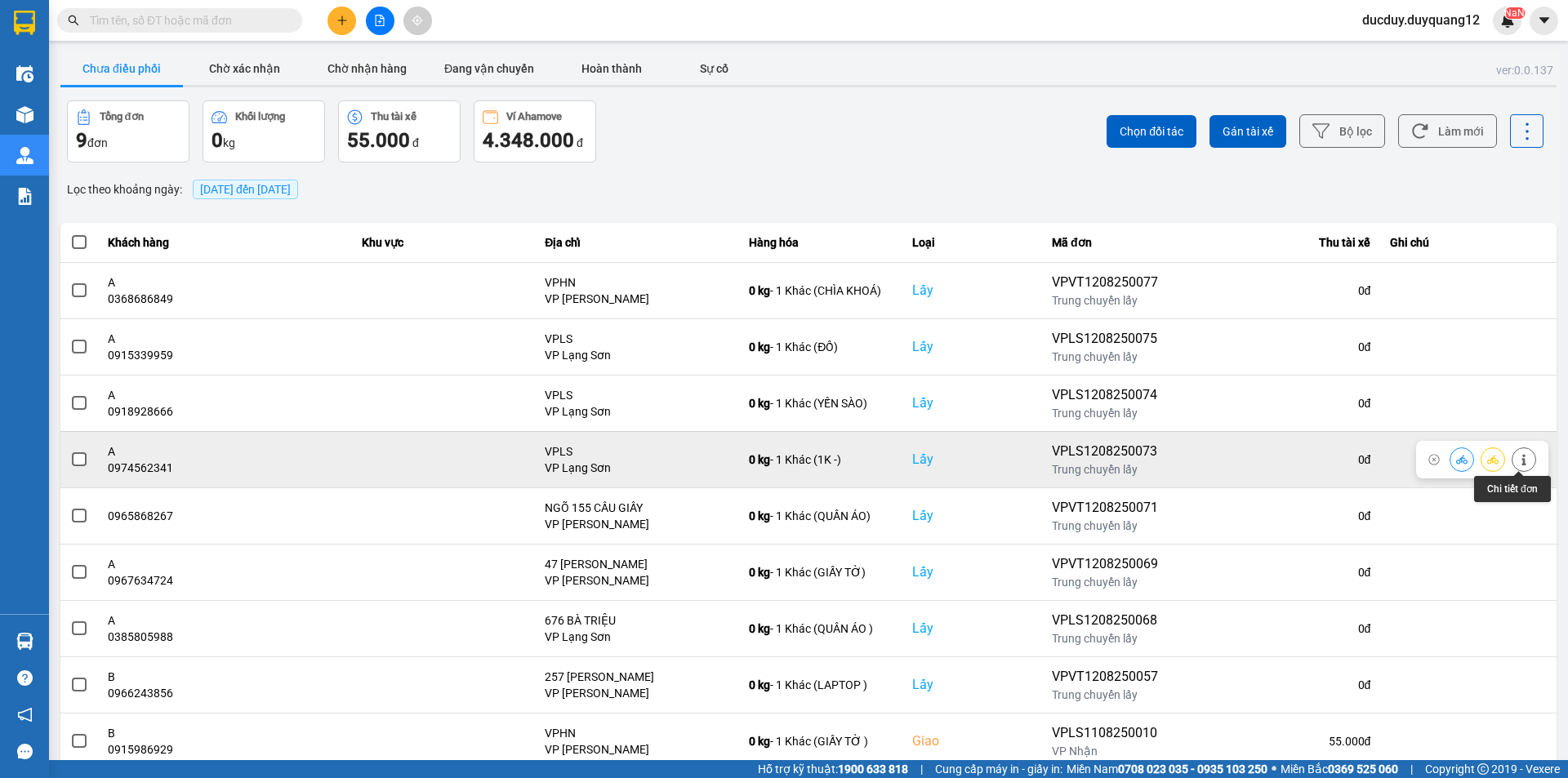
click at [1523, 459] on icon at bounding box center [1524, 460] width 12 height 12
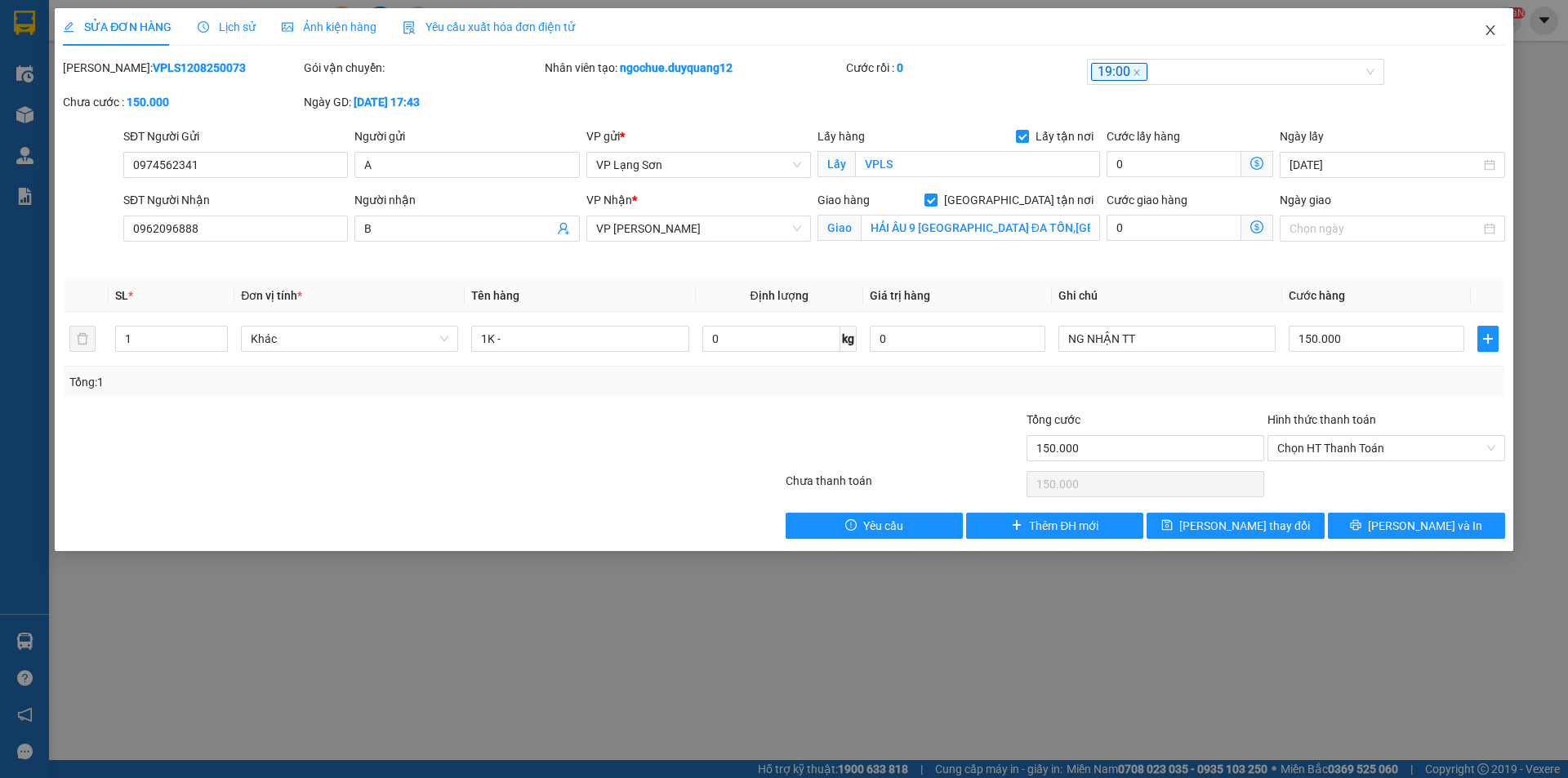
click at [1490, 37] on icon "close" at bounding box center [1491, 31] width 13 height 13
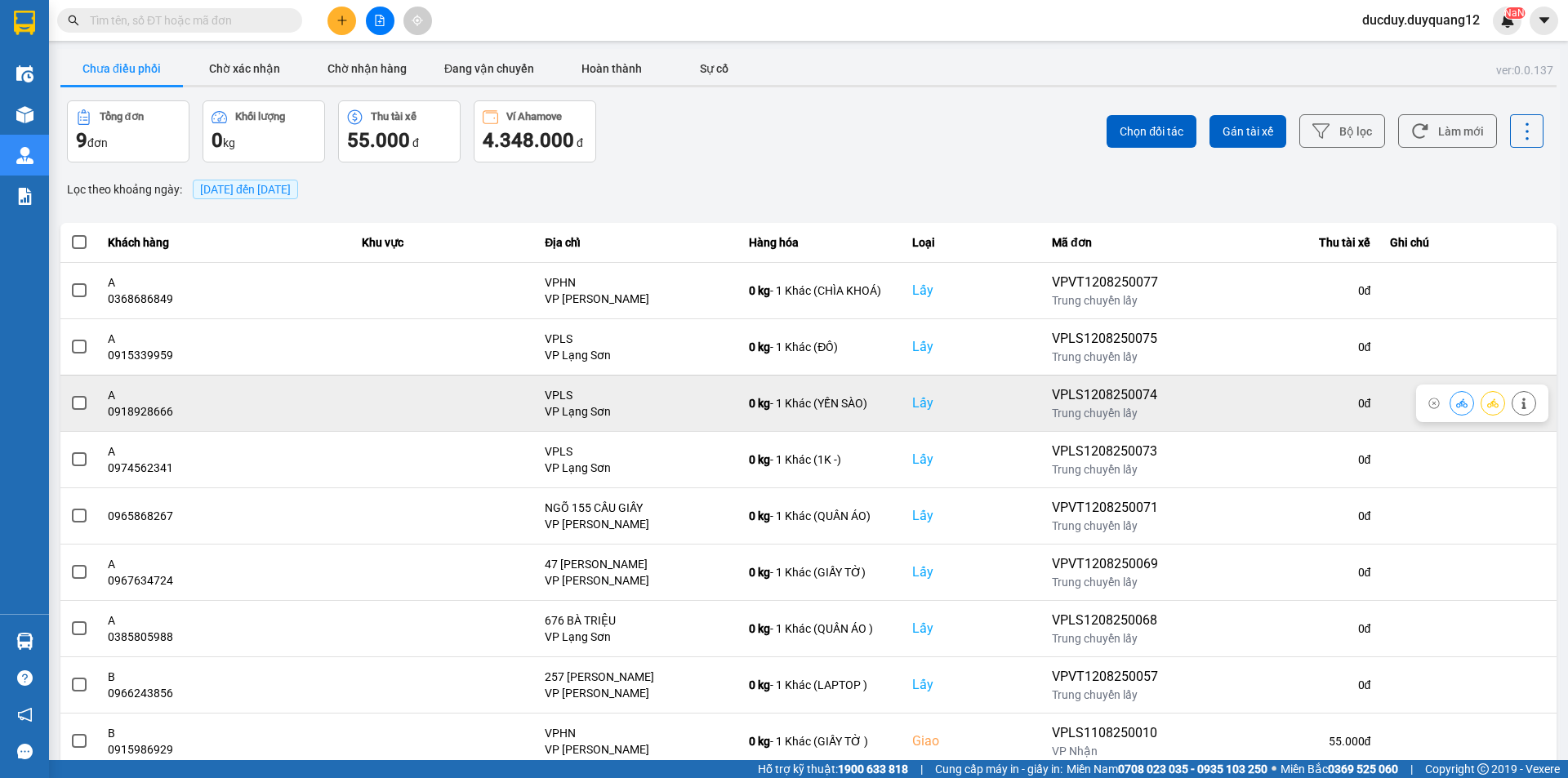
click at [1522, 406] on icon at bounding box center [1524, 404] width 12 height 12
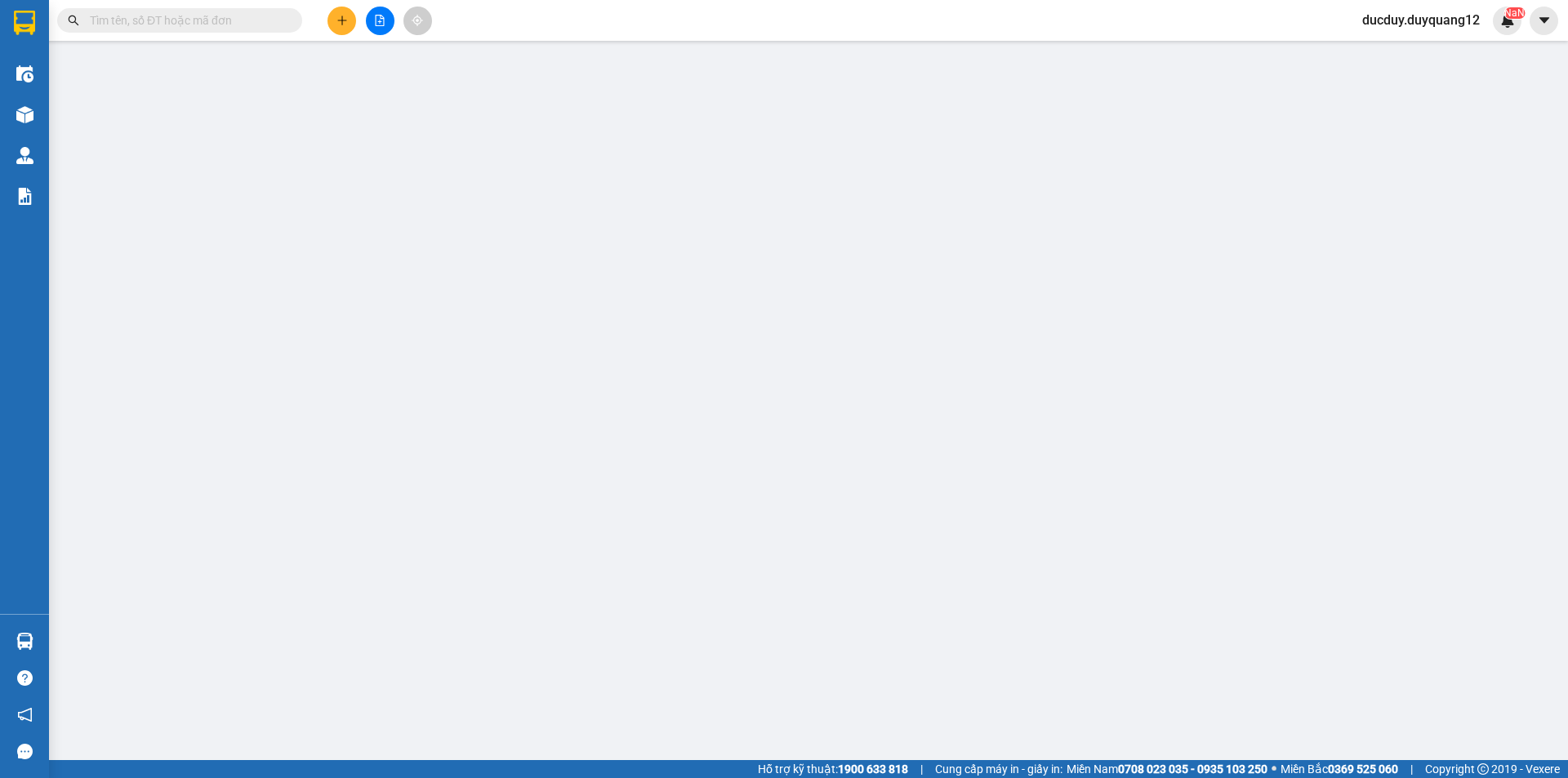
type input "0918928666"
type input "A"
checkbox input "true"
type input "VPLS"
type input "0965065555"
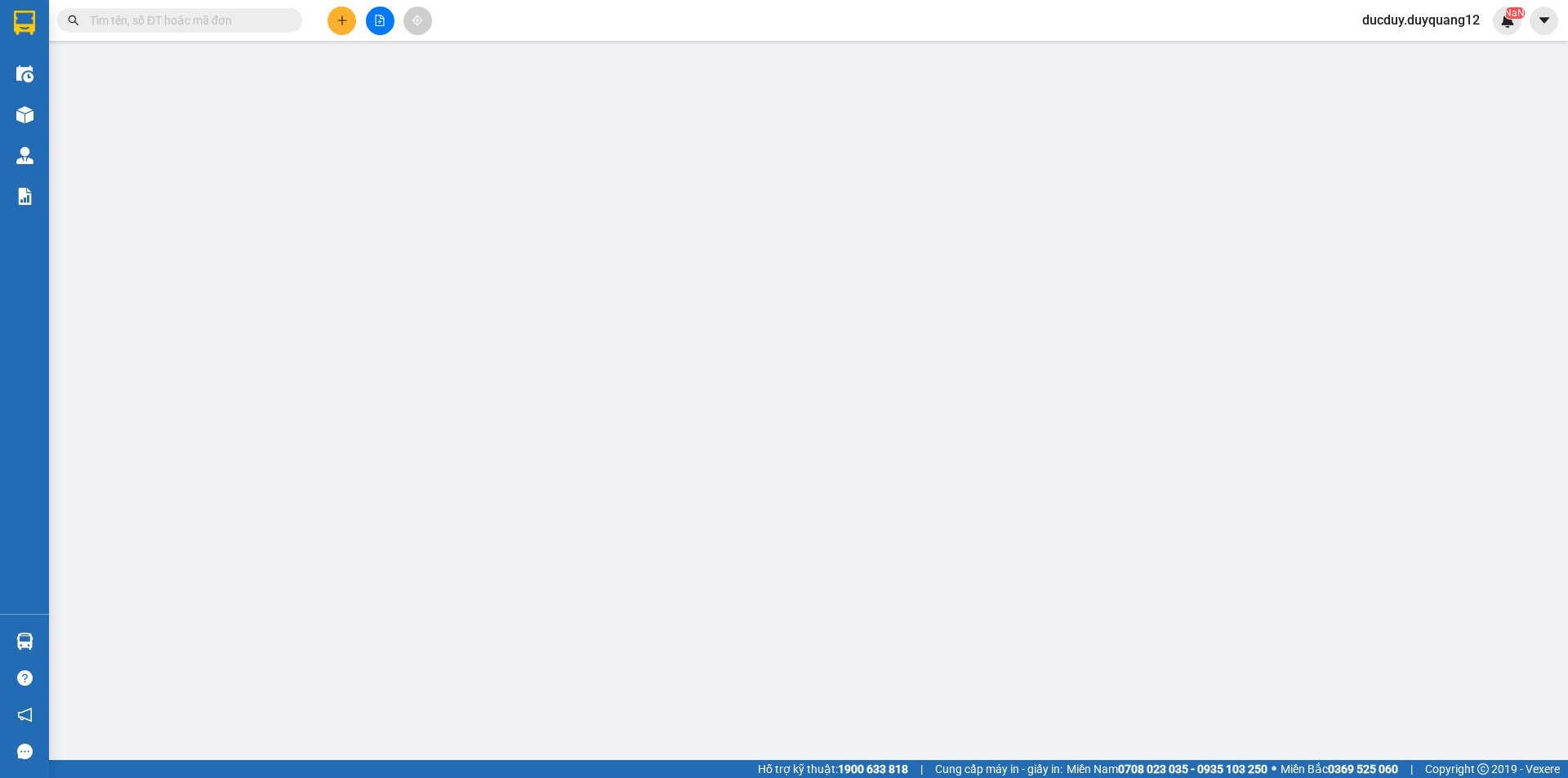
type input "B"
checkbox input "true"
type input "TÒA A SUN SAI [PERSON_NAME] ĐỒNG [GEOGRAPHIC_DATA]"
type input "150.000"
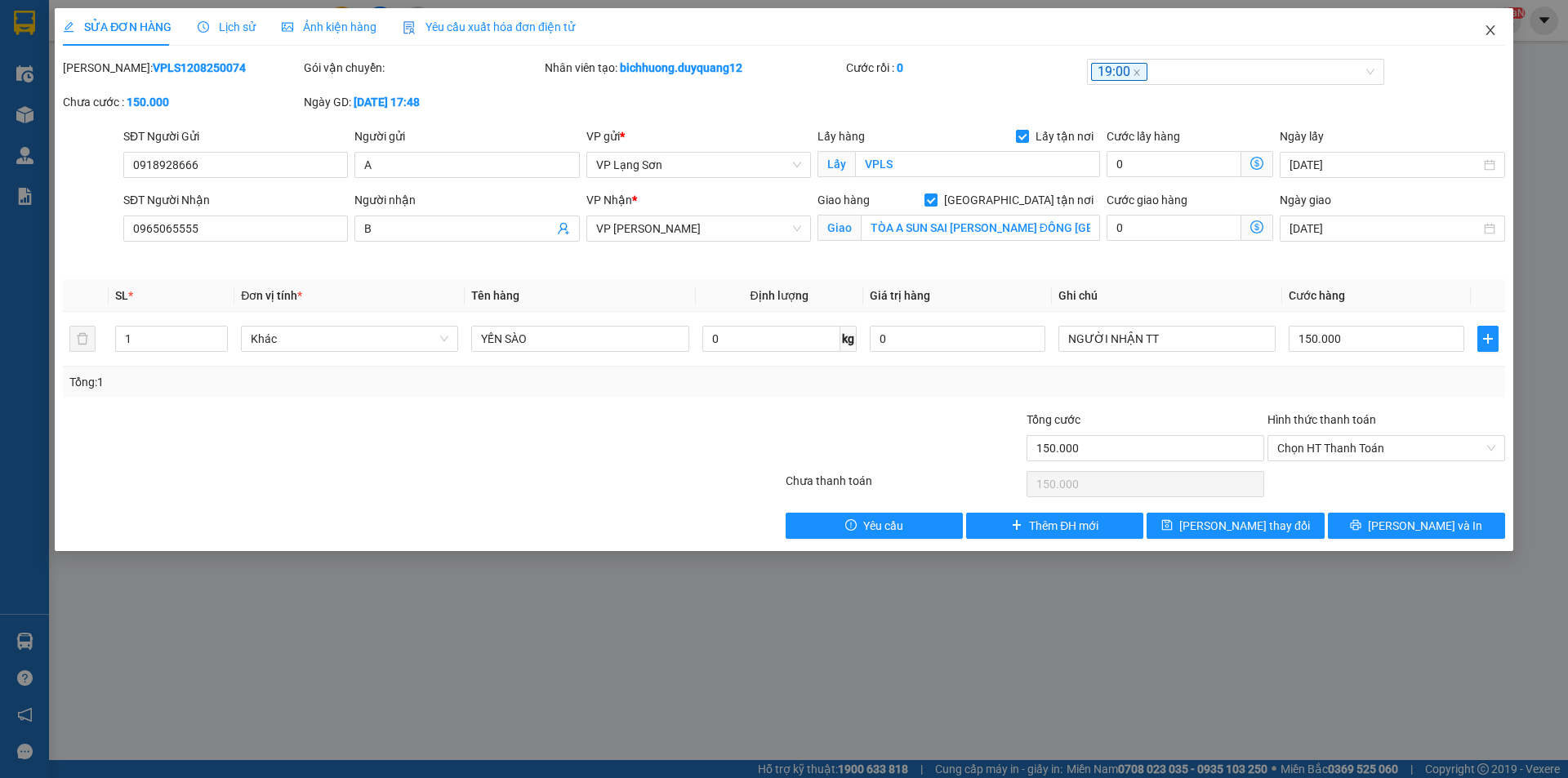
click at [1490, 31] on icon "close" at bounding box center [1490, 30] width 9 height 10
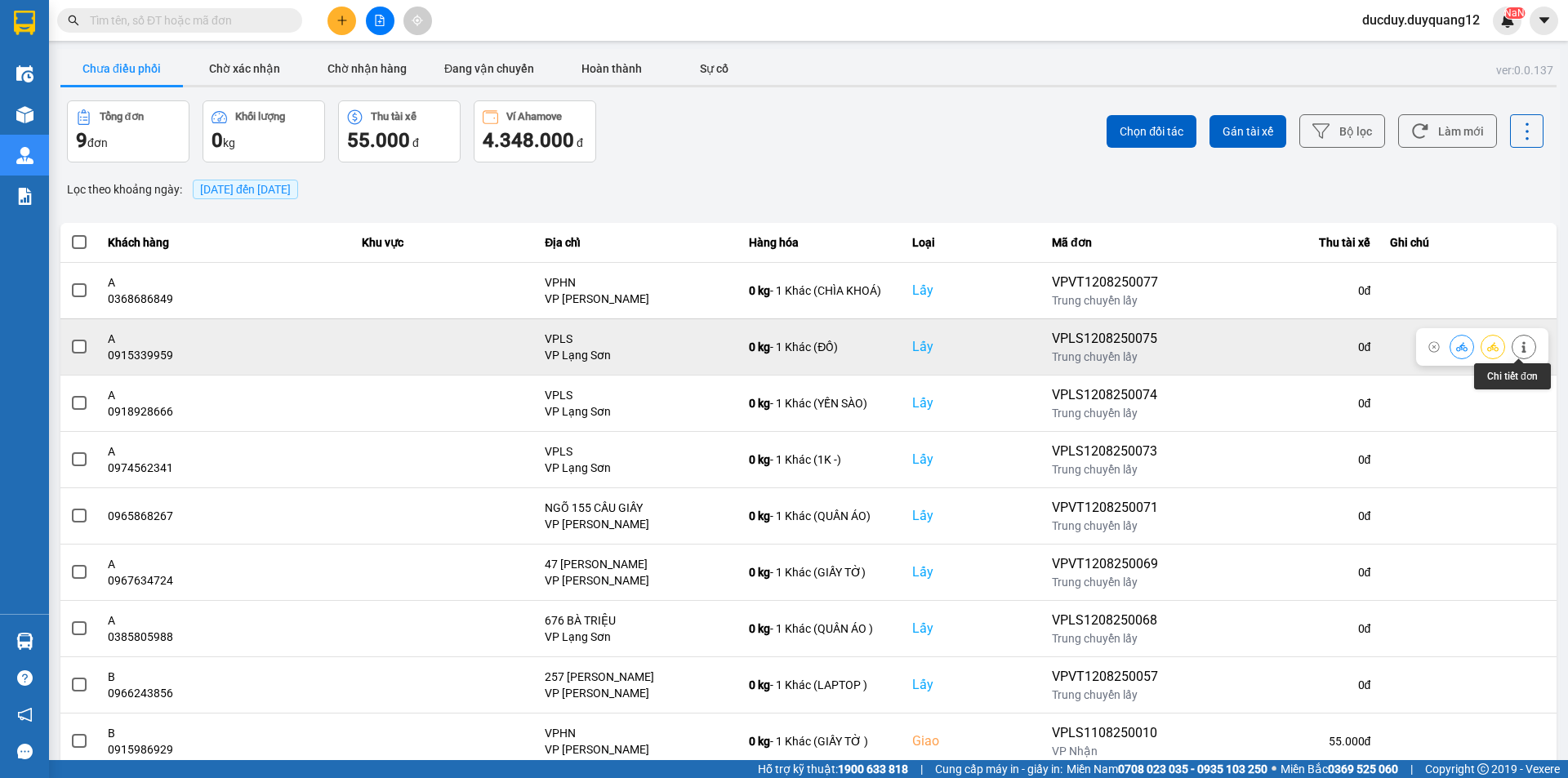
click at [1521, 350] on icon at bounding box center [1523, 347] width 4 height 12
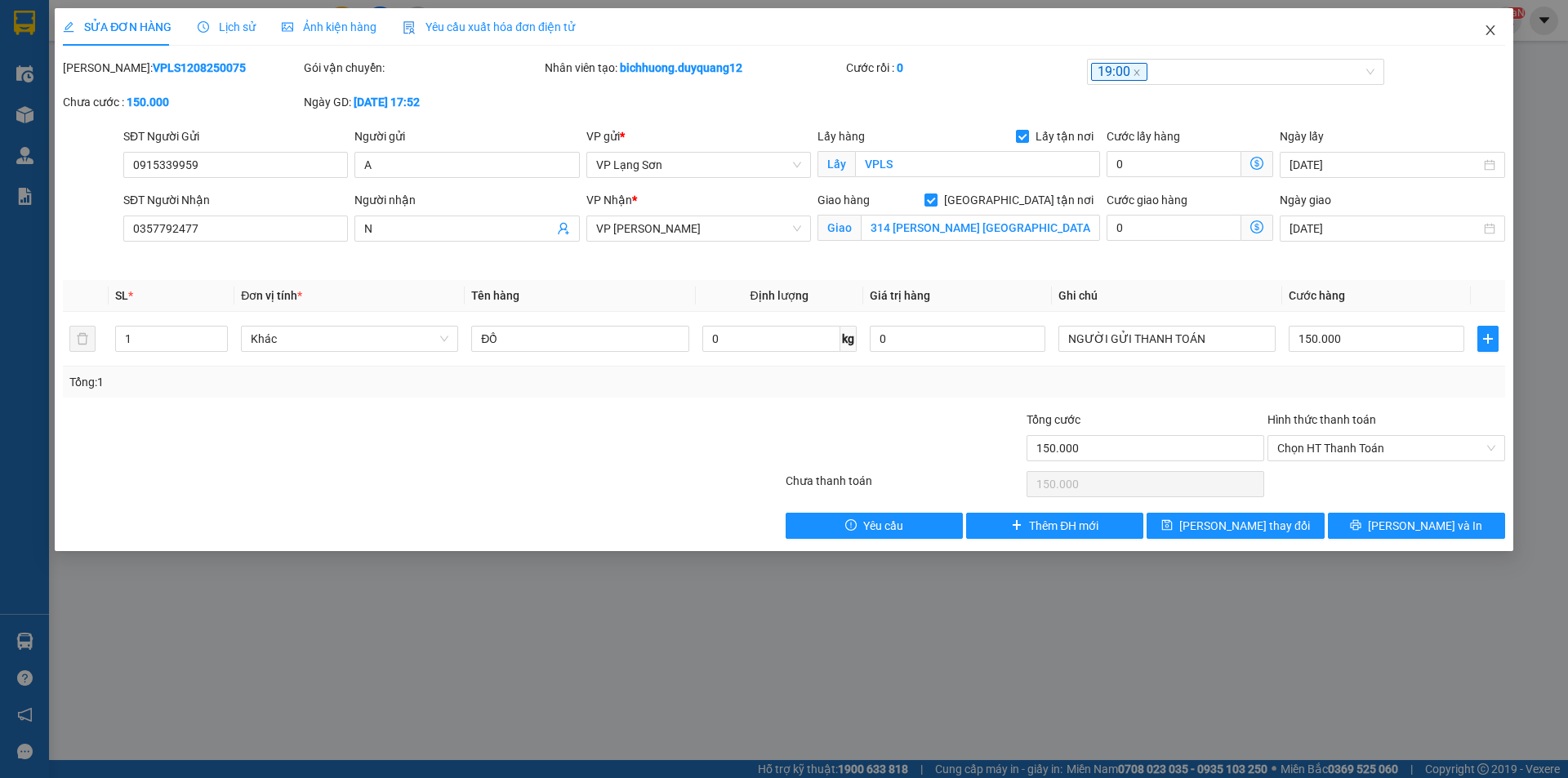
click at [1485, 28] on icon "close" at bounding box center [1491, 31] width 13 height 13
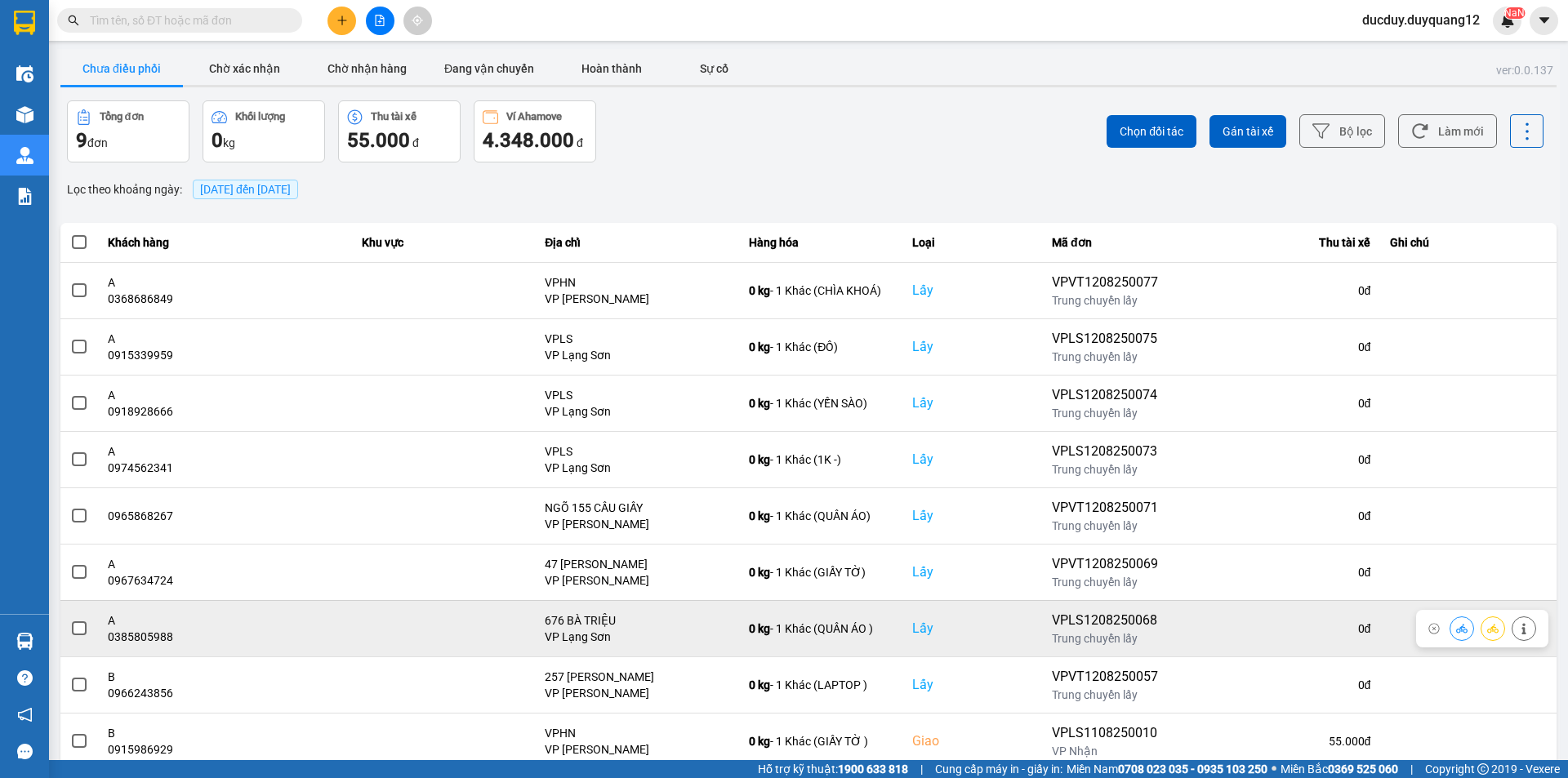
scroll to position [47, 0]
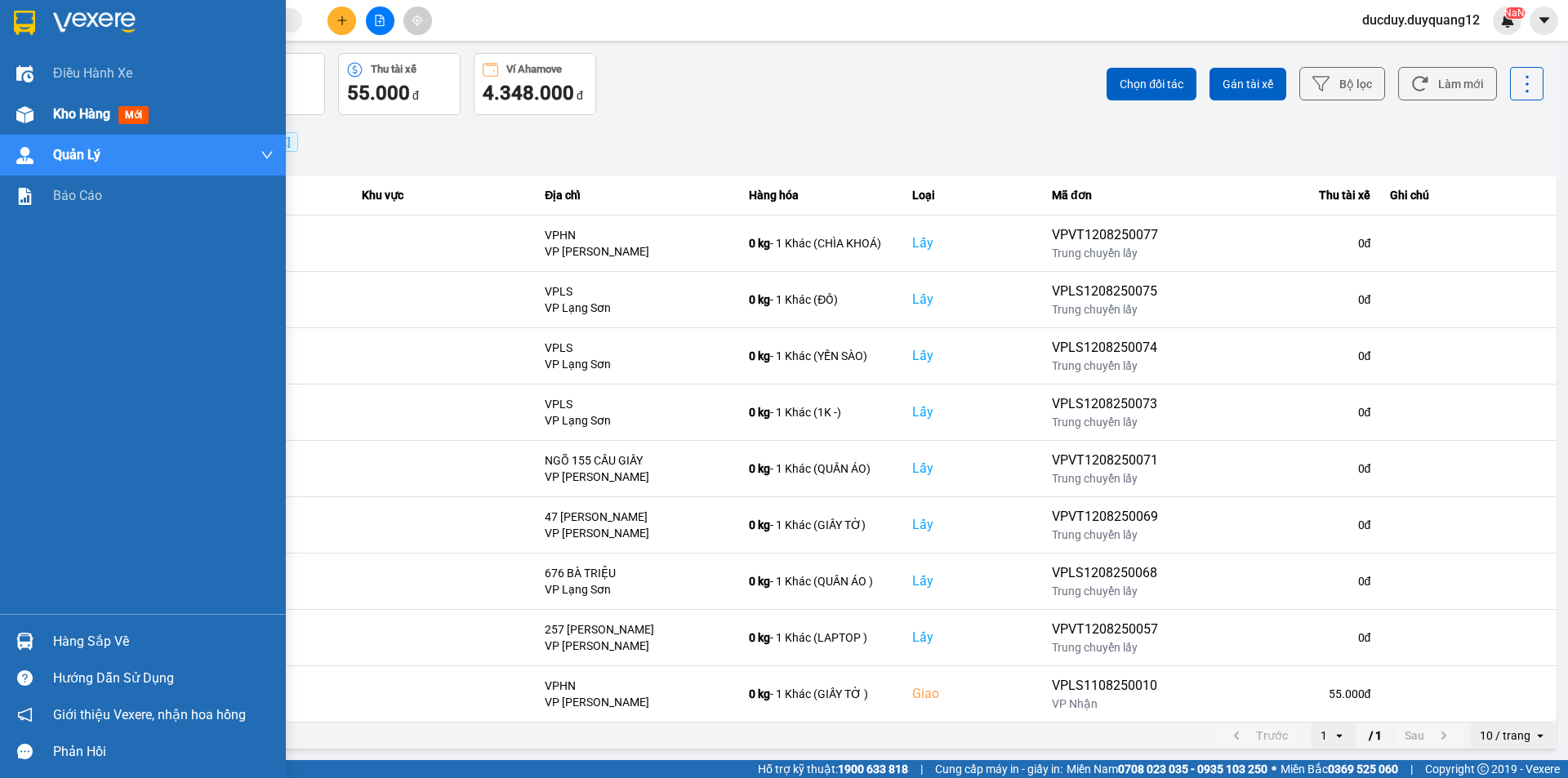
drag, startPoint x: 78, startPoint y: 95, endPoint x: 75, endPoint y: 107, distance: 12.4
click at [78, 95] on div "Kho hàng mới" at bounding box center [164, 114] width 221 height 41
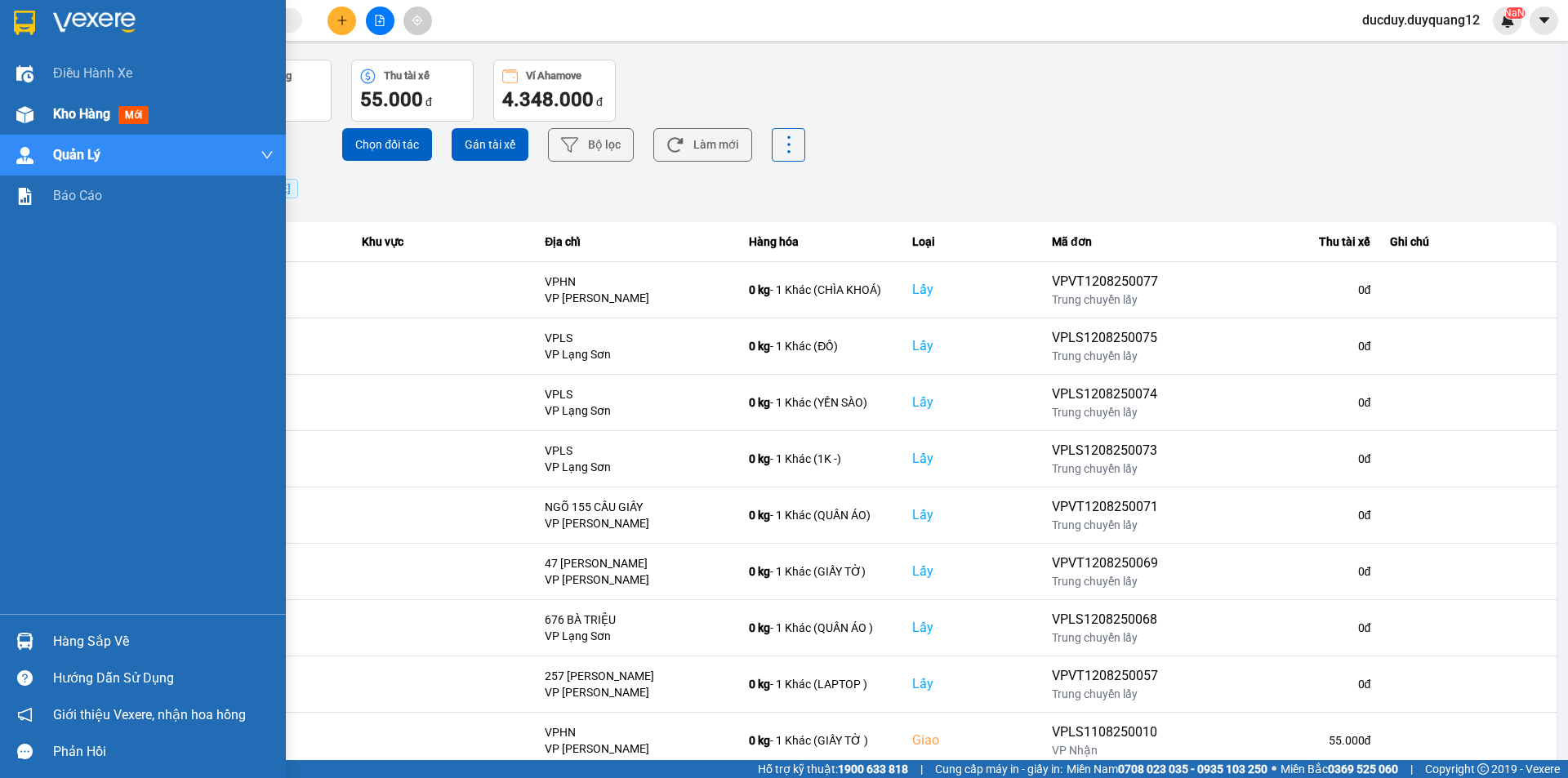
click at [75, 100] on div "Kho hàng mới" at bounding box center [164, 114] width 221 height 41
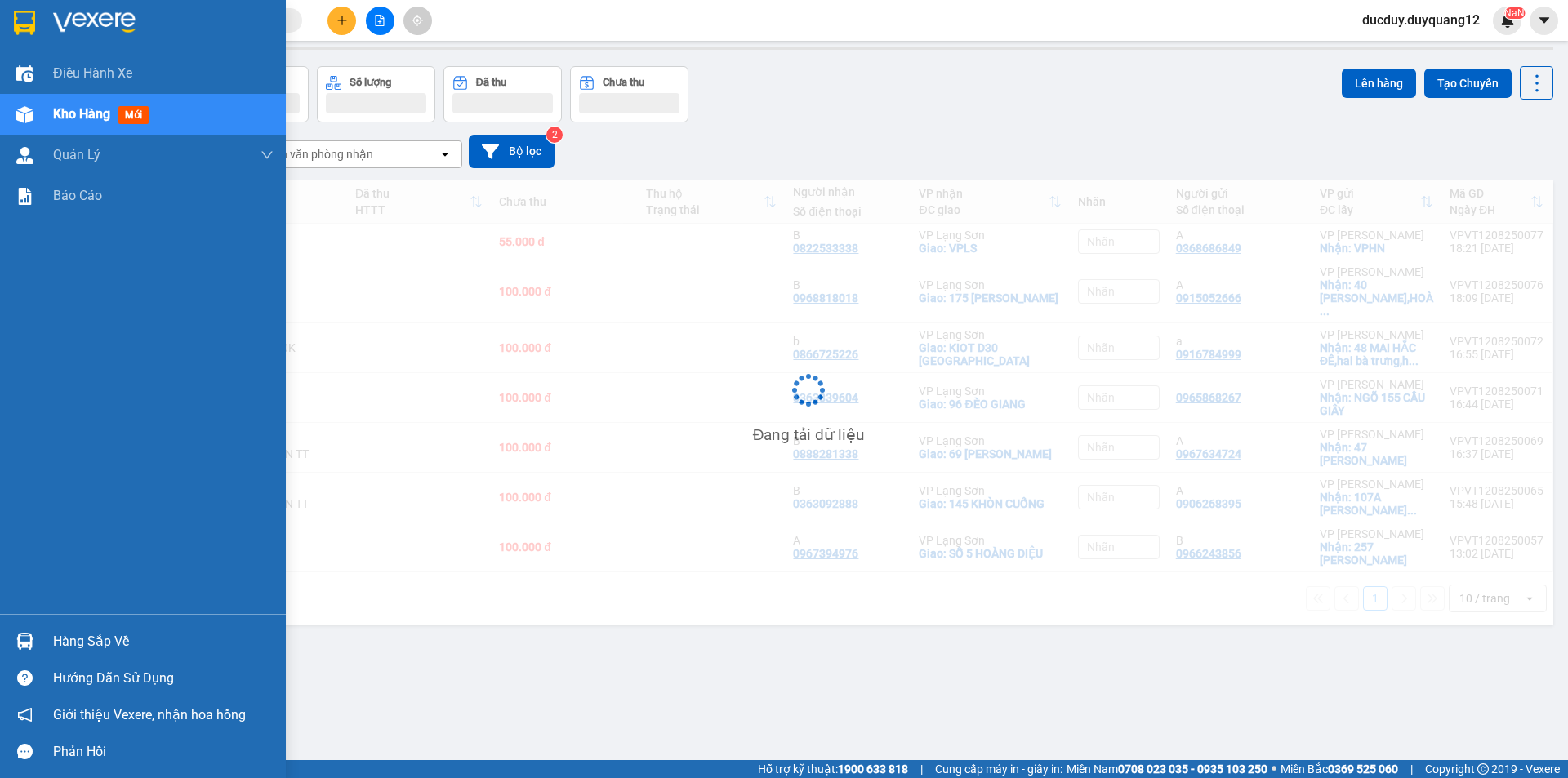
click at [75, 109] on span "Kho hàng" at bounding box center [81, 114] width 57 height 16
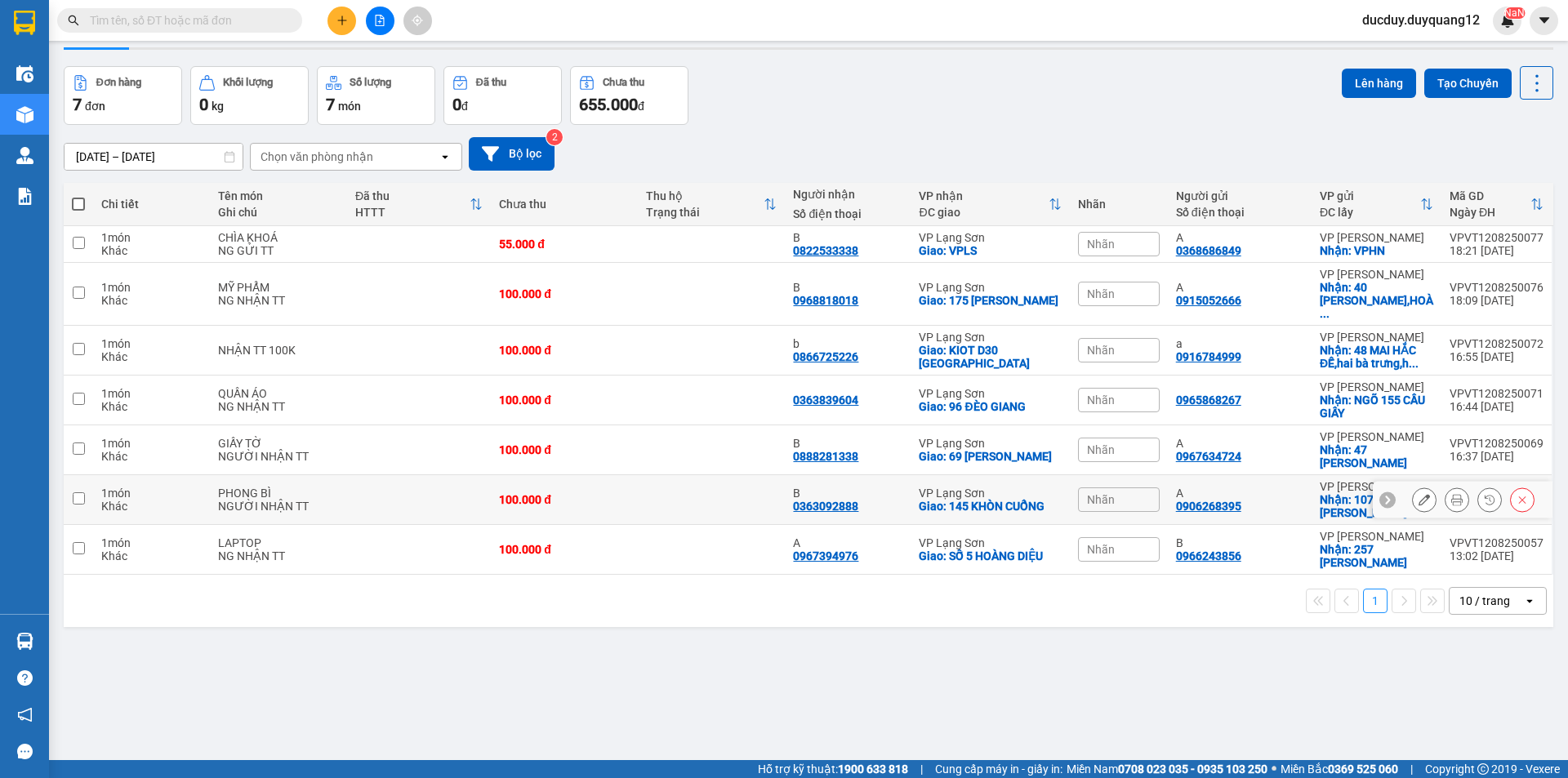
click at [75, 492] on input "checkbox" at bounding box center [79, 498] width 12 height 12
checkbox input "true"
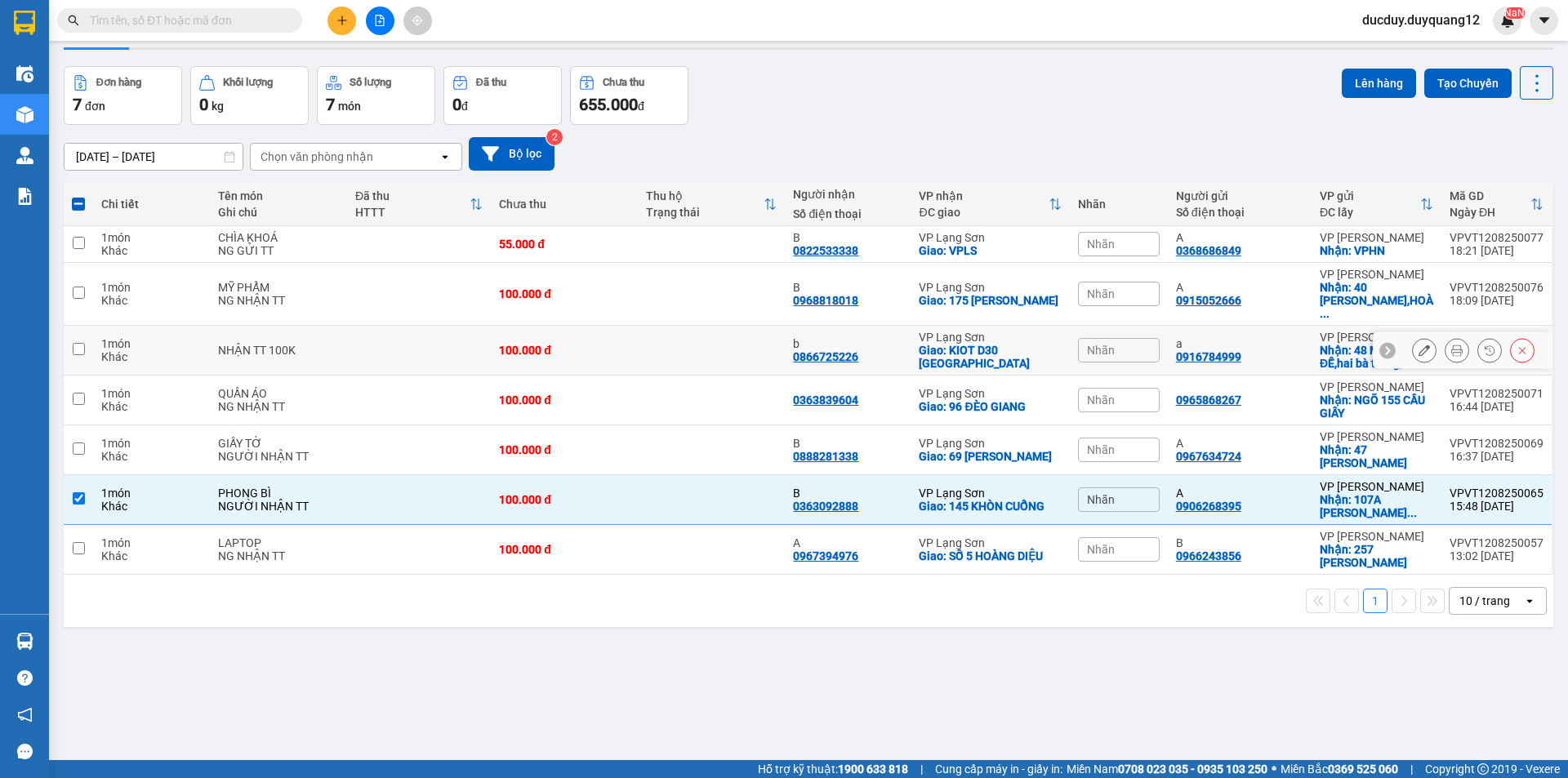
click at [71, 335] on td at bounding box center [78, 350] width 29 height 50
checkbox input "true"
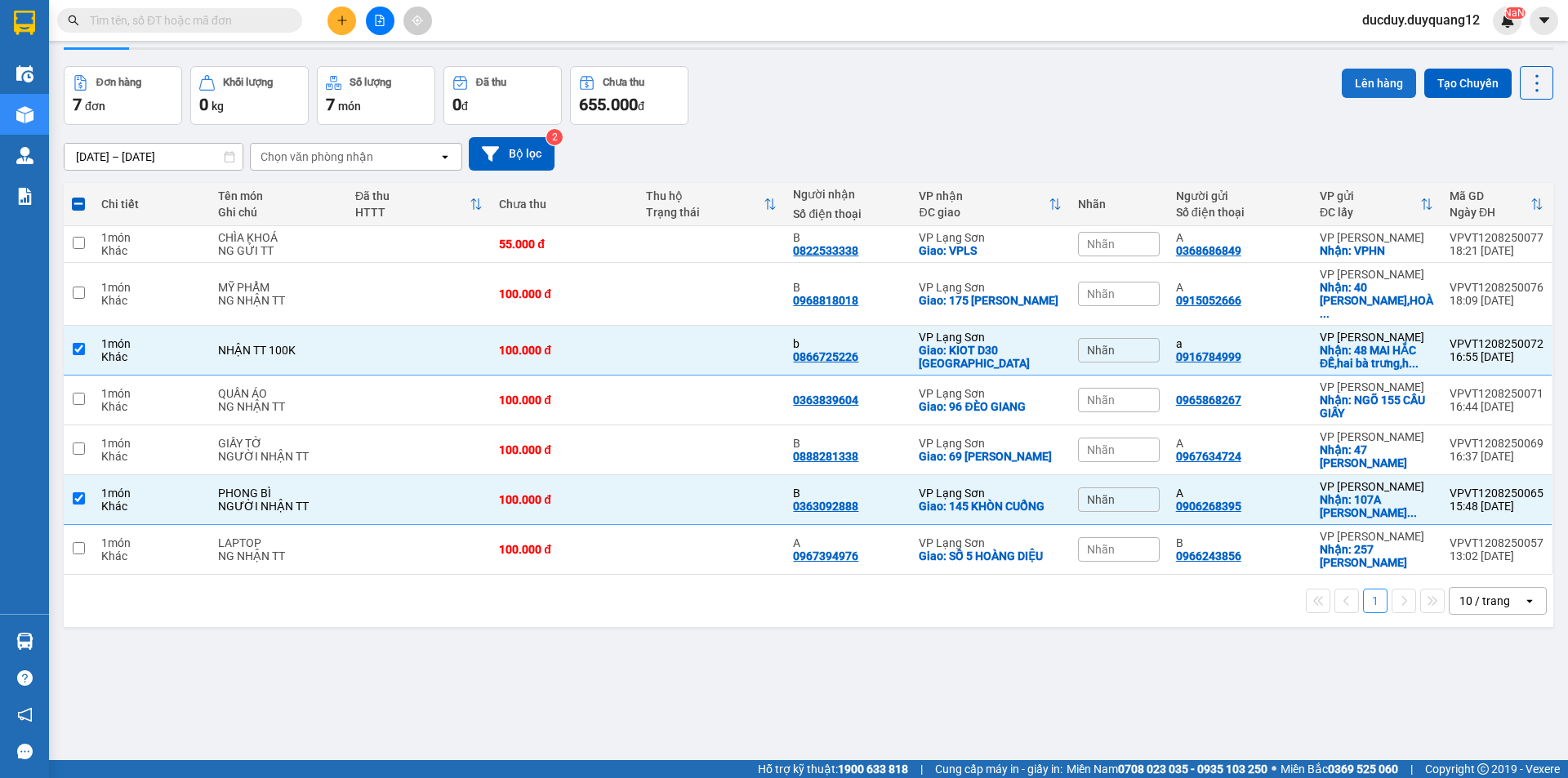
click at [1369, 76] on button "Lên hàng" at bounding box center [1379, 83] width 74 height 29
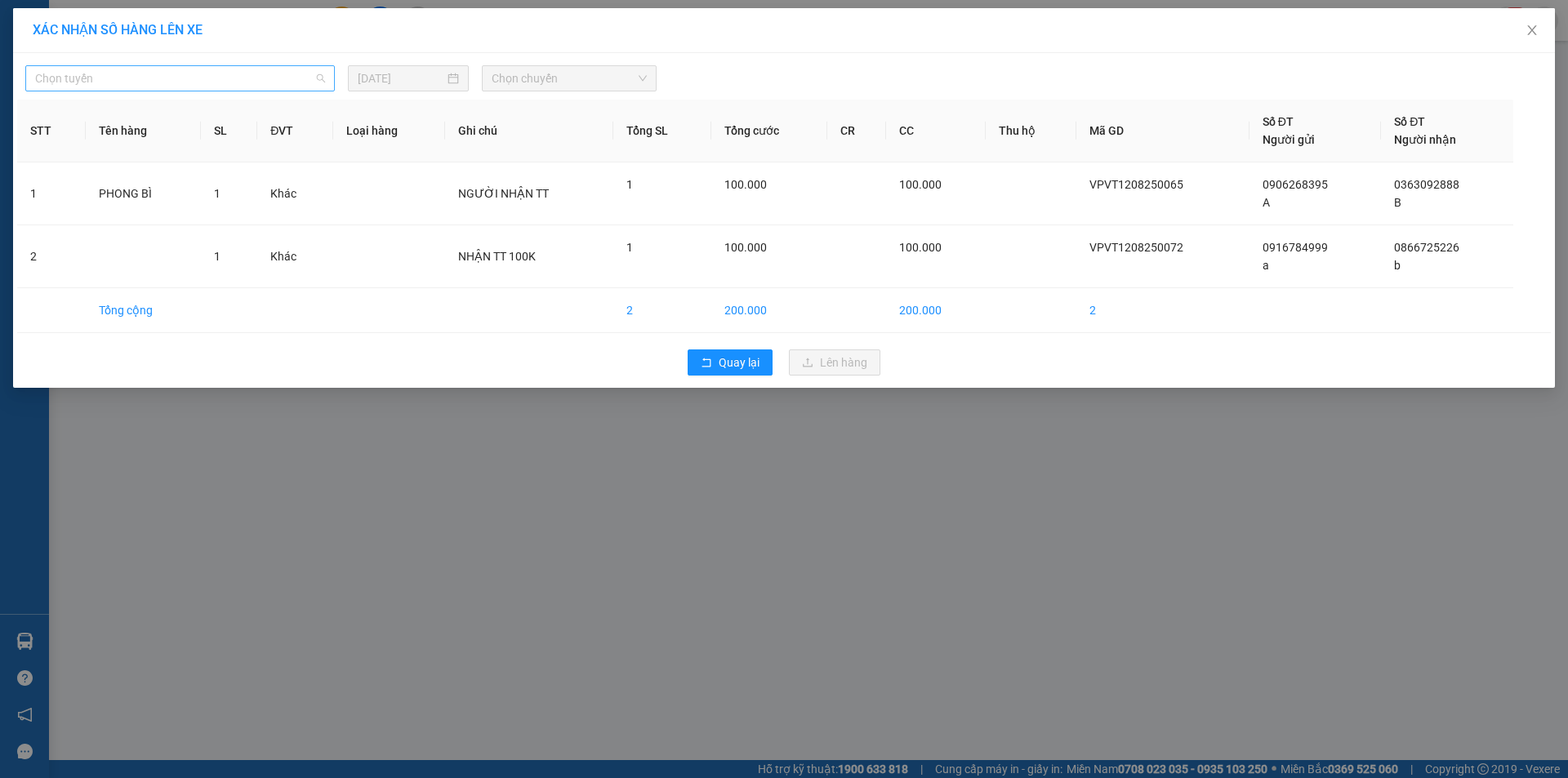
drag, startPoint x: 262, startPoint y: 76, endPoint x: 194, endPoint y: 91, distance: 69.6
click at [247, 76] on span "Chọn tuyến" at bounding box center [179, 79] width 290 height 25
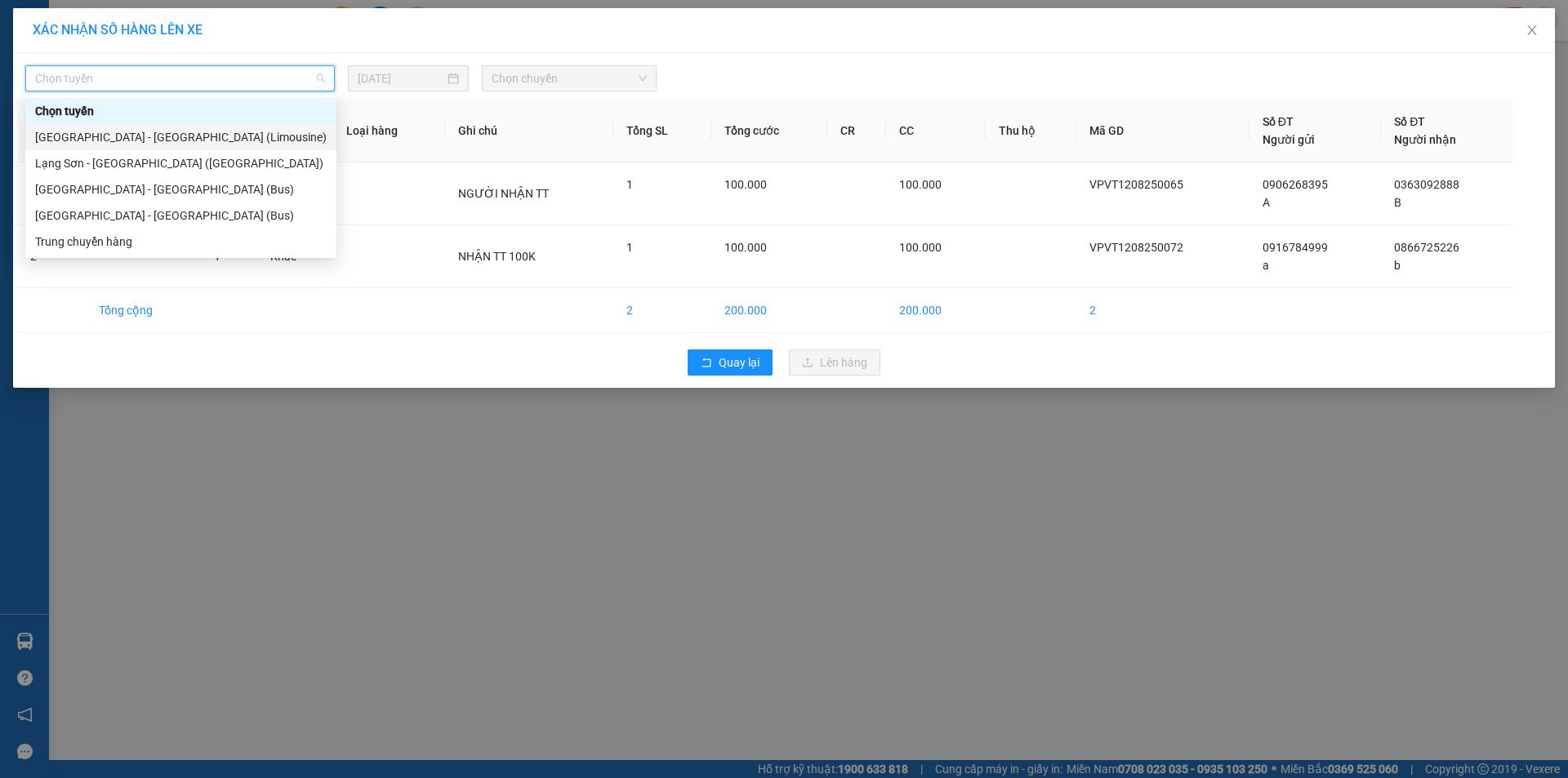
click at [132, 132] on div "[GEOGRAPHIC_DATA] - [GEOGRAPHIC_DATA] (Limousine)" at bounding box center [180, 137] width 292 height 18
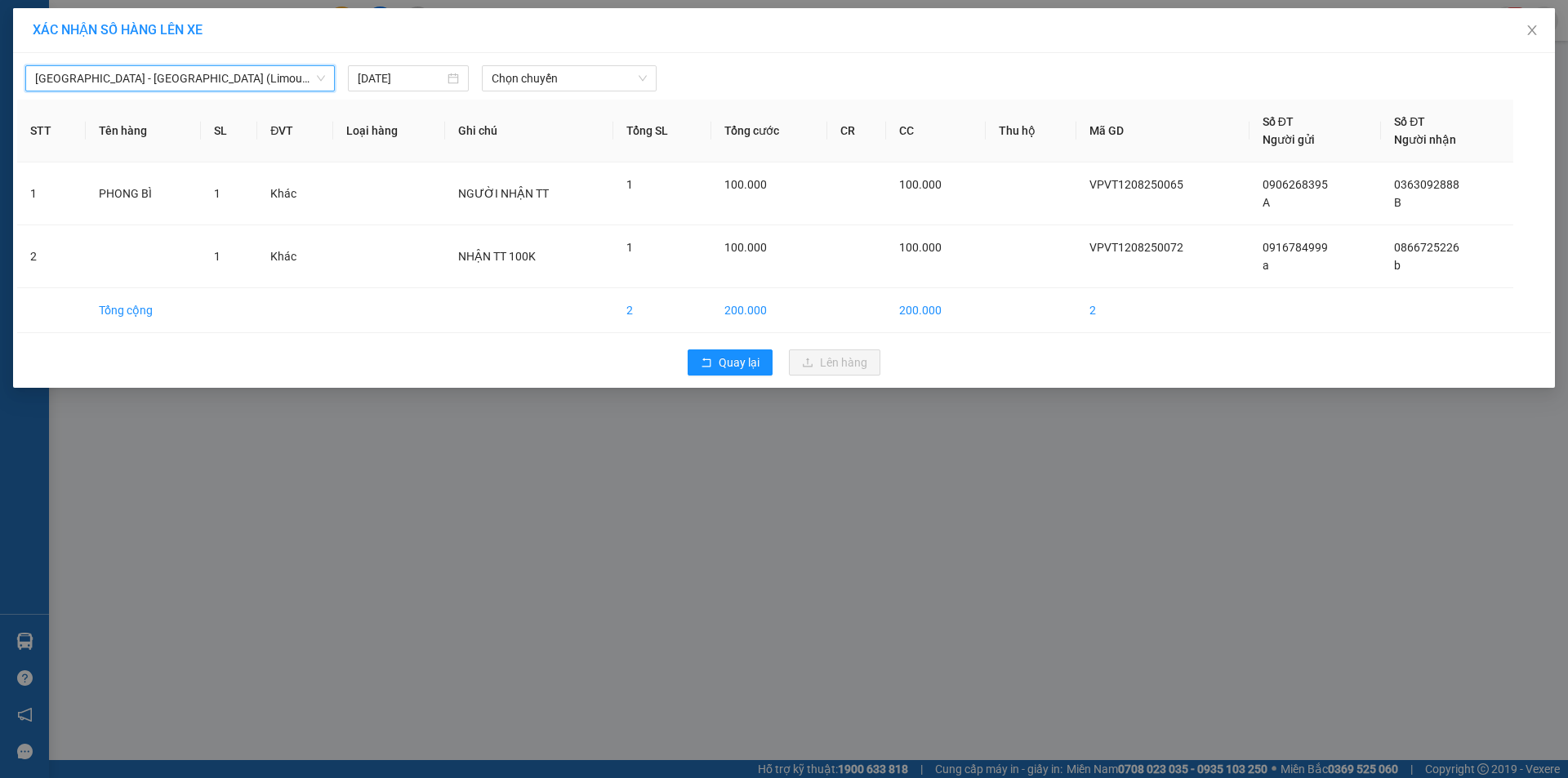
click at [211, 61] on div "Hà Nội - Lạng Sơn (Limousine) Hà Nội - Lạng Sơn (Limousine) 12/08/2025 Chọn chu…" at bounding box center [784, 74] width 1534 height 34
click at [200, 78] on span "[GEOGRAPHIC_DATA] - [GEOGRAPHIC_DATA] (Limousine)" at bounding box center [179, 79] width 290 height 25
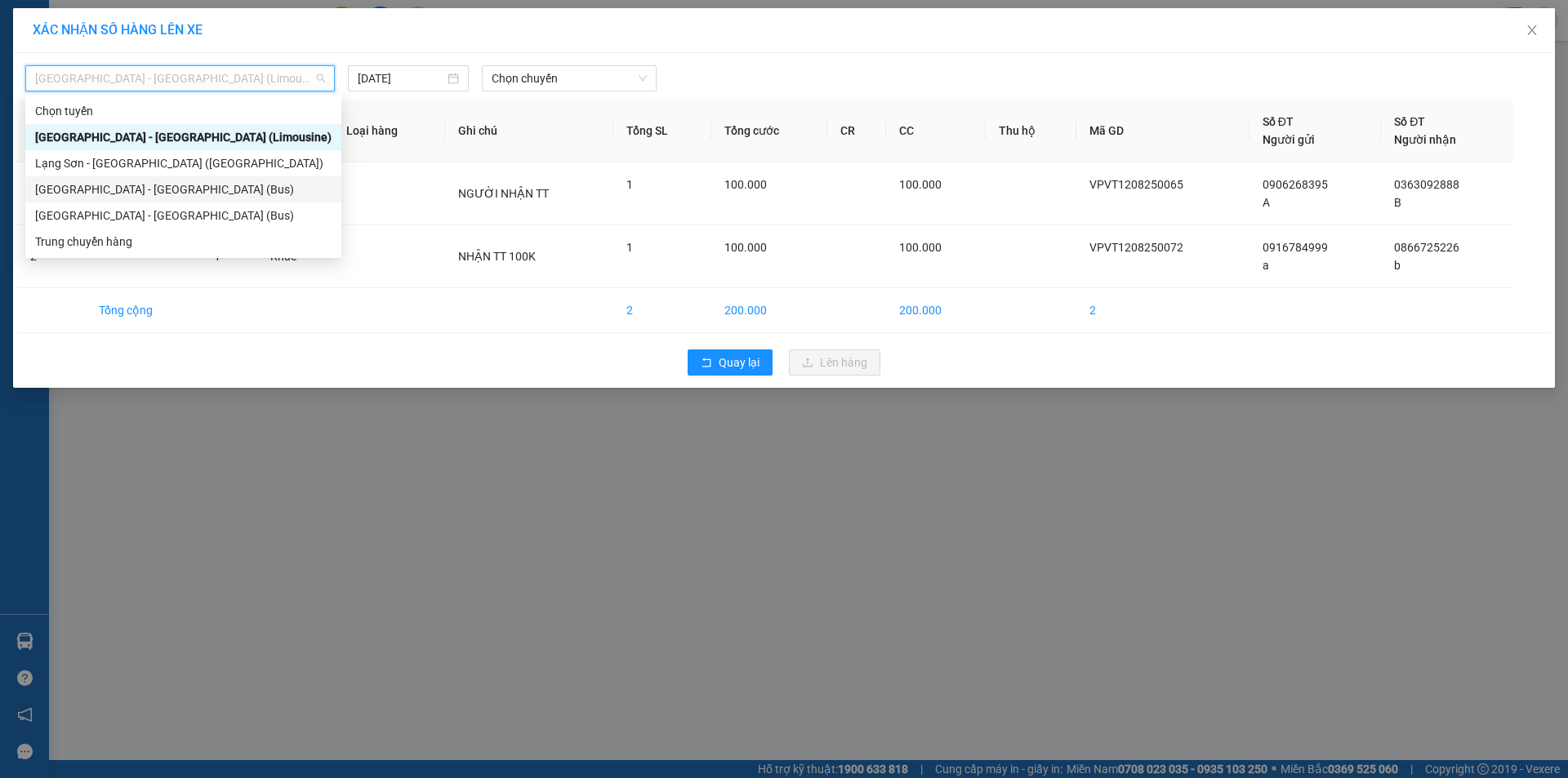
click at [162, 181] on div "[GEOGRAPHIC_DATA] - [GEOGRAPHIC_DATA] (Bus)" at bounding box center [183, 189] width 296 height 18
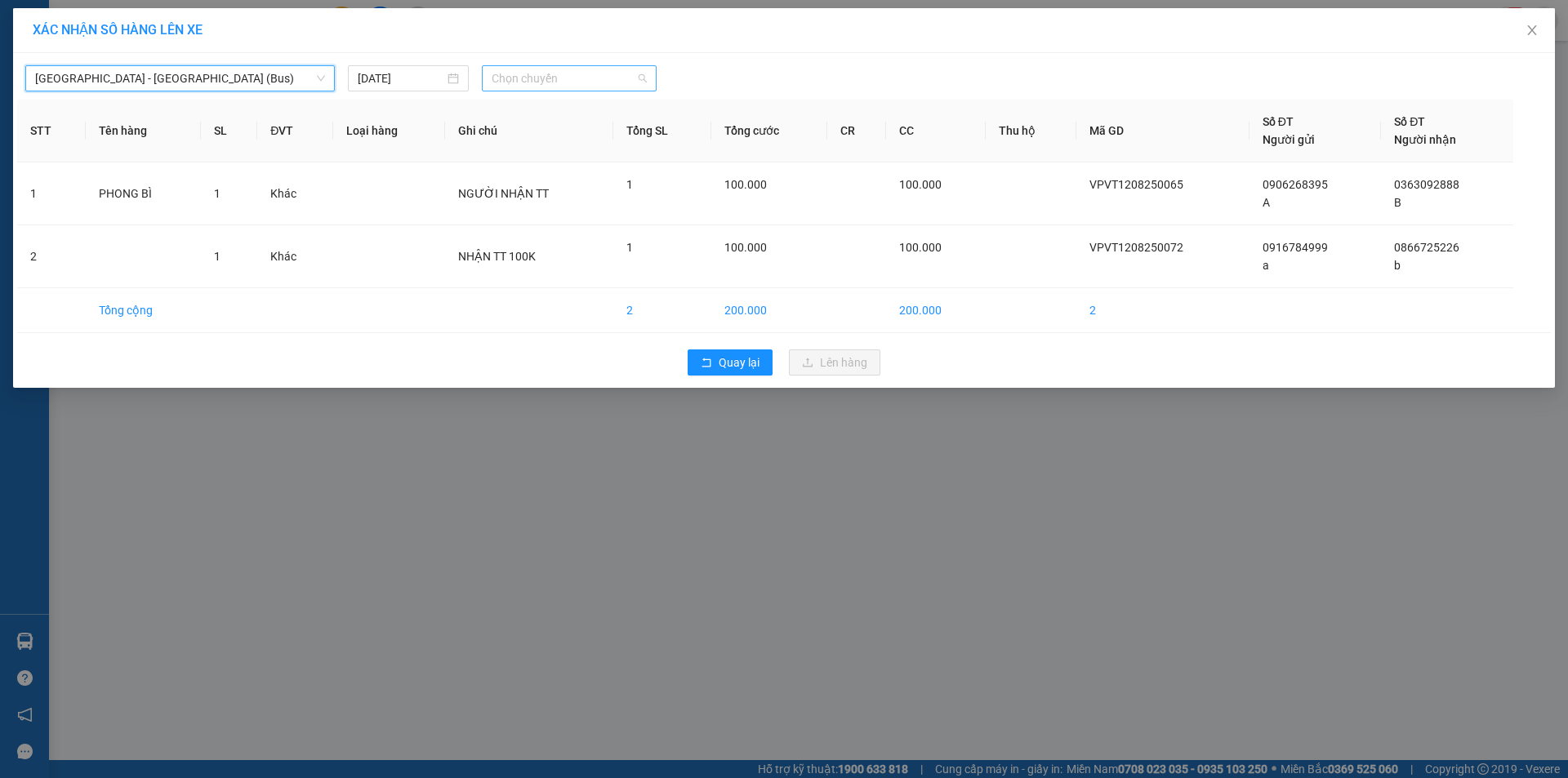
click at [537, 71] on span "Chọn chuyến" at bounding box center [569, 79] width 155 height 25
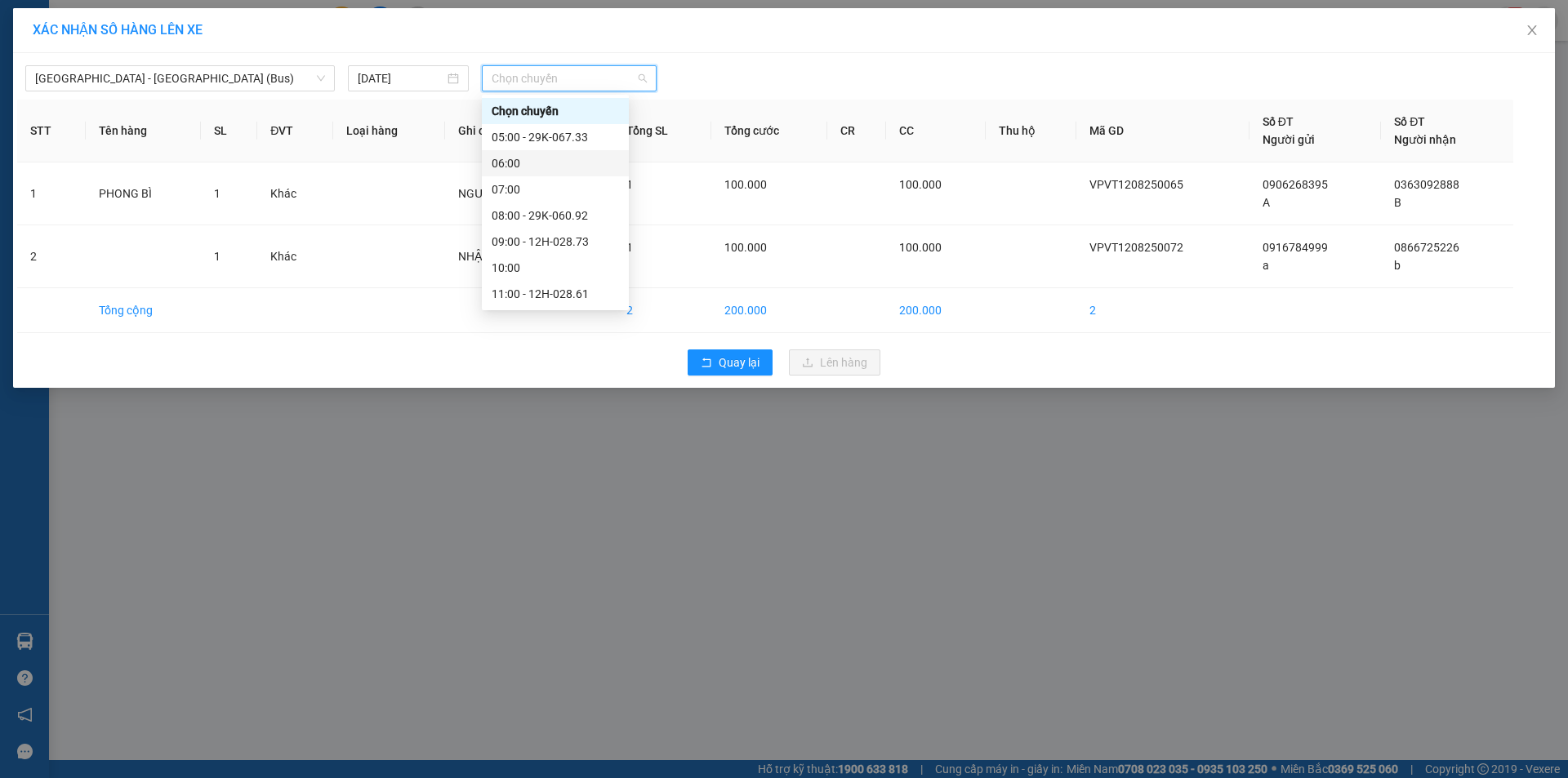
scroll to position [235, 0]
click at [559, 242] on div "18:00 - 12H-028.61" at bounding box center [555, 242] width 127 height 18
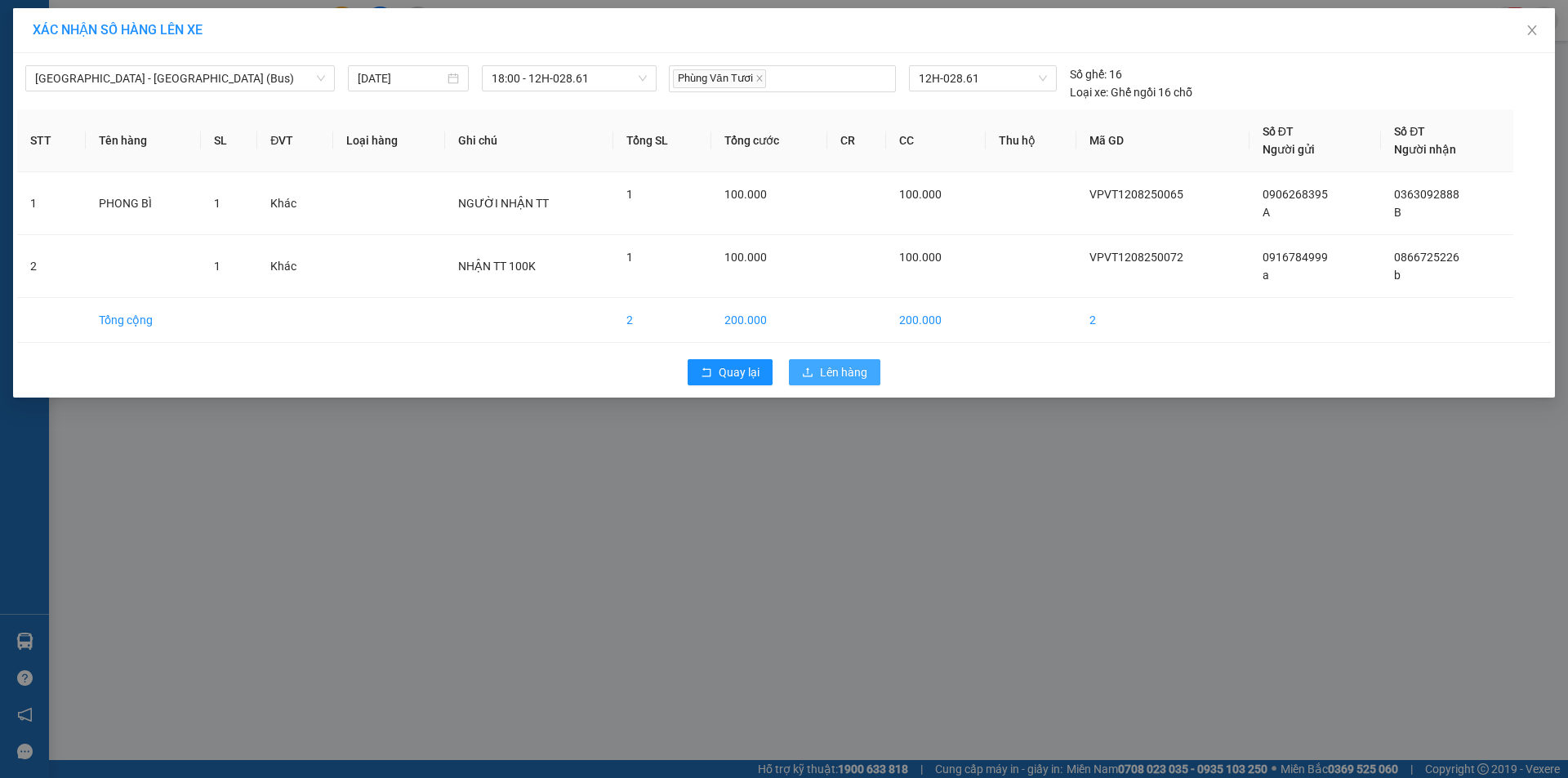
click at [849, 374] on span "Lên hàng" at bounding box center [843, 373] width 47 height 18
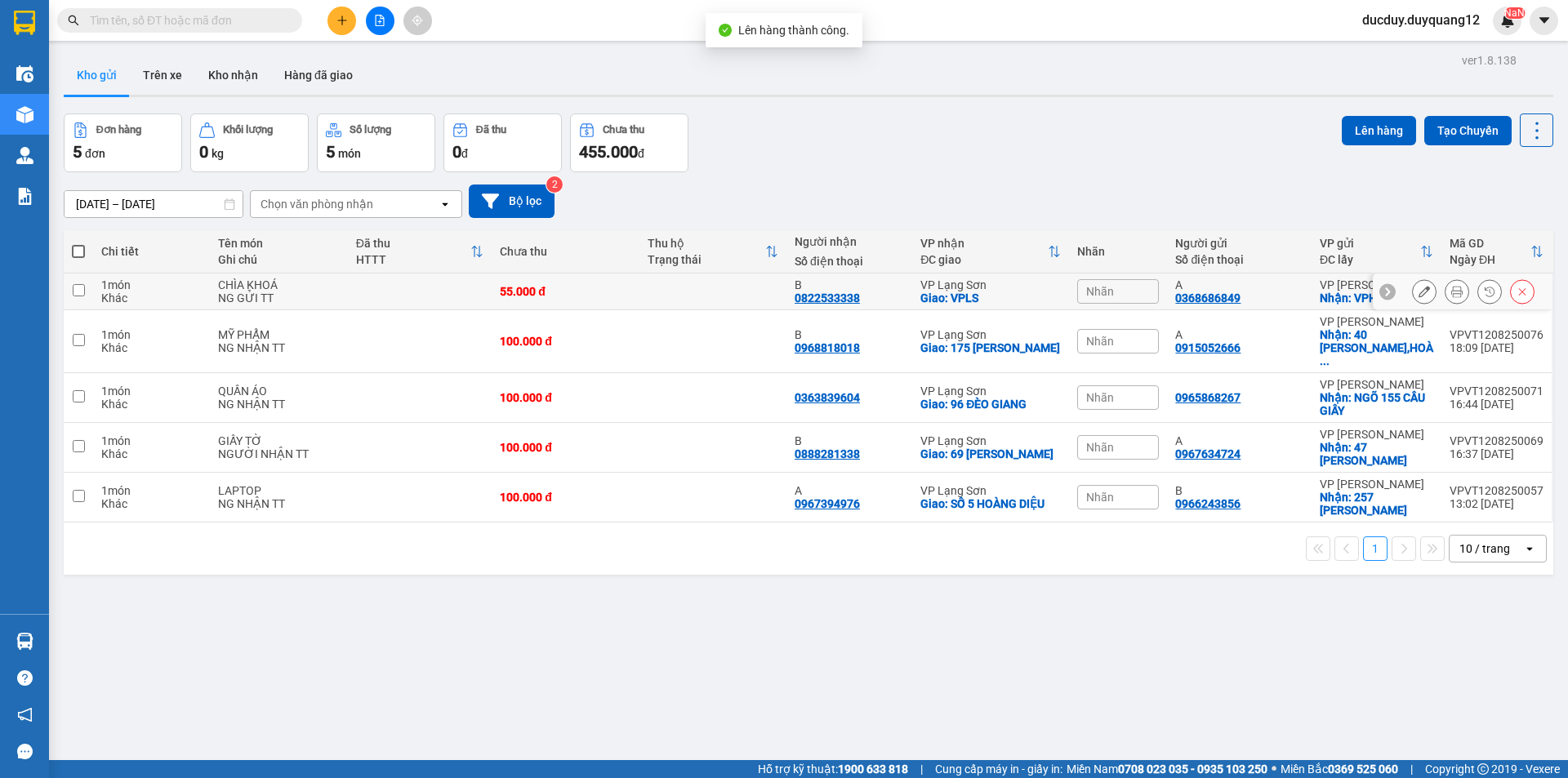
click at [74, 290] on input "checkbox" at bounding box center [79, 290] width 12 height 12
checkbox input "true"
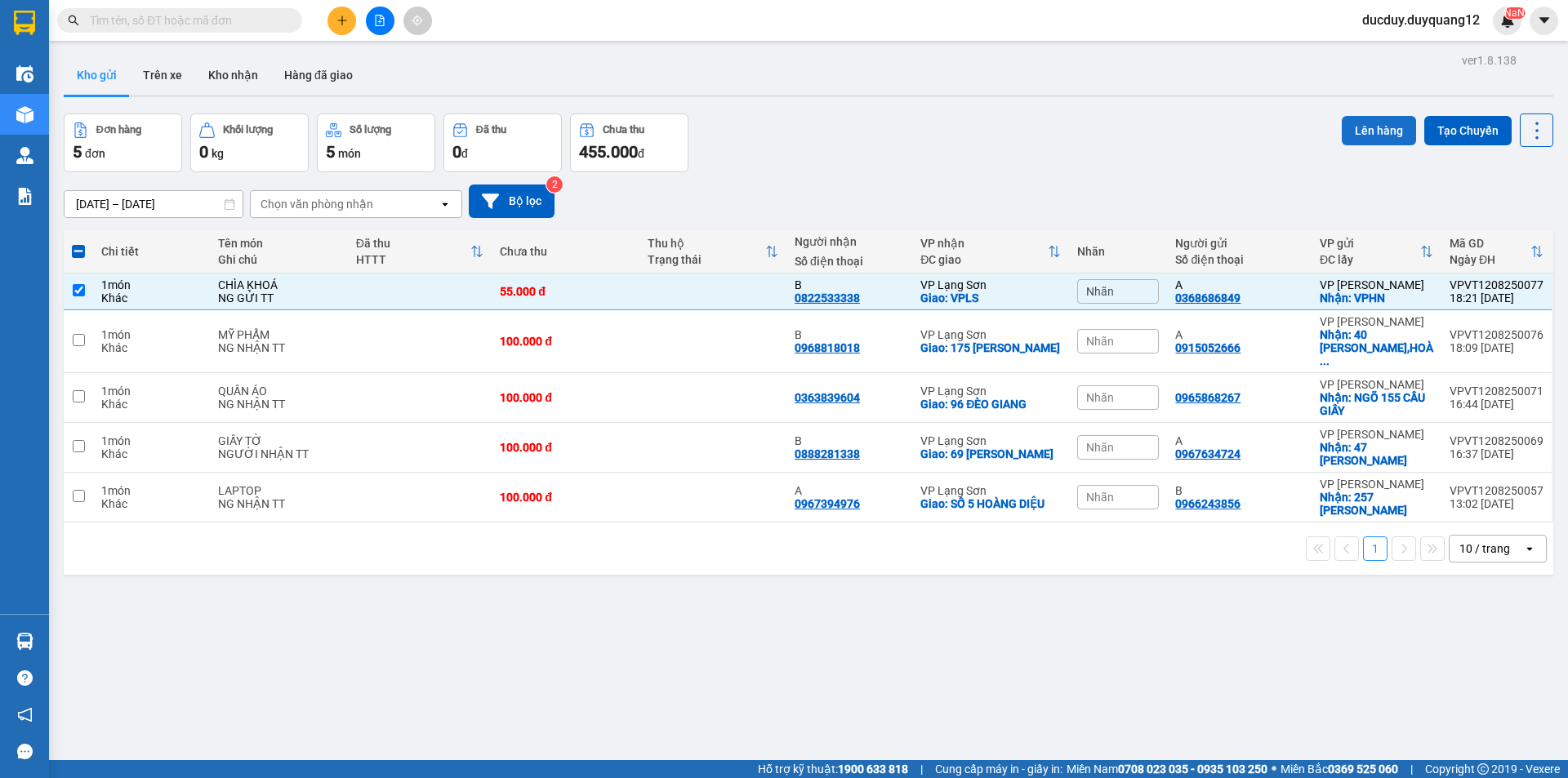
click at [1354, 120] on button "Lên hàng" at bounding box center [1379, 130] width 74 height 29
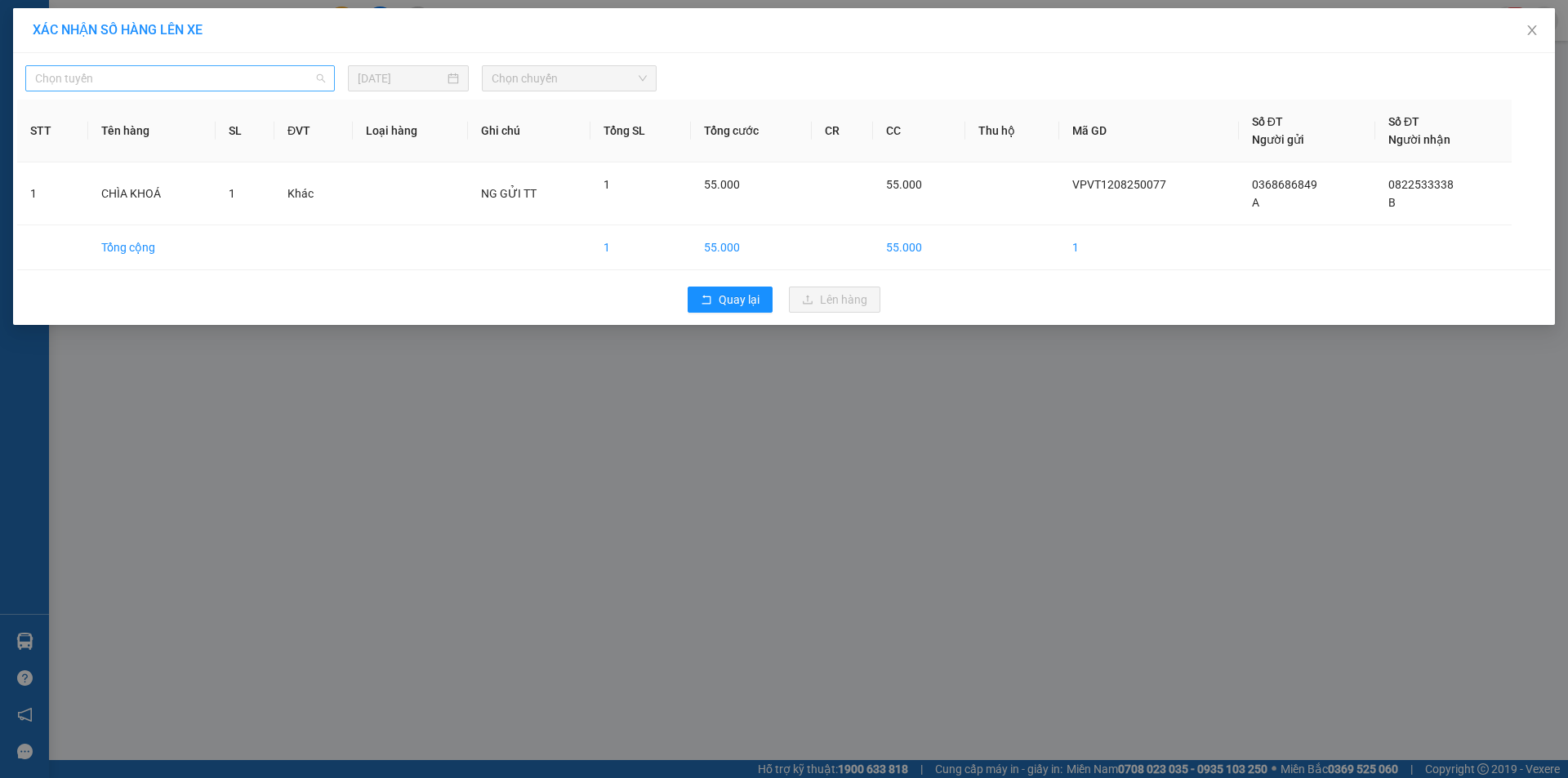
click at [112, 77] on span "Chọn tuyến" at bounding box center [179, 79] width 290 height 25
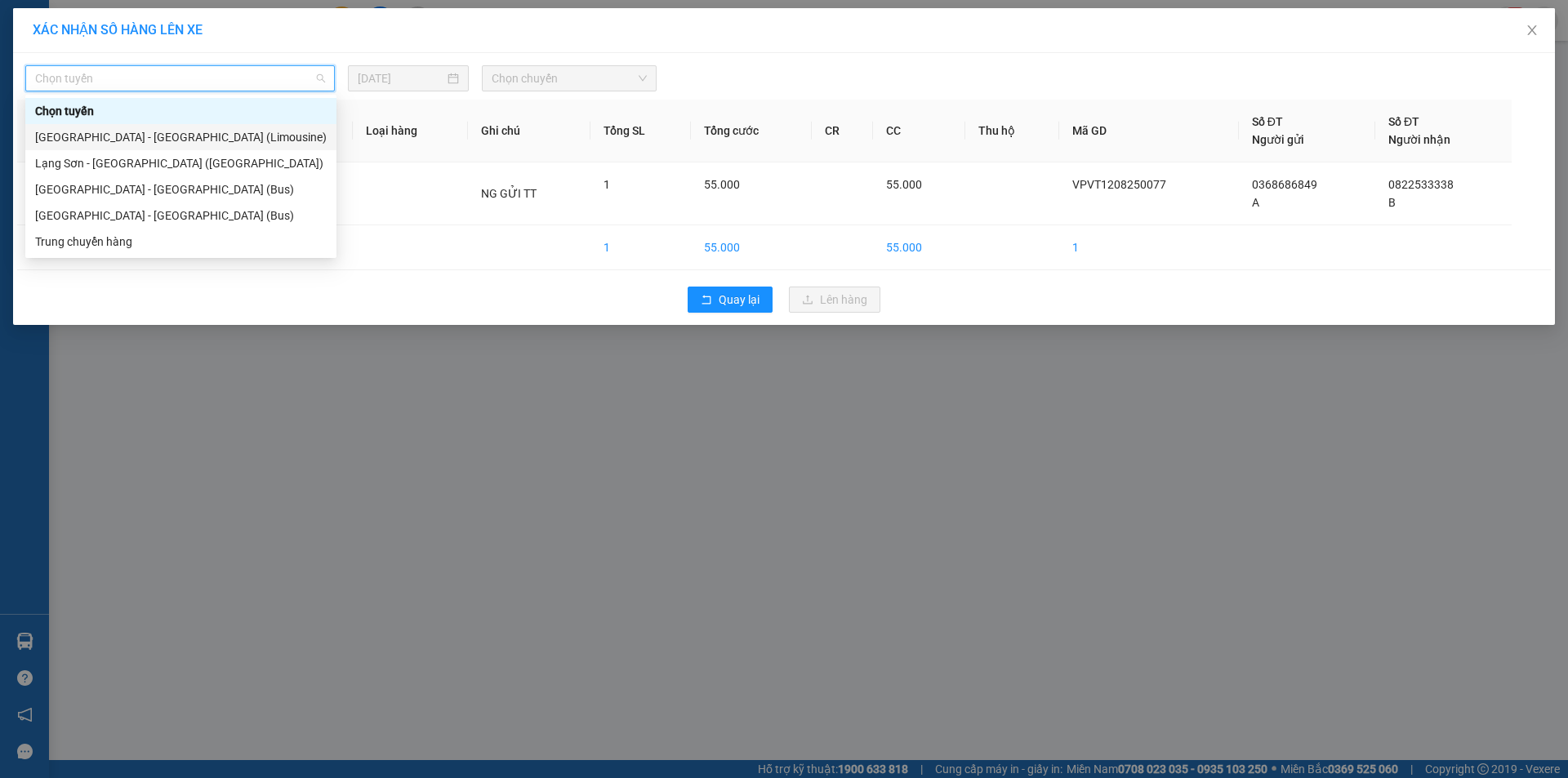
click at [116, 128] on div "[GEOGRAPHIC_DATA] - [GEOGRAPHIC_DATA] (Limousine)" at bounding box center [180, 137] width 292 height 18
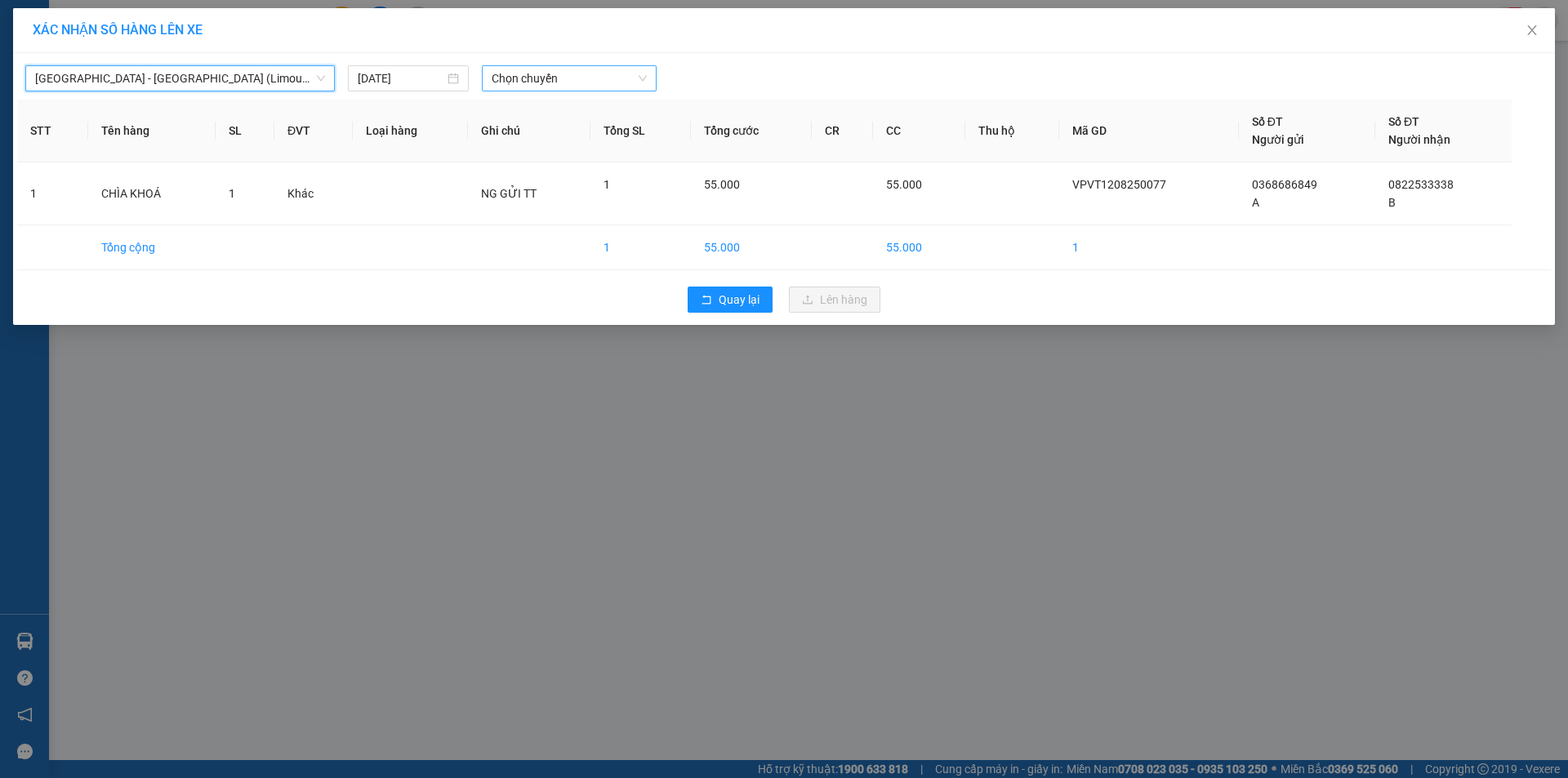
click at [579, 74] on span "Chọn chuyến" at bounding box center [569, 79] width 155 height 25
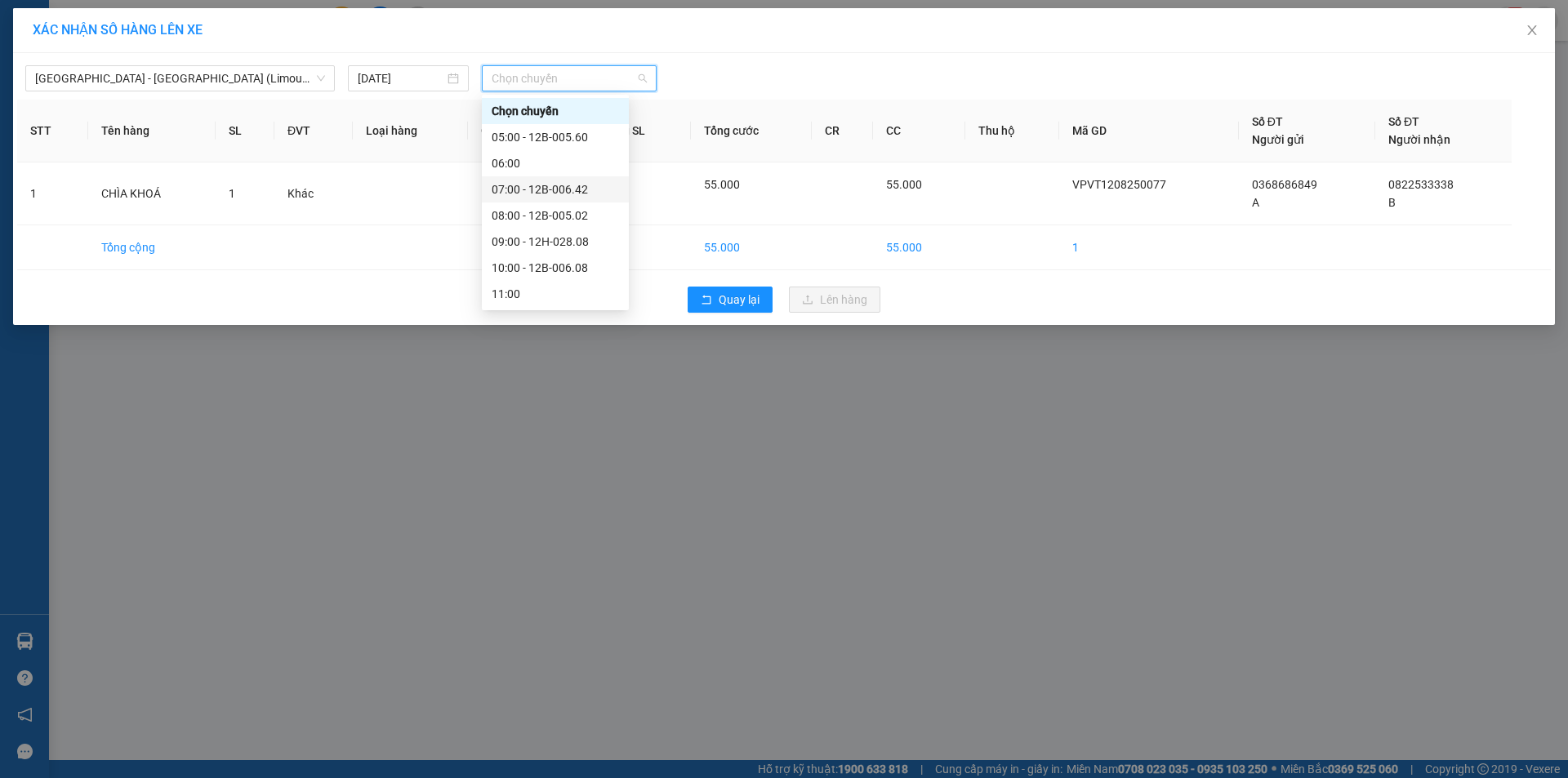
scroll to position [235, 0]
click at [558, 240] on div "18:00 - 12B-005.02" at bounding box center [555, 242] width 127 height 18
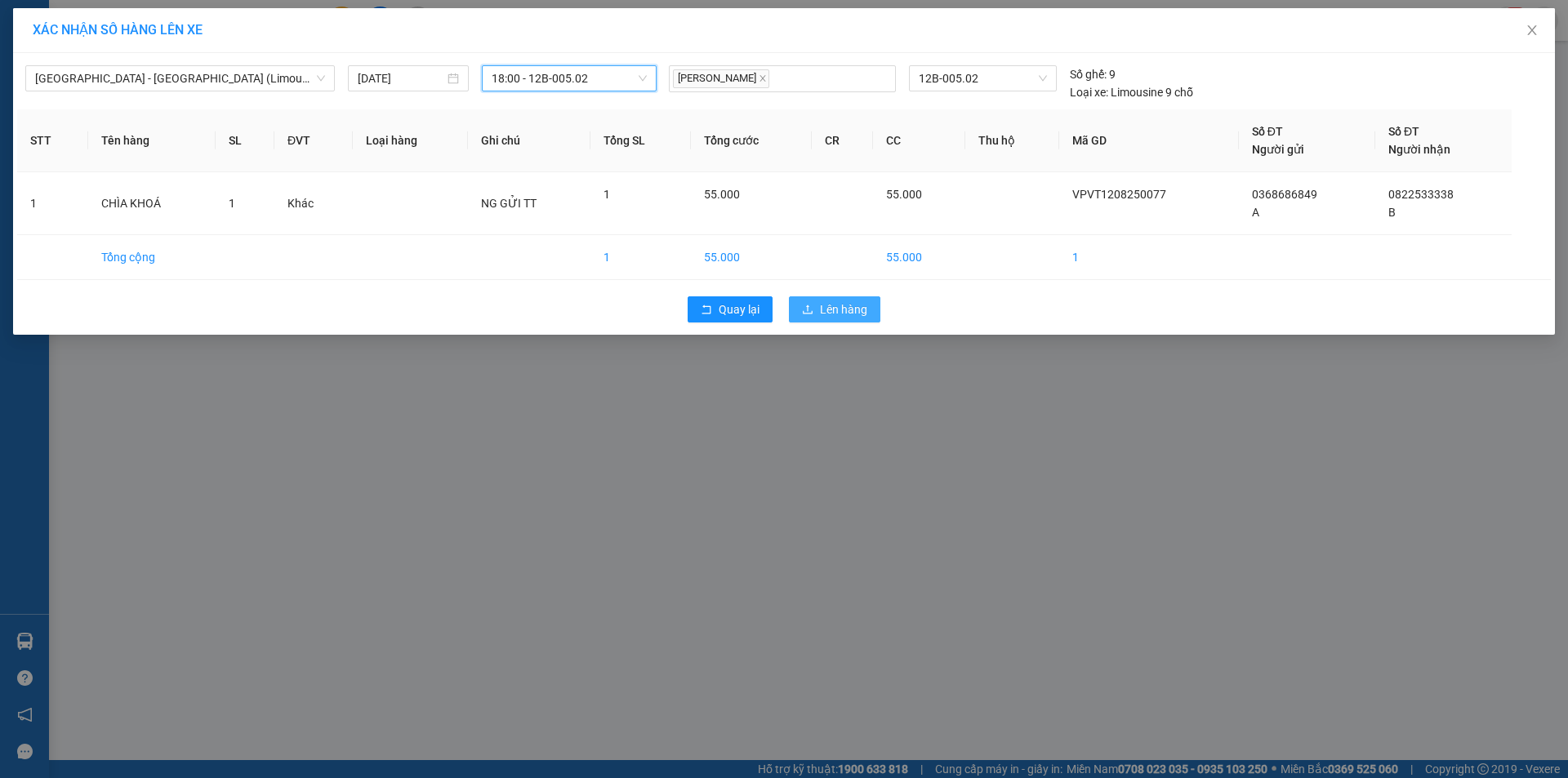
click at [837, 308] on span "Lên hàng" at bounding box center [843, 310] width 47 height 18
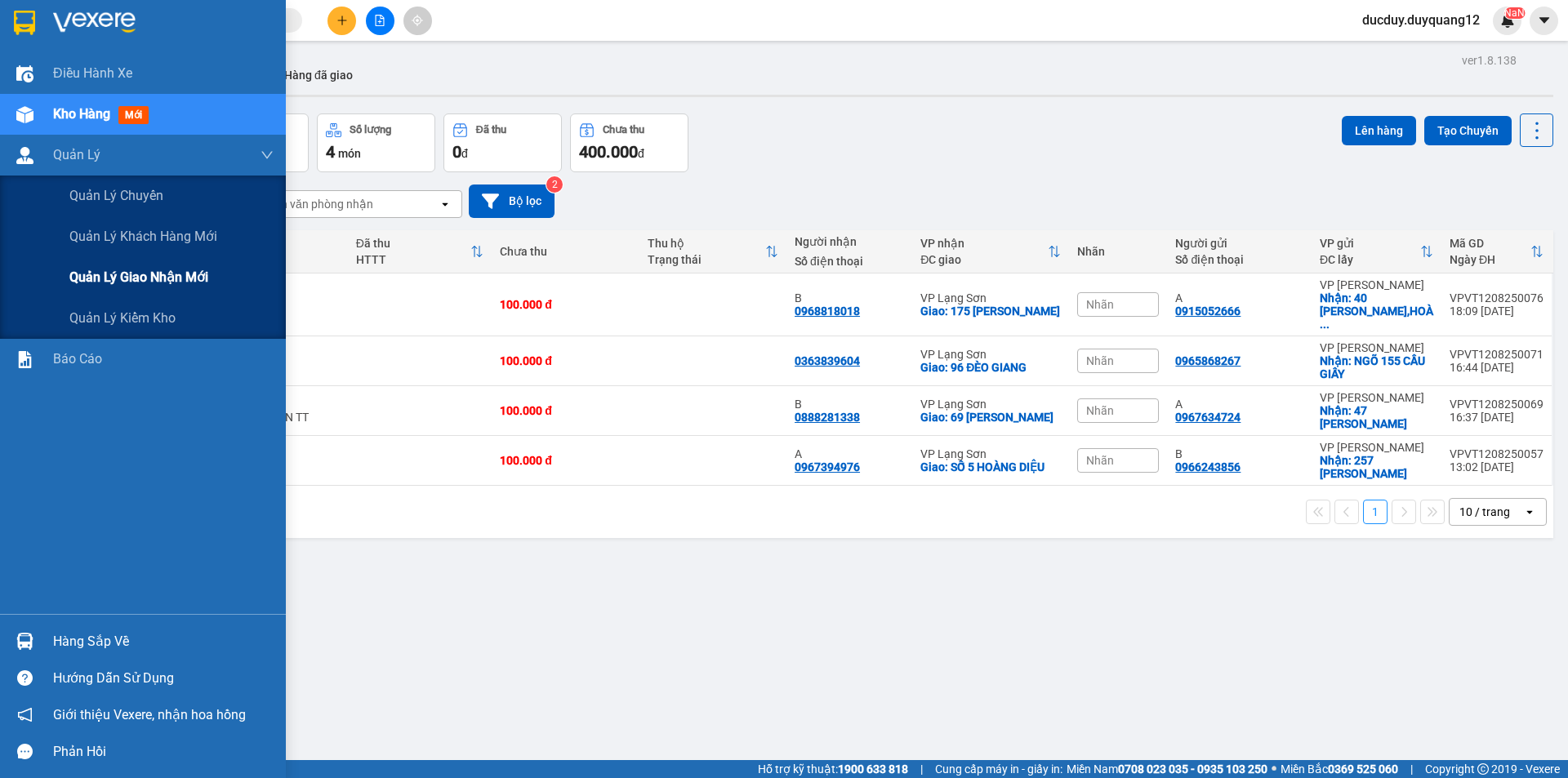
click at [184, 281] on span "Quản lý giao nhận mới" at bounding box center [139, 277] width 139 height 21
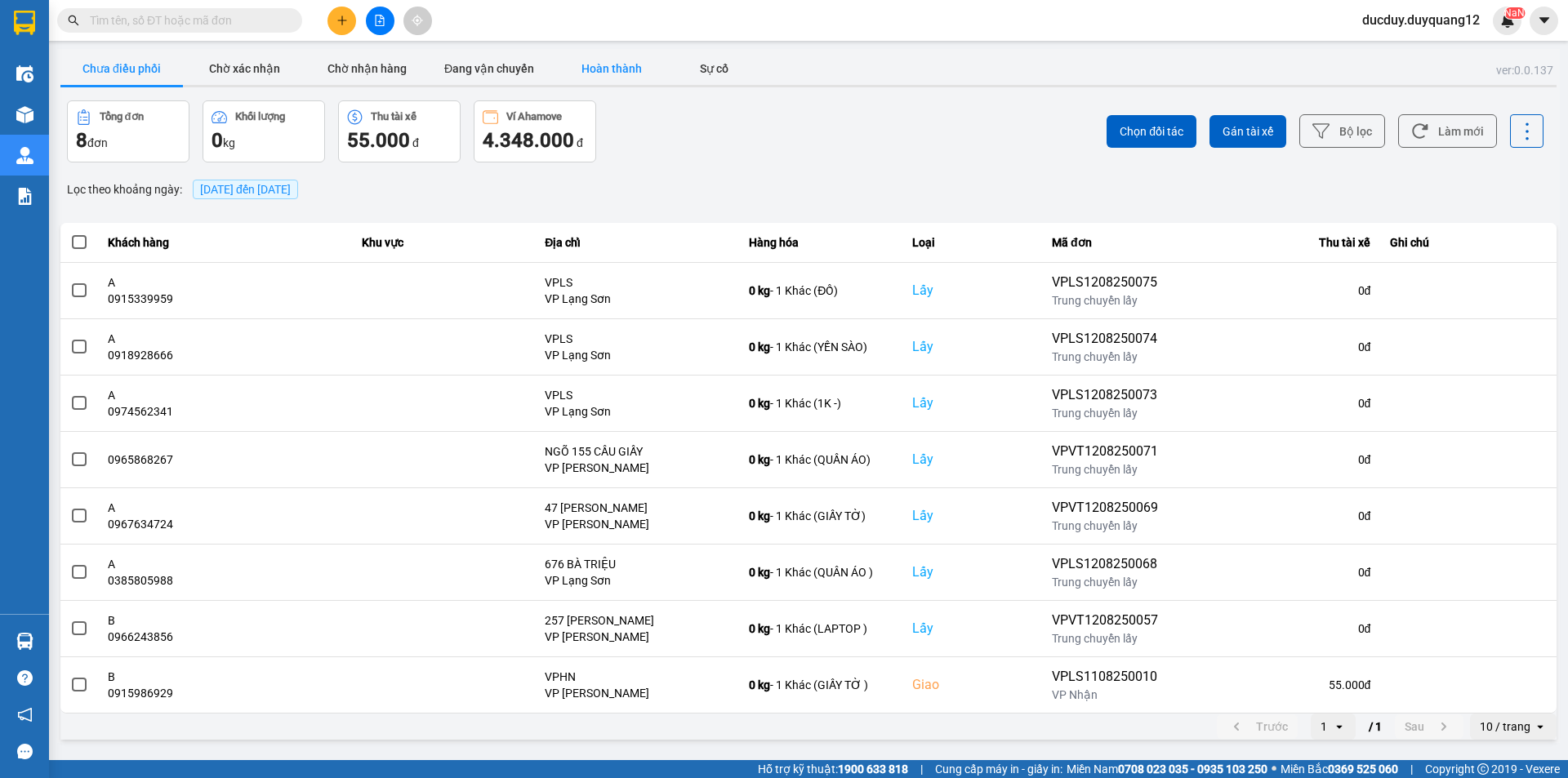
click at [629, 66] on button "Hoàn thành" at bounding box center [612, 68] width 123 height 32
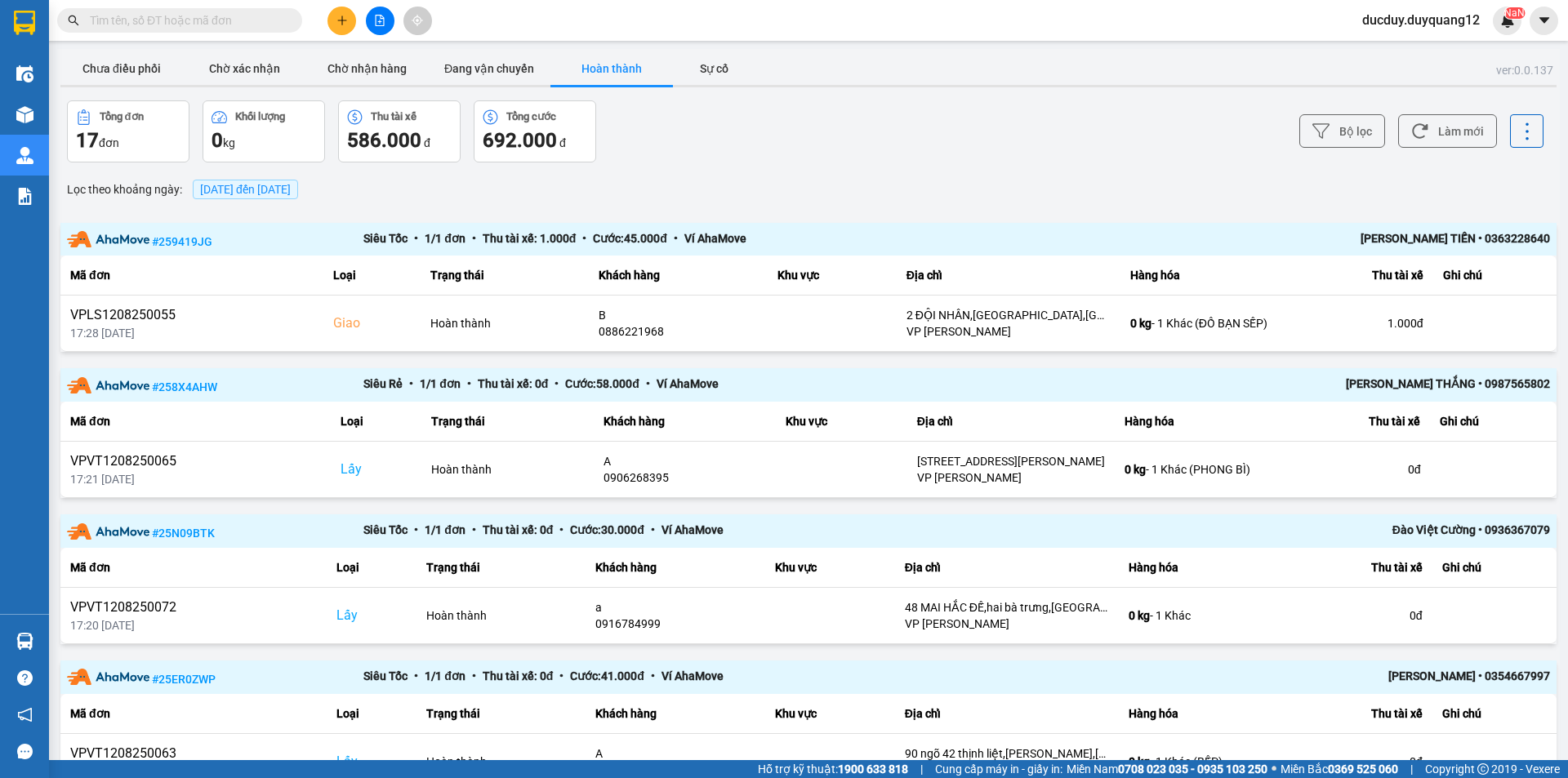
click at [594, 65] on button "Hoàn thành" at bounding box center [612, 68] width 123 height 32
click at [483, 71] on button "Đang vận chuyển" at bounding box center [489, 68] width 123 height 32
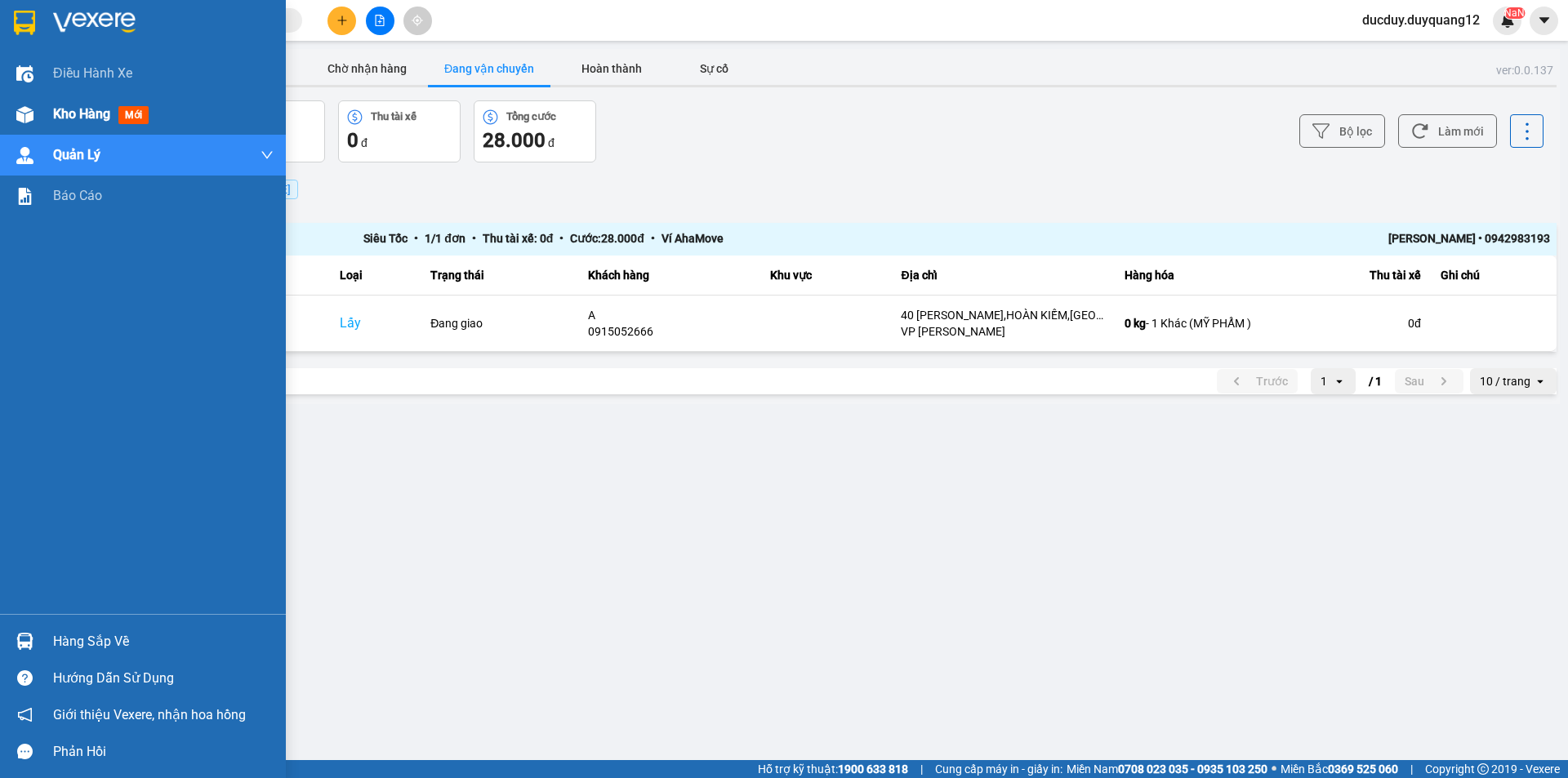
click at [85, 114] on span "Kho hàng" at bounding box center [81, 114] width 57 height 16
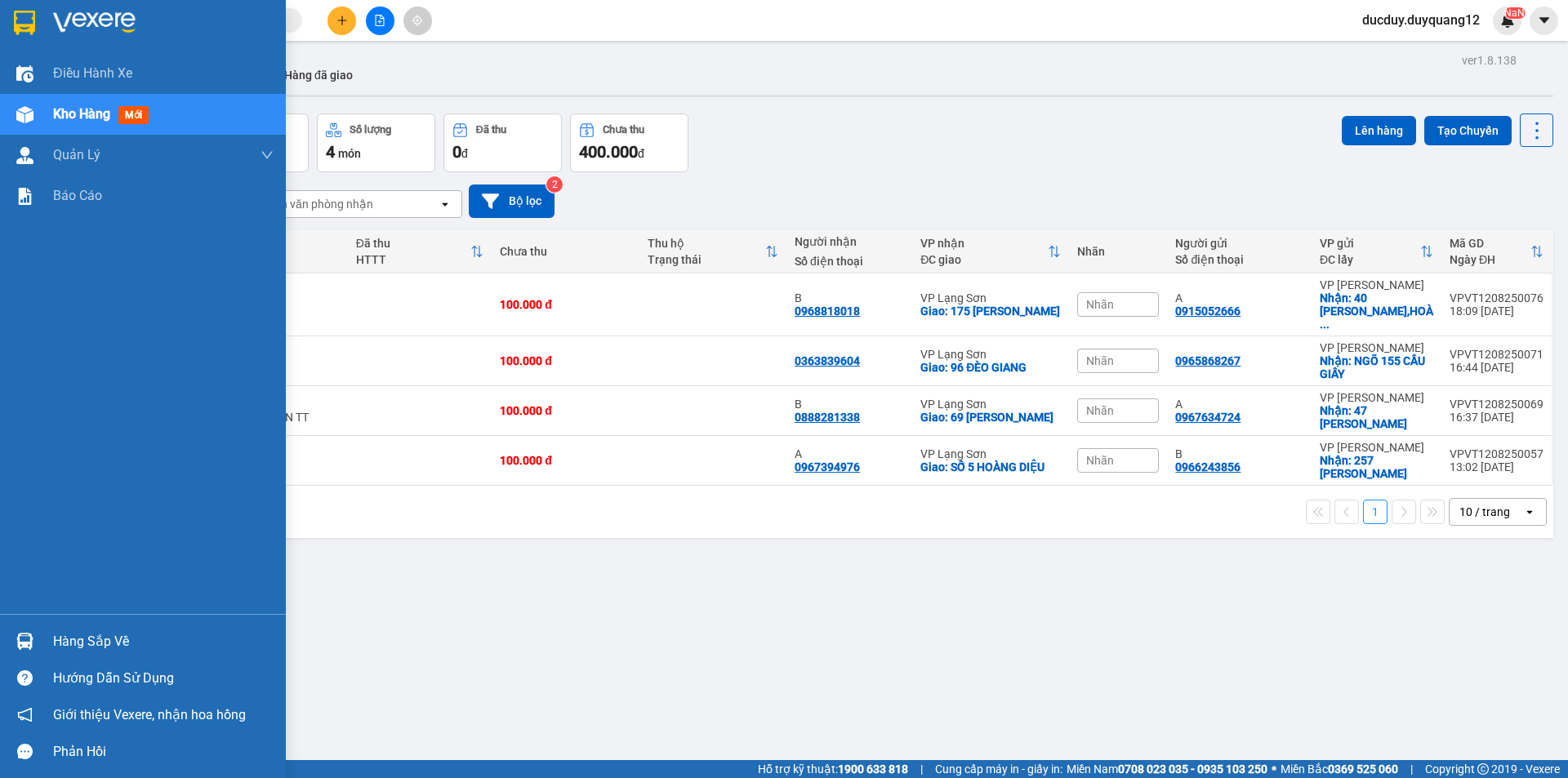
click at [76, 650] on div "Hàng sắp về" at bounding box center [164, 642] width 221 height 25
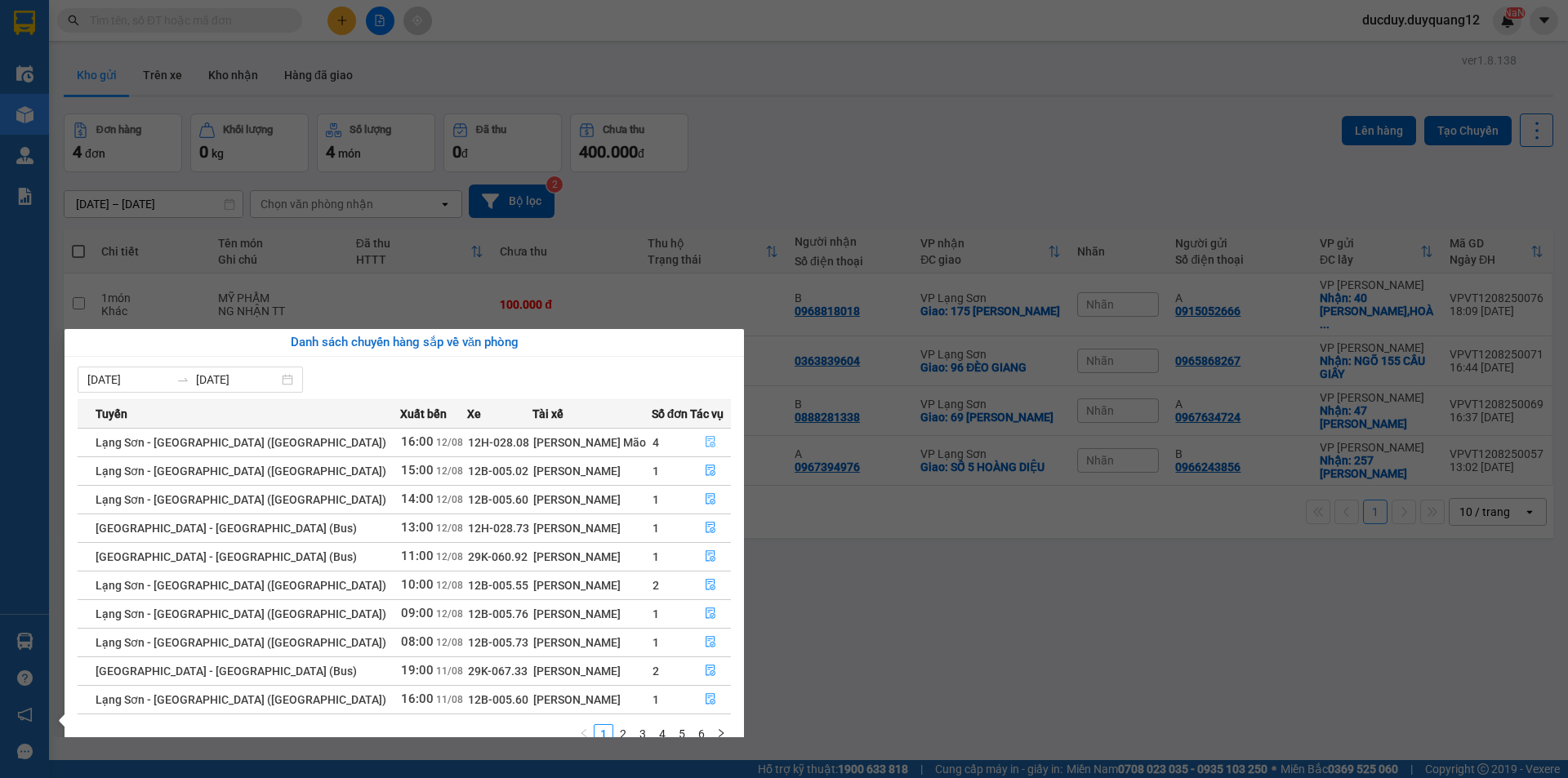
click at [708, 440] on icon "file-done" at bounding box center [711, 443] width 10 height 12
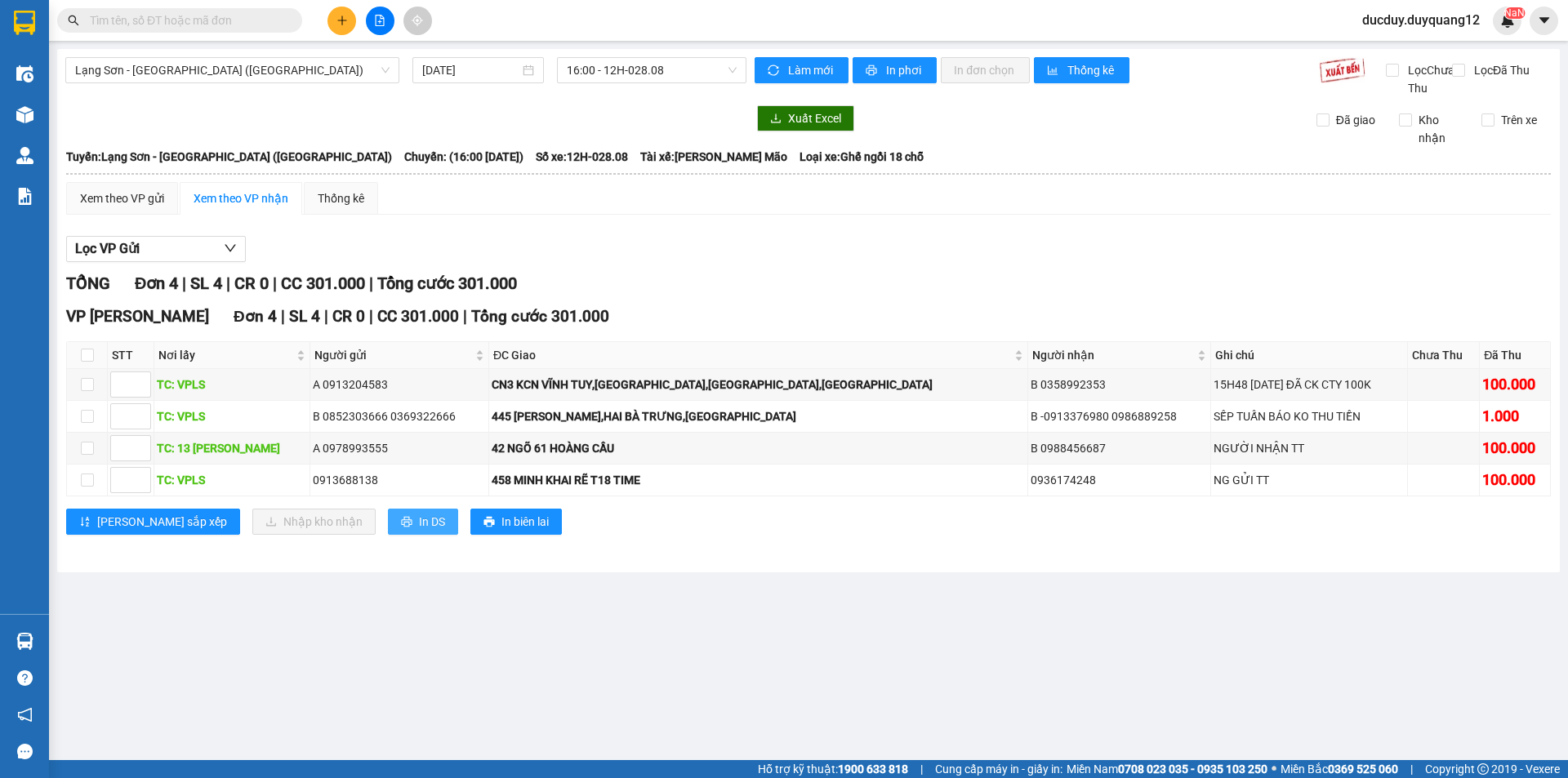
click at [419, 531] on span "In DS" at bounding box center [432, 522] width 26 height 18
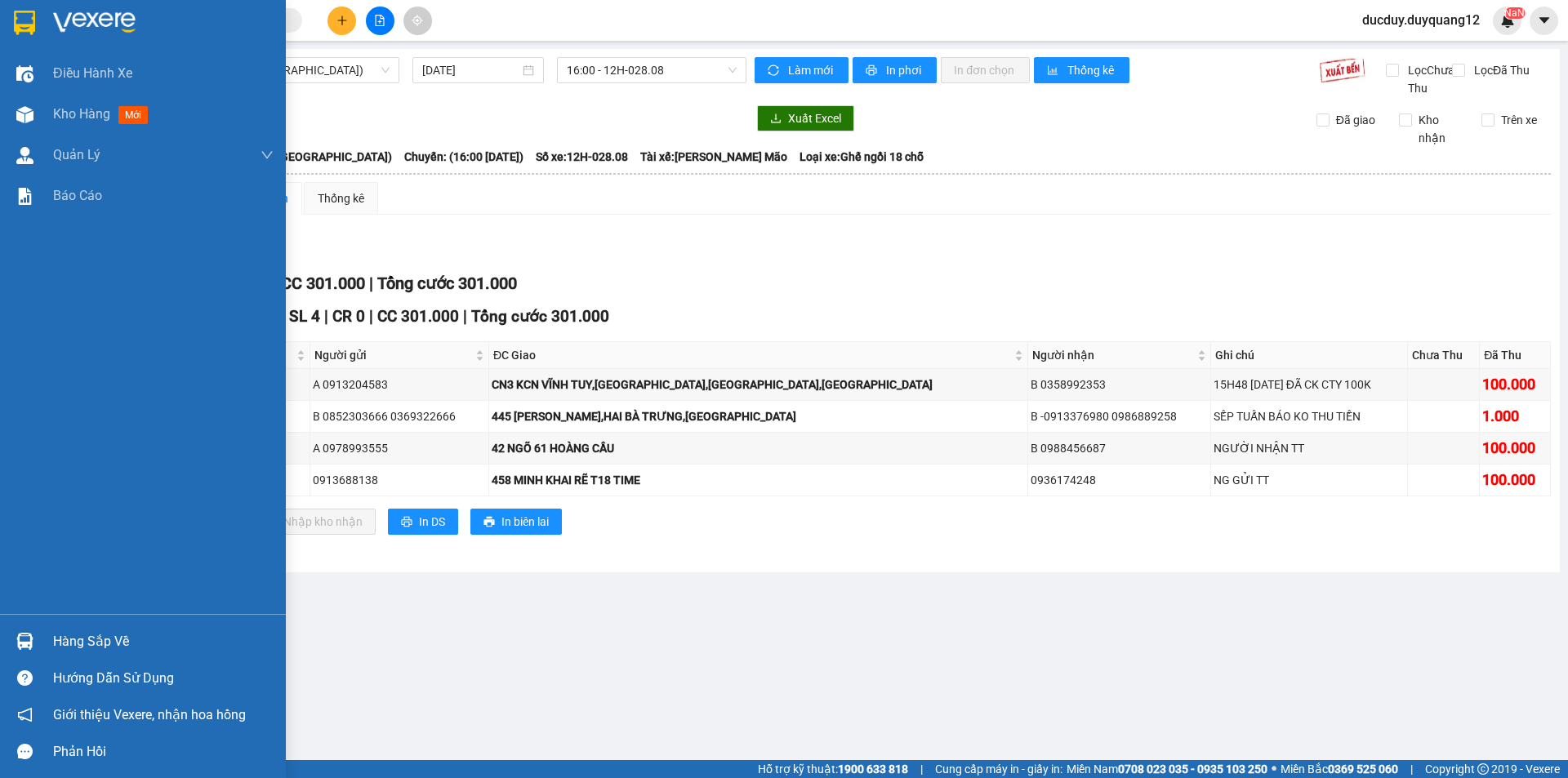
click at [60, 643] on div "Hàng sắp về" at bounding box center [164, 642] width 221 height 25
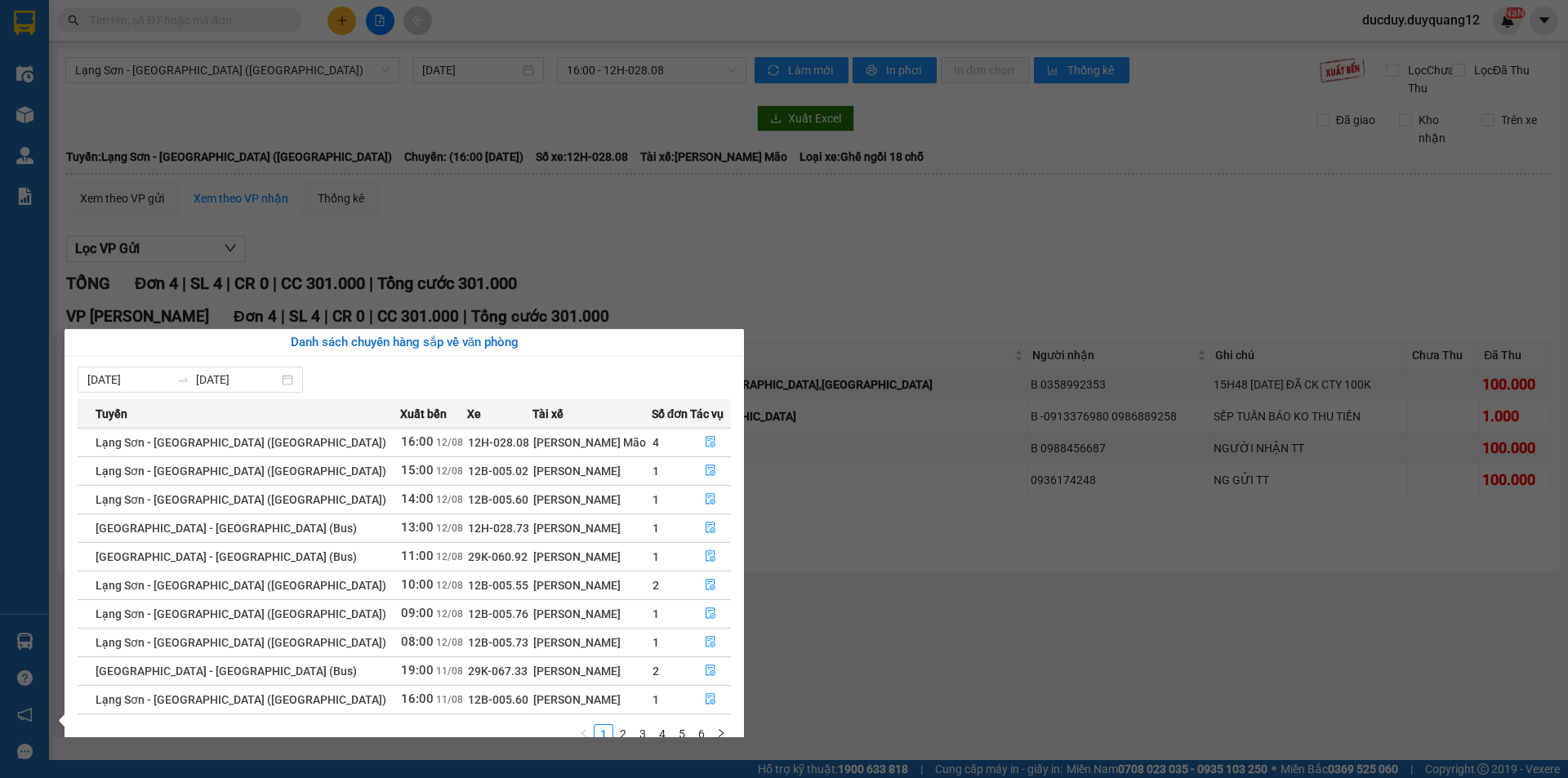
click at [739, 260] on section "Kết quả tìm kiếm ( 0 ) Bộ lọc No Data ducduy.duyquang12 NaN Điều hành xe Kho hà…" at bounding box center [784, 389] width 1568 height 778
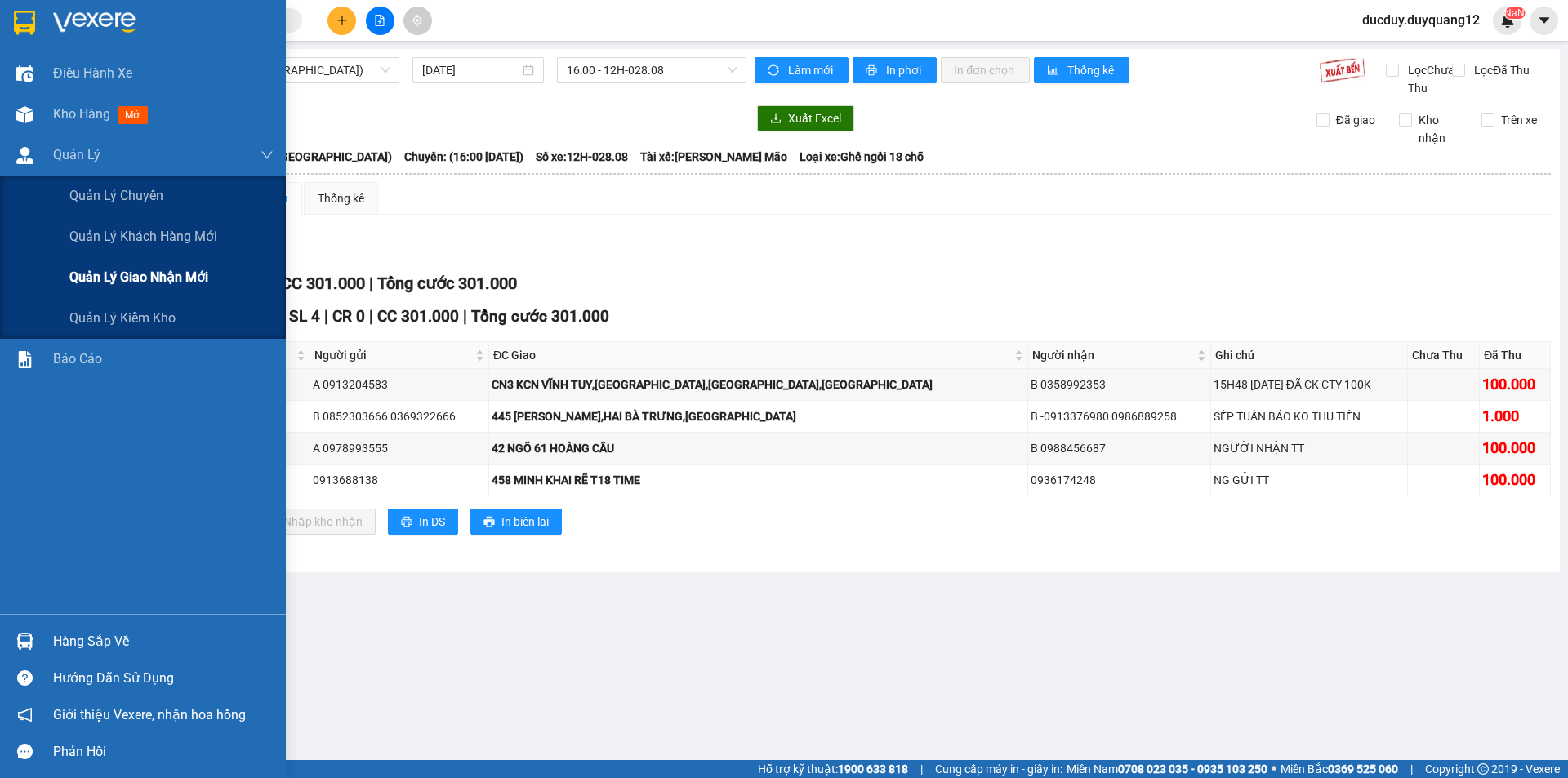
click at [137, 281] on span "Quản lý giao nhận mới" at bounding box center [139, 277] width 139 height 21
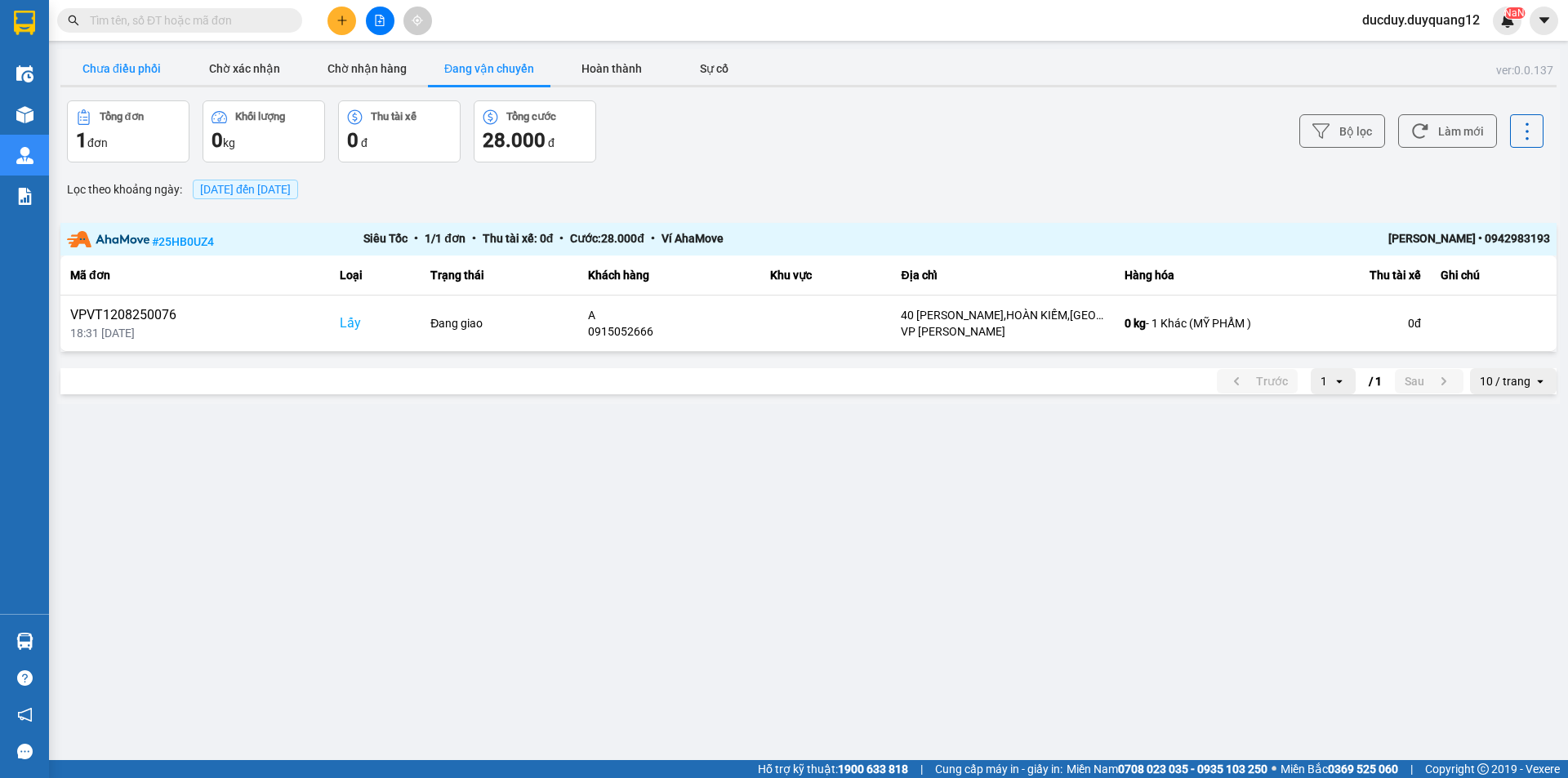
click at [119, 65] on button "Chưa điều phối" at bounding box center [122, 68] width 123 height 32
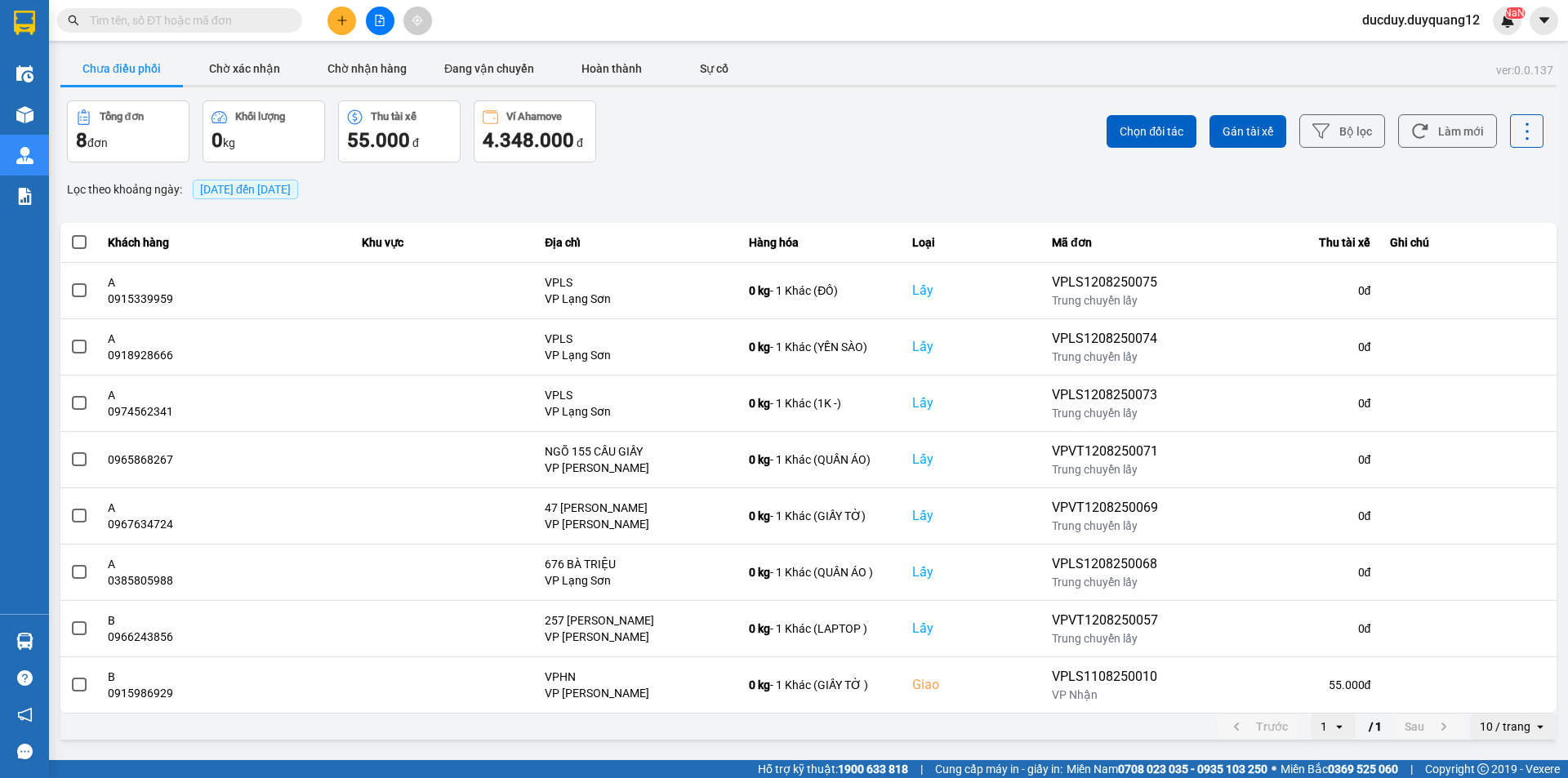
click at [133, 68] on button "Chưa điều phối" at bounding box center [122, 68] width 123 height 32
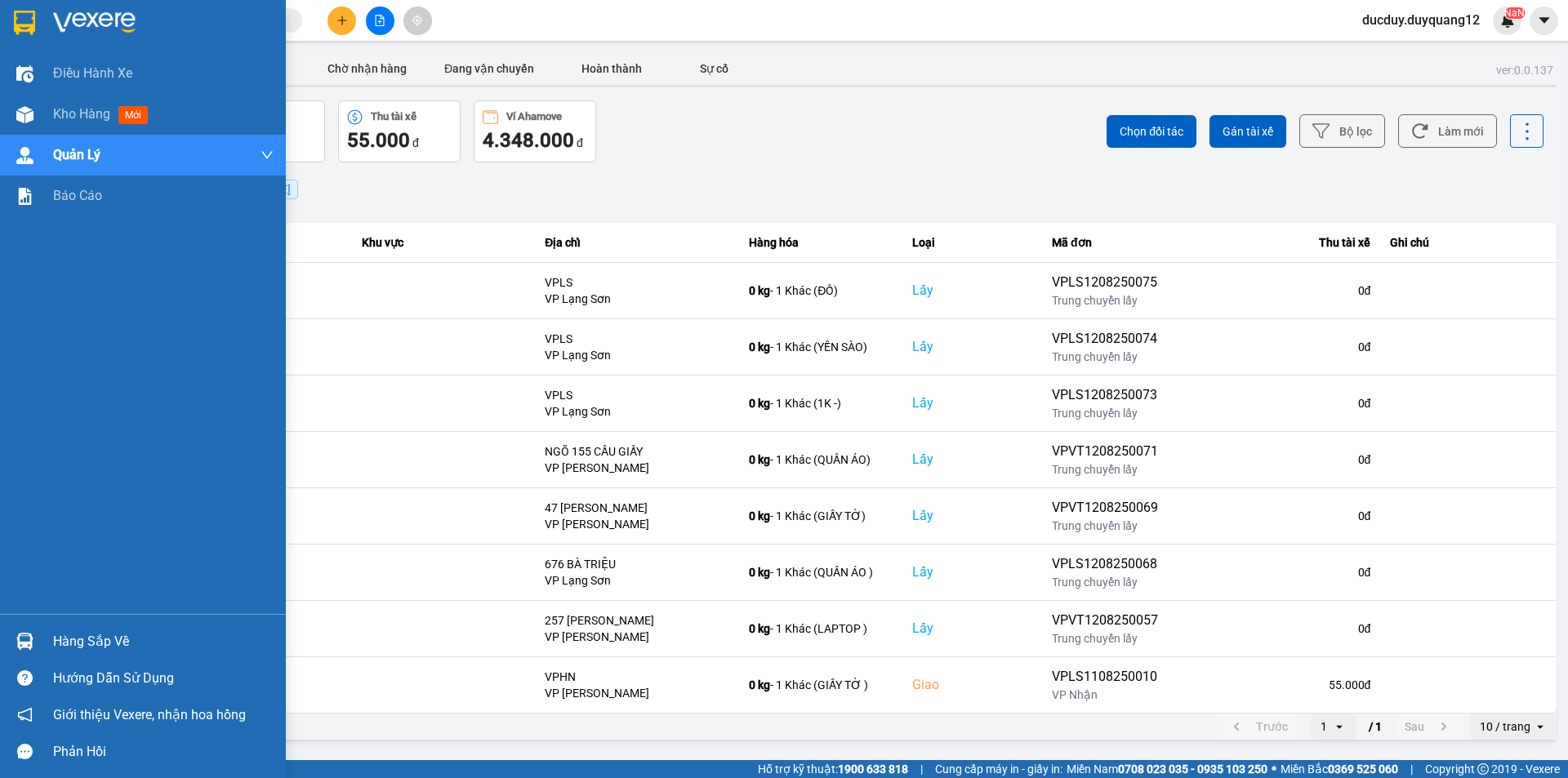
drag, startPoint x: 94, startPoint y: 634, endPoint x: 184, endPoint y: 588, distance: 101.1
click at [96, 632] on div "Hàng sắp về" at bounding box center [164, 642] width 221 height 25
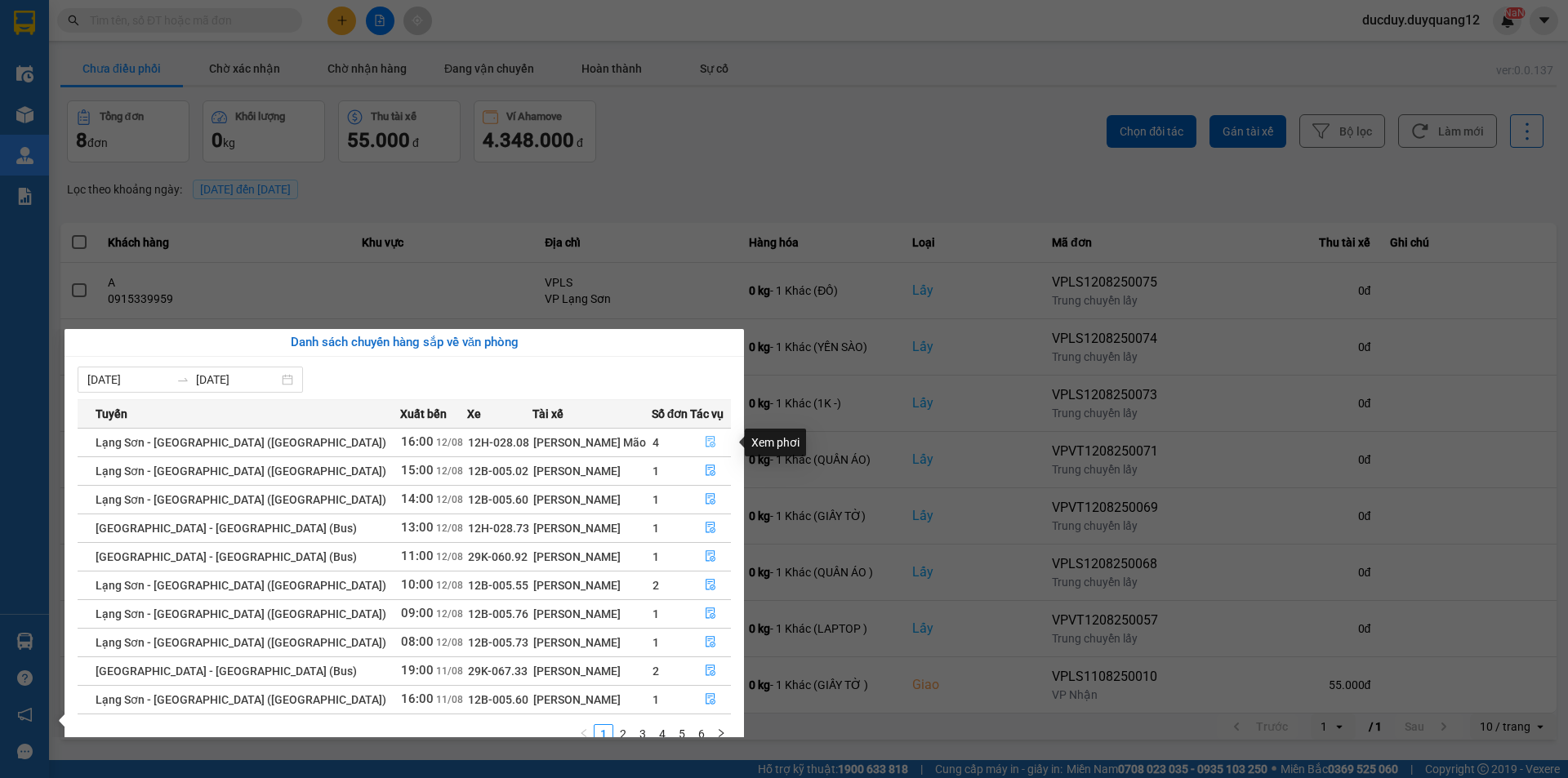
click at [697, 440] on button "button" at bounding box center [710, 442] width 39 height 26
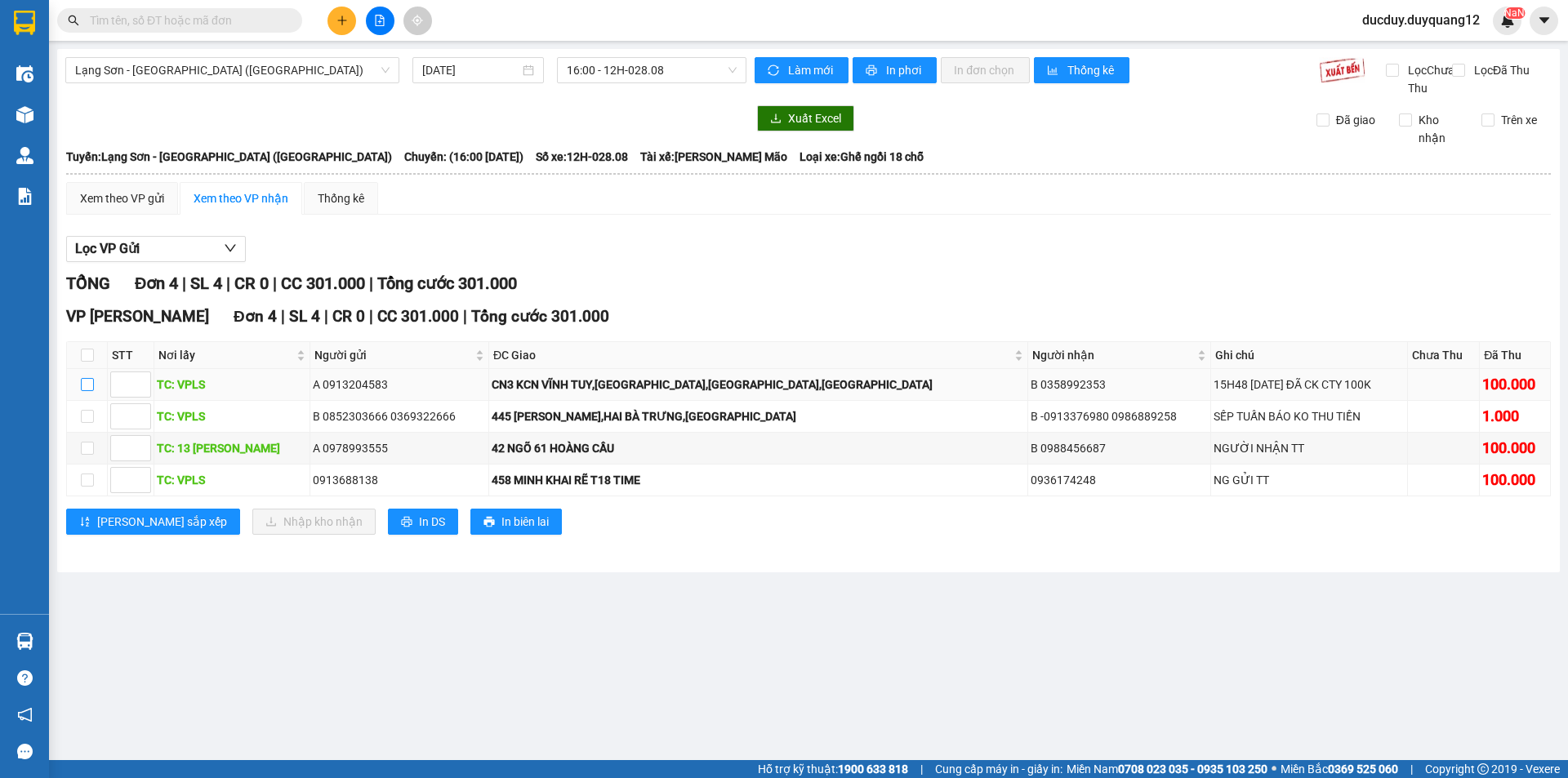
click at [93, 391] on input "checkbox" at bounding box center [87, 384] width 13 height 13
checkbox input "true"
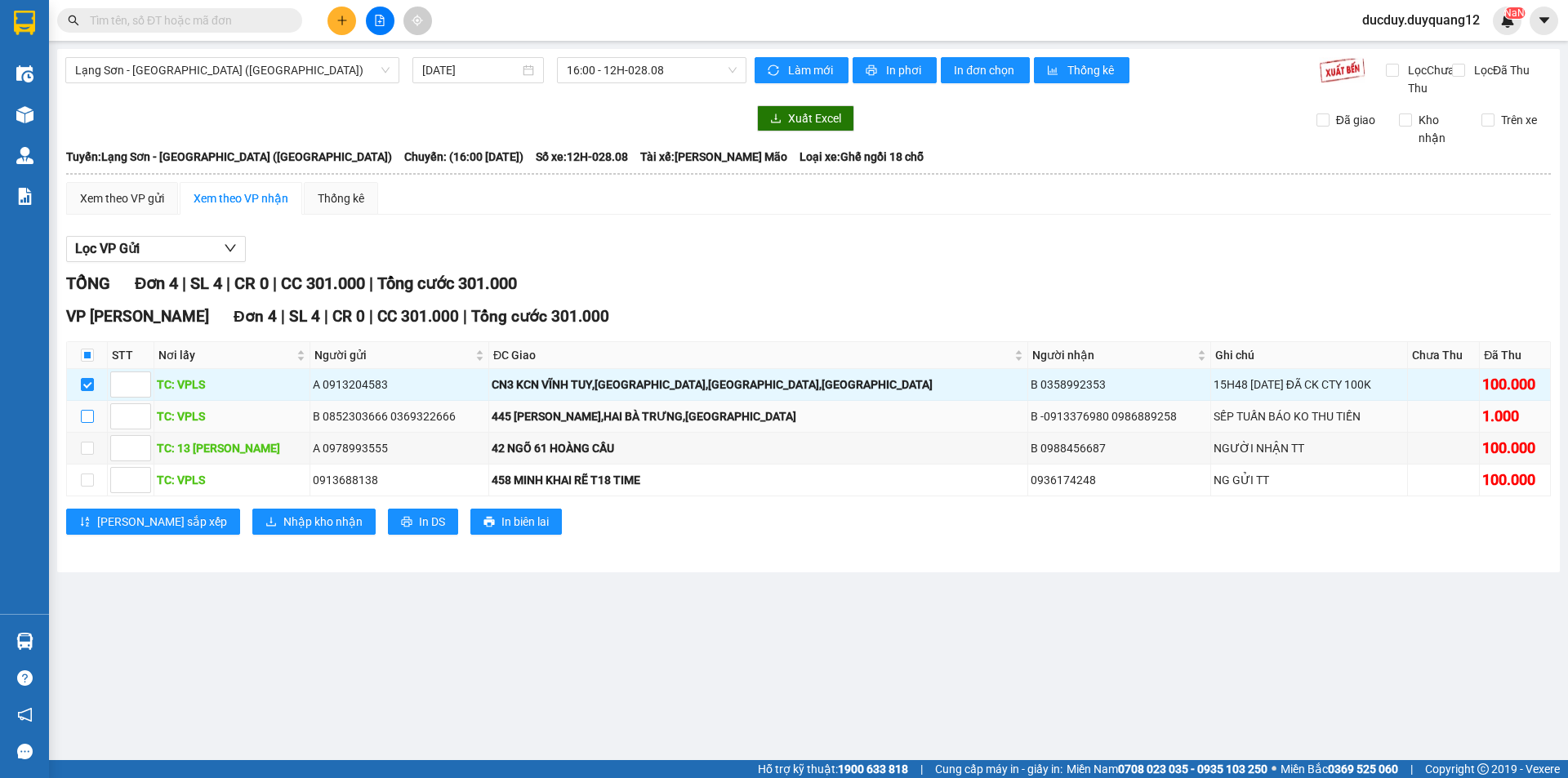
click at [89, 423] on input "checkbox" at bounding box center [87, 417] width 13 height 13
checkbox input "true"
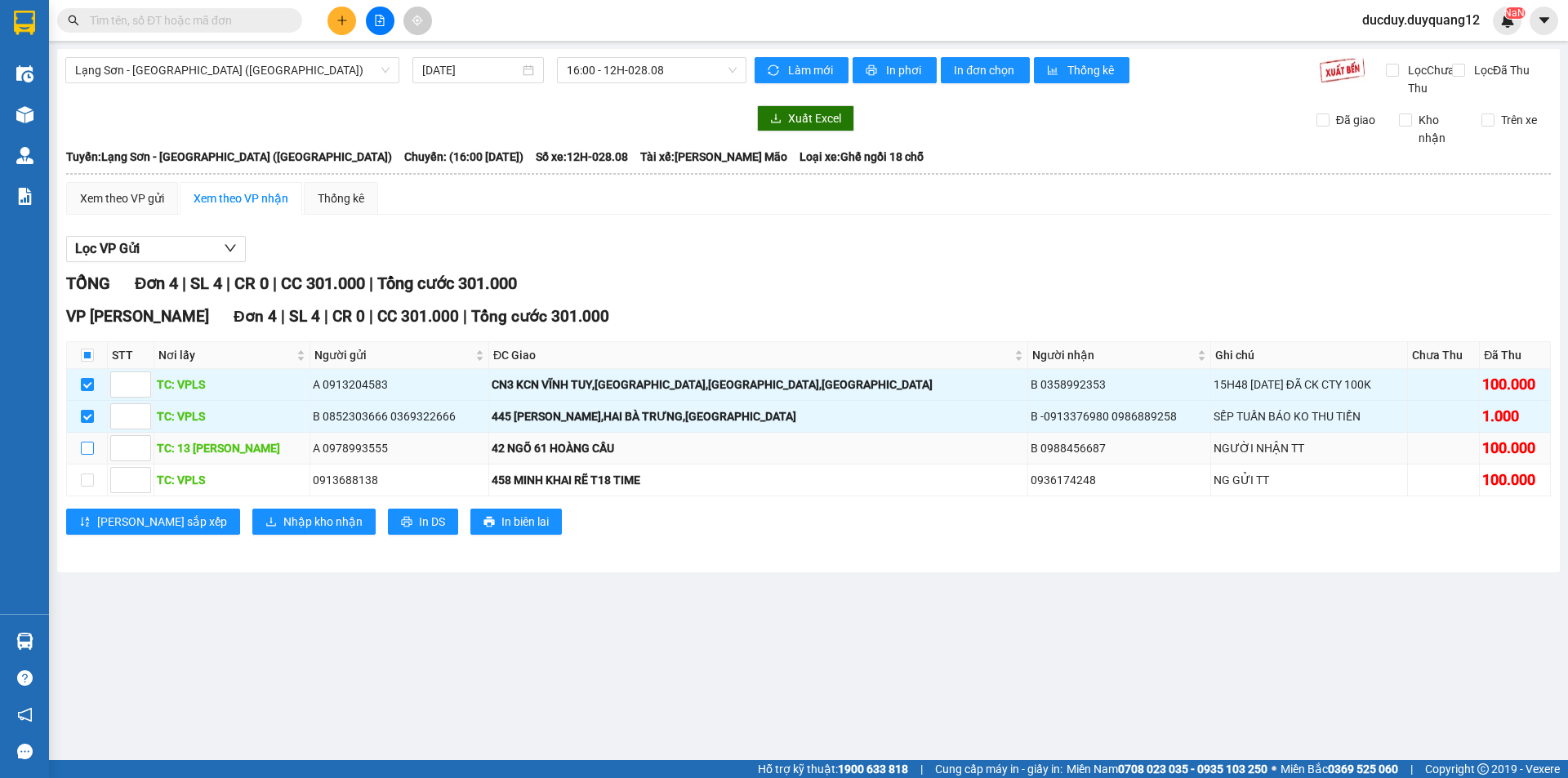
click at [84, 455] on input "checkbox" at bounding box center [87, 448] width 13 height 13
checkbox input "true"
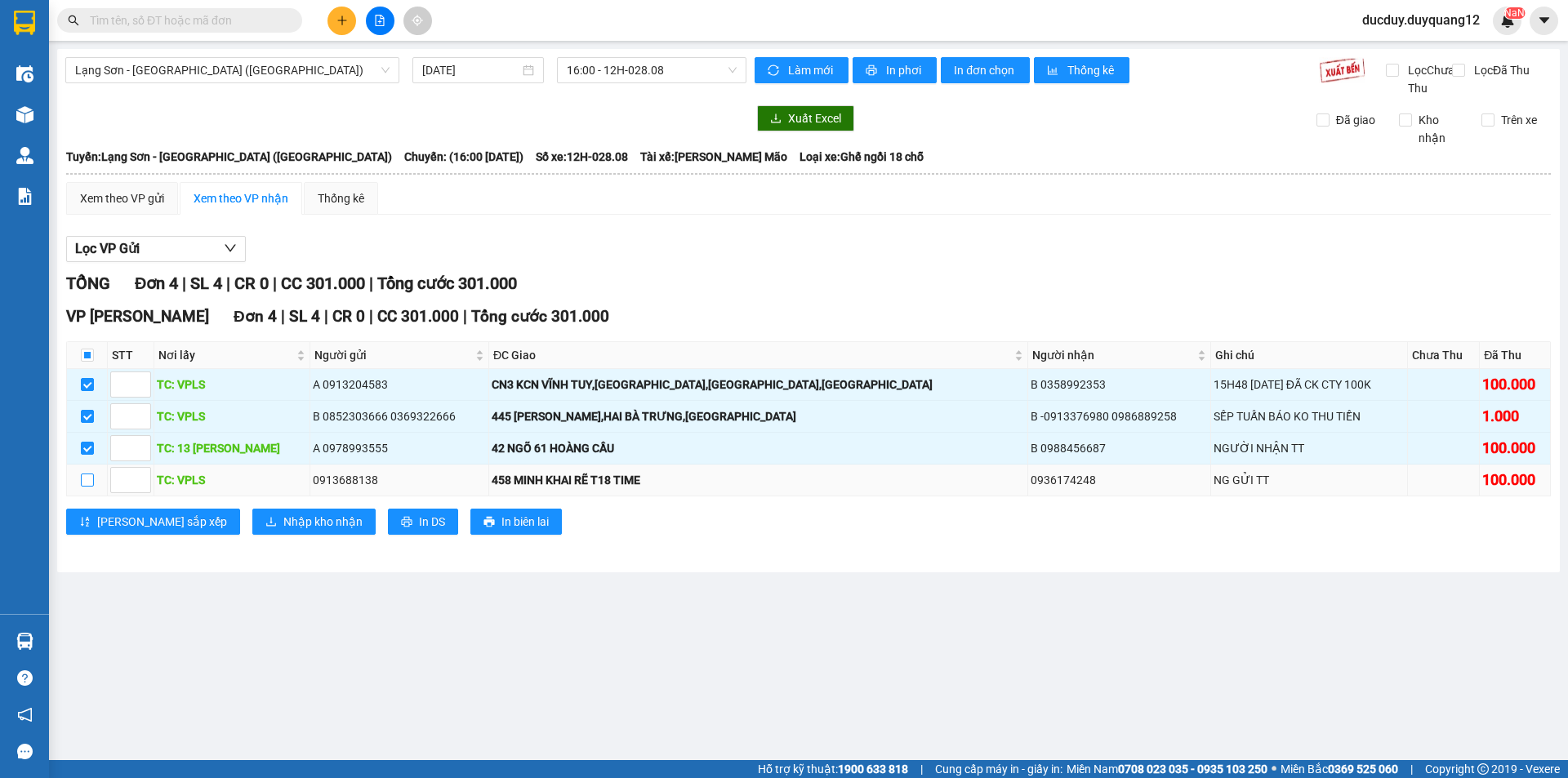
click at [92, 487] on input "checkbox" at bounding box center [87, 480] width 13 height 13
checkbox input "true"
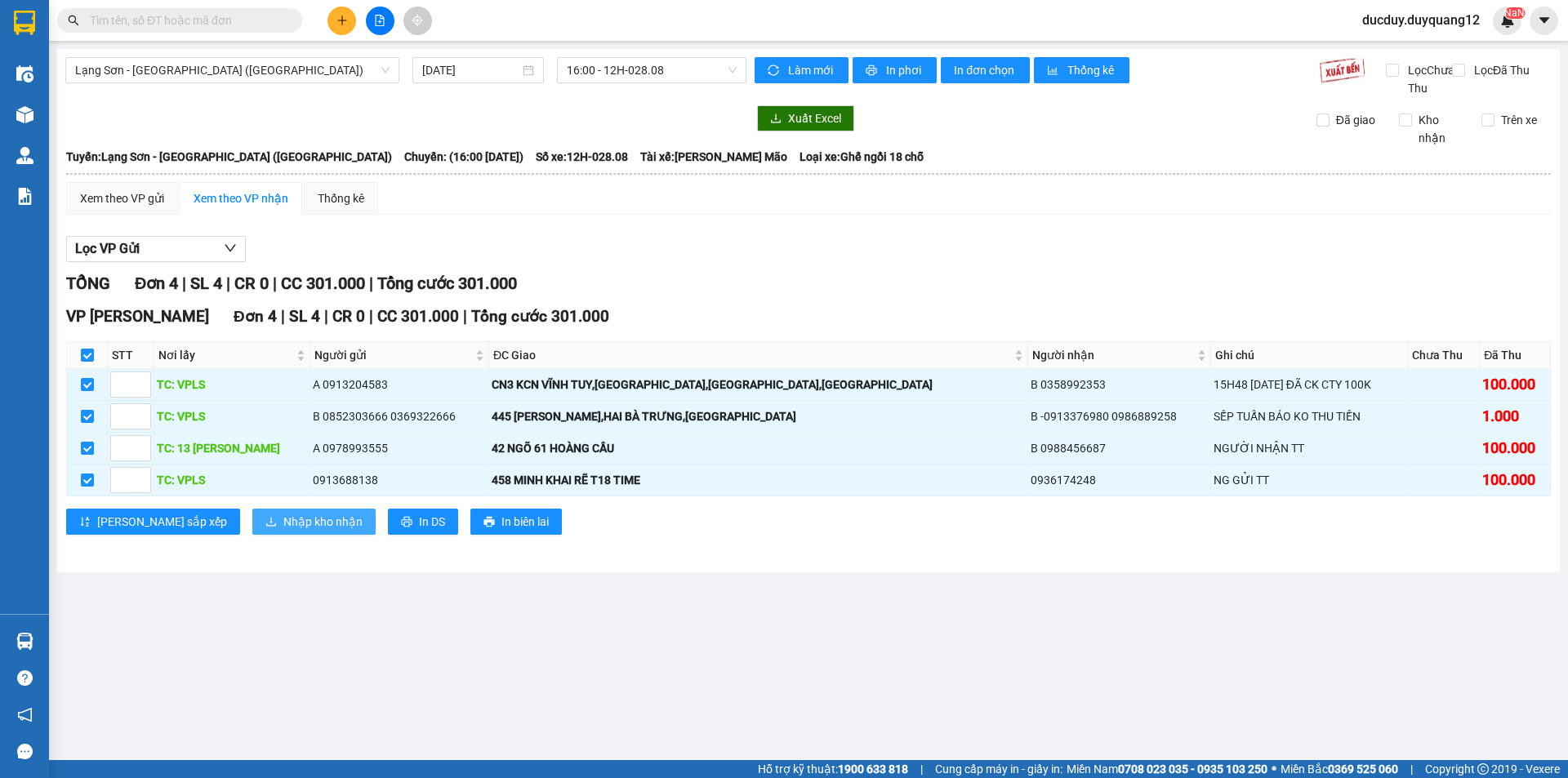
click at [283, 531] on span "Nhập kho nhận" at bounding box center [322, 522] width 79 height 18
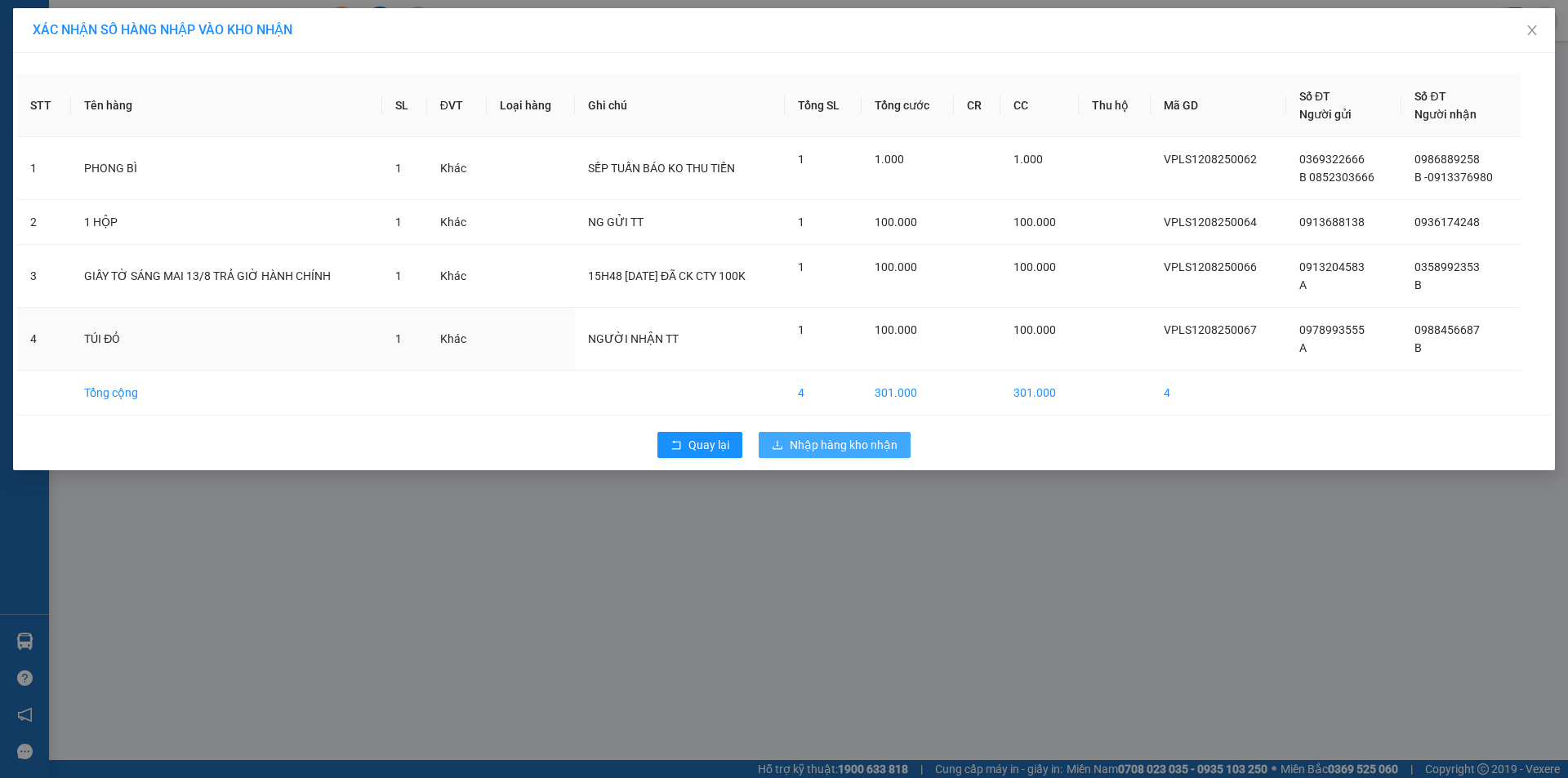
drag, startPoint x: 828, startPoint y: 435, endPoint x: 345, endPoint y: 424, distance: 483.1
click at [345, 424] on div "Quay lại Nhập hàng kho nhận" at bounding box center [784, 444] width 1534 height 42
click at [710, 441] on span "Quay lại" at bounding box center [708, 445] width 41 height 18
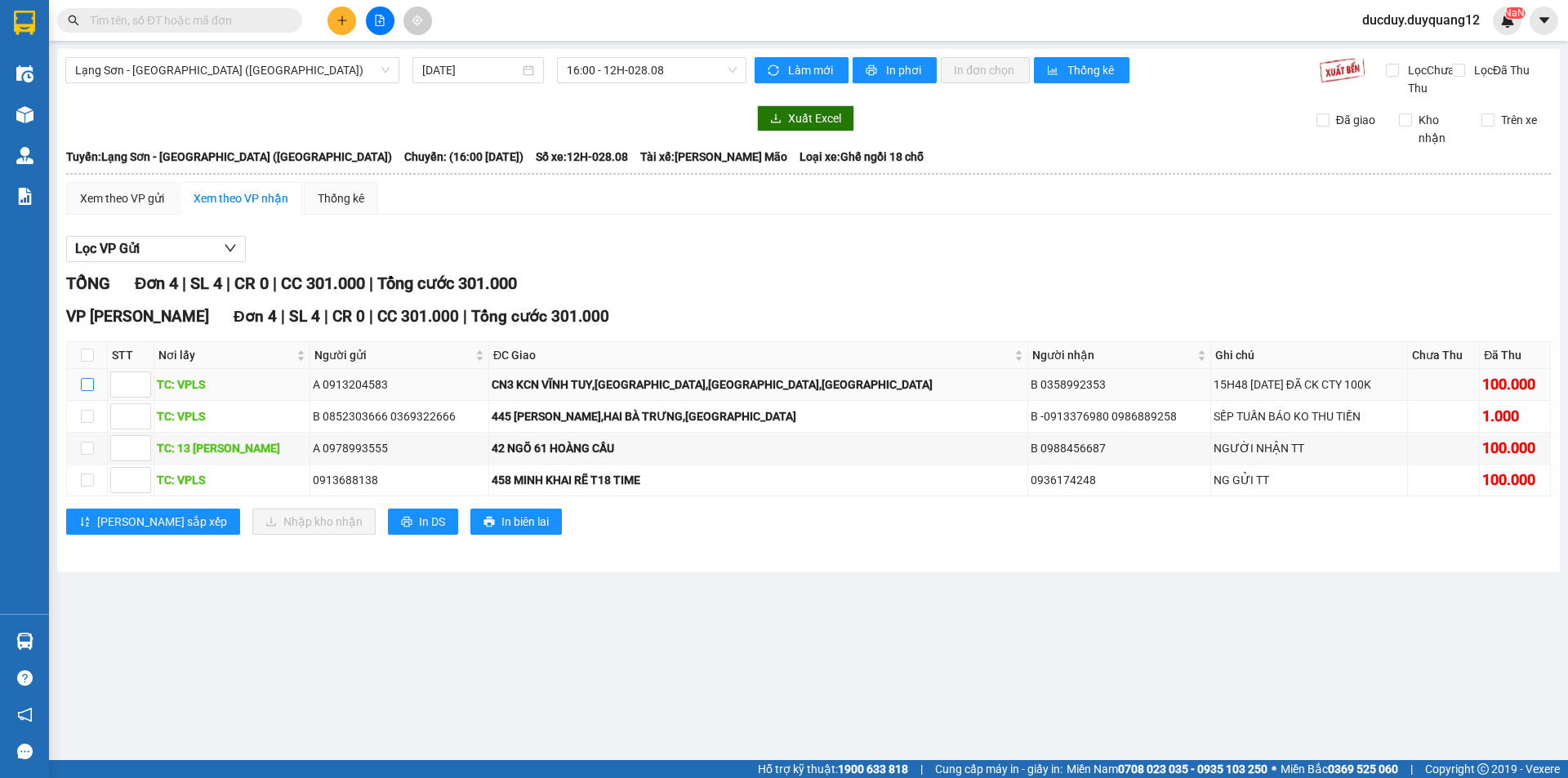
click at [86, 391] on input "checkbox" at bounding box center [87, 384] width 13 height 13
checkbox input "true"
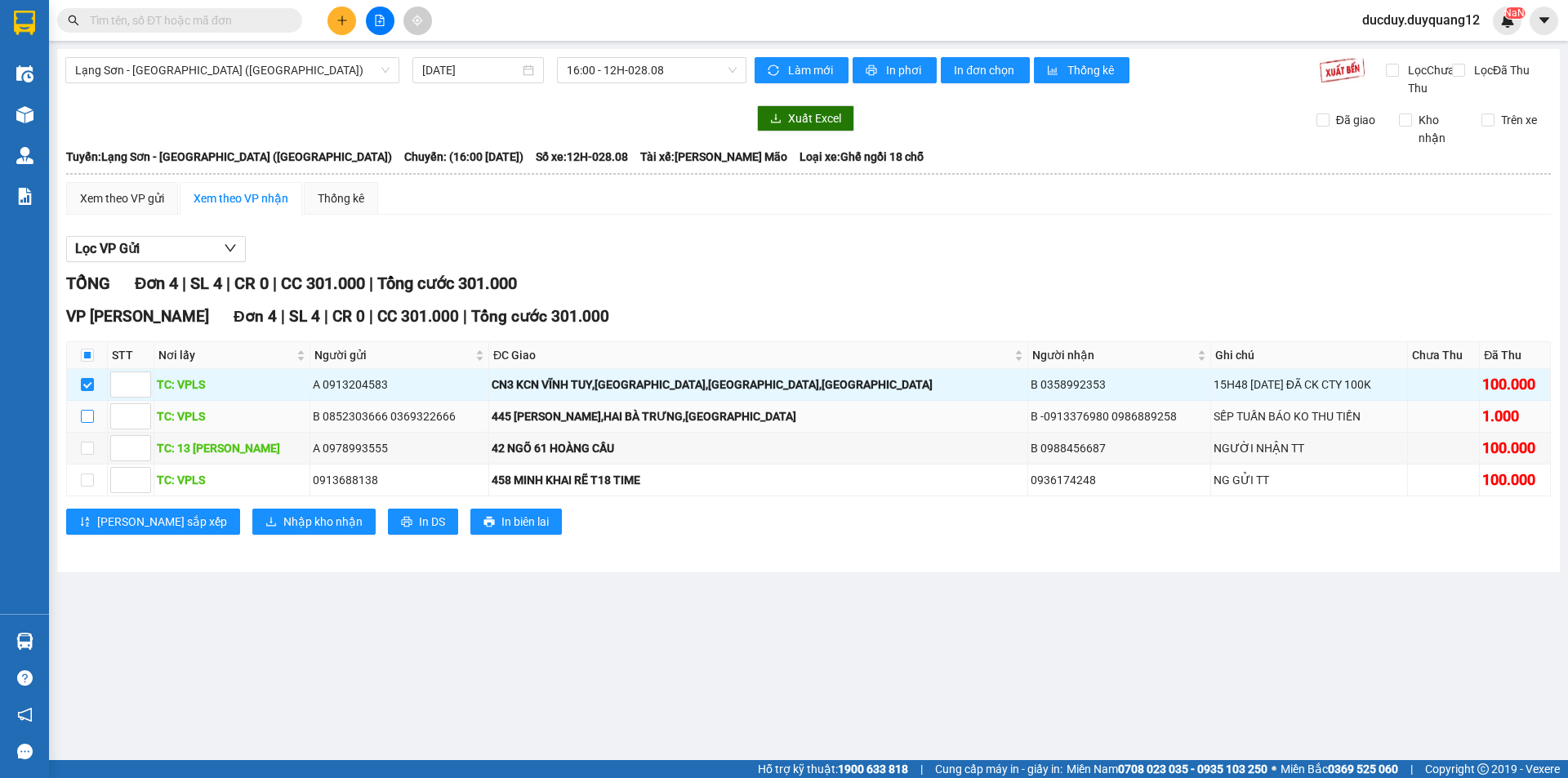
click at [89, 423] on input "checkbox" at bounding box center [87, 417] width 13 height 13
checkbox input "true"
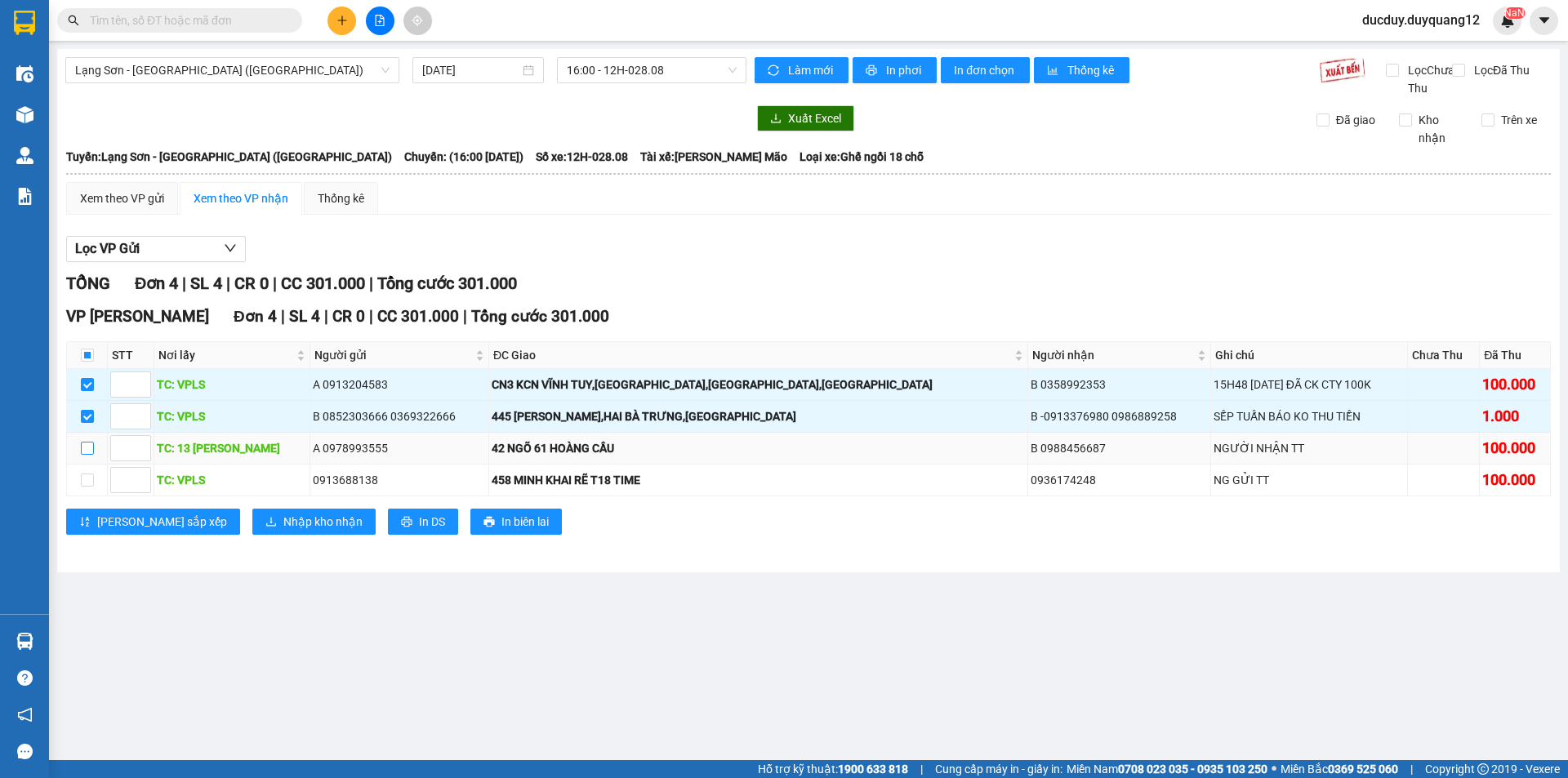
click at [91, 455] on input "checkbox" at bounding box center [87, 448] width 13 height 13
checkbox input "true"
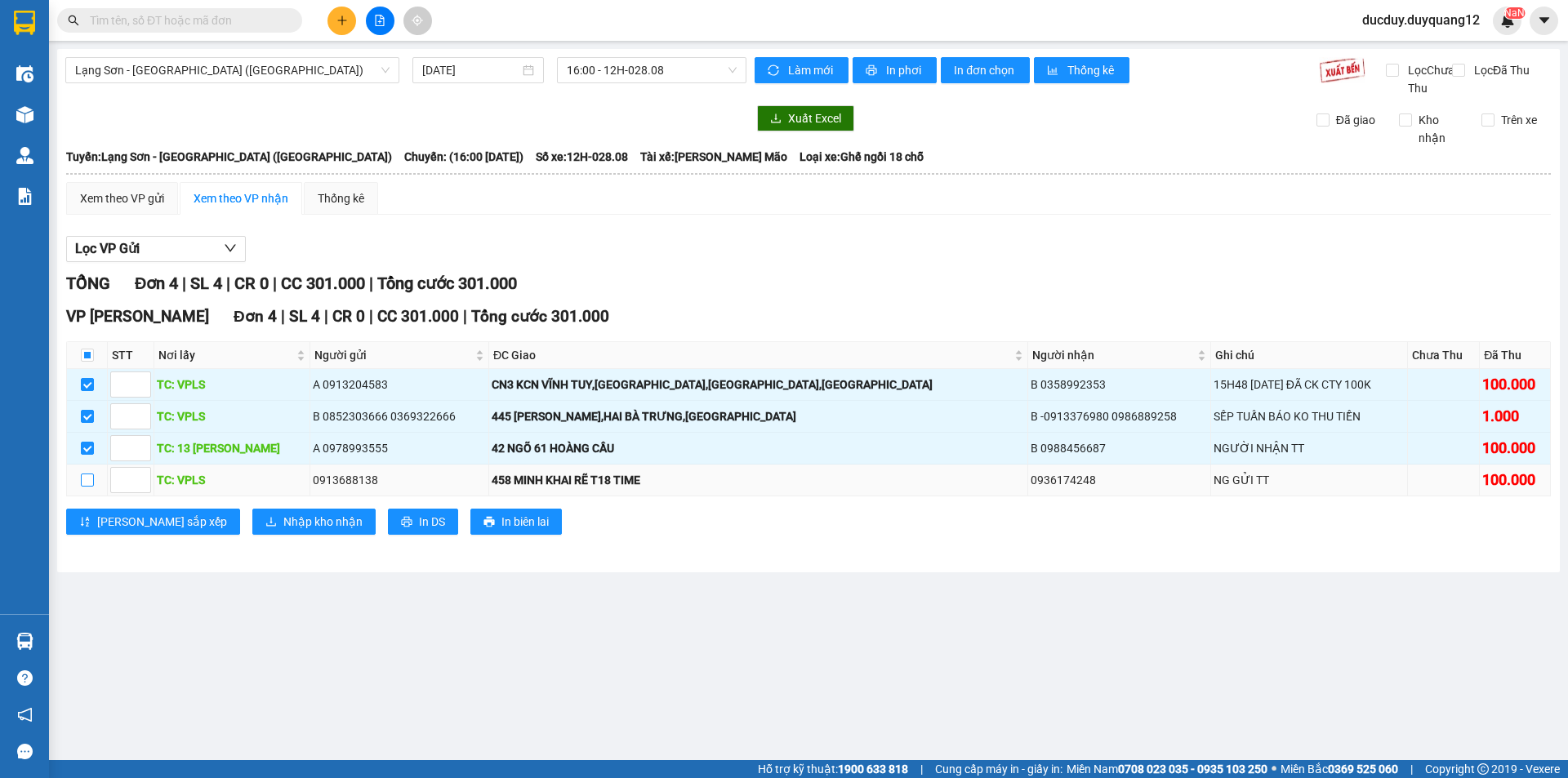
click at [81, 487] on input "checkbox" at bounding box center [87, 480] width 13 height 13
checkbox input "true"
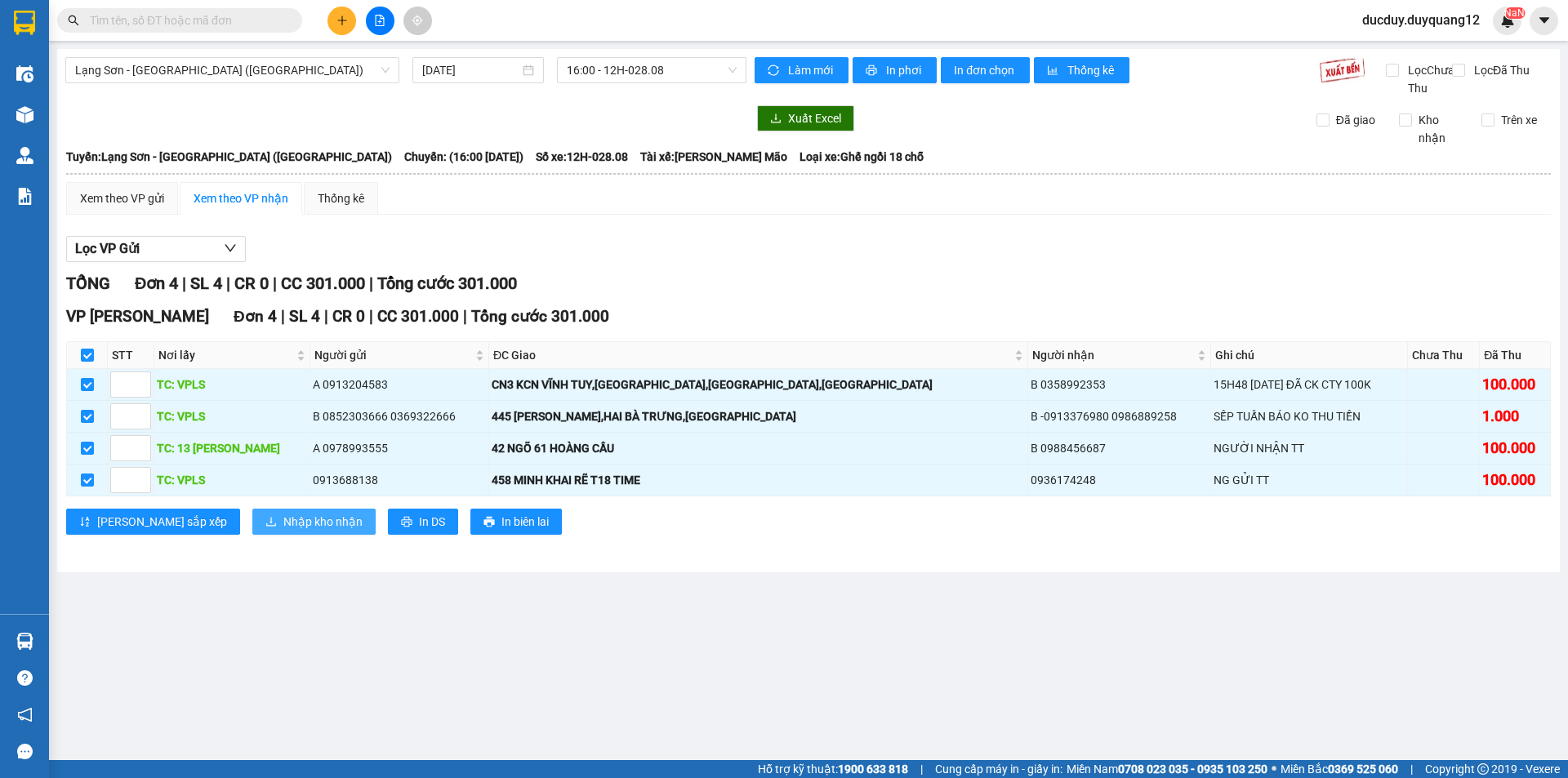
click at [283, 531] on span "Nhập kho nhận" at bounding box center [322, 522] width 79 height 18
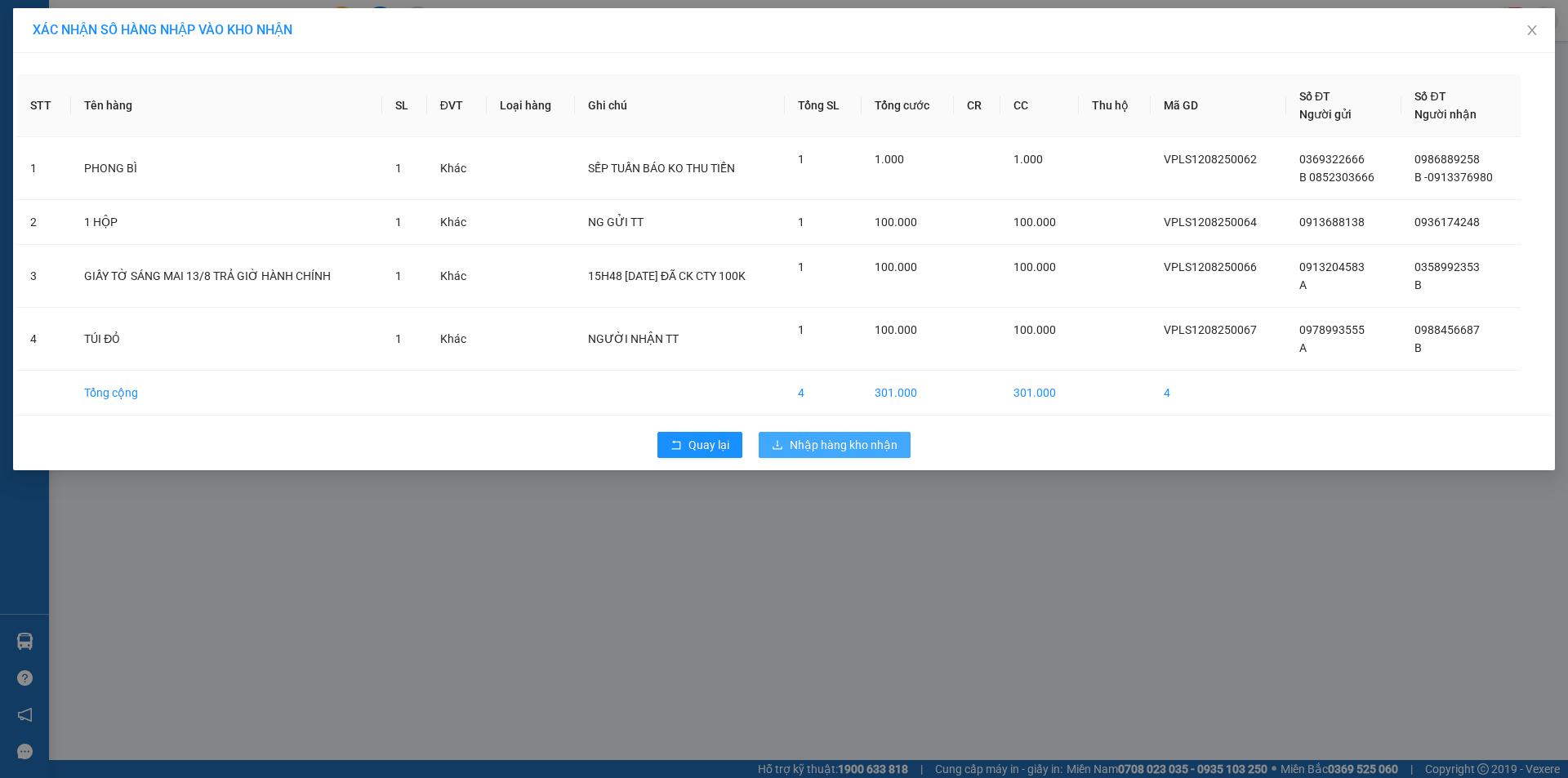
click at [820, 442] on span "Nhập hàng kho nhận" at bounding box center [844, 445] width 108 height 18
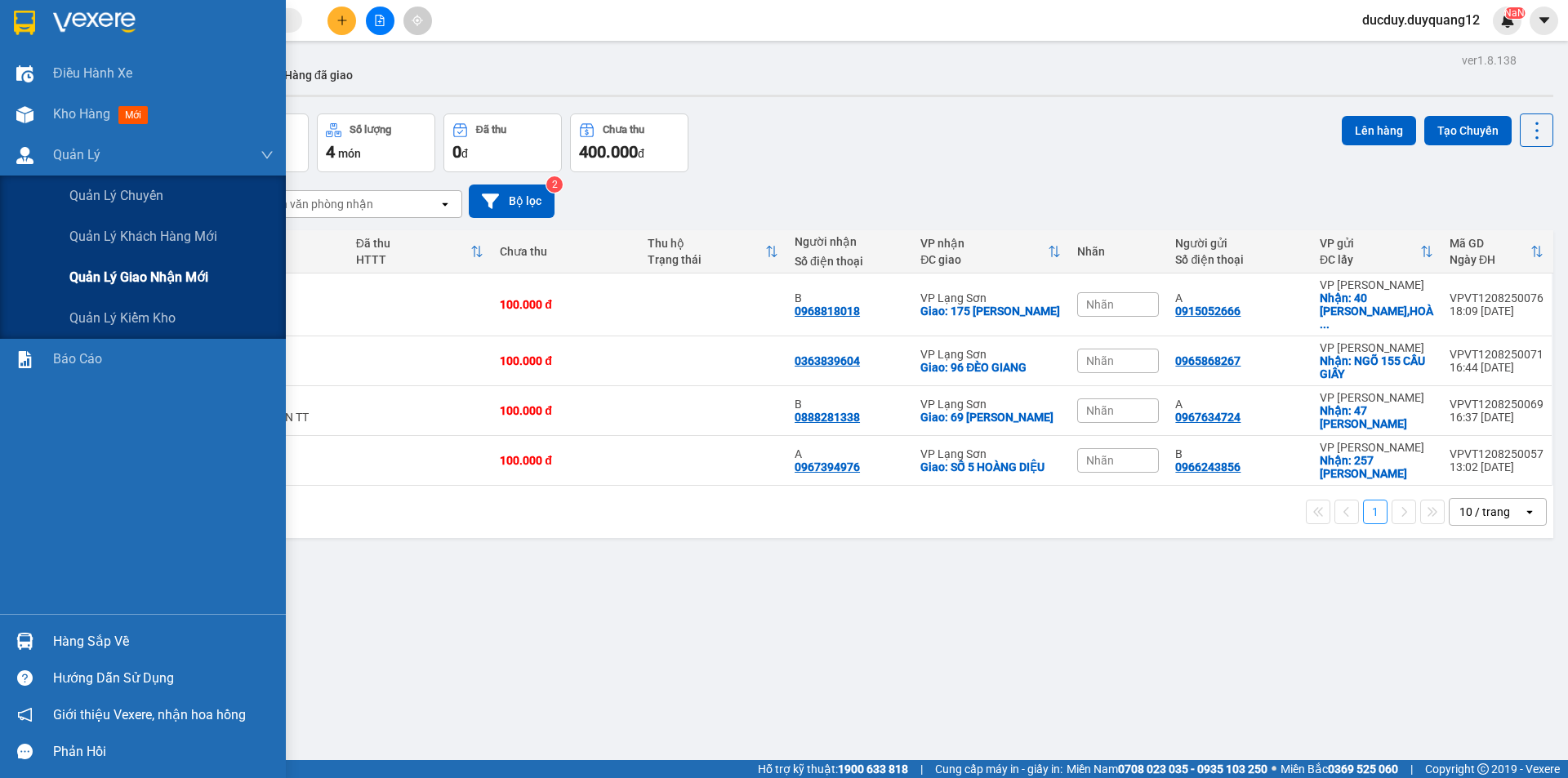
click at [117, 270] on span "Quản lý giao nhận mới" at bounding box center [139, 277] width 139 height 21
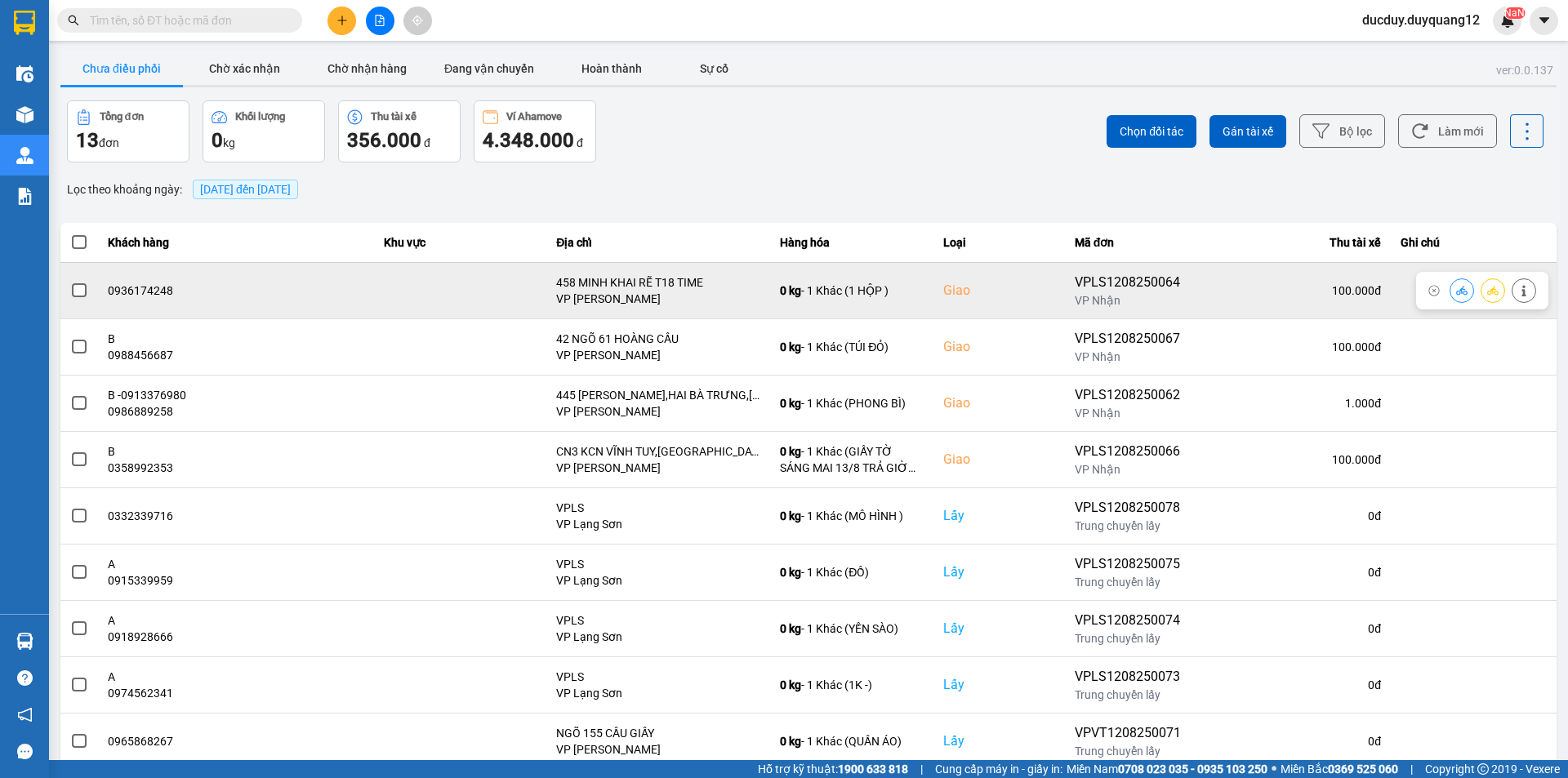
click at [1524, 286] on button at bounding box center [1524, 290] width 23 height 28
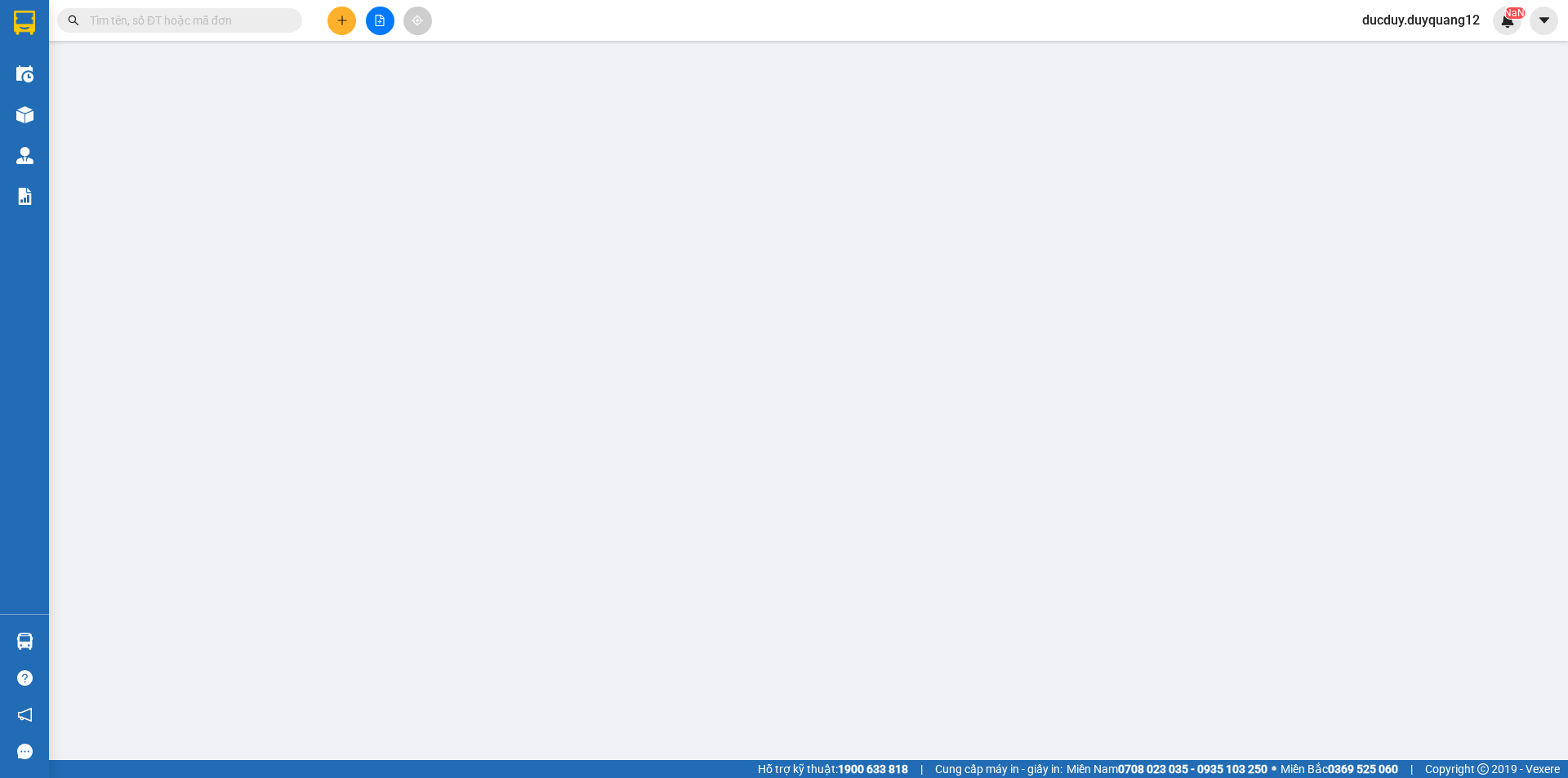
type input "0913688138"
checkbox input "true"
type input "VPLS"
type input "0936174248"
checkbox input "true"
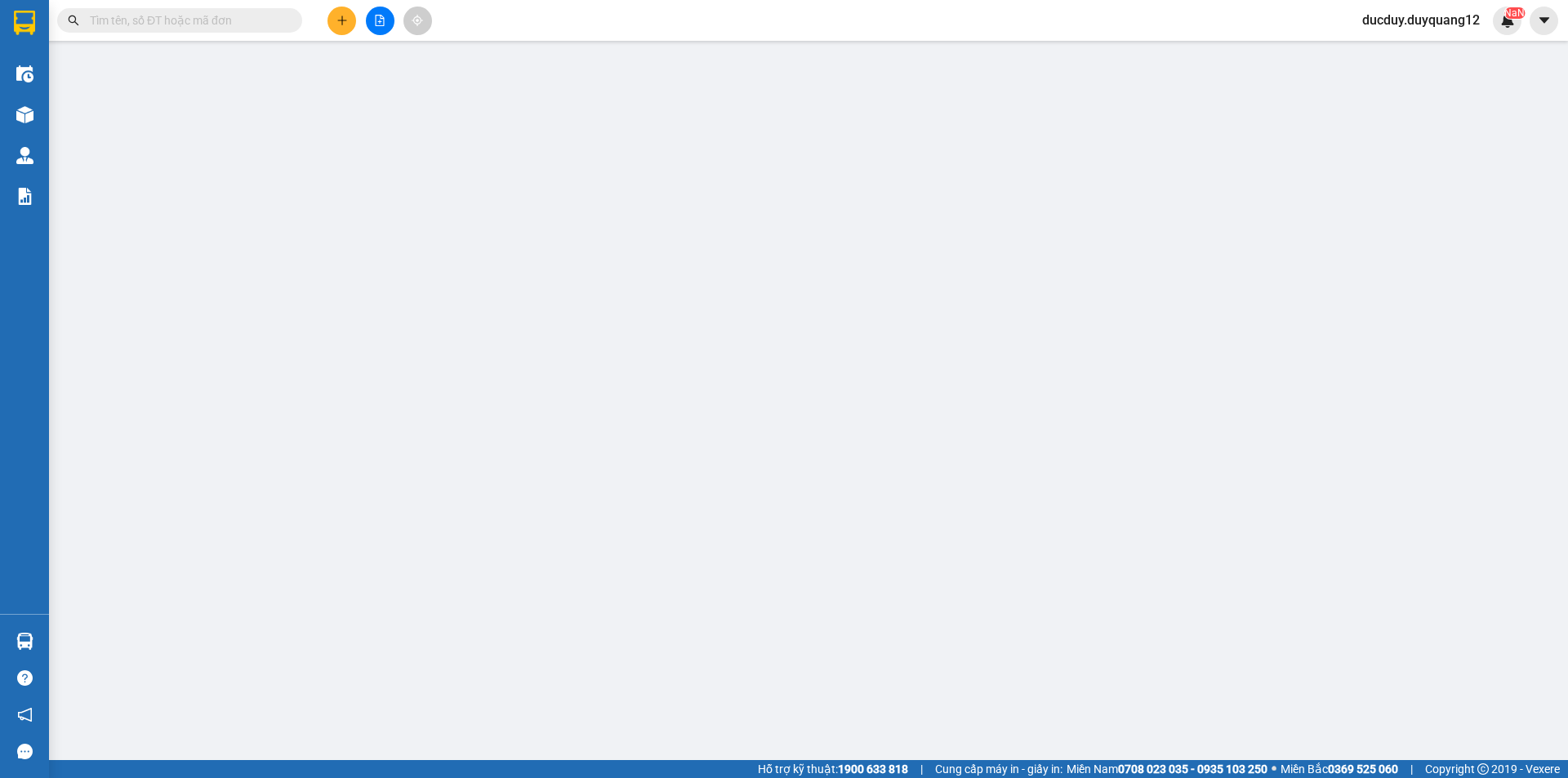
type input "458 MINH KHAI RẼ T18 TIME"
type input "100.000"
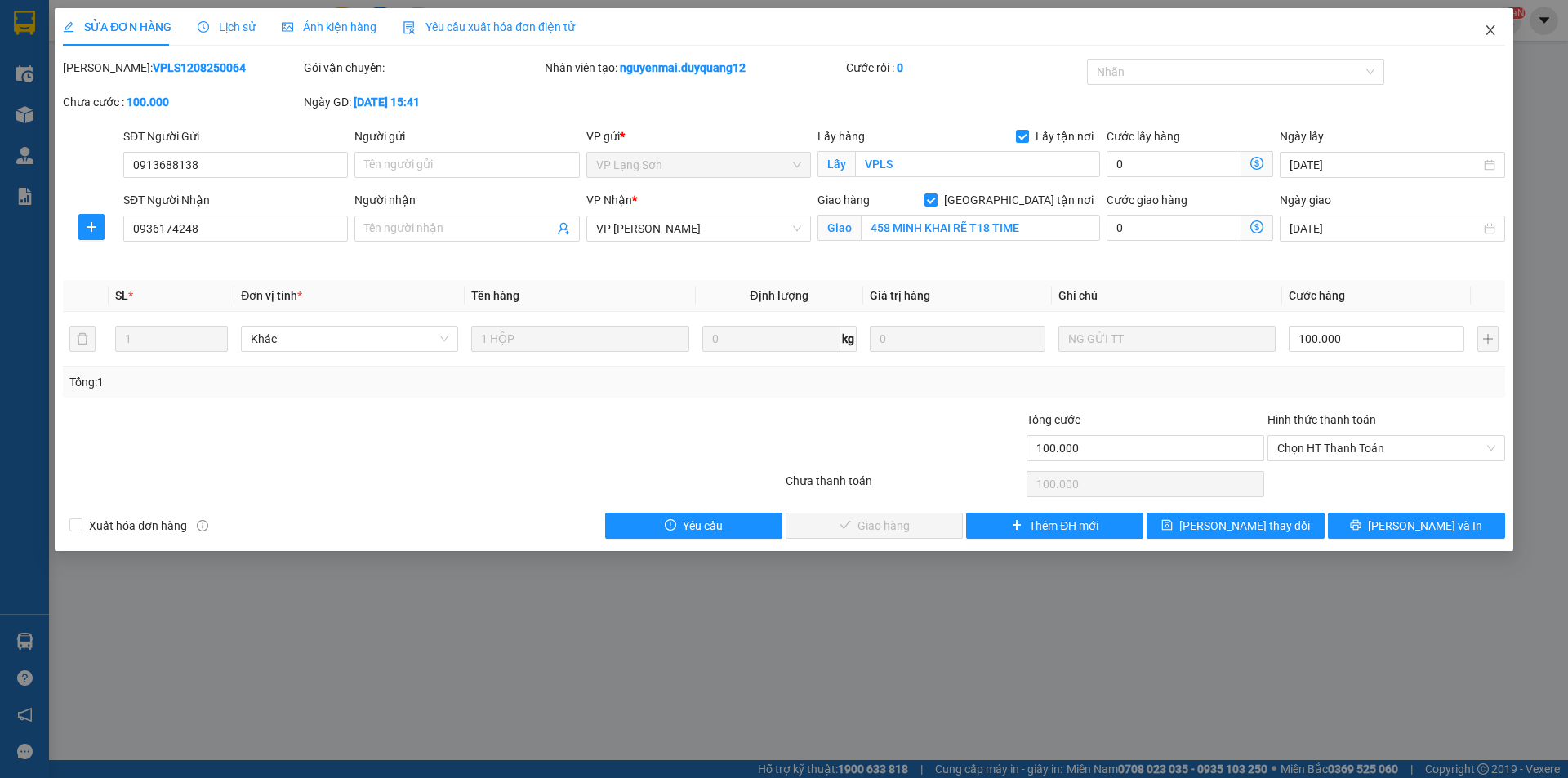
click at [1491, 27] on icon "close" at bounding box center [1491, 31] width 13 height 13
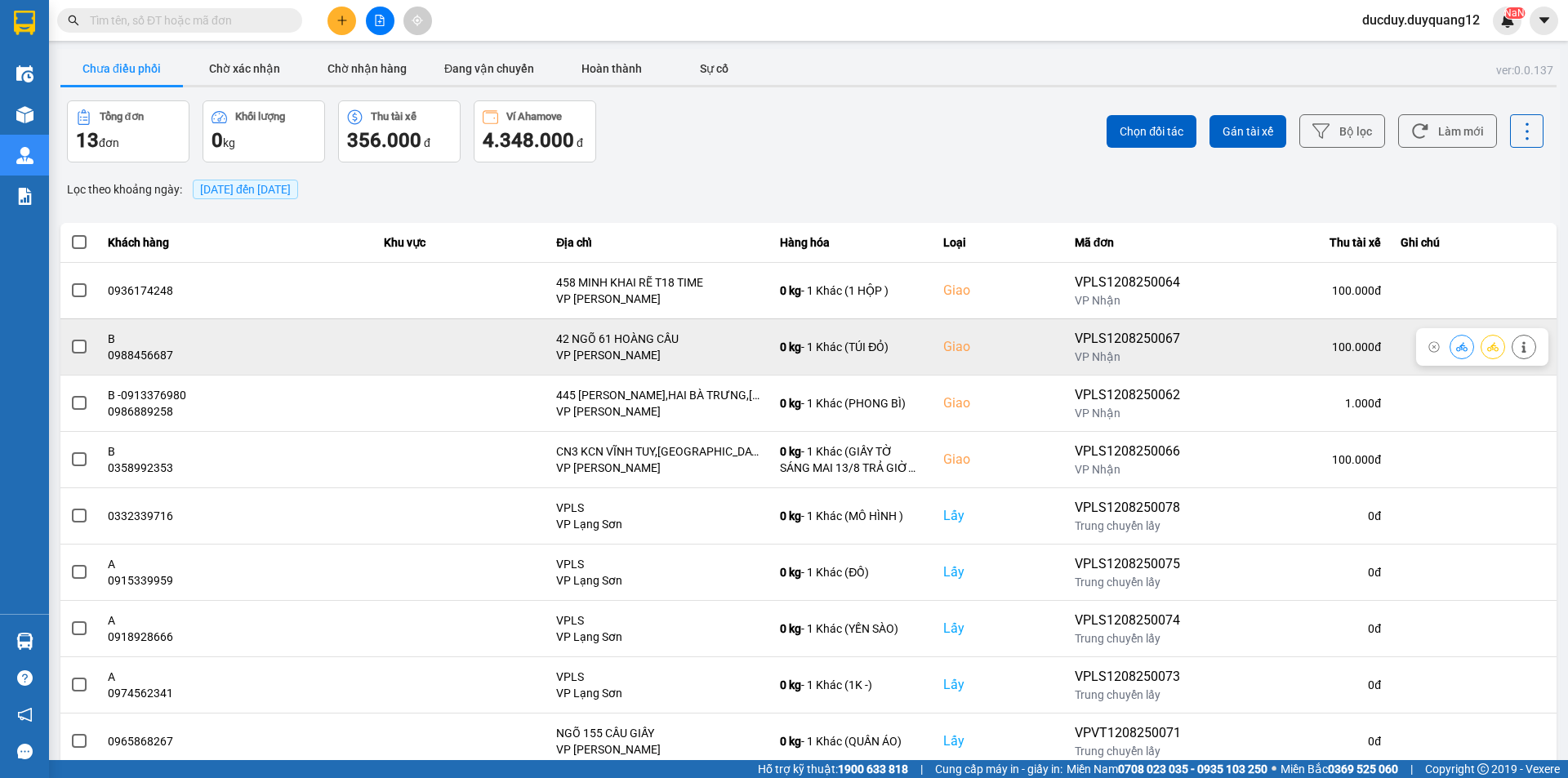
click at [96, 340] on td at bounding box center [79, 347] width 37 height 56
click at [80, 340] on span at bounding box center [80, 347] width 15 height 15
click at [71, 338] on input "checkbox" at bounding box center [71, 338] width 0 height 0
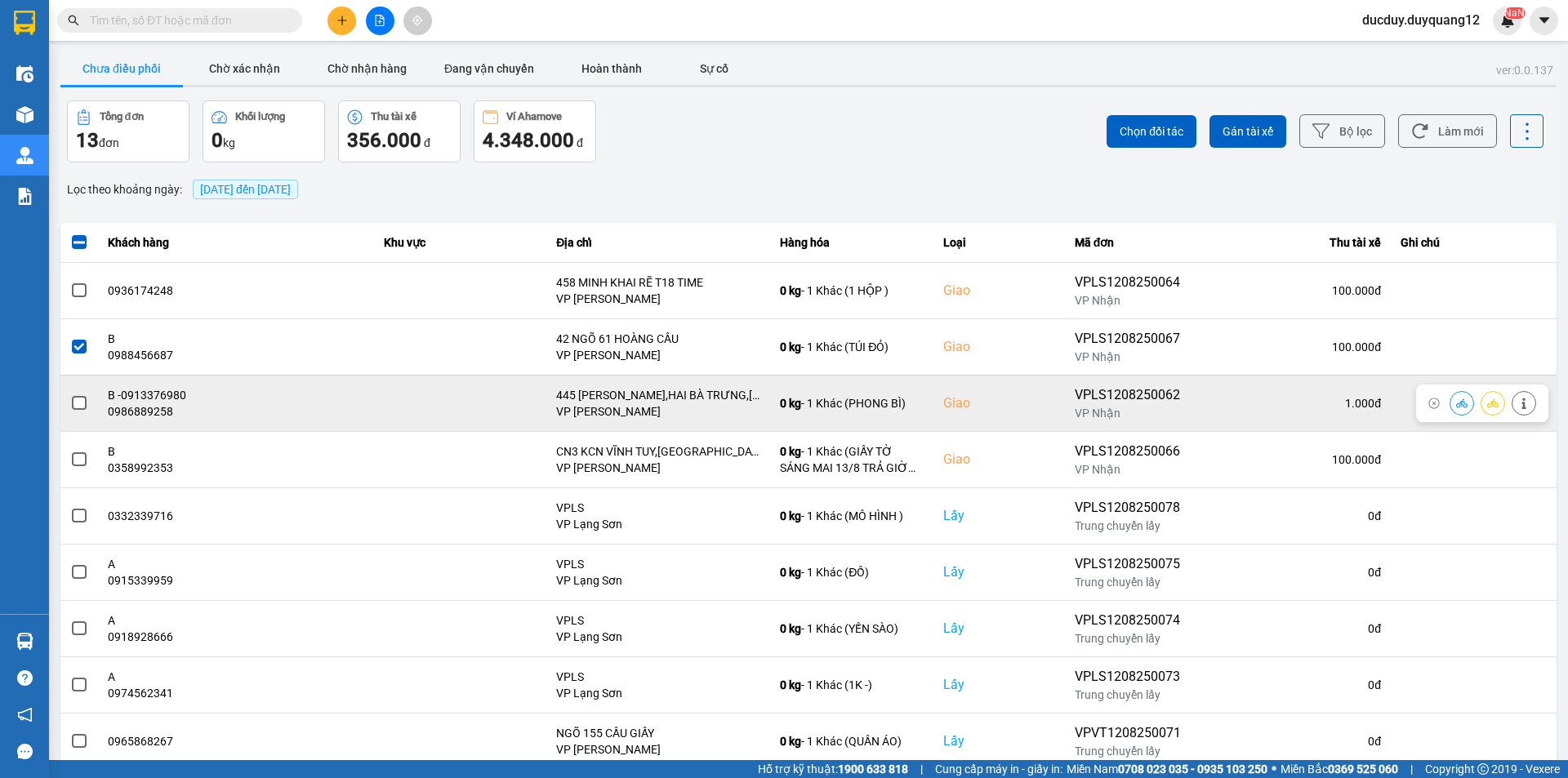
click at [76, 404] on span at bounding box center [80, 404] width 15 height 15
click at [71, 394] on input "checkbox" at bounding box center [71, 394] width 0 height 0
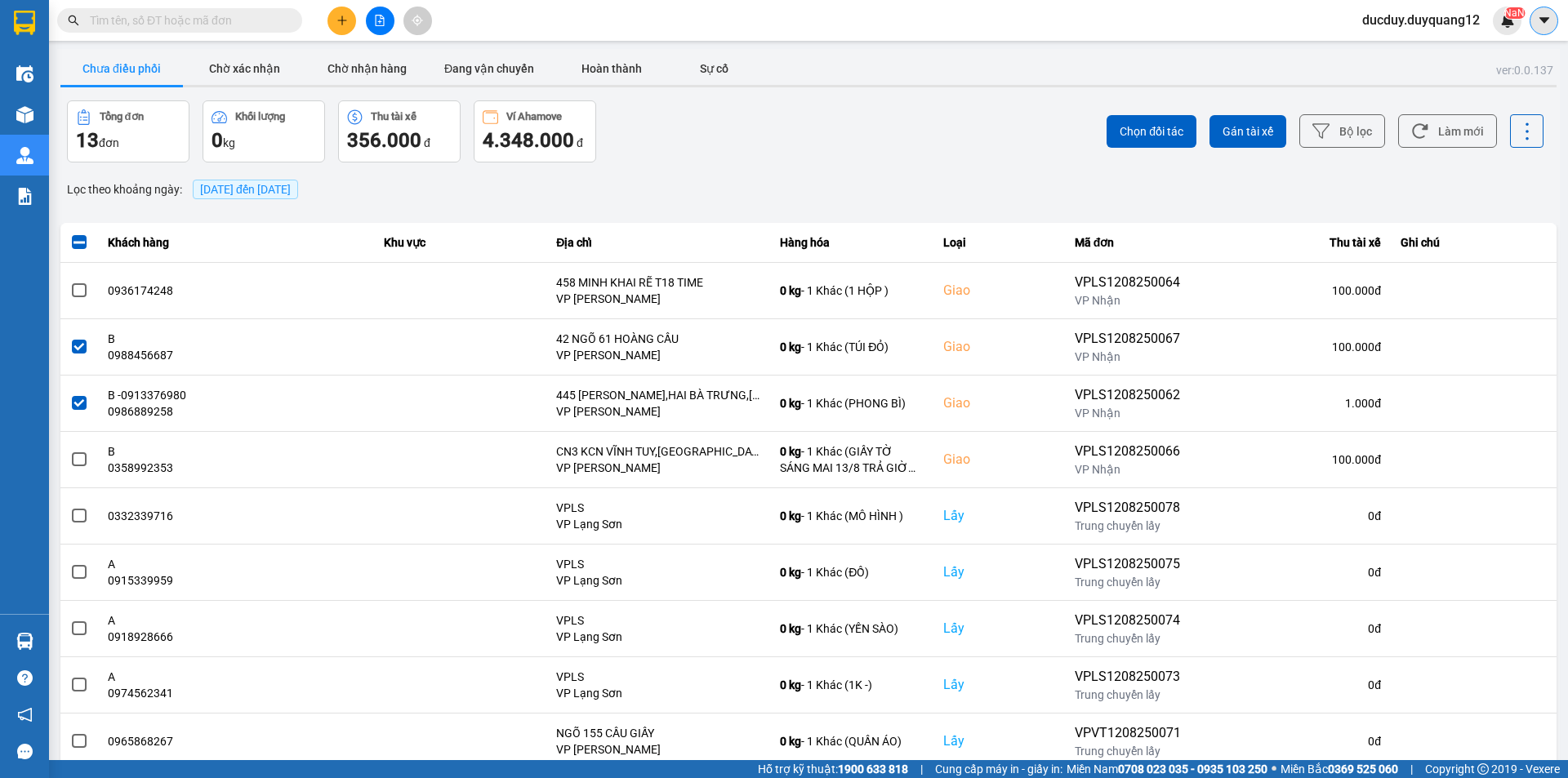
click at [1544, 19] on icon "caret-down" at bounding box center [1544, 20] width 10 height 6
click at [1487, 65] on div "Cấu hình nhà xe" at bounding box center [1500, 61] width 82 height 18
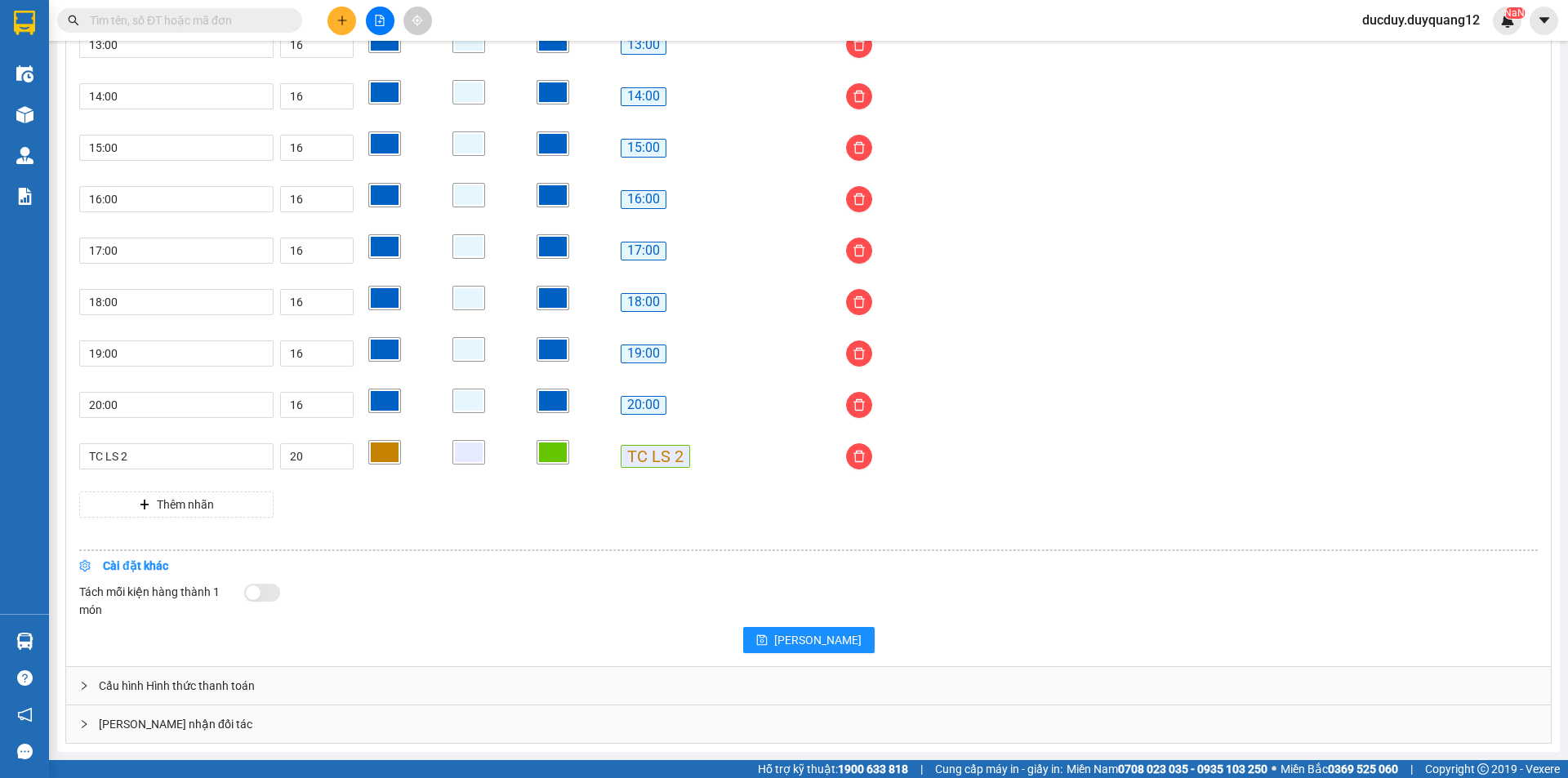
click at [172, 721] on div "Giao nhận đối tác" at bounding box center [809, 724] width 1485 height 37
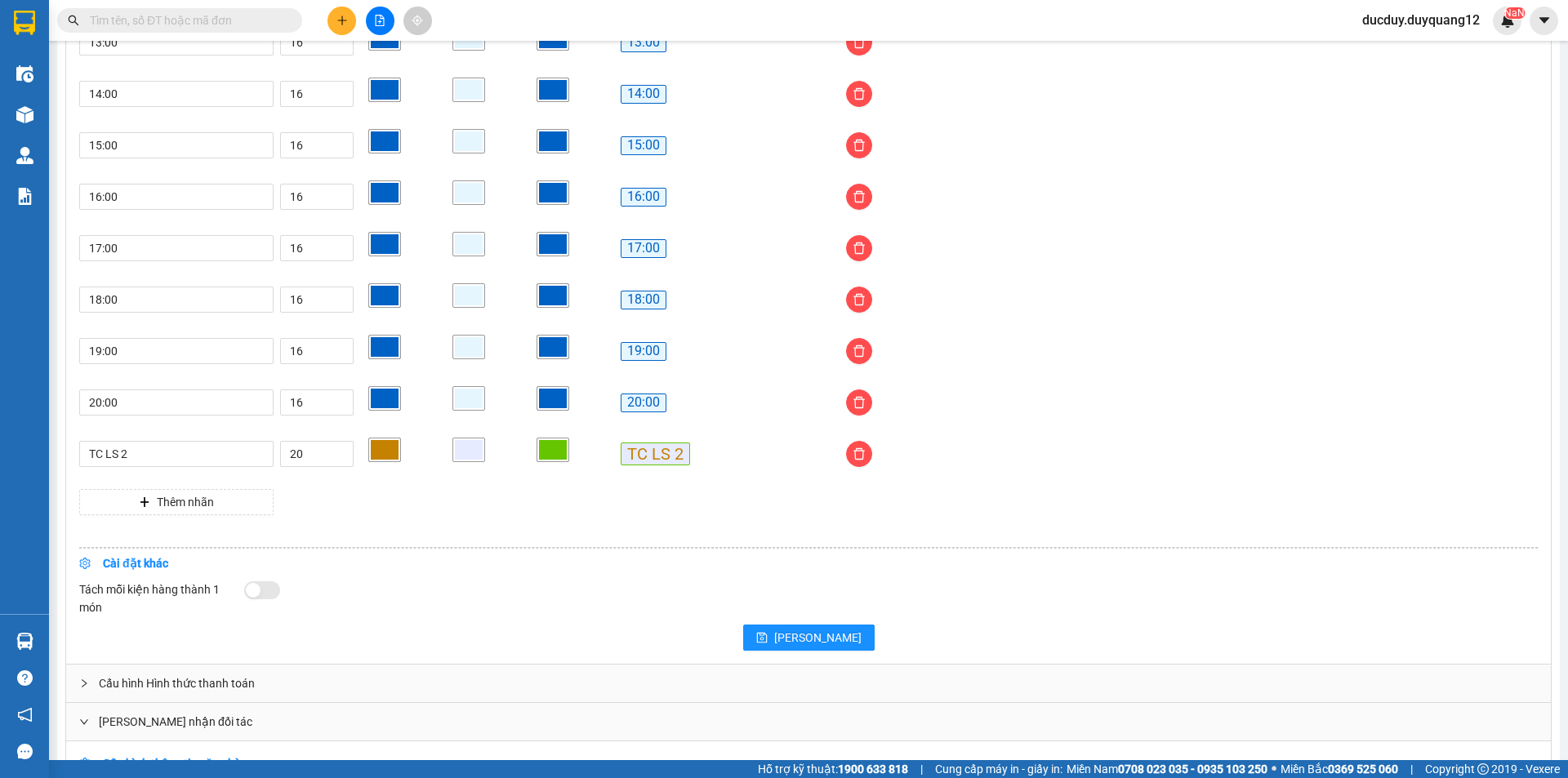
scroll to position [1520, 0]
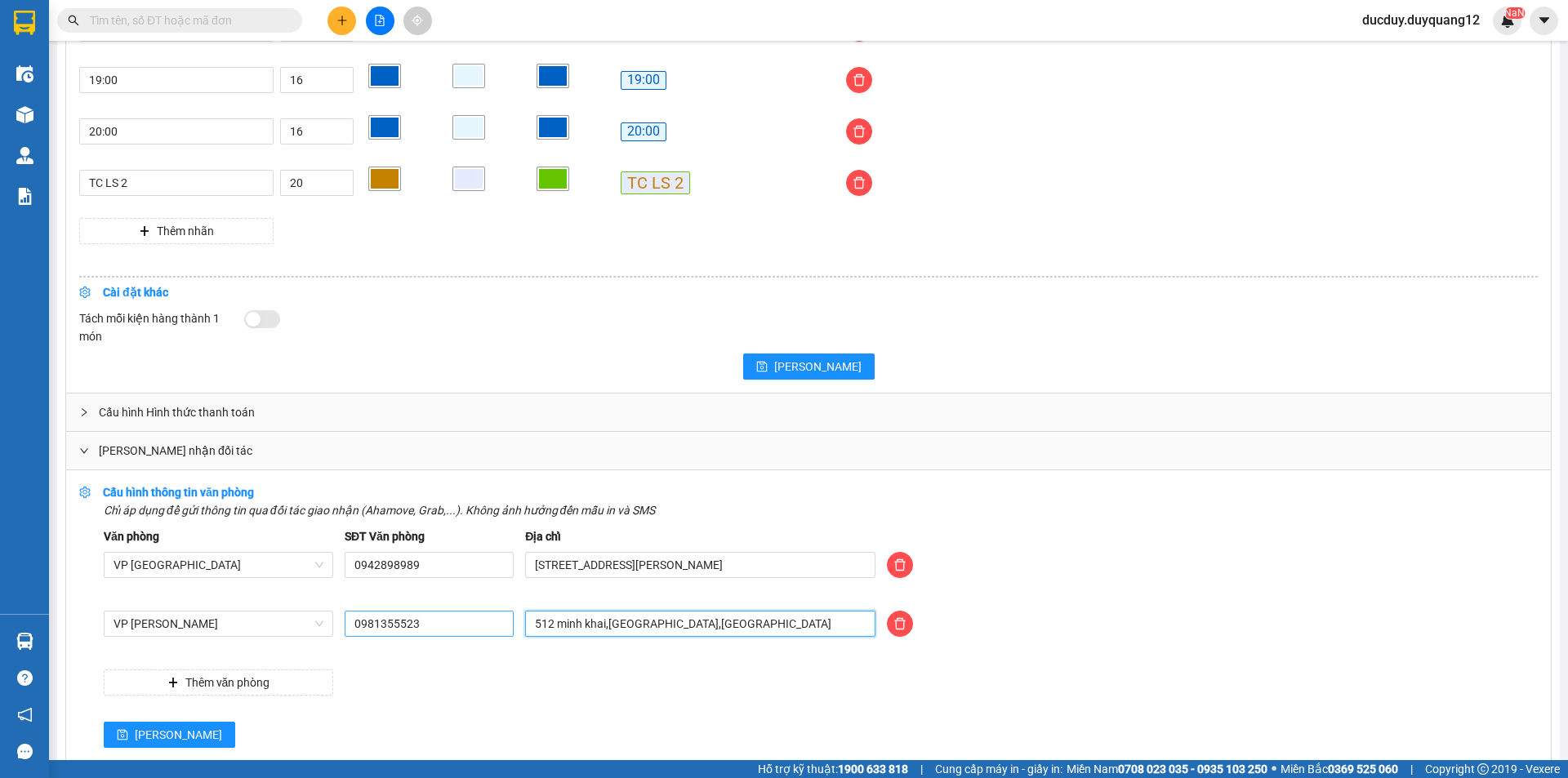
drag, startPoint x: 648, startPoint y: 624, endPoint x: 344, endPoint y: 635, distance: 304.2
click at [380, 631] on div "VP Minh Khai 0981355523 512 minh khai,hai bà trưng,hà nội" at bounding box center [821, 634] width 1446 height 46
type input "473 MINH KHAI,HAI BÀ TRƯNG,HÀ NỘI"
click at [168, 738] on div "Lưu" at bounding box center [821, 734] width 1434 height 26
click at [150, 736] on span "Lưu" at bounding box center [178, 735] width 87 height 18
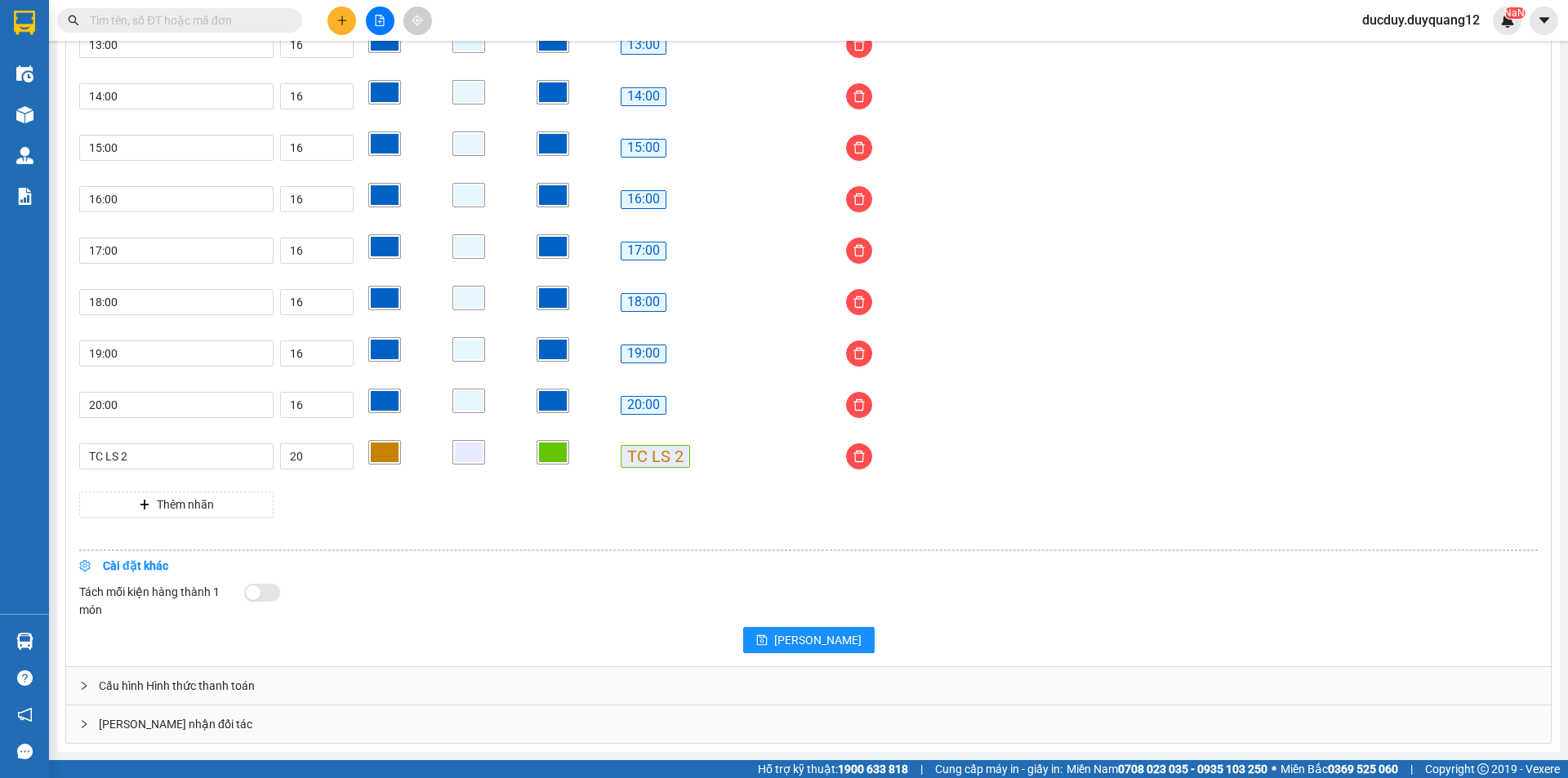
scroll to position [1250, 0]
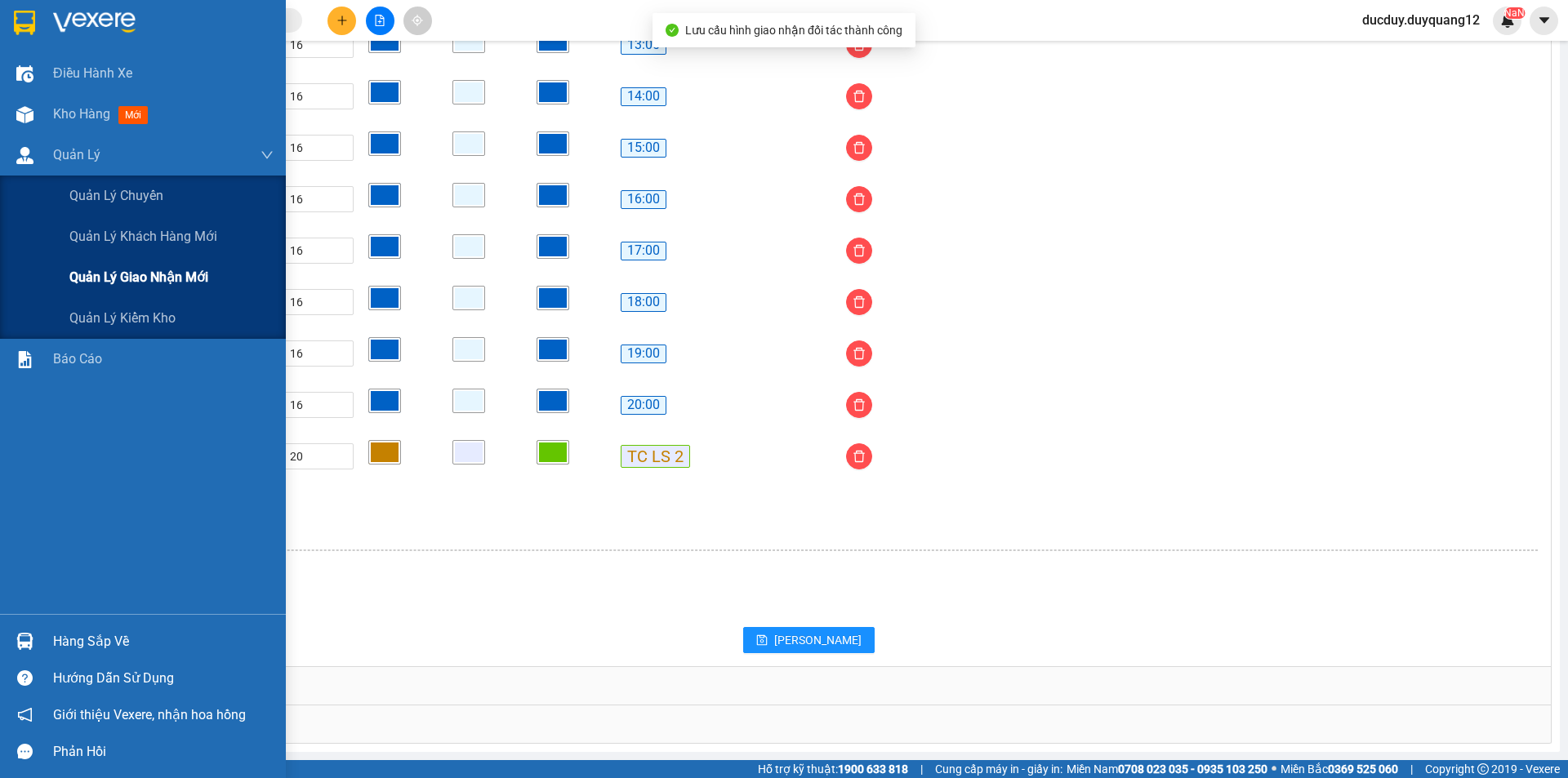
click at [154, 282] on span "Quản lý giao nhận mới" at bounding box center [139, 277] width 139 height 21
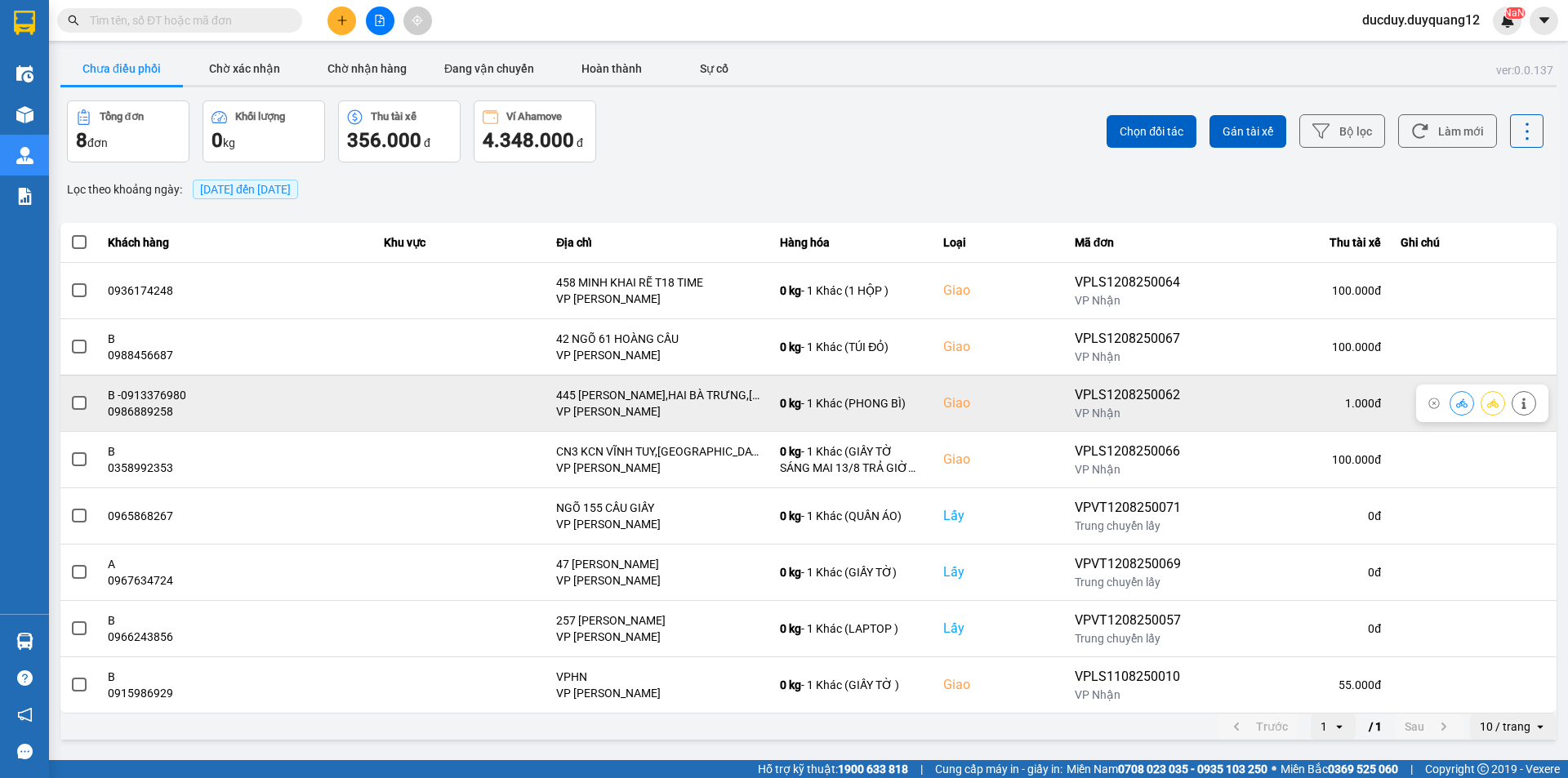
click at [82, 403] on span at bounding box center [80, 404] width 15 height 15
click at [71, 394] on input "checkbox" at bounding box center [71, 394] width 0 height 0
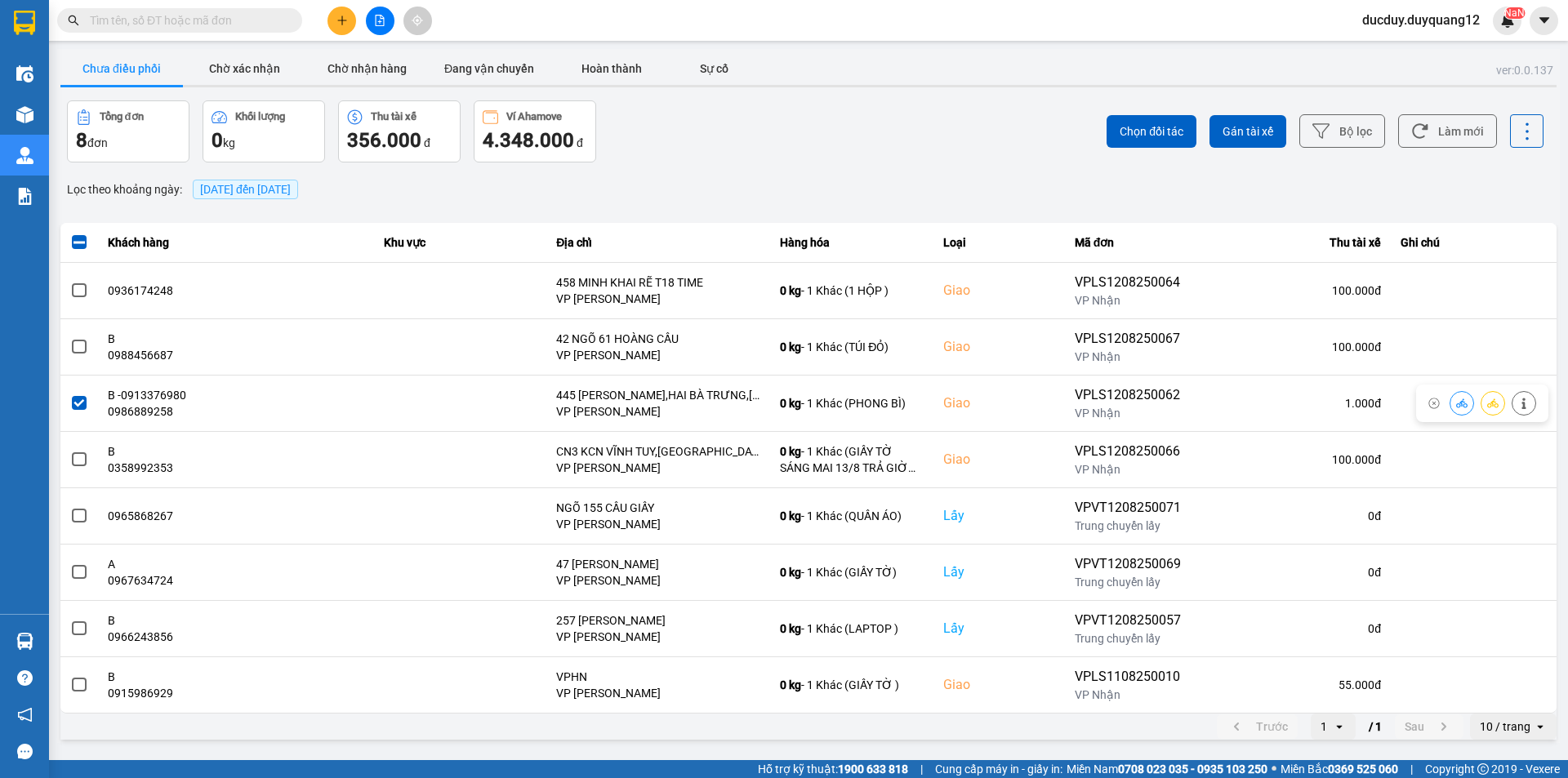
click at [82, 403] on span at bounding box center [80, 404] width 15 height 15
click at [71, 394] on input "checkbox" at bounding box center [71, 394] width 0 height 0
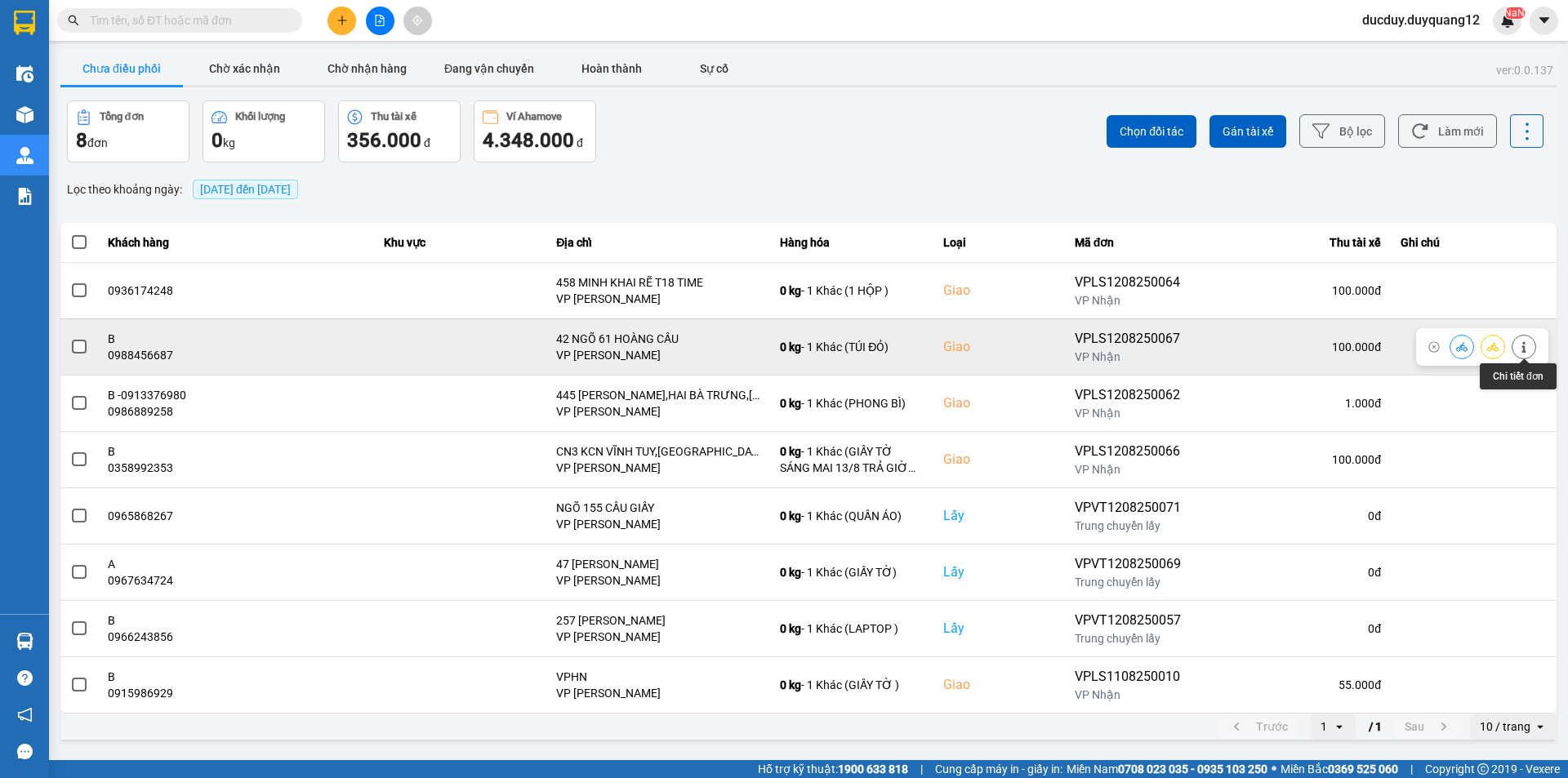
click at [1526, 345] on icon at bounding box center [1524, 347] width 12 height 12
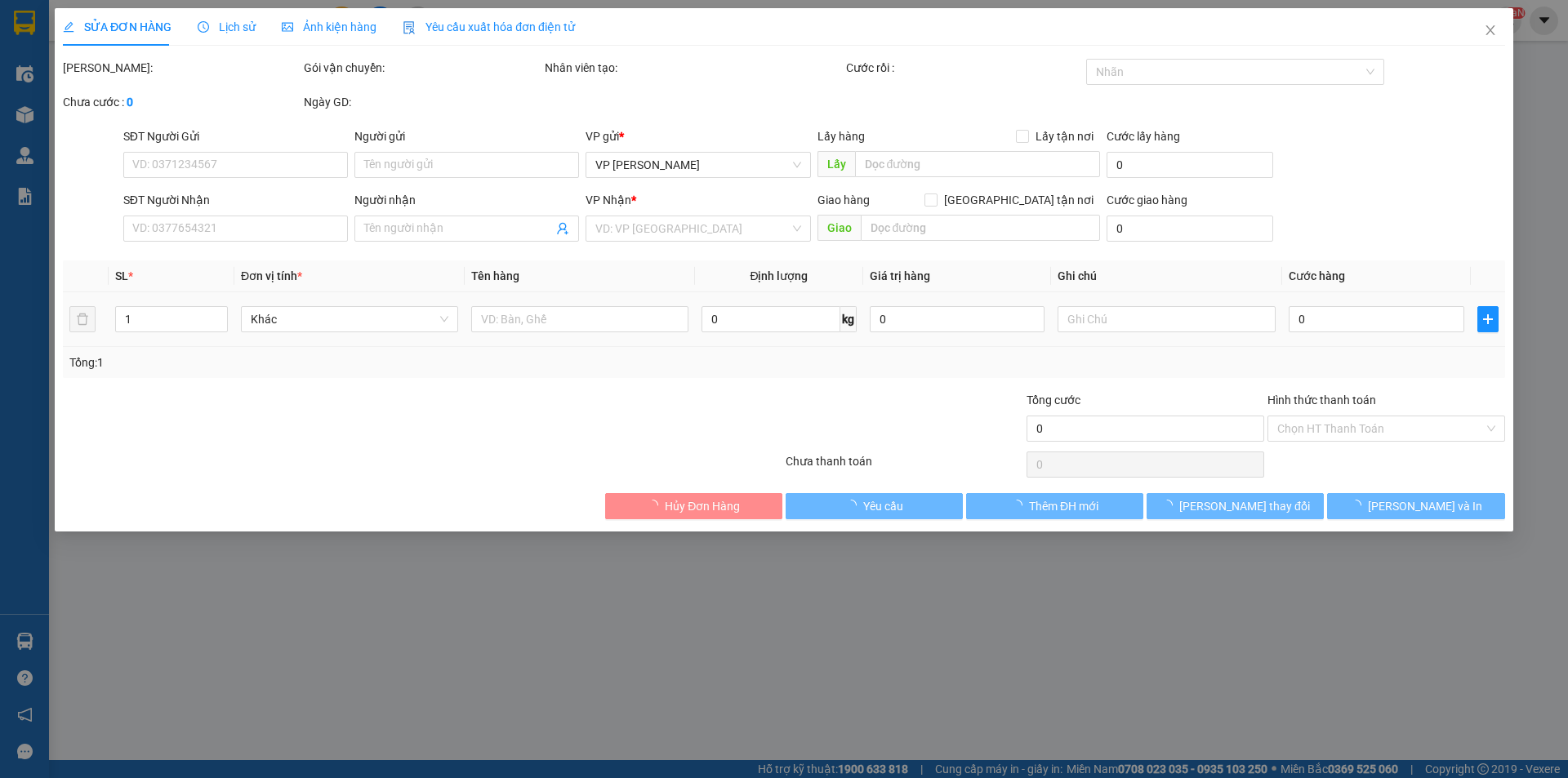
type input "0978993555"
type input "A"
checkbox input "true"
type input "13 [PERSON_NAME]"
type input "0988456687"
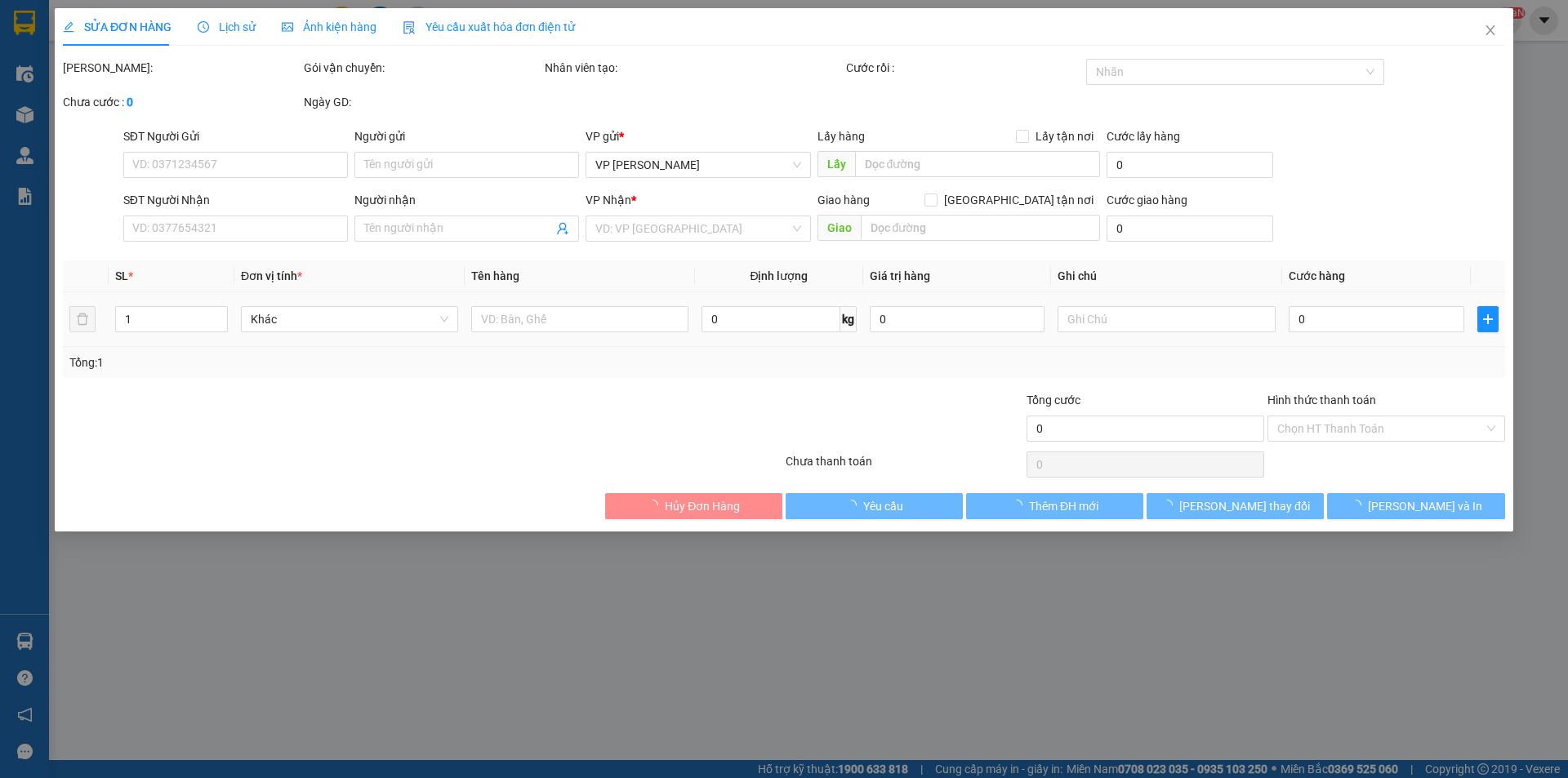
type input "B"
checkbox input "true"
type input "42 NGÕ 61 HOÀNG CẦU"
type input "100.000"
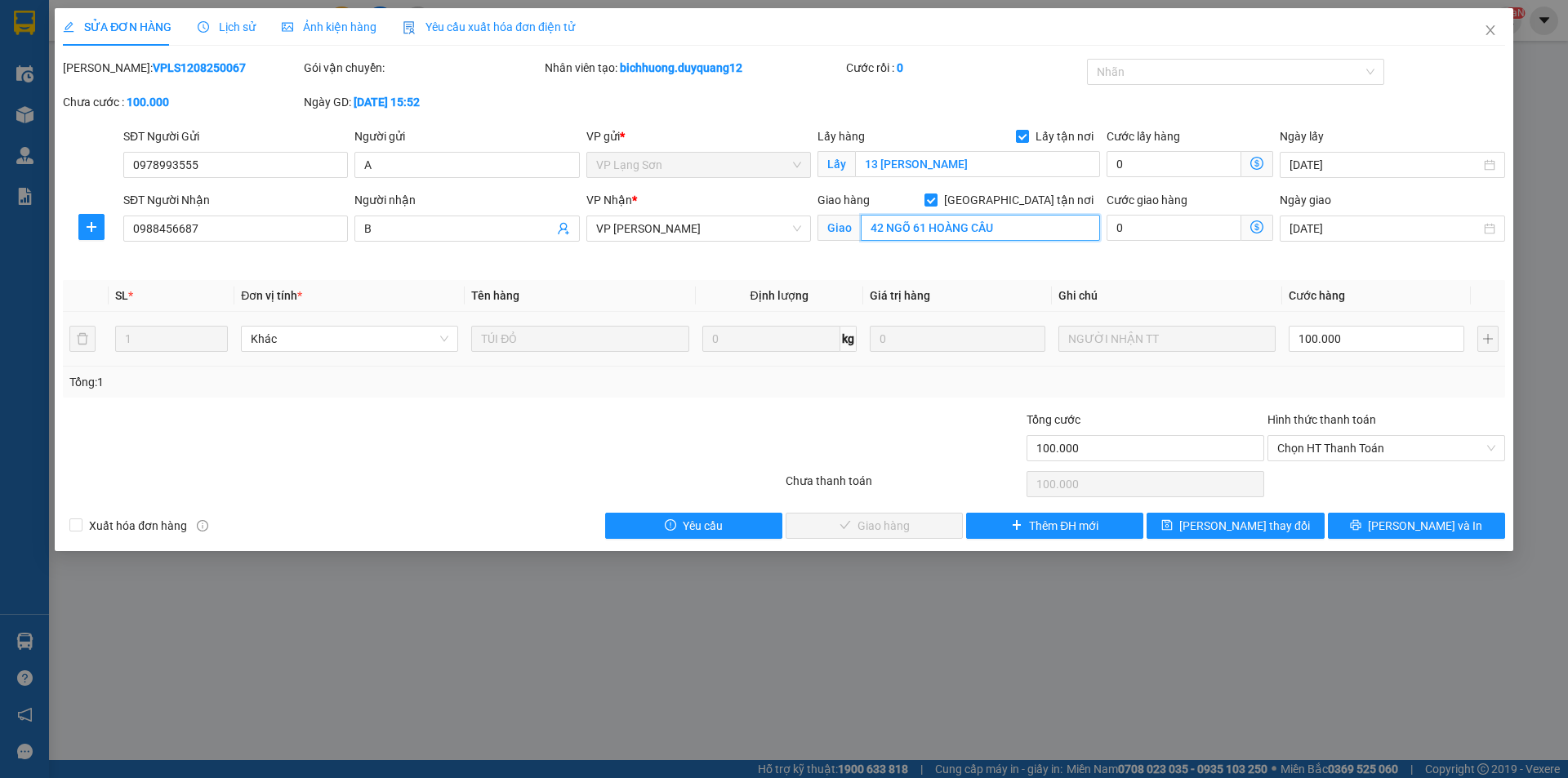
click at [1034, 237] on input "42 NGÕ 61 HOÀNG CẦU" at bounding box center [981, 228] width 239 height 26
click at [1034, 233] on input "42 NGÕ 61 HOÀNG CẦU" at bounding box center [981, 228] width 239 height 26
type input "42 NGÕ 61 HOÀNG CẦU,[GEOGRAPHIC_DATA],[GEOGRAPHIC_DATA]"
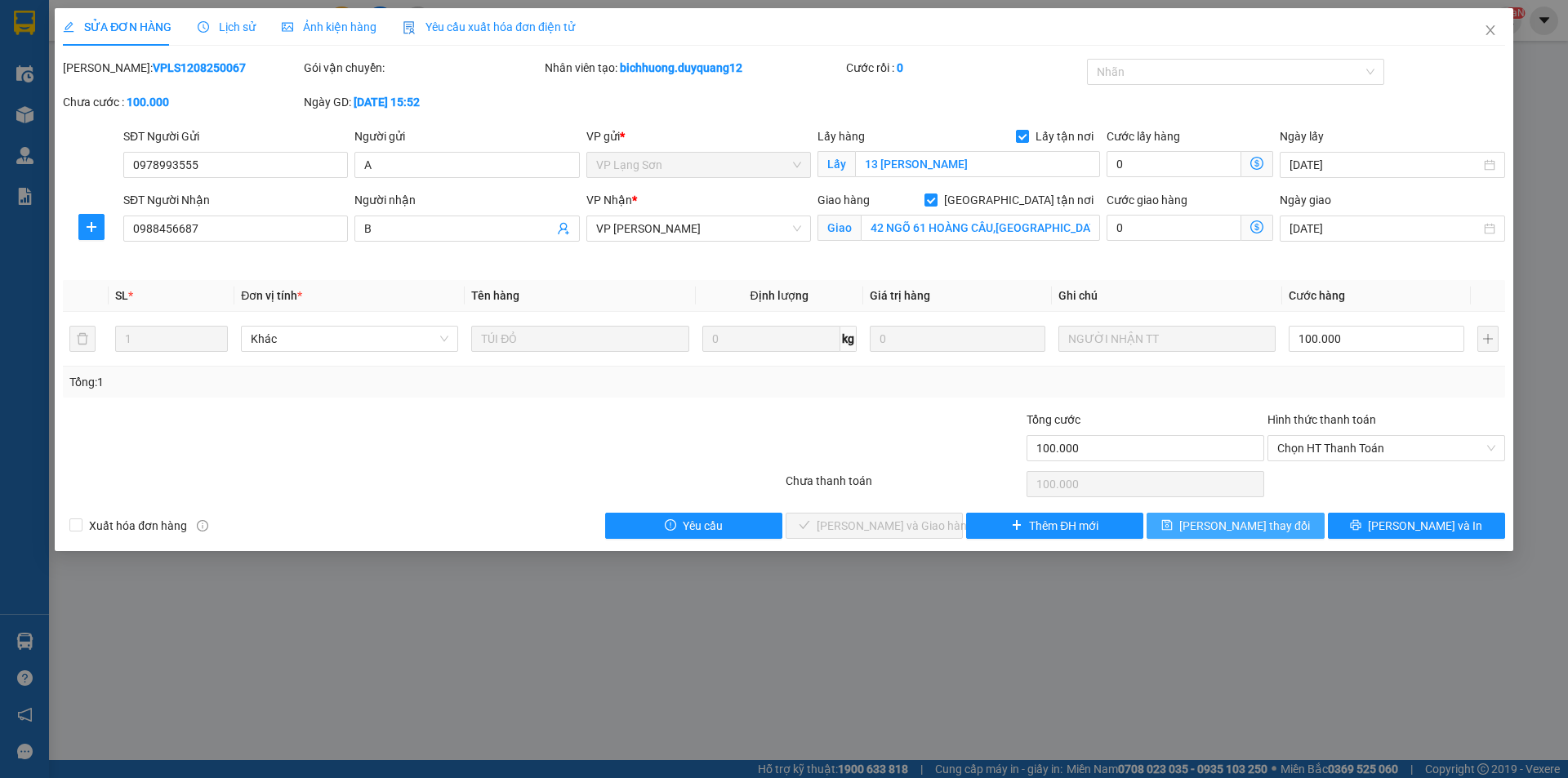
click at [1232, 532] on span "[PERSON_NAME] thay đổi" at bounding box center [1244, 526] width 130 height 18
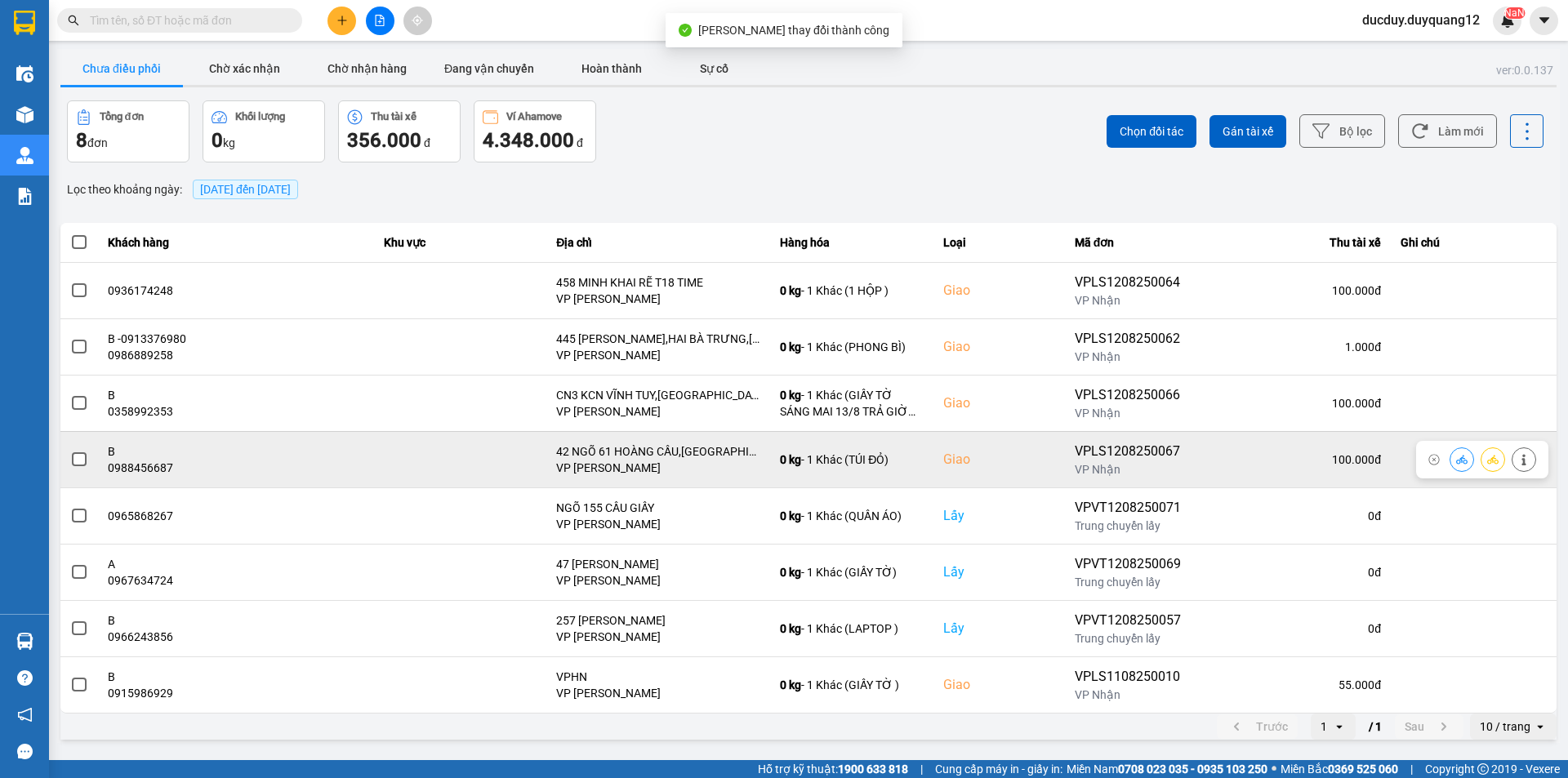
click at [79, 465] on span at bounding box center [80, 460] width 15 height 15
click at [71, 451] on input "checkbox" at bounding box center [71, 451] width 0 height 0
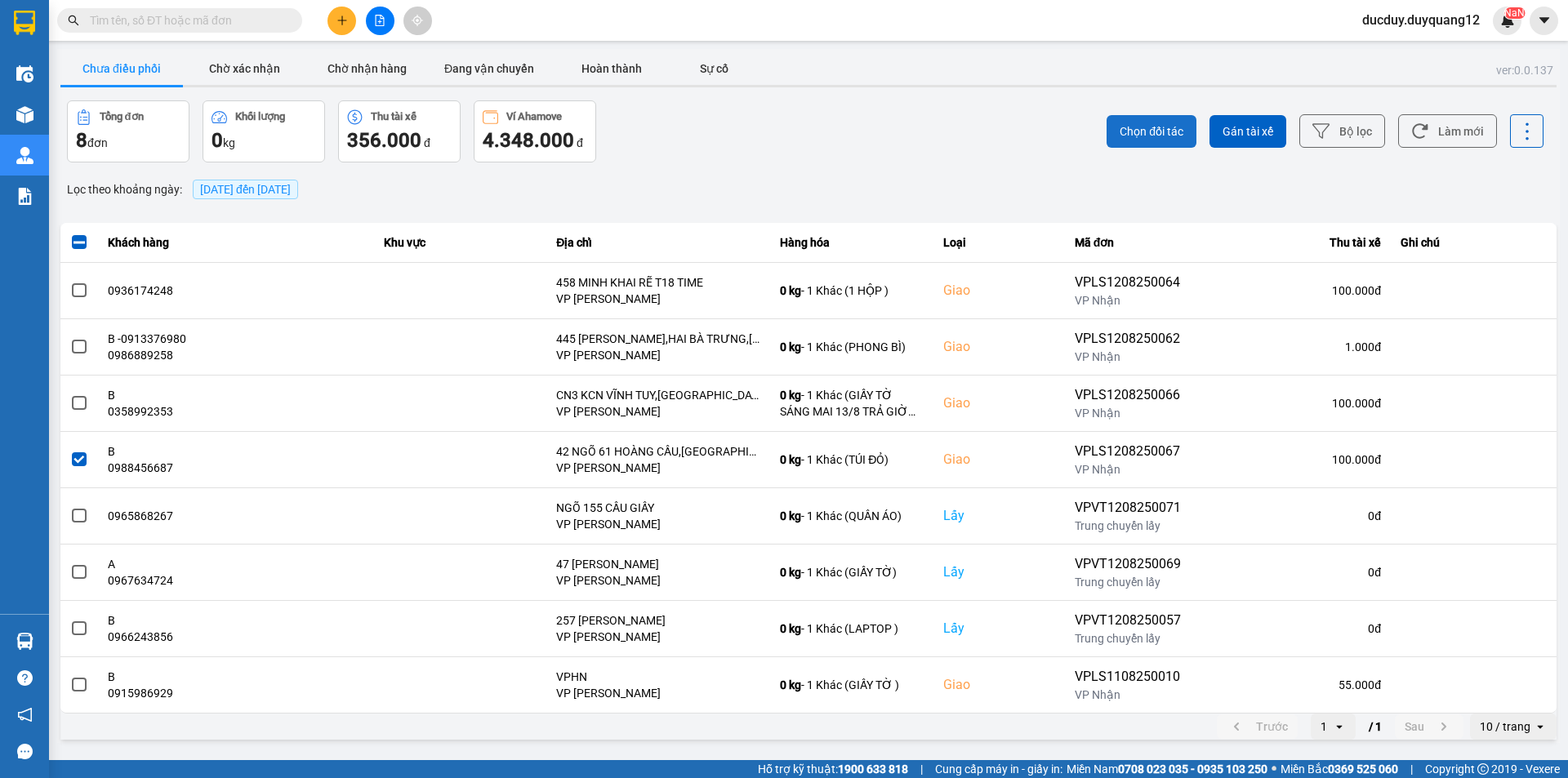
click at [1139, 125] on span "Chọn đối tác" at bounding box center [1151, 132] width 64 height 17
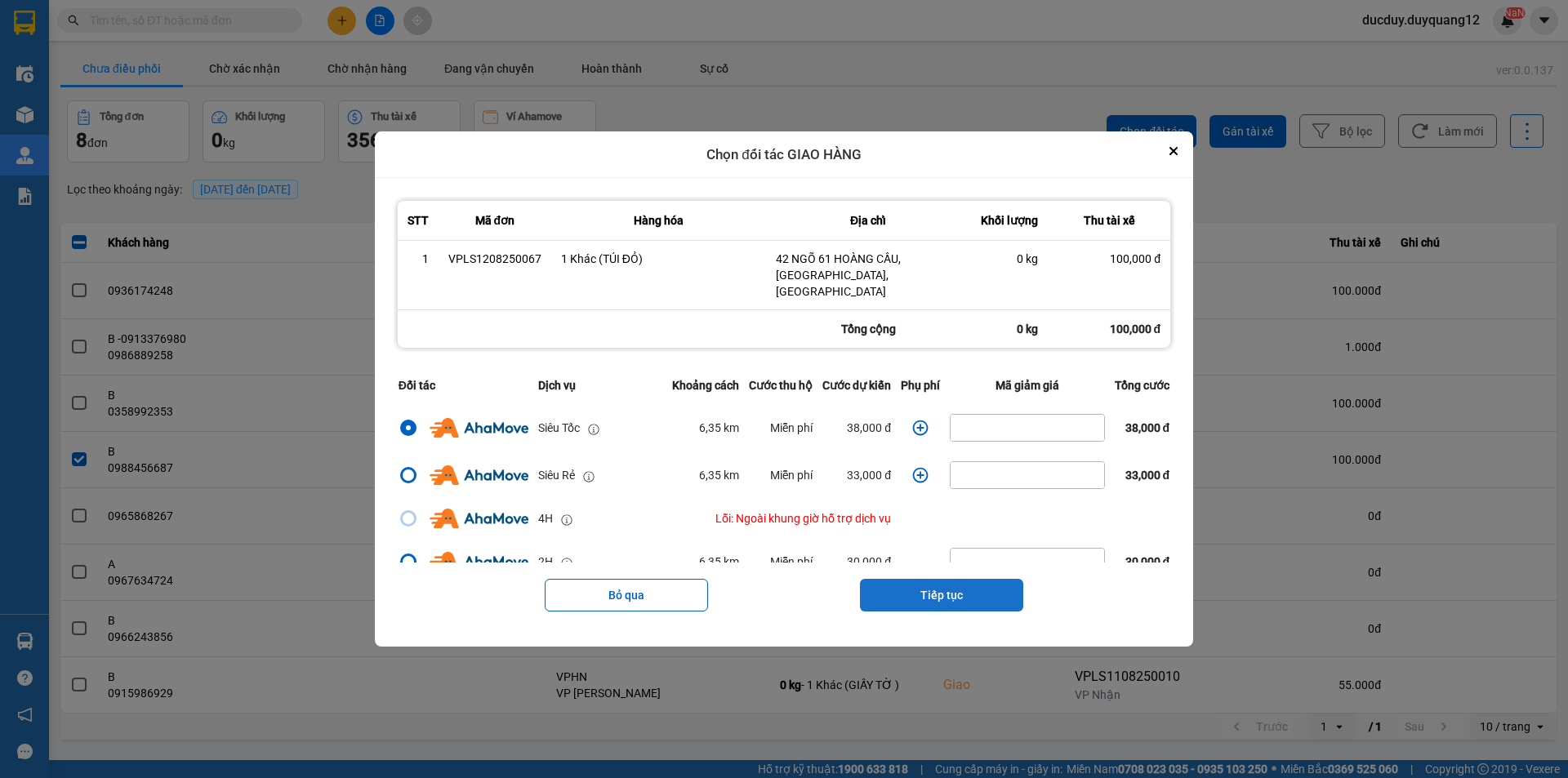
click at [929, 587] on button "Tiếp tục" at bounding box center [942, 595] width 164 height 32
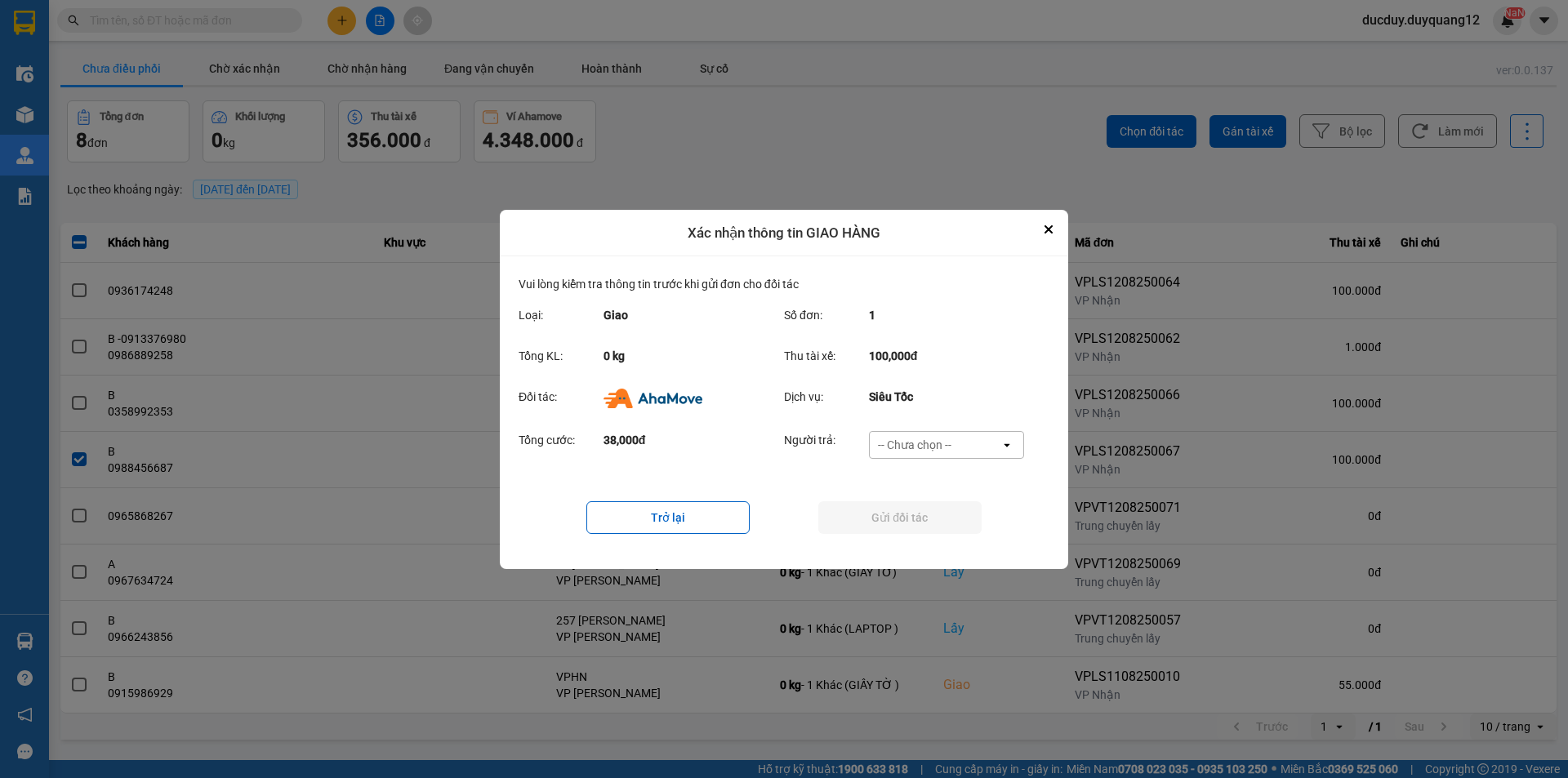
click at [939, 448] on div "-- Chưa chọn --" at bounding box center [914, 445] width 74 height 17
drag, startPoint x: 917, startPoint y: 540, endPoint x: 924, endPoint y: 513, distance: 27.9
click at [917, 539] on span "Ví Ahamove" at bounding box center [914, 538] width 66 height 17
click at [924, 513] on button "Gửi đối tác" at bounding box center [899, 517] width 164 height 32
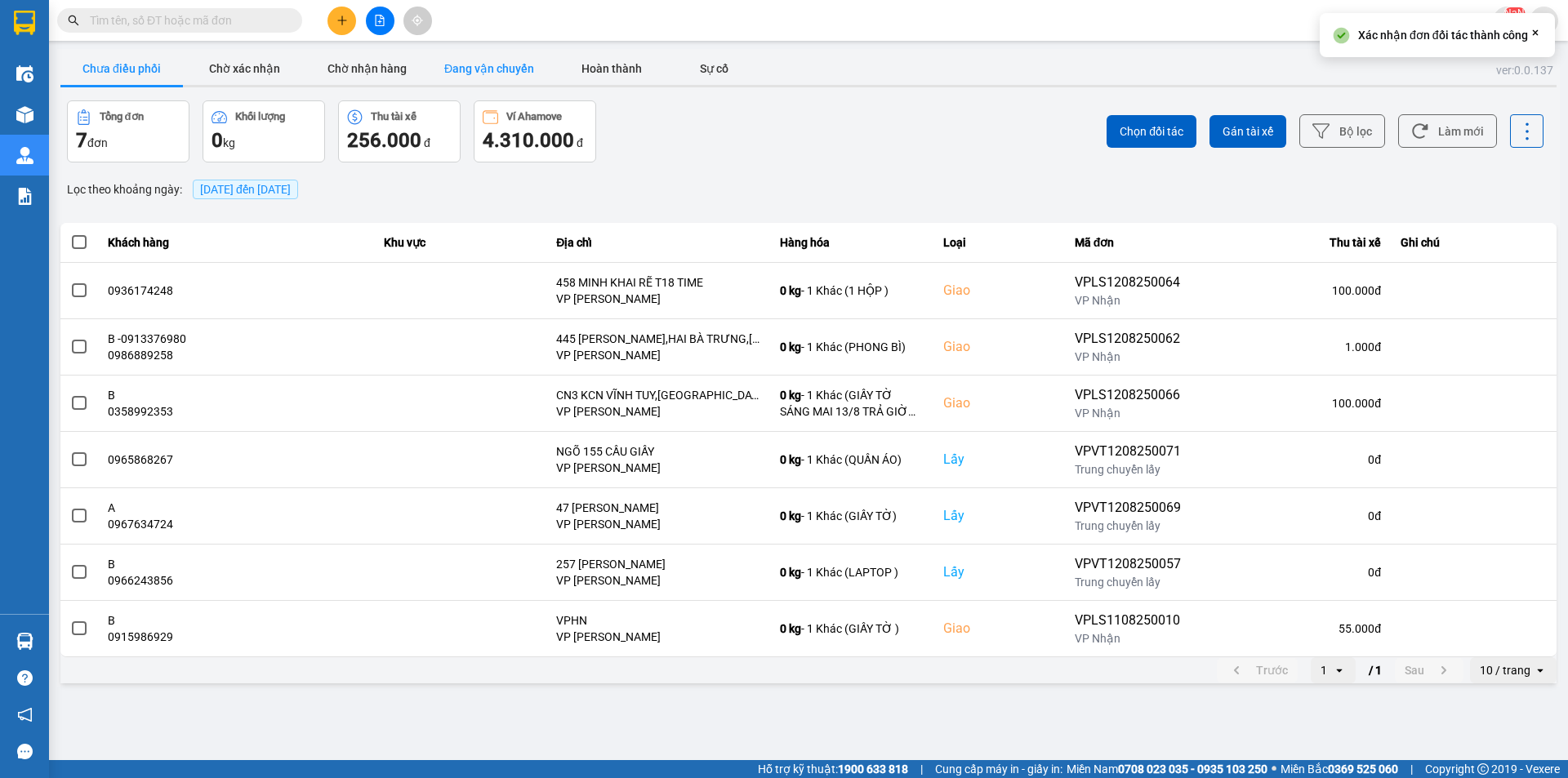
click at [503, 73] on button "Đang vận chuyển" at bounding box center [489, 68] width 123 height 32
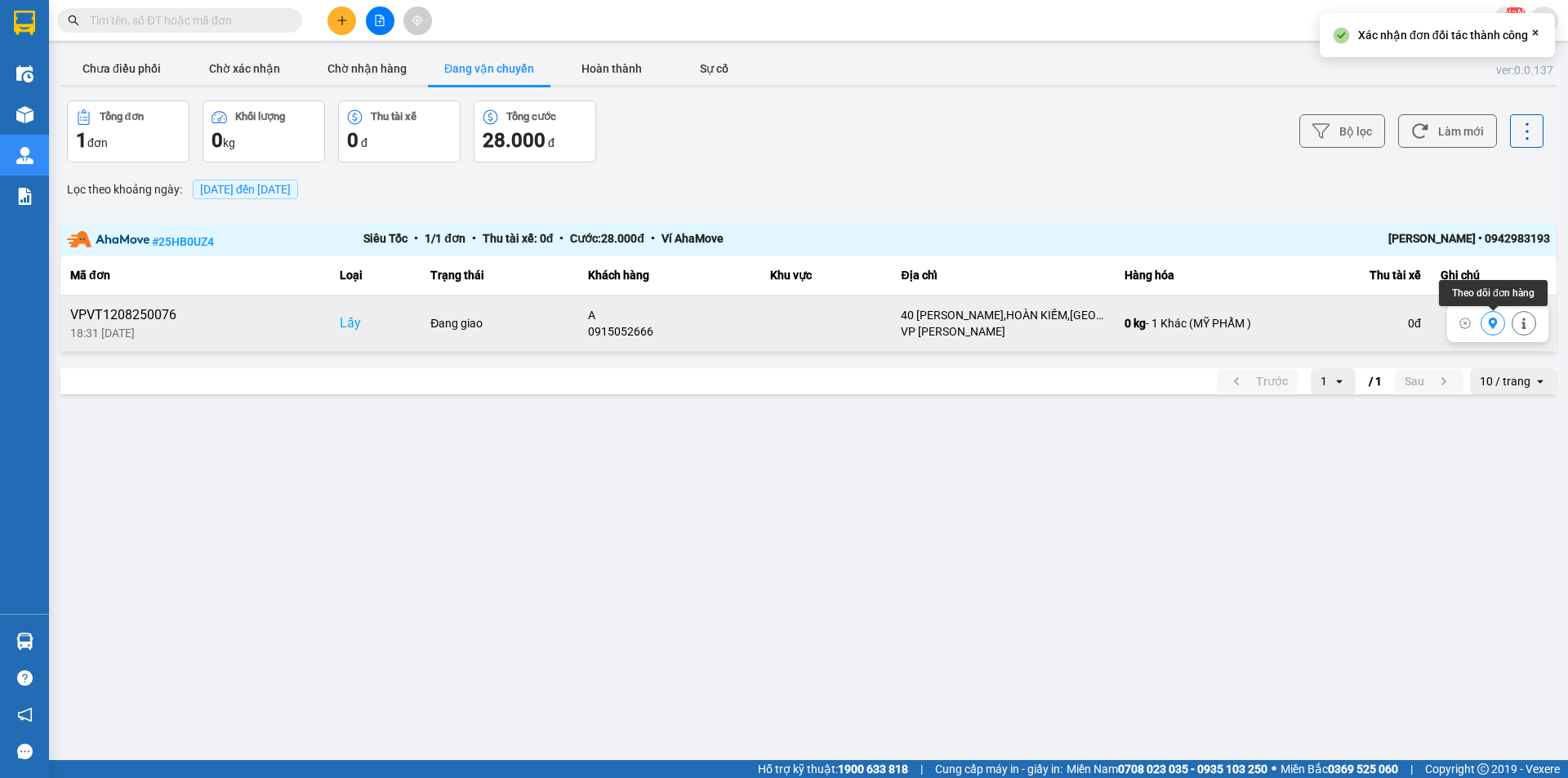
click at [1490, 330] on button at bounding box center [1493, 324] width 23 height 28
click at [329, 46] on main "ver: 0.0.137 Chưa điều phối Chờ xác nhận Chờ nhận hàng Đang vận chuyển Hoàn thà…" at bounding box center [784, 380] width 1568 height 761
click at [342, 68] on button "Chờ nhận hàng" at bounding box center [367, 68] width 123 height 32
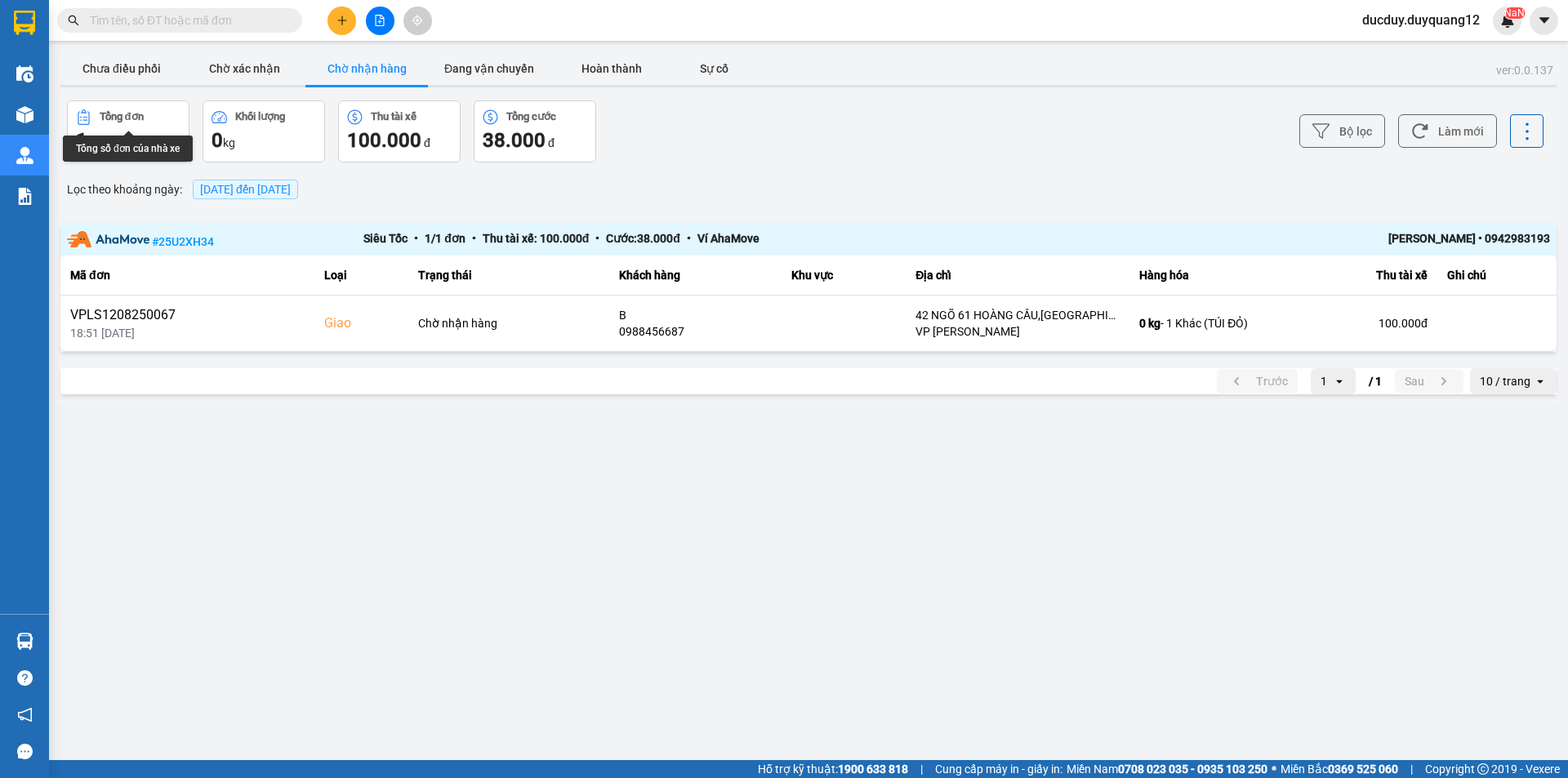
click at [131, 46] on main "ver: 0.0.137 Chưa điều phối Chờ xác nhận Chờ nhận hàng Đang vận chuyển Hoàn thà…" at bounding box center [784, 380] width 1568 height 761
click at [128, 69] on button "Chưa điều phối" at bounding box center [122, 68] width 123 height 32
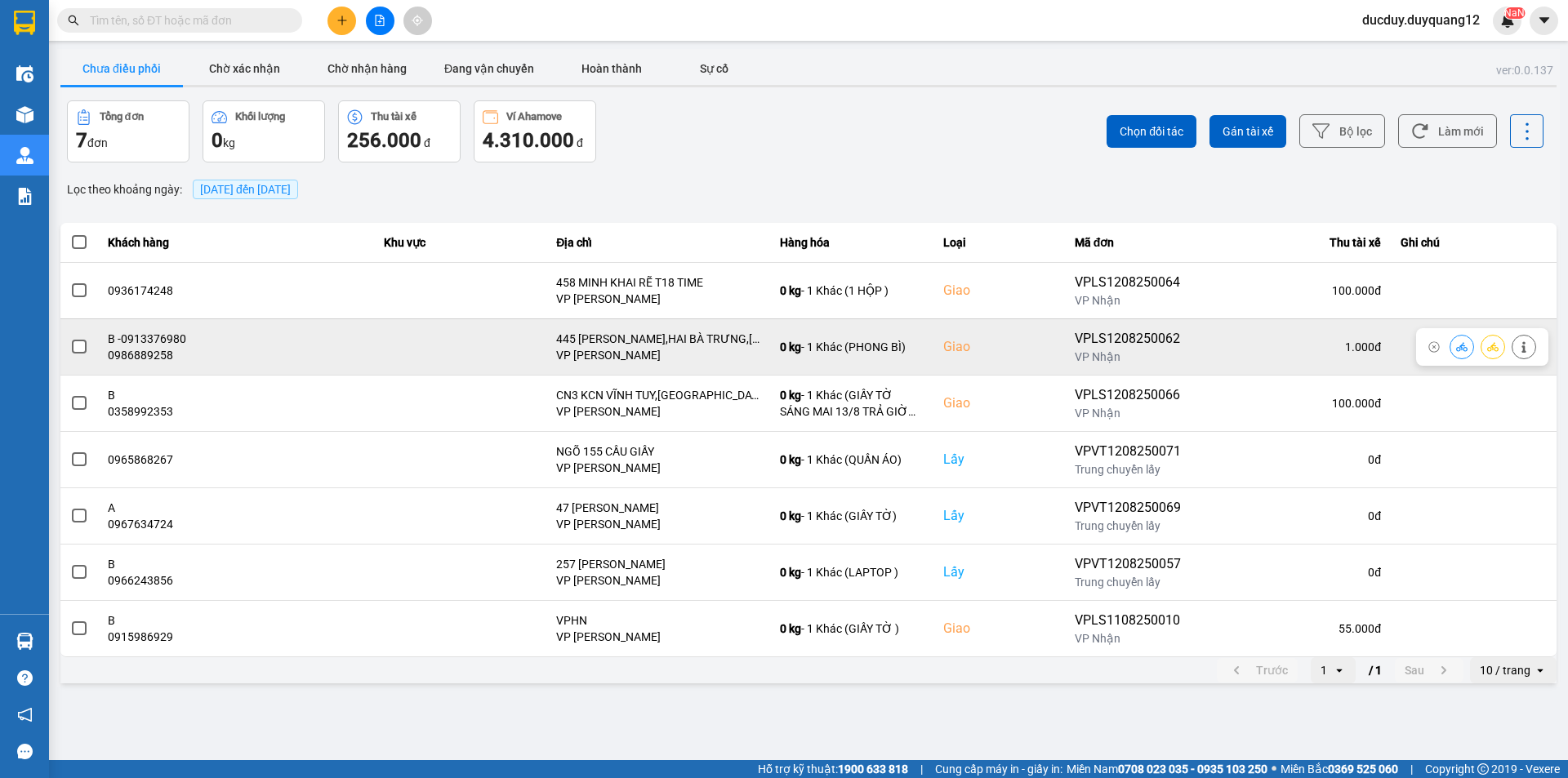
click at [77, 346] on span at bounding box center [80, 347] width 15 height 15
click at [71, 338] on input "checkbox" at bounding box center [71, 338] width 0 height 0
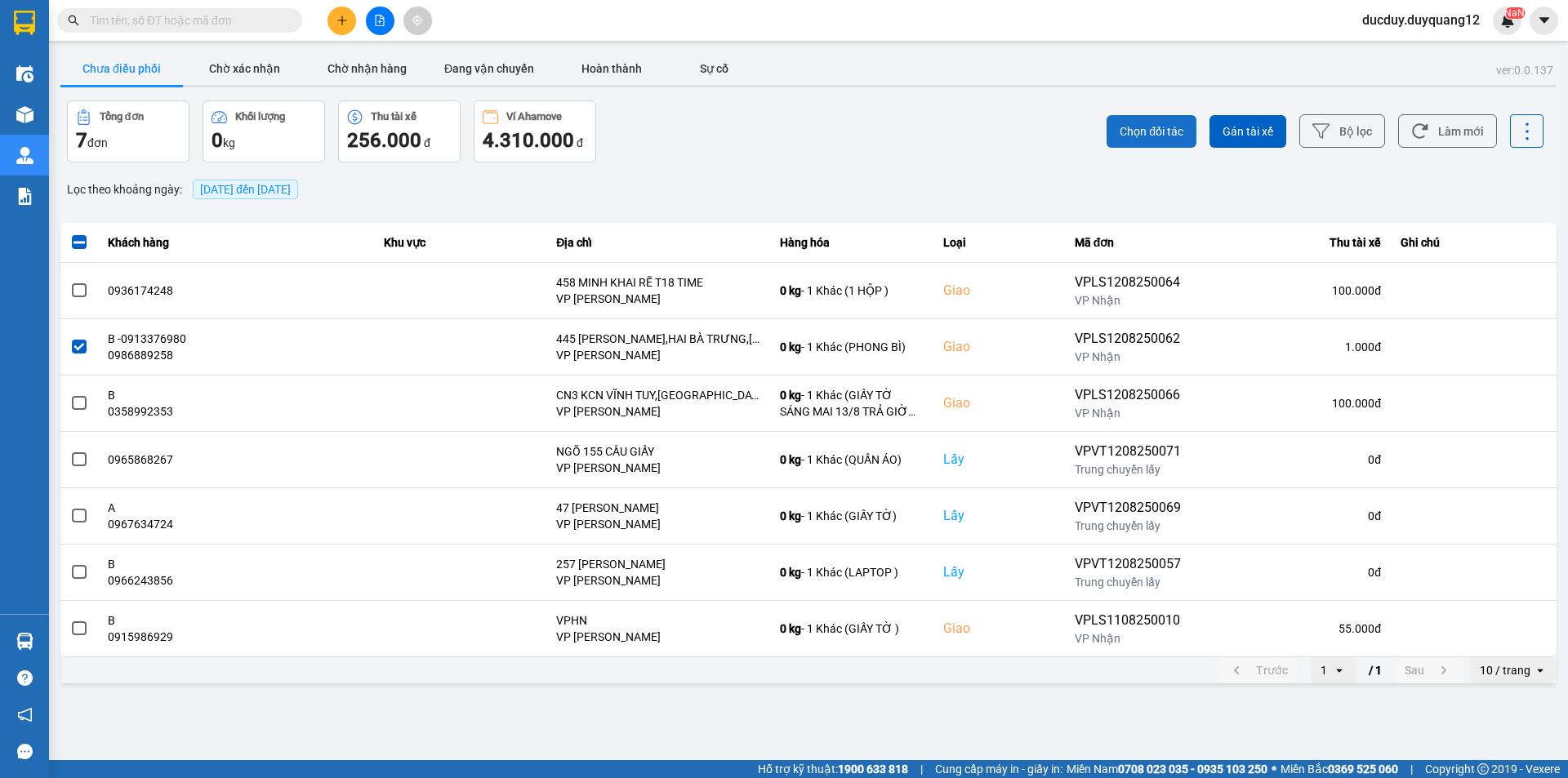
click at [1163, 124] on span "Chọn đối tác" at bounding box center [1151, 132] width 64 height 17
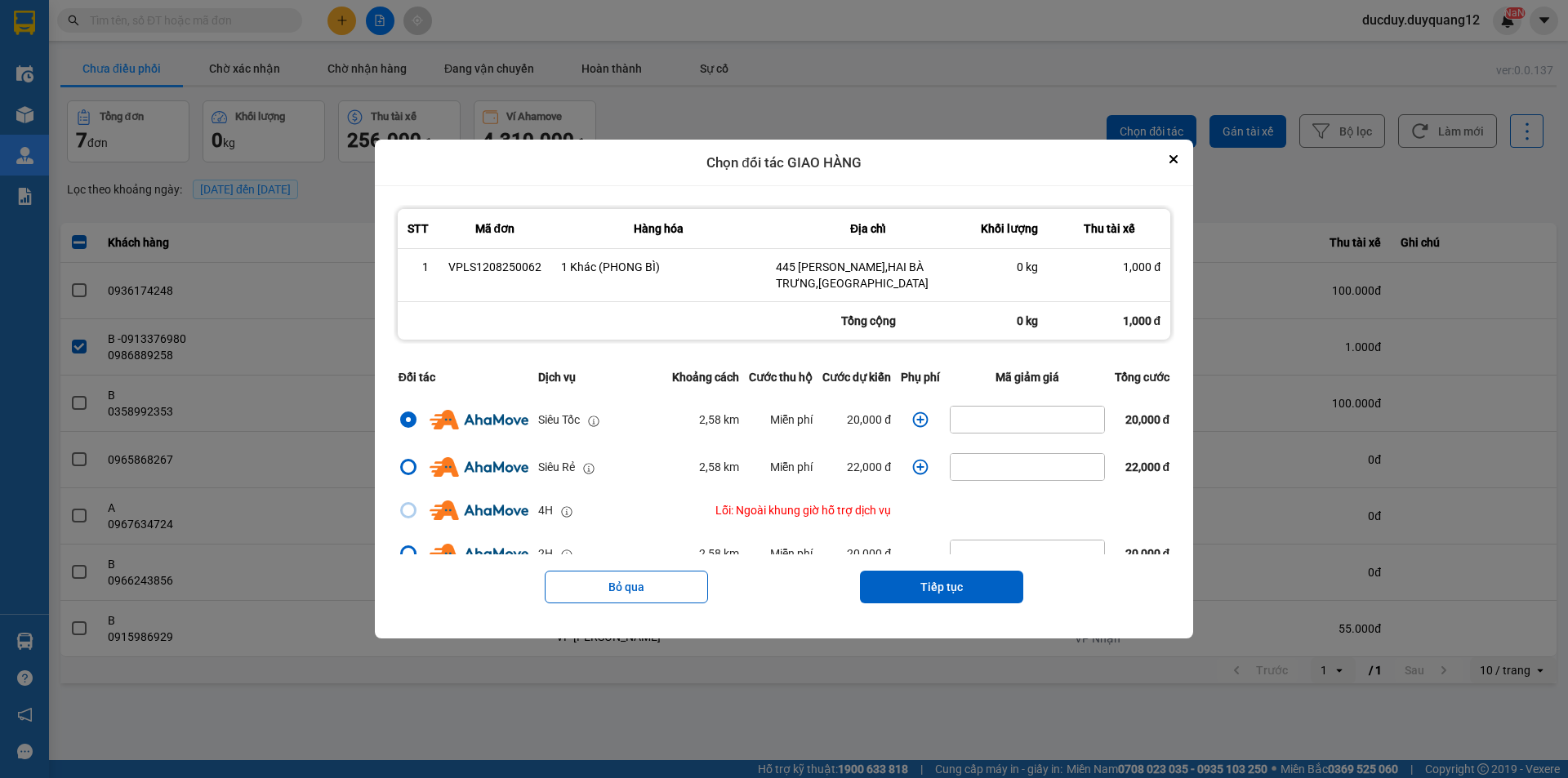
click at [922, 413] on icon "dialog" at bounding box center [921, 420] width 16 height 16
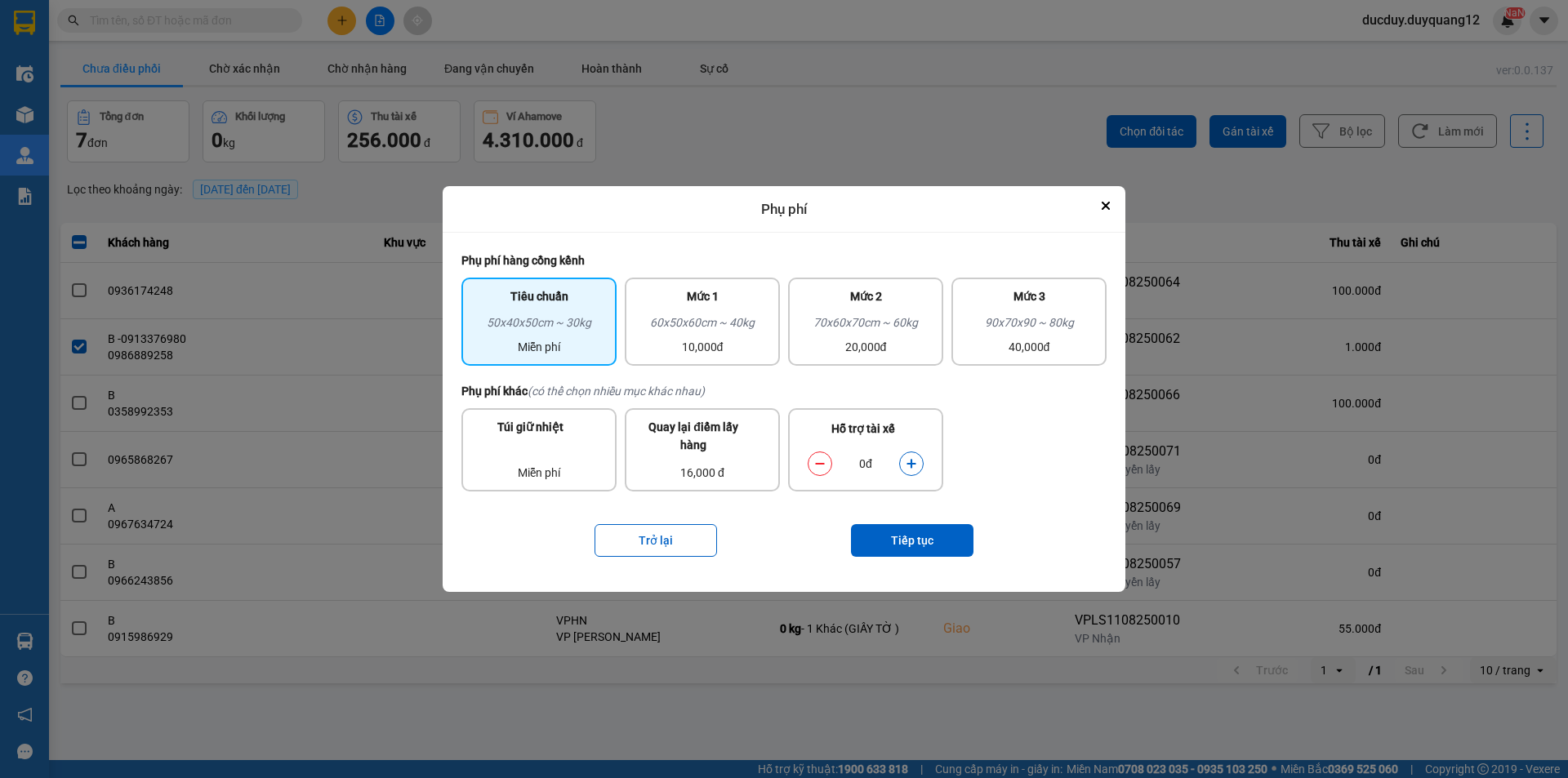
click at [917, 469] on button "dialog" at bounding box center [912, 464] width 23 height 28
click at [905, 533] on button "Tiếp tục" at bounding box center [913, 540] width 123 height 32
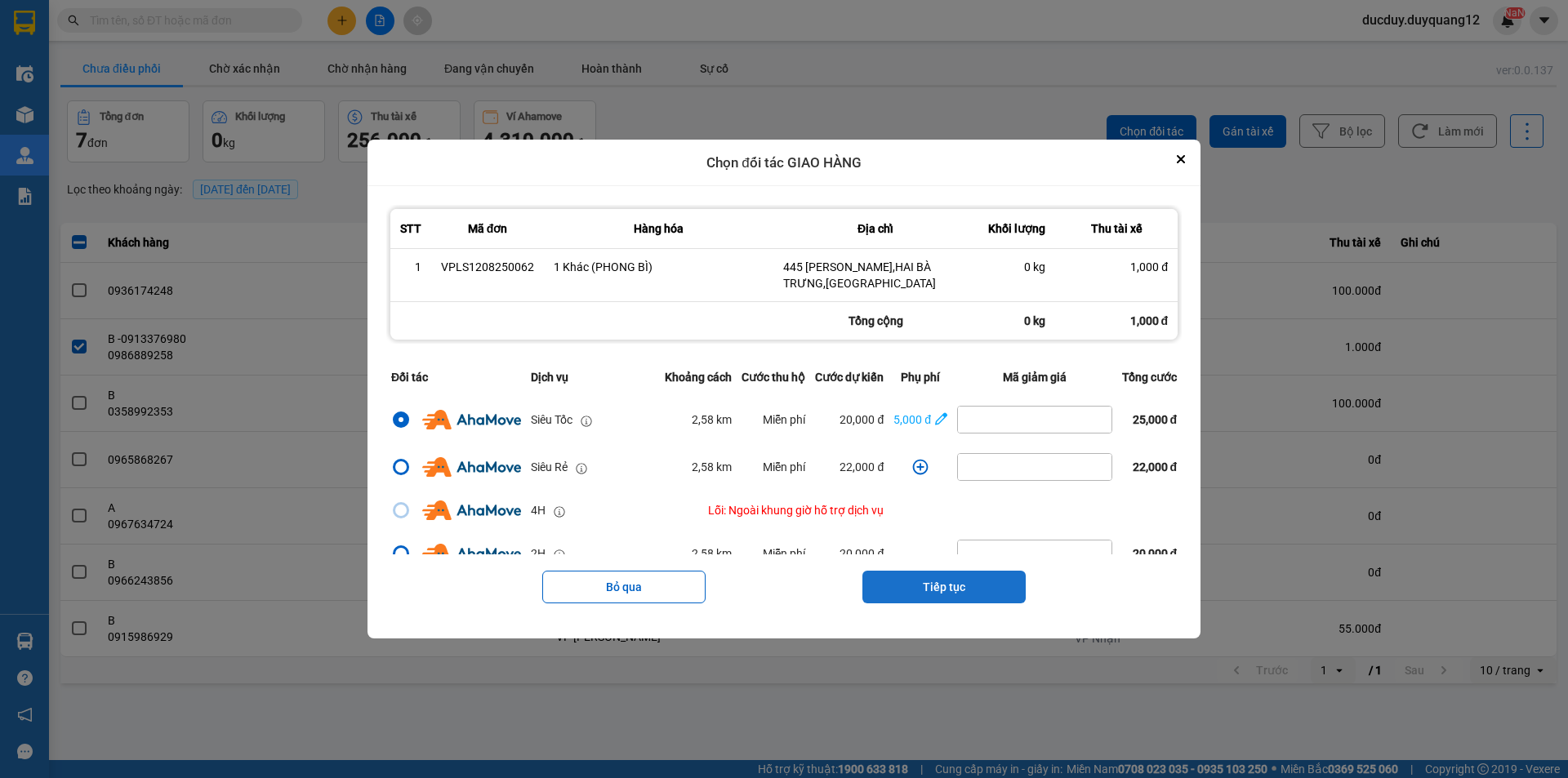
click at [908, 578] on button "Tiếp tục" at bounding box center [944, 586] width 164 height 32
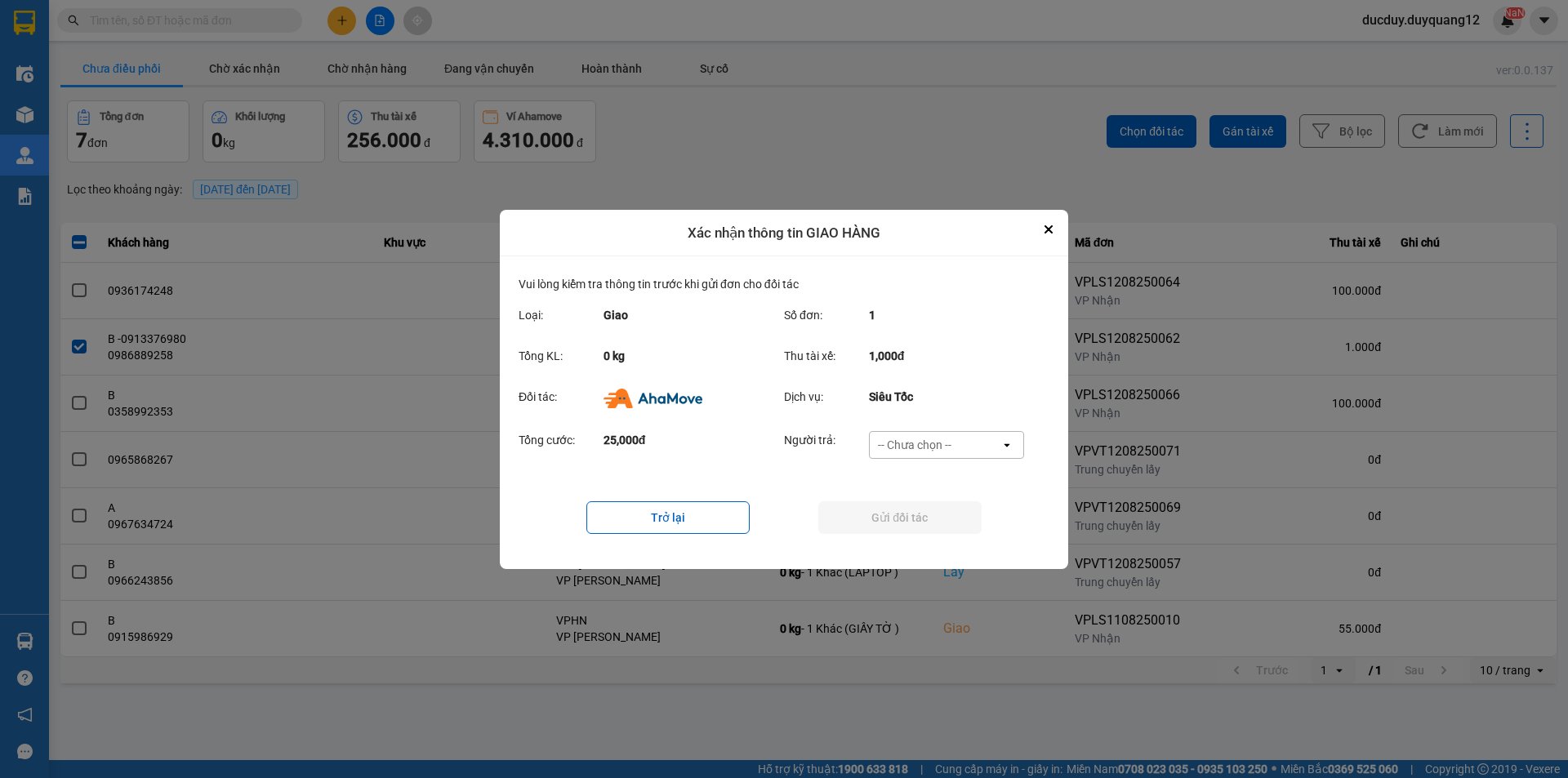
click at [951, 440] on div "-- Chưa chọn --" at bounding box center [914, 445] width 74 height 17
click at [925, 548] on div "Ví Ahamove" at bounding box center [945, 537] width 155 height 29
click at [939, 508] on button "Gửi đối tác" at bounding box center [899, 517] width 164 height 32
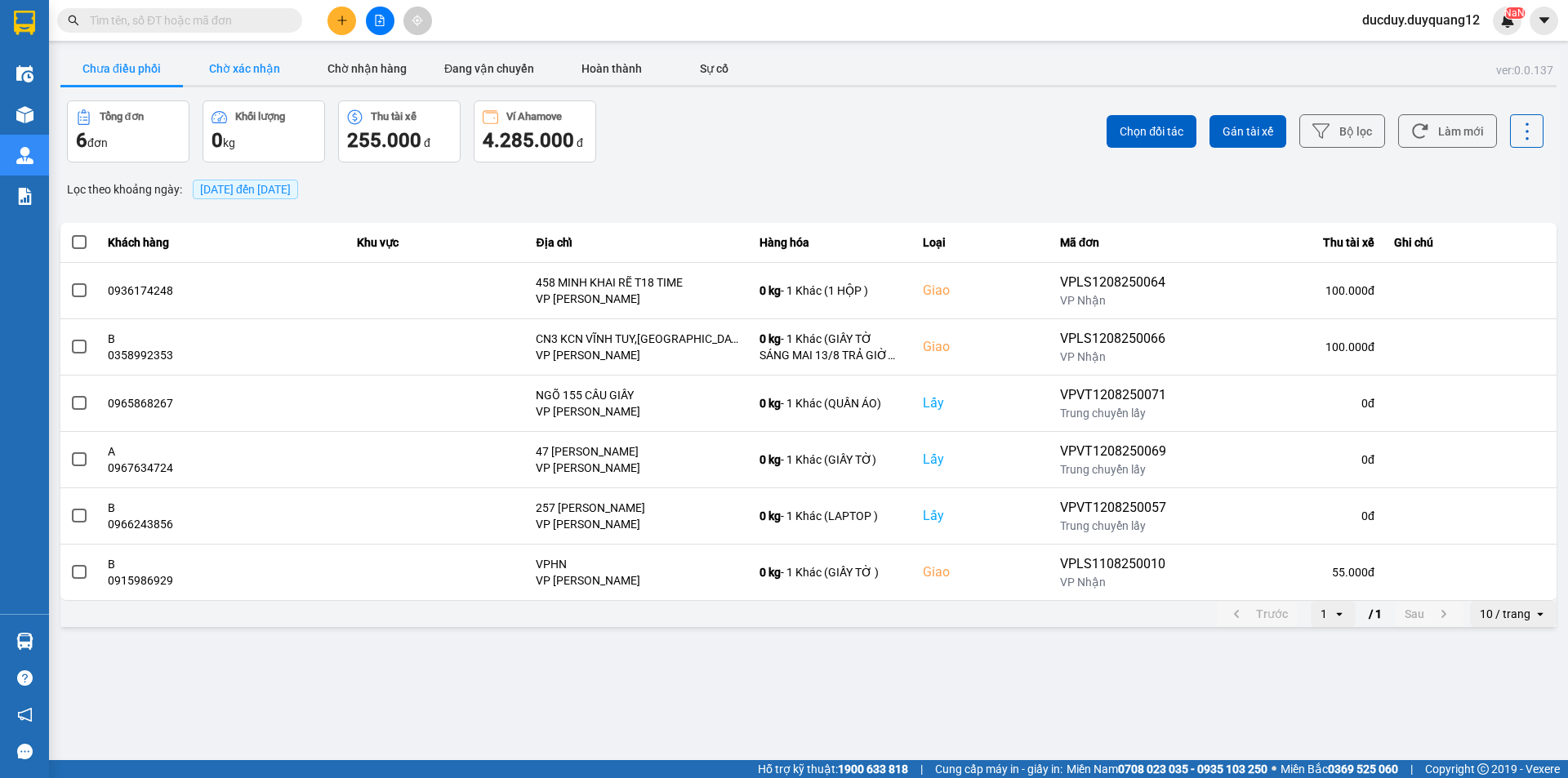
click at [253, 74] on button "Chờ xác nhận" at bounding box center [244, 68] width 123 height 32
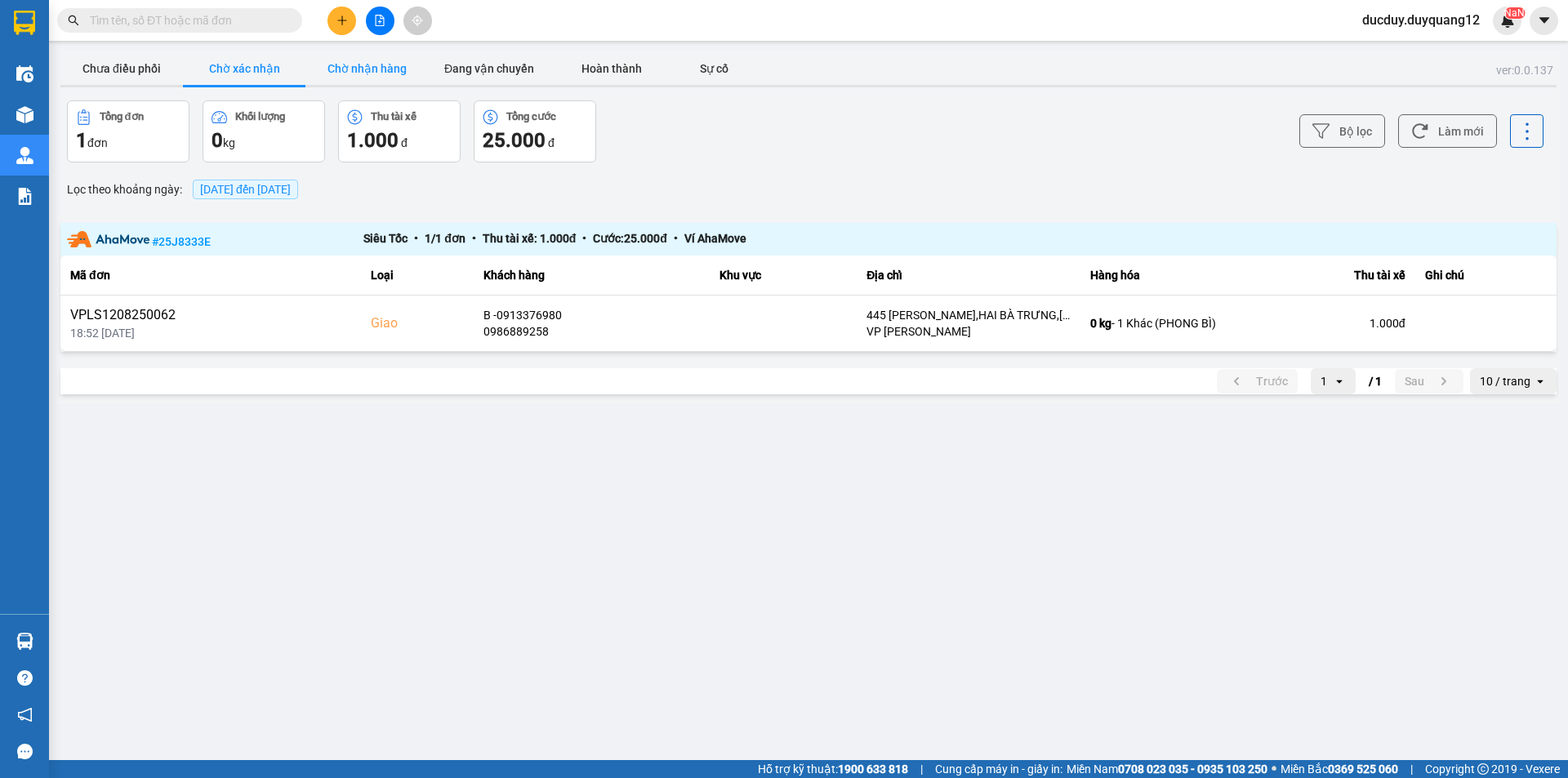
click at [362, 65] on button "Chờ nhận hàng" at bounding box center [367, 68] width 123 height 32
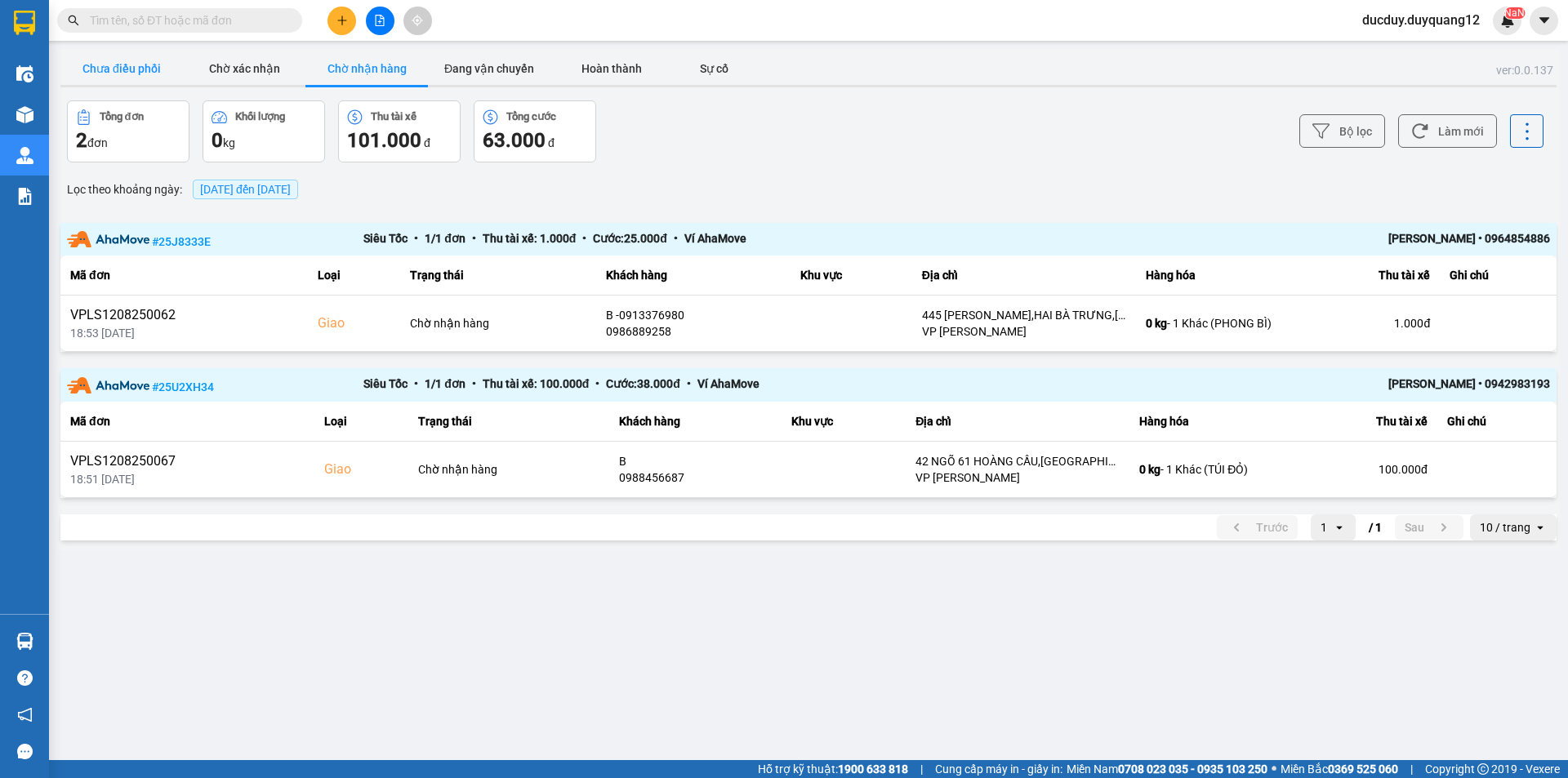
click at [128, 63] on button "Chưa điều phối" at bounding box center [122, 68] width 123 height 32
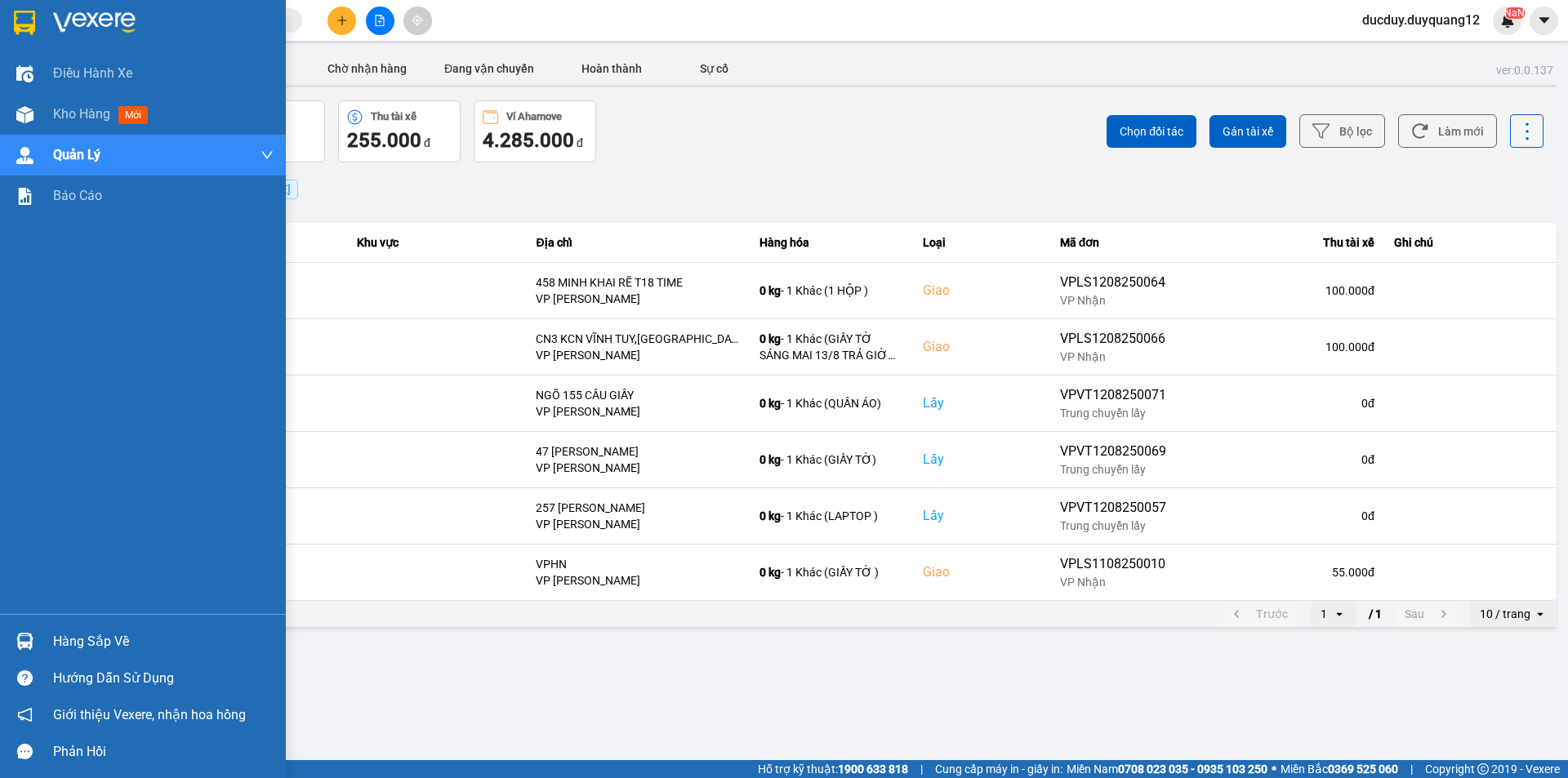
click at [86, 654] on div "Hàng sắp về" at bounding box center [143, 641] width 286 height 37
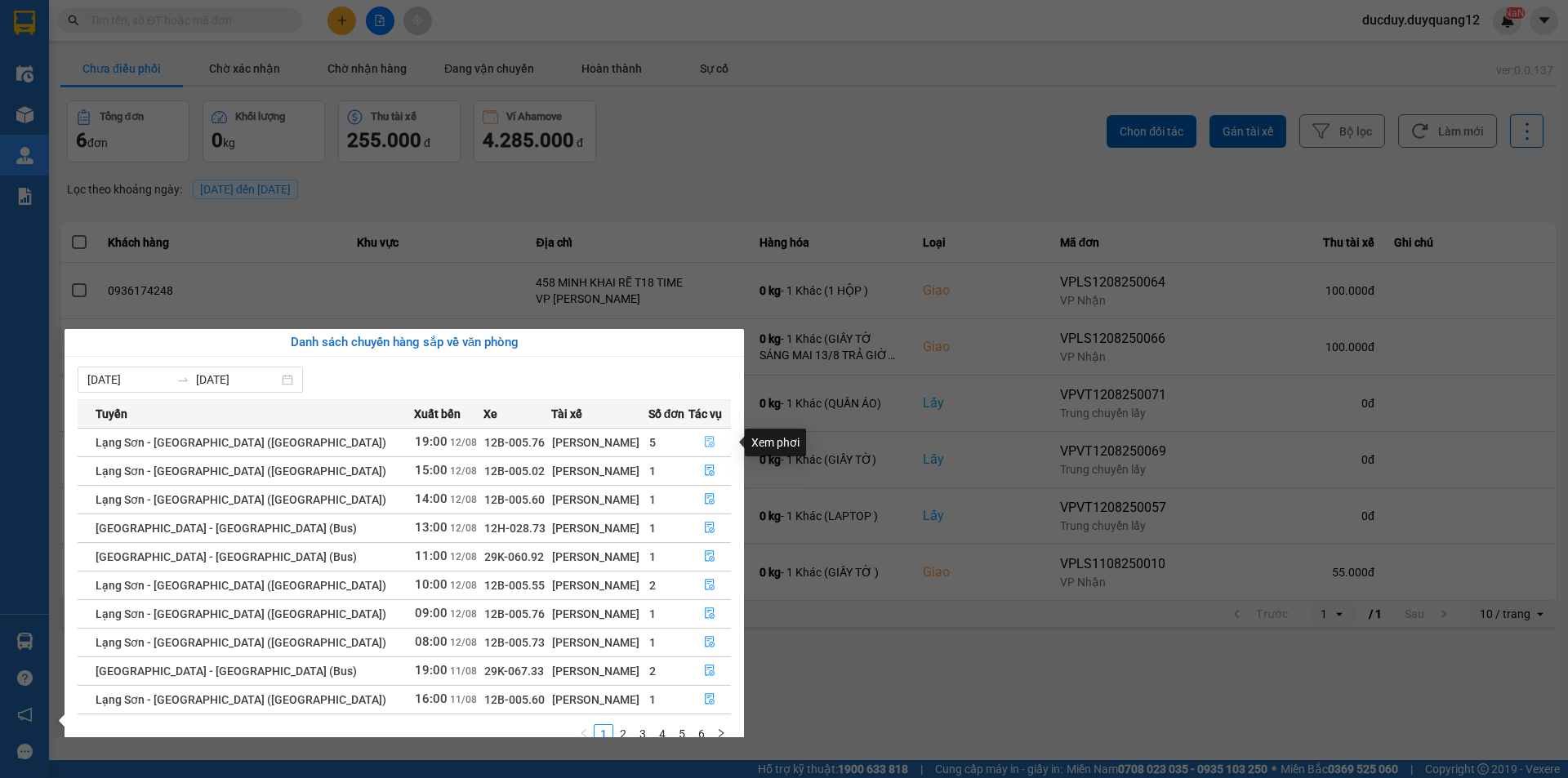
click at [704, 448] on span "file-done" at bounding box center [710, 443] width 12 height 13
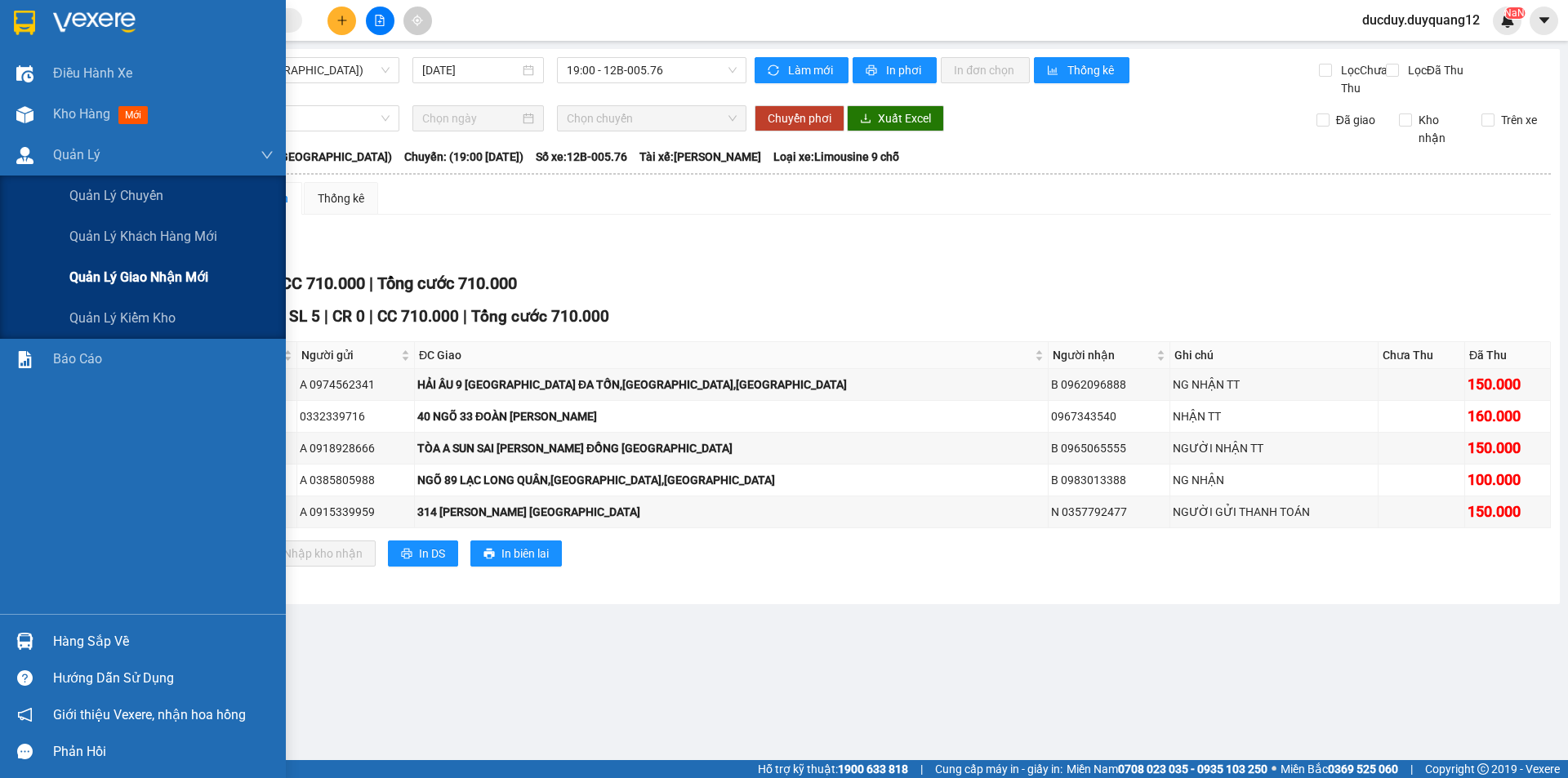
click at [135, 279] on div "Quản lý giao nhận mới" at bounding box center [172, 277] width 204 height 41
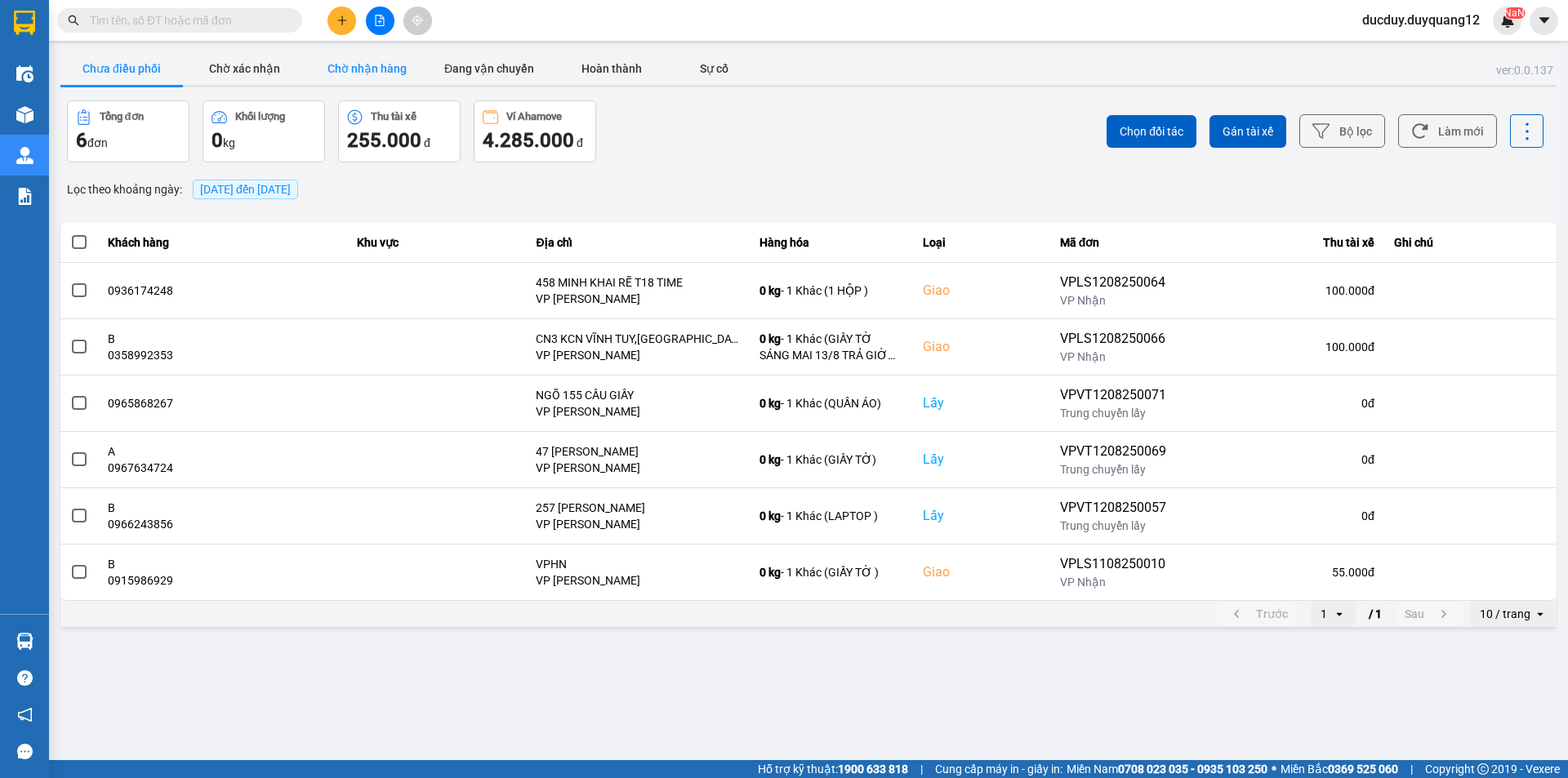
click at [366, 72] on button "Chờ nhận hàng" at bounding box center [367, 68] width 123 height 32
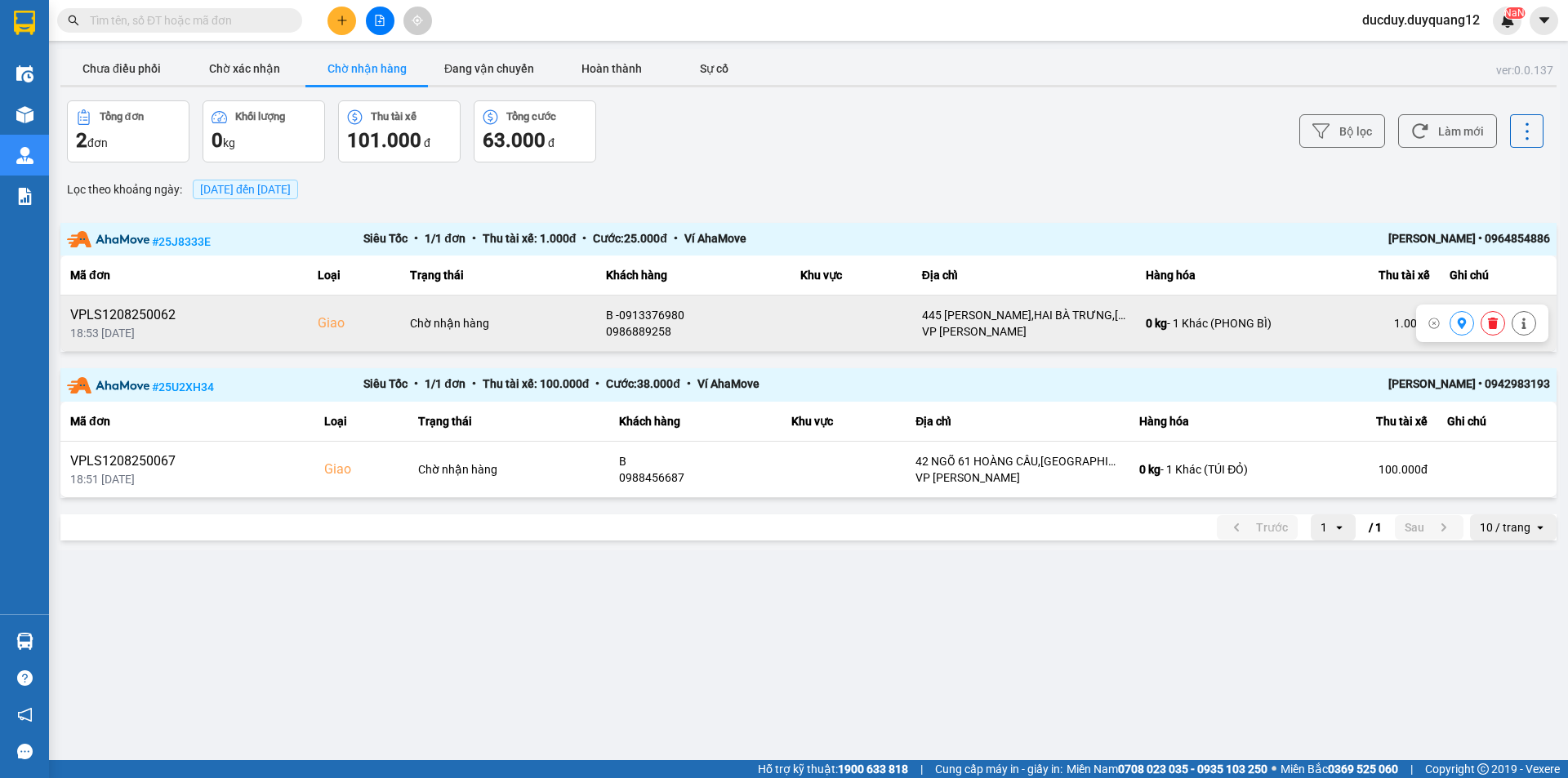
click at [1466, 324] on icon at bounding box center [1463, 324] width 12 height 12
click at [1524, 324] on icon at bounding box center [1523, 325] width 4 height 12
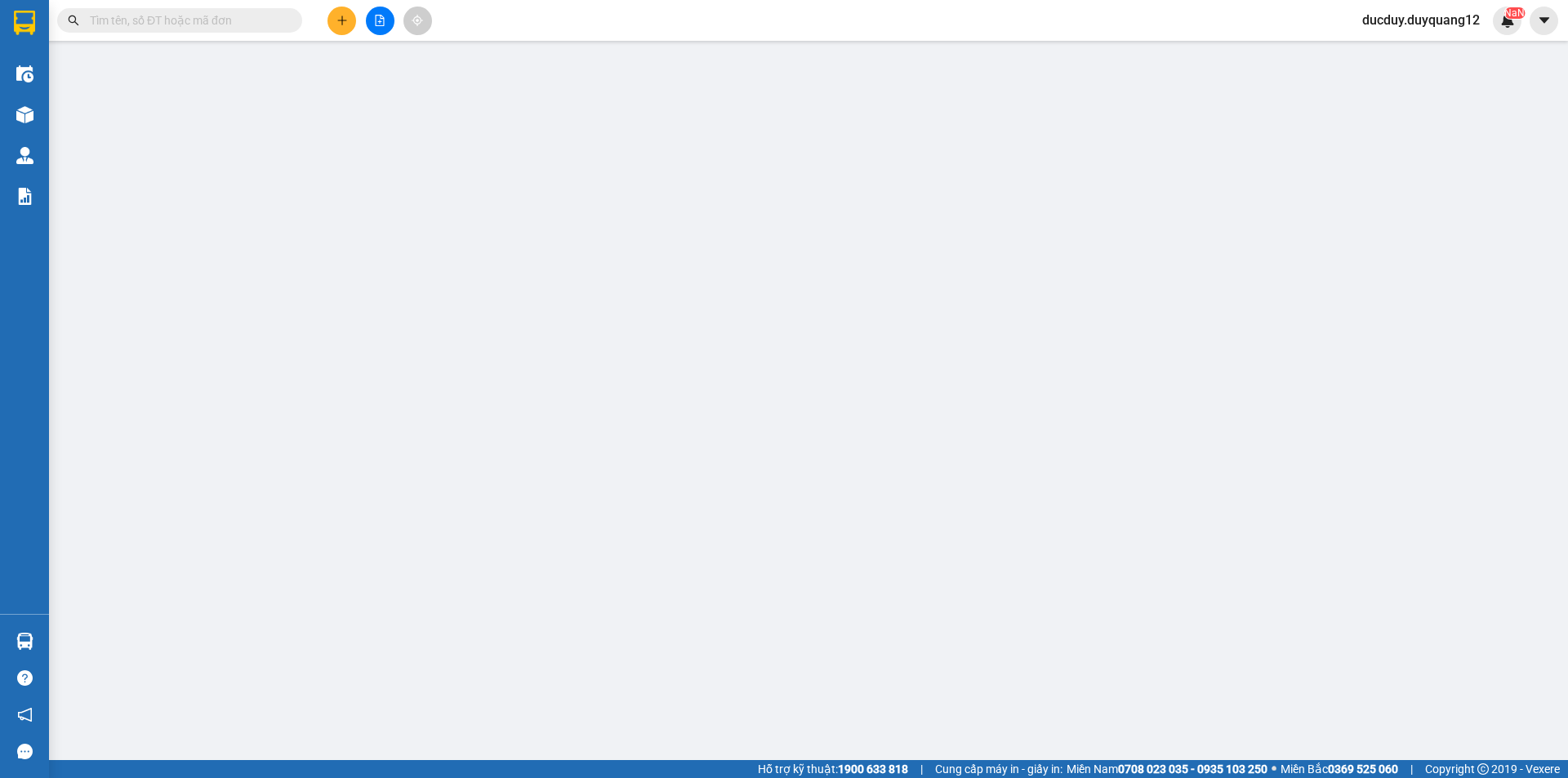
type input "0369322666"
type input "B 0852303666"
checkbox input "true"
type input "VPLS"
type input "0986889258"
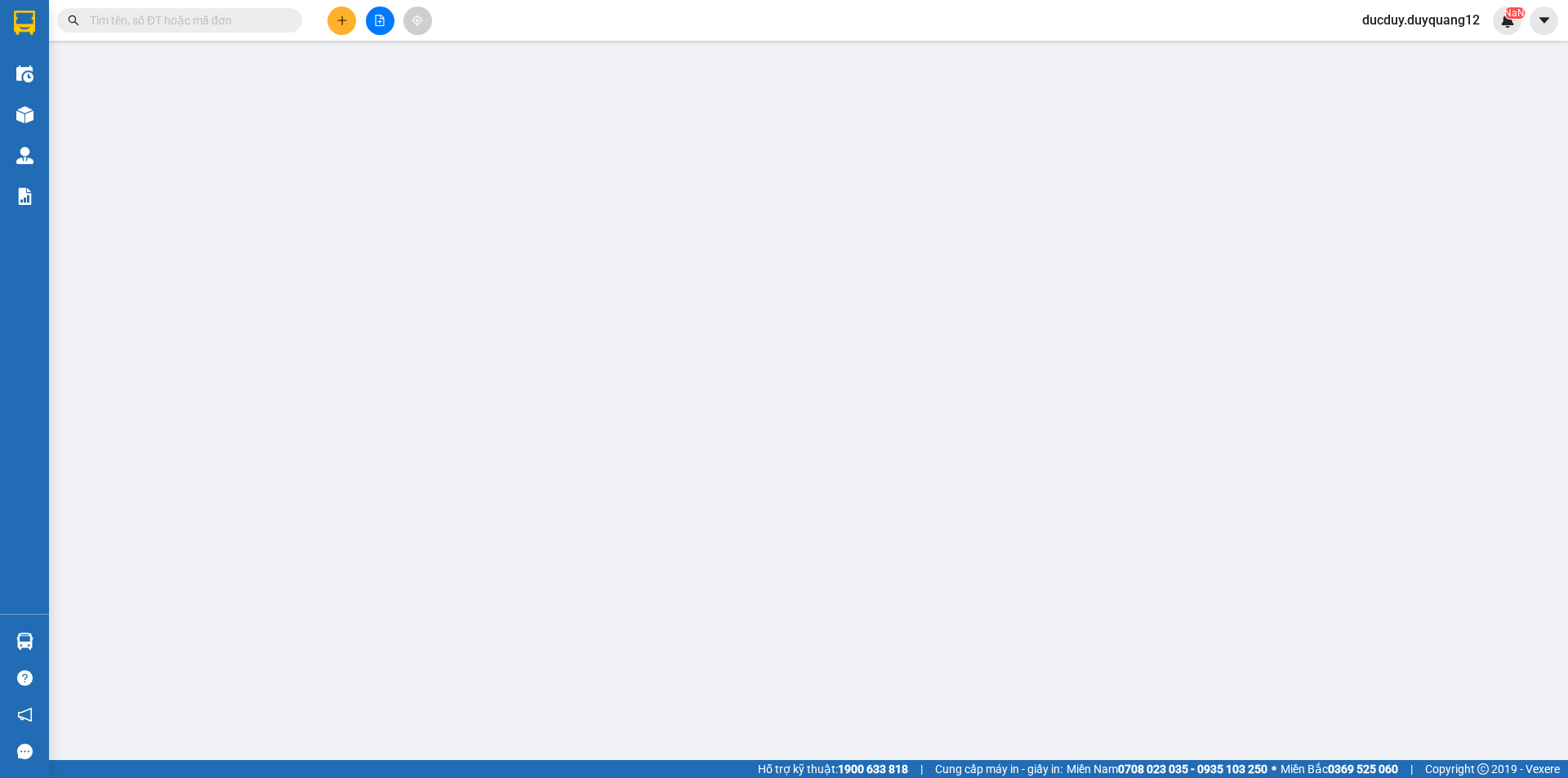
type input "B -0913376980"
checkbox input "true"
type input "445 [PERSON_NAME],HAI BÀ TRƯNG,[GEOGRAPHIC_DATA]"
type input "1.000"
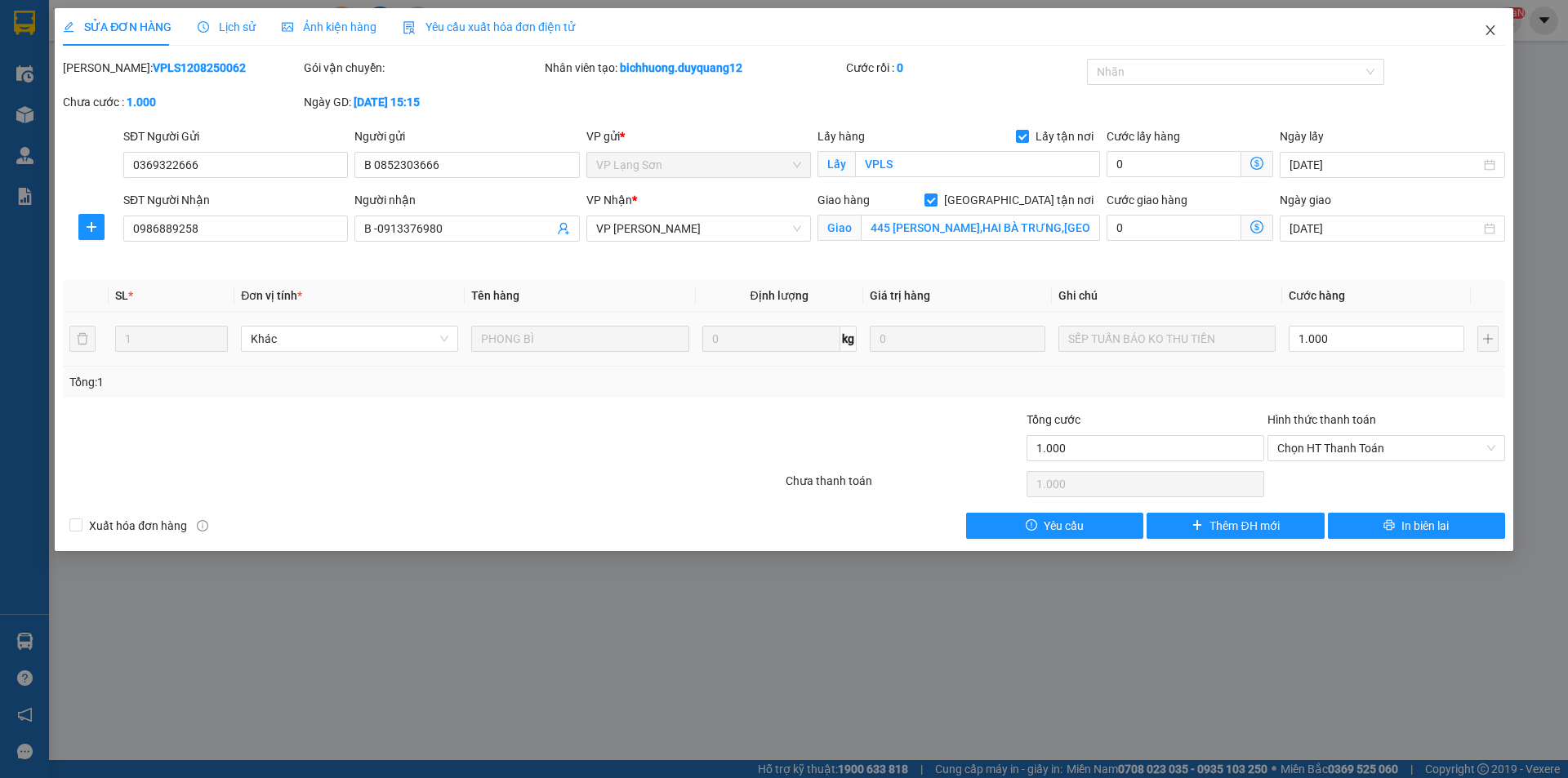
click at [1495, 25] on icon "close" at bounding box center [1491, 31] width 13 height 13
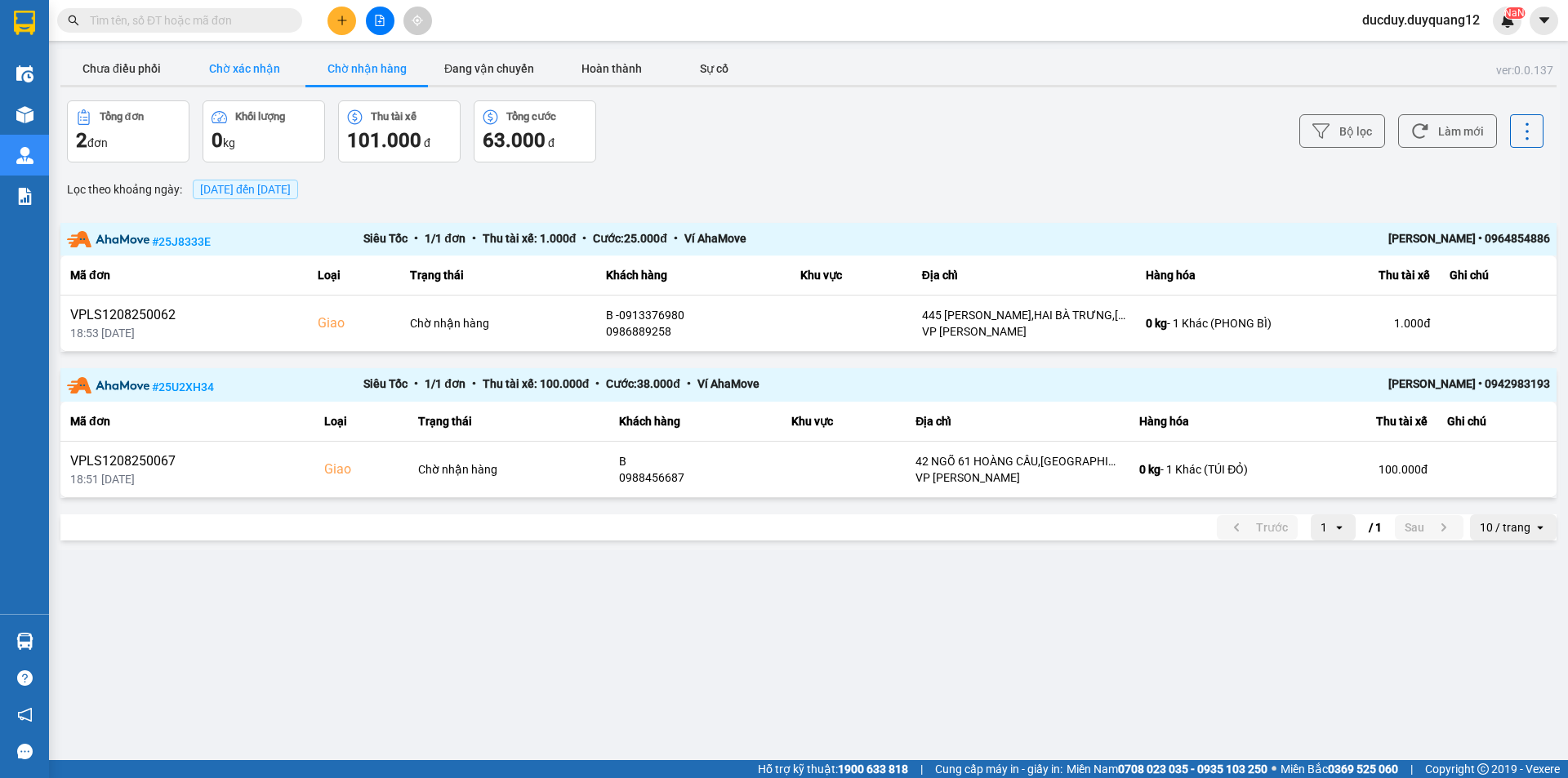
click at [277, 66] on button "Chờ xác nhận" at bounding box center [244, 68] width 123 height 32
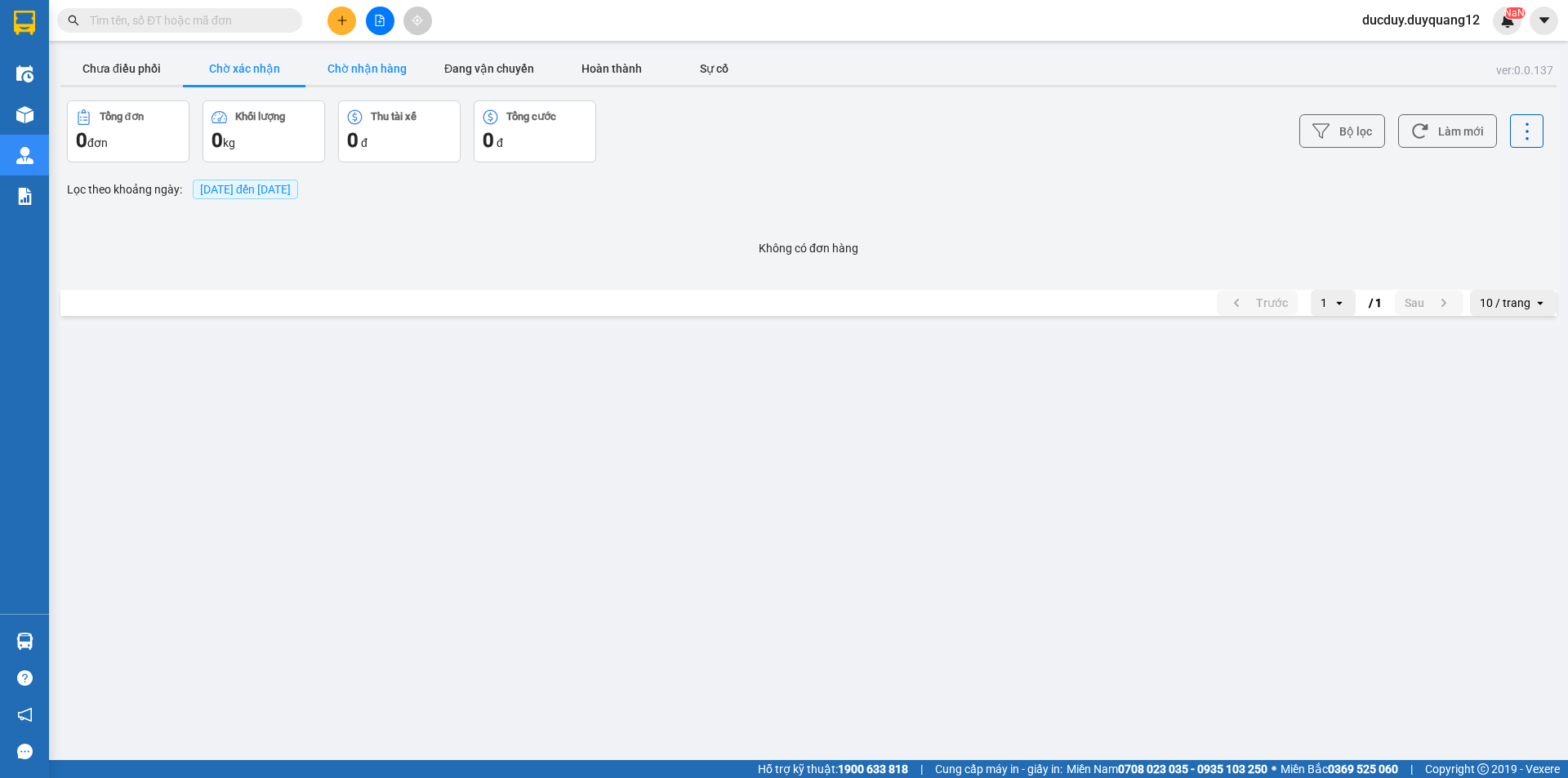
click at [366, 69] on button "Chờ nhận hàng" at bounding box center [367, 68] width 123 height 32
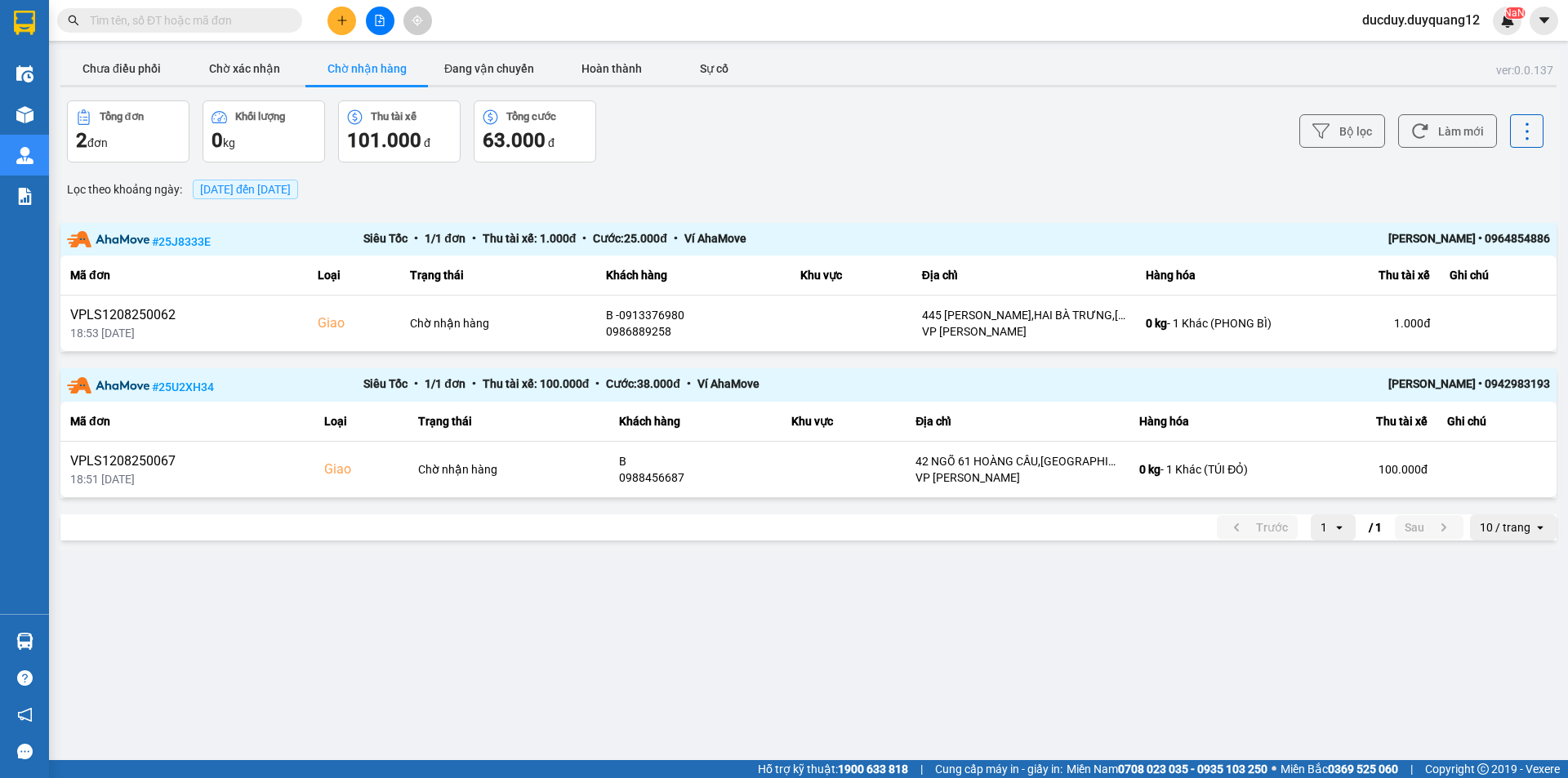
click at [621, 51] on div "ver: 0.0.137 Chưa điều phối Chờ xác nhận Chờ nhận hàng Đang vận chuyển Hoàn thà…" at bounding box center [809, 300] width 1503 height 502
click at [618, 62] on button "Hoàn thành" at bounding box center [612, 68] width 123 height 32
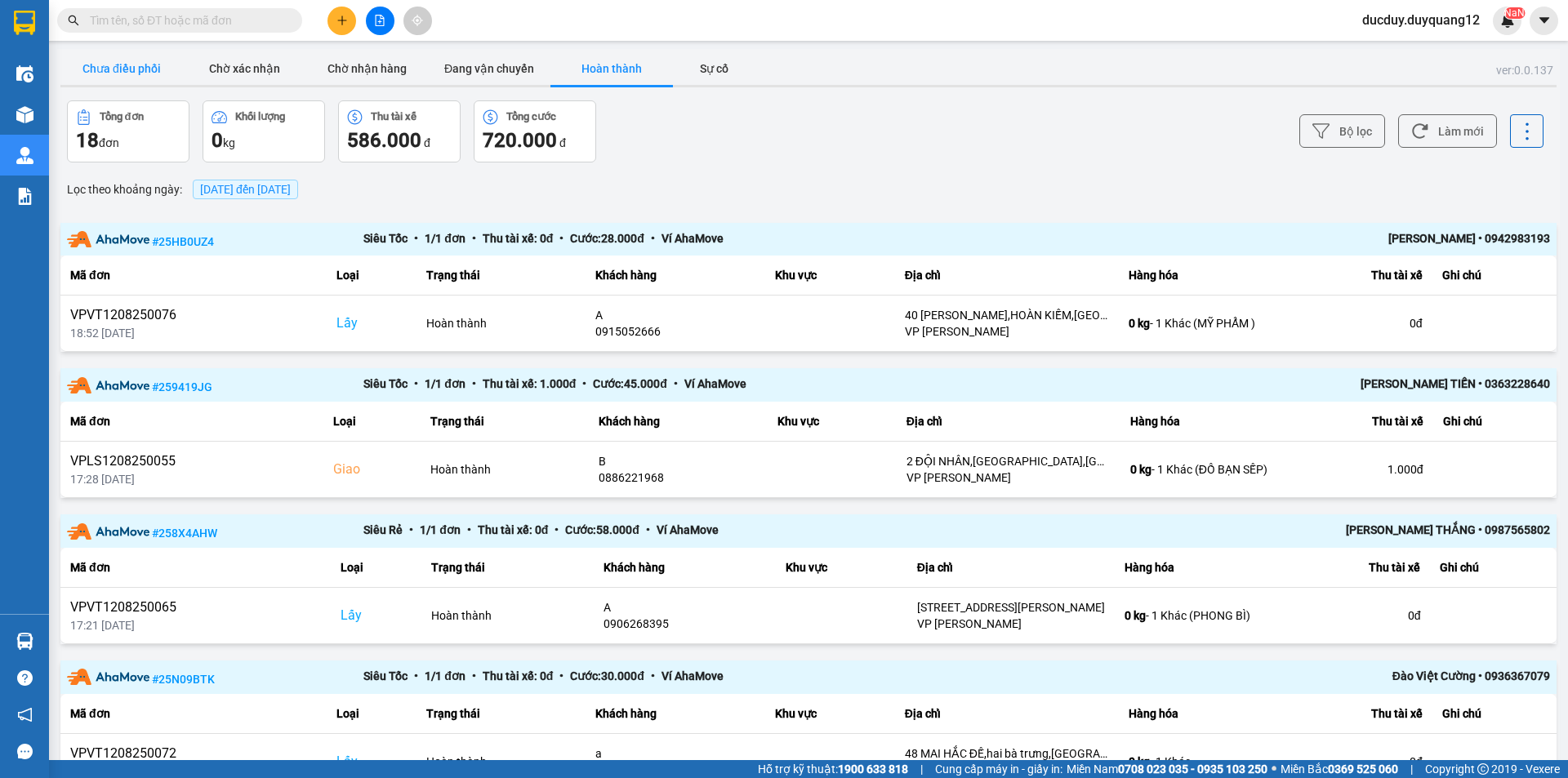
click at [123, 71] on button "Chưa điều phối" at bounding box center [122, 68] width 123 height 32
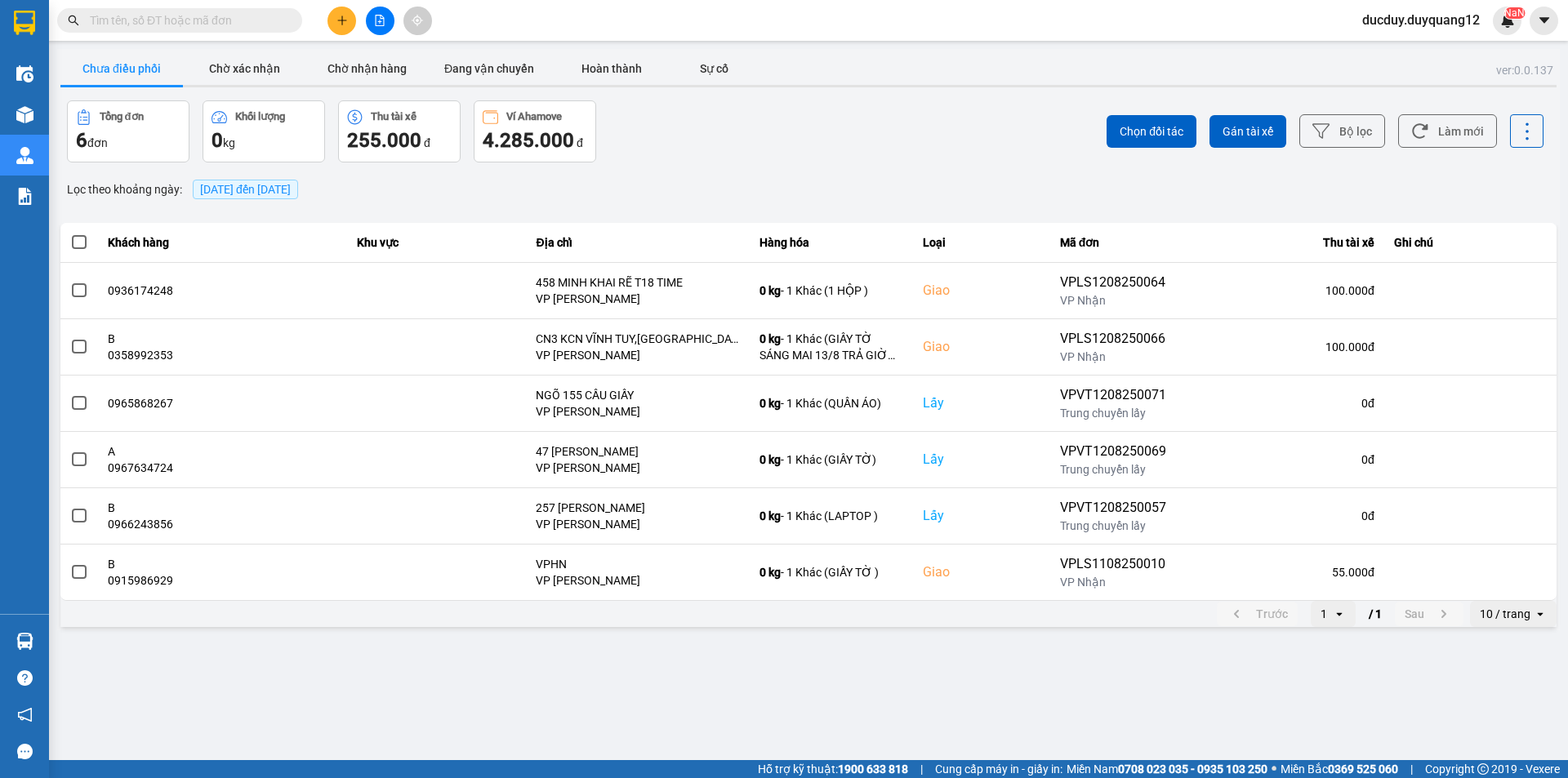
click at [62, 55] on button "Chưa điều phối" at bounding box center [122, 68] width 123 height 32
click at [374, 62] on button "Chờ nhận hàng" at bounding box center [367, 68] width 123 height 32
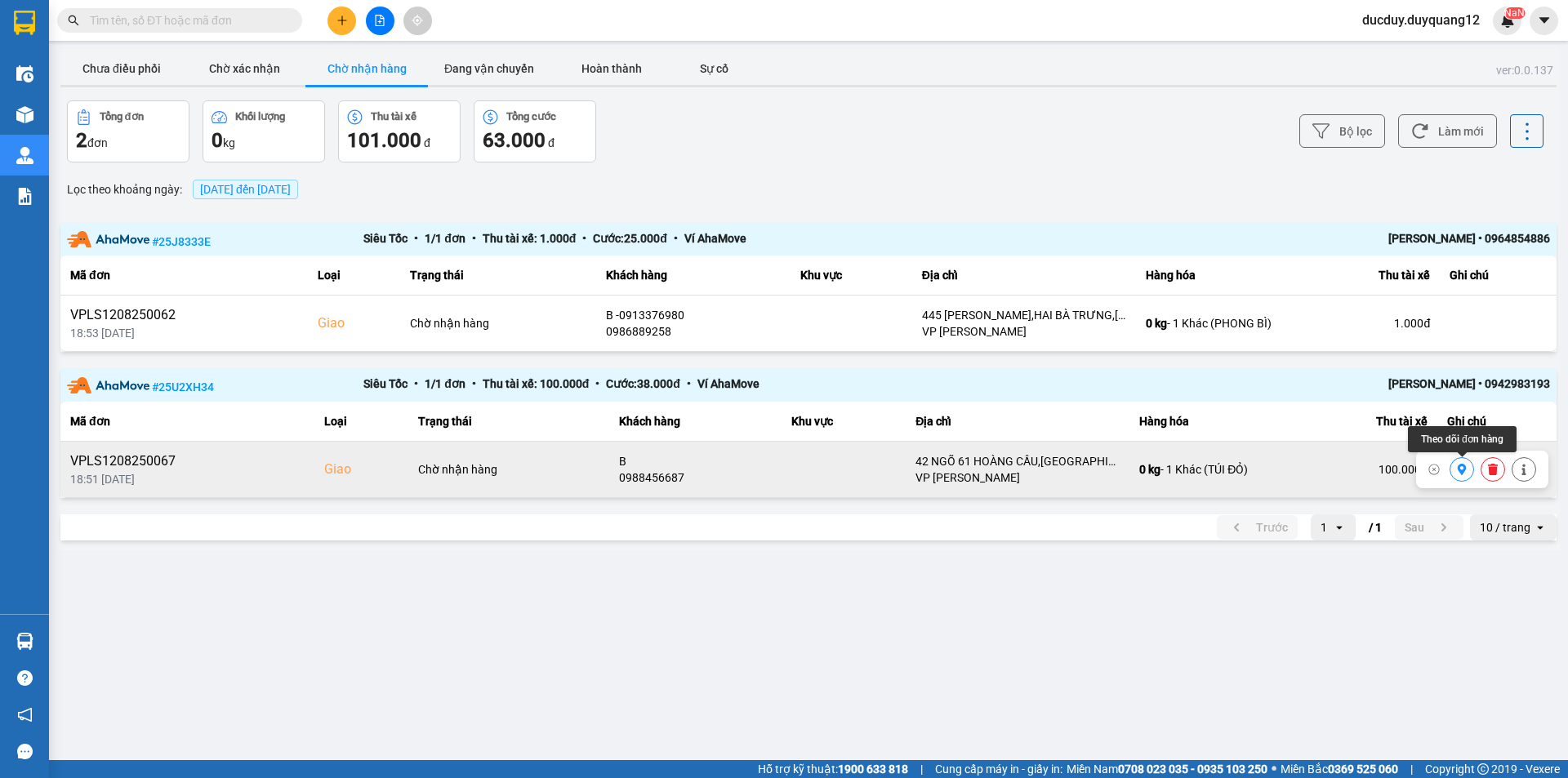
click at [1464, 469] on icon at bounding box center [1462, 470] width 9 height 12
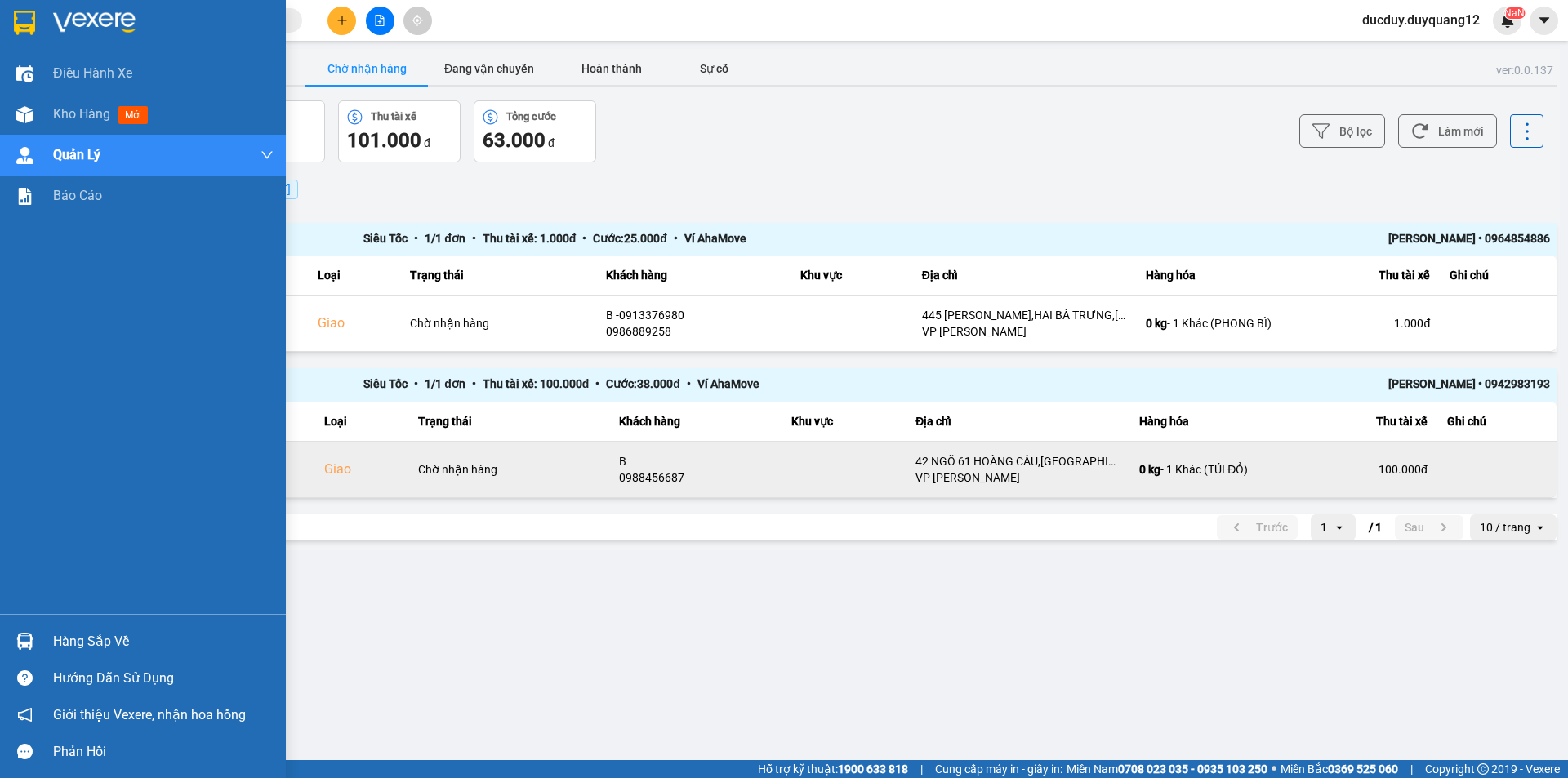
click at [105, 658] on div "Hàng sắp về" at bounding box center [143, 641] width 286 height 37
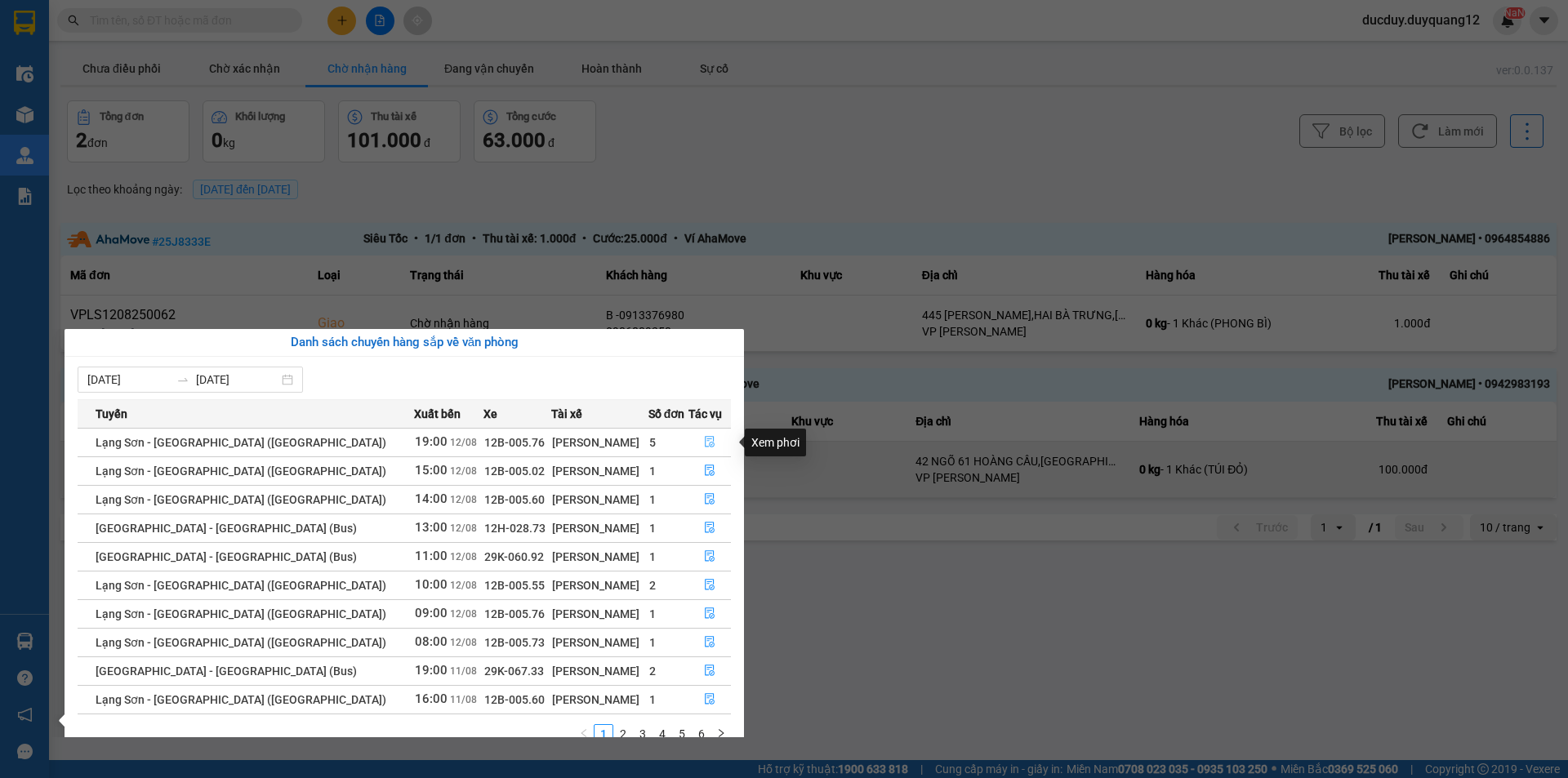
click at [705, 439] on icon "file-done" at bounding box center [710, 443] width 10 height 12
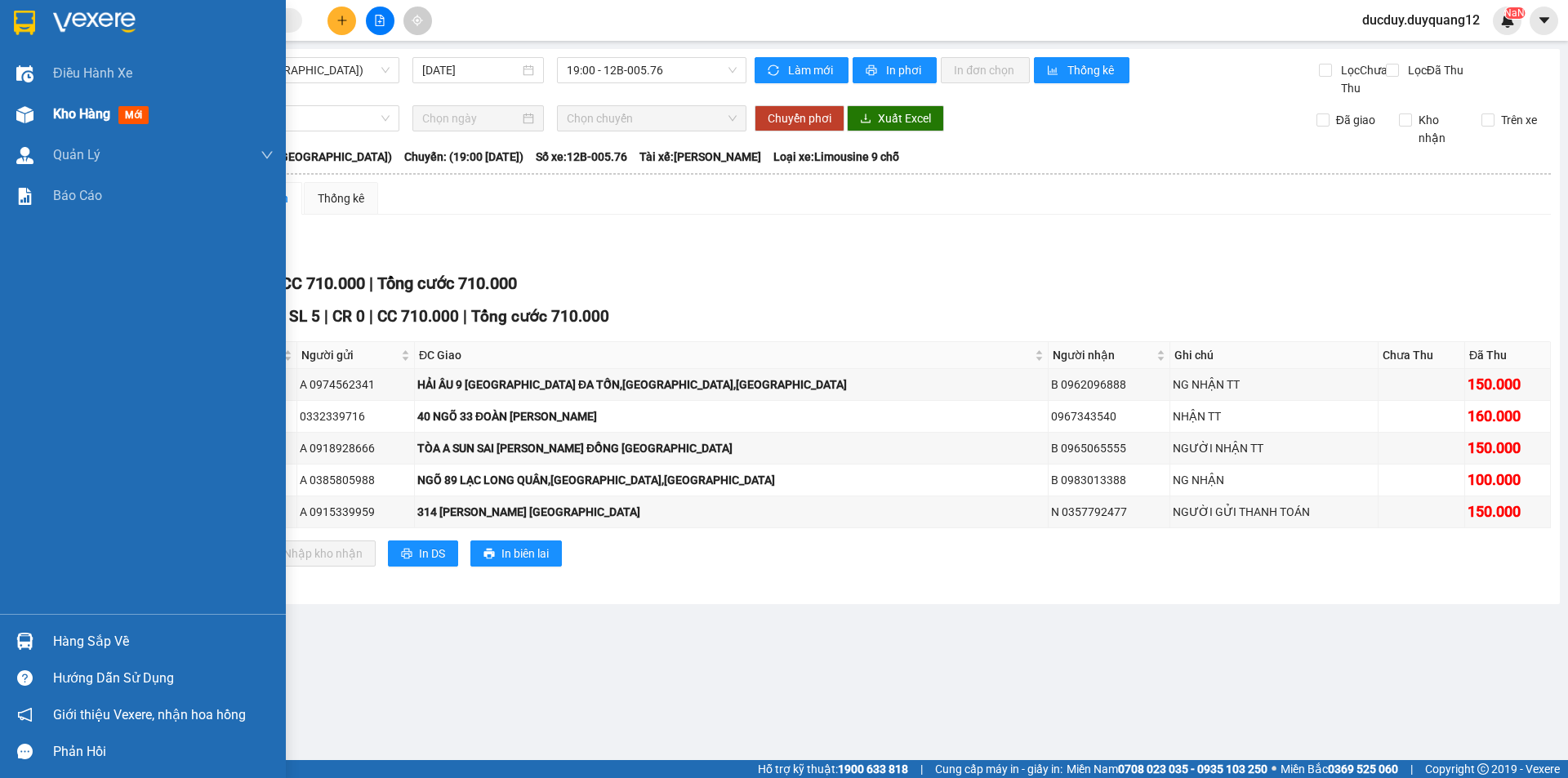
click at [70, 97] on div "Điều hành xe Kho hàng mới Quản Lý Quản lý chuyến Quản lý khách hàng mới Quản lý…" at bounding box center [143, 334] width 286 height 561
click at [70, 106] on span "Kho hàng" at bounding box center [81, 114] width 57 height 16
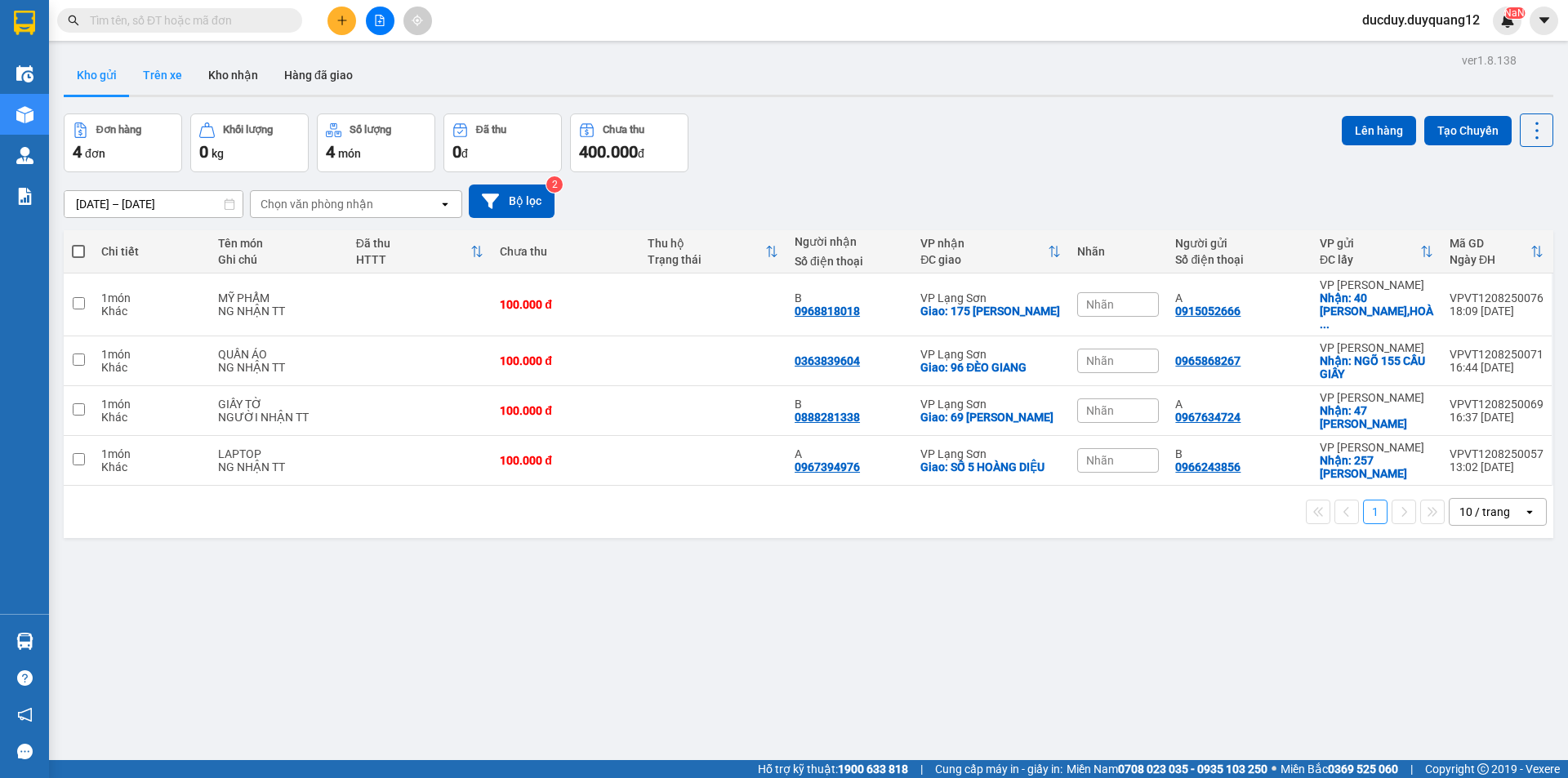
click at [166, 71] on button "Trên xe" at bounding box center [162, 75] width 66 height 39
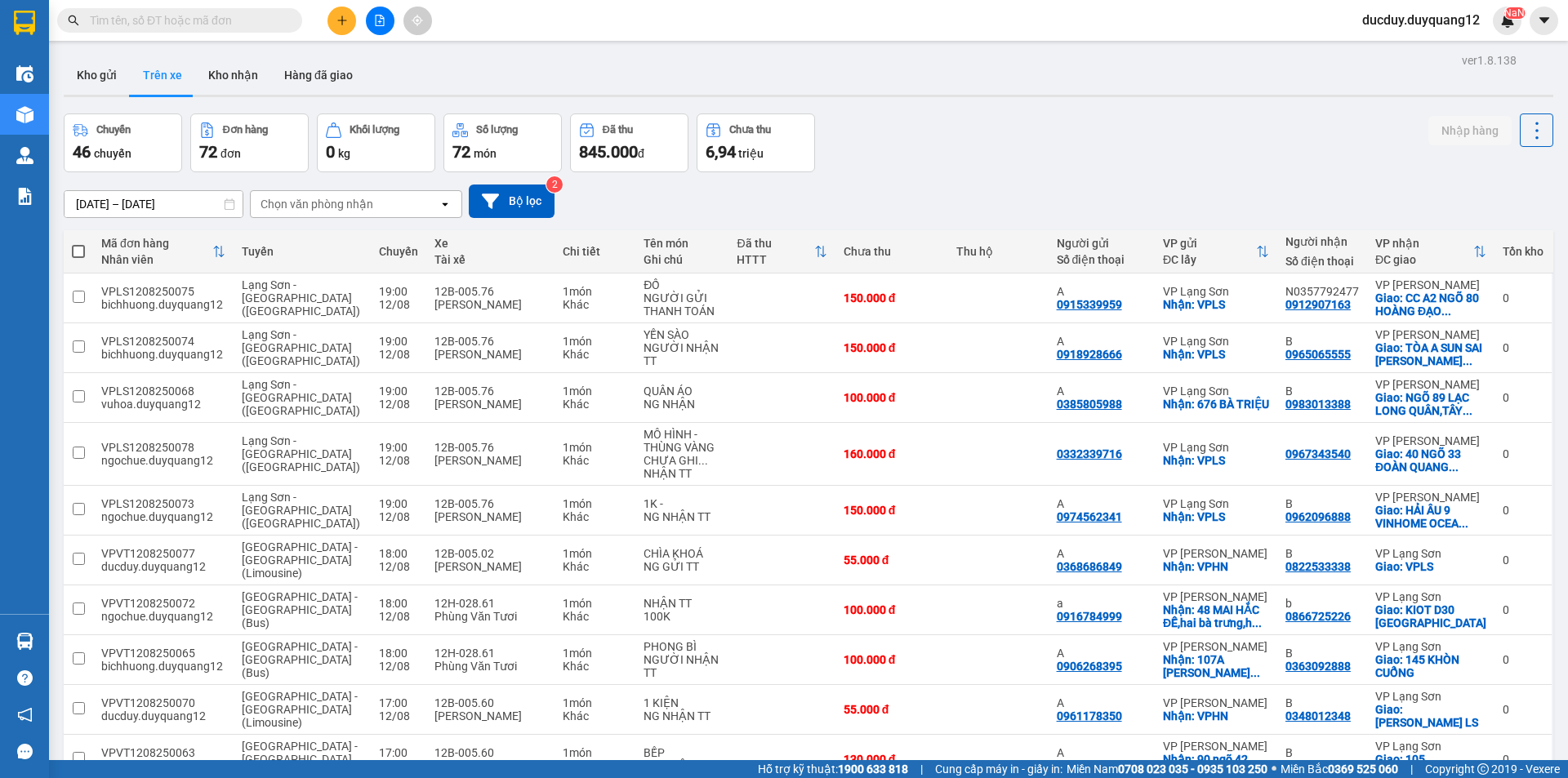
click at [161, 78] on button "Trên xe" at bounding box center [162, 75] width 66 height 39
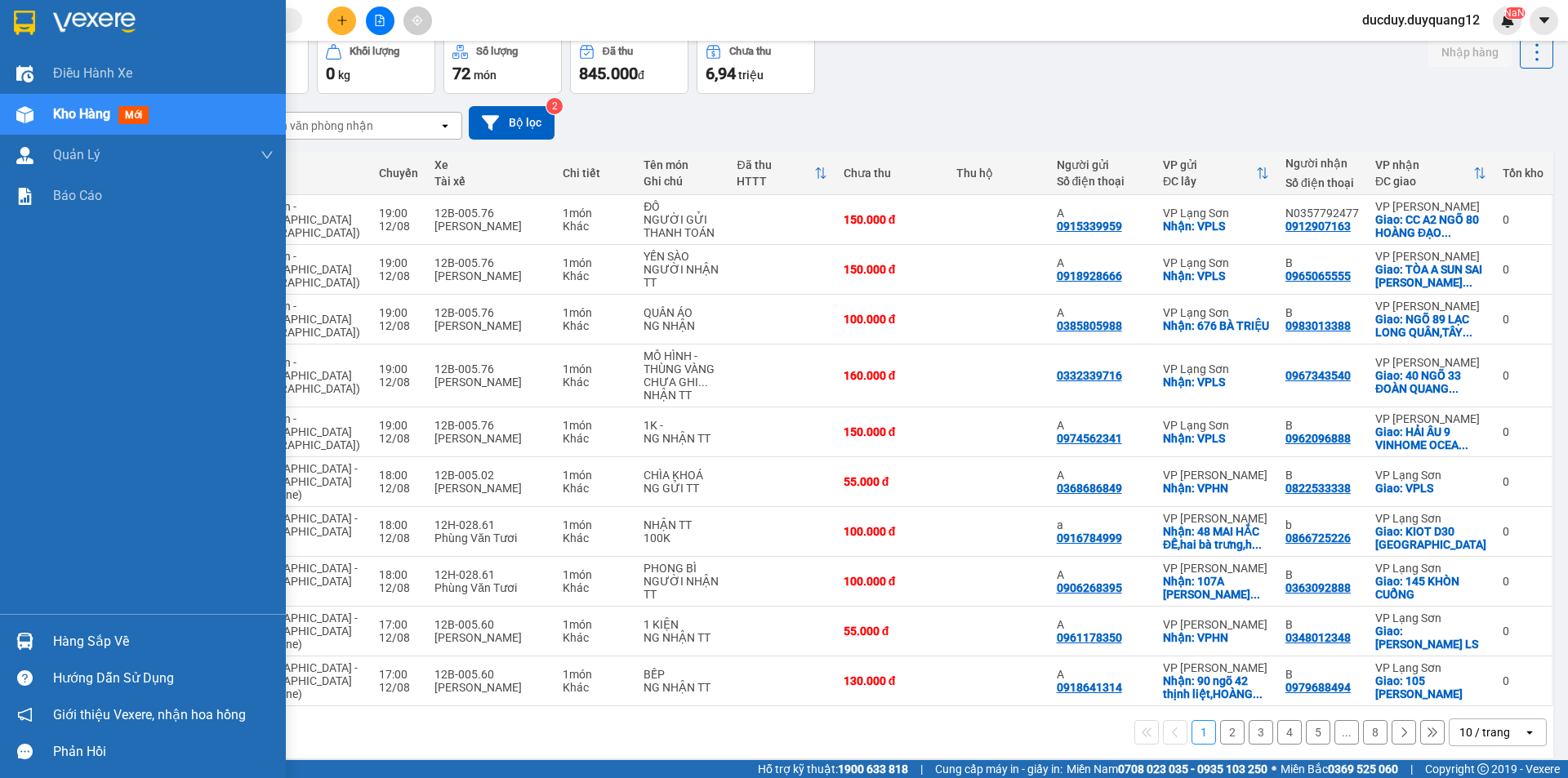
click at [114, 619] on div "Hàng sắp về Hướng dẫn sử dụng Giới thiệu Vexere, nhận hoa hồng Phản hồi" at bounding box center [143, 692] width 286 height 156
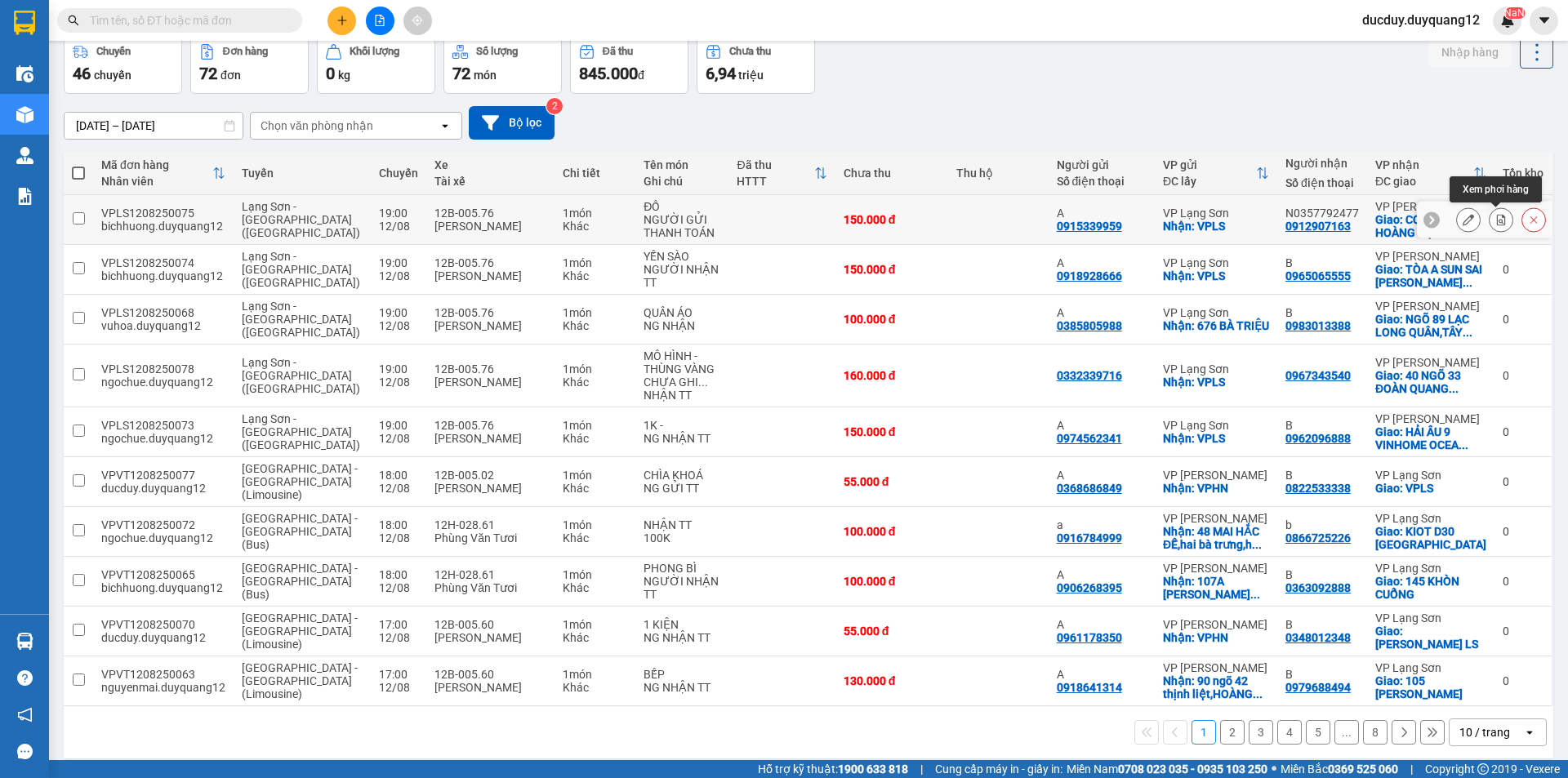
click at [1503, 222] on button at bounding box center [1502, 220] width 23 height 28
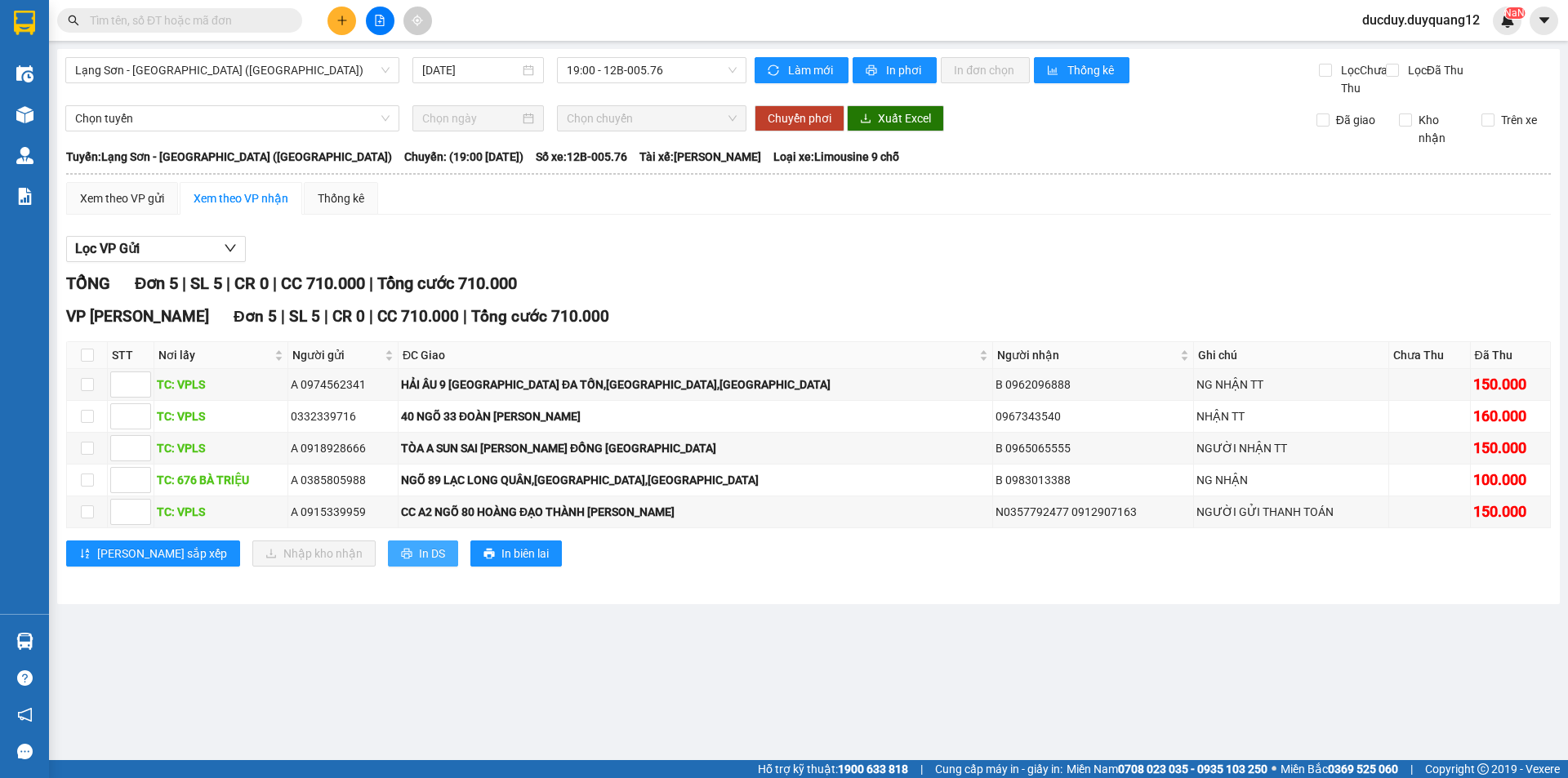
click at [419, 563] on span "In DS" at bounding box center [432, 554] width 26 height 18
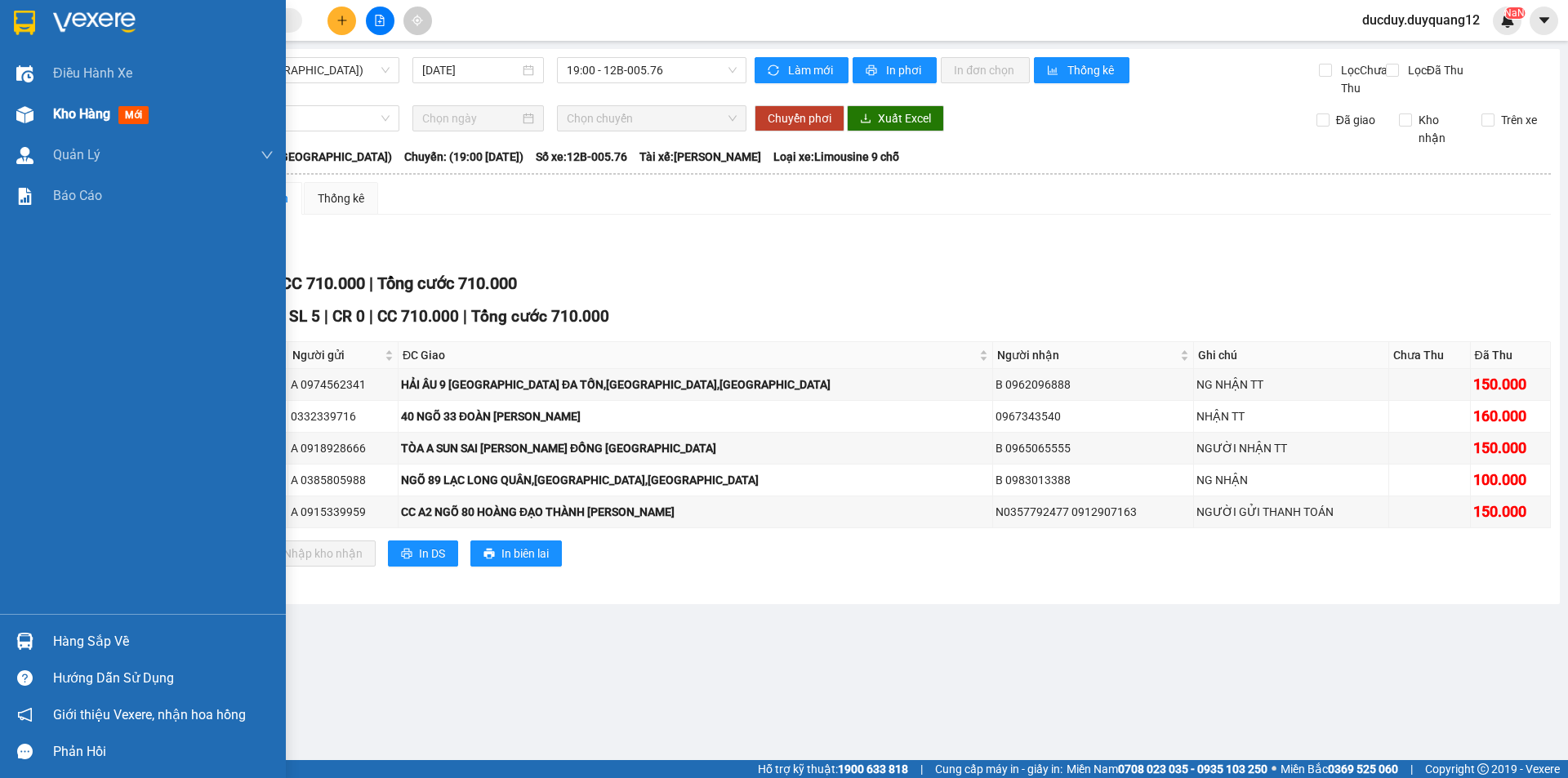
click at [81, 123] on div "Kho hàng mới" at bounding box center [104, 114] width 102 height 21
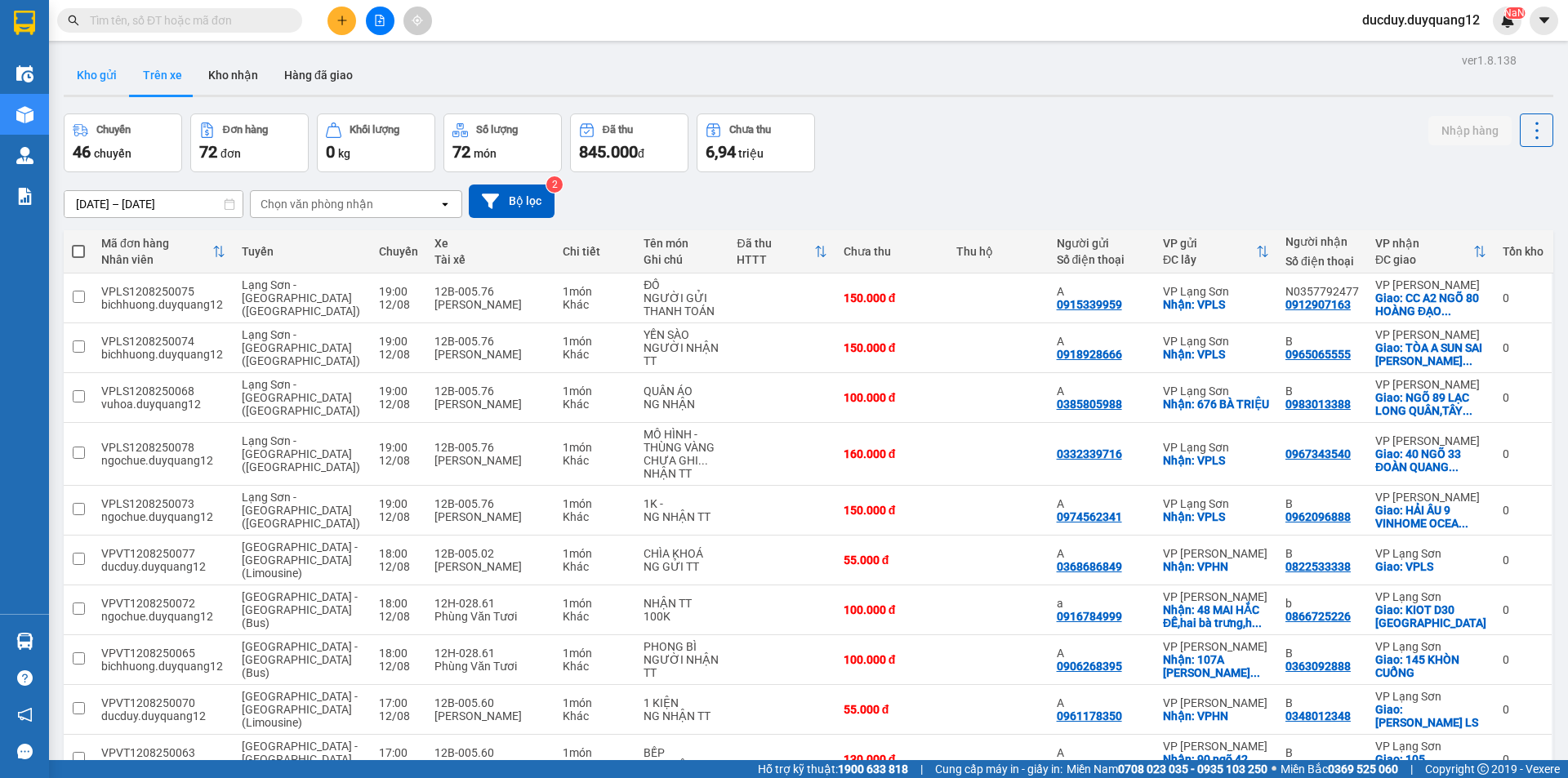
click at [107, 83] on button "Kho gửi" at bounding box center [97, 75] width 66 height 39
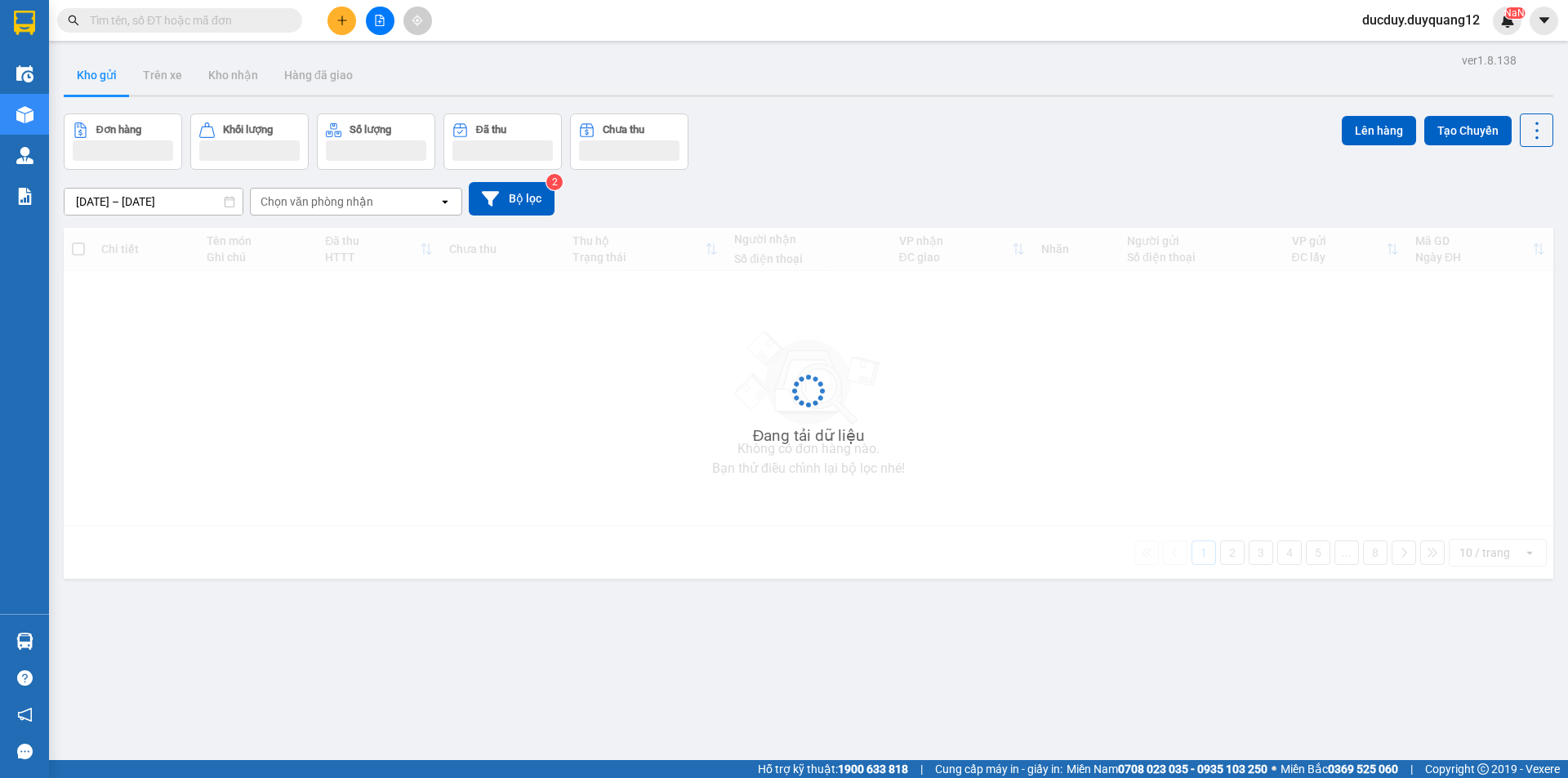
click at [107, 83] on button "Kho gửi" at bounding box center [97, 75] width 66 height 39
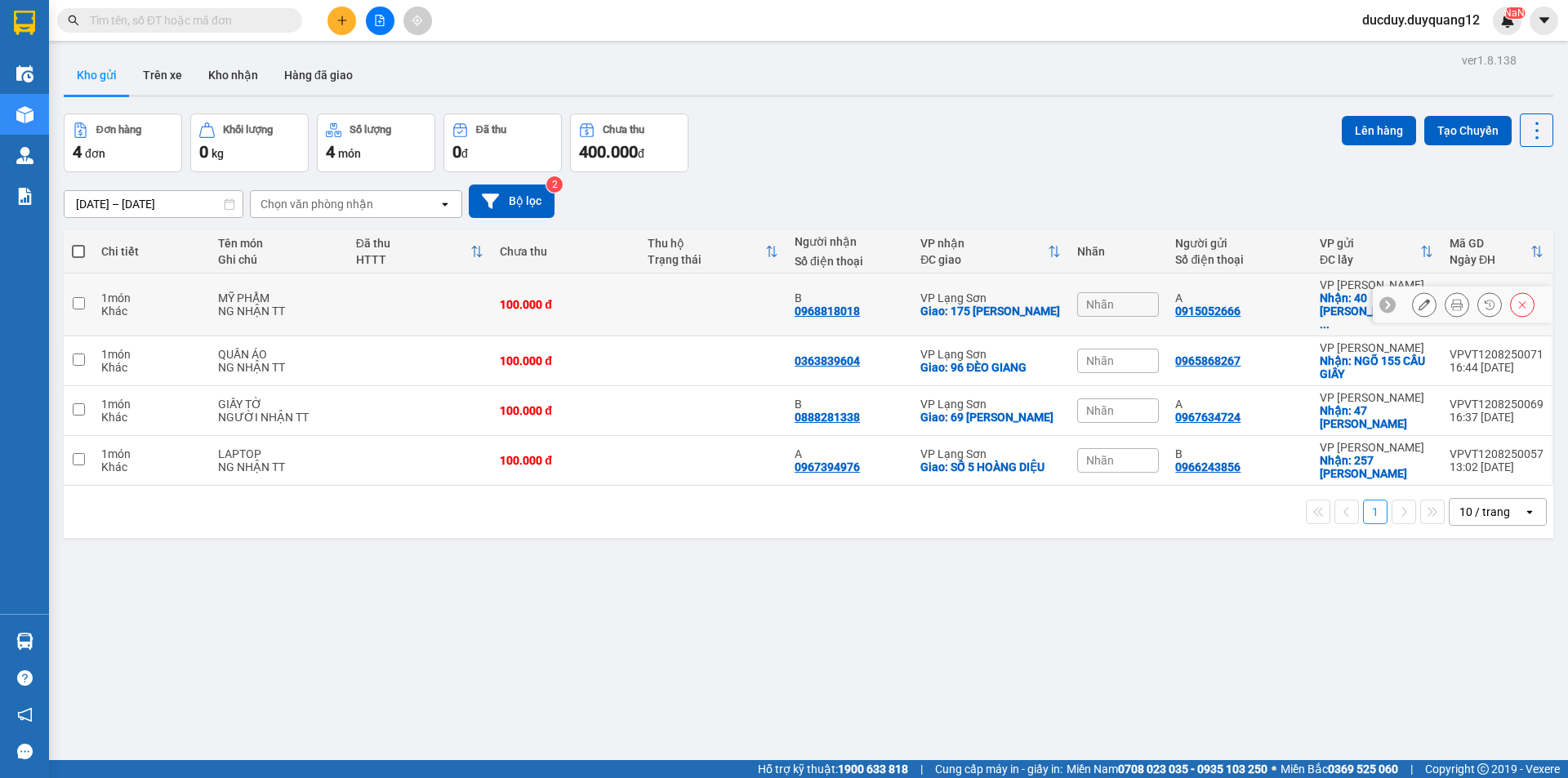
click at [79, 297] on input "checkbox" at bounding box center [79, 303] width 12 height 12
checkbox input "true"
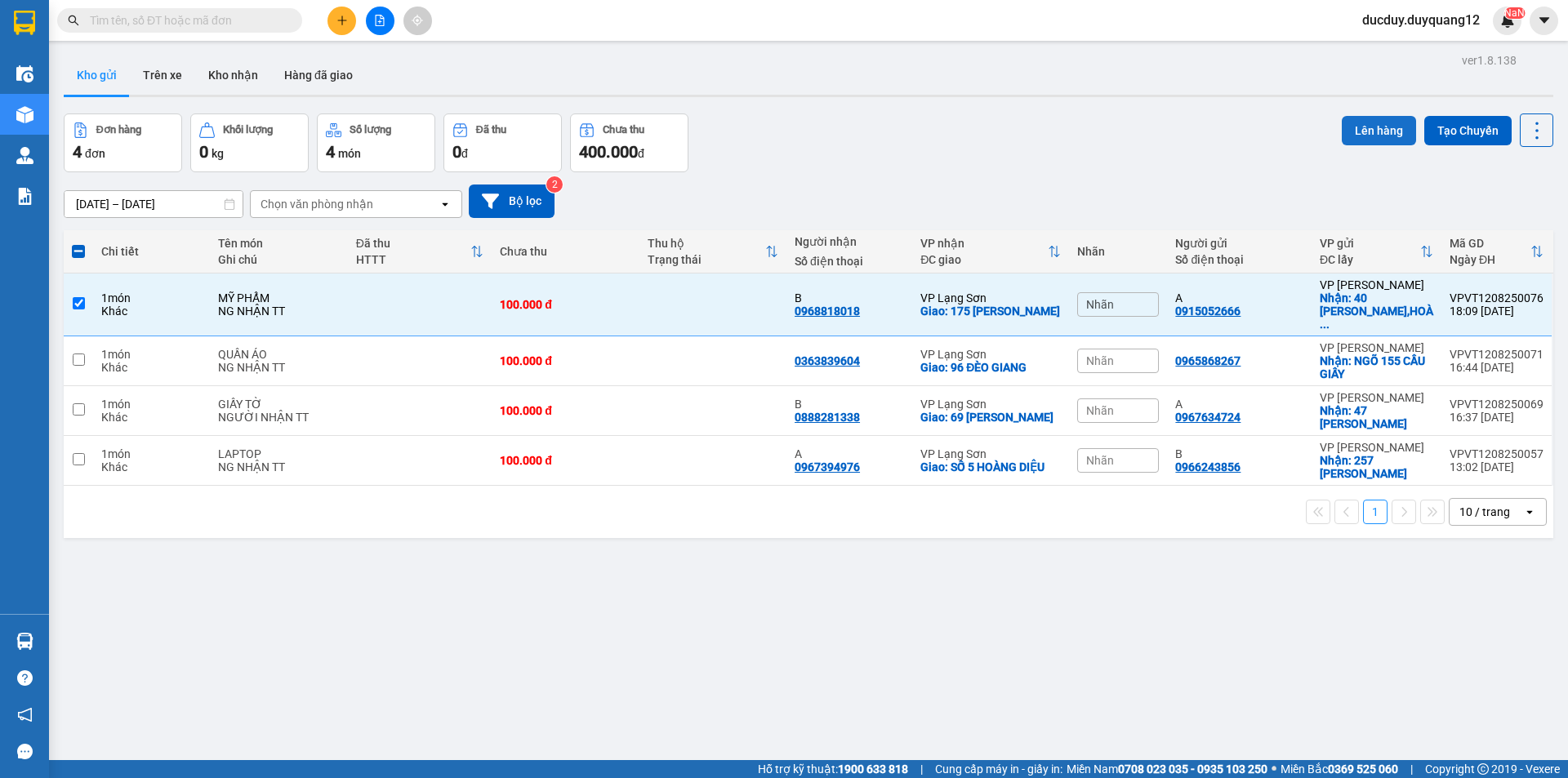
click at [1374, 122] on button "Lên hàng" at bounding box center [1379, 130] width 74 height 29
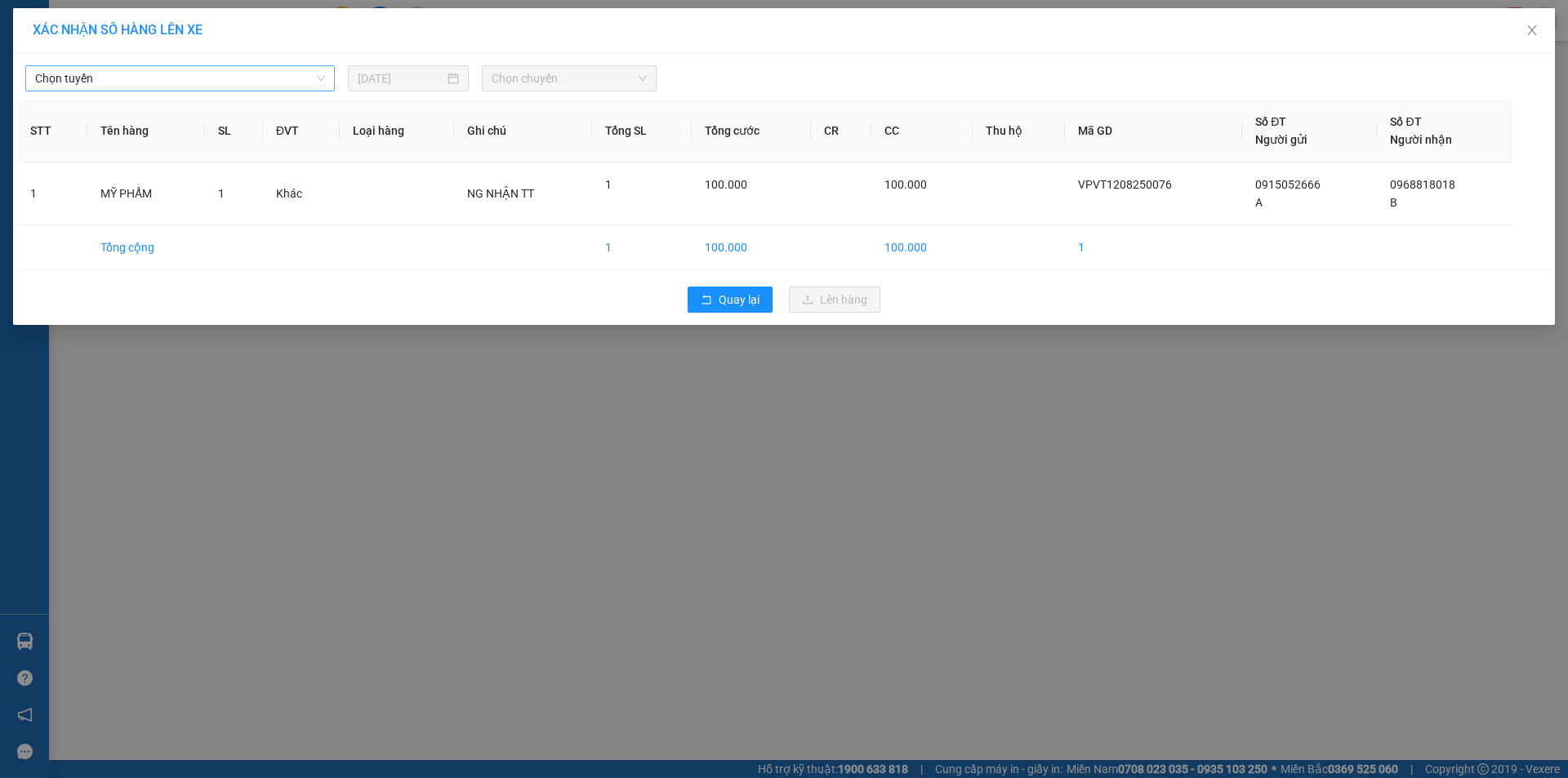
click at [257, 74] on span "Chọn tuyến" at bounding box center [179, 79] width 290 height 25
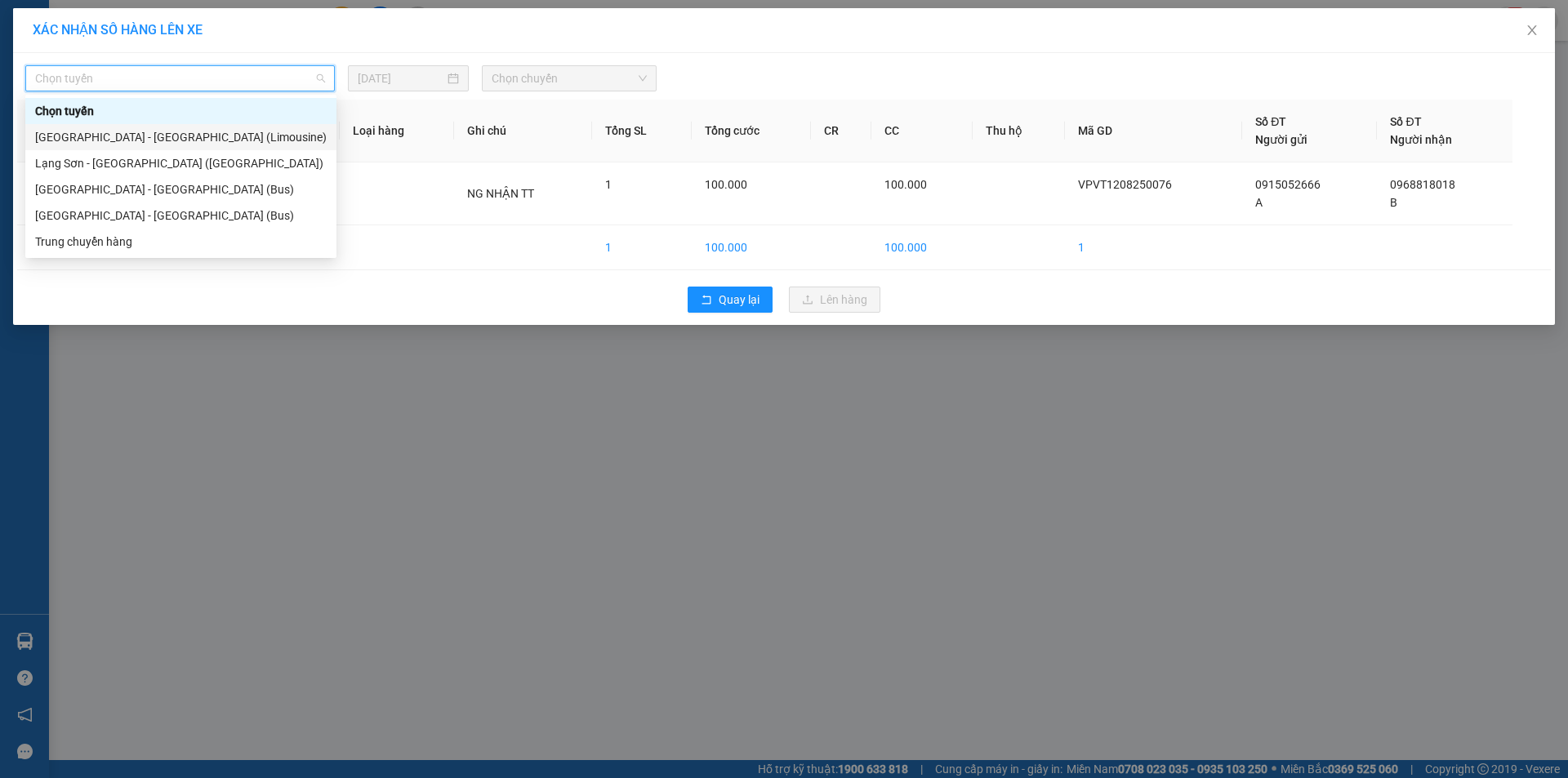
click at [132, 133] on div "[GEOGRAPHIC_DATA] - [GEOGRAPHIC_DATA] (Limousine)" at bounding box center [180, 137] width 292 height 18
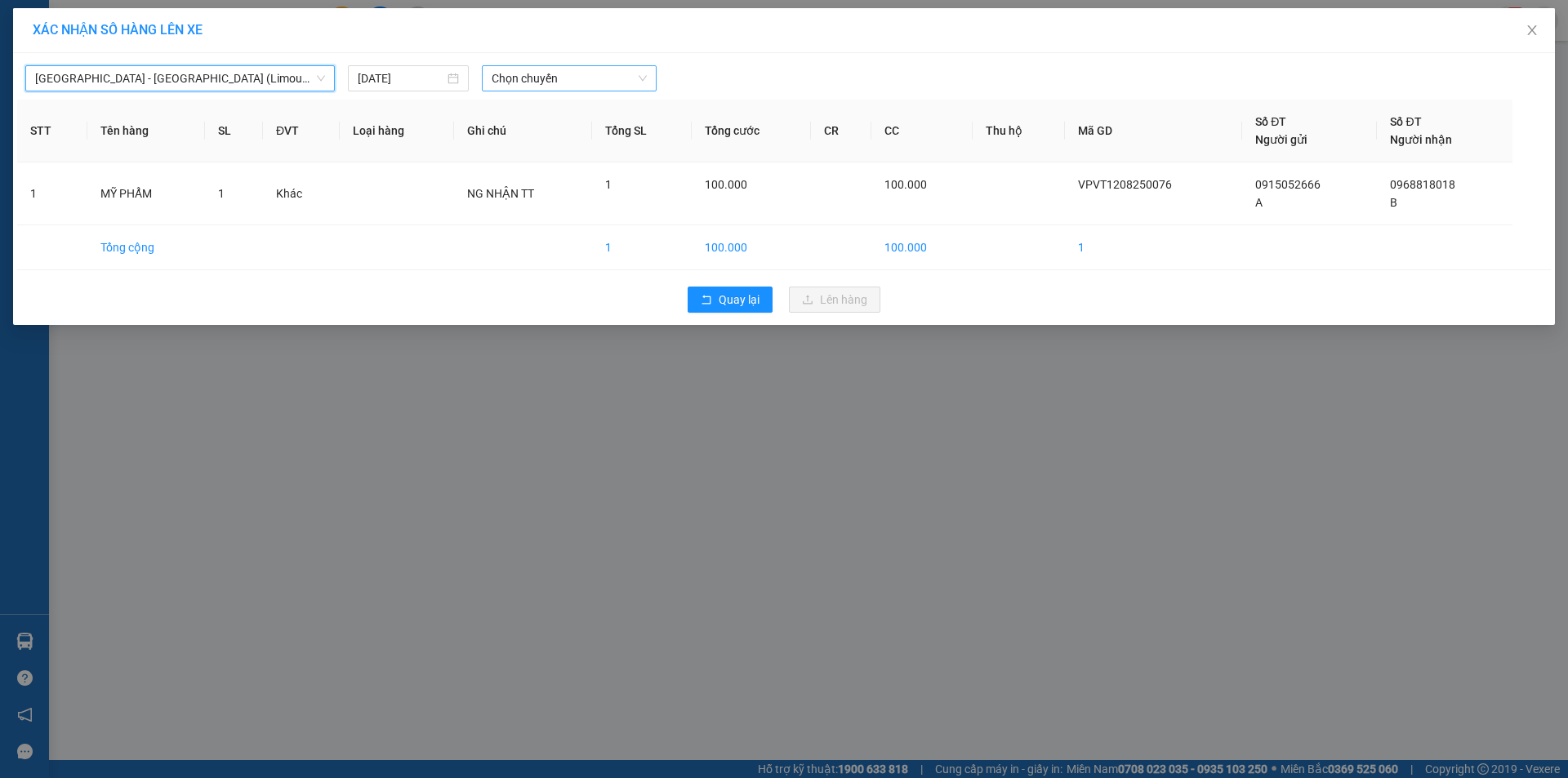
click at [570, 70] on span "Chọn chuyến" at bounding box center [569, 79] width 155 height 25
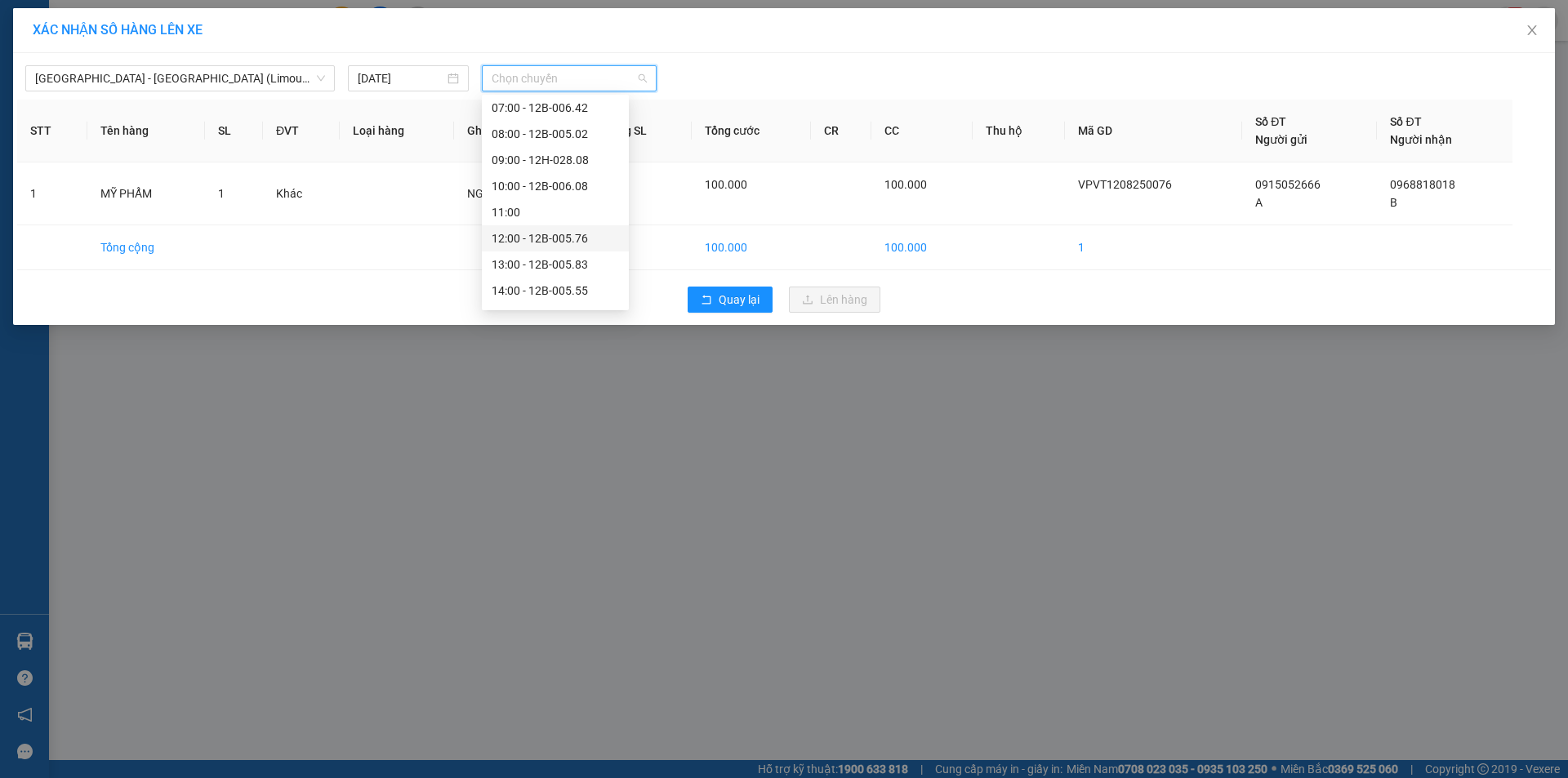
scroll to position [235, 0]
click at [568, 262] on div "19:00 - 12H-028.08" at bounding box center [555, 268] width 127 height 18
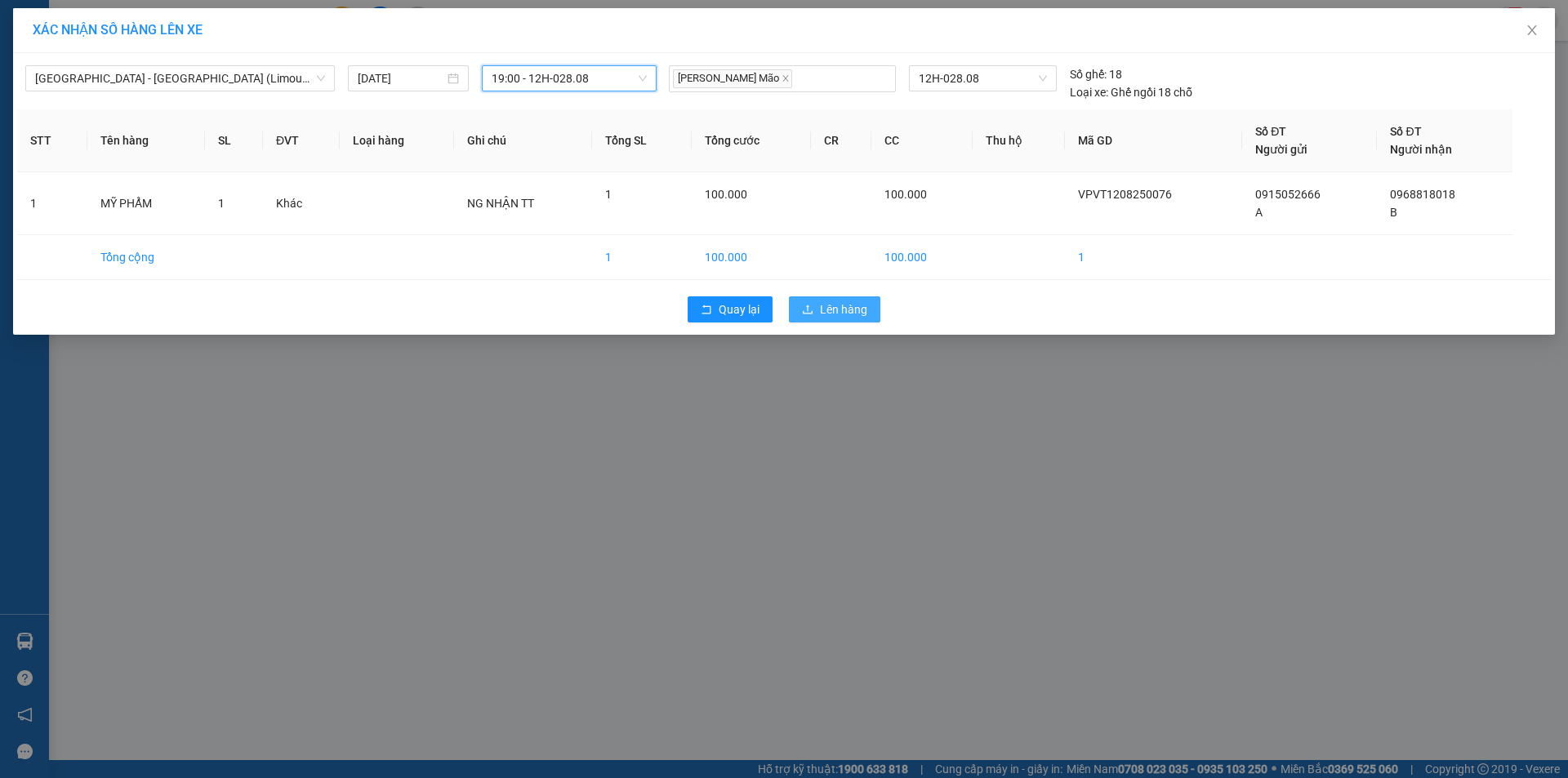
click at [840, 312] on span "Lên hàng" at bounding box center [843, 310] width 47 height 18
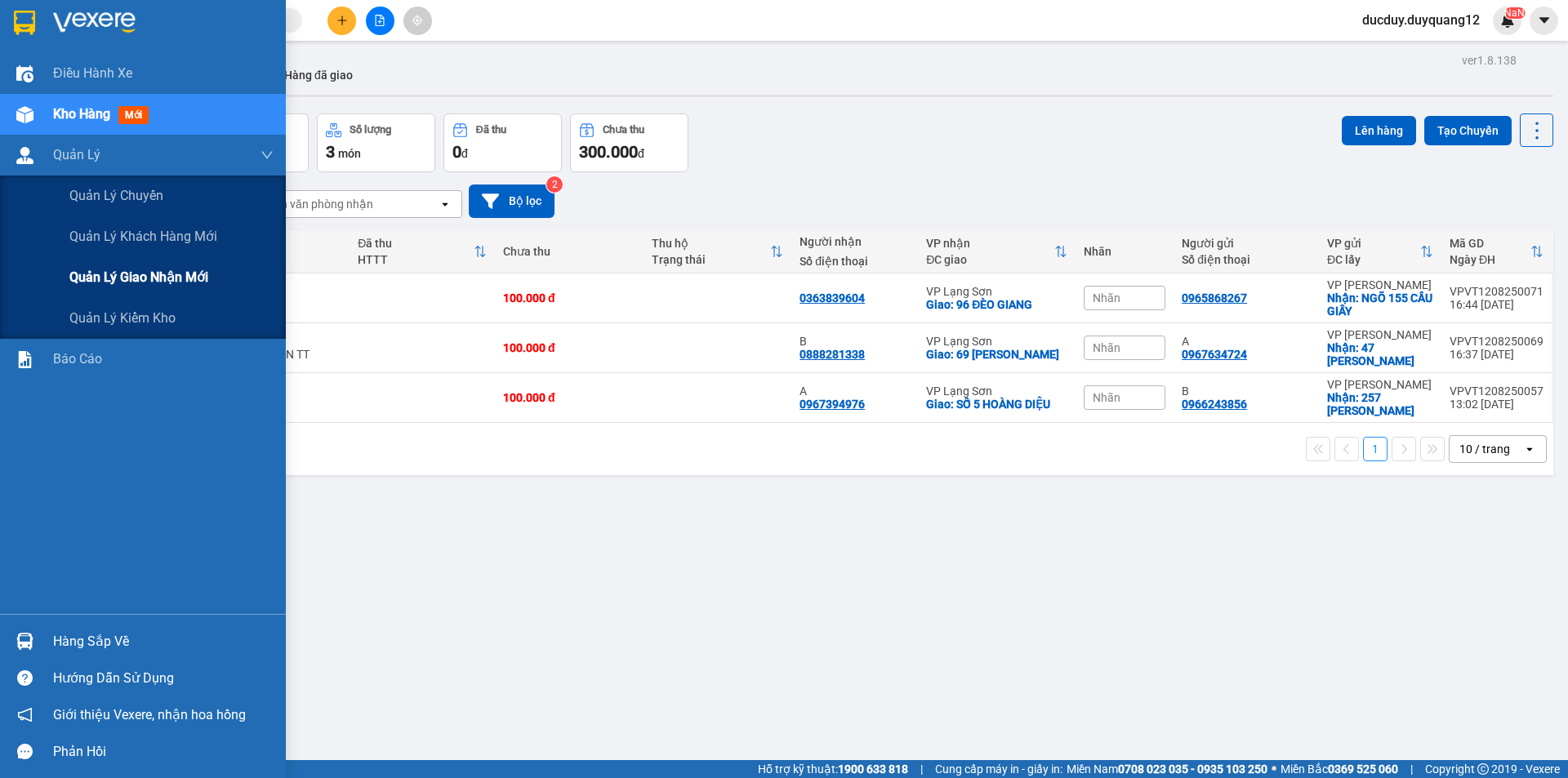
click at [145, 272] on span "Quản lý giao nhận mới" at bounding box center [139, 277] width 139 height 21
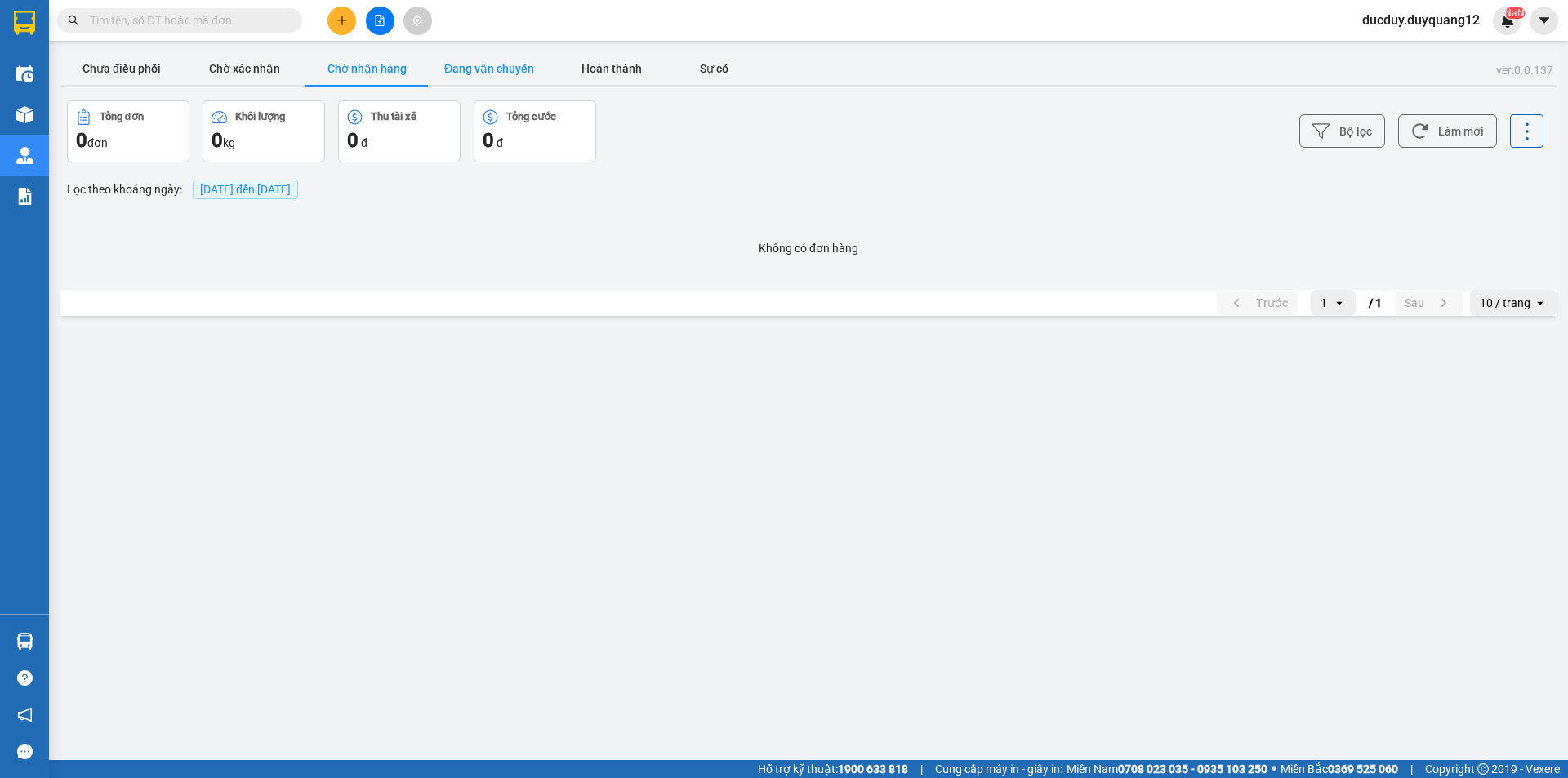
click at [455, 63] on button "Đang vận chuyển" at bounding box center [489, 68] width 123 height 32
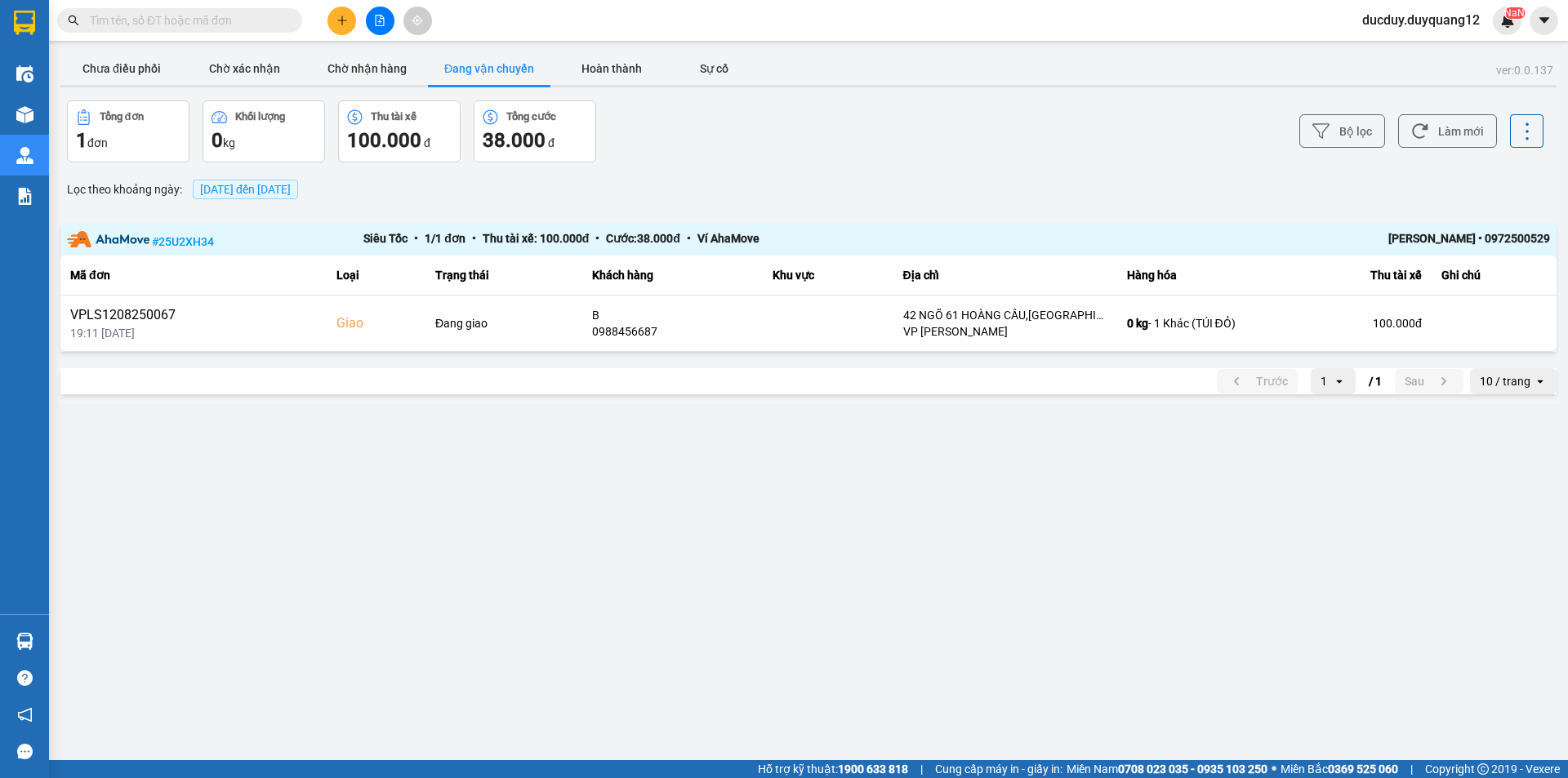
click at [508, 67] on button "Đang vận chuyển" at bounding box center [489, 68] width 123 height 32
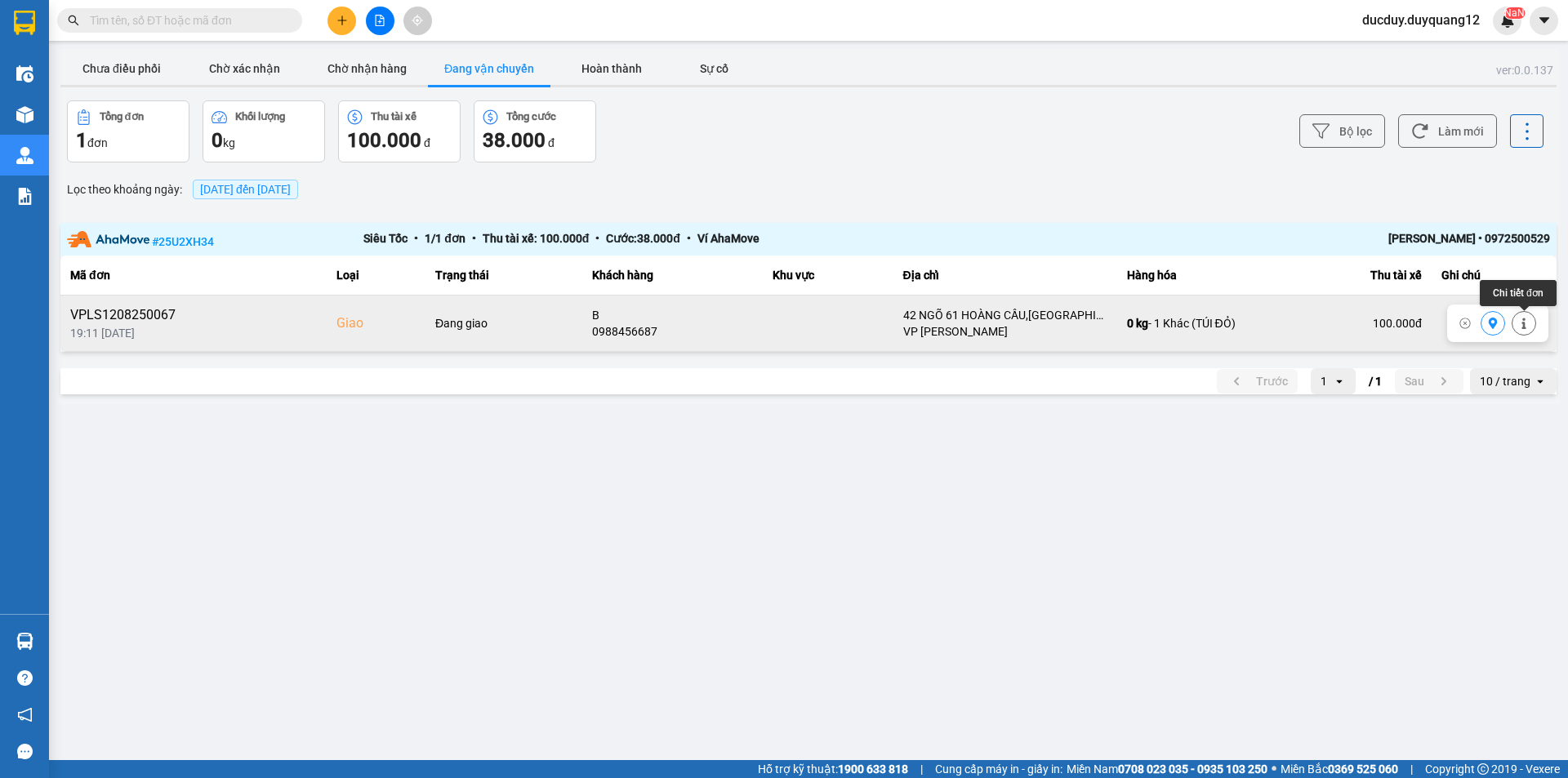
click at [1523, 324] on icon at bounding box center [1523, 325] width 4 height 12
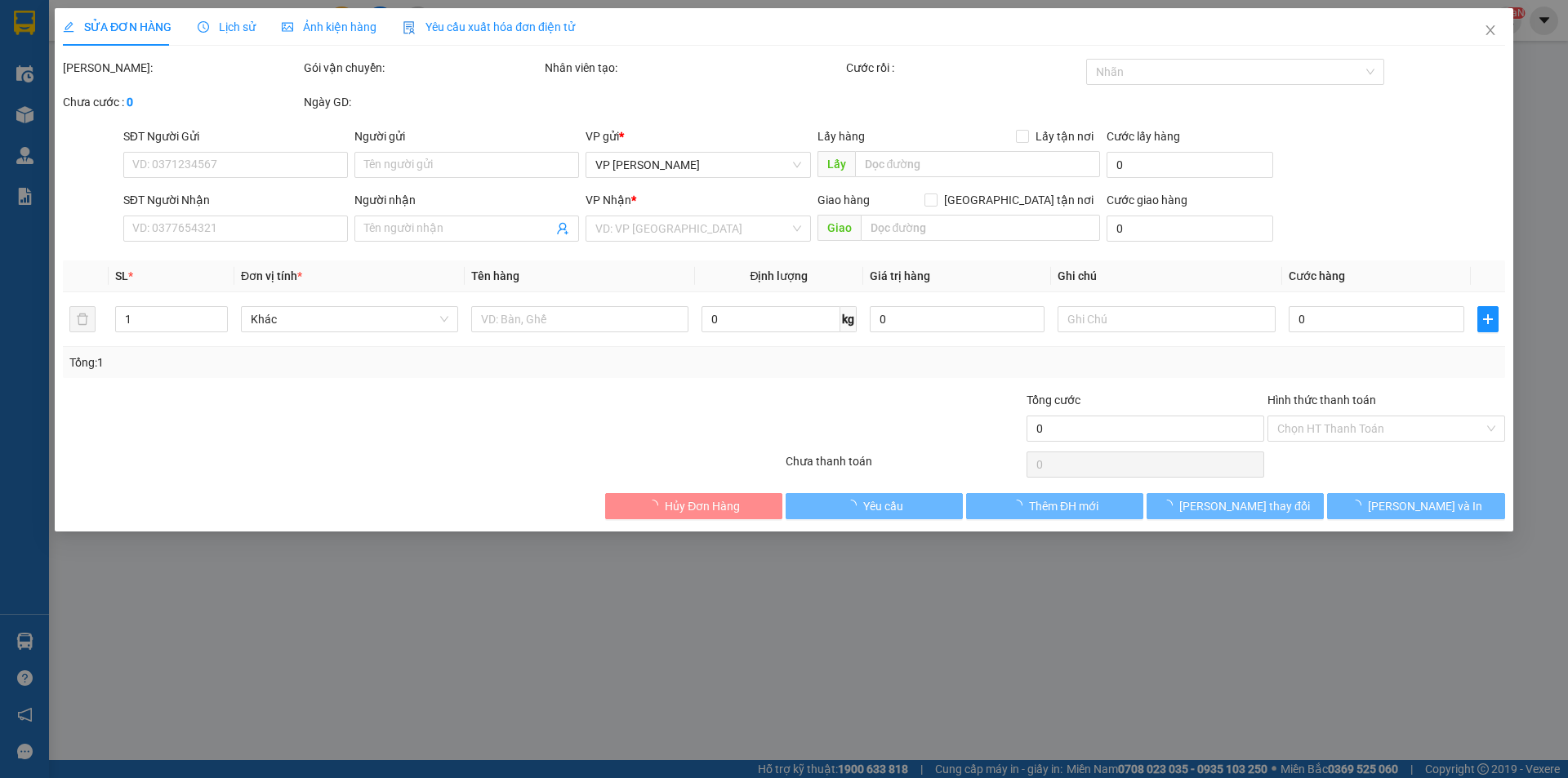
type input "0978993555"
type input "A"
checkbox input "true"
type input "13 [PERSON_NAME]"
type input "0988456687"
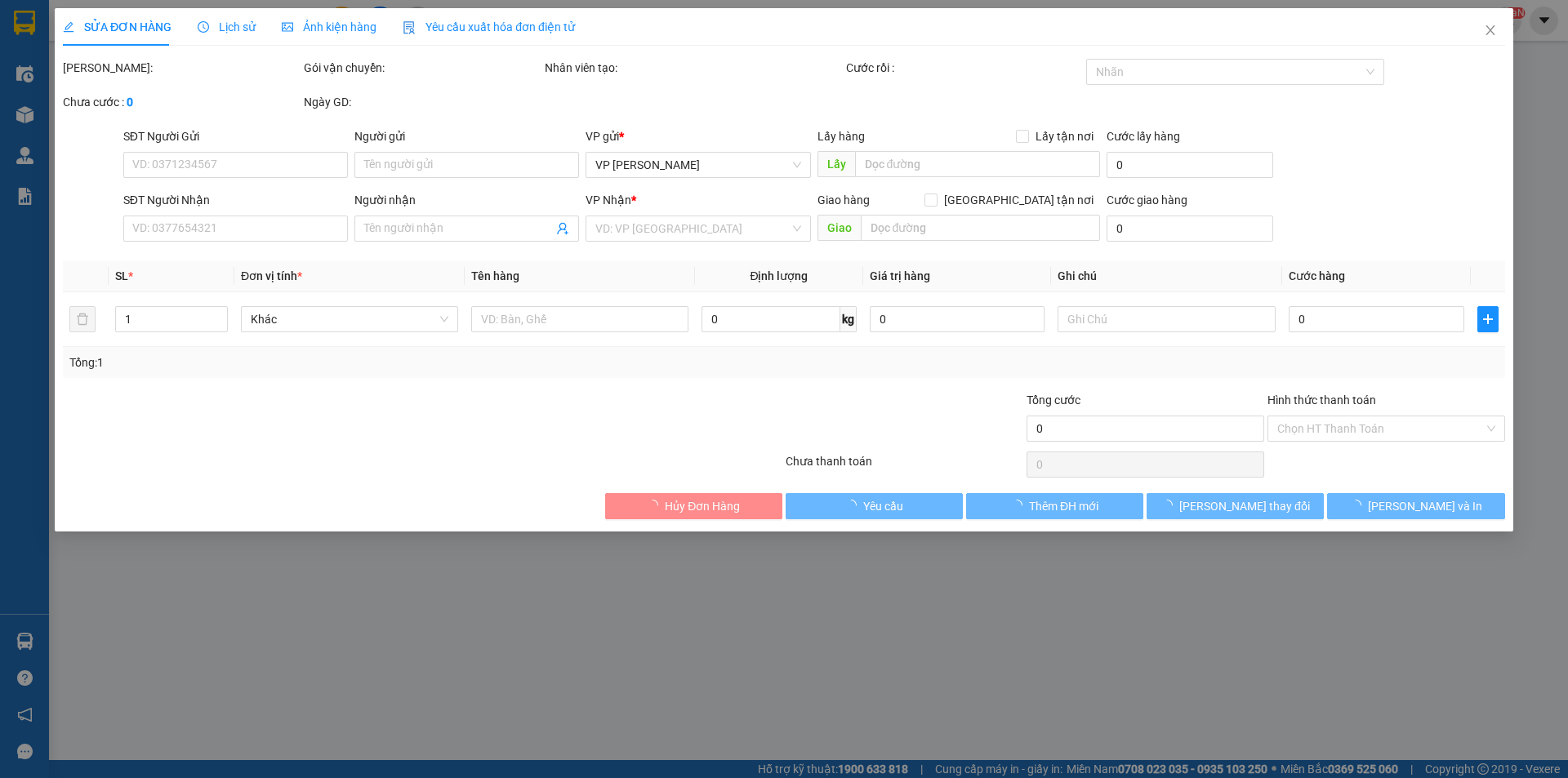
type input "B"
checkbox input "true"
type input "42 NGÕ 61 HOÀNG CẦU,[GEOGRAPHIC_DATA],[GEOGRAPHIC_DATA]"
type input "100.000"
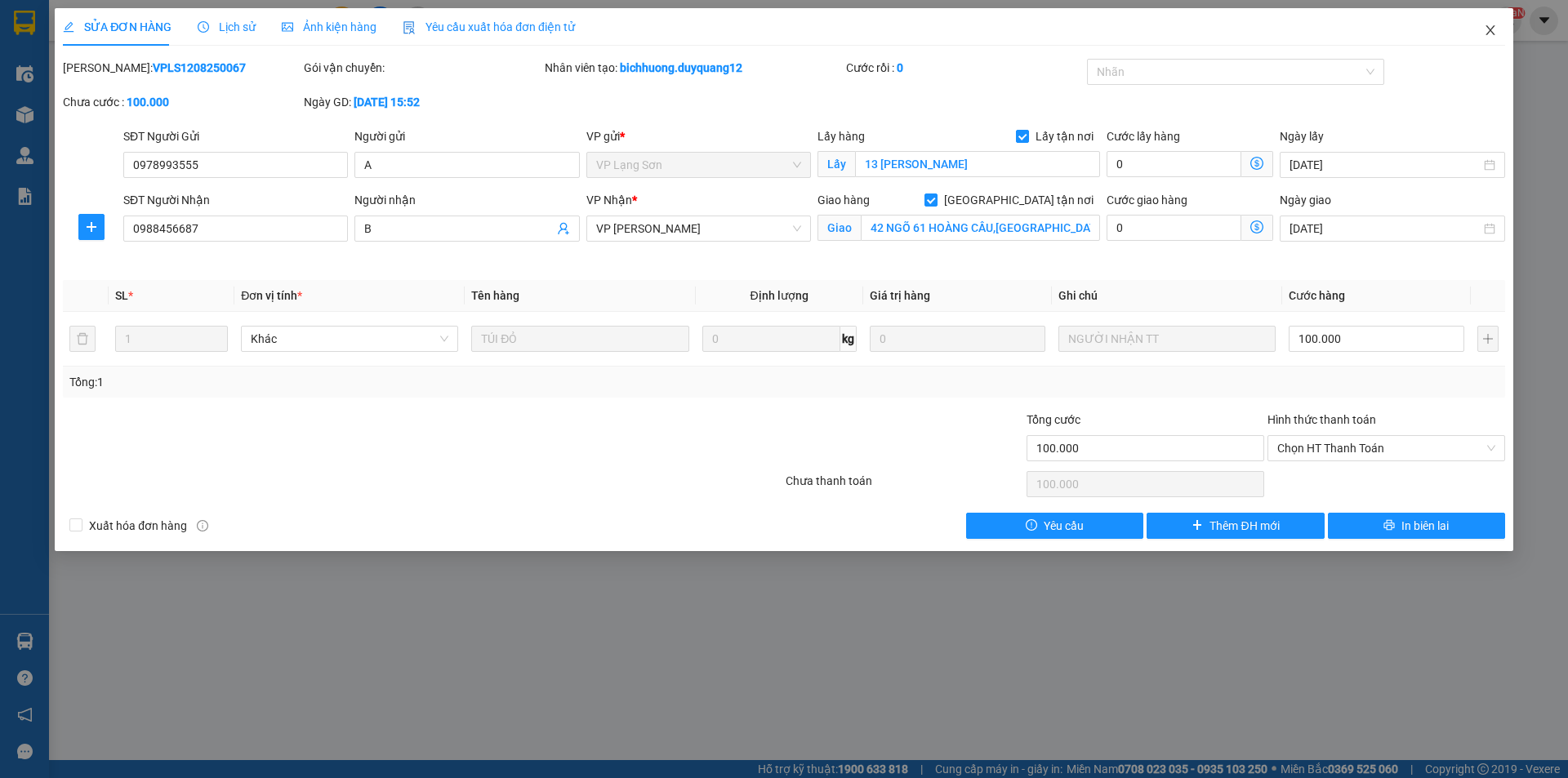
click at [1486, 30] on icon "close" at bounding box center [1491, 31] width 13 height 13
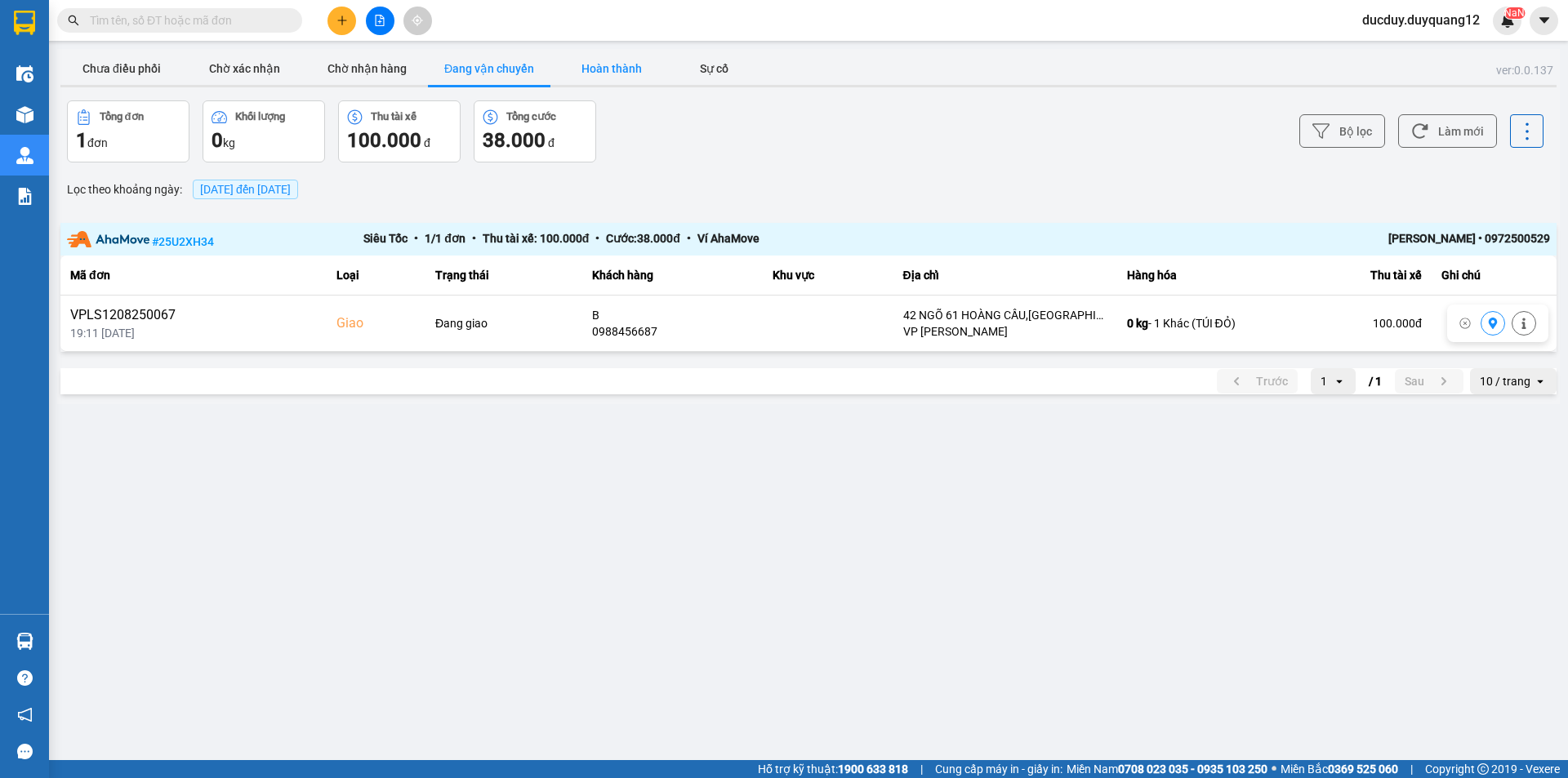
click at [607, 65] on button "Hoàn thành" at bounding box center [612, 68] width 123 height 32
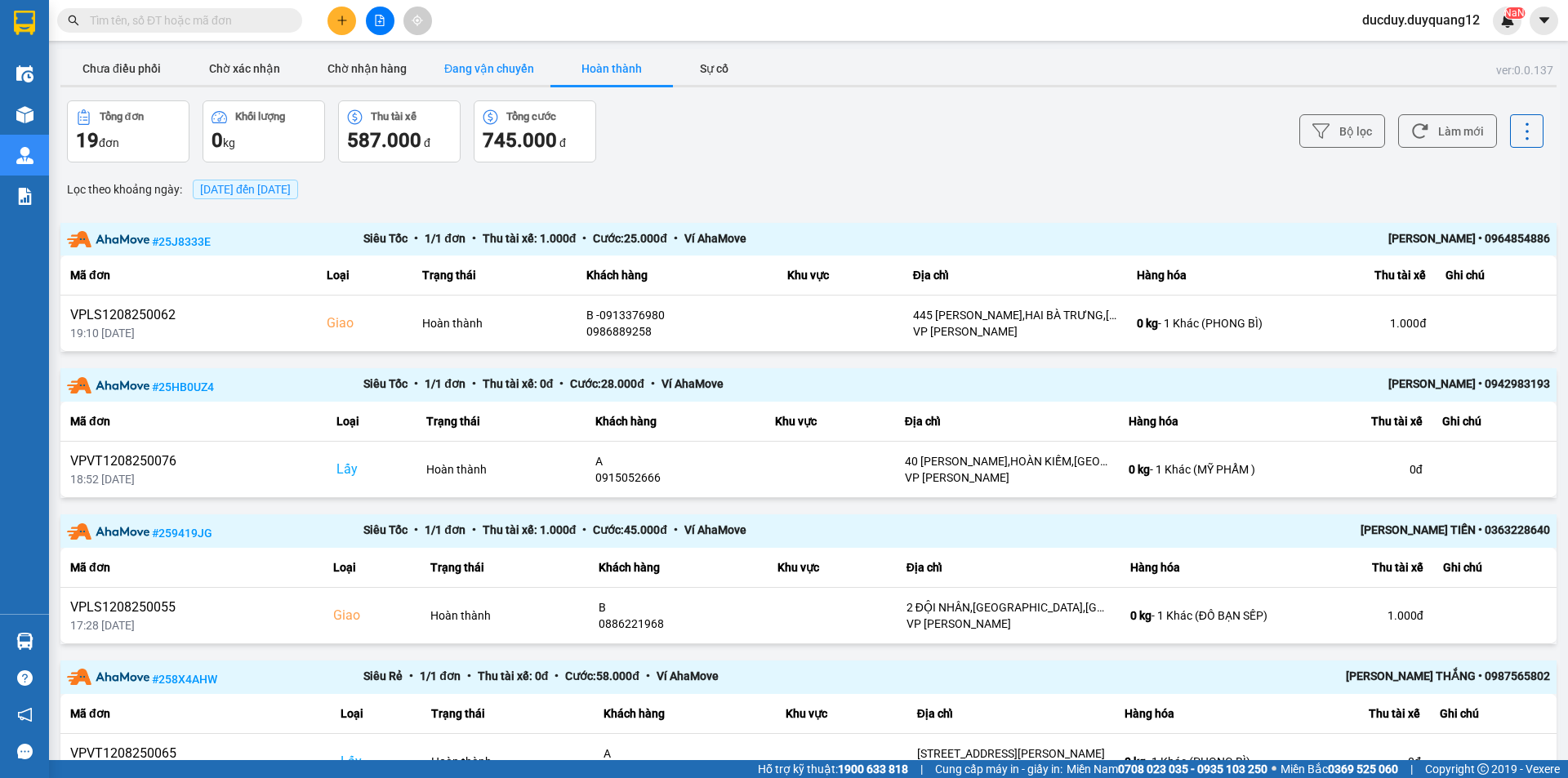
click at [482, 60] on button "Đang vận chuyển" at bounding box center [489, 68] width 123 height 32
